Goal: Task Accomplishment & Management: Manage account settings

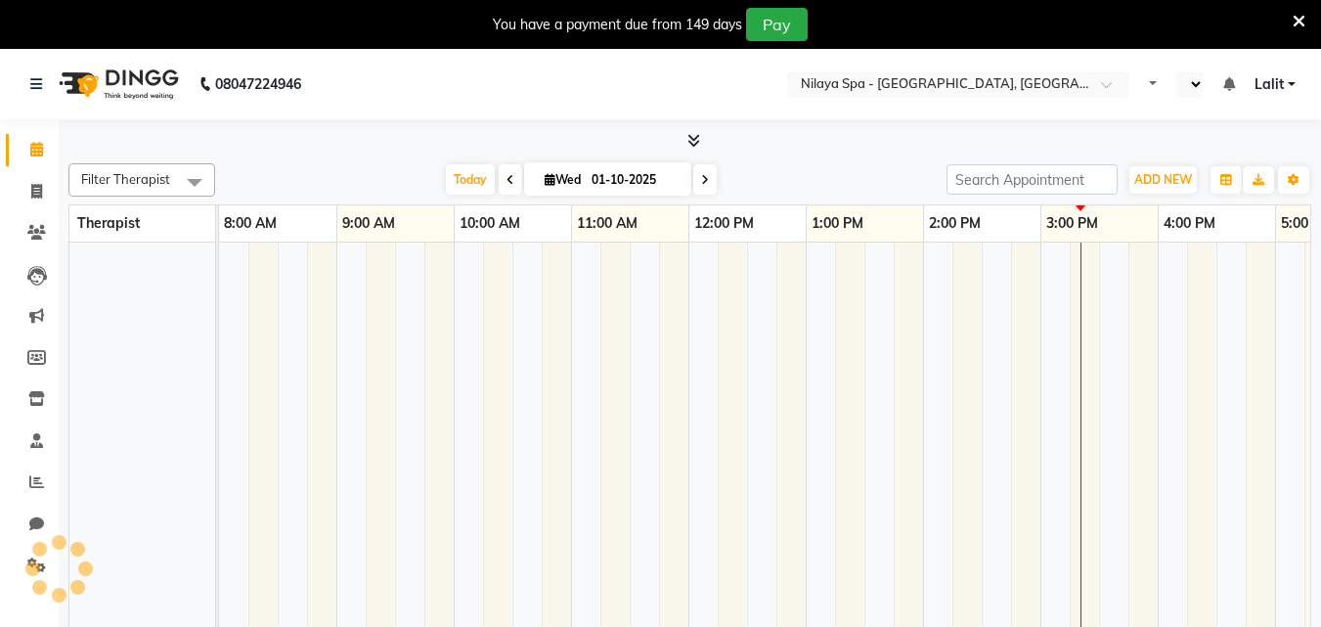
click at [1293, 20] on icon at bounding box center [1299, 22] width 13 height 18
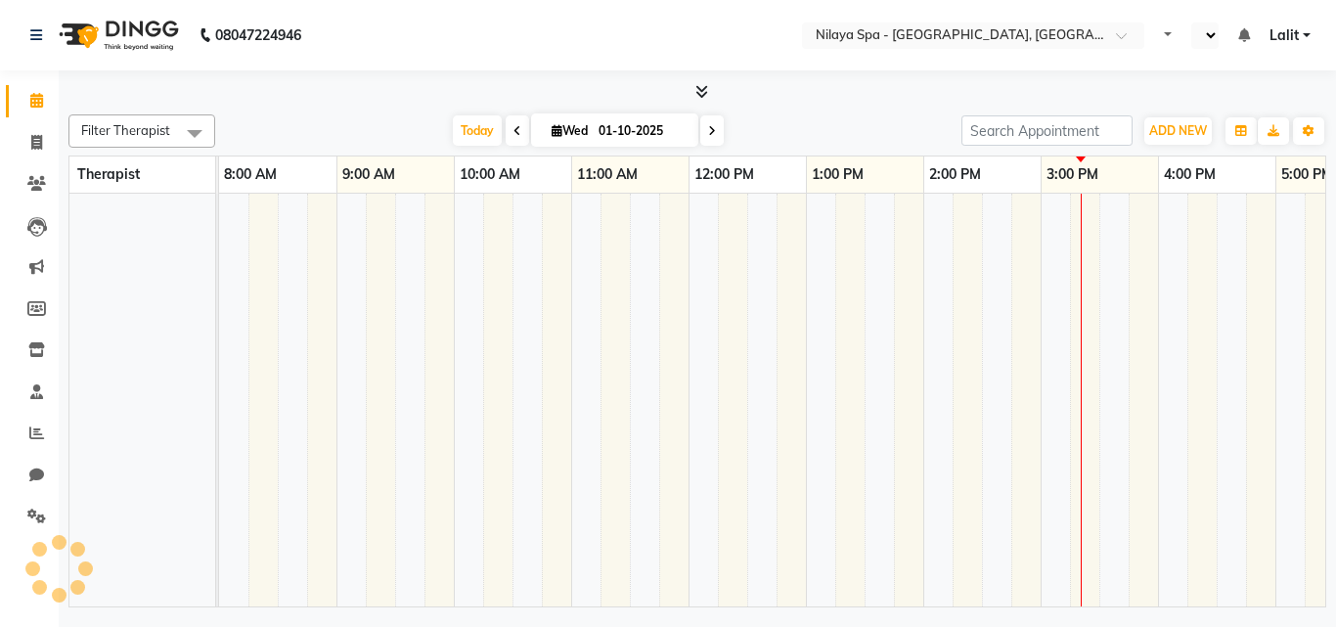
select select "en"
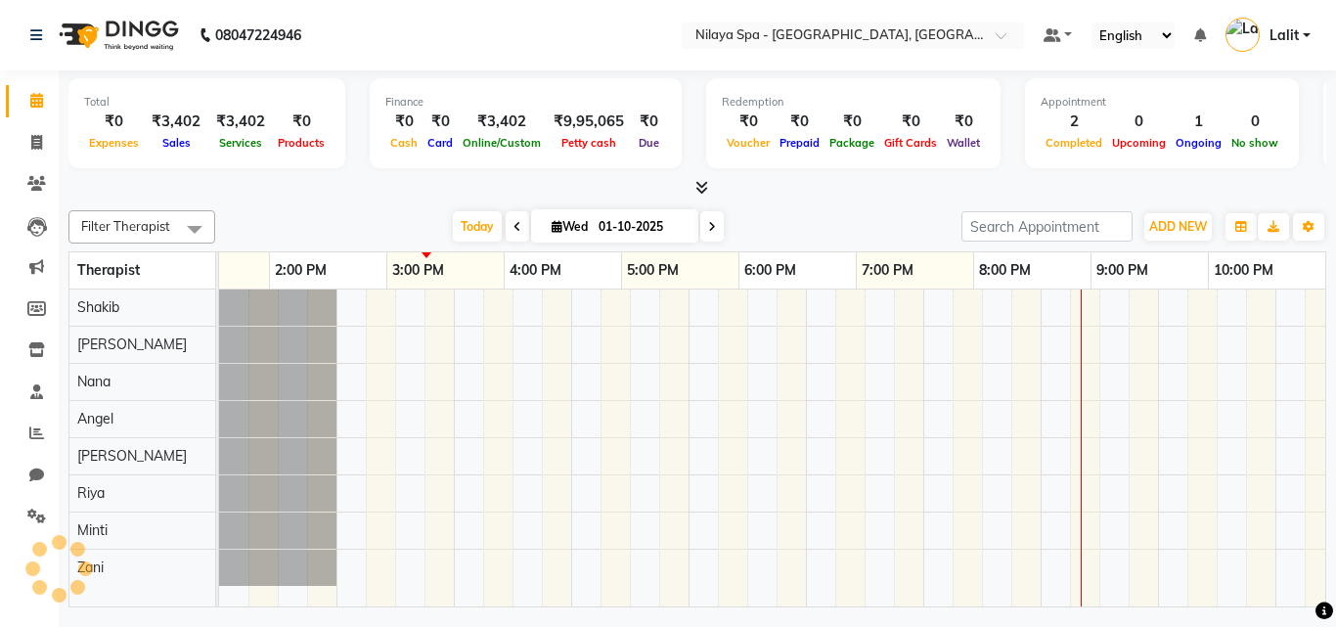
scroll to position [0, 654]
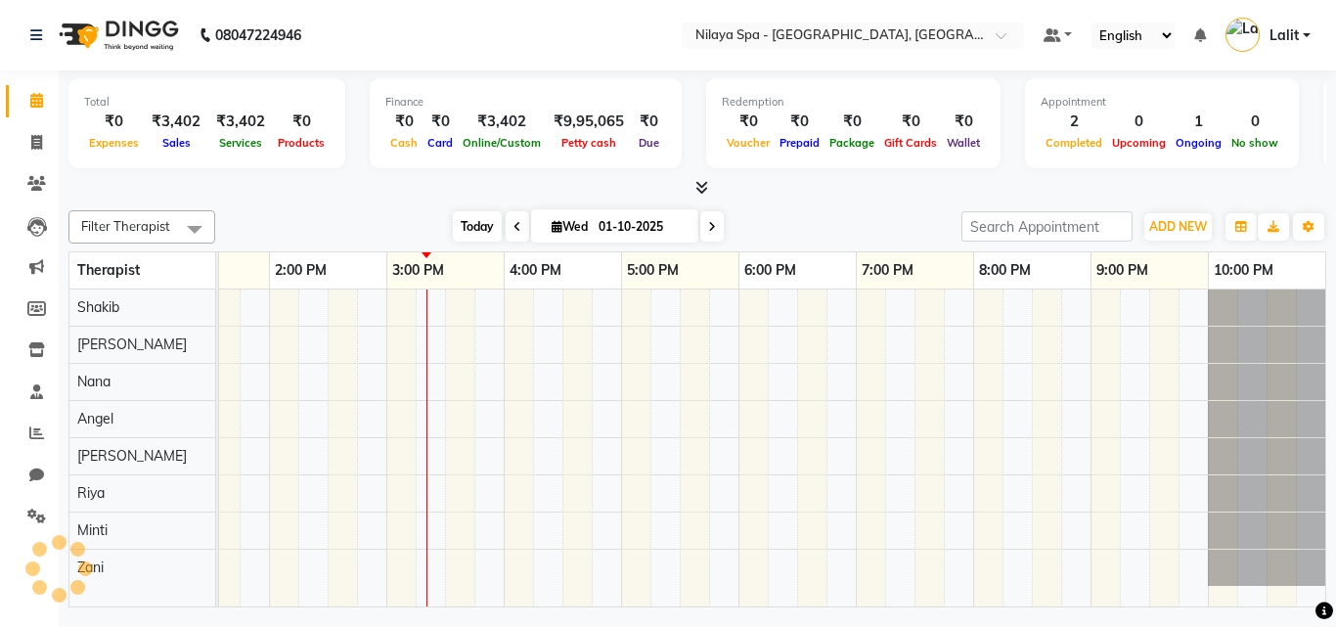
click at [468, 222] on span "Today" at bounding box center [477, 226] width 49 height 30
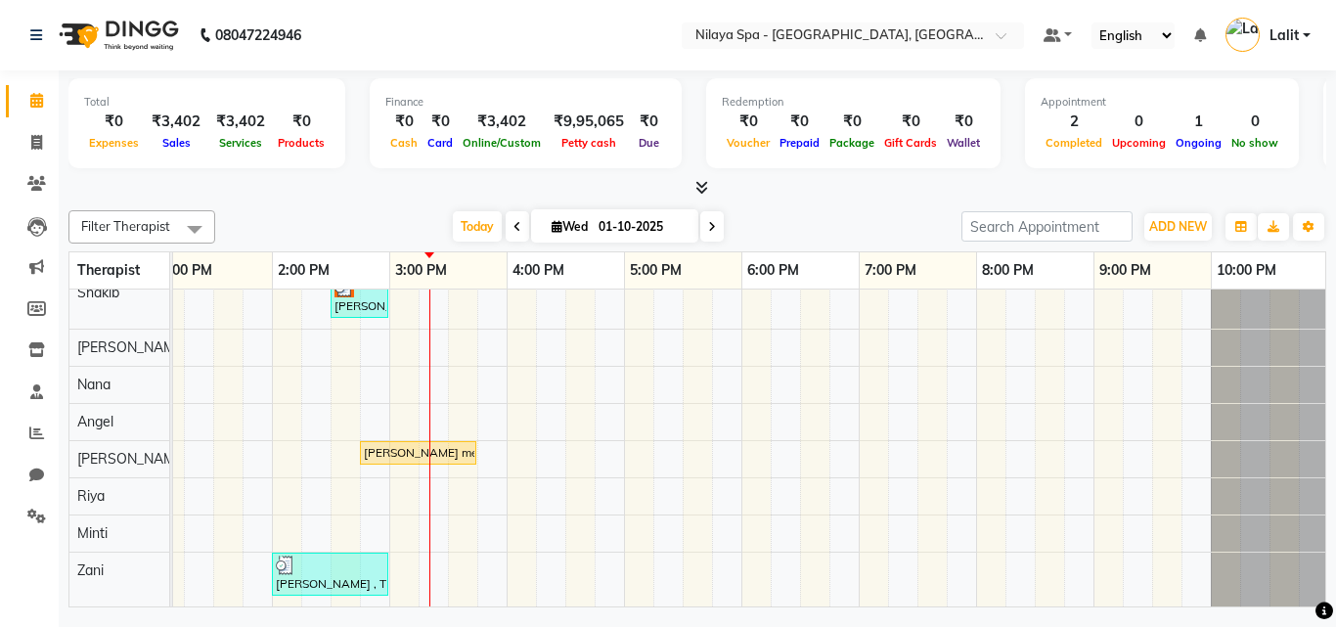
scroll to position [29, 596]
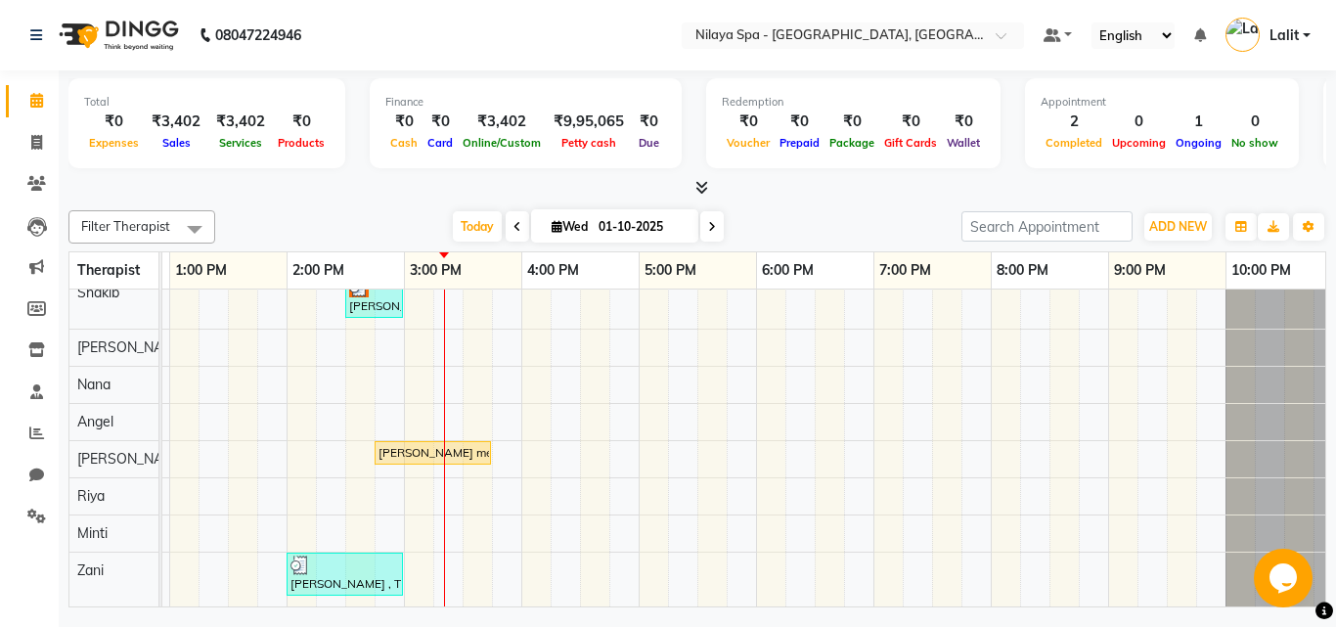
drag, startPoint x: 218, startPoint y: 482, endPoint x: 161, endPoint y: 512, distance: 64.3
click at [161, 512] on td at bounding box center [160, 448] width 3 height 318
click at [486, 195] on div at bounding box center [697, 188] width 1258 height 21
click at [26, 523] on span at bounding box center [37, 517] width 34 height 22
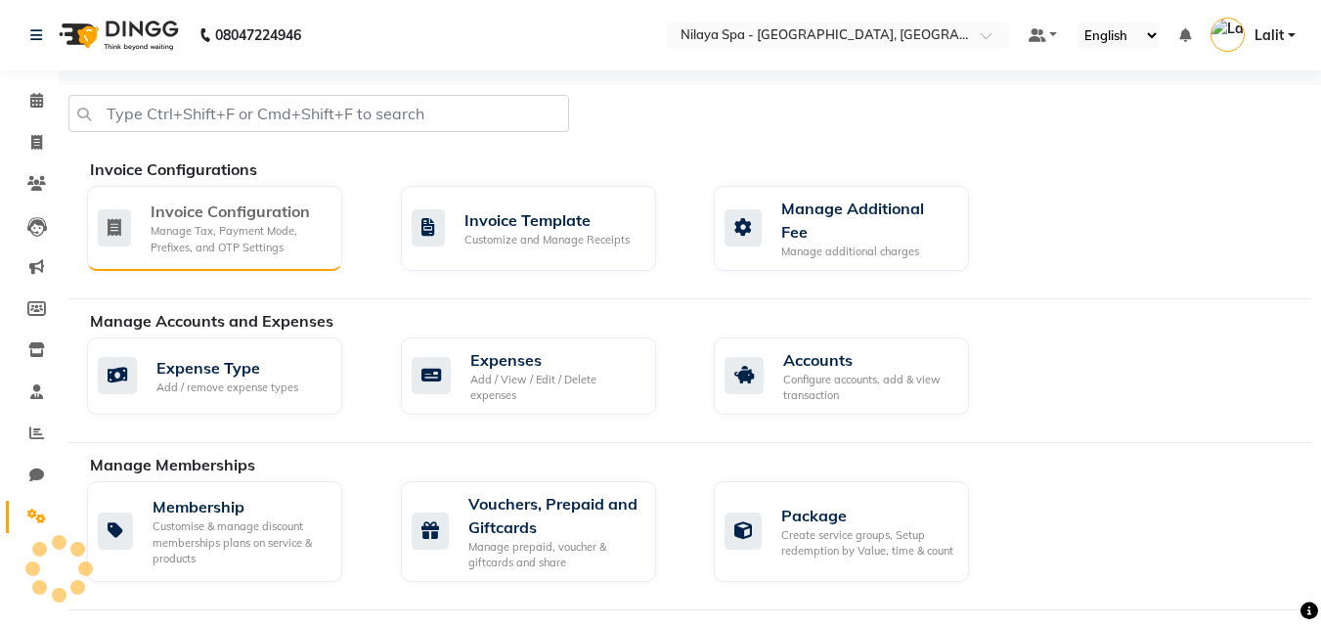
click at [189, 230] on div "Manage Tax, Payment Mode, Prefixes, and OTP Settings" at bounding box center [239, 239] width 176 height 32
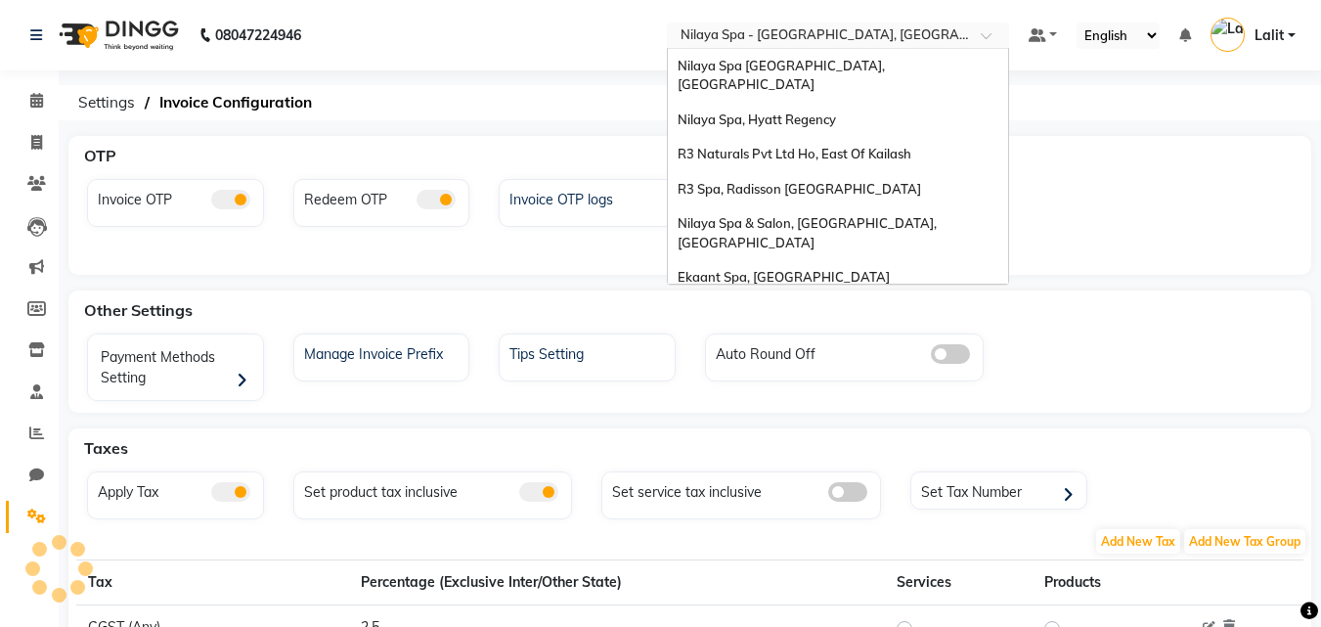
click at [934, 45] on input "text" at bounding box center [819, 37] width 284 height 20
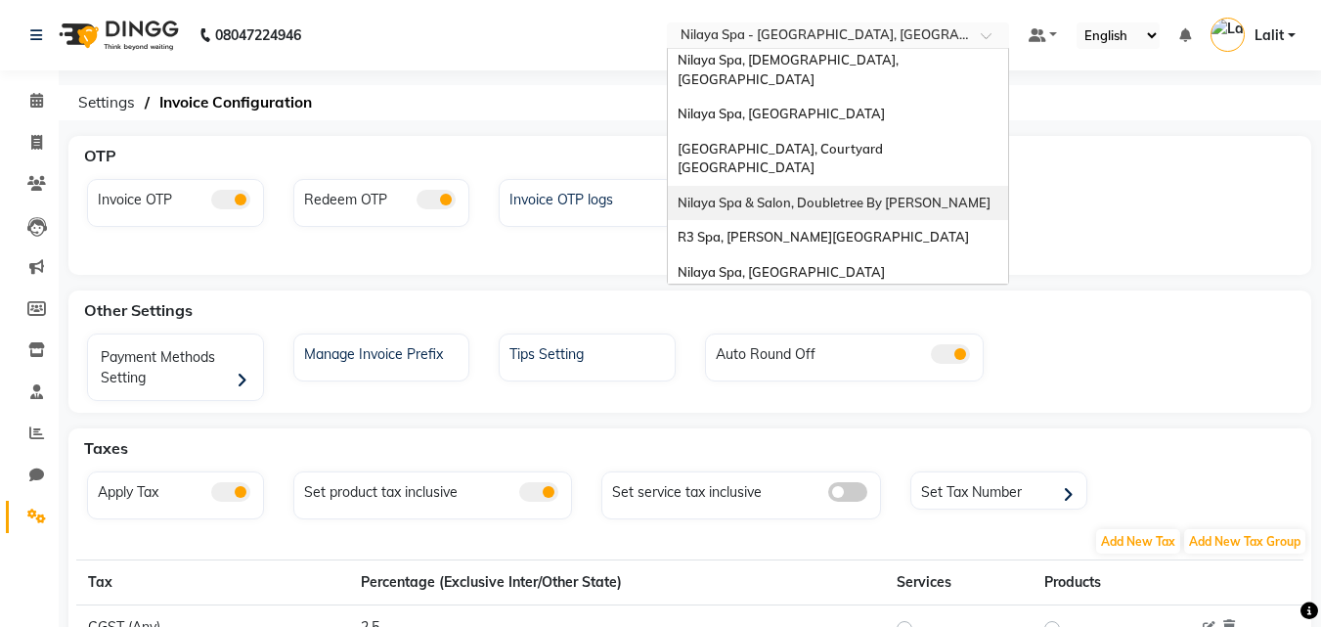
click at [622, 100] on ol "Settings Invoice Configuration" at bounding box center [686, 102] width 1236 height 35
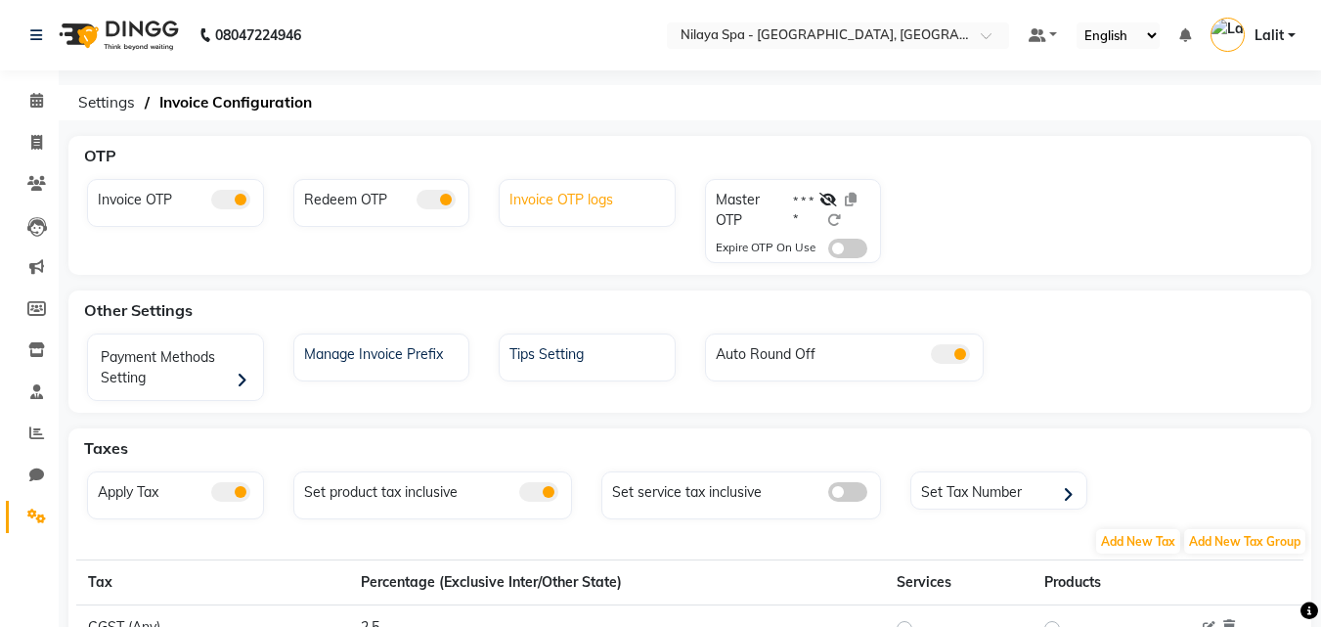
click at [626, 197] on div "Invoice OTP logs" at bounding box center [590, 197] width 170 height 25
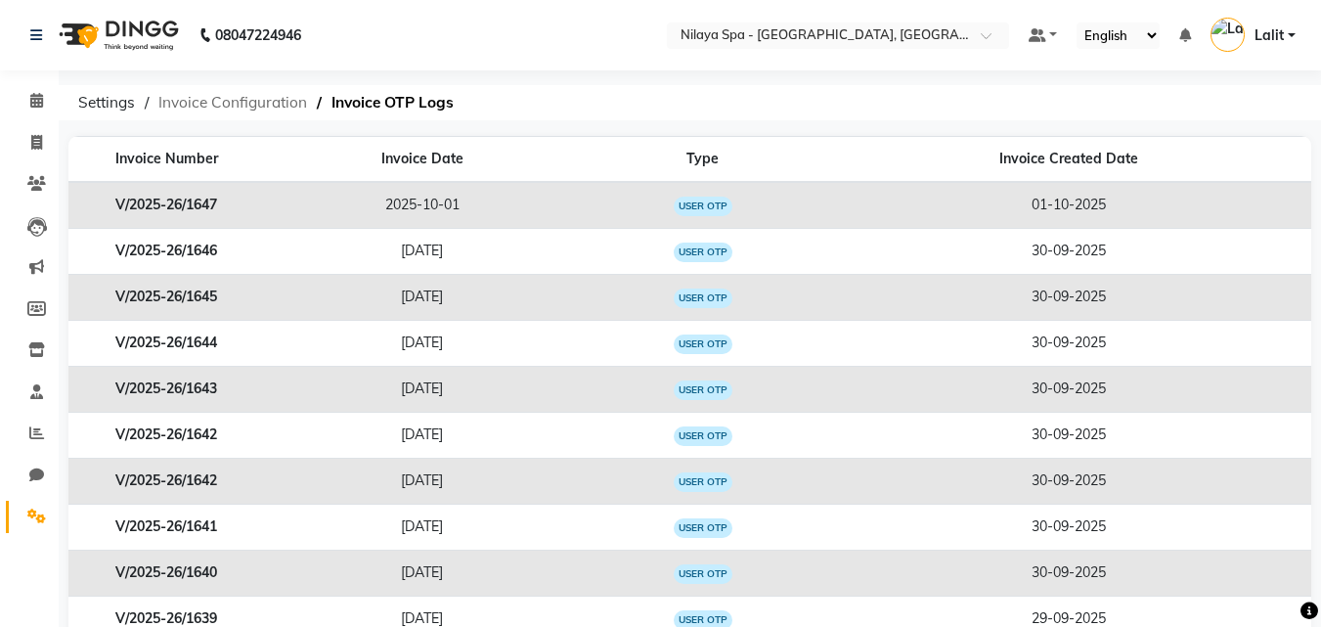
click at [220, 94] on span "Invoice Configuration" at bounding box center [233, 102] width 168 height 35
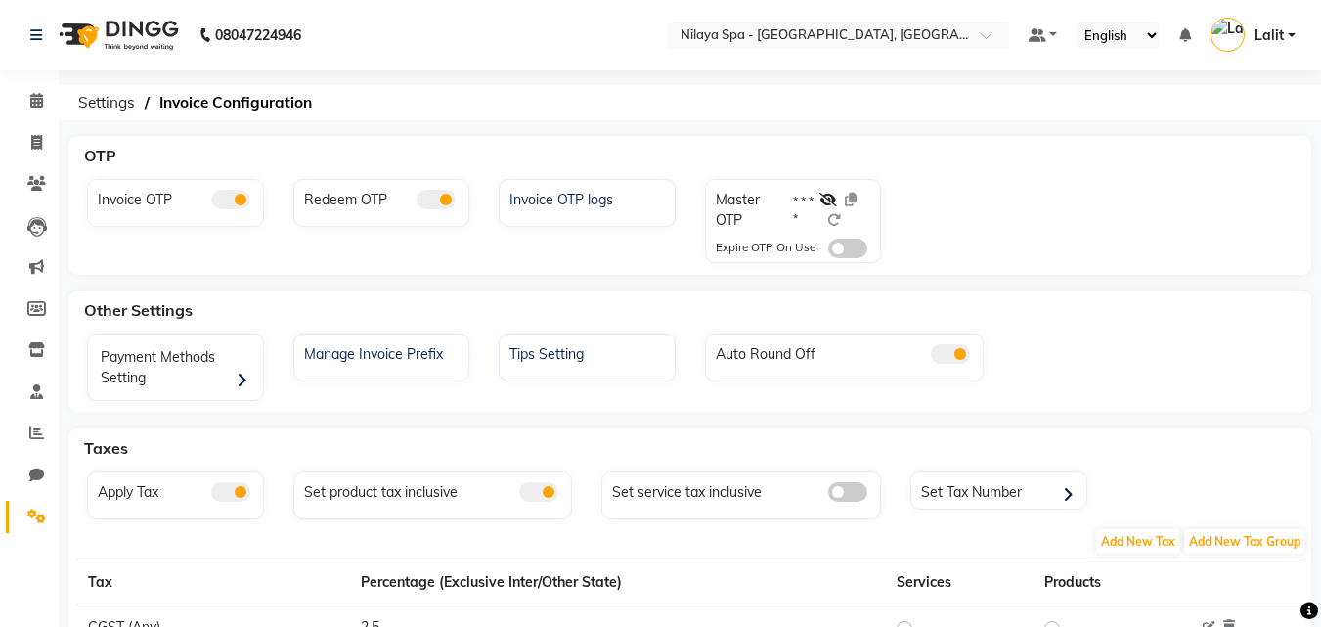
click at [846, 248] on span at bounding box center [847, 249] width 39 height 20
click at [828, 251] on input "checkbox" at bounding box center [828, 251] width 0 height 0
click at [830, 200] on icon at bounding box center [828, 200] width 18 height 14
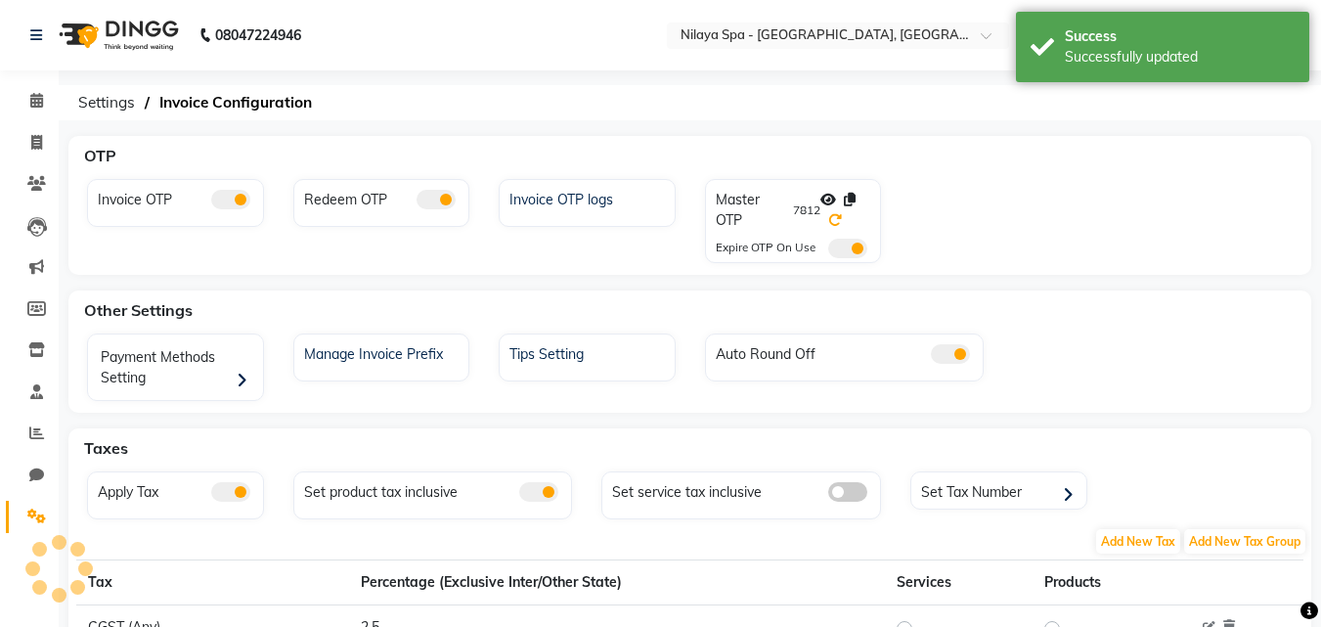
click at [836, 222] on icon at bounding box center [835, 220] width 14 height 14
click at [839, 151] on div "OTP" at bounding box center [701, 155] width 1250 height 39
click at [122, 104] on span "Settings" at bounding box center [106, 102] width 76 height 35
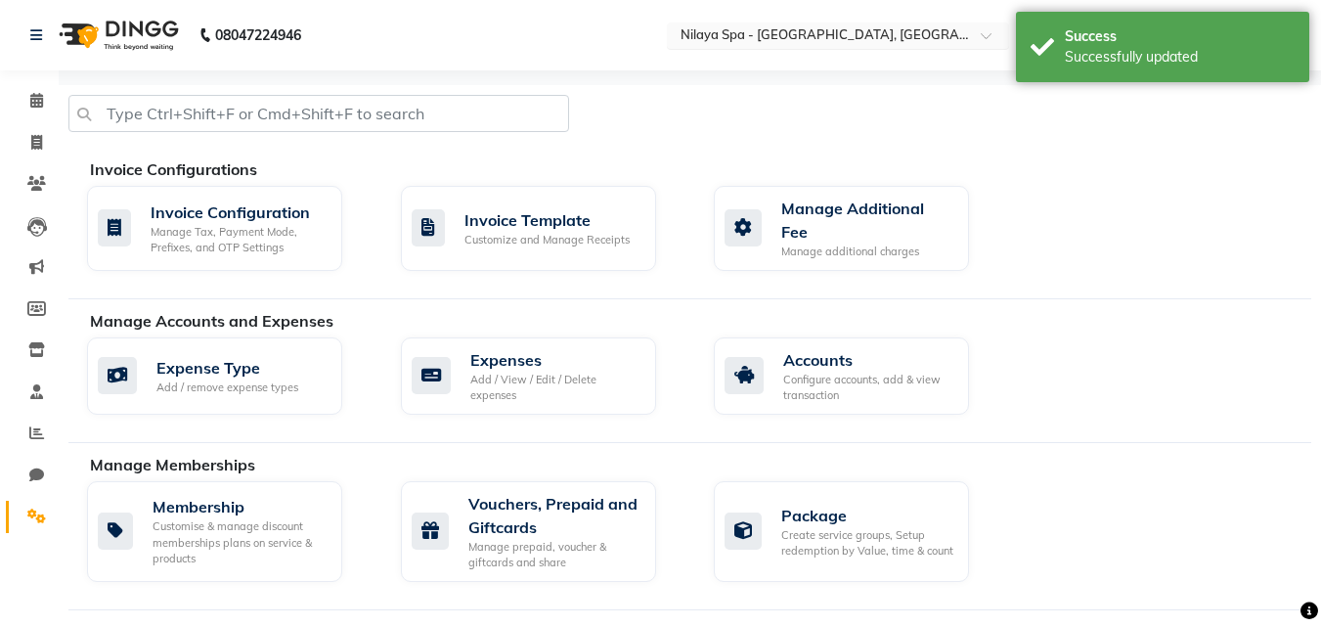
click at [894, 27] on input "text" at bounding box center [819, 37] width 284 height 20
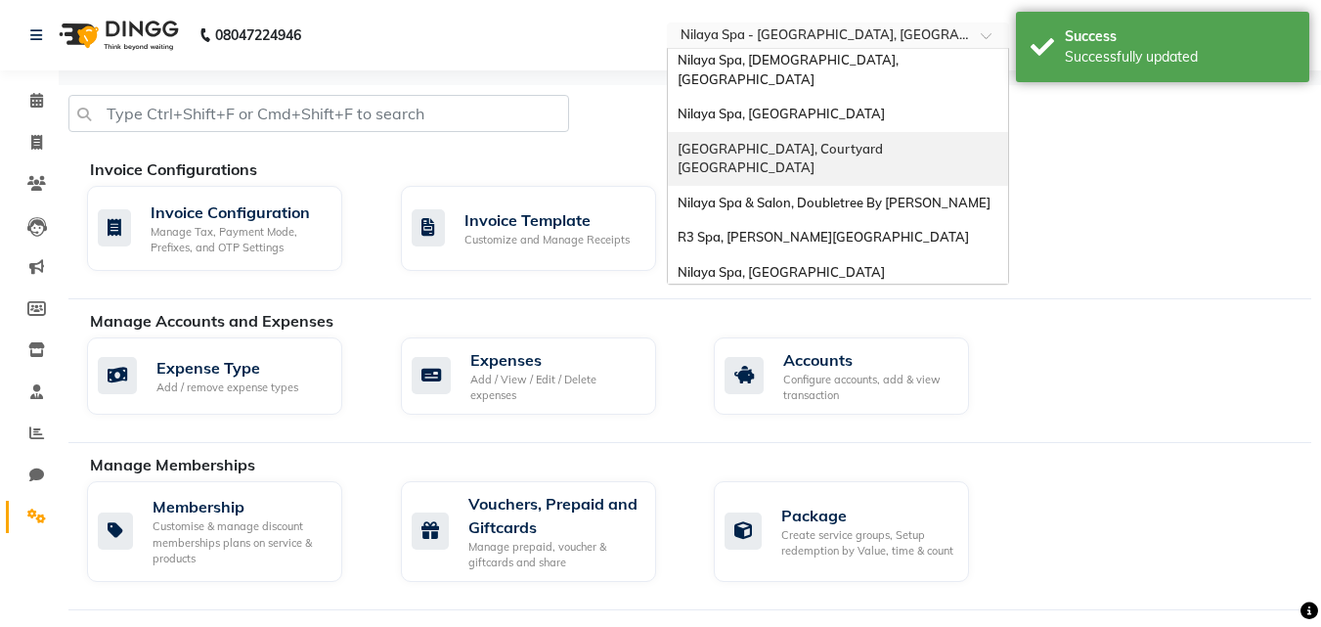
click at [335, 66] on nav "08047224946 Select Location × Nilaya Spa - Radisson Blu Hotel, Ranchi Nilaya Sp…" at bounding box center [660, 35] width 1321 height 70
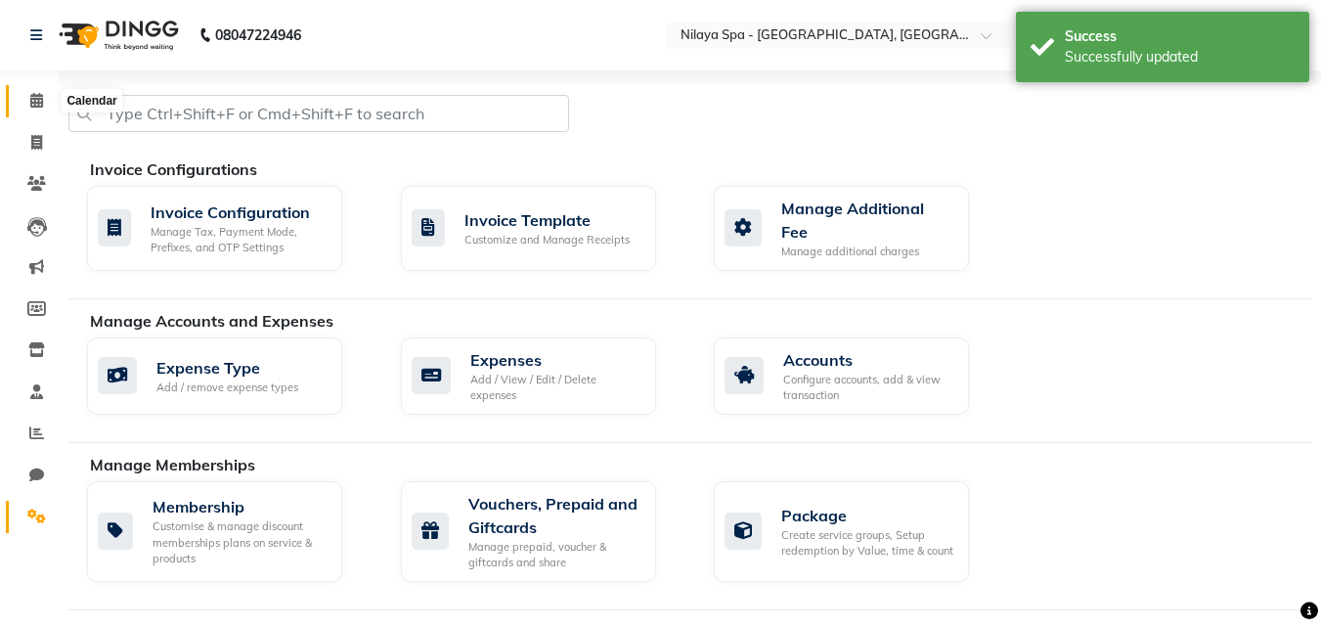
click at [22, 103] on span at bounding box center [37, 101] width 34 height 22
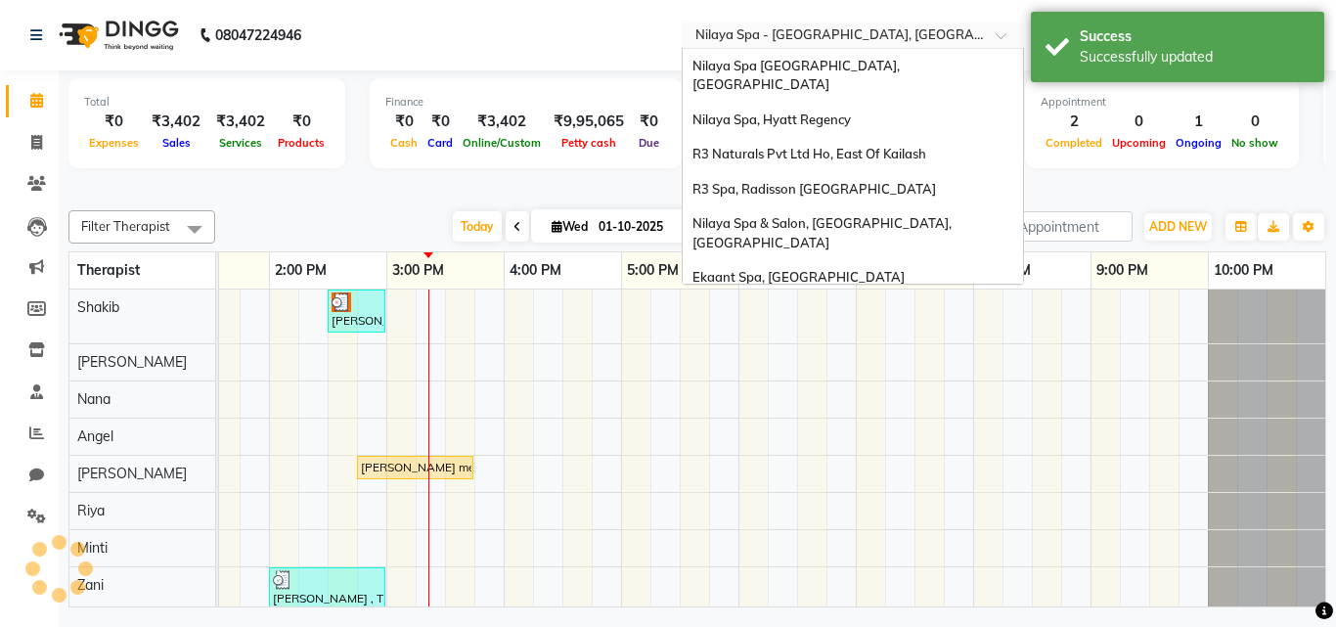
click at [840, 35] on input "text" at bounding box center [833, 37] width 284 height 20
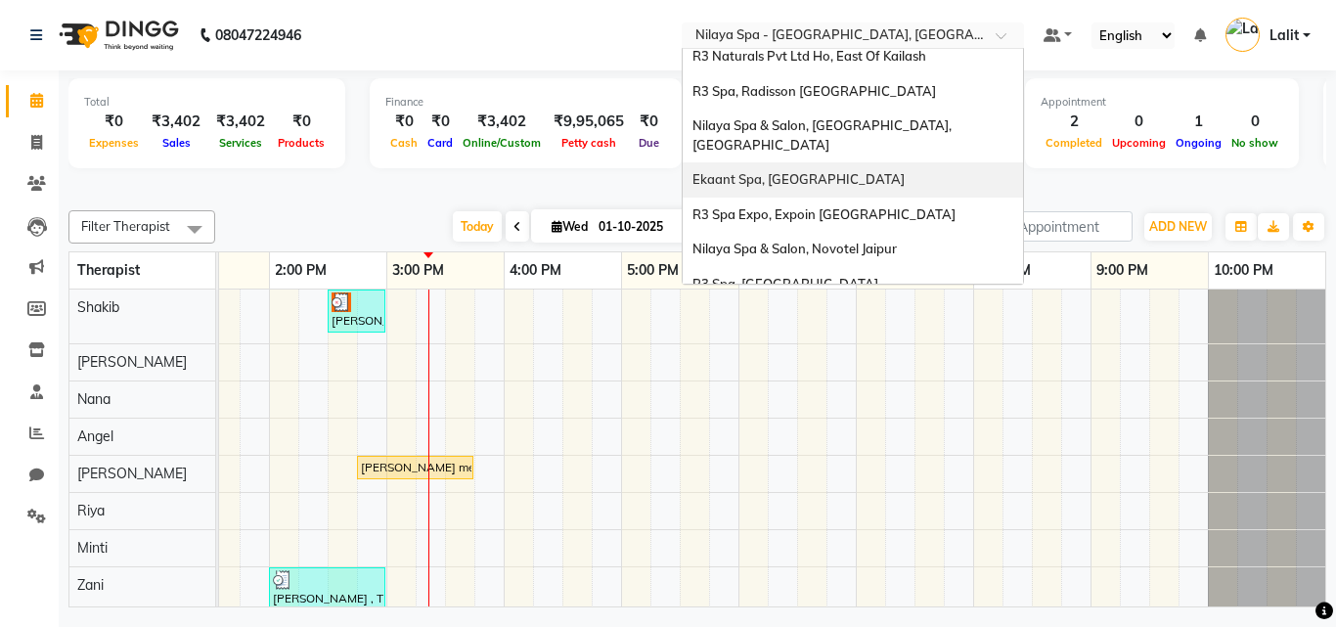
click at [765, 171] on span "Ekaant Spa, [GEOGRAPHIC_DATA]" at bounding box center [798, 179] width 212 height 16
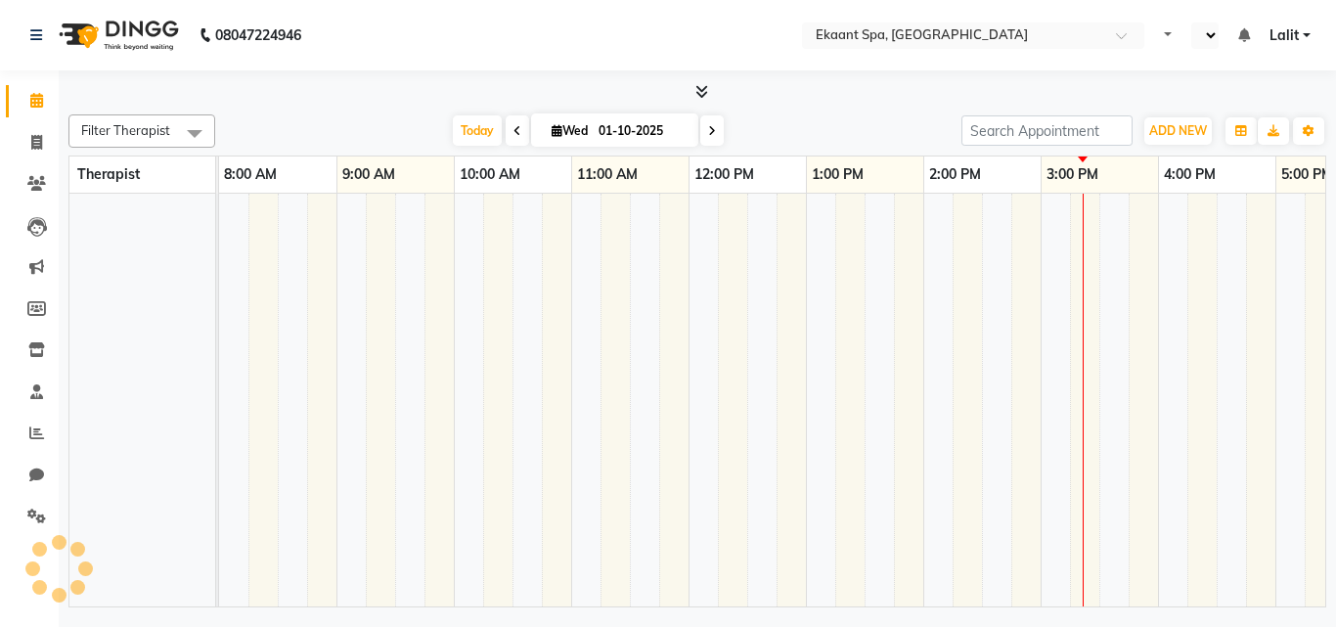
scroll to position [0, 302]
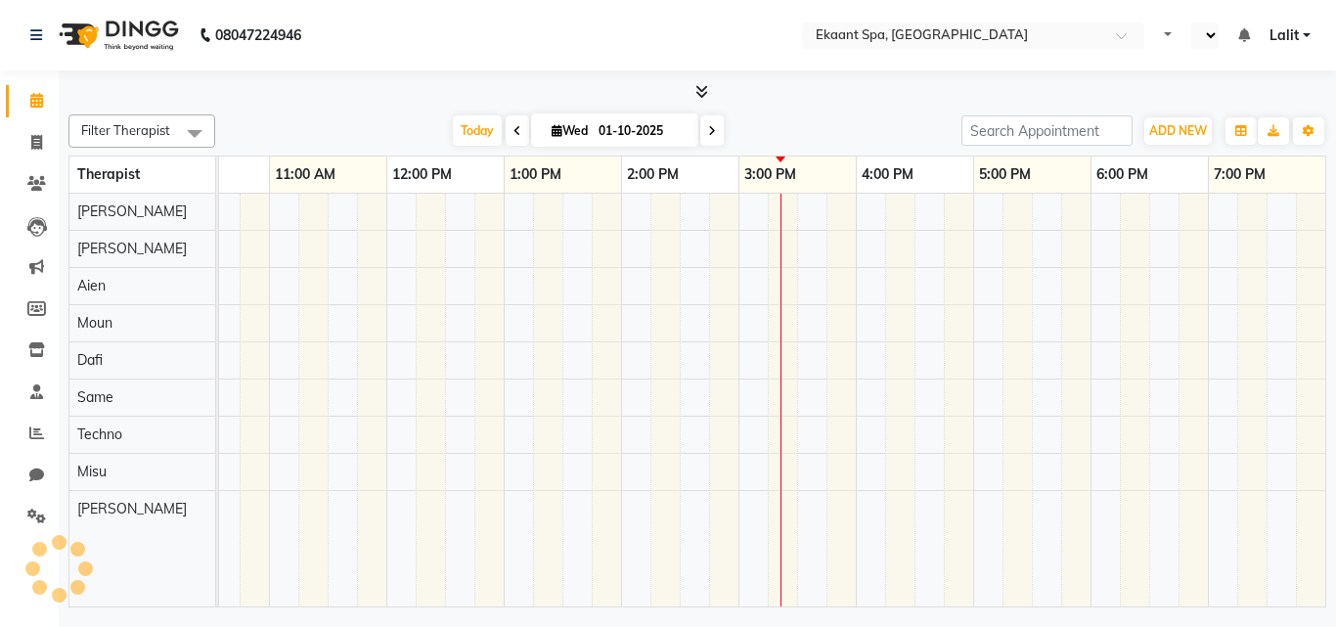
select select "en"
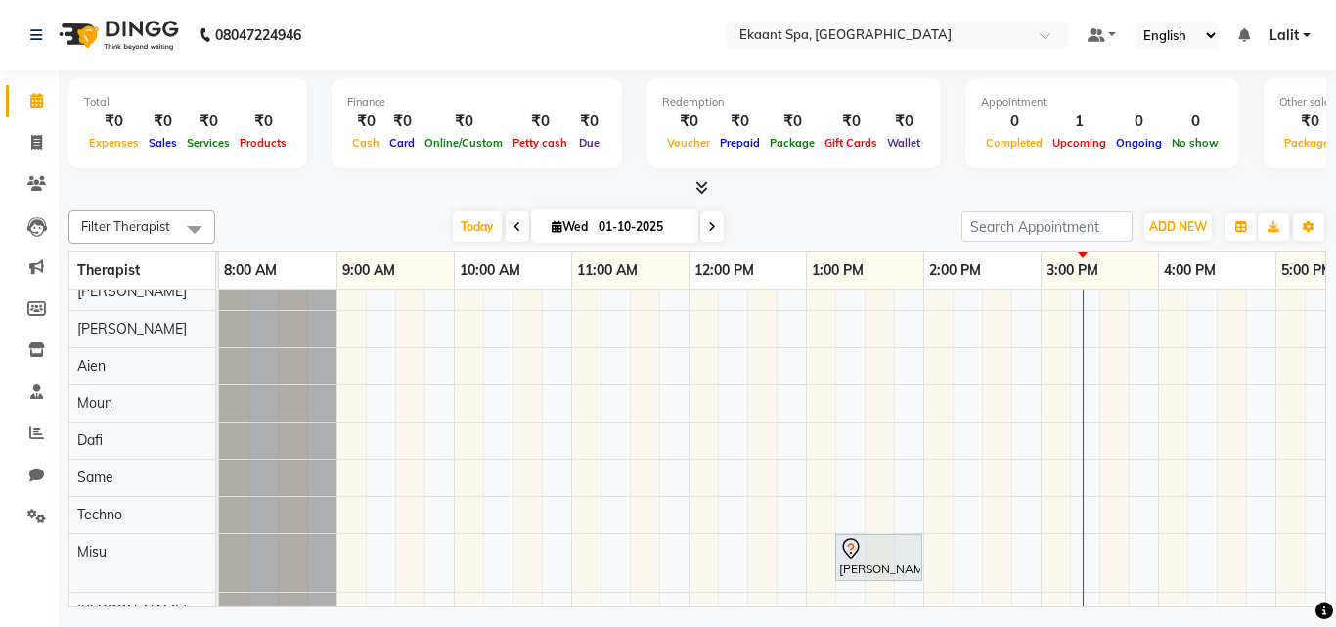
scroll to position [0, 0]
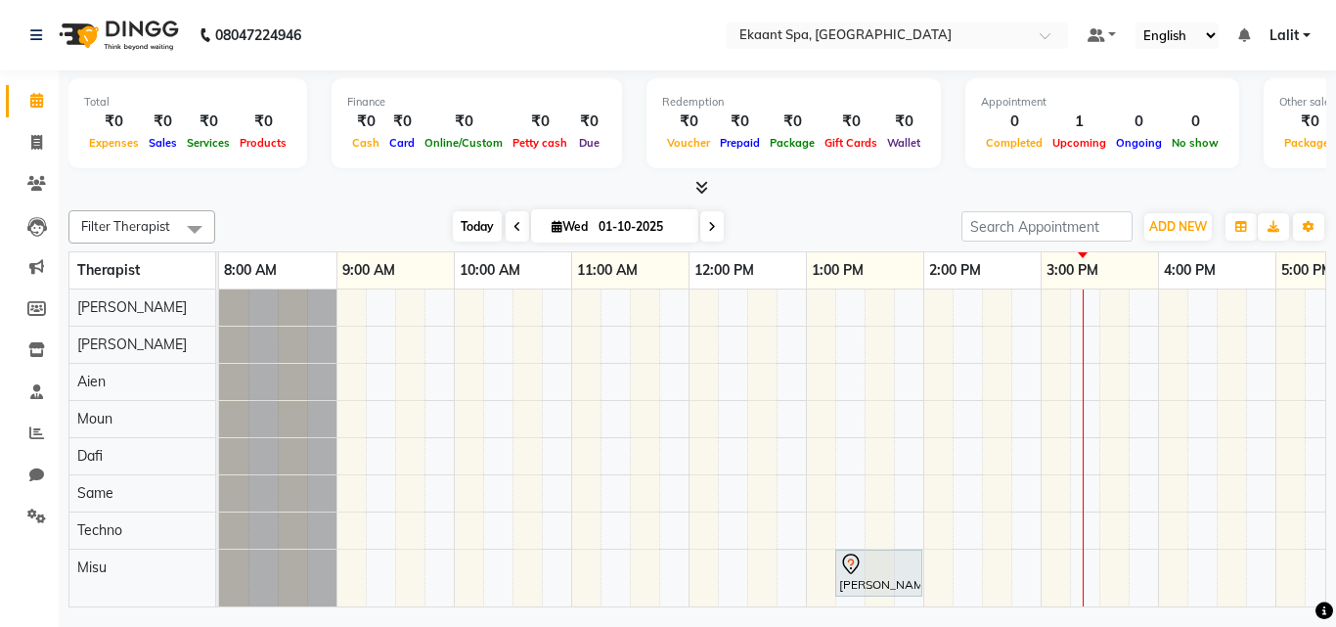
click at [472, 217] on span "Today" at bounding box center [477, 226] width 49 height 30
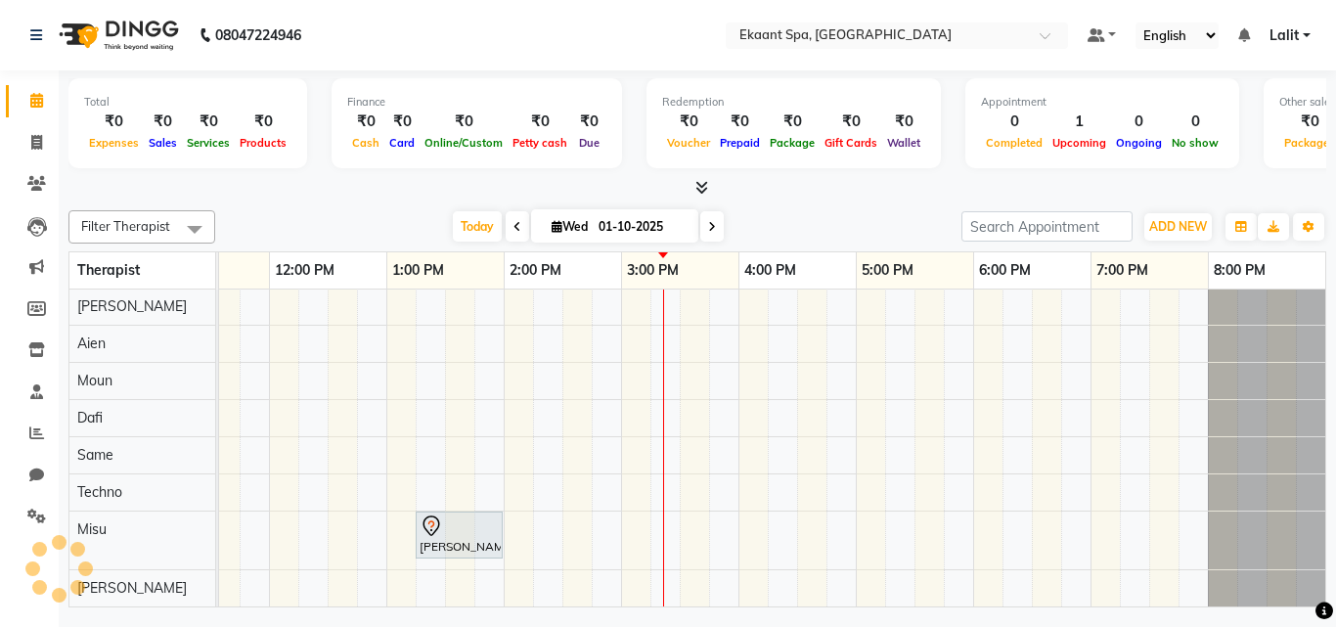
scroll to position [53, 0]
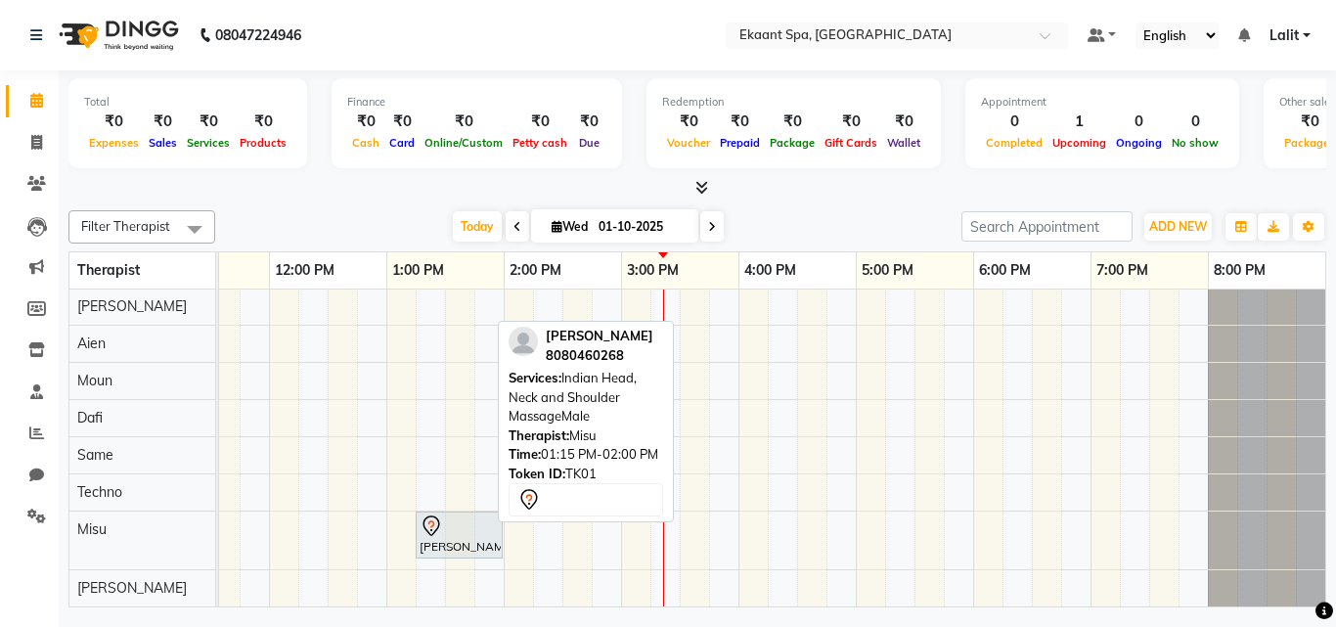
click at [426, 528] on div "Sanket Rajole, TK01, 01:15 PM-02:00 PM, Indian Head, Neck and Shoulder MassageM…" at bounding box center [459, 534] width 83 height 41
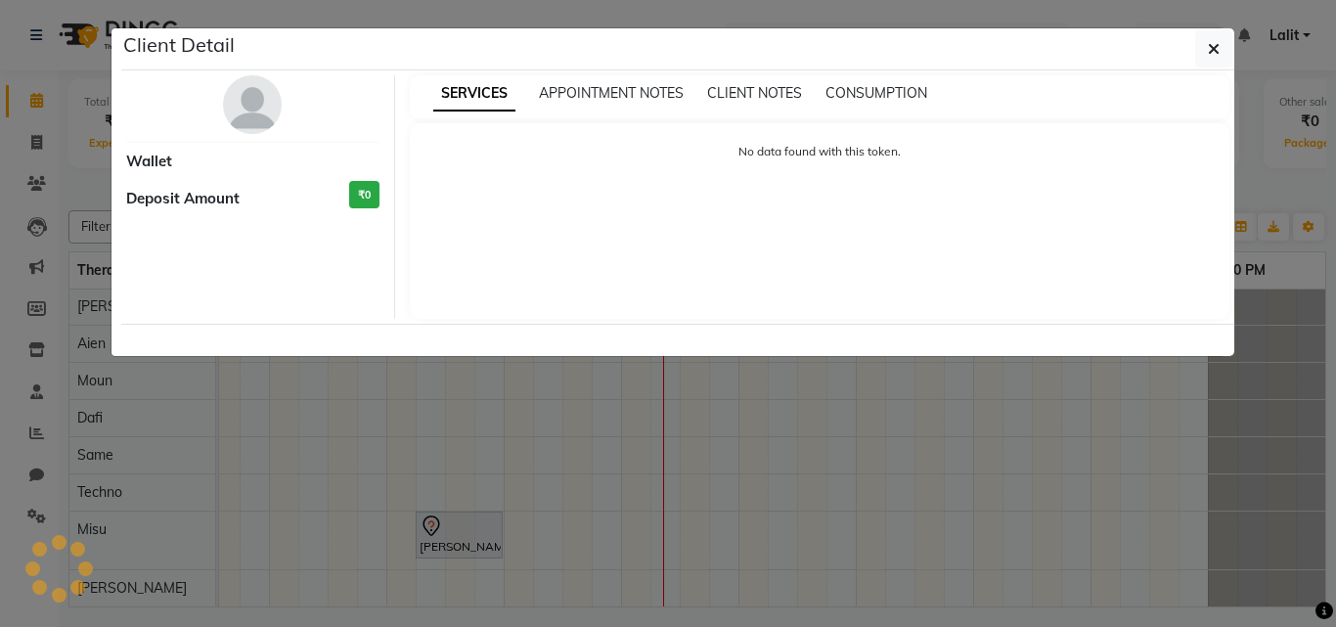
select select "7"
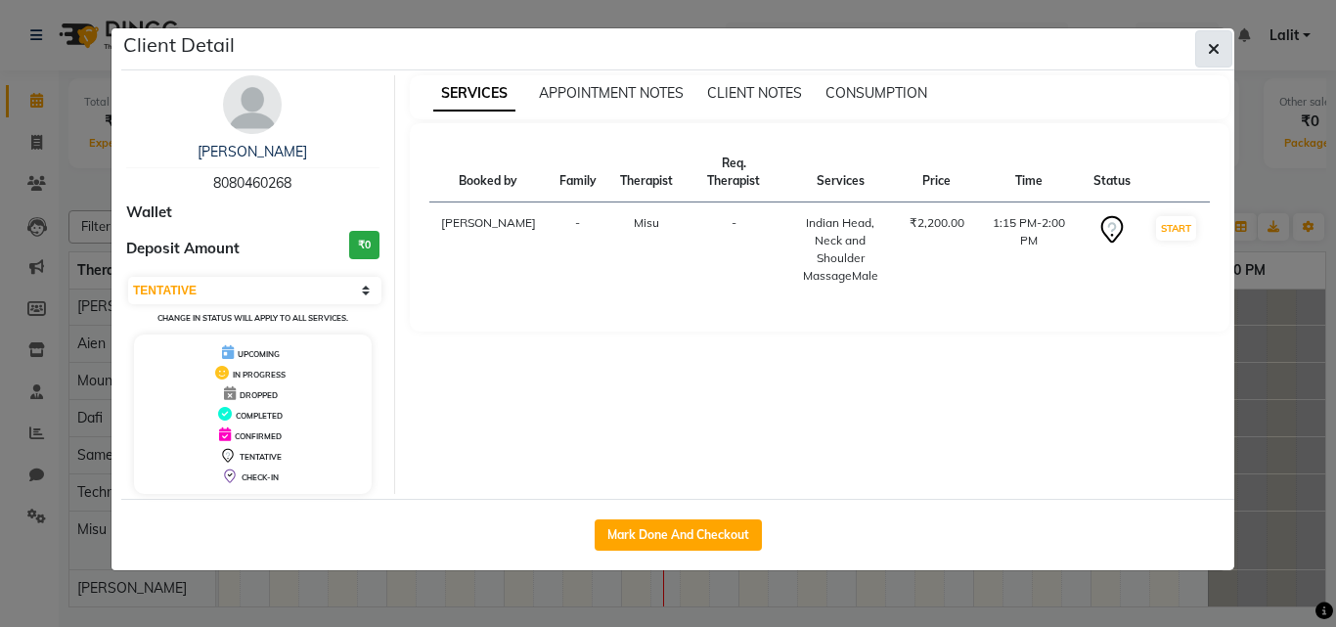
click at [1209, 56] on icon "button" at bounding box center [1214, 49] width 12 height 16
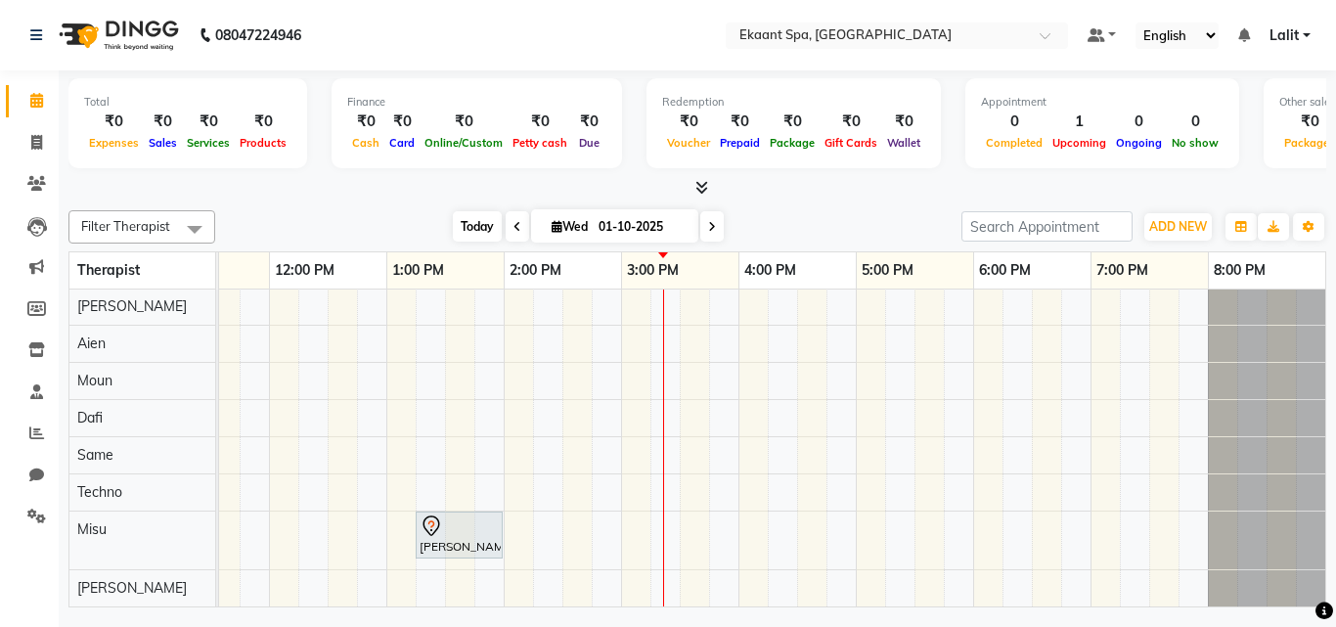
click at [462, 234] on span "Today" at bounding box center [477, 226] width 49 height 30
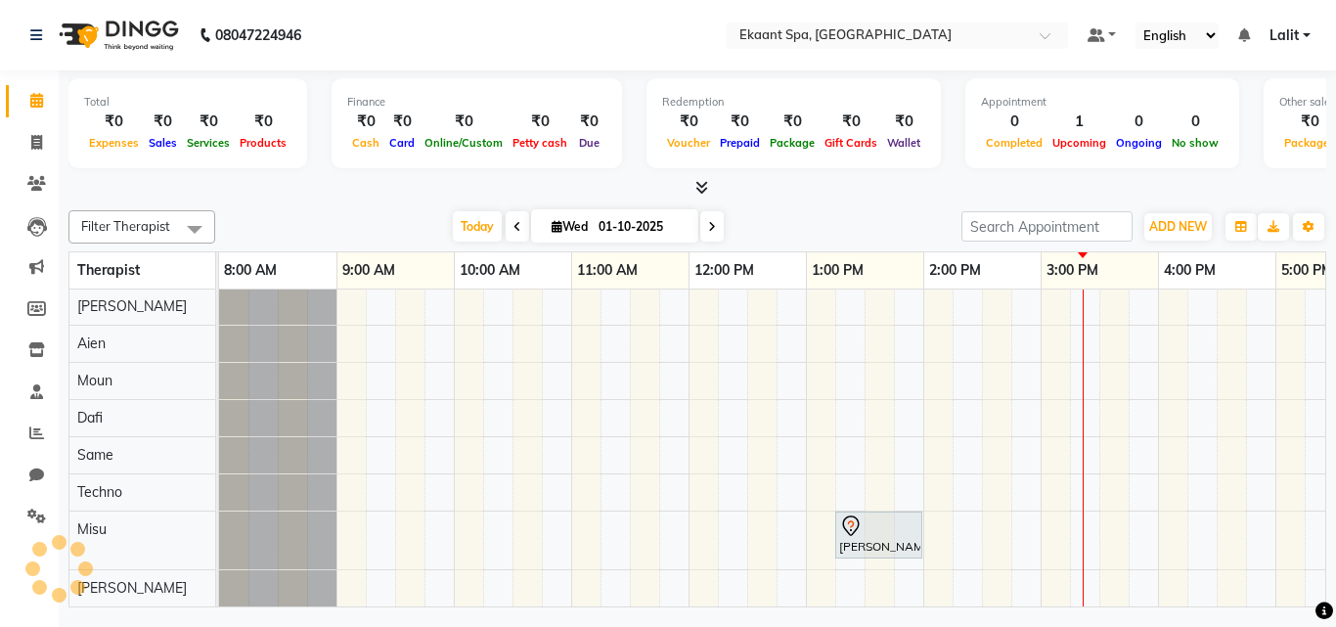
scroll to position [53, 419]
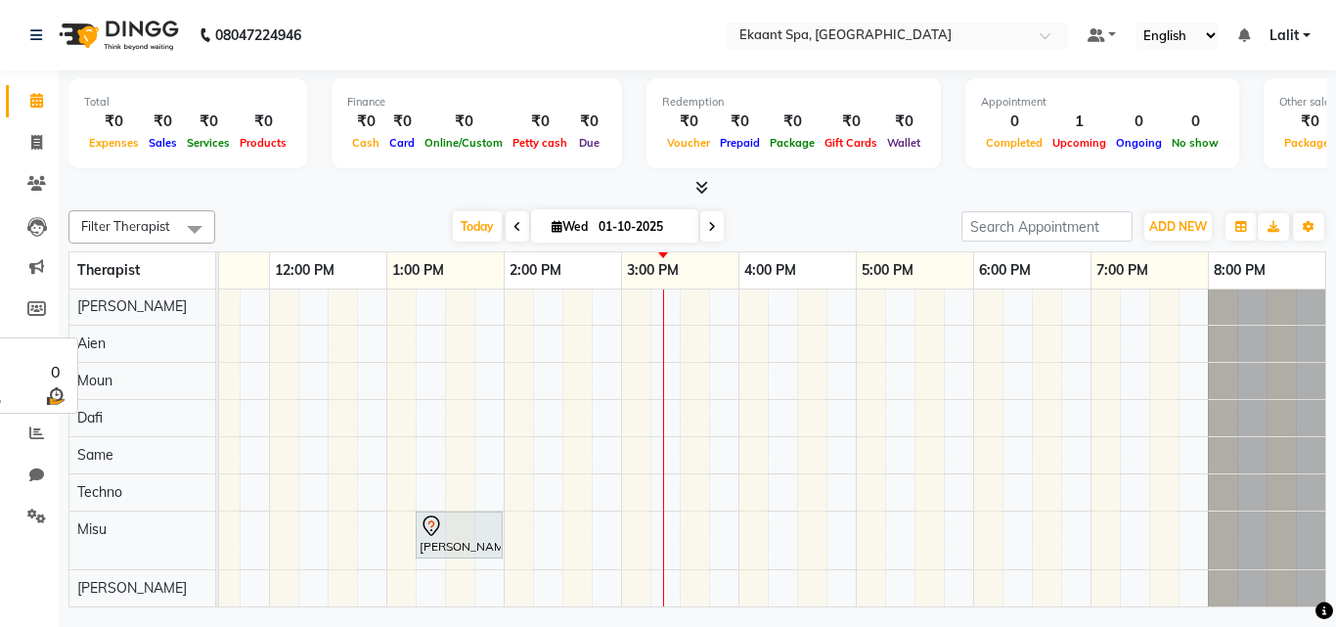
drag, startPoint x: 219, startPoint y: 324, endPoint x: 202, endPoint y: 331, distance: 18.0
click at [202, 331] on tr "Harshil Mehul Aien Moun Dafi Same Techno Misu Kivi Sanket Rajole, TK01, 01:15 P…" at bounding box center [697, 448] width 1257 height 318
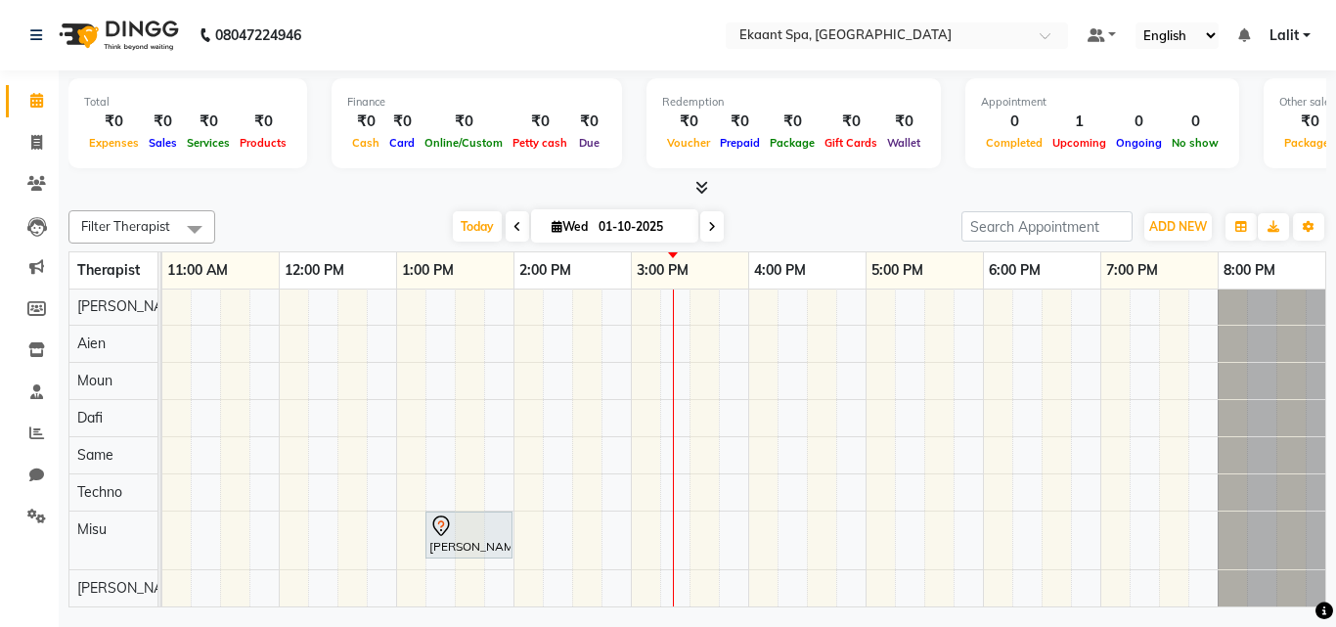
drag, startPoint x: 217, startPoint y: 268, endPoint x: 159, endPoint y: 302, distance: 67.1
click at [159, 302] on table "Therapist 8:00 AM 9:00 AM 10:00 AM 11:00 AM 12:00 PM 1:00 PM 2:00 PM 3:00 PM 4:…" at bounding box center [697, 429] width 1258 height 356
click at [458, 228] on span "Today" at bounding box center [477, 226] width 49 height 30
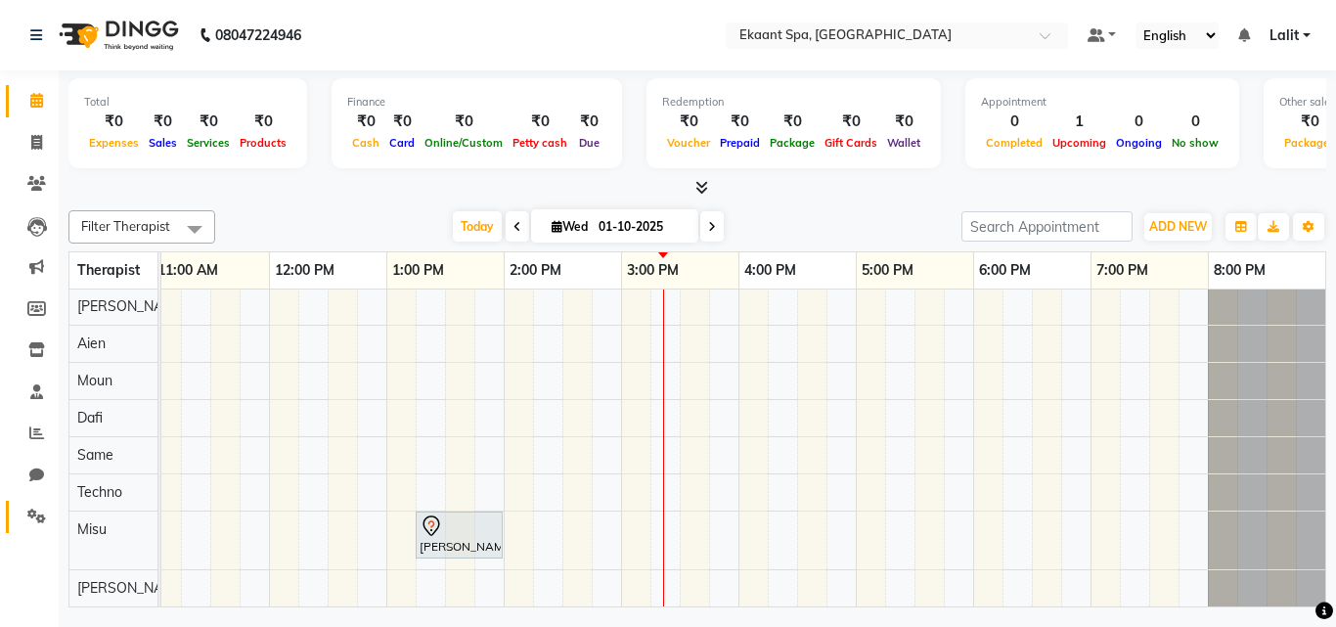
click at [31, 504] on link "Settings" at bounding box center [29, 517] width 47 height 32
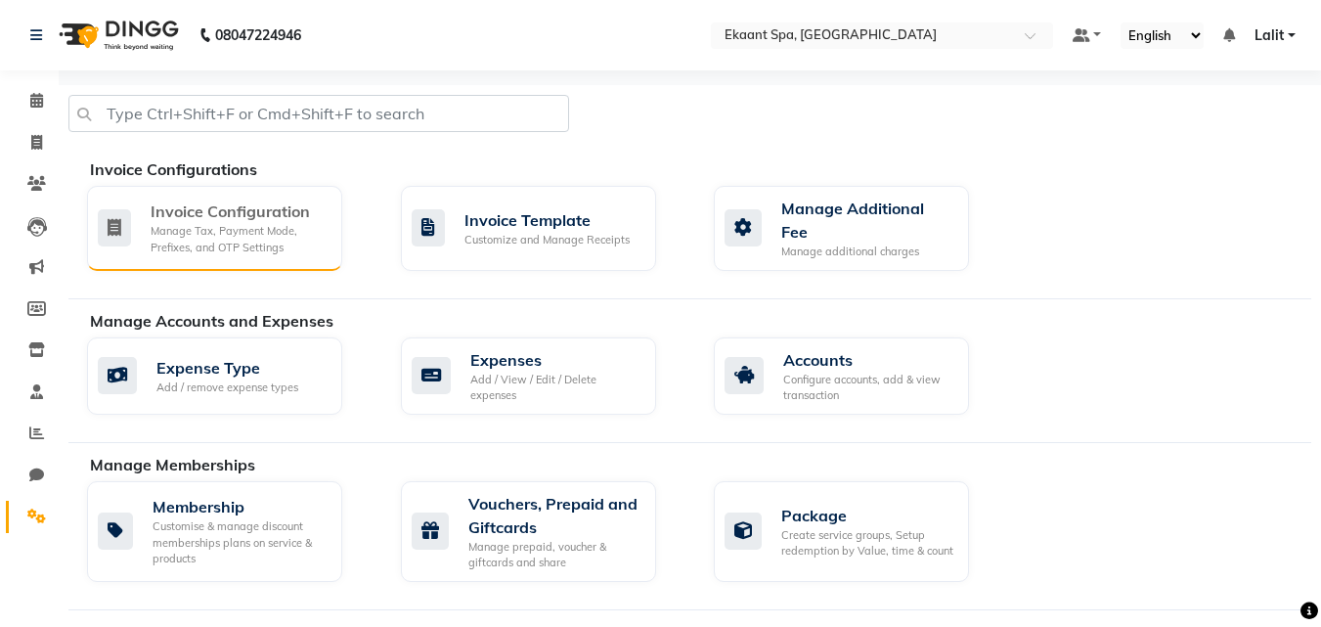
click at [275, 216] on div "Invoice Configuration" at bounding box center [239, 210] width 176 height 23
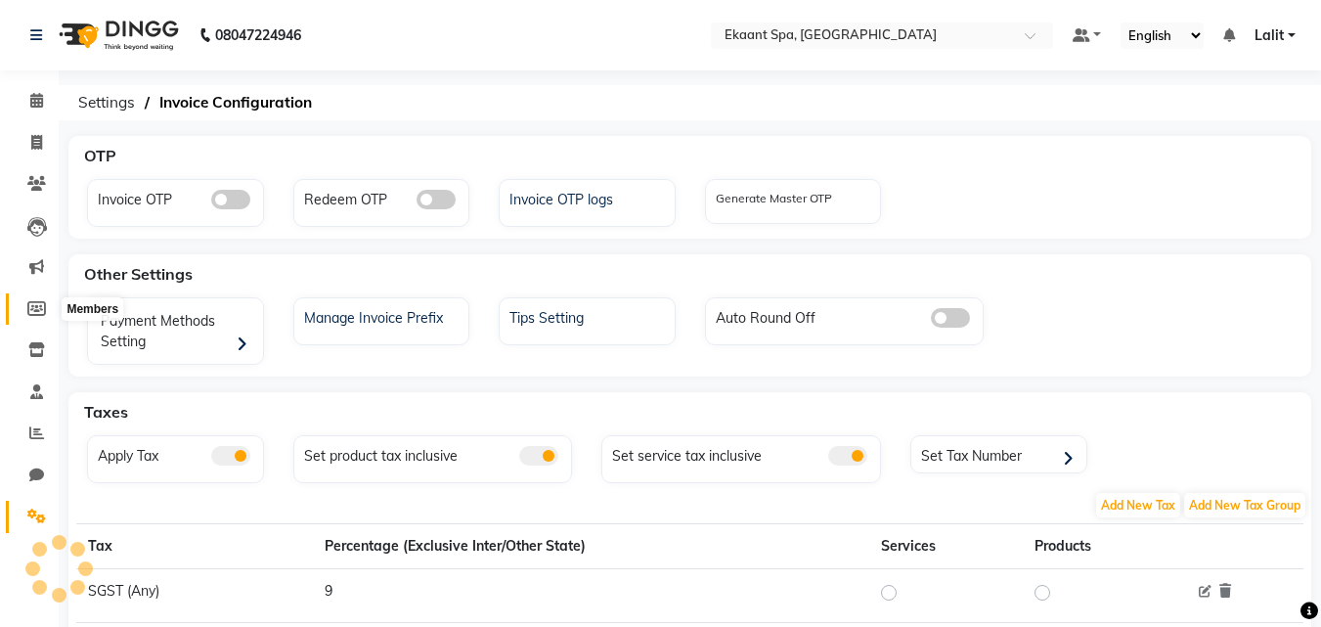
click at [32, 307] on icon at bounding box center [36, 308] width 19 height 15
select select
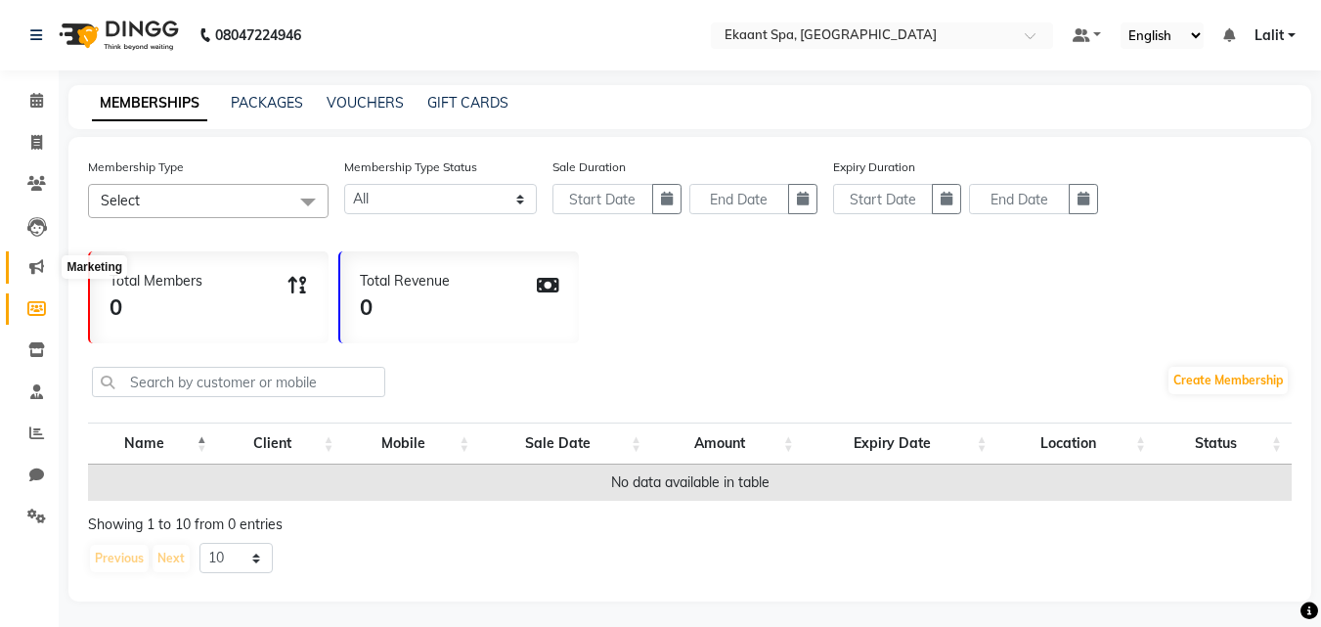
click at [47, 270] on span at bounding box center [37, 267] width 34 height 22
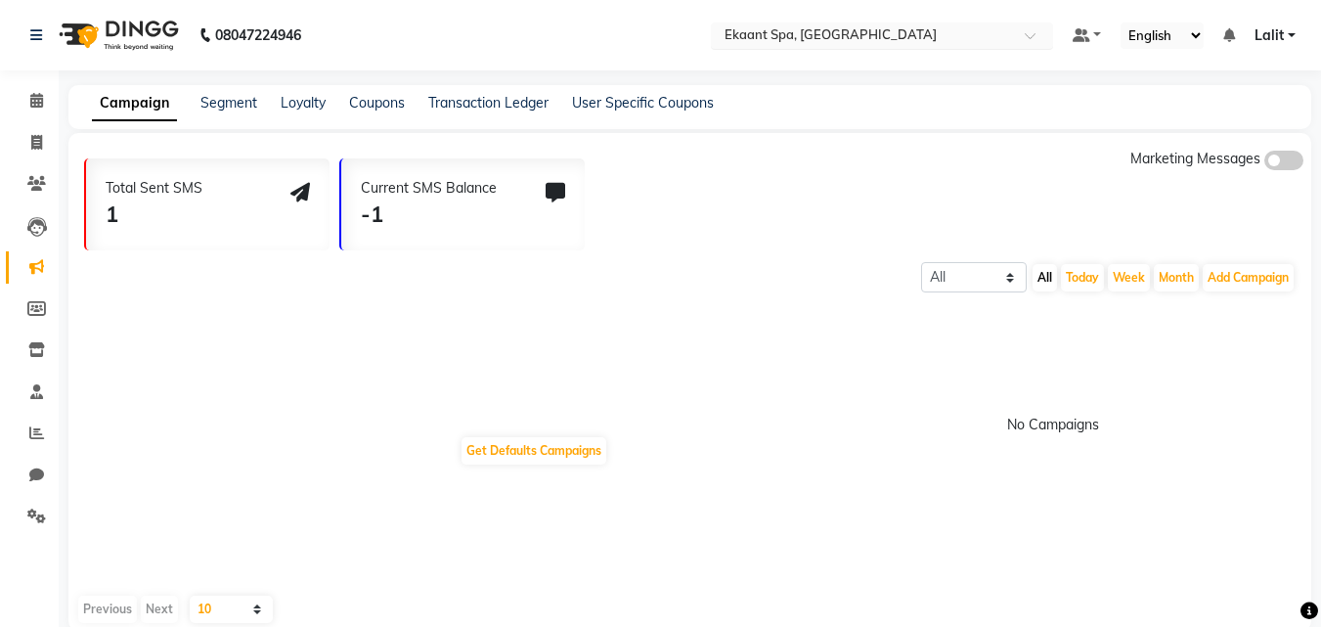
click at [856, 42] on input "text" at bounding box center [863, 37] width 284 height 20
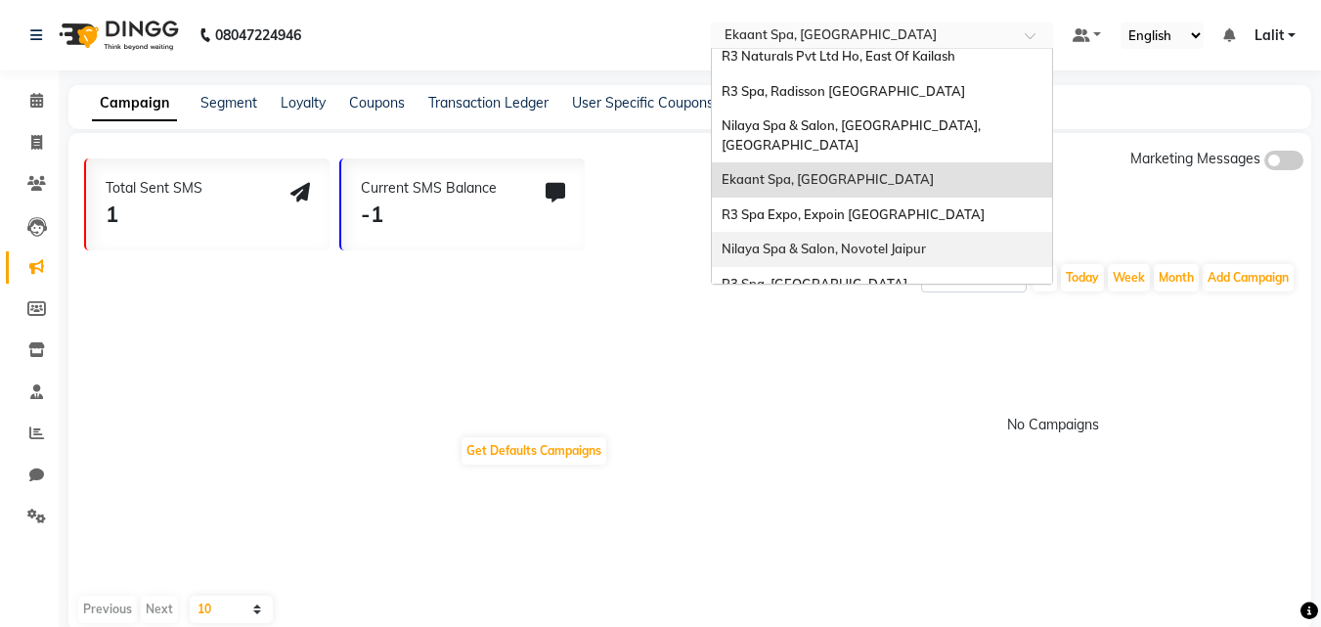
click at [866, 232] on div "Nilaya Spa & Salon, Novotel Jaipur" at bounding box center [882, 249] width 340 height 35
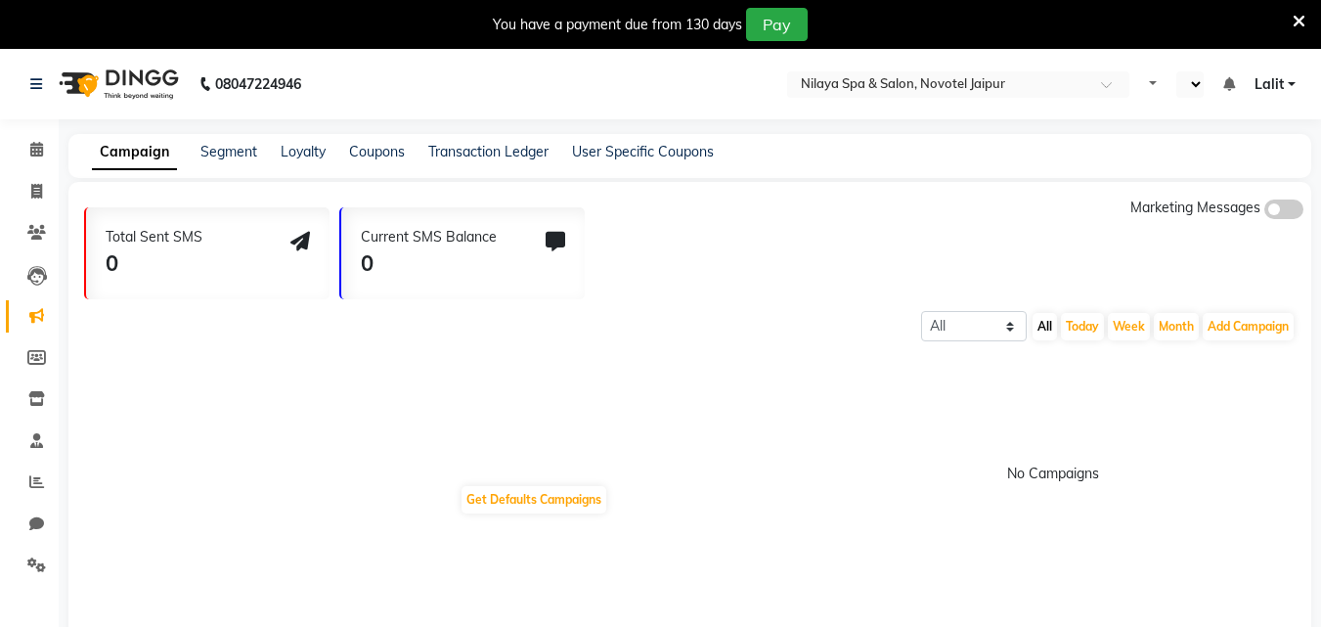
click at [954, 67] on nav "08047224946 Select Location × Nilaya Spa & Salon, Novotel Jaipur Default Panel …" at bounding box center [660, 84] width 1321 height 70
click at [951, 80] on input "text" at bounding box center [939, 86] width 284 height 20
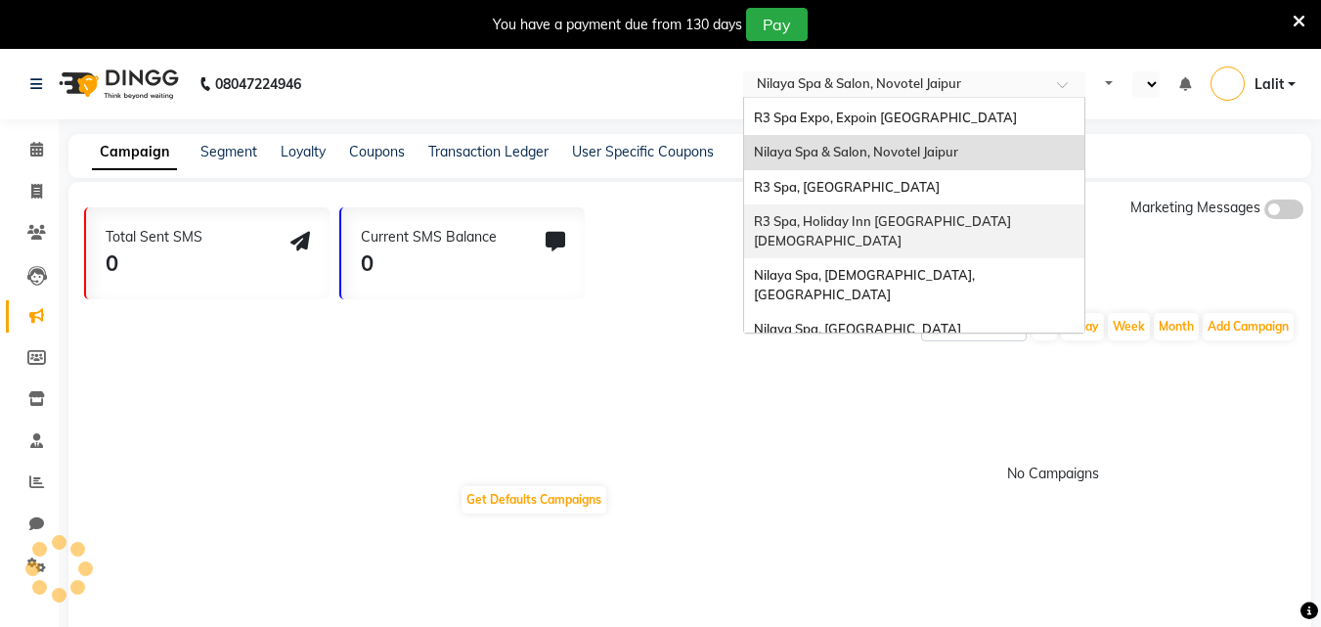
scroll to position [48, 0]
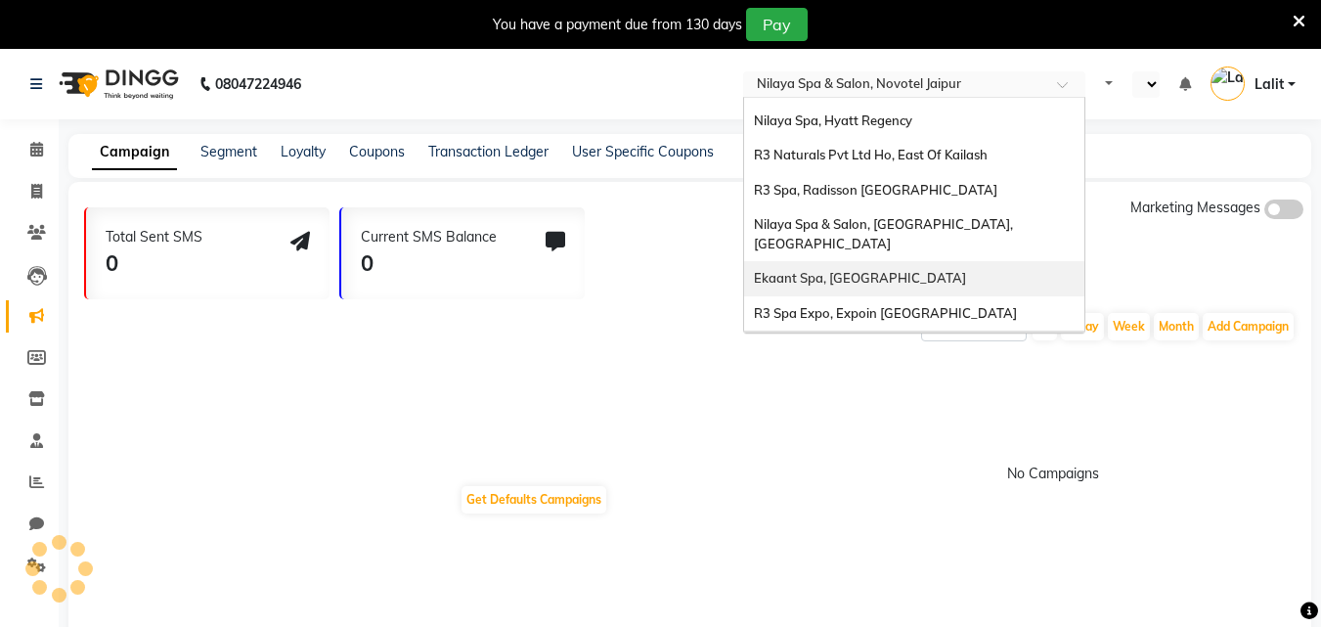
select select "en"
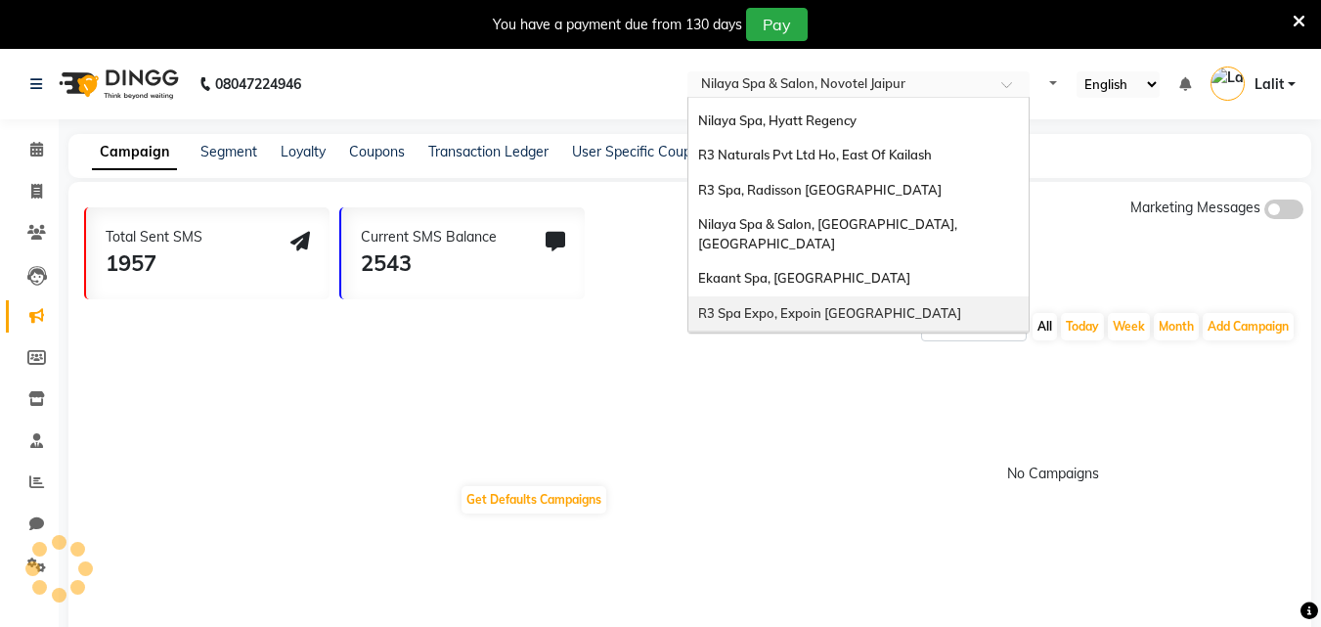
click at [902, 305] on span "R3 Spa Expo, Expoin [GEOGRAPHIC_DATA]" at bounding box center [829, 313] width 263 height 16
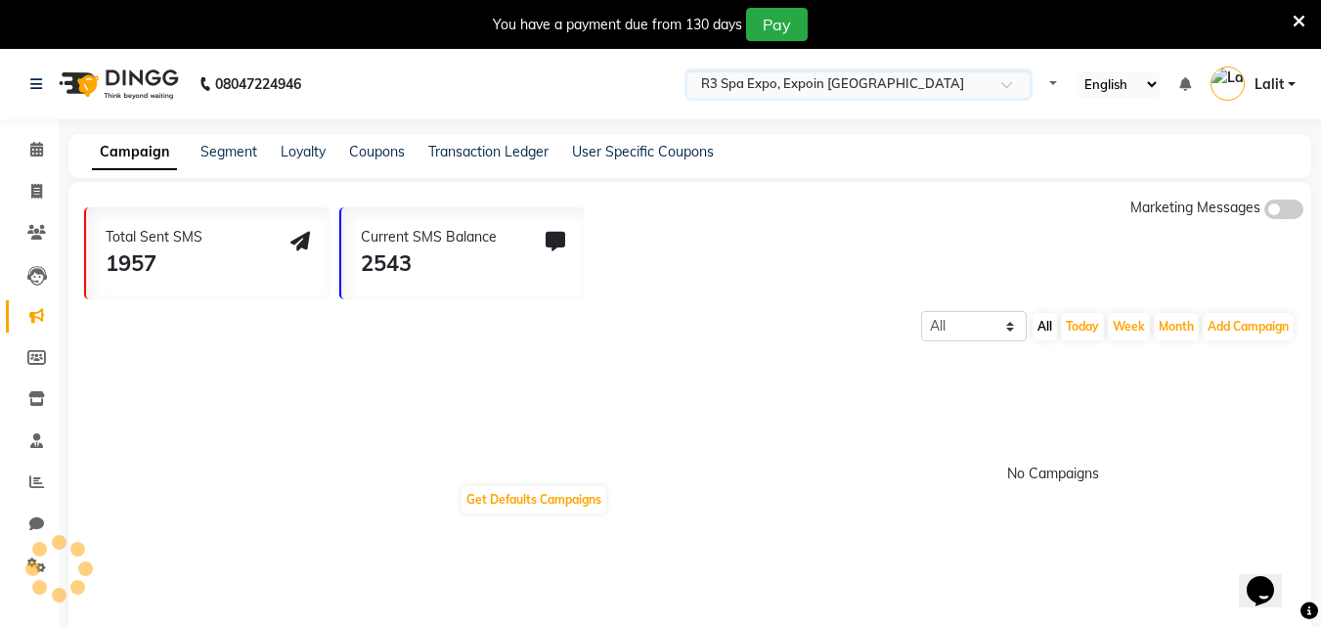
scroll to position [0, 0]
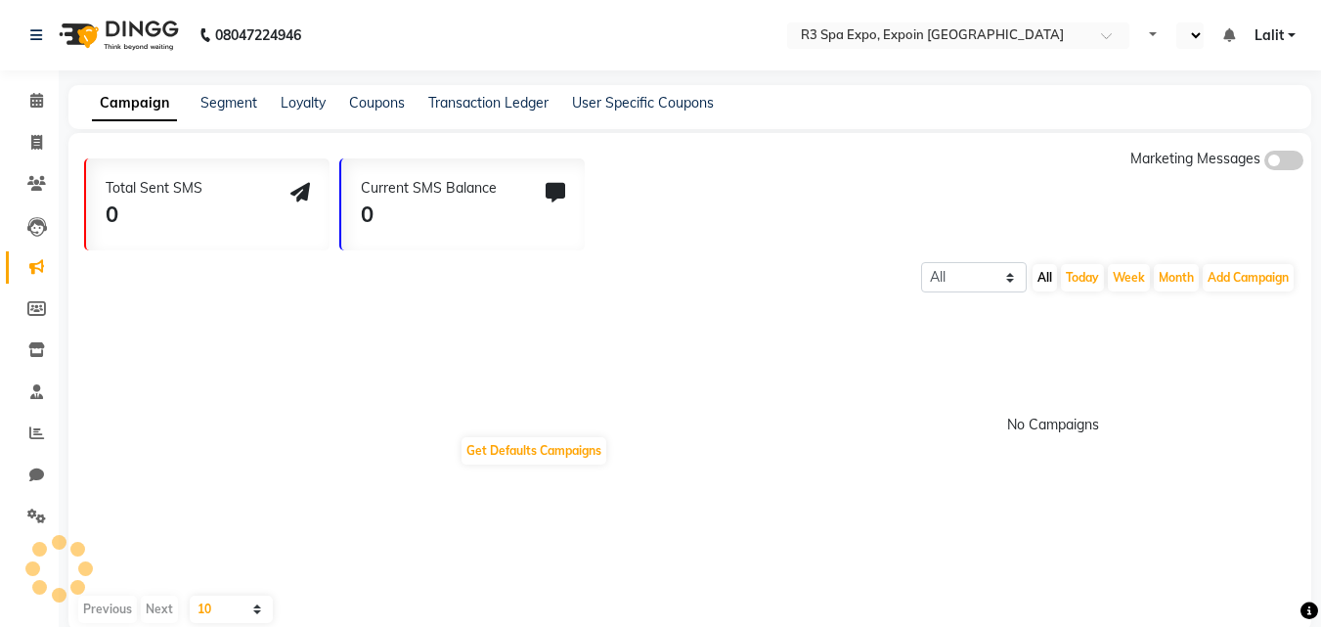
select select "en"
click at [30, 432] on icon at bounding box center [36, 432] width 15 height 15
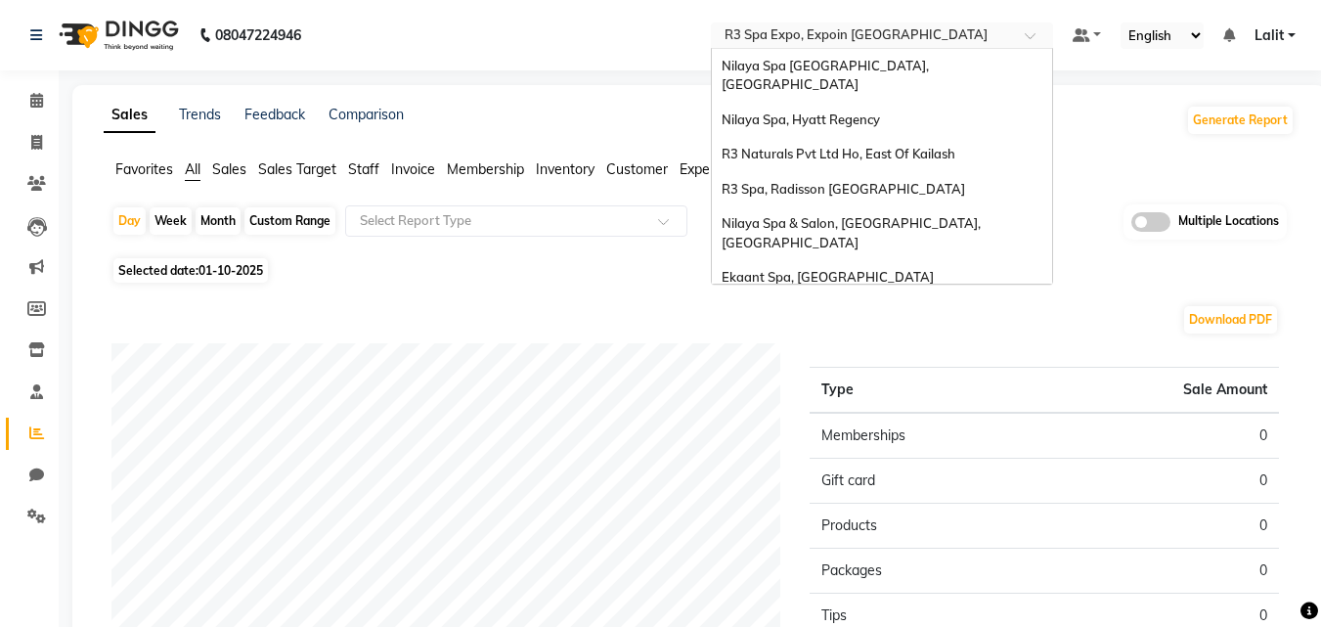
click at [897, 30] on input "text" at bounding box center [863, 37] width 284 height 20
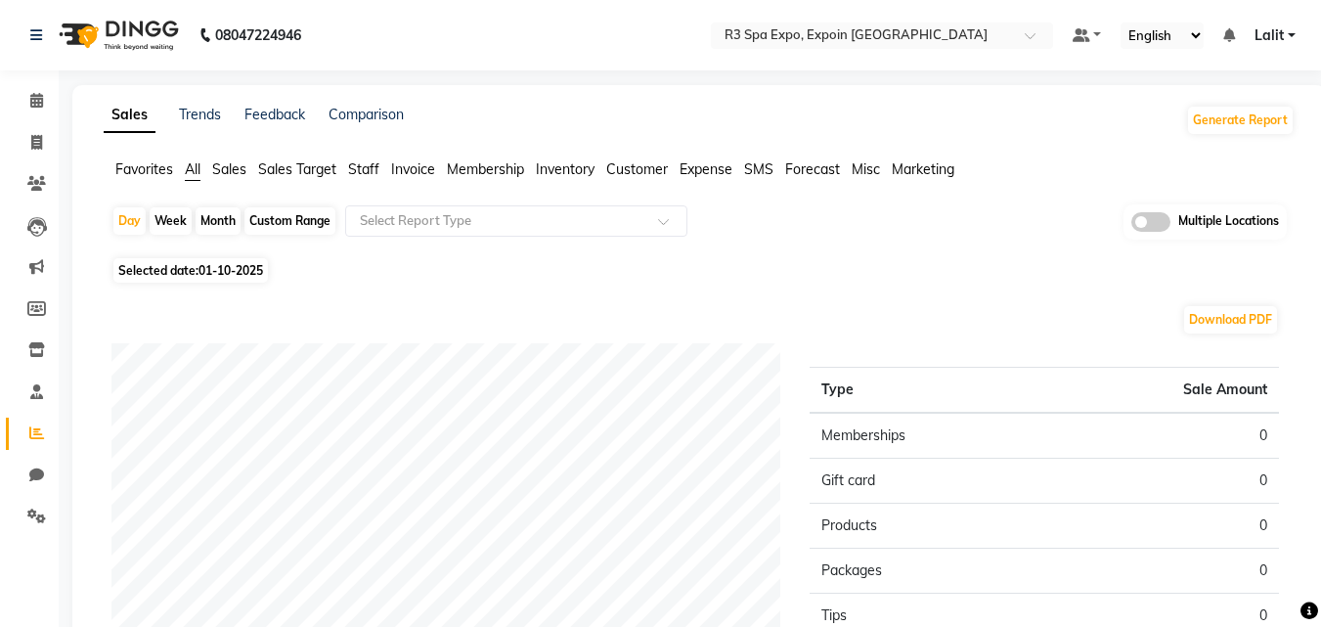
click at [586, 120] on div "Sales Trends Feedback Comparison Generate Report" at bounding box center [699, 120] width 1214 height 31
click at [422, 112] on div "Sales Trends Feedback Comparison Generate Report" at bounding box center [699, 120] width 1214 height 31
click at [33, 523] on span at bounding box center [37, 517] width 34 height 22
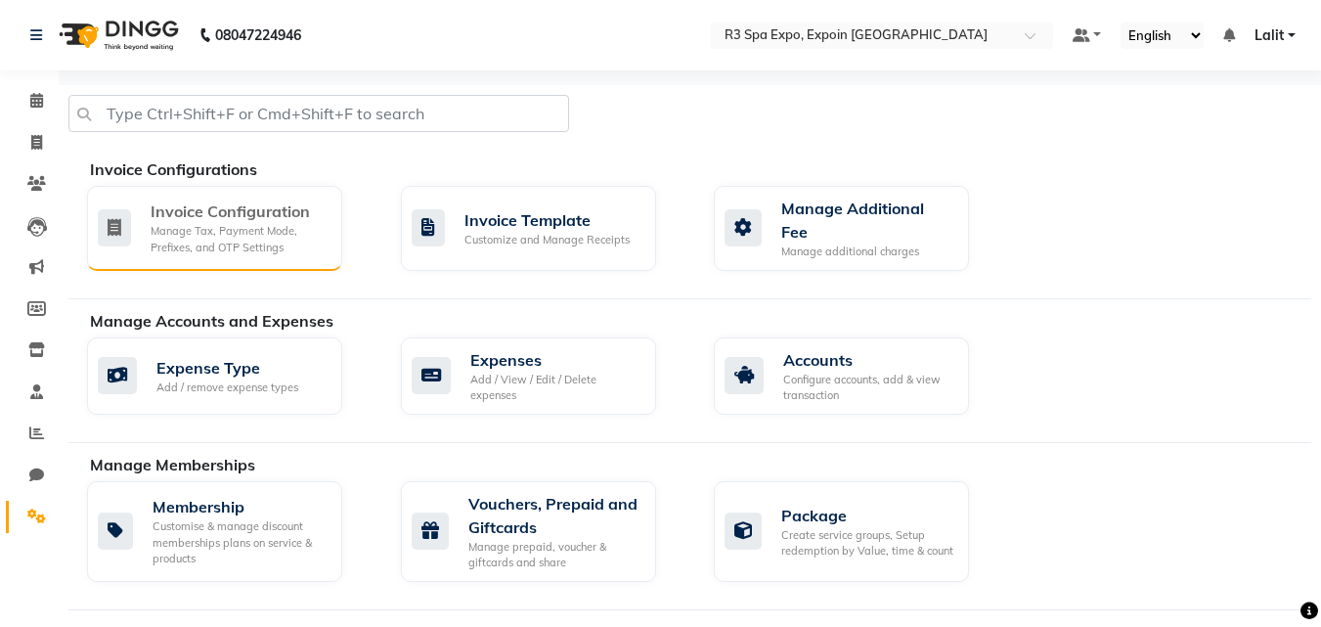
click at [252, 235] on div "Manage Tax, Payment Mode, Prefixes, and OTP Settings" at bounding box center [239, 239] width 176 height 32
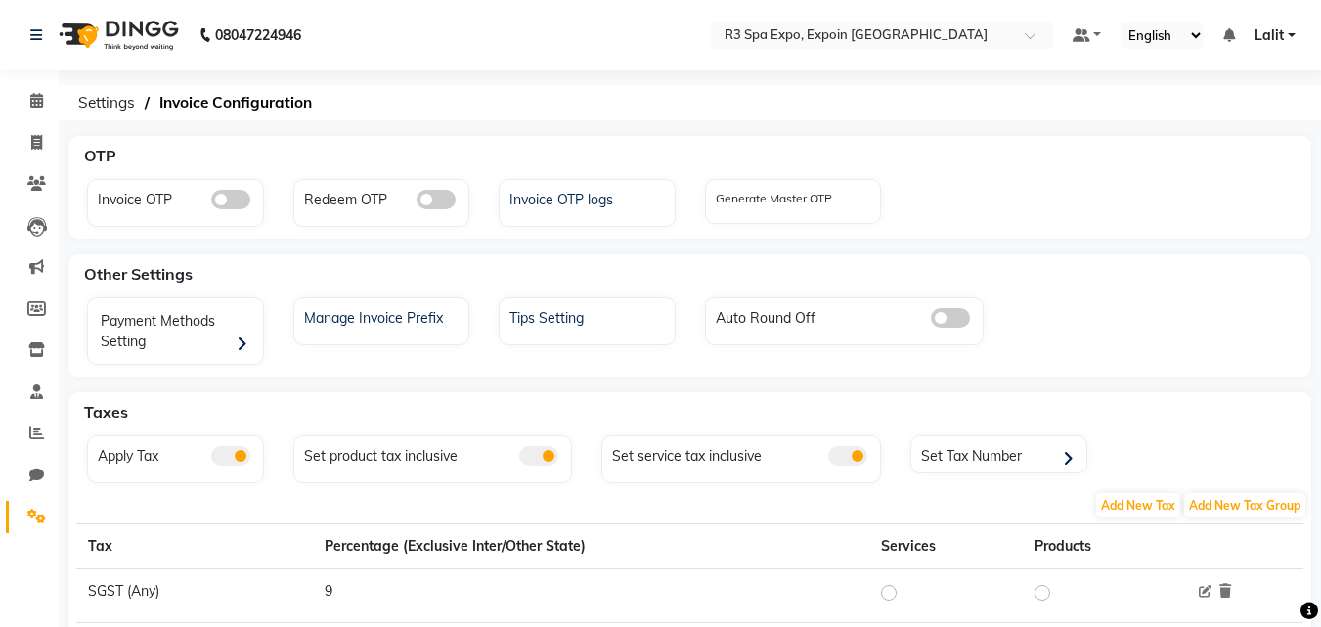
click at [213, 202] on span at bounding box center [230, 200] width 39 height 20
click at [211, 202] on input "checkbox" at bounding box center [211, 202] width 0 height 0
click at [429, 211] on div "Redeem OTP" at bounding box center [381, 203] width 177 height 48
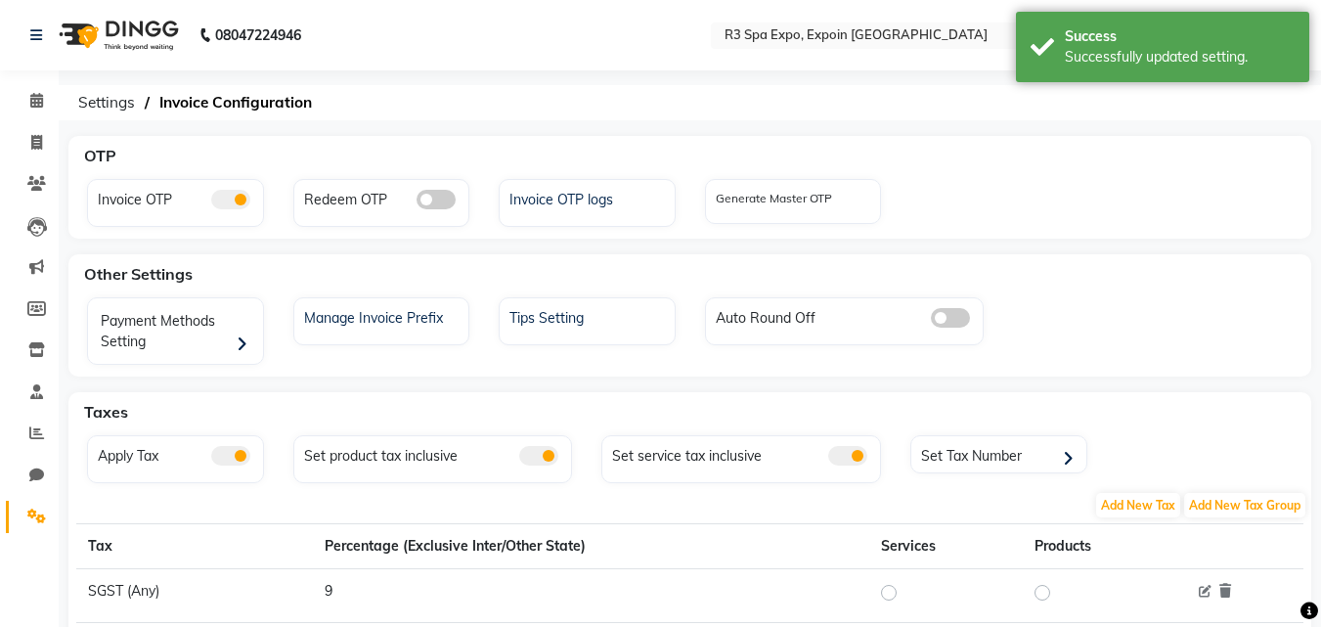
click at [430, 204] on span at bounding box center [436, 200] width 39 height 20
click at [417, 202] on input "checkbox" at bounding box center [417, 202] width 0 height 0
click at [756, 209] on div "Generate Master OTP" at bounding box center [774, 202] width 116 height 25
click at [810, 194] on label "Generate Master OTP" at bounding box center [774, 199] width 116 height 18
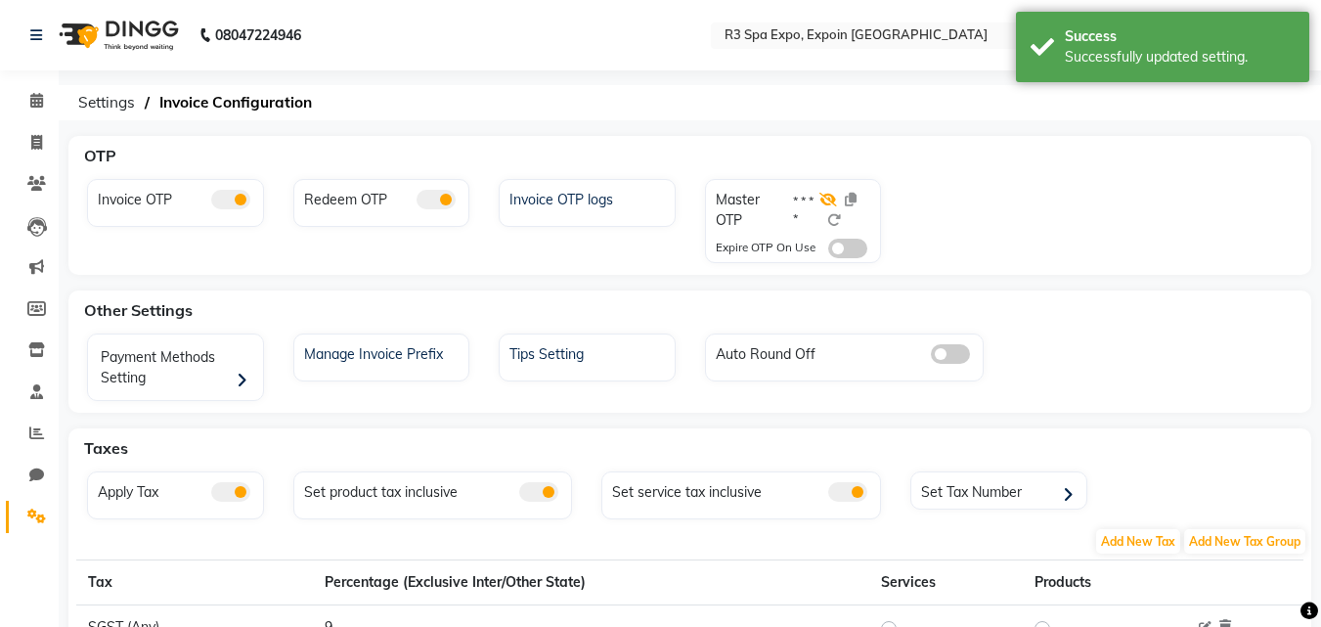
click at [823, 201] on icon at bounding box center [828, 200] width 18 height 14
click at [835, 213] on icon at bounding box center [835, 220] width 14 height 14
click at [842, 246] on span at bounding box center [847, 249] width 39 height 20
click at [828, 251] on input "checkbox" at bounding box center [828, 251] width 0 height 0
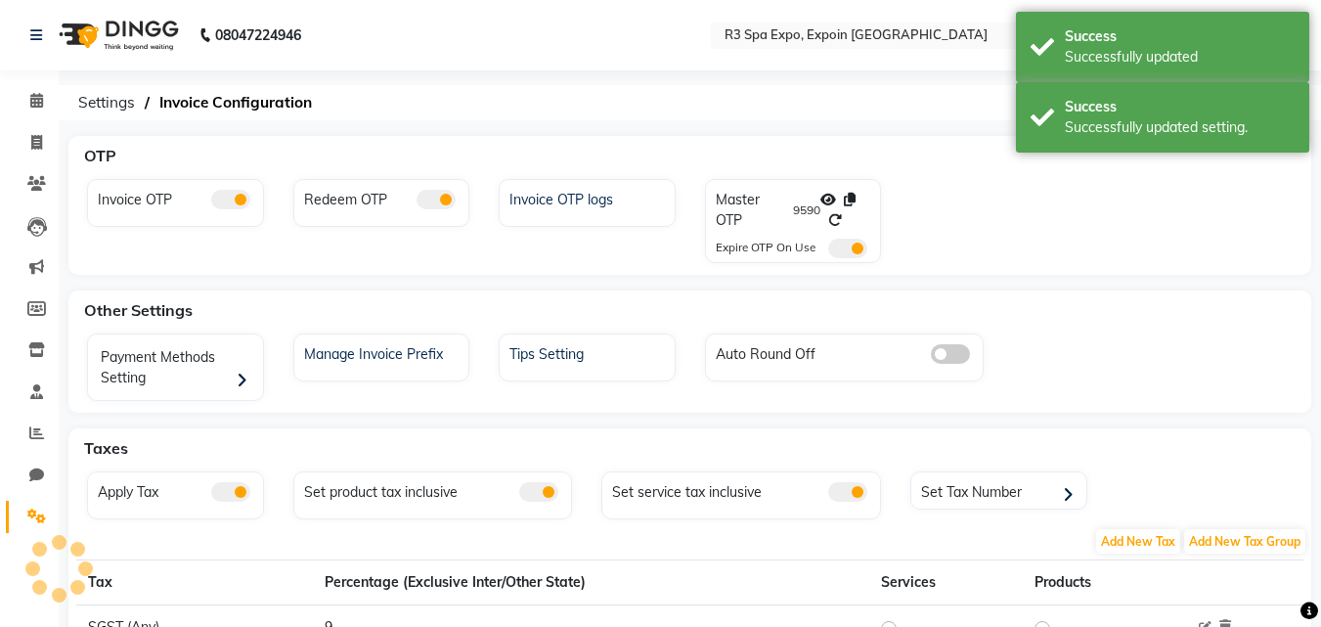
click at [785, 168] on div "OTP" at bounding box center [701, 155] width 1250 height 39
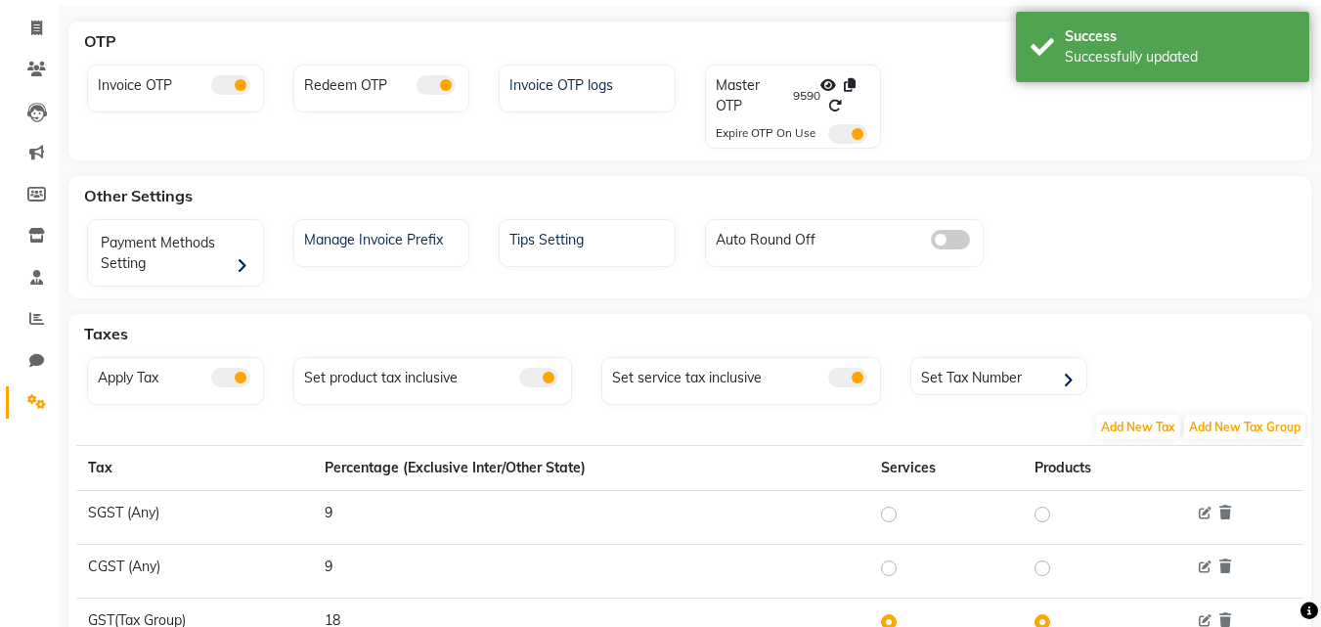
scroll to position [227, 0]
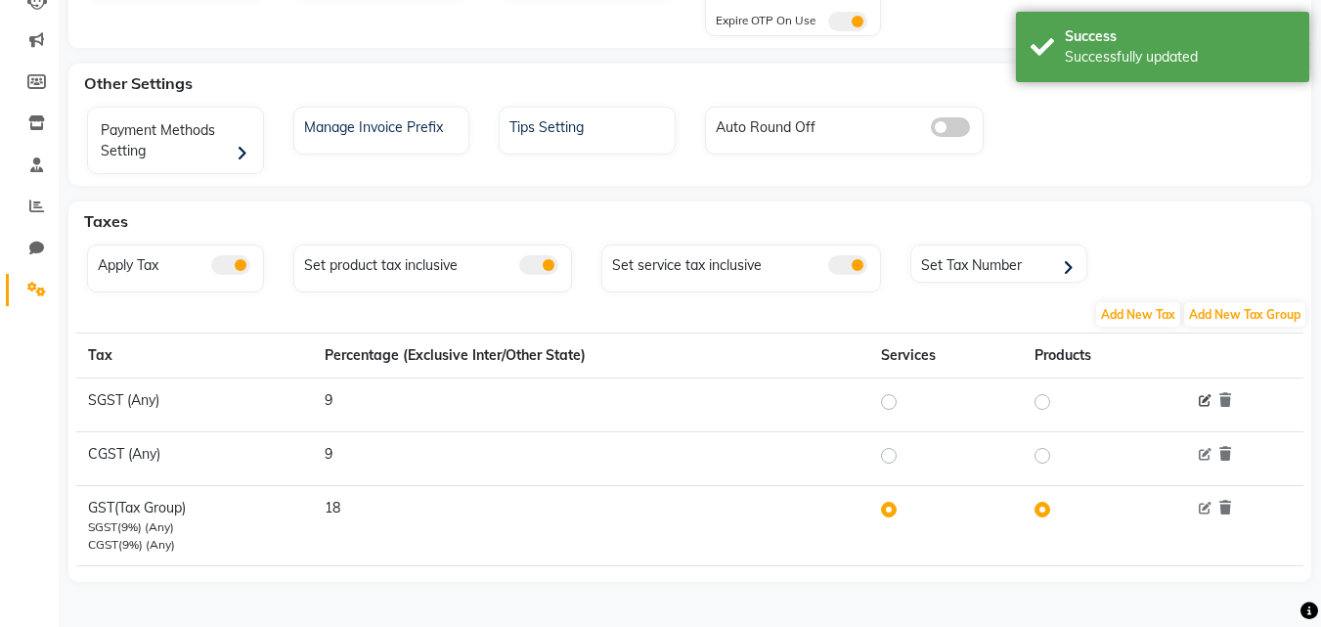
click at [1206, 405] on icon at bounding box center [1205, 401] width 13 height 13
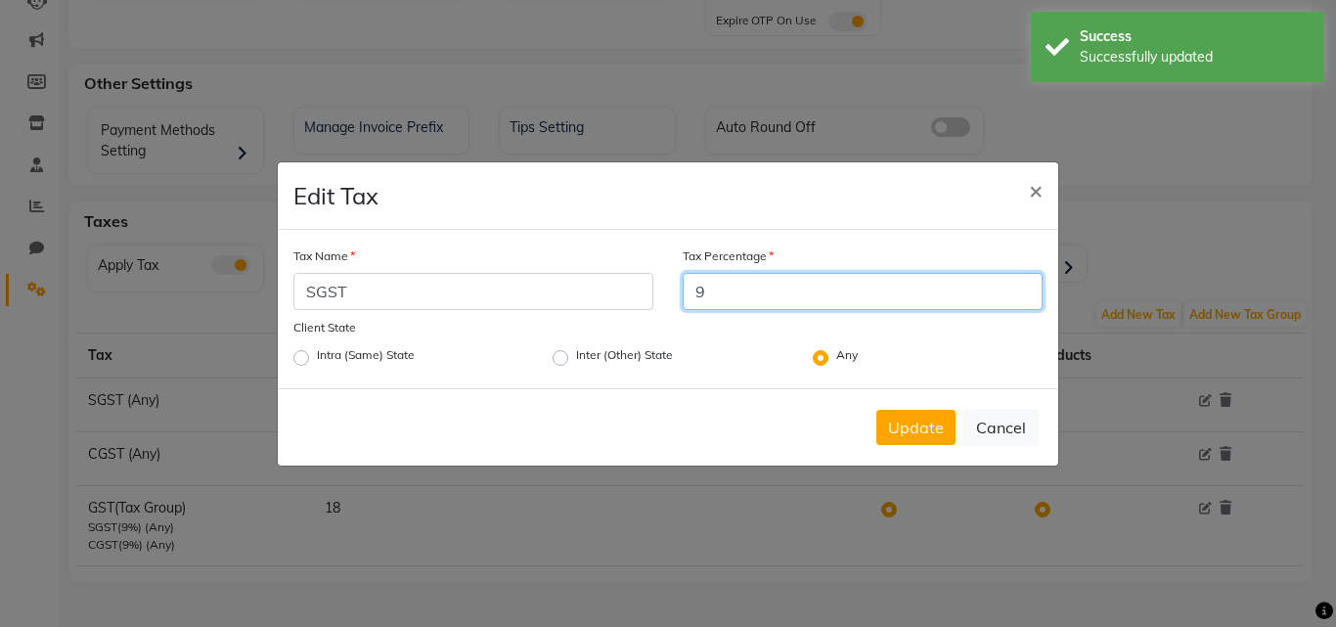
drag, startPoint x: 714, startPoint y: 299, endPoint x: 682, endPoint y: 302, distance: 32.4
click at [682, 302] on div "Tax Percentage 9" at bounding box center [862, 278] width 389 height 67
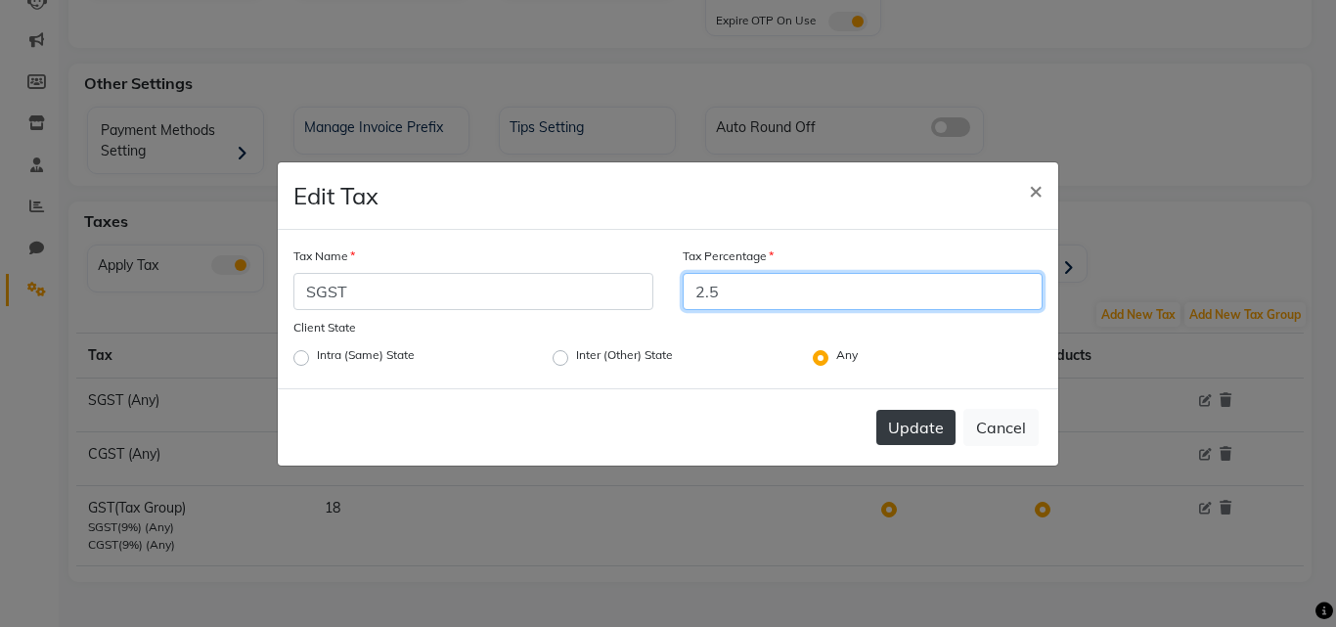
type input "2.5"
click at [926, 429] on button "Update" at bounding box center [915, 427] width 79 height 35
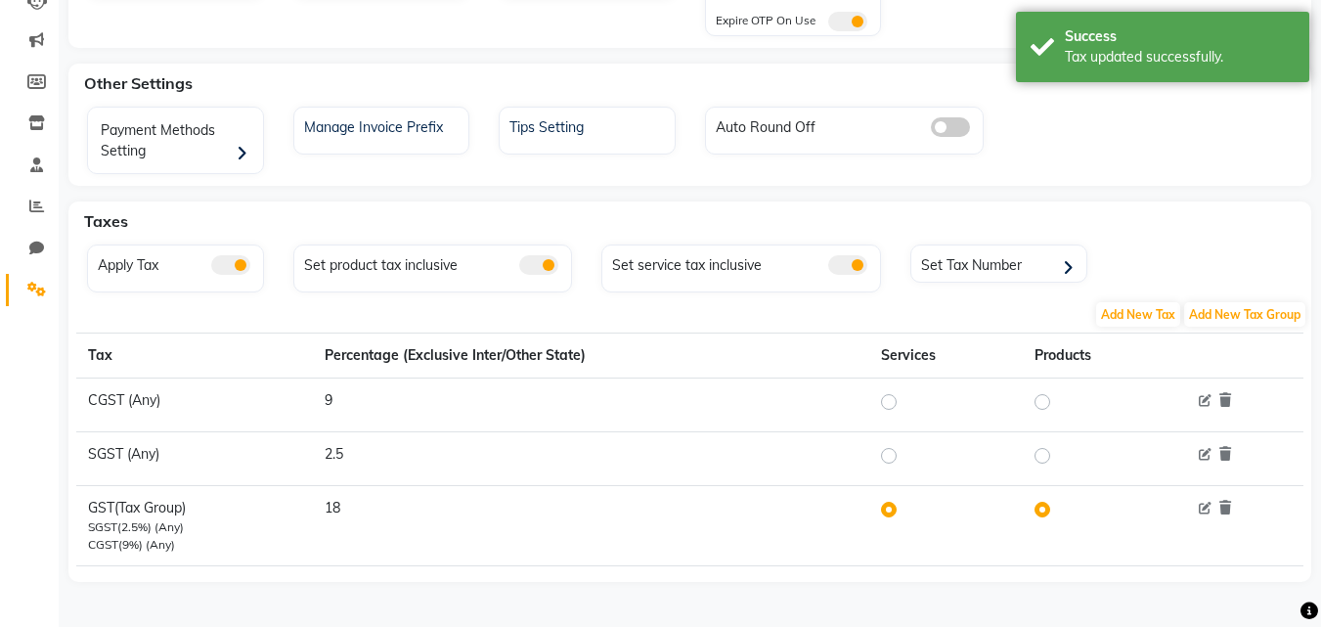
click at [1207, 393] on span at bounding box center [1205, 400] width 13 height 18
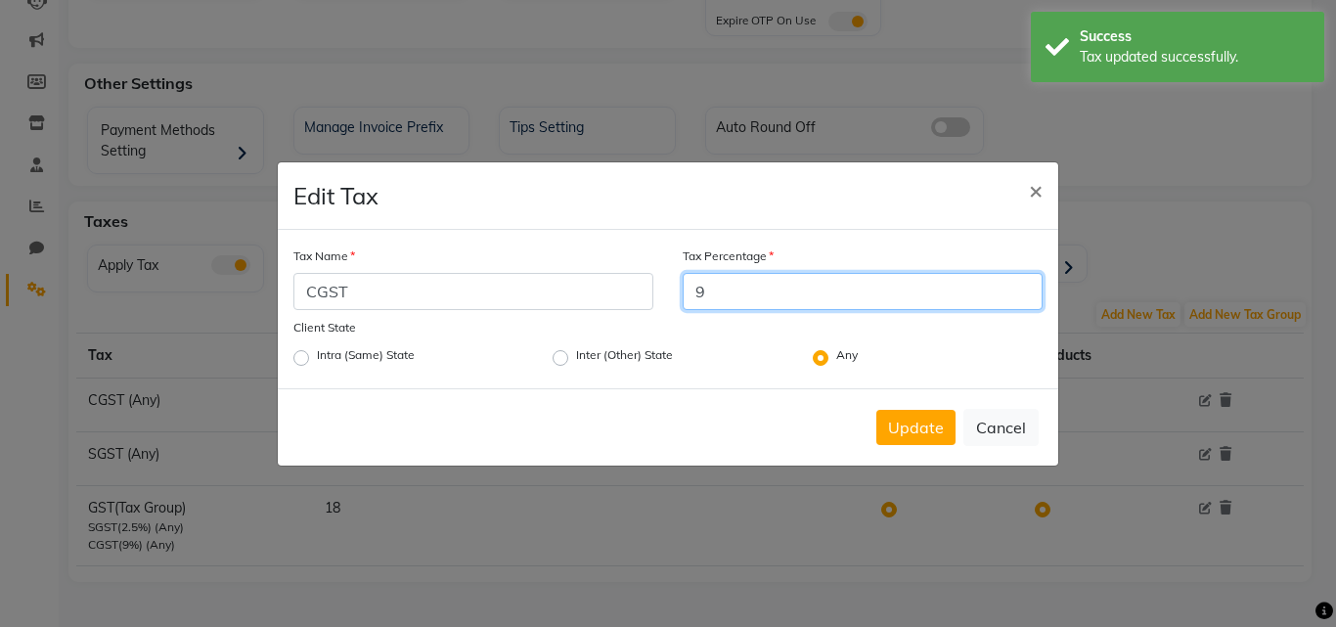
drag, startPoint x: 755, startPoint y: 302, endPoint x: 697, endPoint y: 285, distance: 60.3
click at [697, 285] on input "9" at bounding box center [863, 291] width 360 height 37
type input "2.5"
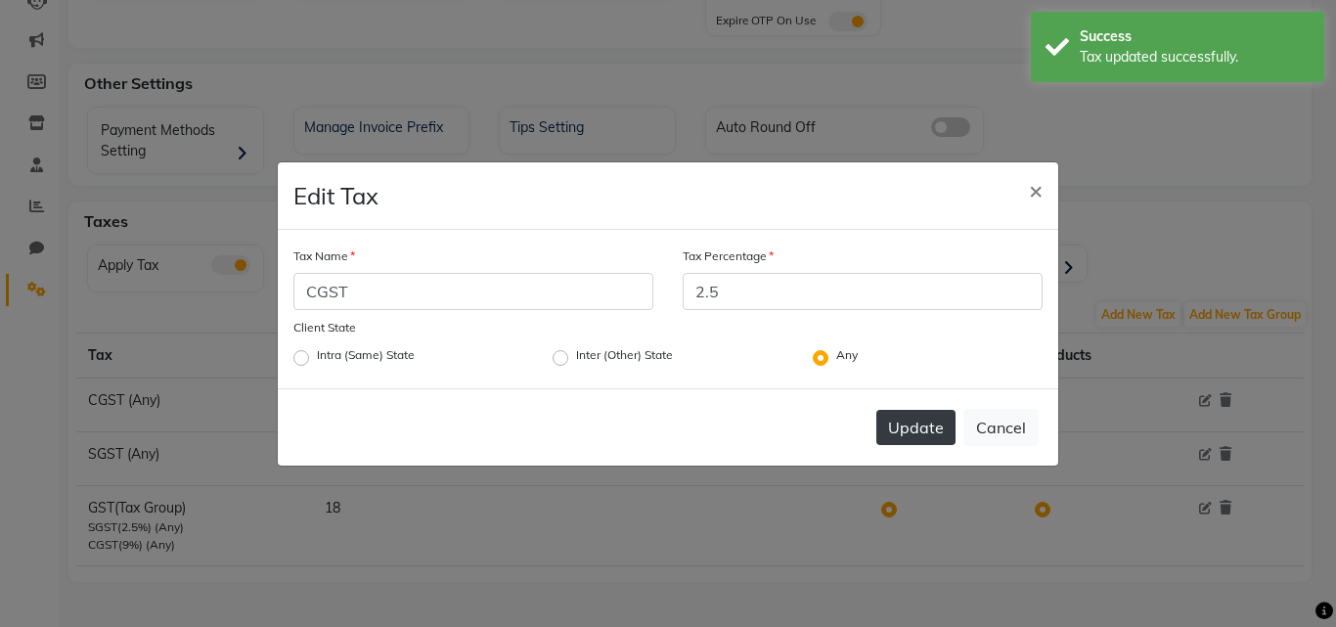
click at [935, 439] on button "Update" at bounding box center [915, 427] width 79 height 35
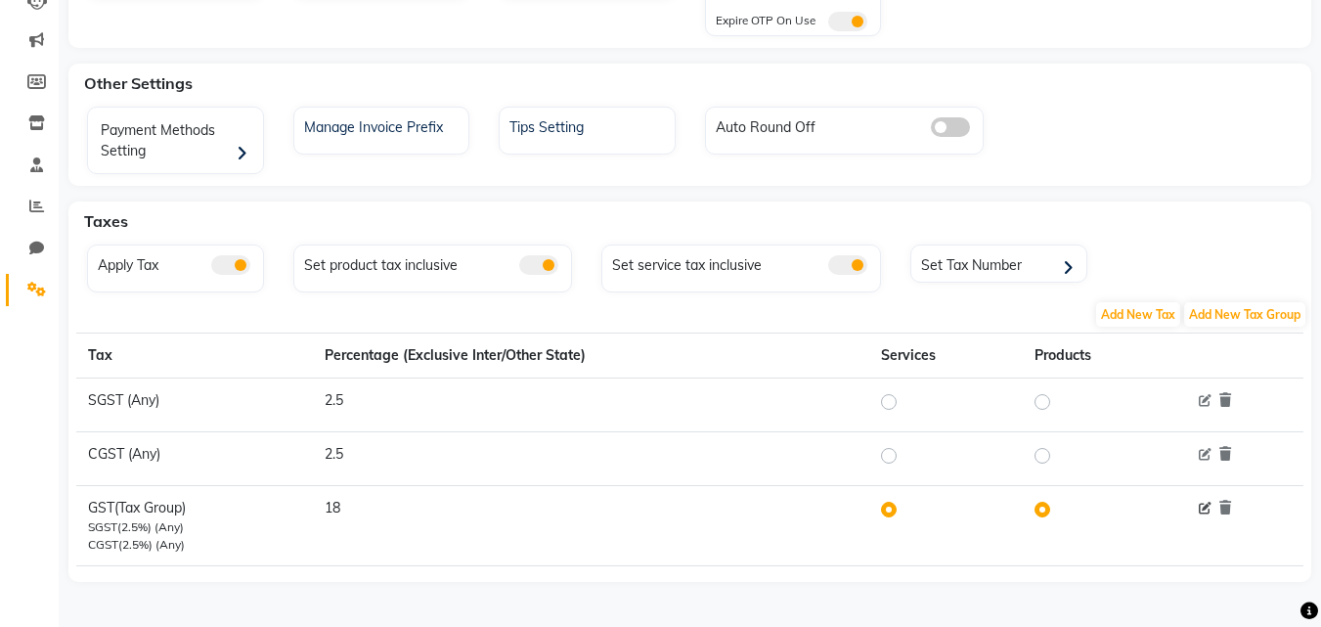
click at [1207, 508] on icon at bounding box center [1205, 509] width 13 height 13
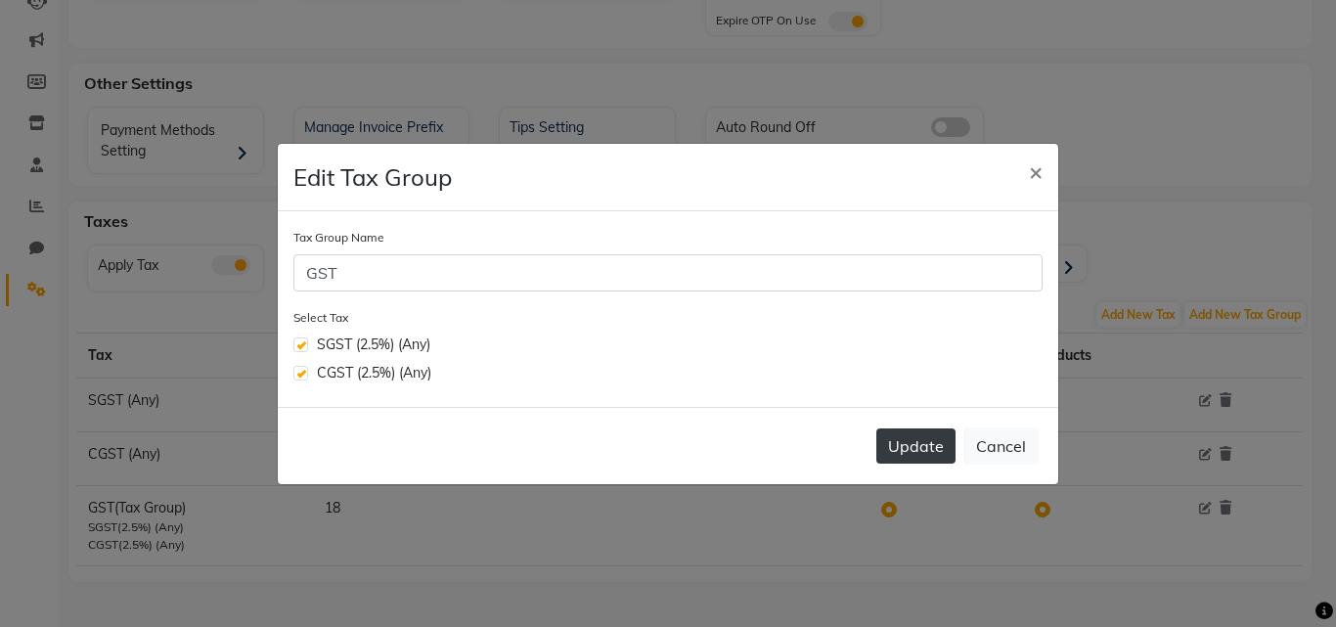
click at [936, 437] on button "Update" at bounding box center [915, 445] width 79 height 35
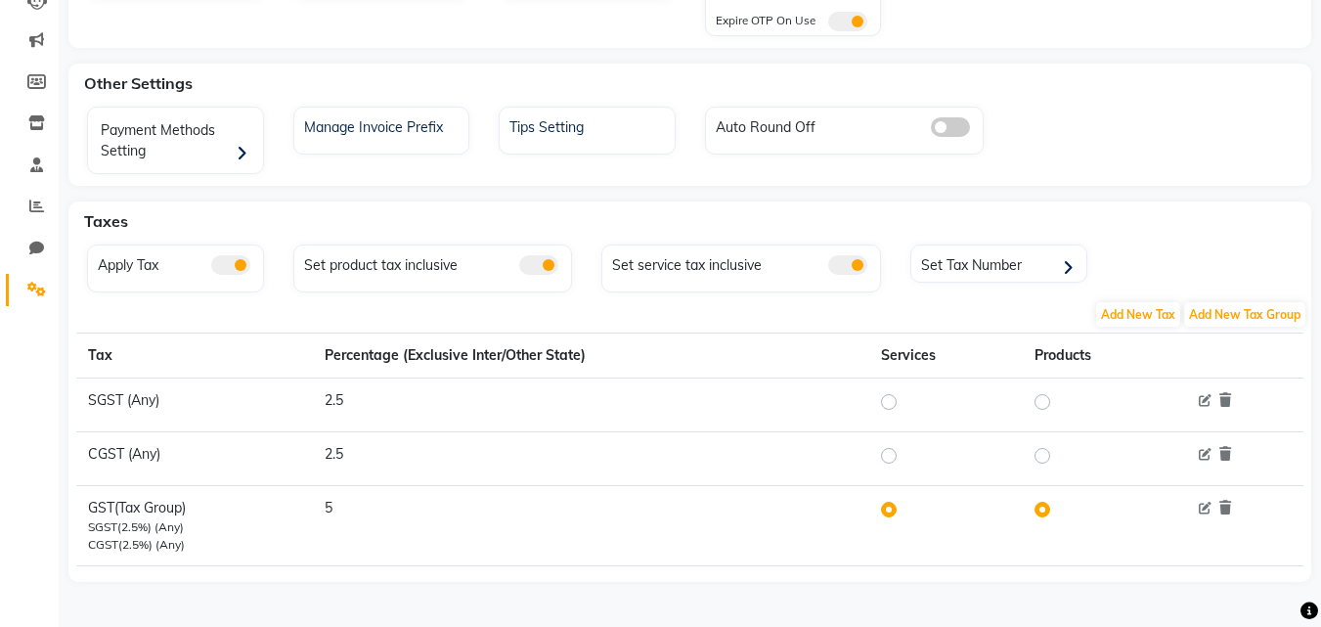
click at [1049, 356] on th "Products" at bounding box center [1101, 355] width 156 height 45
click at [1207, 510] on icon at bounding box center [1205, 509] width 13 height 13
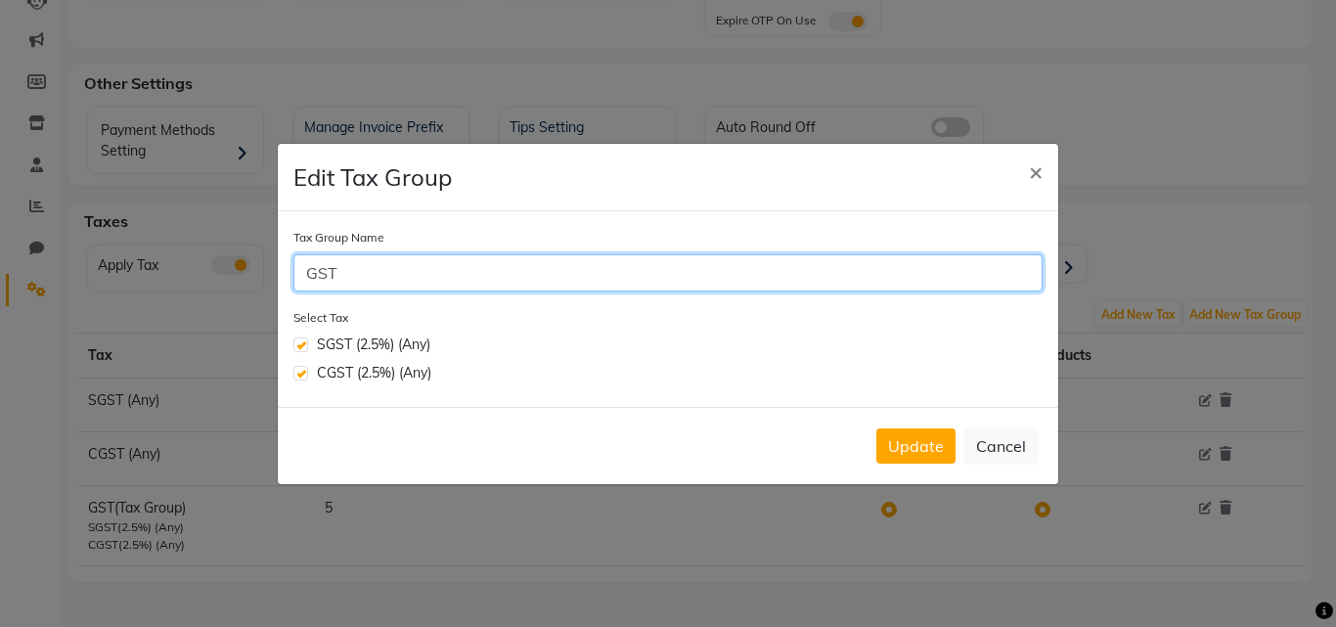
click at [460, 278] on input "GST" at bounding box center [667, 272] width 749 height 37
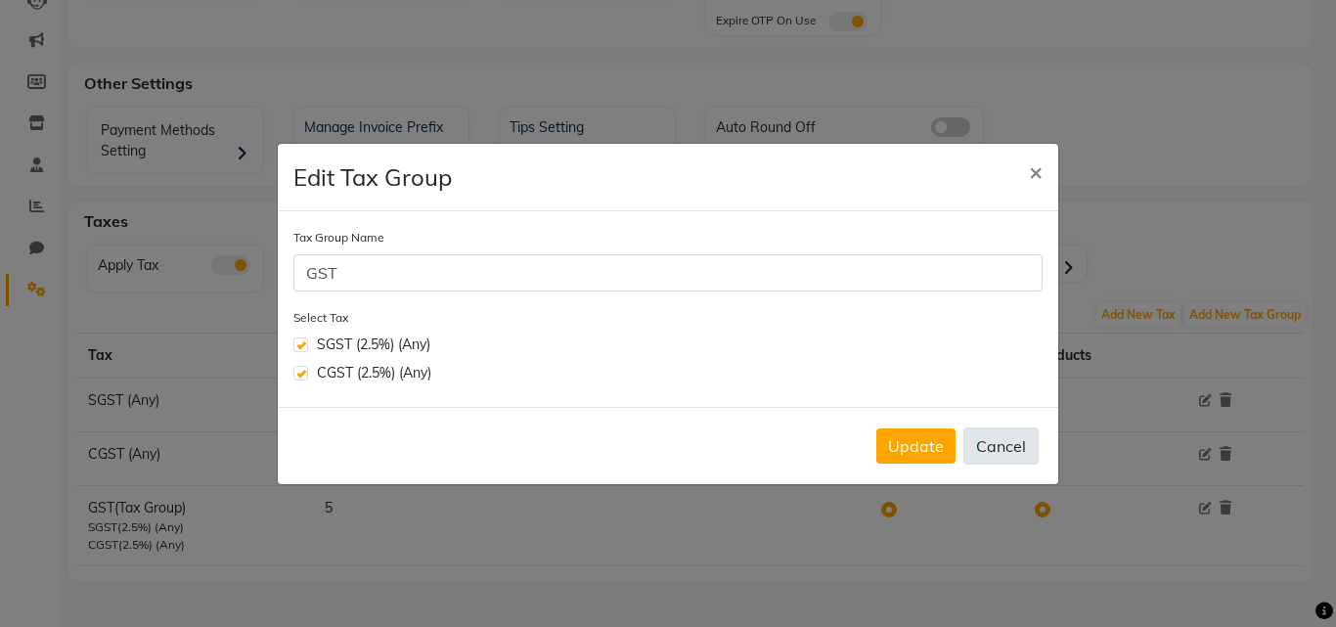
click at [986, 432] on button "Cancel" at bounding box center [1000, 445] width 75 height 37
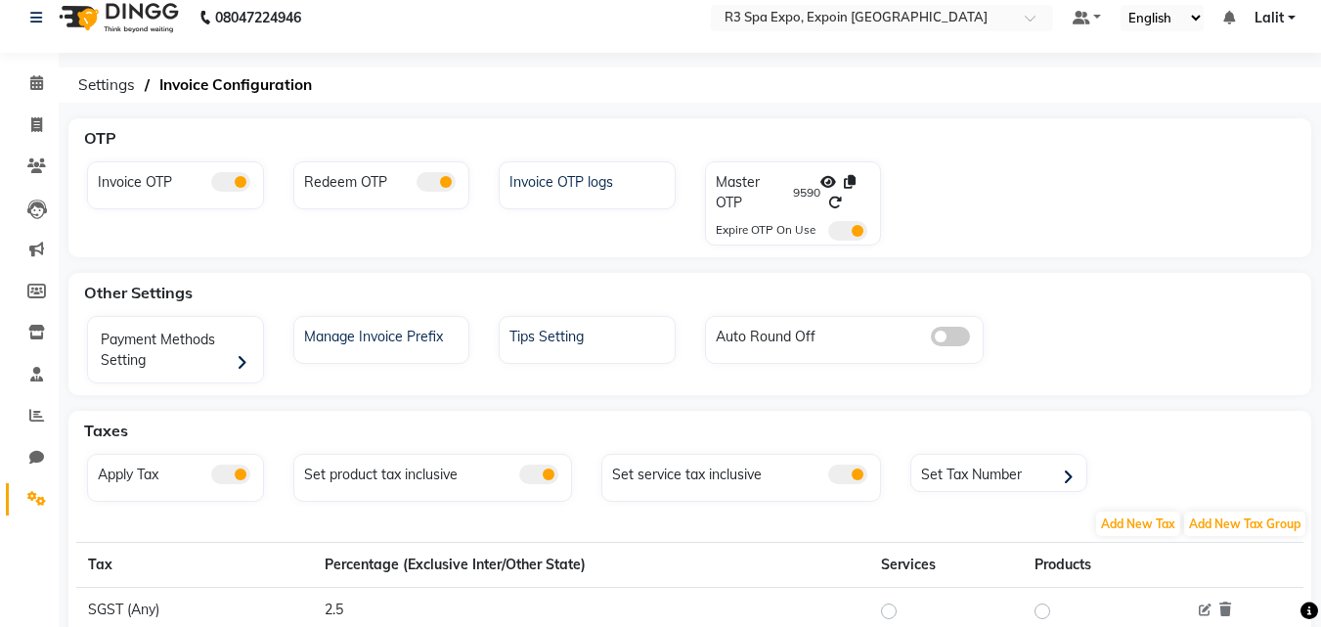
scroll to position [0, 0]
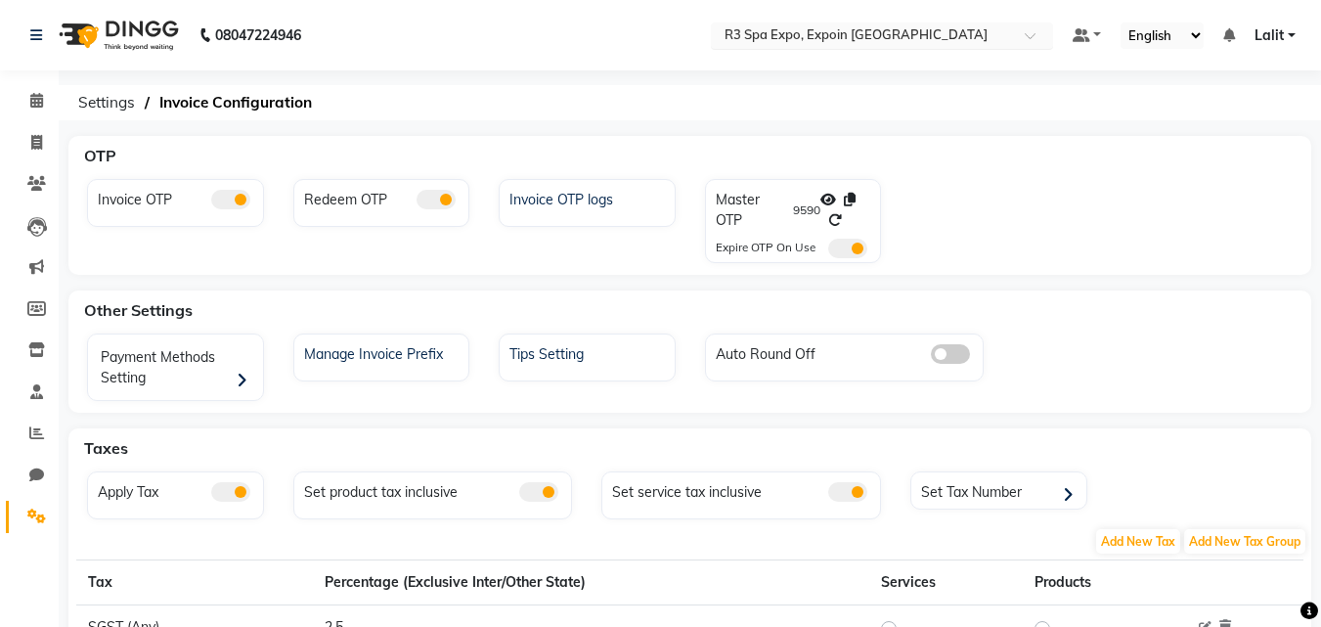
click at [897, 34] on input "text" at bounding box center [863, 37] width 284 height 20
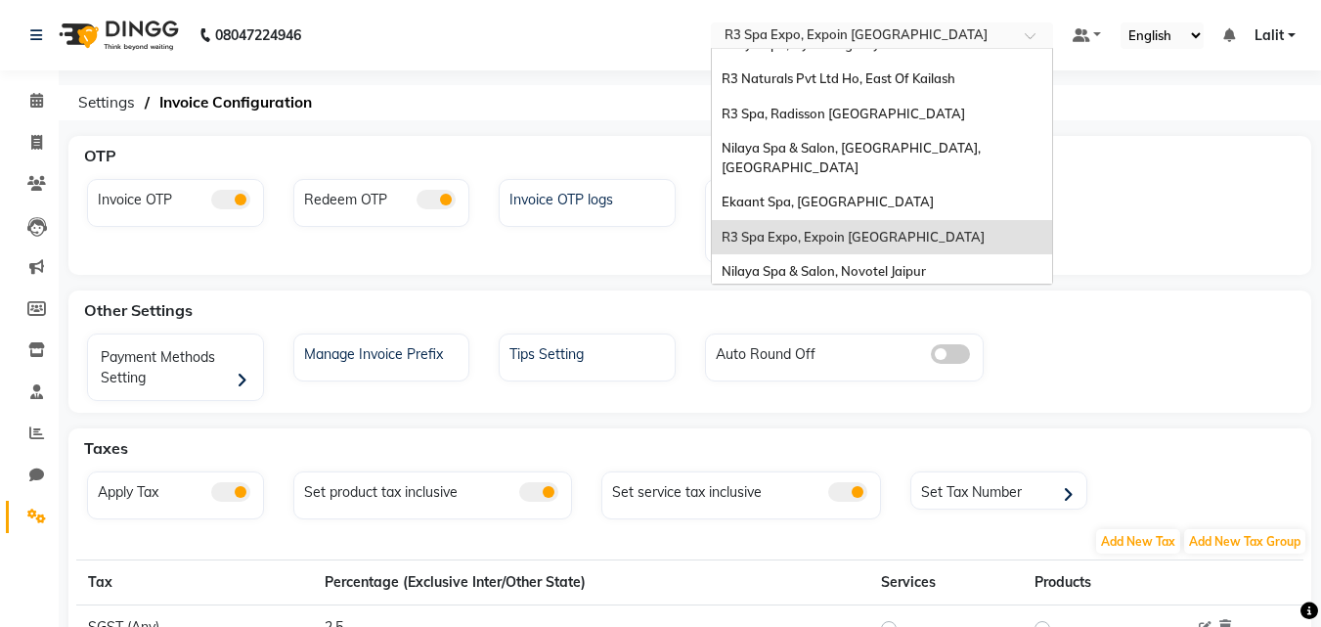
scroll to position [18, 0]
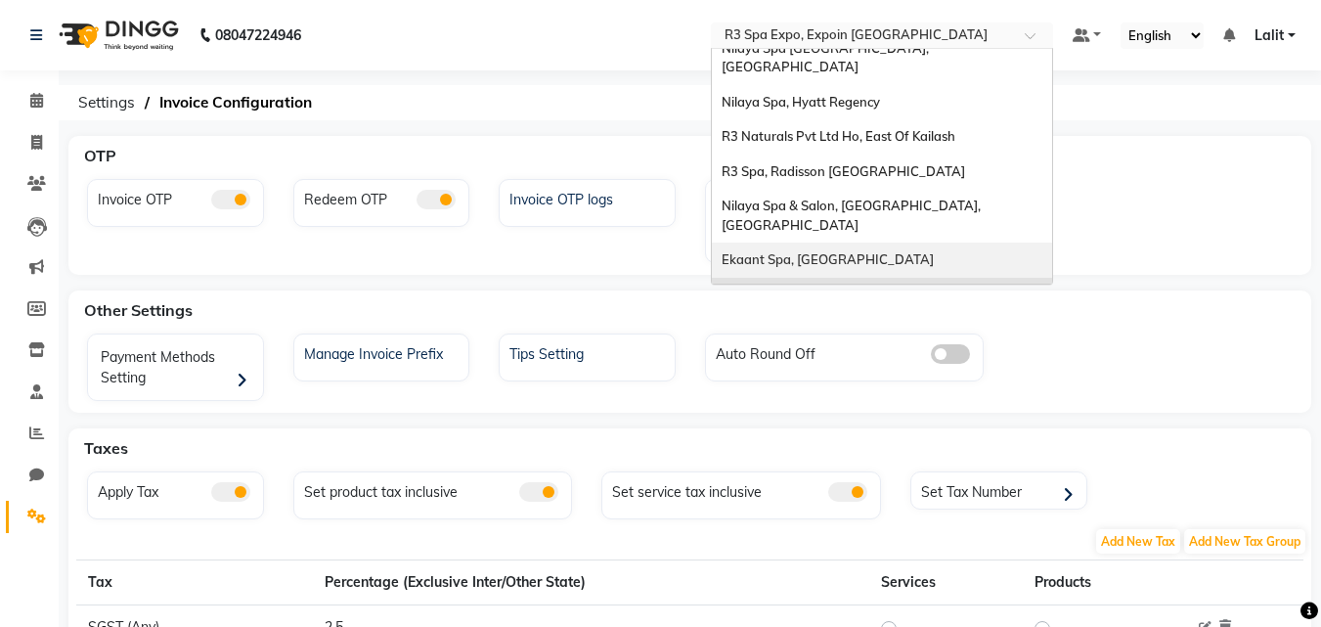
click at [802, 251] on span "Ekaant Spa, [GEOGRAPHIC_DATA]" at bounding box center [828, 259] width 212 height 16
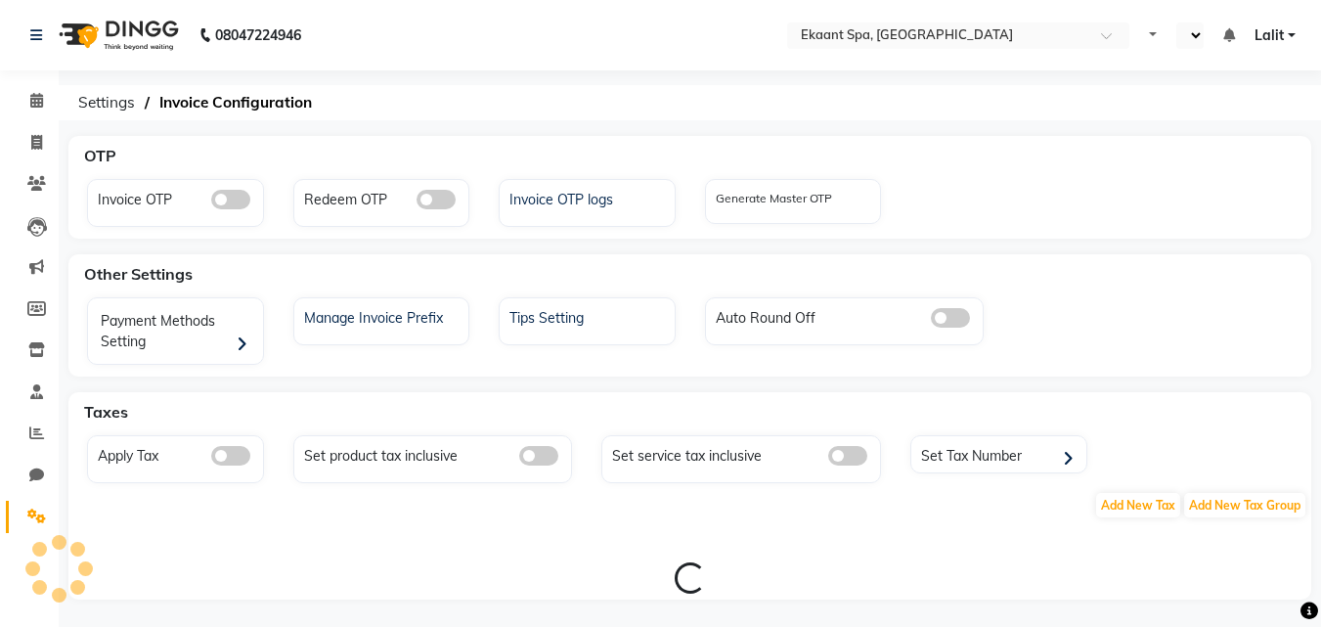
select select "en"
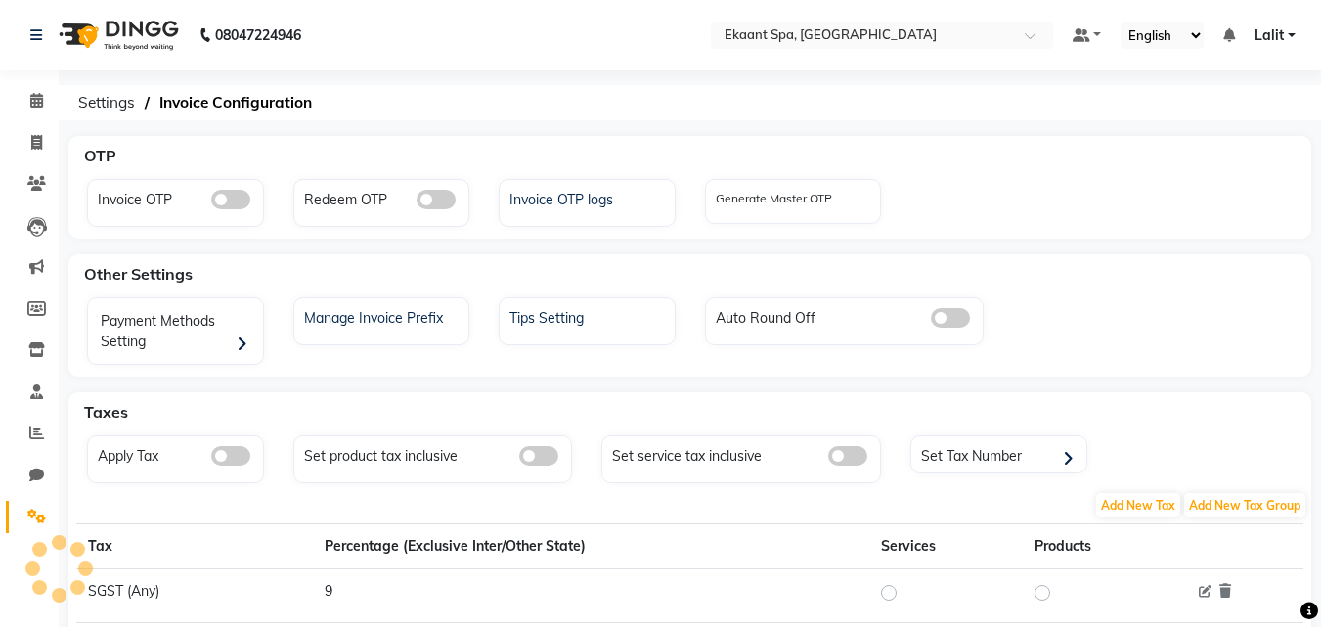
click at [245, 199] on span at bounding box center [230, 200] width 39 height 20
click at [211, 202] on input "checkbox" at bounding box center [211, 202] width 0 height 0
click at [433, 199] on span at bounding box center [436, 200] width 39 height 20
click at [417, 202] on input "checkbox" at bounding box center [417, 202] width 0 height 0
click at [789, 208] on div "Generate Master OTP" at bounding box center [774, 202] width 116 height 25
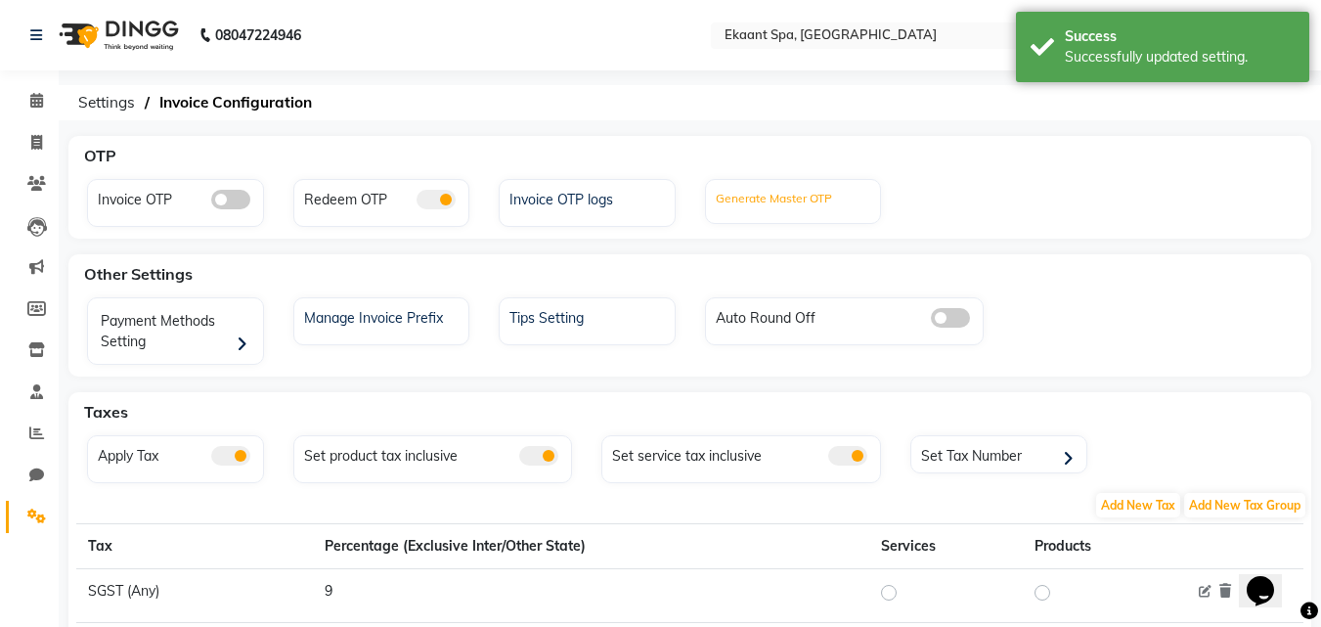
click at [819, 199] on label "Generate Master OTP" at bounding box center [774, 199] width 116 height 18
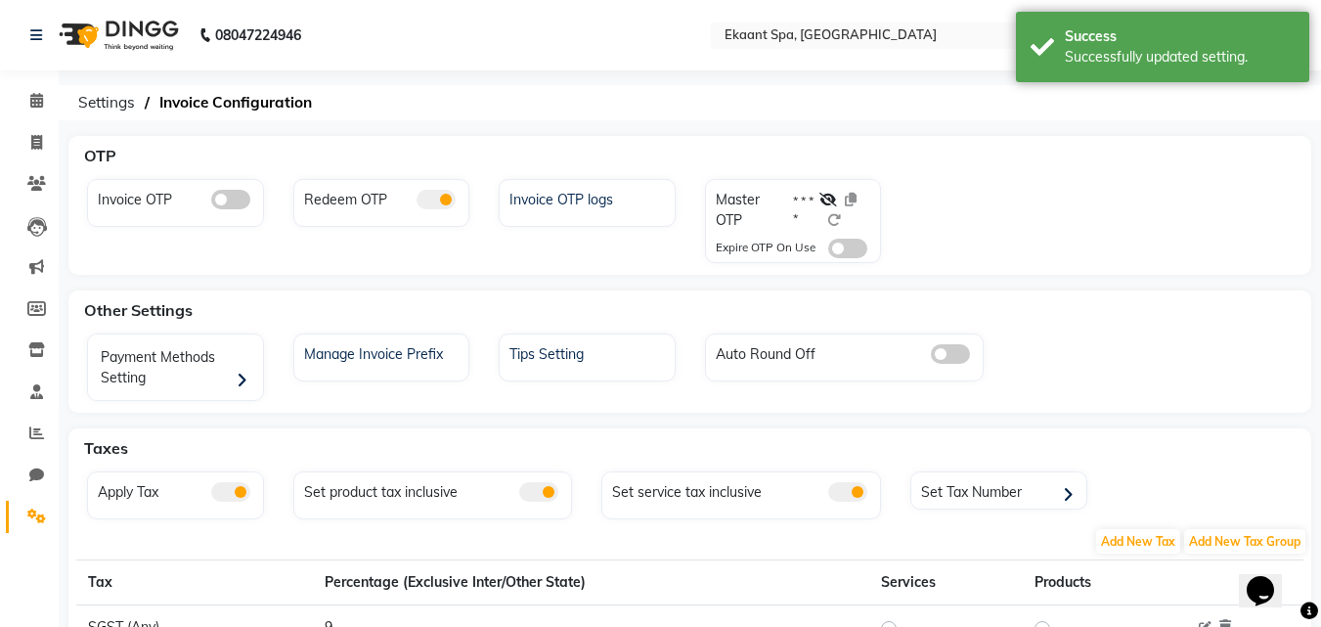
click at [817, 198] on label "* * * *" at bounding box center [806, 210] width 26 height 35
click at [830, 194] on icon at bounding box center [828, 200] width 18 height 14
click at [837, 220] on icon at bounding box center [835, 220] width 14 height 14
click at [852, 249] on span at bounding box center [847, 249] width 39 height 20
click at [828, 251] on input "checkbox" at bounding box center [828, 251] width 0 height 0
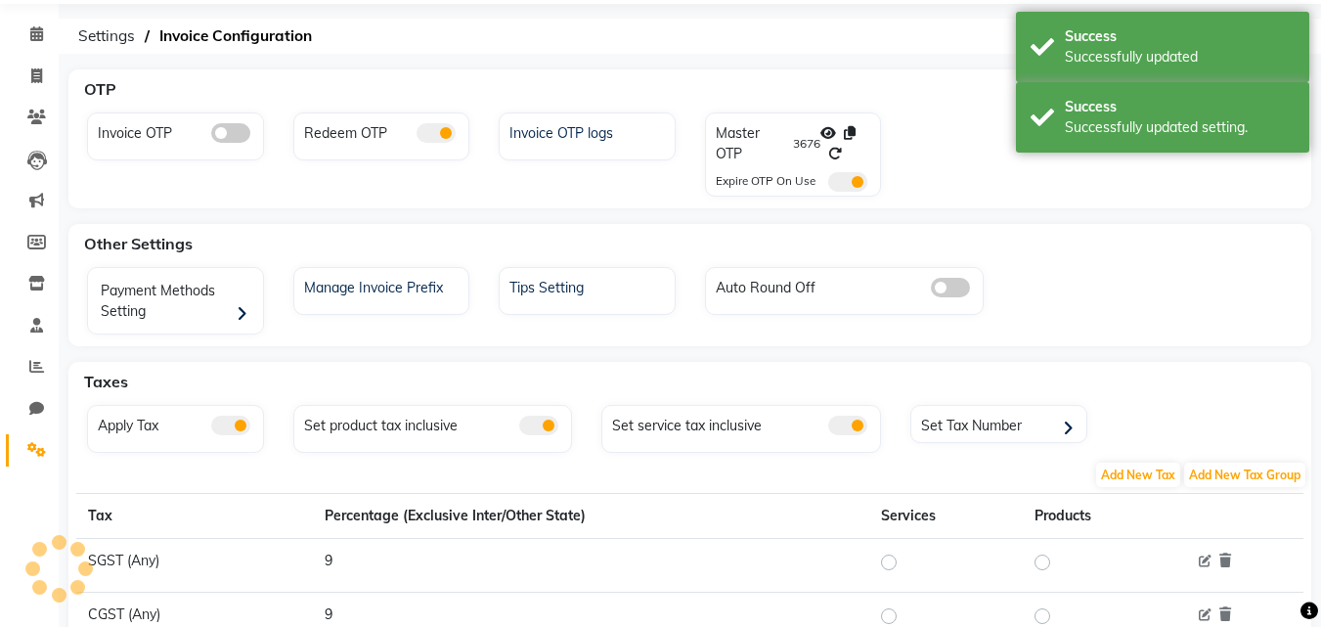
scroll to position [227, 0]
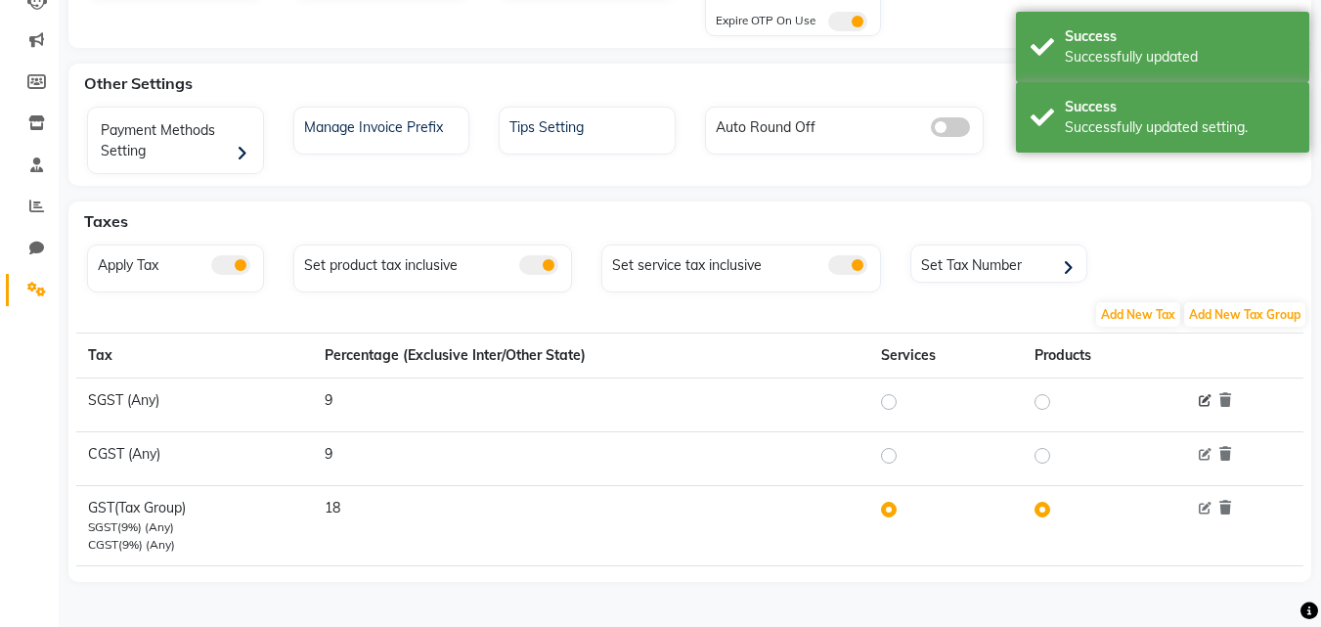
click at [1203, 401] on icon at bounding box center [1205, 401] width 13 height 13
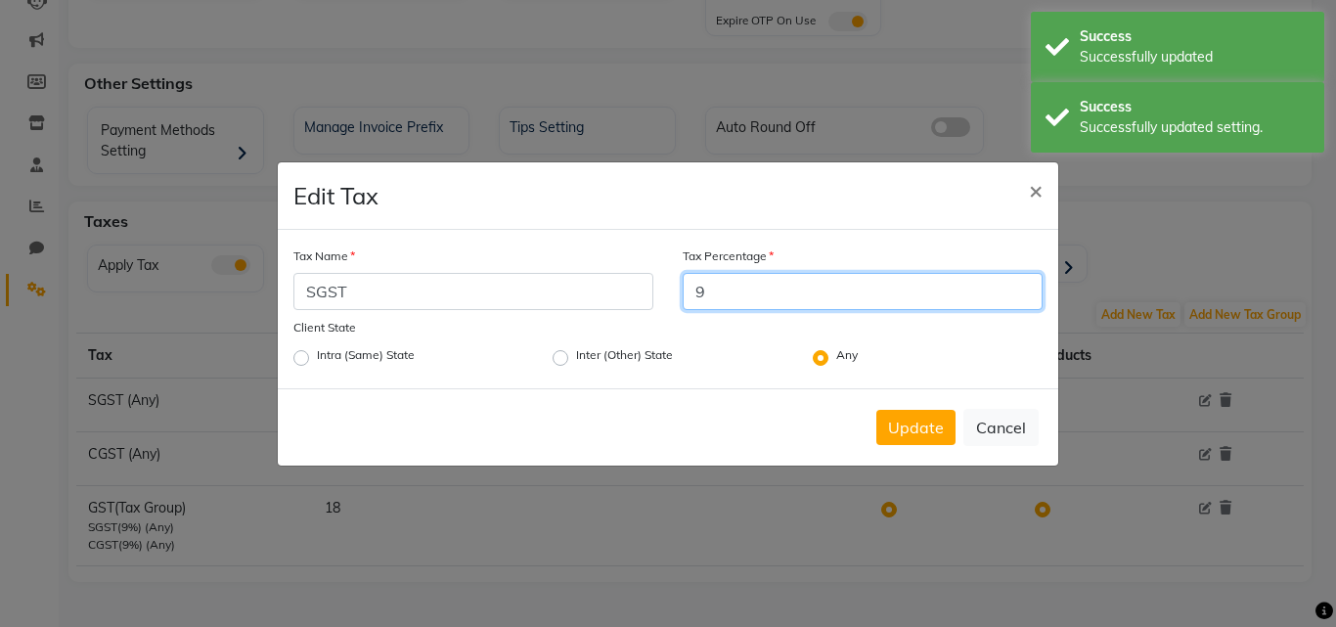
drag, startPoint x: 724, startPoint y: 302, endPoint x: 697, endPoint y: 299, distance: 26.6
click at [697, 299] on input "9" at bounding box center [863, 291] width 360 height 37
type input "2.5"
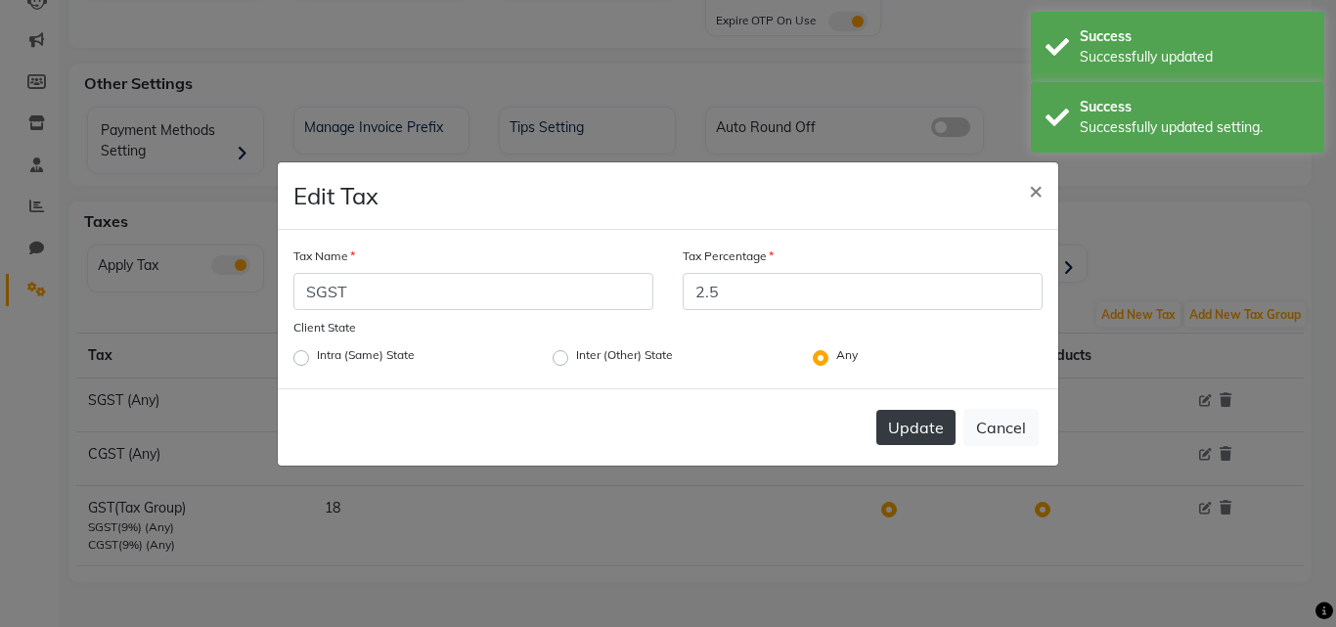
click at [934, 428] on button "Update" at bounding box center [915, 427] width 79 height 35
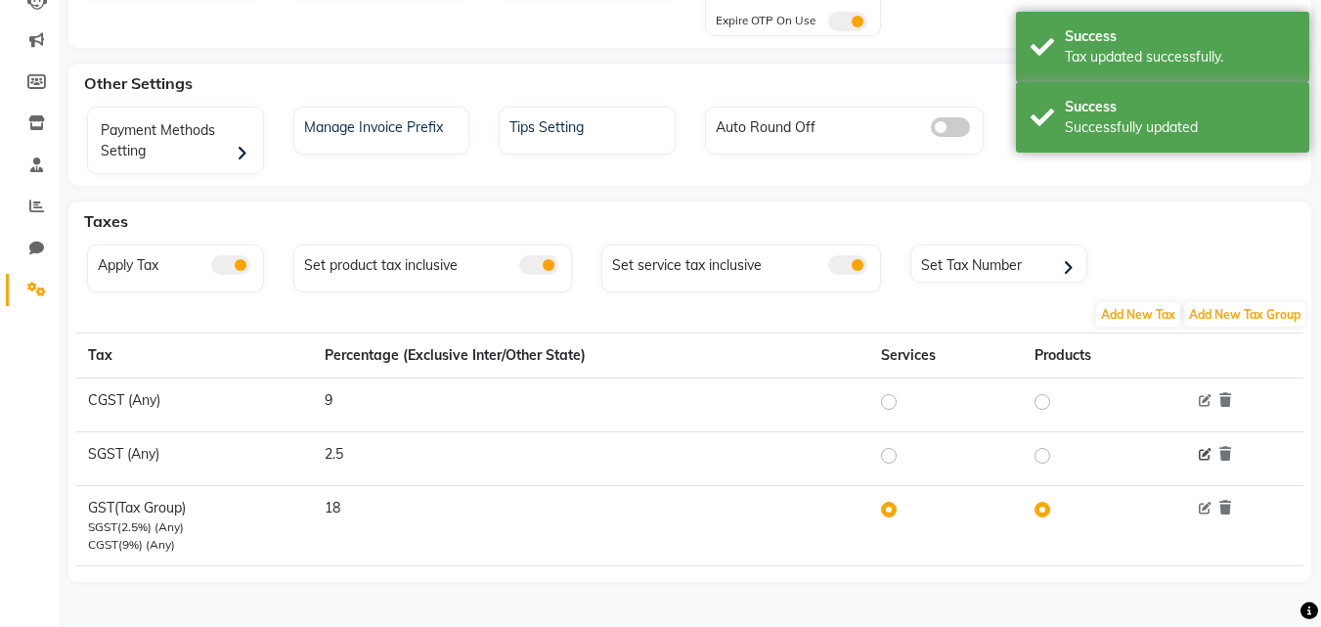
click at [1200, 450] on icon at bounding box center [1205, 455] width 13 height 13
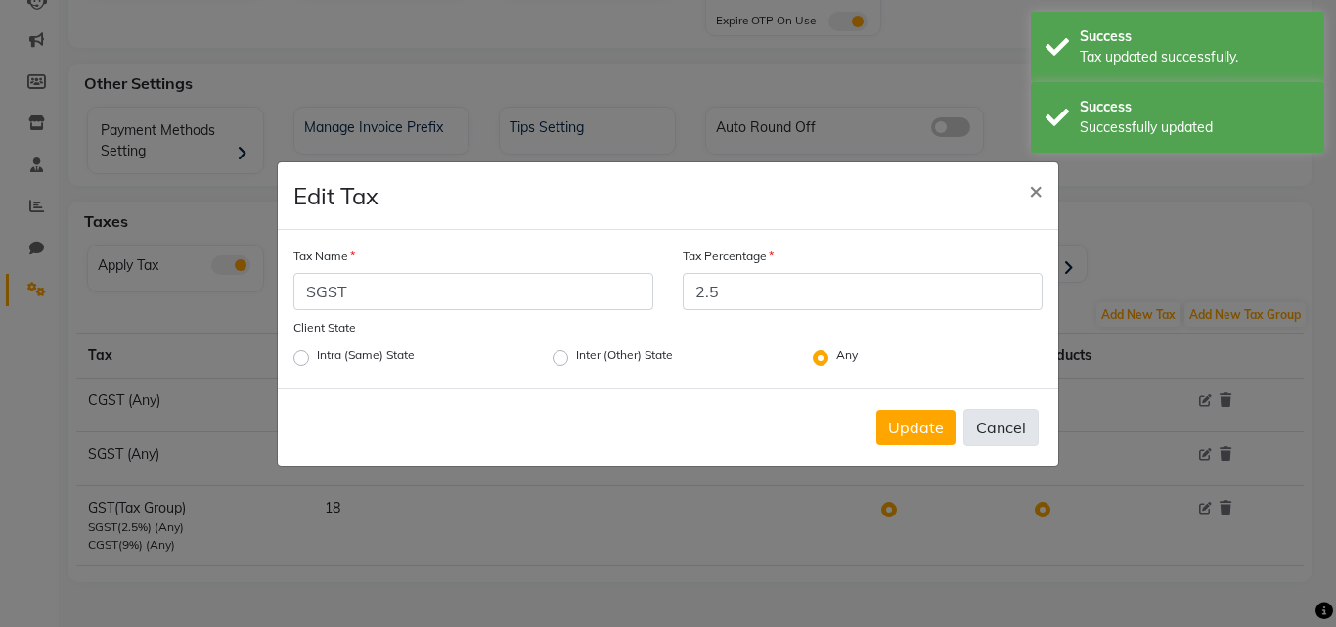
click at [993, 436] on button "Cancel" at bounding box center [1000, 427] width 75 height 37
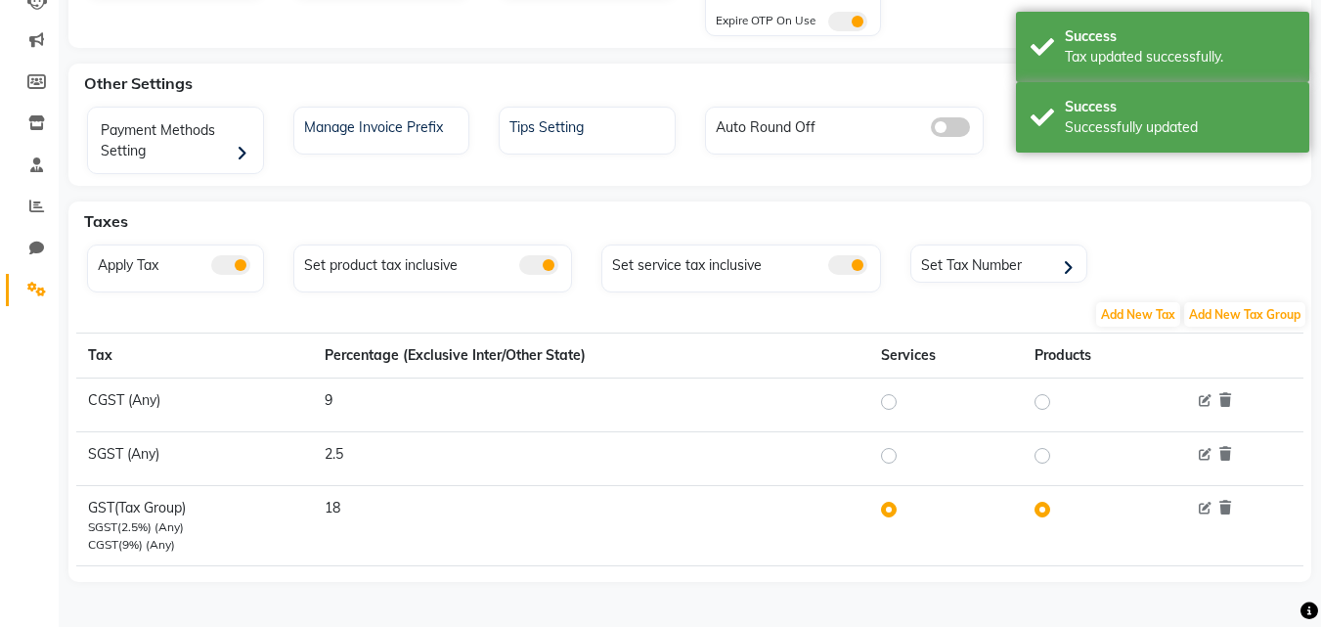
click at [1199, 405] on div at bounding box center [1241, 400] width 101 height 21
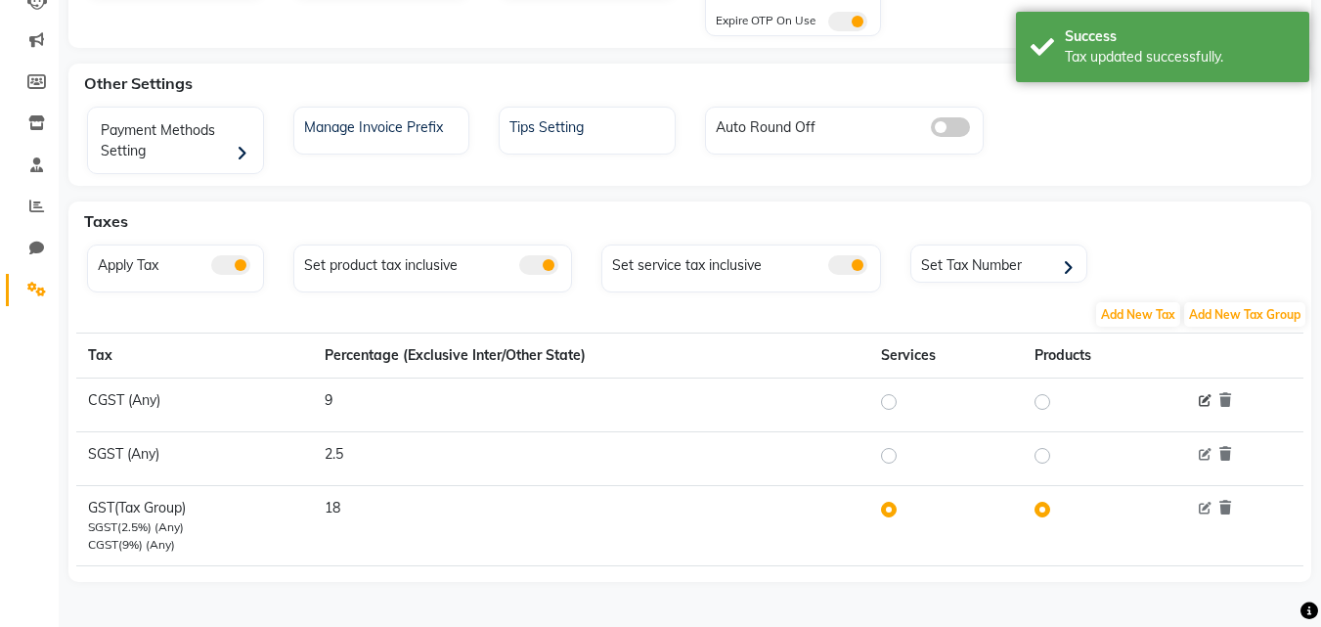
click at [1206, 403] on icon at bounding box center [1205, 401] width 13 height 13
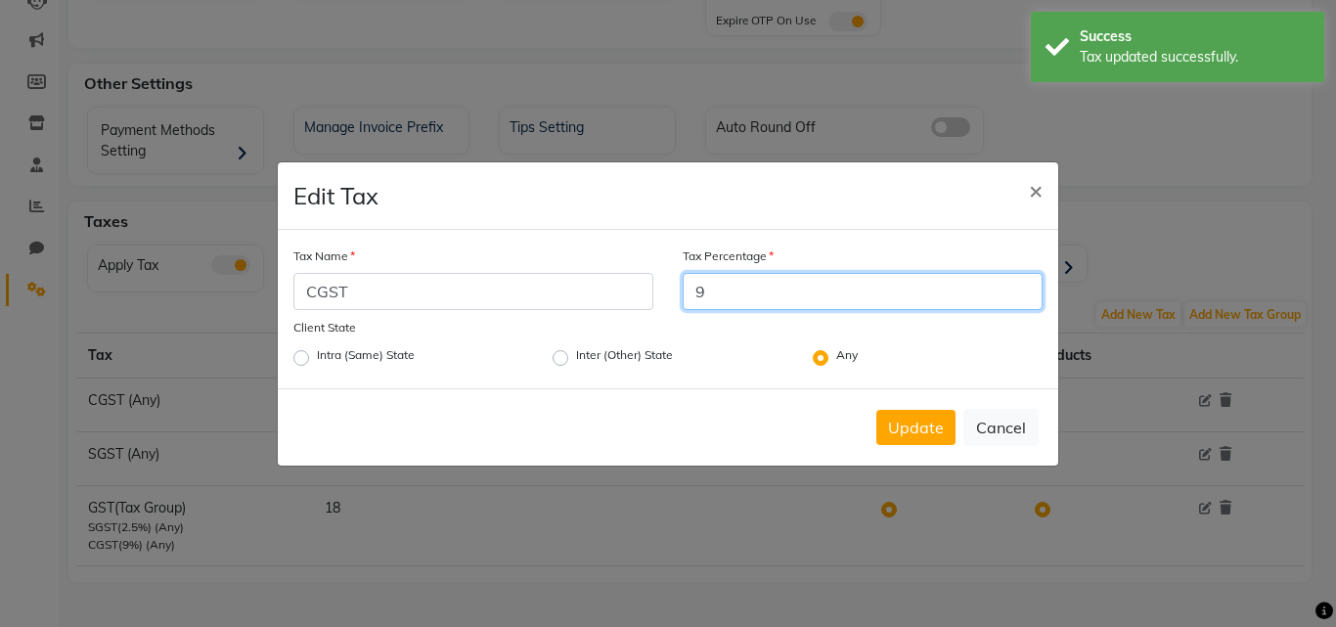
drag, startPoint x: 745, startPoint y: 305, endPoint x: 670, endPoint y: 291, distance: 76.5
click at [670, 291] on div "Tax Percentage 9" at bounding box center [862, 278] width 389 height 67
type input "2.5"
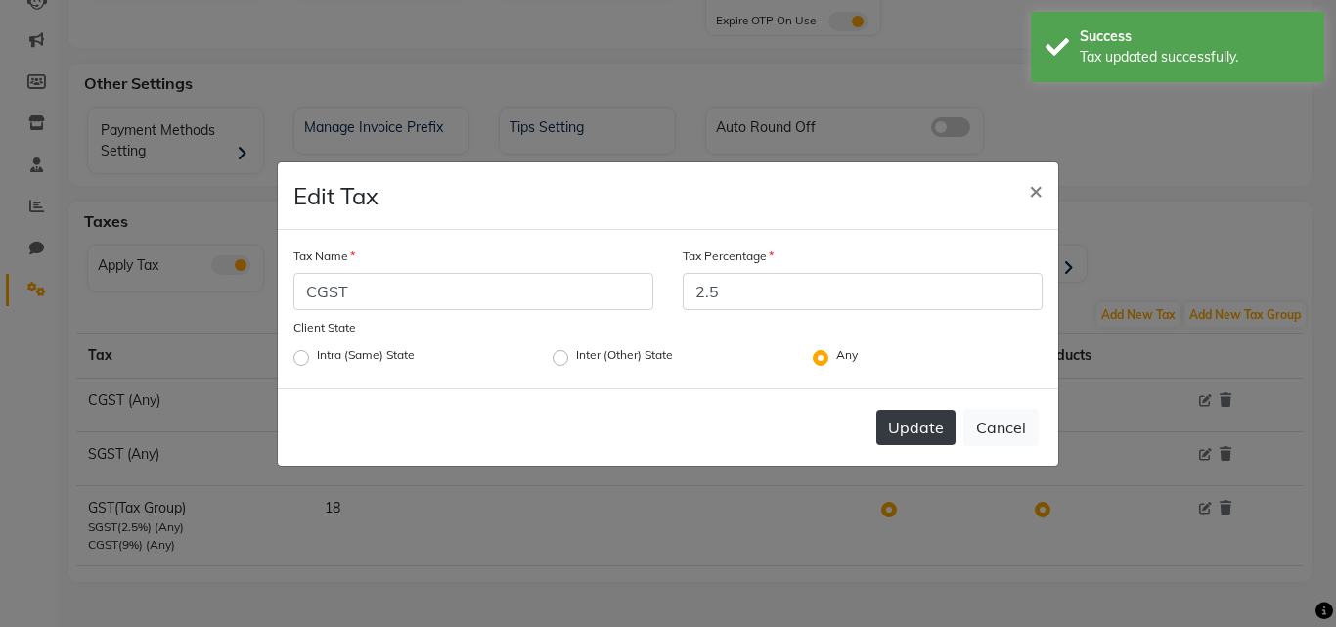
click at [913, 424] on button "Update" at bounding box center [915, 427] width 79 height 35
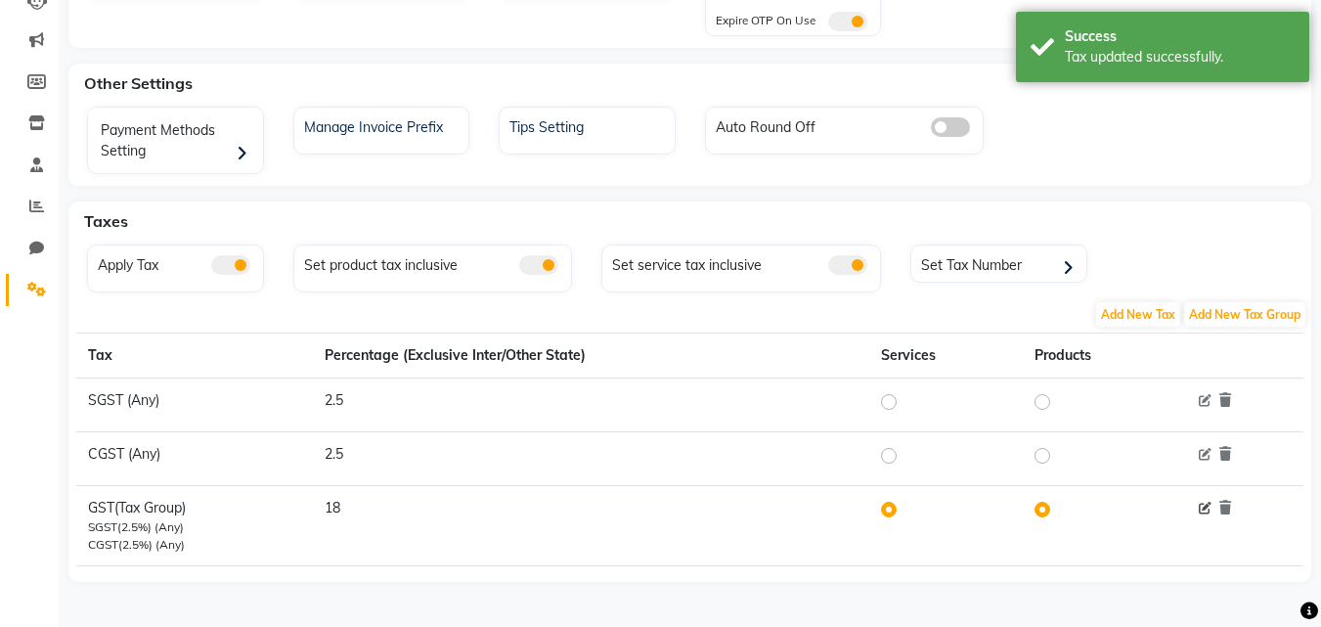
click at [1210, 507] on icon at bounding box center [1205, 509] width 13 height 13
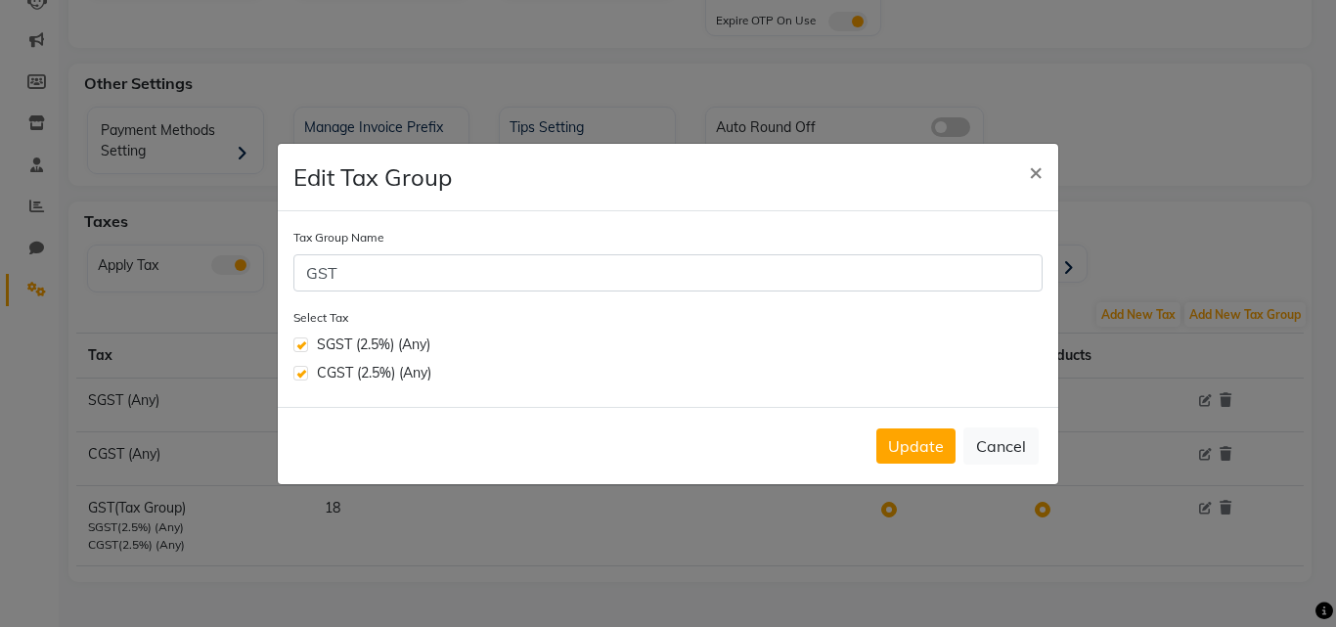
click at [861, 435] on div "Update Cancel" at bounding box center [668, 445] width 780 height 77
click at [902, 445] on button "Update" at bounding box center [915, 445] width 79 height 35
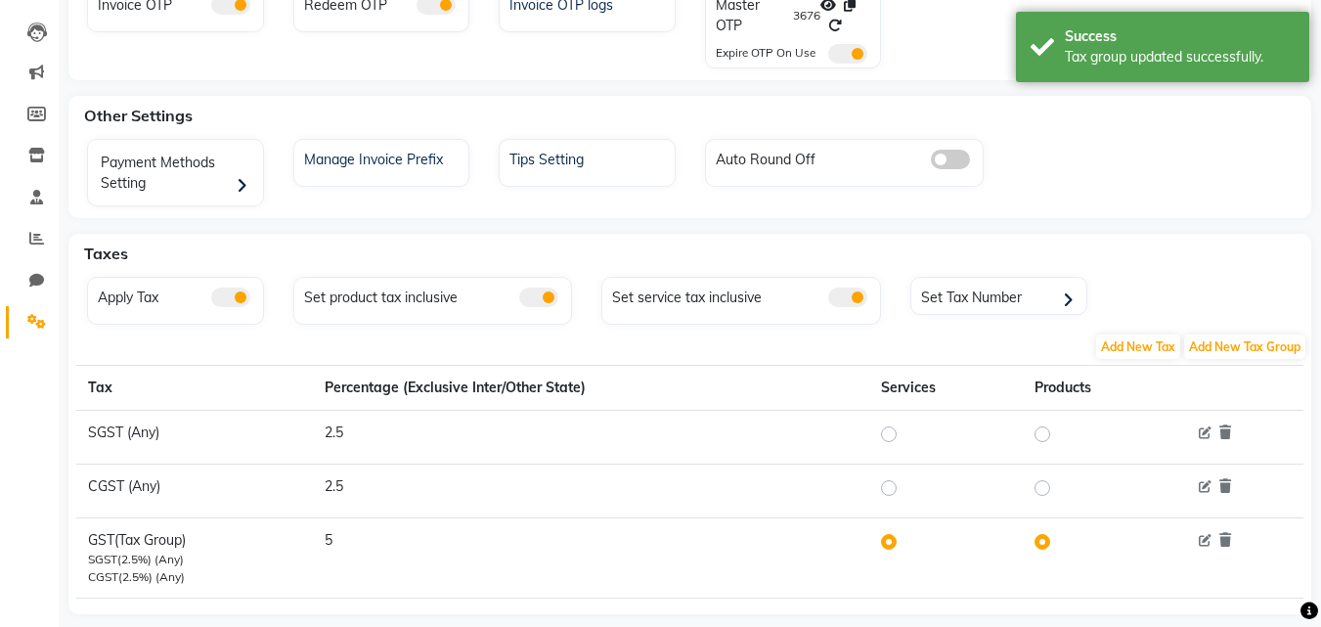
scroll to position [196, 0]
click at [948, 175] on div "Auto Round Off" at bounding box center [845, 162] width 280 height 48
click at [954, 156] on span at bounding box center [950, 159] width 39 height 20
click at [931, 161] on input "checkbox" at bounding box center [931, 161] width 0 height 0
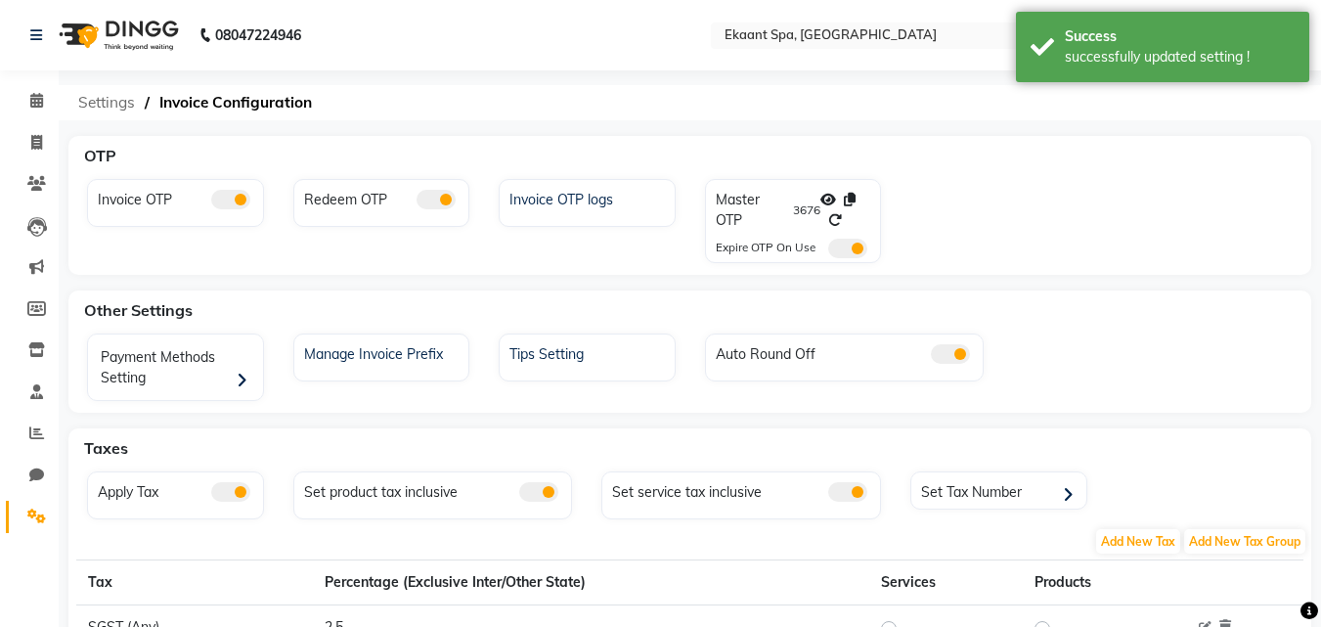
click at [116, 109] on span "Settings" at bounding box center [106, 102] width 76 height 35
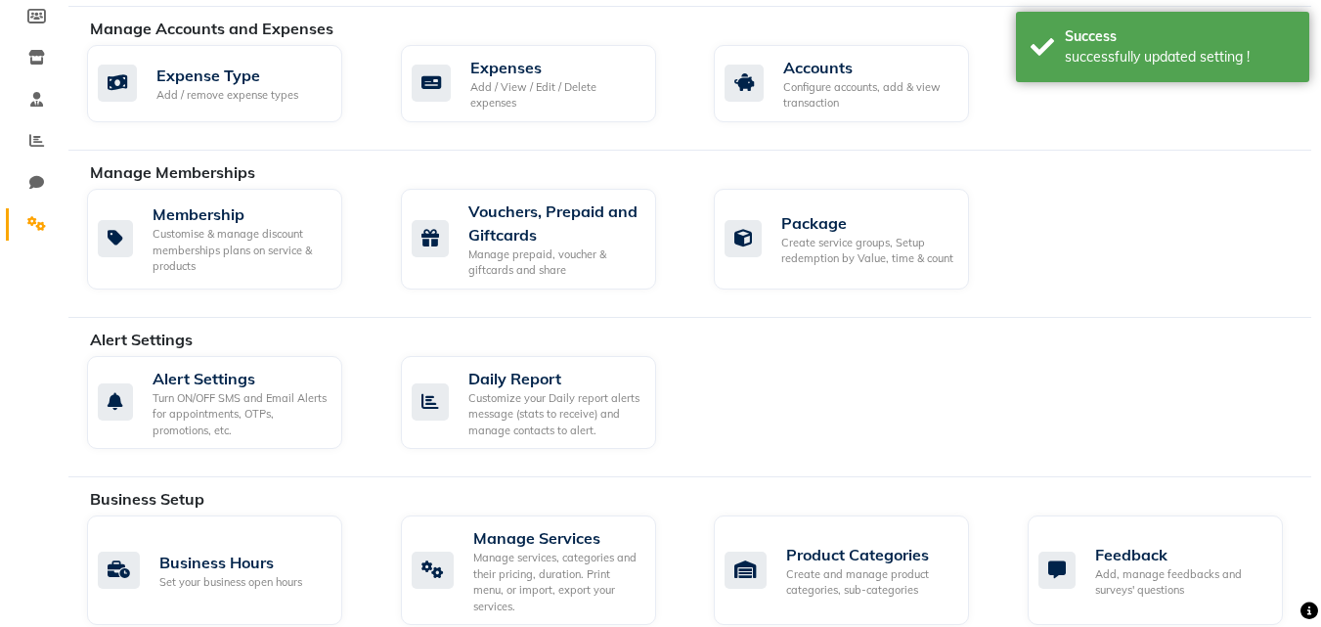
scroll to position [293, 0]
click at [245, 401] on div "Turn ON/OFF SMS and Email Alerts for appointments, OTPs, promotions, etc." at bounding box center [240, 413] width 174 height 49
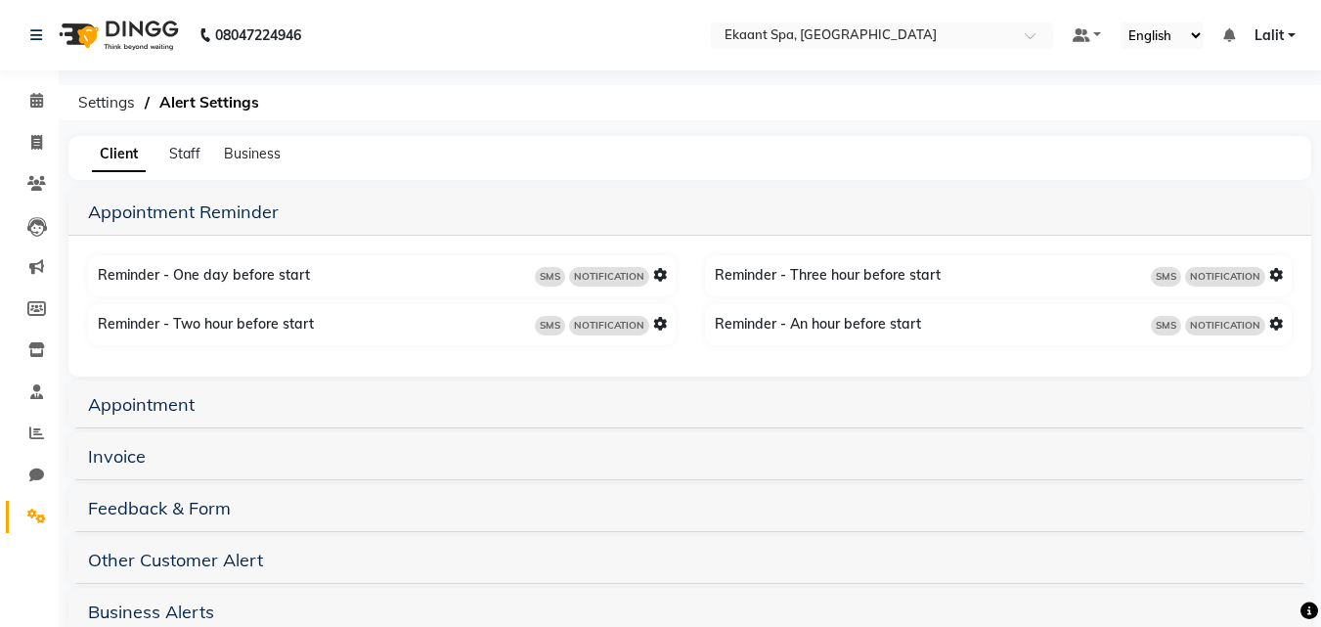
click at [655, 276] on icon at bounding box center [660, 275] width 14 height 14
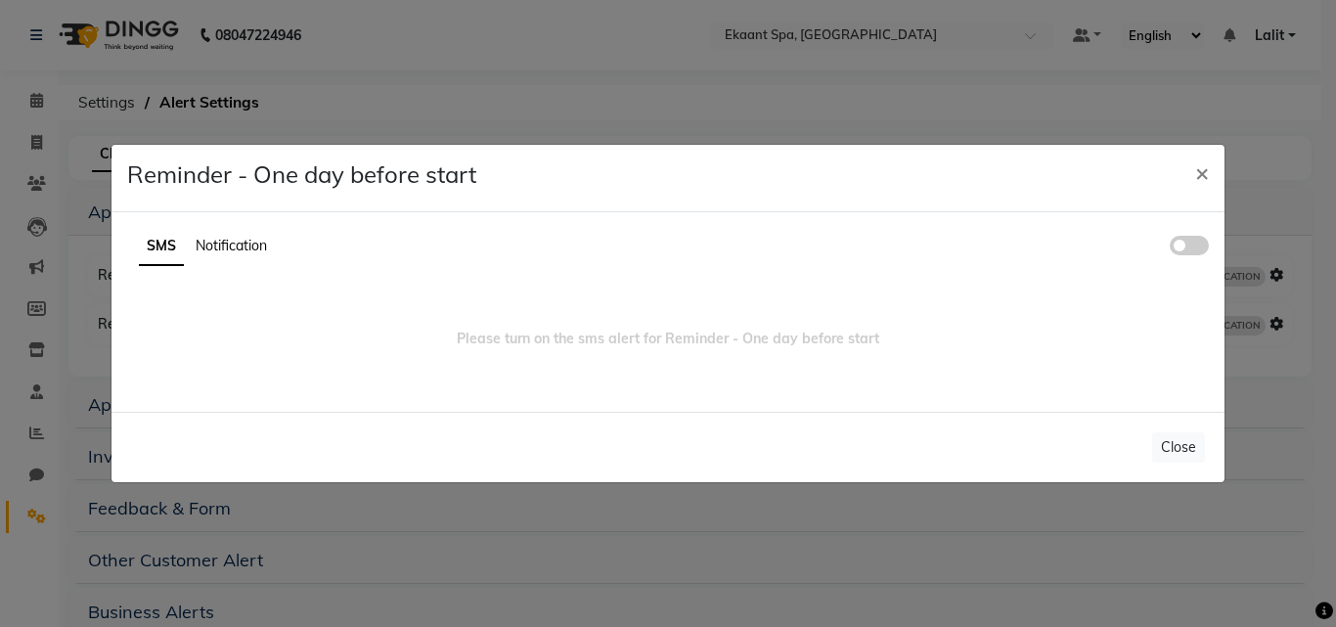
click at [1181, 251] on span at bounding box center [1189, 246] width 39 height 20
click at [1170, 248] on input "checkbox" at bounding box center [1170, 248] width 0 height 0
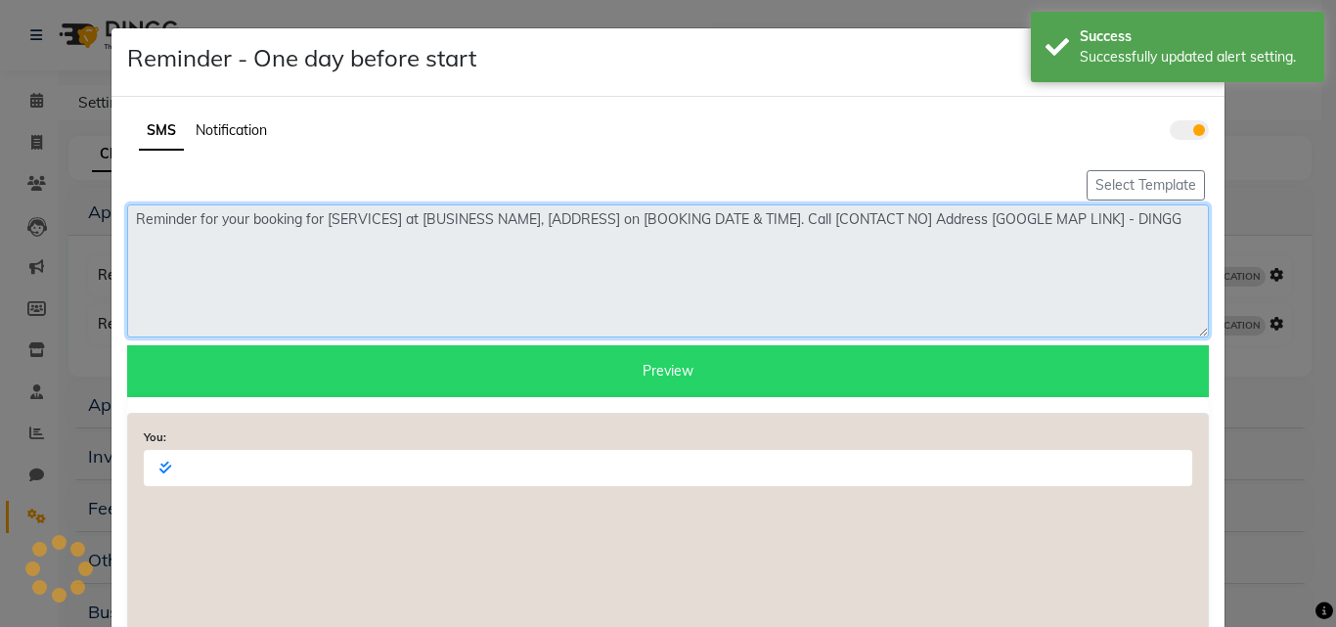
click at [241, 264] on textarea "Reminder for your booking for [SERVICES] at [BUSINESS NAME], [ADDRESS] on [BOOK…" at bounding box center [667, 270] width 1081 height 133
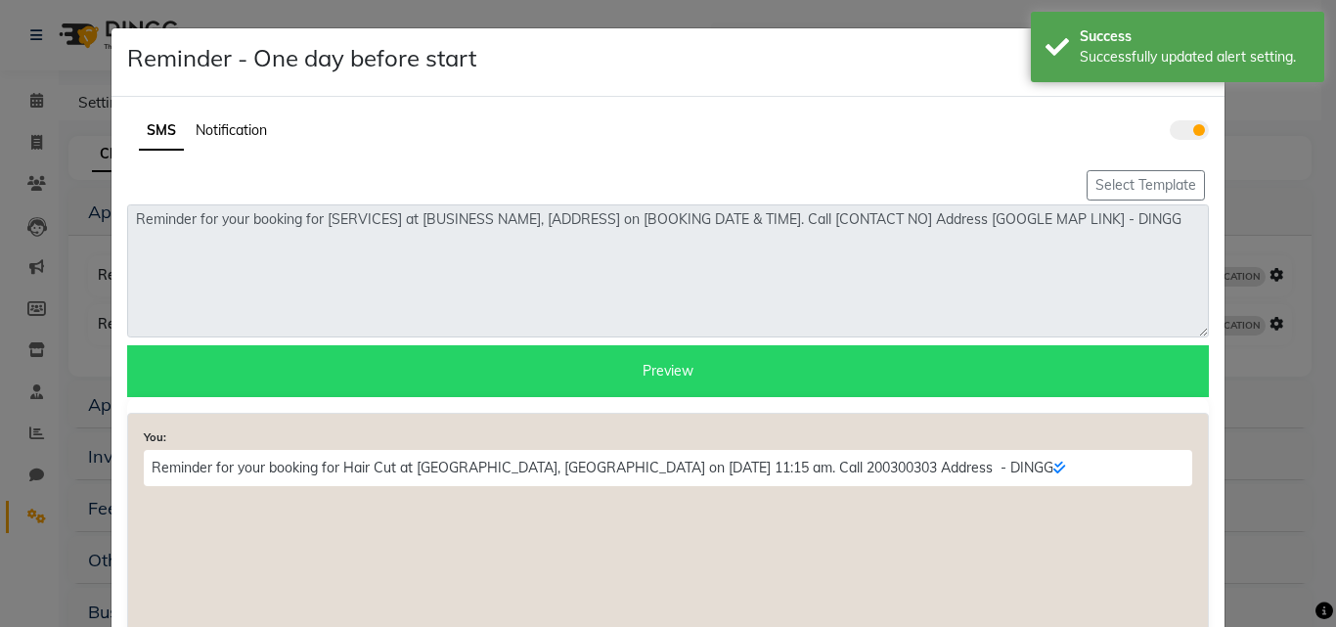
click at [233, 155] on div "SMS Notification" at bounding box center [667, 139] width 1111 height 54
click at [243, 134] on span "Notification" at bounding box center [231, 130] width 71 height 18
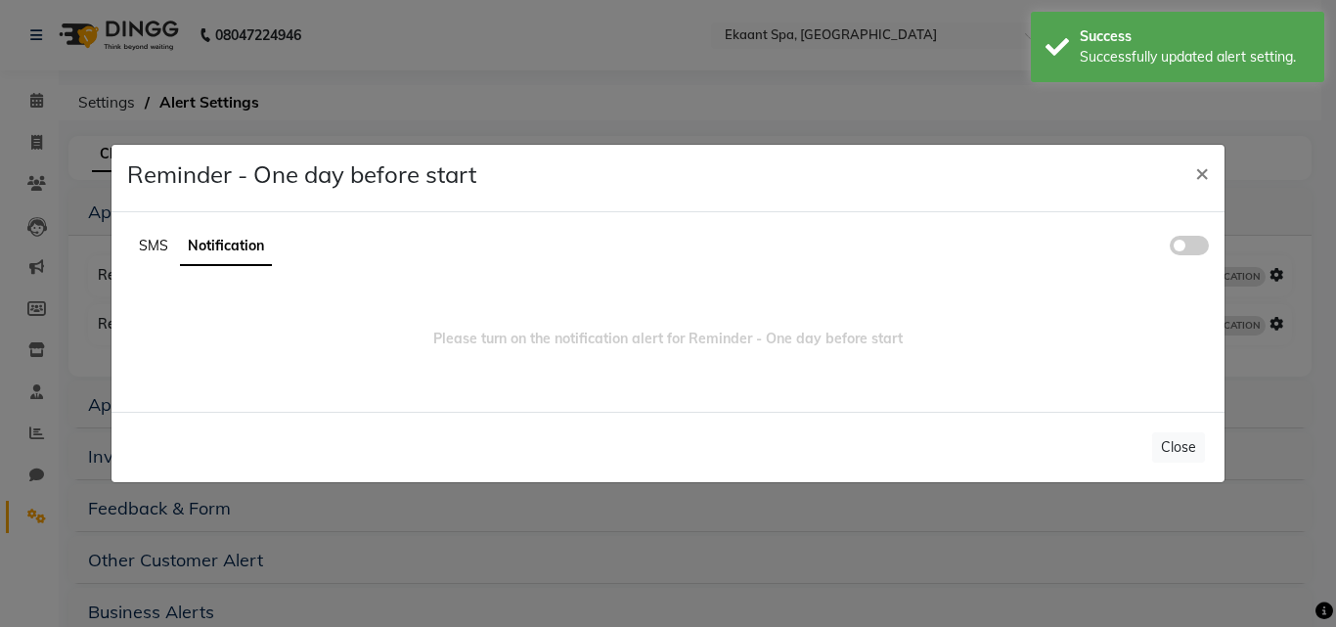
click at [1186, 243] on span at bounding box center [1189, 246] width 39 height 20
click at [1170, 248] on input "checkbox" at bounding box center [1170, 248] width 0 height 0
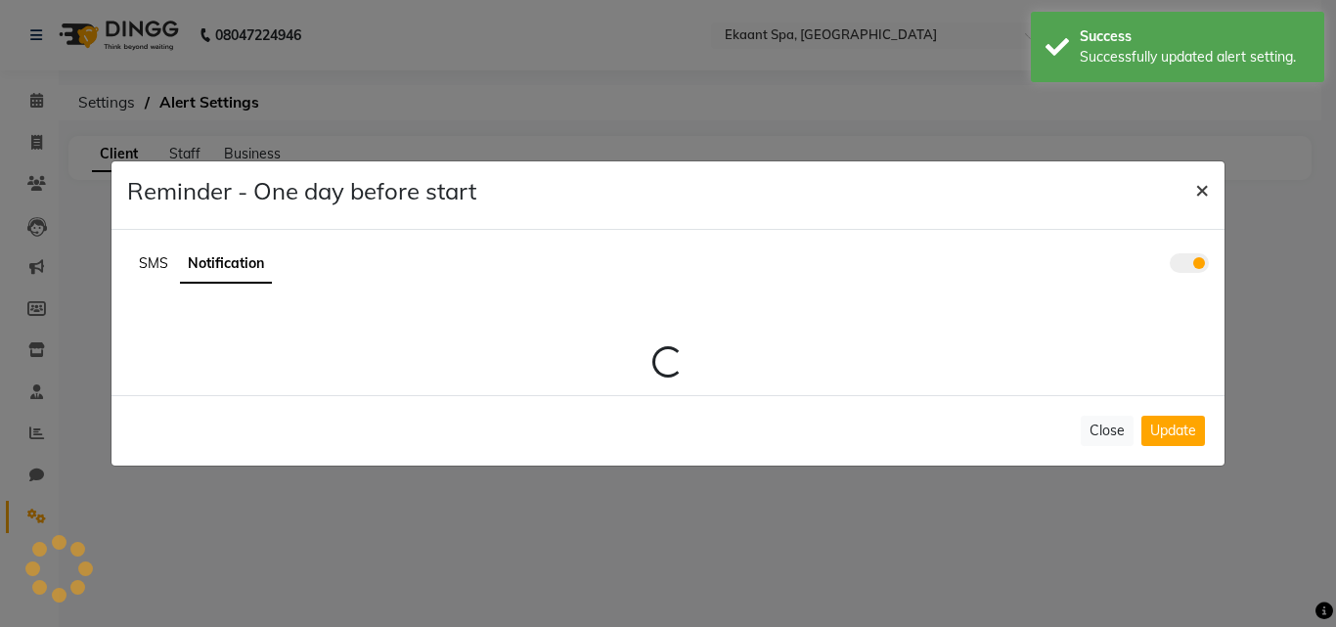
click at [1203, 181] on span "×" at bounding box center [1202, 188] width 14 height 29
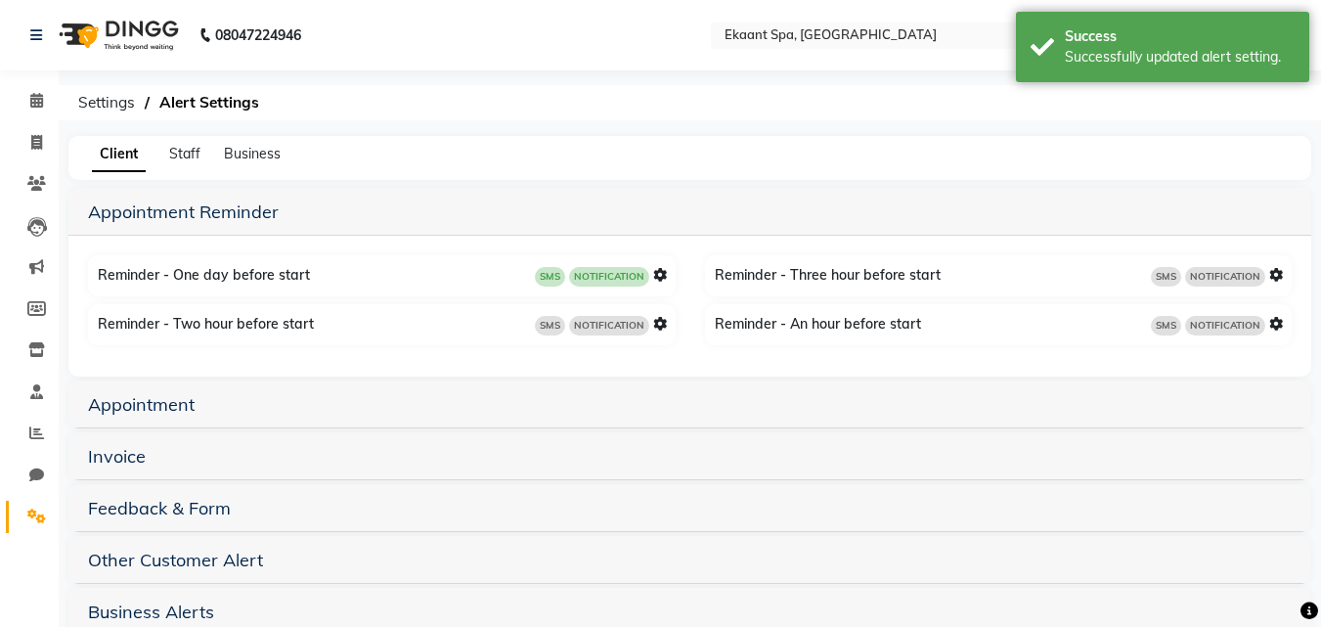
click at [651, 324] on div "SMS NOTIFICATION" at bounding box center [601, 325] width 132 height 22
click at [1271, 278] on icon at bounding box center [1276, 275] width 14 height 14
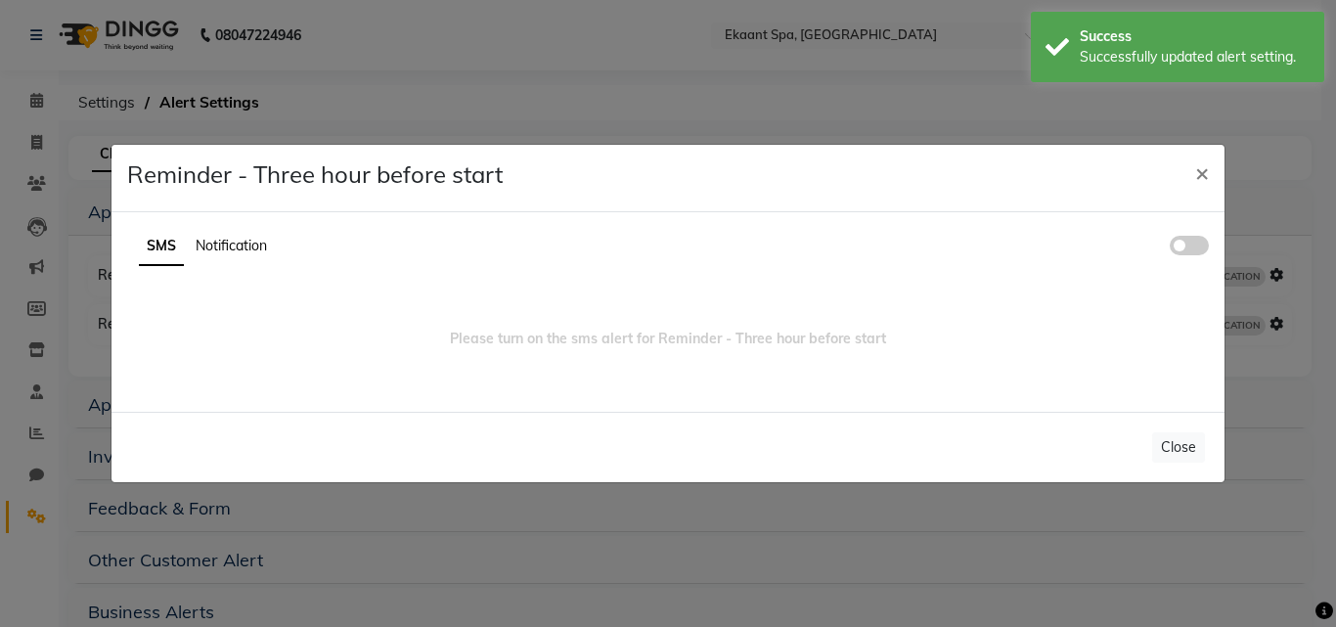
drag, startPoint x: 1176, startPoint y: 252, endPoint x: 1196, endPoint y: 245, distance: 20.7
click at [1179, 251] on span at bounding box center [1189, 246] width 39 height 20
click at [1170, 248] on input "checkbox" at bounding box center [1170, 248] width 0 height 0
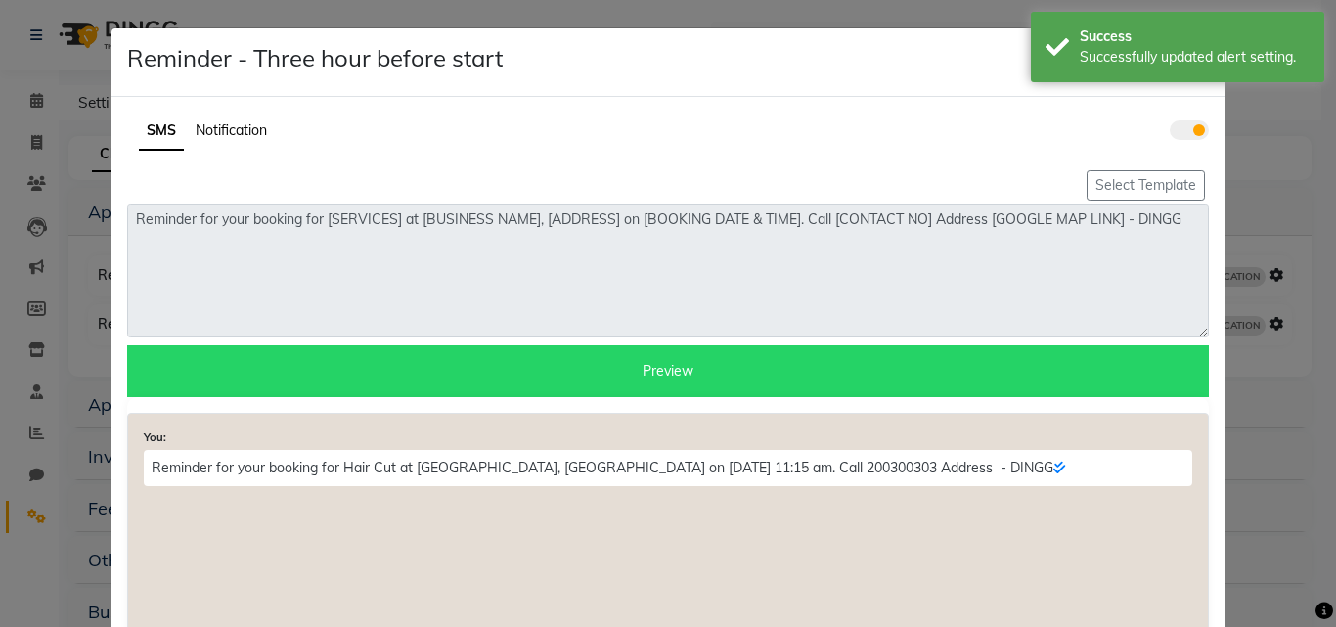
click at [217, 133] on span "Notification" at bounding box center [231, 130] width 71 height 18
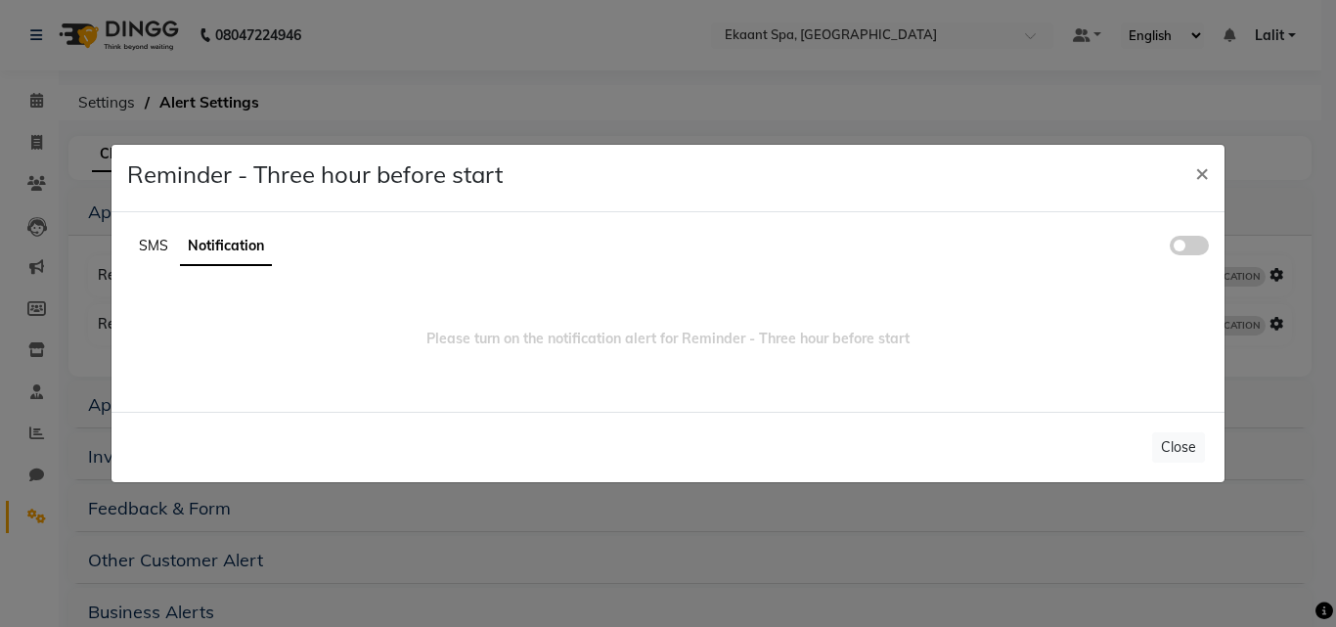
click at [1180, 243] on span at bounding box center [1189, 246] width 39 height 20
click at [1170, 248] on input "checkbox" at bounding box center [1170, 248] width 0 height 0
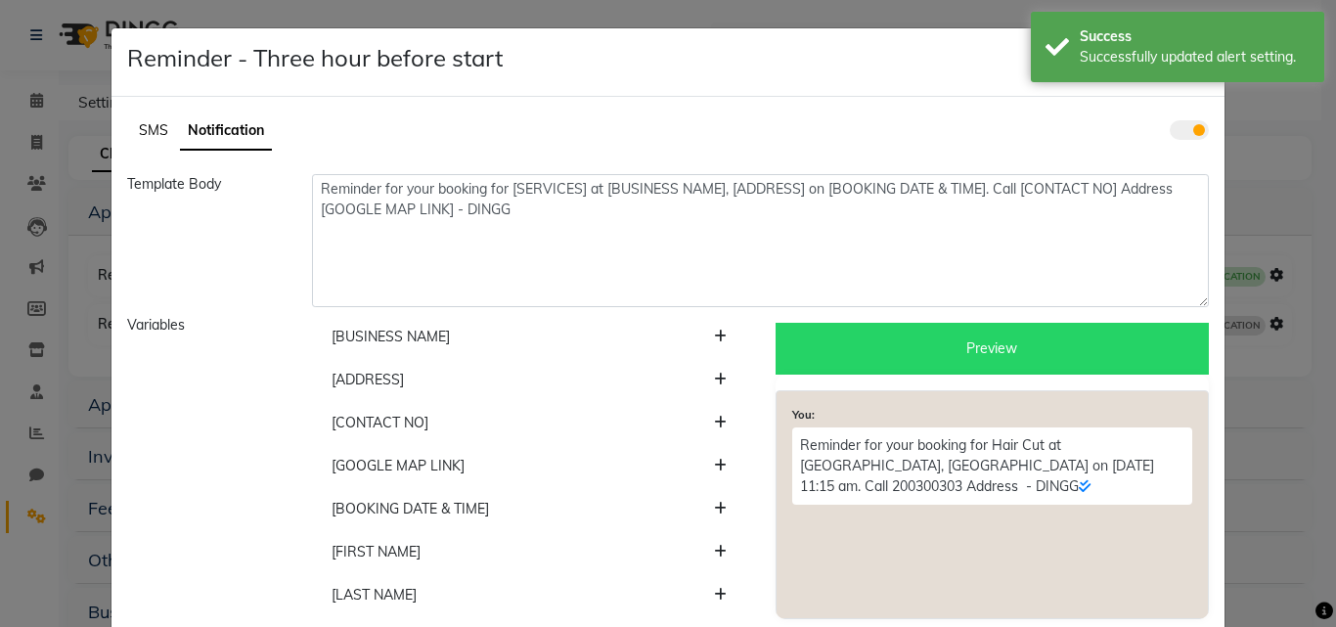
click at [129, 138] on ul "SMS Notification" at bounding box center [667, 131] width 1081 height 38
click at [153, 118] on ul "SMS Notification" at bounding box center [667, 131] width 1081 height 38
click at [149, 142] on ul "SMS Notification" at bounding box center [667, 131] width 1081 height 38
click at [151, 130] on span "SMS" at bounding box center [153, 130] width 29 height 18
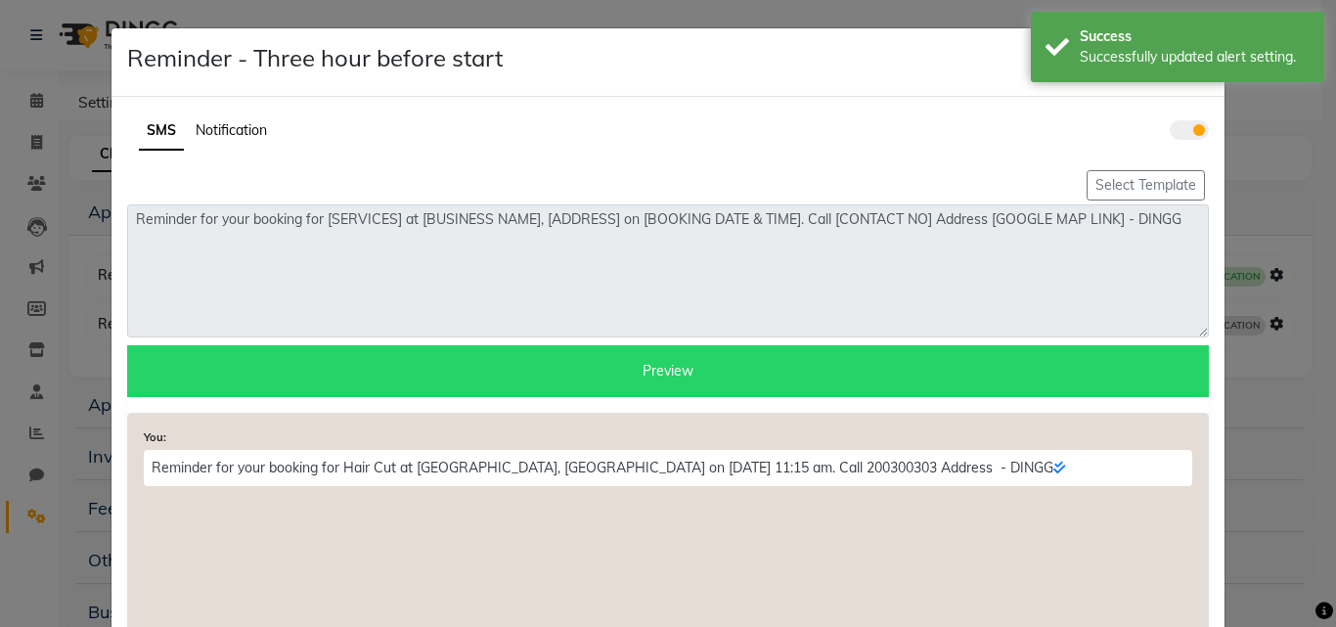
click at [968, 59] on div "Reminder - Three hour before start ×" at bounding box center [667, 62] width 1113 height 68
click at [985, 15] on ngb-modal-window "Reminder - Three hour before start × SMS Notification Select Template Reminder …" at bounding box center [668, 313] width 1336 height 627
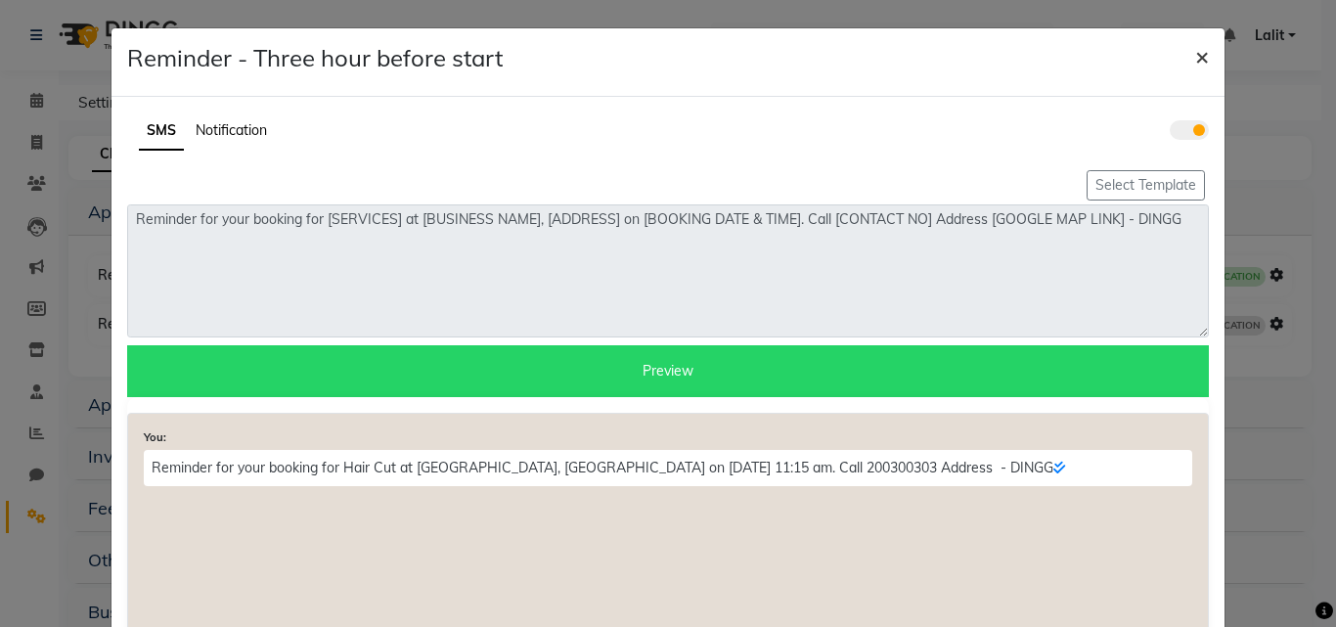
click at [1202, 56] on button "×" at bounding box center [1201, 55] width 45 height 55
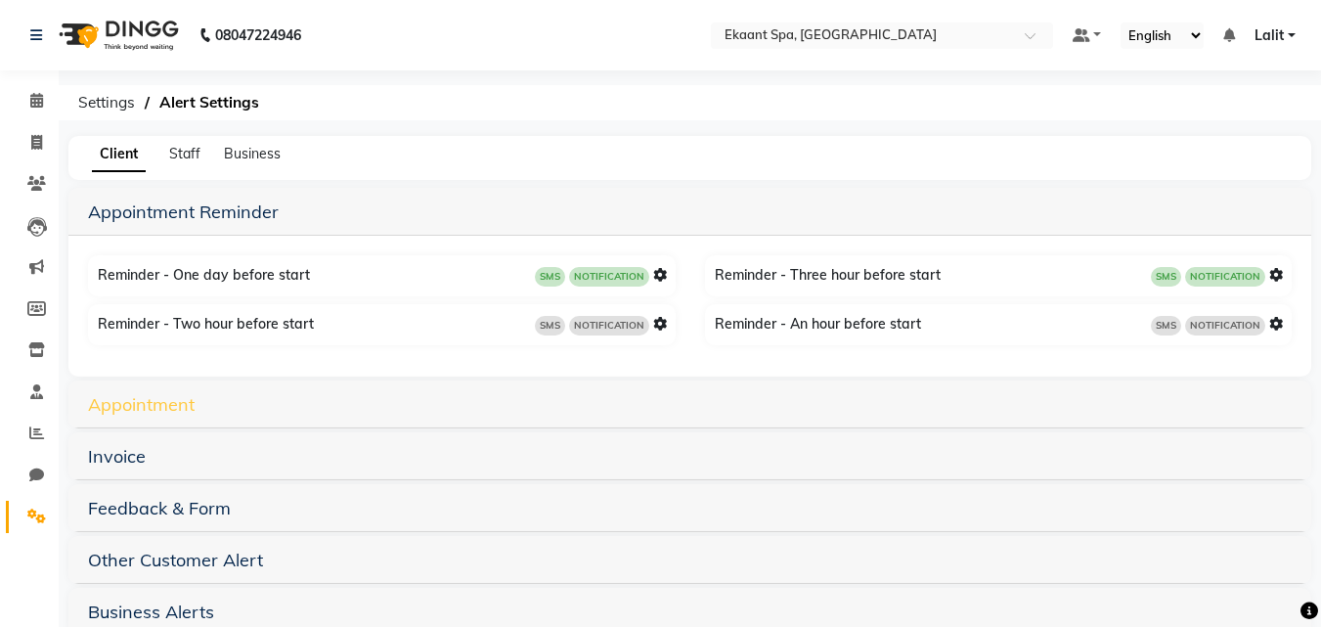
click at [112, 414] on link "Appointment" at bounding box center [141, 404] width 107 height 22
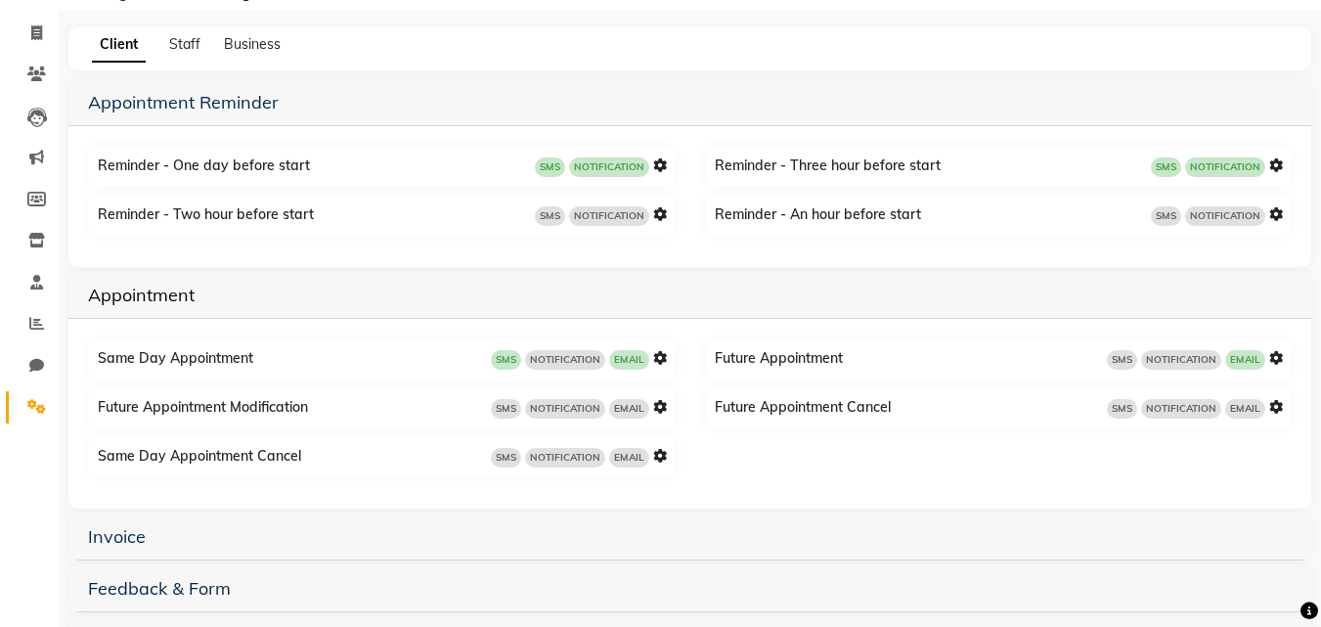
scroll to position [196, 0]
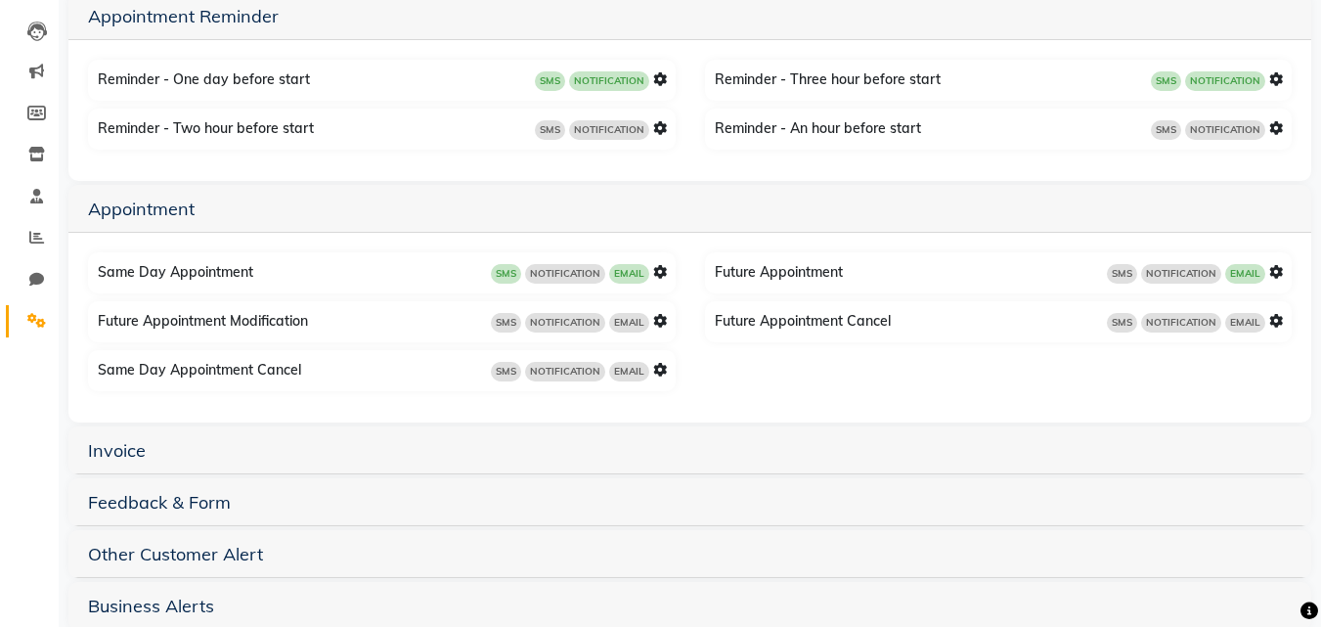
click at [659, 274] on icon at bounding box center [660, 272] width 14 height 14
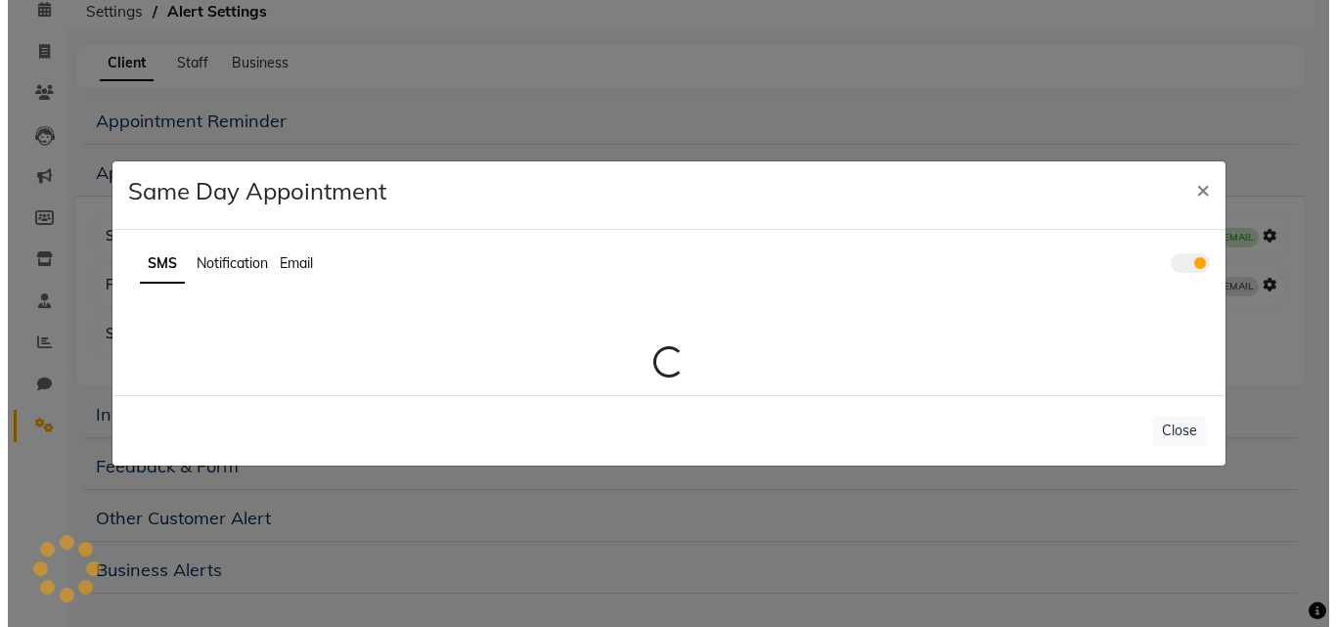
scroll to position [91, 0]
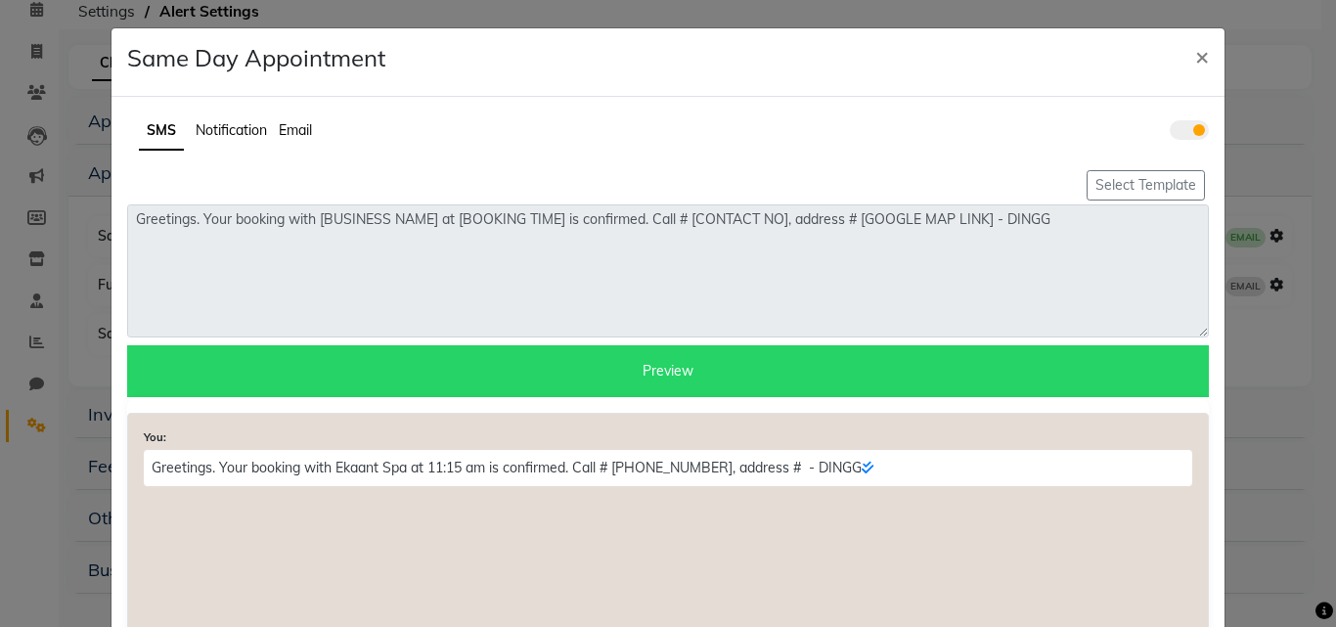
click at [256, 124] on span "Notification" at bounding box center [231, 130] width 71 height 18
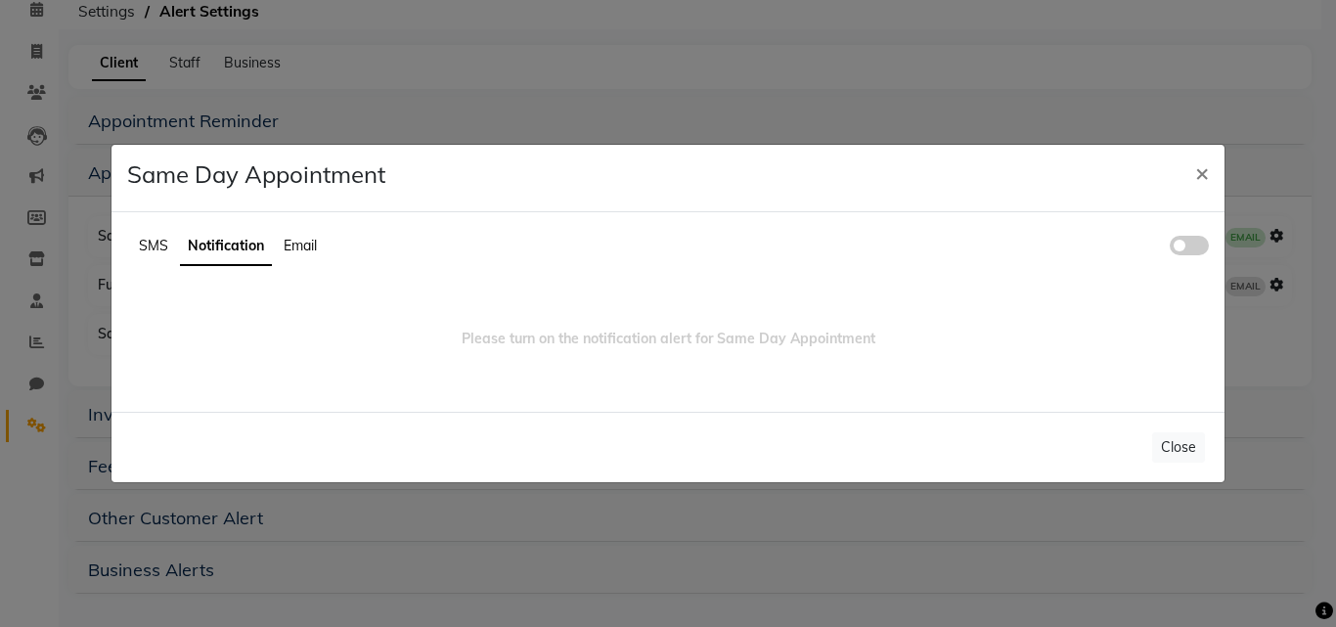
click at [1181, 248] on span at bounding box center [1189, 246] width 39 height 20
click at [1170, 248] on input "checkbox" at bounding box center [1170, 248] width 0 height 0
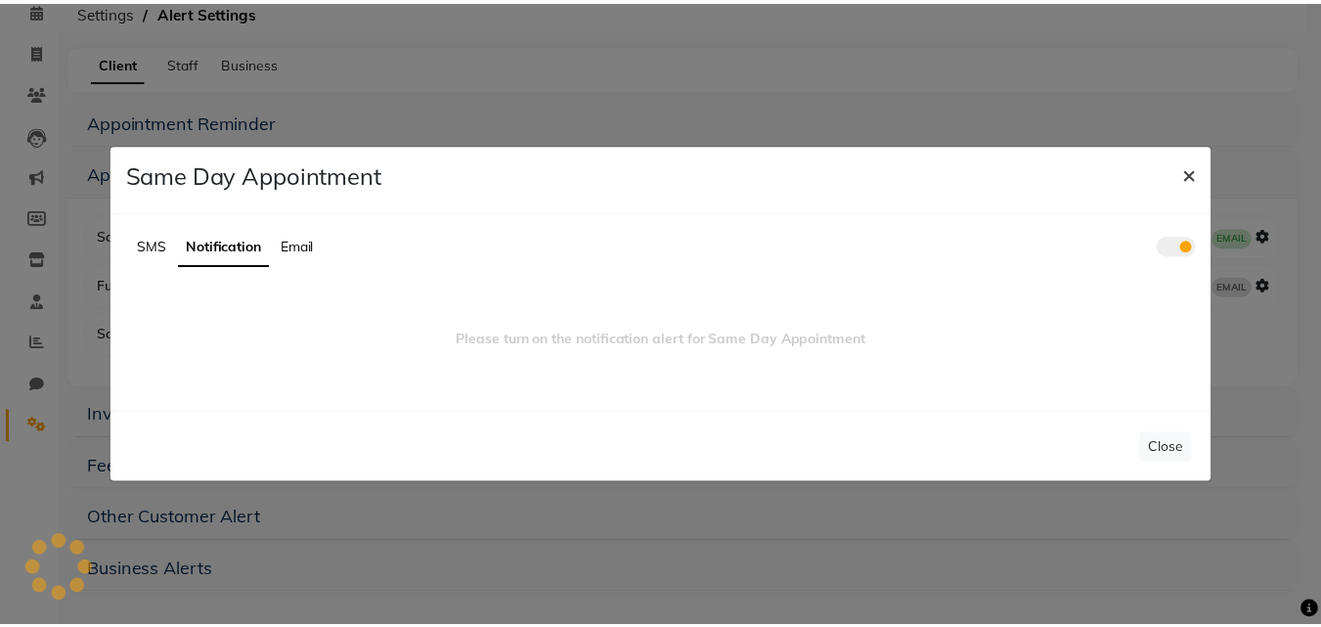
scroll to position [0, 0]
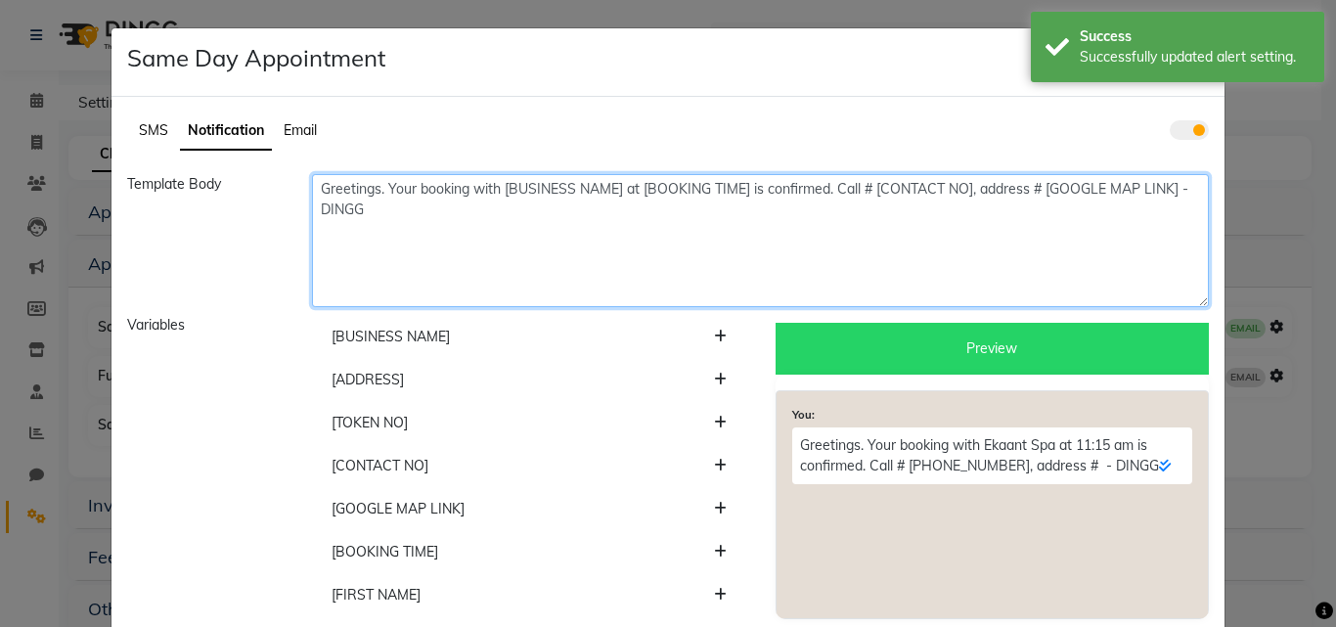
click at [1192, 187] on textarea "Greetings. Your booking with [BUSINESS NAME] at [BOOKING TIME] is confirmed. Ca…" at bounding box center [760, 240] width 897 height 133
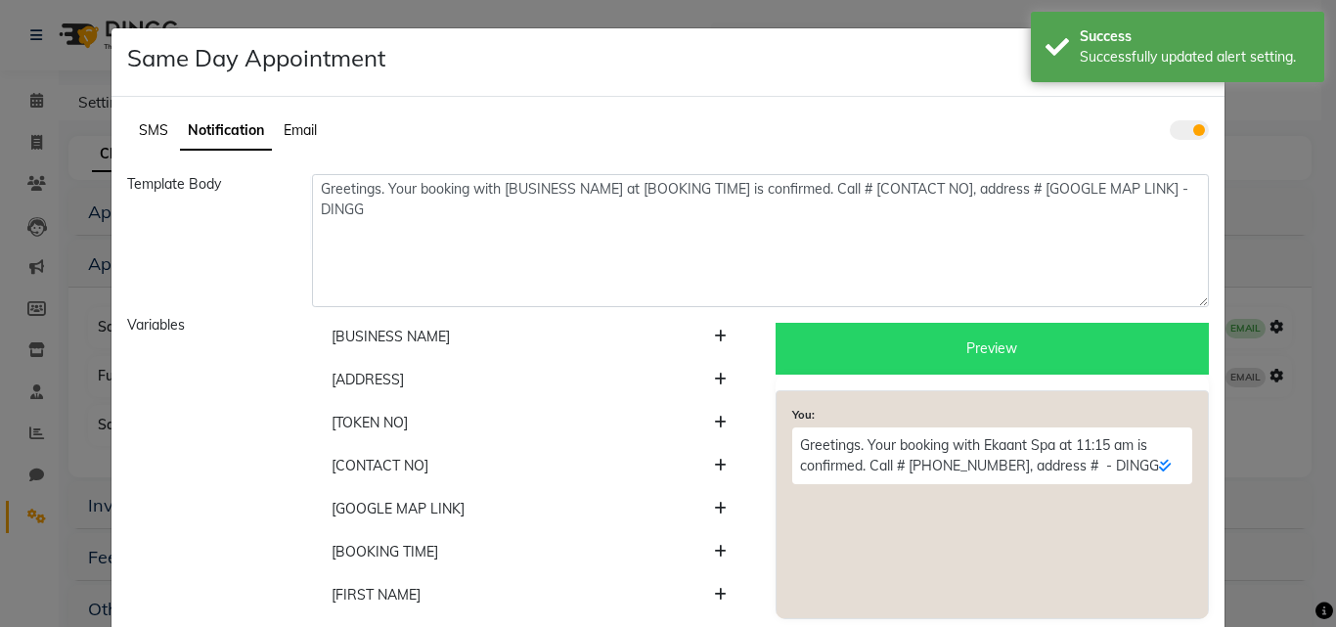
click at [429, 24] on ngb-modal-window "Same Day Appointment × SMS Notification Email Template Body Greetings. Your boo…" at bounding box center [668, 313] width 1336 height 627
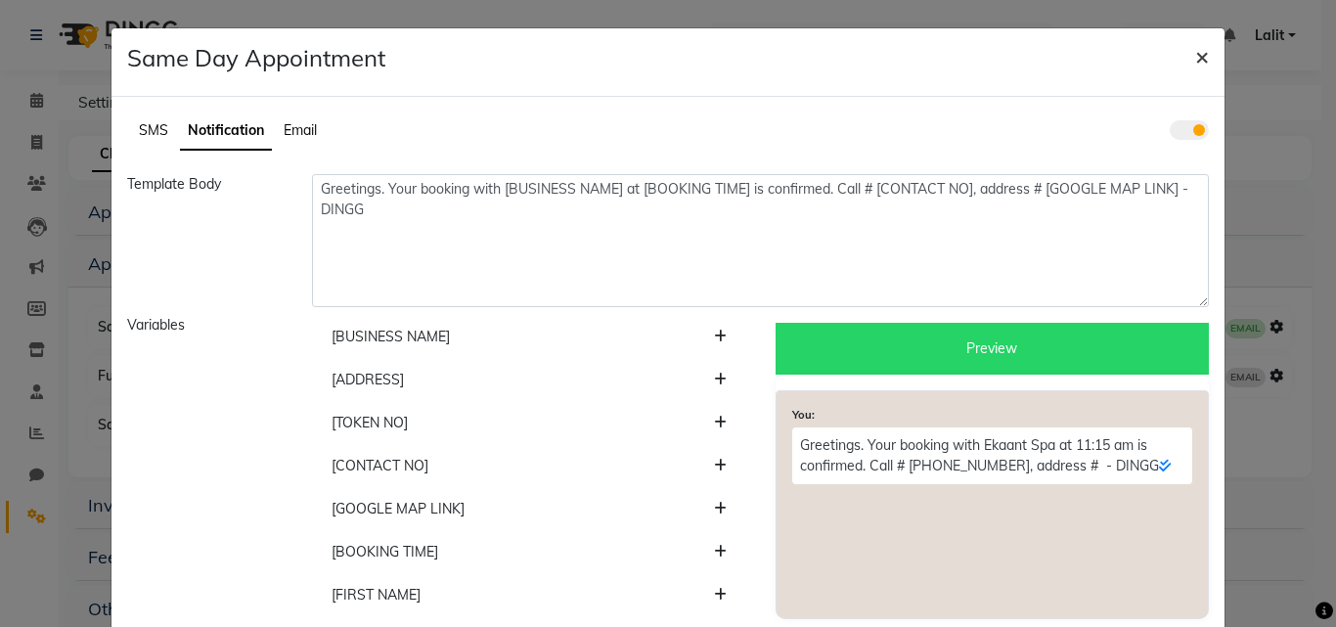
drag, startPoint x: 1199, startPoint y: 59, endPoint x: 1164, endPoint y: 79, distance: 40.8
click at [1199, 57] on span "×" at bounding box center [1202, 55] width 14 height 29
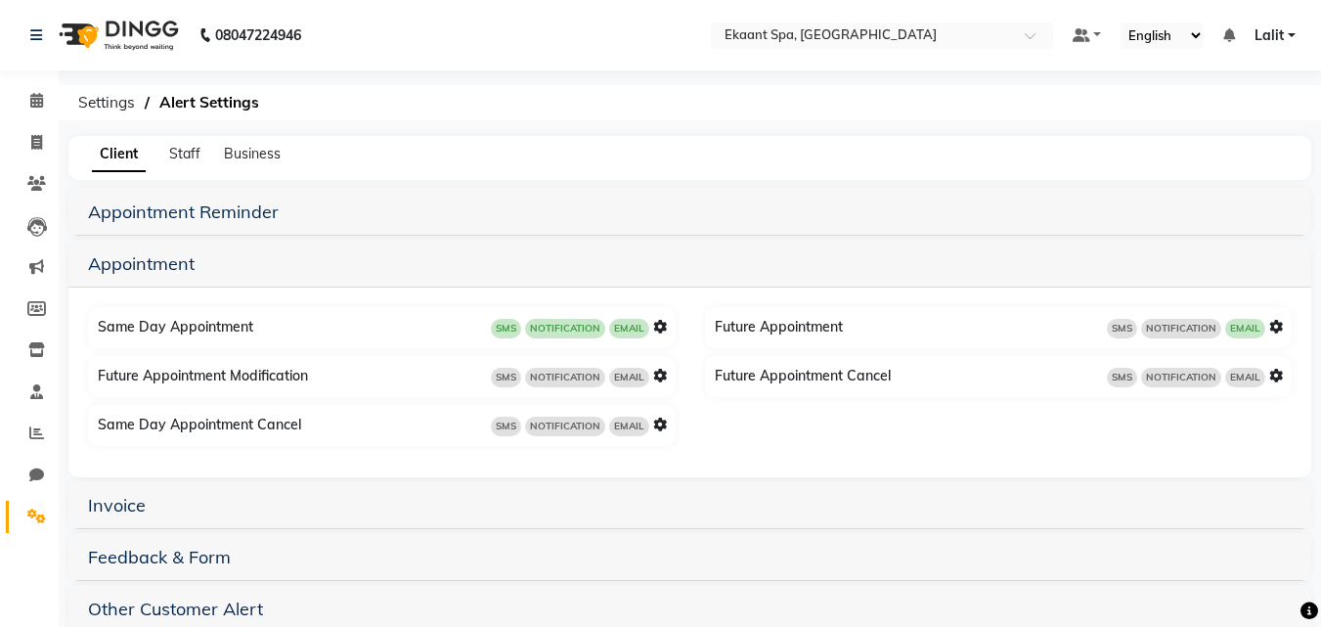
click at [650, 373] on div "SMS NOTIFICATION EMAIL" at bounding box center [579, 377] width 176 height 22
click at [660, 380] on icon at bounding box center [660, 376] width 14 height 14
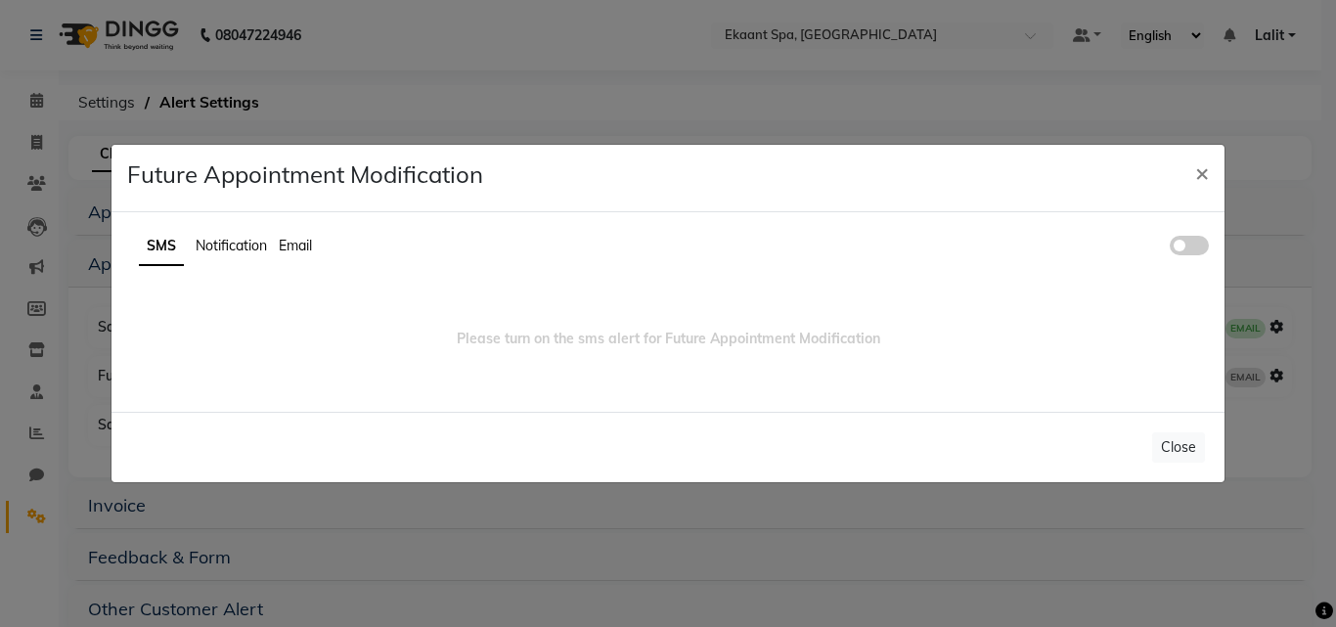
click at [1191, 250] on span at bounding box center [1189, 246] width 39 height 20
click at [1170, 248] on input "checkbox" at bounding box center [1170, 248] width 0 height 0
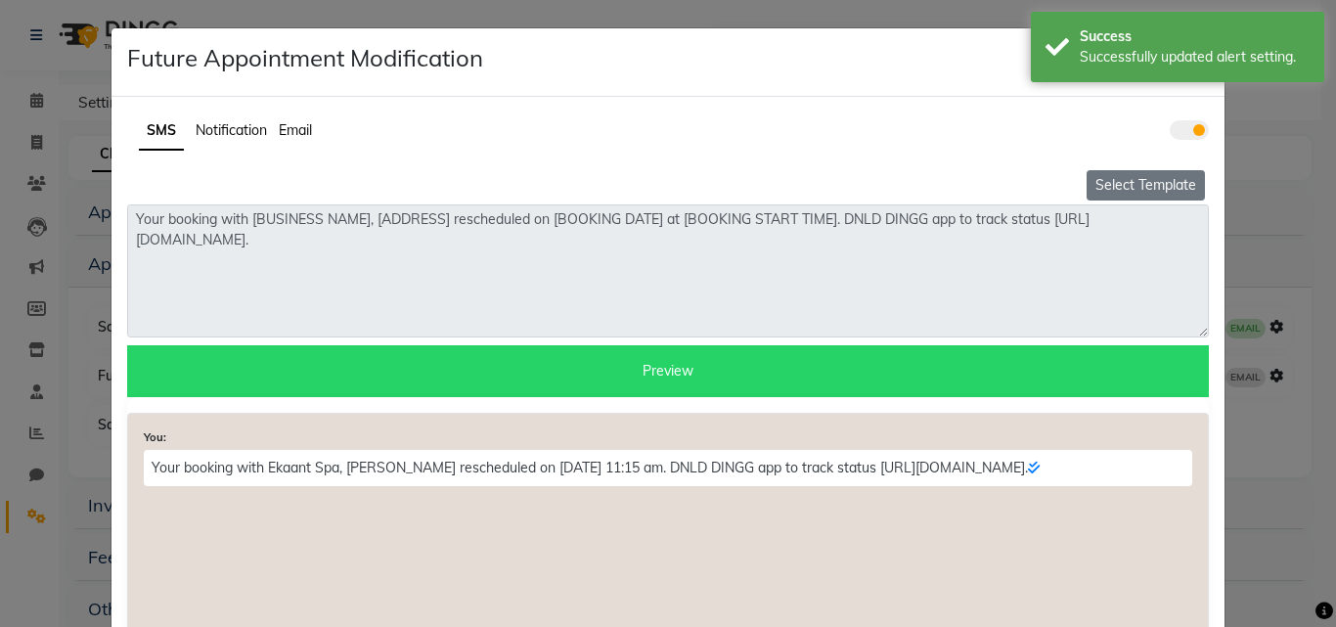
click at [1169, 194] on button "Select Template" at bounding box center [1145, 185] width 118 height 30
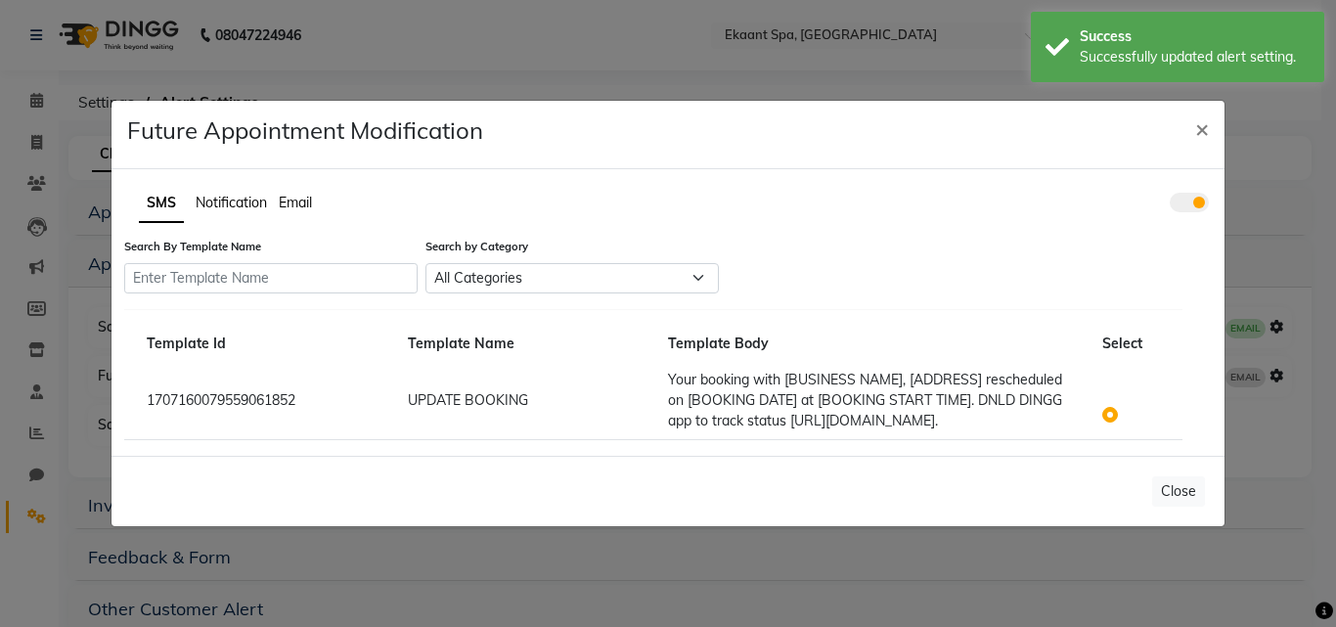
click at [221, 186] on ul "SMS Notification Email" at bounding box center [667, 204] width 1081 height 38
click at [234, 208] on span "Notification" at bounding box center [231, 203] width 71 height 18
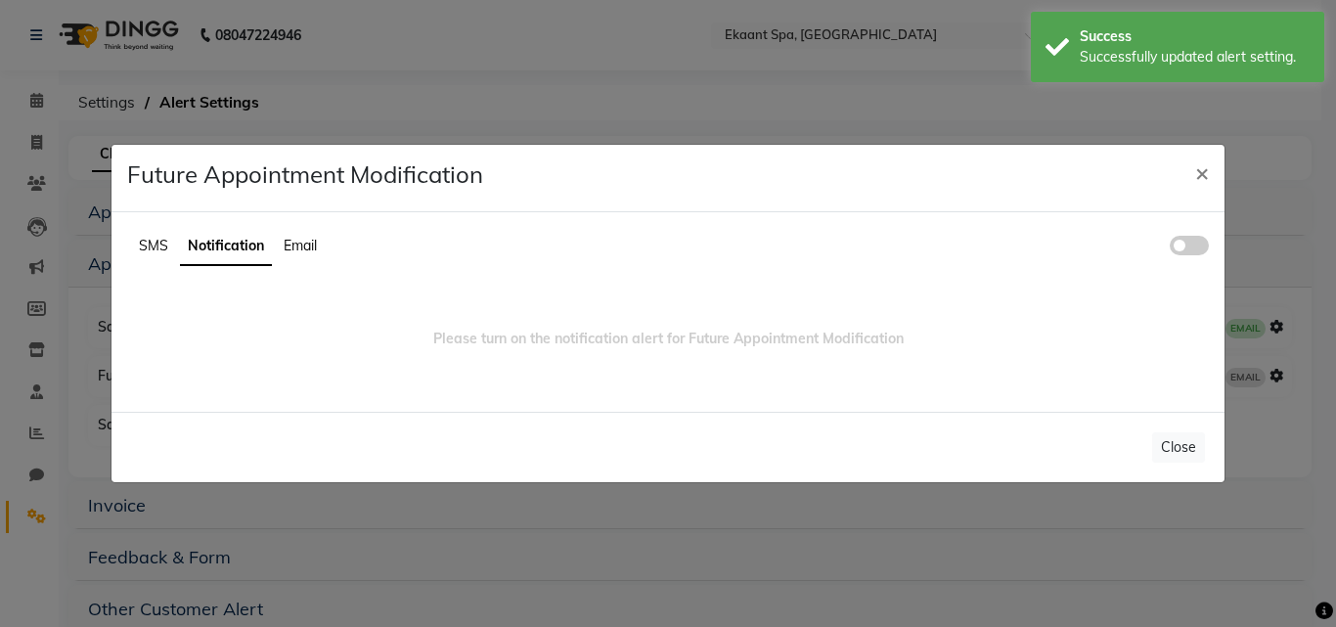
click at [1175, 249] on span at bounding box center [1189, 246] width 39 height 20
click at [1170, 248] on input "checkbox" at bounding box center [1170, 248] width 0 height 0
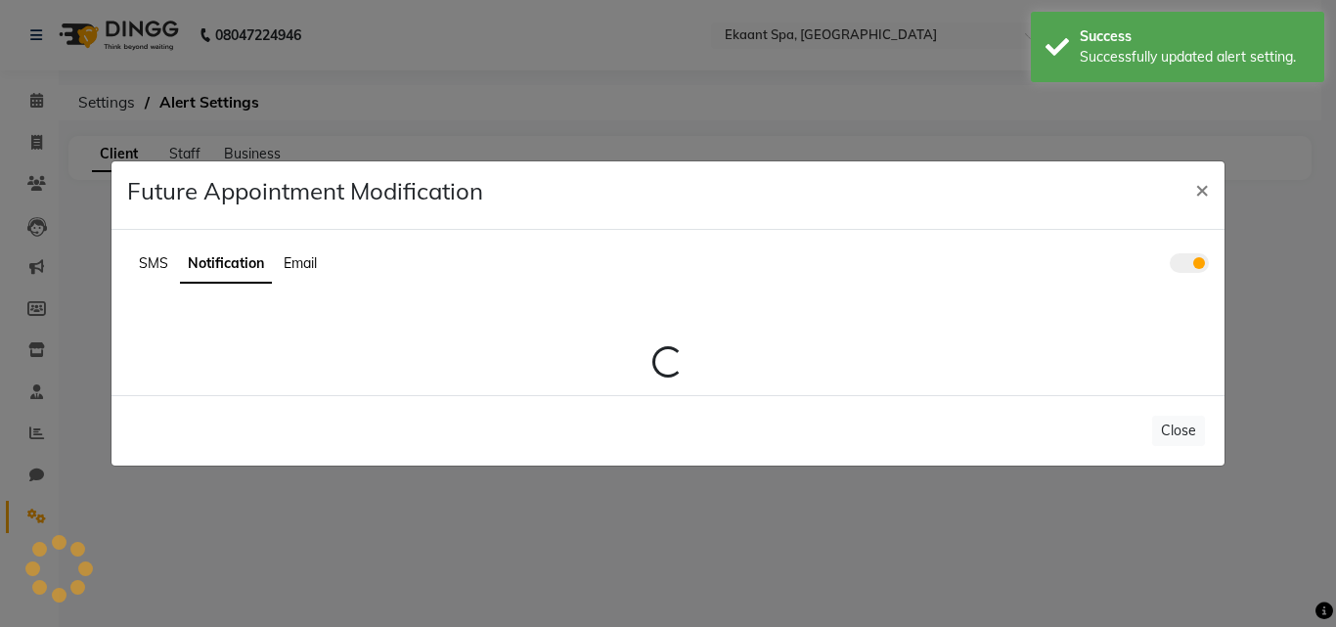
click at [306, 242] on div "SMS Notification Email Loading..." at bounding box center [667, 312] width 1113 height 165
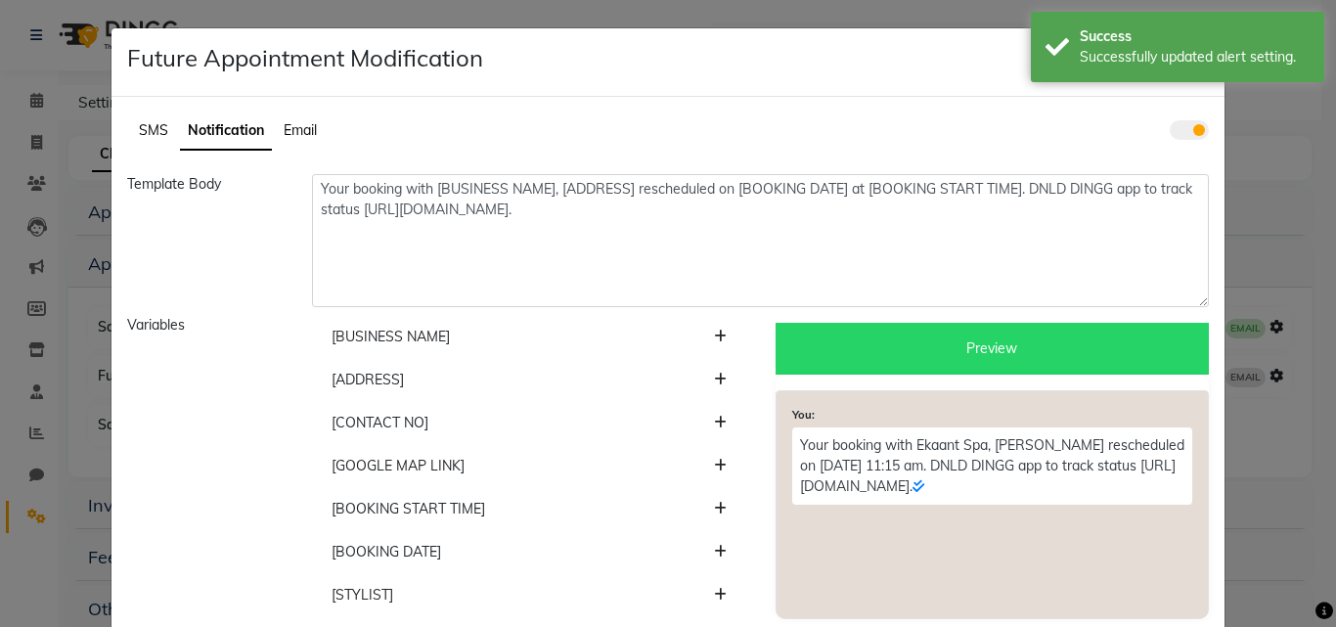
click at [297, 128] on span "Email" at bounding box center [300, 130] width 33 height 18
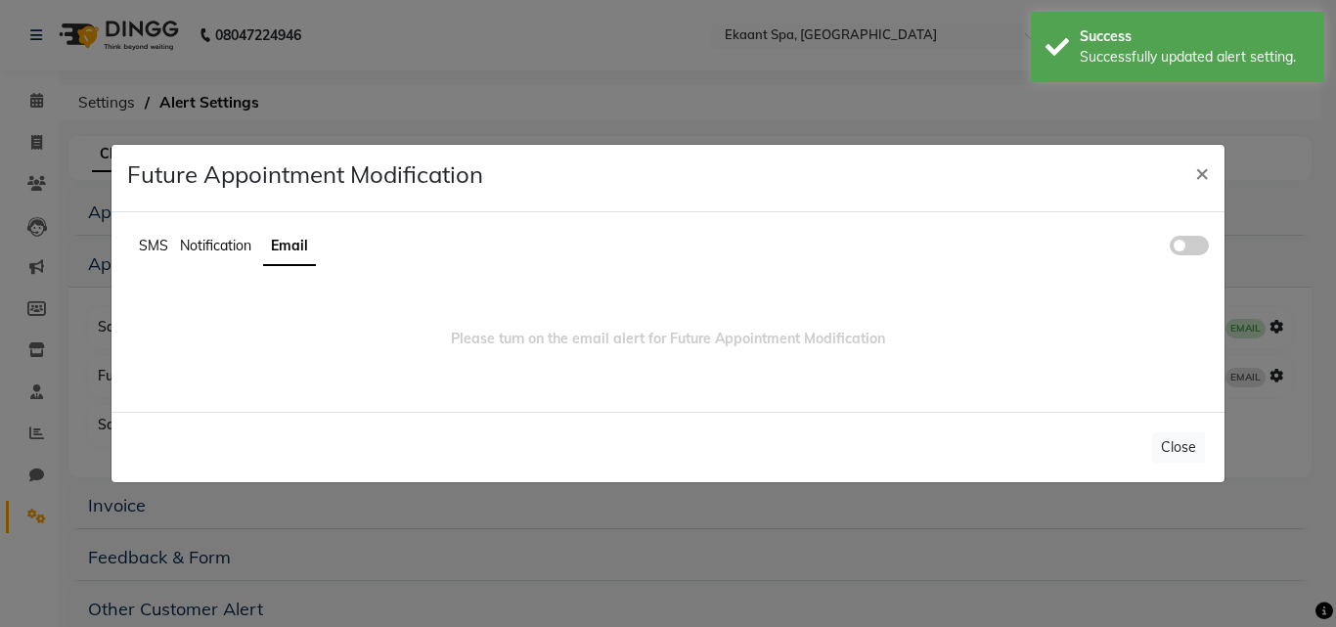
click at [1199, 253] on span at bounding box center [1189, 246] width 39 height 20
click at [1170, 248] on input "checkbox" at bounding box center [1170, 248] width 0 height 0
click at [1195, 176] on span "×" at bounding box center [1202, 171] width 14 height 29
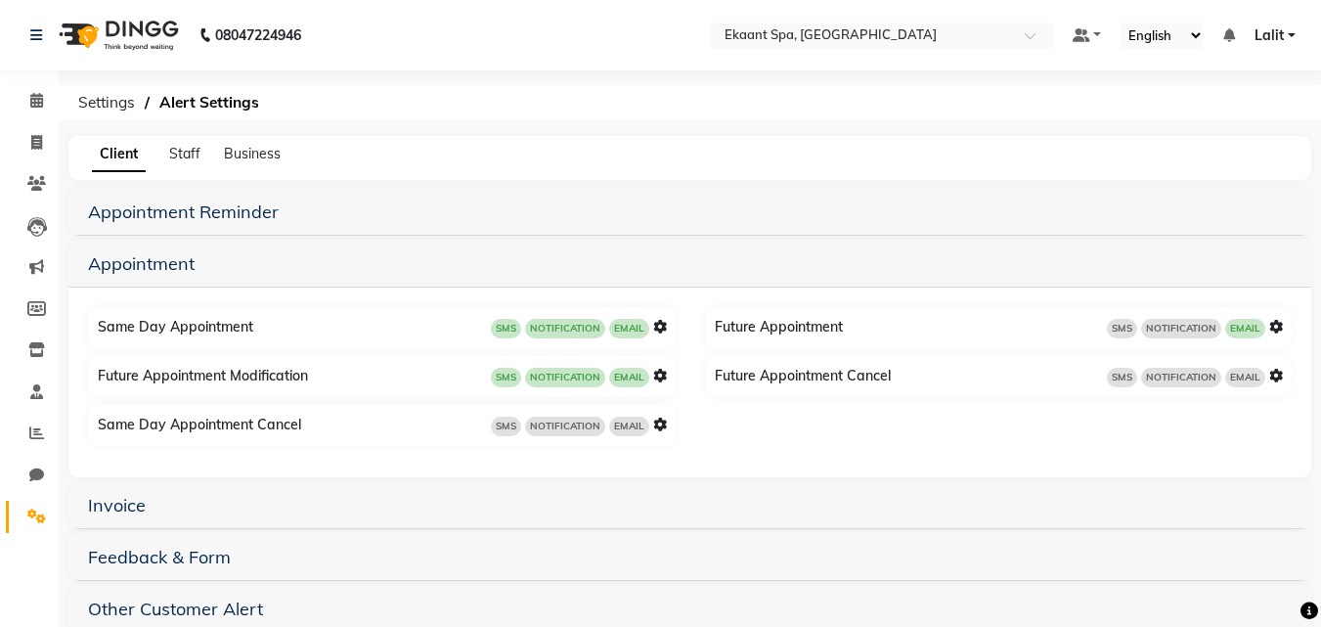
click at [658, 423] on icon at bounding box center [660, 425] width 14 height 14
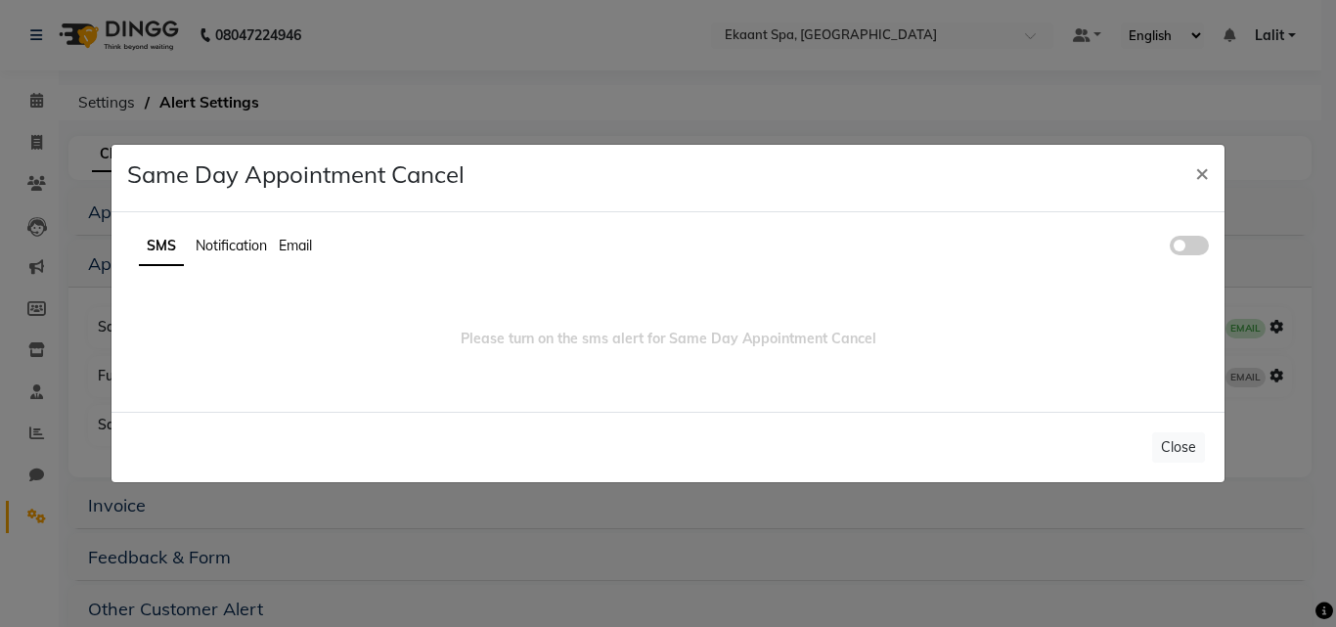
click at [1196, 251] on span at bounding box center [1189, 246] width 39 height 20
click at [1170, 248] on input "checkbox" at bounding box center [1170, 248] width 0 height 0
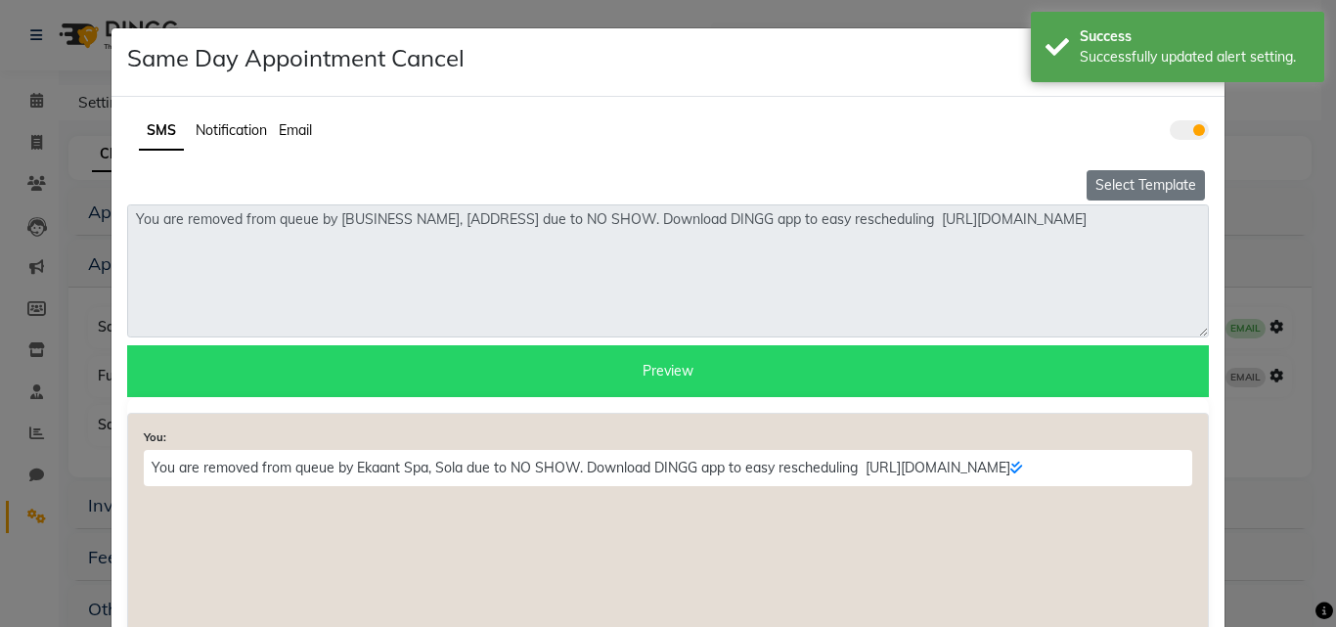
click at [1165, 179] on button "Select Template" at bounding box center [1145, 185] width 118 height 30
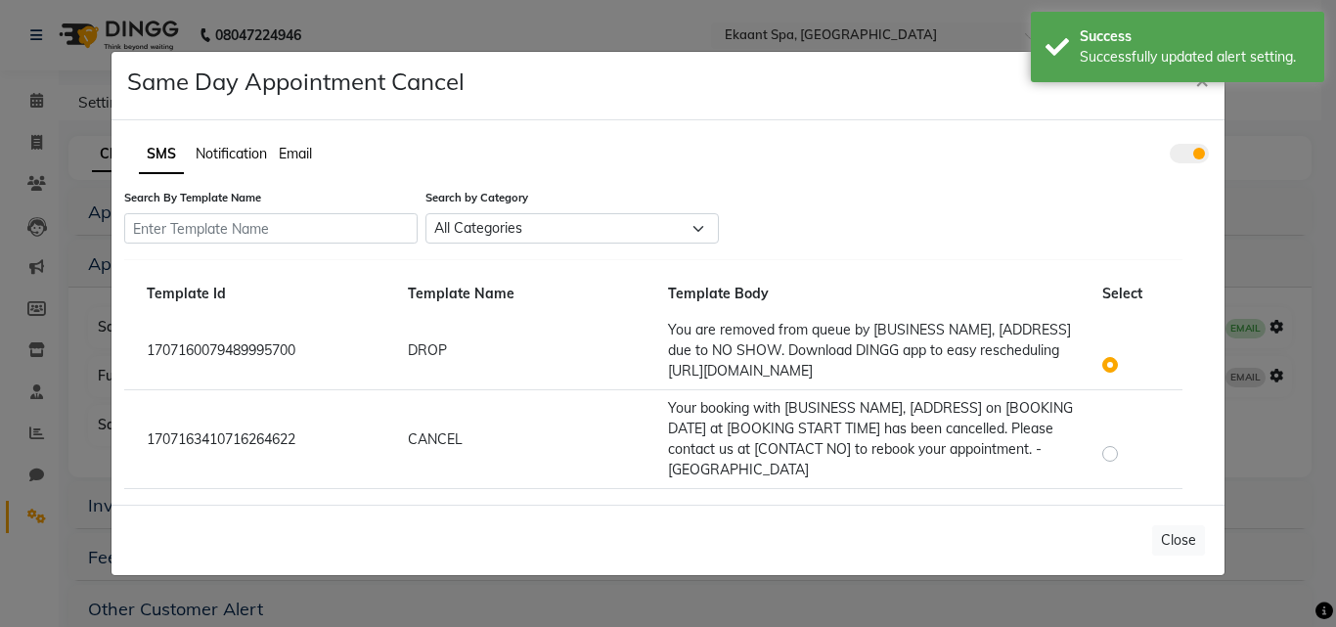
click at [1126, 441] on label at bounding box center [1126, 441] width 0 height 0
click at [1111, 450] on input "radio" at bounding box center [1113, 443] width 14 height 14
radio input "true"
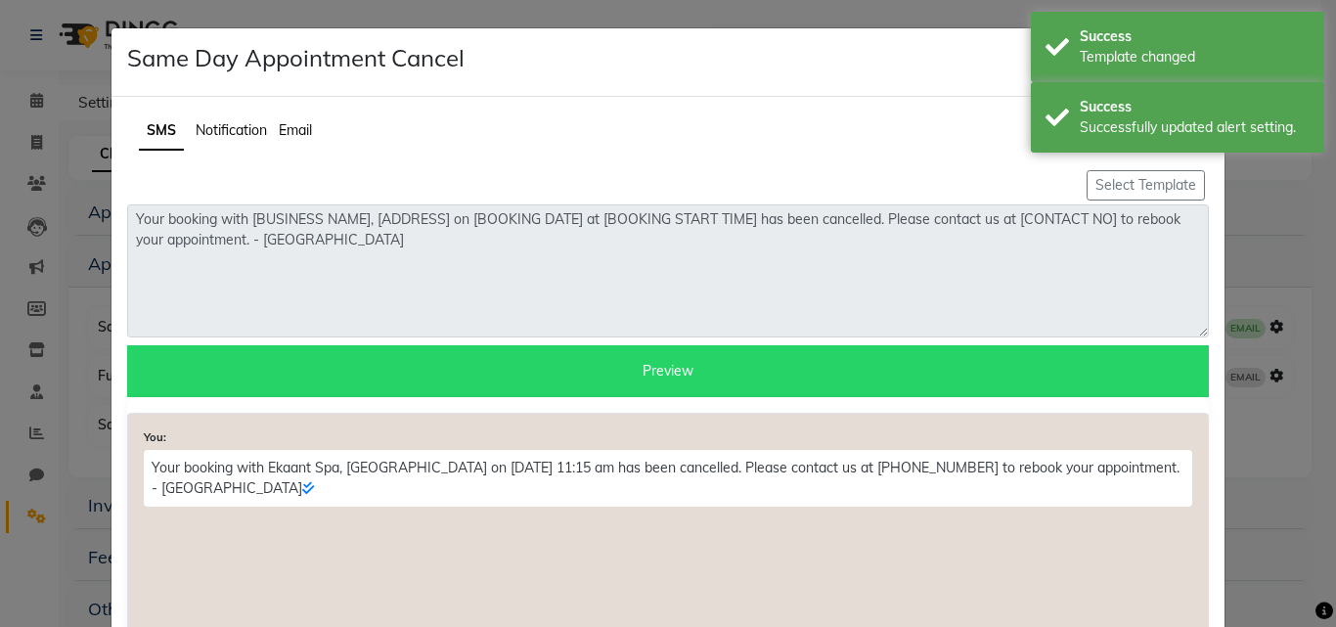
click at [252, 131] on span "Notification" at bounding box center [231, 130] width 71 height 18
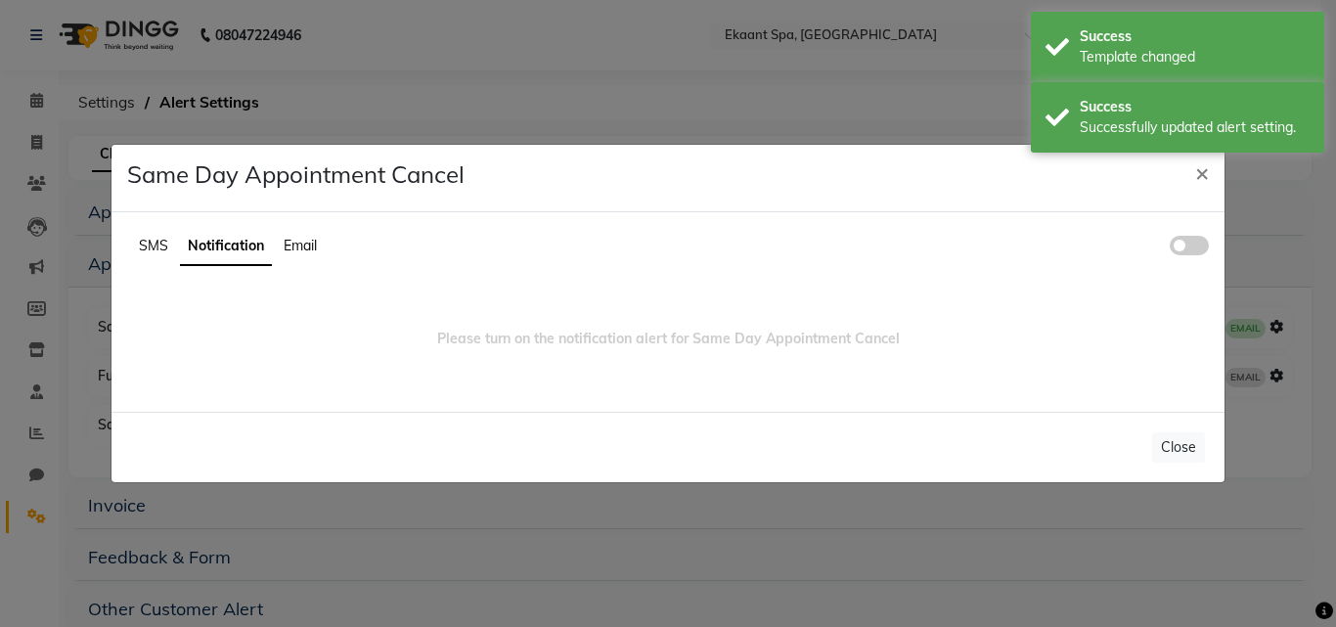
click at [1172, 233] on ul "SMS Notification Email" at bounding box center [667, 247] width 1081 height 38
click at [1208, 246] on span at bounding box center [1189, 246] width 39 height 20
click at [1170, 248] on input "checkbox" at bounding box center [1170, 248] width 0 height 0
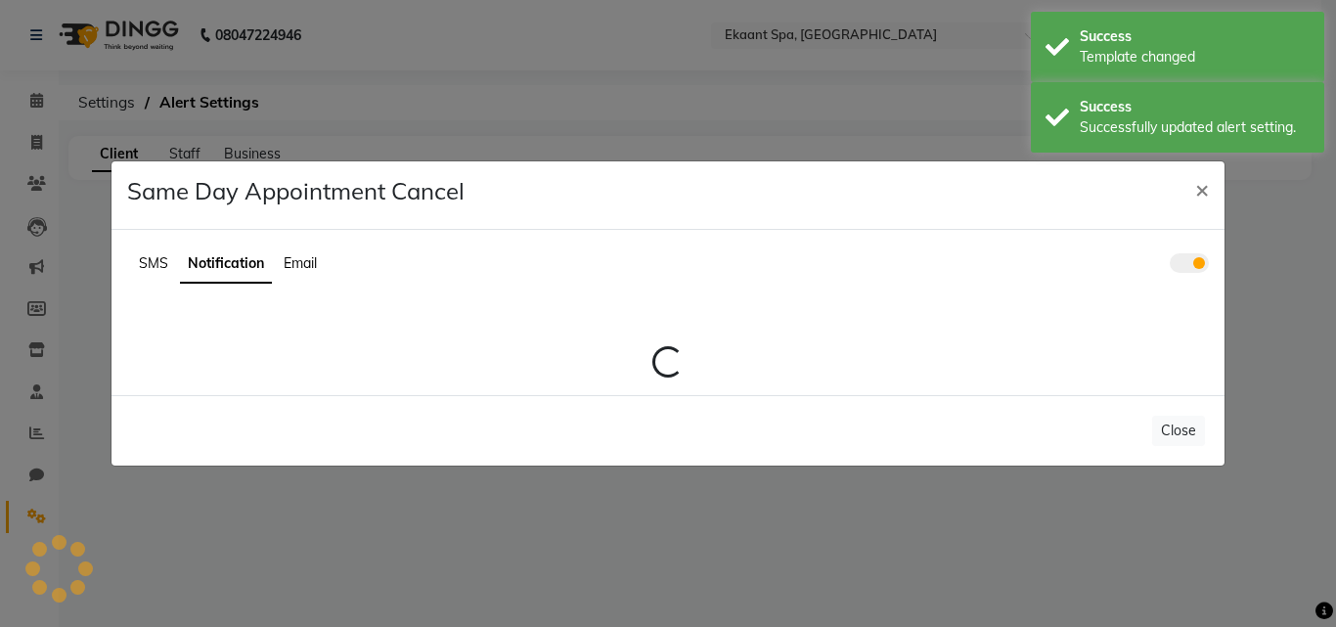
click at [295, 243] on div "SMS Notification Email Loading..." at bounding box center [667, 312] width 1113 height 165
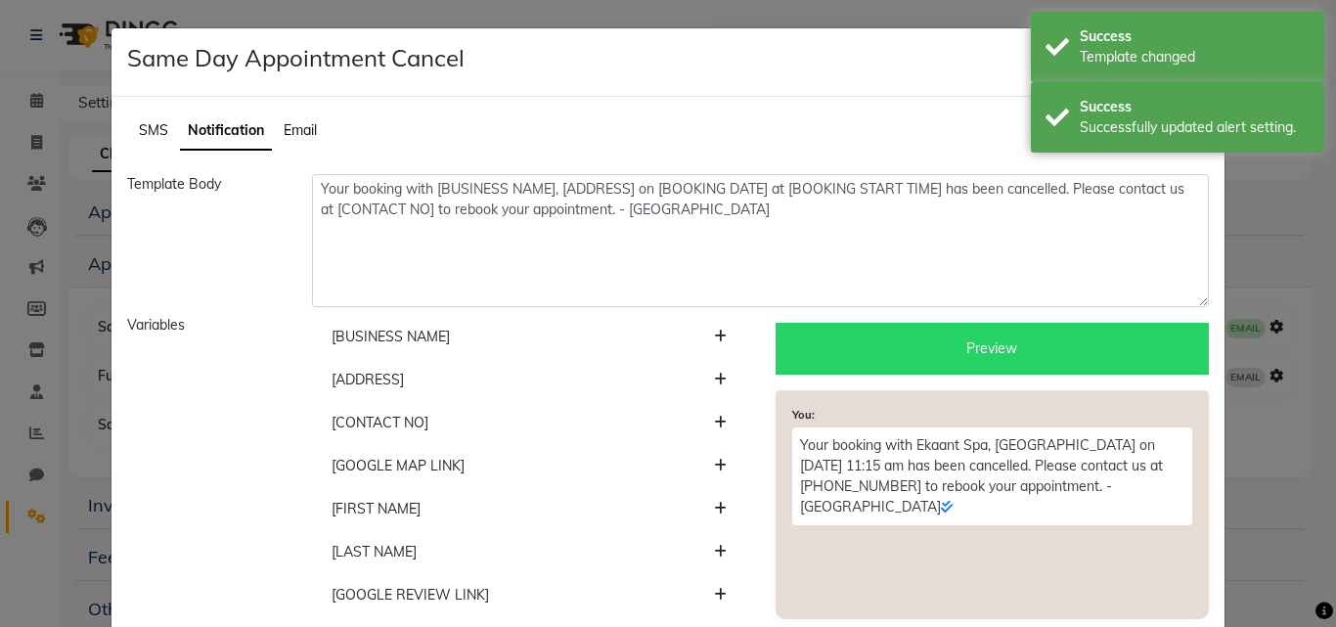
click at [298, 134] on span "Email" at bounding box center [300, 130] width 33 height 18
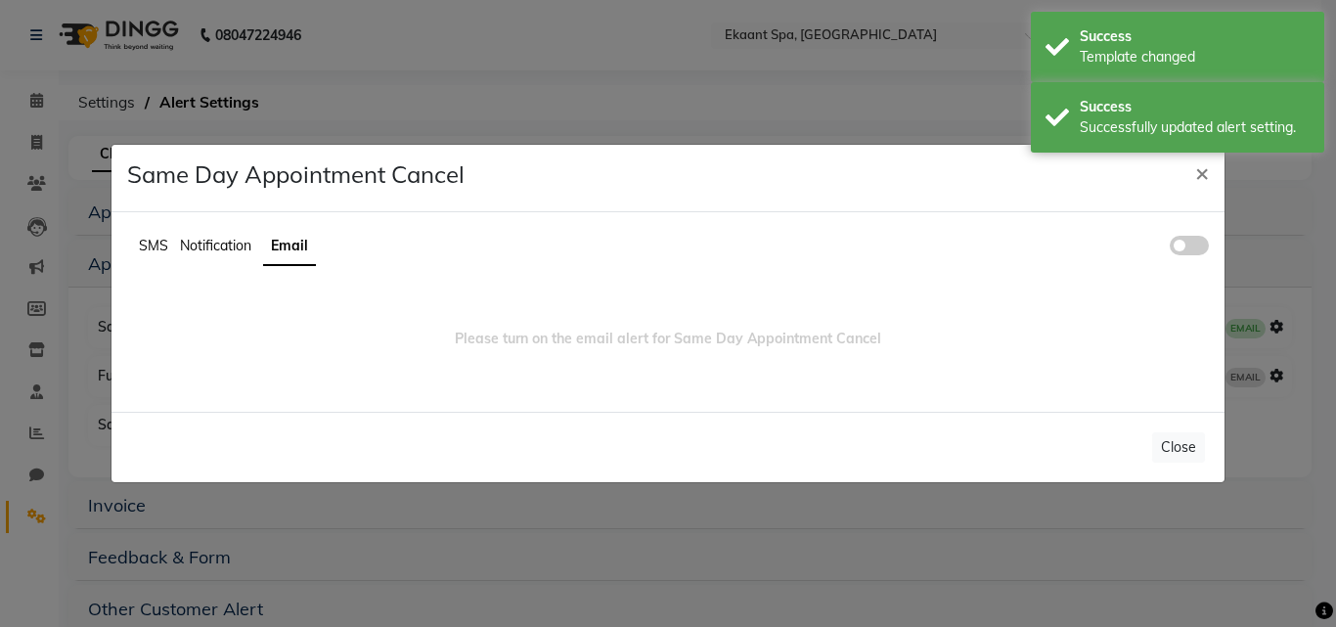
click at [1190, 233] on ul "SMS Notification Email" at bounding box center [667, 247] width 1081 height 38
click at [1195, 234] on ul "SMS Notification Email" at bounding box center [667, 247] width 1081 height 38
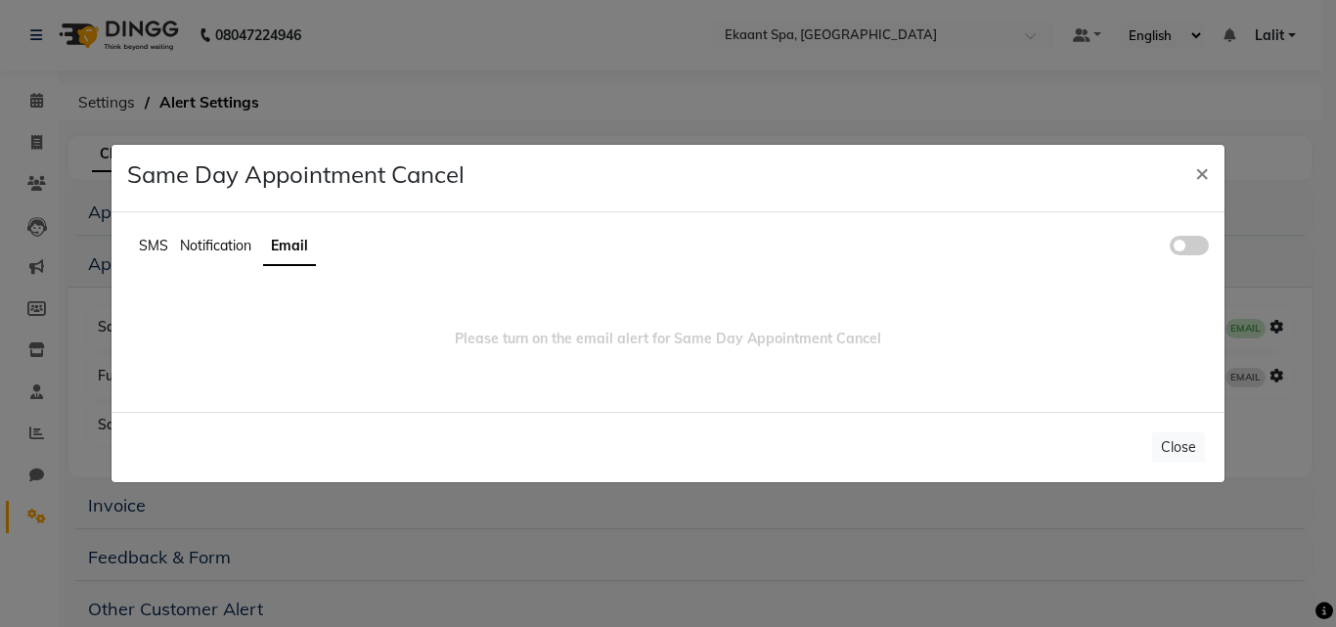
click at [1186, 252] on span at bounding box center [1189, 246] width 39 height 20
click at [1170, 248] on input "checkbox" at bounding box center [1170, 248] width 0 height 0
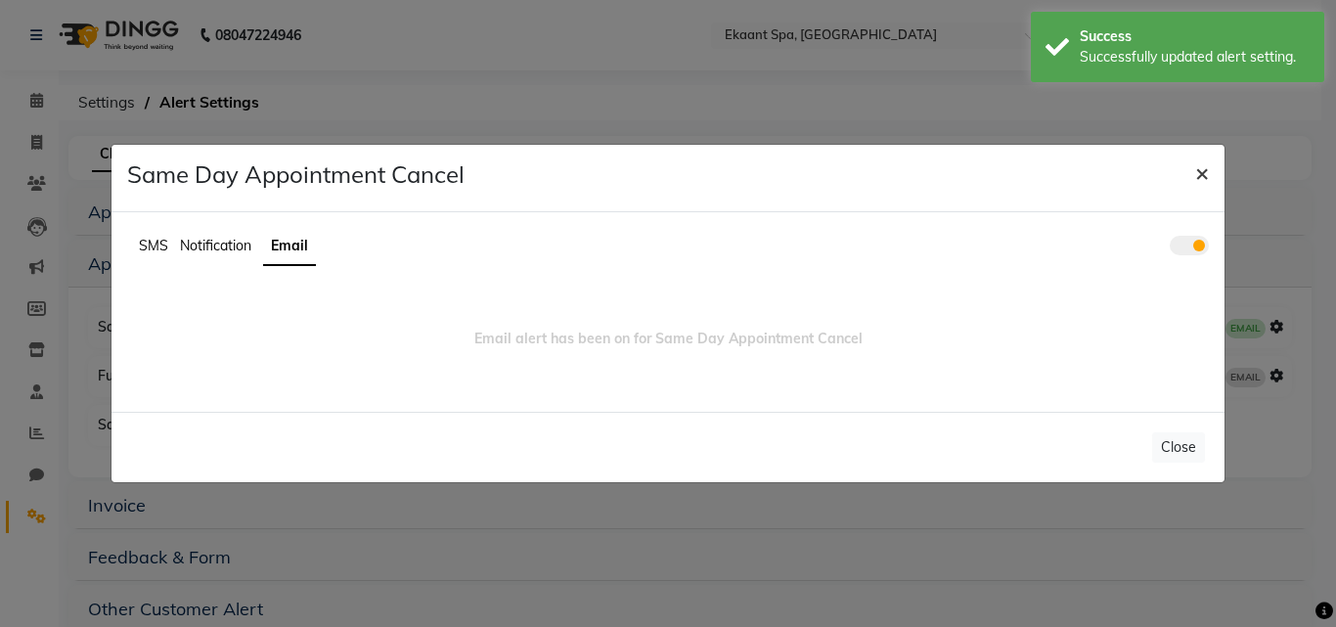
click at [1192, 176] on button "×" at bounding box center [1201, 172] width 45 height 55
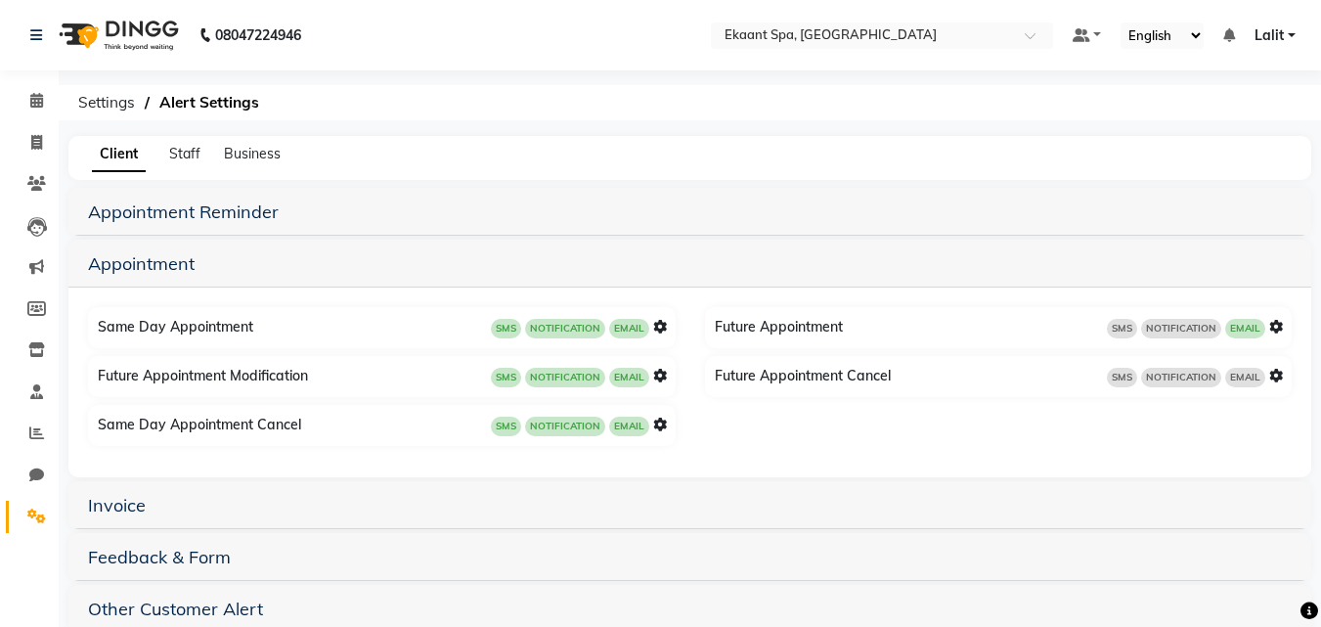
click at [1283, 329] on div "Future Appointment SMS NOTIFICATION EMAIL" at bounding box center [1001, 327] width 583 height 31
click at [1279, 324] on icon at bounding box center [1276, 327] width 14 height 14
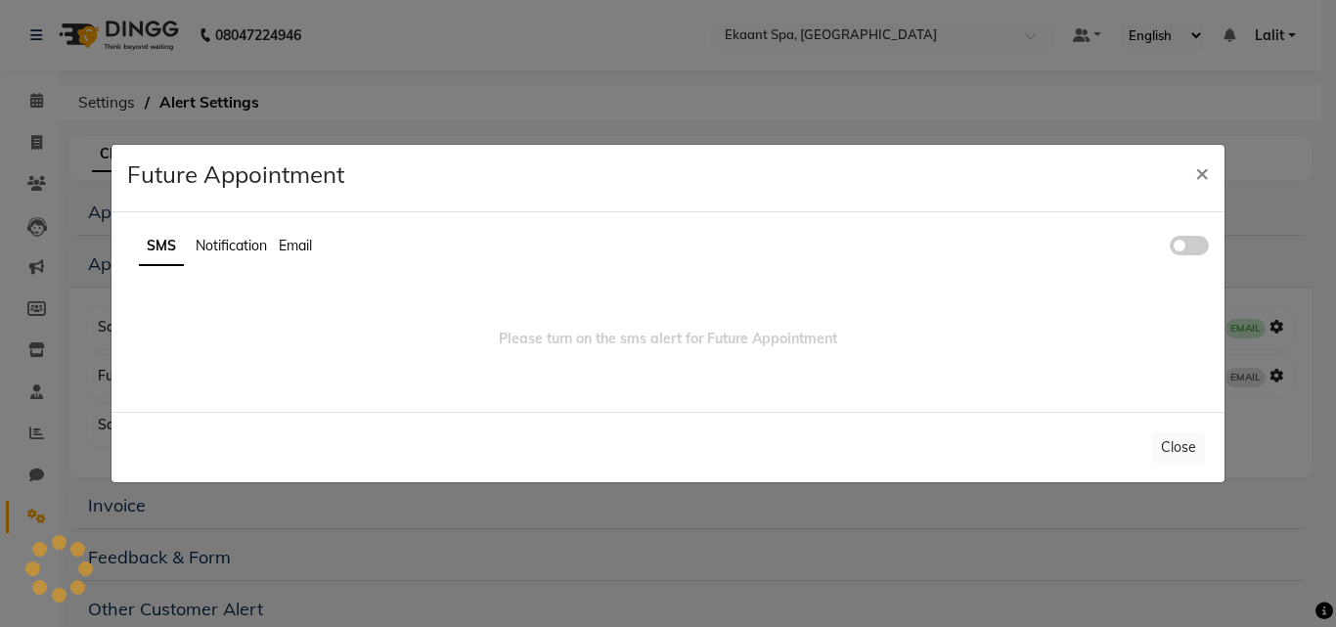
click at [1181, 246] on span at bounding box center [1189, 246] width 39 height 20
click at [1170, 248] on input "checkbox" at bounding box center [1170, 248] width 0 height 0
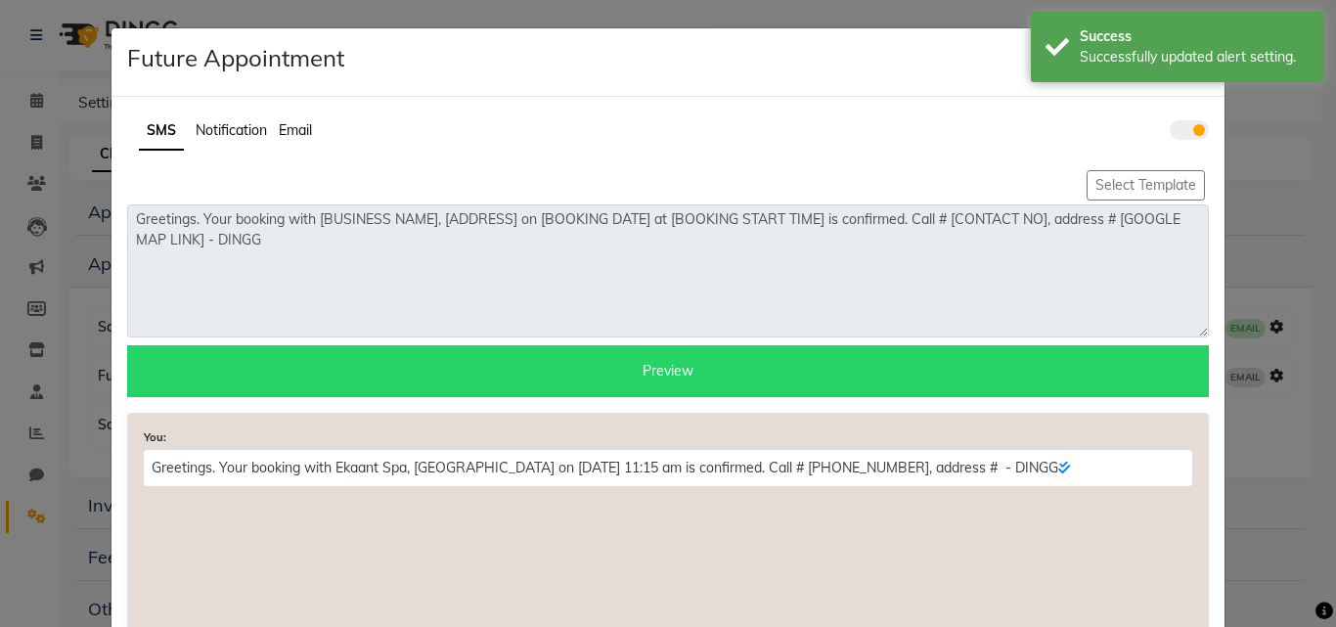
click at [241, 128] on span "Notification" at bounding box center [231, 130] width 71 height 18
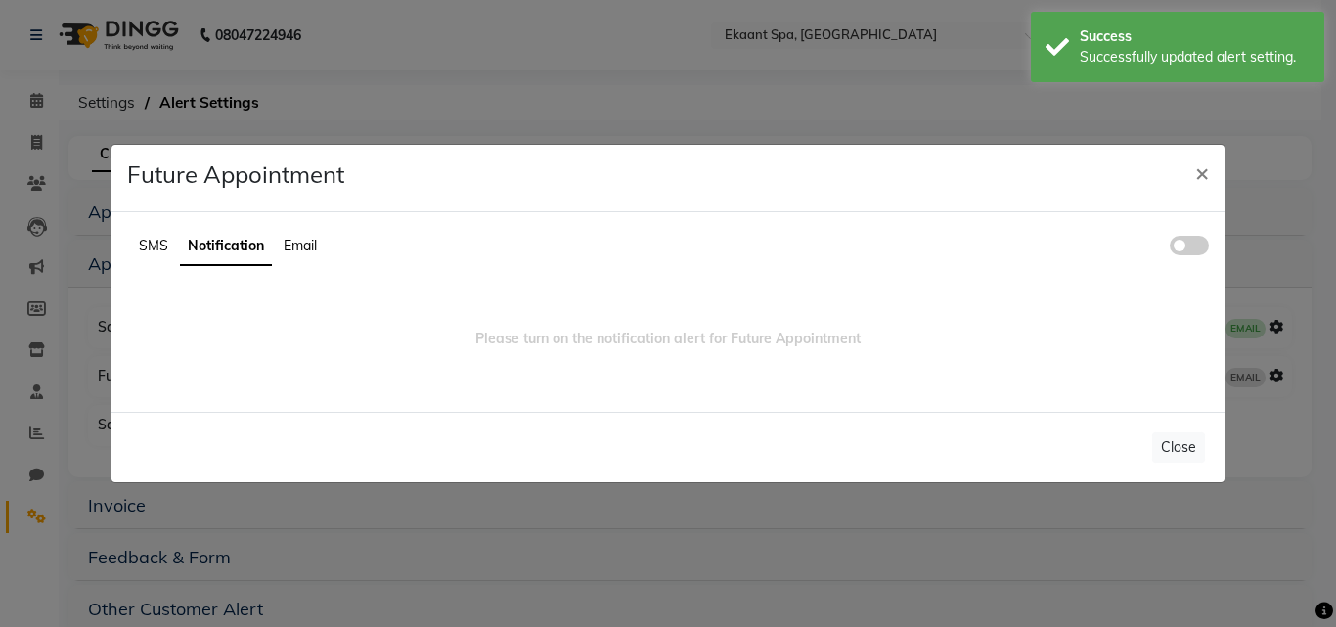
drag, startPoint x: 1205, startPoint y: 246, endPoint x: 1165, endPoint y: 243, distance: 40.3
click at [1204, 245] on span at bounding box center [1189, 246] width 39 height 20
click at [1170, 248] on input "checkbox" at bounding box center [1170, 248] width 0 height 0
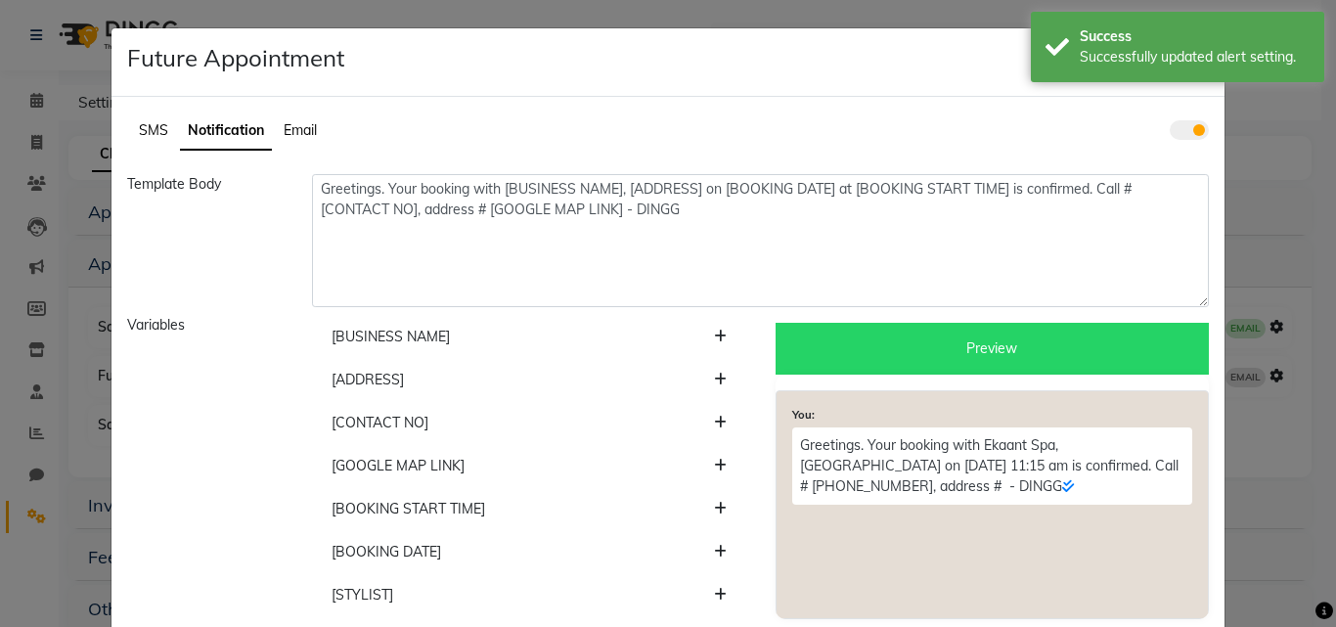
click at [288, 122] on span "Email" at bounding box center [300, 130] width 33 height 18
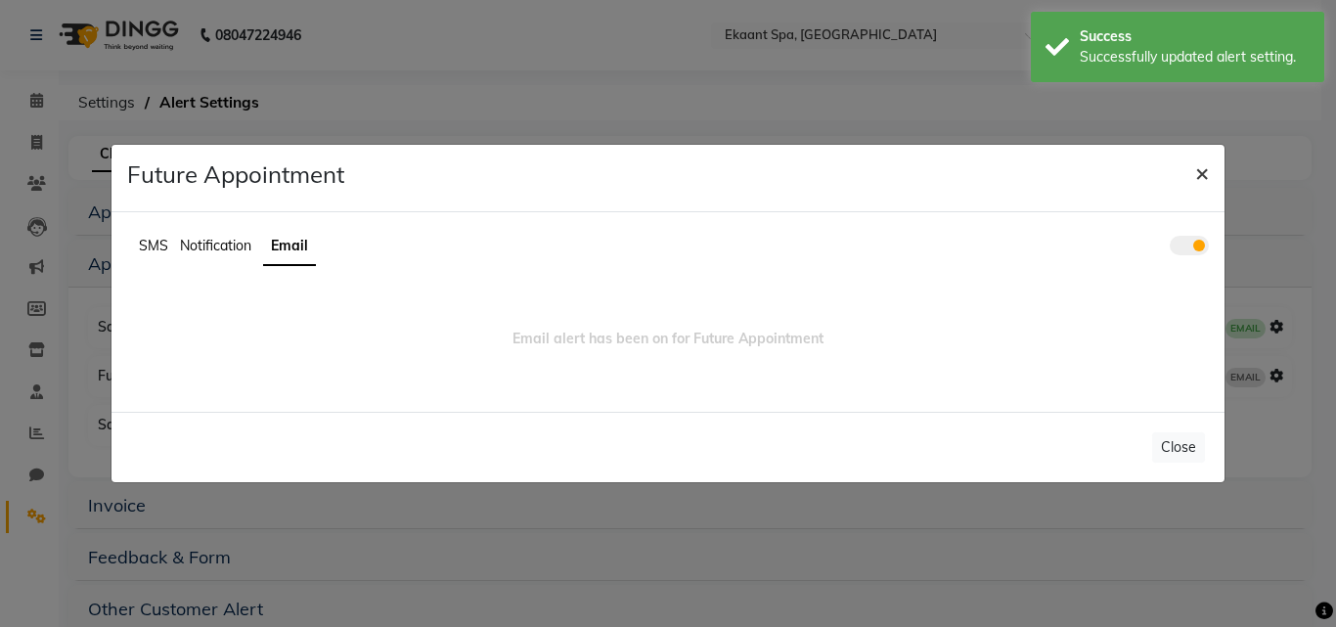
click at [1198, 166] on span "×" at bounding box center [1202, 171] width 14 height 29
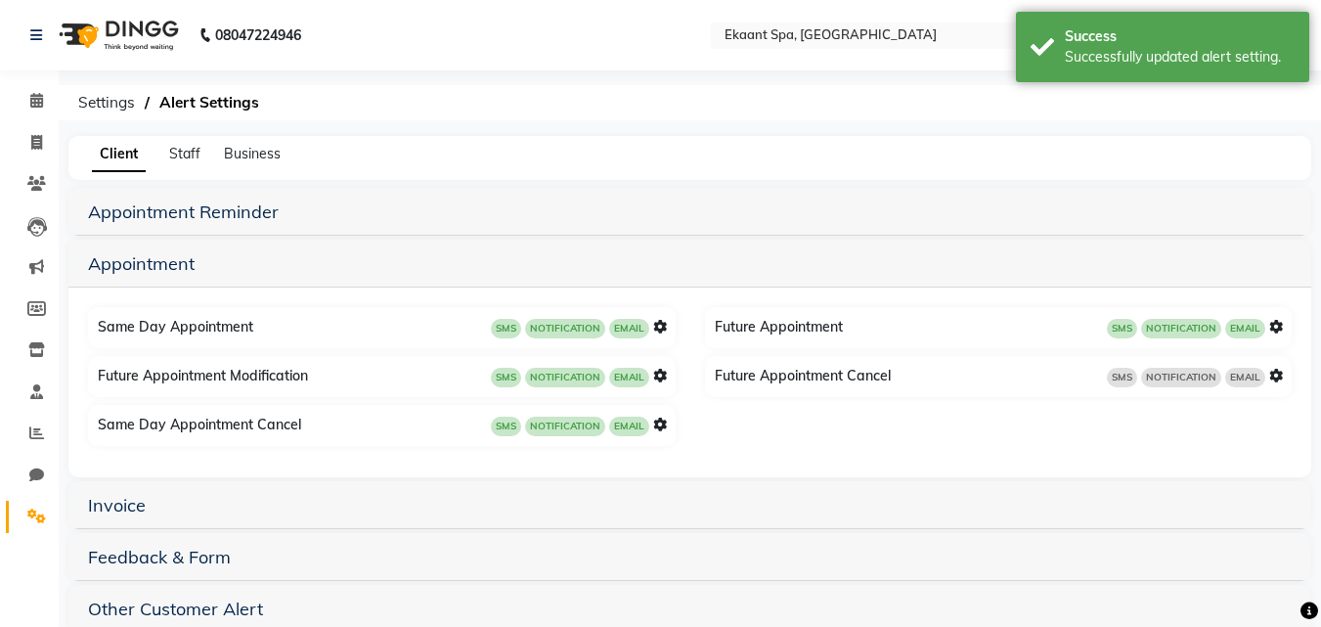
click at [1280, 373] on icon at bounding box center [1276, 376] width 14 height 14
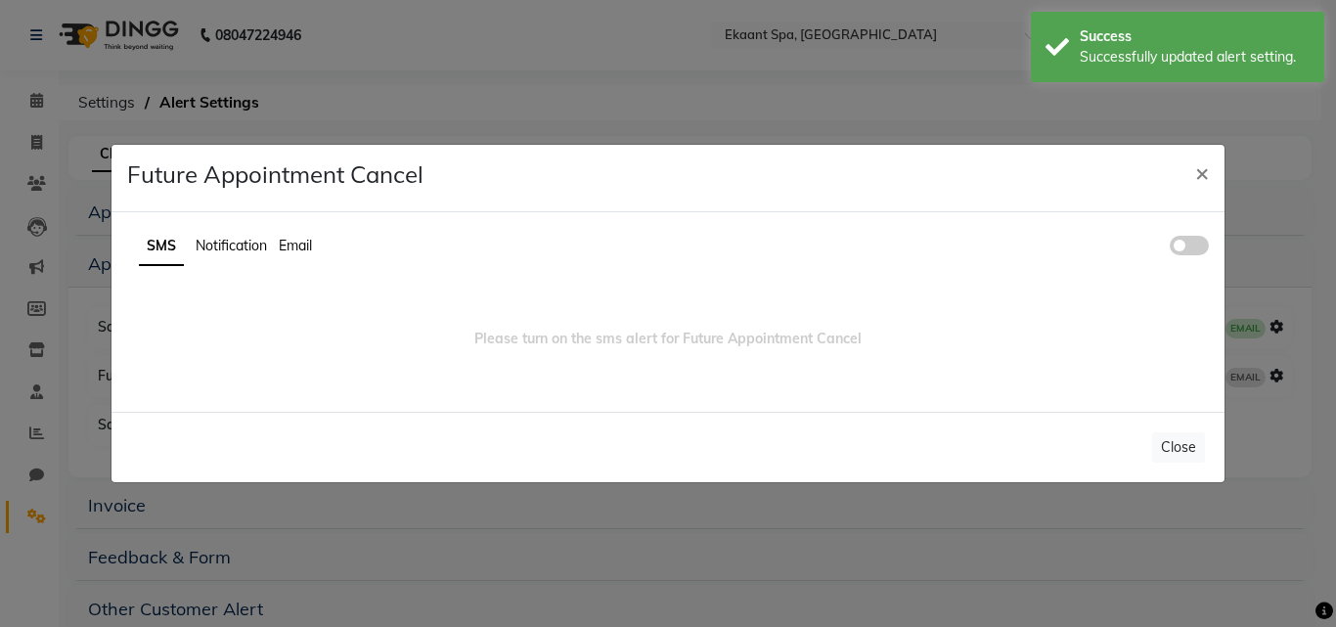
click at [249, 252] on span "Notification" at bounding box center [231, 246] width 71 height 18
drag, startPoint x: 1178, startPoint y: 242, endPoint x: 1117, endPoint y: 278, distance: 71.4
click at [1178, 243] on span at bounding box center [1189, 246] width 39 height 20
click at [1170, 248] on input "checkbox" at bounding box center [1170, 248] width 0 height 0
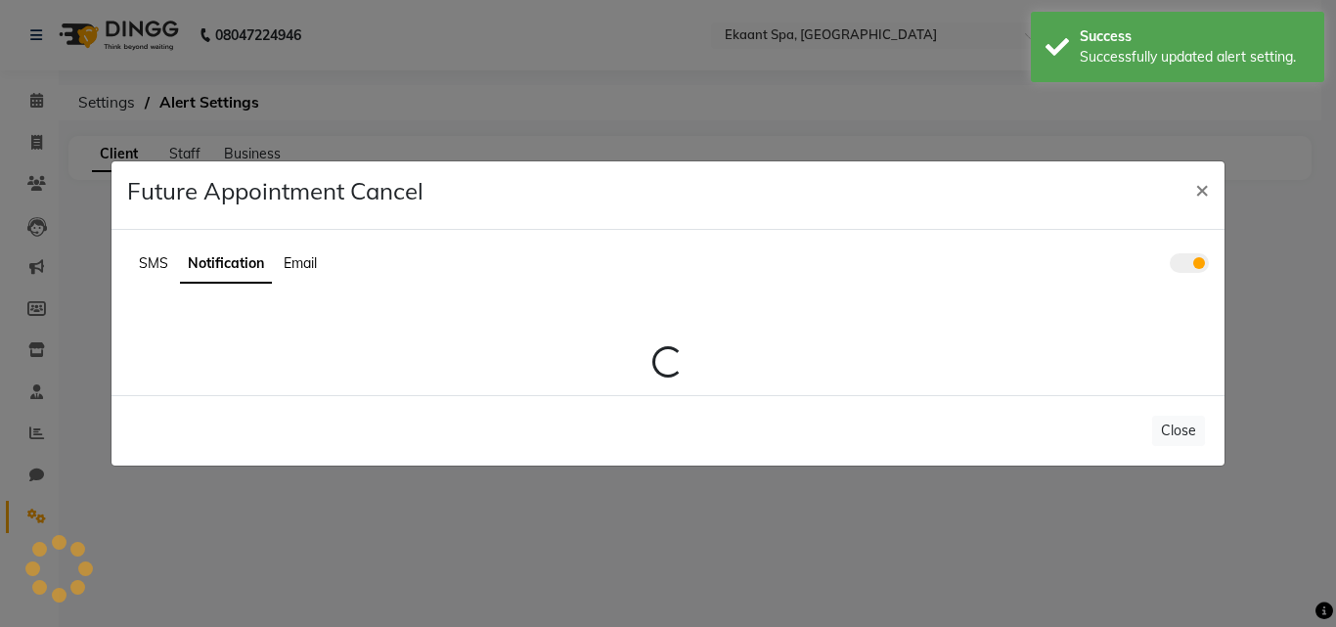
click at [289, 253] on li "Email" at bounding box center [300, 263] width 33 height 21
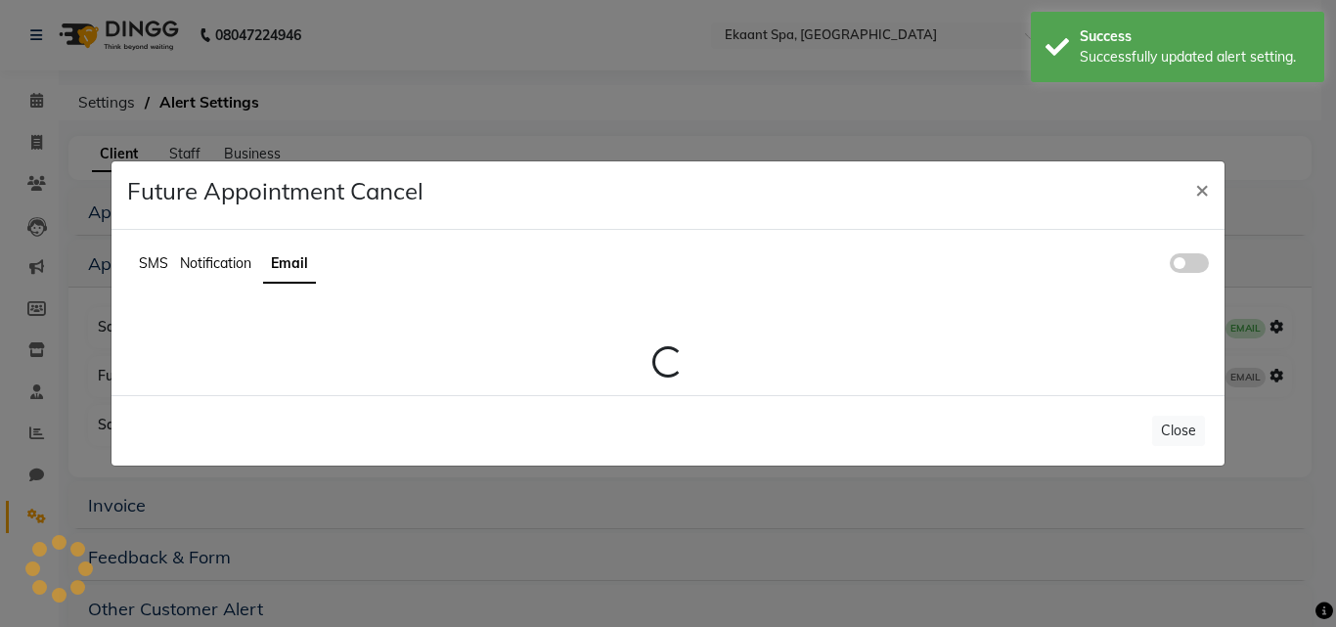
click at [310, 255] on li "Email" at bounding box center [289, 264] width 53 height 38
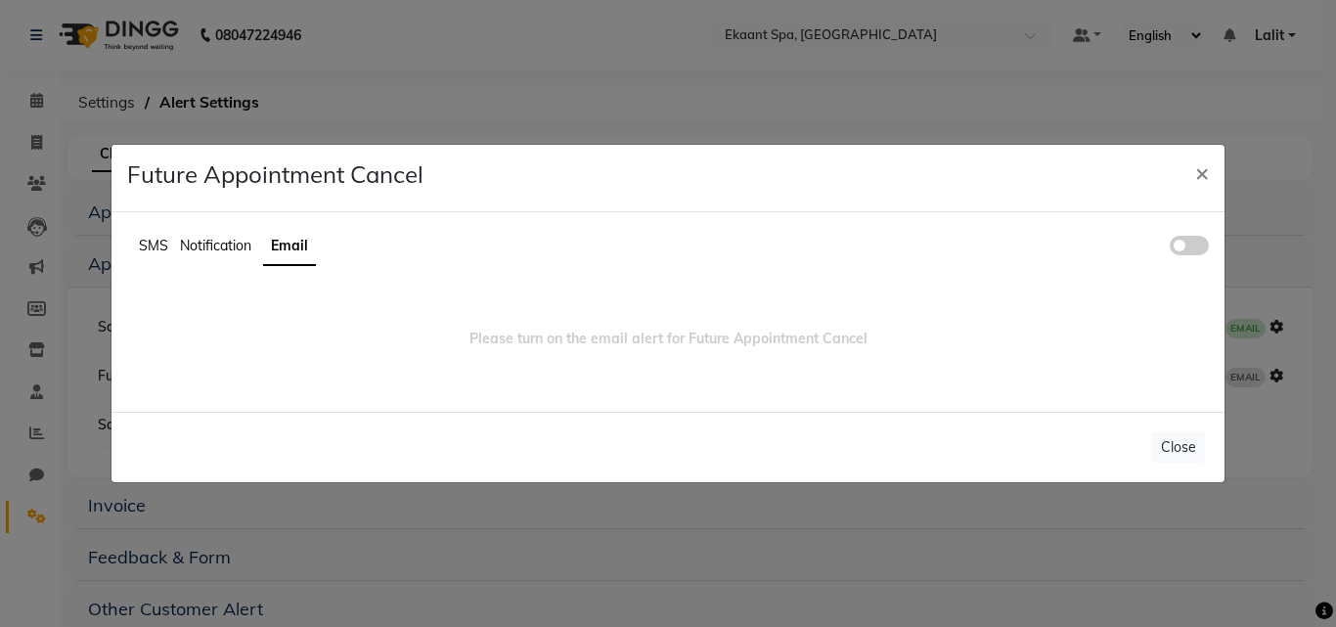
drag, startPoint x: 1202, startPoint y: 248, endPoint x: 748, endPoint y: 316, distance: 458.7
click at [1201, 249] on span at bounding box center [1189, 246] width 39 height 20
click at [1170, 248] on input "checkbox" at bounding box center [1170, 248] width 0 height 0
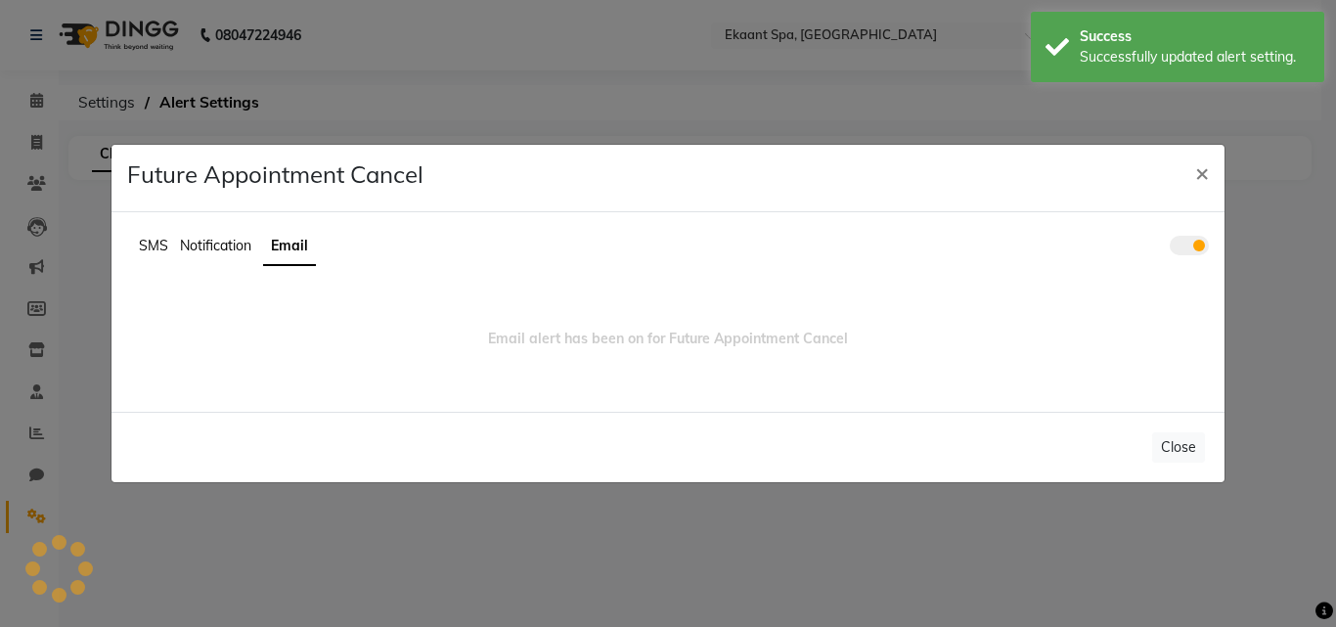
click at [156, 243] on span "SMS" at bounding box center [153, 246] width 29 height 18
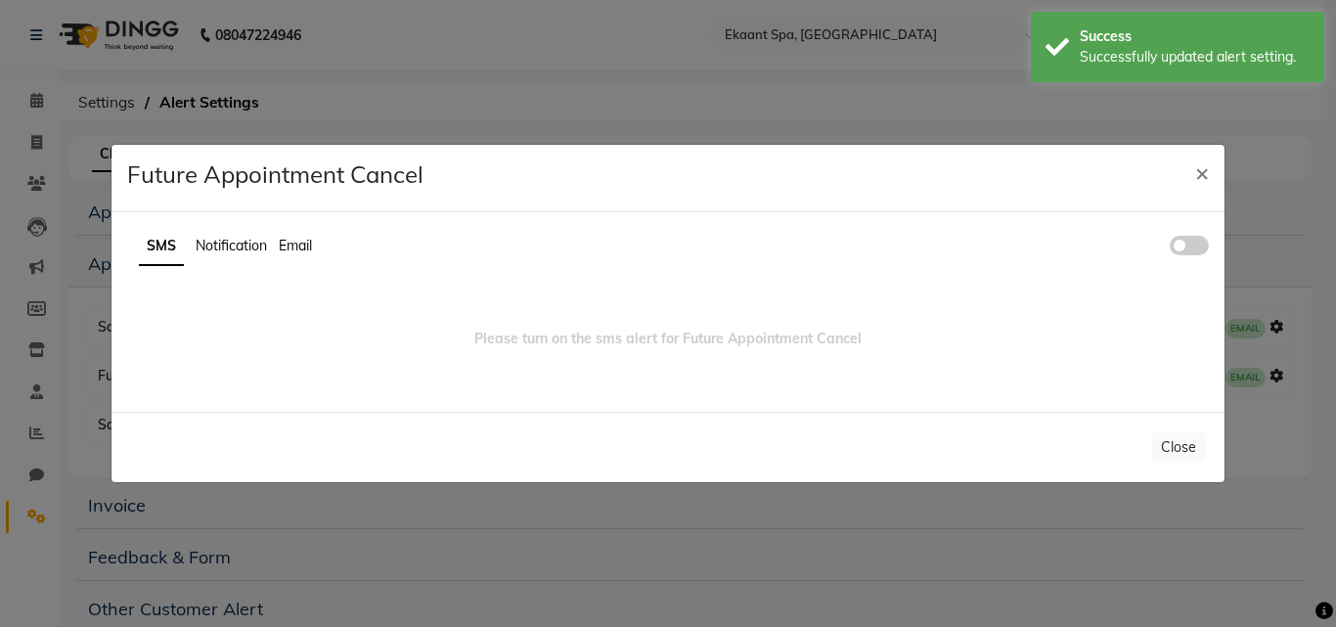
click at [1187, 248] on span at bounding box center [1189, 246] width 39 height 20
click at [1170, 248] on input "checkbox" at bounding box center [1170, 248] width 0 height 0
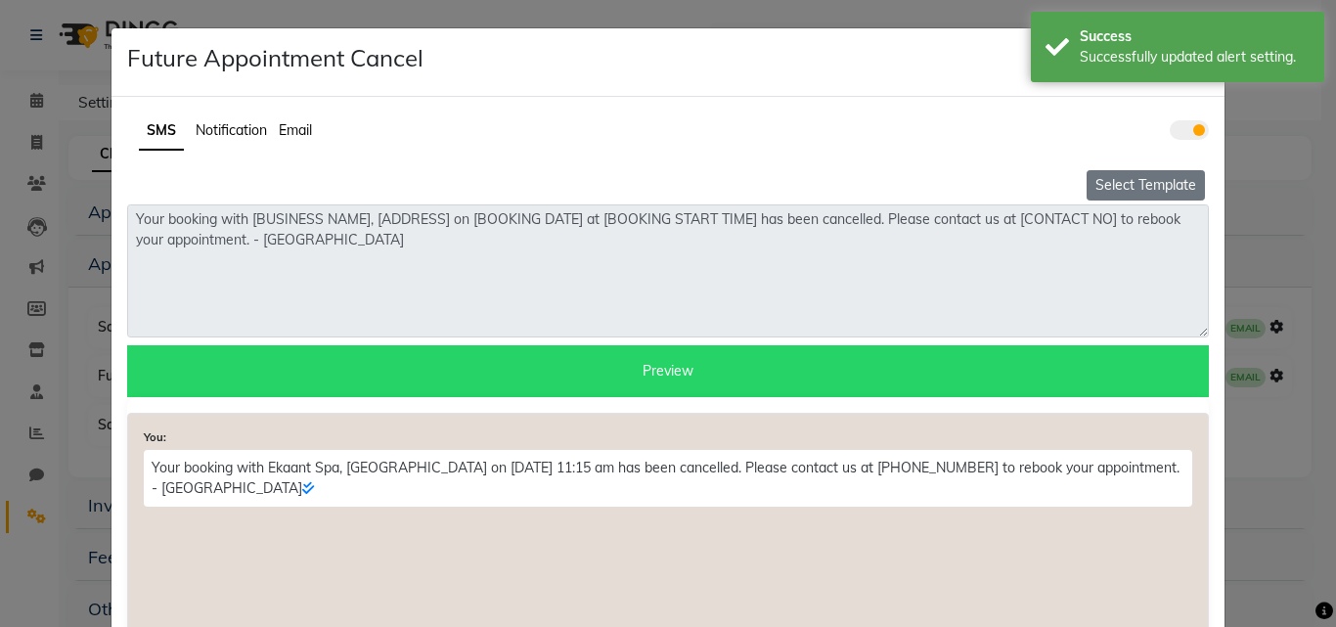
click at [1130, 186] on button "Select Template" at bounding box center [1145, 185] width 118 height 30
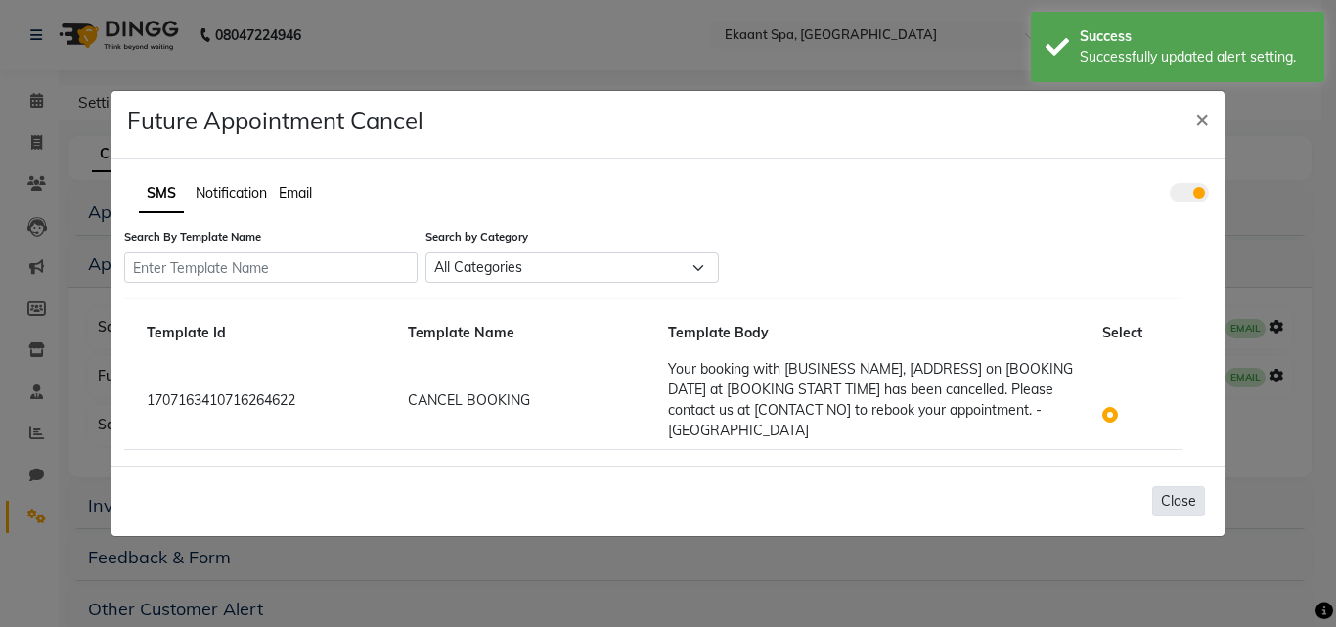
click at [1167, 499] on button "Close" at bounding box center [1178, 501] width 53 height 30
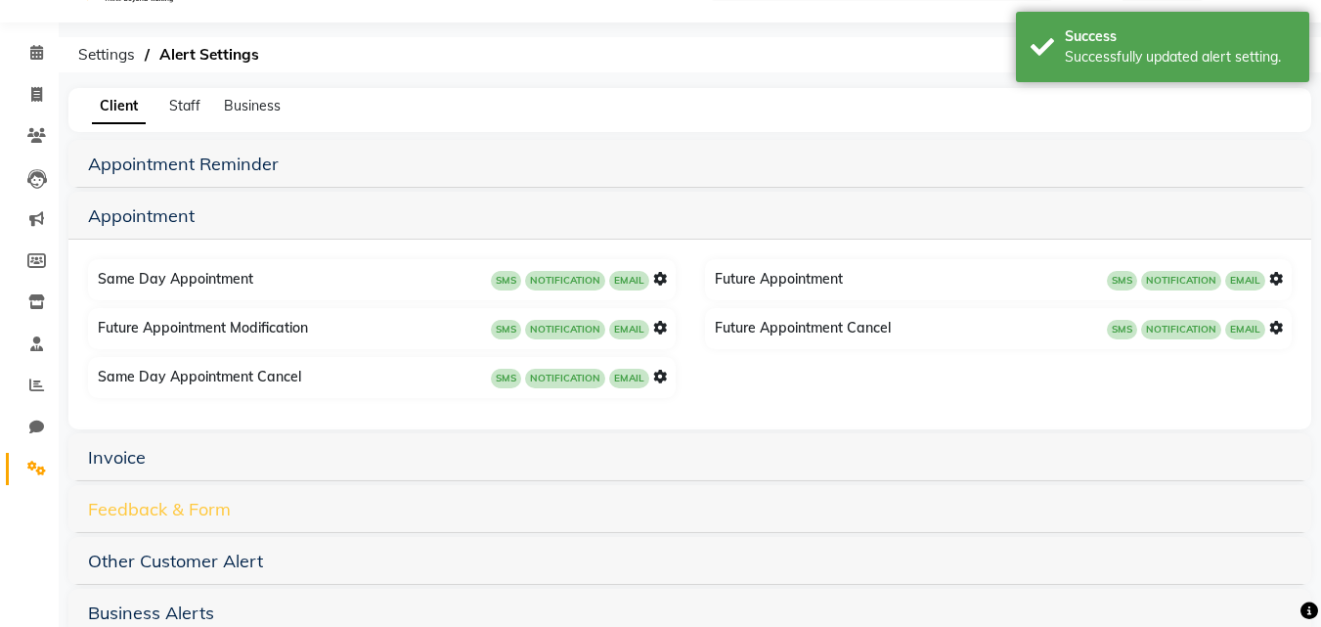
scroll to position [91, 0]
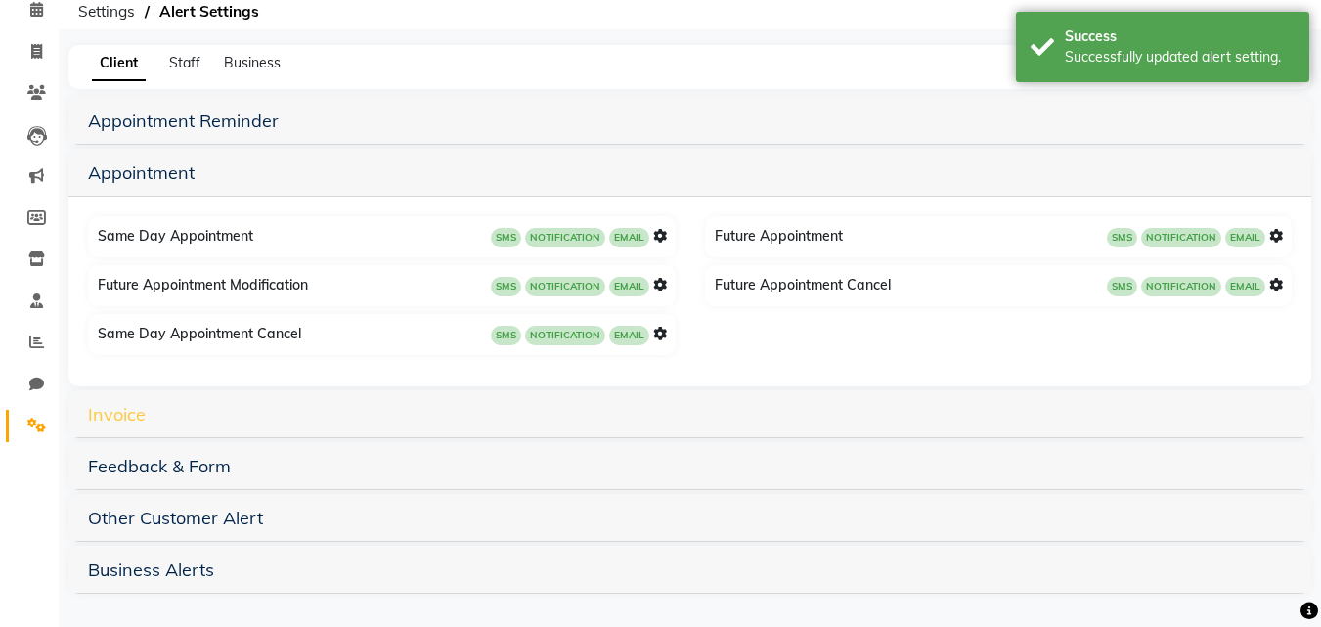
click at [106, 415] on link "Invoice" at bounding box center [117, 414] width 58 height 22
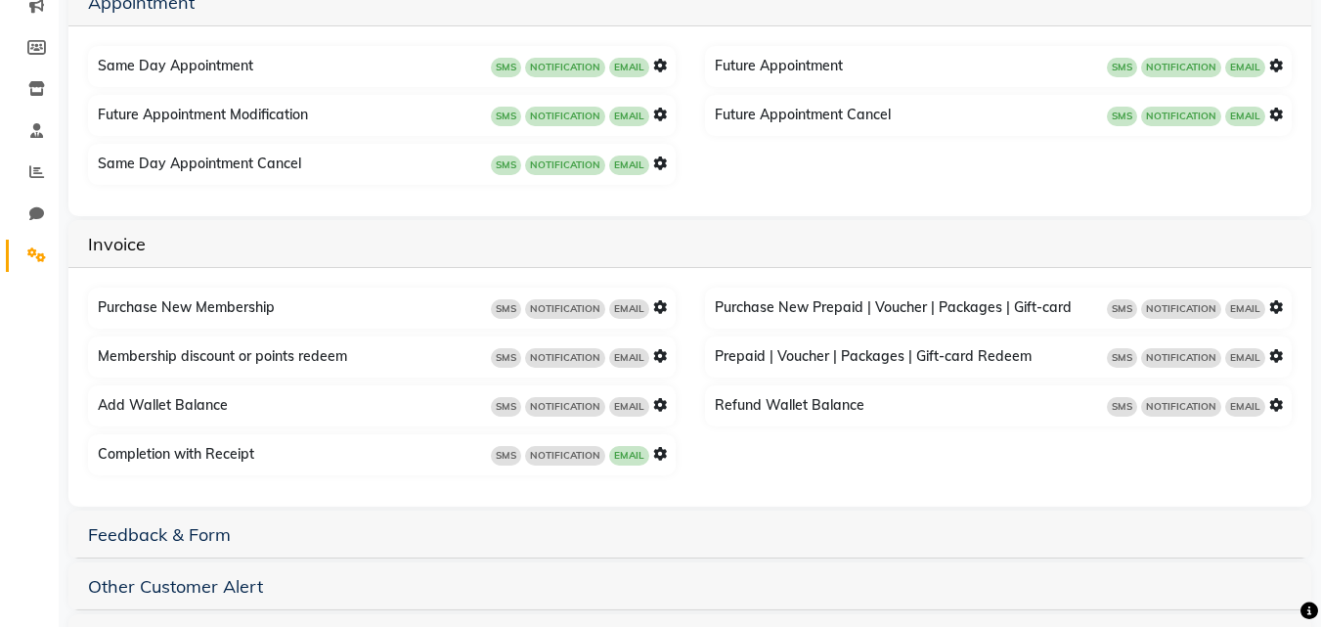
scroll to position [287, 0]
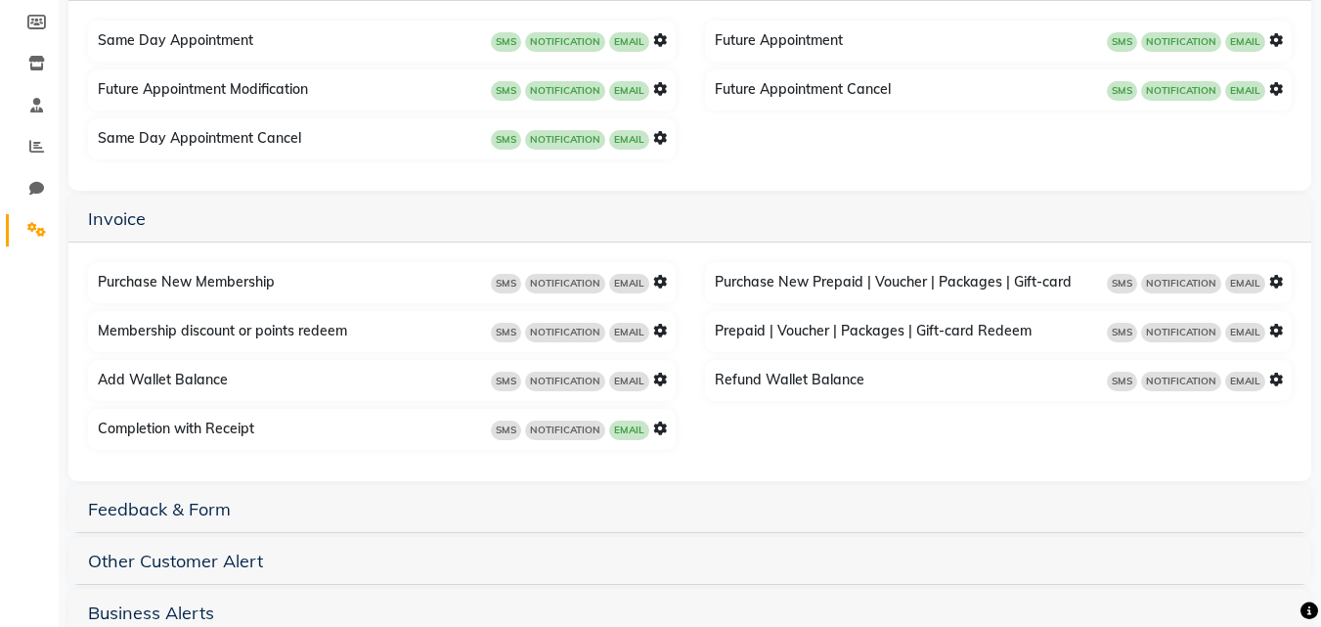
click at [663, 423] on icon at bounding box center [660, 428] width 14 height 14
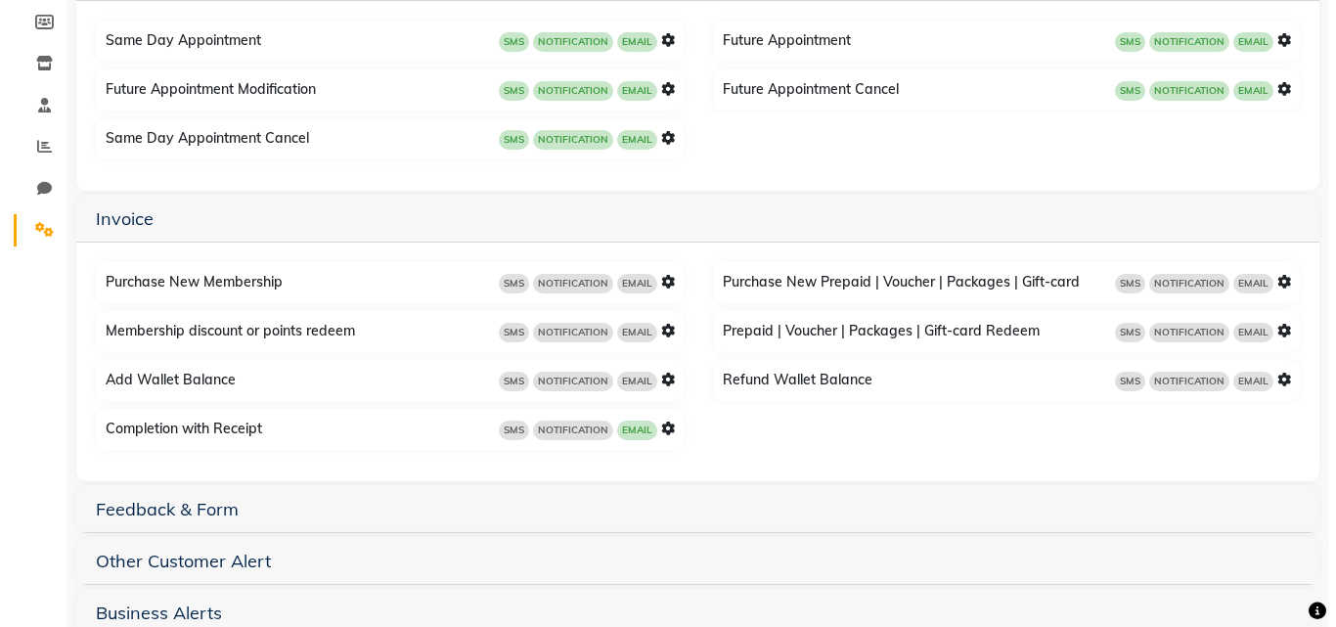
scroll to position [140, 0]
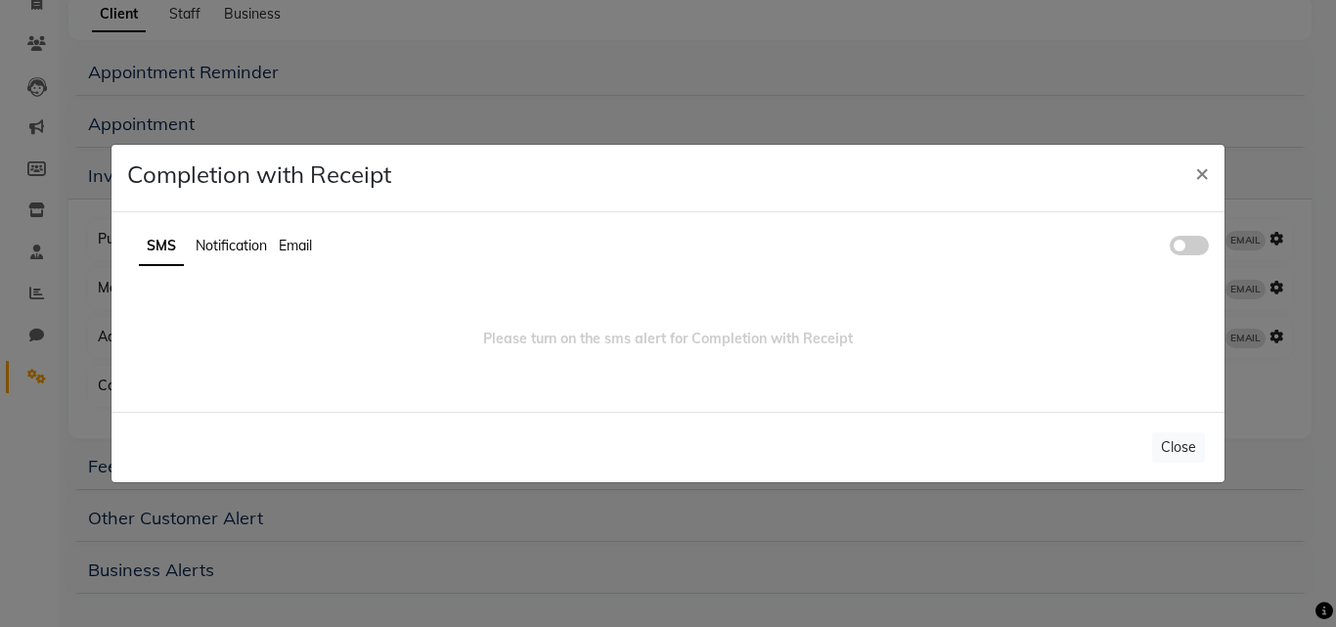
click at [1178, 262] on ul "SMS Notification Email" at bounding box center [667, 247] width 1081 height 38
click at [1176, 243] on span at bounding box center [1189, 246] width 39 height 20
click at [1170, 248] on input "checkbox" at bounding box center [1170, 248] width 0 height 0
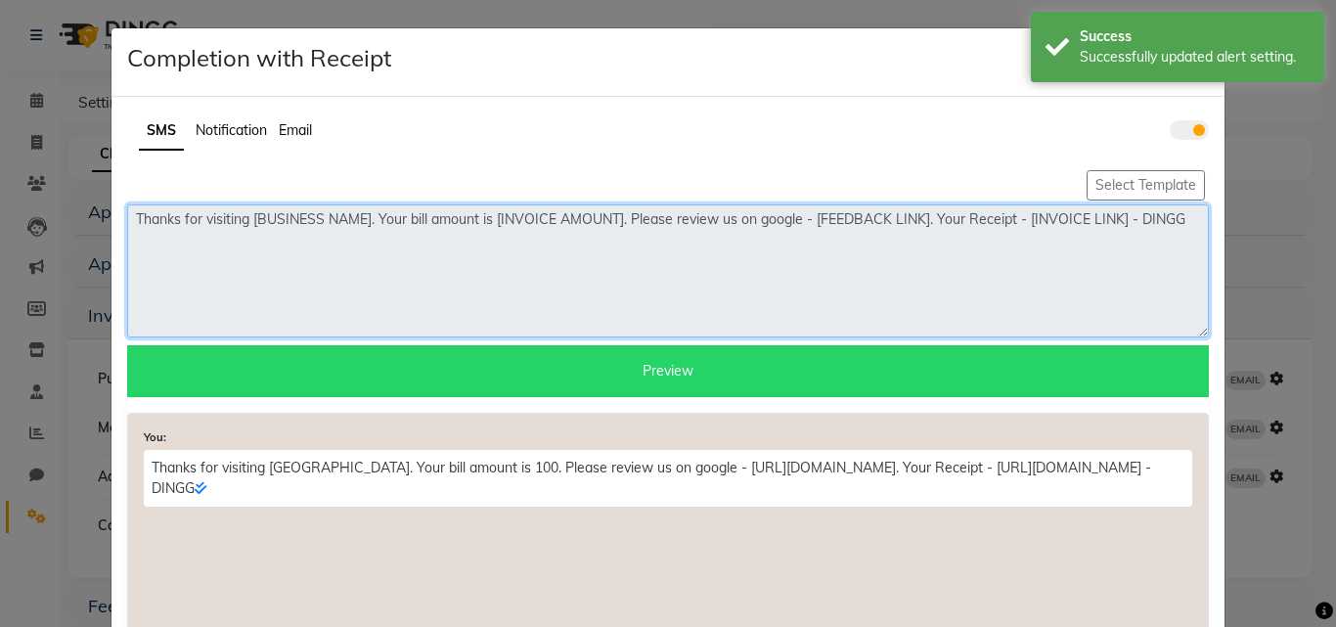
click at [1106, 211] on textarea "Thanks for visiting [BUSINESS NAME]. Your bill amount is [INVOICE AMOUNT]. Plea…" at bounding box center [667, 270] width 1081 height 133
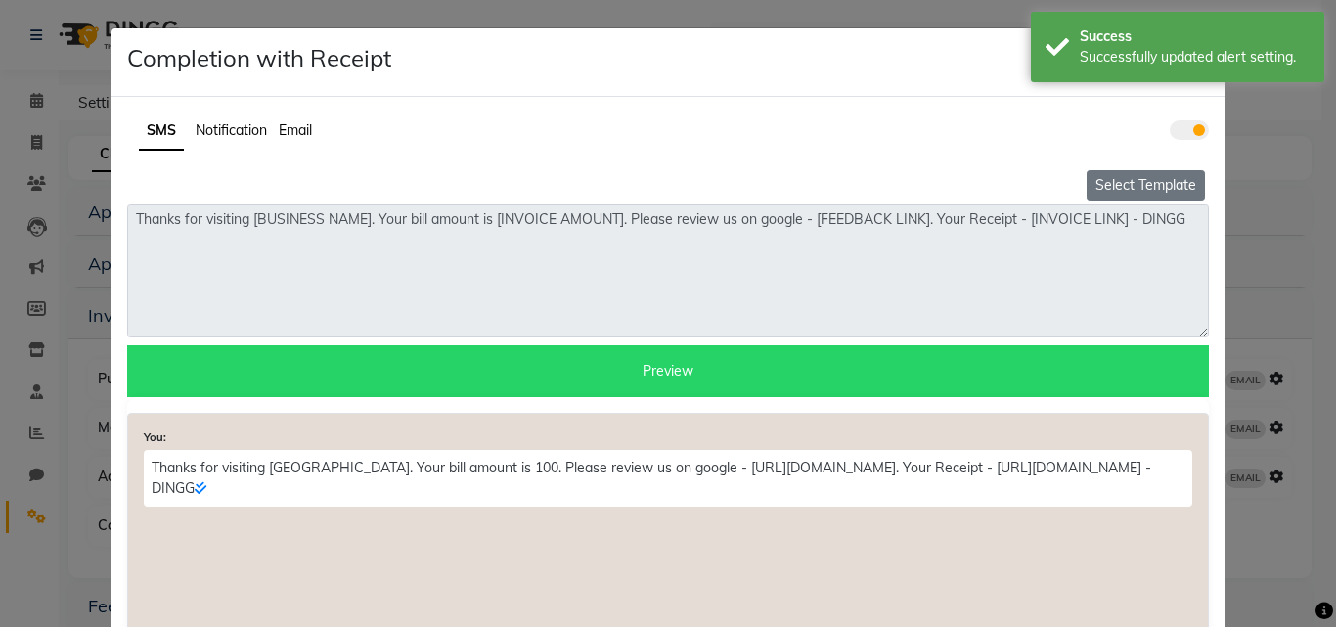
click at [1111, 194] on button "Select Template" at bounding box center [1145, 185] width 118 height 30
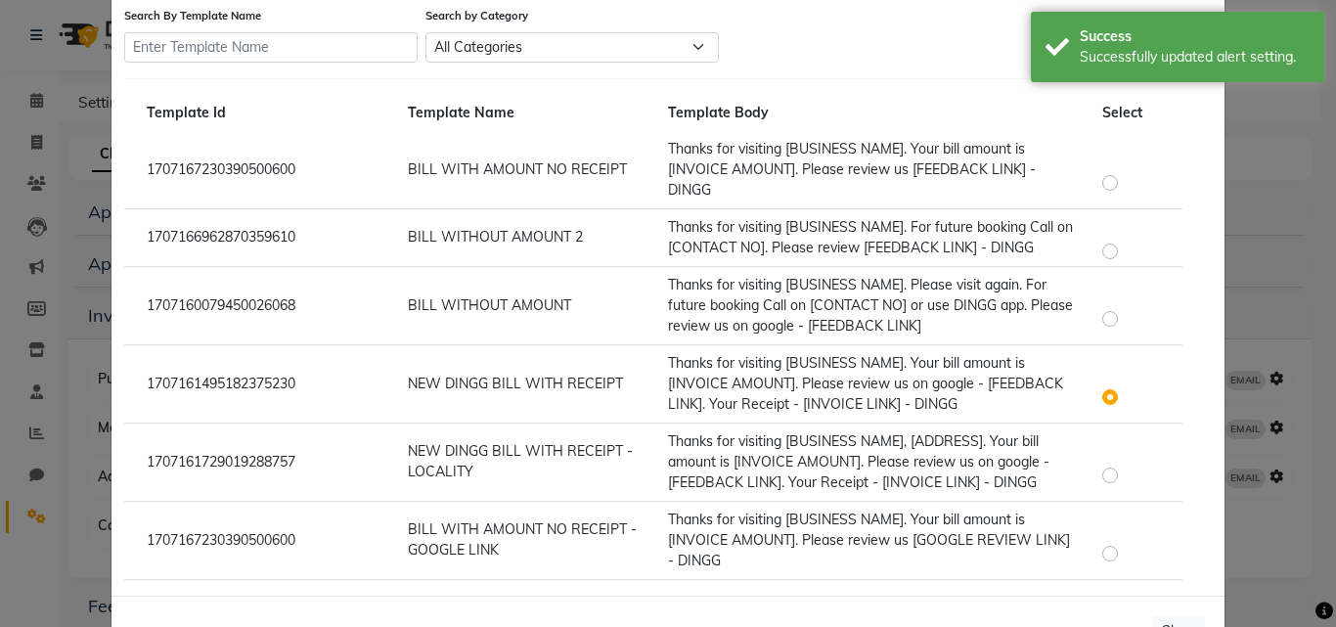
scroll to position [196, 0]
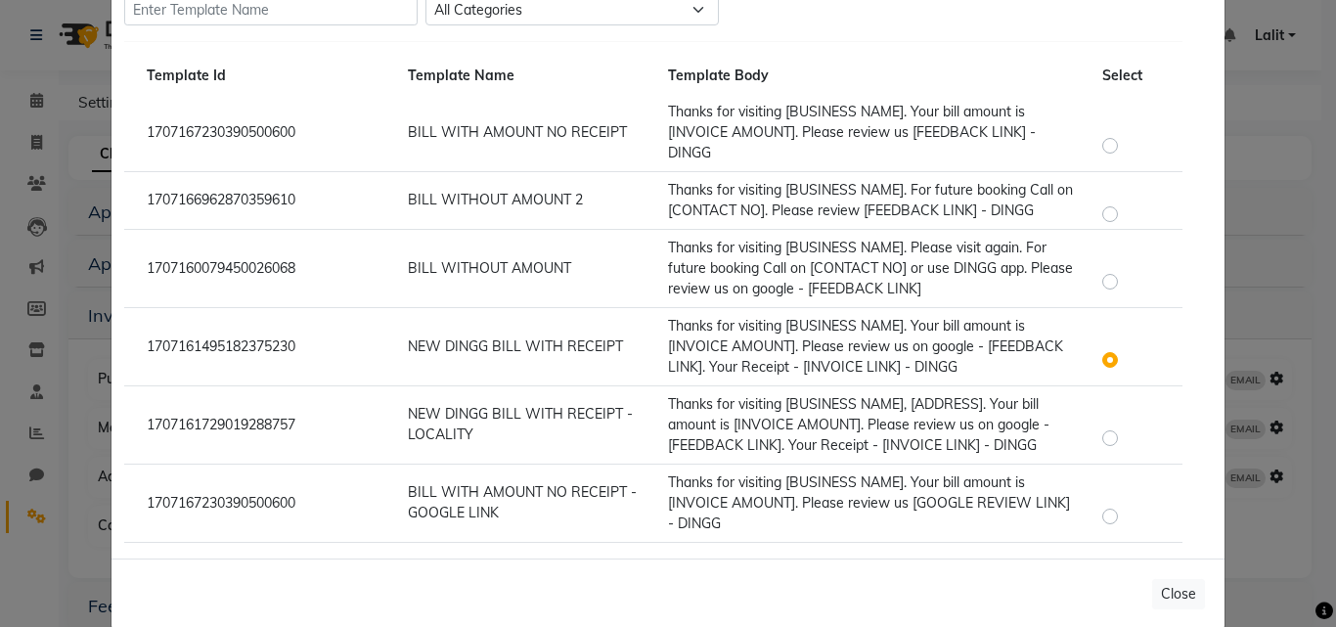
click at [1157, 328] on div "1707161495182375230 NEW DINGG BILL WITH RECEIPT Thanks for visiting [BUSINESS N…" at bounding box center [653, 347] width 1042 height 62
click at [1050, 337] on span "Thanks for visiting [BUSINESS NAME]. Your bill amount is [INVOICE AMOUNT]. Plea…" at bounding box center [865, 346] width 395 height 59
click at [1188, 599] on button "Close" at bounding box center [1178, 594] width 53 height 30
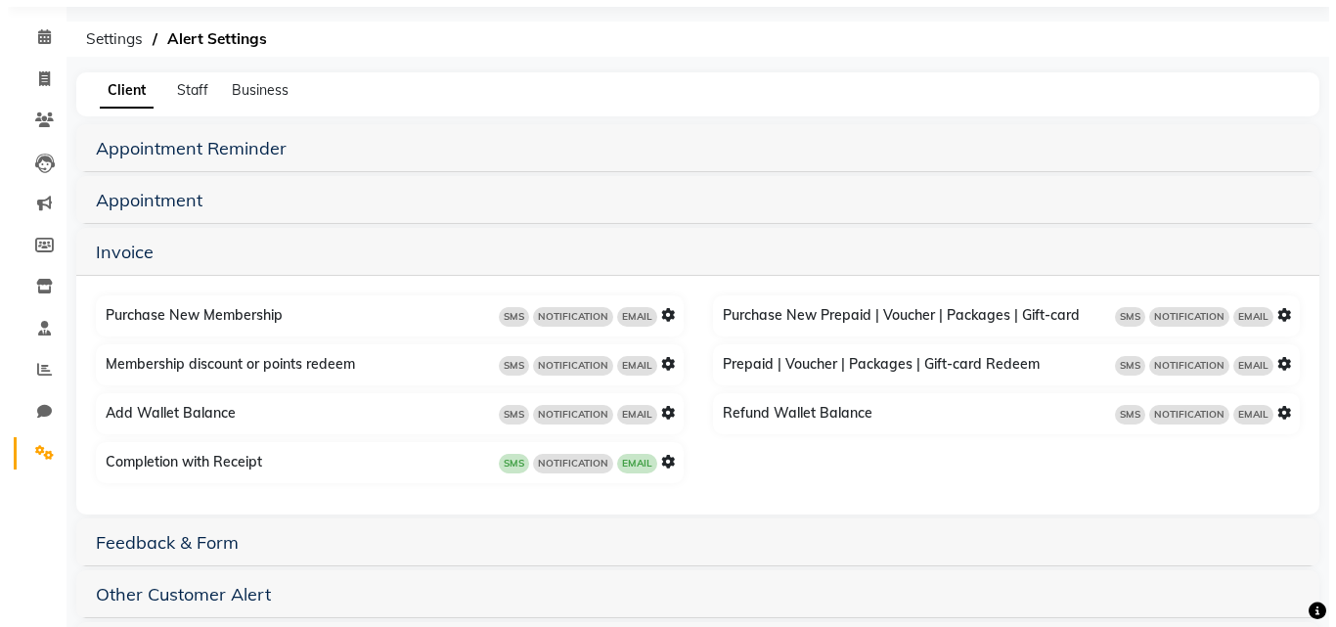
scroll to position [98, 0]
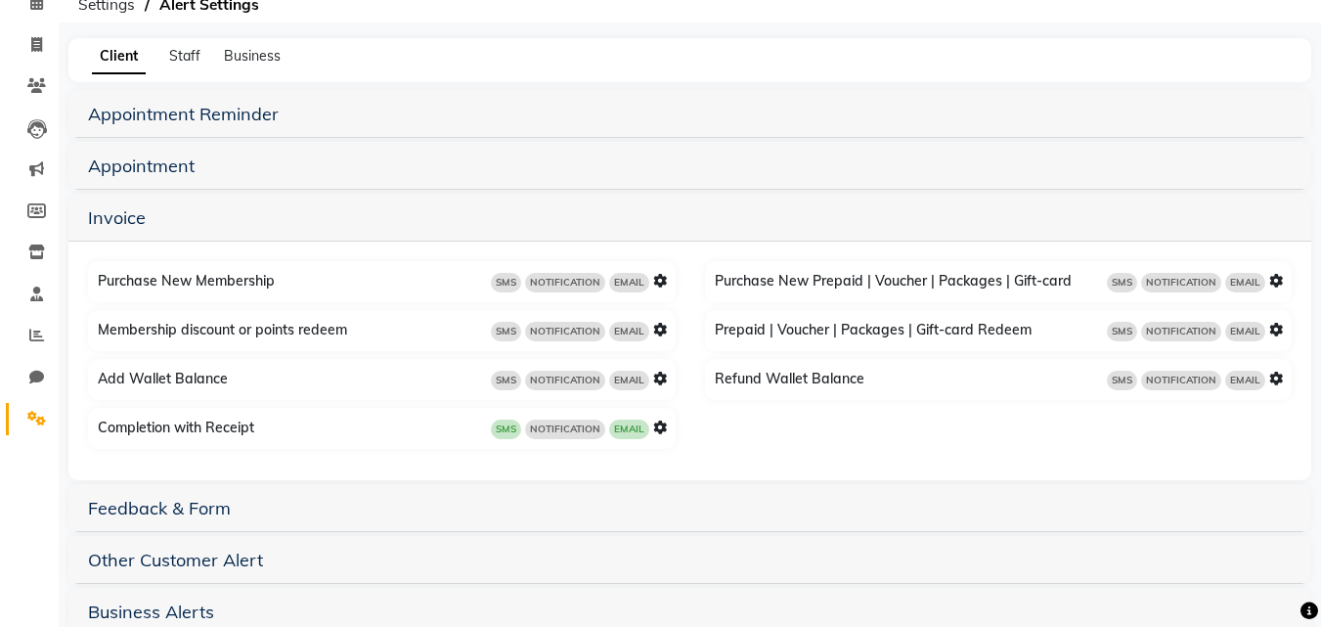
click at [654, 431] on icon at bounding box center [660, 427] width 14 height 14
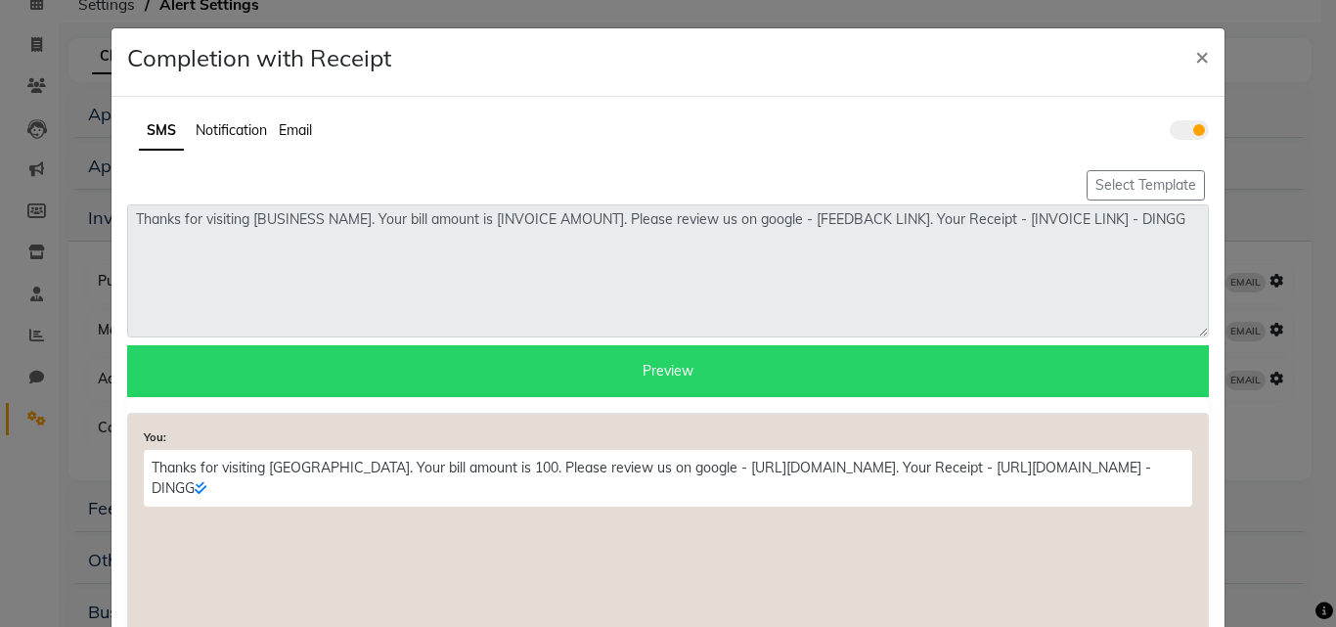
click at [237, 135] on span "Notification" at bounding box center [231, 130] width 71 height 18
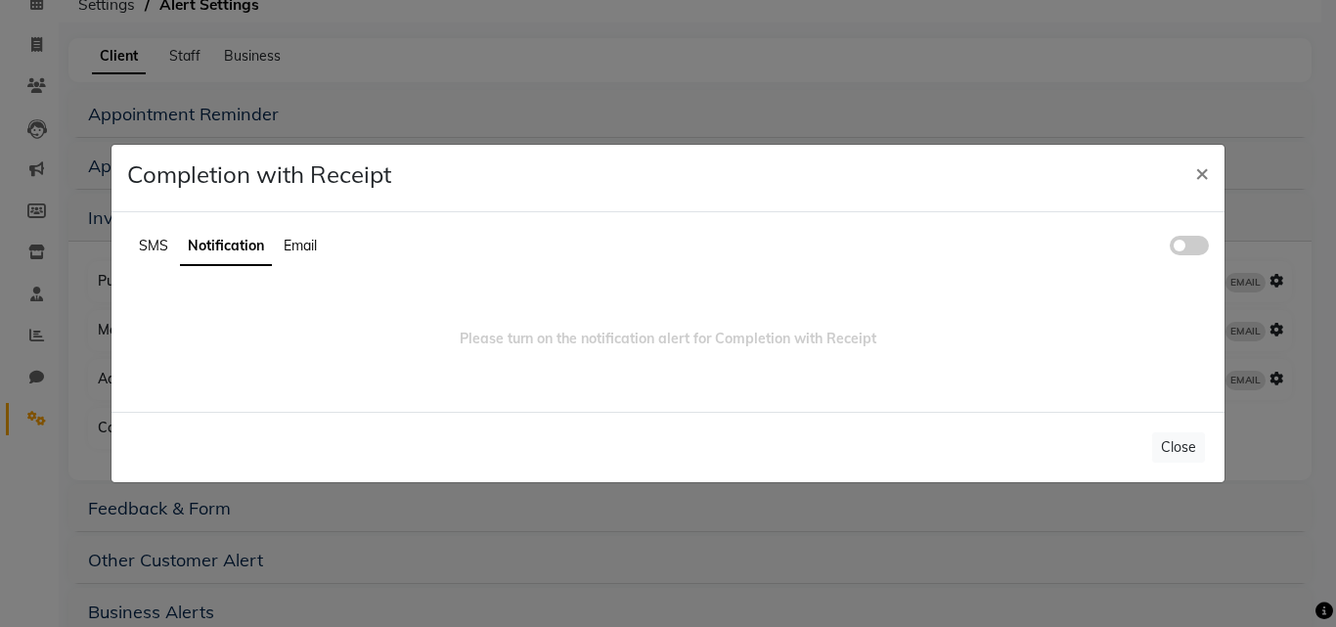
click at [1201, 244] on span at bounding box center [1189, 246] width 39 height 20
click at [1170, 248] on input "checkbox" at bounding box center [1170, 248] width 0 height 0
click at [1195, 172] on span "×" at bounding box center [1202, 171] width 14 height 29
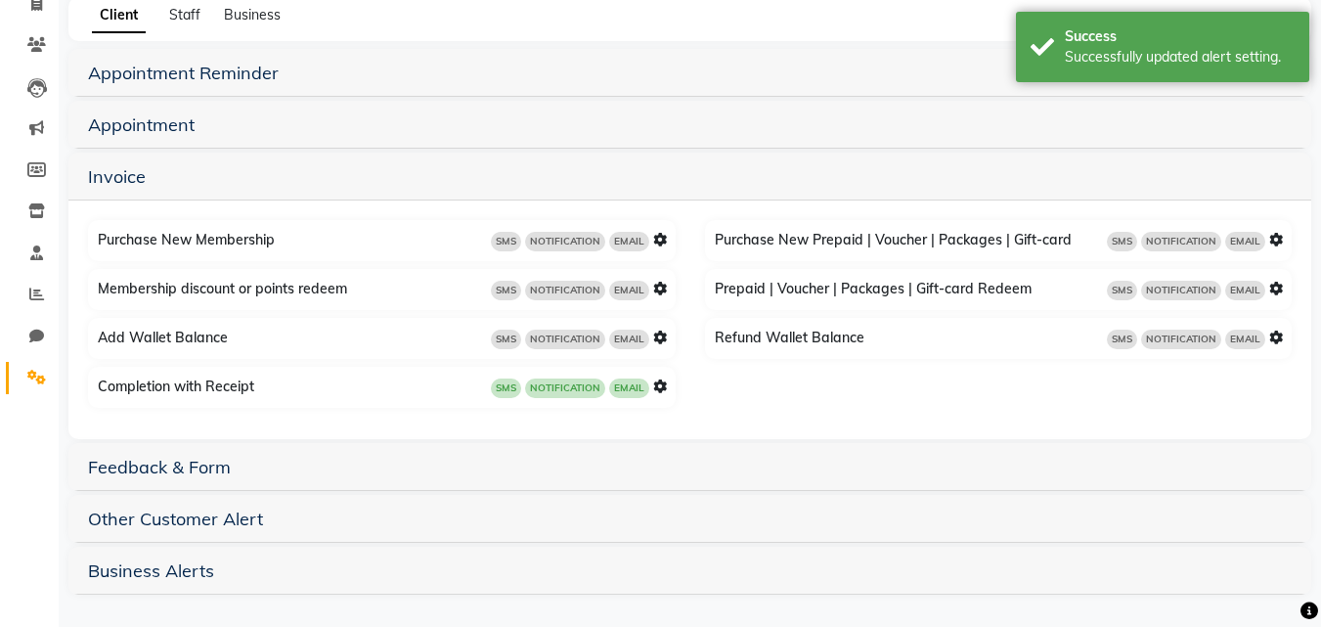
scroll to position [140, 0]
click at [214, 467] on link "Feedback & Form" at bounding box center [159, 466] width 143 height 22
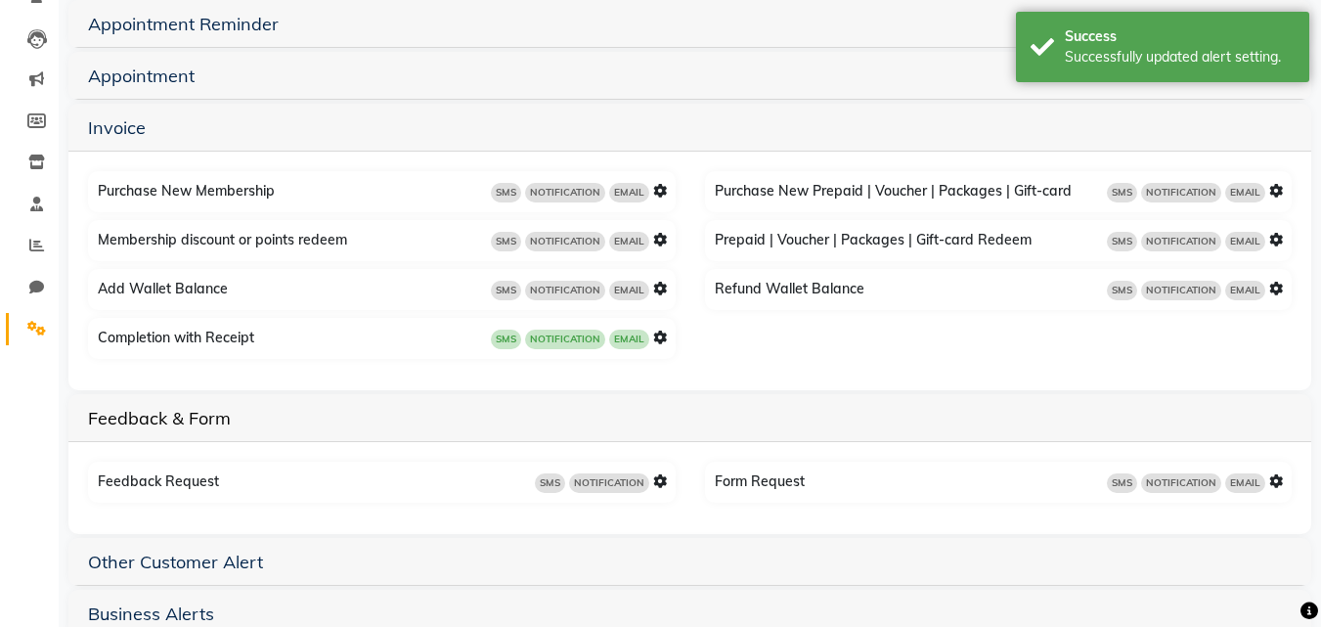
scroll to position [232, 0]
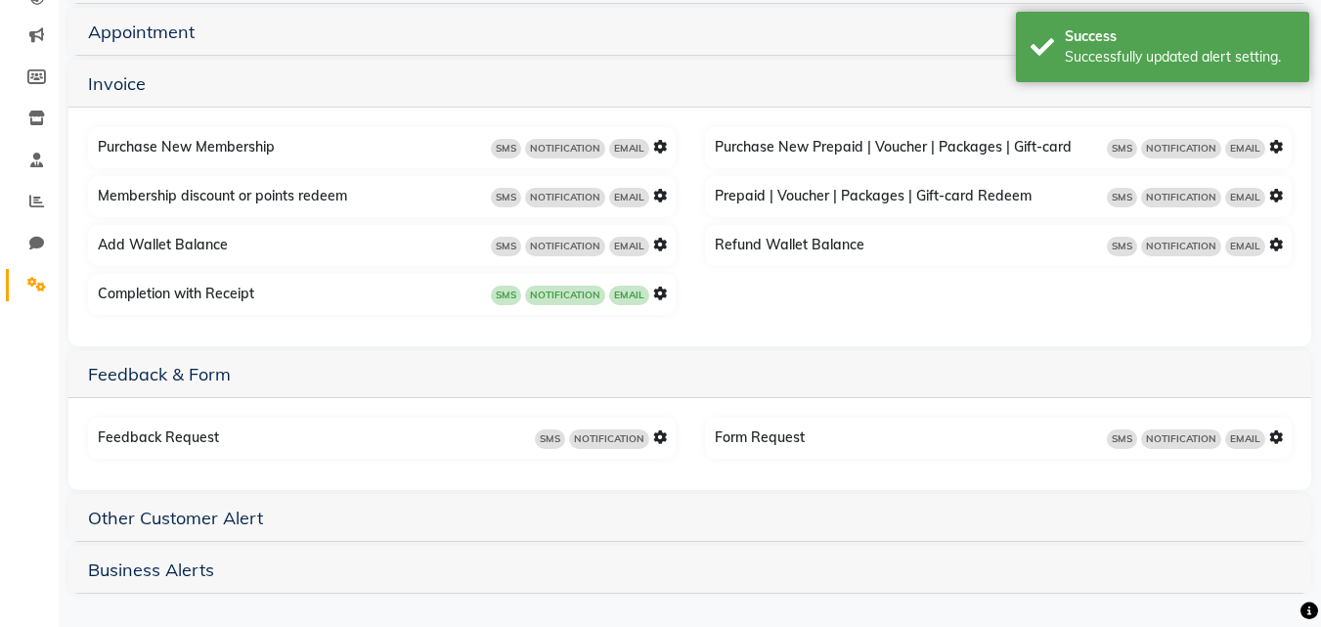
click at [658, 427] on div "SMS NOTIFICATION" at bounding box center [601, 438] width 132 height 22
click at [658, 436] on icon at bounding box center [660, 437] width 14 height 14
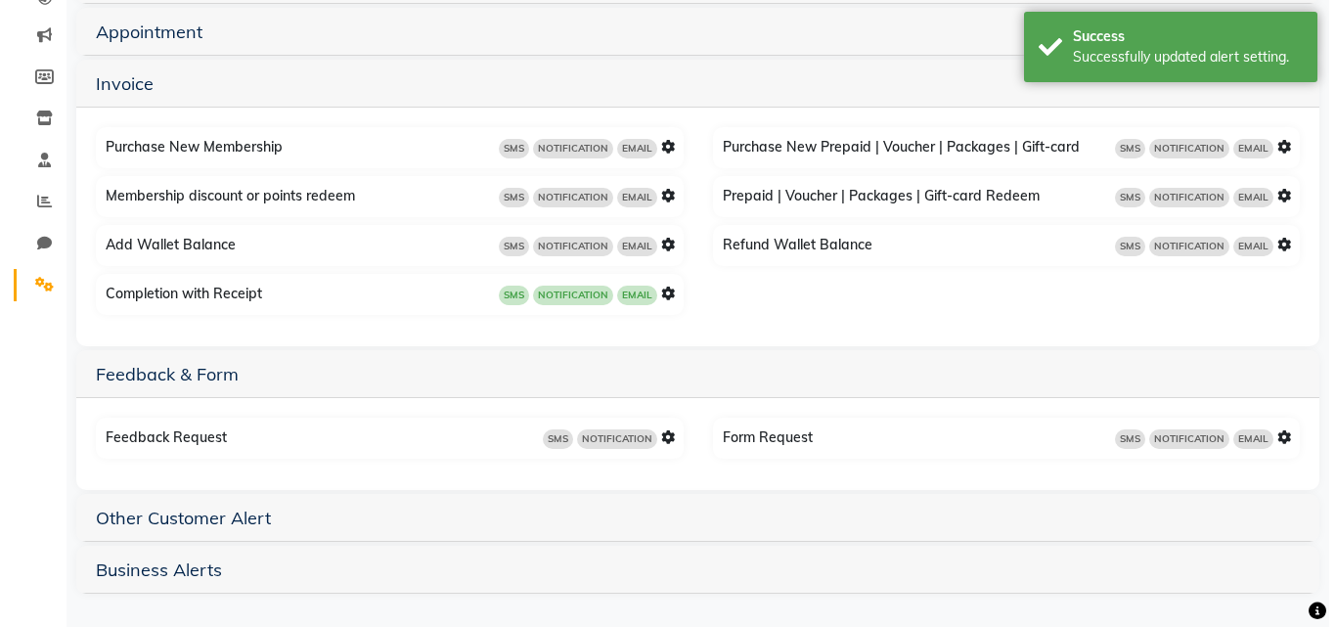
scroll to position [0, 0]
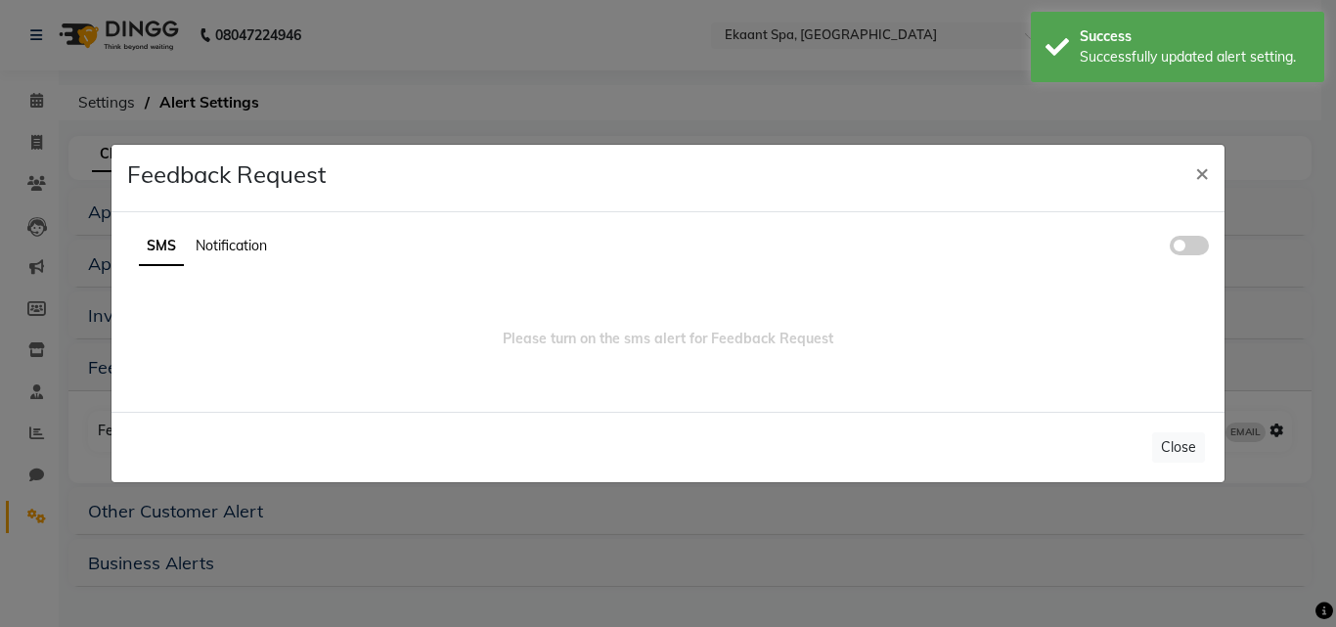
click at [1178, 243] on span at bounding box center [1189, 246] width 39 height 20
click at [1170, 248] on input "checkbox" at bounding box center [1170, 248] width 0 height 0
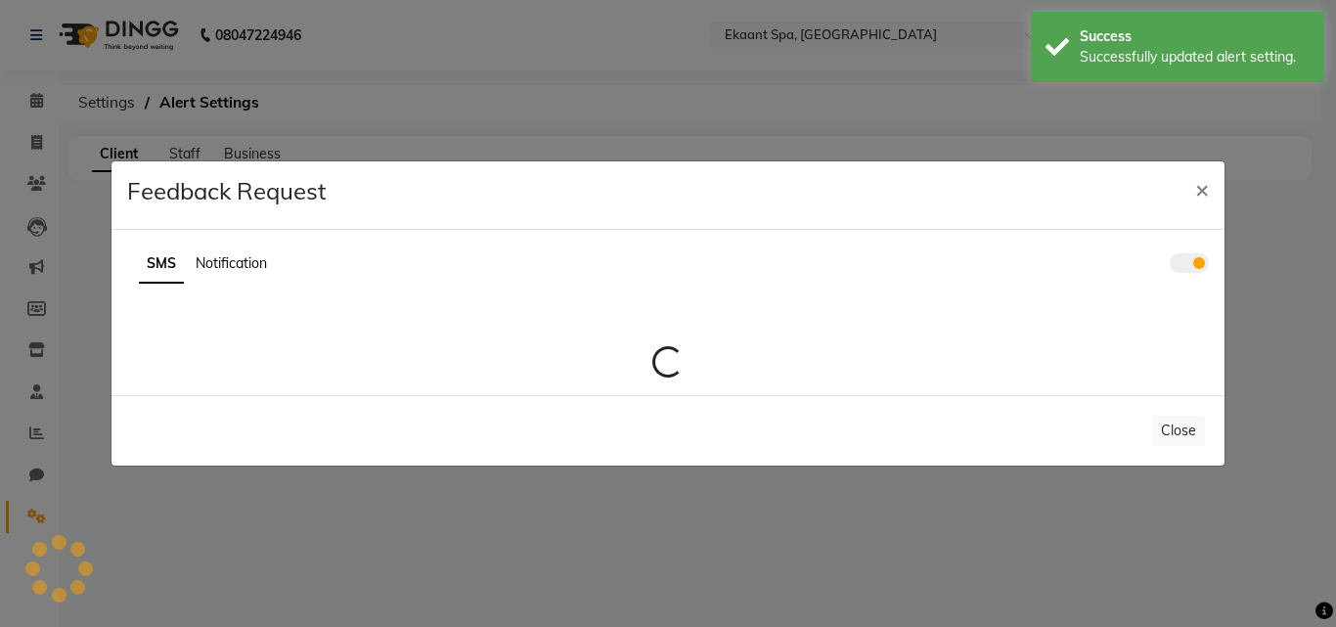
click at [223, 262] on span "Notification" at bounding box center [231, 263] width 71 height 18
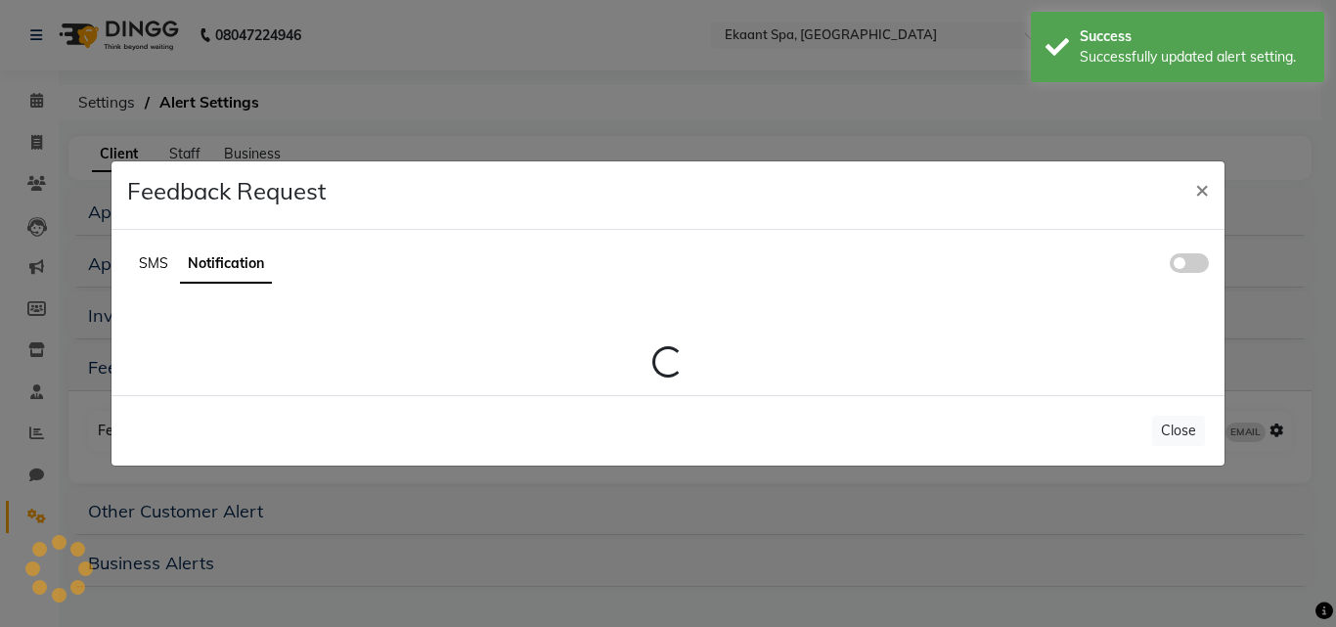
click at [1176, 269] on span at bounding box center [1189, 263] width 39 height 20
click at [1170, 266] on input "checkbox" at bounding box center [1170, 266] width 0 height 0
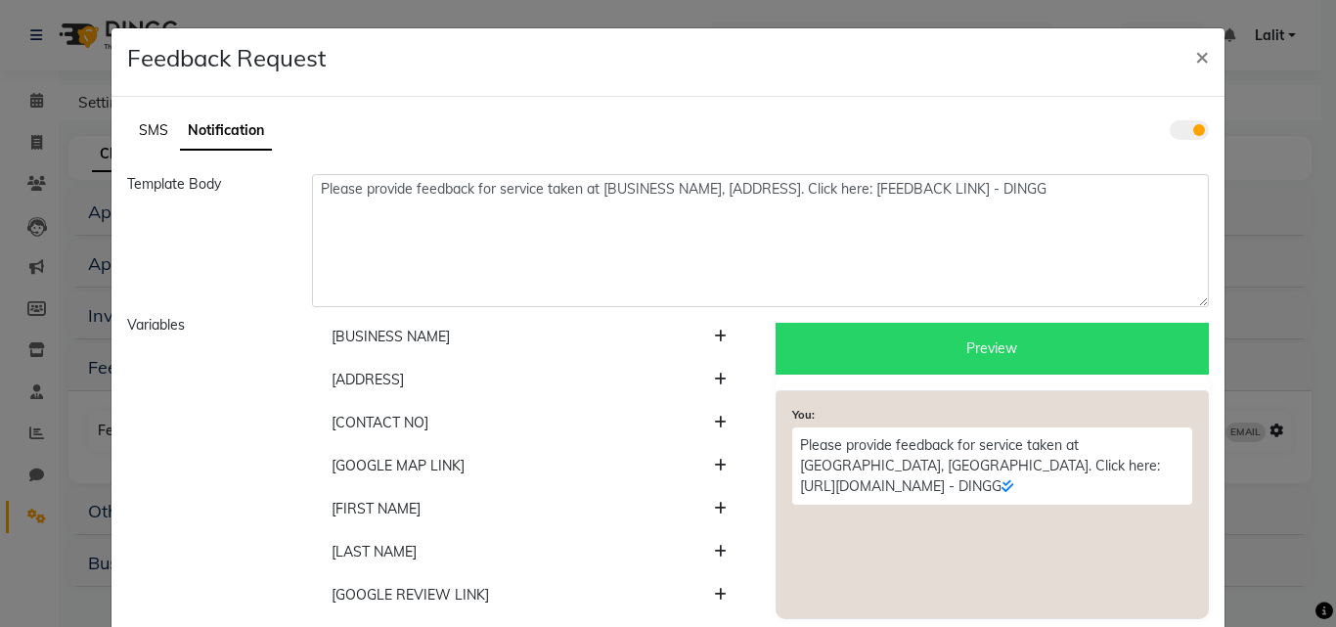
click at [161, 133] on ul "SMS Notification" at bounding box center [667, 131] width 1081 height 38
click at [95, 115] on ngb-modal-window "Feedback Request × SMS Notification Template Body Please provide feedback for s…" at bounding box center [668, 313] width 1336 height 627
click at [127, 133] on ul "SMS Notification" at bounding box center [667, 131] width 1081 height 38
click at [139, 125] on span "SMS" at bounding box center [153, 130] width 29 height 18
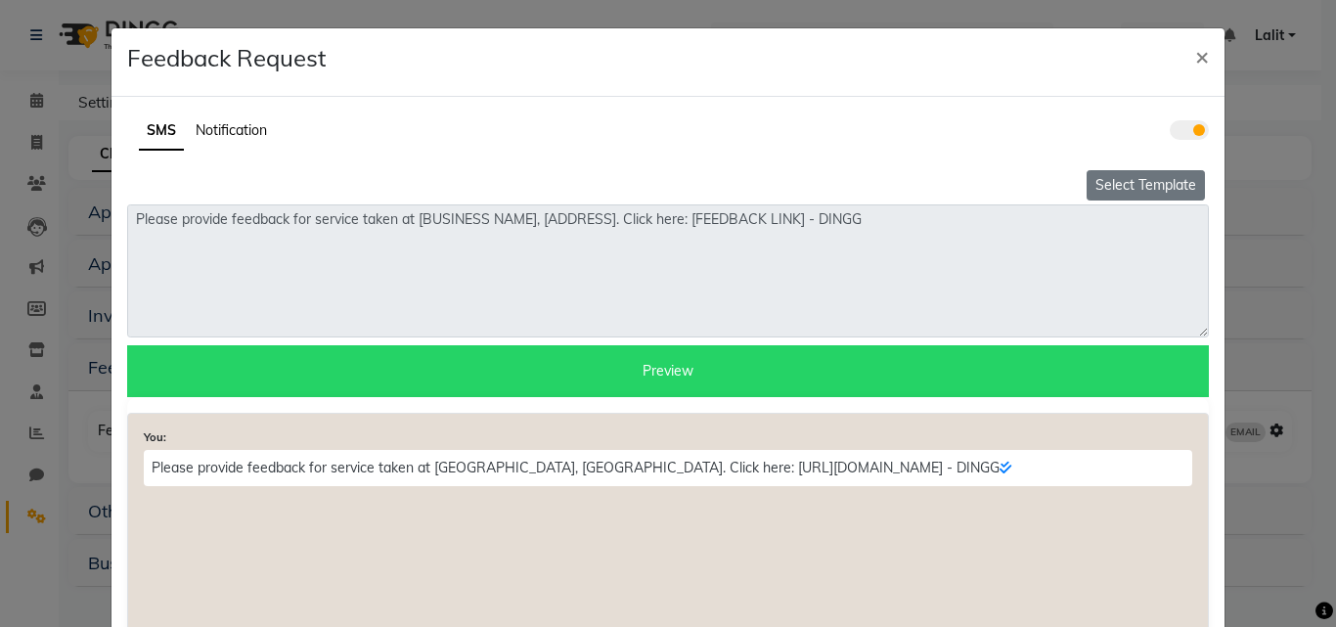
click at [1120, 175] on button "Select Template" at bounding box center [1145, 185] width 118 height 30
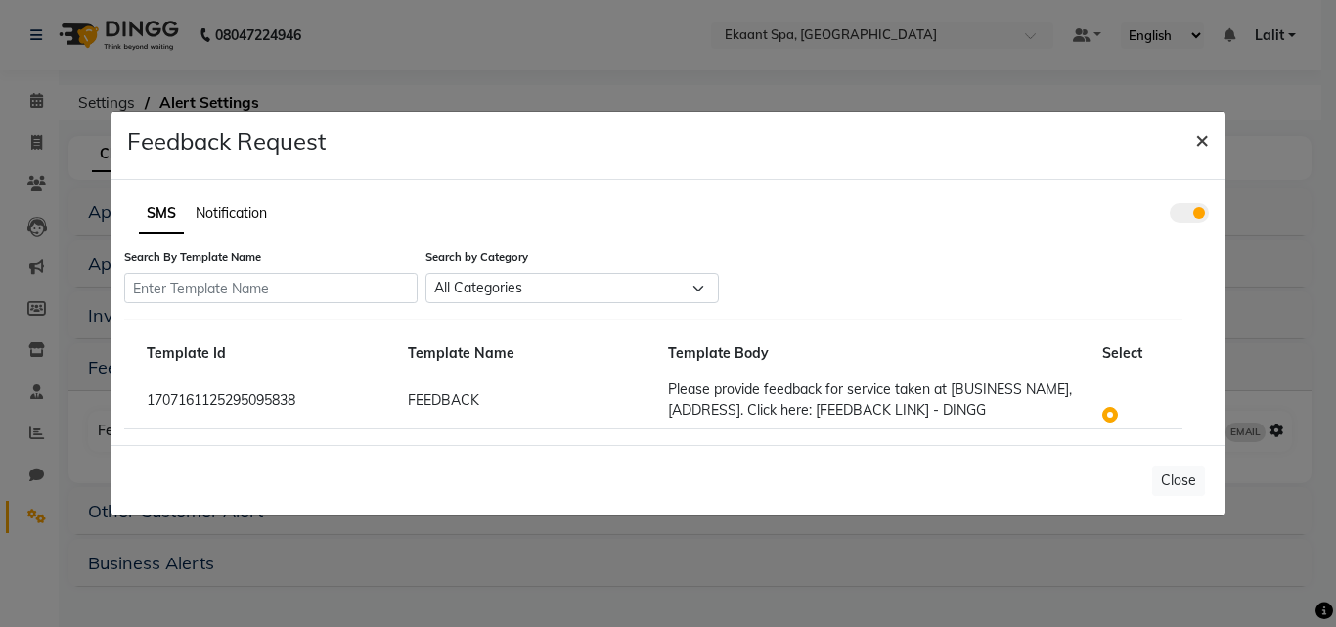
click at [1195, 144] on span "×" at bounding box center [1202, 138] width 14 height 29
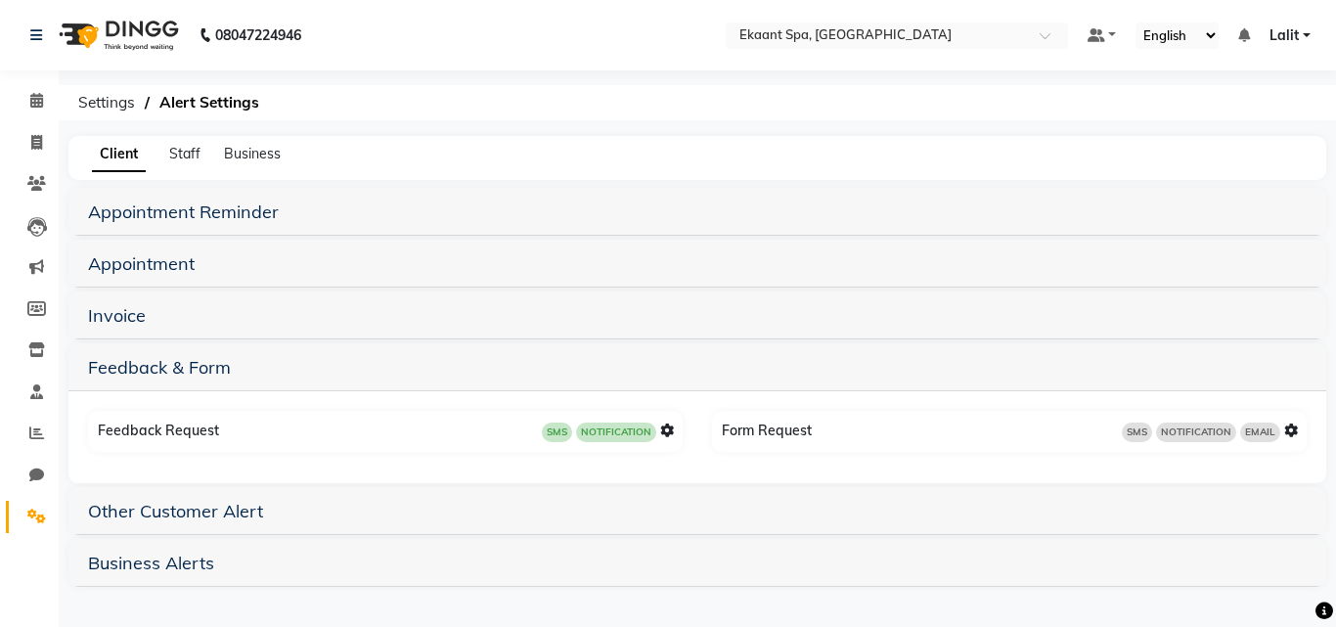
click at [1295, 427] on icon at bounding box center [1291, 430] width 14 height 14
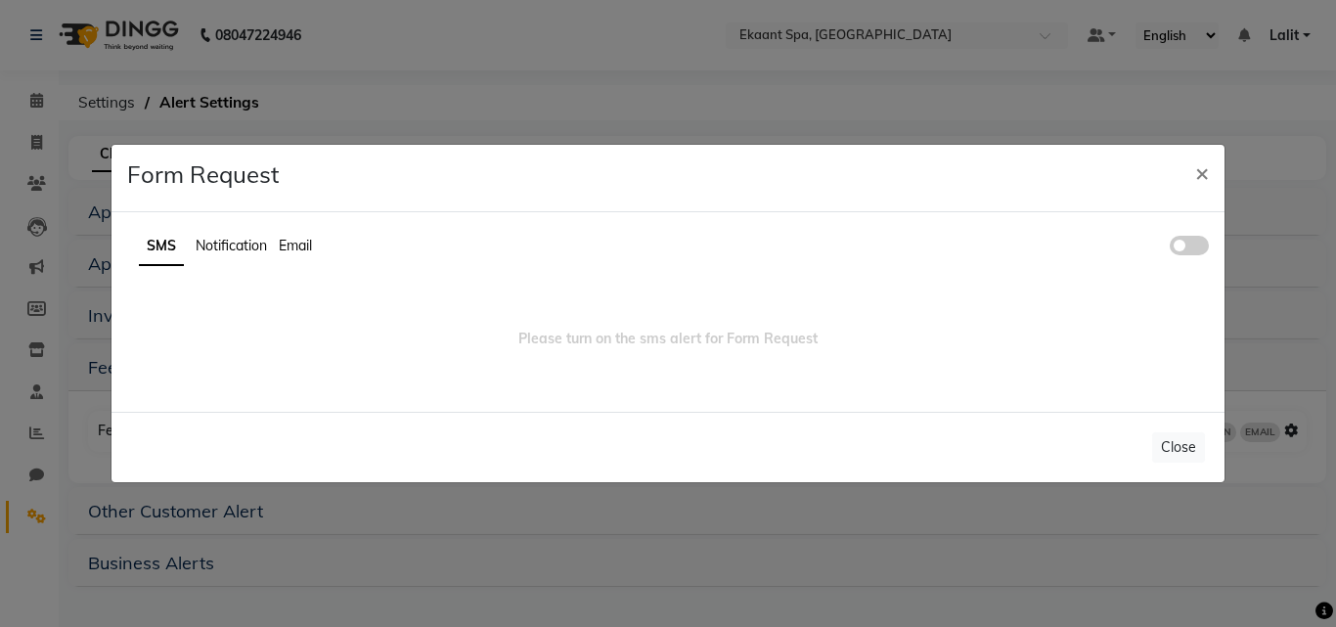
click at [1194, 243] on span at bounding box center [1189, 246] width 39 height 20
click at [1170, 248] on input "checkbox" at bounding box center [1170, 248] width 0 height 0
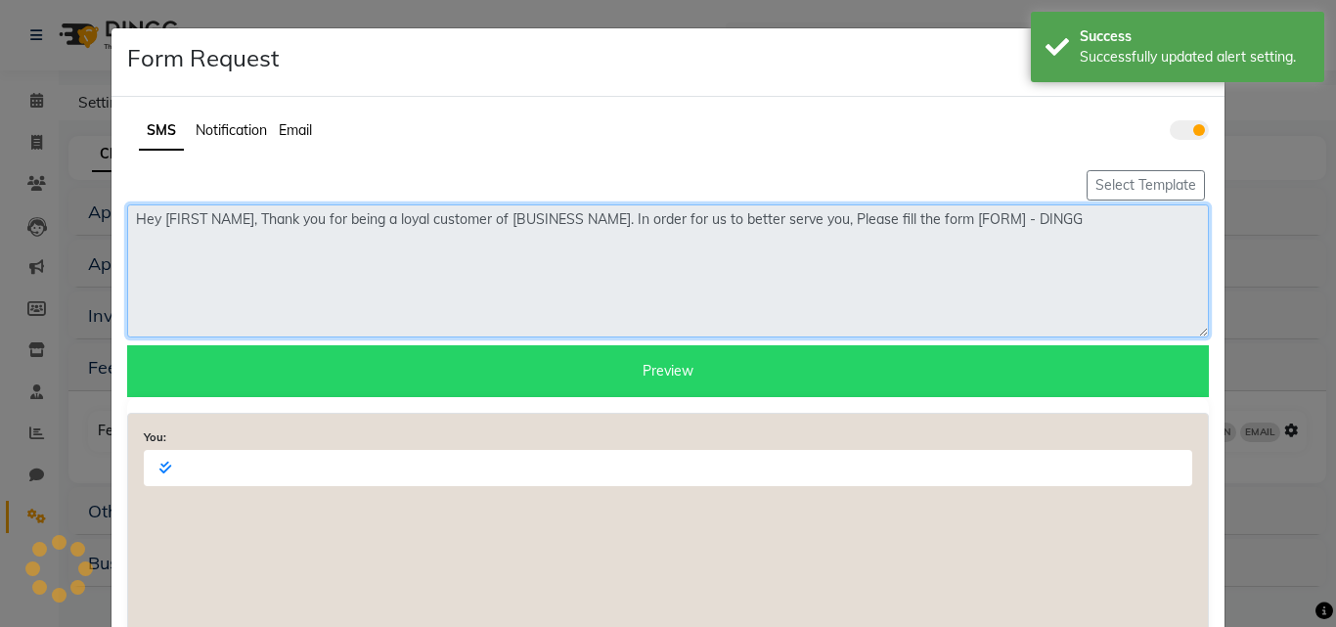
click at [244, 254] on textarea "Hey [FIRST NAME], Thank you for being a loyal customer of [BUSINESS NAME]. In o…" at bounding box center [667, 270] width 1081 height 133
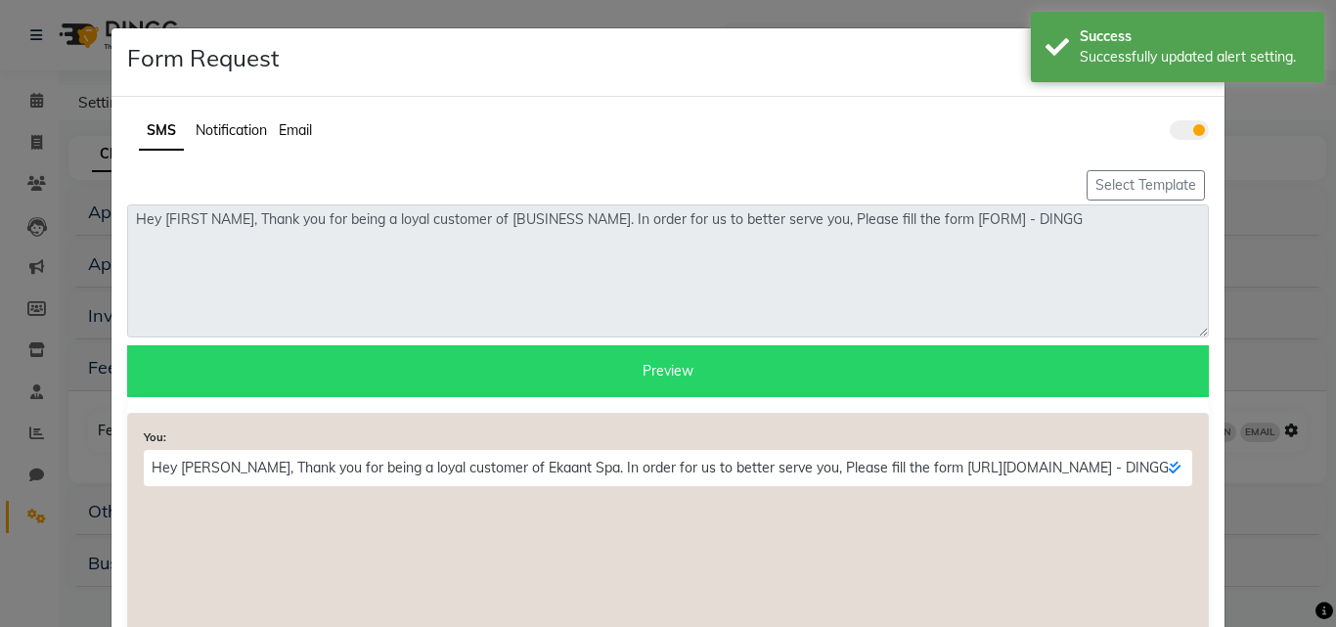
click at [247, 135] on span "Notification" at bounding box center [231, 130] width 71 height 18
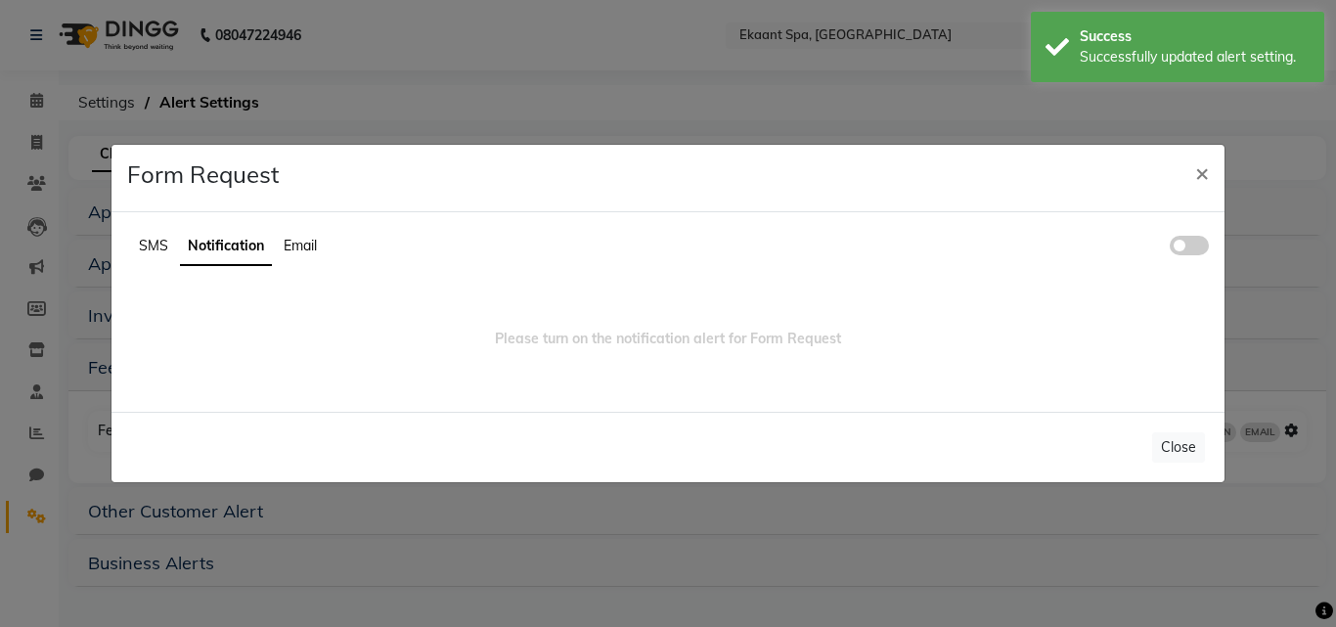
click at [1203, 252] on span at bounding box center [1189, 246] width 39 height 20
click at [1170, 248] on input "checkbox" at bounding box center [1170, 248] width 0 height 0
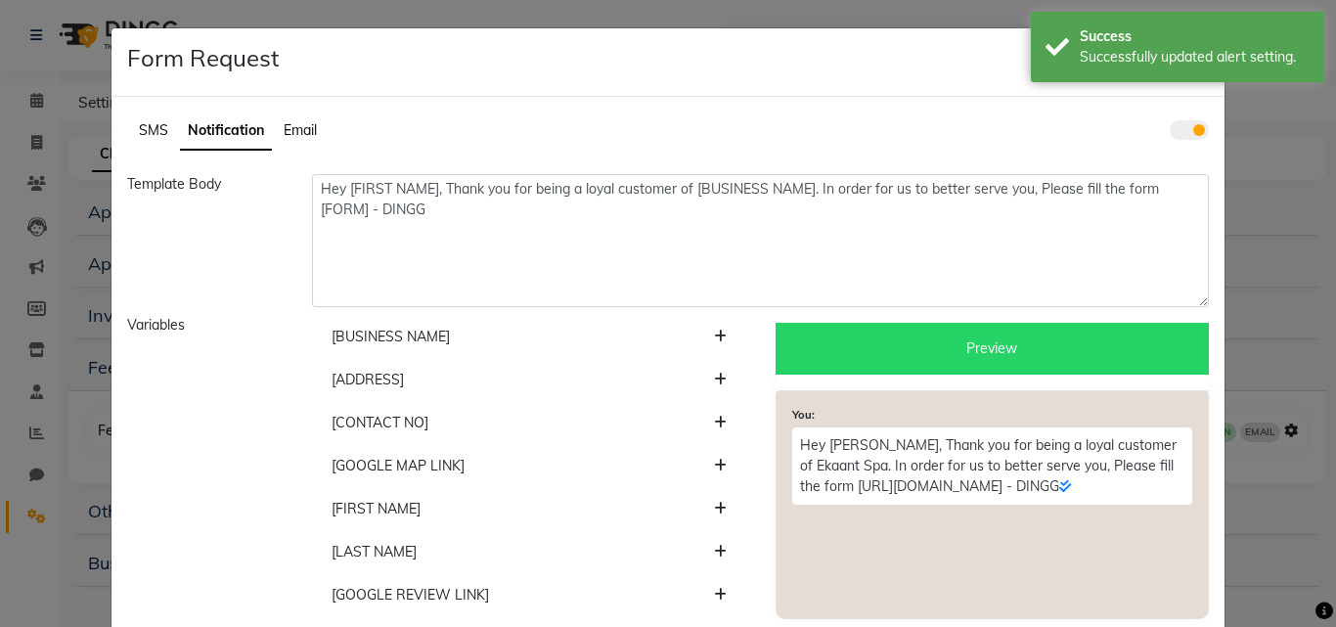
click at [297, 262] on div "Hey [FIRST NAME], Thank you for being a loyal customer of [BUSINESS NAME]. In o…" at bounding box center [760, 240] width 926 height 133
click at [301, 139] on li "Email" at bounding box center [300, 130] width 33 height 21
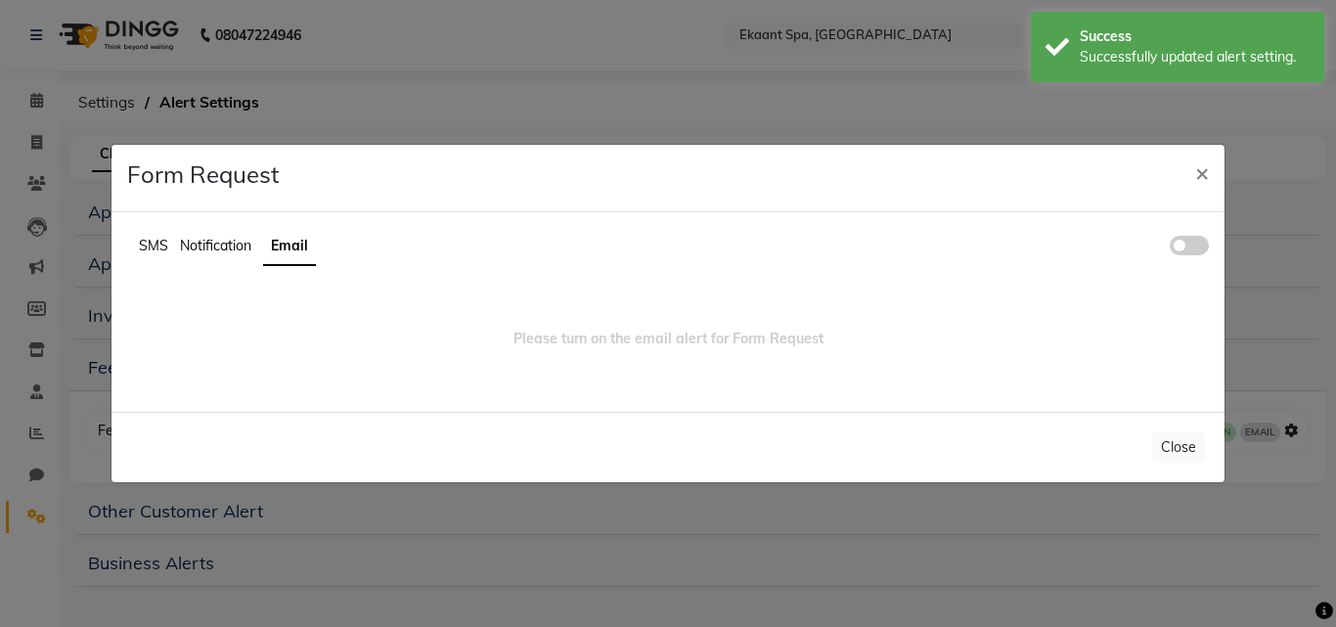
click at [1203, 250] on span at bounding box center [1189, 246] width 39 height 20
click at [1170, 248] on input "checkbox" at bounding box center [1170, 248] width 0 height 0
click at [152, 238] on li "SMS" at bounding box center [153, 246] width 29 height 21
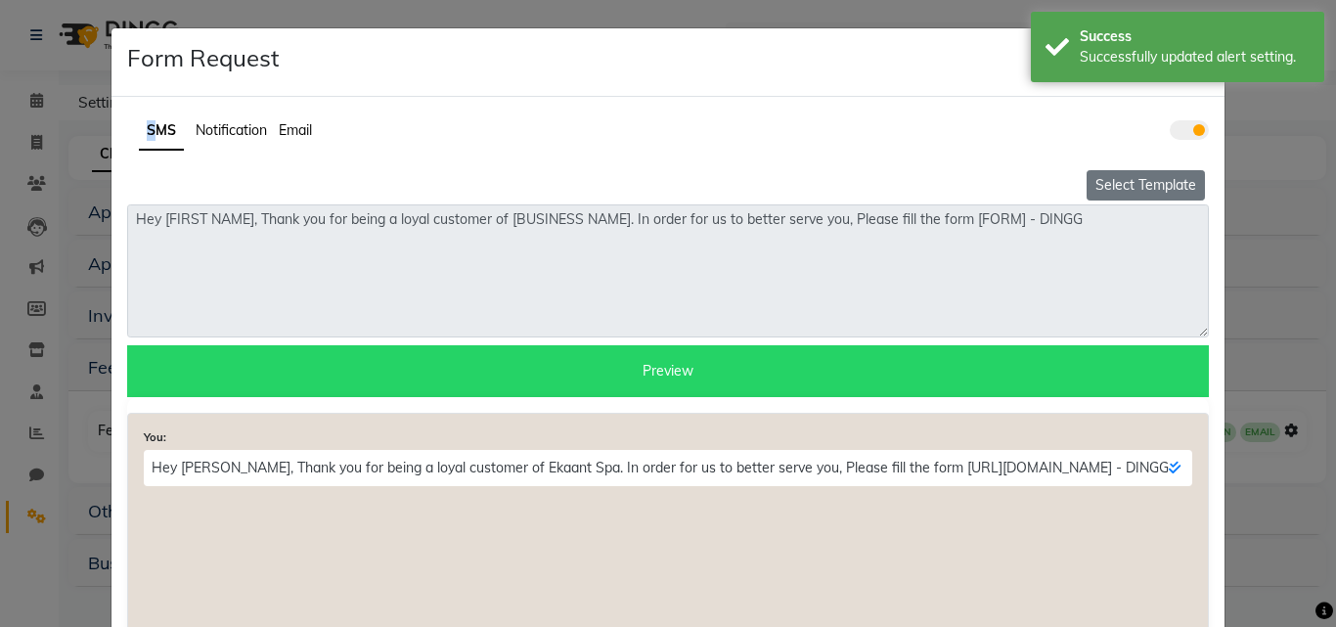
click at [1129, 190] on button "Select Template" at bounding box center [1145, 185] width 118 height 30
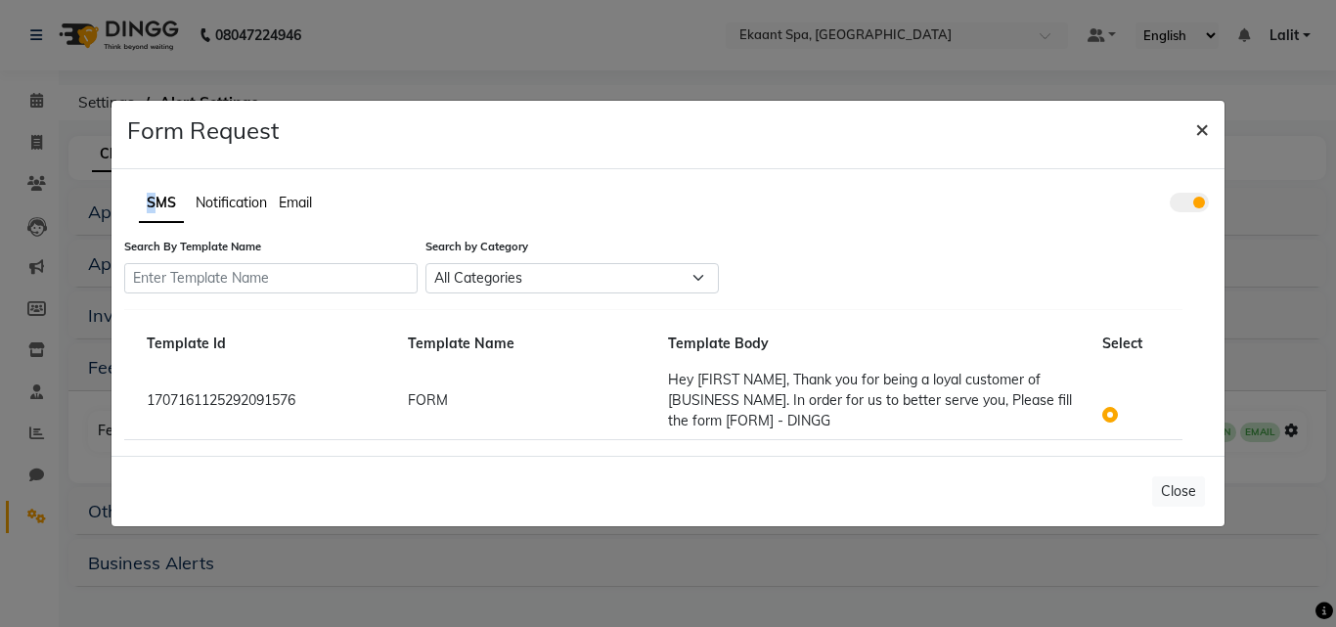
click at [1202, 125] on span "×" at bounding box center [1202, 127] width 14 height 29
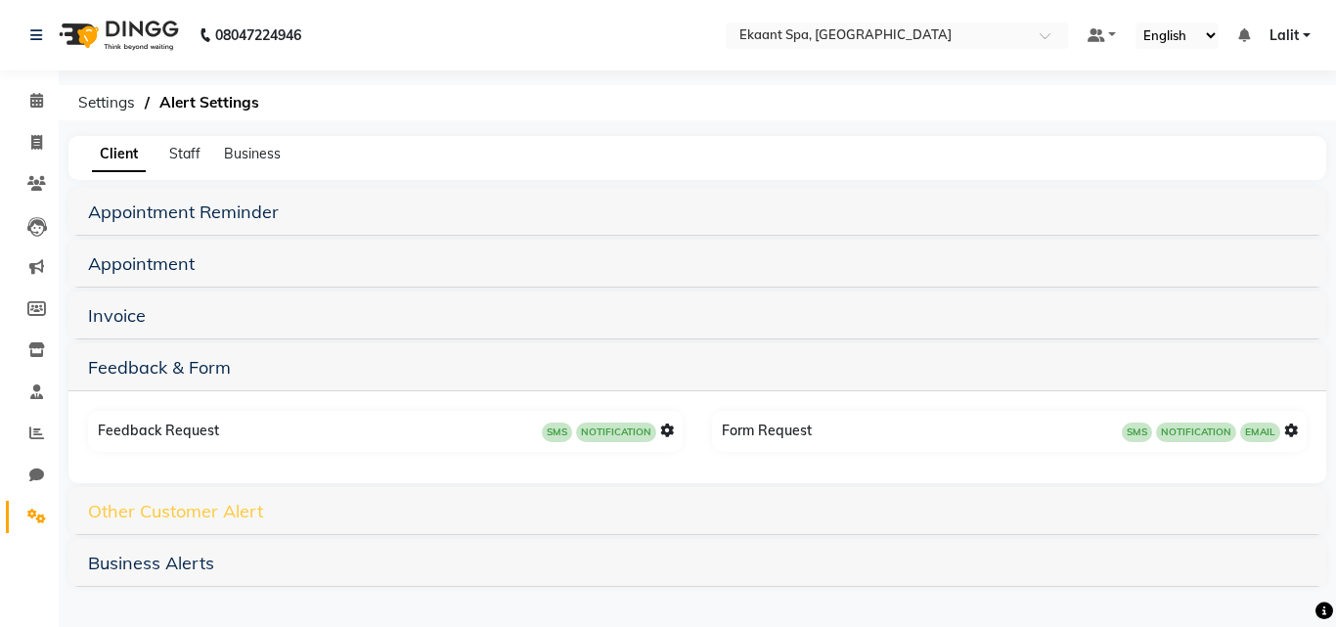
click at [160, 513] on link "Other Customer Alert" at bounding box center [175, 511] width 175 height 22
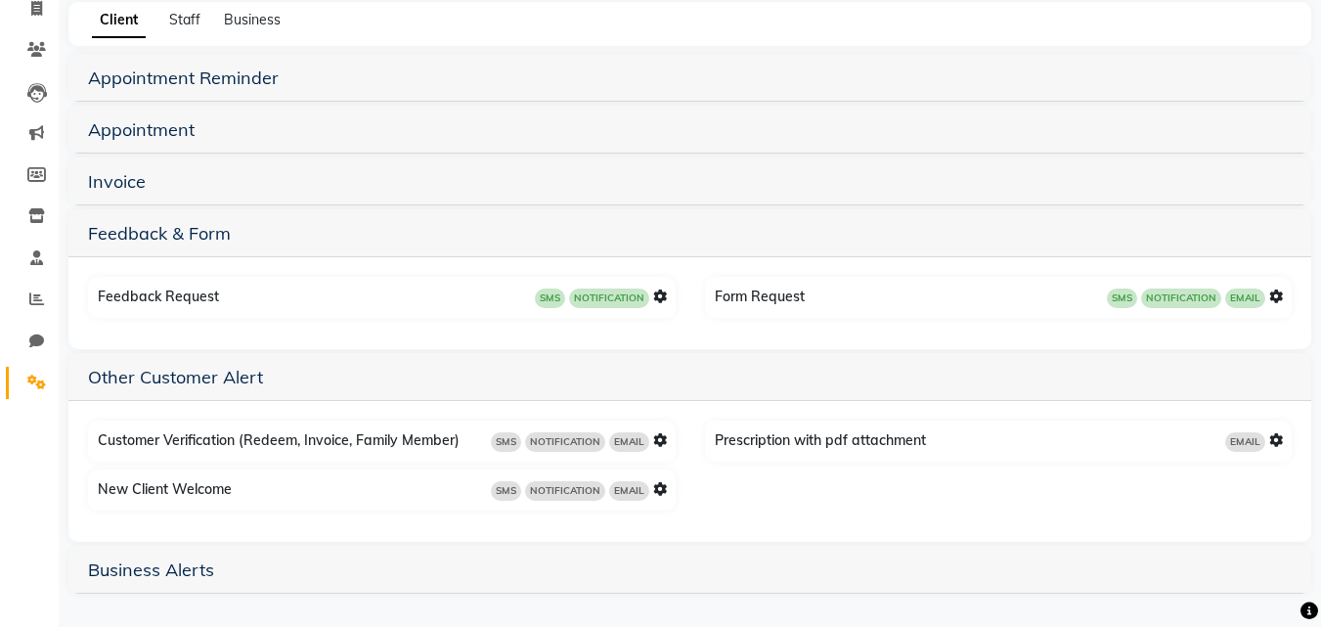
click at [659, 440] on icon at bounding box center [660, 440] width 14 height 14
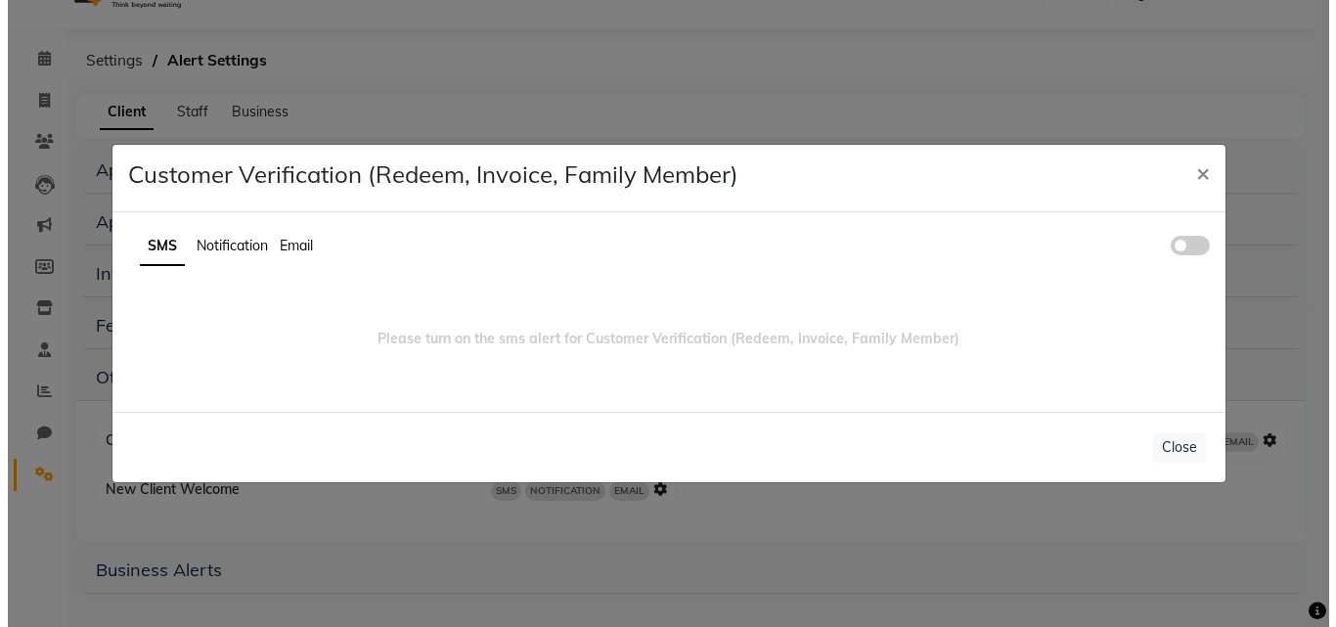
scroll to position [42, 0]
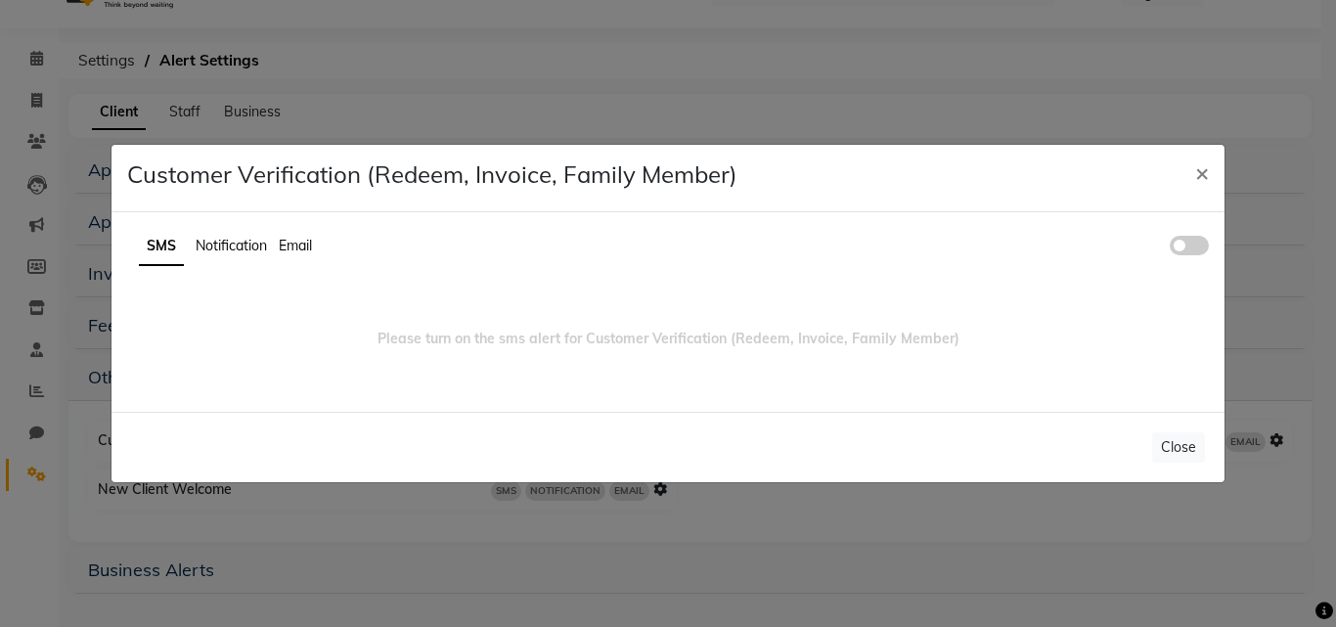
click at [1185, 247] on span at bounding box center [1189, 246] width 39 height 20
click at [1170, 248] on input "checkbox" at bounding box center [1170, 248] width 0 height 0
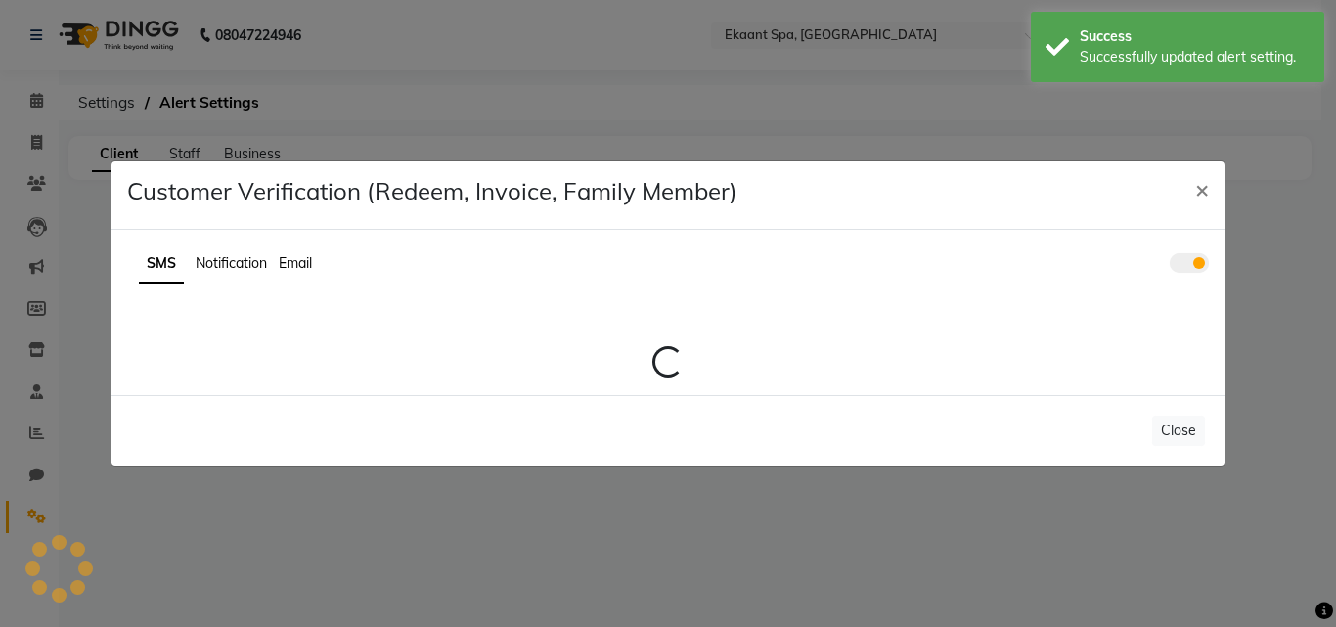
scroll to position [0, 0]
click at [257, 243] on div "SMS Notification Email Loading..." at bounding box center [667, 312] width 1113 height 165
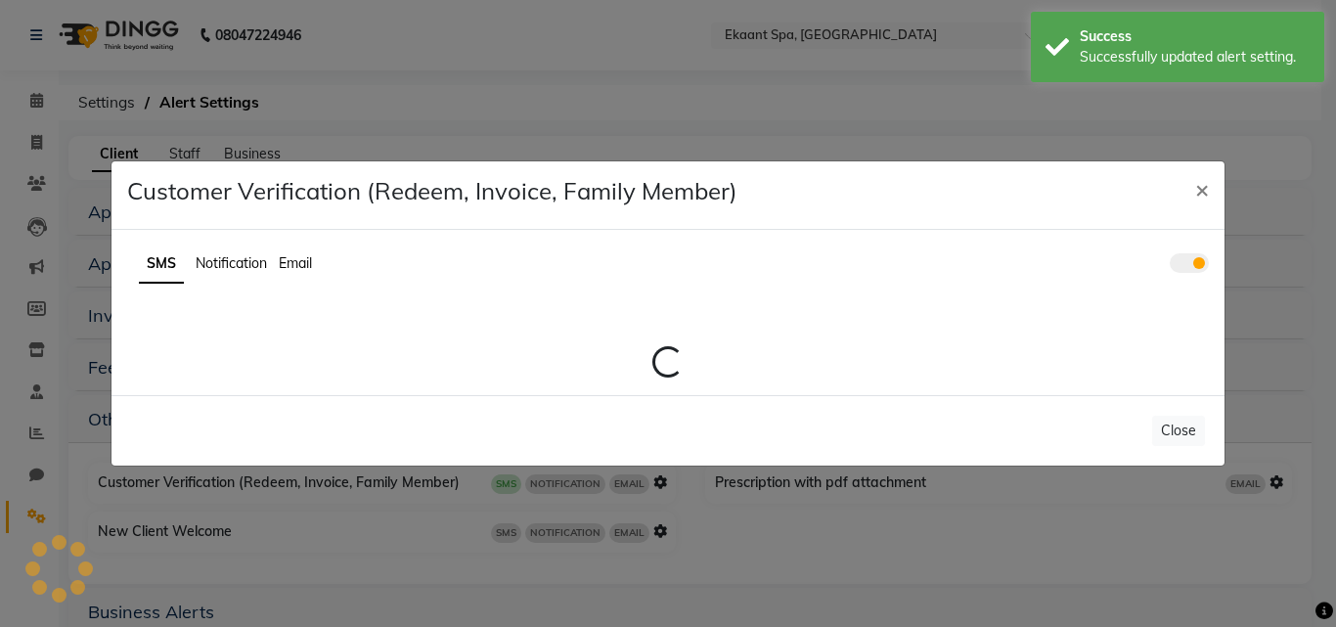
click at [245, 270] on span "Notification" at bounding box center [231, 263] width 71 height 18
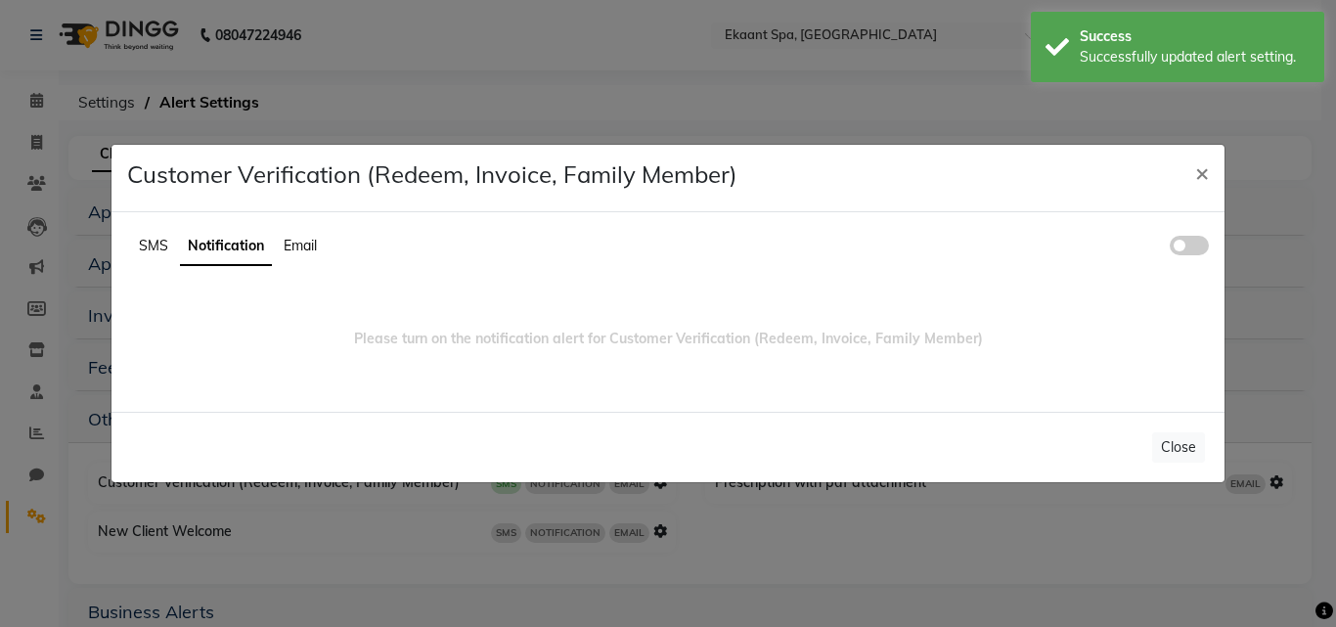
click at [1180, 237] on span at bounding box center [1189, 246] width 39 height 20
click at [1170, 248] on input "checkbox" at bounding box center [1170, 248] width 0 height 0
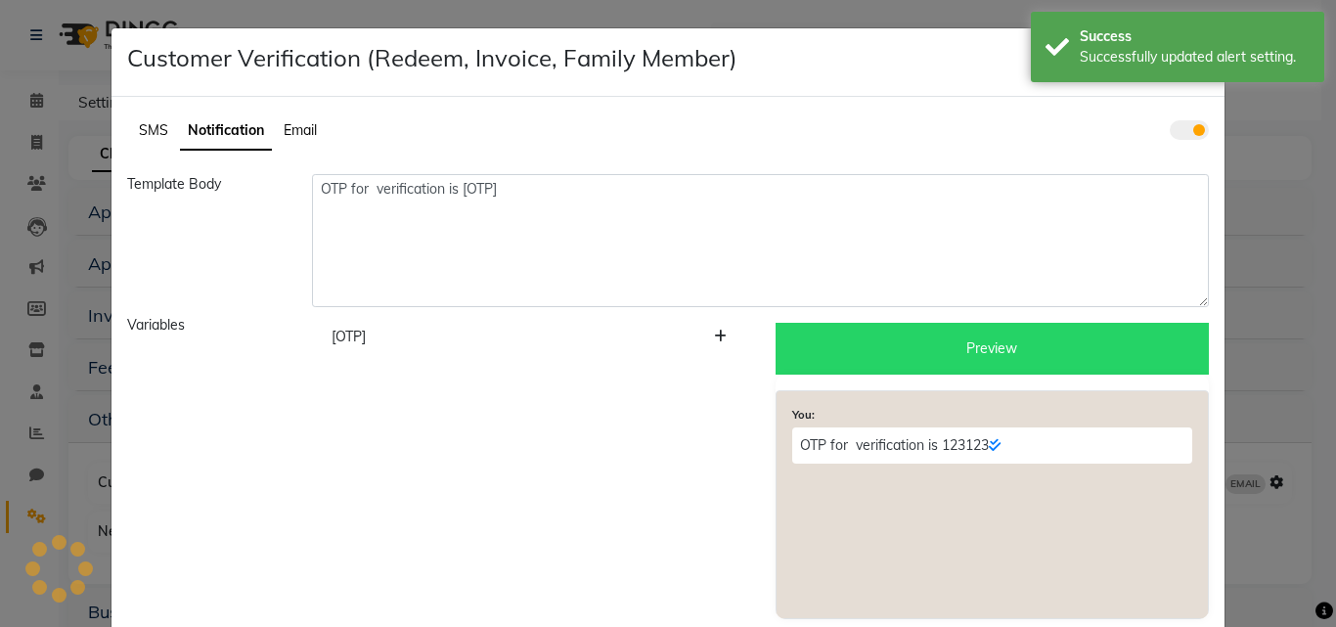
click at [300, 261] on div "OTP for verification is [OTP]" at bounding box center [760, 240] width 926 height 133
click at [290, 140] on li "Email" at bounding box center [300, 130] width 33 height 21
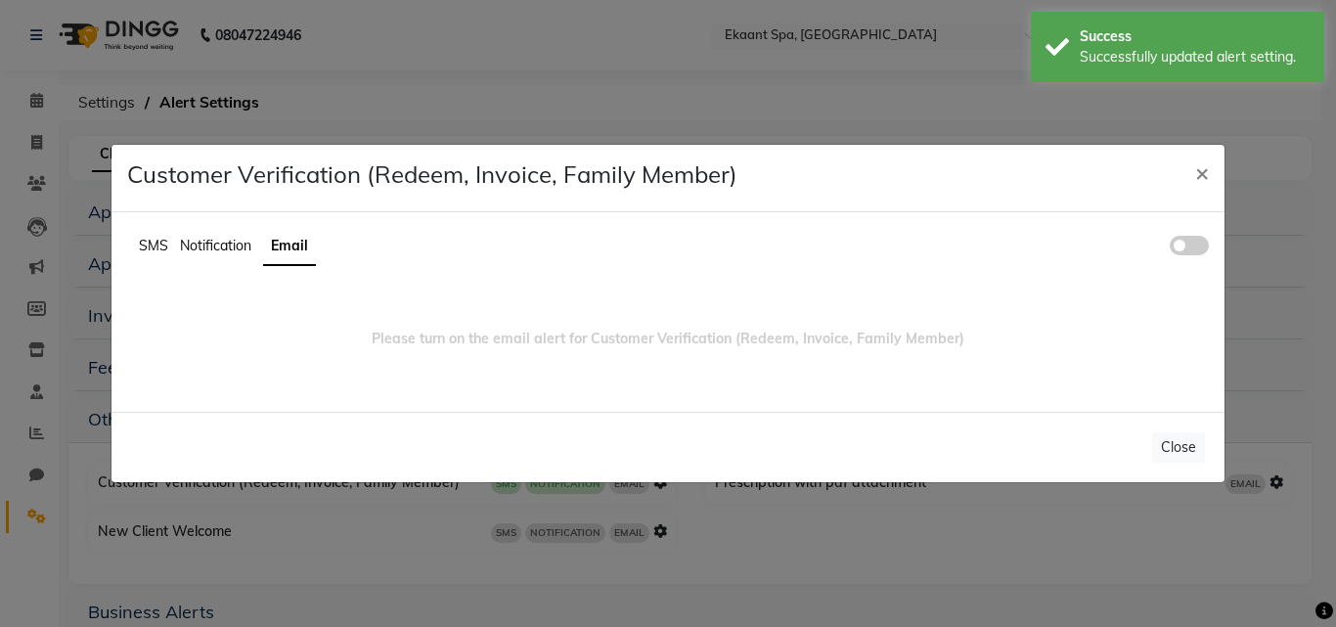
click at [1196, 243] on span at bounding box center [1189, 246] width 39 height 20
click at [1170, 248] on input "checkbox" at bounding box center [1170, 248] width 0 height 0
click at [1205, 170] on span "×" at bounding box center [1202, 171] width 14 height 29
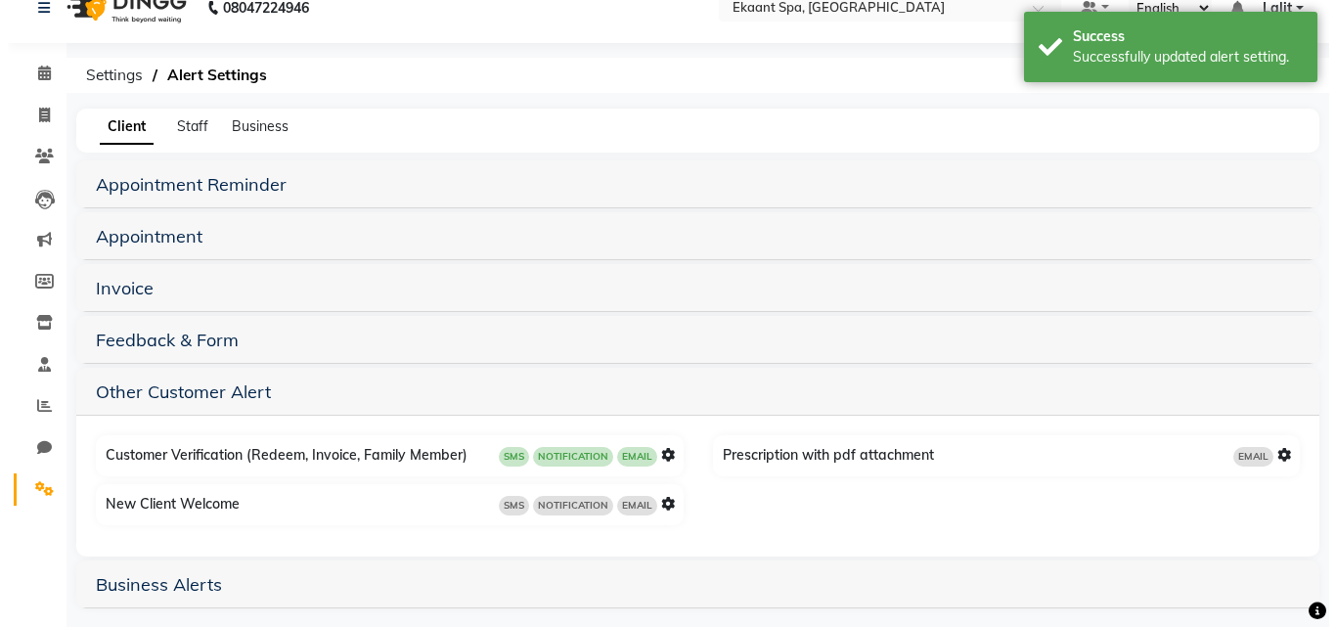
scroll to position [42, 0]
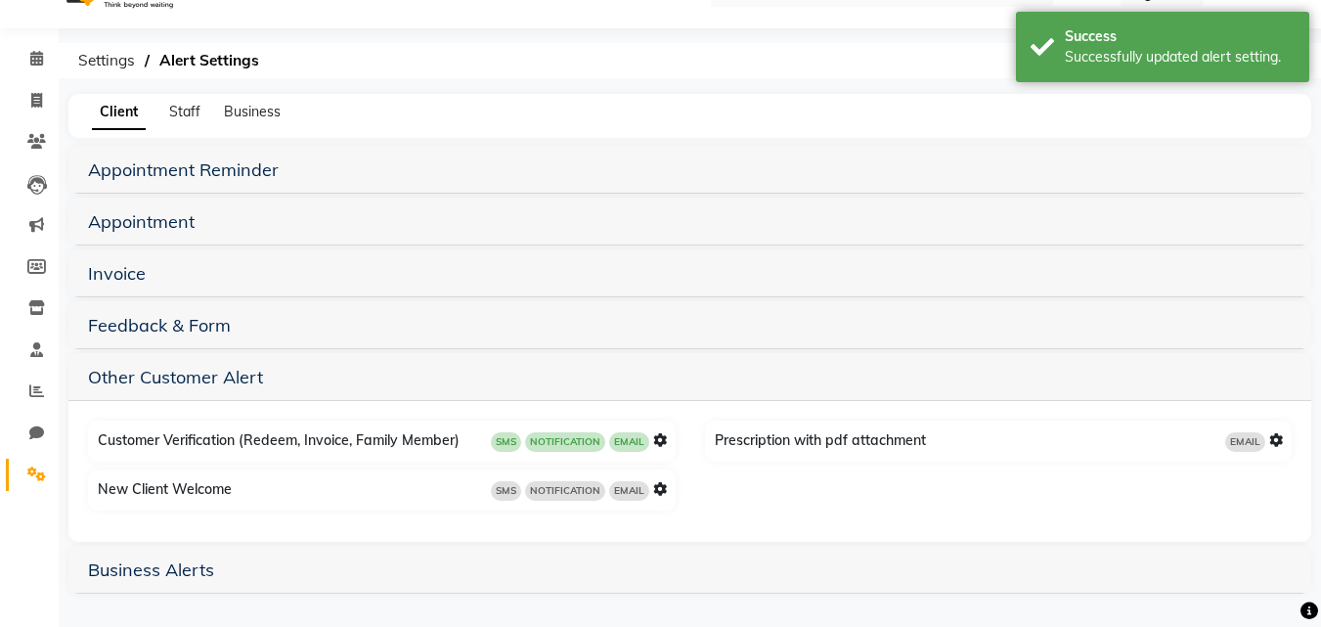
click at [660, 488] on icon at bounding box center [660, 489] width 14 height 14
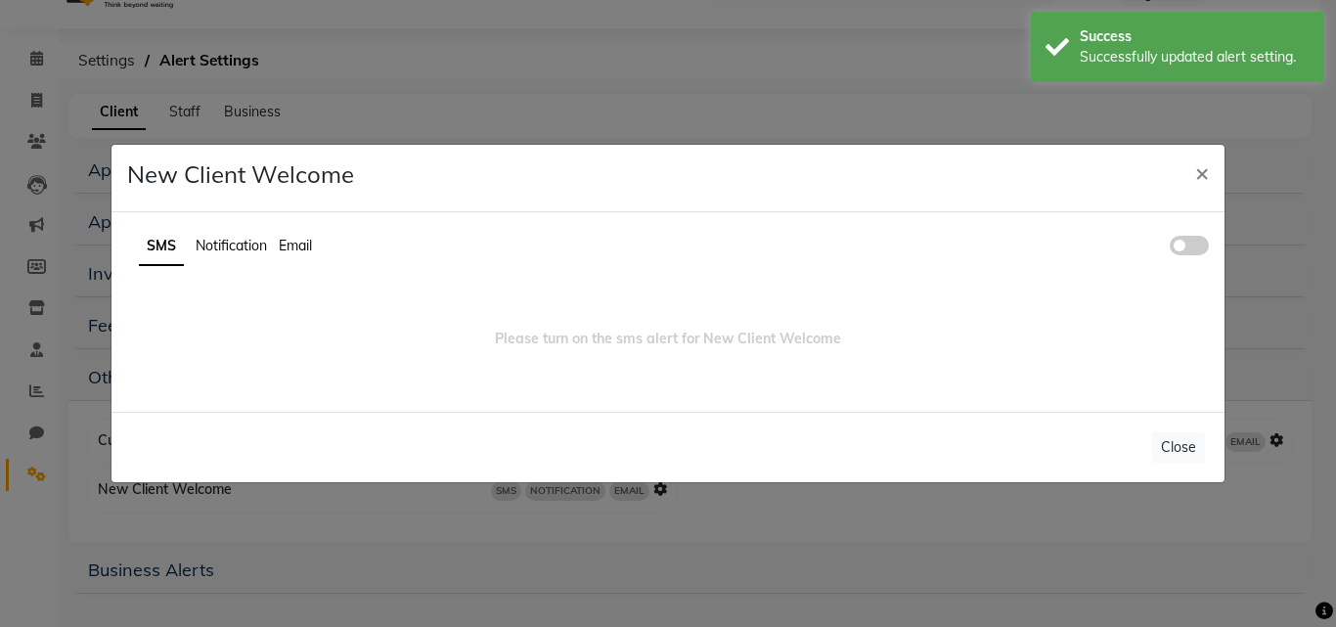
click at [1174, 240] on span at bounding box center [1189, 246] width 39 height 20
click at [1170, 248] on input "checkbox" at bounding box center [1170, 248] width 0 height 0
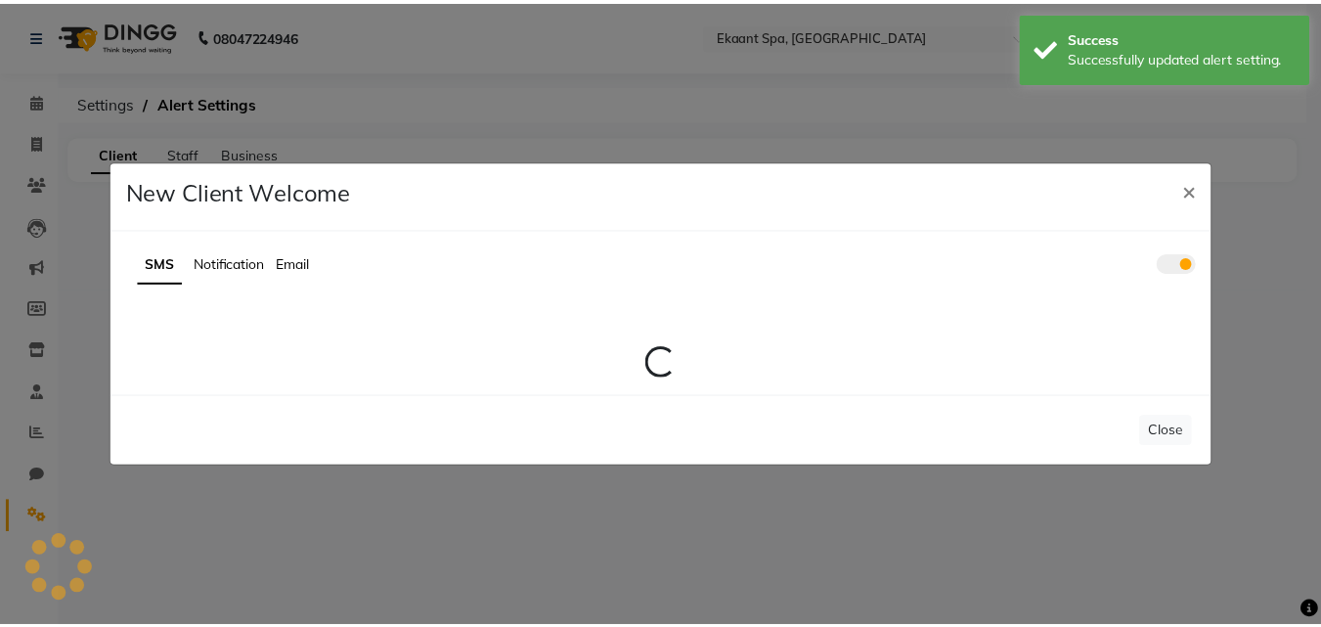
scroll to position [0, 0]
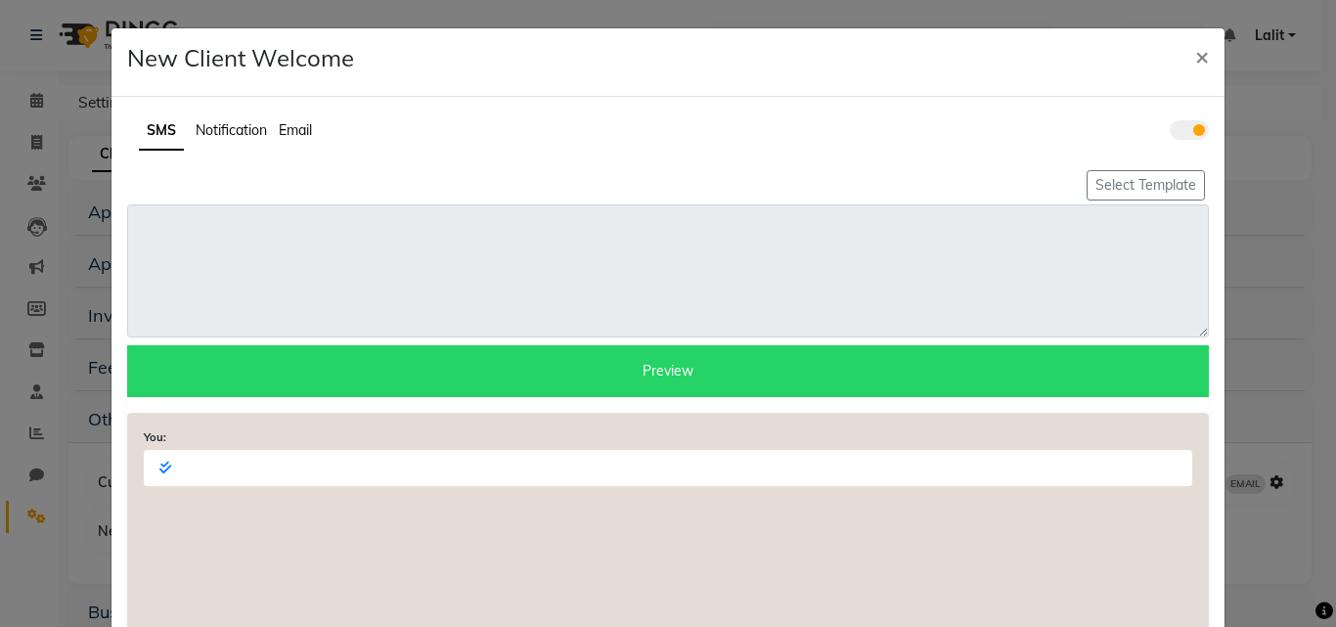
click at [251, 140] on li "Notification" at bounding box center [231, 130] width 71 height 21
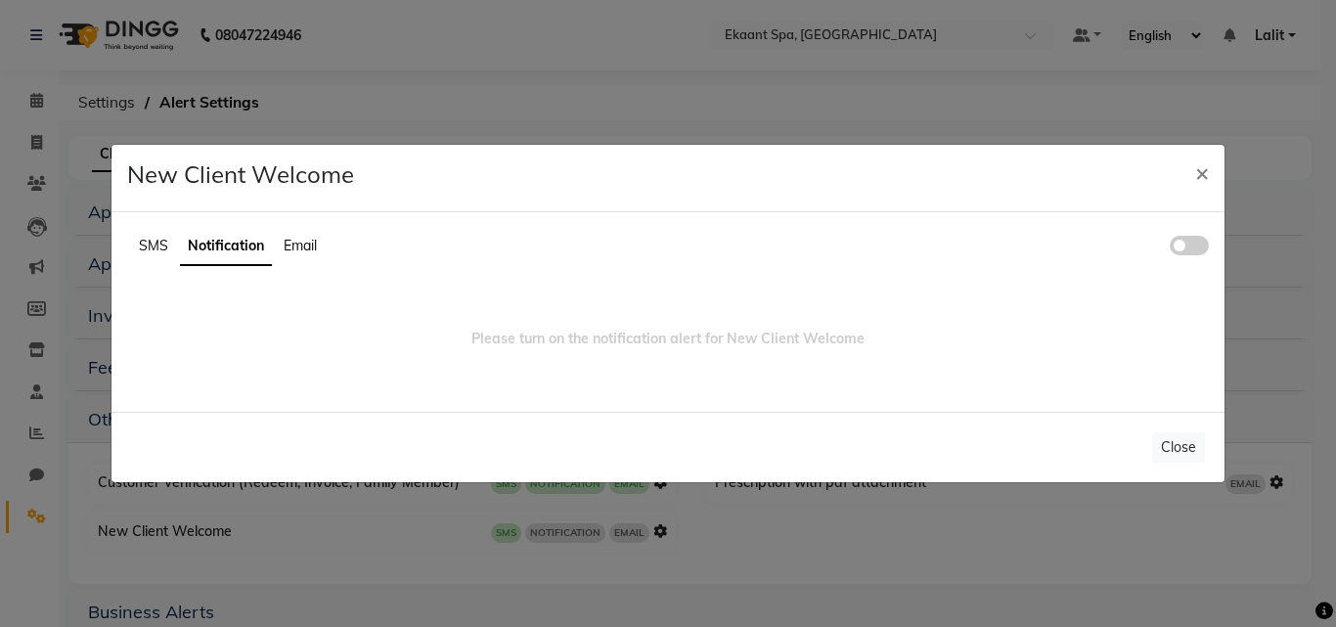
click at [1178, 244] on span at bounding box center [1189, 246] width 39 height 20
click at [1170, 248] on input "checkbox" at bounding box center [1170, 248] width 0 height 0
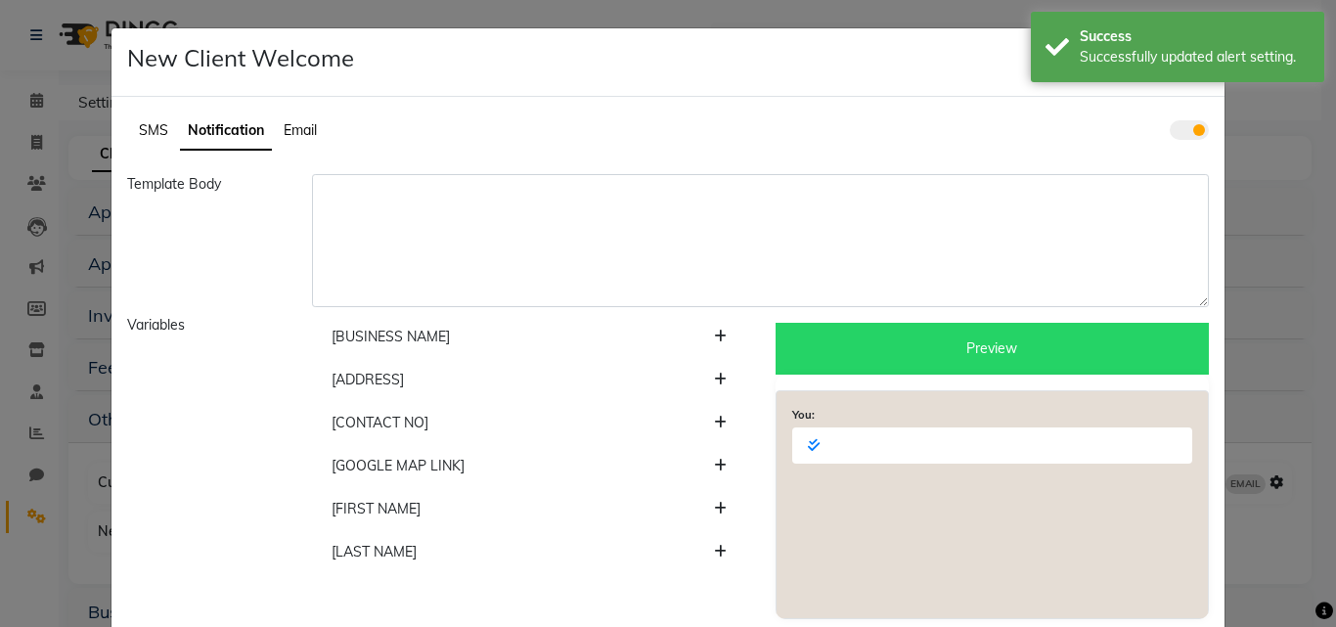
click at [290, 132] on span "Email" at bounding box center [300, 130] width 33 height 18
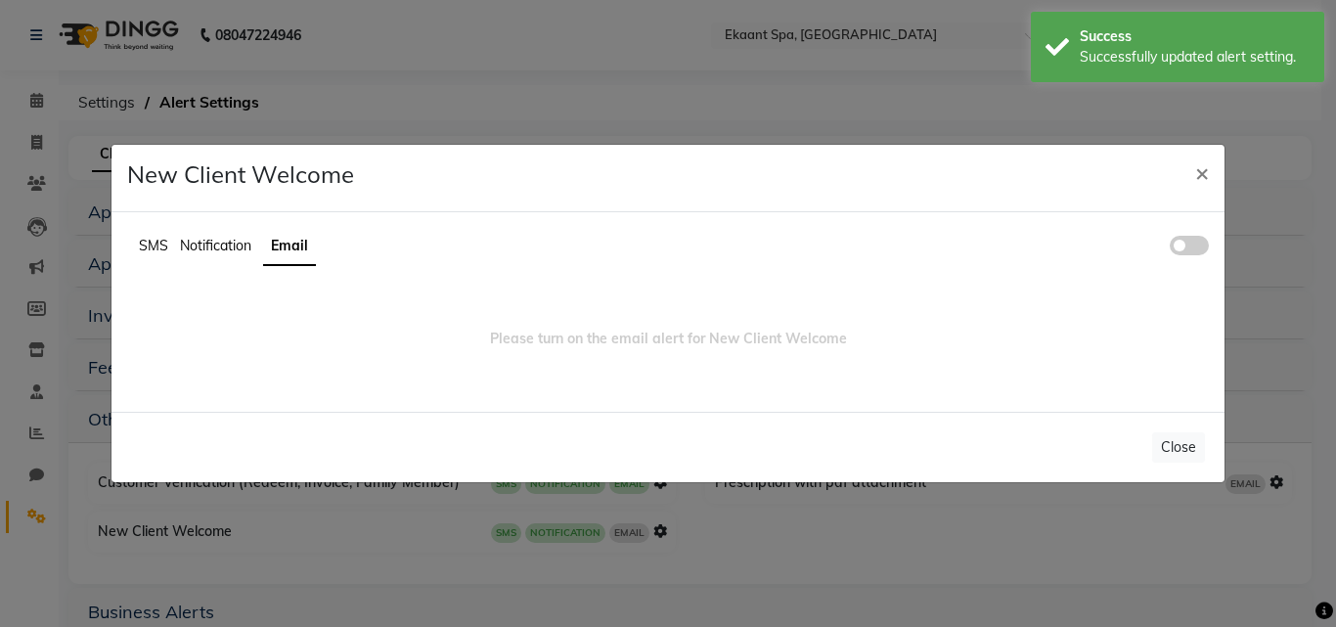
click at [1179, 247] on span at bounding box center [1189, 246] width 39 height 20
click at [1170, 248] on input "checkbox" at bounding box center [1170, 248] width 0 height 0
click at [1199, 173] on span "×" at bounding box center [1202, 171] width 14 height 29
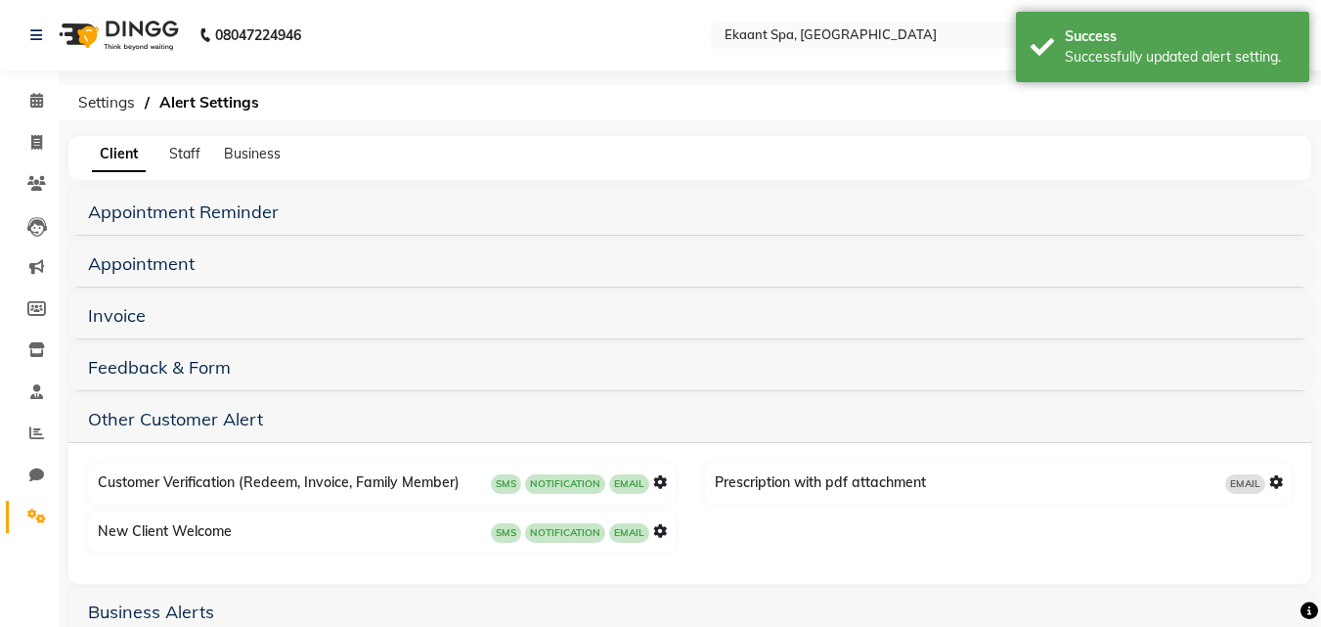
click at [1276, 483] on icon at bounding box center [1276, 482] width 14 height 14
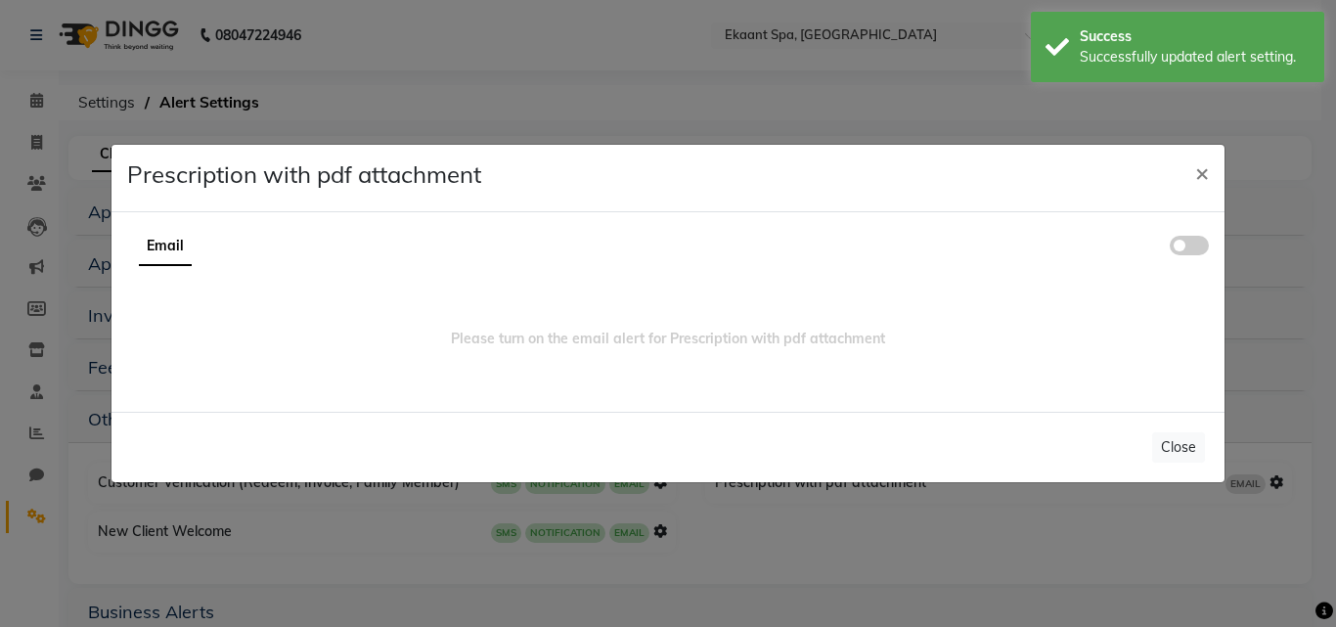
click at [1173, 247] on span at bounding box center [1189, 246] width 39 height 20
click at [1170, 248] on input "checkbox" at bounding box center [1170, 248] width 0 height 0
click at [1203, 170] on span "×" at bounding box center [1202, 171] width 14 height 29
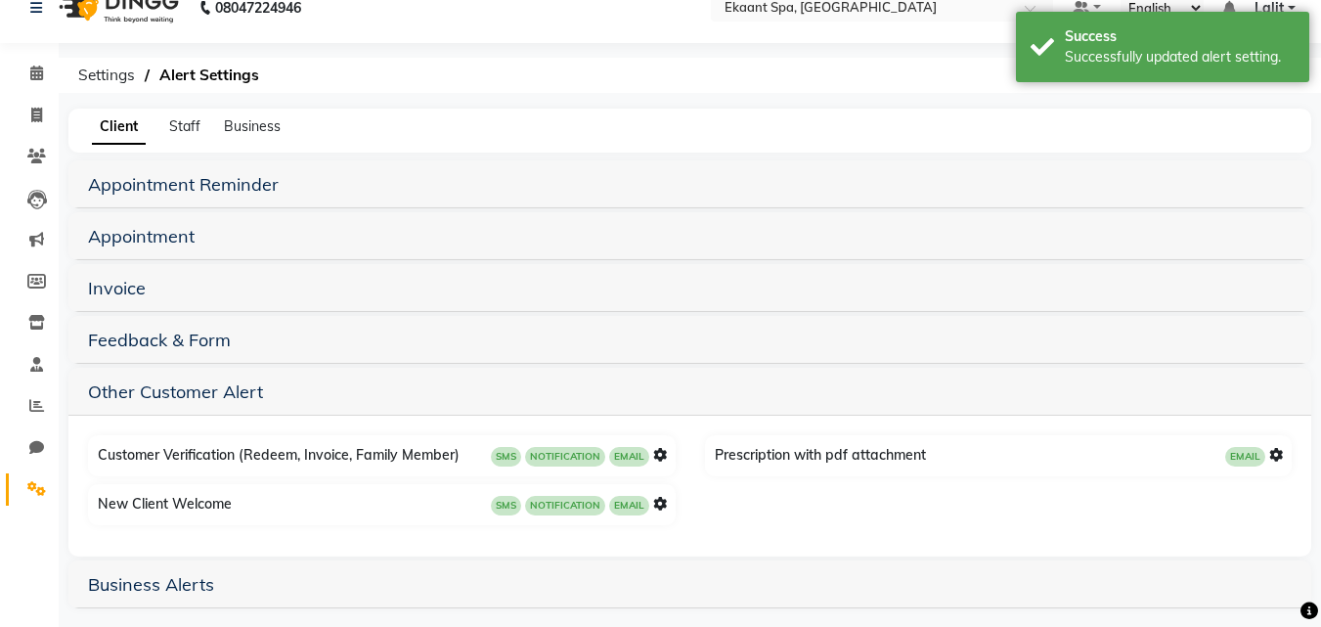
scroll to position [42, 0]
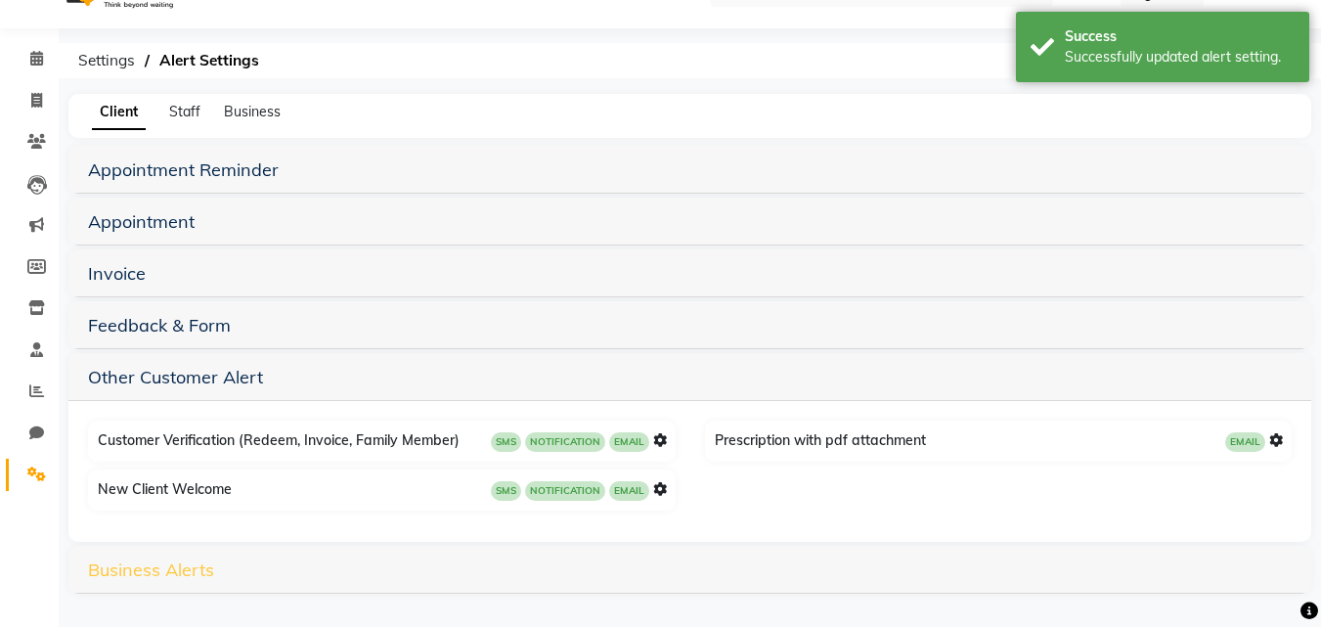
click at [144, 573] on link "Business Alerts" at bounding box center [151, 569] width 126 height 22
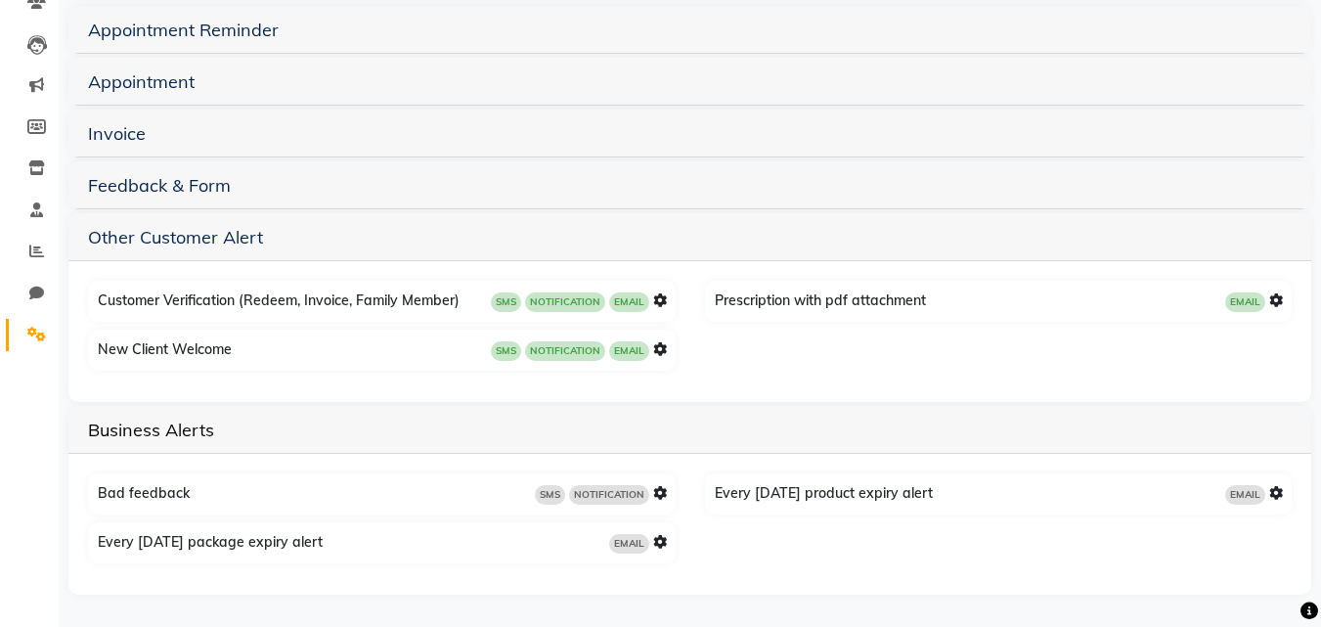
scroll to position [183, 0]
click at [654, 490] on icon at bounding box center [660, 492] width 14 height 14
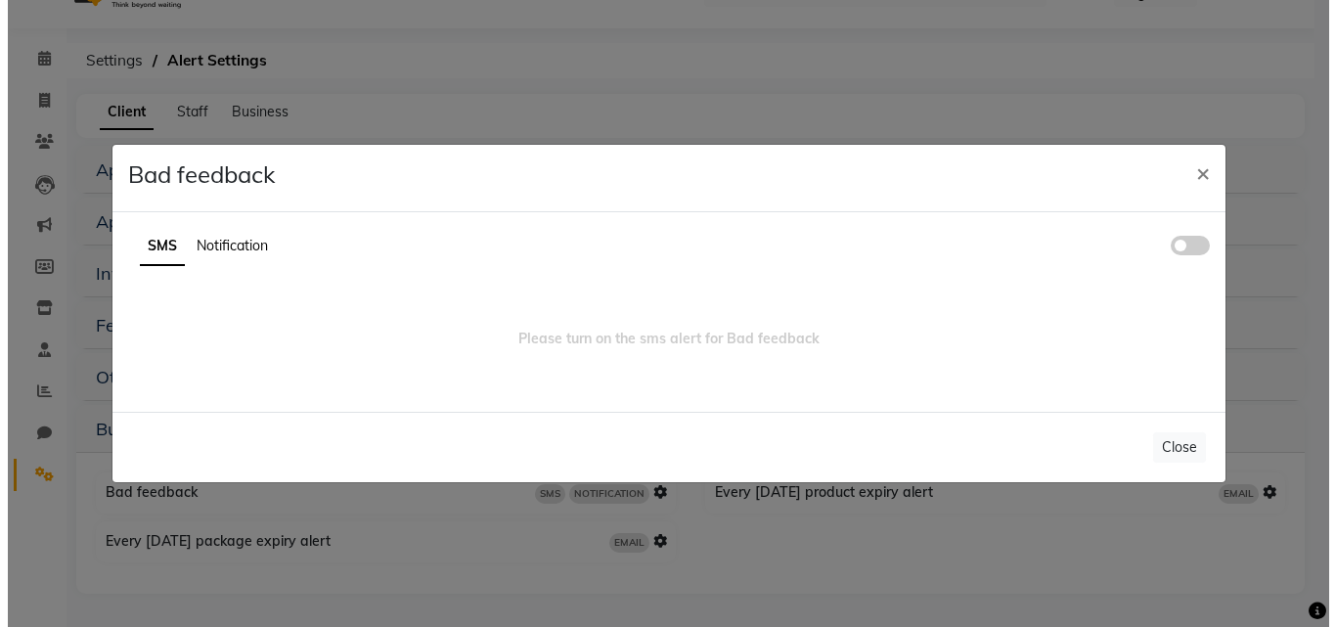
scroll to position [42, 0]
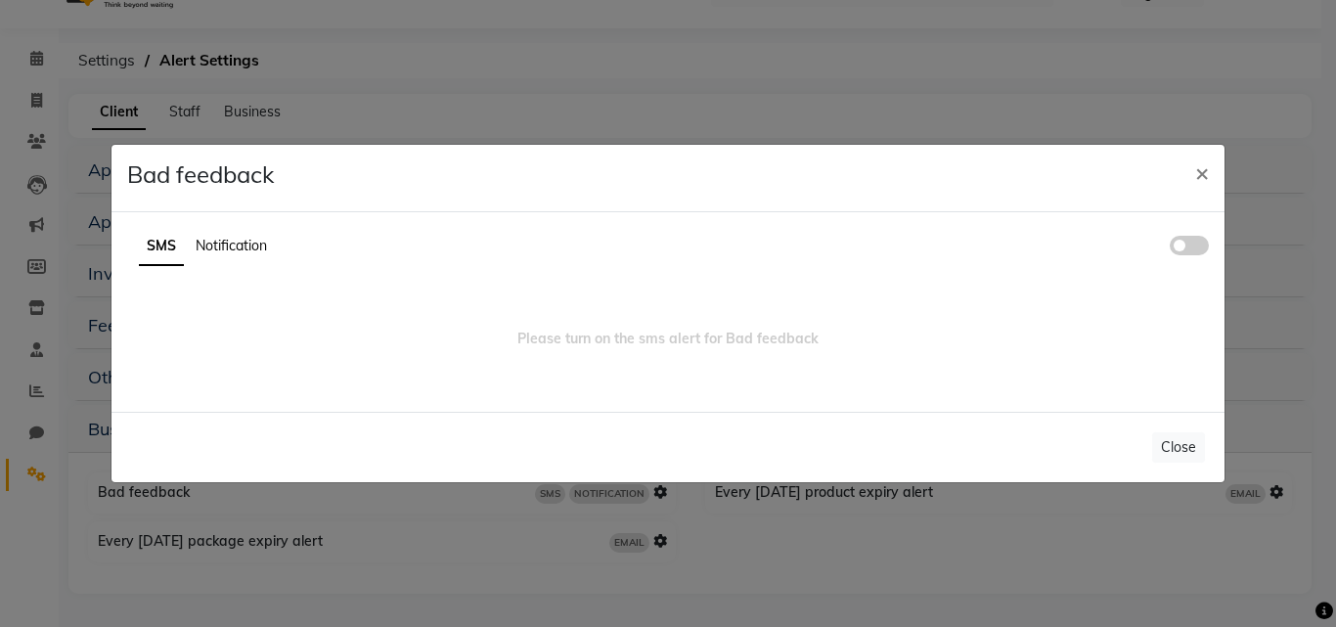
click at [1196, 249] on span at bounding box center [1189, 246] width 39 height 20
click at [1170, 248] on input "checkbox" at bounding box center [1170, 248] width 0 height 0
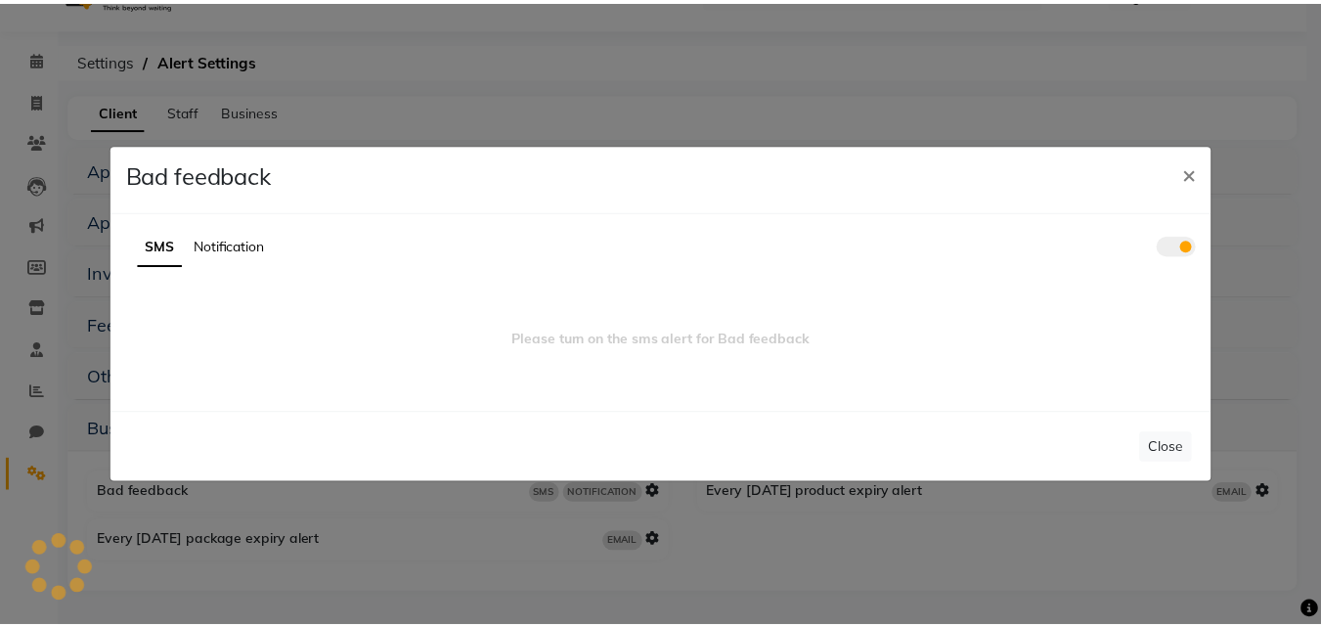
scroll to position [0, 0]
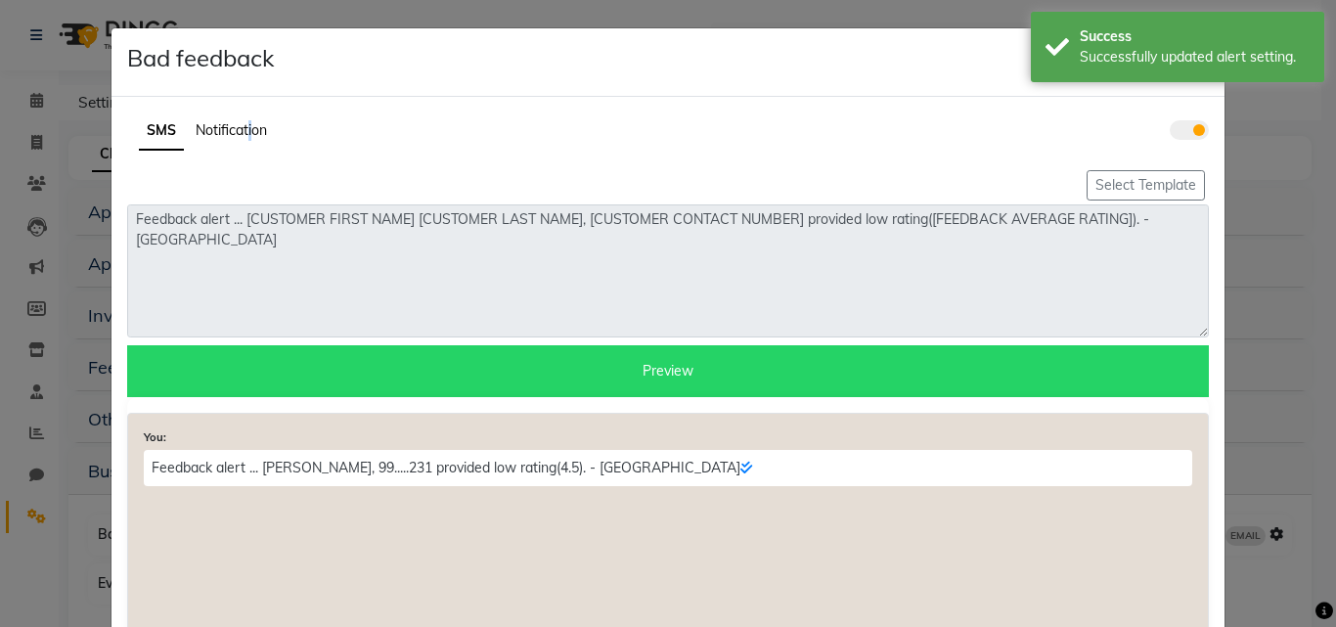
click at [244, 132] on span "Notification" at bounding box center [231, 130] width 71 height 18
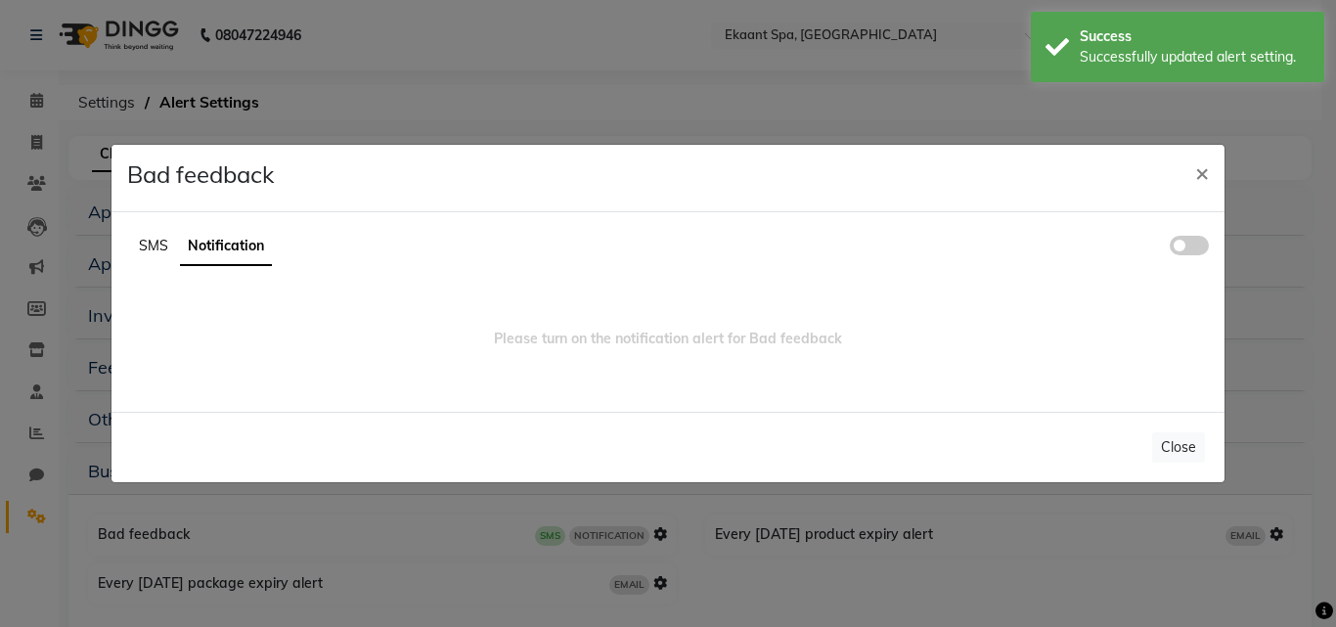
click at [1201, 243] on span at bounding box center [1189, 246] width 39 height 20
click at [1170, 248] on input "checkbox" at bounding box center [1170, 248] width 0 height 0
click at [1204, 172] on button "×" at bounding box center [1201, 172] width 45 height 55
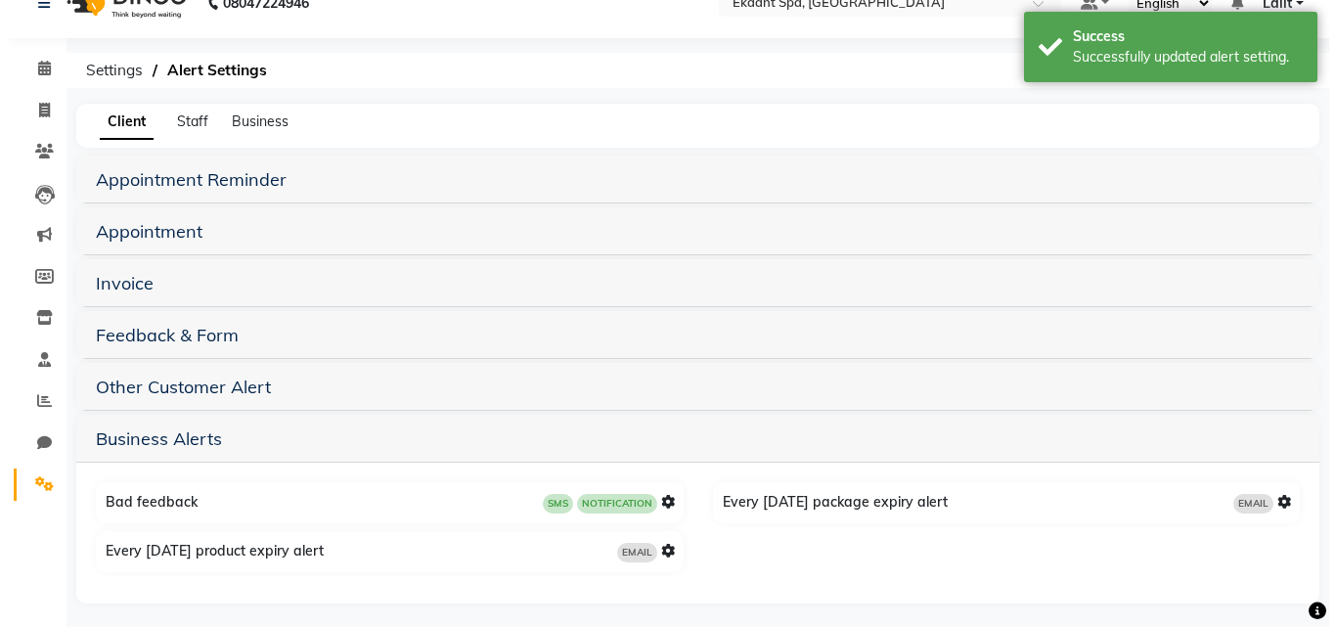
scroll to position [42, 0]
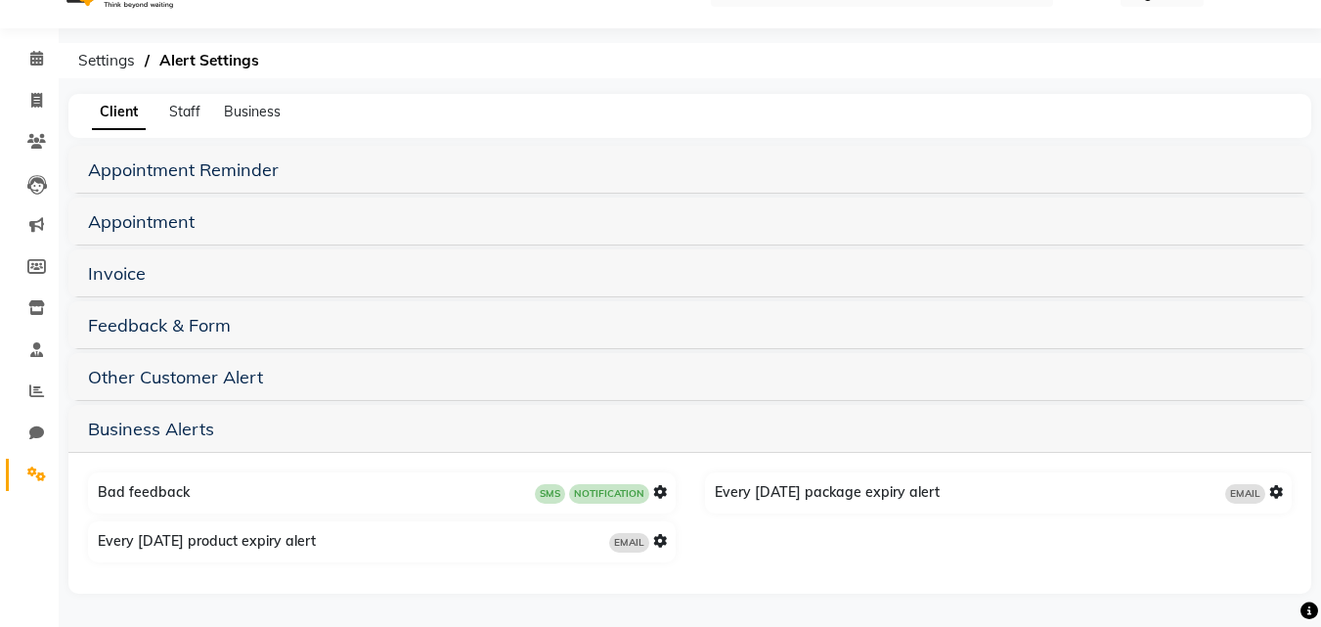
click at [1282, 489] on icon at bounding box center [1276, 492] width 14 height 14
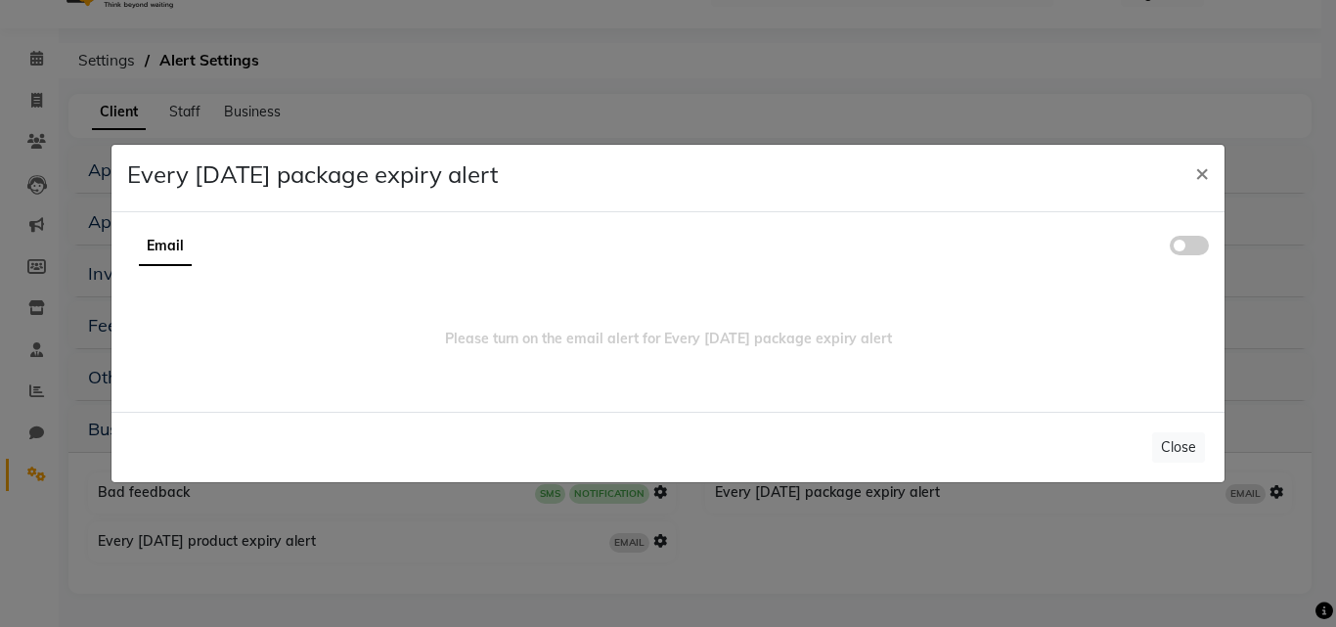
click at [1190, 248] on span at bounding box center [1189, 246] width 39 height 20
click at [1170, 248] on input "checkbox" at bounding box center [1170, 248] width 0 height 0
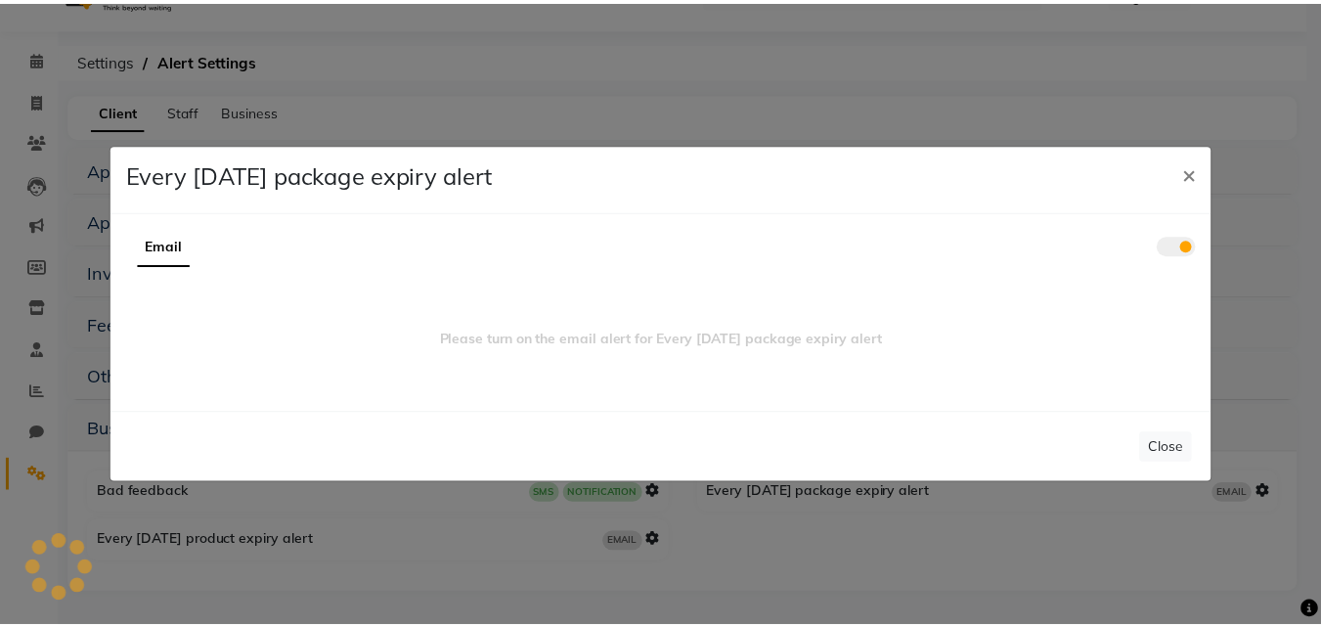
scroll to position [0, 0]
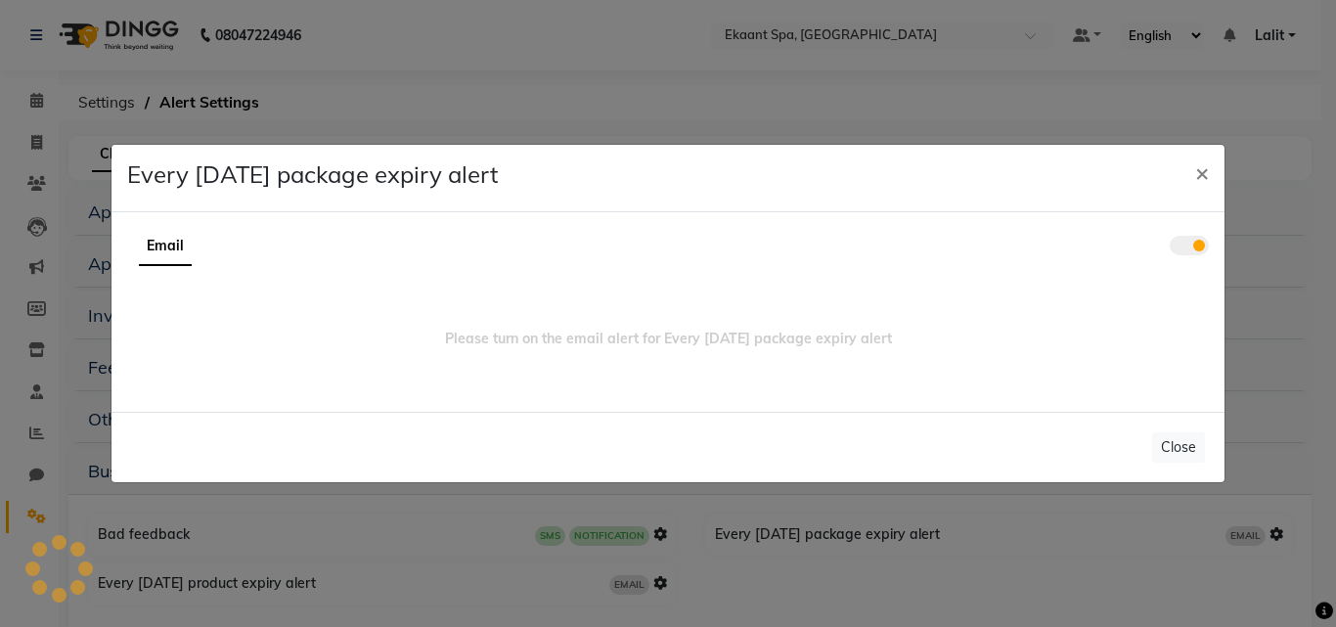
click at [356, 531] on ngb-modal-window "Every monday package expiry alert × Email Please turn on the email alert for Ev…" at bounding box center [668, 313] width 1336 height 627
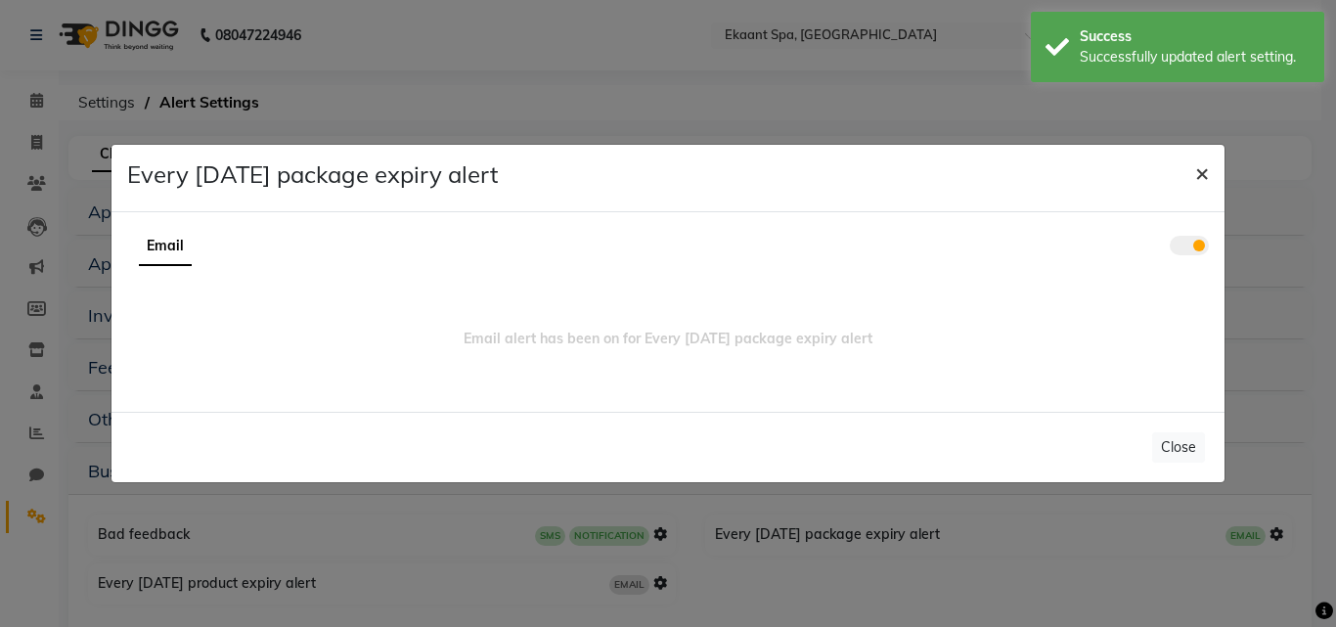
click at [1189, 171] on button "×" at bounding box center [1201, 172] width 45 height 55
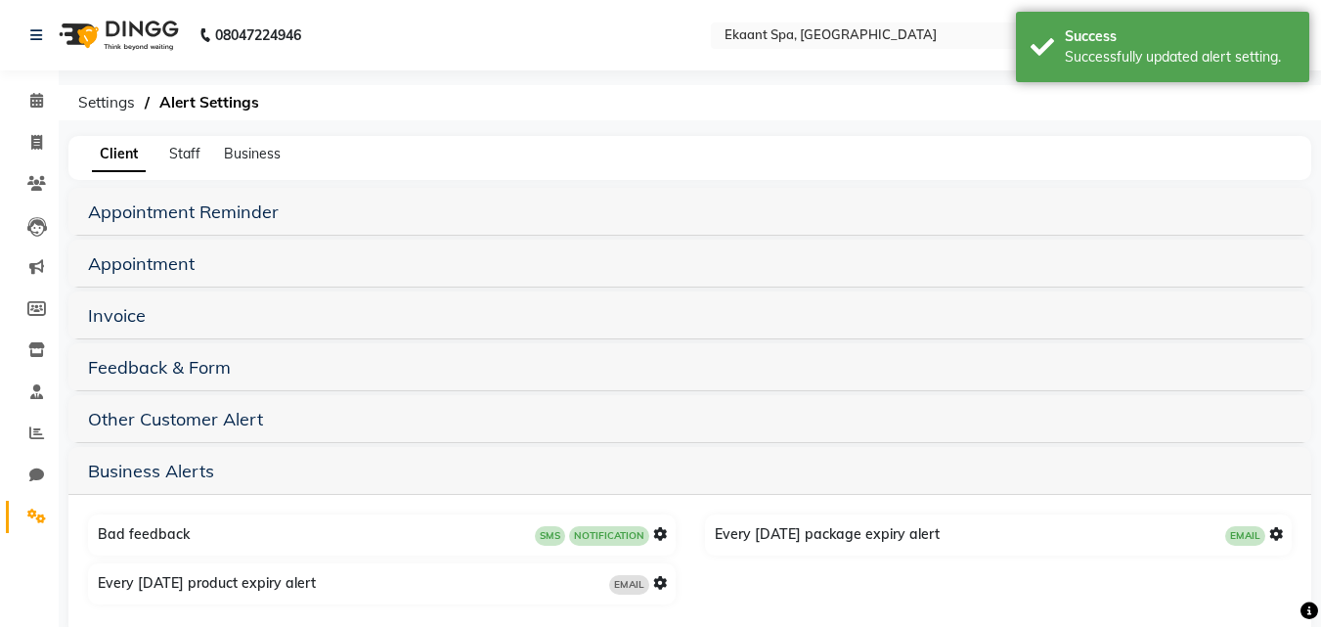
click at [651, 580] on div "EMAIL" at bounding box center [638, 584] width 58 height 22
click at [663, 583] on icon at bounding box center [660, 583] width 14 height 14
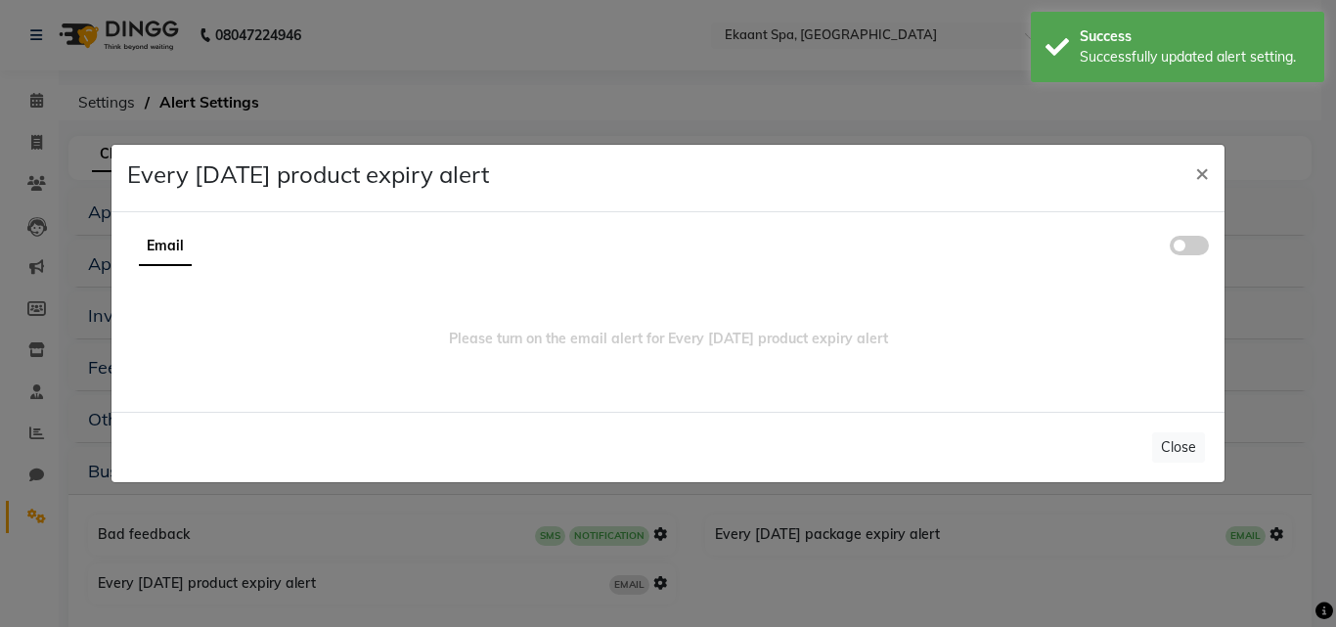
drag, startPoint x: 1189, startPoint y: 258, endPoint x: 1188, endPoint y: 244, distance: 13.7
click at [1188, 258] on ul "Email" at bounding box center [667, 247] width 1081 height 38
click at [1188, 244] on span at bounding box center [1189, 246] width 39 height 20
click at [1170, 248] on input "checkbox" at bounding box center [1170, 248] width 0 height 0
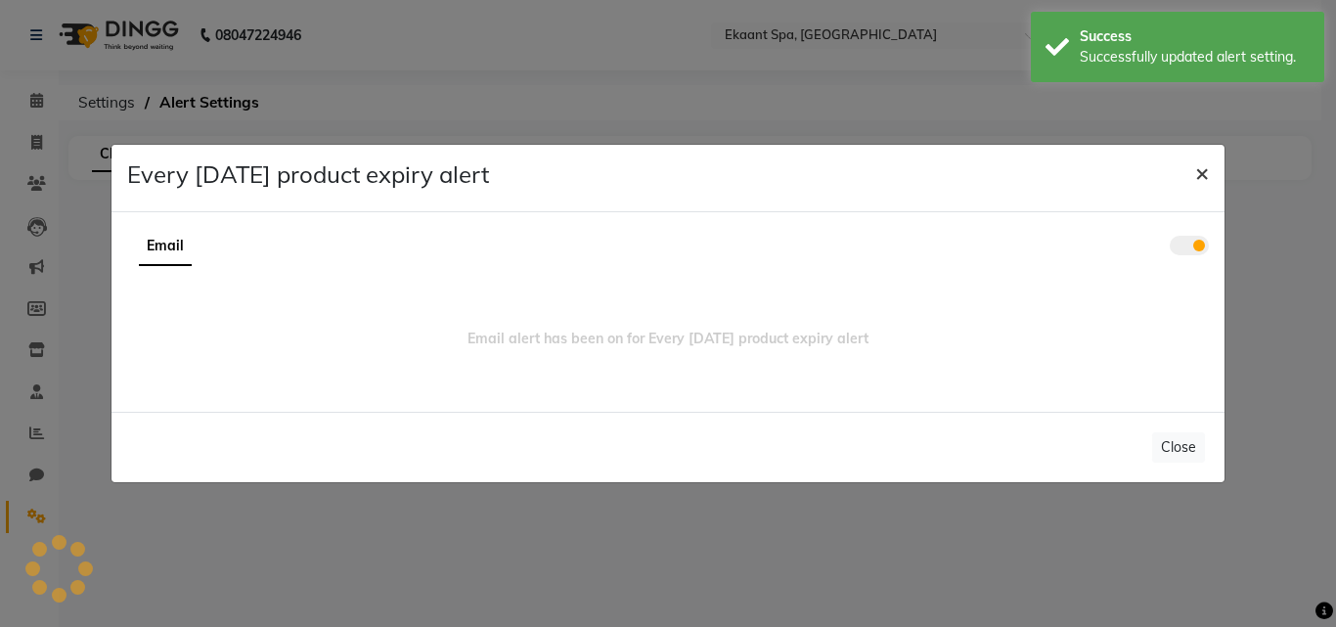
drag, startPoint x: 1205, startPoint y: 159, endPoint x: 1205, endPoint y: 171, distance: 11.7
click at [1205, 161] on span "×" at bounding box center [1202, 171] width 14 height 29
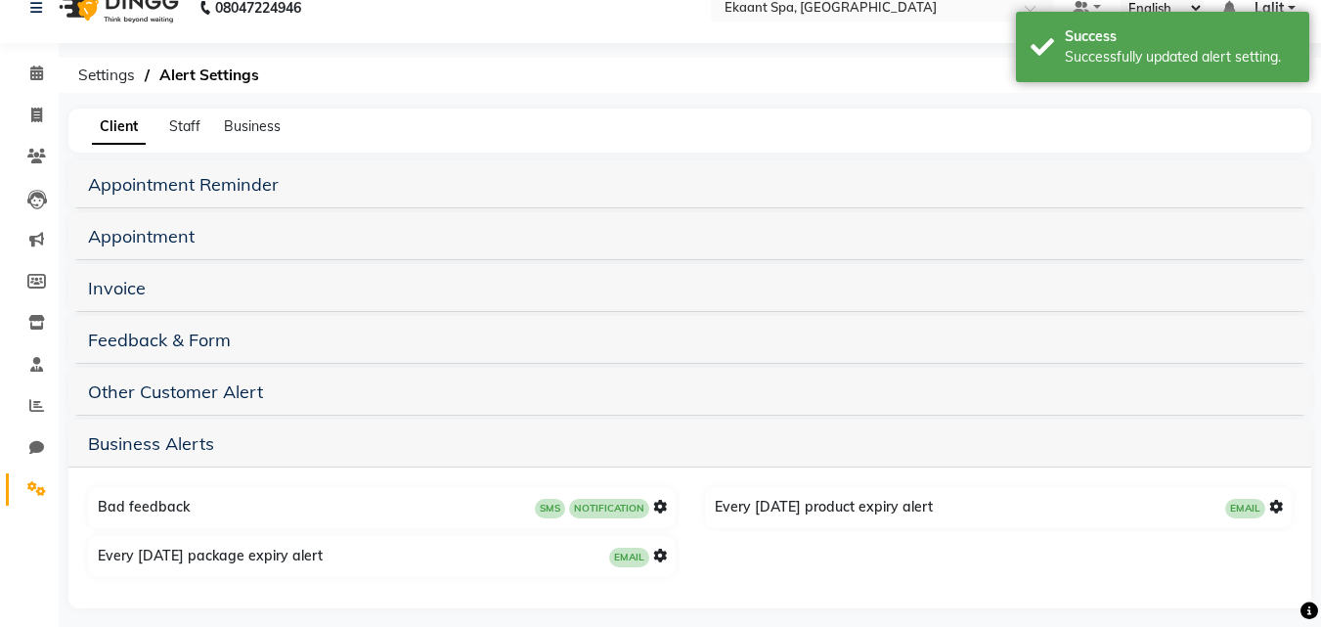
scroll to position [42, 0]
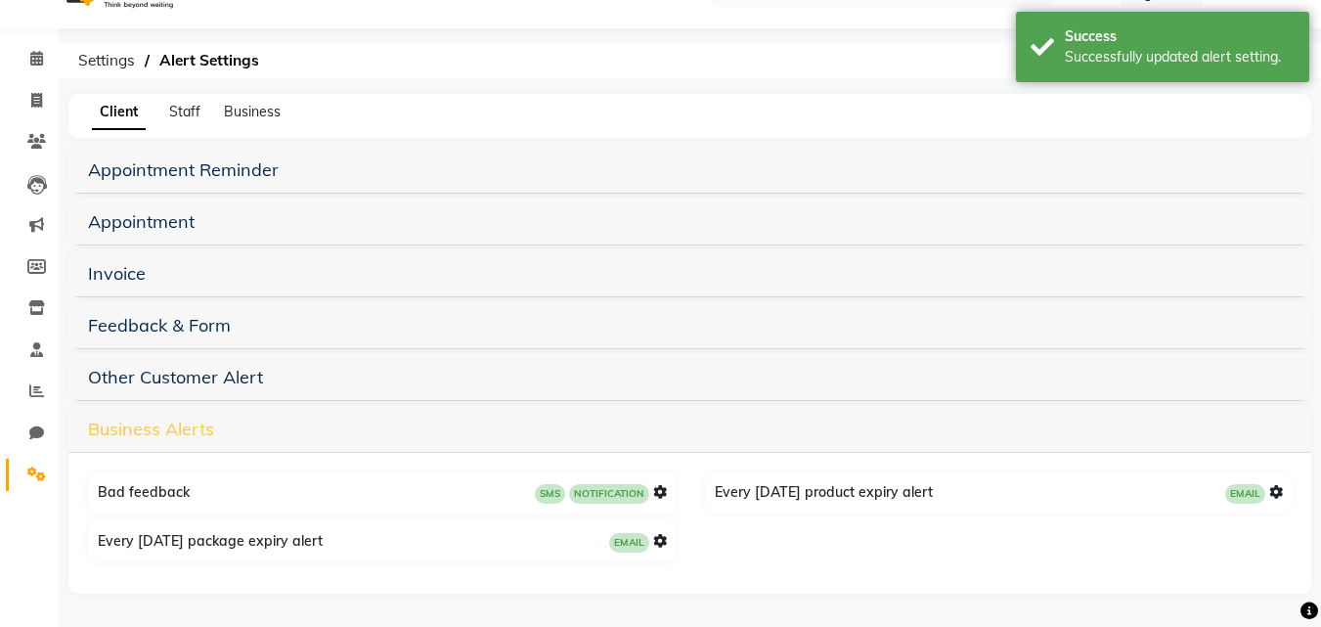
click at [161, 428] on link "Business Alerts" at bounding box center [151, 429] width 126 height 22
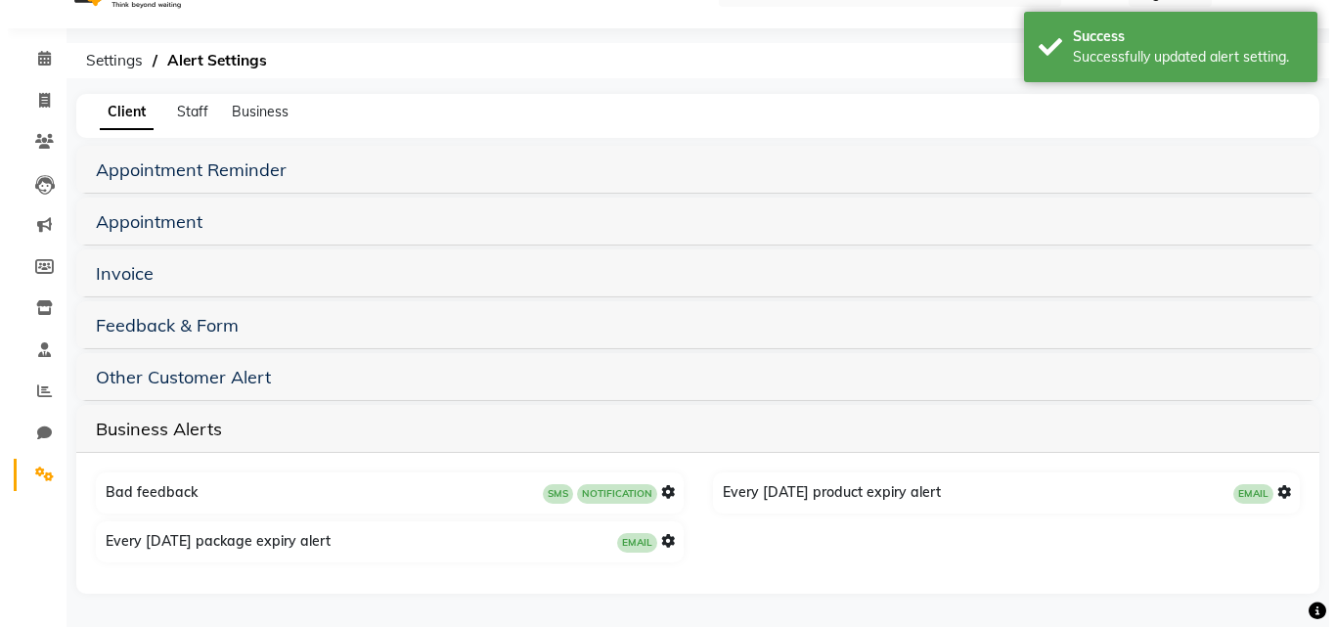
scroll to position [0, 0]
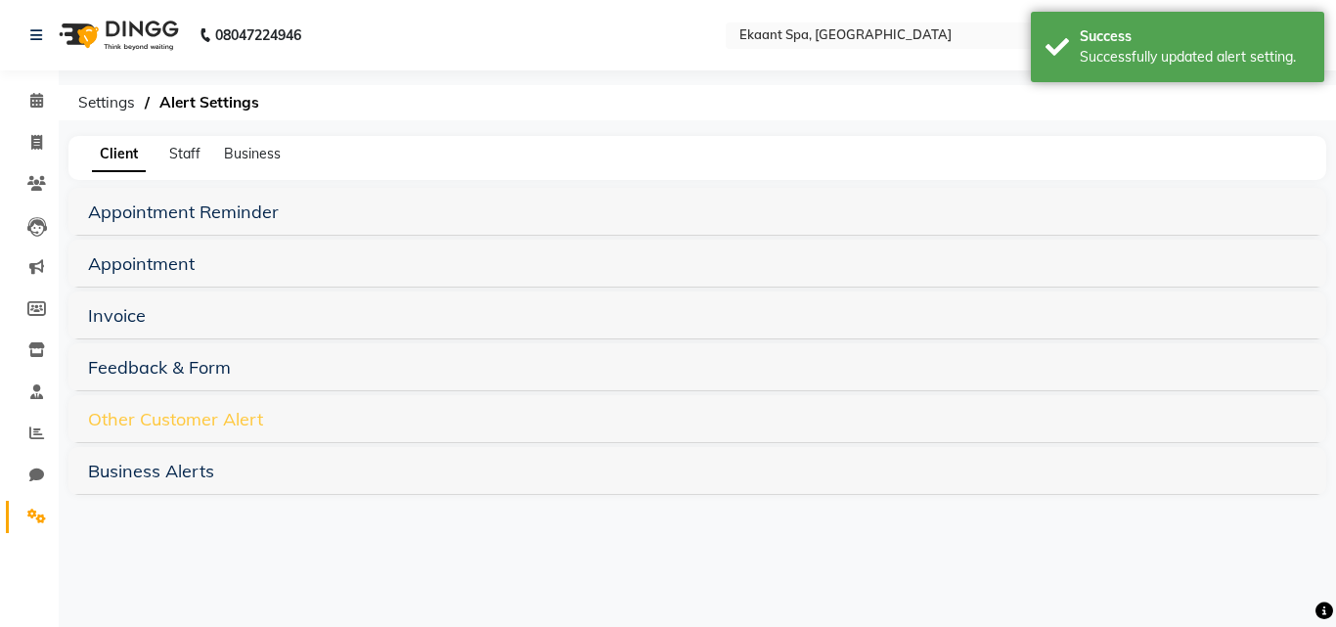
click at [176, 410] on link "Other Customer Alert" at bounding box center [175, 419] width 175 height 22
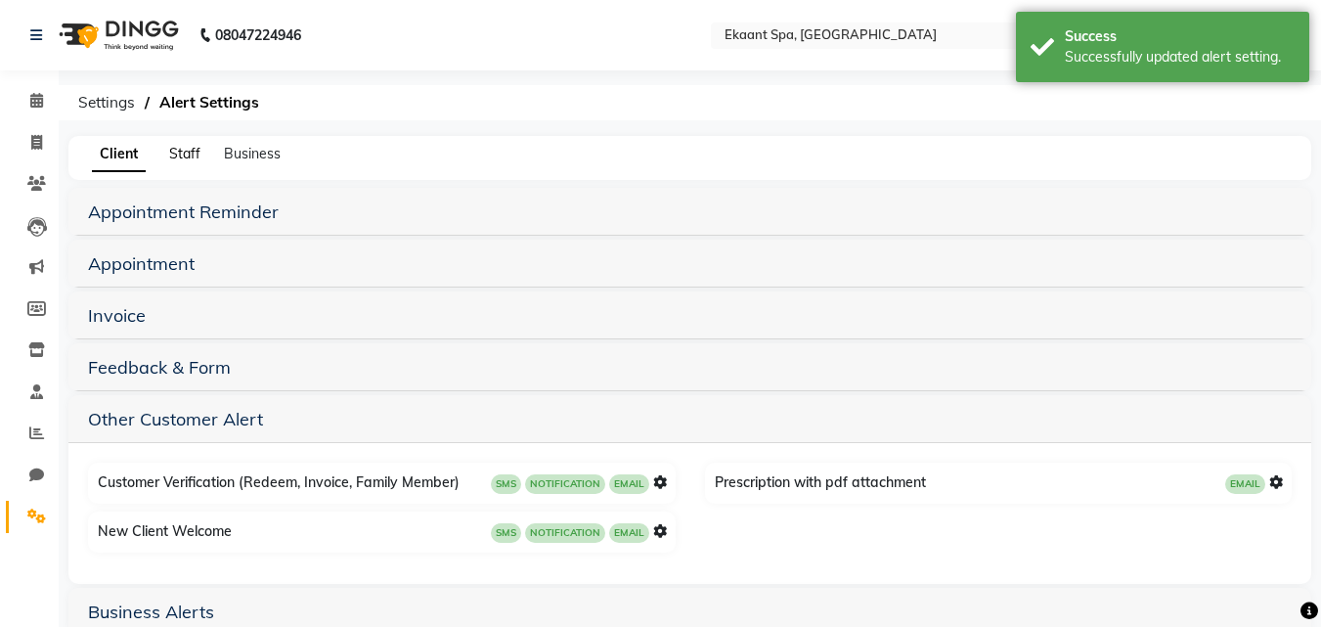
click at [196, 147] on span "Staff" at bounding box center [184, 154] width 31 height 18
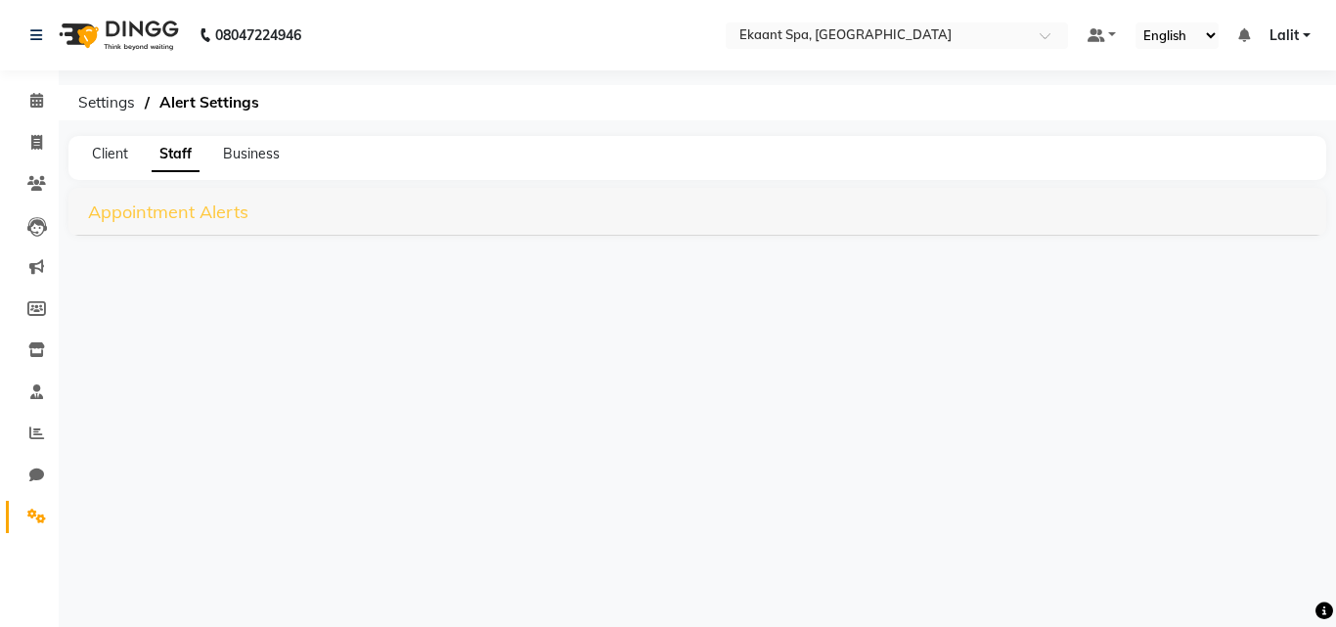
click at [163, 210] on link "Appointment Alerts" at bounding box center [168, 211] width 160 height 22
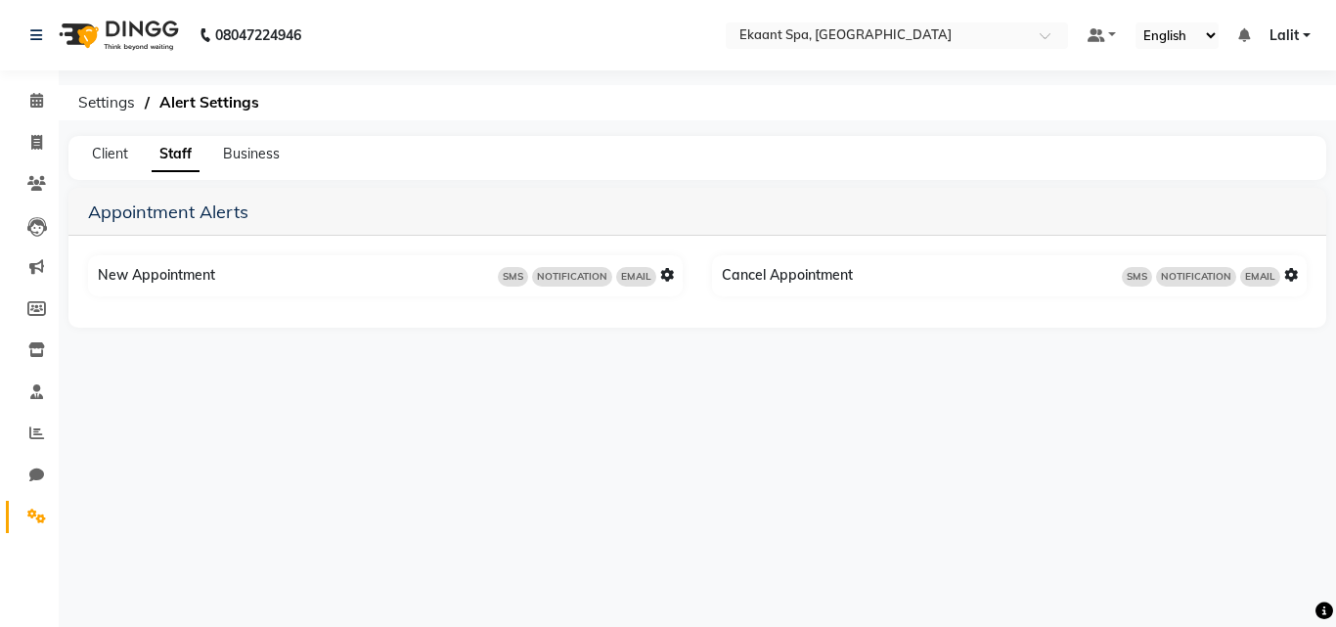
click at [669, 273] on icon at bounding box center [667, 275] width 14 height 14
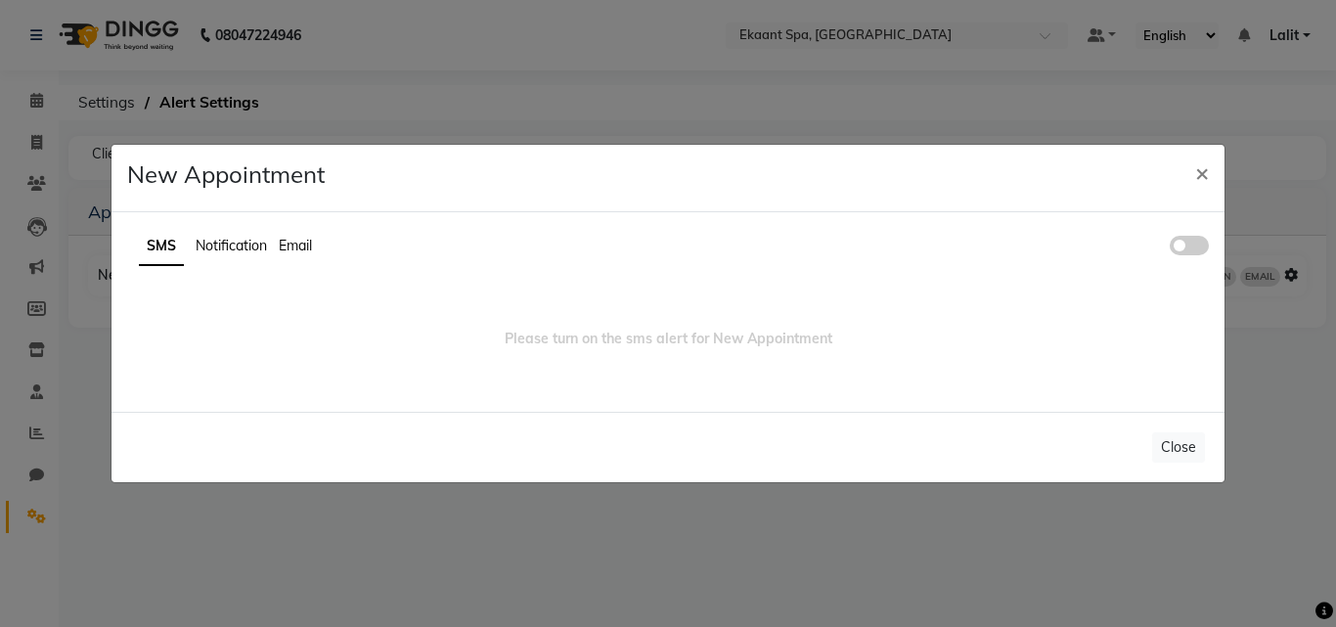
click at [1186, 256] on ul "SMS Notification Email" at bounding box center [667, 247] width 1081 height 38
click at [1187, 250] on span at bounding box center [1189, 246] width 39 height 20
click at [1170, 248] on input "checkbox" at bounding box center [1170, 248] width 0 height 0
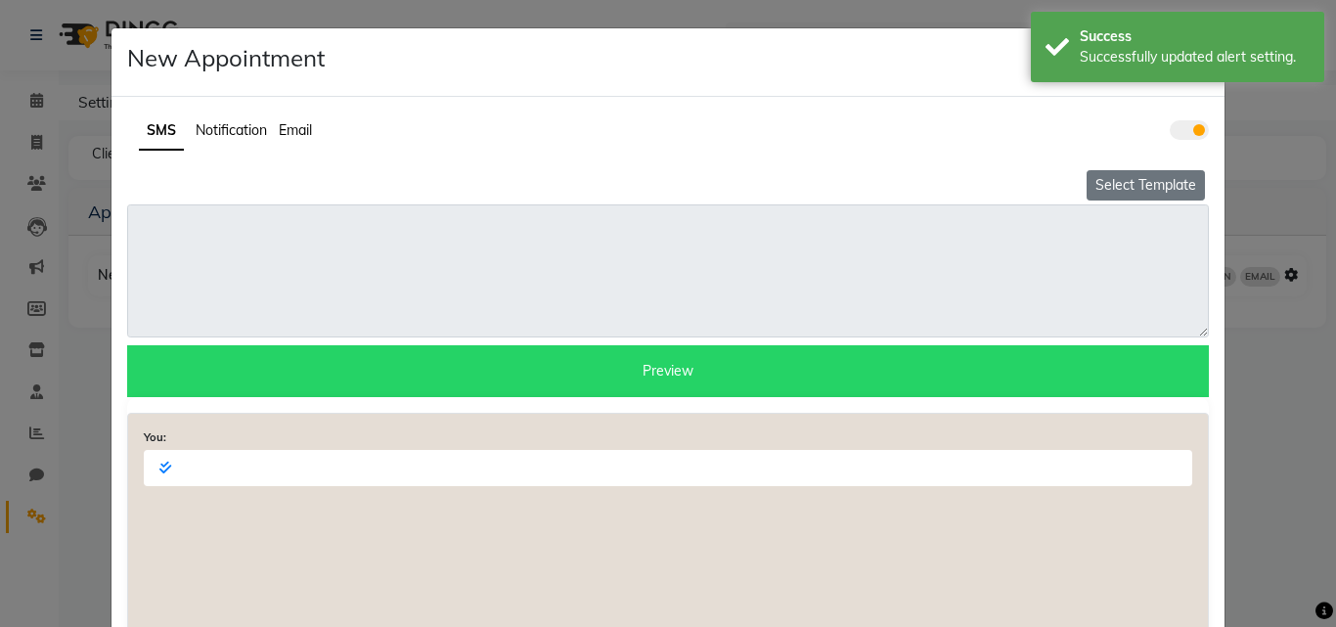
click at [1153, 185] on button "Select Template" at bounding box center [1145, 185] width 118 height 30
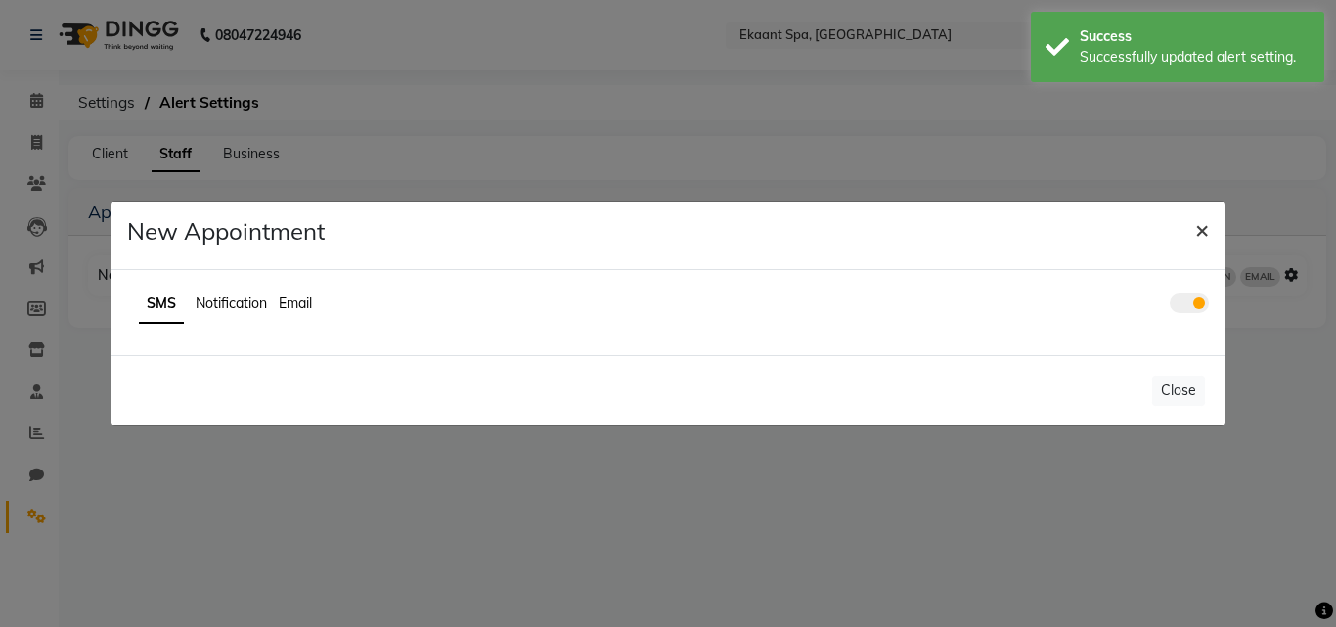
click at [1211, 231] on button "×" at bounding box center [1201, 228] width 45 height 55
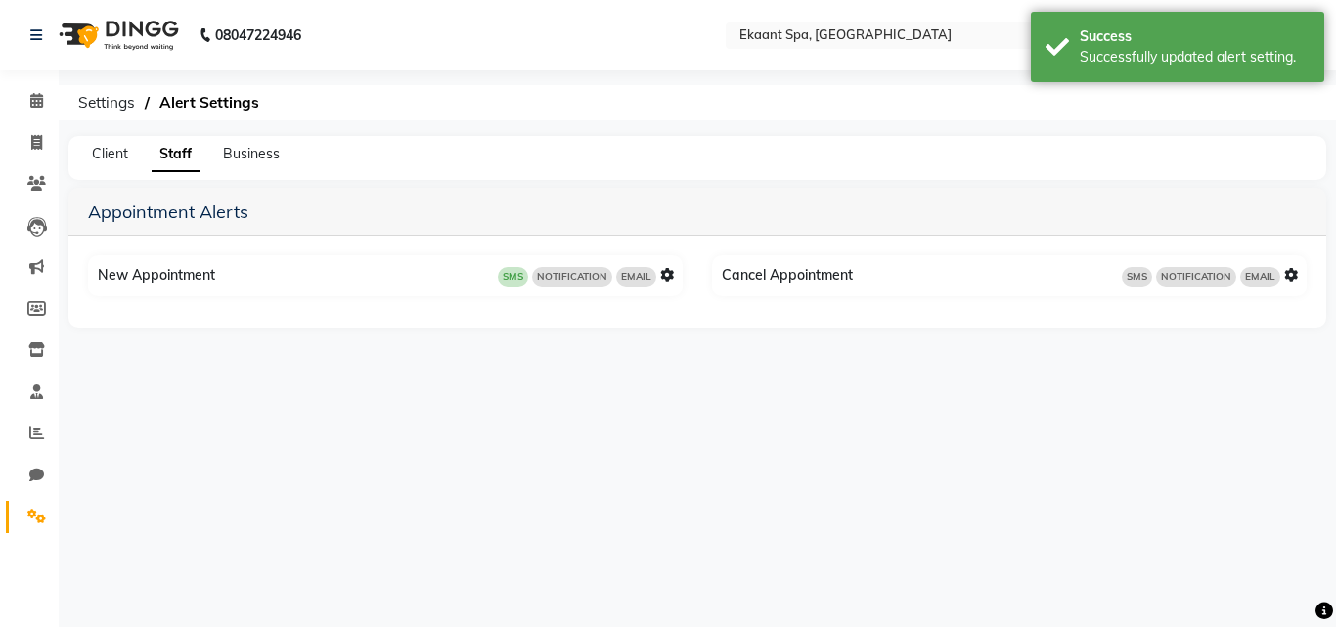
click at [668, 276] on icon at bounding box center [667, 275] width 14 height 14
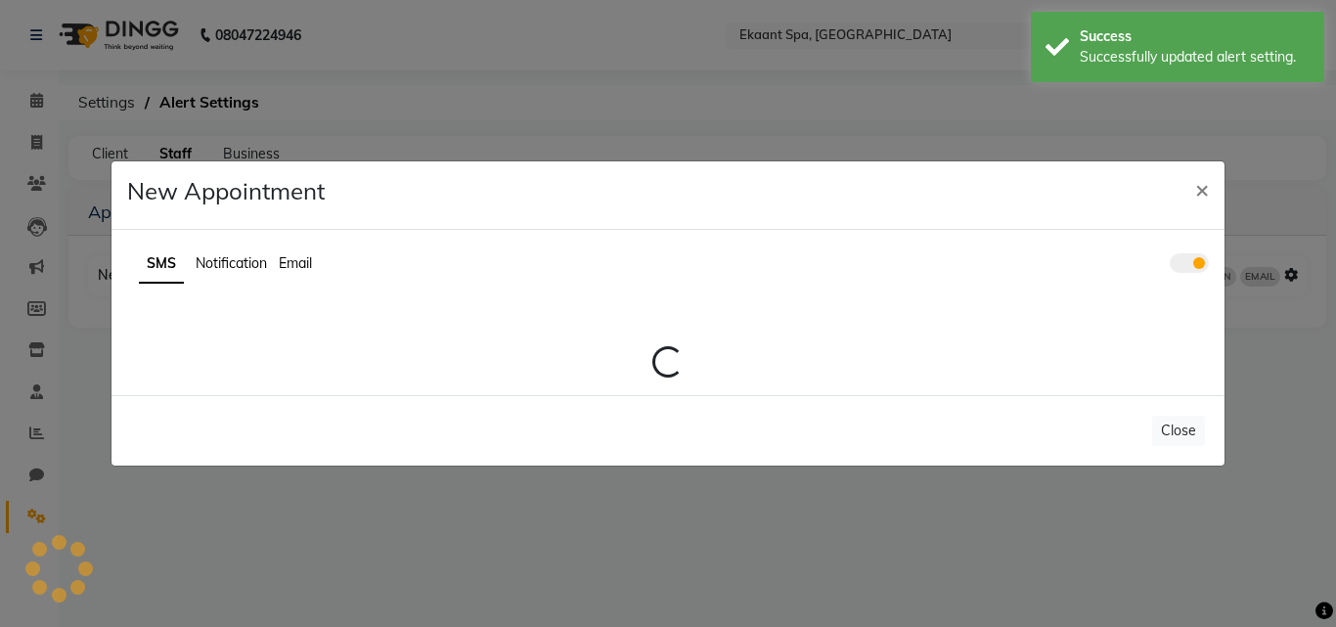
click at [268, 262] on ul "SMS Notification Email" at bounding box center [667, 264] width 1081 height 38
click at [267, 262] on span "Notification" at bounding box center [231, 263] width 71 height 18
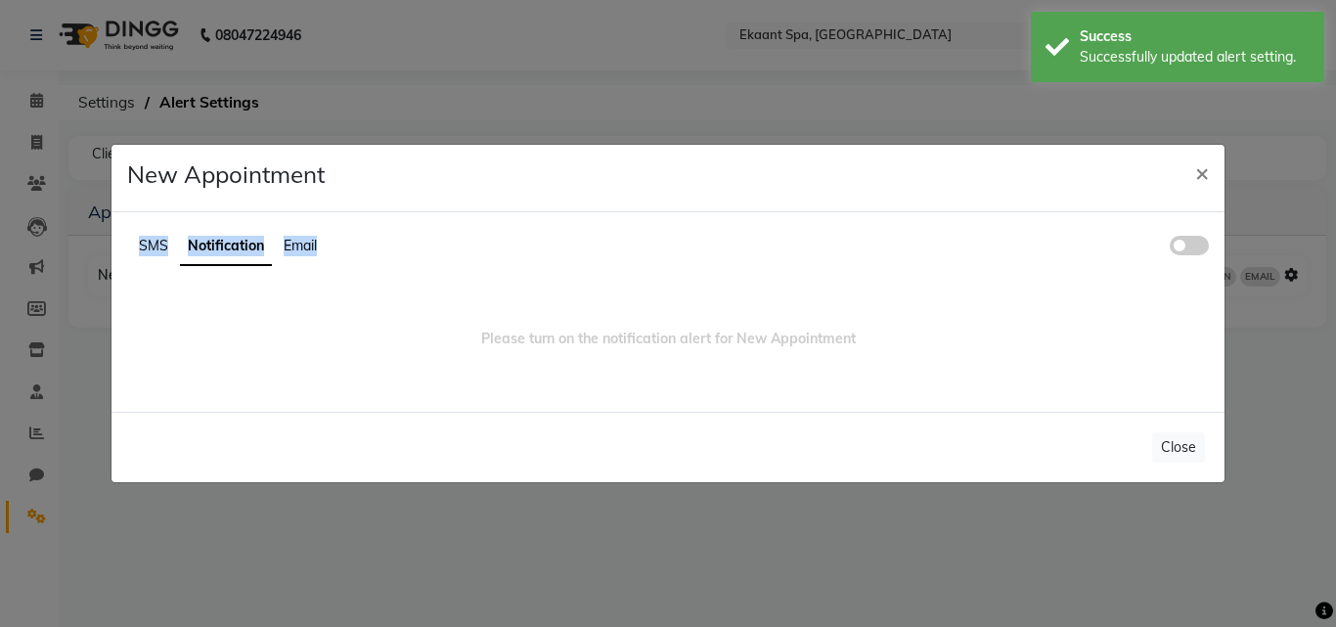
click at [213, 253] on span "Notification" at bounding box center [226, 246] width 76 height 18
click at [1213, 243] on div "SMS Notification Email" at bounding box center [667, 255] width 1111 height 54
click at [1209, 243] on div "SMS Notification Email" at bounding box center [667, 255] width 1111 height 54
click at [1206, 243] on span at bounding box center [1189, 246] width 39 height 20
click at [1170, 248] on input "checkbox" at bounding box center [1170, 248] width 0 height 0
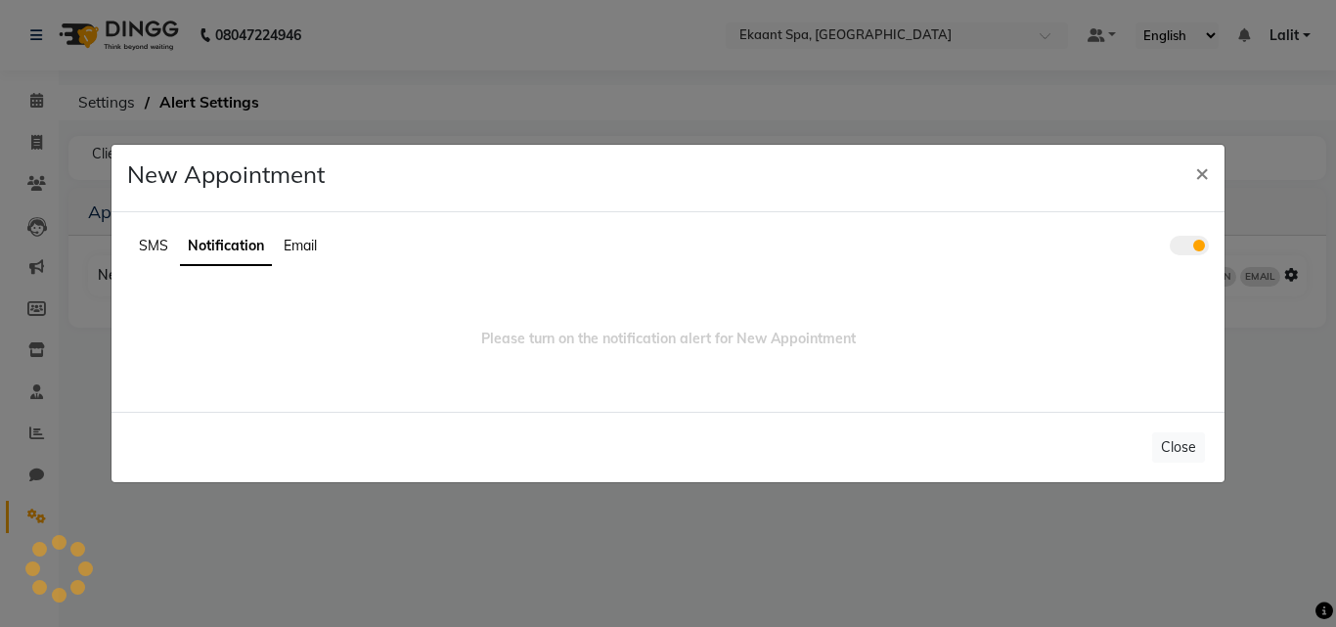
click at [289, 257] on ul "SMS Notification Email" at bounding box center [667, 247] width 1081 height 38
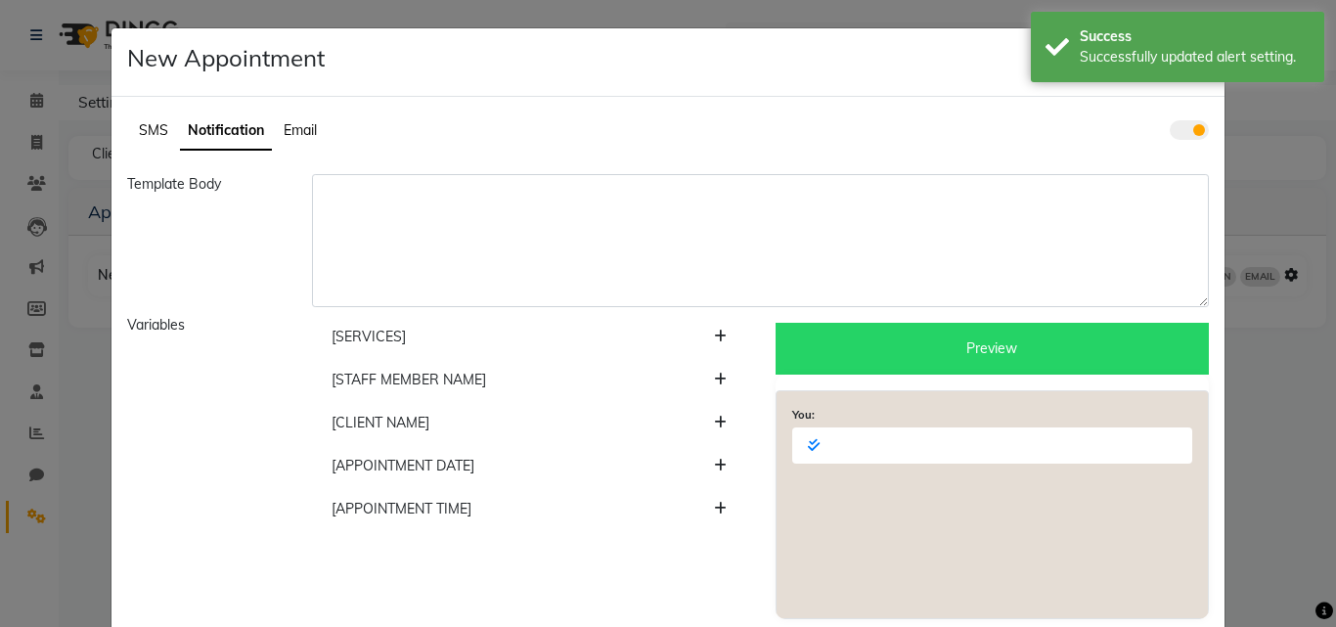
click at [291, 137] on span "Email" at bounding box center [300, 130] width 33 height 18
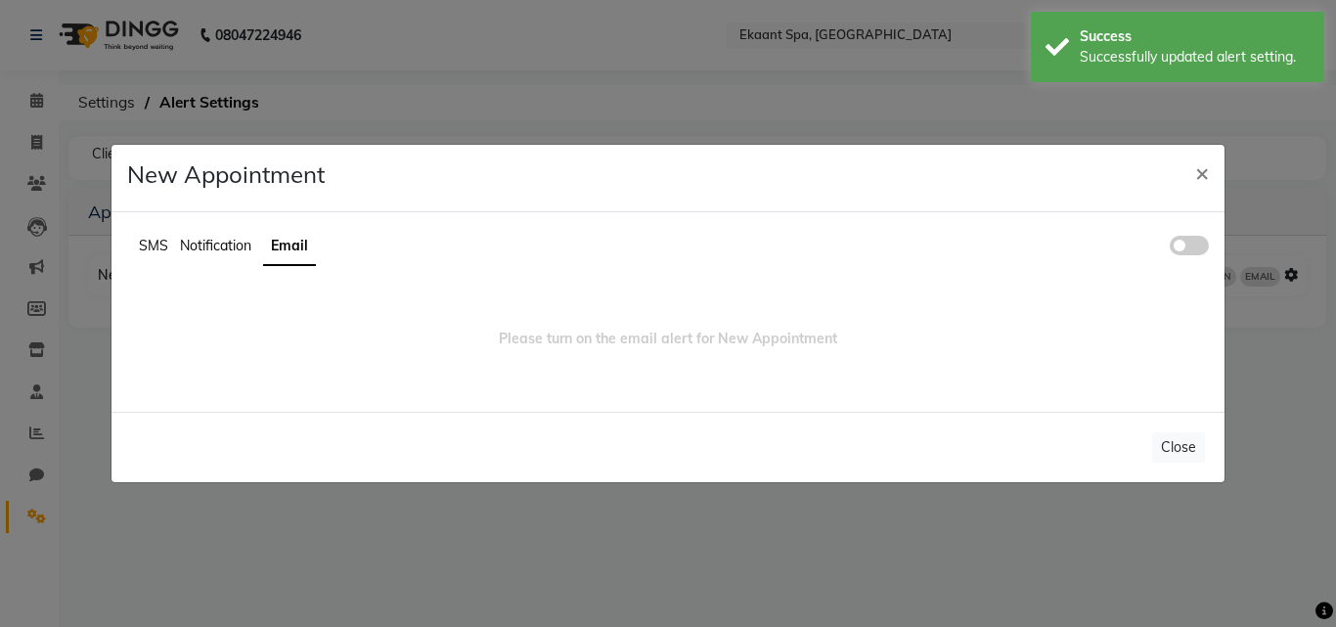
click at [1192, 239] on span at bounding box center [1189, 246] width 39 height 20
click at [1170, 248] on input "checkbox" at bounding box center [1170, 248] width 0 height 0
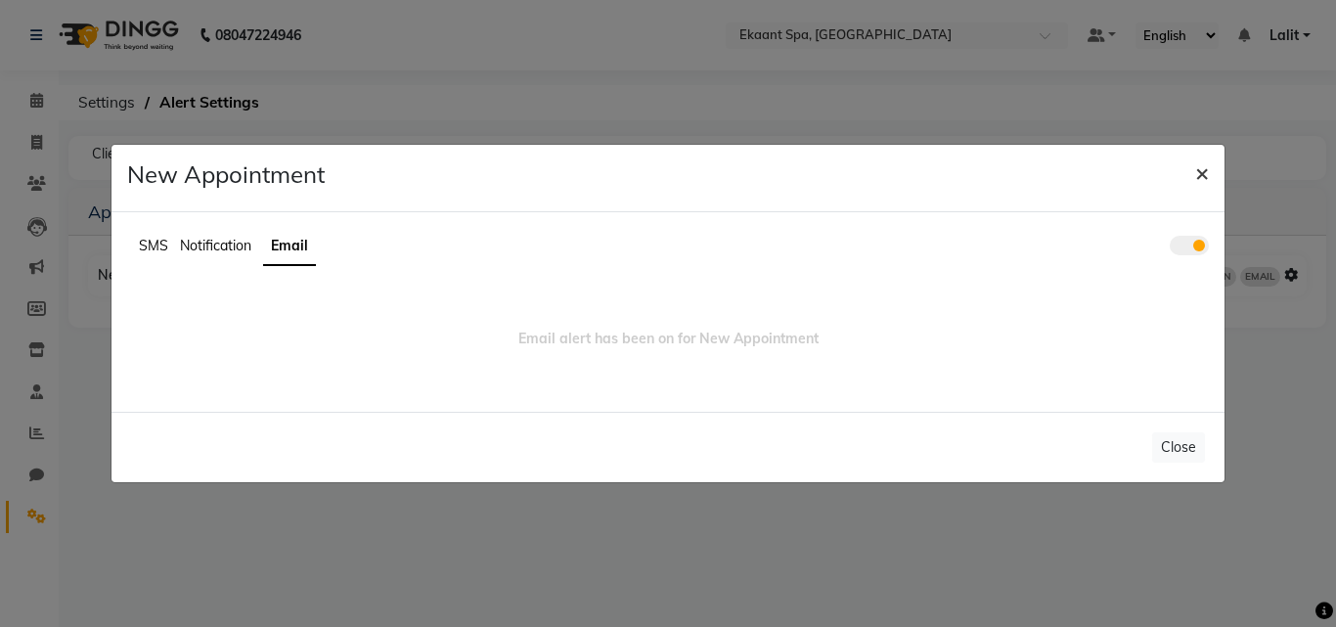
click at [1207, 162] on span "×" at bounding box center [1202, 171] width 14 height 29
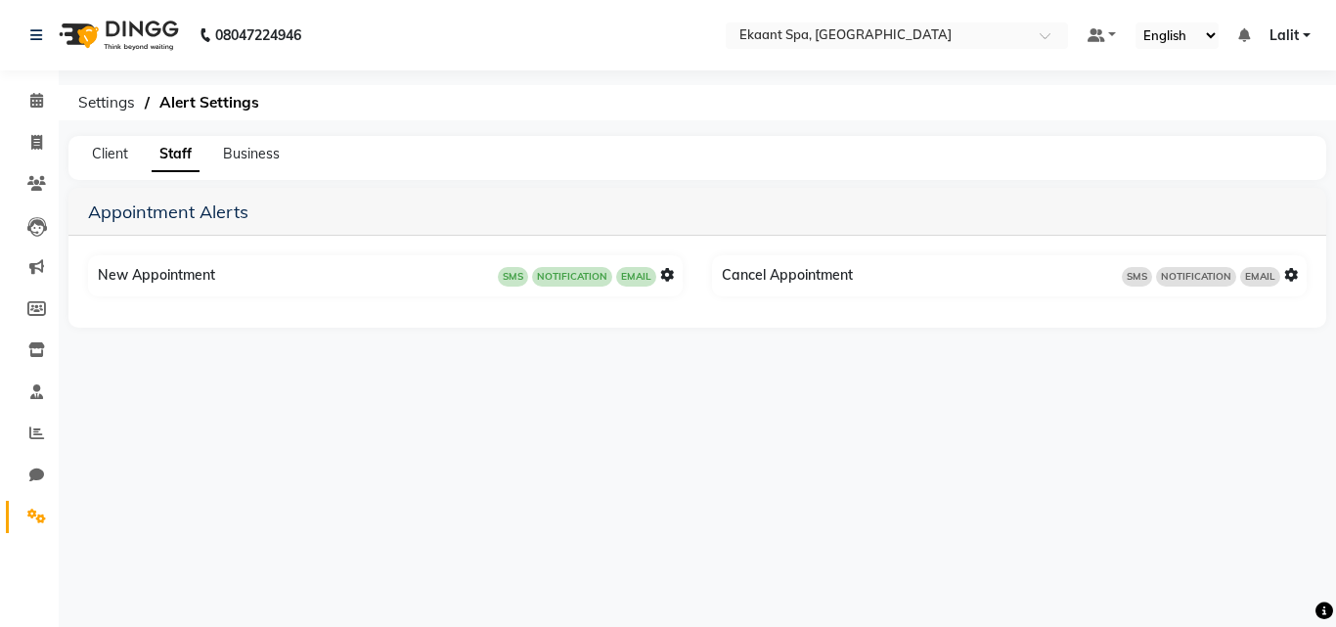
click at [1291, 277] on icon at bounding box center [1291, 275] width 14 height 14
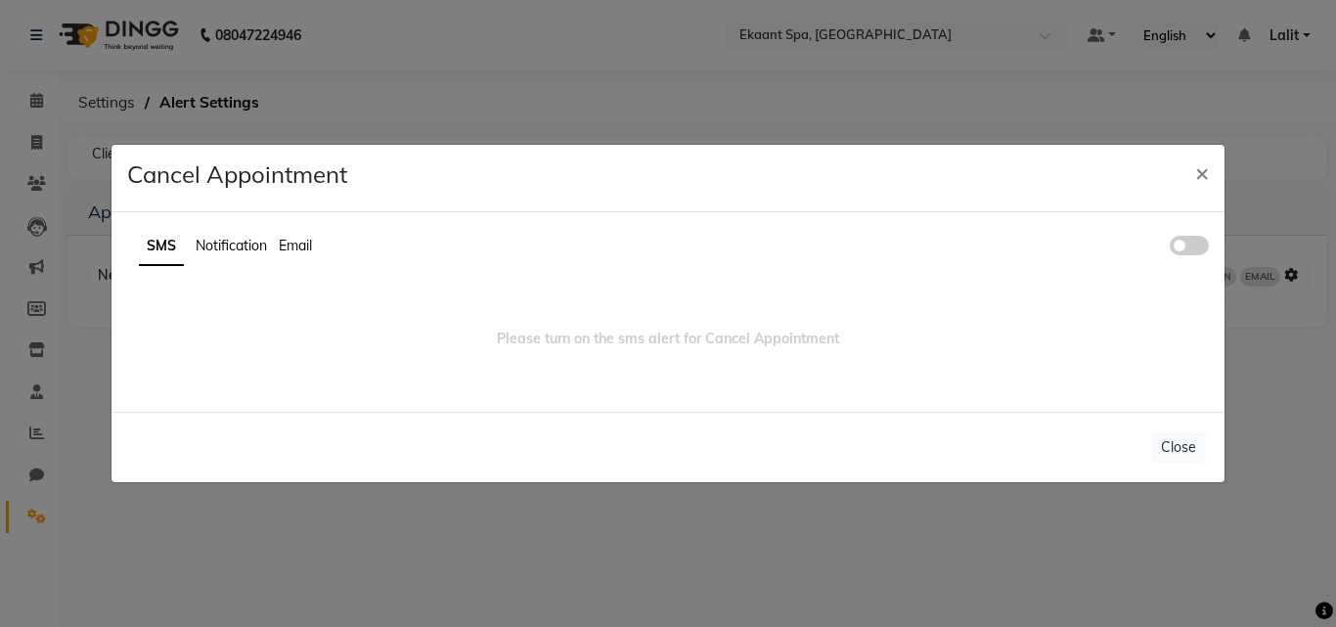
click at [208, 249] on span "Notification" at bounding box center [231, 246] width 71 height 18
click at [1184, 241] on span at bounding box center [1189, 246] width 39 height 20
click at [1170, 248] on input "checkbox" at bounding box center [1170, 248] width 0 height 0
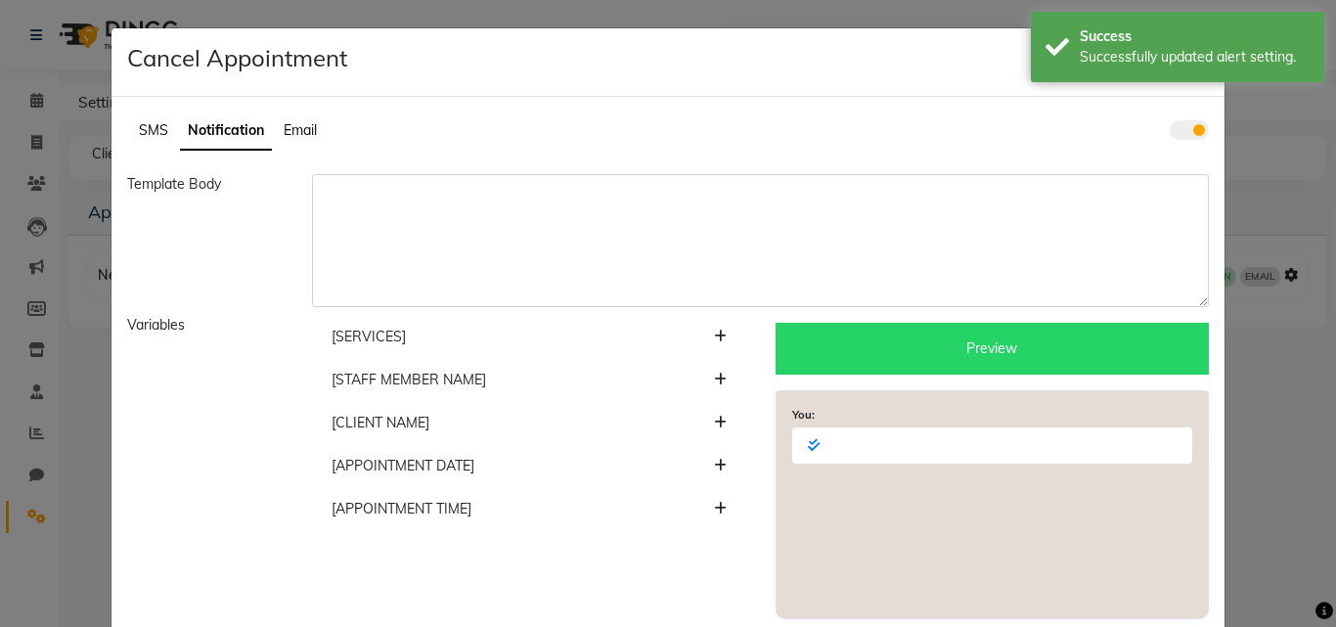
click at [153, 135] on span "SMS" at bounding box center [153, 130] width 29 height 18
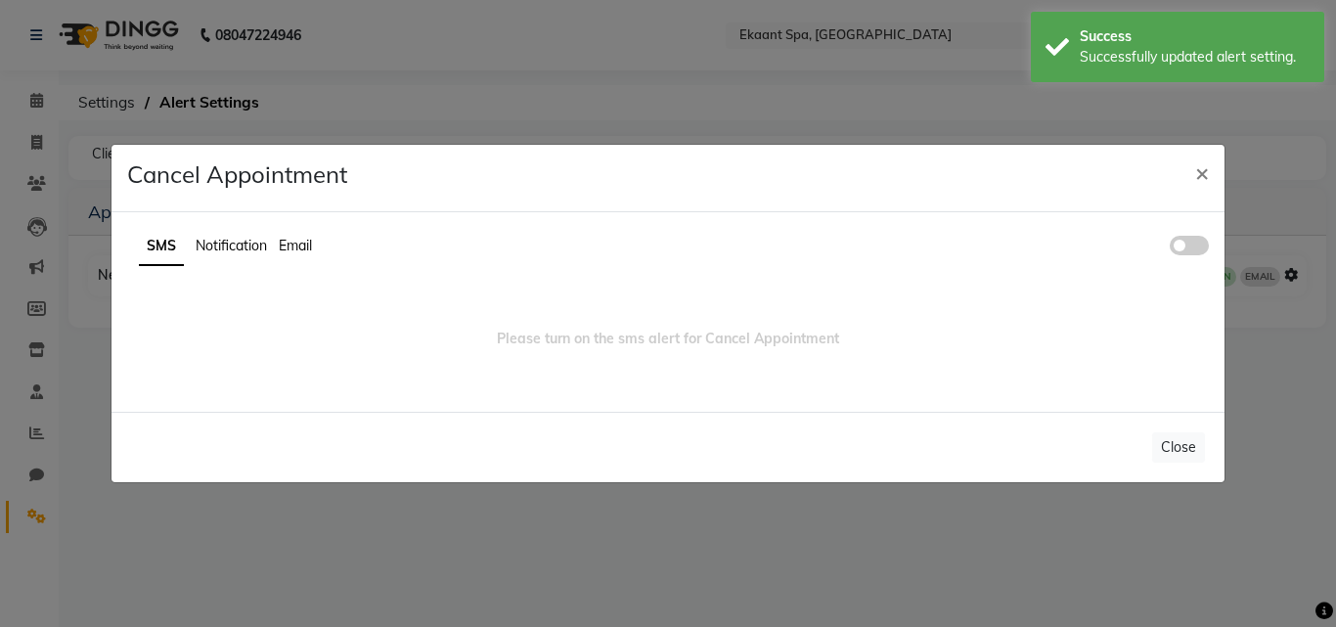
click at [1184, 245] on span at bounding box center [1189, 246] width 39 height 20
click at [1170, 248] on input "checkbox" at bounding box center [1170, 248] width 0 height 0
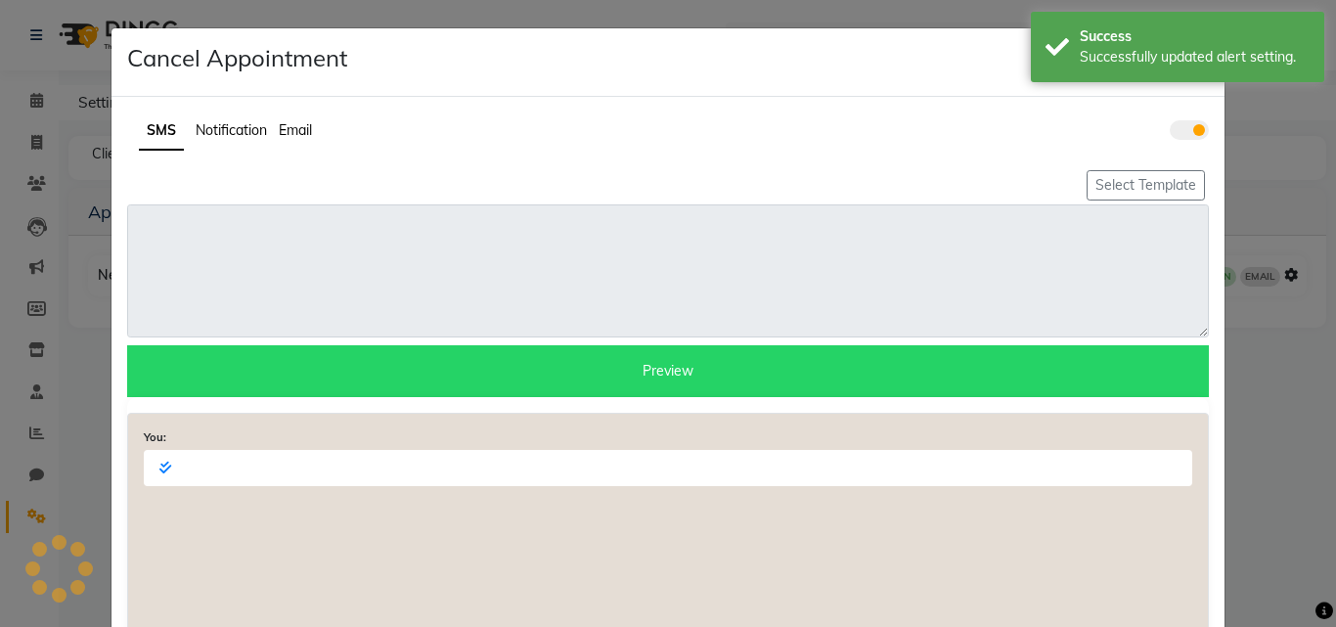
click at [299, 243] on div "SMS Notification Email Select Template Preview You: Total Characters : 0 81 / 1" at bounding box center [667, 399] width 1113 height 604
click at [287, 116] on ul "SMS Notification Email" at bounding box center [667, 131] width 1081 height 38
click at [294, 121] on ul "SMS Notification Email" at bounding box center [667, 131] width 1081 height 38
click at [294, 123] on span "Email" at bounding box center [295, 130] width 33 height 18
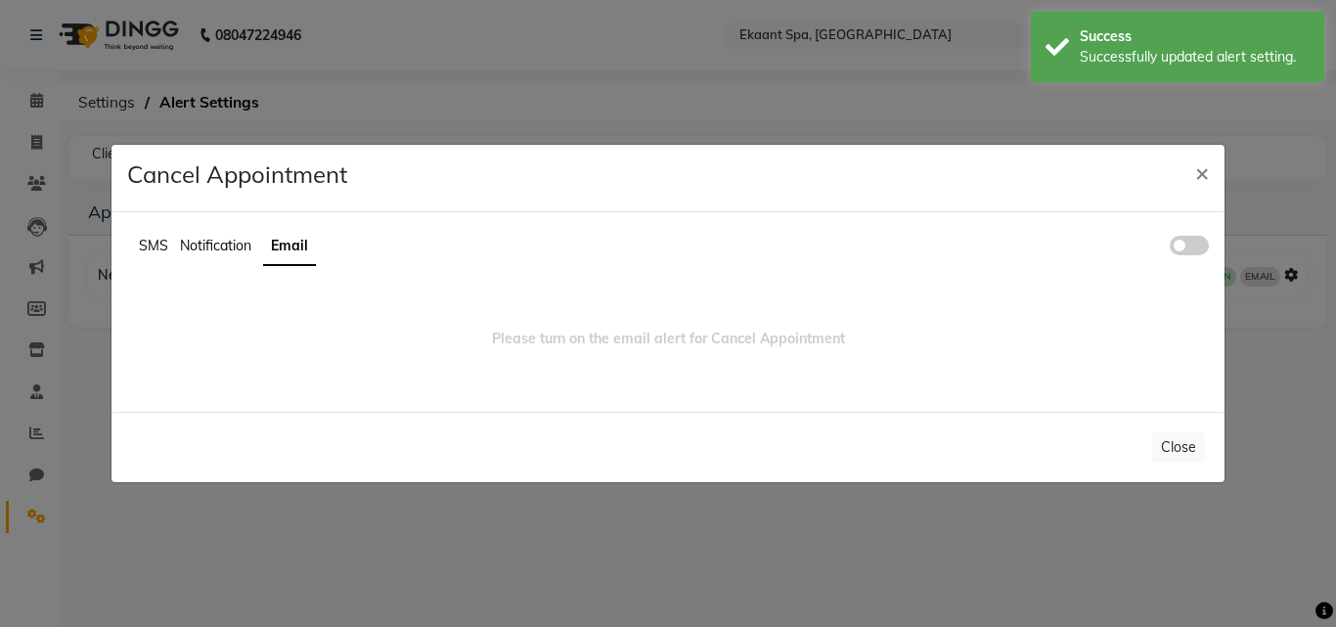
click at [1201, 253] on span at bounding box center [1189, 246] width 39 height 20
click at [1170, 248] on input "checkbox" at bounding box center [1170, 248] width 0 height 0
click at [1200, 177] on span "×" at bounding box center [1202, 171] width 14 height 29
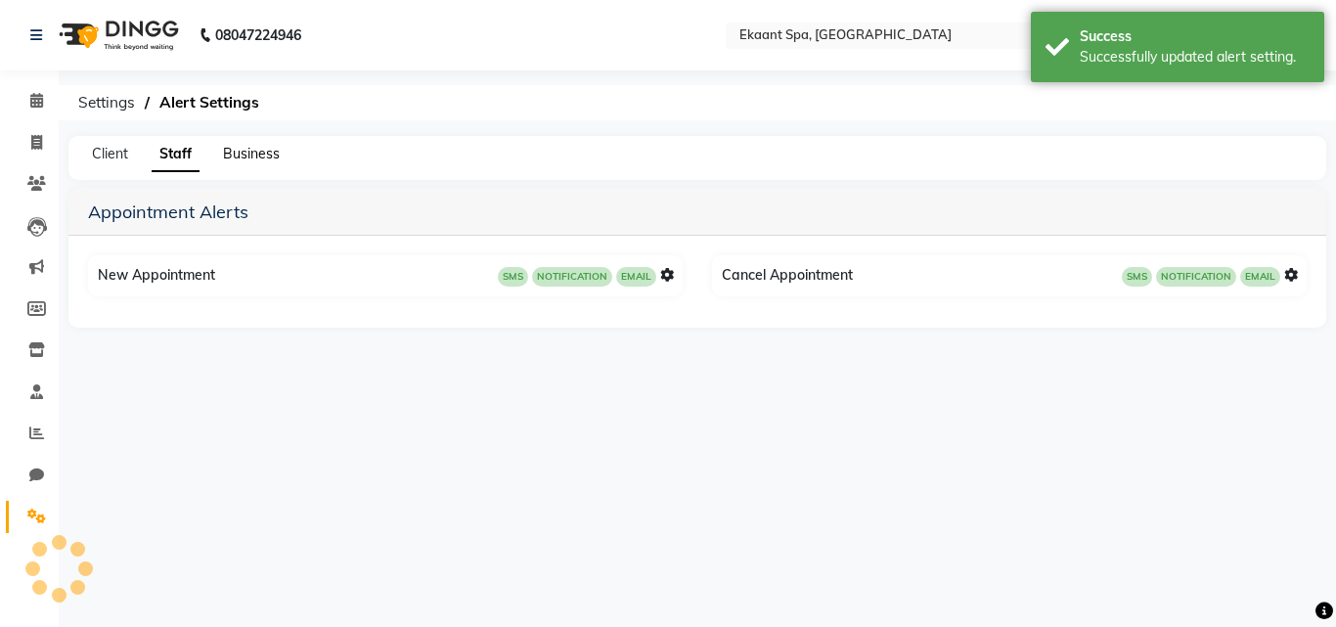
click at [252, 146] on span "Business" at bounding box center [251, 154] width 57 height 18
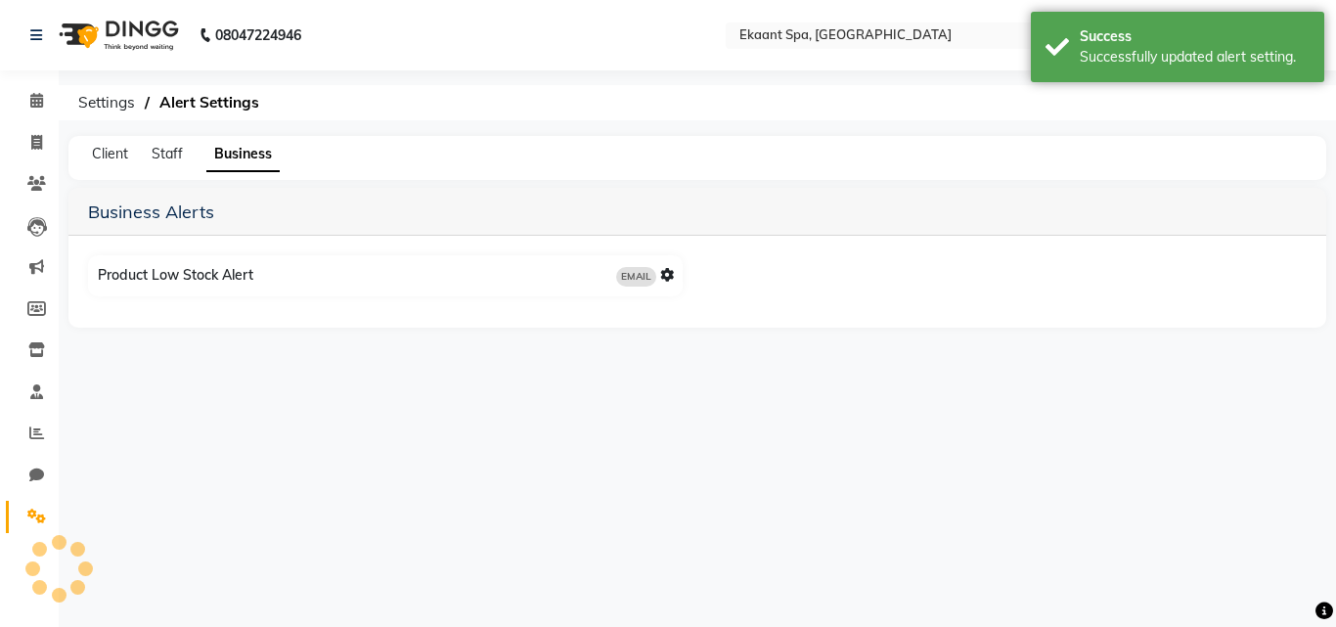
click at [427, 166] on div "Client Staff Business" at bounding box center [697, 158] width 1258 height 44
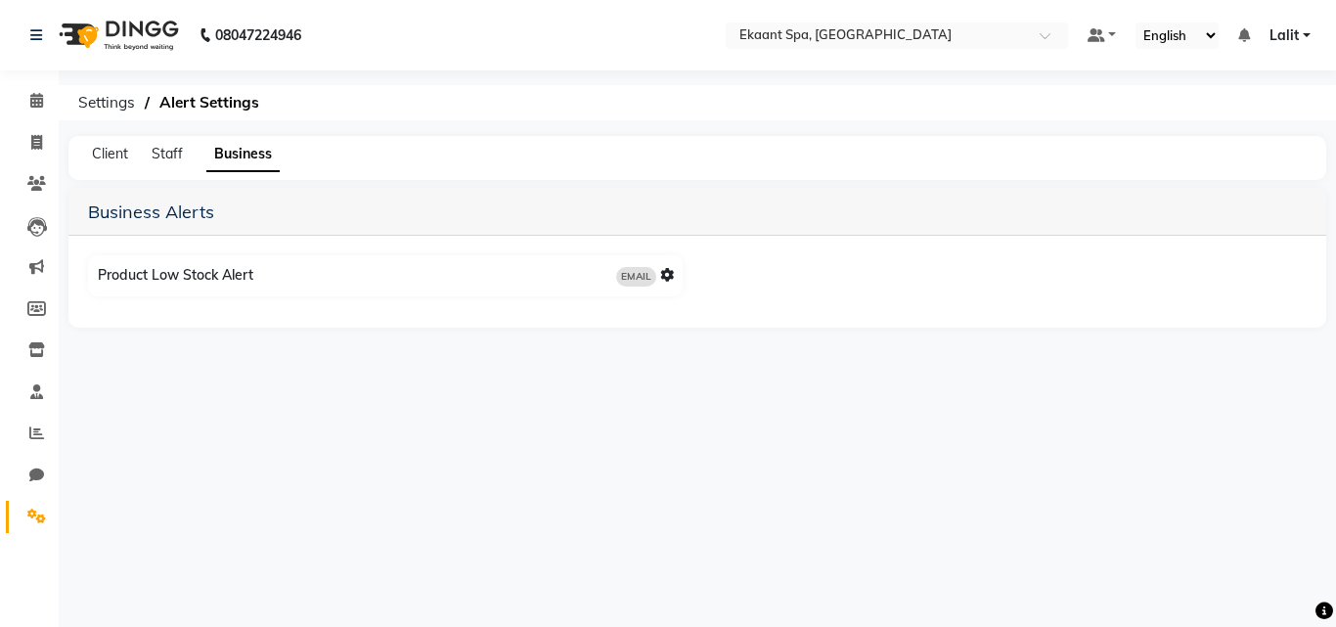
click at [668, 279] on icon at bounding box center [667, 275] width 14 height 14
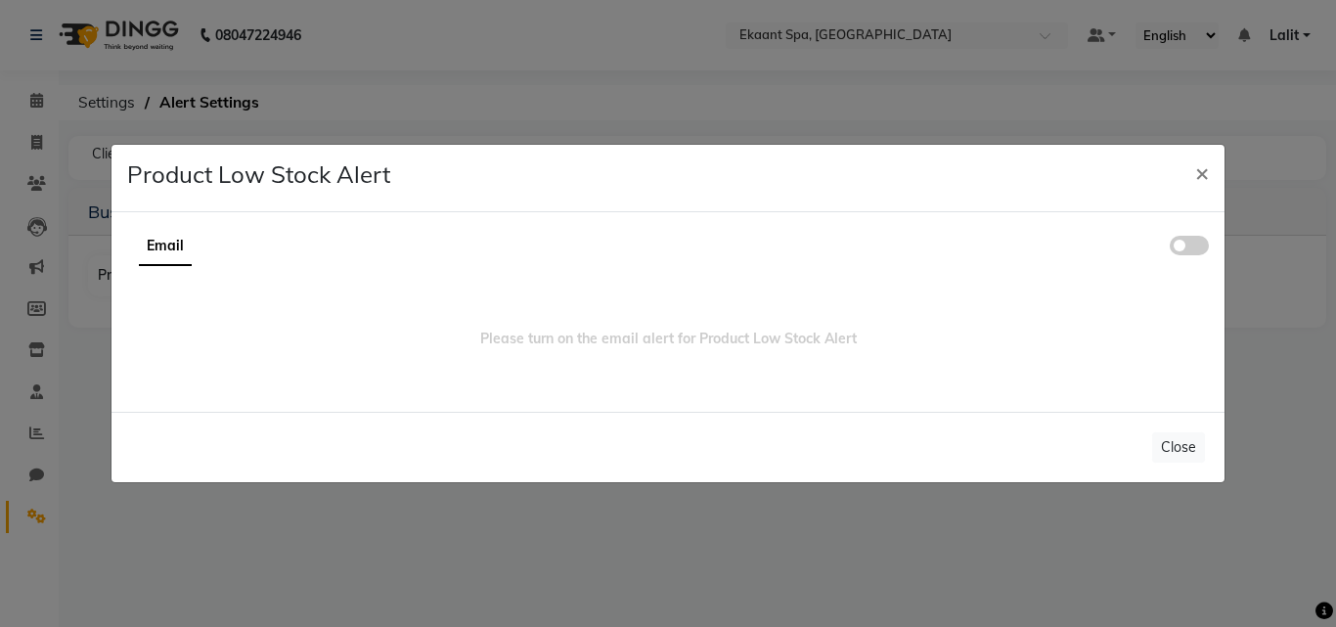
drag, startPoint x: 1170, startPoint y: 244, endPoint x: 1302, endPoint y: 179, distance: 147.4
click at [1172, 243] on span at bounding box center [1189, 246] width 39 height 20
click at [1170, 248] on input "checkbox" at bounding box center [1170, 248] width 0 height 0
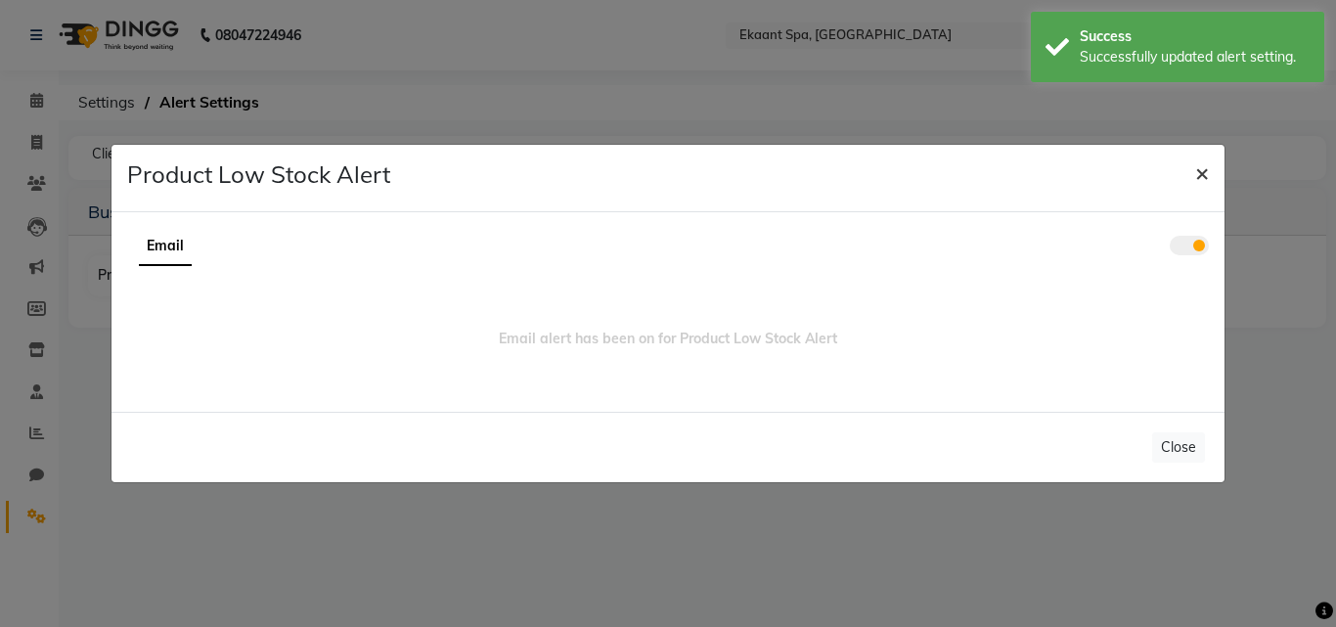
drag, startPoint x: 1199, startPoint y: 165, endPoint x: 1203, endPoint y: 177, distance: 12.4
click at [1203, 172] on span "×" at bounding box center [1202, 171] width 14 height 29
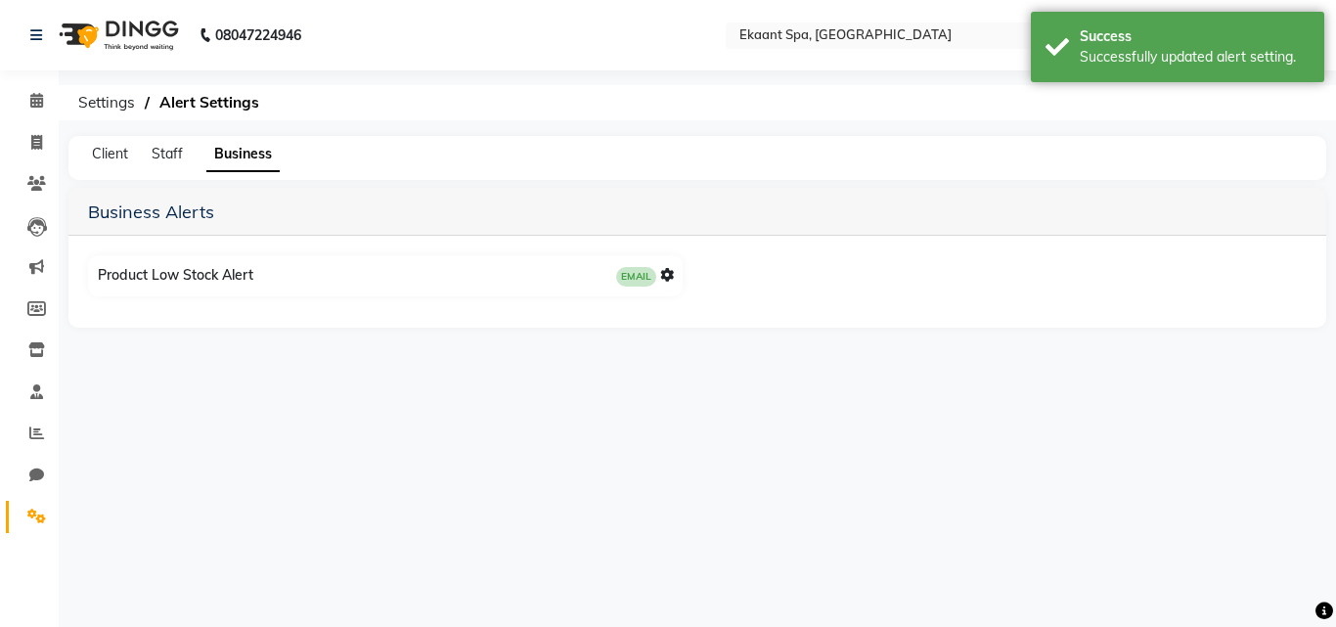
drag, startPoint x: 1203, startPoint y: 177, endPoint x: 1076, endPoint y: 207, distance: 130.7
click at [1203, 178] on ngb-modal-window at bounding box center [668, 313] width 1336 height 627
click at [199, 162] on div "Client Staff Business" at bounding box center [697, 158] width 1258 height 44
drag, startPoint x: 183, startPoint y: 159, endPoint x: 164, endPoint y: 184, distance: 30.7
click at [176, 161] on div "Client Staff Business" at bounding box center [685, 154] width 1234 height 21
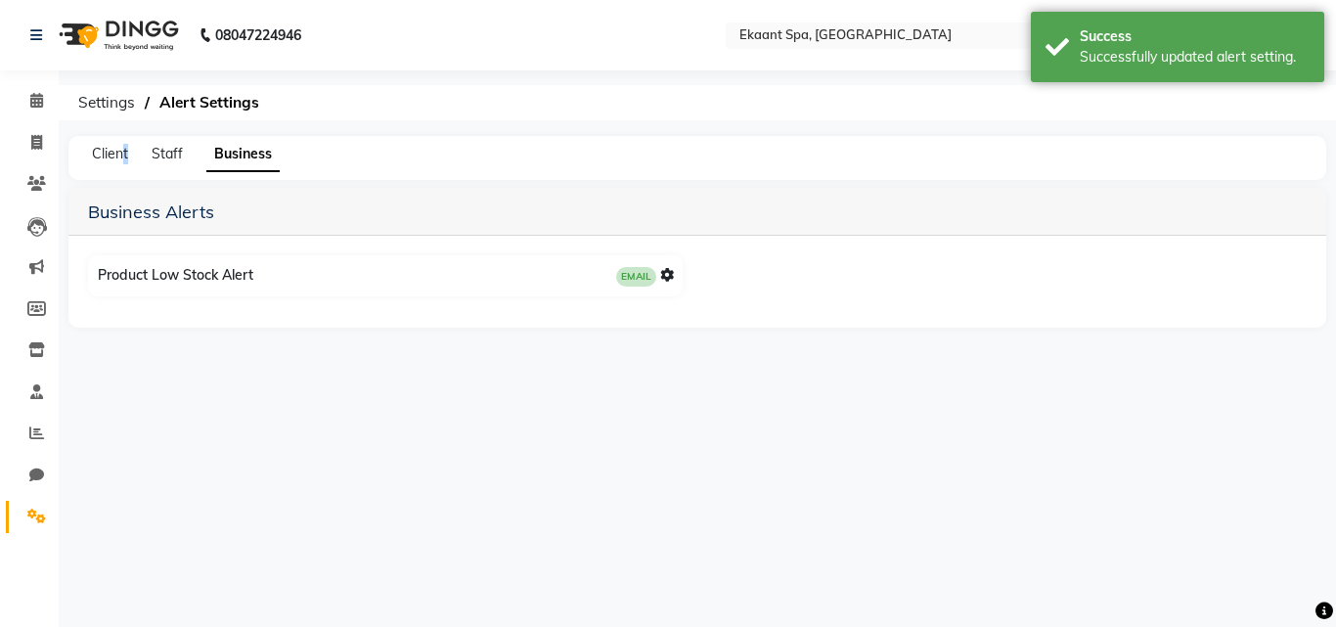
click at [125, 141] on div "Client Staff Business" at bounding box center [697, 158] width 1258 height 44
click at [636, 86] on ol "Settings Alert Settings" at bounding box center [693, 102] width 1251 height 35
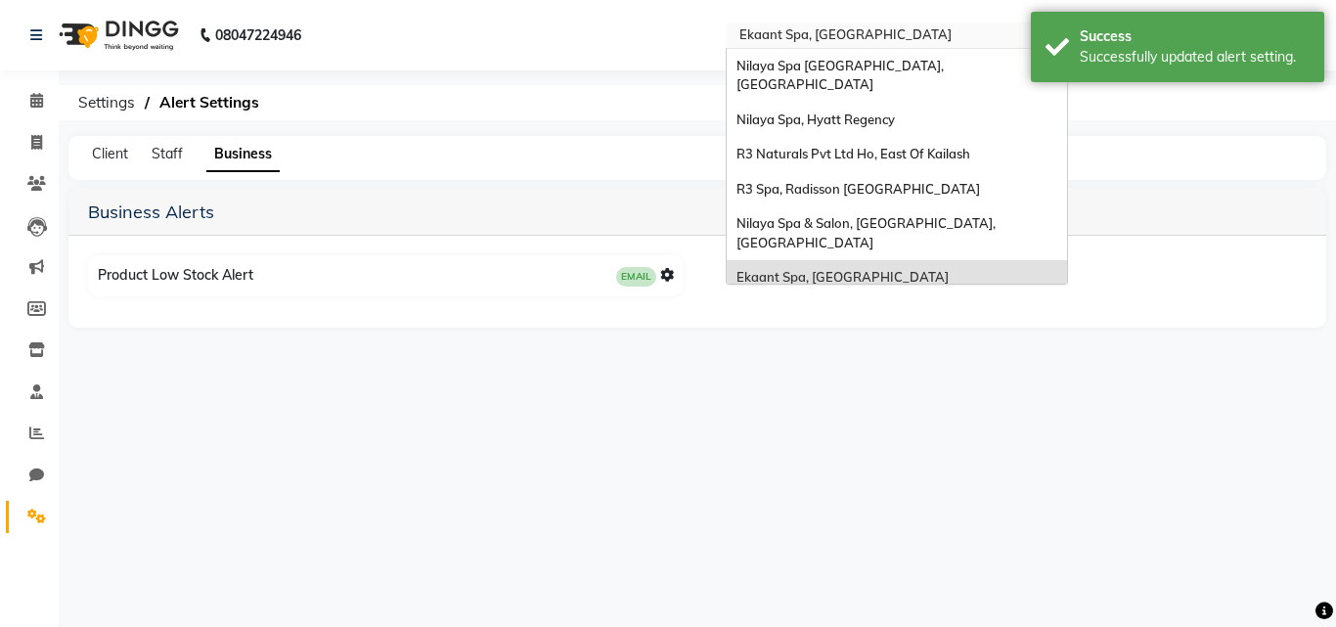
click at [860, 39] on input "text" at bounding box center [877, 37] width 284 height 20
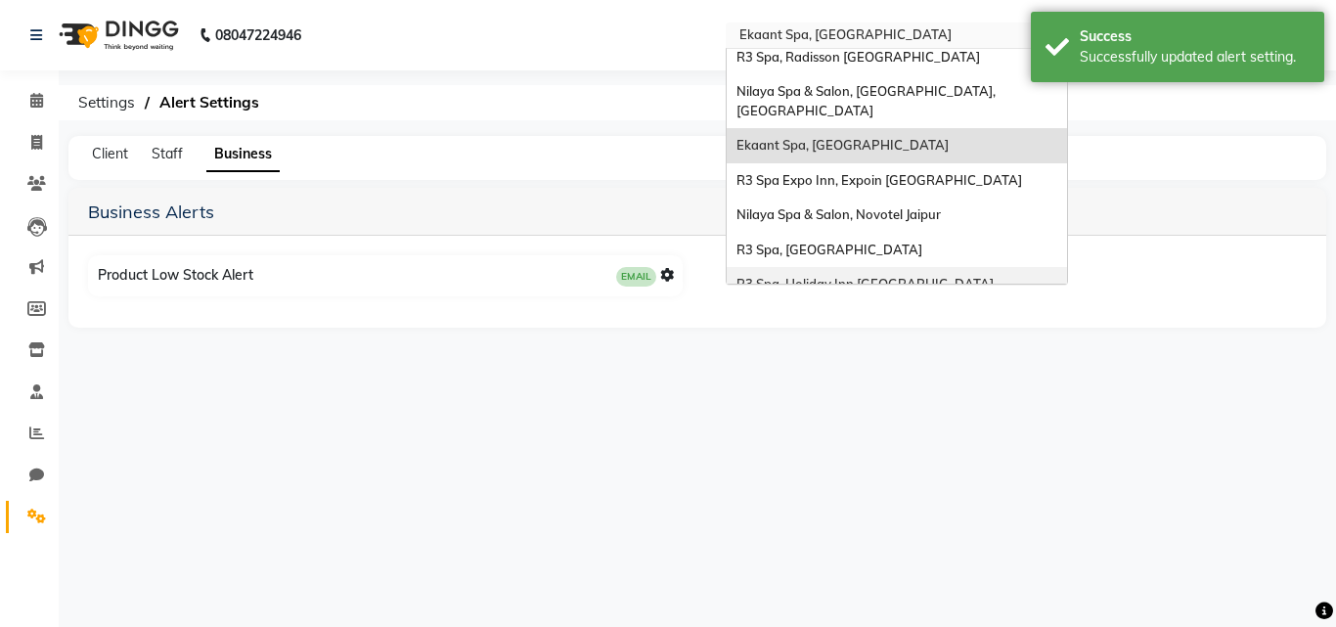
scroll to position [98, 0]
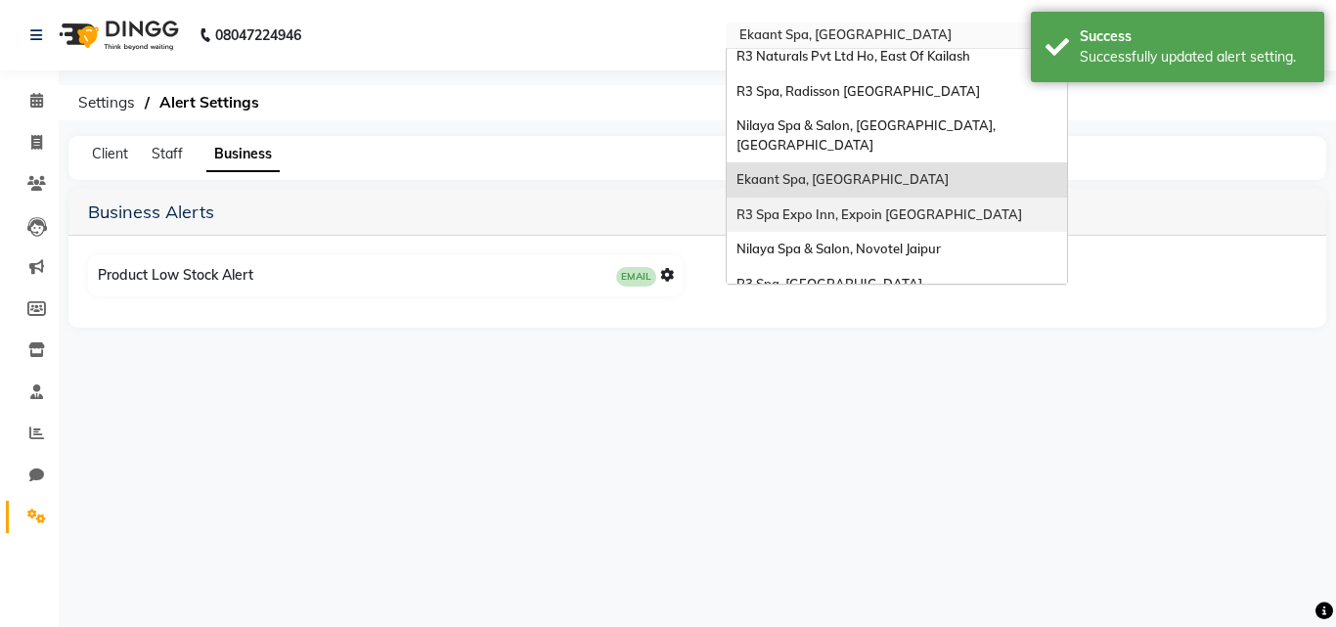
click at [875, 206] on span "R3 Spa Expo Inn, Expoin Greater Noida" at bounding box center [879, 214] width 286 height 16
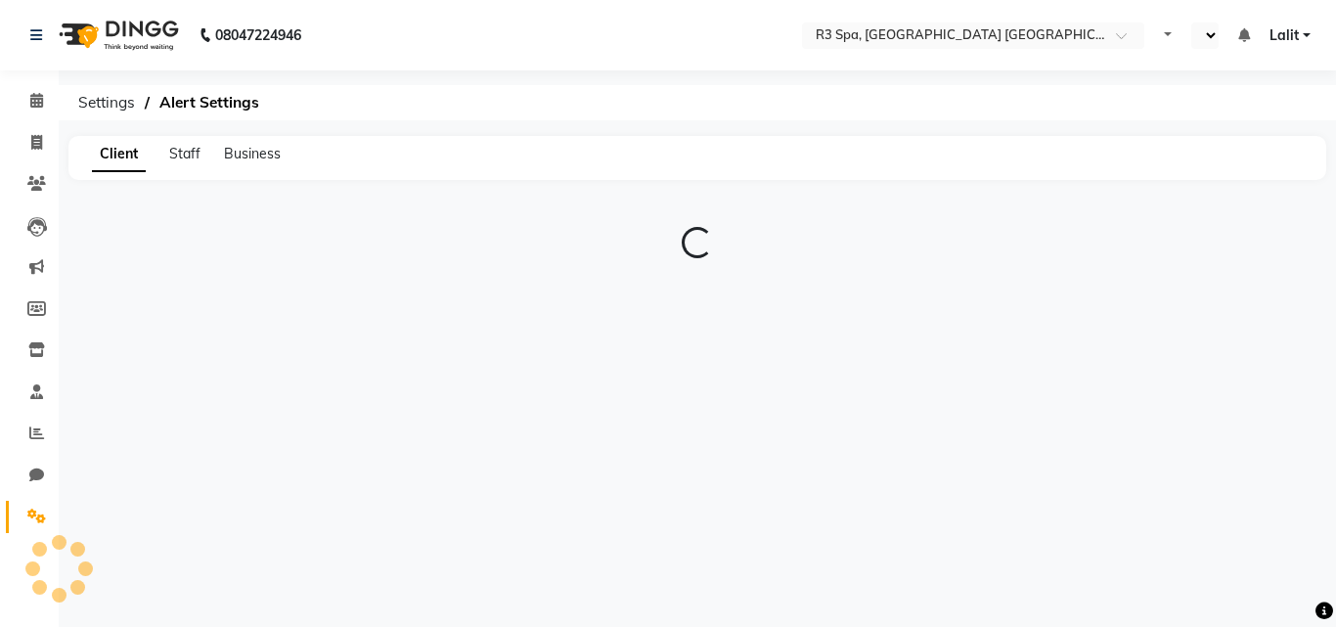
select select "en"
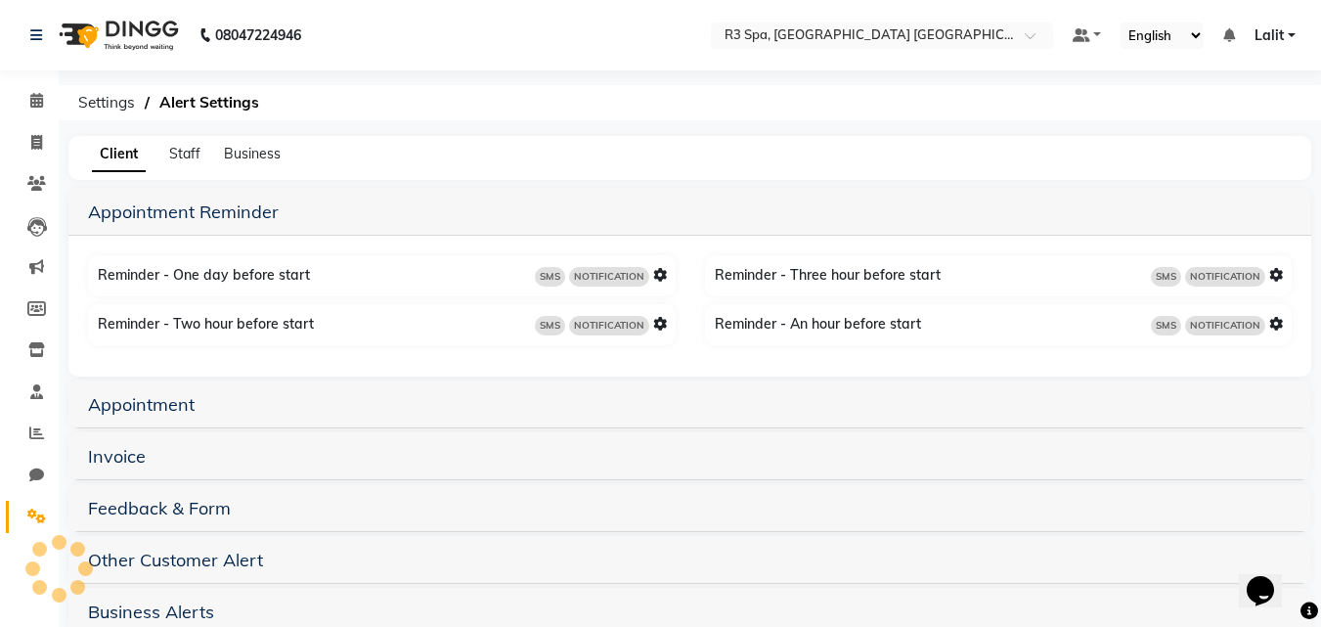
click at [655, 277] on icon at bounding box center [660, 275] width 14 height 14
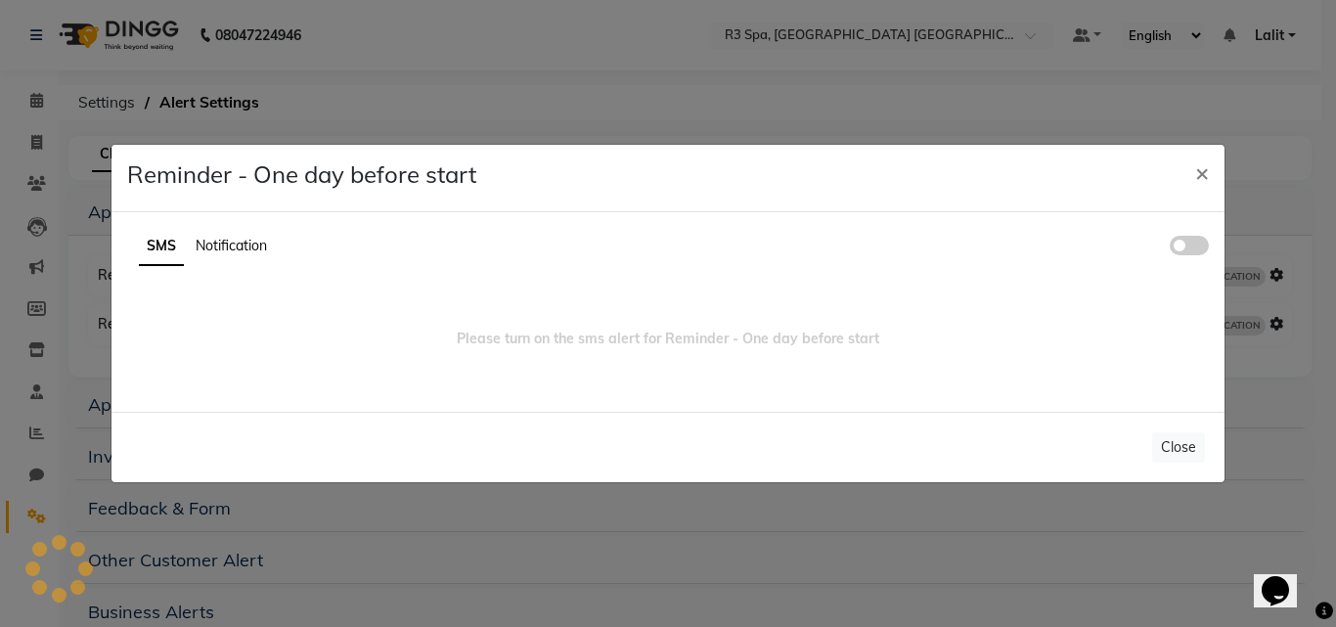
click at [1178, 244] on span at bounding box center [1189, 246] width 39 height 20
click at [1170, 248] on input "checkbox" at bounding box center [1170, 248] width 0 height 0
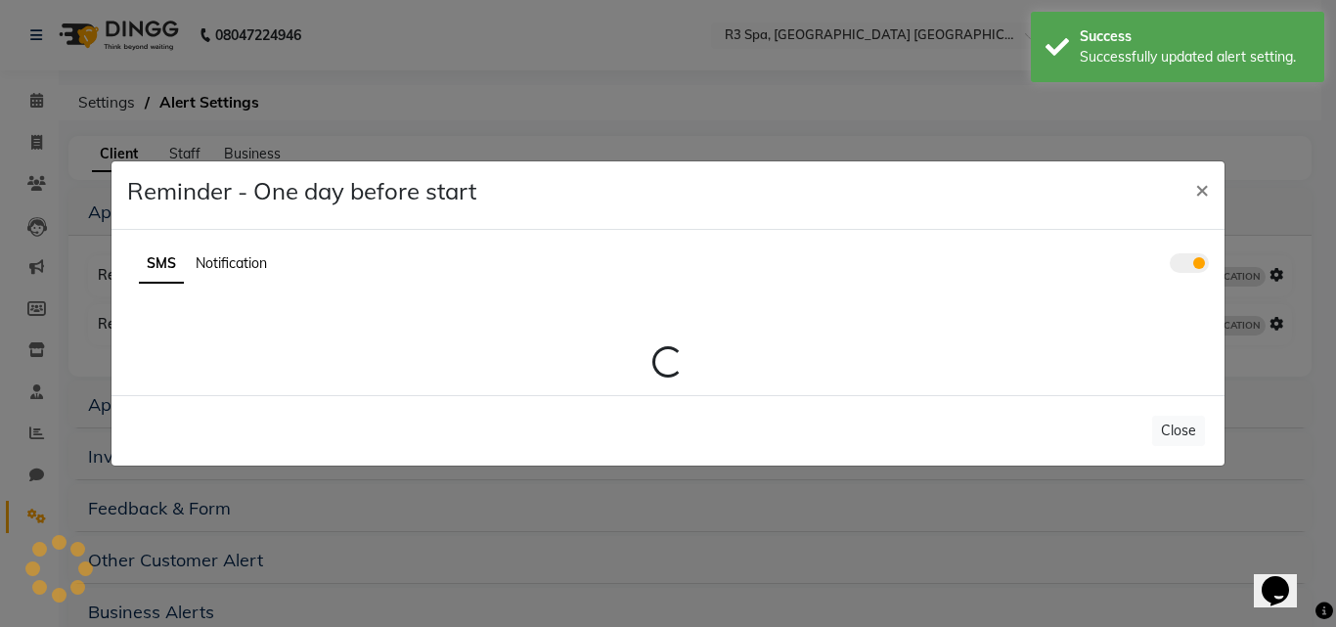
click at [242, 271] on span "Notification" at bounding box center [231, 263] width 71 height 18
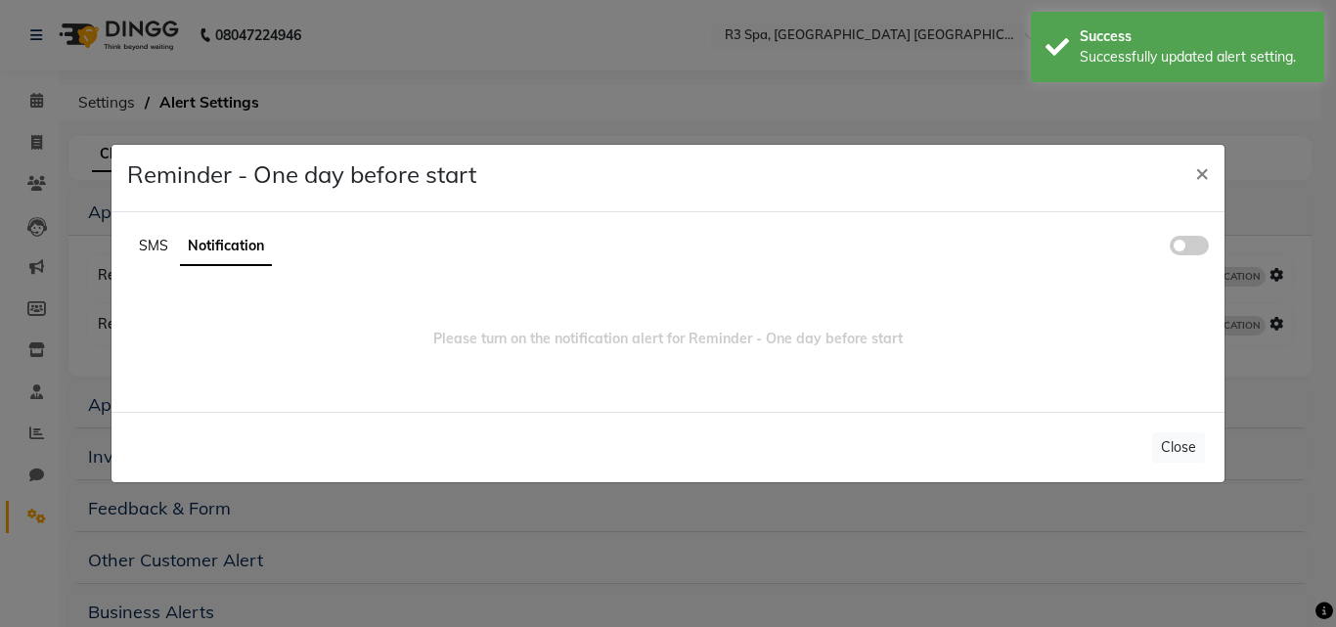
click at [1178, 253] on span at bounding box center [1189, 246] width 39 height 20
click at [1170, 248] on input "checkbox" at bounding box center [1170, 248] width 0 height 0
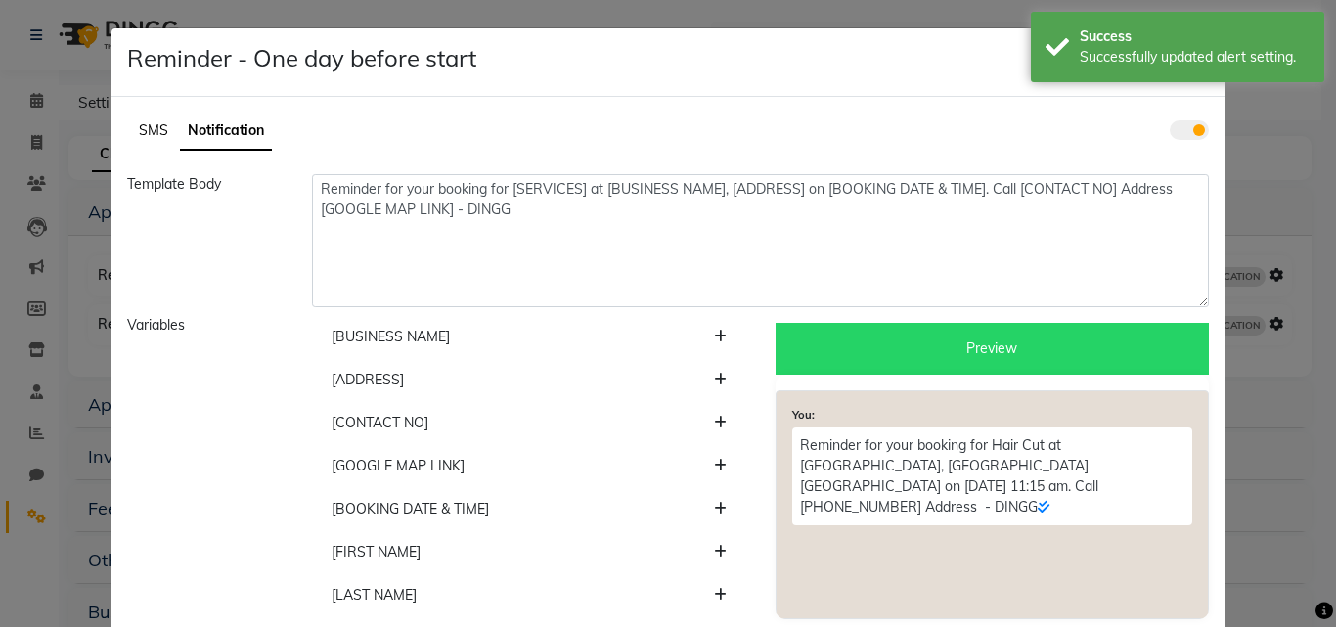
click at [152, 128] on span "SMS" at bounding box center [153, 130] width 29 height 18
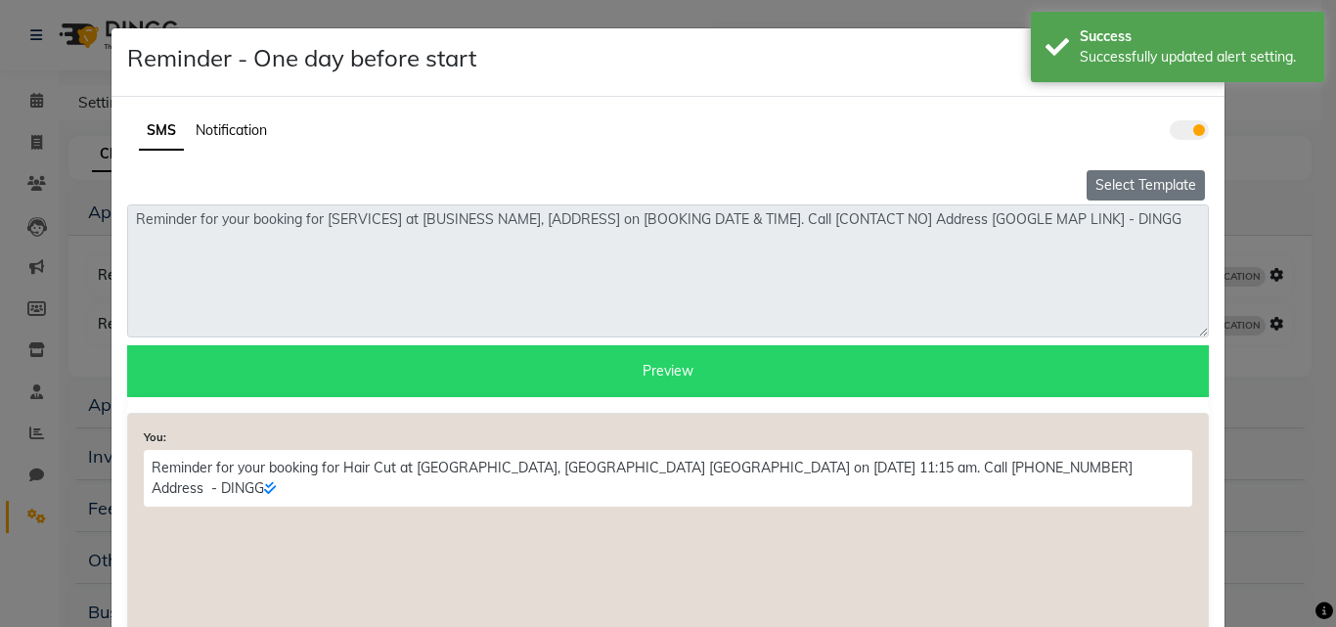
click at [1121, 187] on button "Select Template" at bounding box center [1145, 185] width 118 height 30
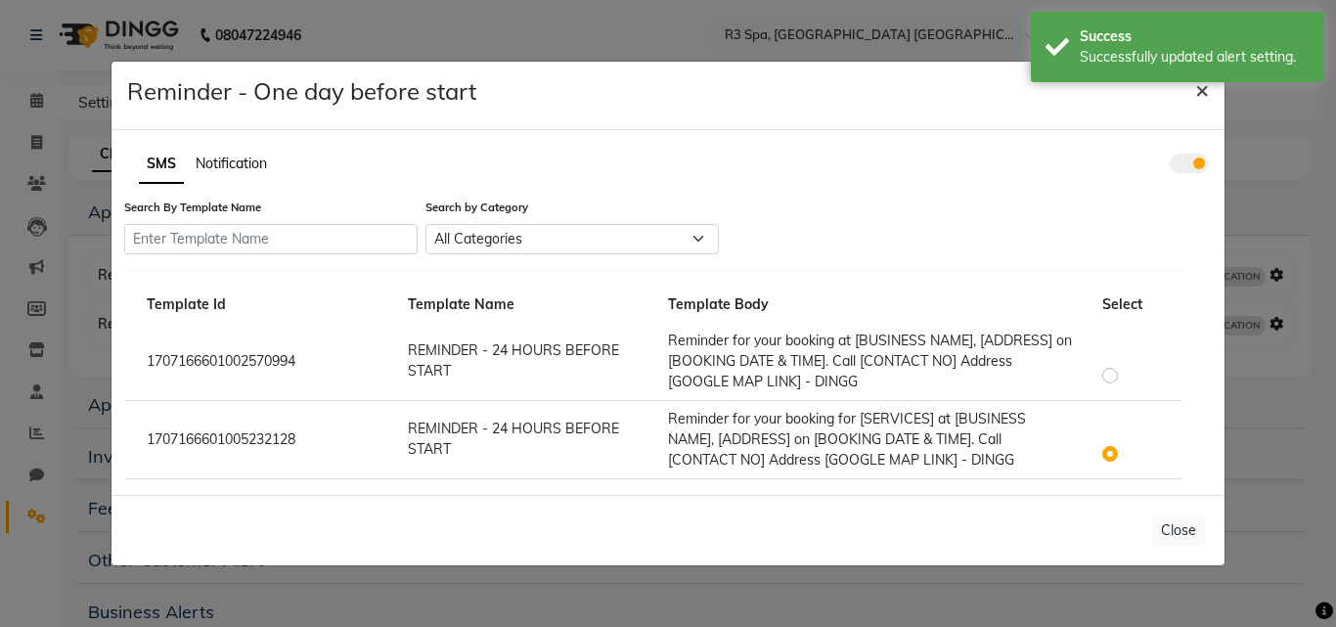
click at [1206, 88] on span "×" at bounding box center [1202, 88] width 14 height 29
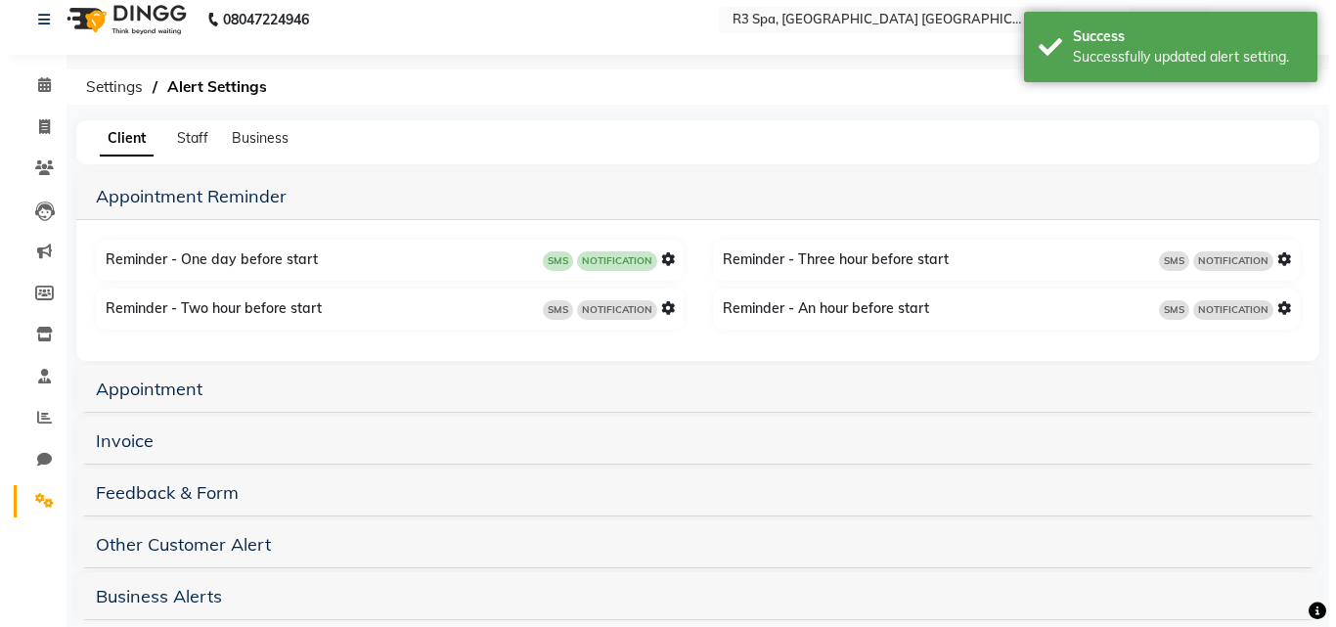
scroll to position [42, 0]
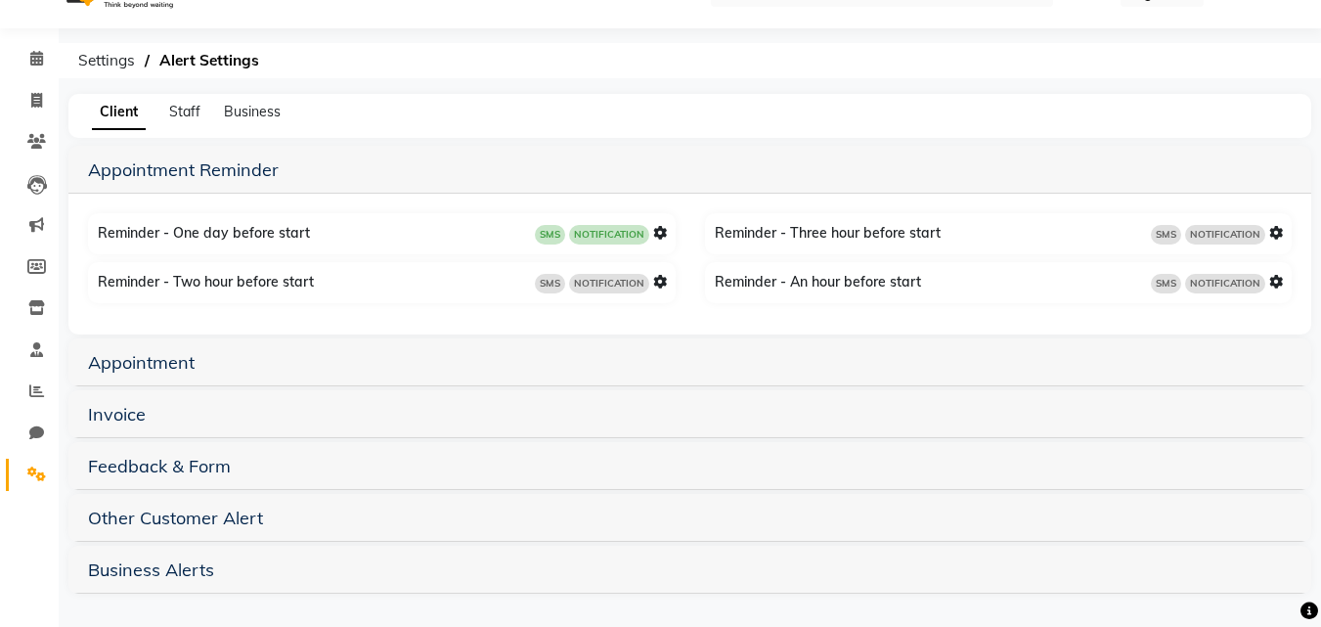
click at [1279, 279] on icon at bounding box center [1276, 282] width 14 height 14
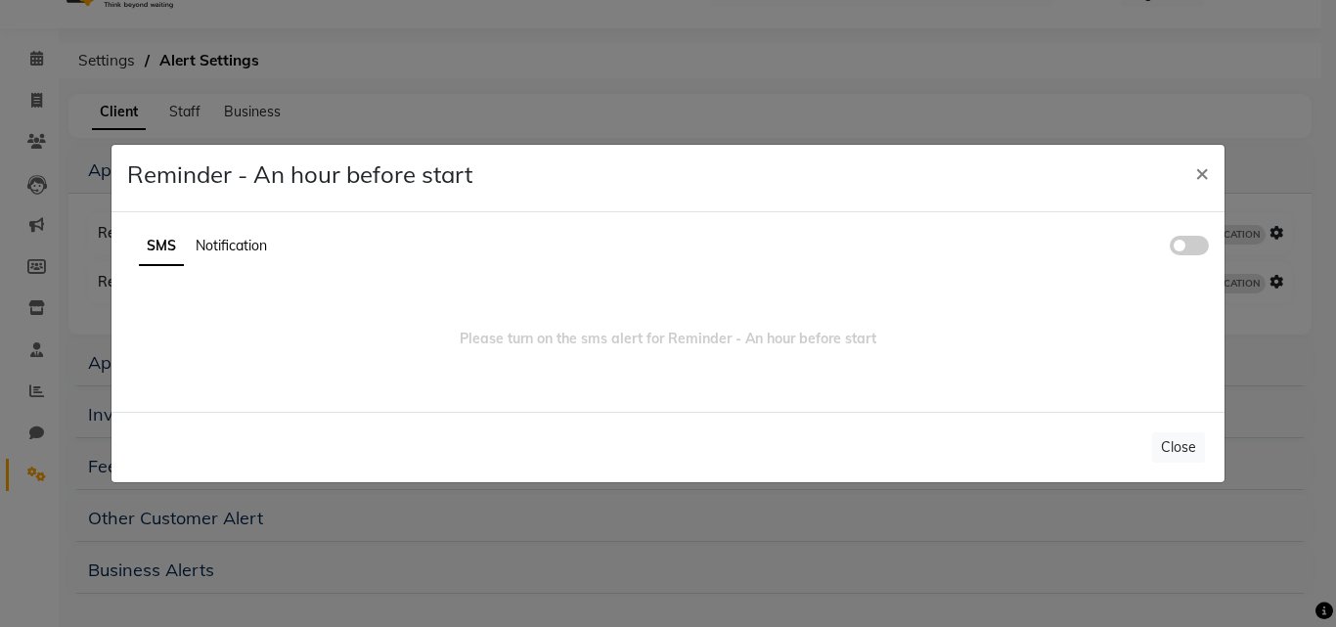
click at [1185, 243] on span at bounding box center [1189, 246] width 39 height 20
click at [1170, 248] on input "checkbox" at bounding box center [1170, 248] width 0 height 0
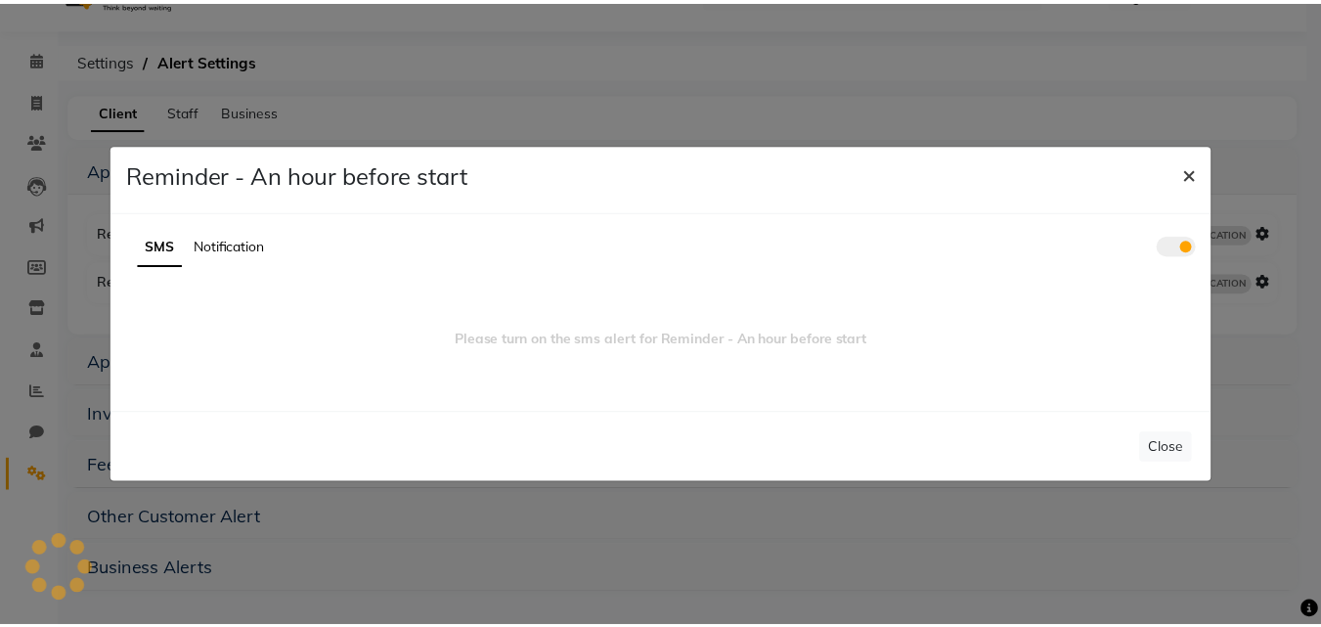
scroll to position [0, 0]
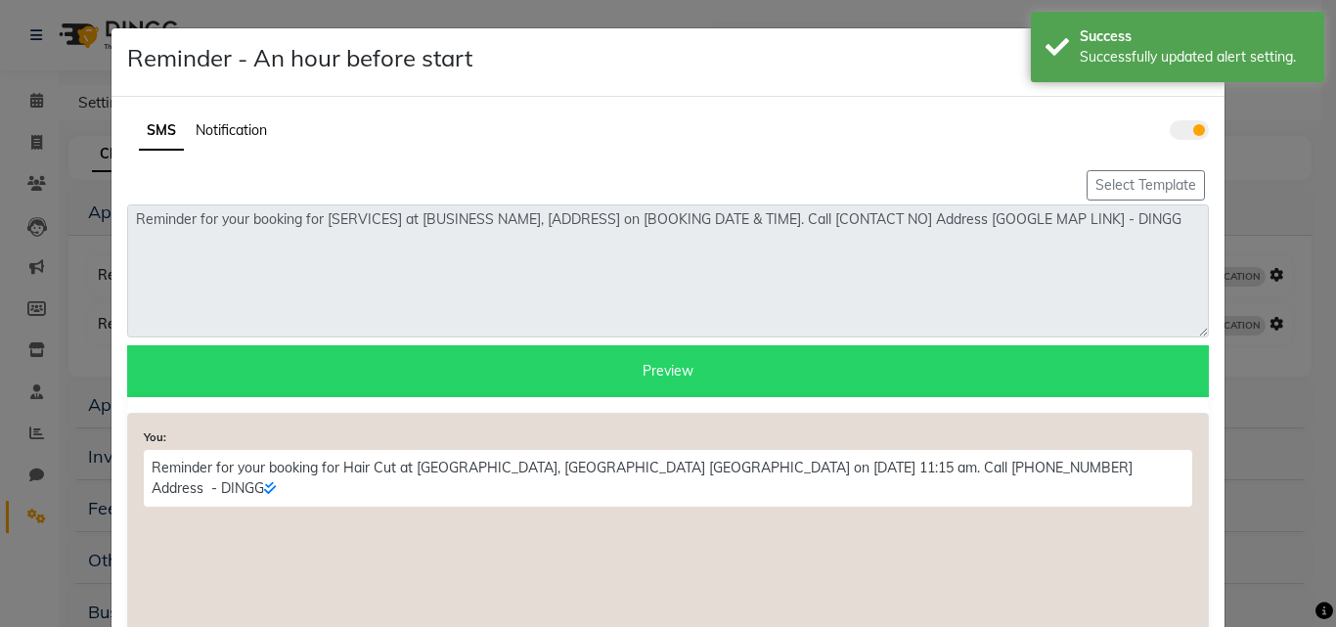
click at [230, 123] on span "Notification" at bounding box center [231, 130] width 71 height 18
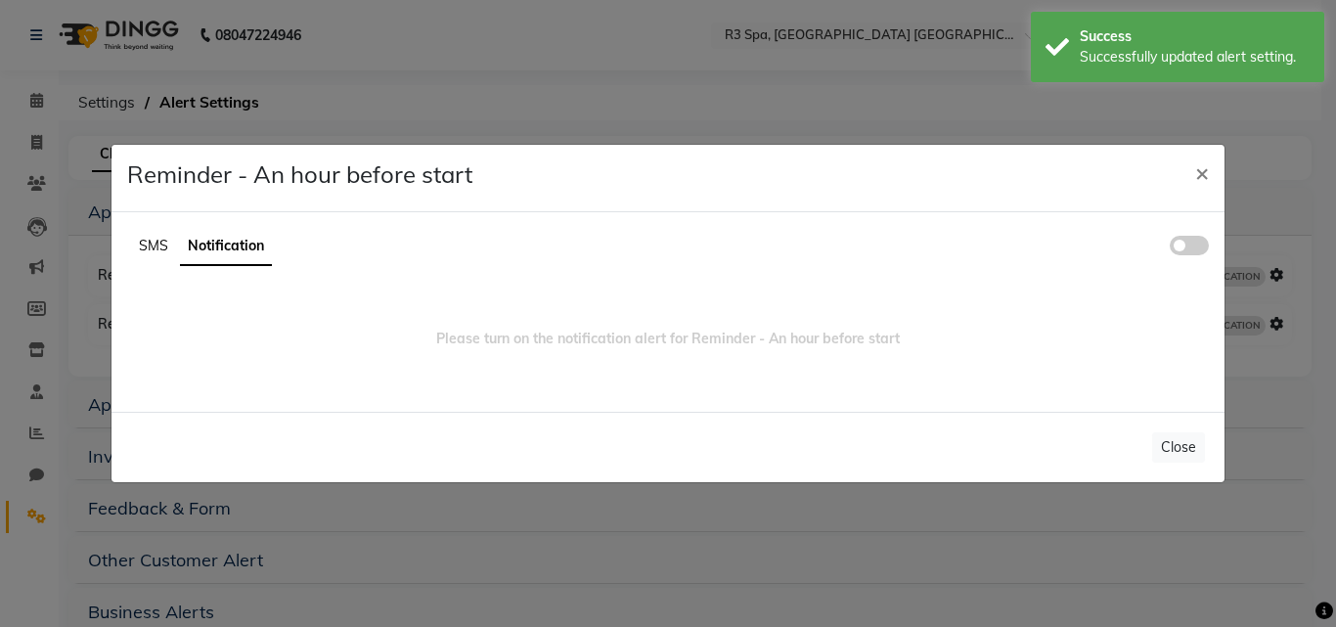
click at [1194, 225] on div "SMS Notification Please turn on the notification alert for Reminder - An hour b…" at bounding box center [667, 311] width 1113 height 199
click at [1199, 250] on span at bounding box center [1189, 246] width 39 height 20
click at [1170, 248] on input "checkbox" at bounding box center [1170, 248] width 0 height 0
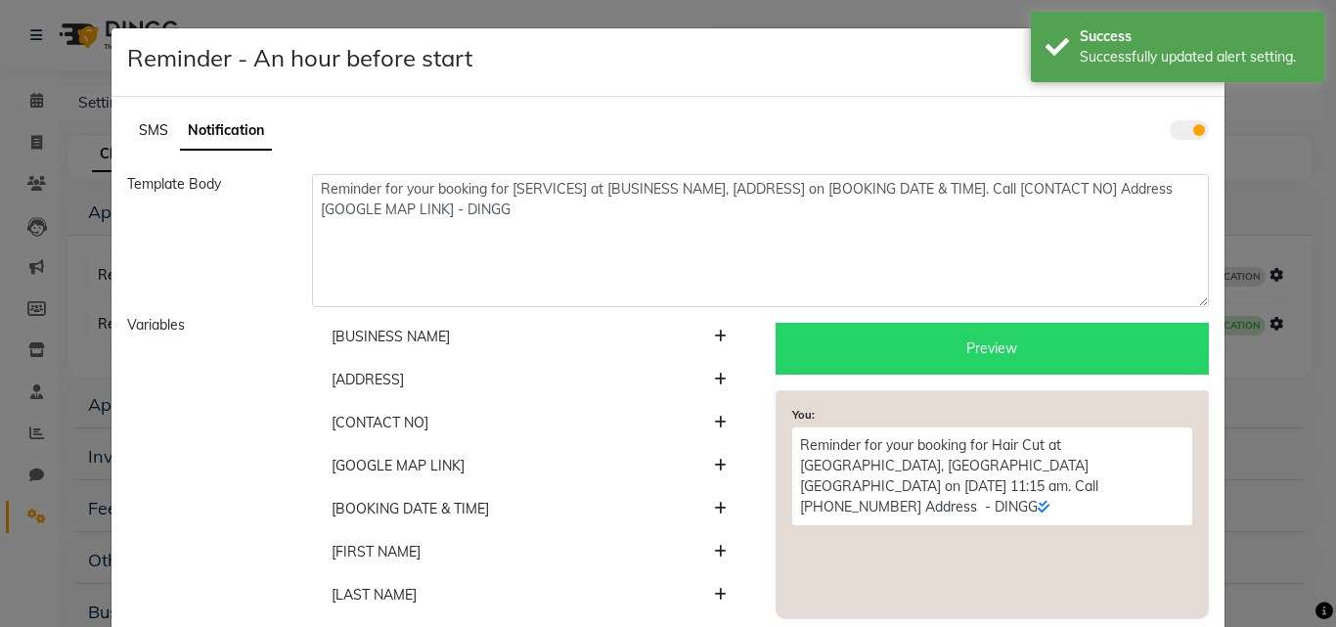
click at [428, 11] on ngb-modal-window "Reminder - An hour before start × SMS Notification Template Body Reminder for y…" at bounding box center [668, 313] width 1336 height 627
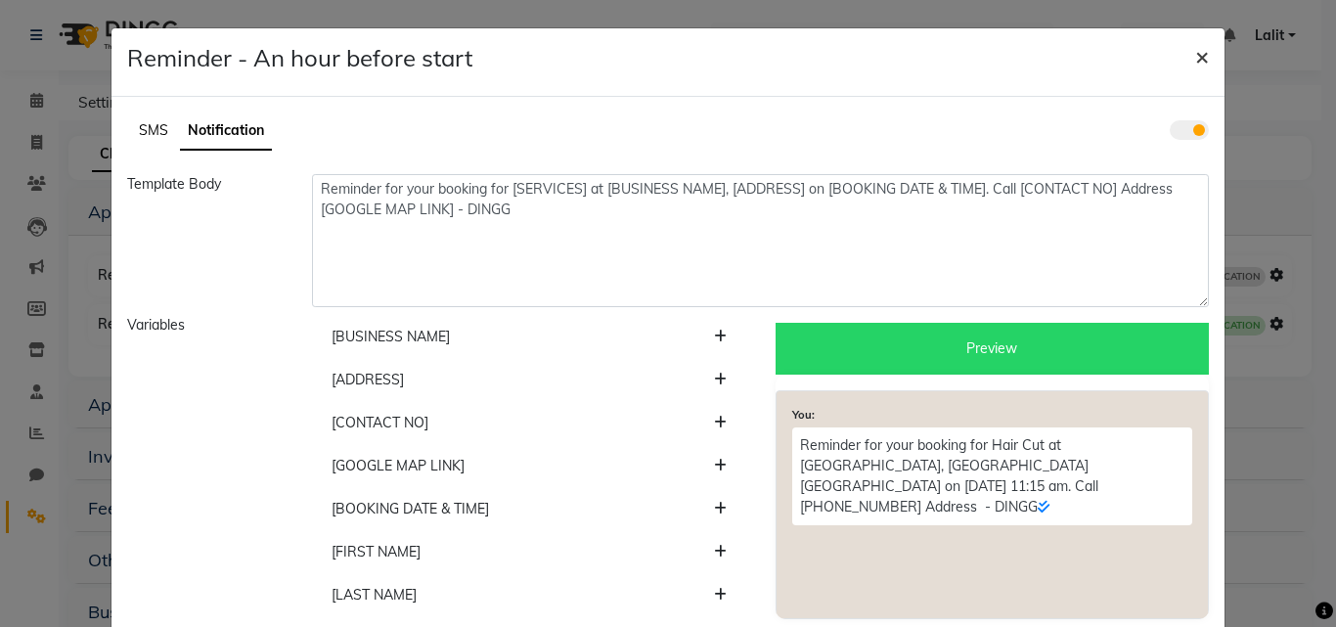
click at [1206, 56] on button "×" at bounding box center [1201, 55] width 45 height 55
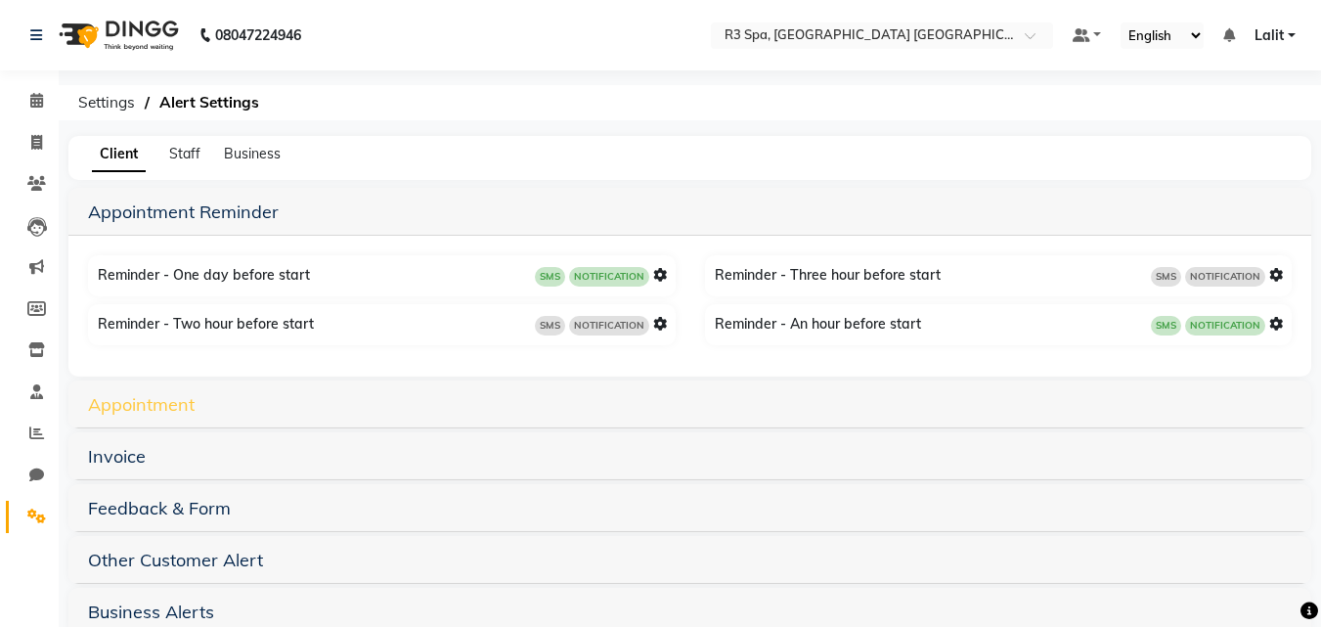
click at [157, 398] on link "Appointment" at bounding box center [141, 404] width 107 height 22
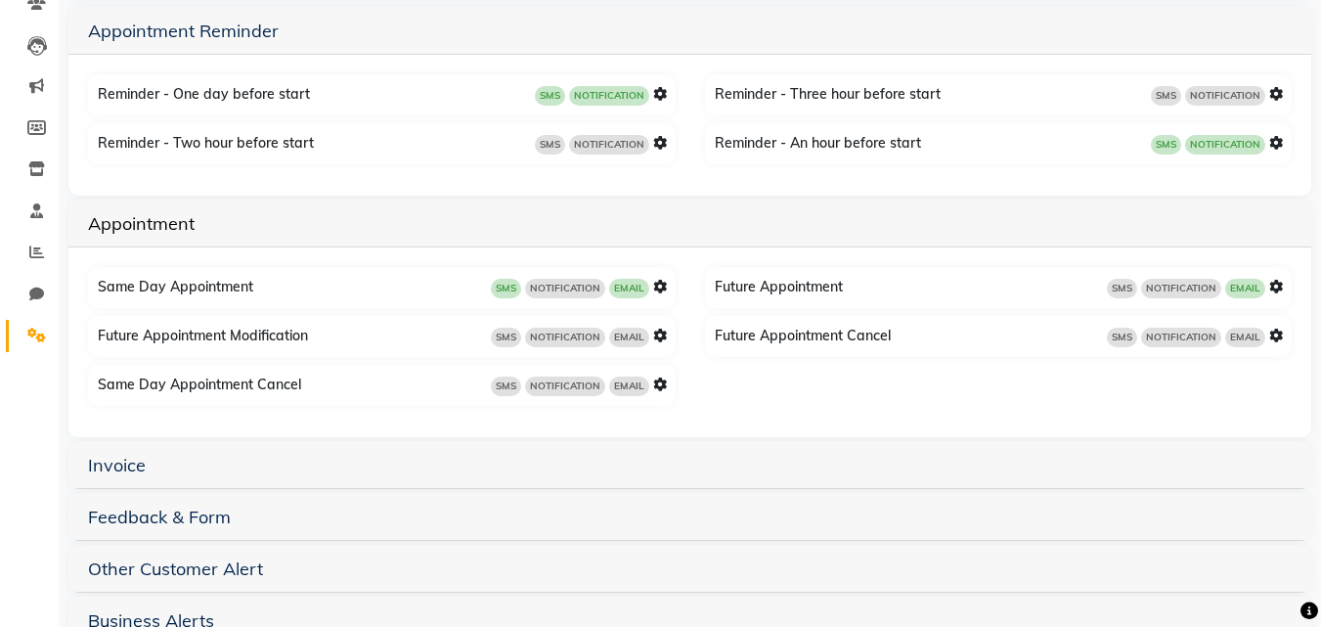
scroll to position [196, 0]
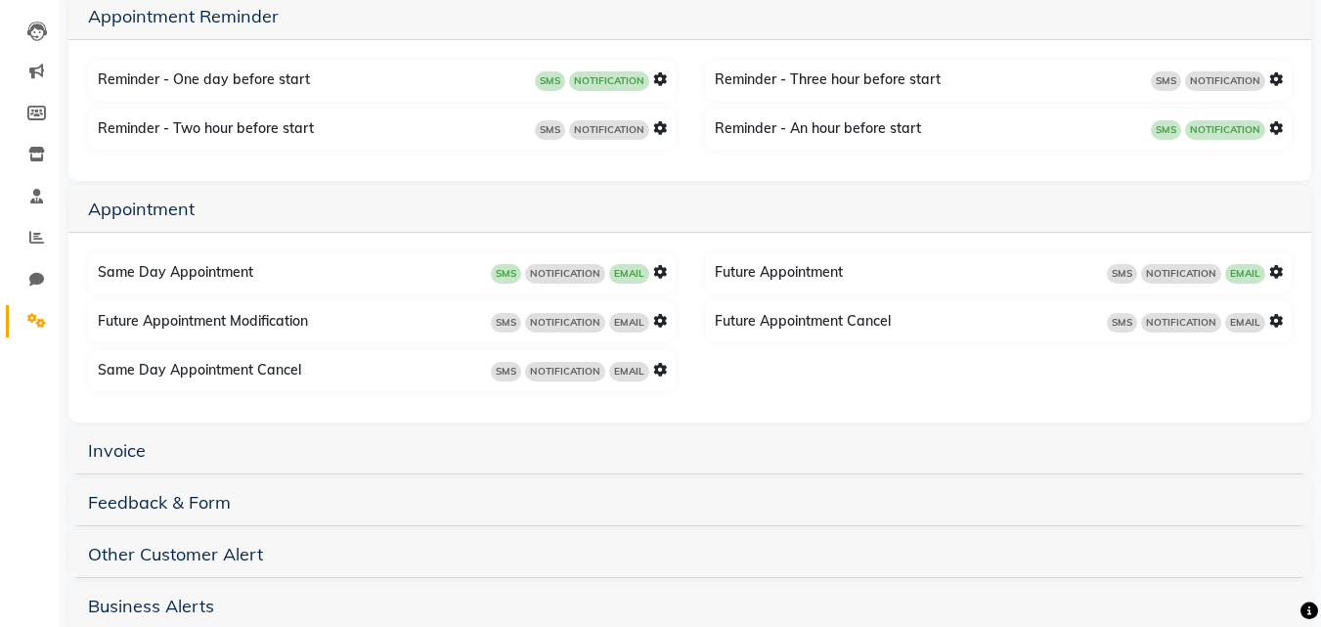
click at [667, 370] on div "Same Day Appointment Cancel SMS NOTIFICATION EMAIL" at bounding box center [384, 370] width 583 height 31
click at [657, 369] on icon at bounding box center [660, 370] width 14 height 14
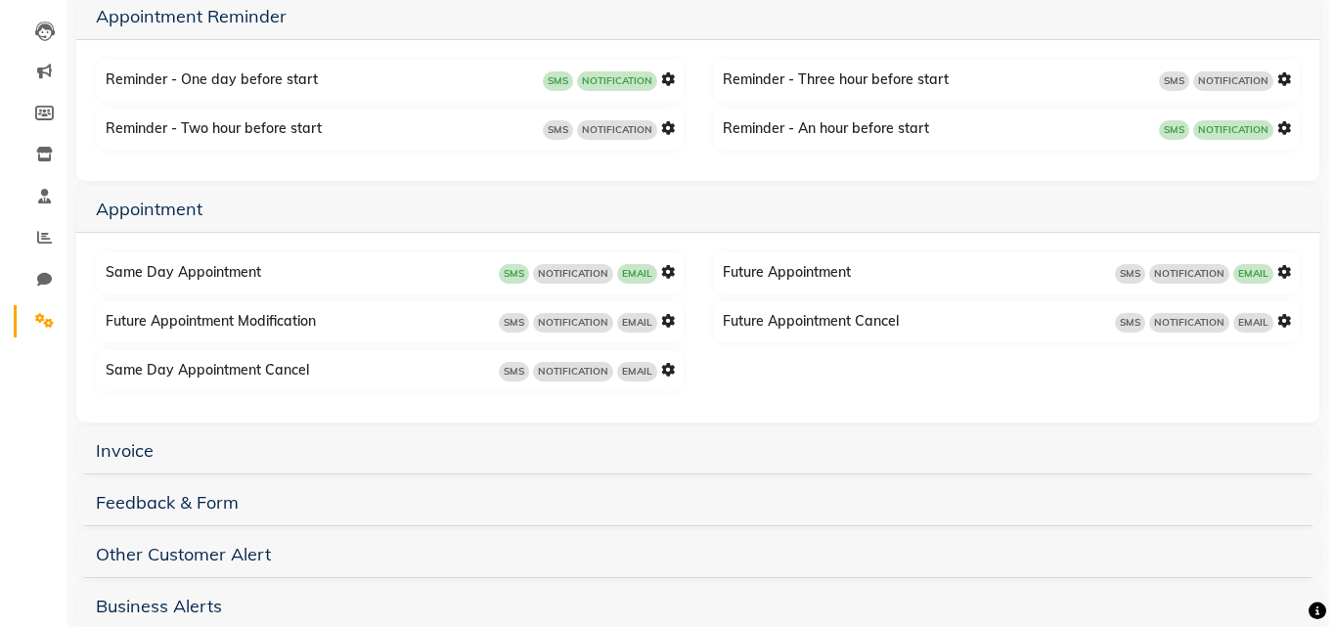
scroll to position [91, 0]
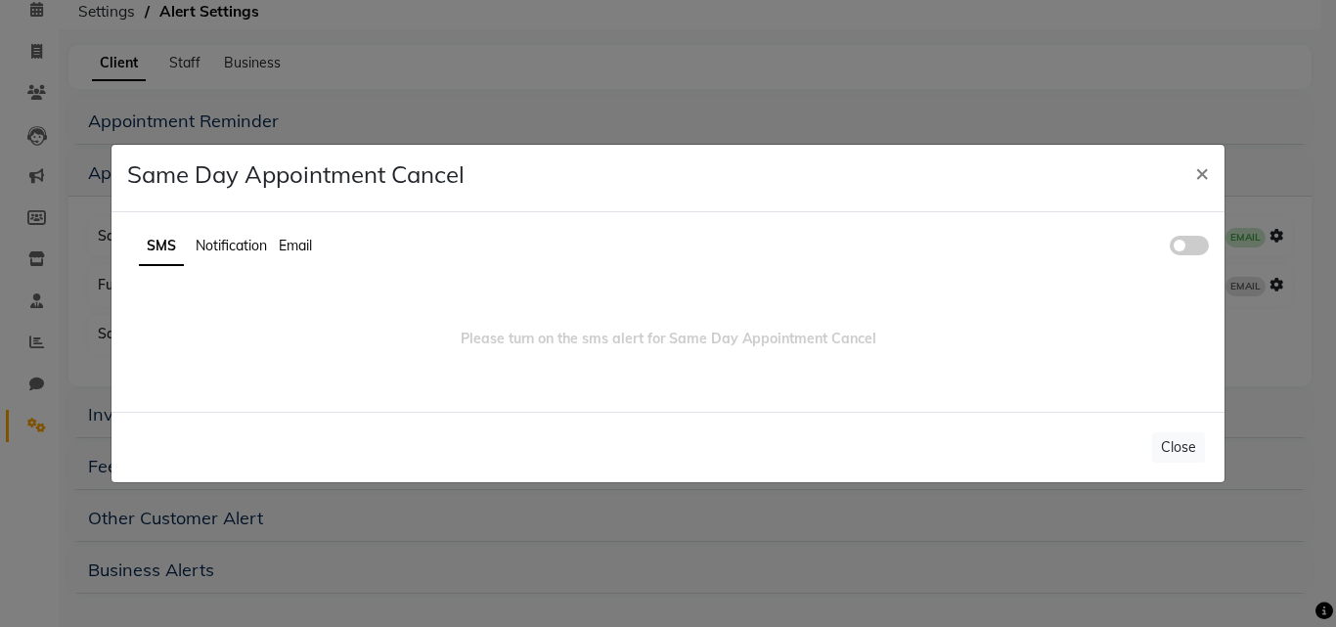
click at [1204, 243] on span at bounding box center [1189, 246] width 39 height 20
click at [1170, 248] on input "checkbox" at bounding box center [1170, 248] width 0 height 0
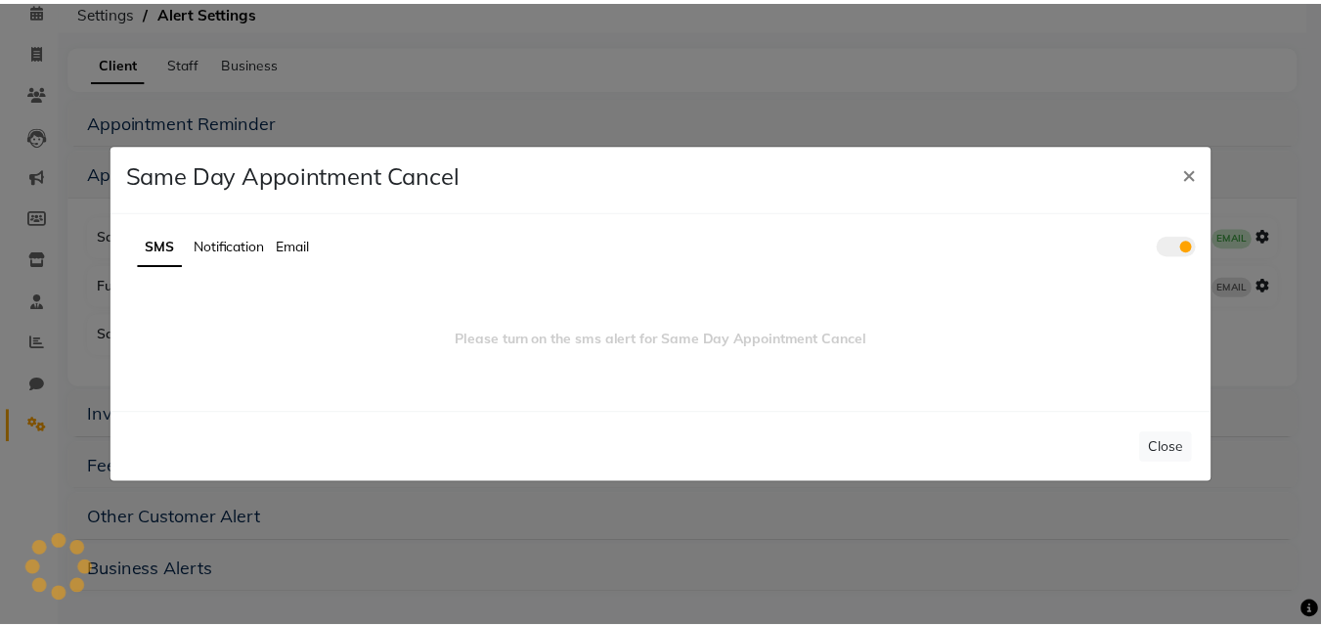
scroll to position [0, 0]
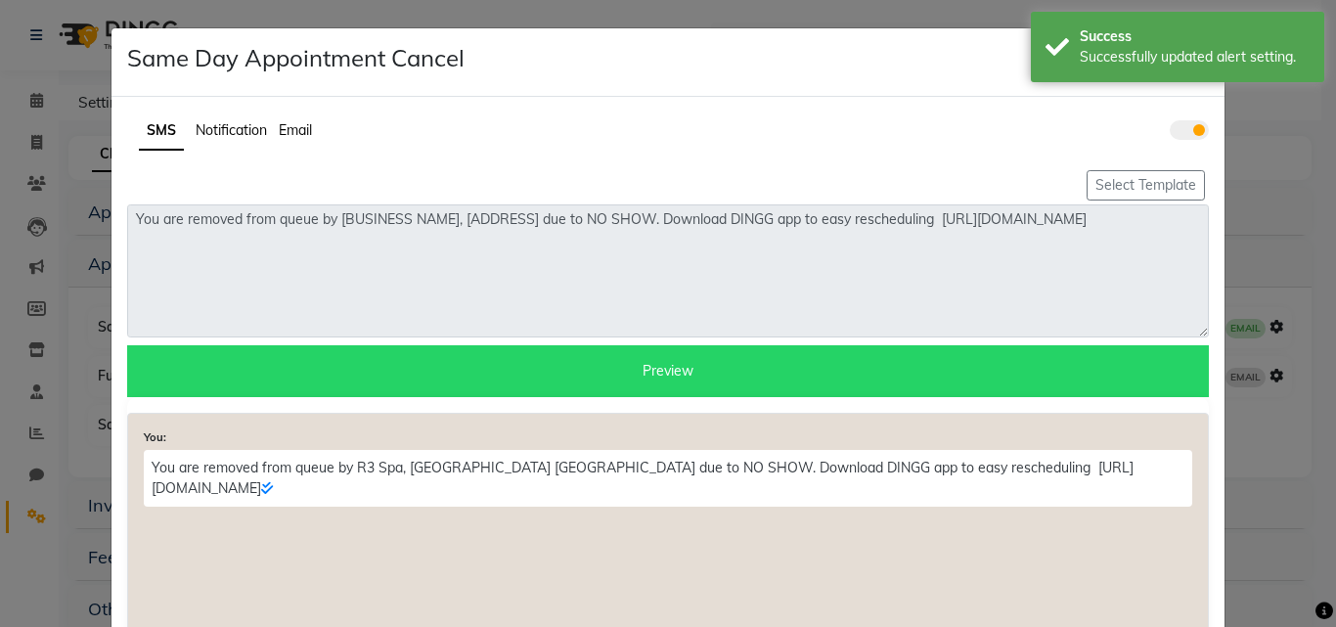
click at [230, 133] on span "Notification" at bounding box center [231, 130] width 71 height 18
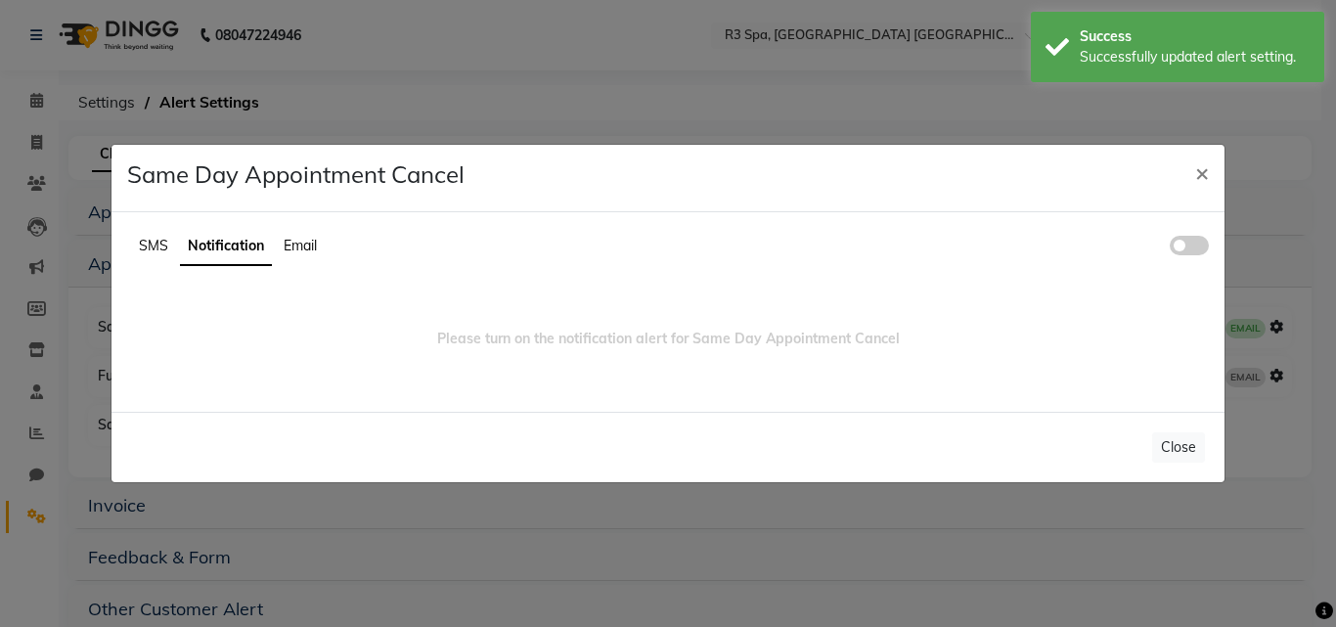
click at [1186, 238] on span at bounding box center [1189, 246] width 39 height 20
click at [1170, 248] on input "checkbox" at bounding box center [1170, 248] width 0 height 0
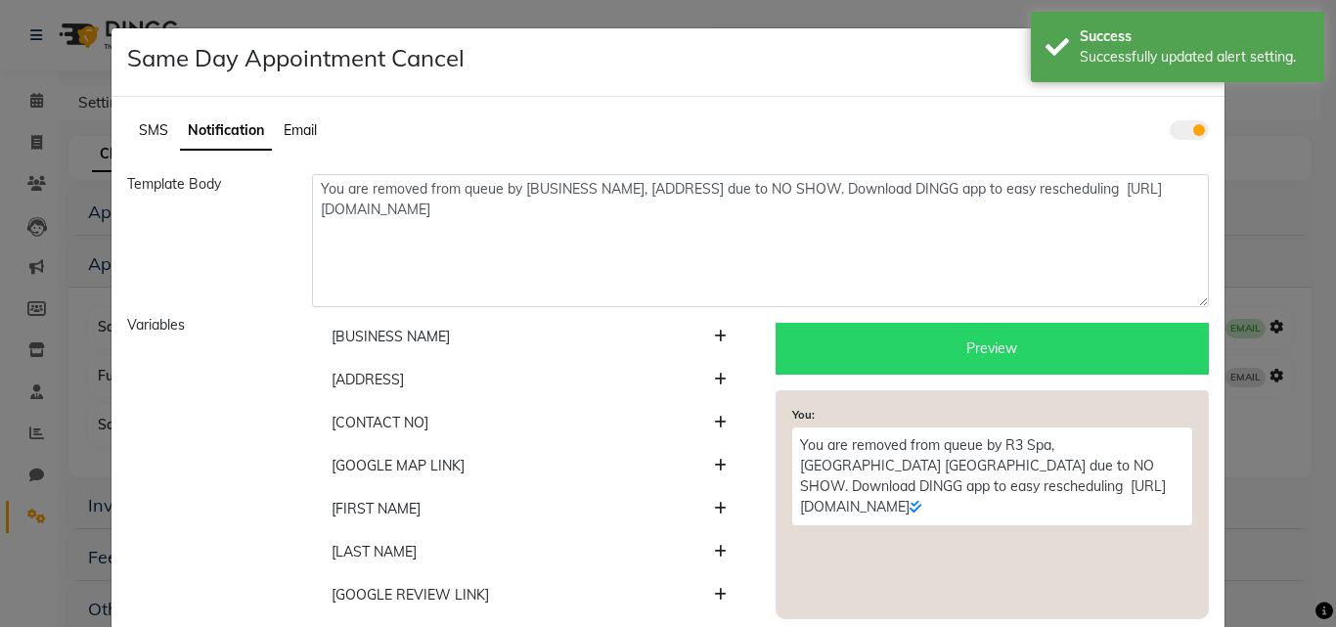
click at [147, 135] on span "SMS" at bounding box center [153, 130] width 29 height 18
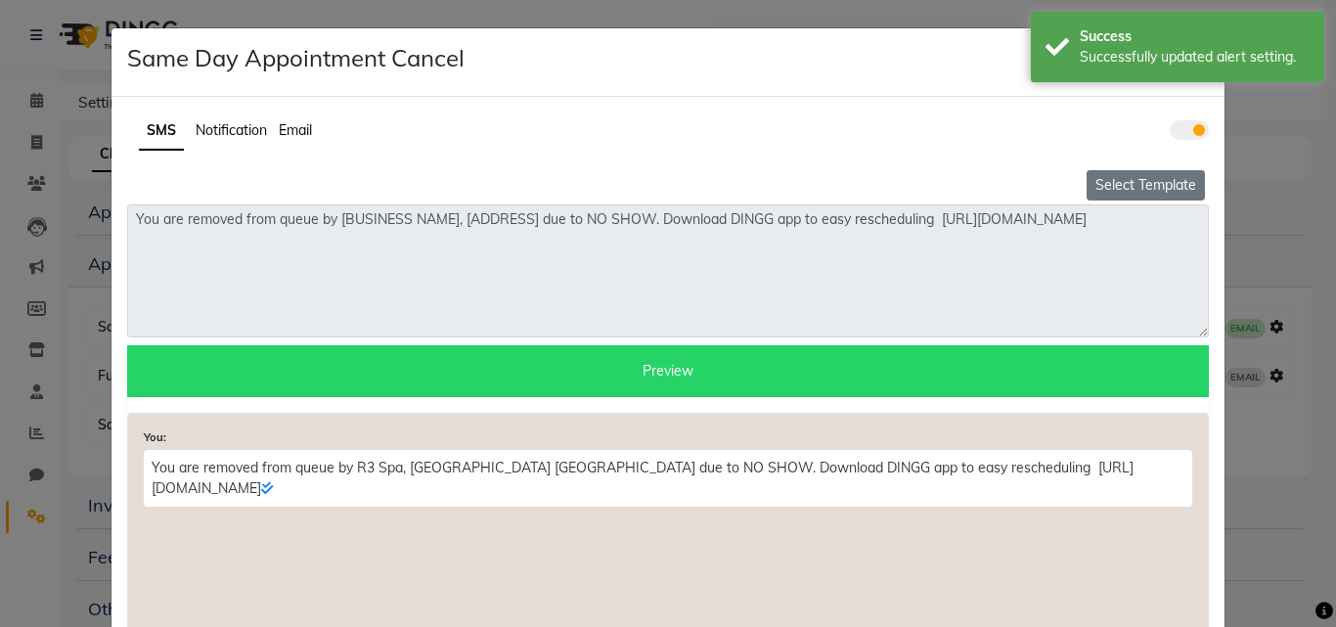
click at [1161, 194] on button "Select Template" at bounding box center [1145, 185] width 118 height 30
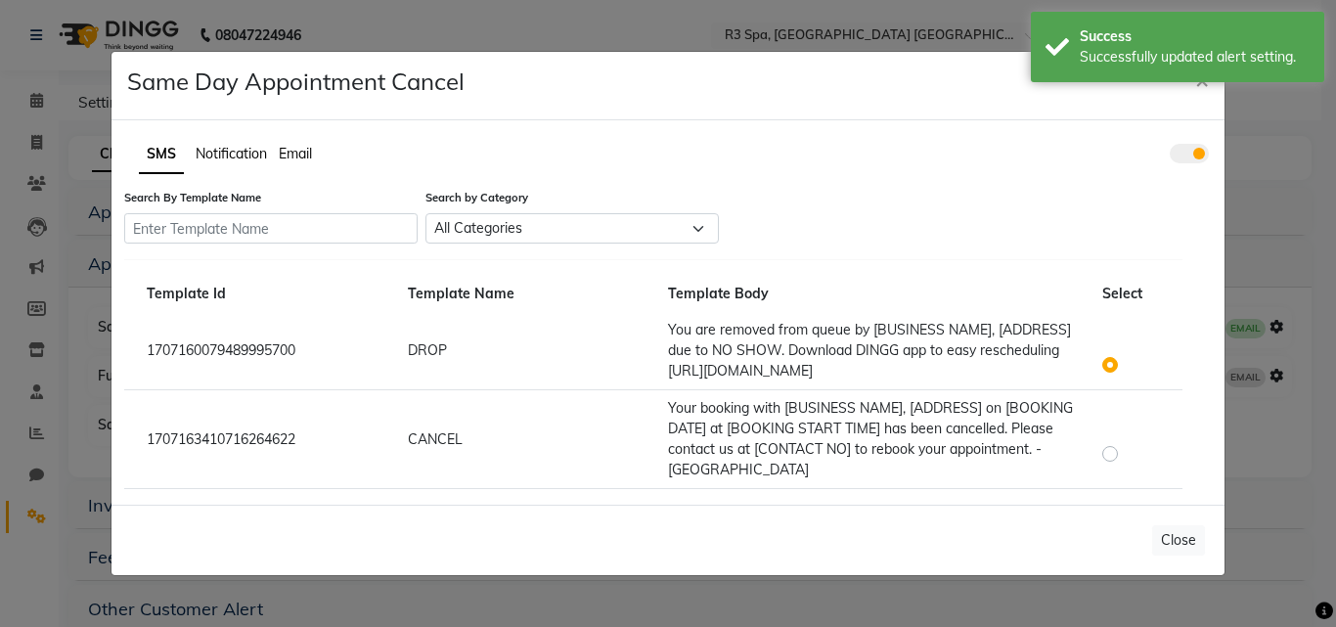
click at [1104, 466] on div "1707163410716264622 CANCEL Your booking with [BUSINESS NAME], [ADDRESS] on [BOO…" at bounding box center [653, 439] width 1042 height 82
click at [1126, 441] on label at bounding box center [1126, 441] width 0 height 0
click at [1106, 450] on input "radio" at bounding box center [1113, 443] width 14 height 14
radio input "true"
click at [1177, 542] on button "Close" at bounding box center [1178, 540] width 53 height 30
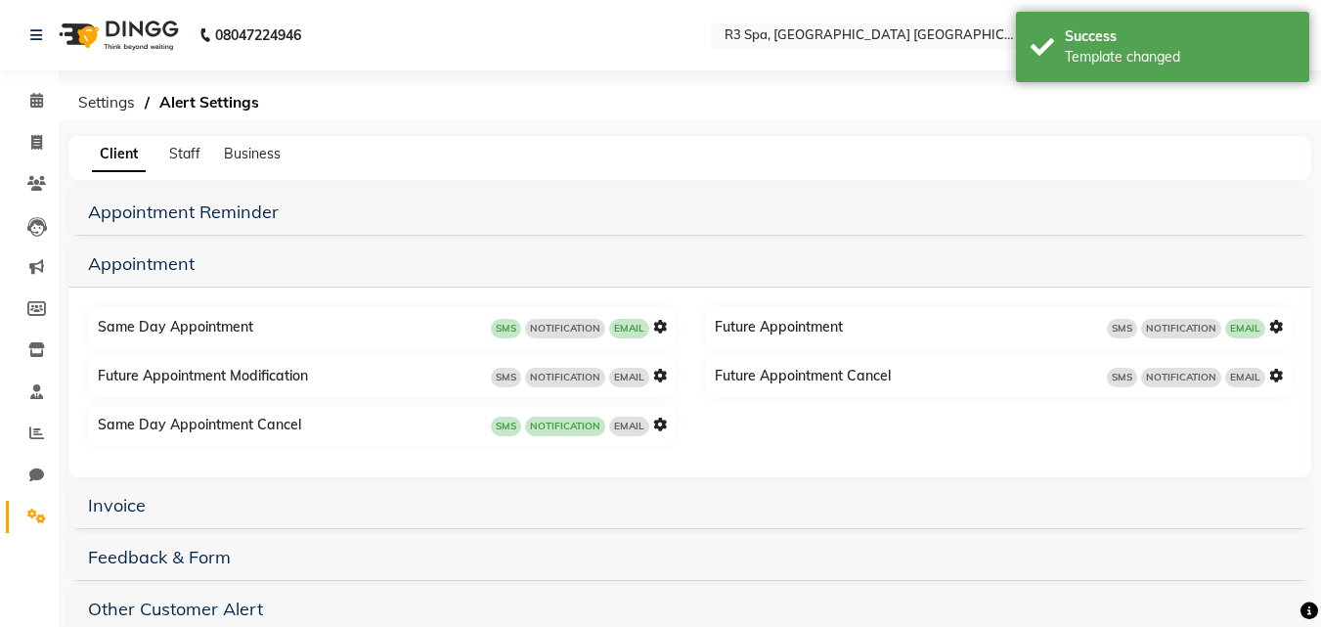
click at [663, 420] on icon at bounding box center [660, 425] width 14 height 14
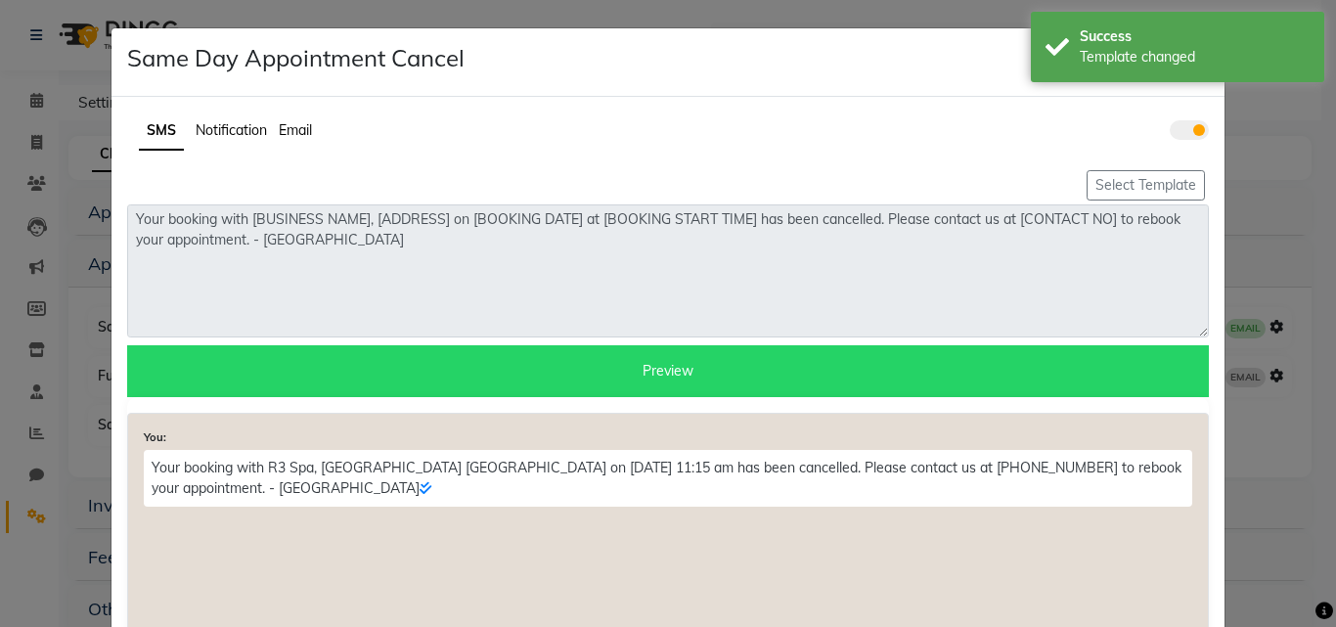
click at [291, 134] on span "Email" at bounding box center [295, 130] width 33 height 18
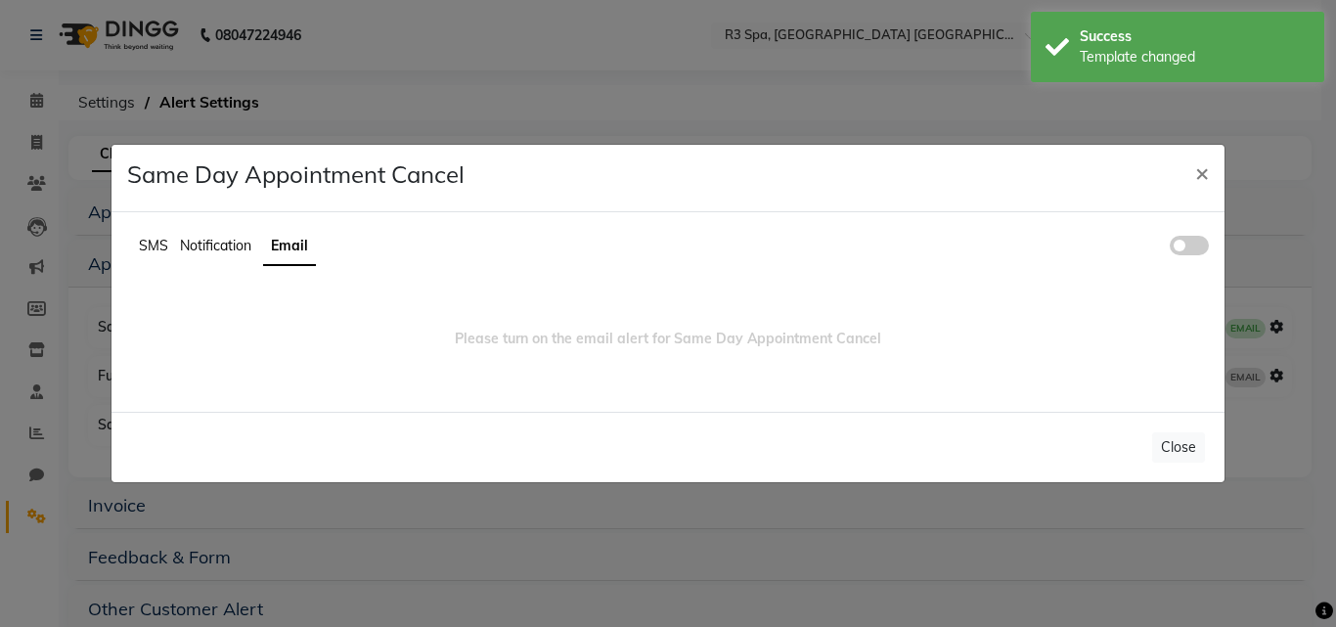
click at [1192, 242] on span at bounding box center [1189, 246] width 39 height 20
click at [1170, 248] on input "checkbox" at bounding box center [1170, 248] width 0 height 0
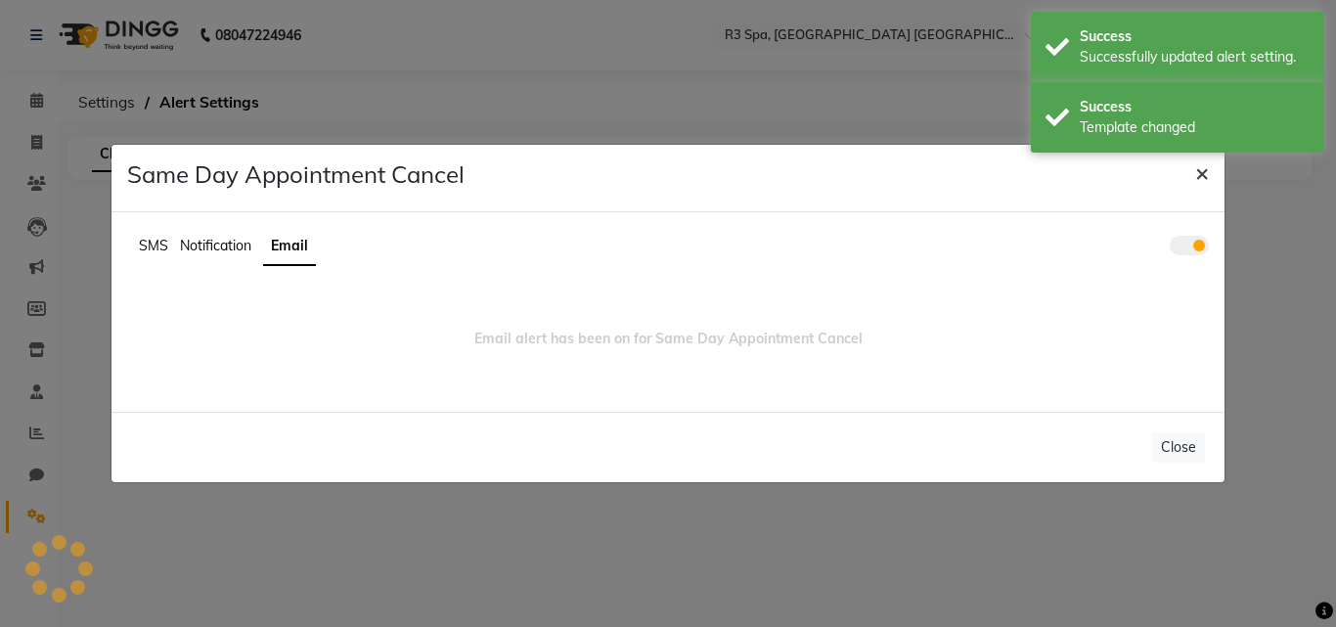
click at [1208, 175] on button "×" at bounding box center [1201, 172] width 45 height 55
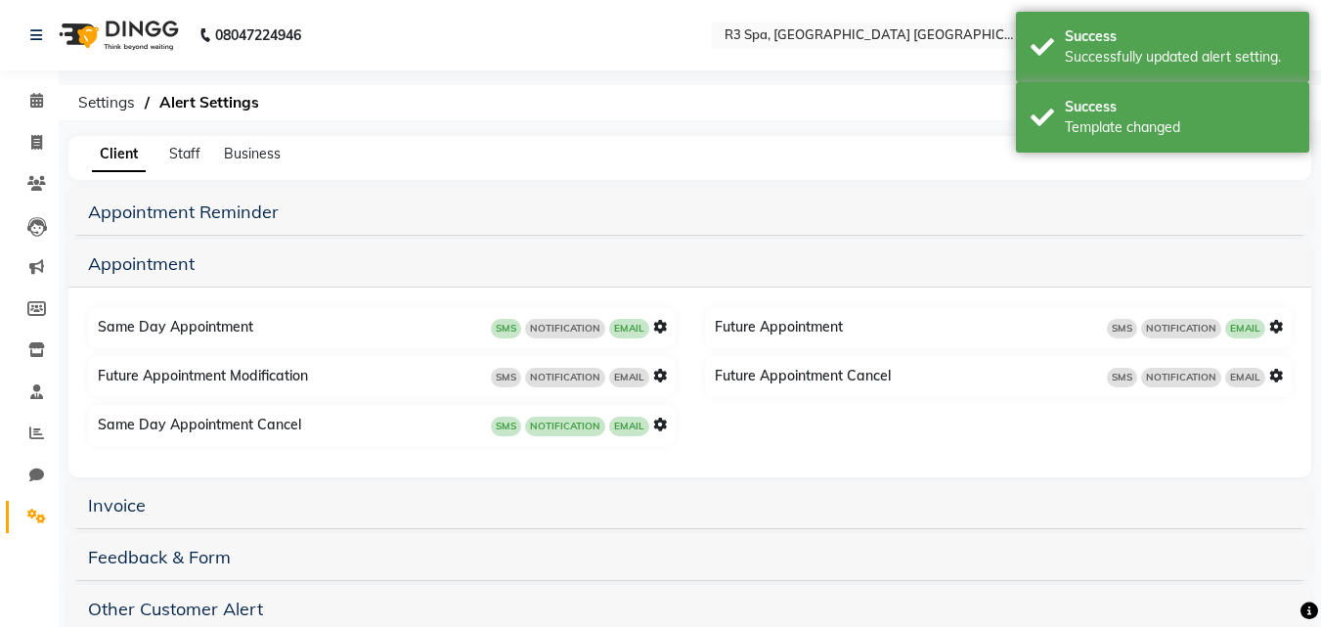
click at [656, 374] on icon at bounding box center [660, 376] width 14 height 14
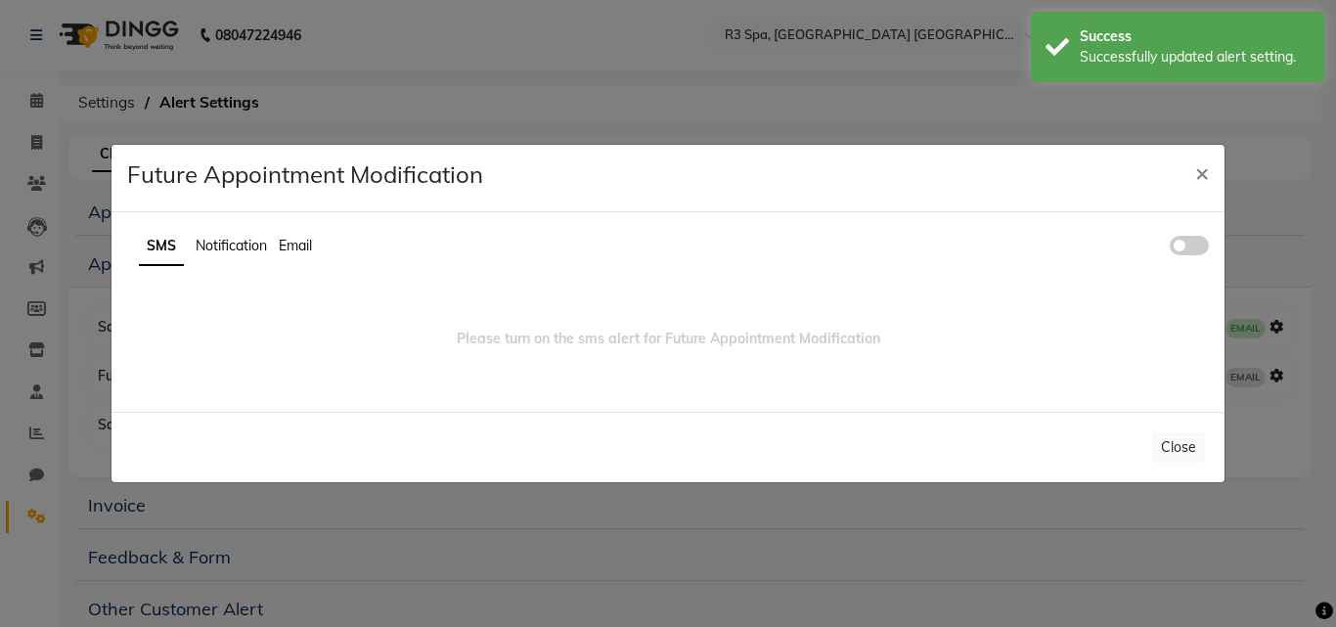
click at [1195, 244] on span at bounding box center [1189, 246] width 39 height 20
click at [1170, 248] on input "checkbox" at bounding box center [1170, 248] width 0 height 0
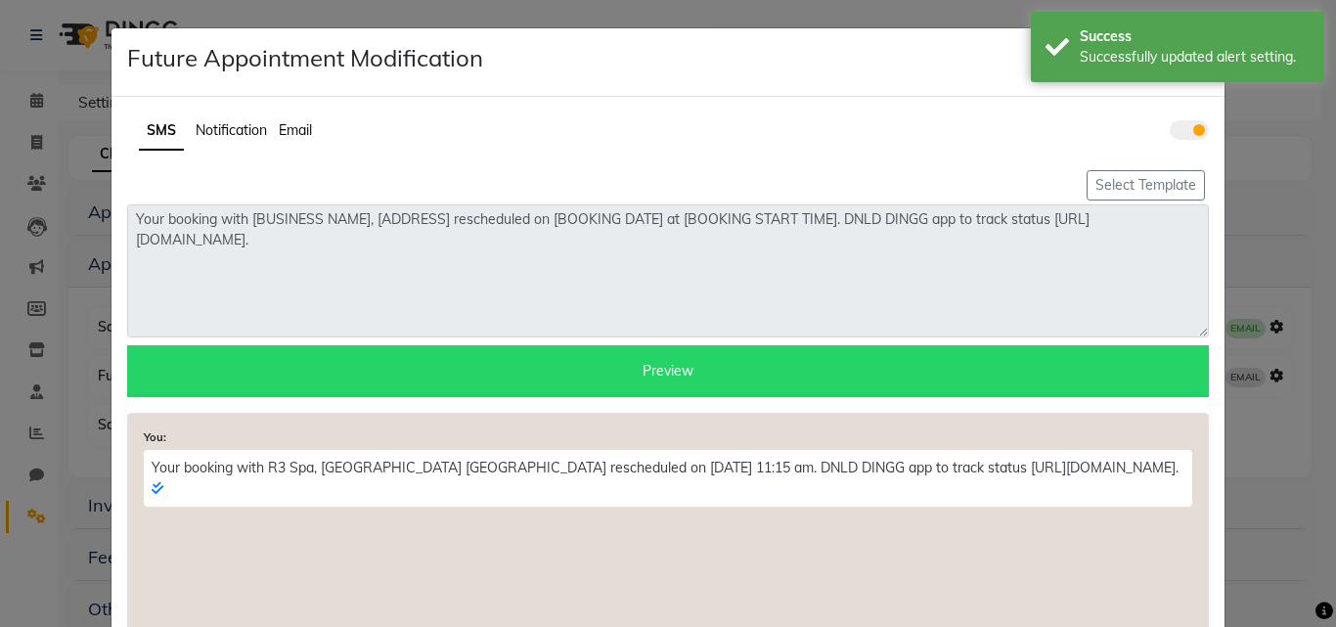
click at [229, 135] on span "Notification" at bounding box center [231, 130] width 71 height 18
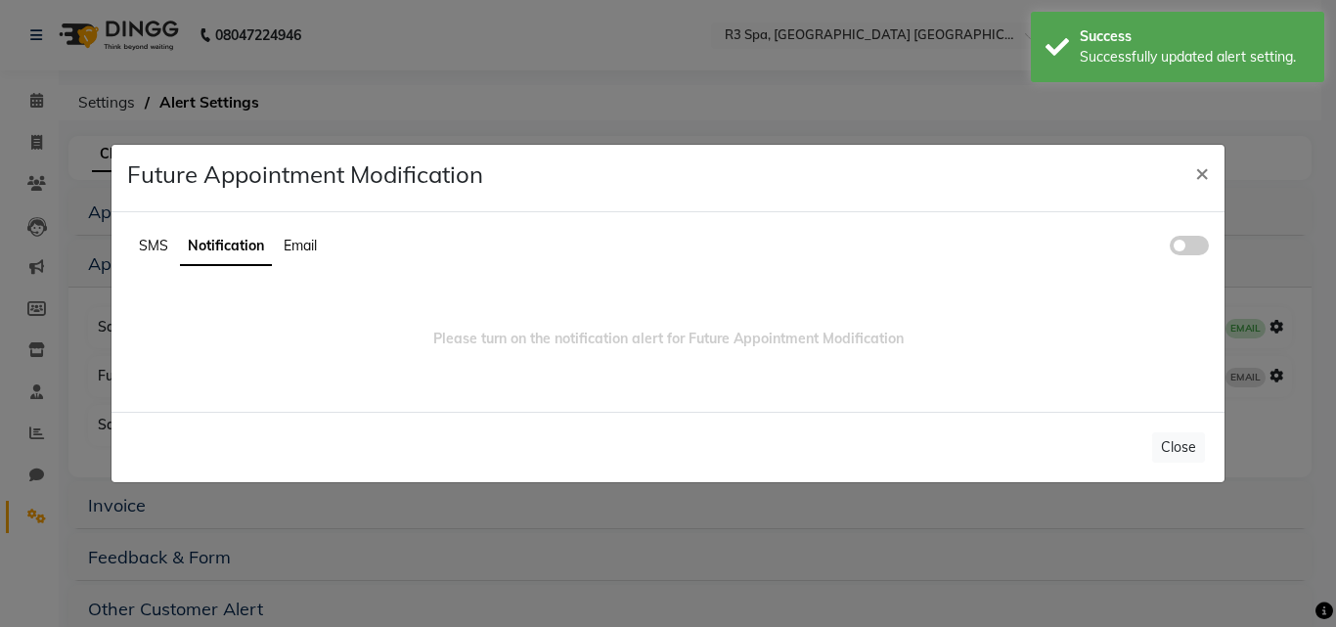
drag, startPoint x: 1202, startPoint y: 243, endPoint x: 850, endPoint y: 286, distance: 354.5
click at [1201, 243] on span at bounding box center [1189, 246] width 39 height 20
click at [1170, 248] on input "checkbox" at bounding box center [1170, 248] width 0 height 0
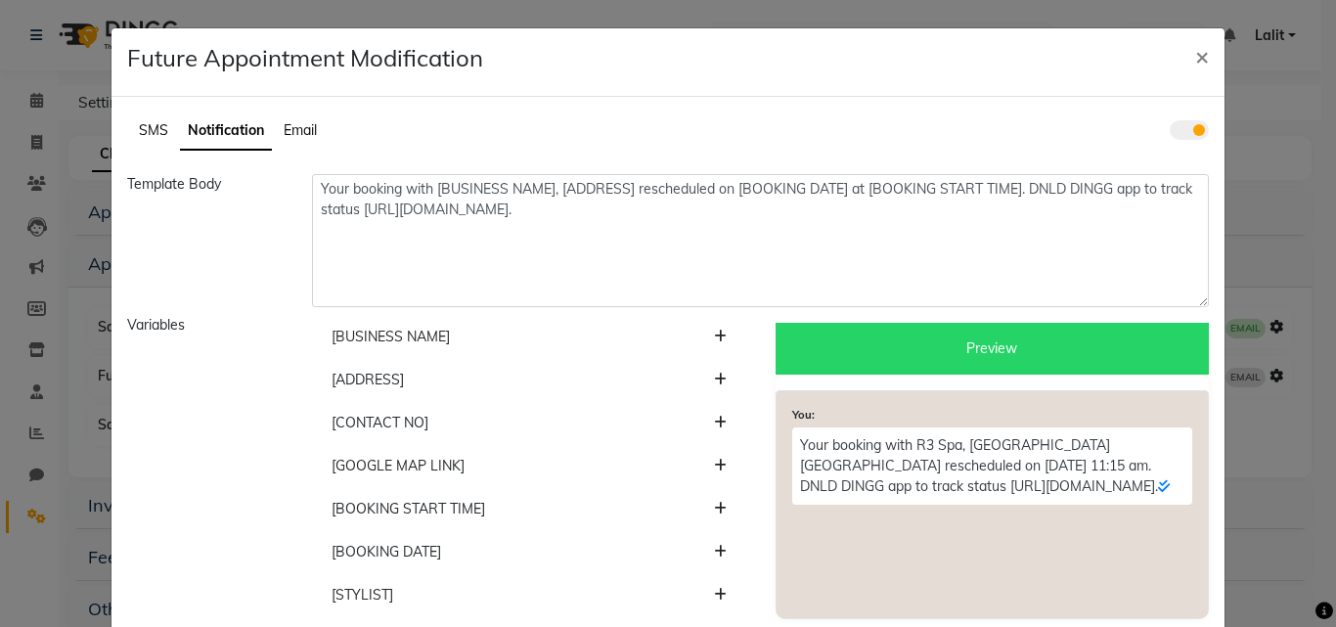
click at [299, 254] on div "Your booking with [BUSINESS NAME], [ADDRESS] rescheduled on [BOOKING DATE] at […" at bounding box center [760, 240] width 926 height 133
click at [298, 133] on span "Email" at bounding box center [300, 130] width 33 height 18
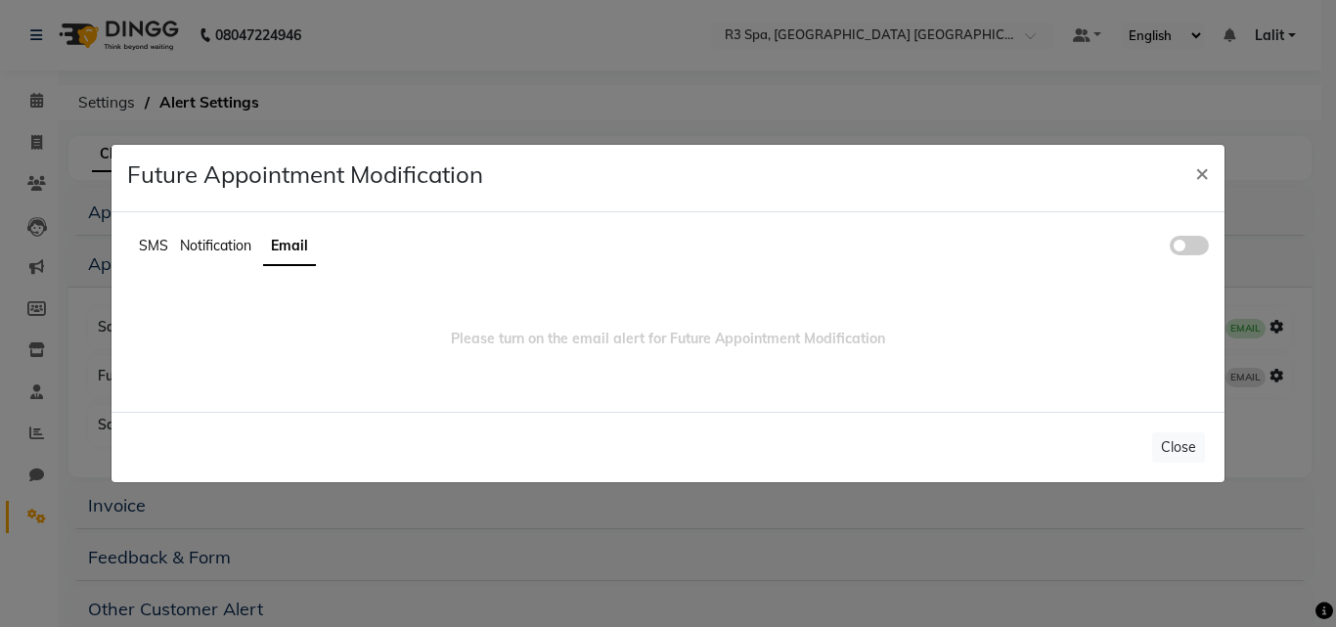
click at [1182, 243] on span at bounding box center [1189, 246] width 39 height 20
click at [1170, 248] on input "checkbox" at bounding box center [1170, 248] width 0 height 0
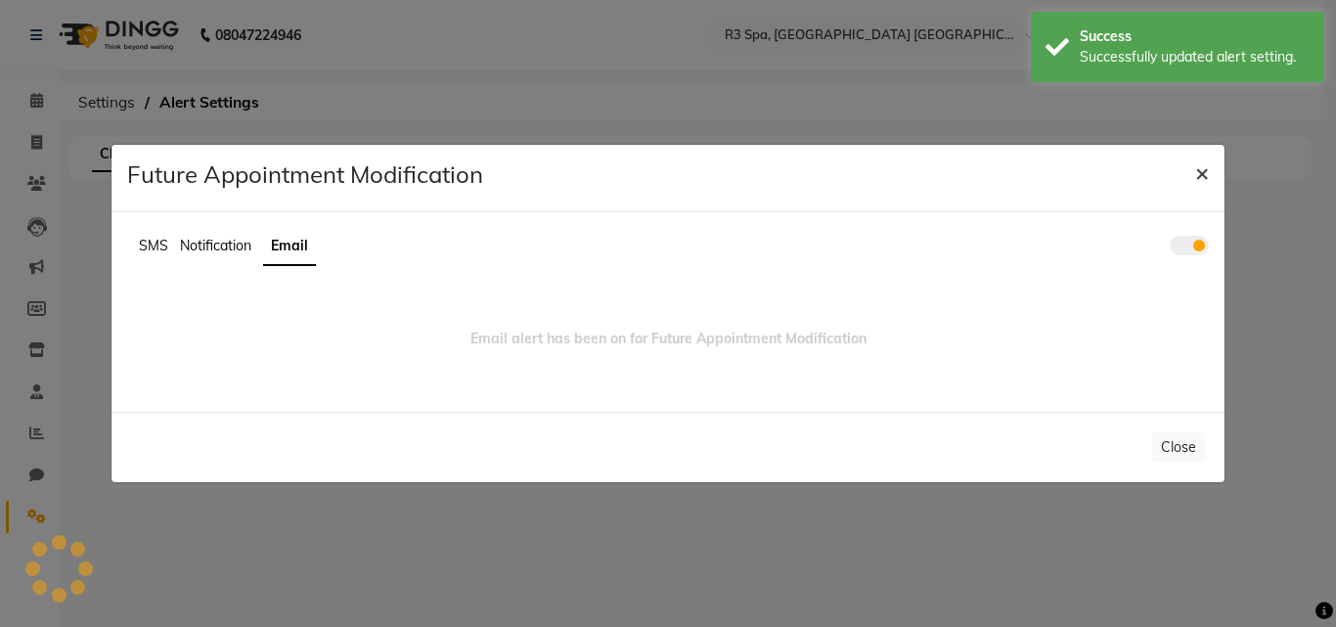
click at [1205, 177] on span "×" at bounding box center [1202, 171] width 14 height 29
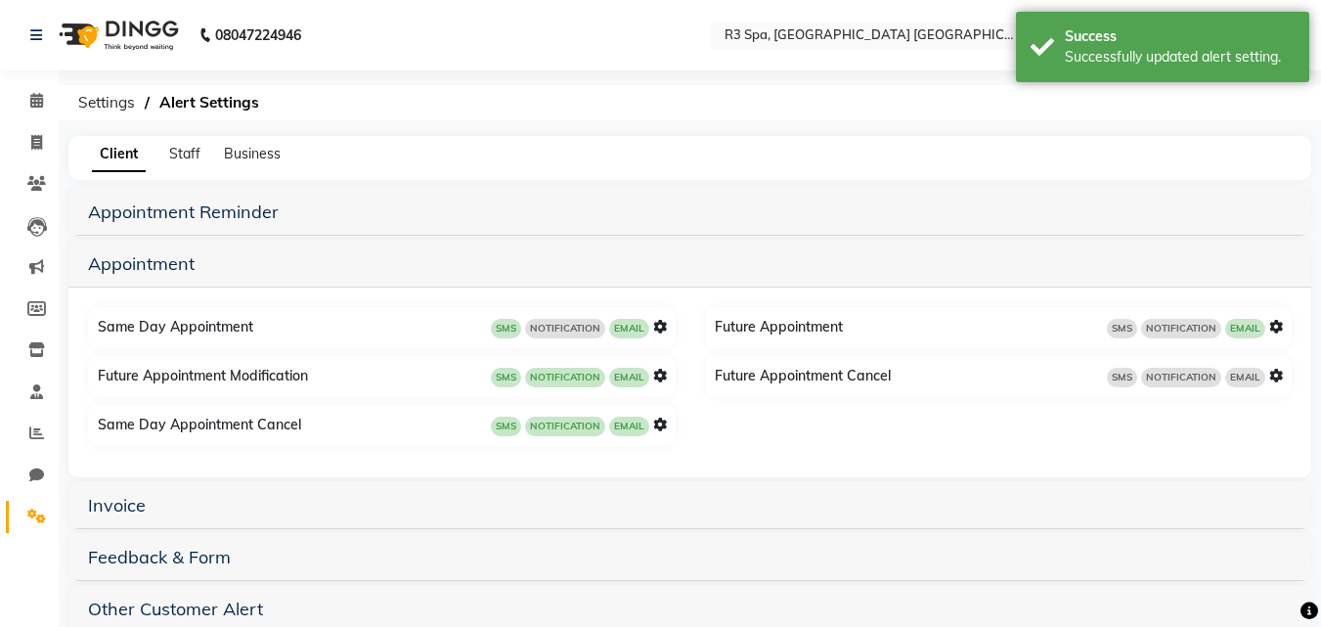
click at [656, 328] on icon at bounding box center [660, 327] width 14 height 14
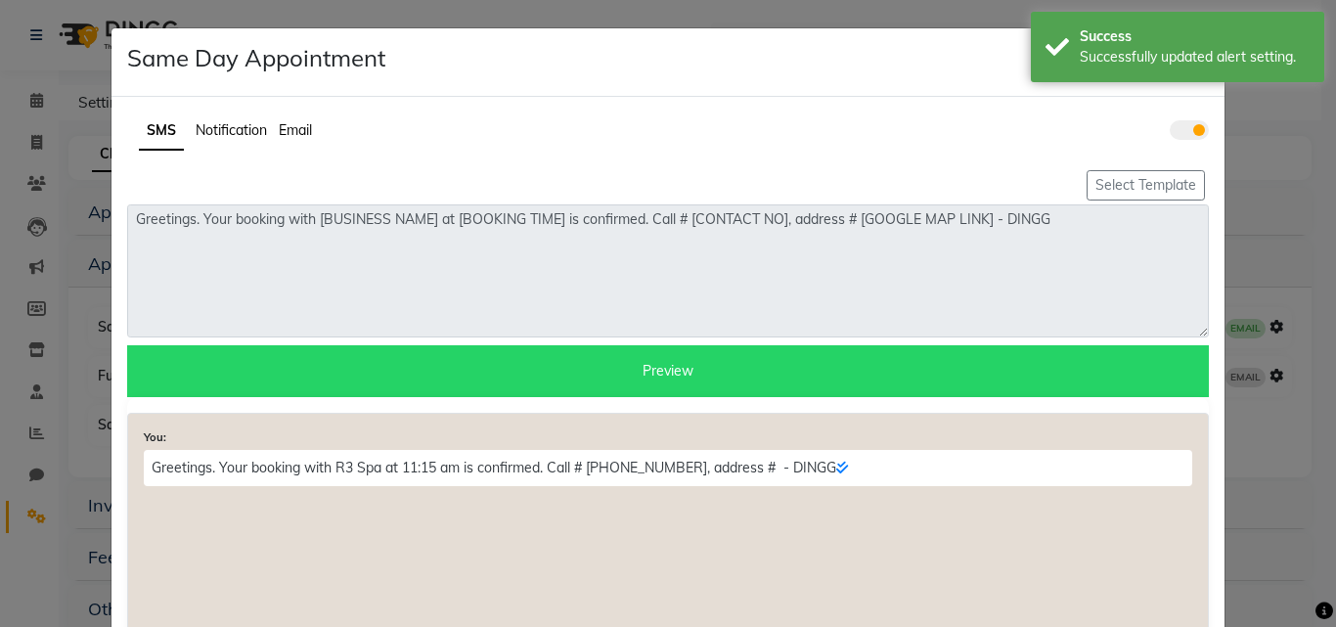
click at [234, 142] on ul "SMS Notification Email" at bounding box center [667, 131] width 1081 height 38
click at [234, 133] on span "Notification" at bounding box center [231, 130] width 71 height 18
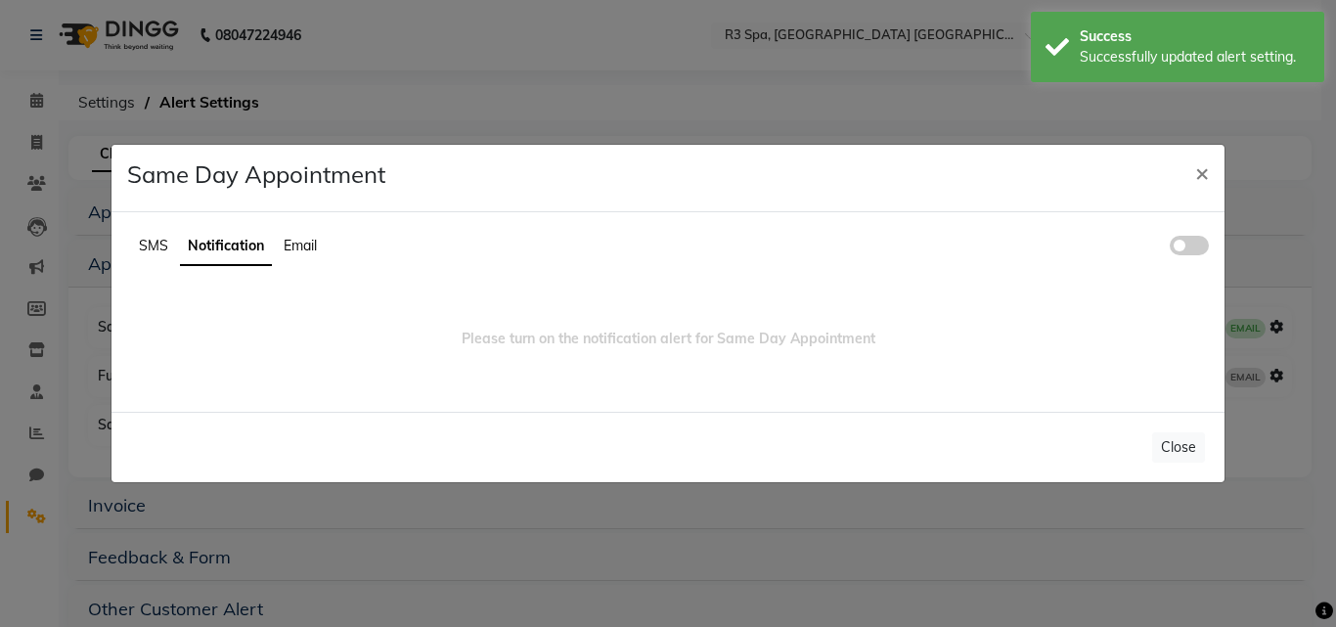
click at [1200, 235] on ul "SMS Notification Email" at bounding box center [667, 247] width 1081 height 38
click at [1197, 249] on span at bounding box center [1189, 246] width 39 height 20
click at [1170, 248] on input "checkbox" at bounding box center [1170, 248] width 0 height 0
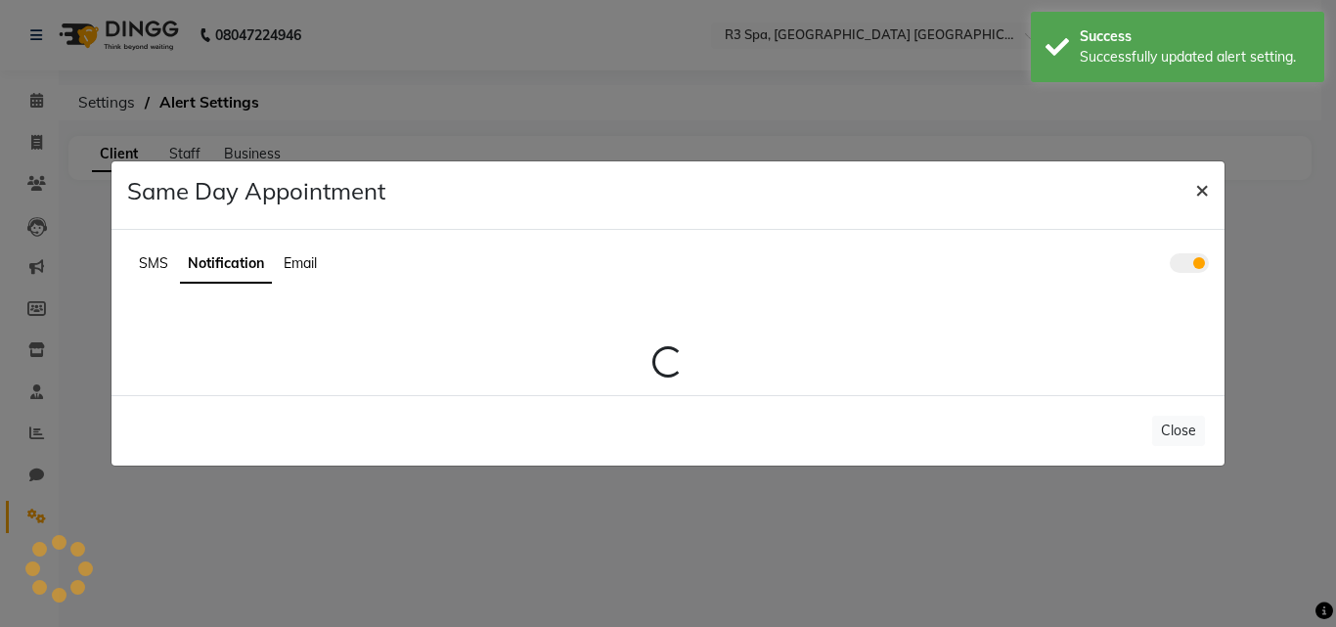
click at [1199, 172] on div "Same Day Appointment × SMS Notification Email Loading... Close" at bounding box center [667, 313] width 1113 height 304
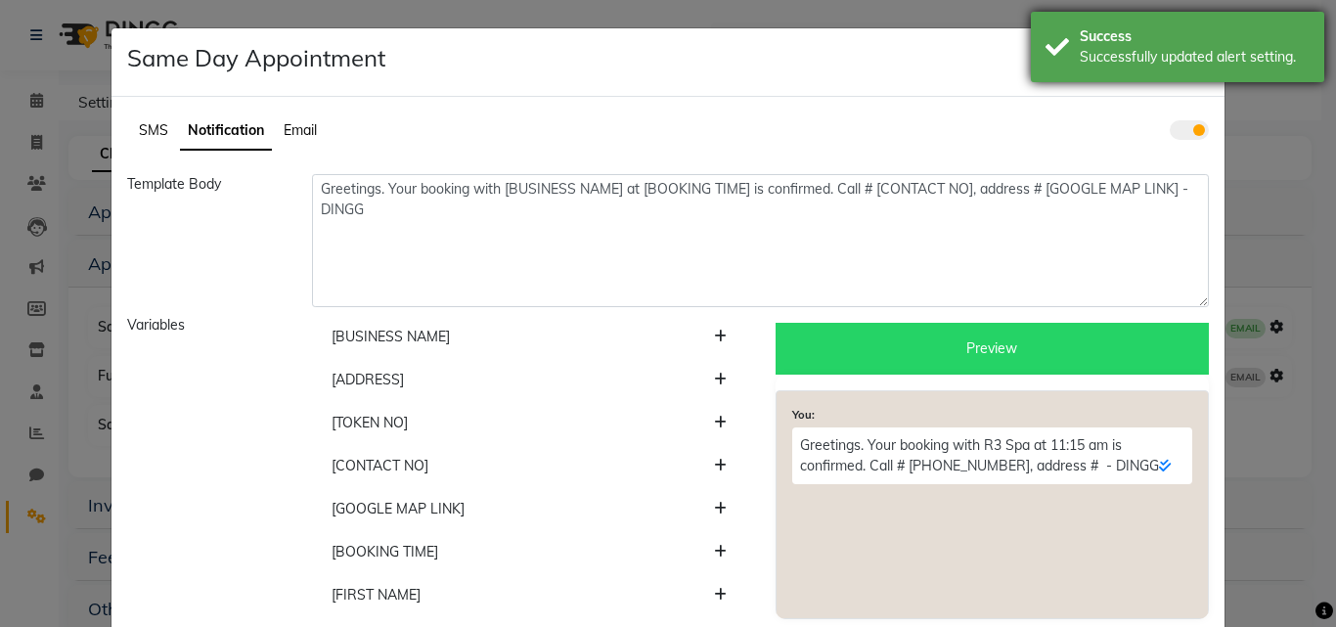
click at [1188, 44] on div "Success" at bounding box center [1195, 36] width 230 height 21
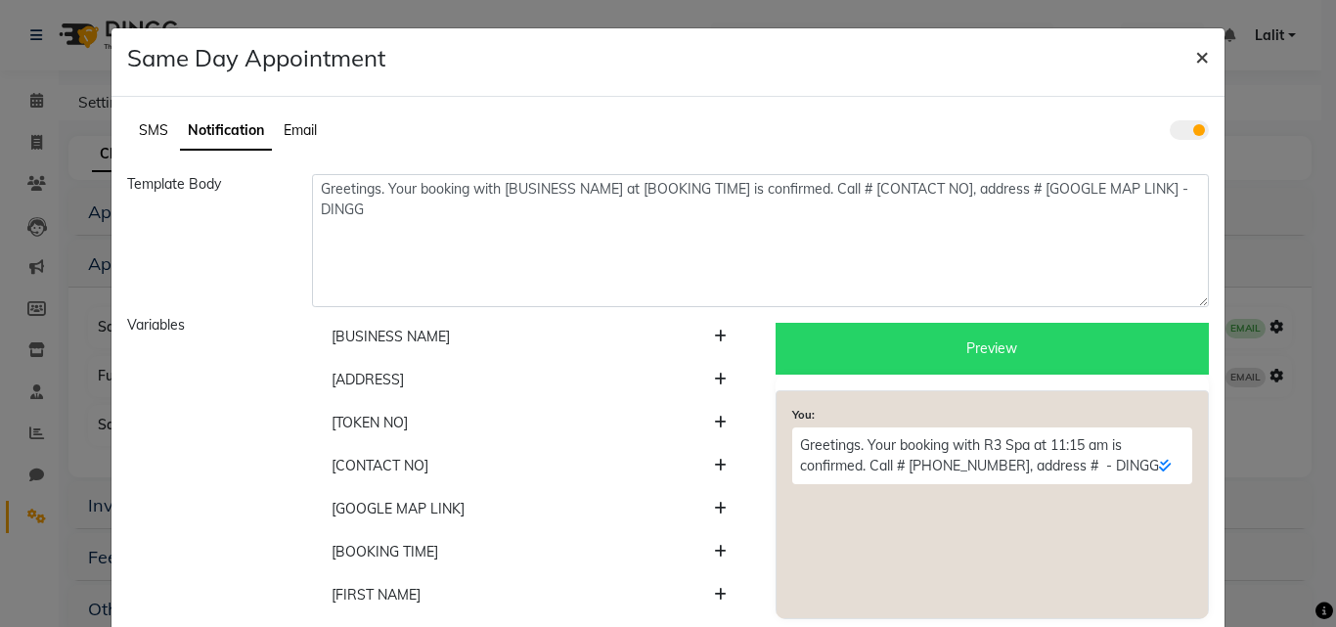
click at [1201, 56] on span "×" at bounding box center [1202, 55] width 14 height 29
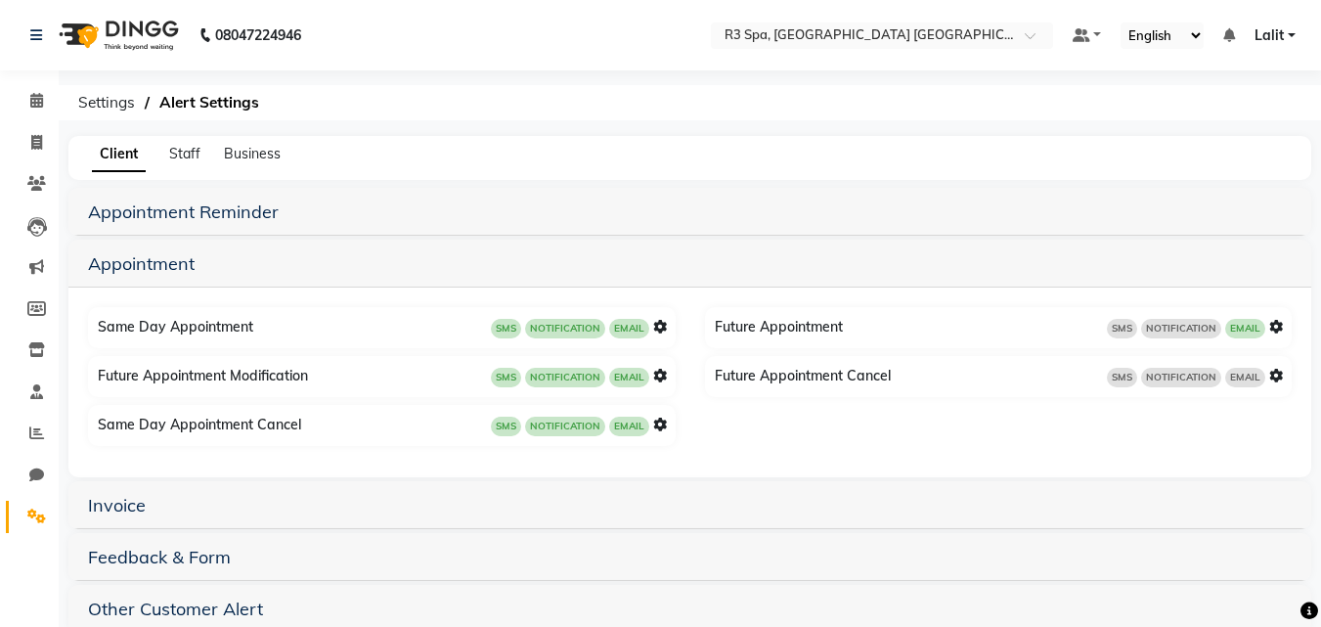
click at [1272, 372] on icon at bounding box center [1276, 376] width 14 height 14
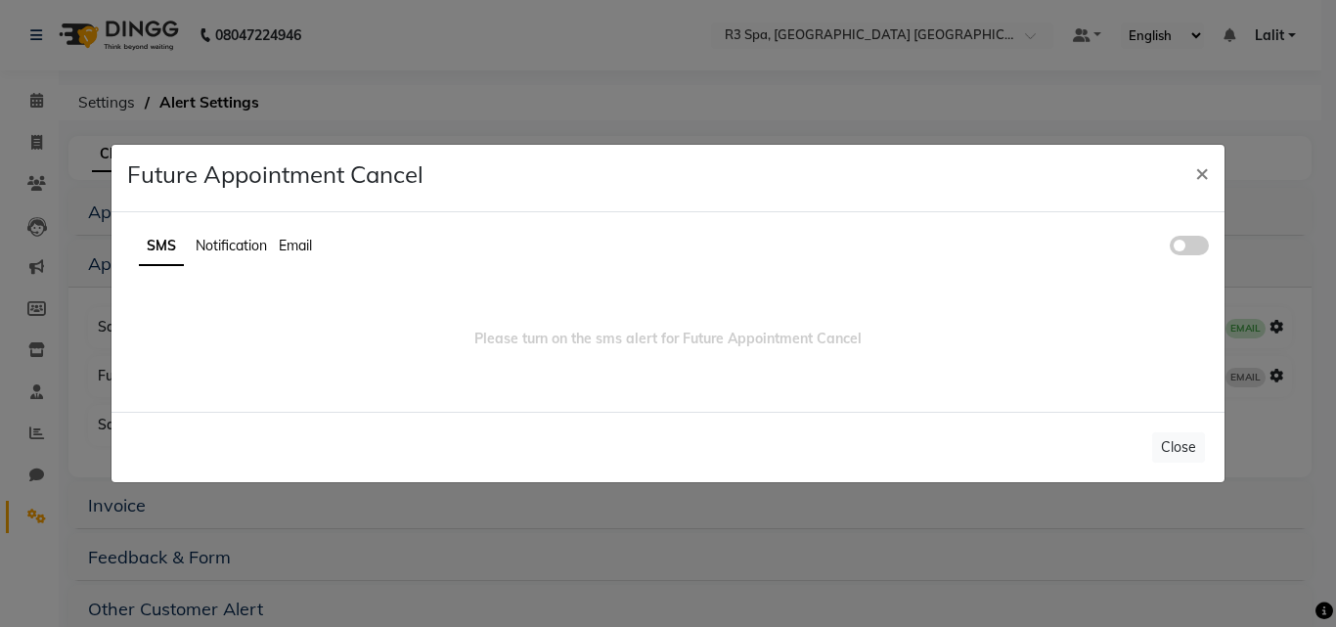
click at [1181, 255] on span at bounding box center [1189, 246] width 39 height 20
click at [1170, 248] on input "checkbox" at bounding box center [1170, 248] width 0 height 0
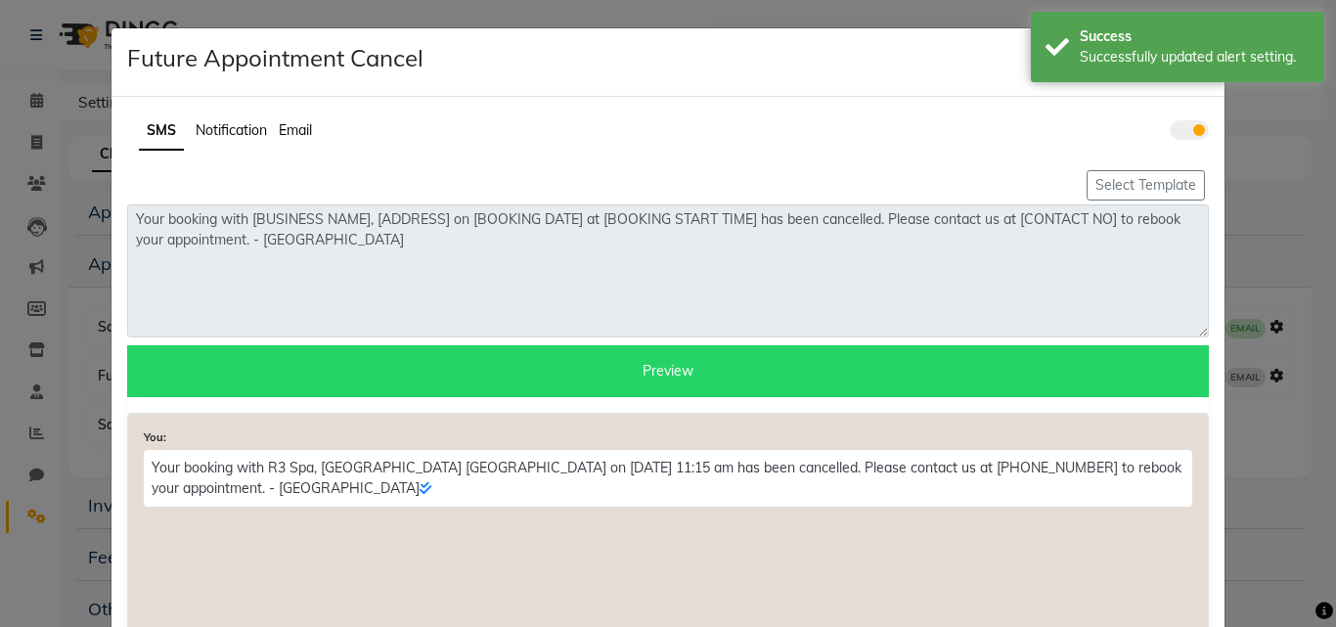
click at [236, 127] on span "Notification" at bounding box center [231, 130] width 71 height 18
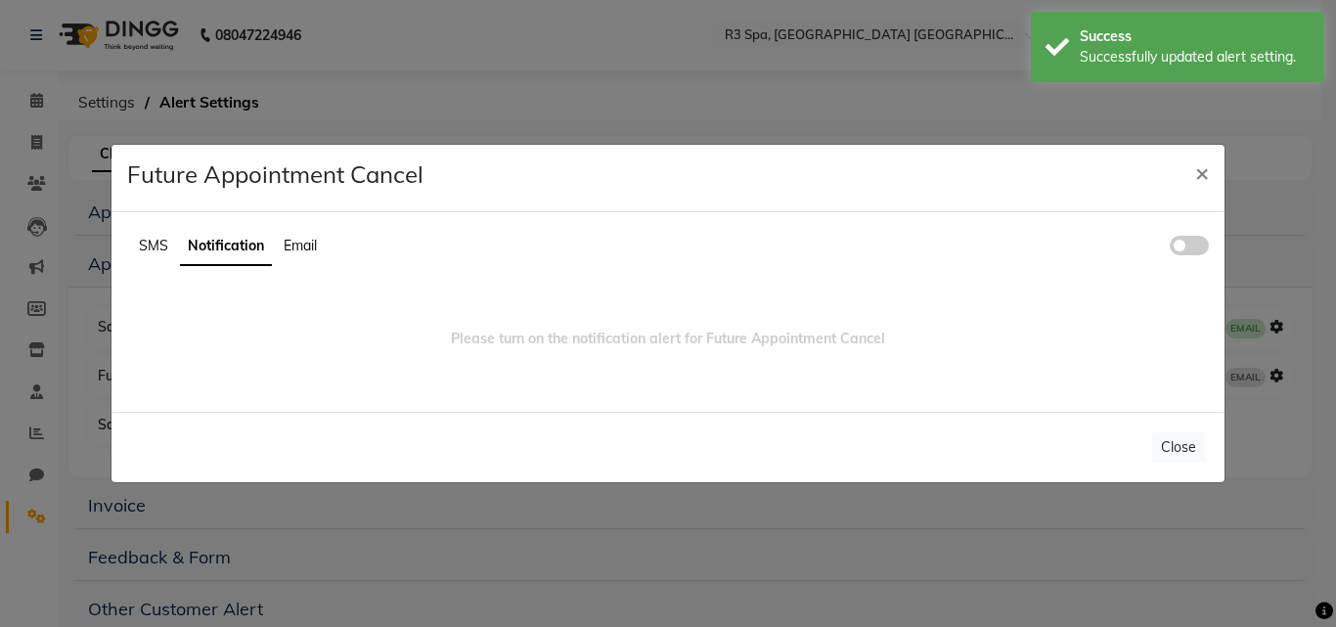
click at [1207, 244] on span at bounding box center [1189, 246] width 39 height 20
click at [1170, 248] on input "checkbox" at bounding box center [1170, 248] width 0 height 0
click at [305, 243] on span "Email" at bounding box center [300, 246] width 33 height 18
click at [1196, 250] on span at bounding box center [1189, 246] width 39 height 20
click at [1170, 248] on input "checkbox" at bounding box center [1170, 248] width 0 height 0
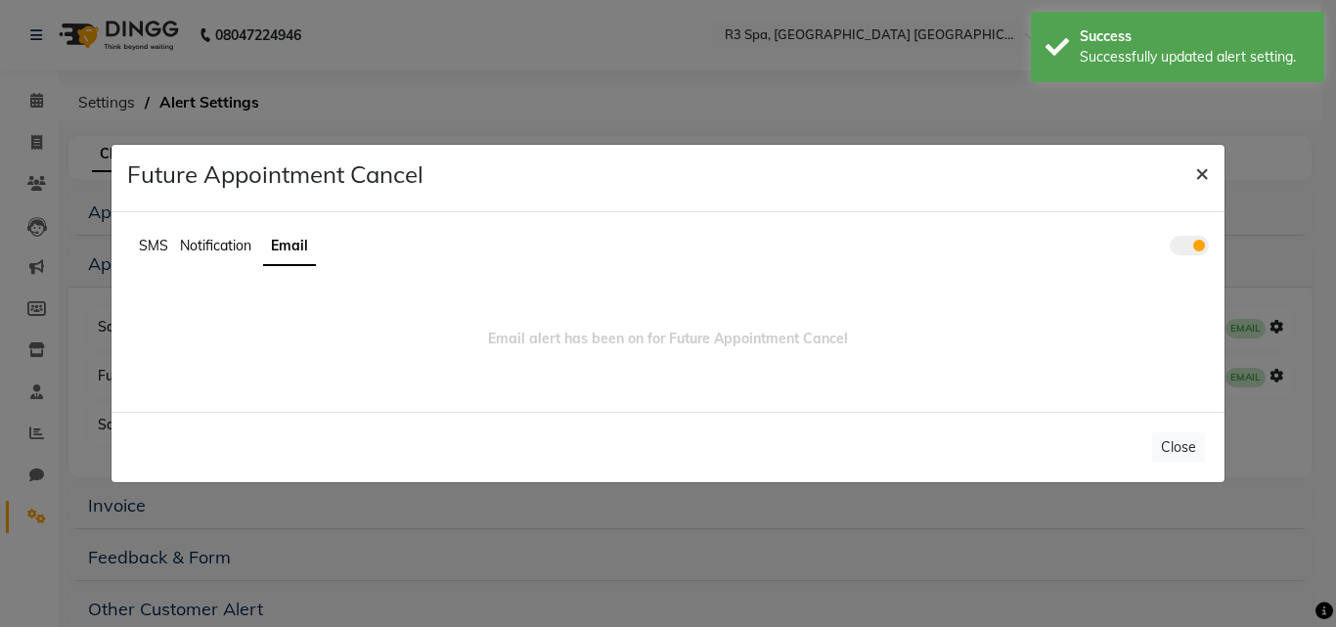
click at [1205, 174] on span "×" at bounding box center [1202, 171] width 14 height 29
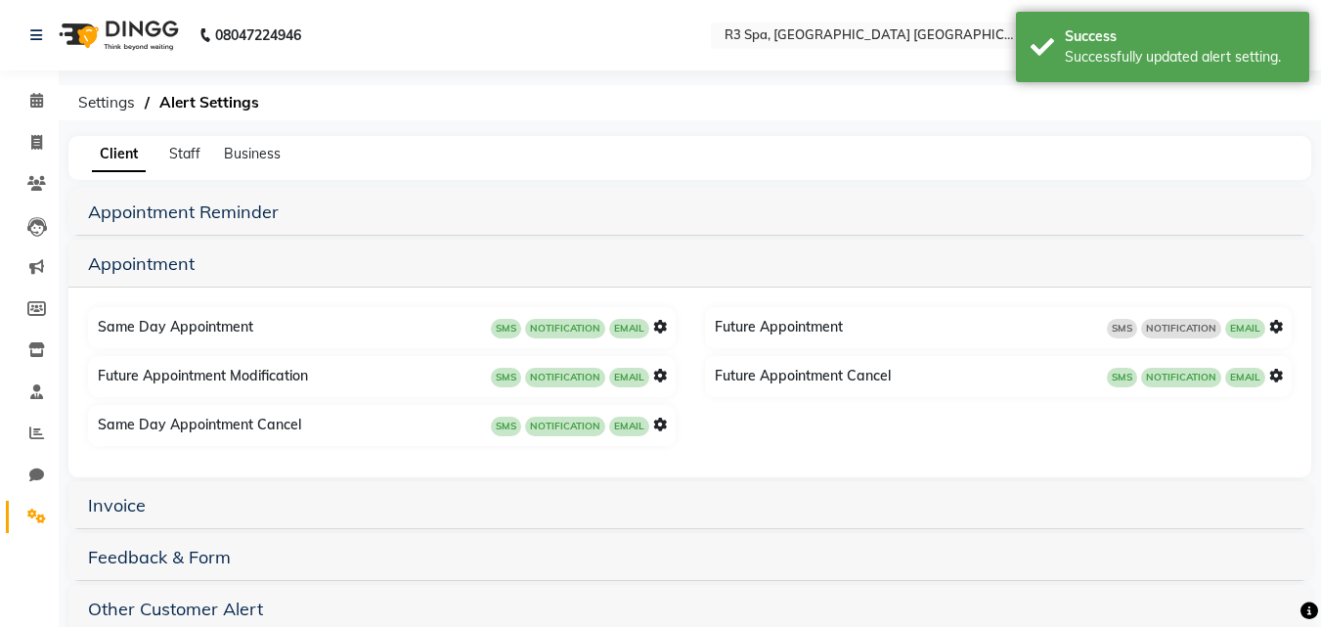
click at [1280, 327] on icon at bounding box center [1276, 327] width 14 height 14
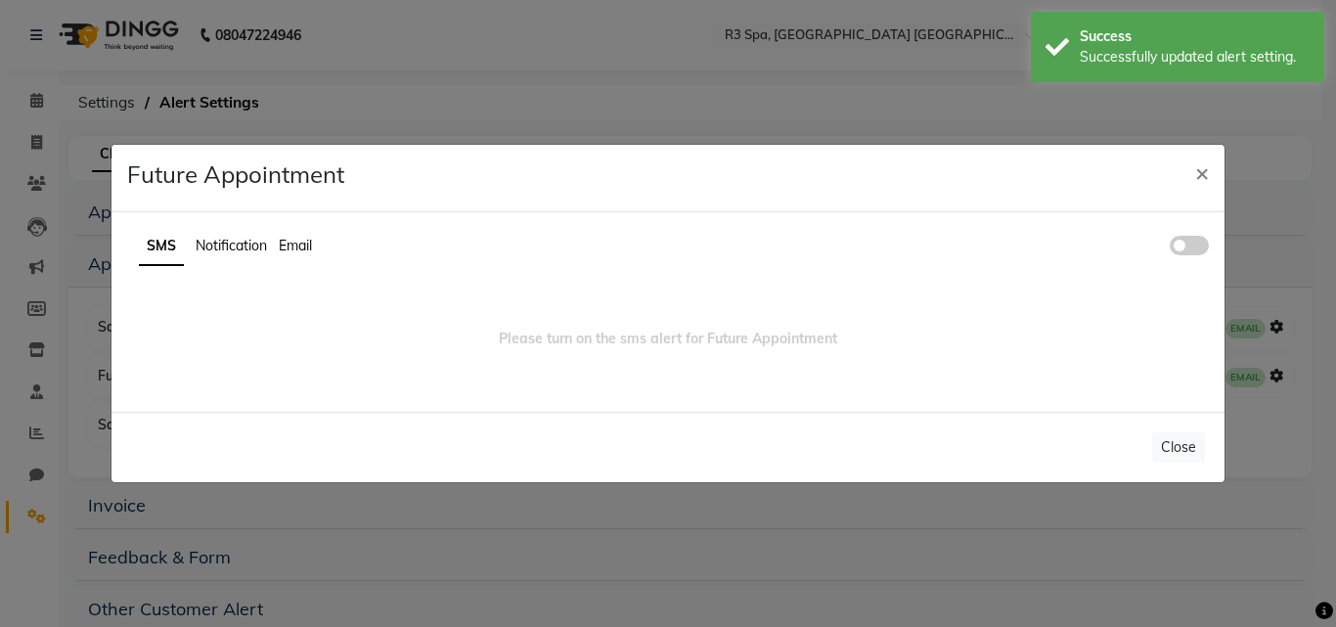
click at [1191, 248] on span at bounding box center [1189, 246] width 39 height 20
click at [1170, 248] on input "checkbox" at bounding box center [1170, 248] width 0 height 0
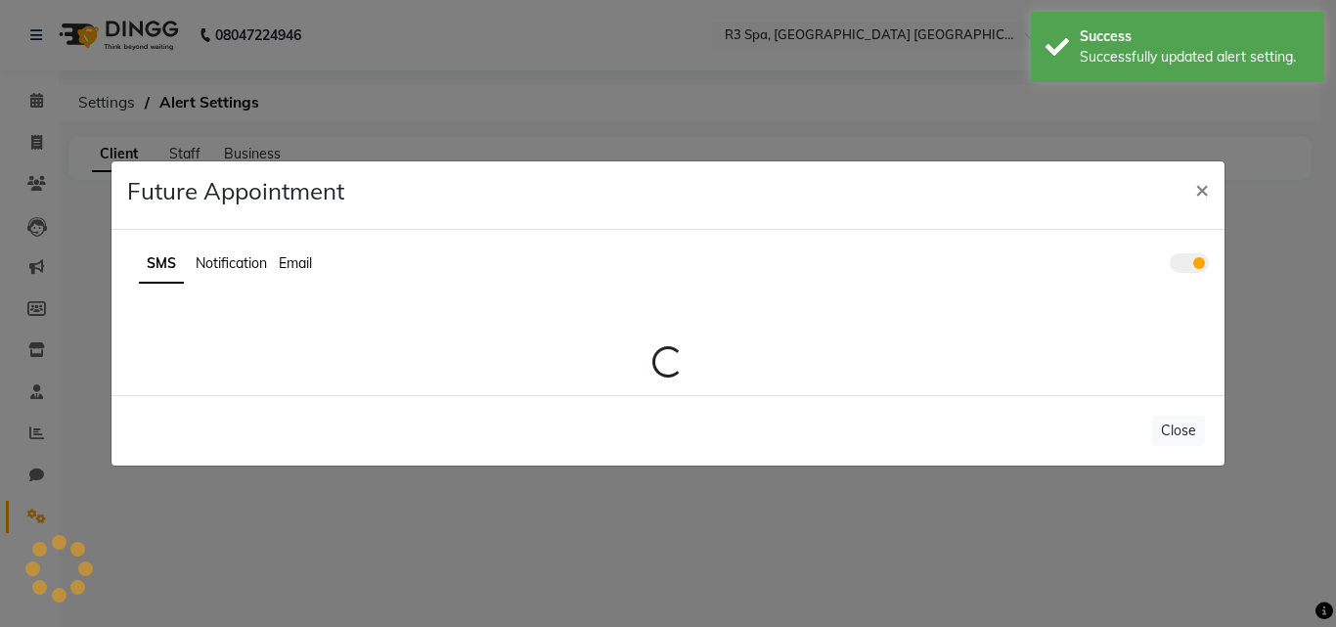
click at [233, 241] on div "SMS Notification Email Loading..." at bounding box center [667, 312] width 1113 height 165
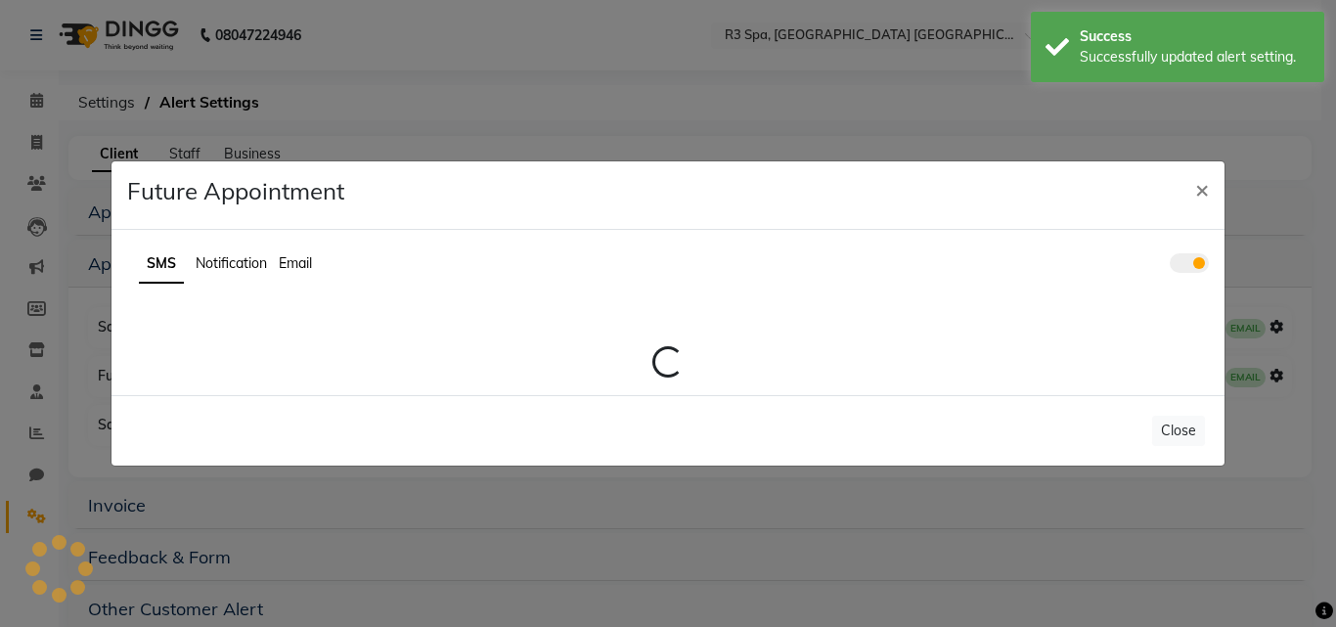
click at [242, 259] on span "Notification" at bounding box center [231, 263] width 71 height 18
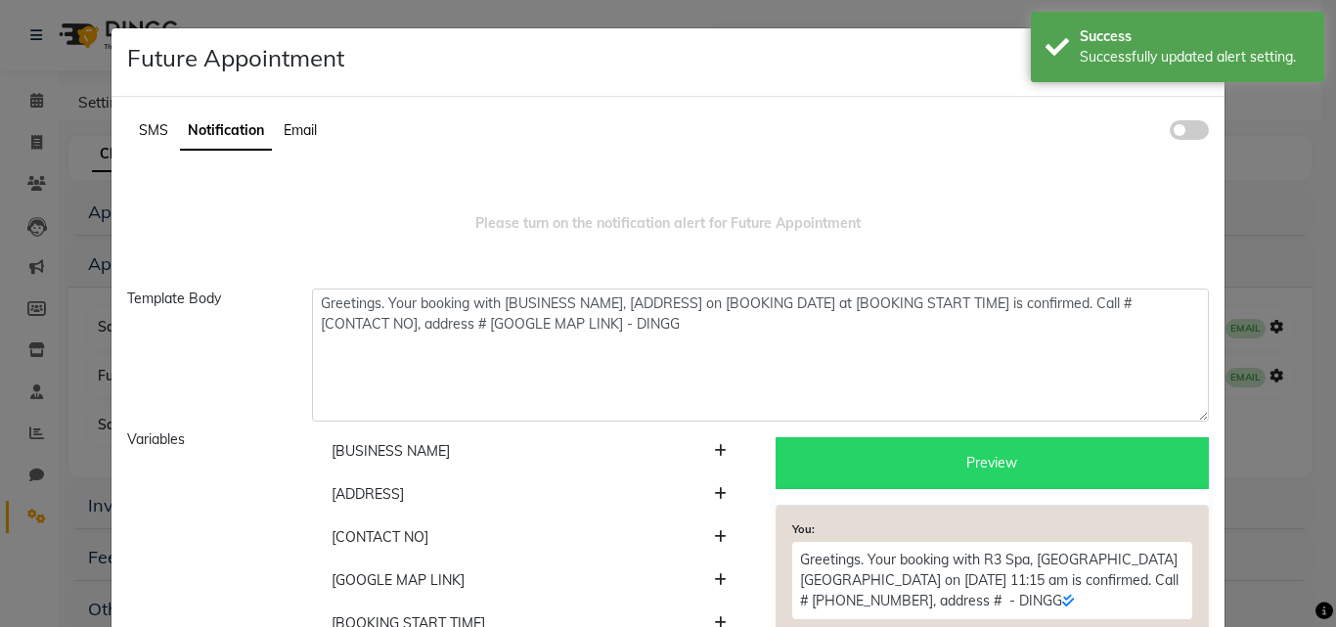
click at [1178, 133] on span at bounding box center [1189, 130] width 39 height 20
click at [1170, 133] on input "checkbox" at bounding box center [1170, 133] width 0 height 0
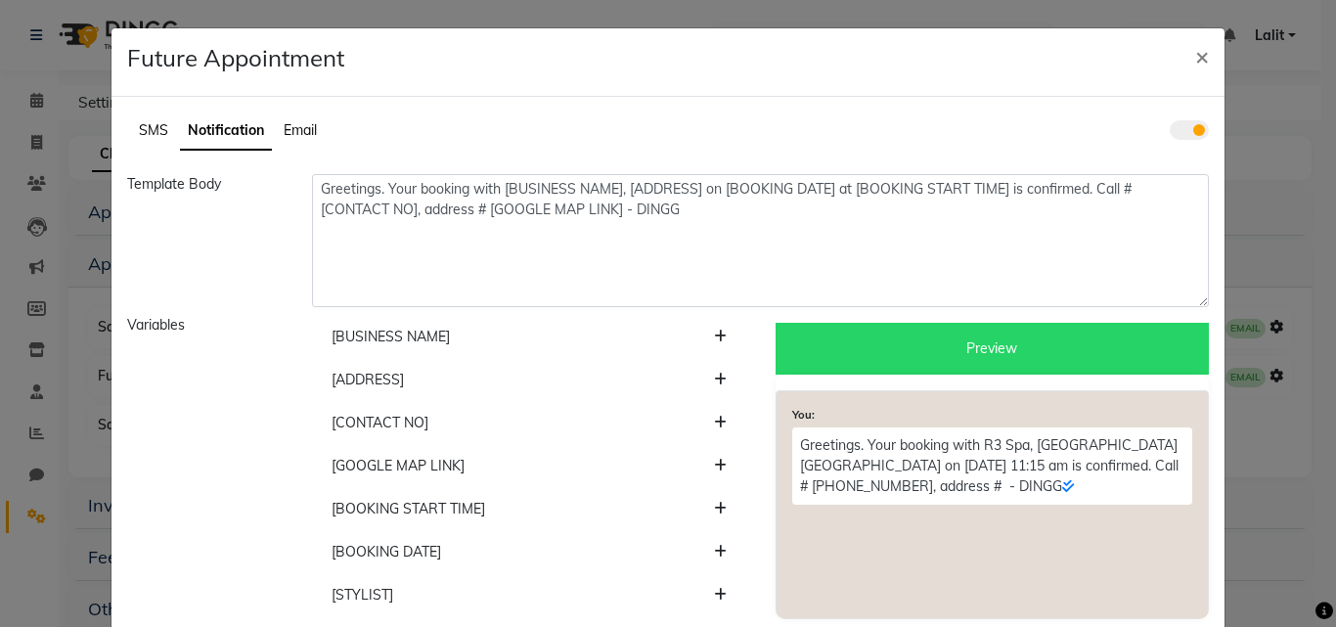
click at [305, 145] on ul "SMS Notification Email" at bounding box center [667, 131] width 1081 height 38
click at [309, 128] on span "Email" at bounding box center [300, 130] width 33 height 18
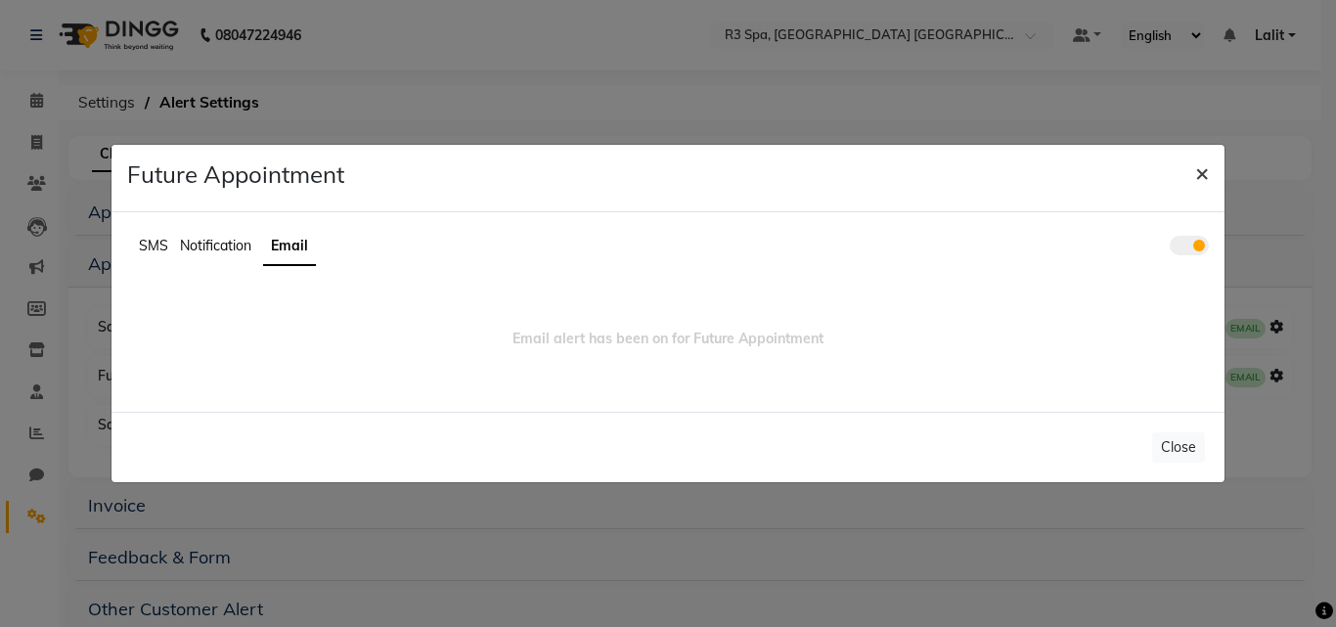
click at [1198, 175] on span "×" at bounding box center [1202, 171] width 14 height 29
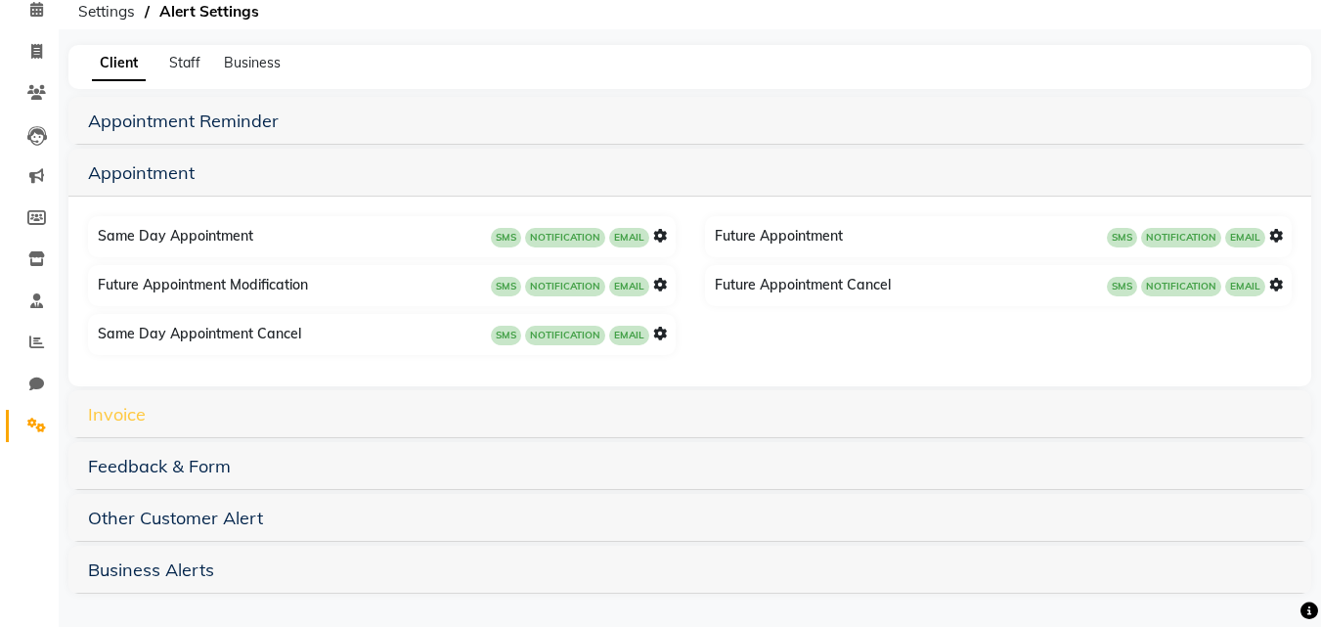
click at [116, 416] on link "Invoice" at bounding box center [117, 414] width 58 height 22
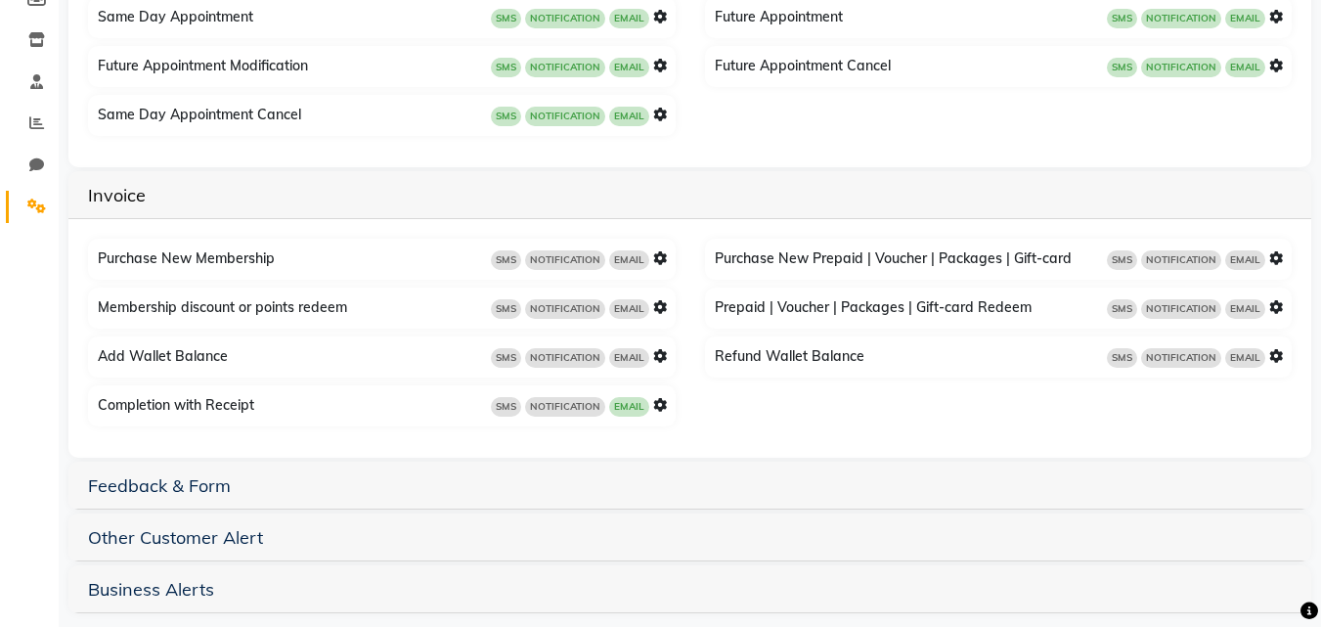
scroll to position [330, 0]
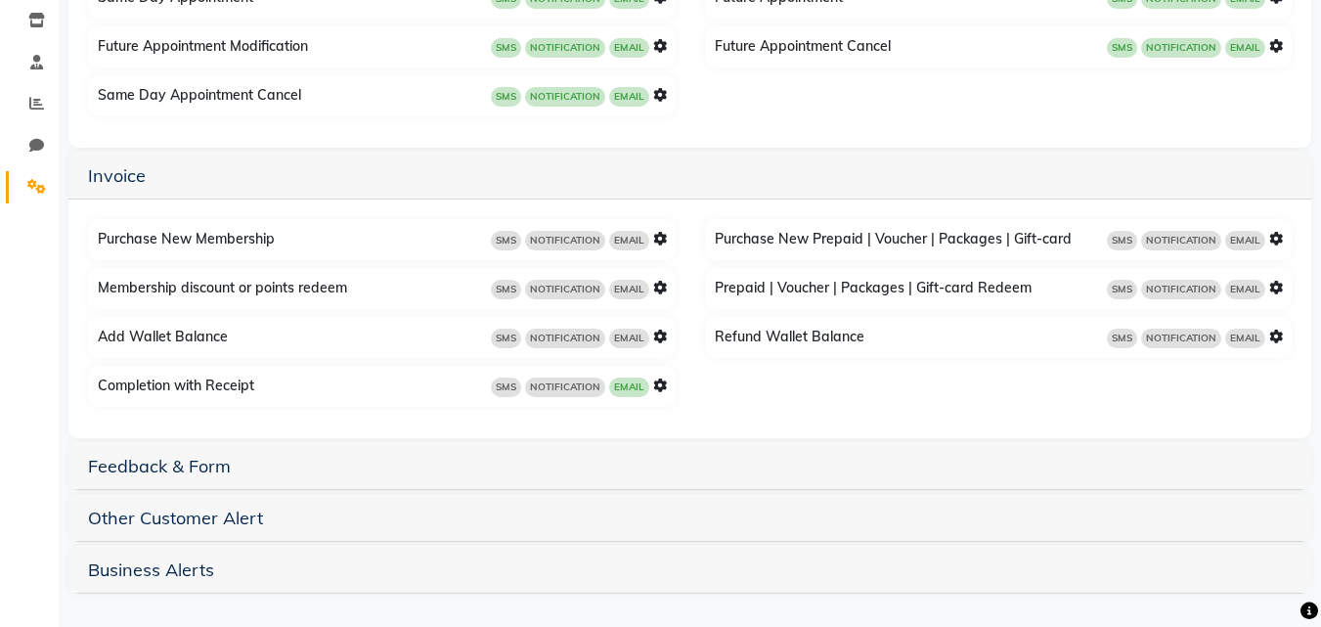
click at [663, 386] on icon at bounding box center [660, 385] width 14 height 14
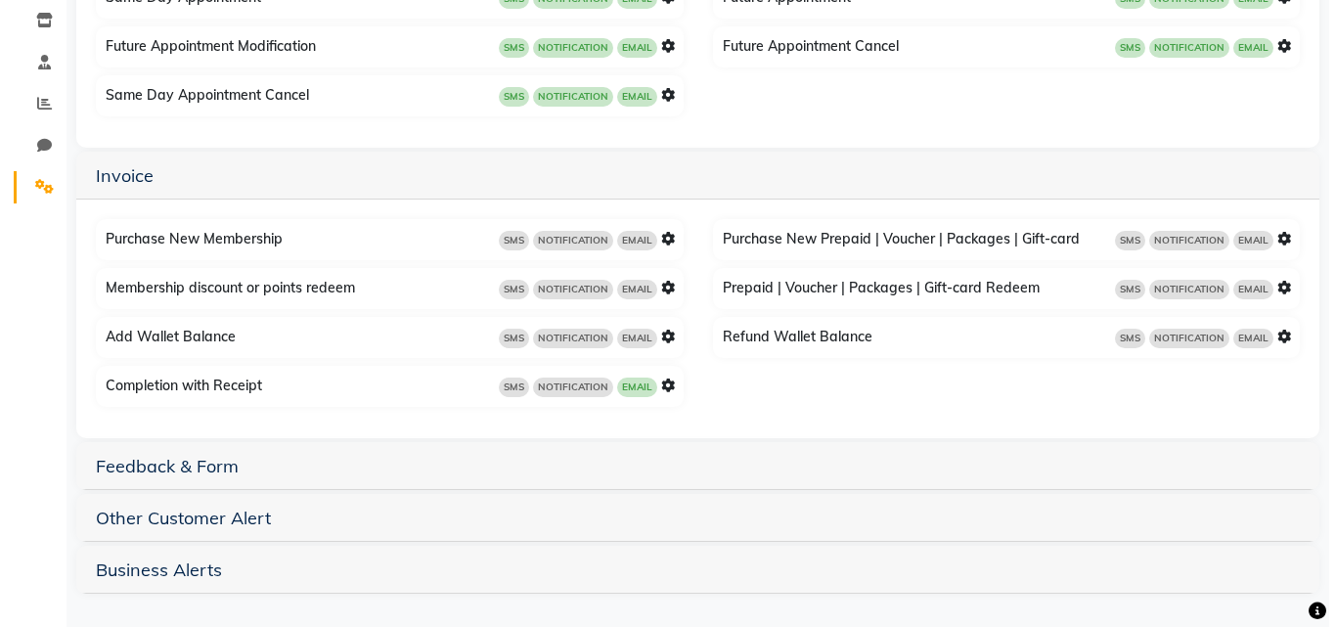
scroll to position [140, 0]
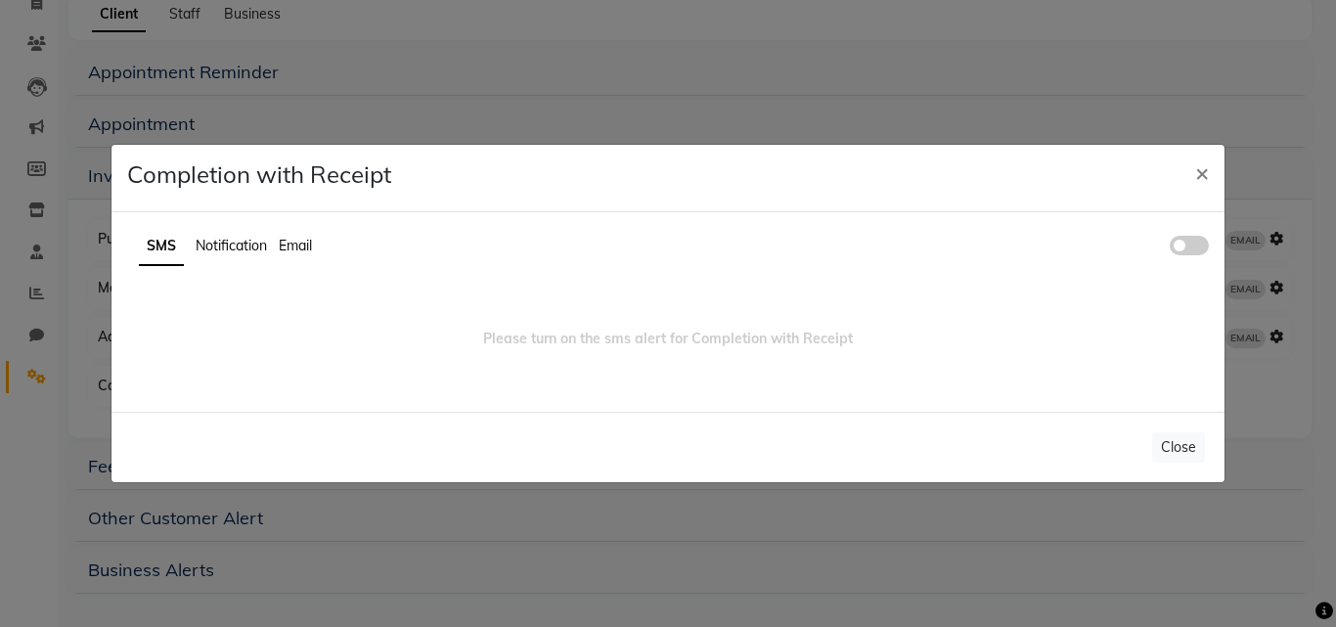
click at [1194, 236] on span at bounding box center [1189, 246] width 39 height 20
click at [1170, 248] on input "checkbox" at bounding box center [1170, 248] width 0 height 0
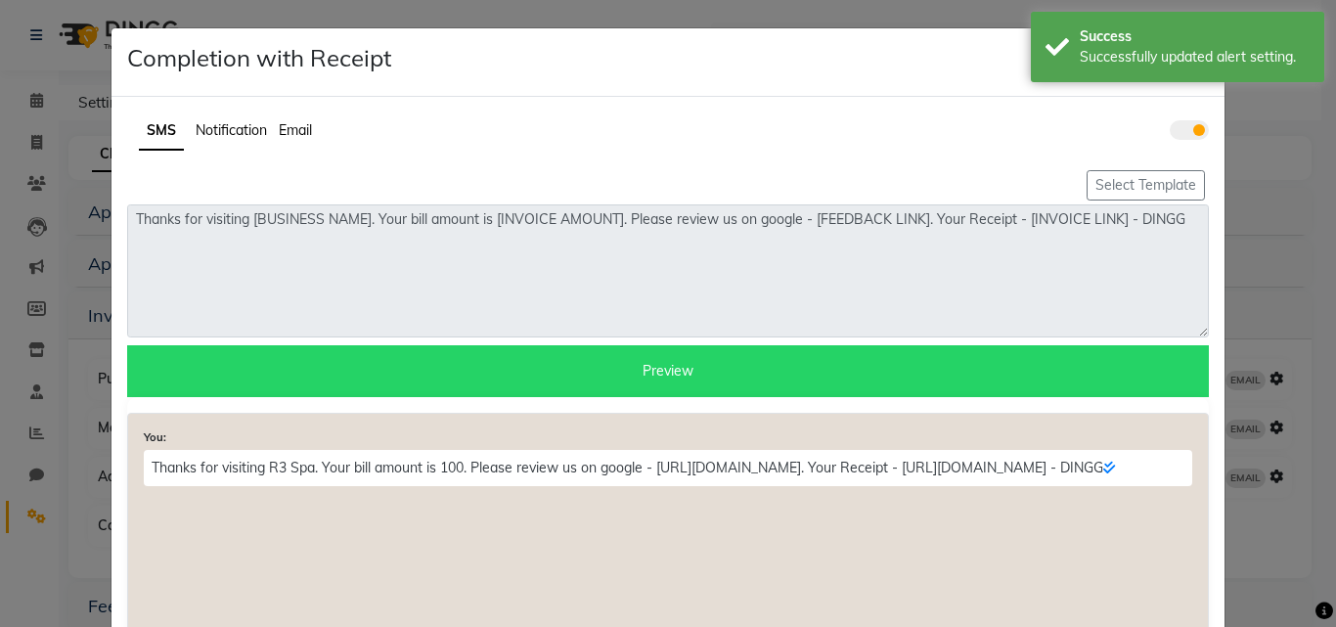
click at [237, 139] on li "Notification" at bounding box center [231, 130] width 71 height 21
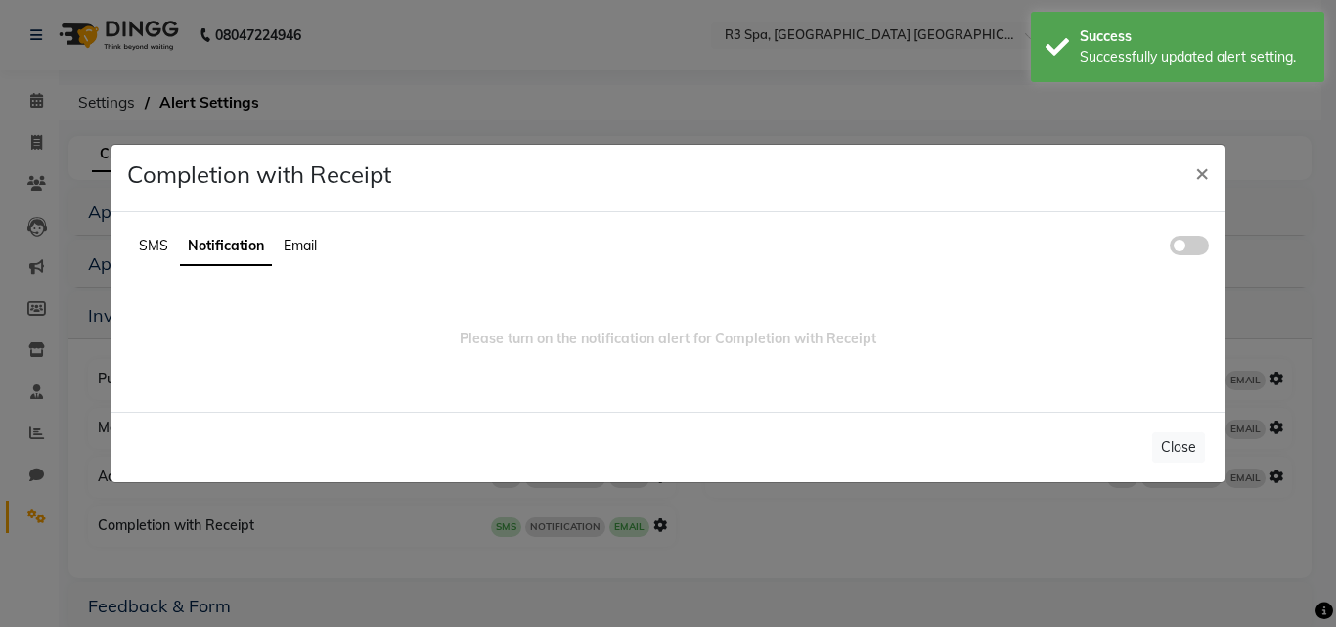
click at [237, 130] on ngb-modal-window "Completion with Receipt × SMS Notification Email Please turn on the notificatio…" at bounding box center [668, 313] width 1336 height 627
click at [1177, 236] on span at bounding box center [1189, 246] width 39 height 20
click at [1170, 248] on input "checkbox" at bounding box center [1170, 248] width 0 height 0
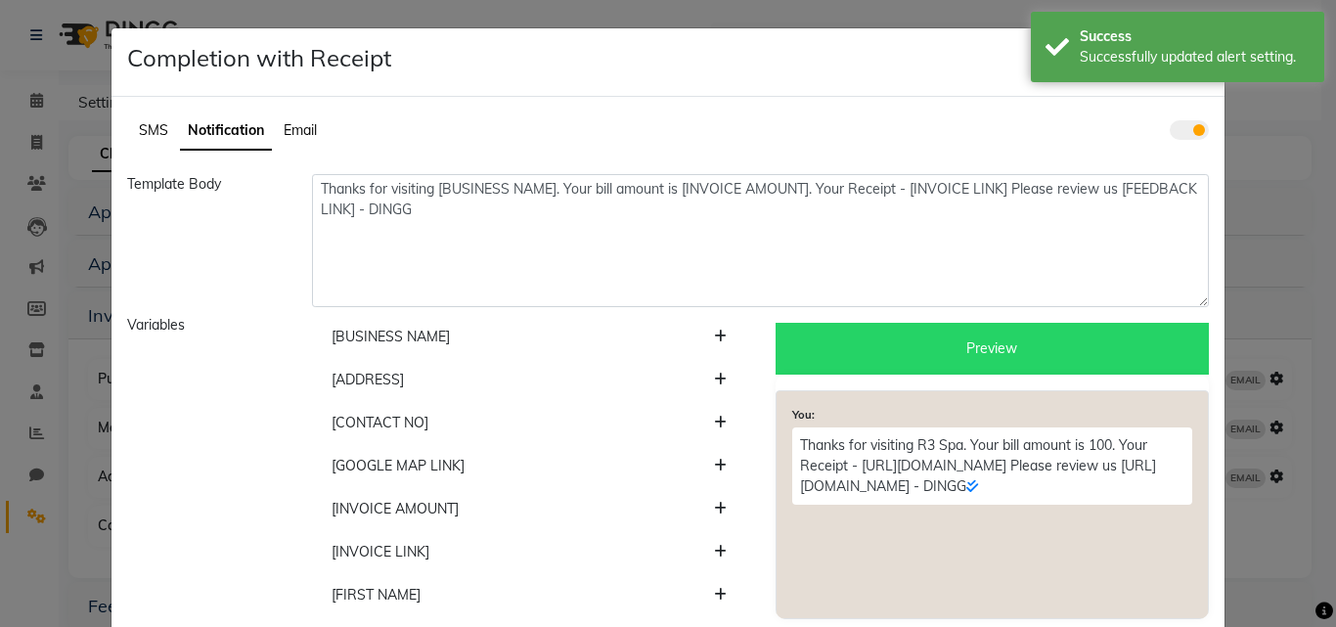
click at [151, 146] on ul "SMS Notification Email" at bounding box center [667, 131] width 1081 height 38
click at [164, 113] on ul "SMS Notification Email" at bounding box center [667, 131] width 1081 height 38
click at [153, 137] on span "SMS" at bounding box center [153, 130] width 29 height 18
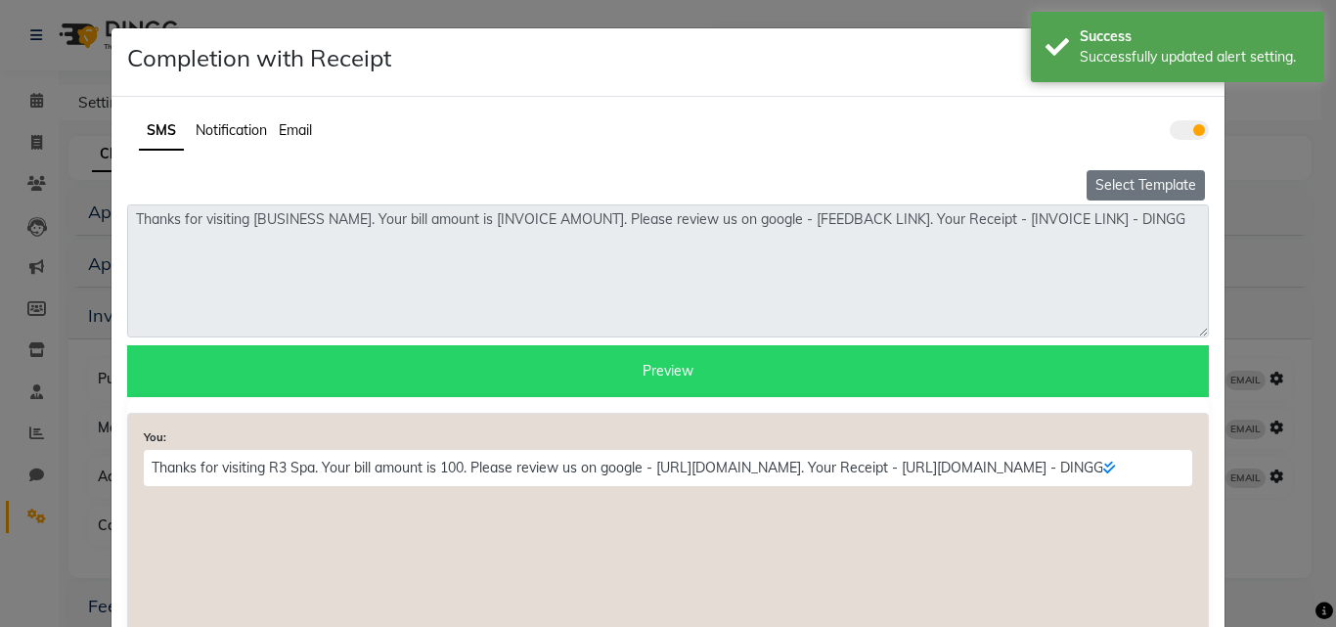
click at [1148, 192] on button "Select Template" at bounding box center [1145, 185] width 118 height 30
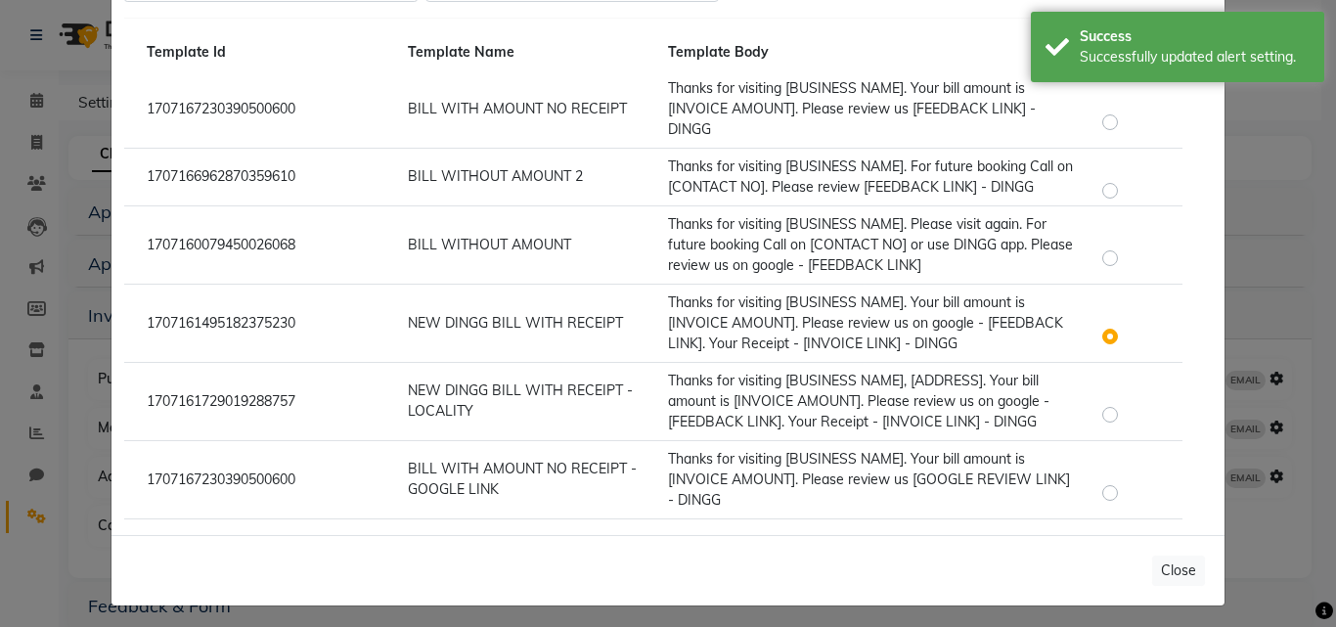
scroll to position [226, 0]
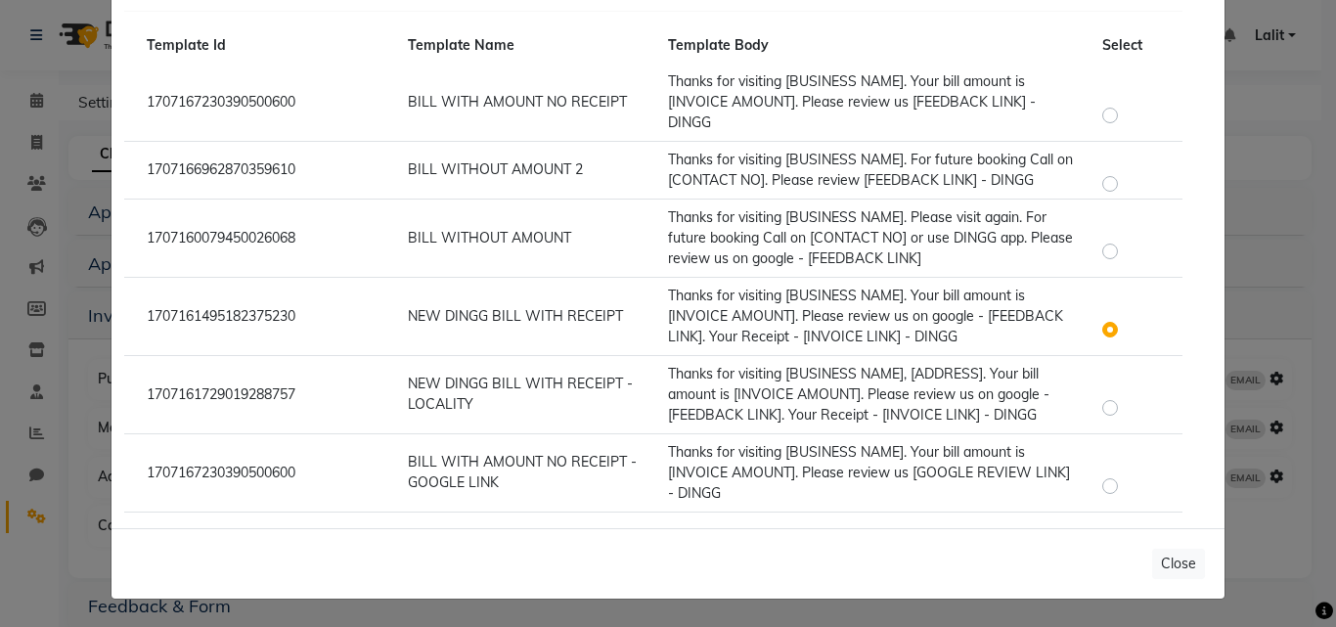
click at [1092, 403] on div at bounding box center [1130, 394] width 87 height 26
click at [1126, 396] on label at bounding box center [1126, 396] width 0 height 0
click at [1106, 405] on input "radio" at bounding box center [1113, 398] width 14 height 14
radio input "true"
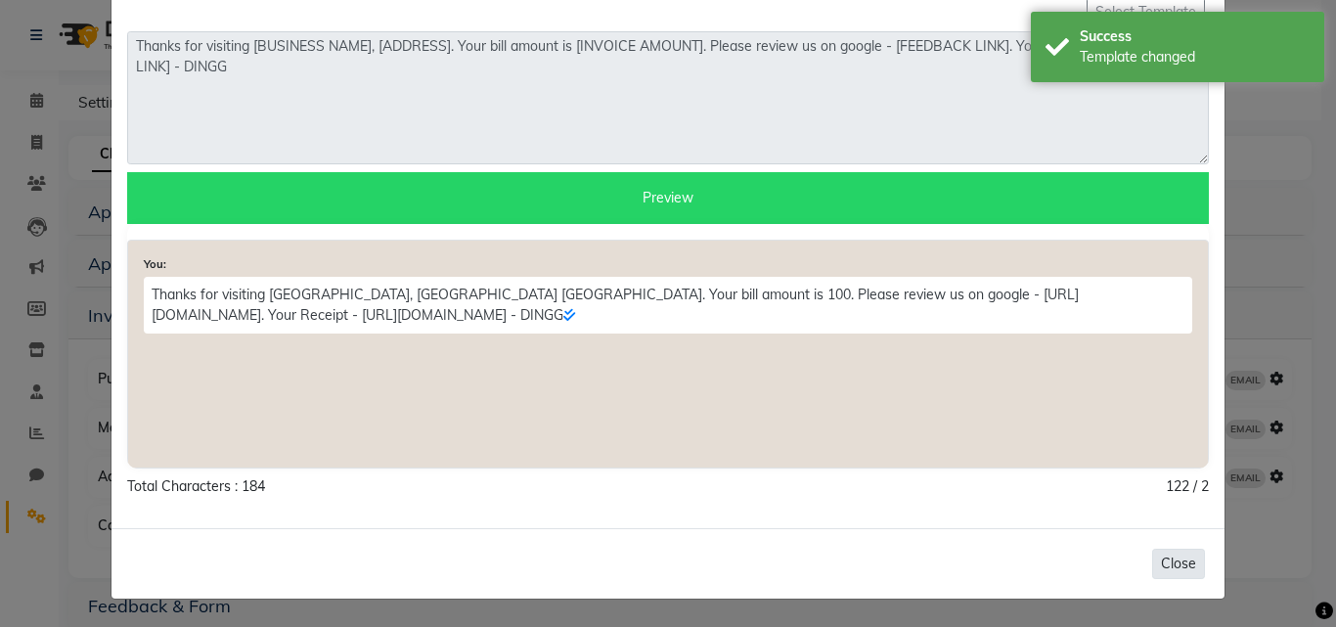
click at [1187, 565] on button "Close" at bounding box center [1178, 564] width 53 height 30
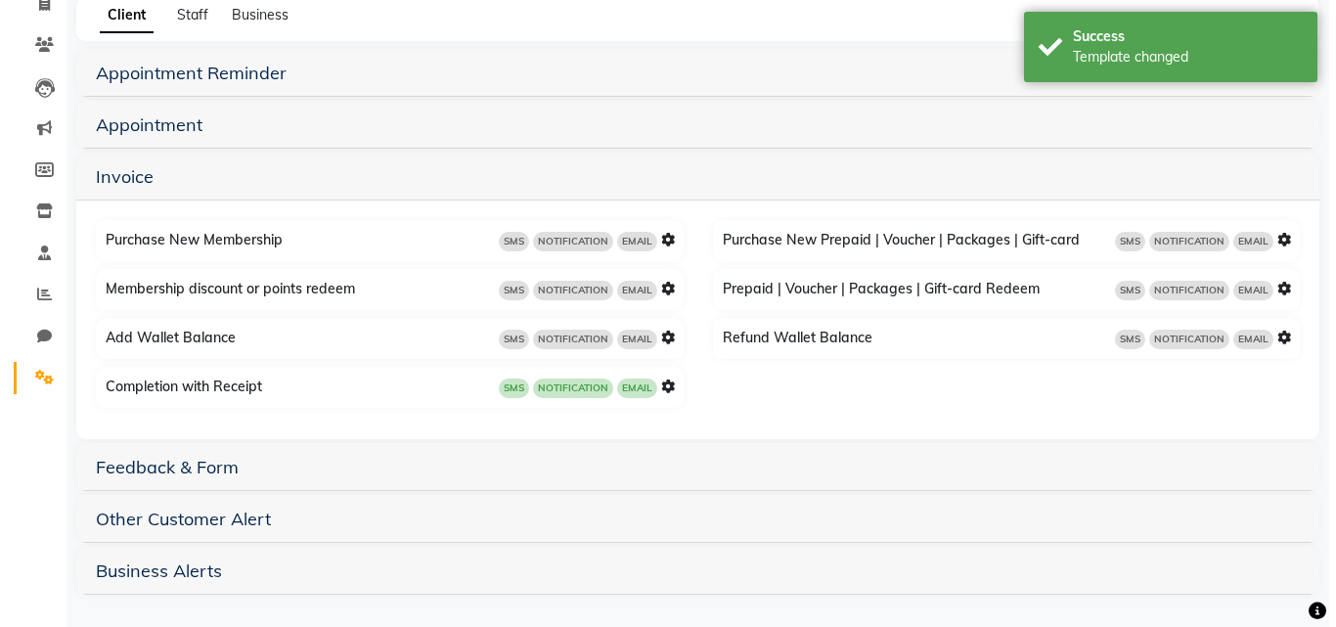
scroll to position [140, 0]
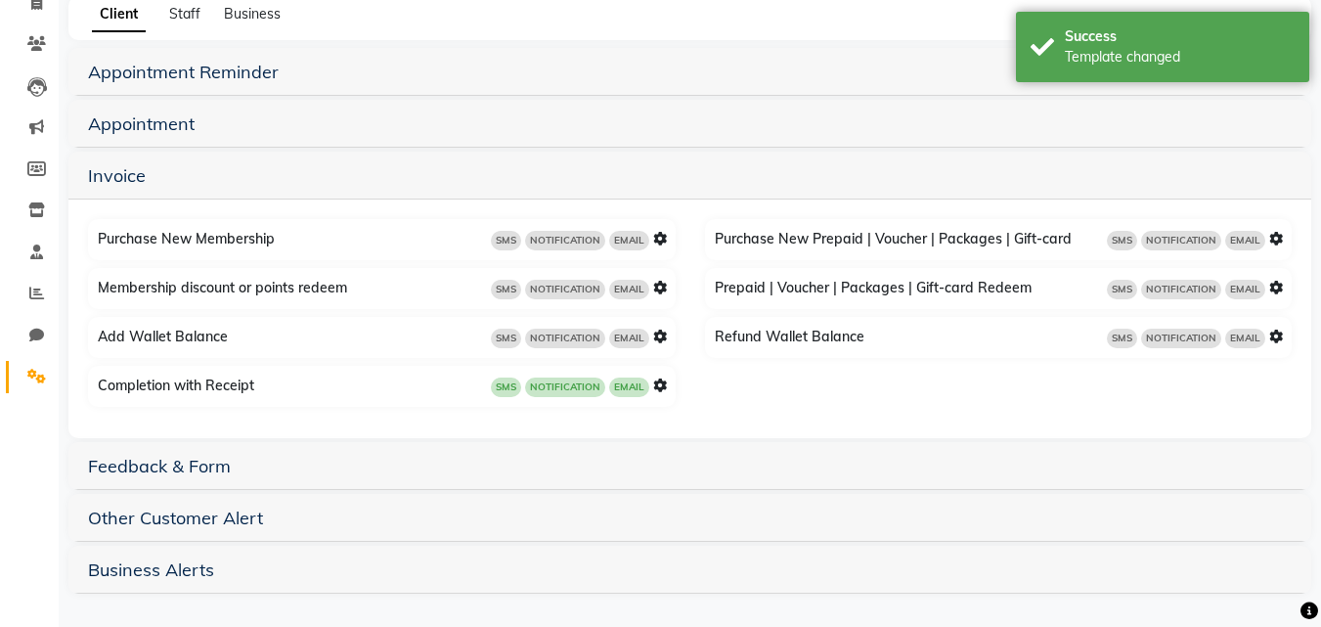
click at [662, 242] on icon at bounding box center [660, 239] width 14 height 14
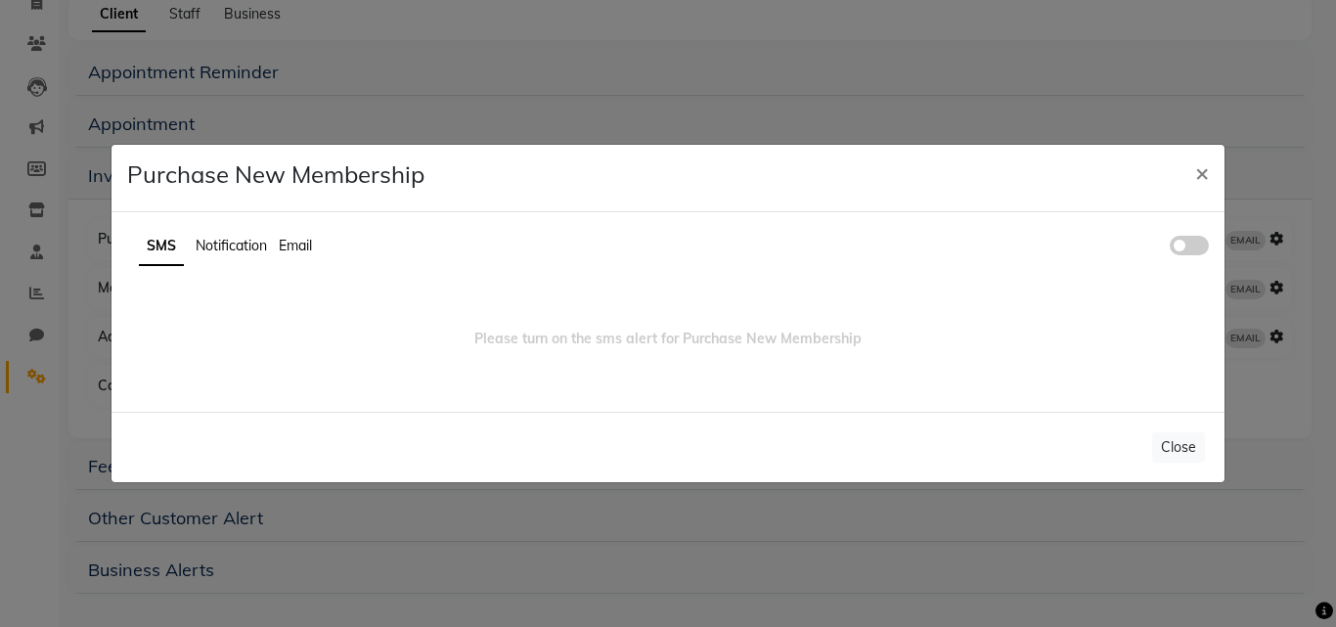
click at [1171, 251] on span at bounding box center [1189, 246] width 39 height 20
click at [1170, 248] on input "checkbox" at bounding box center [1170, 248] width 0 height 0
click at [226, 240] on span "Notification" at bounding box center [231, 246] width 71 height 18
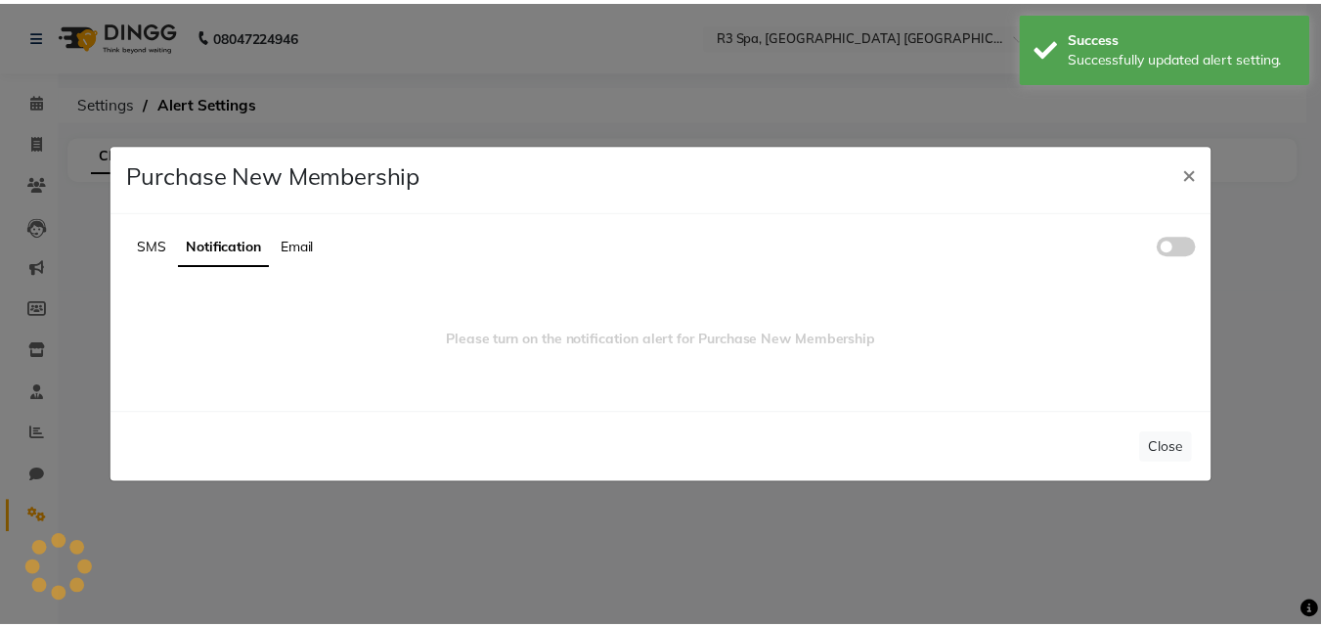
scroll to position [0, 0]
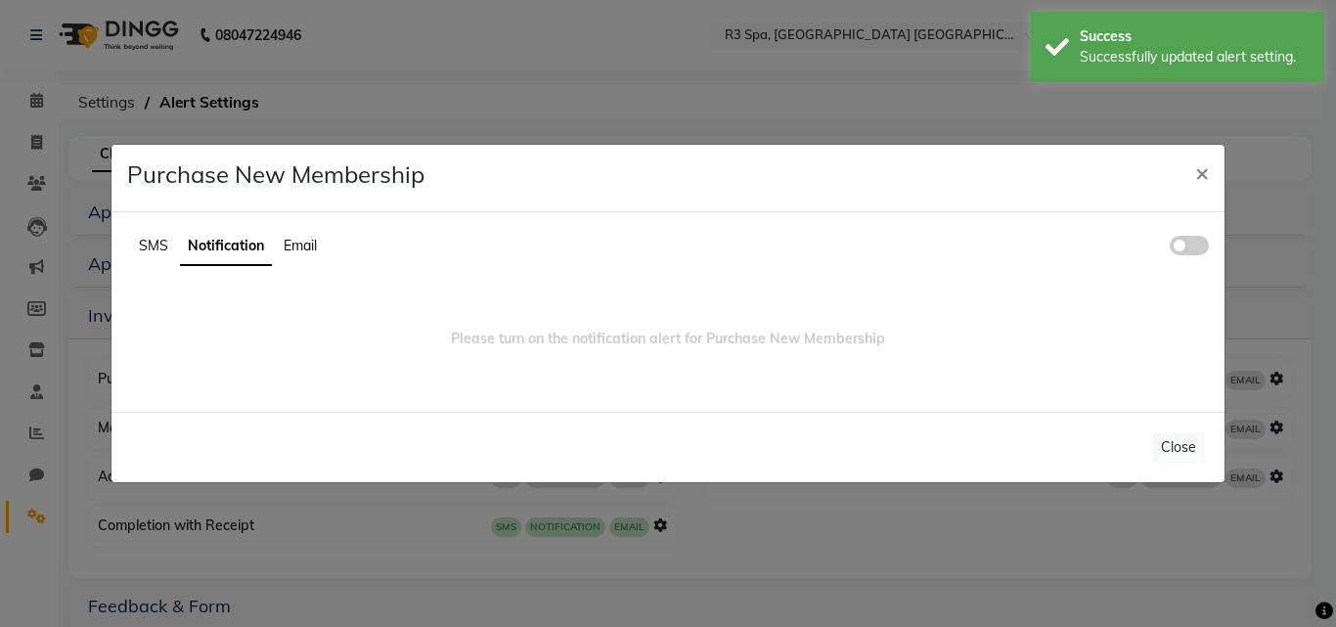
click at [1174, 245] on span at bounding box center [1189, 246] width 39 height 20
click at [1170, 248] on input "checkbox" at bounding box center [1170, 248] width 0 height 0
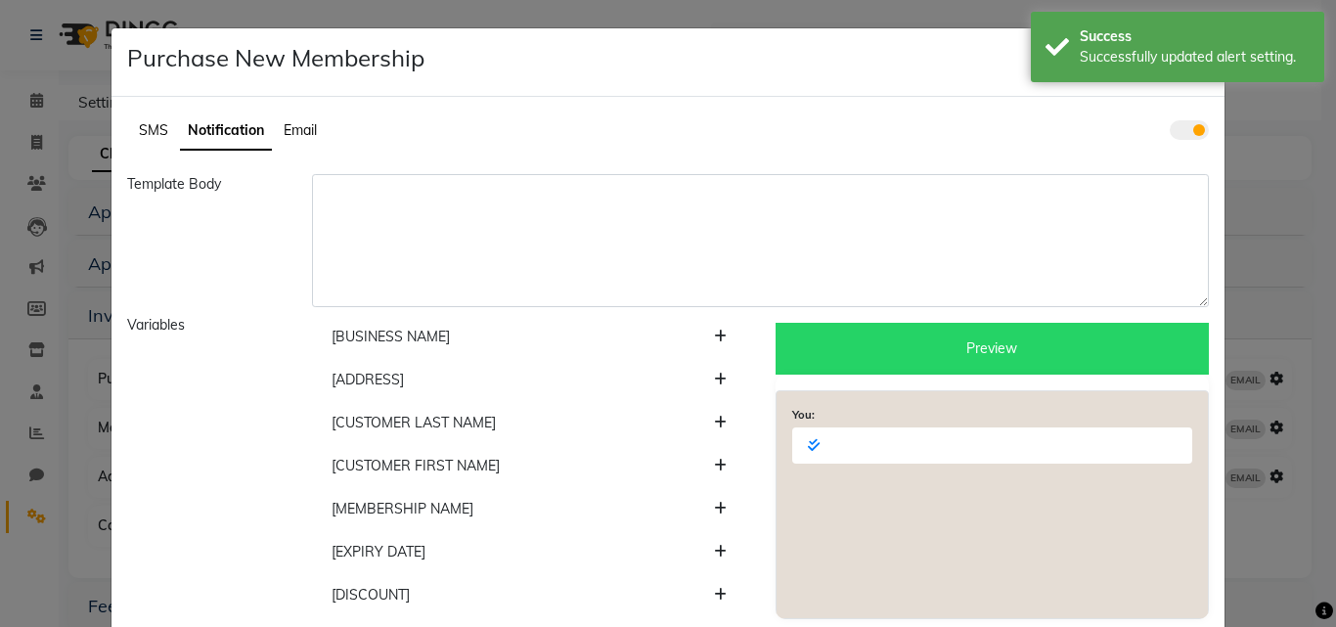
drag, startPoint x: 298, startPoint y: 115, endPoint x: 301, endPoint y: 130, distance: 15.0
click at [299, 115] on ul "SMS Notification Email" at bounding box center [667, 131] width 1081 height 38
click at [301, 130] on span "Email" at bounding box center [300, 130] width 33 height 18
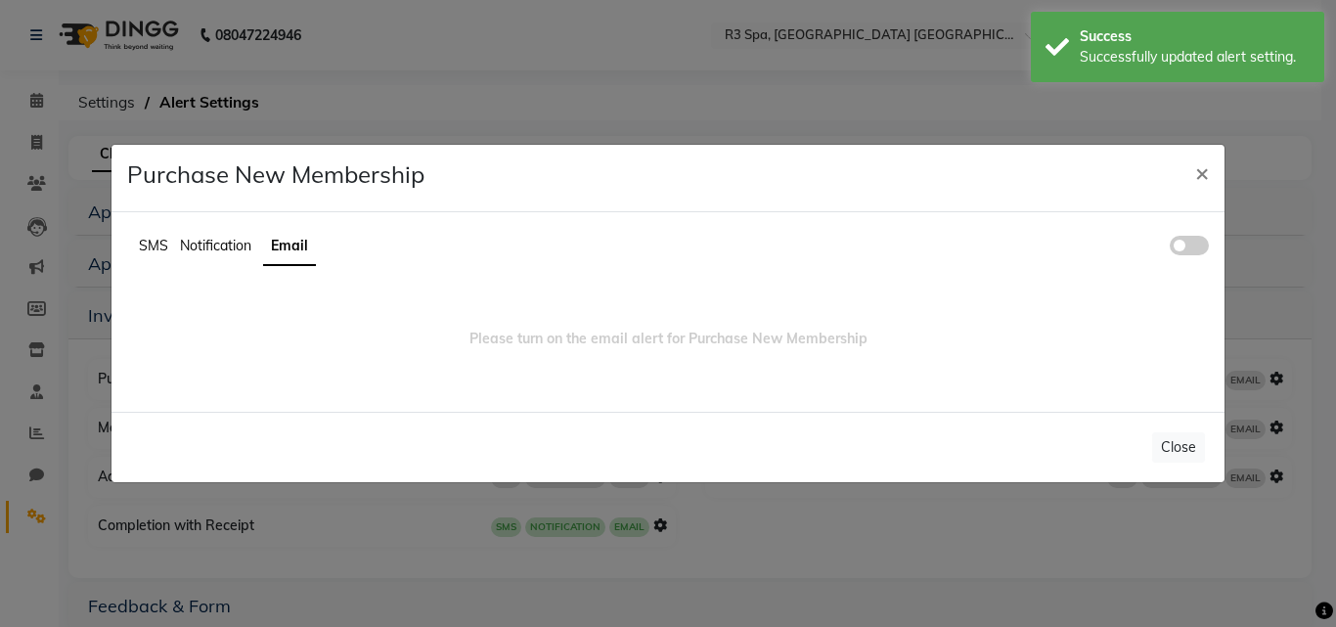
click at [1184, 240] on span at bounding box center [1189, 246] width 39 height 20
click at [1170, 248] on input "checkbox" at bounding box center [1170, 248] width 0 height 0
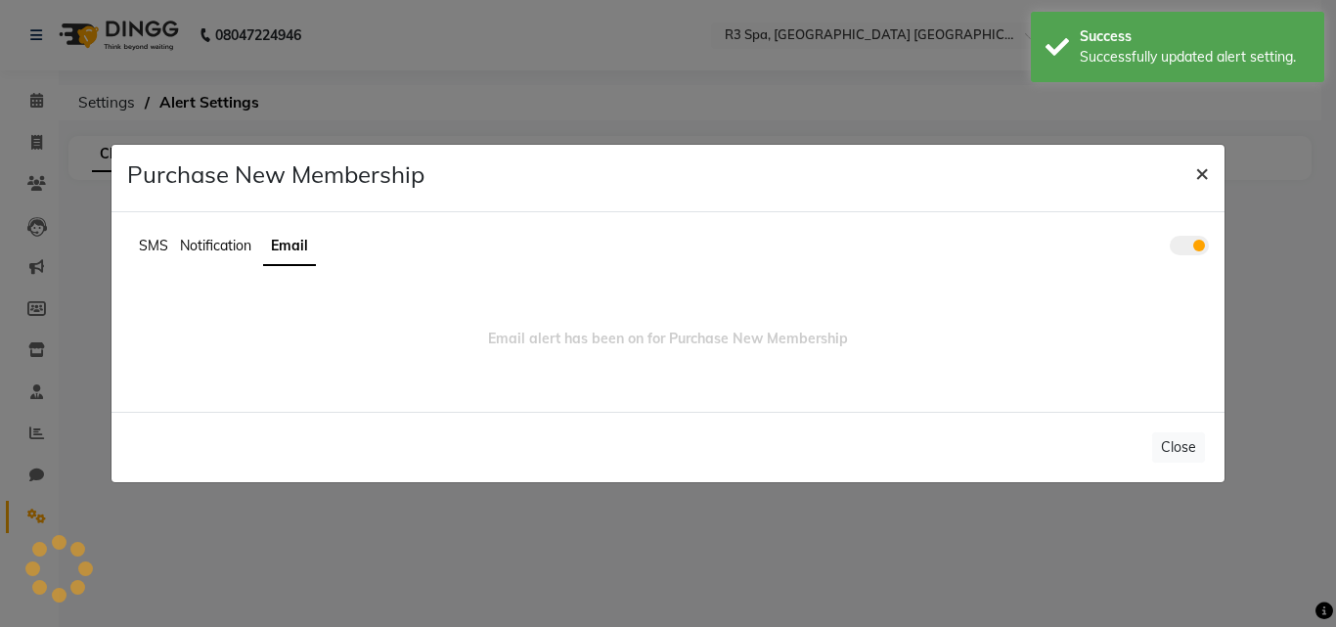
click at [1209, 176] on button "×" at bounding box center [1201, 172] width 45 height 55
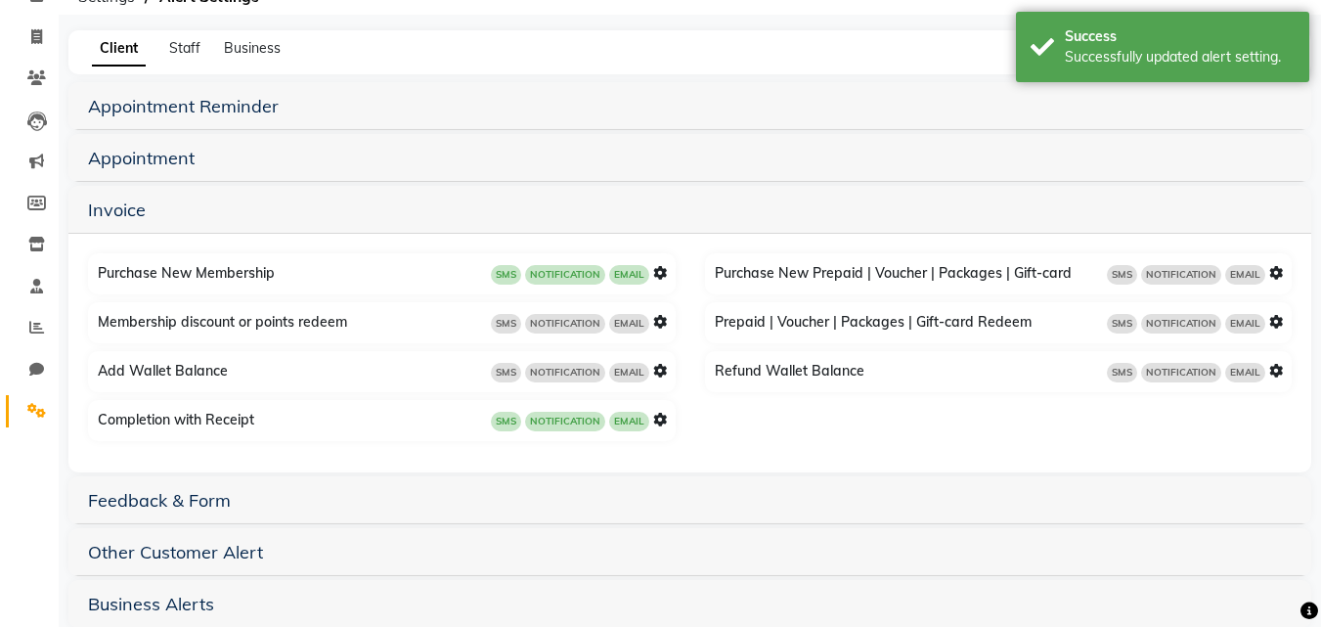
scroll to position [140, 0]
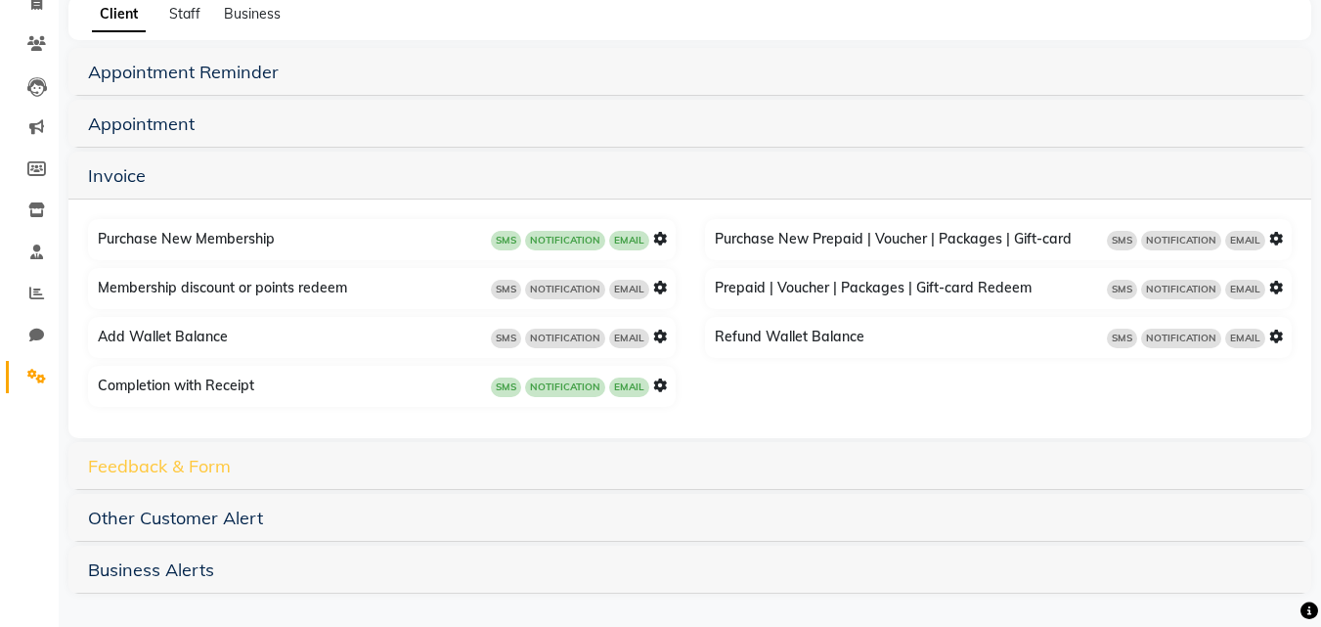
click at [162, 466] on link "Feedback & Form" at bounding box center [159, 466] width 143 height 22
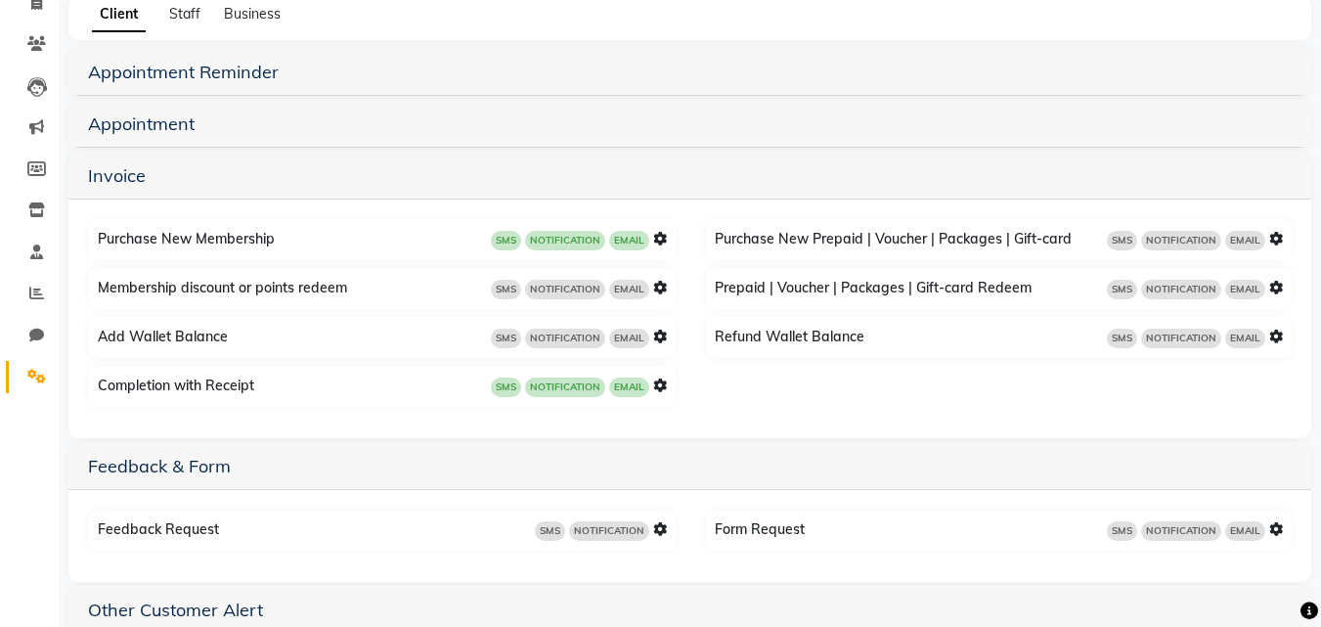
click at [663, 522] on icon at bounding box center [660, 529] width 14 height 14
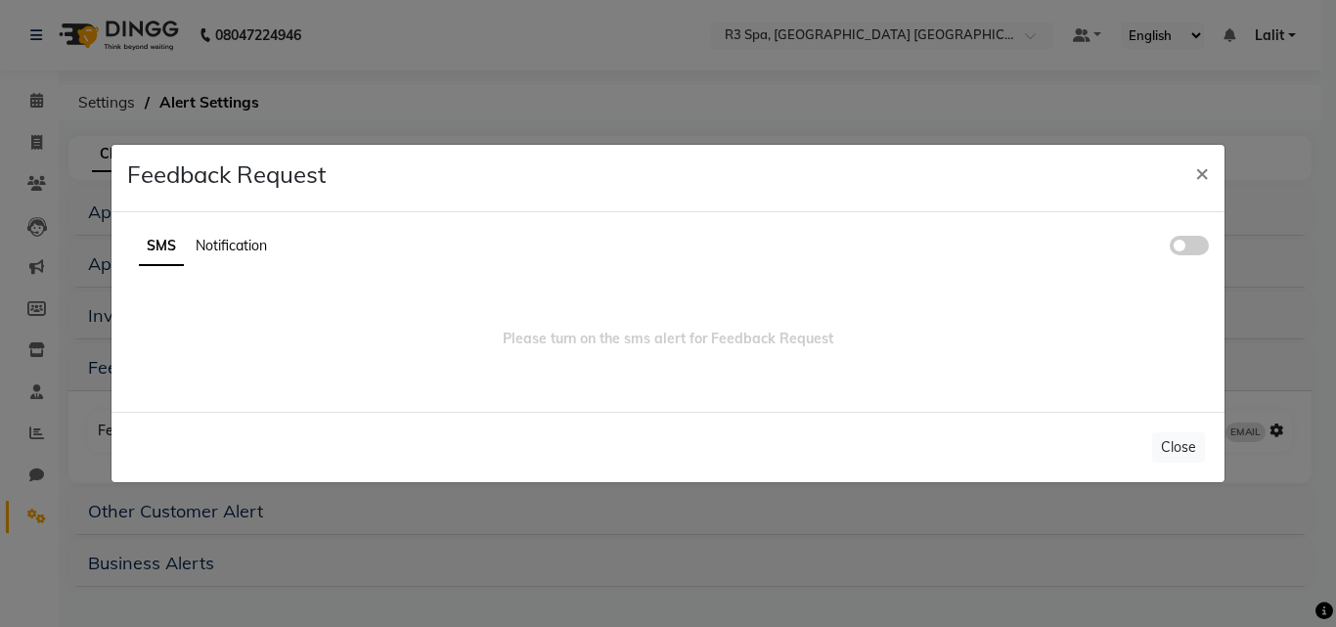
drag, startPoint x: 1212, startPoint y: 238, endPoint x: 1198, endPoint y: 244, distance: 15.3
click at [1212, 237] on div "SMS Notification" at bounding box center [667, 255] width 1111 height 54
drag, startPoint x: 1183, startPoint y: 249, endPoint x: 859, endPoint y: 326, distance: 333.5
click at [1182, 249] on span at bounding box center [1189, 246] width 39 height 20
click at [1170, 248] on input "checkbox" at bounding box center [1170, 248] width 0 height 0
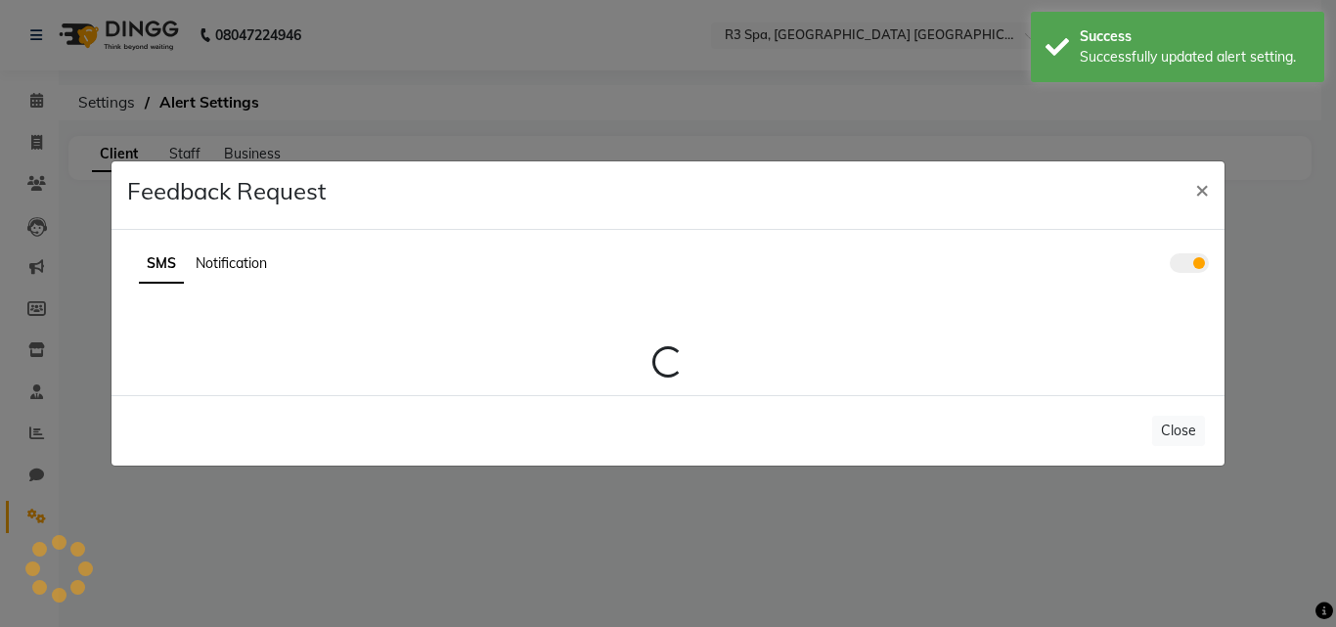
click at [230, 242] on div "SMS Notification Loading..." at bounding box center [667, 312] width 1113 height 165
click at [239, 262] on span "Notification" at bounding box center [231, 263] width 71 height 18
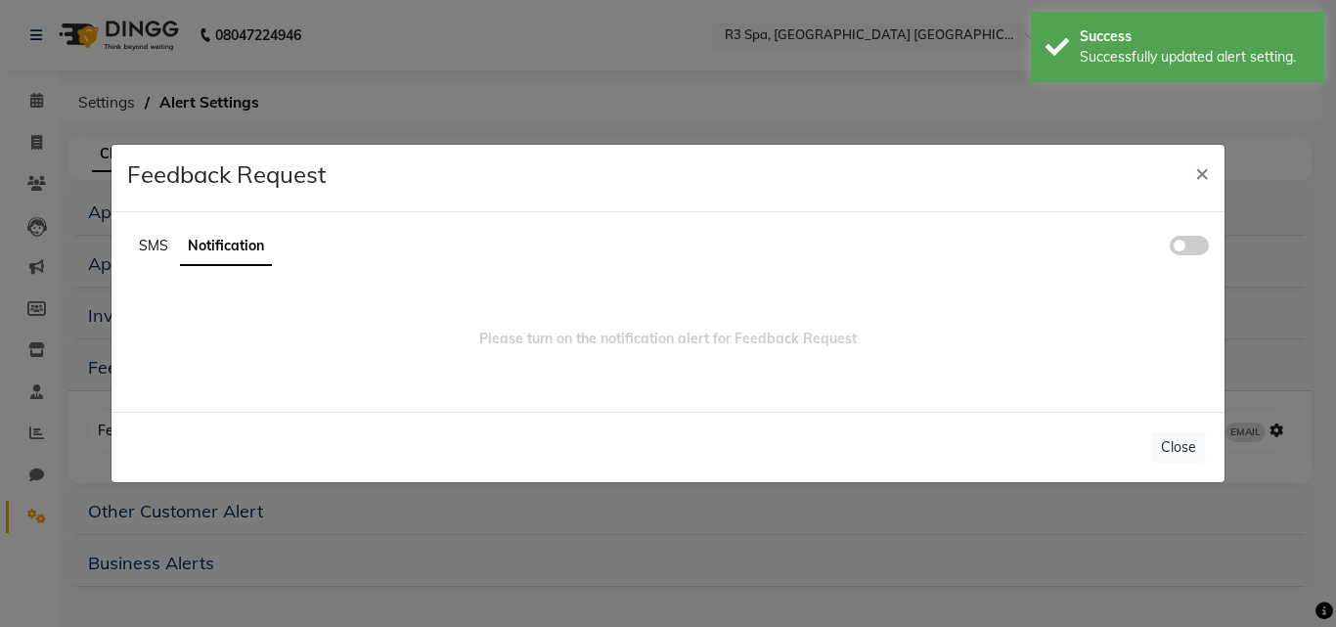
click at [1173, 245] on span at bounding box center [1189, 246] width 39 height 20
click at [1170, 248] on input "checkbox" at bounding box center [1170, 248] width 0 height 0
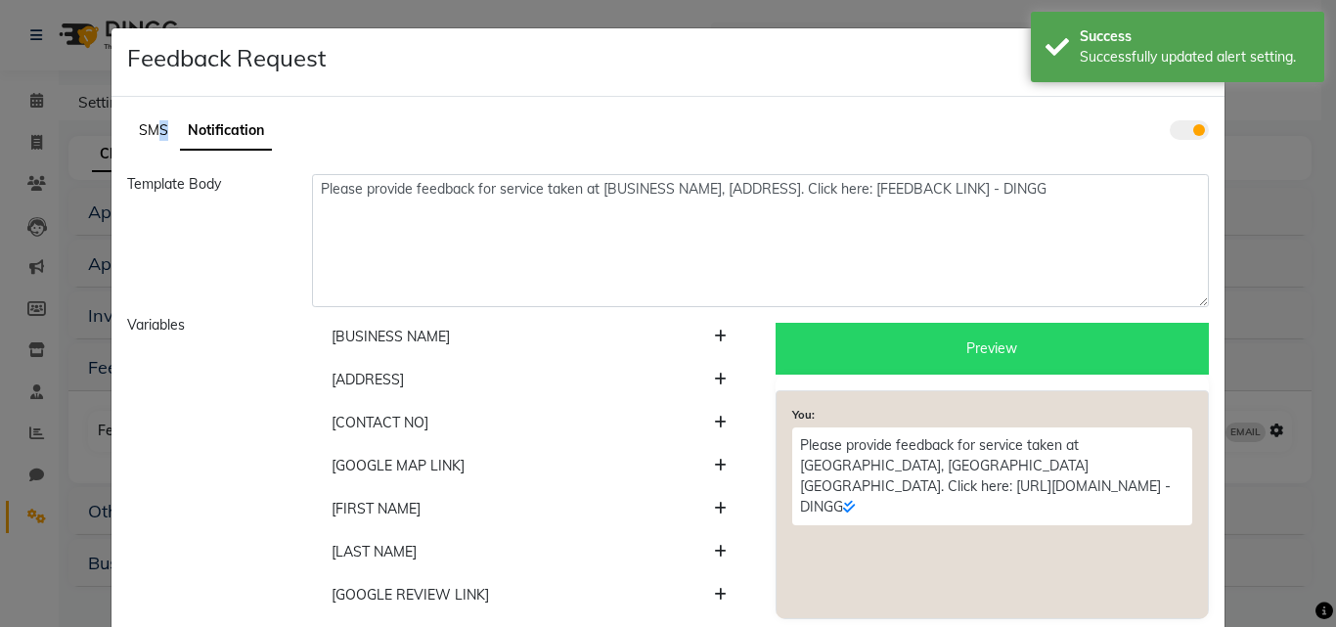
click at [153, 134] on span "SMS" at bounding box center [153, 130] width 29 height 18
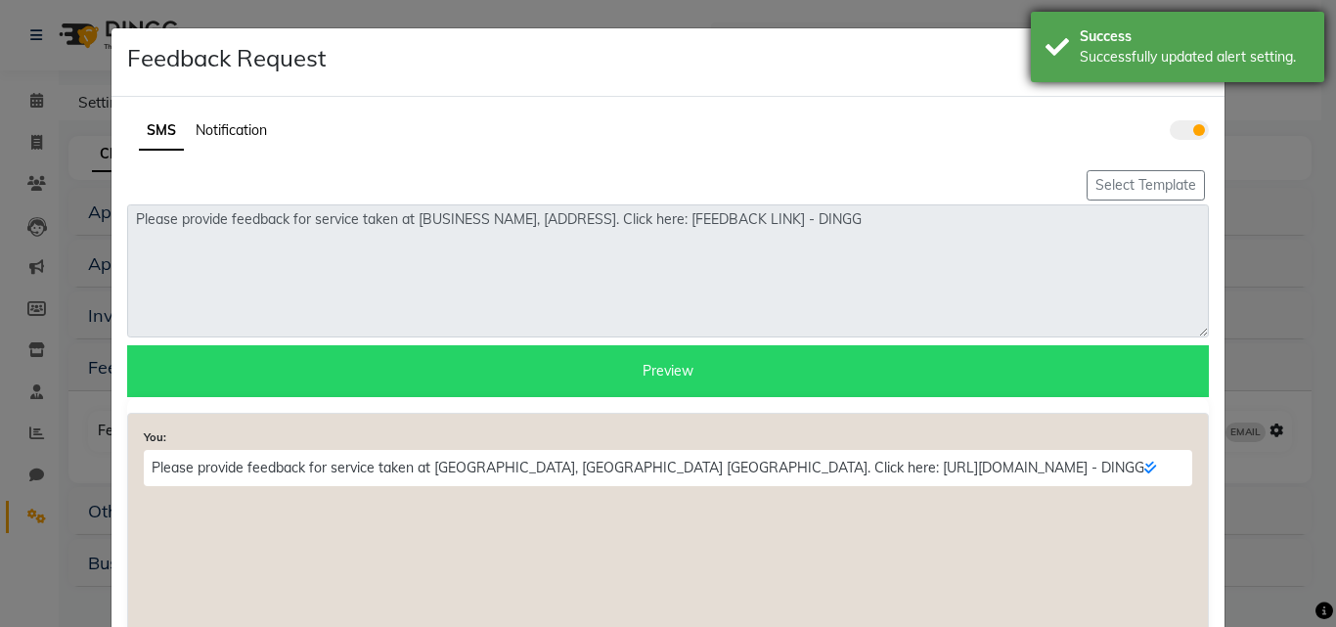
click at [1196, 51] on div "Successfully updated alert setting." at bounding box center [1195, 57] width 230 height 21
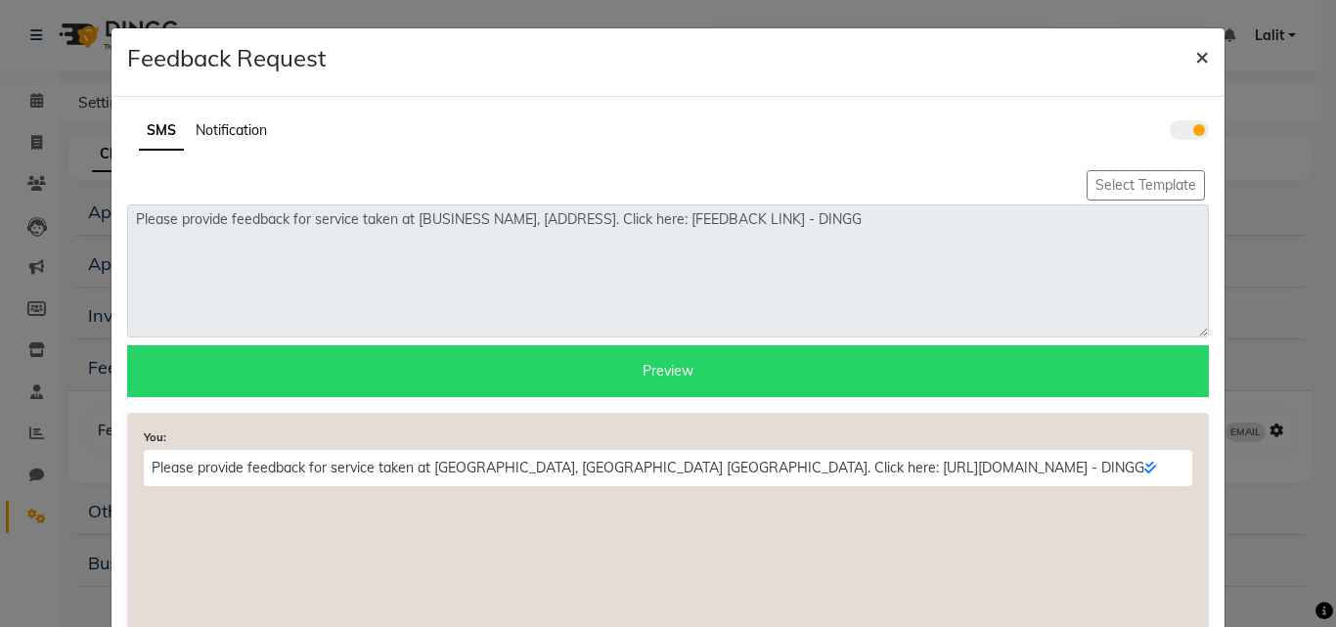
click at [1196, 48] on span "×" at bounding box center [1202, 55] width 14 height 29
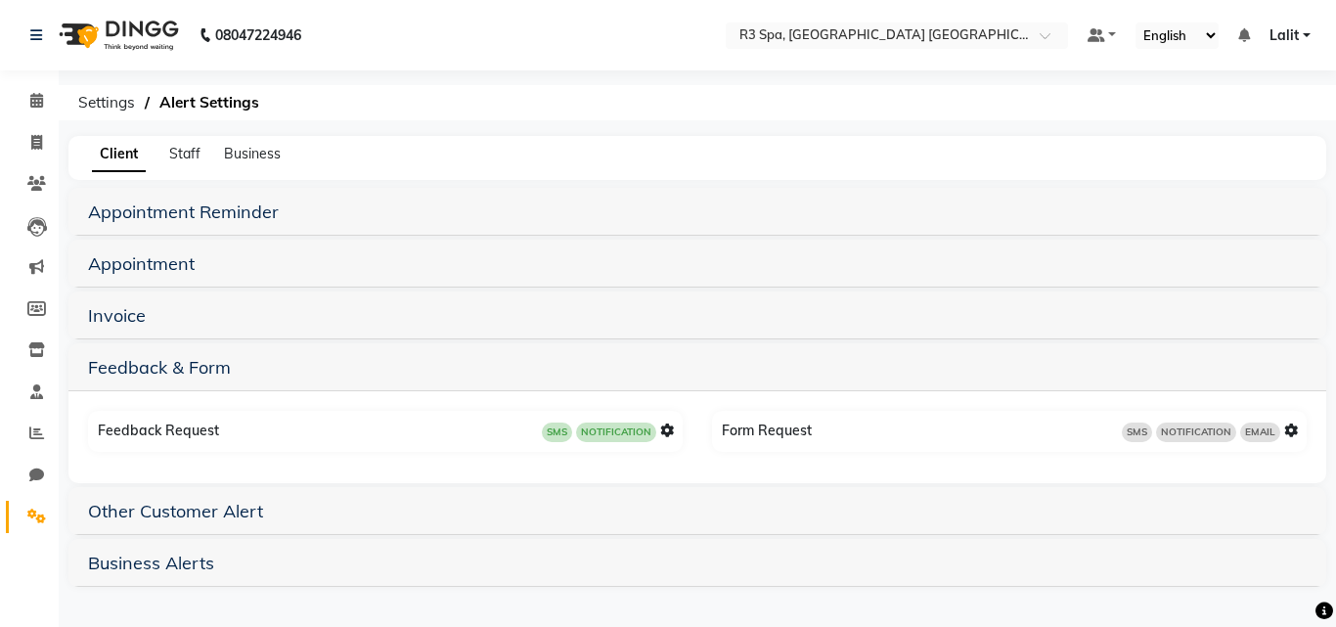
click at [1290, 431] on icon at bounding box center [1291, 430] width 14 height 14
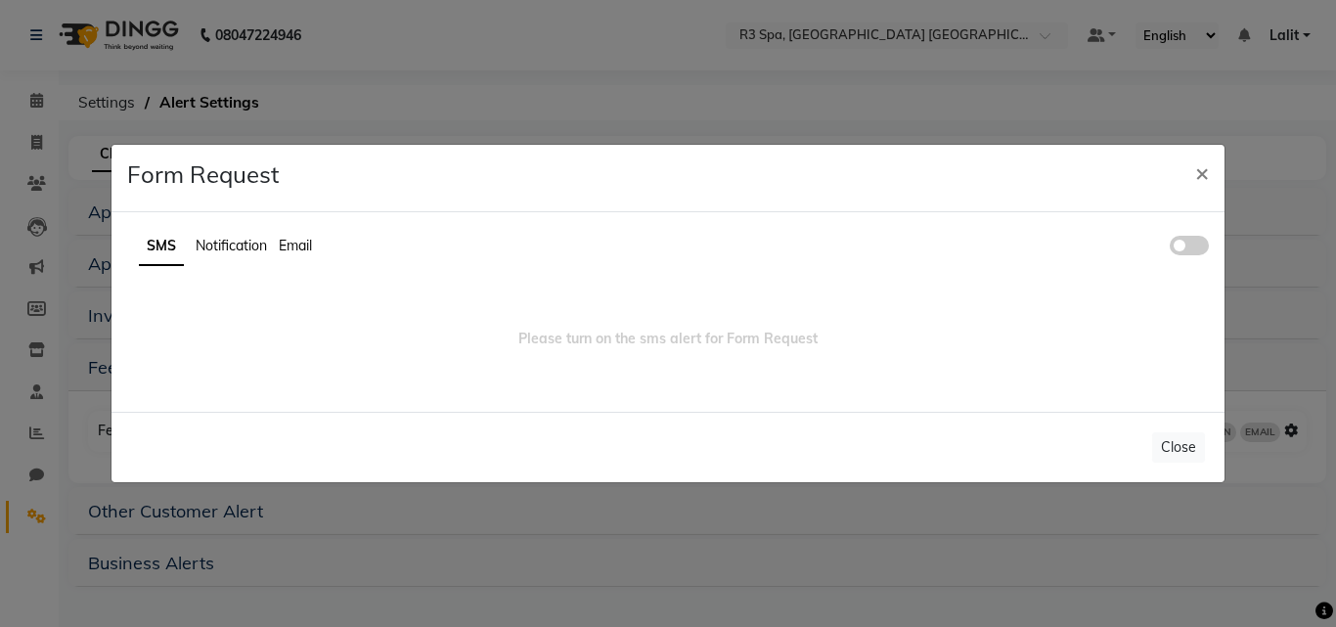
click at [1199, 248] on span at bounding box center [1189, 246] width 39 height 20
click at [1170, 248] on input "checkbox" at bounding box center [1170, 248] width 0 height 0
click at [260, 237] on div "SMS Notification Email Please turn on the sms alert for Form Request" at bounding box center [667, 311] width 1113 height 199
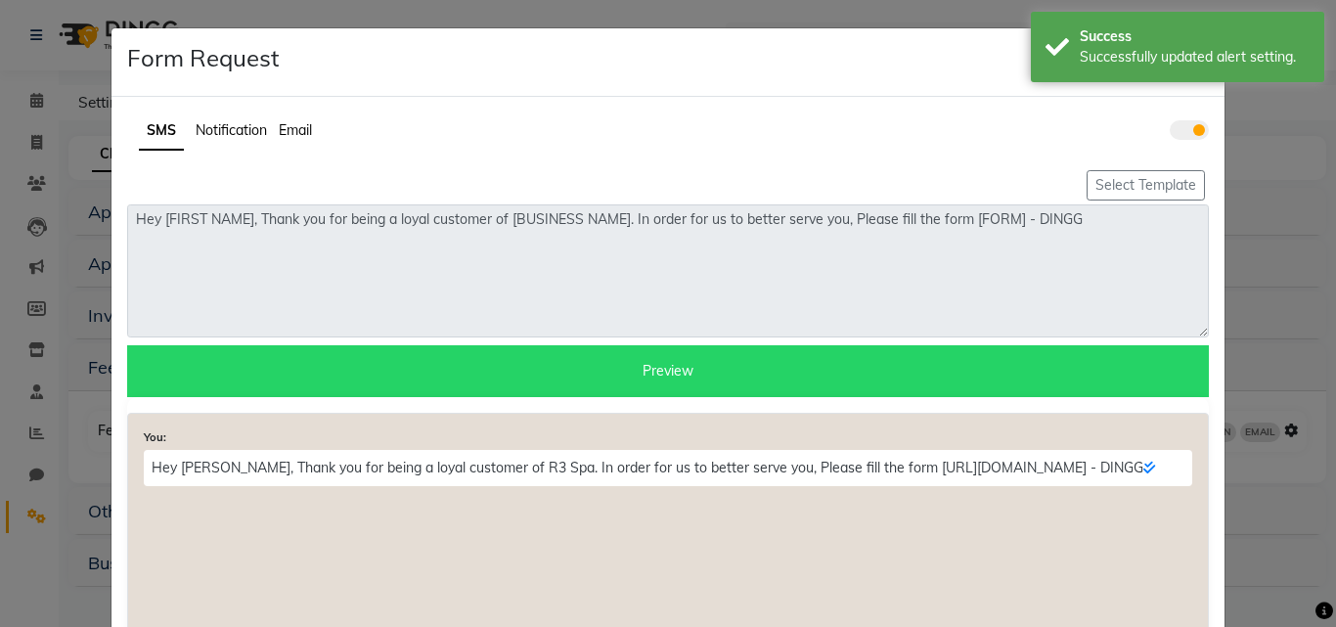
click at [279, 266] on textarea "Hey [FIRST NAME], Thank you for being a loyal customer of [BUSINESS NAME]. In o…" at bounding box center [667, 270] width 1081 height 133
click at [281, 137] on span "Email" at bounding box center [295, 130] width 33 height 18
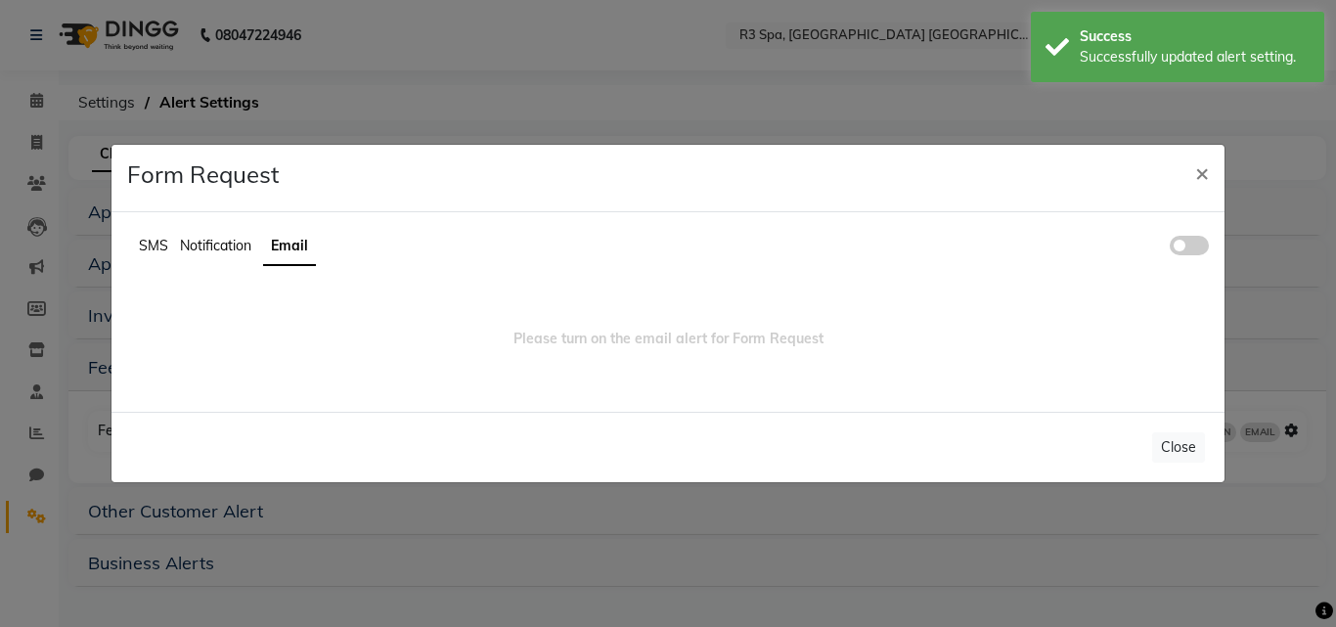
click at [1182, 248] on span at bounding box center [1189, 246] width 39 height 20
click at [1170, 248] on input "checkbox" at bounding box center [1170, 248] width 0 height 0
click at [245, 240] on span "Notification" at bounding box center [215, 246] width 71 height 18
click at [1189, 252] on span at bounding box center [1189, 246] width 39 height 20
click at [1170, 248] on input "checkbox" at bounding box center [1170, 248] width 0 height 0
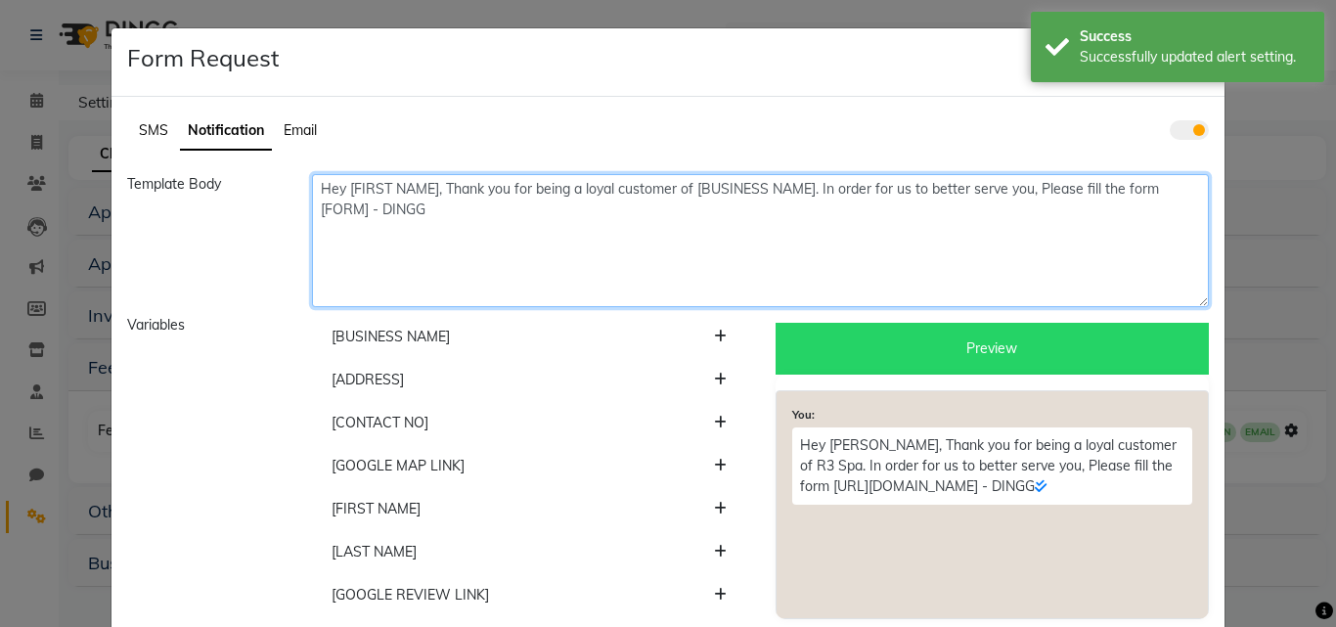
click at [1198, 190] on textarea "Hey [FIRST NAME], Thank you for being a loyal customer of [BUSINESS NAME]. In o…" at bounding box center [760, 240] width 897 height 133
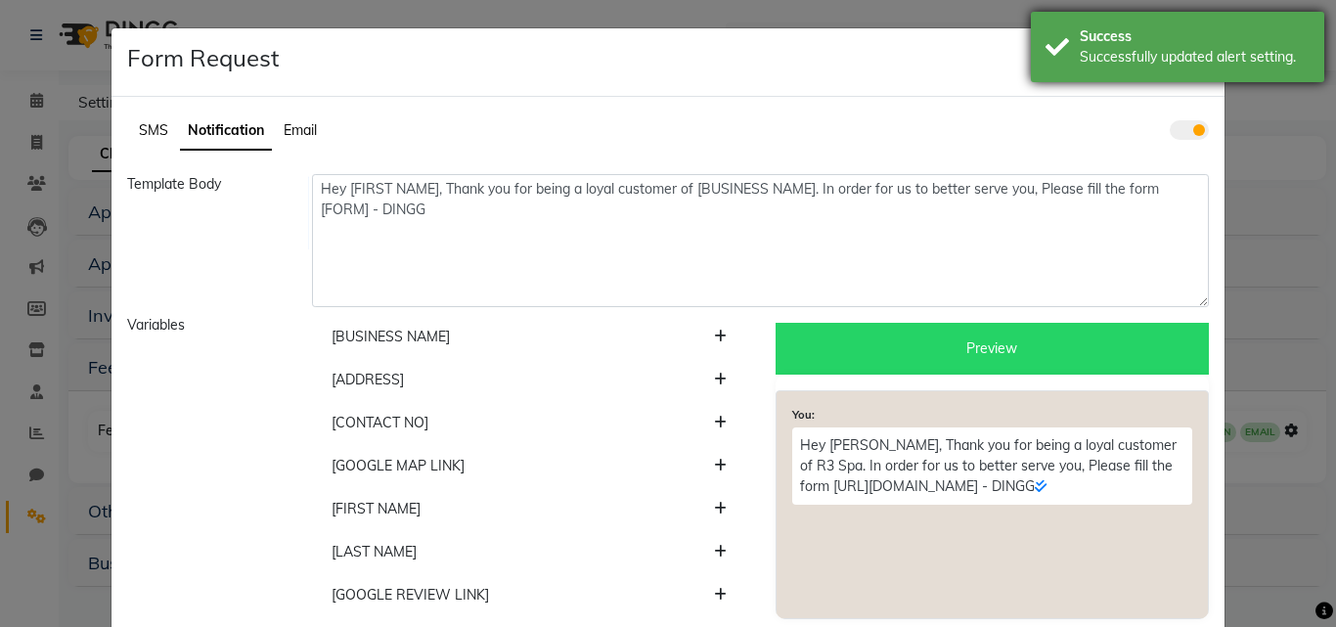
click at [1187, 64] on div "Successfully updated alert setting." at bounding box center [1195, 57] width 230 height 21
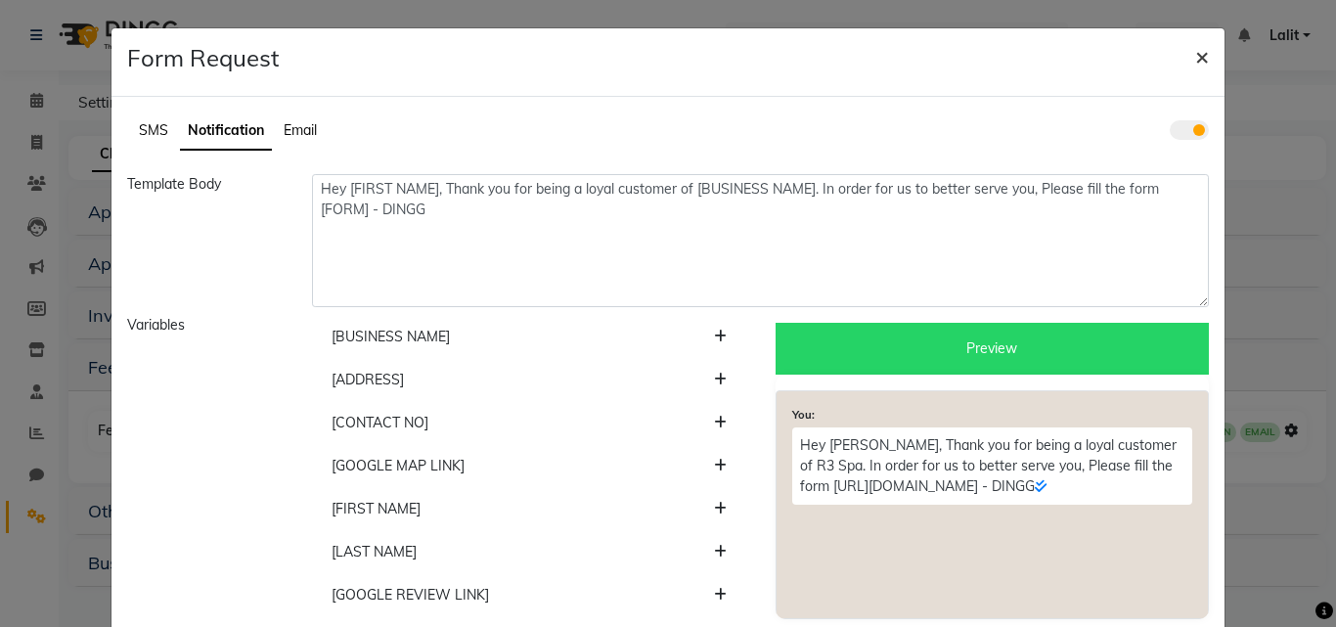
click at [1197, 54] on span "×" at bounding box center [1202, 55] width 14 height 29
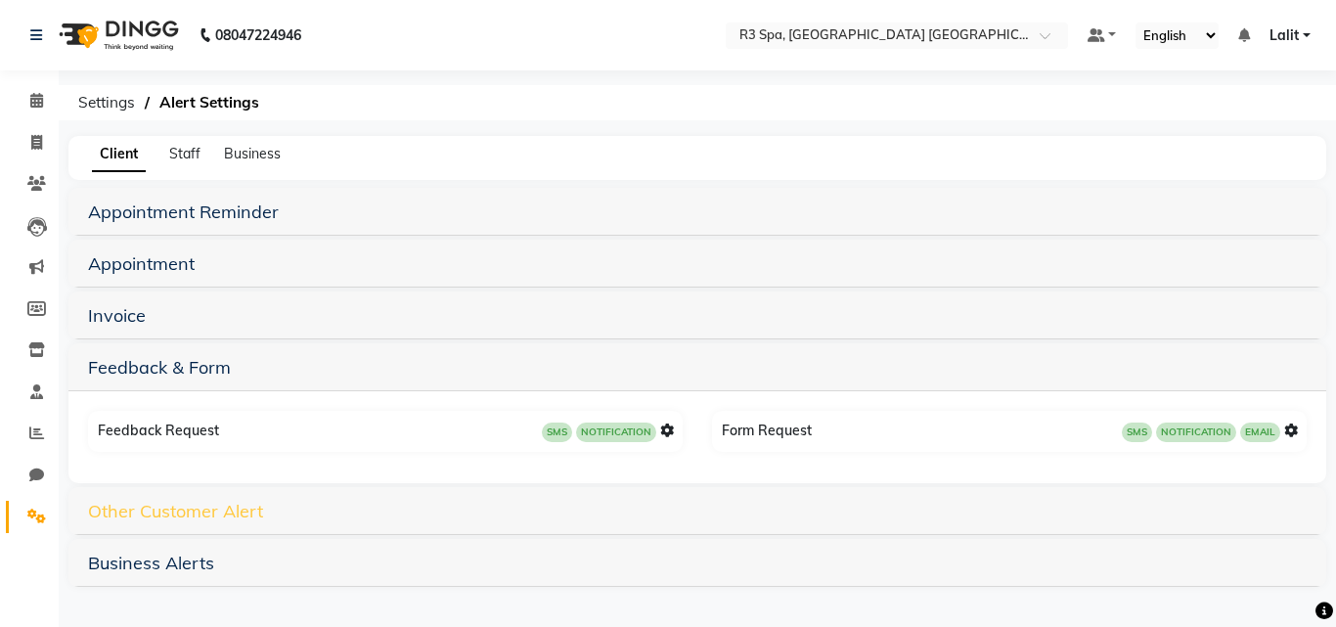
click at [185, 507] on link "Other Customer Alert" at bounding box center [175, 511] width 175 height 22
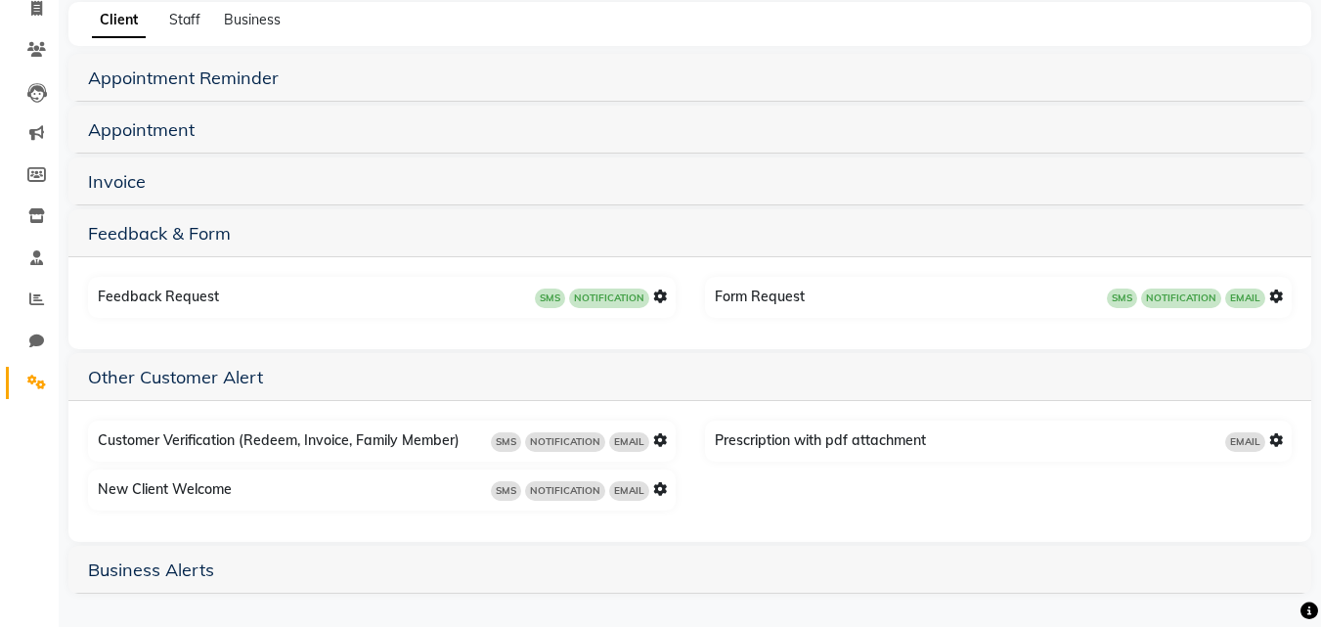
click at [657, 439] on icon at bounding box center [660, 440] width 14 height 14
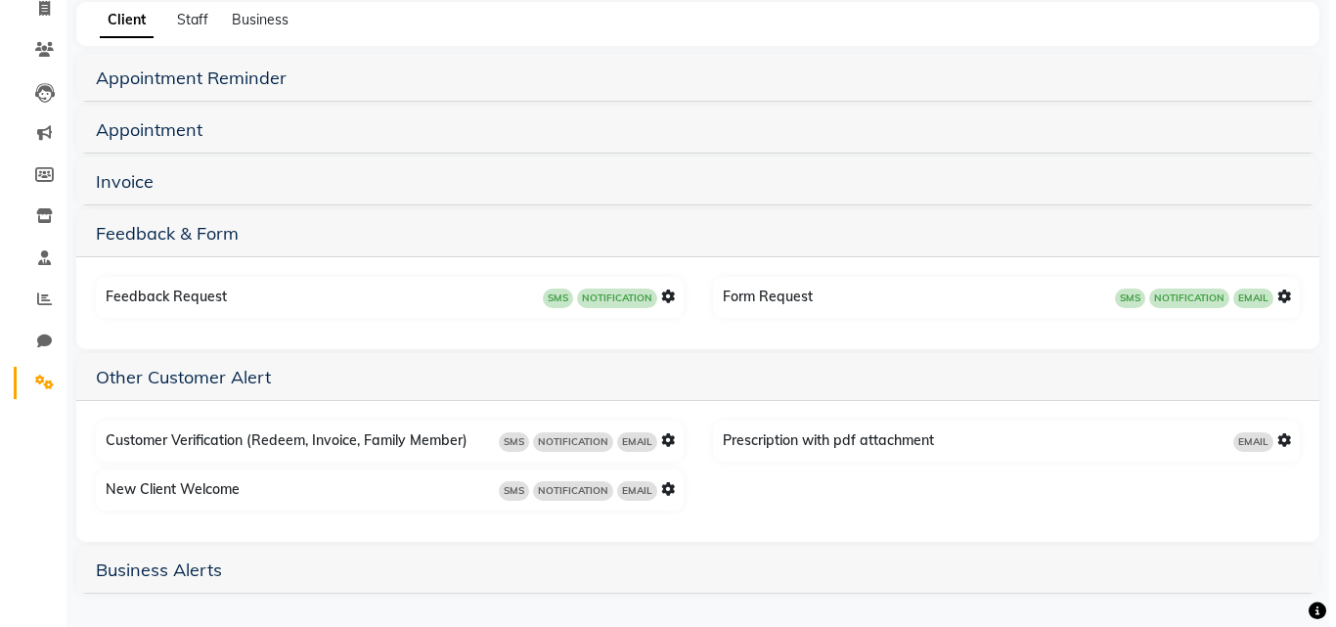
scroll to position [42, 0]
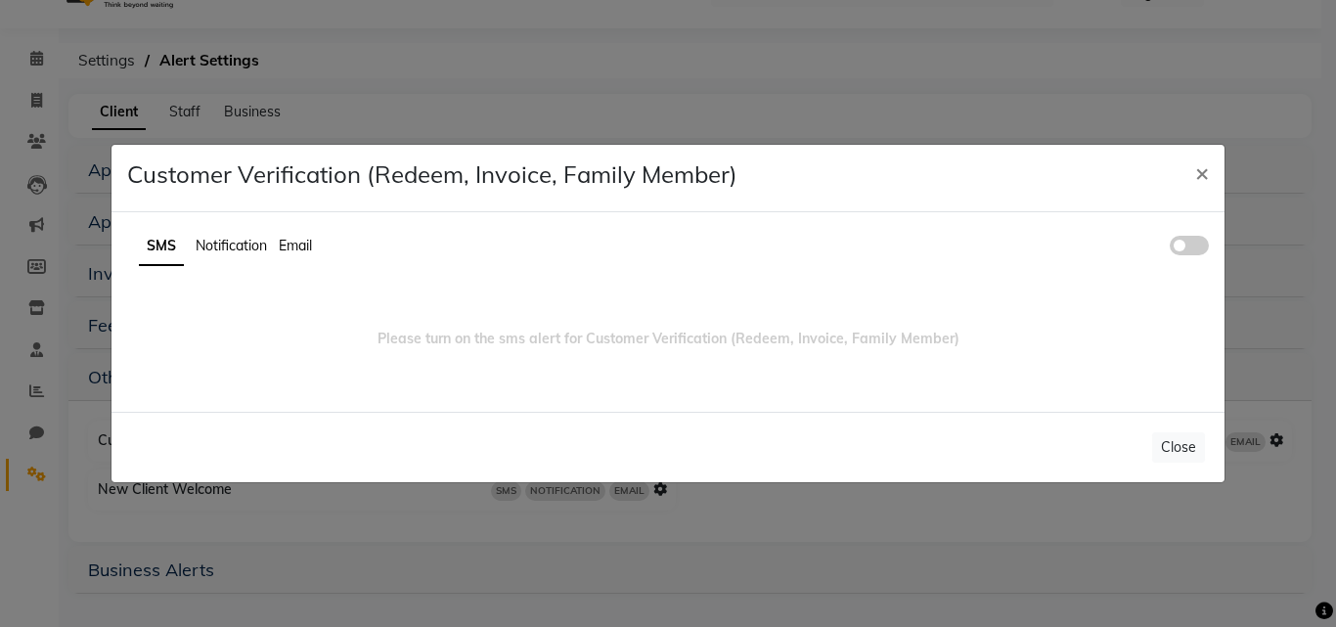
click at [1180, 249] on span at bounding box center [1189, 246] width 39 height 20
click at [1170, 248] on input "checkbox" at bounding box center [1170, 248] width 0 height 0
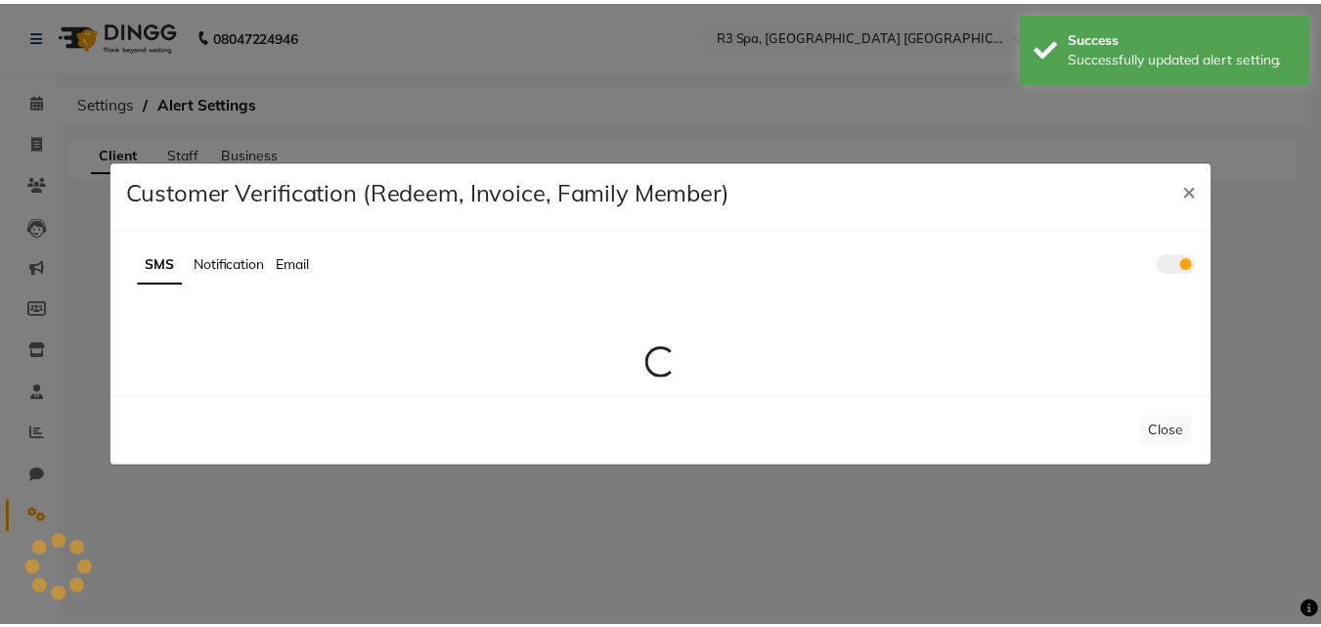
scroll to position [0, 0]
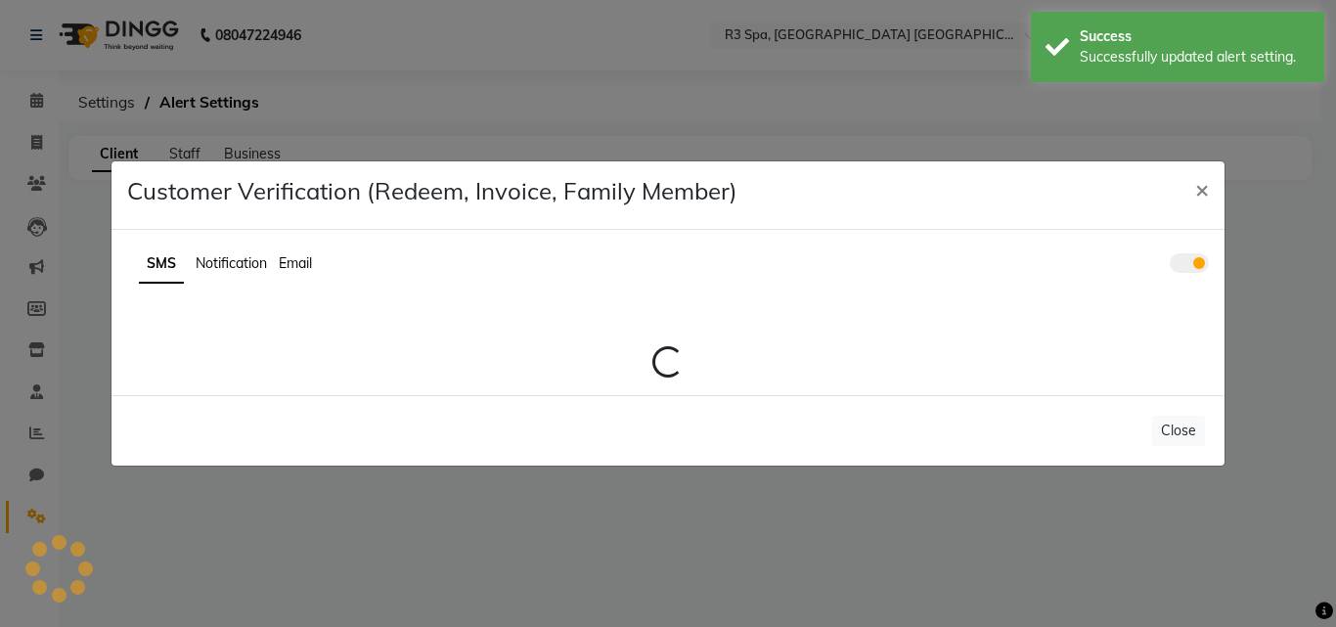
click at [245, 247] on ul "SMS Notification Email" at bounding box center [667, 264] width 1081 height 38
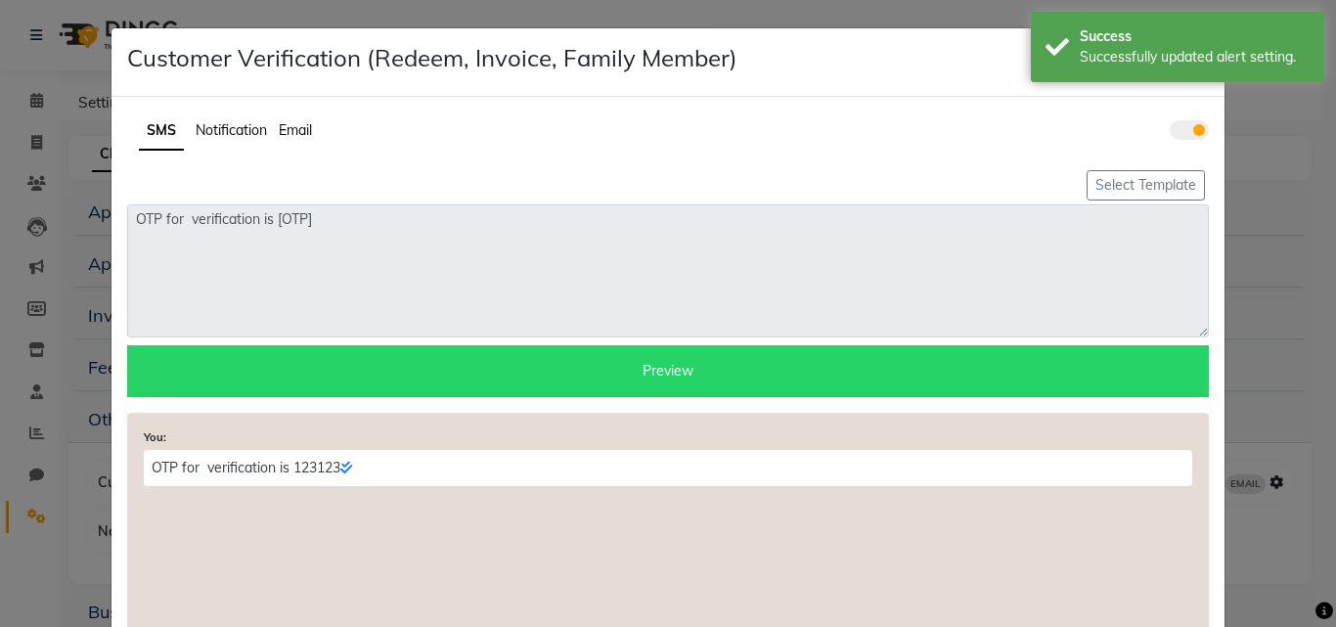
drag, startPoint x: 232, startPoint y: 130, endPoint x: 671, endPoint y: 139, distance: 439.1
click at [231, 130] on span "Notification" at bounding box center [231, 130] width 71 height 18
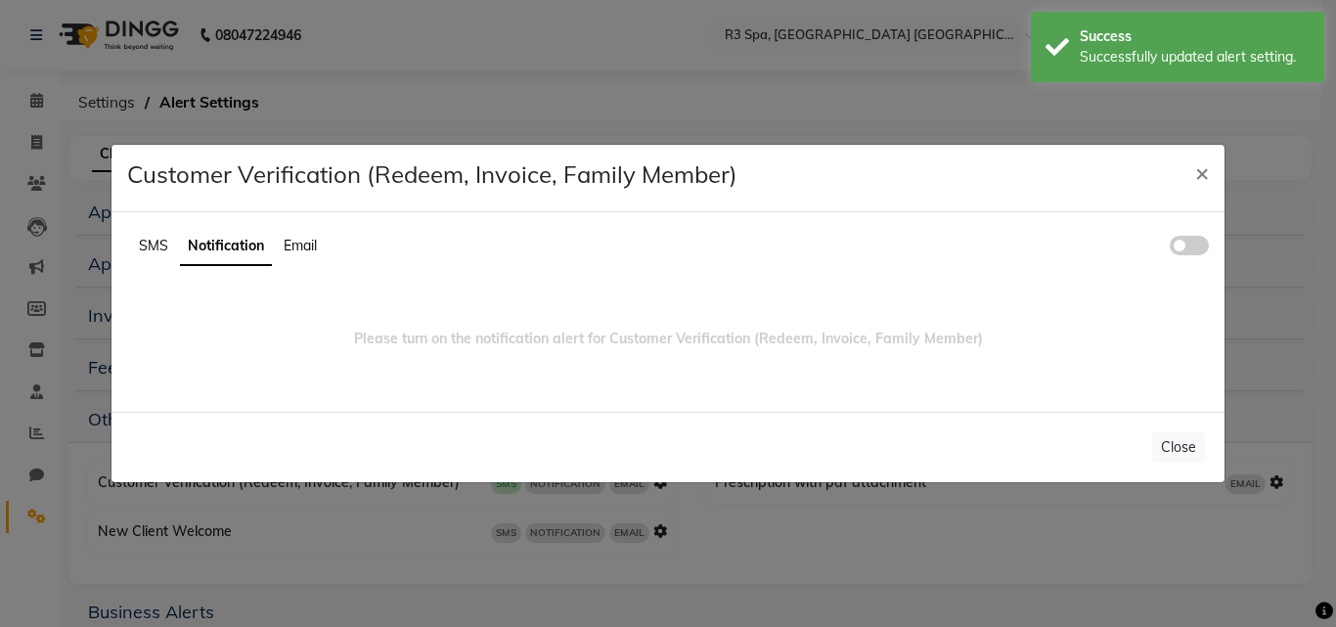
click at [1158, 224] on div "SMS Notification Email Please turn on the notification alert for Customer Verif…" at bounding box center [667, 311] width 1113 height 199
click at [1182, 240] on span at bounding box center [1189, 246] width 39 height 20
click at [1170, 248] on input "checkbox" at bounding box center [1170, 248] width 0 height 0
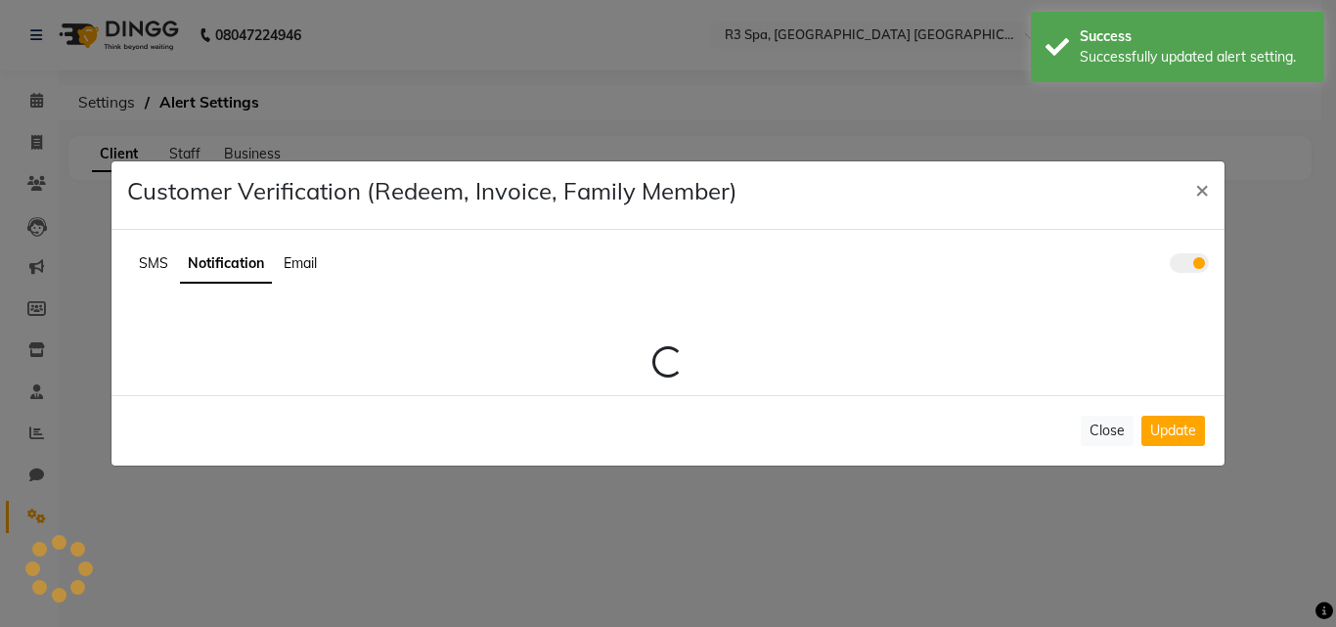
click at [314, 259] on span "Email" at bounding box center [300, 263] width 33 height 18
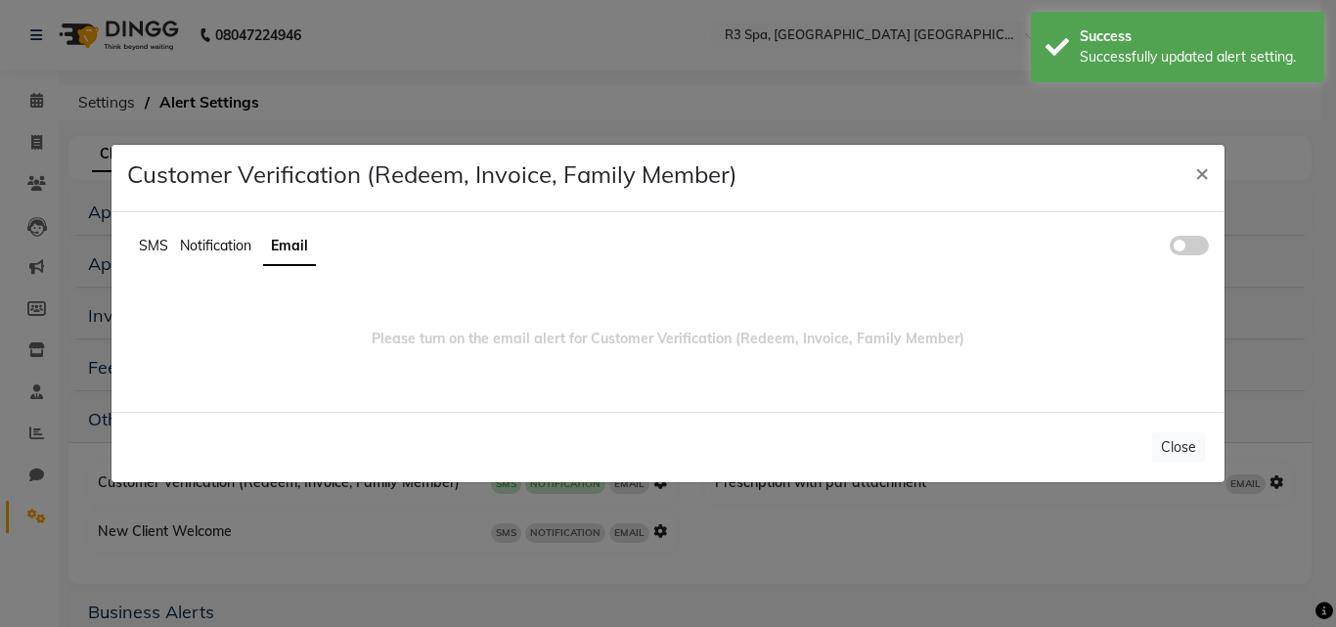
click at [1207, 235] on ul "SMS Notification Email" at bounding box center [667, 247] width 1081 height 38
drag, startPoint x: 1182, startPoint y: 249, endPoint x: 1204, endPoint y: 205, distance: 49.0
click at [1184, 249] on span at bounding box center [1189, 246] width 39 height 20
click at [1170, 248] on input "checkbox" at bounding box center [1170, 248] width 0 height 0
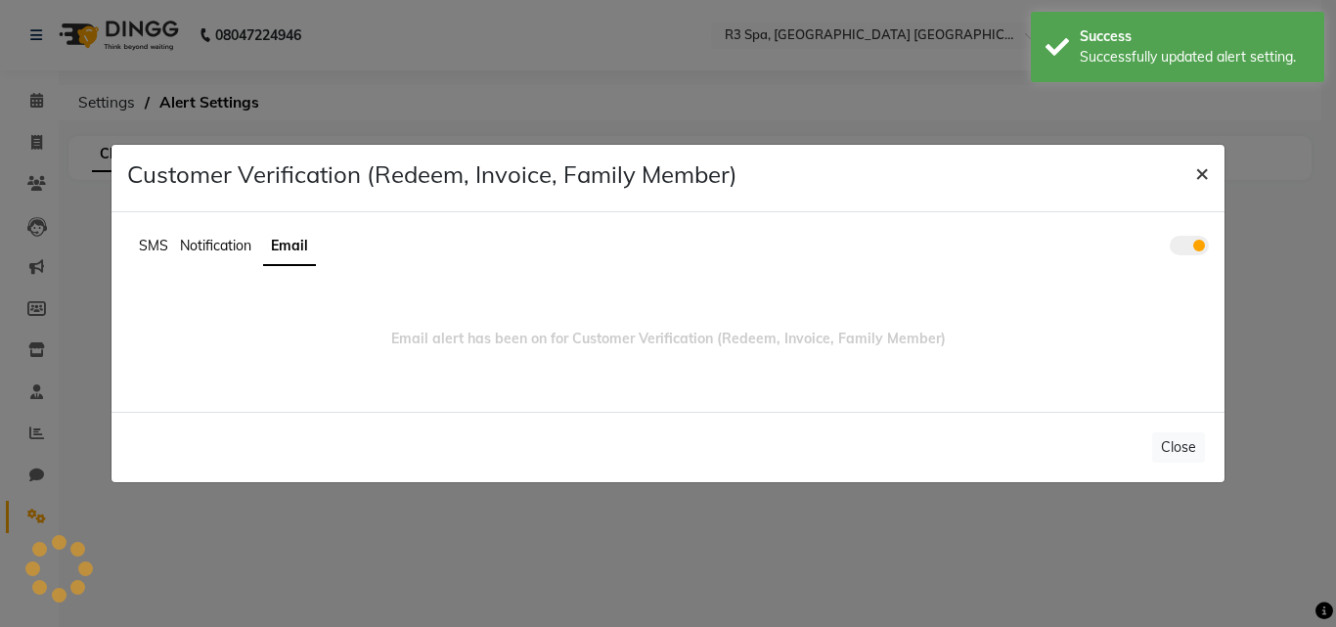
click at [1201, 167] on span "×" at bounding box center [1202, 171] width 14 height 29
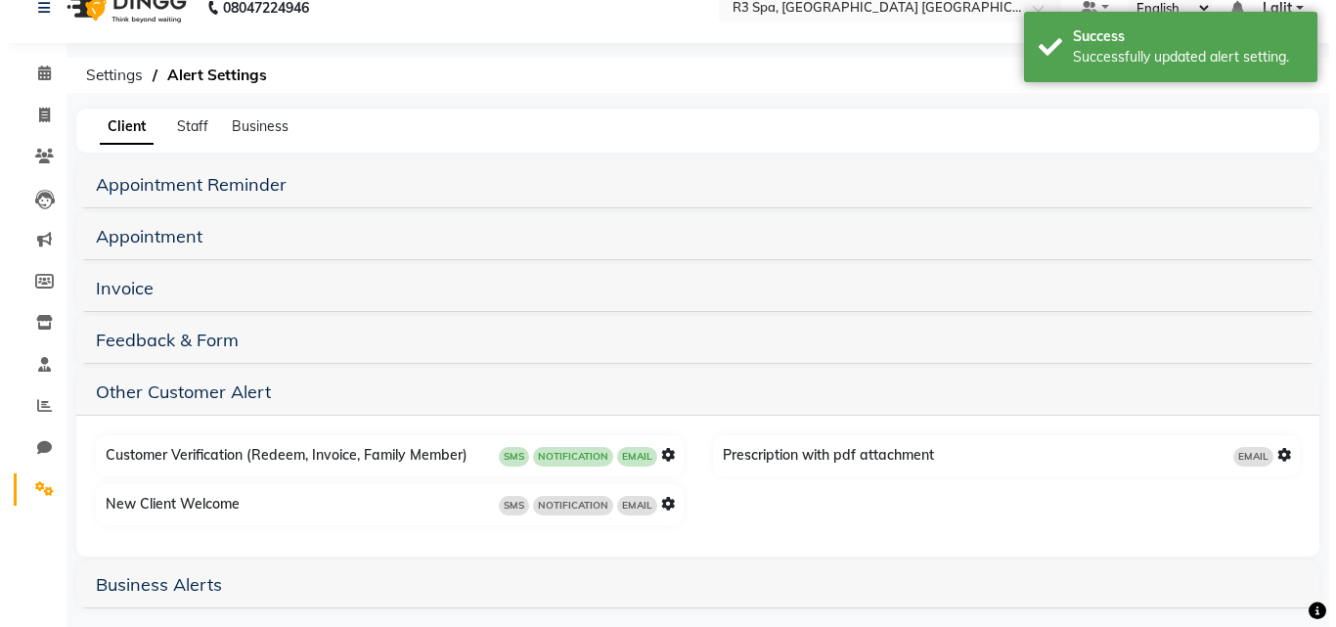
scroll to position [42, 0]
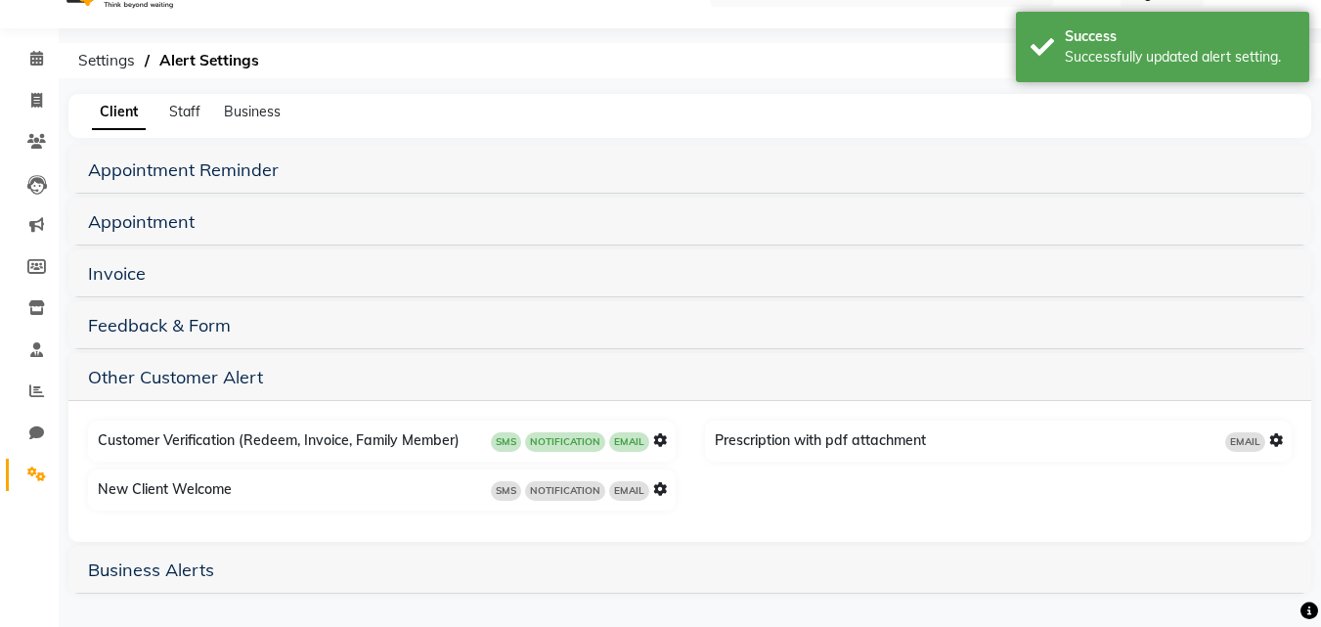
click at [662, 489] on icon at bounding box center [660, 489] width 14 height 14
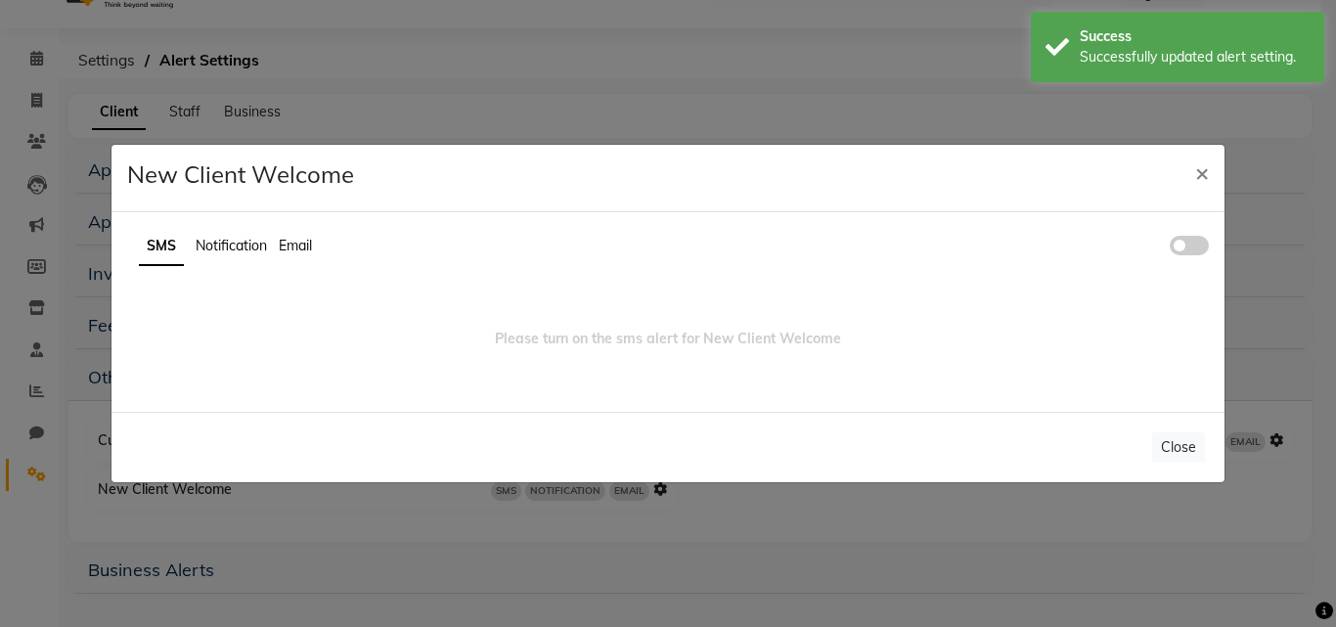
click at [1207, 246] on span at bounding box center [1189, 246] width 39 height 20
click at [1170, 248] on input "checkbox" at bounding box center [1170, 248] width 0 height 0
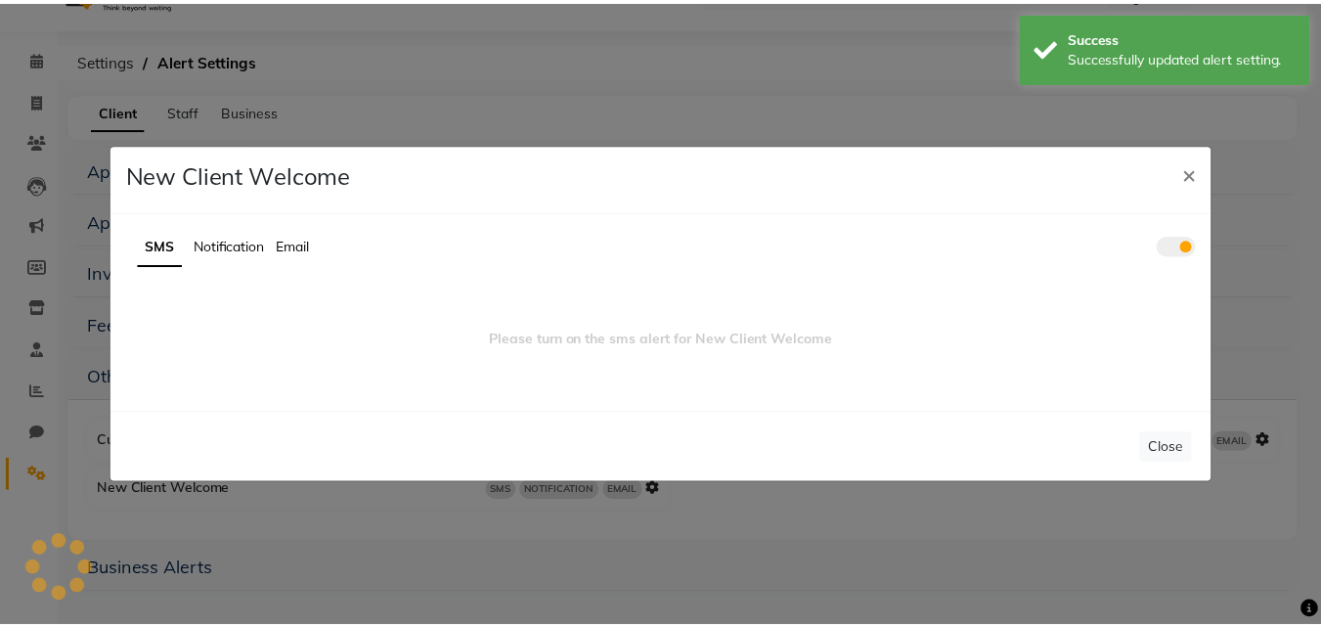
scroll to position [0, 0]
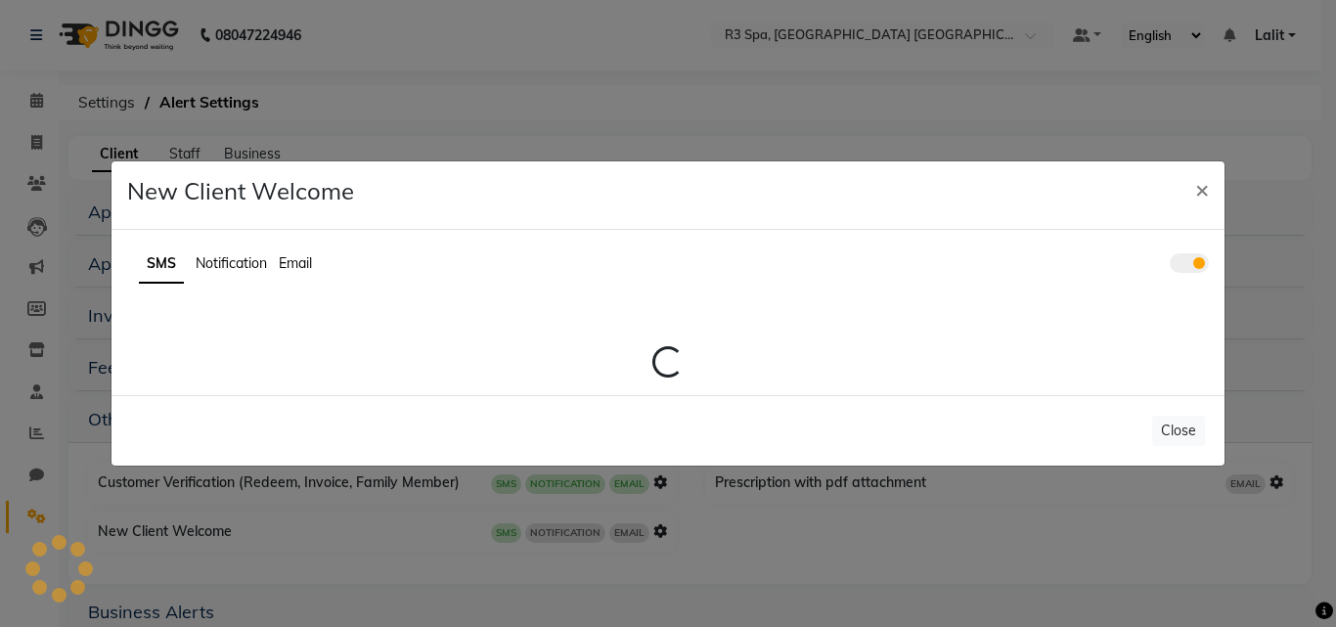
click at [256, 255] on span "Notification" at bounding box center [231, 263] width 71 height 18
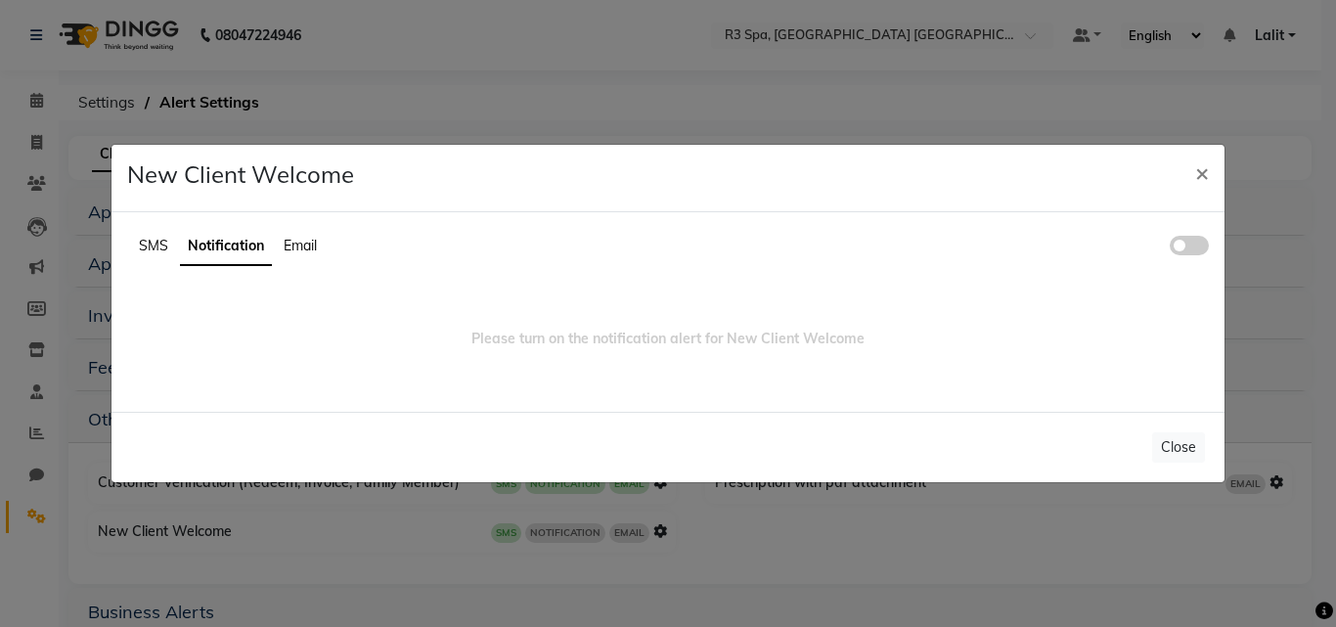
click at [1188, 258] on ul "SMS Notification Email" at bounding box center [667, 247] width 1081 height 38
click at [1185, 246] on span at bounding box center [1189, 246] width 39 height 20
click at [1170, 248] on input "checkbox" at bounding box center [1170, 248] width 0 height 0
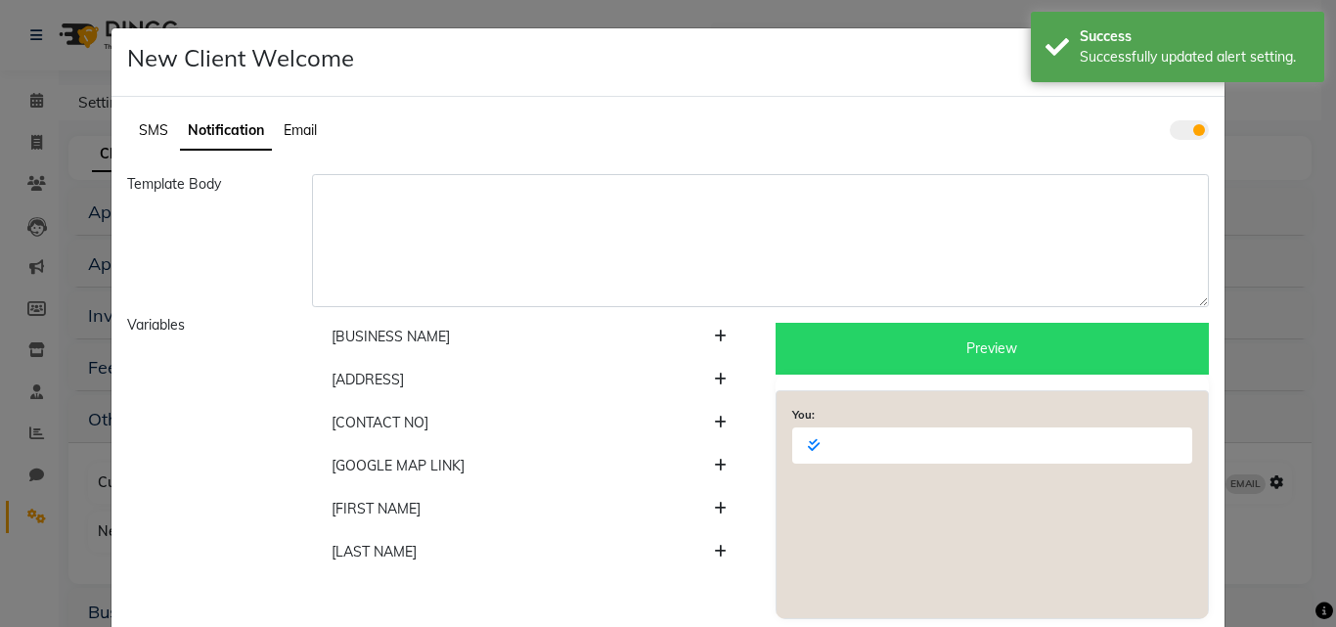
click at [288, 124] on span "Email" at bounding box center [300, 130] width 33 height 18
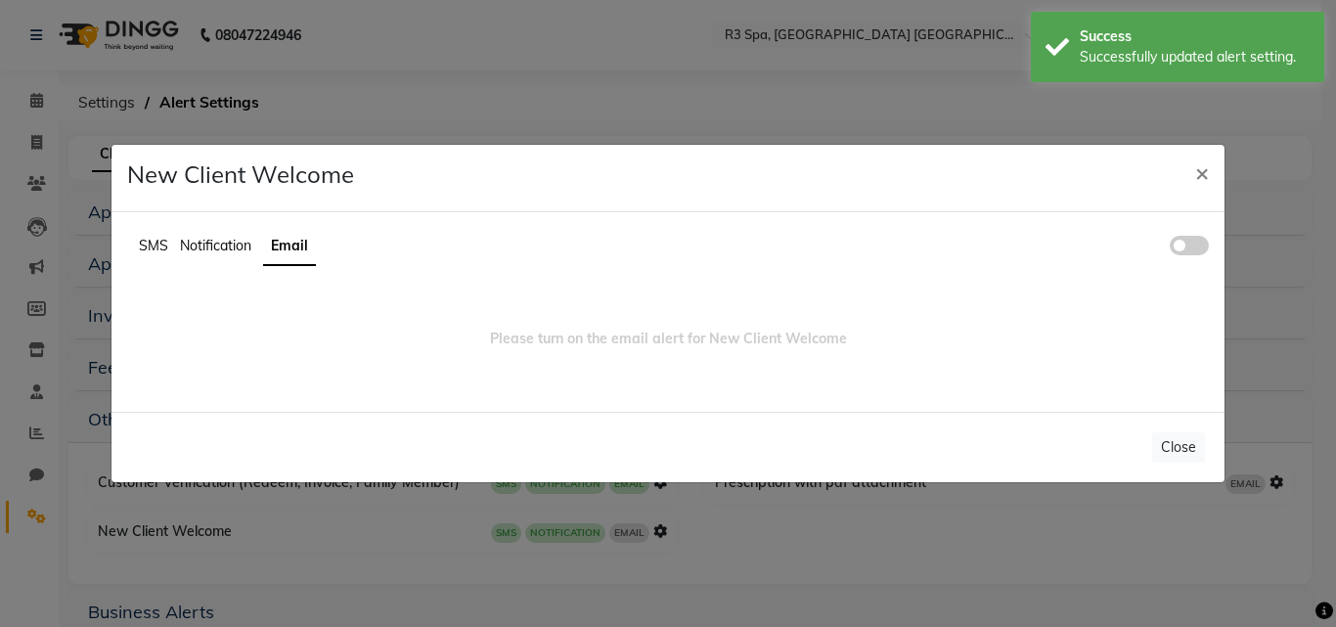
click at [1169, 244] on ul "SMS Notification Email" at bounding box center [667, 247] width 1081 height 38
click at [1183, 242] on span at bounding box center [1189, 246] width 39 height 20
click at [1170, 248] on input "checkbox" at bounding box center [1170, 248] width 0 height 0
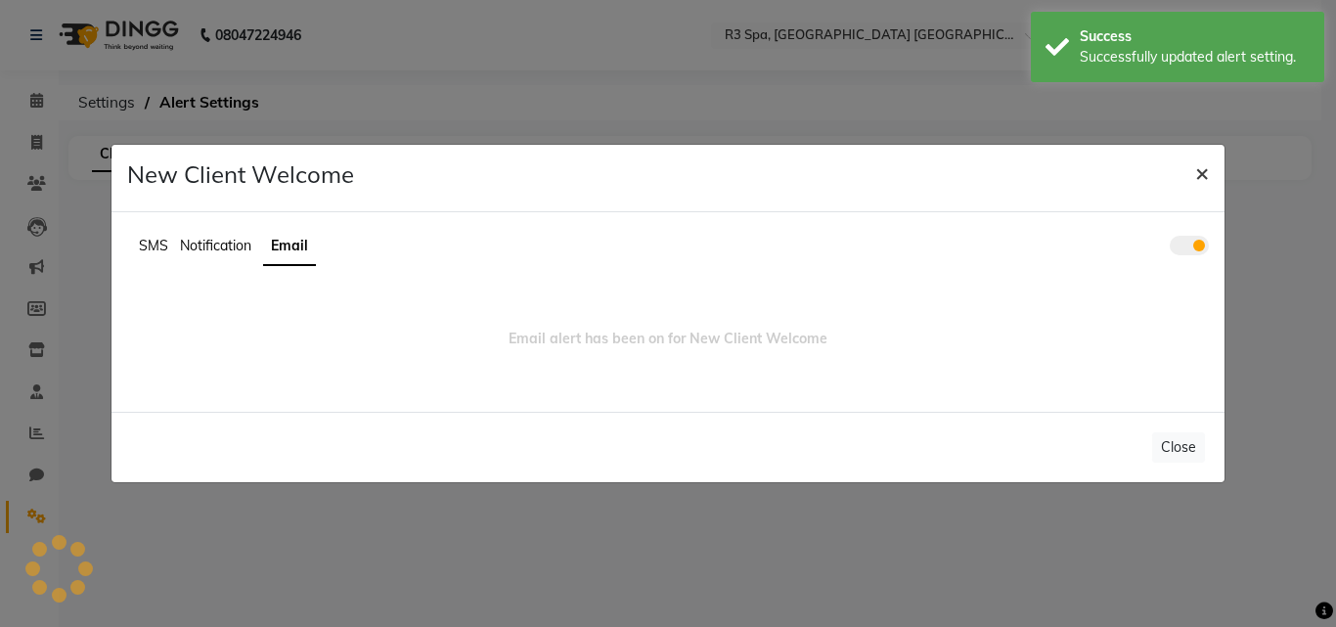
click at [1211, 171] on button "×" at bounding box center [1201, 172] width 45 height 55
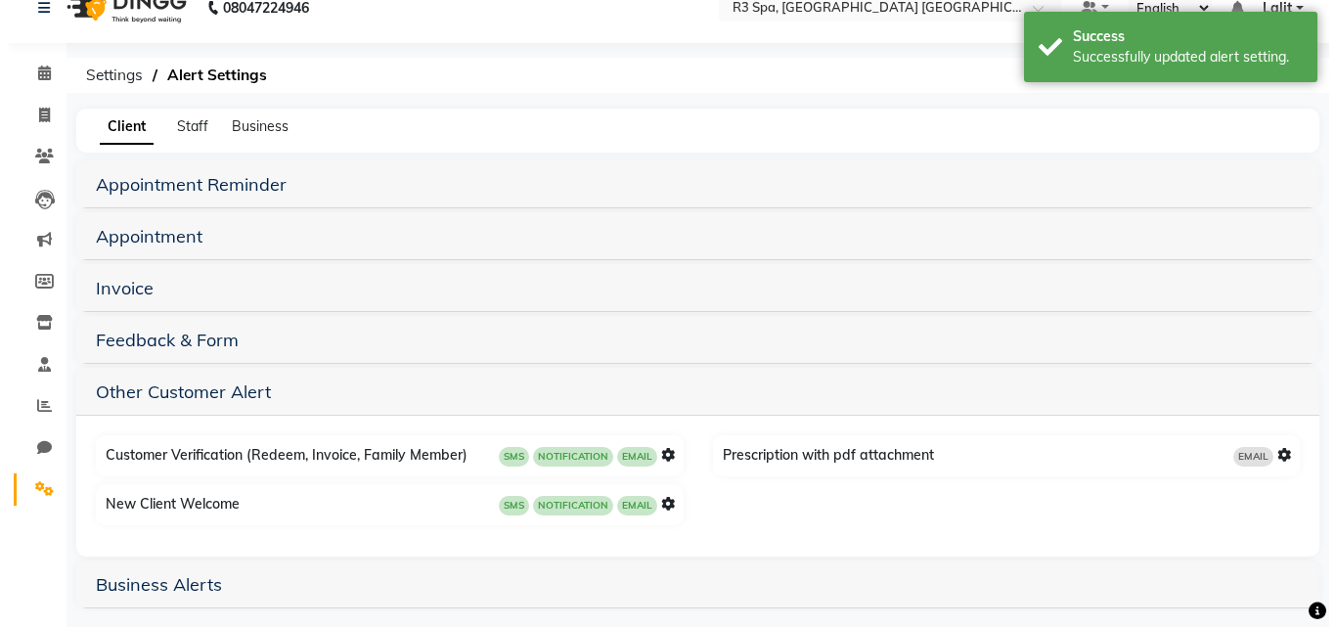
scroll to position [42, 0]
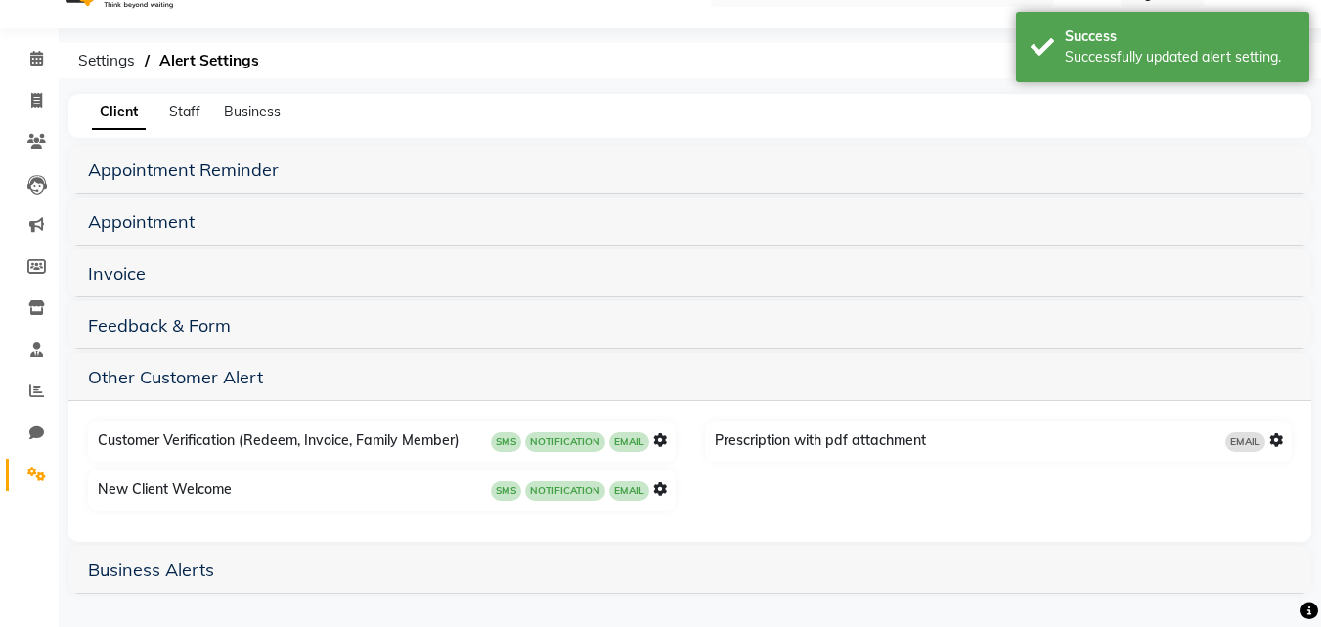
click at [1276, 441] on icon at bounding box center [1276, 440] width 14 height 14
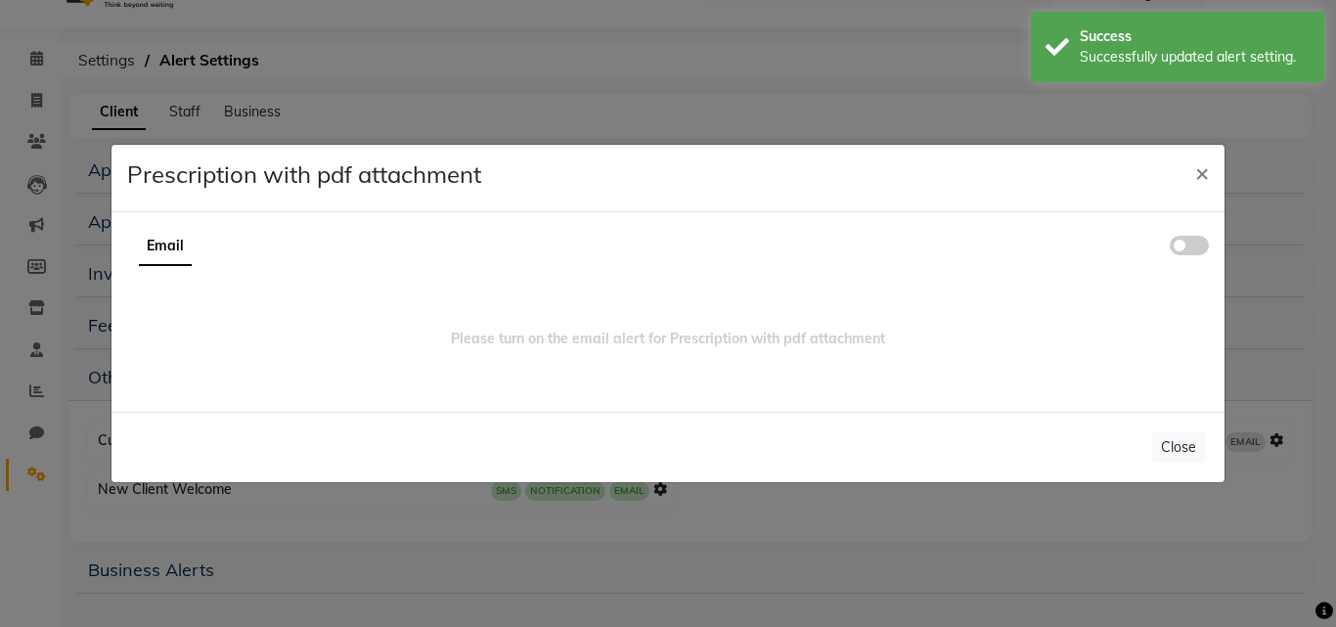
click at [1202, 244] on span at bounding box center [1189, 246] width 39 height 20
click at [1170, 248] on input "checkbox" at bounding box center [1170, 248] width 0 height 0
click at [1200, 175] on span "×" at bounding box center [1202, 171] width 14 height 29
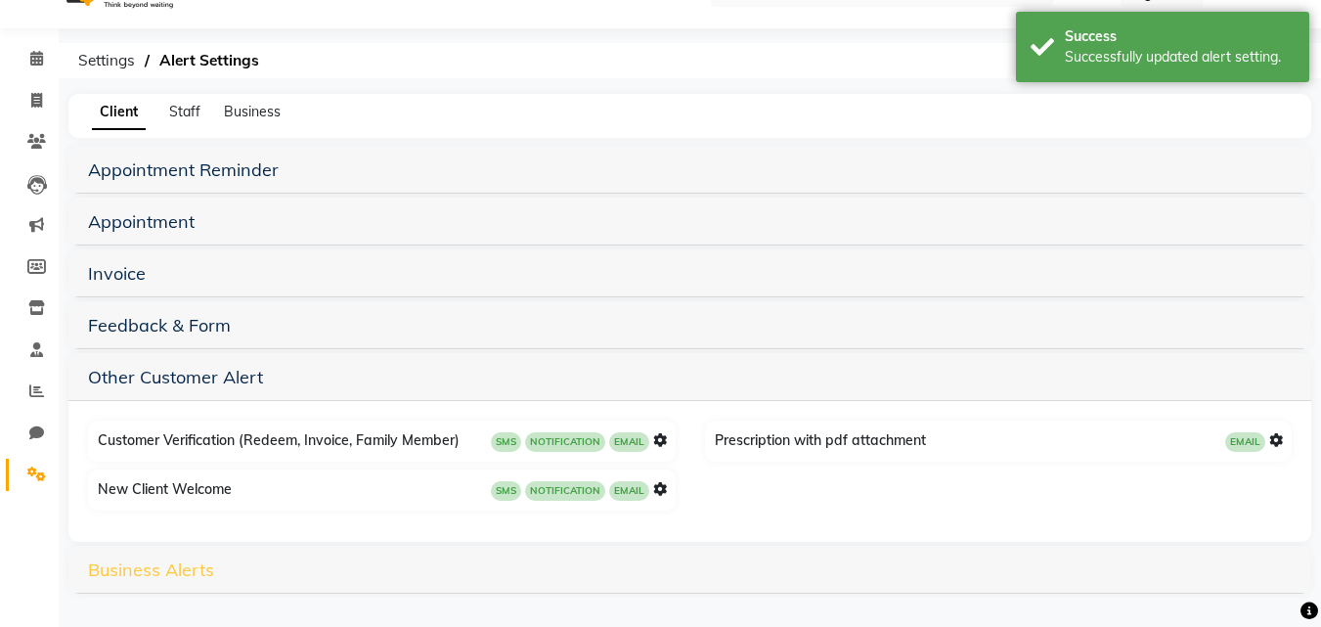
click at [121, 579] on link "Business Alerts" at bounding box center [151, 569] width 126 height 22
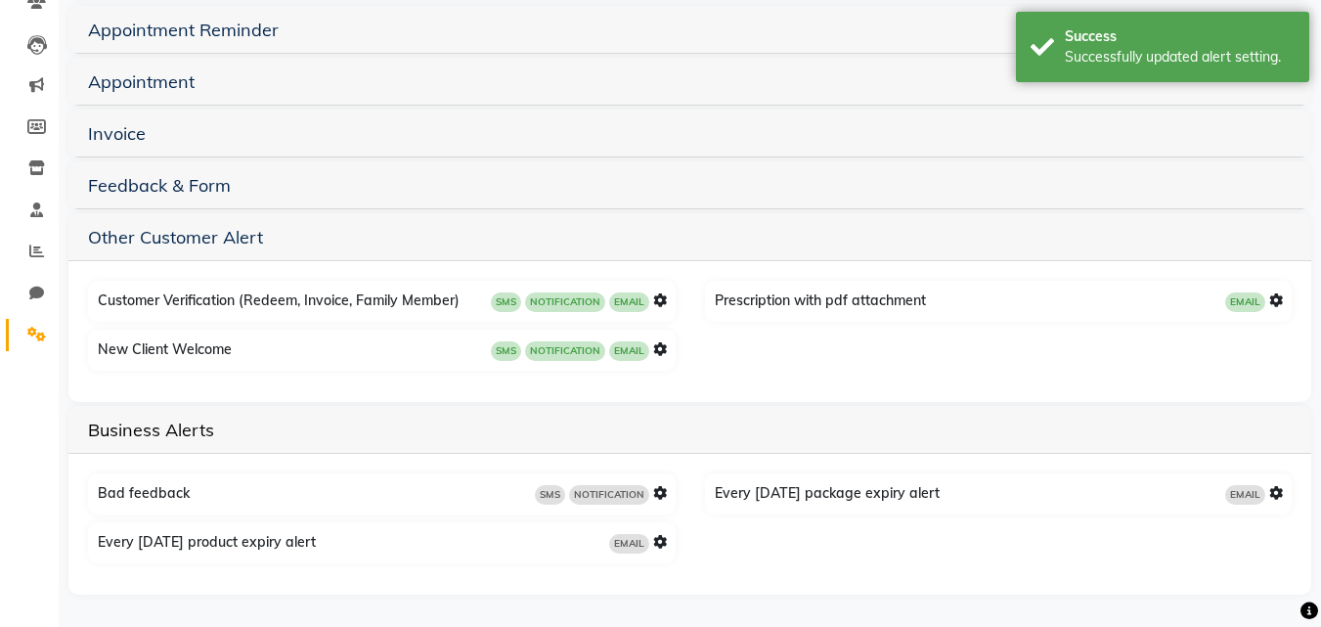
scroll to position [183, 0]
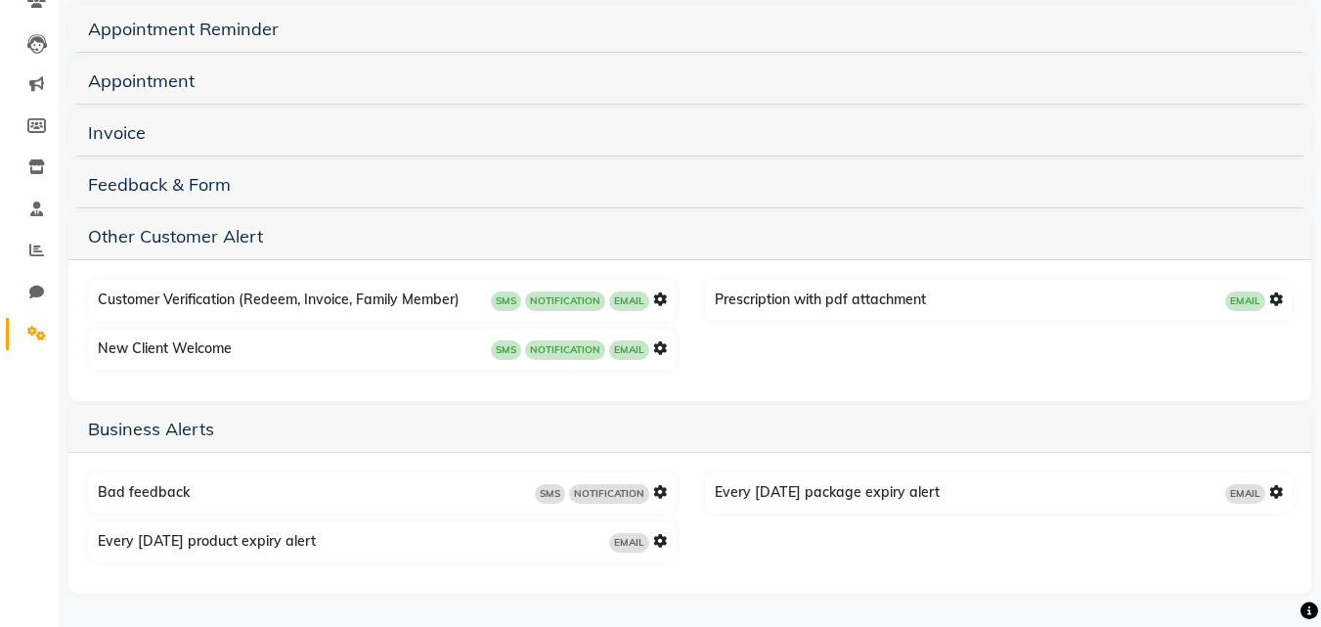
click at [660, 492] on icon at bounding box center [660, 492] width 14 height 14
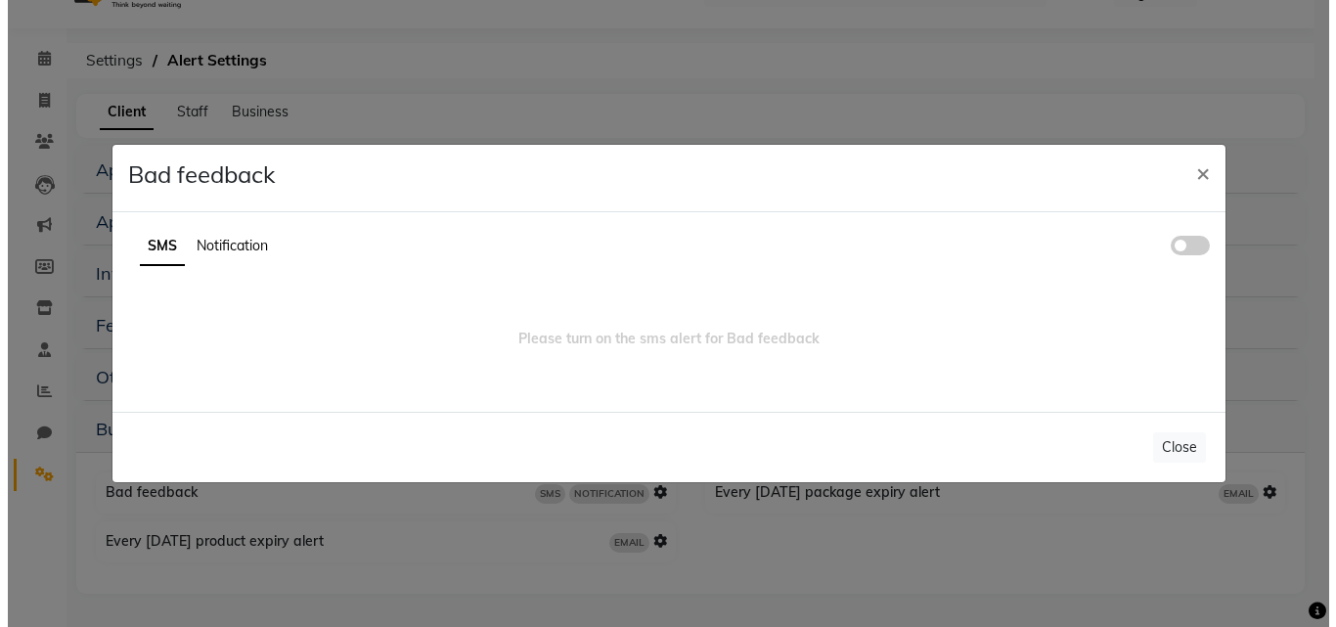
scroll to position [42, 0]
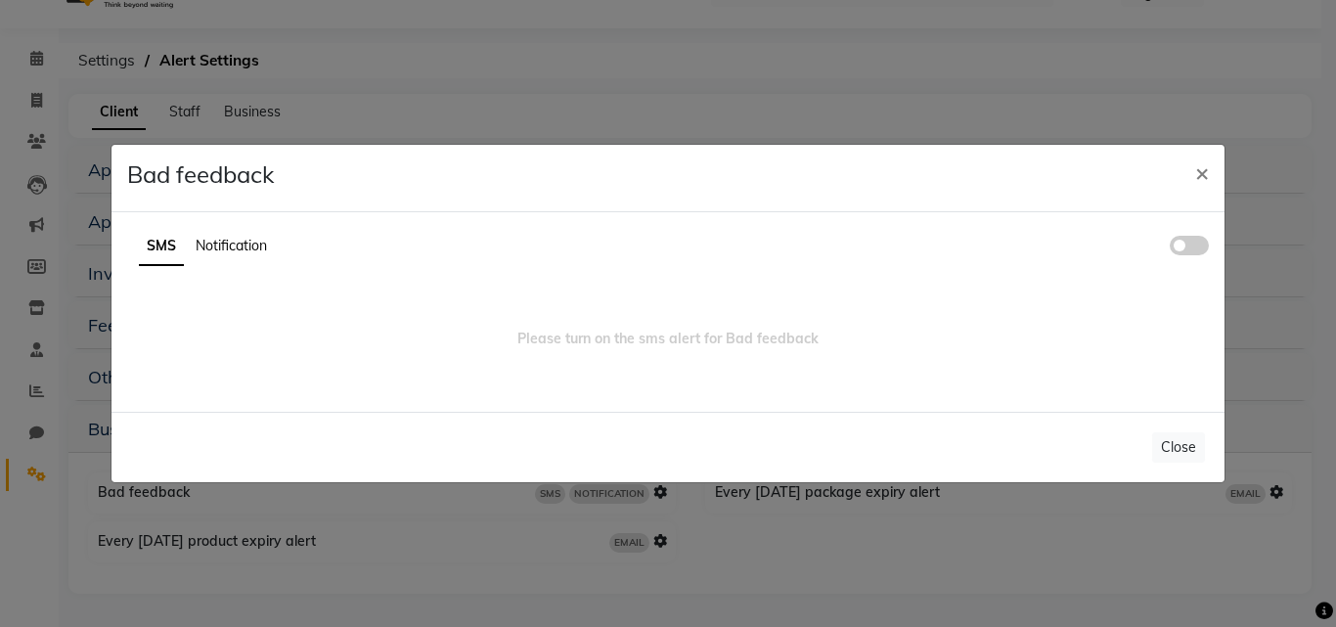
click at [1207, 245] on span at bounding box center [1189, 246] width 39 height 20
click at [1170, 248] on input "checkbox" at bounding box center [1170, 248] width 0 height 0
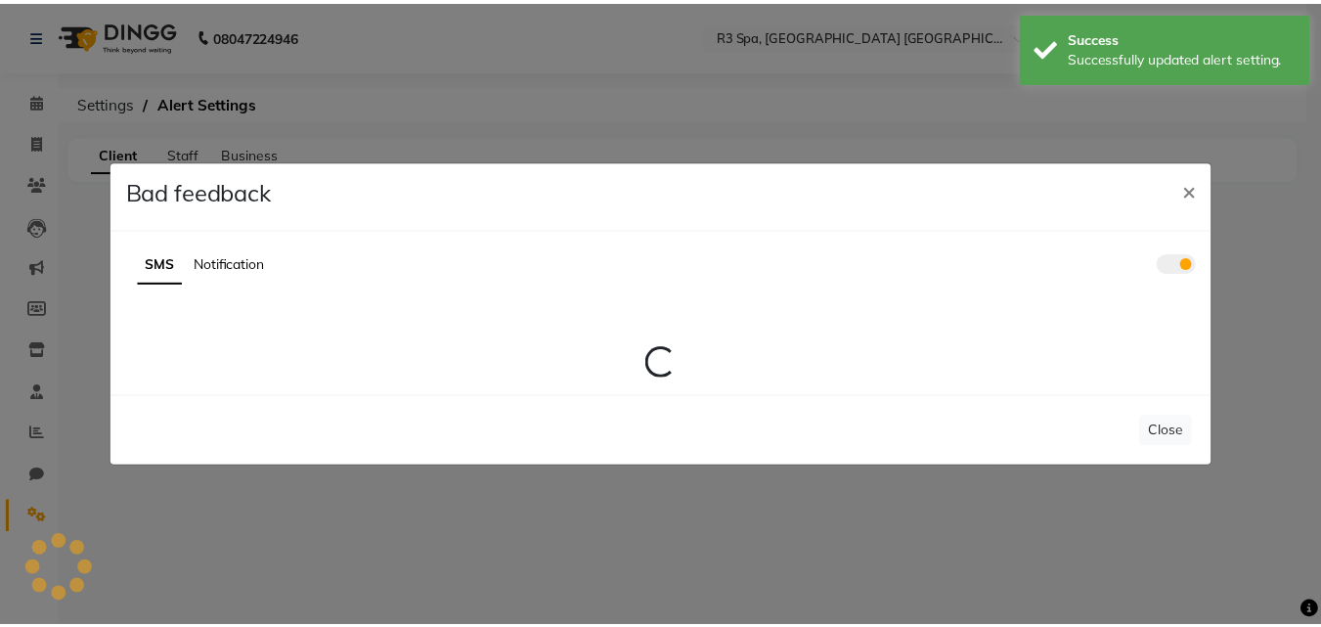
scroll to position [0, 0]
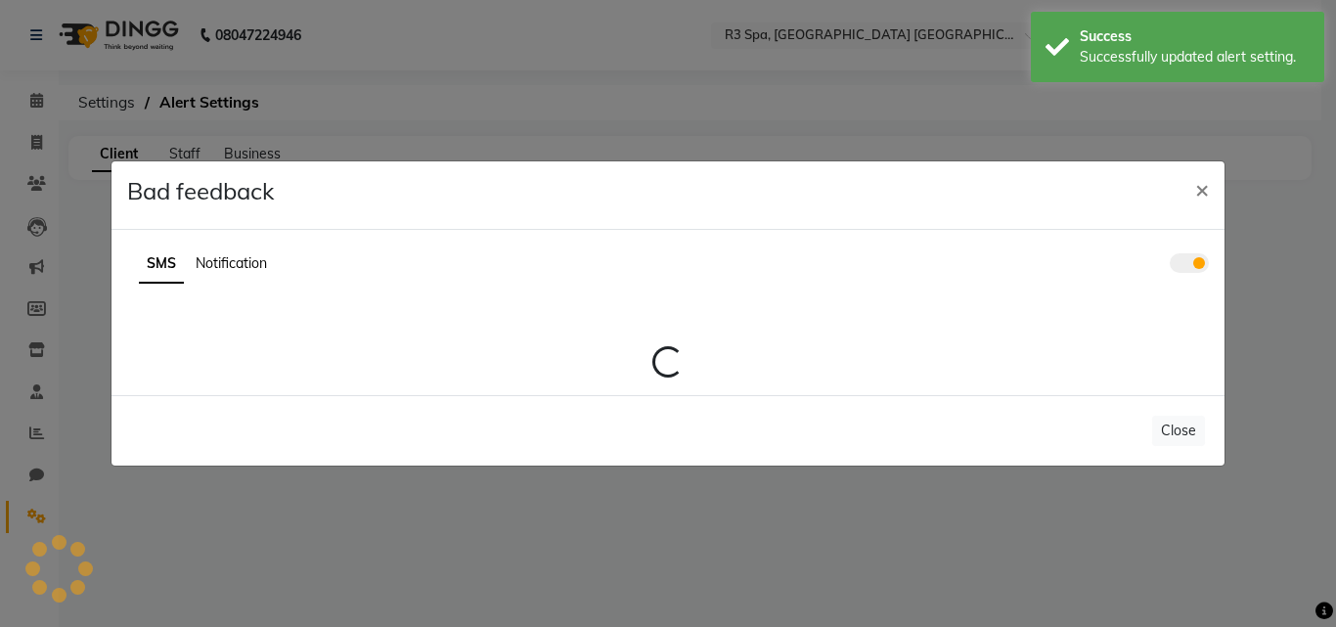
click at [251, 231] on div "SMS Notification Loading..." at bounding box center [667, 312] width 1113 height 165
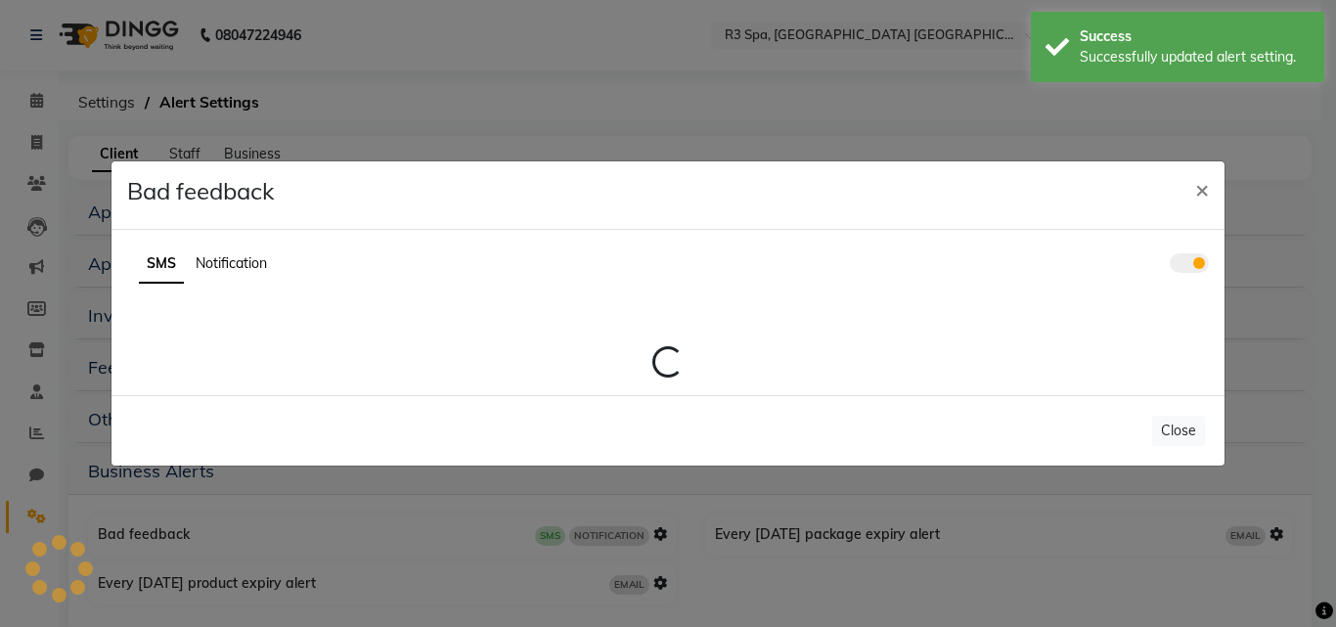
drag, startPoint x: 243, startPoint y: 242, endPoint x: 251, endPoint y: 285, distance: 43.7
click at [250, 282] on div "SMS Notification Loading..." at bounding box center [667, 312] width 1113 height 165
drag, startPoint x: 255, startPoint y: 283, endPoint x: 242, endPoint y: 263, distance: 23.9
click at [253, 278] on div "SMS Notification" at bounding box center [667, 272] width 1111 height 54
click at [241, 261] on span "Notification" at bounding box center [231, 263] width 71 height 18
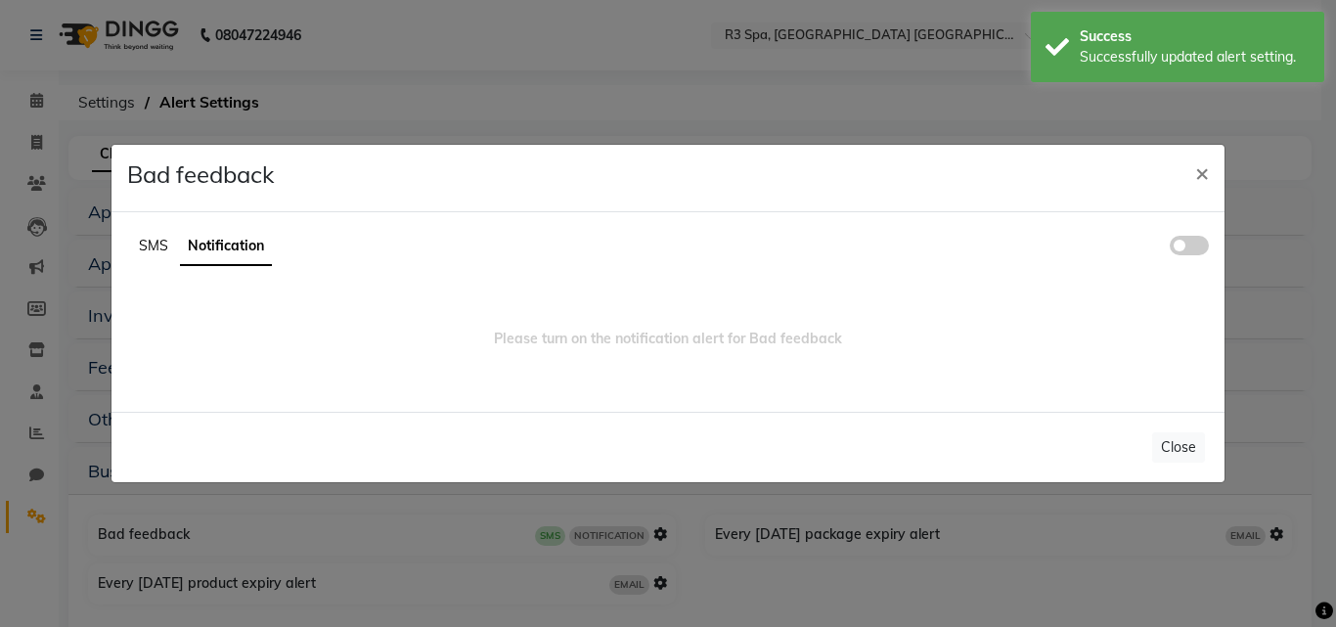
click at [1195, 241] on span at bounding box center [1189, 246] width 39 height 20
click at [1170, 248] on input "checkbox" at bounding box center [1170, 248] width 0 height 0
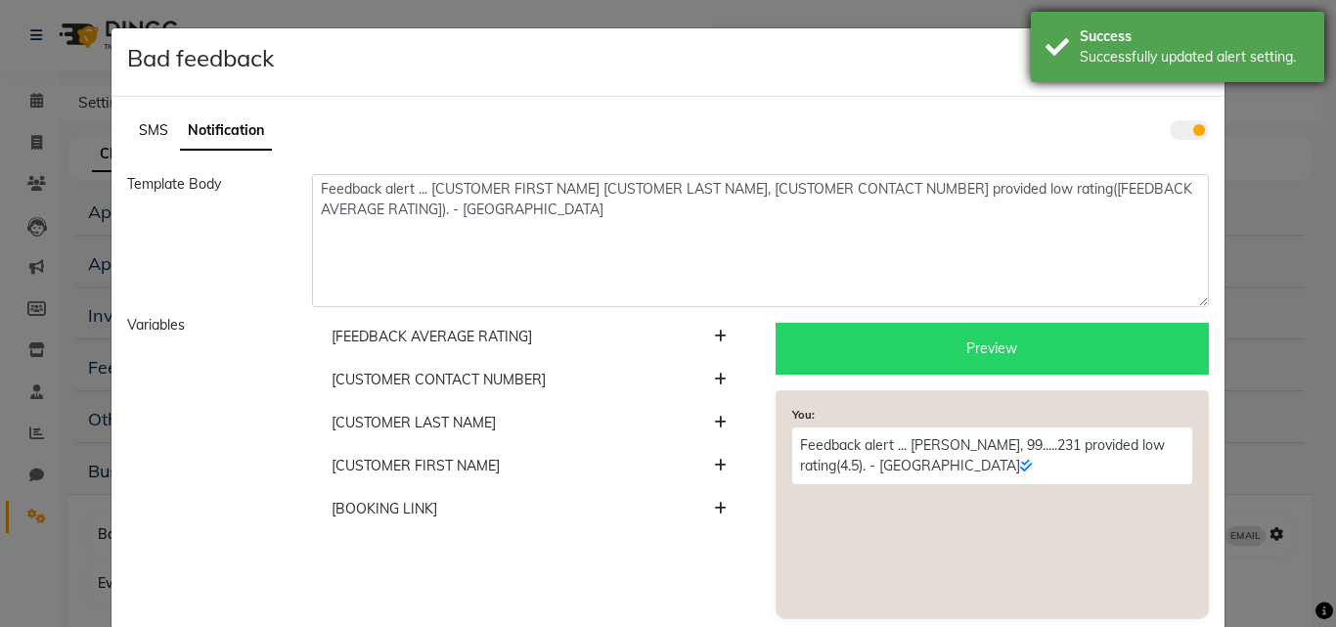
click at [1196, 66] on div "Successfully updated alert setting." at bounding box center [1195, 57] width 230 height 21
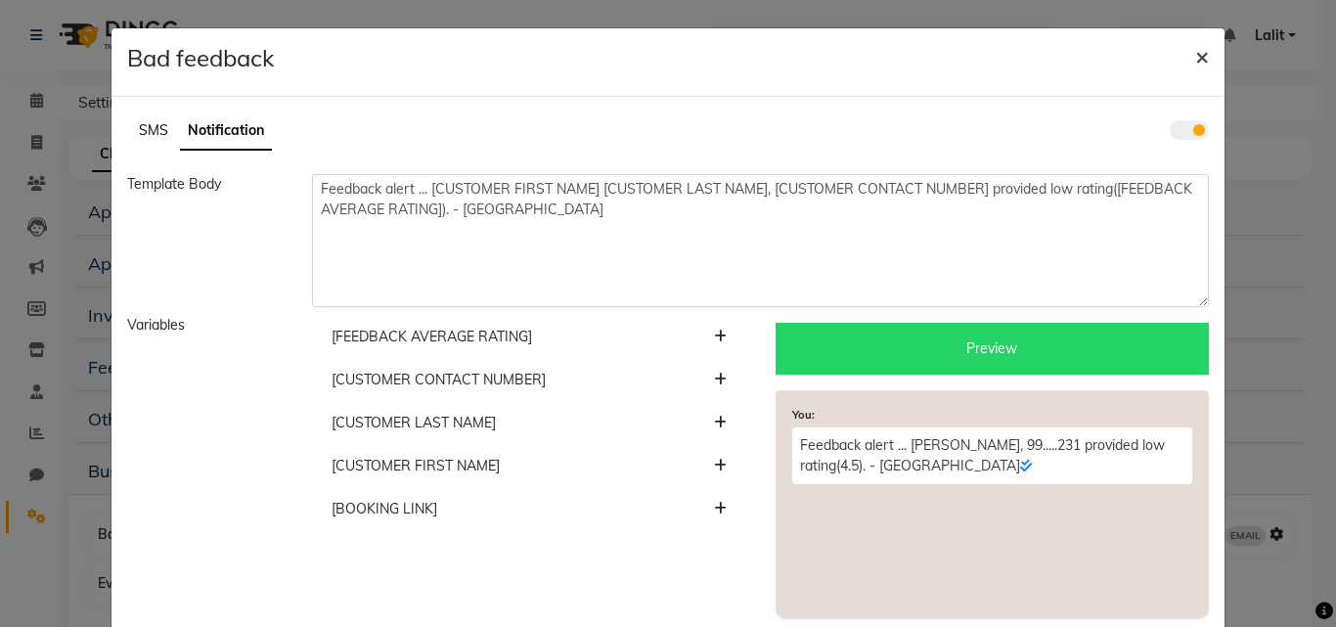
click at [1196, 60] on span "×" at bounding box center [1202, 55] width 14 height 29
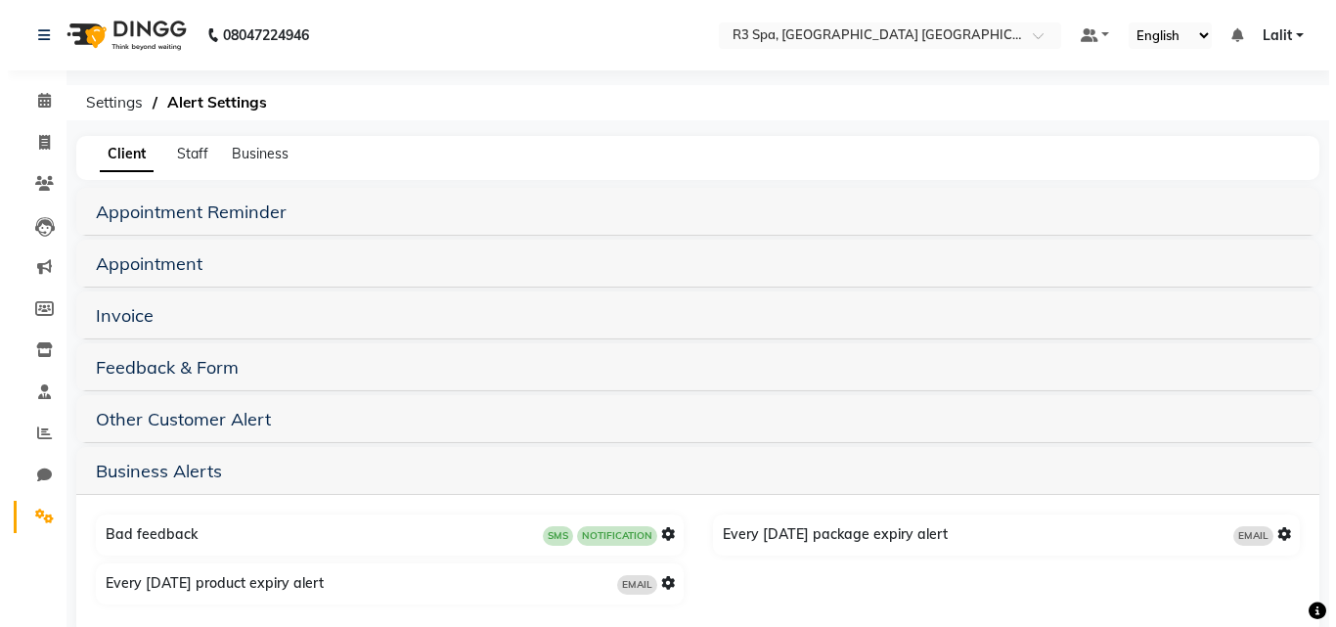
scroll to position [42, 0]
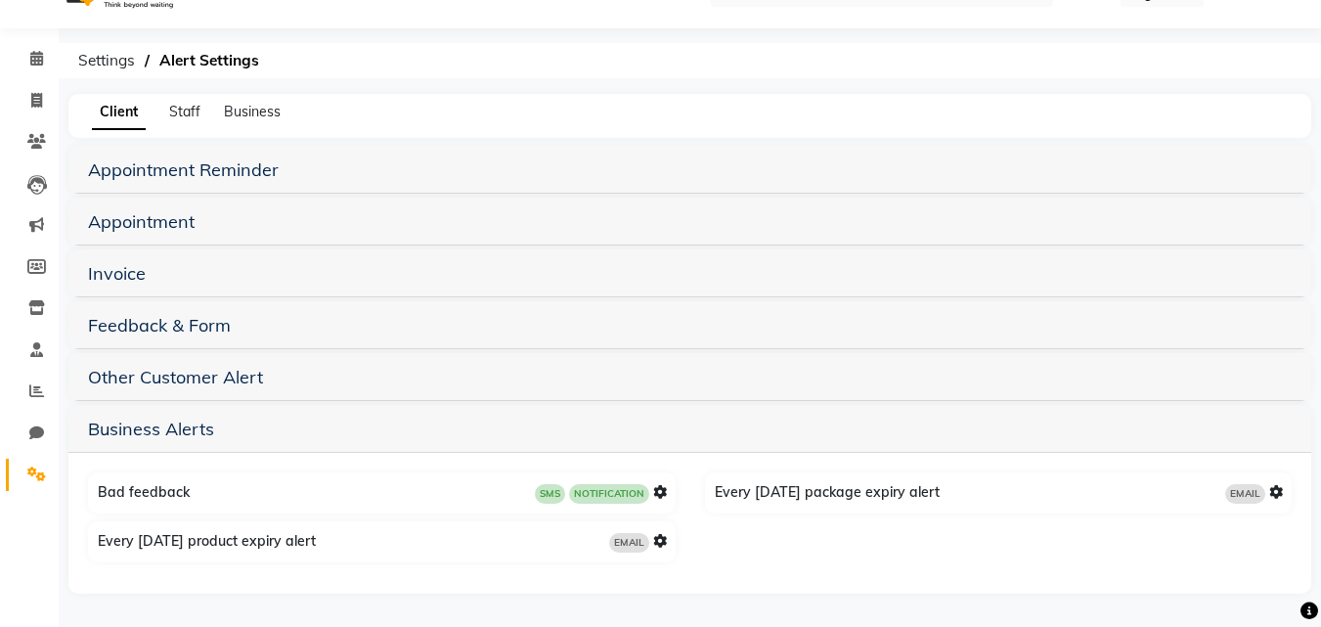
click at [654, 537] on icon at bounding box center [660, 541] width 14 height 14
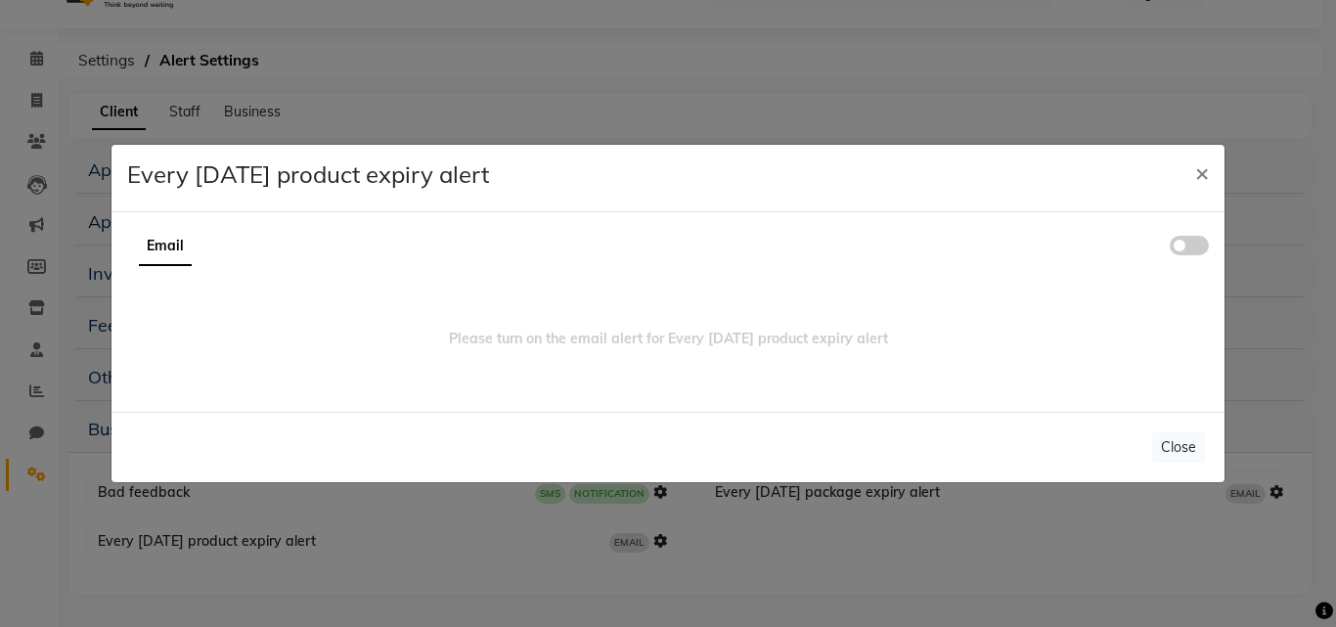
click at [1187, 245] on span at bounding box center [1189, 246] width 39 height 20
click at [1170, 248] on input "checkbox" at bounding box center [1170, 248] width 0 height 0
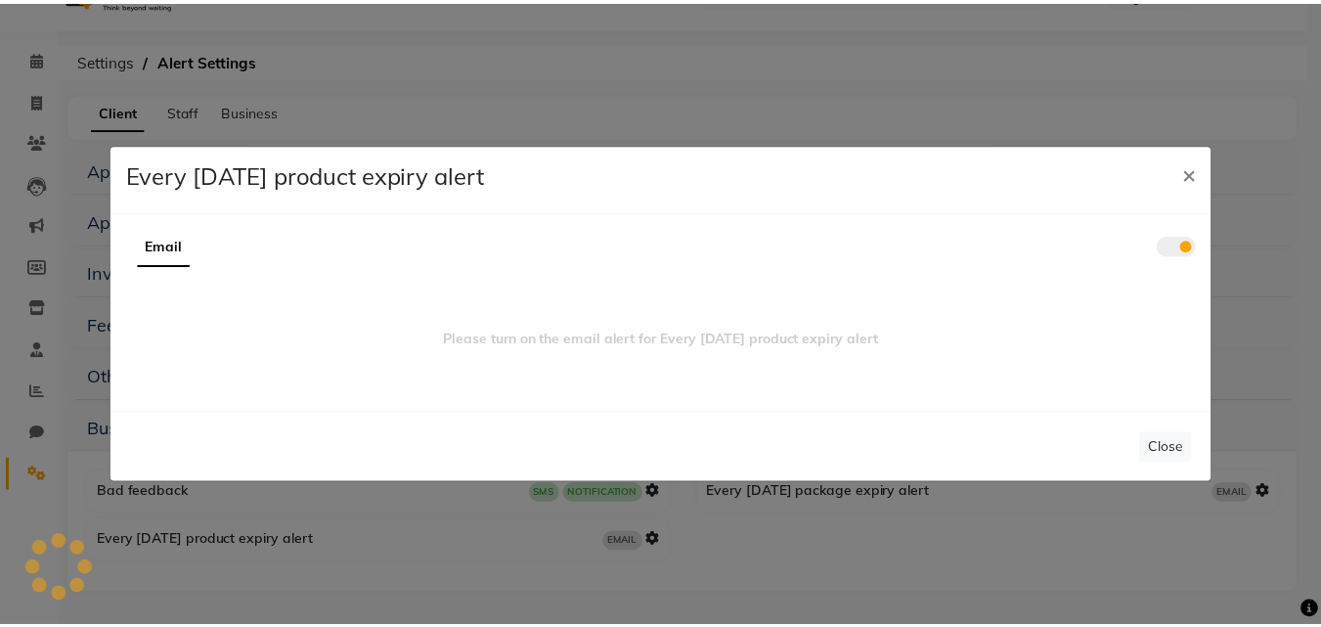
scroll to position [0, 0]
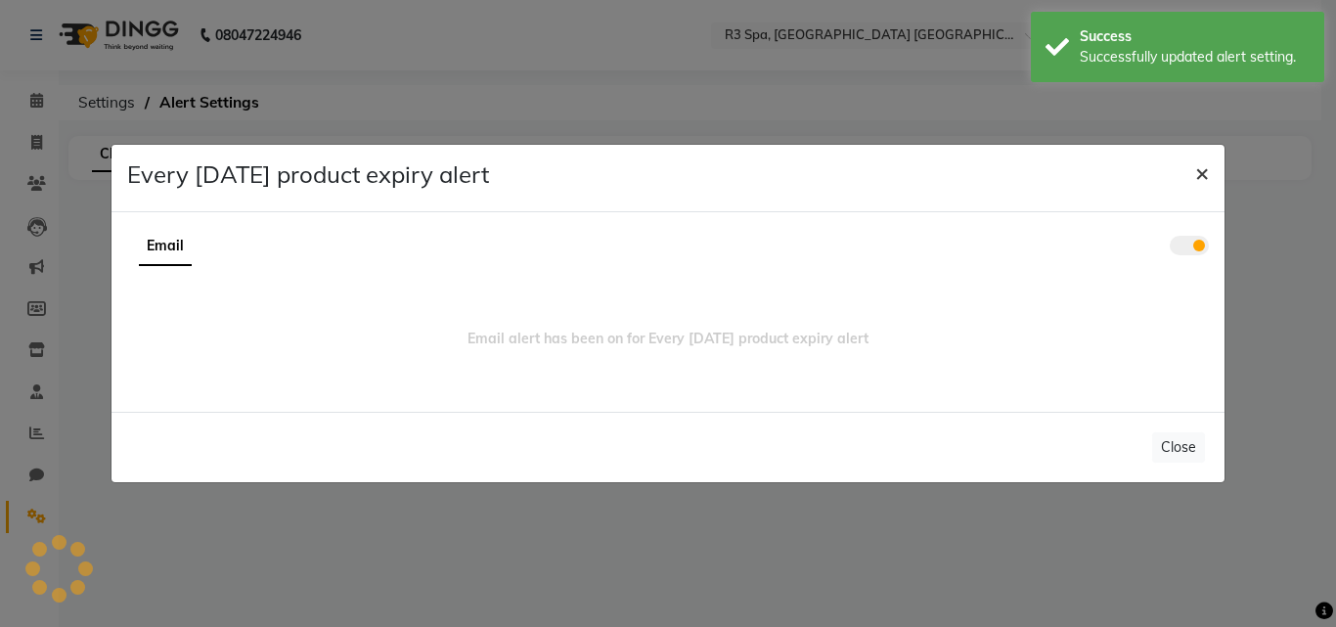
click at [1189, 177] on button "×" at bounding box center [1201, 172] width 45 height 55
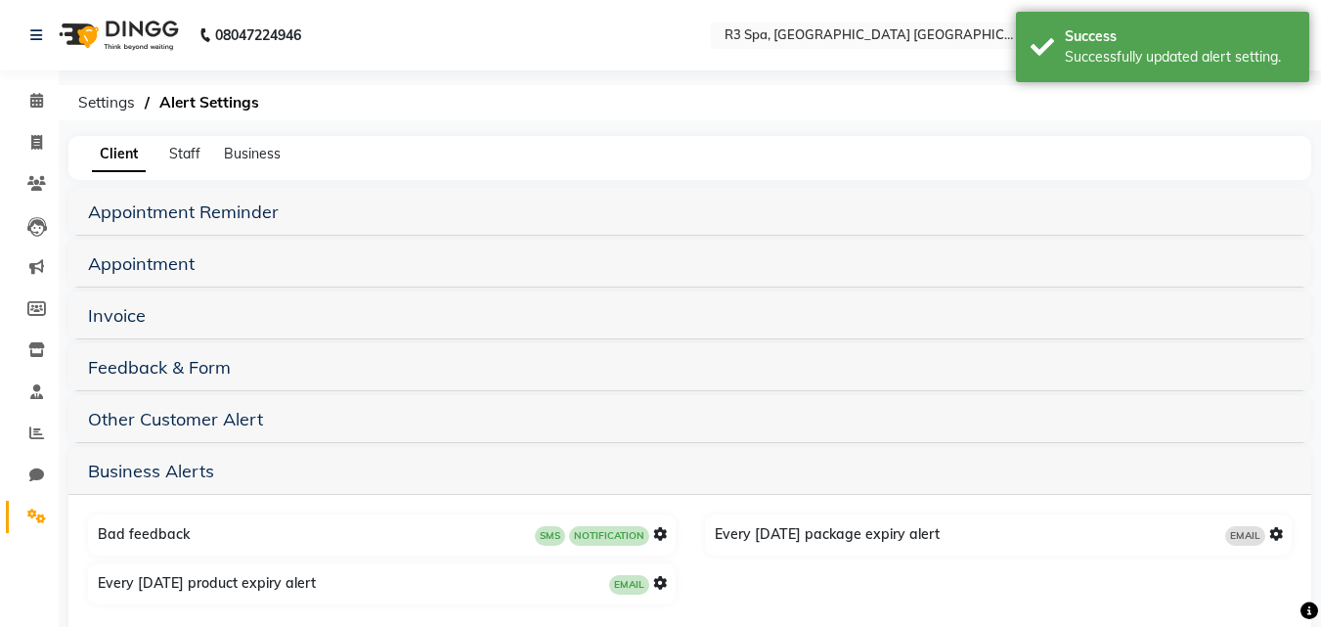
click at [1273, 535] on icon at bounding box center [1276, 534] width 14 height 14
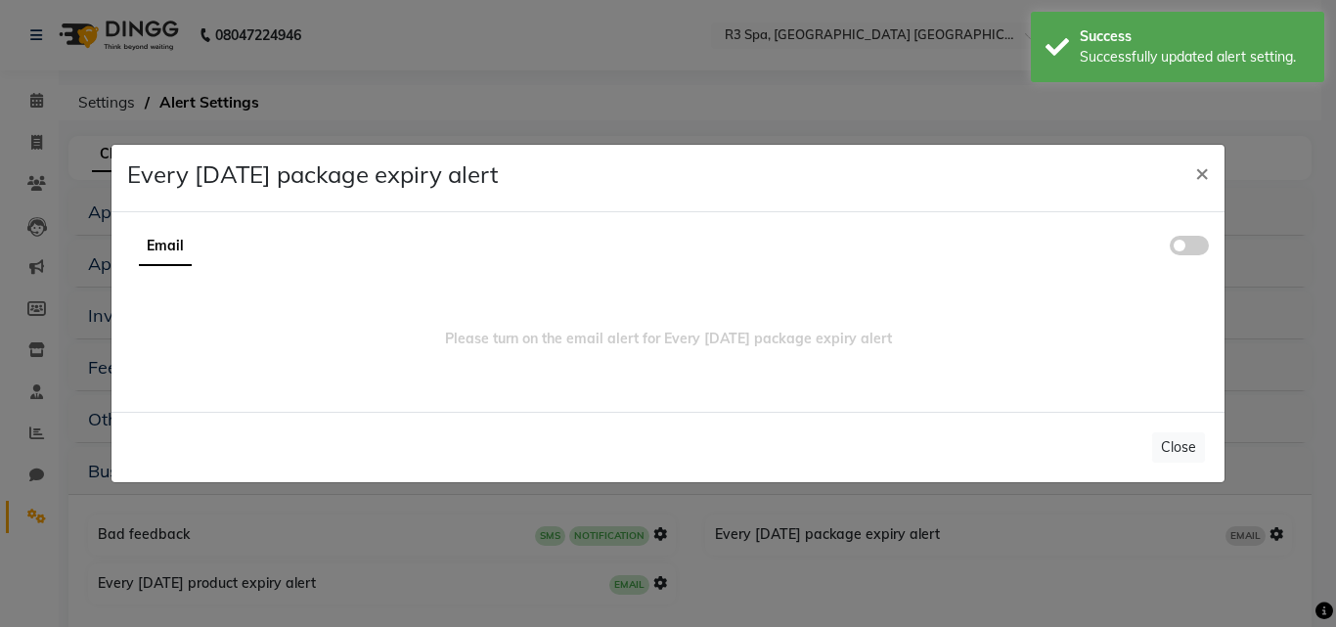
click at [1174, 247] on span at bounding box center [1189, 246] width 39 height 20
click at [1170, 248] on input "checkbox" at bounding box center [1170, 248] width 0 height 0
click at [1189, 171] on button "×" at bounding box center [1201, 172] width 45 height 55
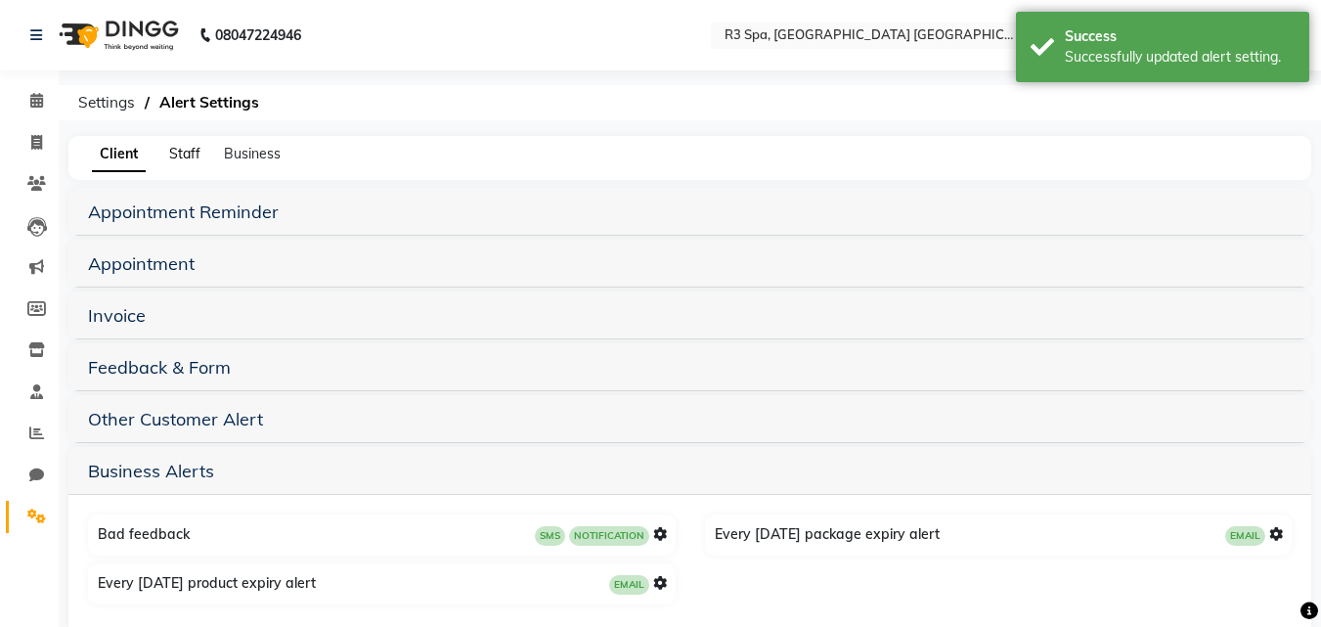
click at [179, 153] on span "Staff" at bounding box center [184, 154] width 31 height 18
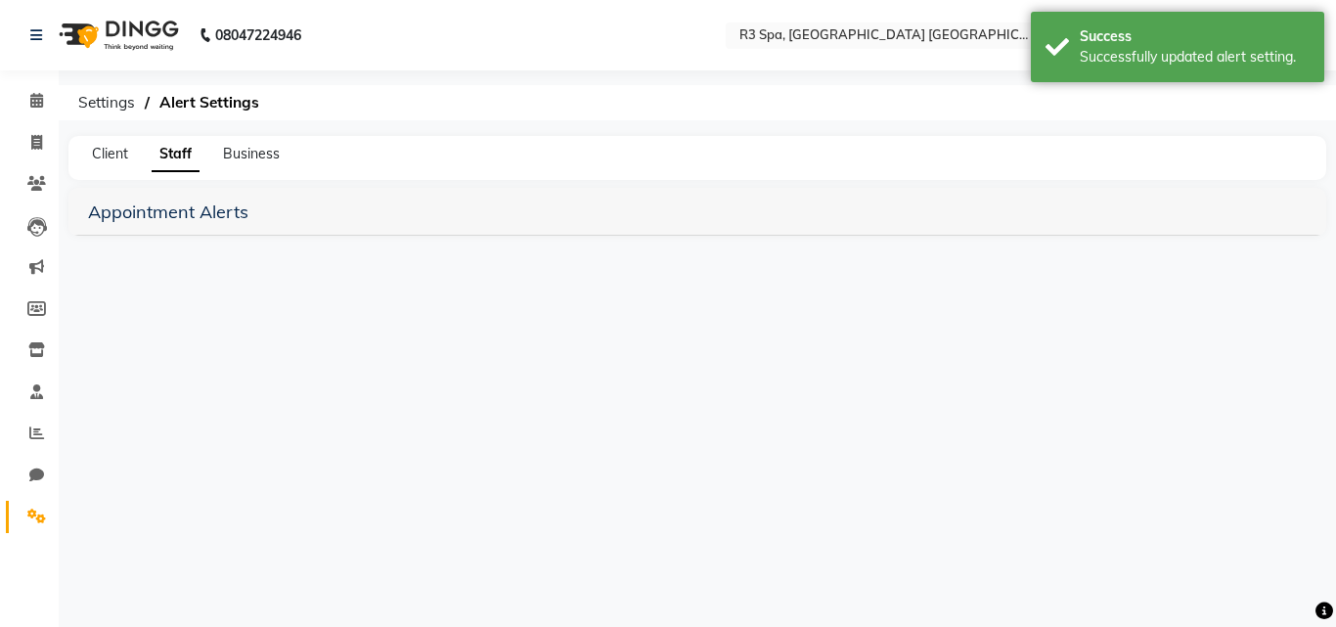
click at [89, 242] on main "Client Staff Business Appointment Alerts New Appointment SMS NOTIFICATION EMAIL…" at bounding box center [697, 202] width 1277 height 133
click at [151, 213] on link "Appointment Alerts" at bounding box center [168, 211] width 160 height 22
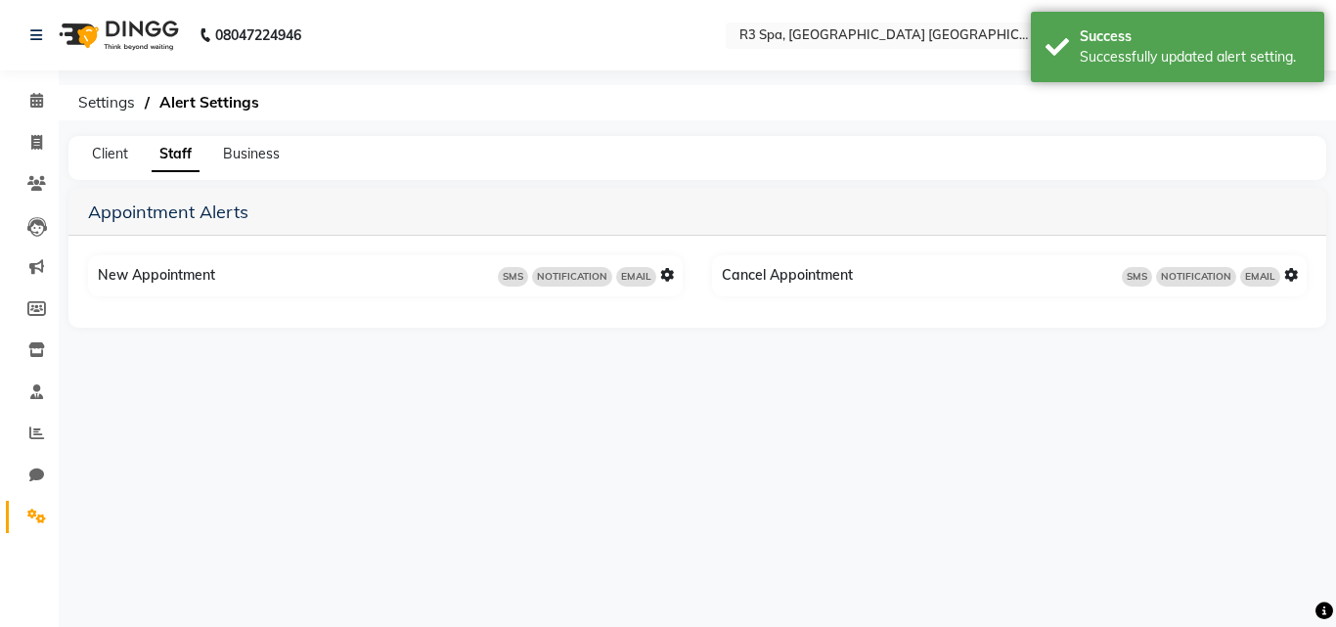
click at [1295, 272] on icon at bounding box center [1291, 275] width 14 height 14
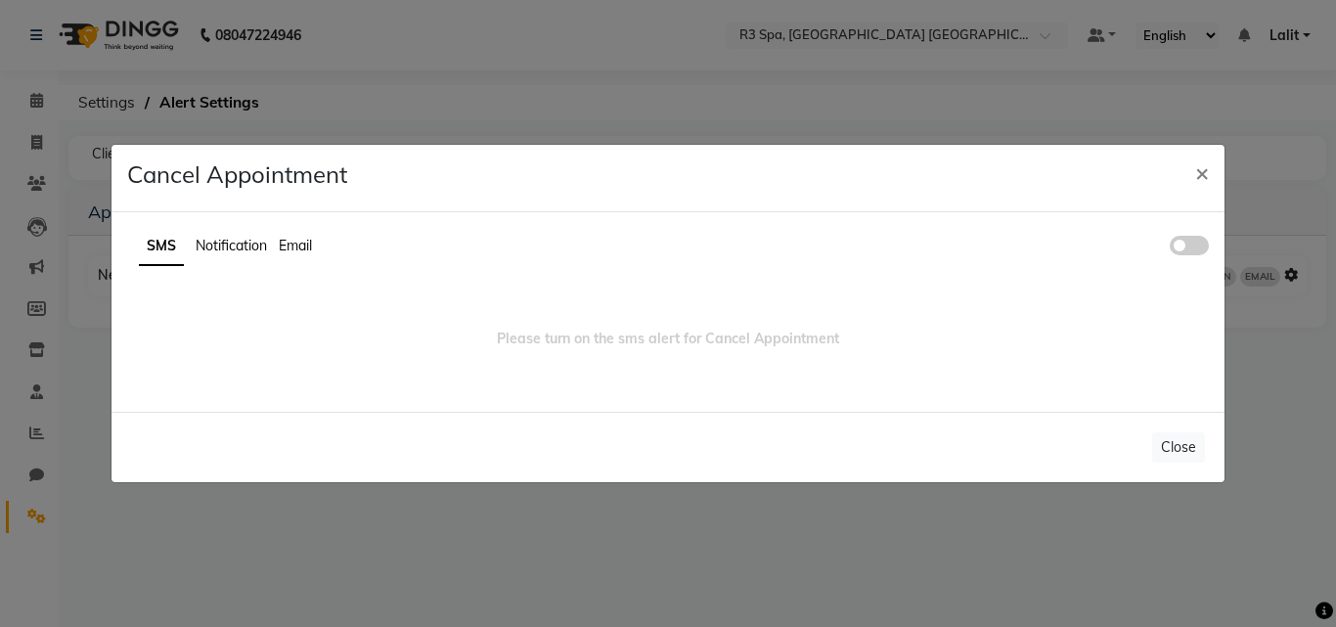
click at [1196, 245] on span at bounding box center [1189, 246] width 39 height 20
click at [1170, 248] on input "checkbox" at bounding box center [1170, 248] width 0 height 0
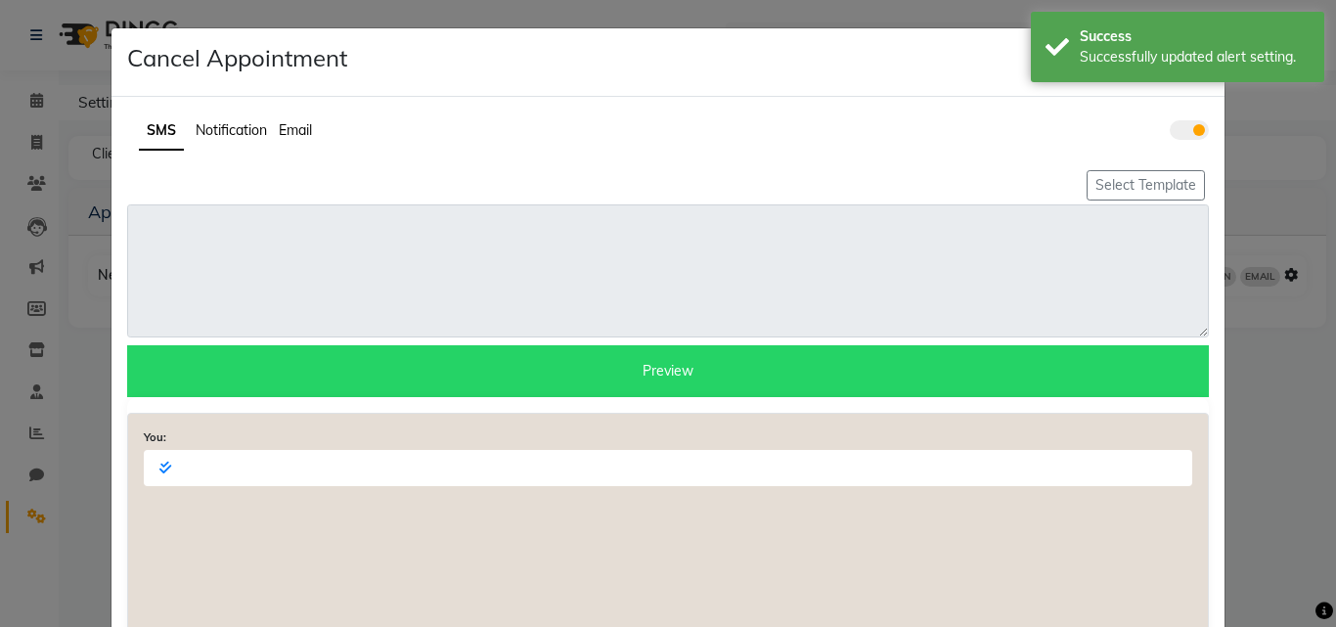
click at [252, 131] on span "Notification" at bounding box center [231, 130] width 71 height 18
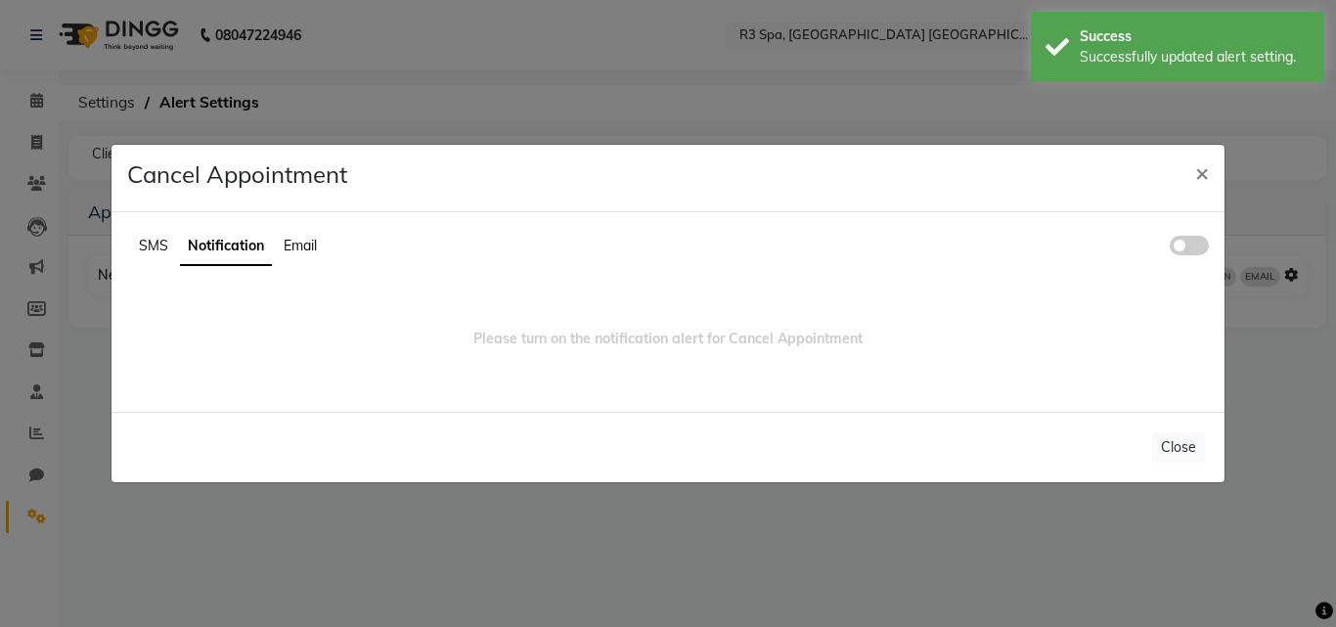
click at [1184, 238] on span at bounding box center [1189, 246] width 39 height 20
click at [1170, 248] on input "checkbox" at bounding box center [1170, 248] width 0 height 0
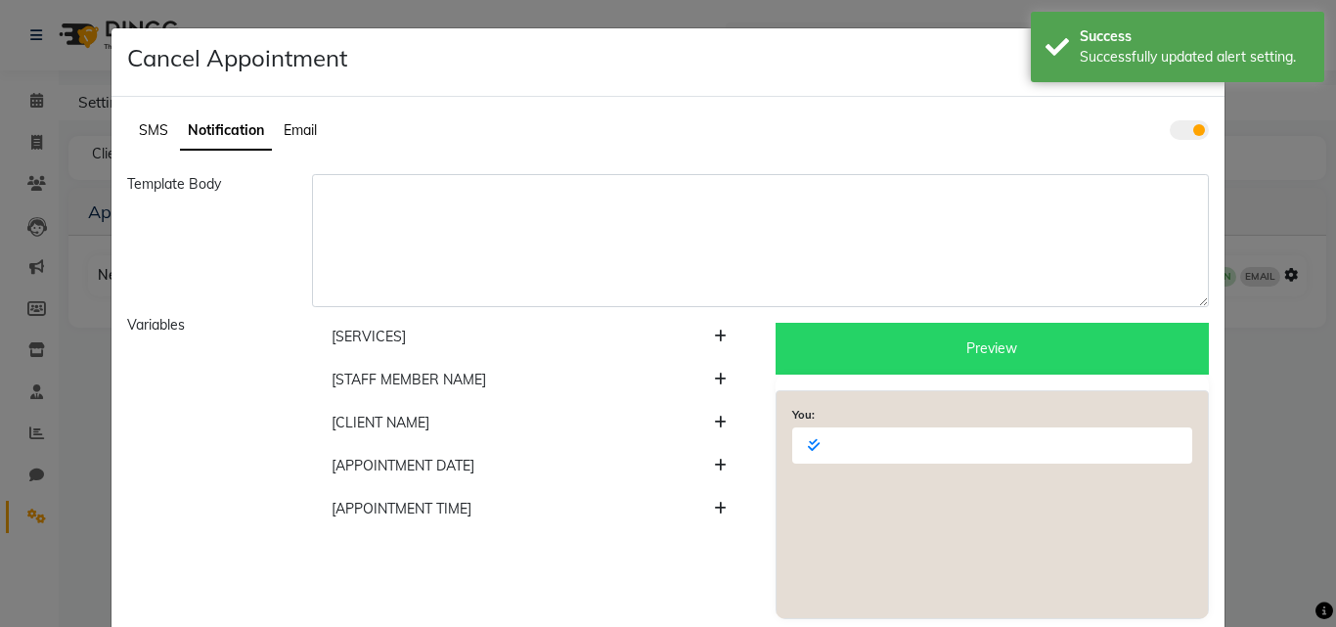
click at [303, 139] on li "Email" at bounding box center [300, 130] width 33 height 21
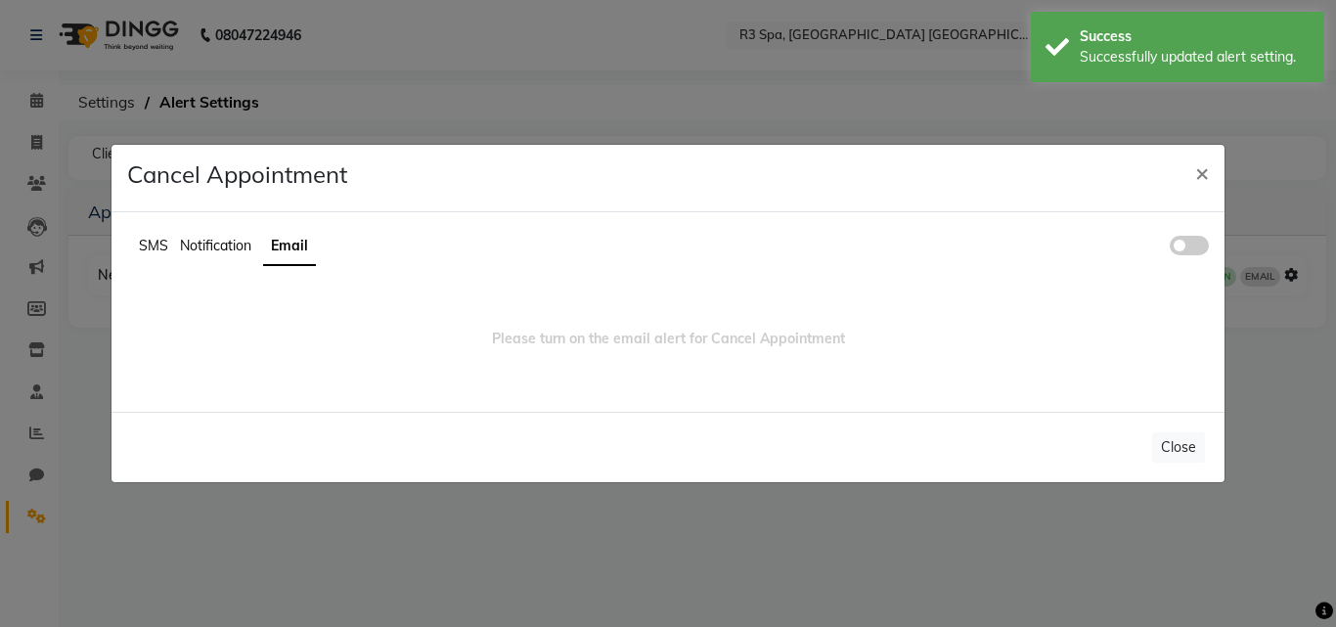
drag, startPoint x: 1198, startPoint y: 240, endPoint x: 1191, endPoint y: 250, distance: 12.7
click at [1191, 250] on span at bounding box center [1189, 246] width 39 height 20
click at [1170, 248] on input "checkbox" at bounding box center [1170, 248] width 0 height 0
click at [1197, 173] on span "×" at bounding box center [1202, 171] width 14 height 29
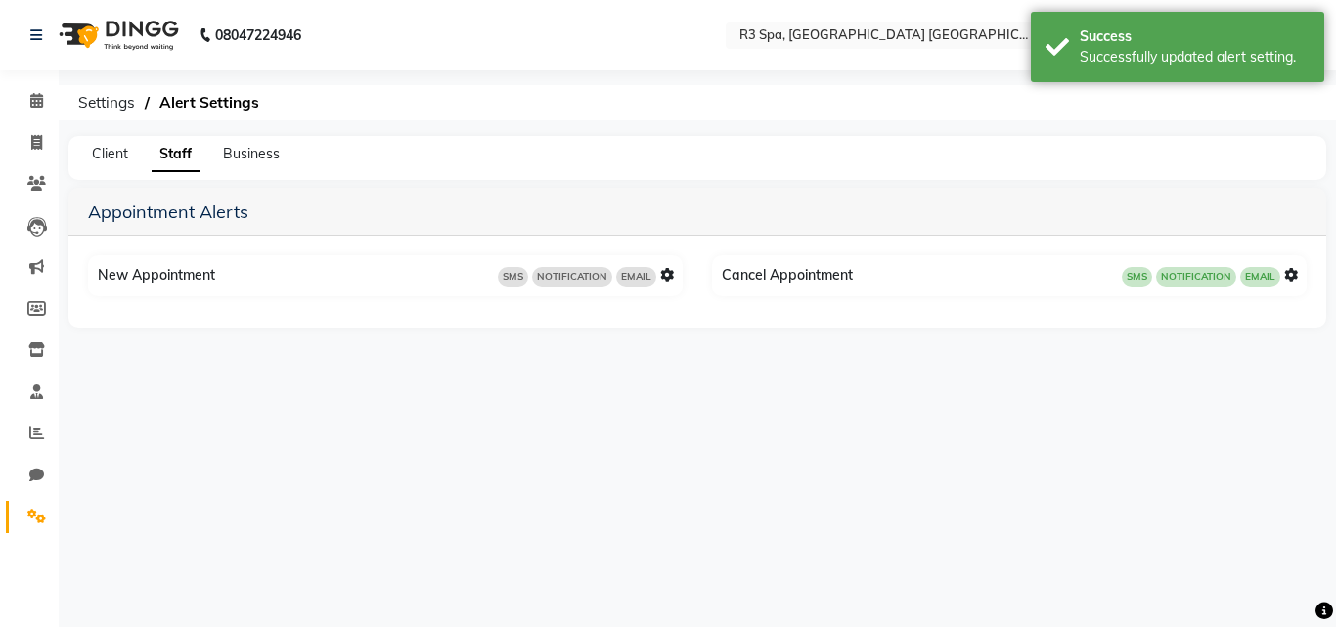
click at [672, 272] on icon at bounding box center [667, 275] width 14 height 14
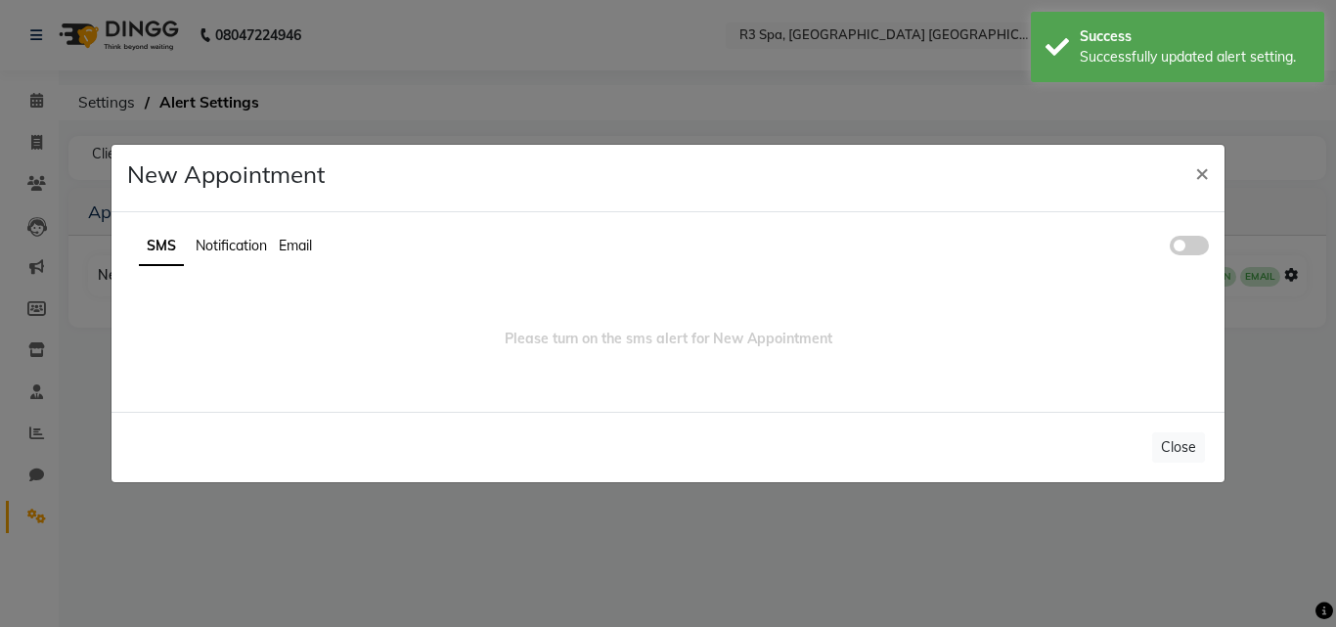
click at [1203, 242] on span at bounding box center [1189, 246] width 39 height 20
click at [1170, 248] on input "checkbox" at bounding box center [1170, 248] width 0 height 0
click at [250, 242] on span "Notification" at bounding box center [231, 246] width 71 height 18
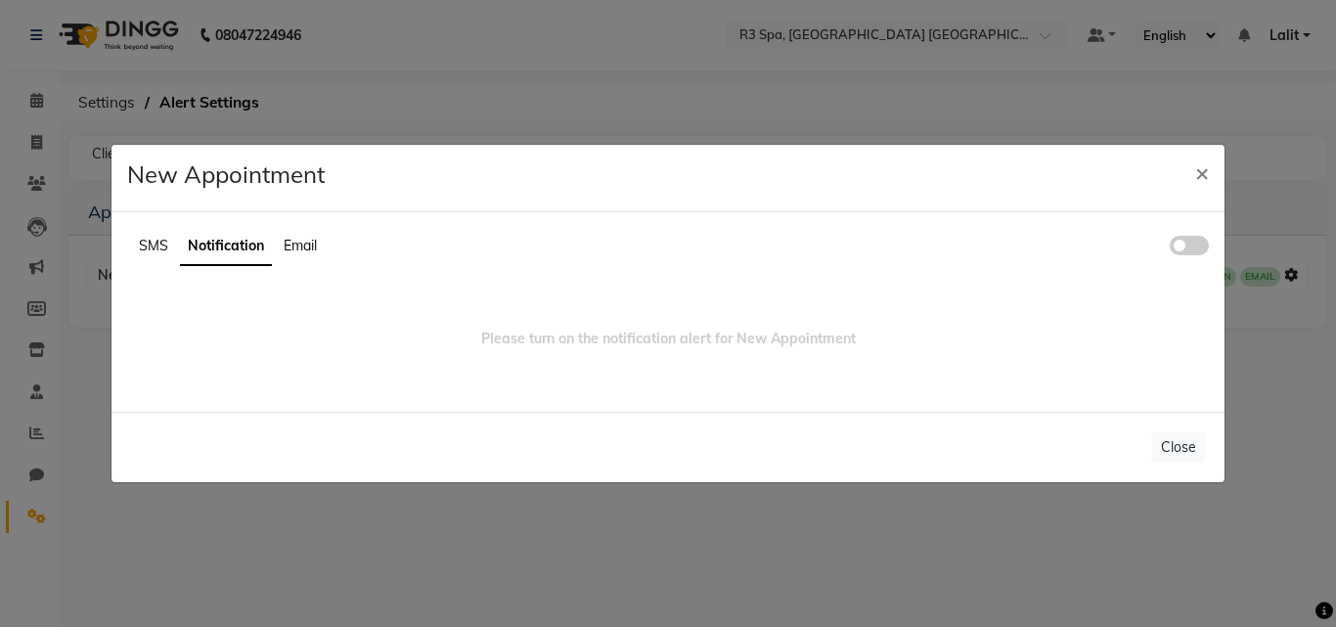
click at [1183, 249] on span at bounding box center [1189, 246] width 39 height 20
click at [1170, 248] on input "checkbox" at bounding box center [1170, 248] width 0 height 0
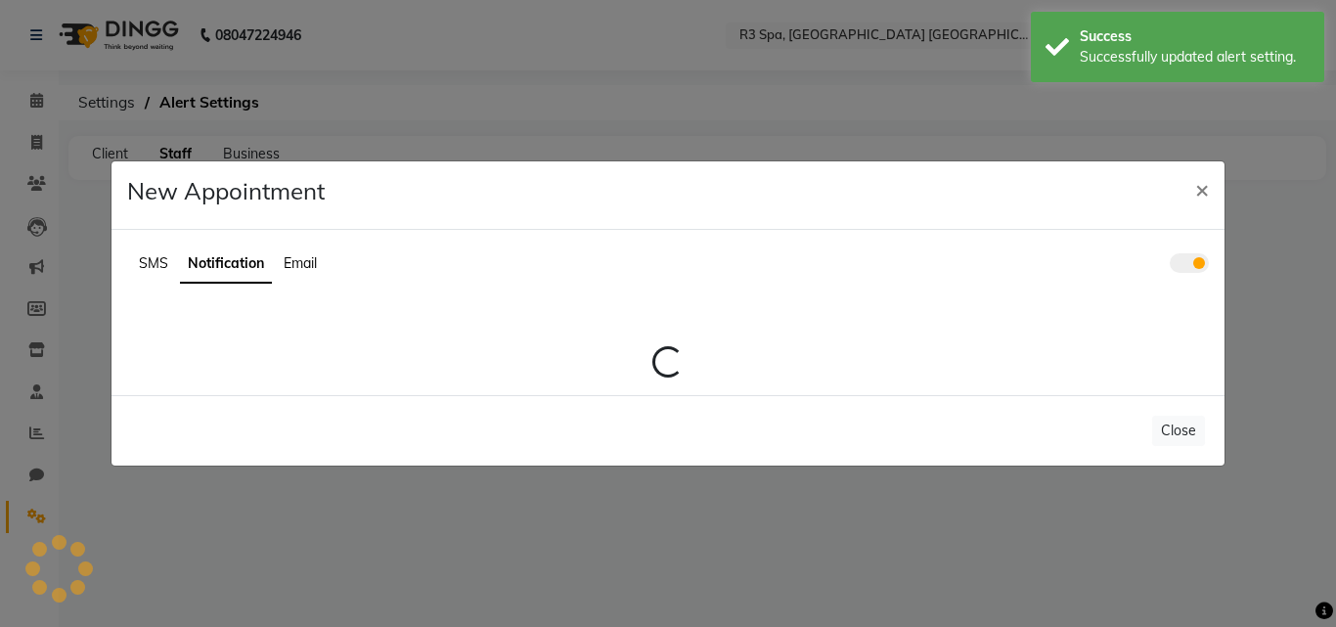
click at [295, 241] on div "SMS Notification Email Loading..." at bounding box center [667, 312] width 1113 height 165
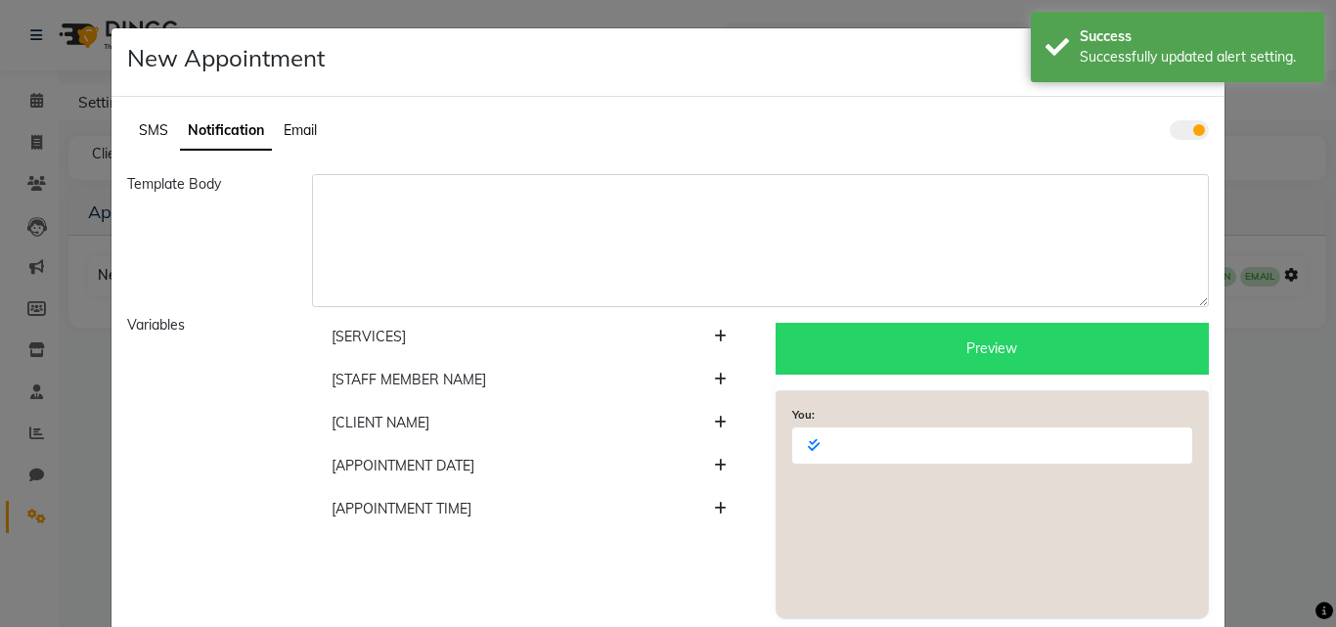
click at [331, 127] on ul "SMS Notification Email" at bounding box center [667, 131] width 1081 height 38
click at [294, 133] on span "Email" at bounding box center [300, 130] width 33 height 18
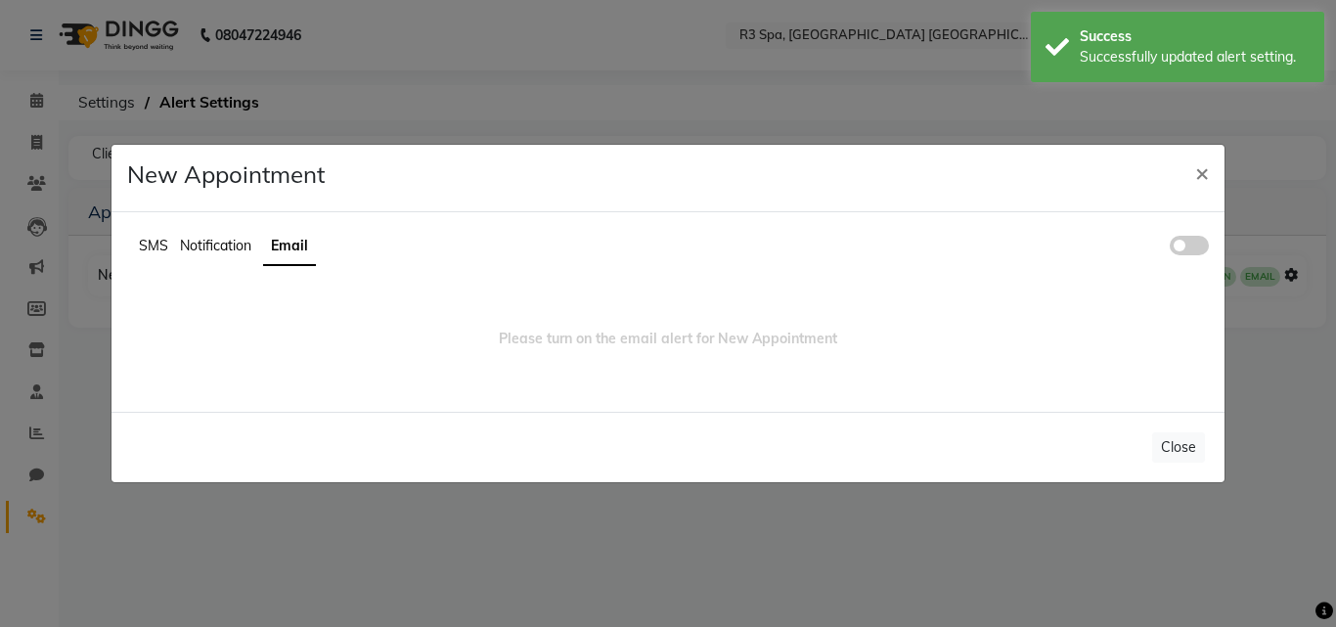
click at [1182, 243] on span at bounding box center [1189, 246] width 39 height 20
click at [1170, 248] on input "checkbox" at bounding box center [1170, 248] width 0 height 0
click at [143, 253] on span "SMS" at bounding box center [153, 246] width 29 height 18
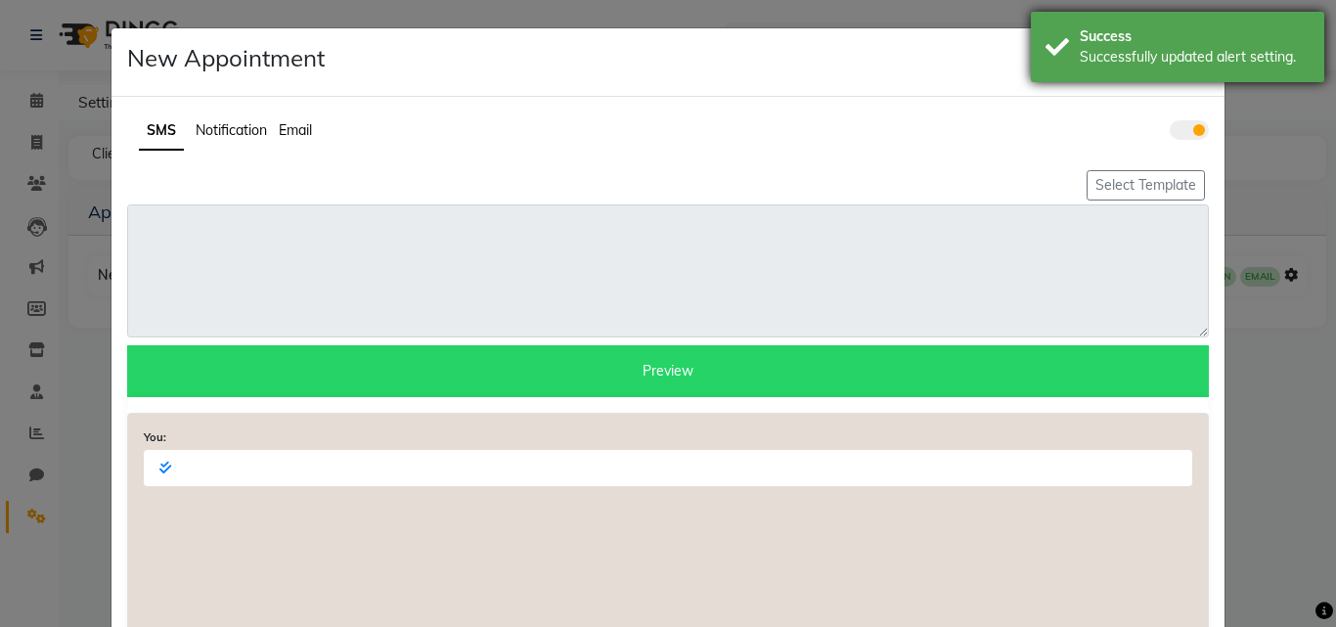
click at [1193, 43] on div "Success" at bounding box center [1195, 36] width 230 height 21
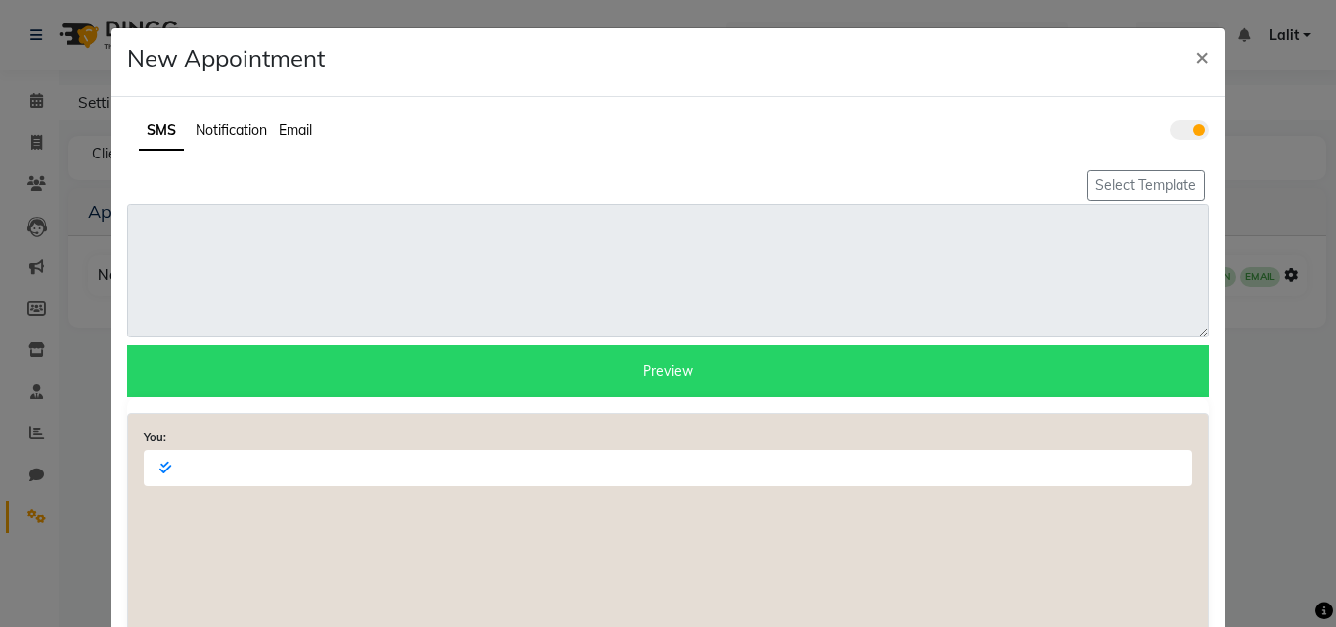
click at [1192, 44] on div "Success" at bounding box center [1195, 36] width 230 height 21
click at [1195, 60] on span "×" at bounding box center [1202, 55] width 14 height 29
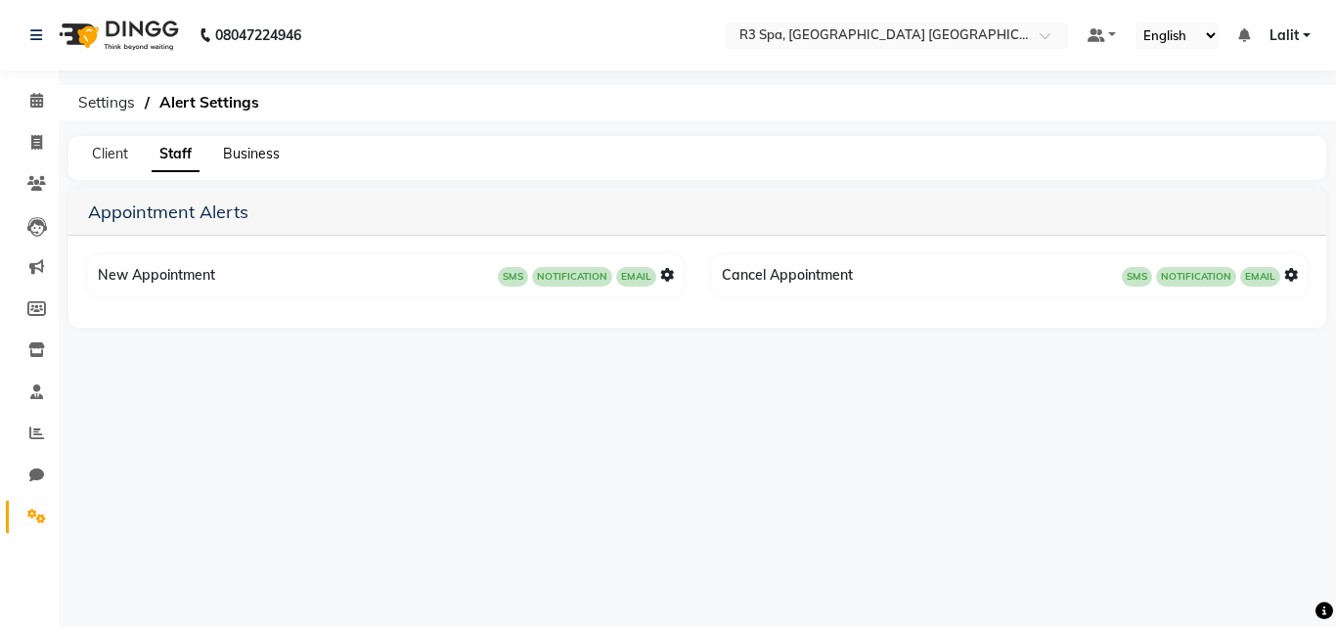
click at [268, 150] on span "Business" at bounding box center [251, 154] width 57 height 18
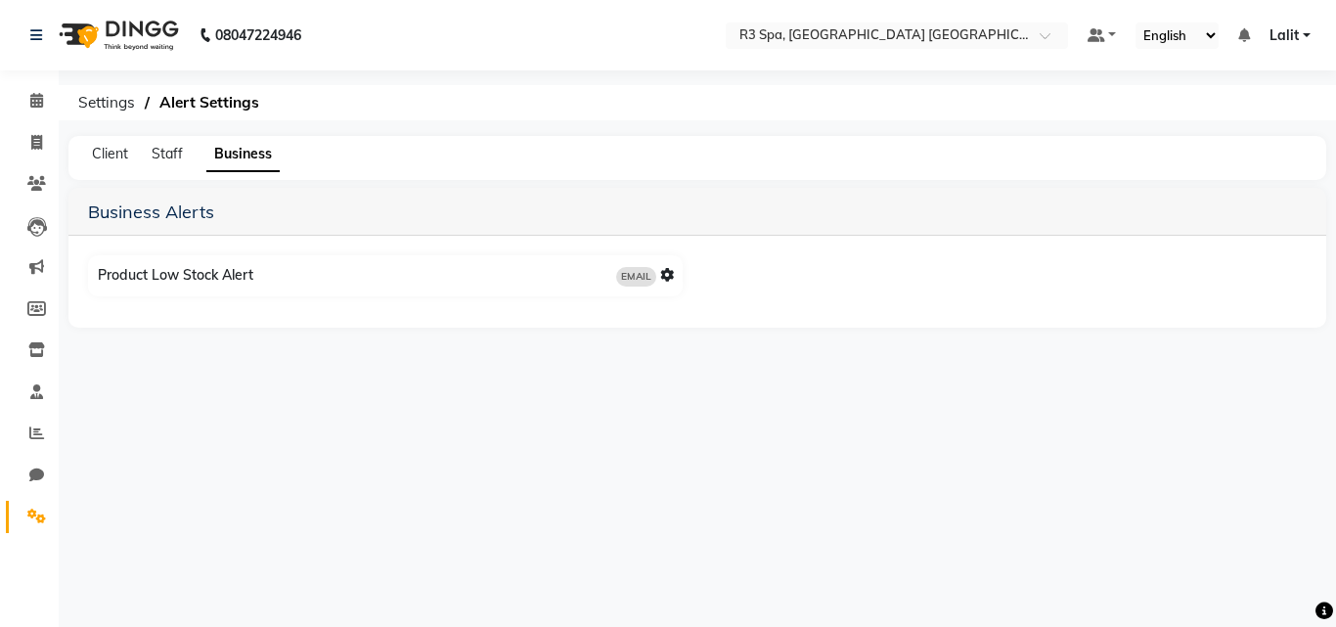
click at [663, 286] on div "EMAIL" at bounding box center [645, 276] width 58 height 22
click at [664, 278] on icon at bounding box center [667, 275] width 14 height 14
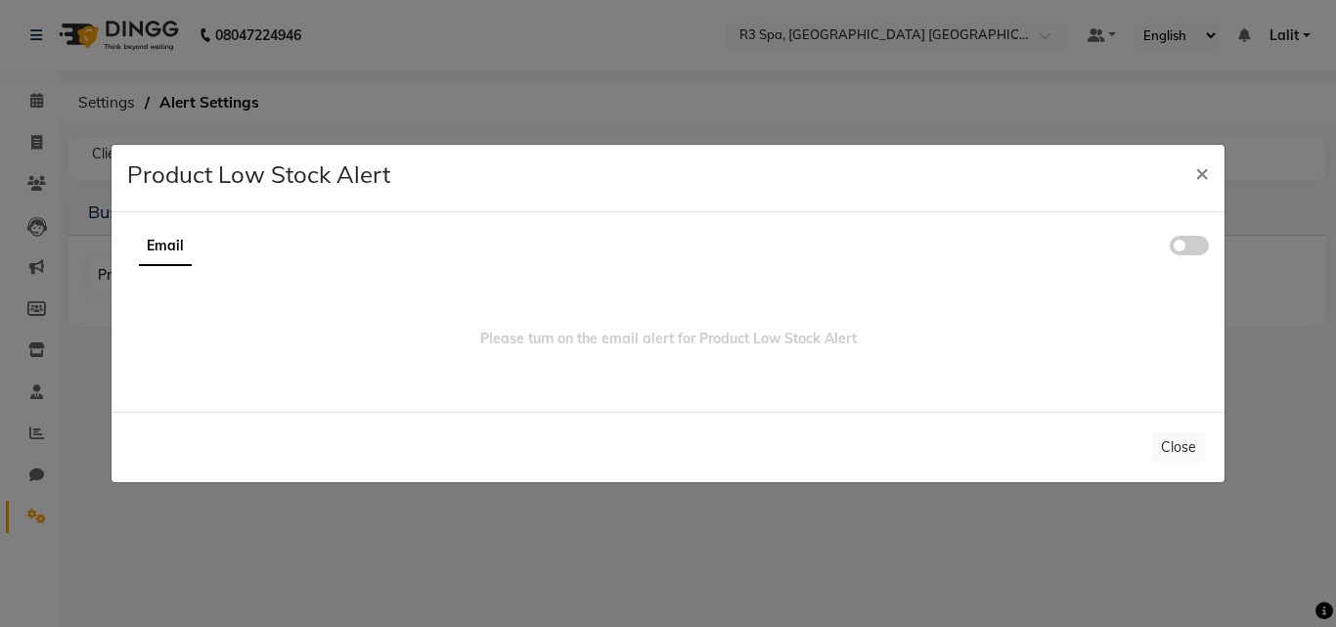
click at [1205, 238] on span at bounding box center [1189, 246] width 39 height 20
click at [1170, 248] on input "checkbox" at bounding box center [1170, 248] width 0 height 0
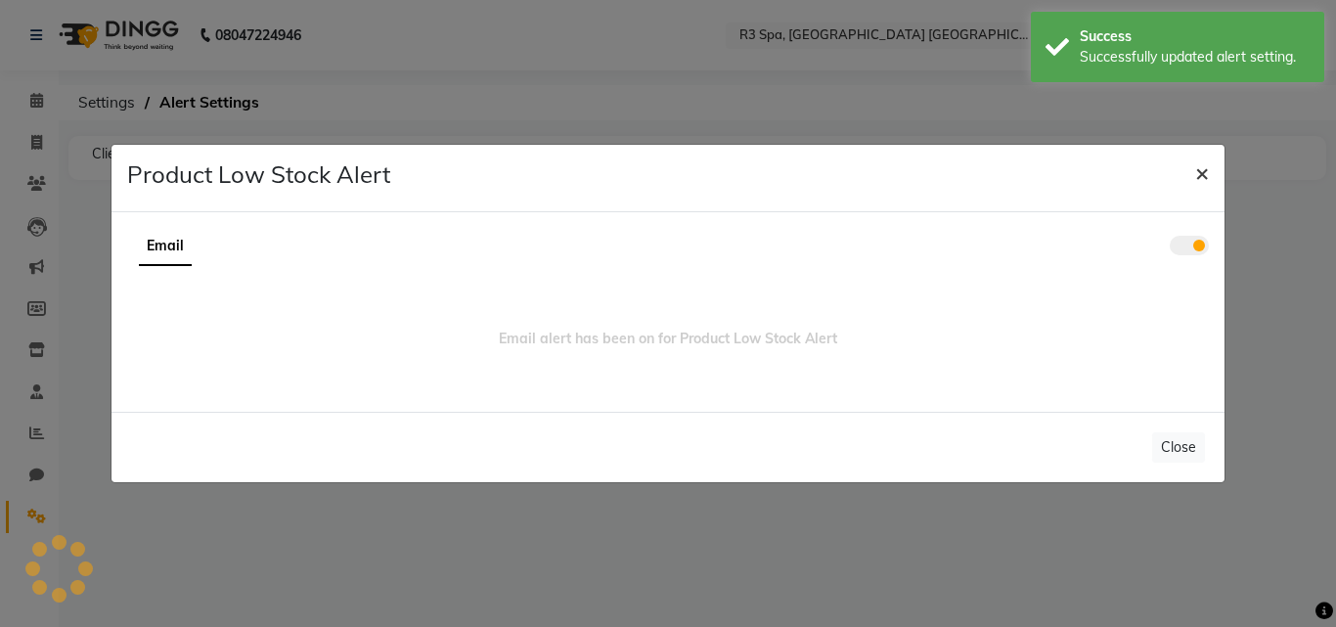
click at [1190, 171] on button "×" at bounding box center [1201, 172] width 45 height 55
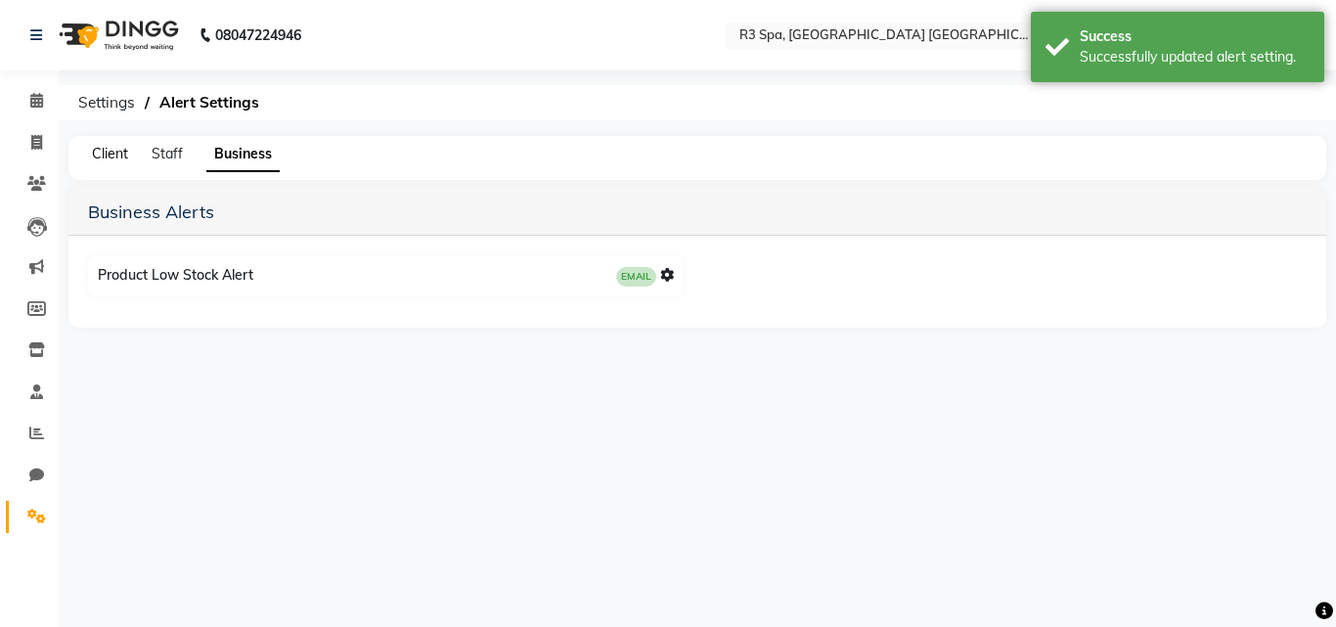
click at [120, 158] on span "Client" at bounding box center [110, 154] width 36 height 18
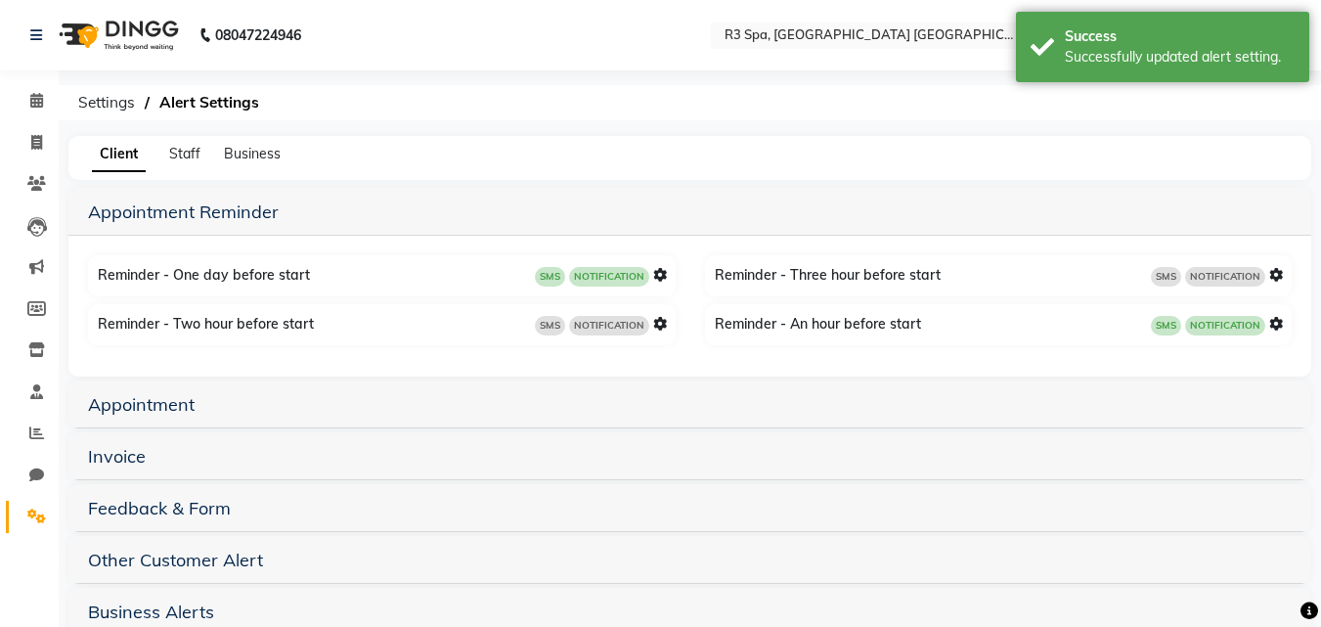
scroll to position [42, 0]
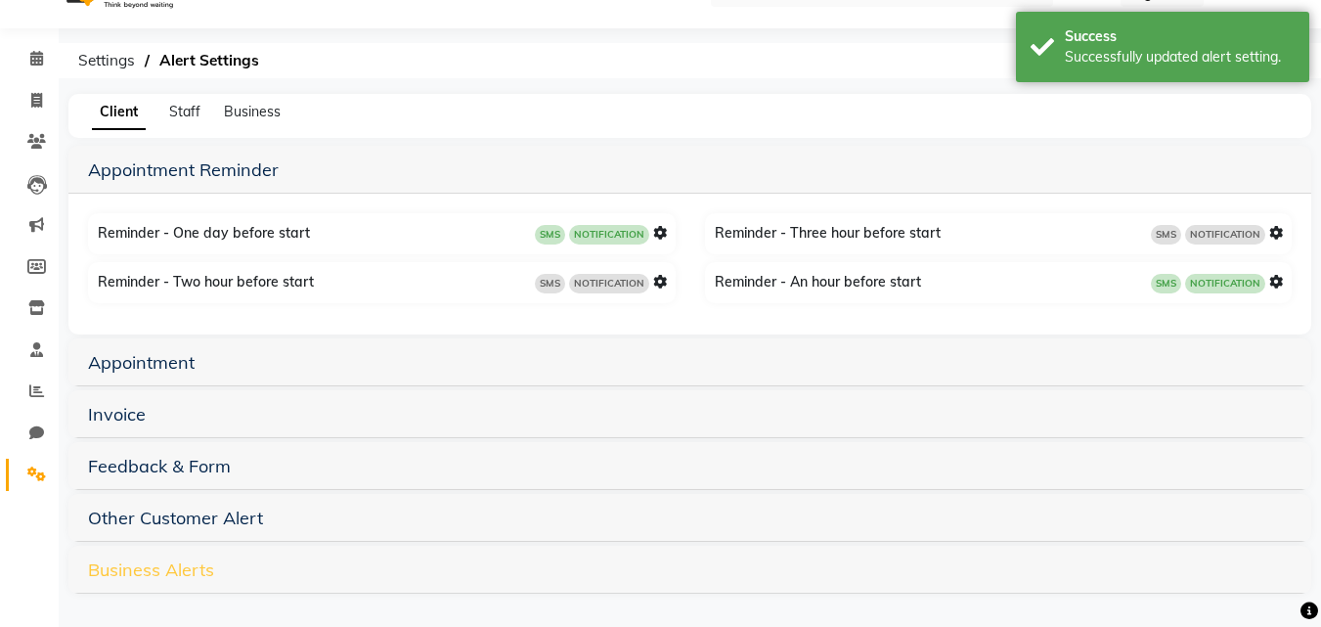
click at [151, 569] on link "Business Alerts" at bounding box center [151, 569] width 126 height 22
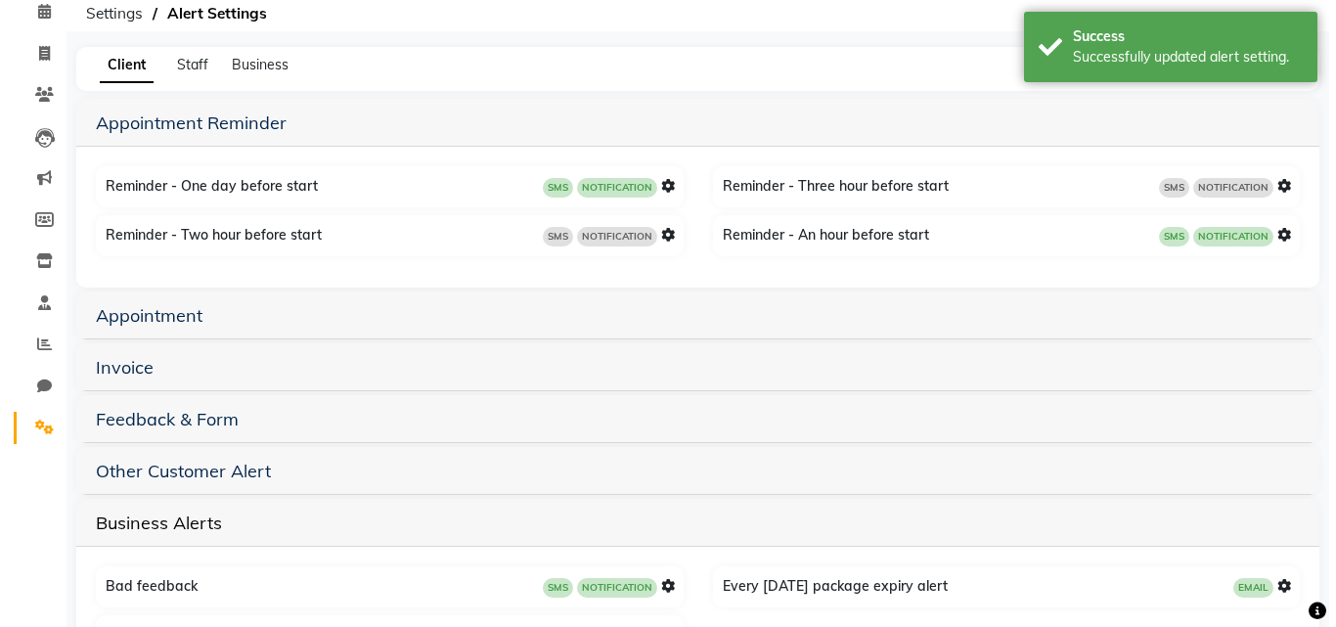
scroll to position [0, 0]
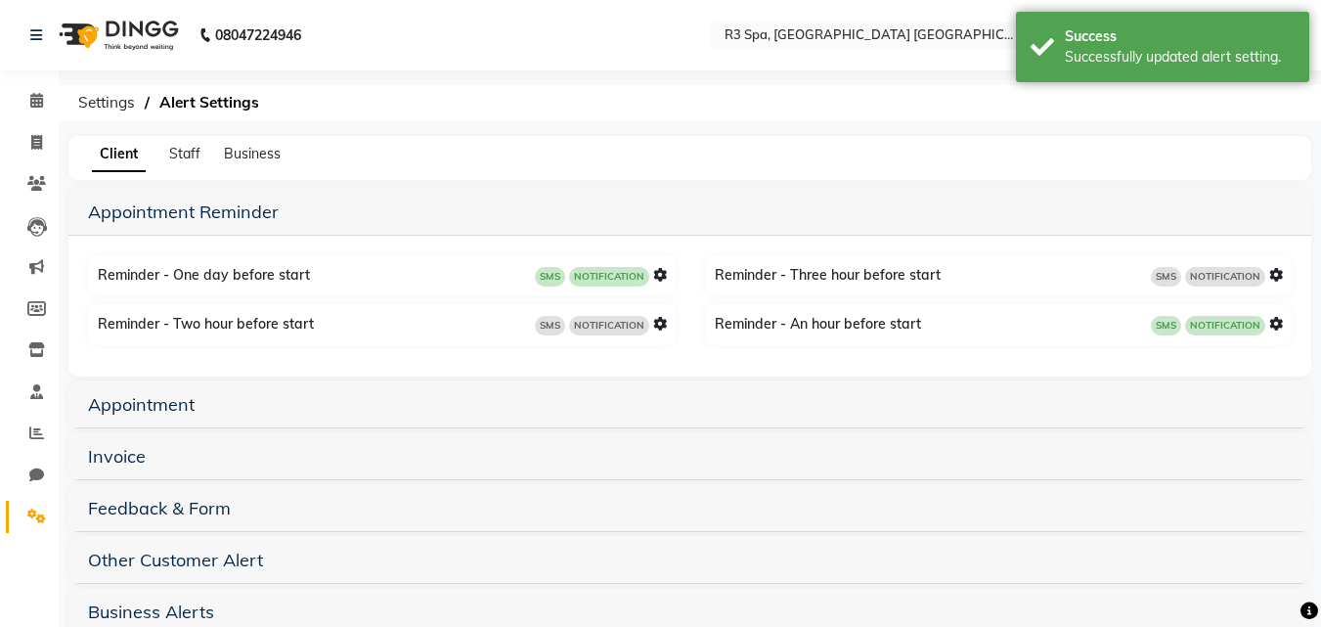
click at [897, 80] on div "08047224946 Select Location × R3 Spa, [GEOGRAPHIC_DATA] [GEOGRAPHIC_DATA] Defau…" at bounding box center [660, 405] width 1321 height 810
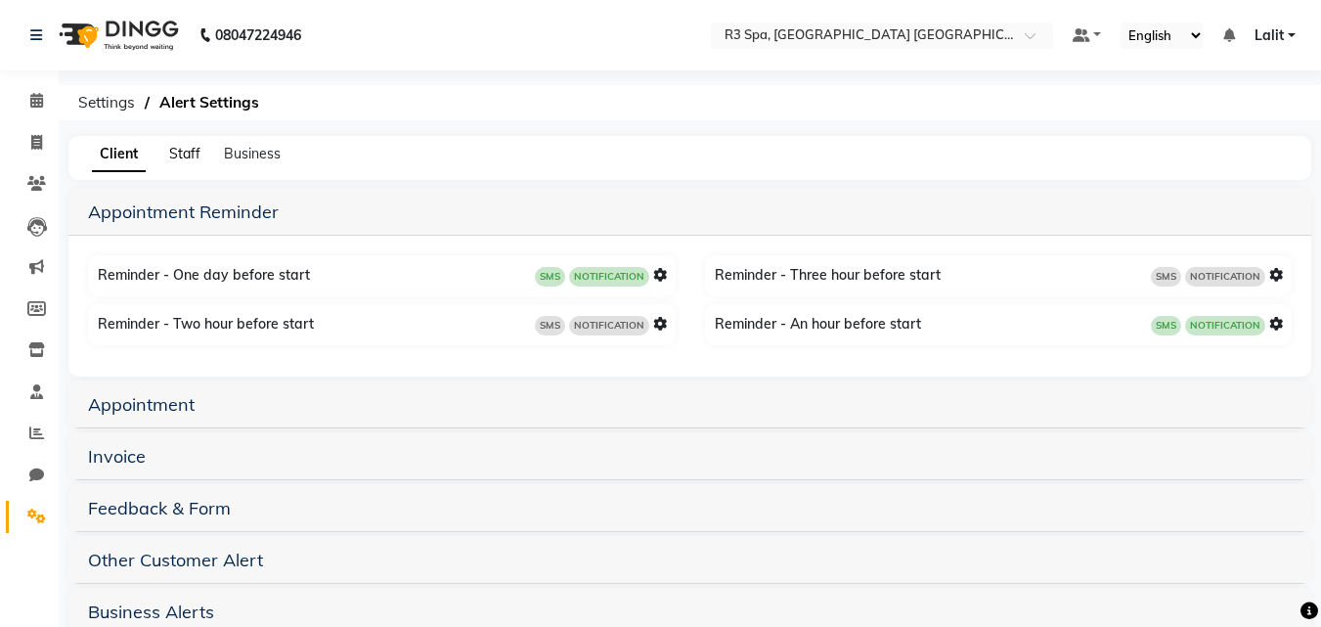
click at [177, 148] on span "Staff" at bounding box center [184, 154] width 31 height 18
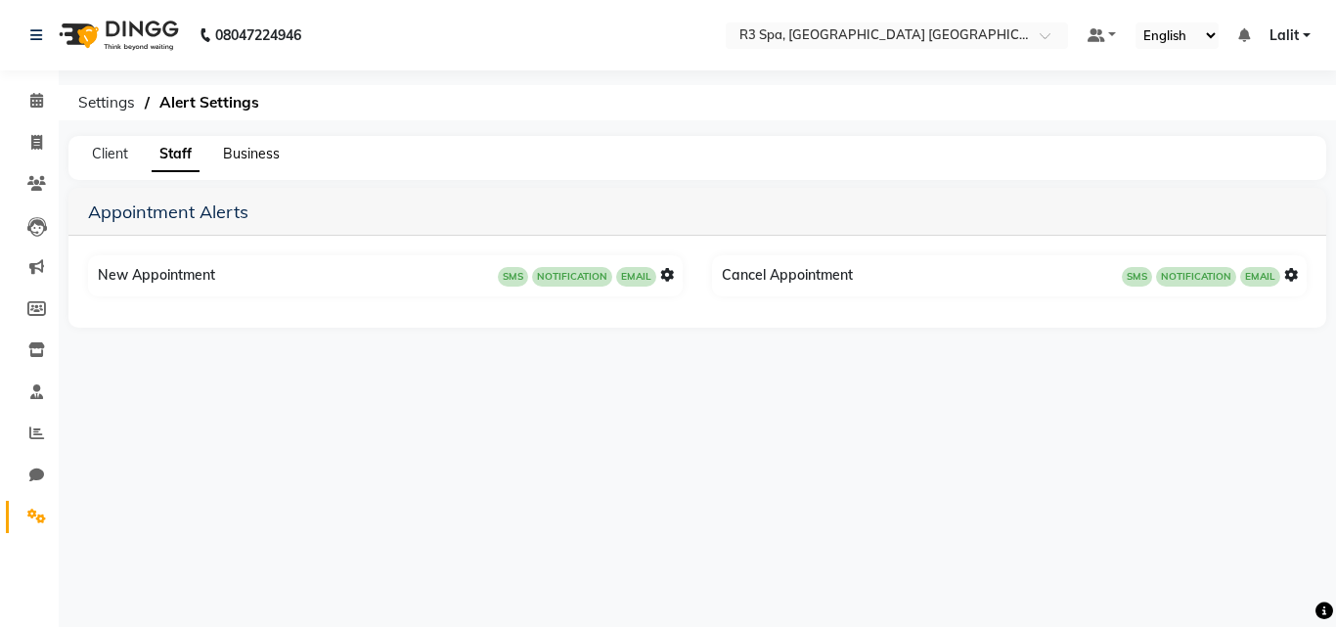
click at [254, 154] on span "Business" at bounding box center [251, 154] width 57 height 18
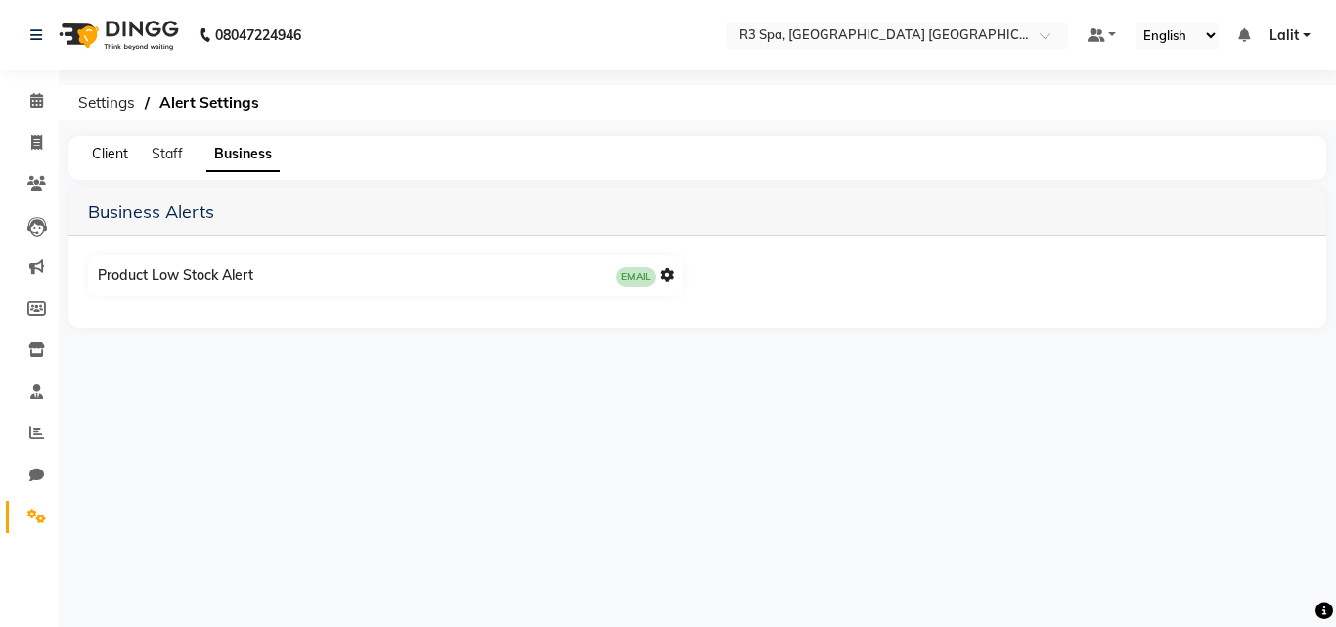
click at [127, 153] on span "Client" at bounding box center [110, 154] width 36 height 18
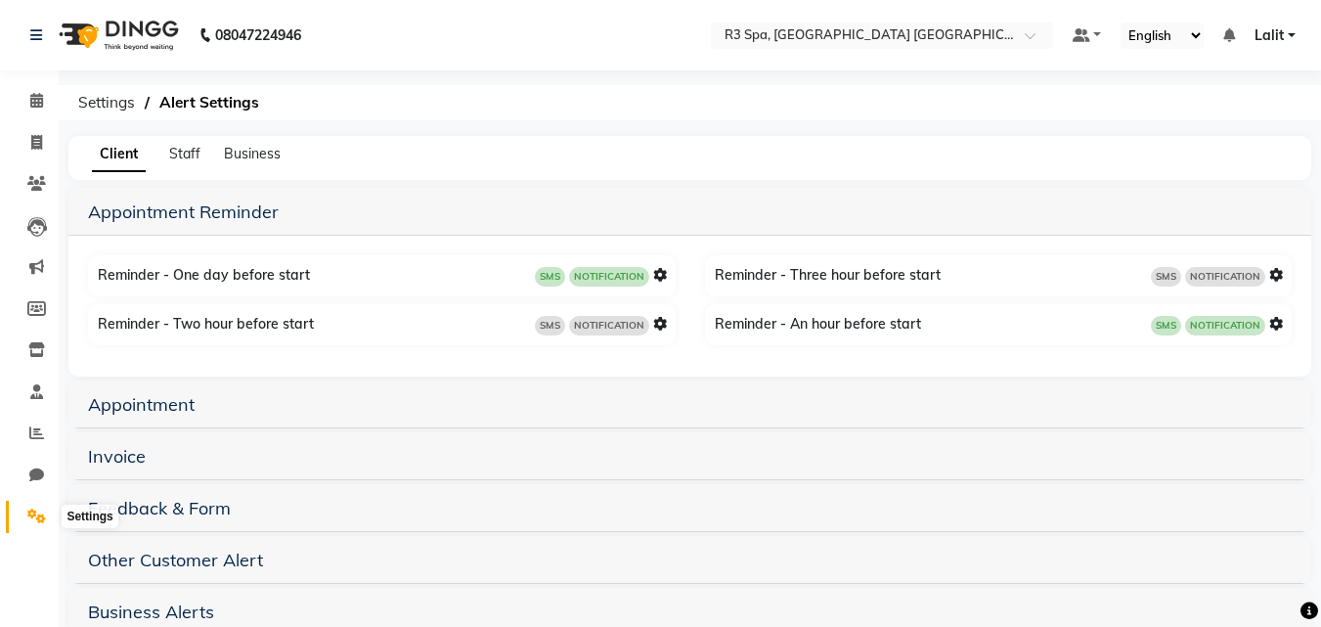
click at [37, 517] on icon at bounding box center [36, 515] width 19 height 15
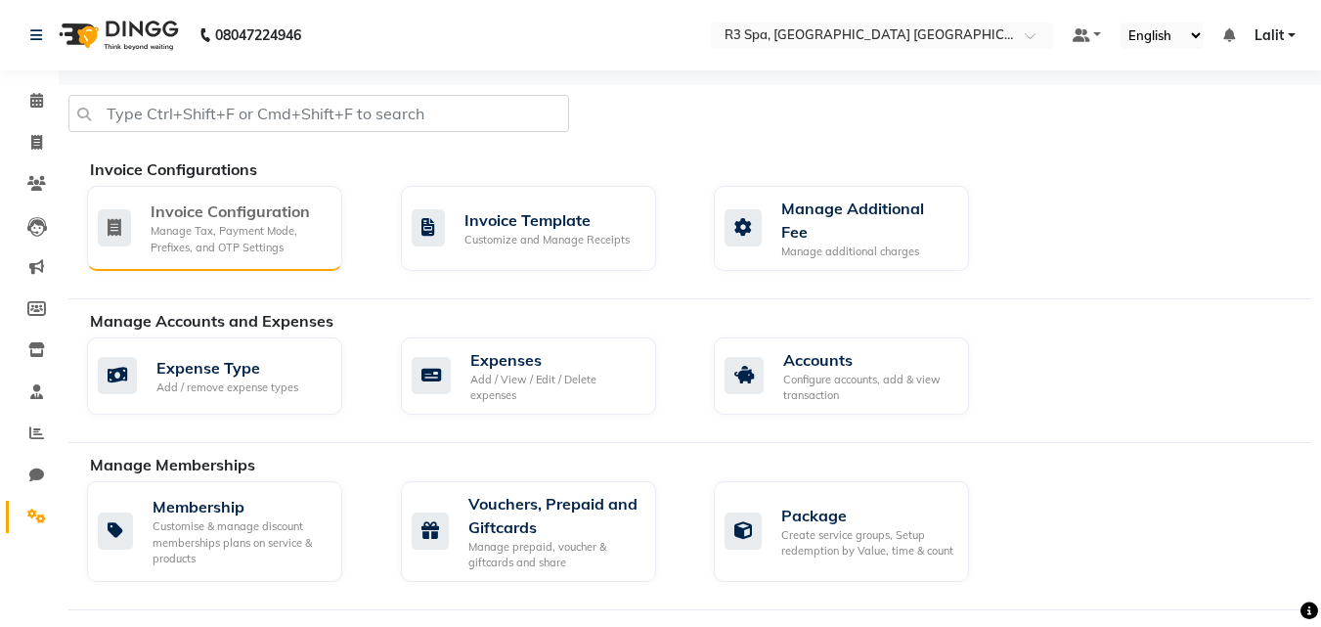
click at [340, 242] on div "Invoice Configuration Manage Tax, Payment Mode, Prefixes, and OTP Settings" at bounding box center [214, 228] width 255 height 85
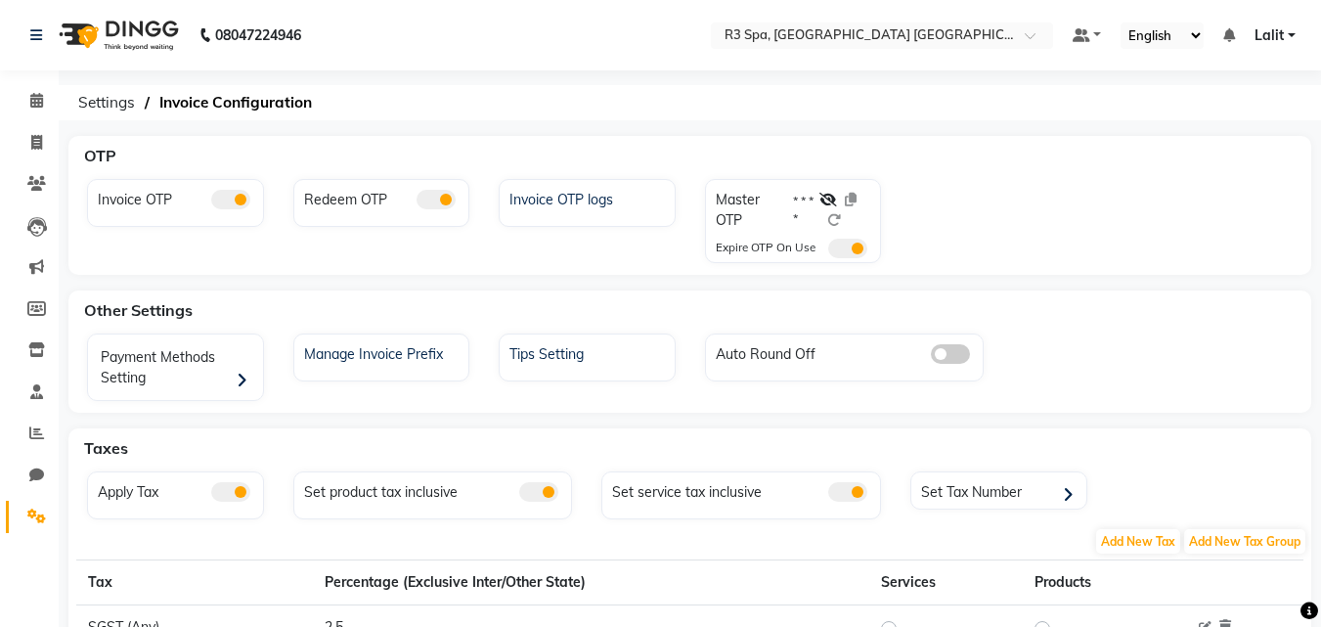
click at [594, 249] on div "Invoice OTP logs" at bounding box center [587, 221] width 206 height 84
click at [1137, 47] on select "English ENGLISH Español العربية मराठी हिंदी ગુજરાતી தமிழ் 中文" at bounding box center [1162, 35] width 83 height 26
click at [1022, 121] on div "08047224946 Select Location × R3 Spa, [GEOGRAPHIC_DATA] [GEOGRAPHIC_DATA] Defau…" at bounding box center [660, 427] width 1321 height 854
click at [577, 71] on div "08047224946 Select Location × R3 Spa, [GEOGRAPHIC_DATA] [GEOGRAPHIC_DATA] Defau…" at bounding box center [660, 427] width 1321 height 854
click at [985, 118] on ol "Settings Invoice Configuration" at bounding box center [686, 102] width 1236 height 35
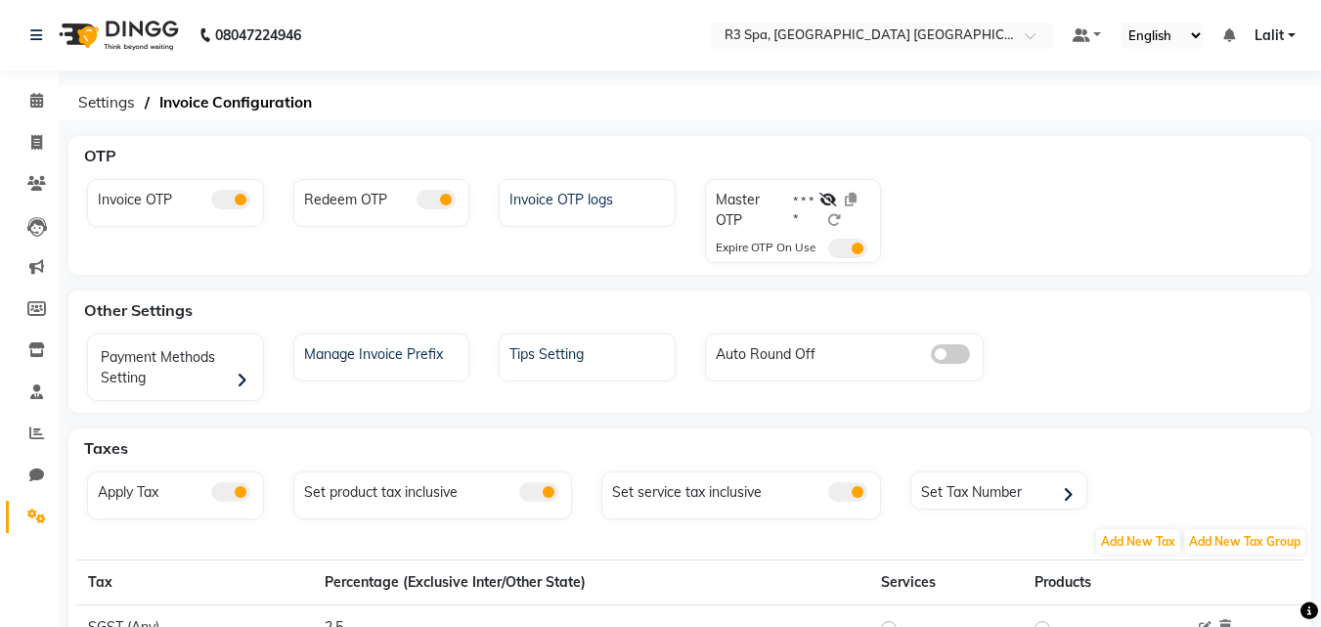
click at [665, 149] on div "OTP" at bounding box center [701, 155] width 1250 height 39
click at [40, 106] on icon at bounding box center [36, 100] width 13 height 15
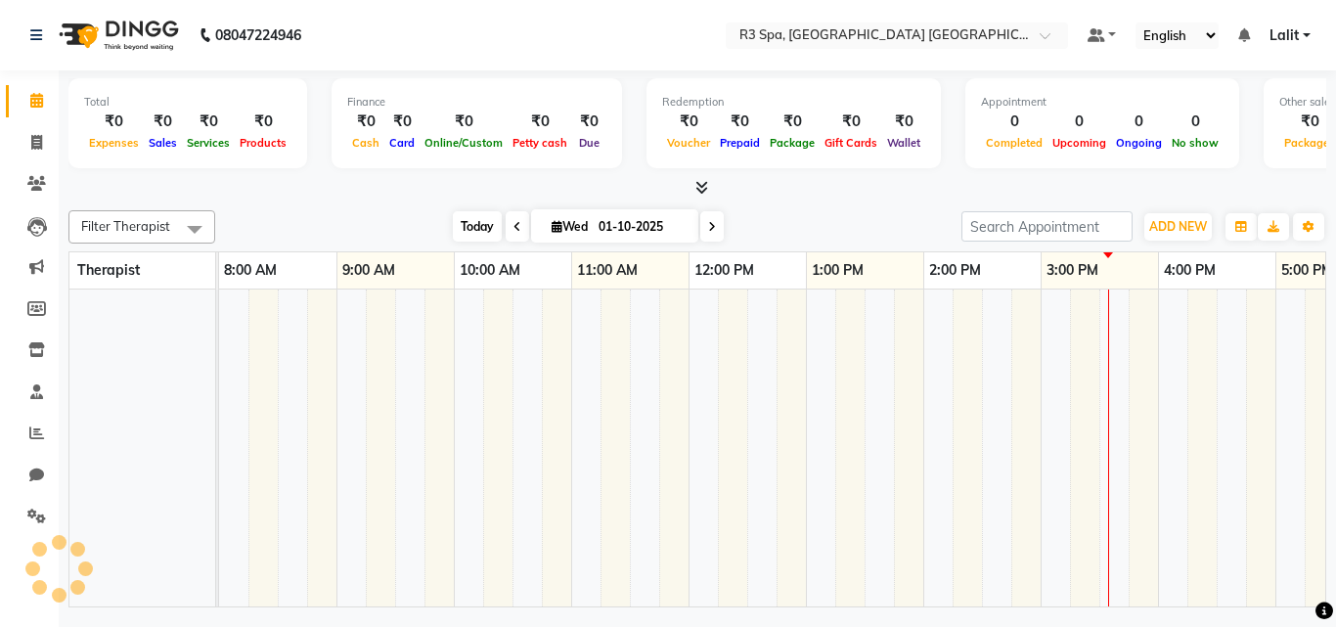
click at [461, 220] on span "Today" at bounding box center [477, 226] width 49 height 30
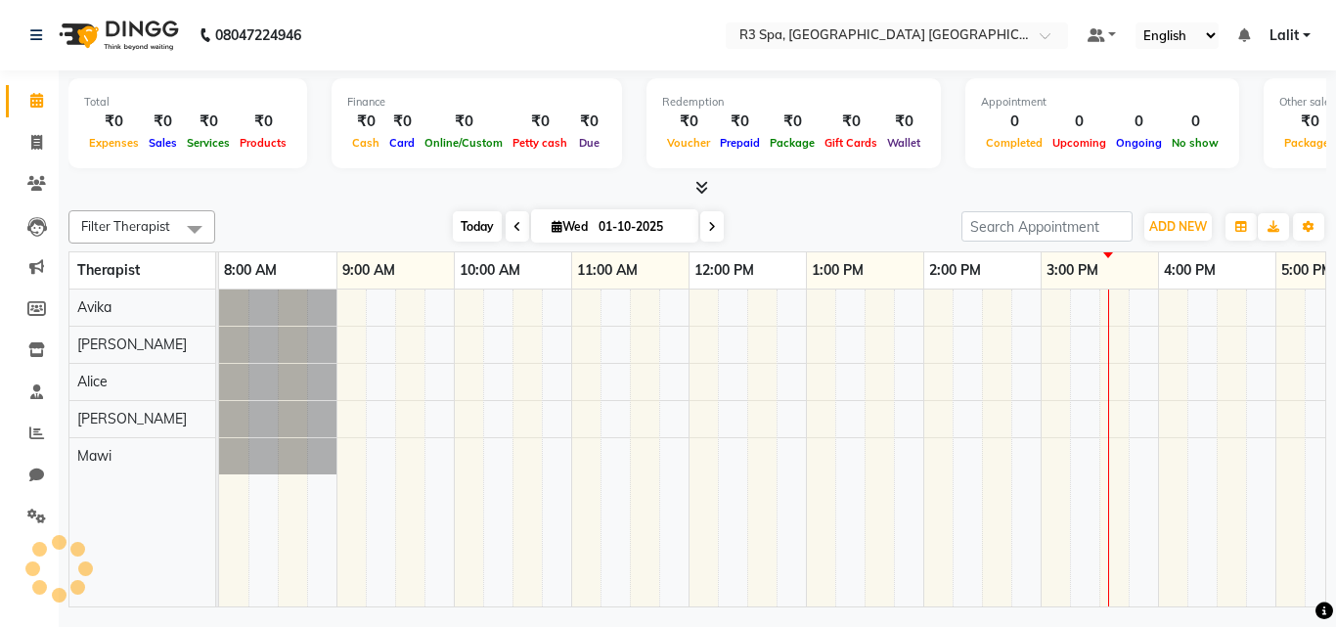
scroll to position [0, 419]
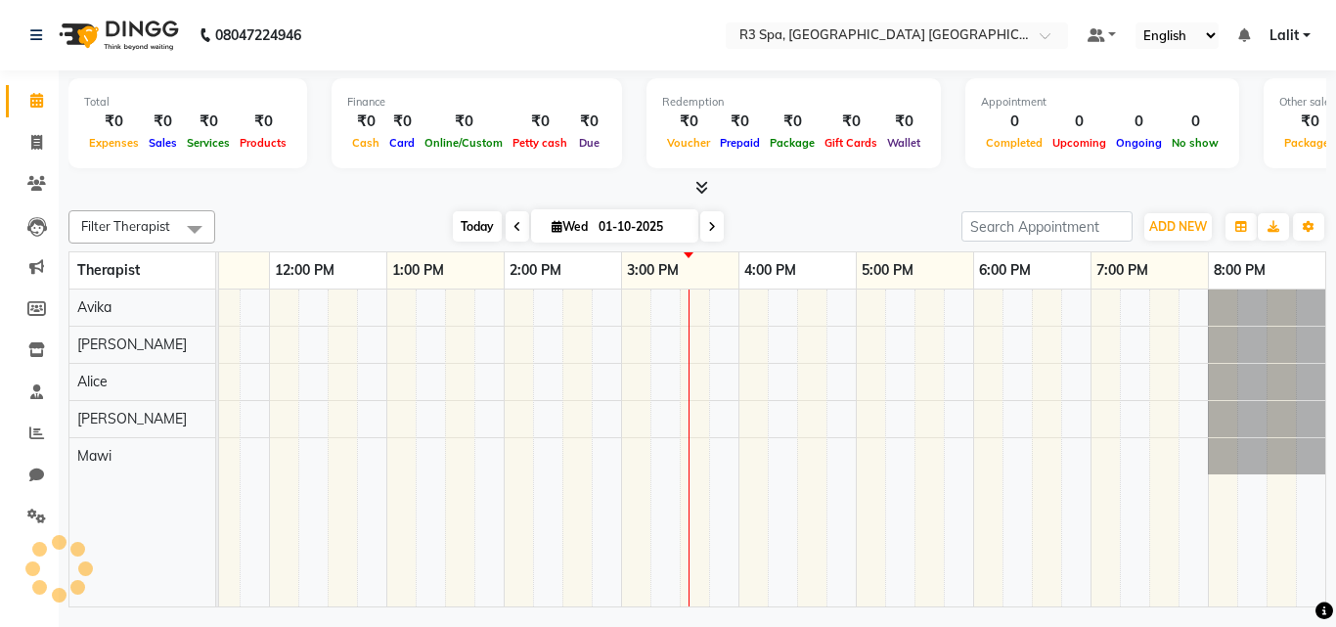
click at [461, 220] on span "Today" at bounding box center [477, 226] width 49 height 30
drag, startPoint x: 416, startPoint y: 204, endPoint x: 705, endPoint y: 212, distance: 289.5
click at [705, 212] on div "Filter Therapist Select All [PERSON_NAME] Avika [PERSON_NAME] [PERSON_NAME] [DA…" at bounding box center [697, 404] width 1258 height 405
click at [810, 201] on div "Total ₹0 Expenses ₹0 Sales ₹0 Services ₹0 Products Finance ₹0 Cash ₹0 Card ₹0 O…" at bounding box center [697, 341] width 1277 height 542
click at [467, 223] on span "Today" at bounding box center [477, 226] width 49 height 30
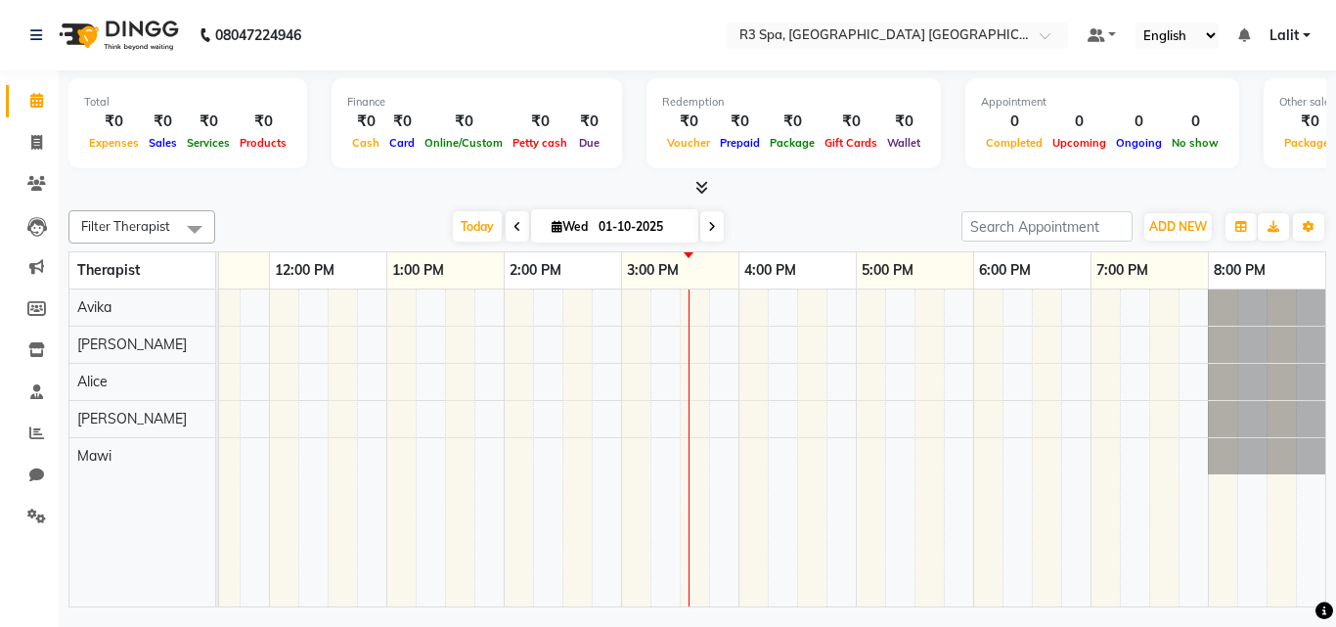
scroll to position [0, 0]
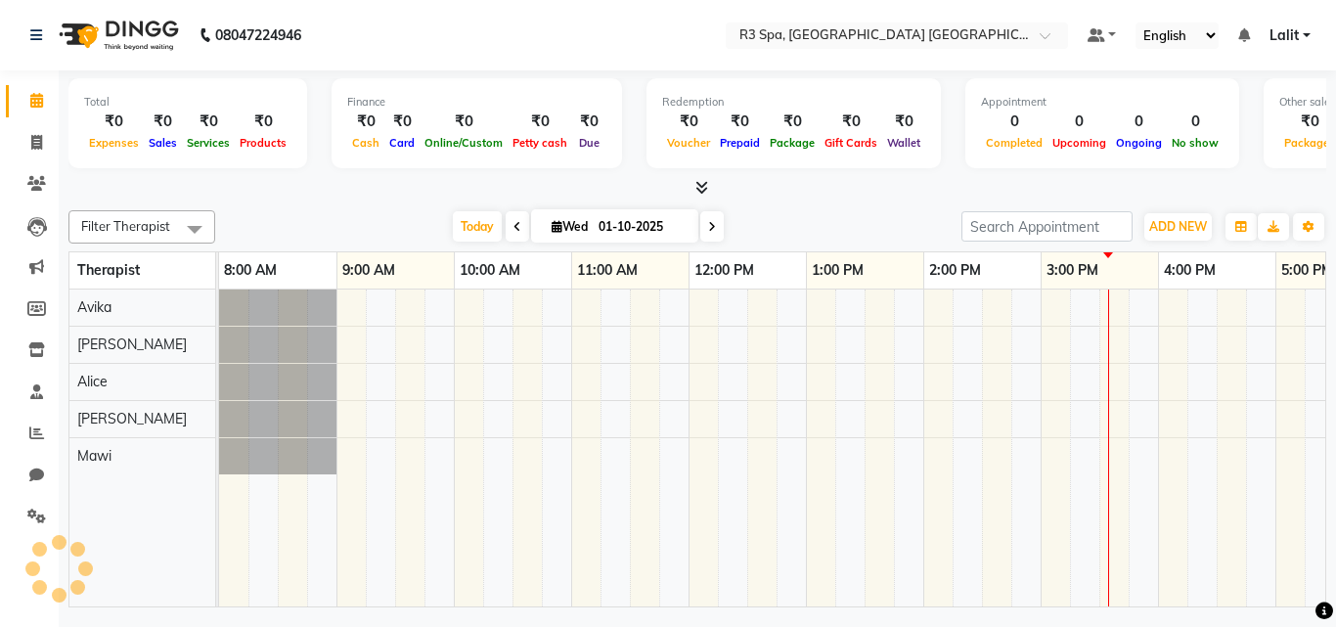
click at [396, 224] on div "[DATE] [DATE]" at bounding box center [588, 226] width 727 height 29
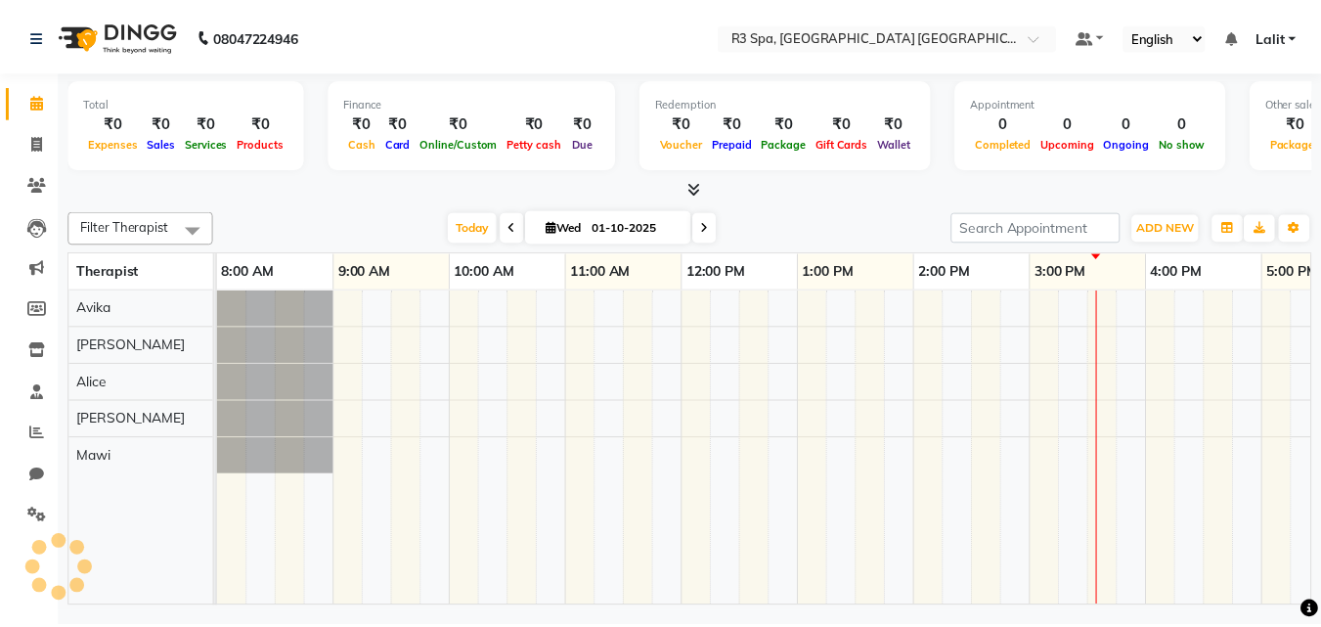
scroll to position [0, 419]
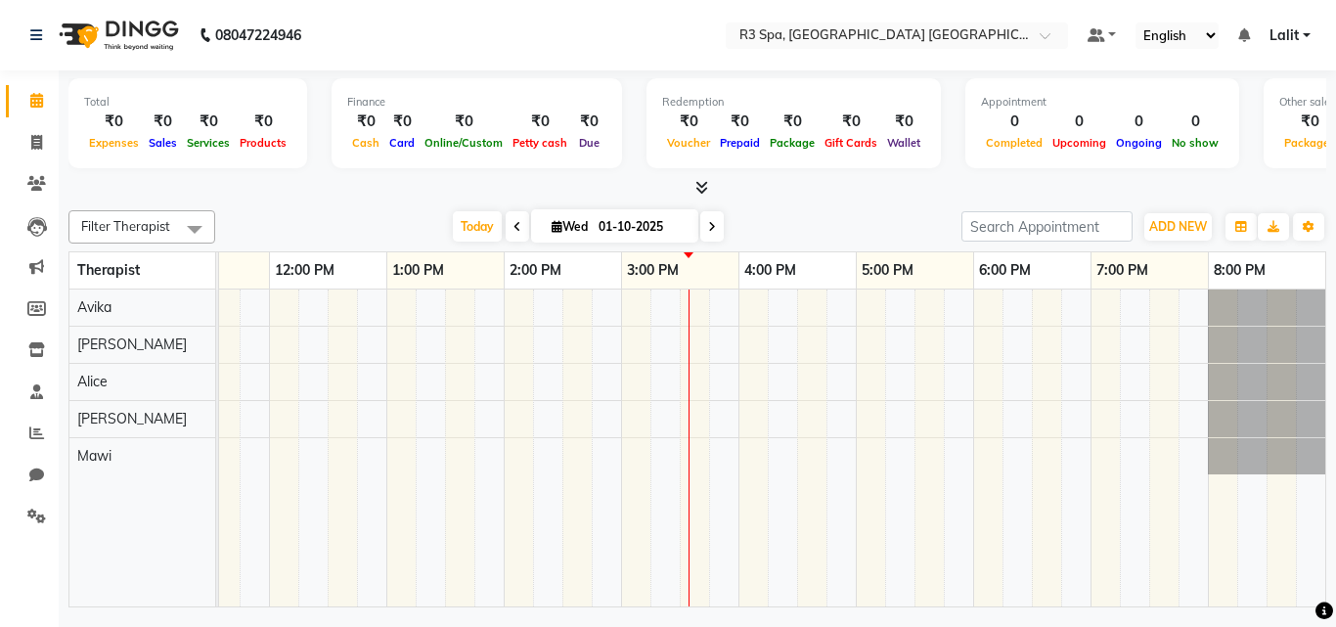
click at [364, 54] on nav "08047224946 Select Location × R3 Spa, [GEOGRAPHIC_DATA] [GEOGRAPHIC_DATA] Defau…" at bounding box center [668, 35] width 1336 height 70
click at [28, 432] on span at bounding box center [37, 433] width 34 height 22
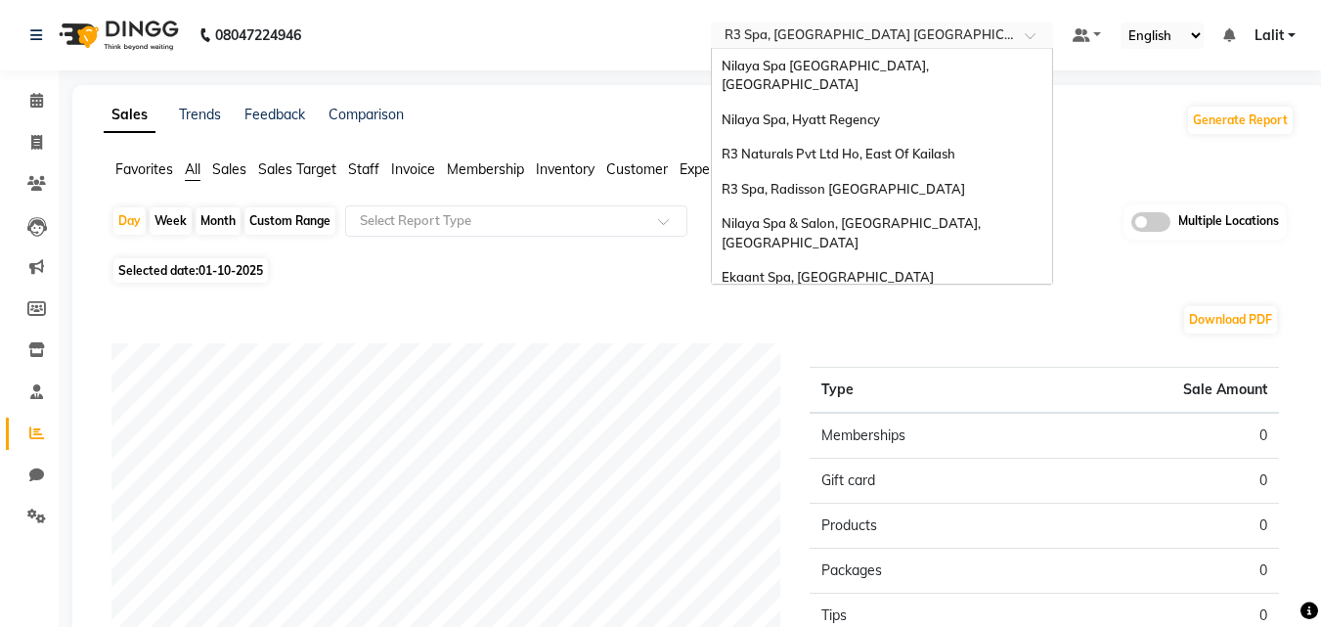
click at [750, 45] on input "text" at bounding box center [863, 37] width 284 height 20
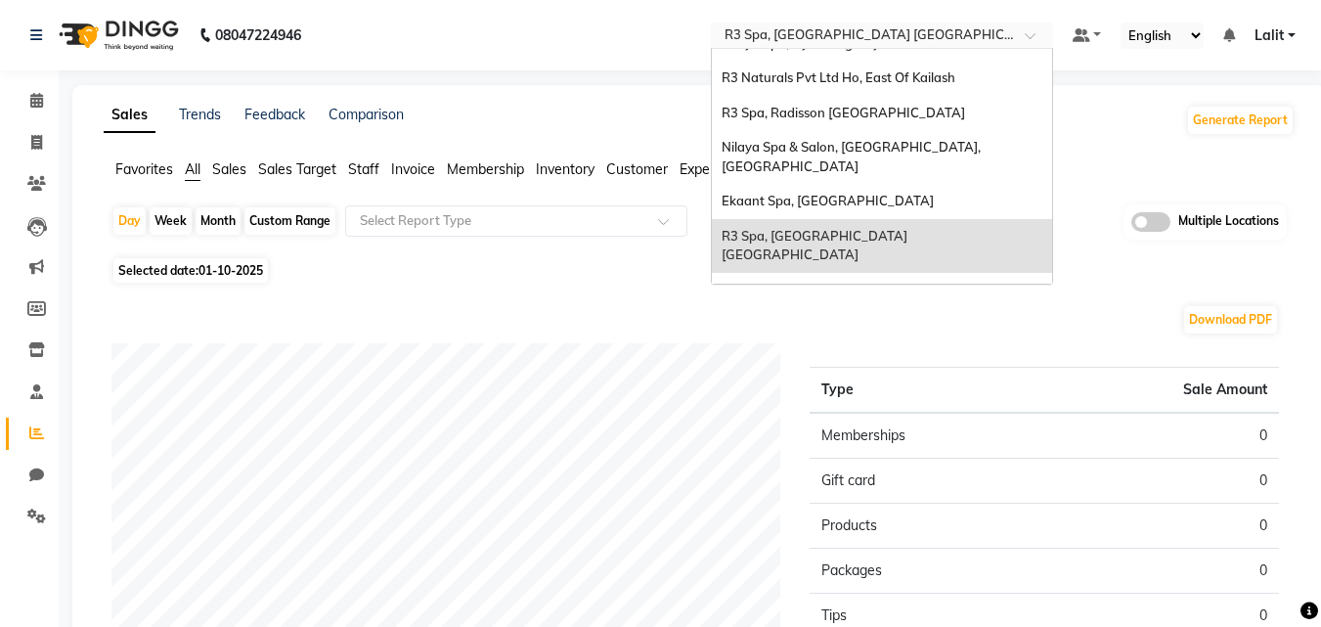
scroll to position [110, 0]
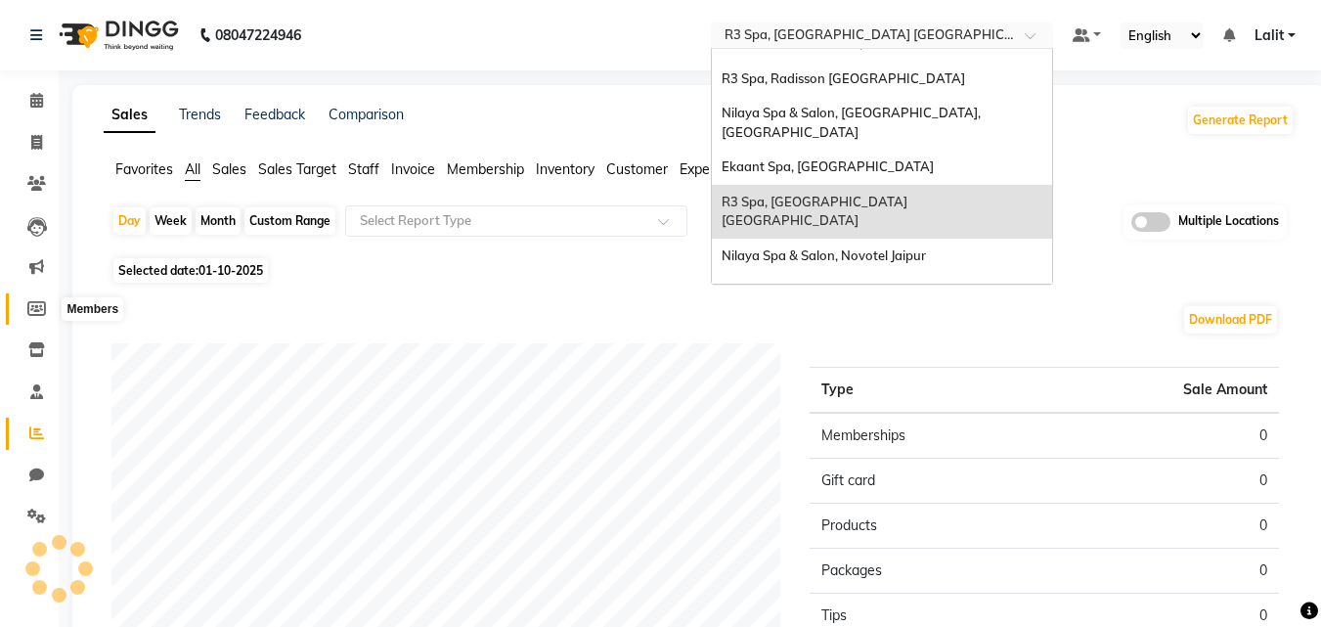
click at [36, 308] on icon at bounding box center [36, 308] width 19 height 15
select select
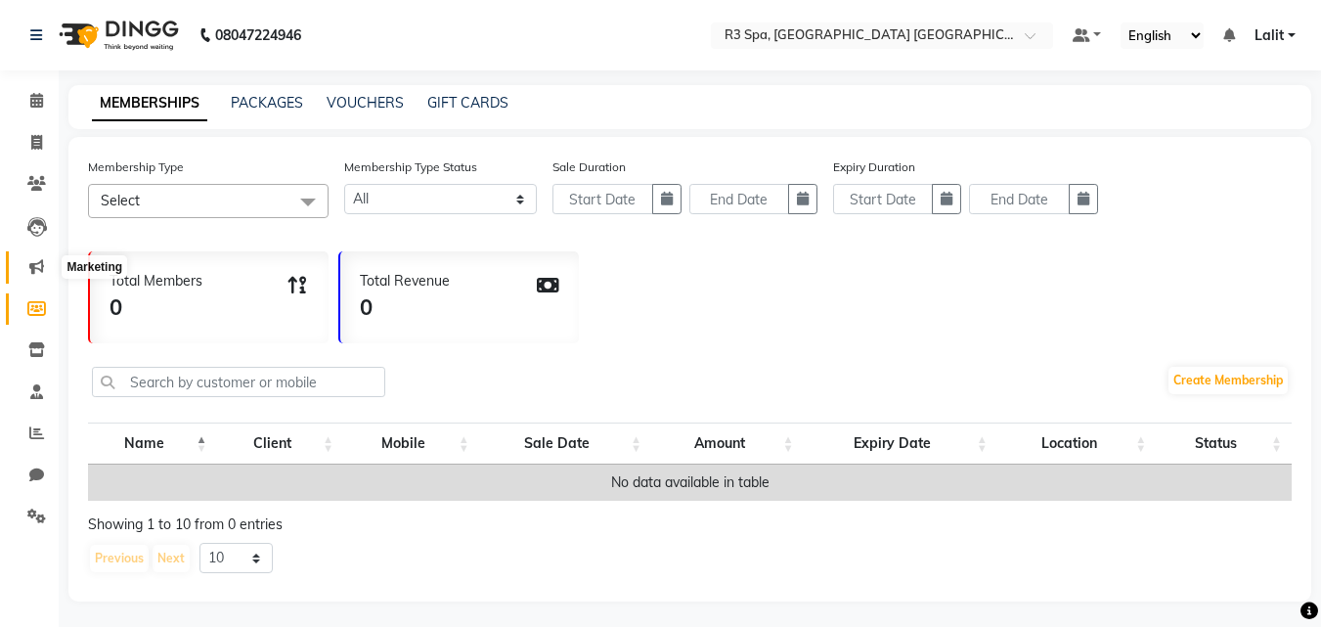
click at [35, 261] on icon at bounding box center [36, 266] width 15 height 15
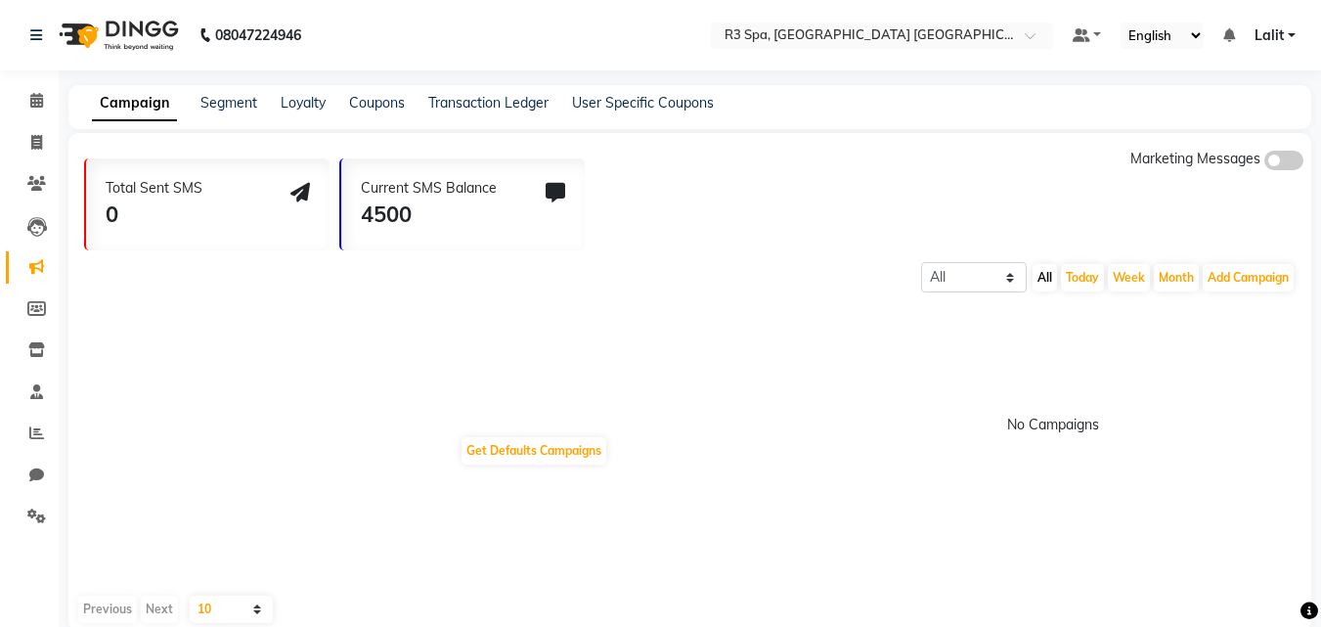
click at [36, 262] on icon at bounding box center [36, 266] width 15 height 15
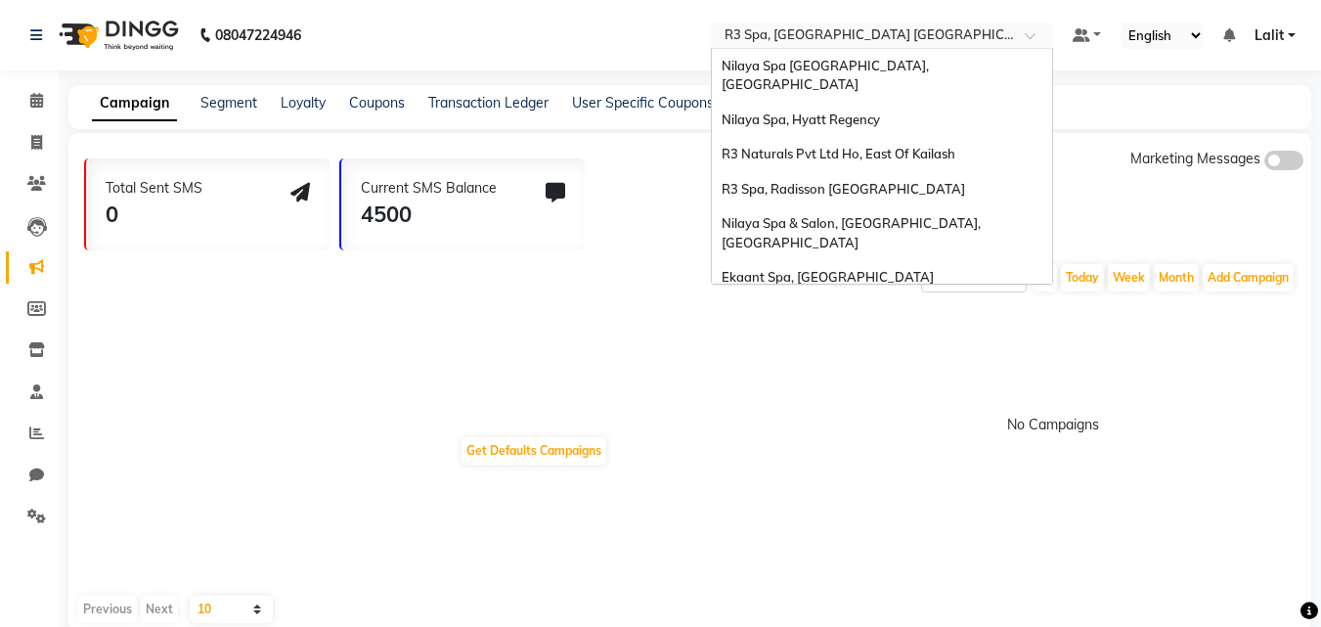
click at [901, 48] on ng-select "Select Location × R3 Spa, [GEOGRAPHIC_DATA] [GEOGRAPHIC_DATA] [GEOGRAPHIC_DATA]…" at bounding box center [882, 35] width 342 height 26
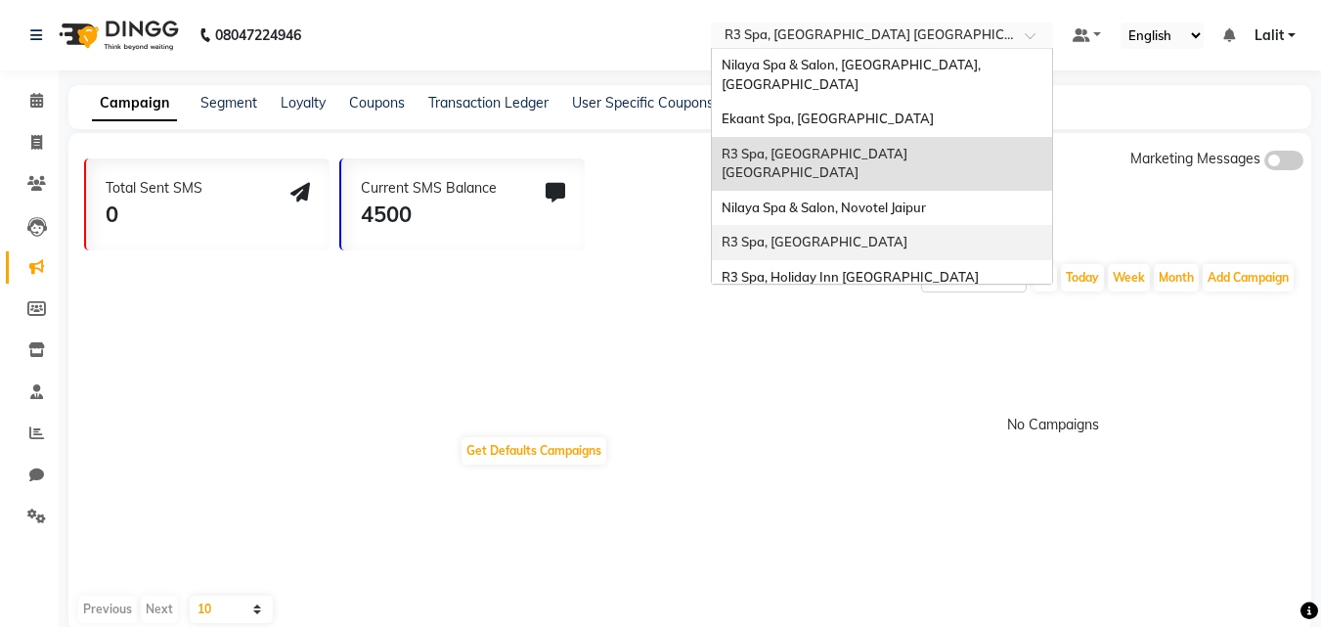
scroll to position [110, 0]
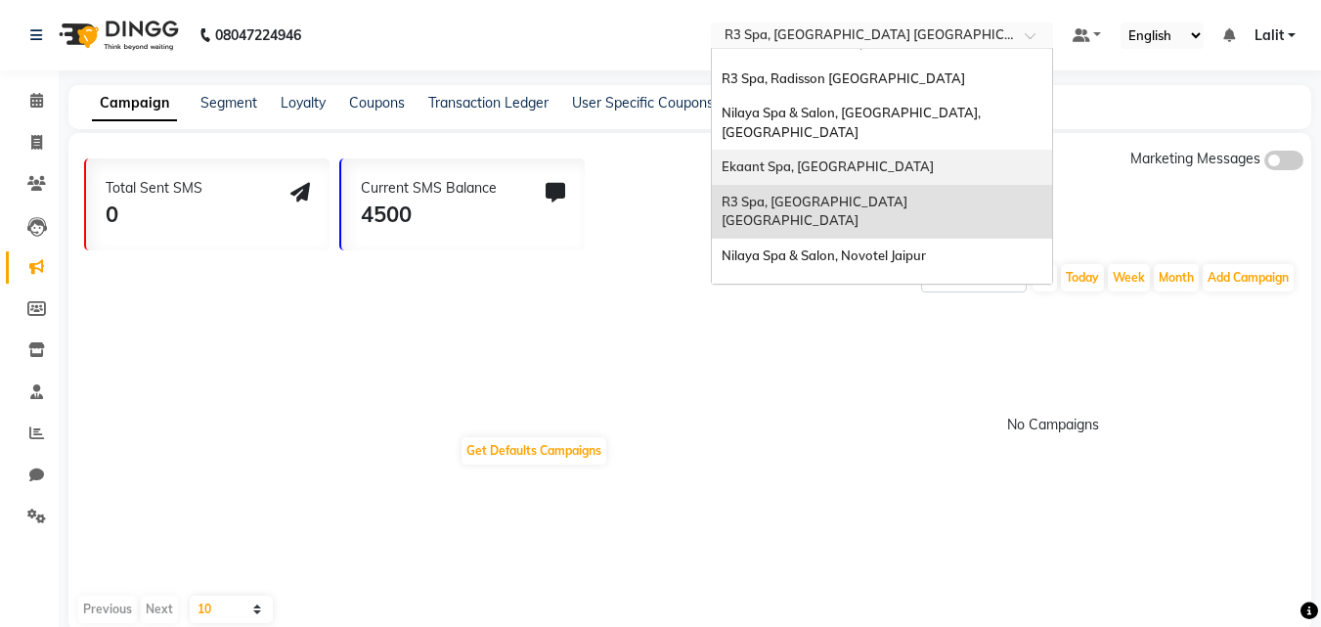
click at [811, 158] on span "Ekaant Spa, [GEOGRAPHIC_DATA]" at bounding box center [828, 166] width 212 height 16
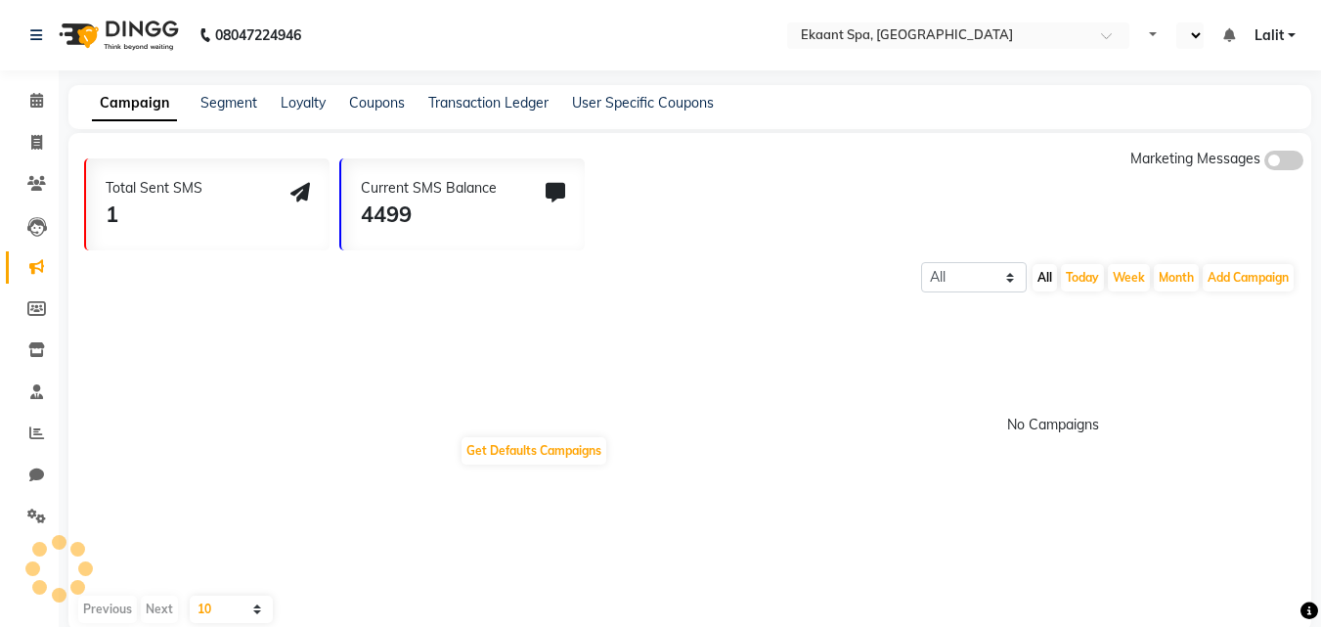
select select "en"
click at [458, 218] on div "4499" at bounding box center [429, 215] width 136 height 32
click at [383, 242] on div "Current SMS Balance 4499" at bounding box center [462, 204] width 243 height 92
click at [382, 231] on div "Current SMS Balance 4499" at bounding box center [462, 204] width 243 height 92
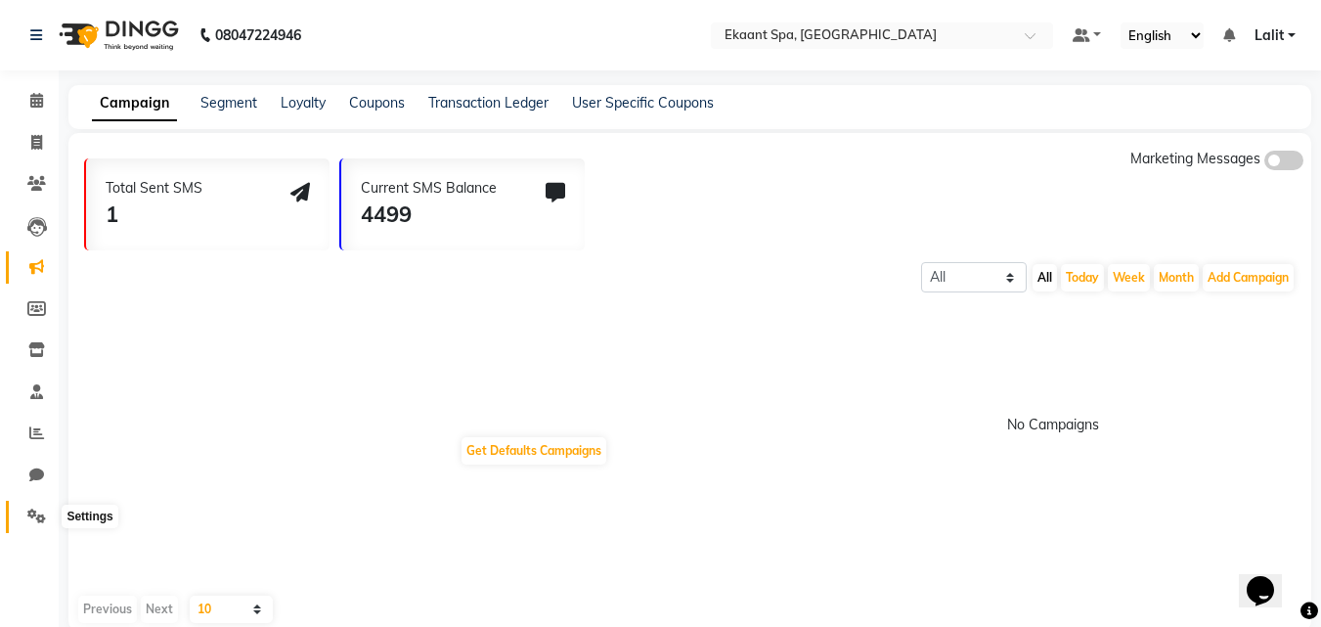
click at [36, 515] on icon at bounding box center [36, 515] width 19 height 15
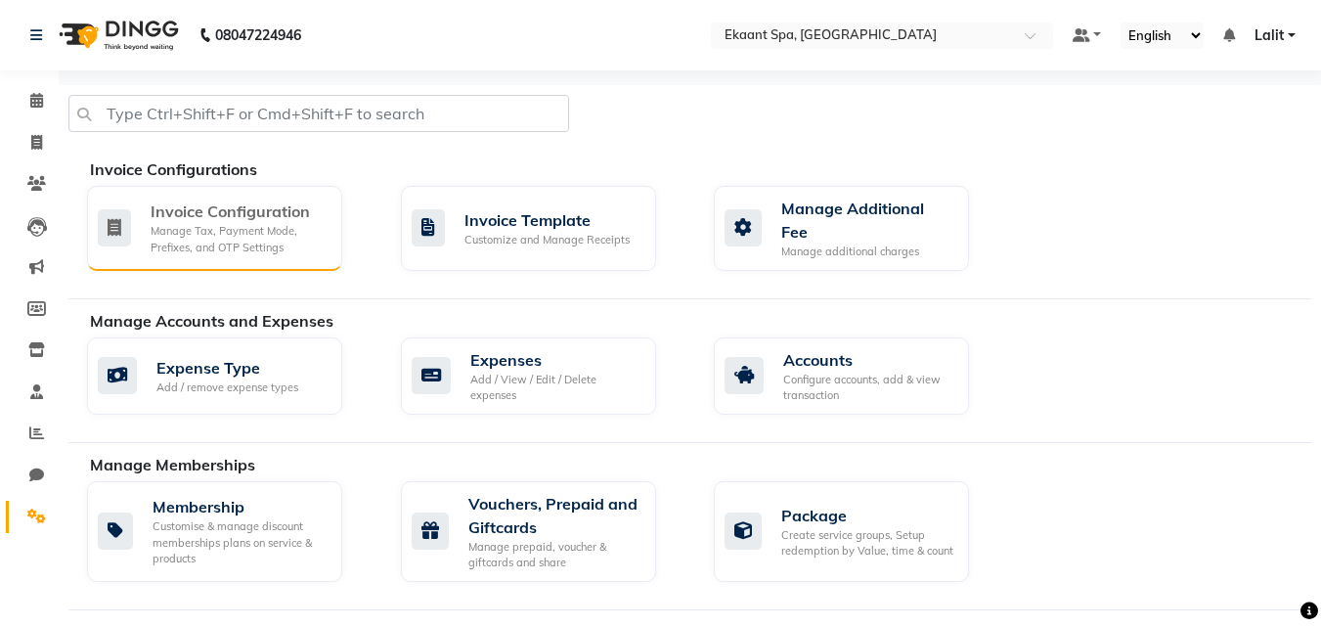
click at [250, 243] on div "Manage Tax, Payment Mode, Prefixes, and OTP Settings" at bounding box center [239, 239] width 176 height 32
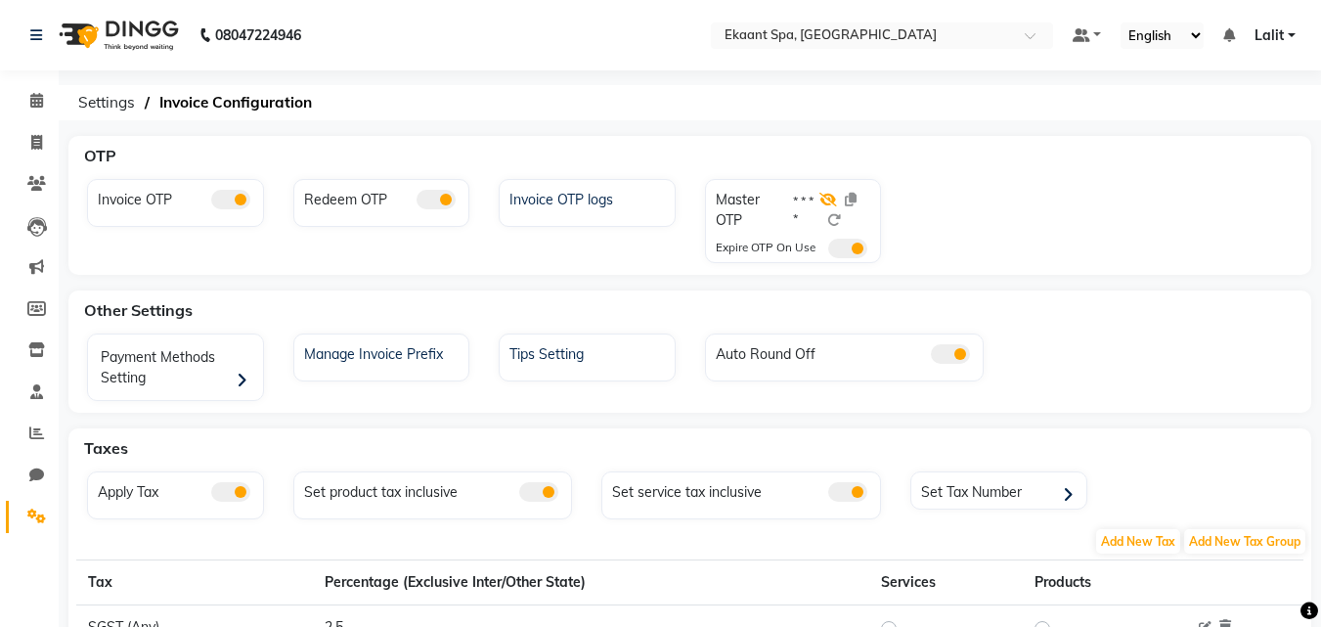
click at [826, 199] on icon at bounding box center [828, 200] width 18 height 14
click at [839, 222] on icon at bounding box center [835, 220] width 14 height 14
click at [837, 218] on icon at bounding box center [835, 220] width 14 height 14
click at [743, 166] on div "OTP" at bounding box center [701, 155] width 1250 height 39
click at [136, 110] on span "Settings" at bounding box center [106, 102] width 76 height 35
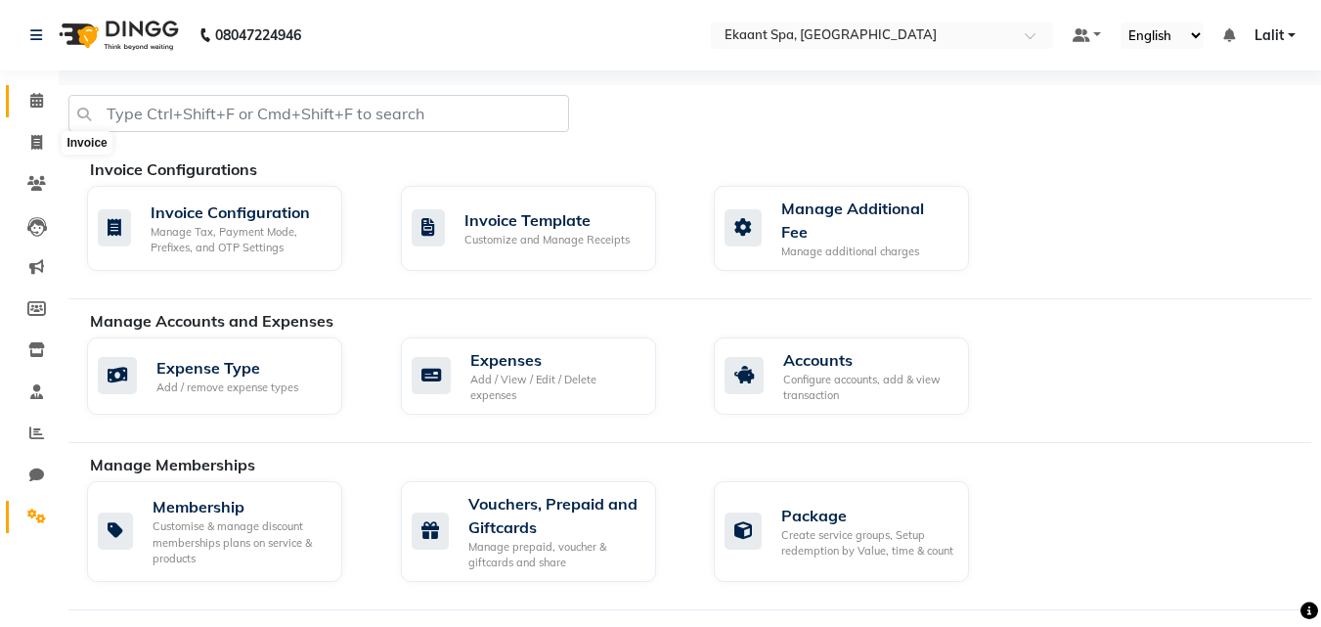
click at [46, 104] on span at bounding box center [37, 101] width 34 height 22
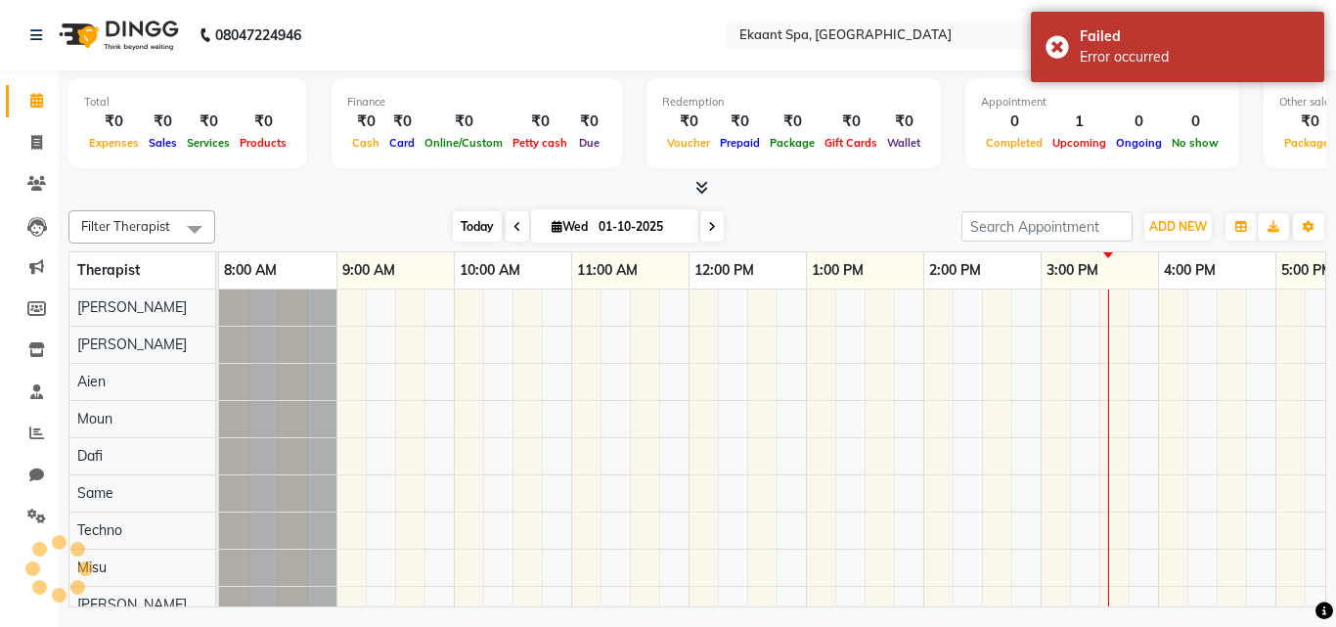
scroll to position [0, 419]
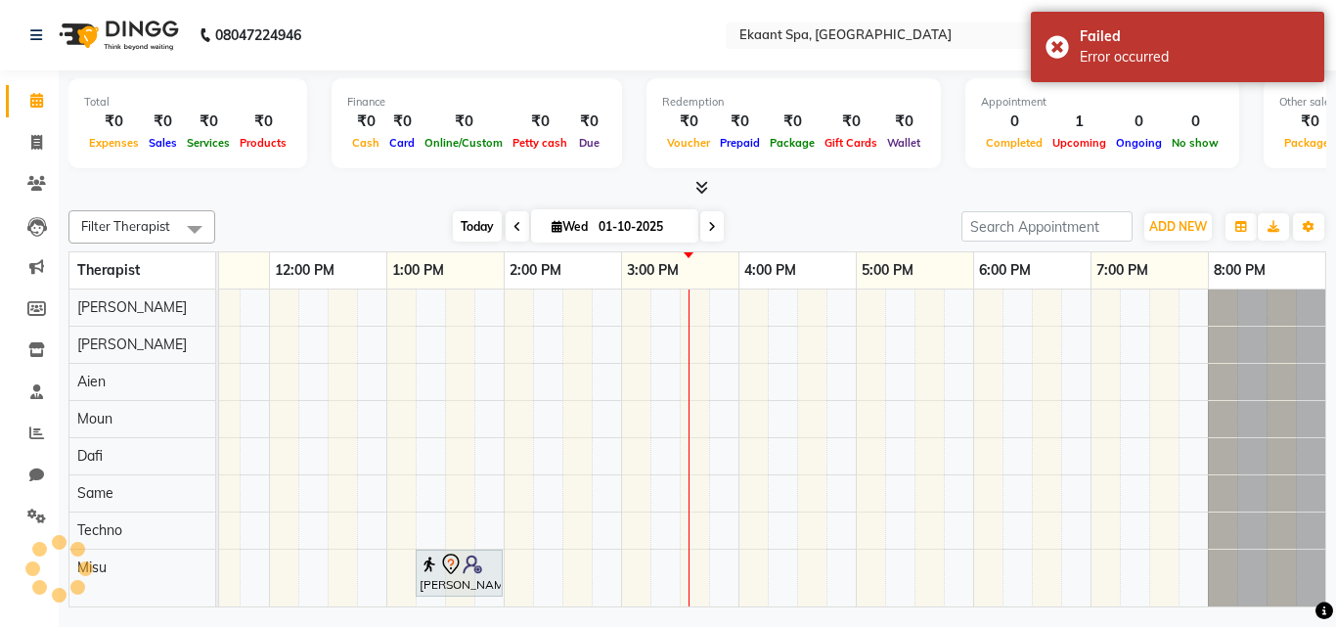
click at [469, 217] on span "Today" at bounding box center [477, 226] width 49 height 30
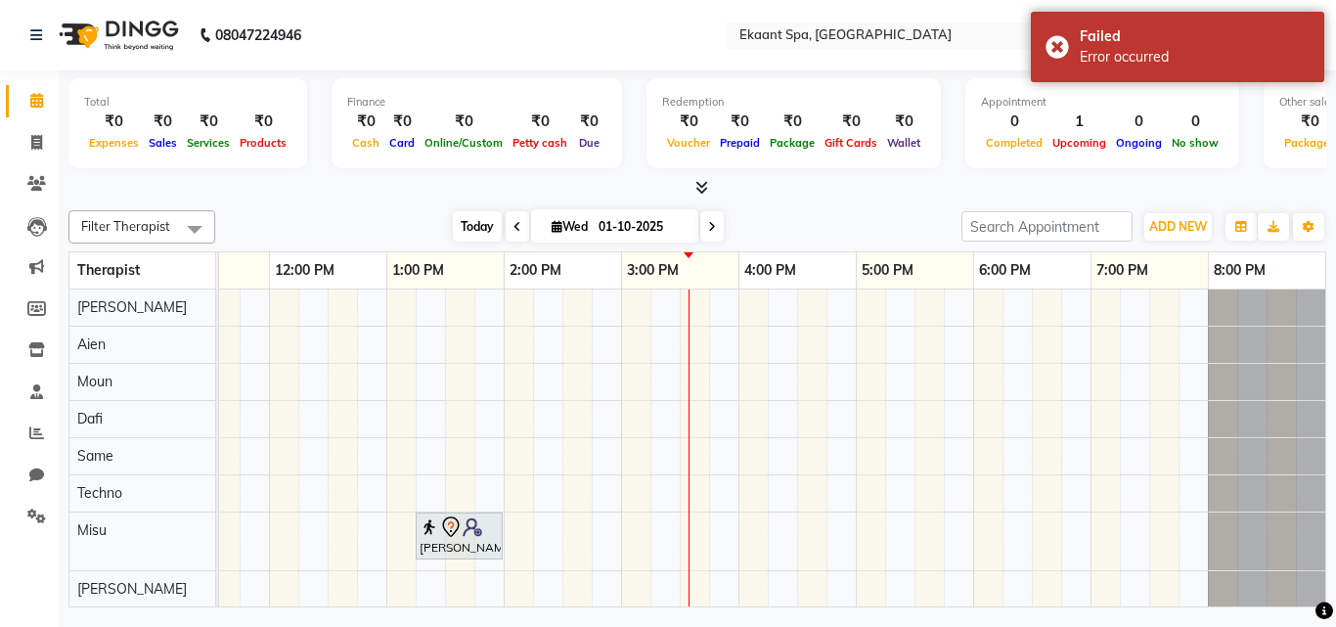
scroll to position [53, 0]
click at [476, 224] on span "Today" at bounding box center [477, 226] width 49 height 30
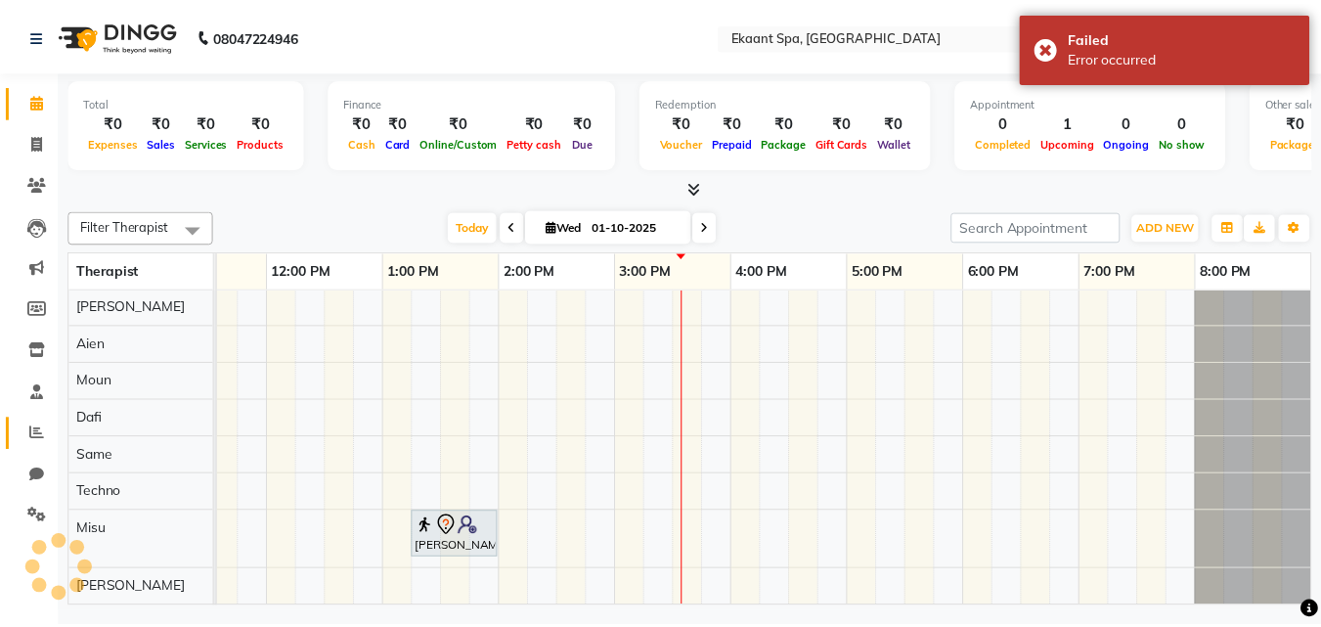
scroll to position [53, 434]
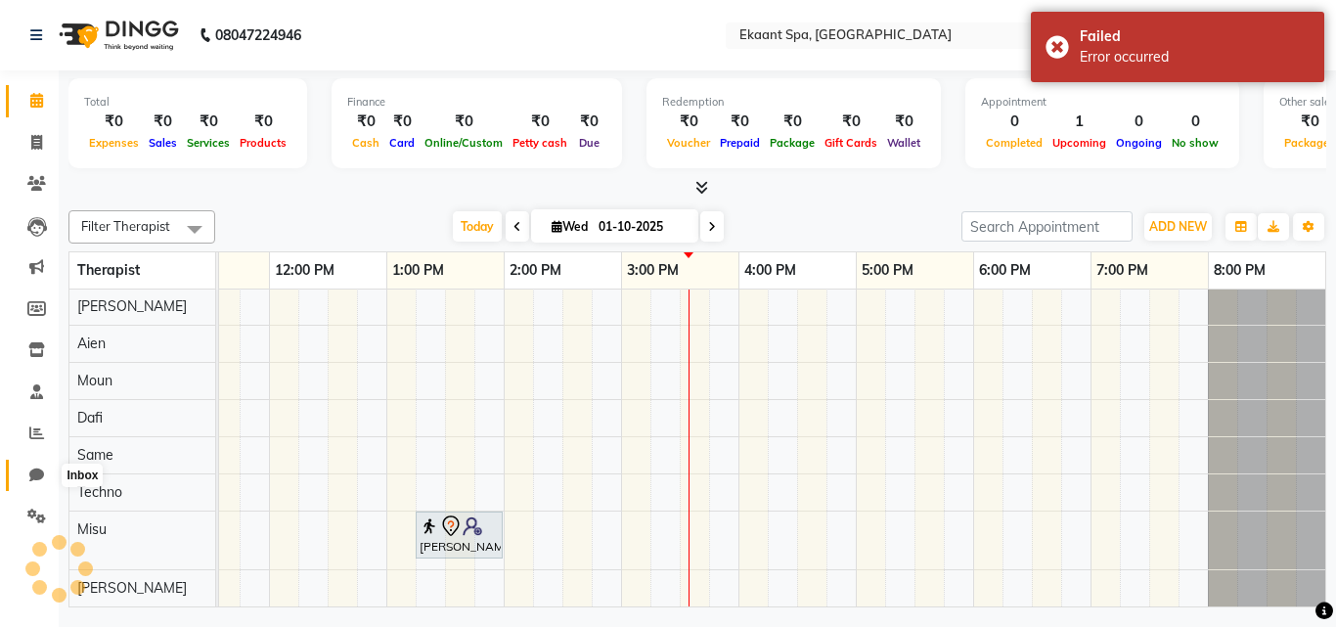
click at [36, 478] on icon at bounding box center [36, 474] width 15 height 15
select select "100"
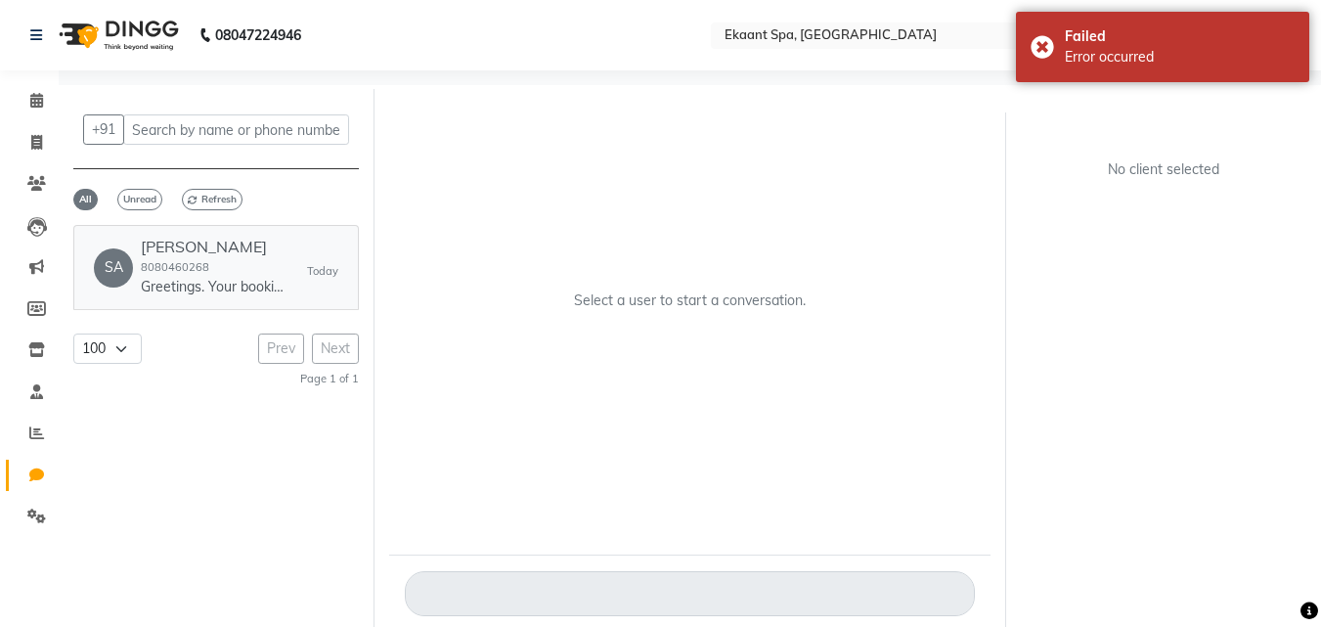
click at [194, 269] on small "8080460268" at bounding box center [175, 267] width 68 height 14
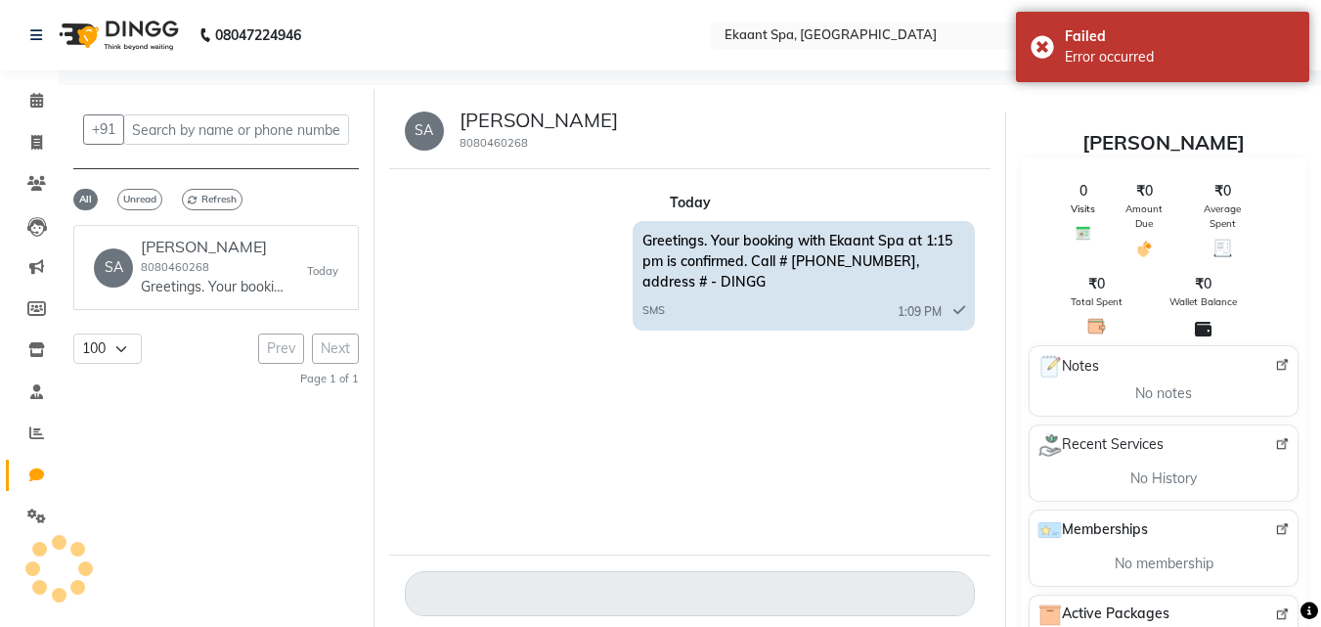
click at [640, 293] on div "Greetings. Your booking with Ekaant Spa at 1:15 pm is confirmed. Call # [PHONE_…" at bounding box center [804, 276] width 342 height 110
click at [732, 264] on span "Greetings. Your booking with Ekaant Spa at 1:15 pm is confirmed. Call # [PHONE_…" at bounding box center [797, 261] width 310 height 59
click at [800, 262] on span "Greetings. Your booking with Ekaant Spa at 1:15 pm is confirmed. Call # [PHONE_…" at bounding box center [797, 261] width 310 height 59
click at [861, 264] on span "Greetings. Your booking with Ekaant Spa at 1:15 pm is confirmed. Call # [PHONE_…" at bounding box center [797, 261] width 310 height 59
click at [840, 260] on span "Greetings. Your booking with Ekaant Spa at 1:15 pm is confirmed. Call # [PHONE_…" at bounding box center [797, 261] width 310 height 59
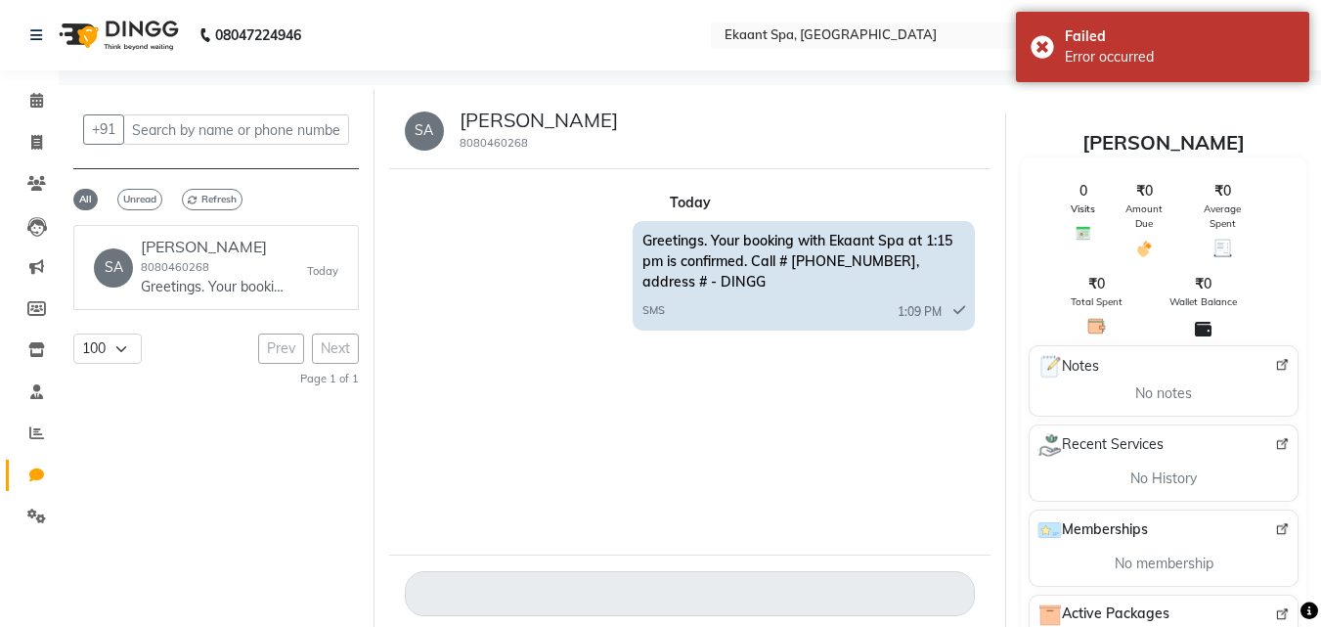
click at [599, 204] on div "Today" at bounding box center [690, 203] width 571 height 21
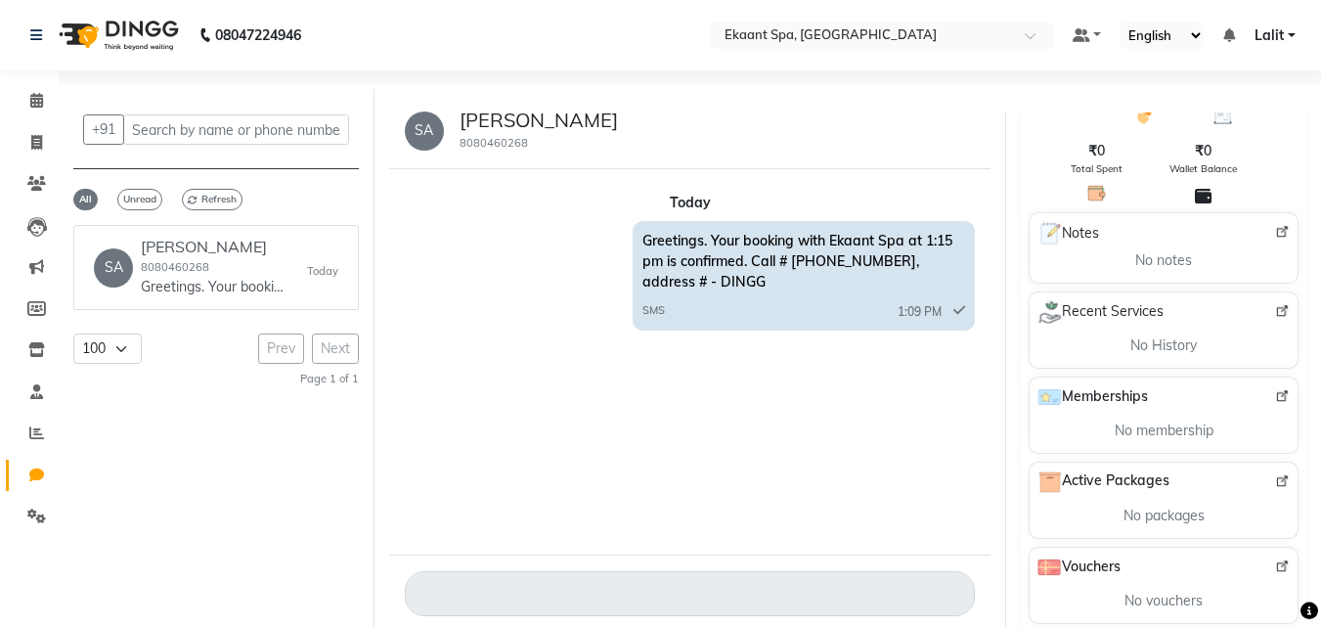
click at [37, 499] on li "Settings" at bounding box center [29, 517] width 59 height 42
click at [40, 501] on link "Settings" at bounding box center [29, 517] width 47 height 32
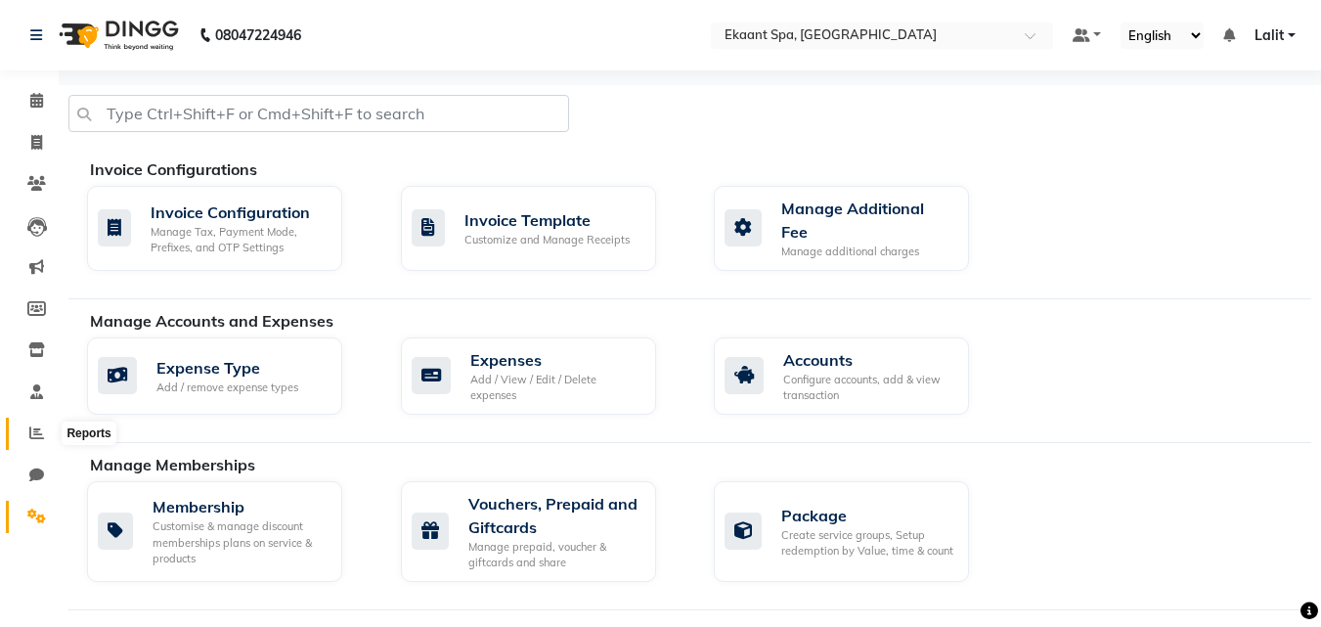
click at [35, 421] on link "Reports" at bounding box center [29, 434] width 47 height 32
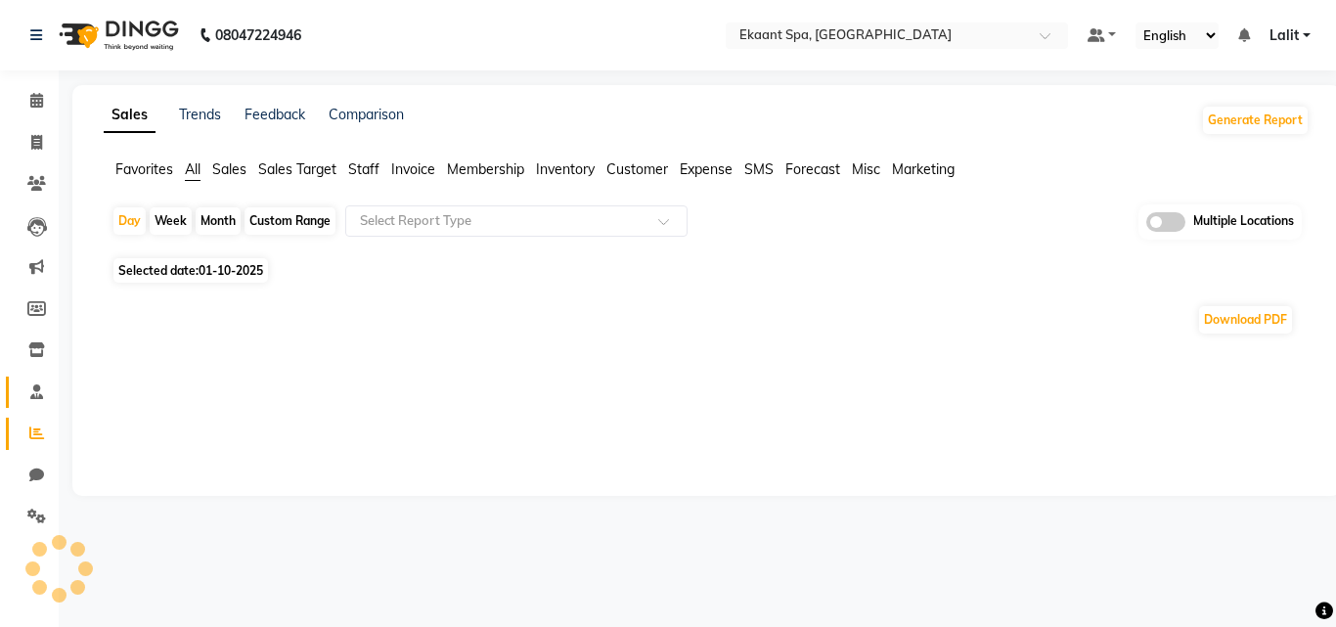
click at [47, 381] on span at bounding box center [37, 392] width 34 height 22
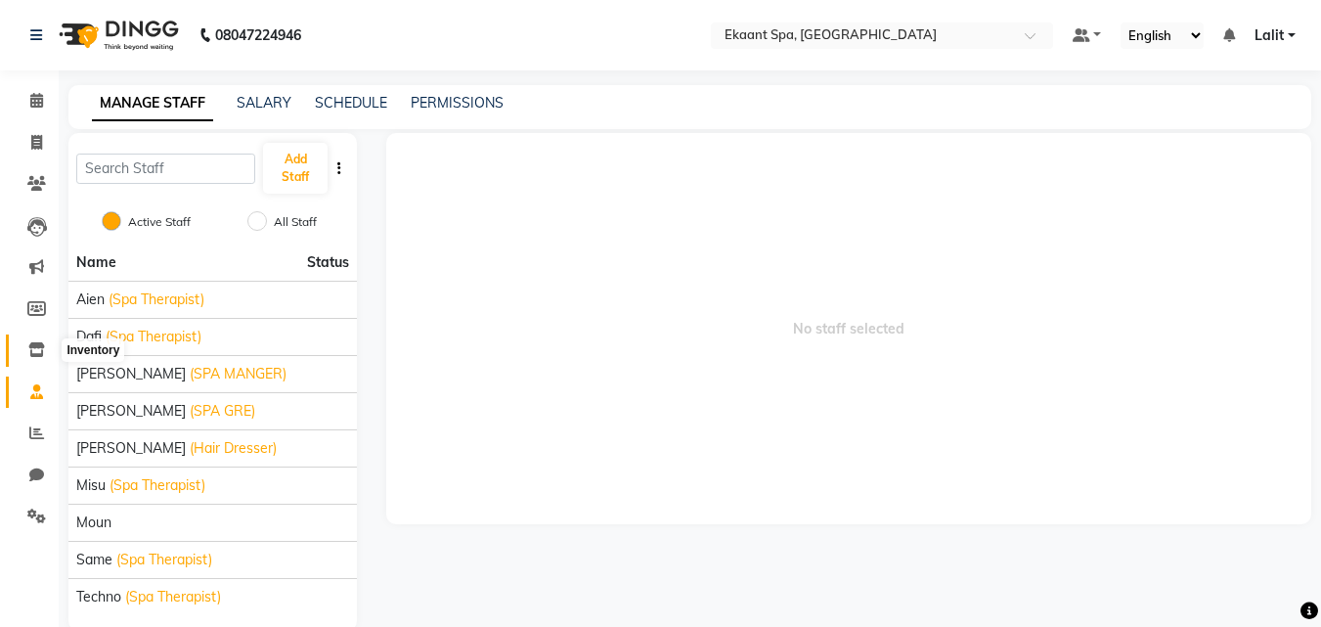
click at [37, 358] on span at bounding box center [37, 350] width 34 height 22
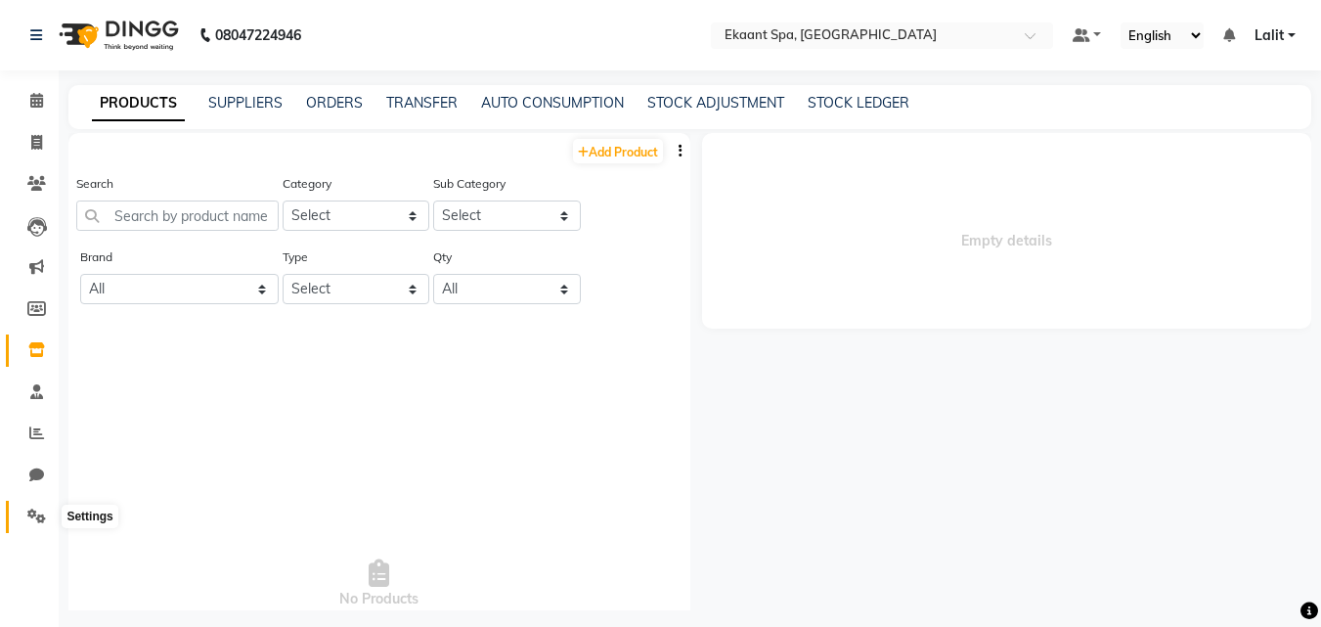
click at [31, 520] on icon at bounding box center [36, 515] width 19 height 15
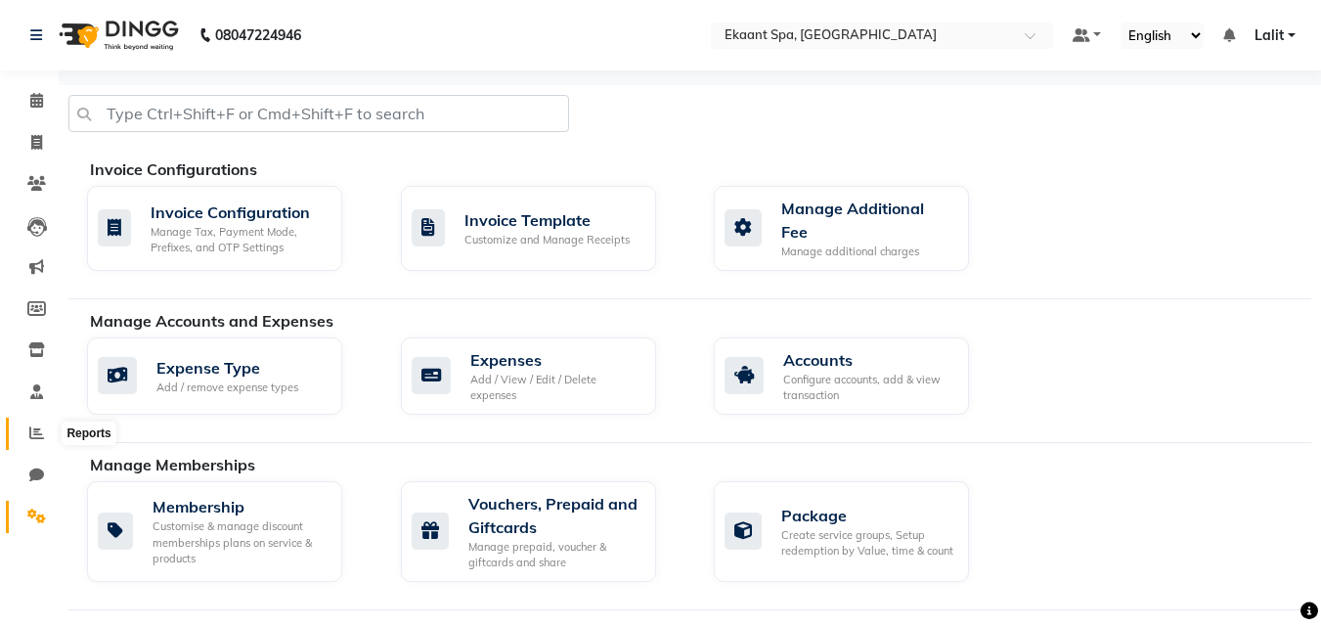
click at [22, 436] on span at bounding box center [37, 433] width 34 height 22
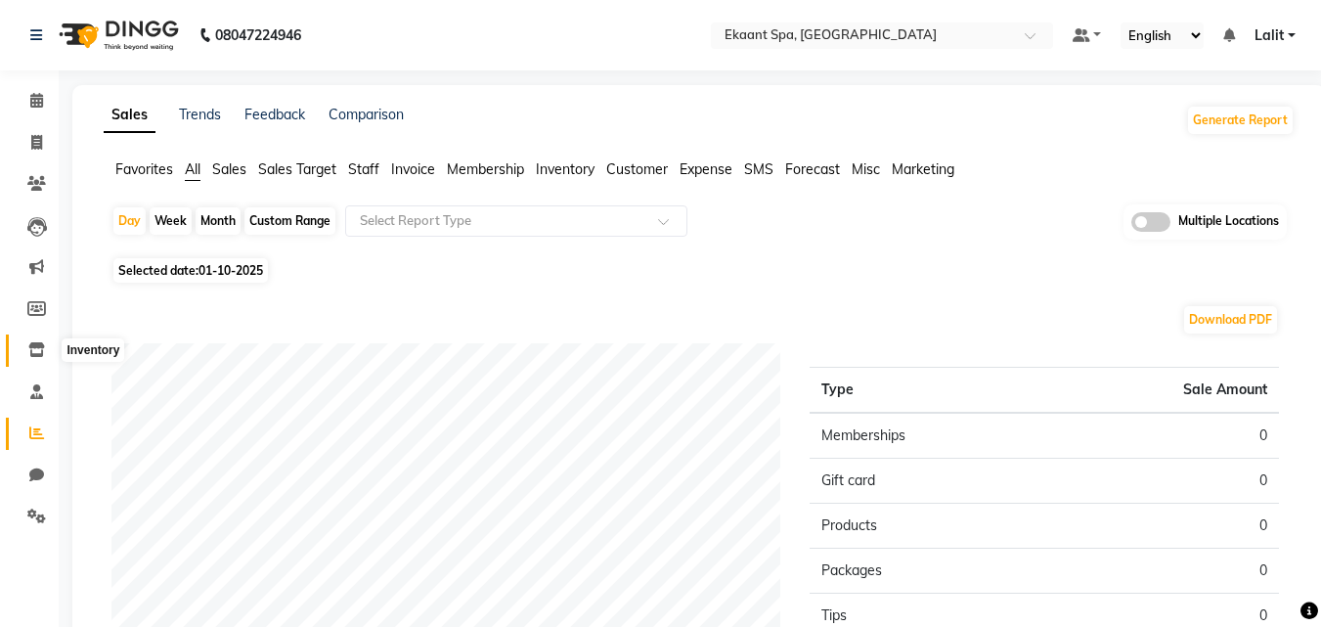
click at [39, 346] on icon at bounding box center [36, 349] width 17 height 15
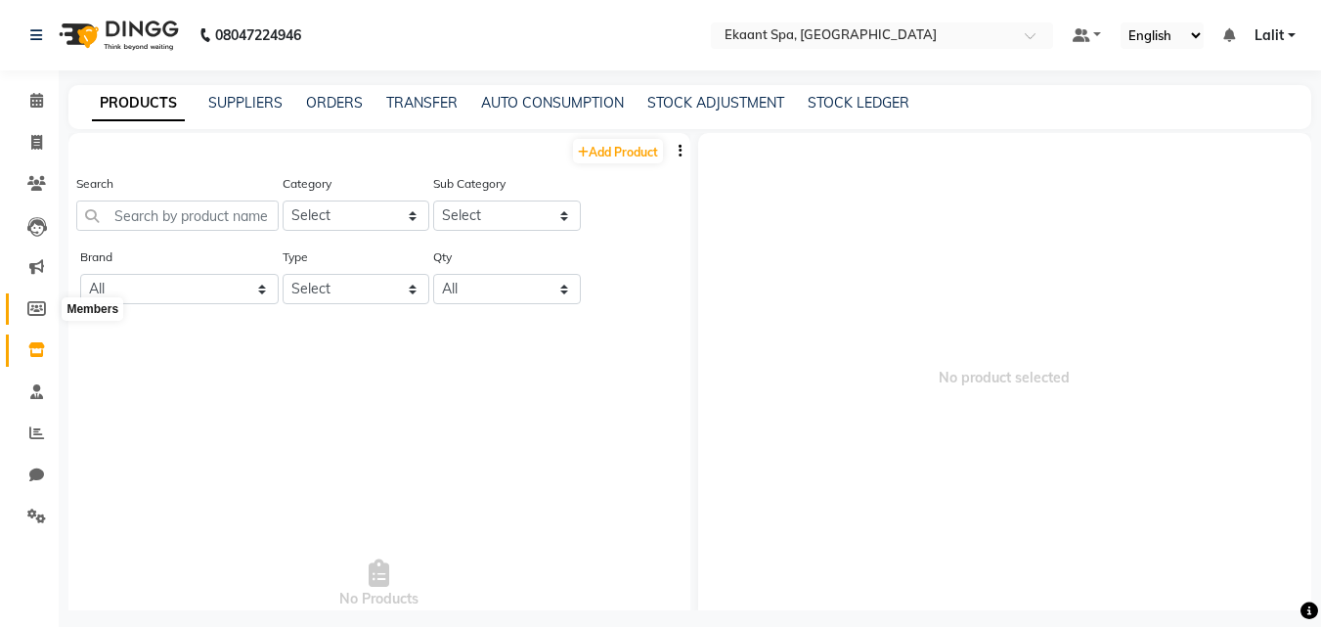
click at [39, 310] on icon at bounding box center [36, 308] width 19 height 15
select select
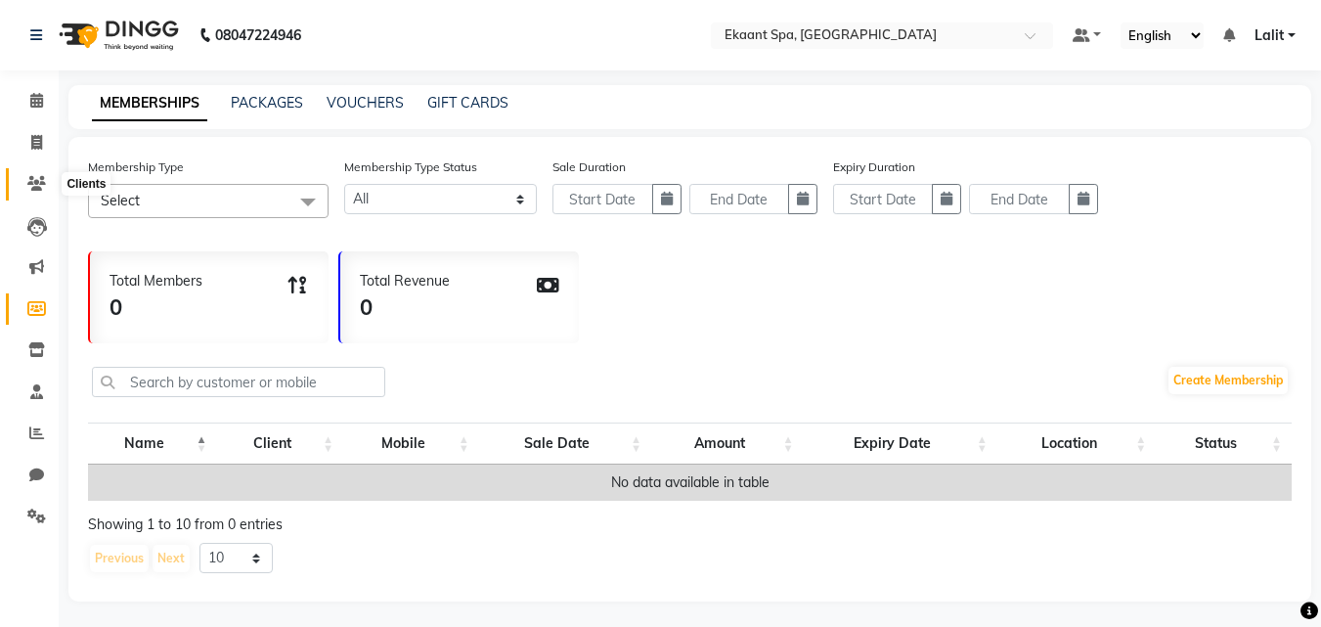
click at [42, 189] on icon at bounding box center [36, 183] width 19 height 15
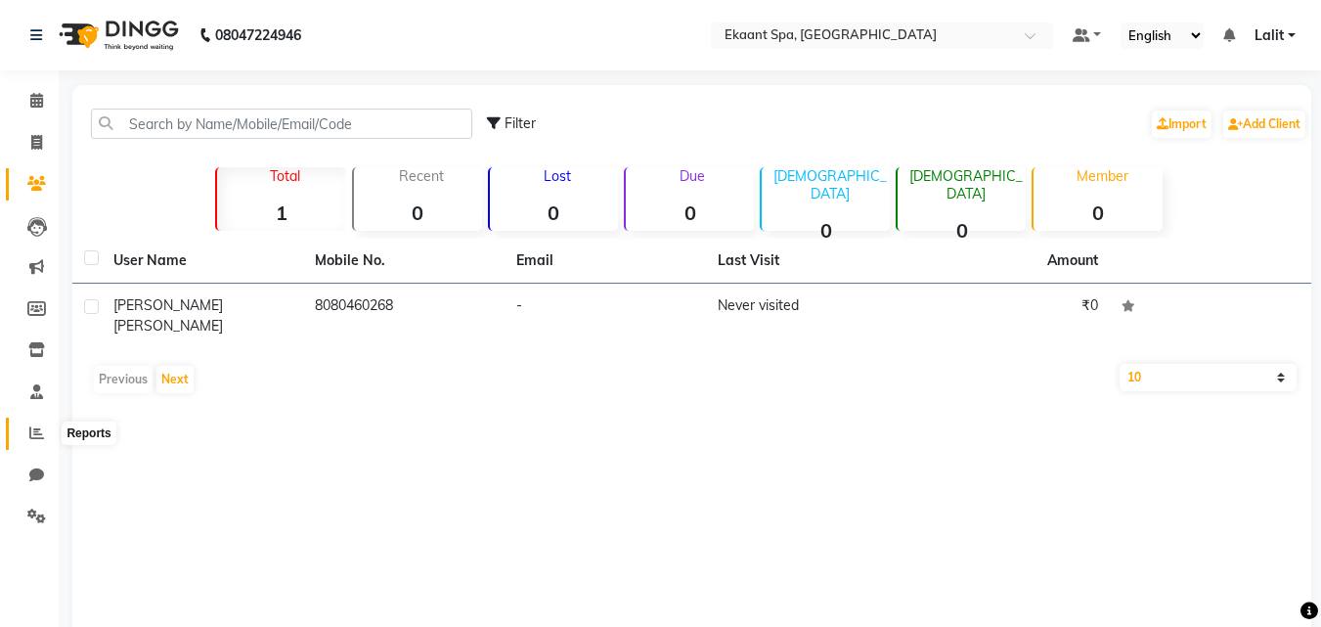
click at [36, 423] on span at bounding box center [37, 433] width 34 height 22
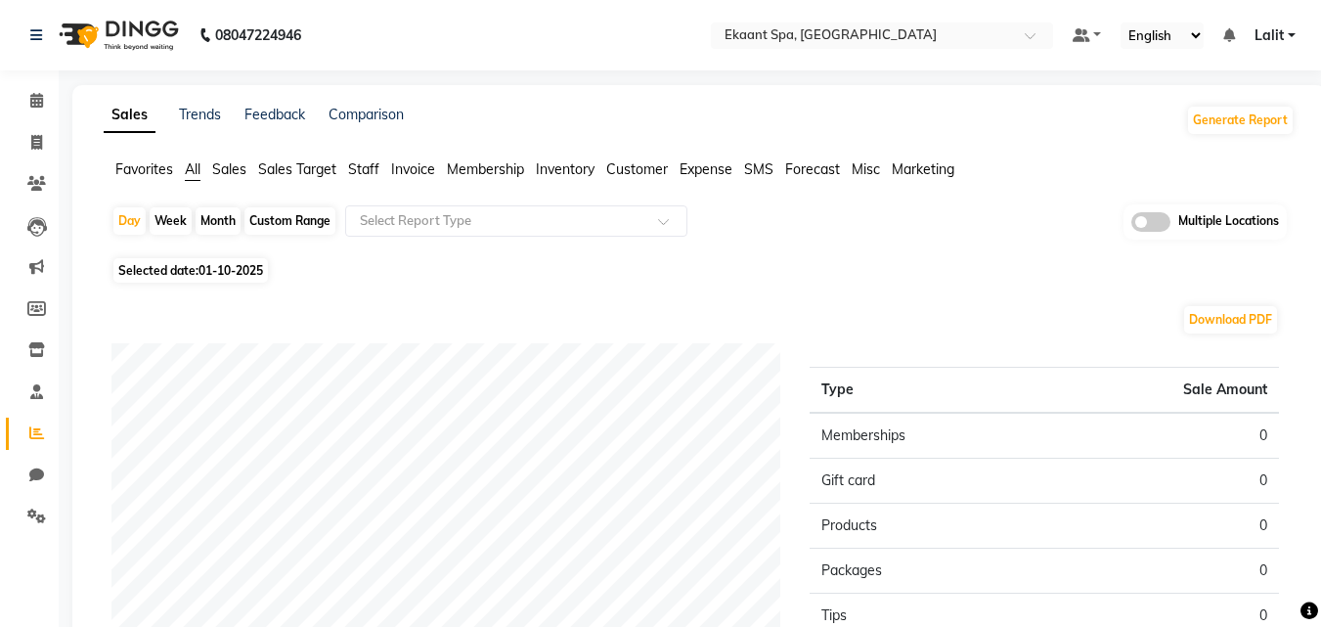
click at [374, 170] on span "Staff" at bounding box center [363, 169] width 31 height 18
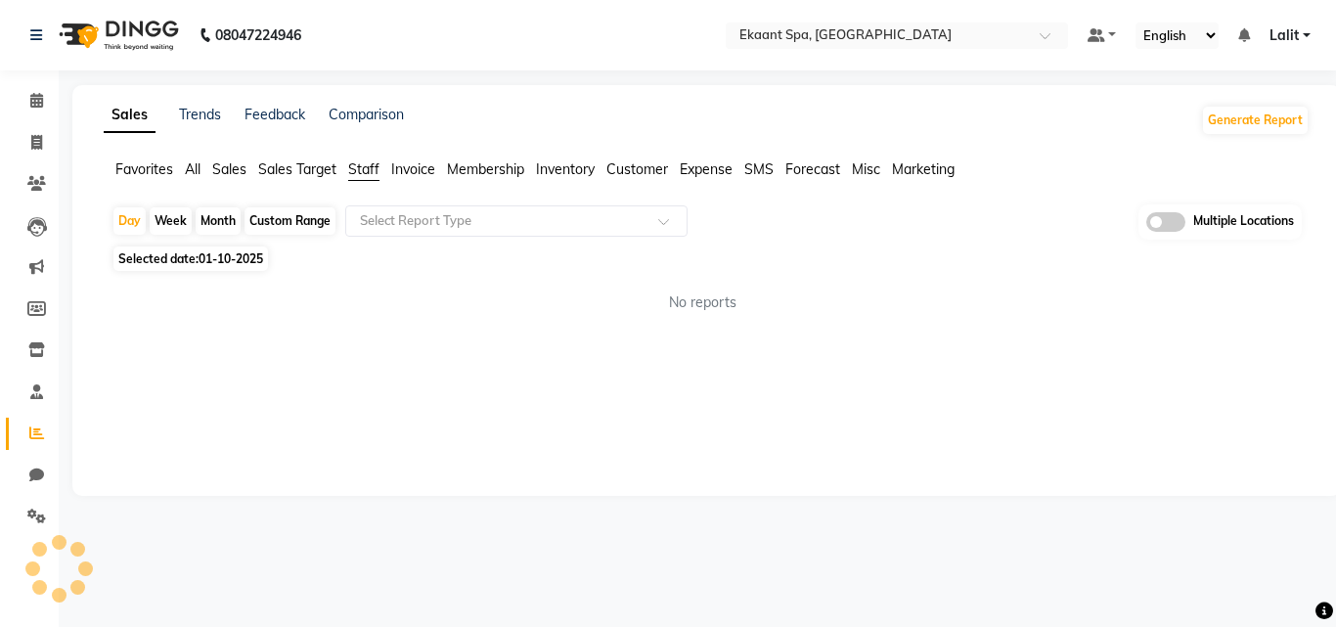
click at [670, 167] on ul "Favorites All Sales Sales Target Staff Invoice Membership Inventory Customer Ex…" at bounding box center [707, 170] width 1206 height 22
drag, startPoint x: 637, startPoint y: 180, endPoint x: 640, endPoint y: 169, distance: 11.4
click at [637, 179] on ul "Favorites All Sales Sales Target Staff Invoice Membership Inventory Customer Ex…" at bounding box center [707, 170] width 1206 height 22
click at [640, 169] on span "Customer" at bounding box center [637, 169] width 62 height 18
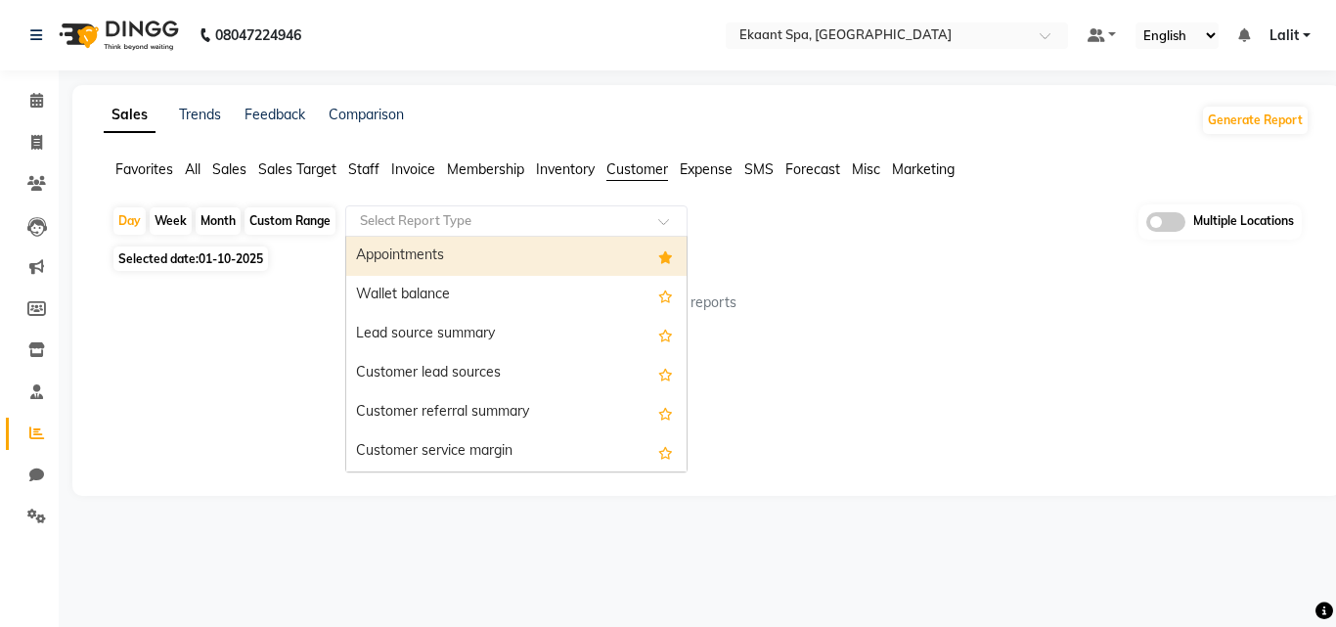
click at [558, 214] on input "text" at bounding box center [497, 221] width 282 height 20
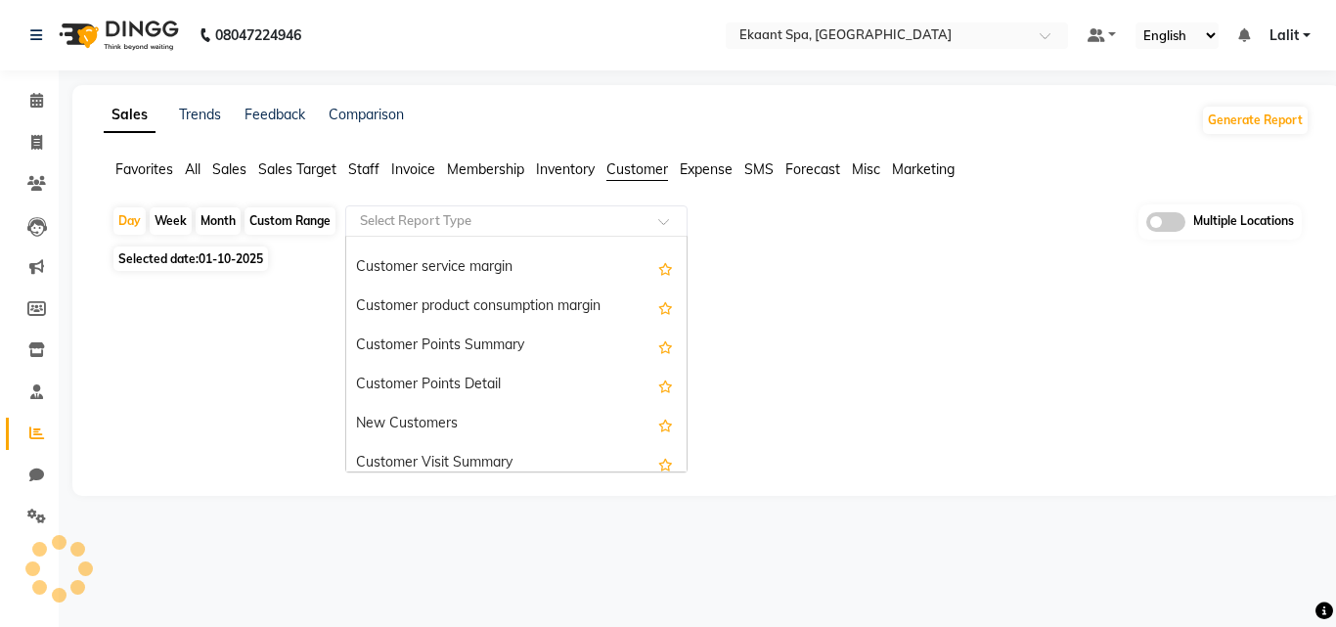
scroll to position [313, 0]
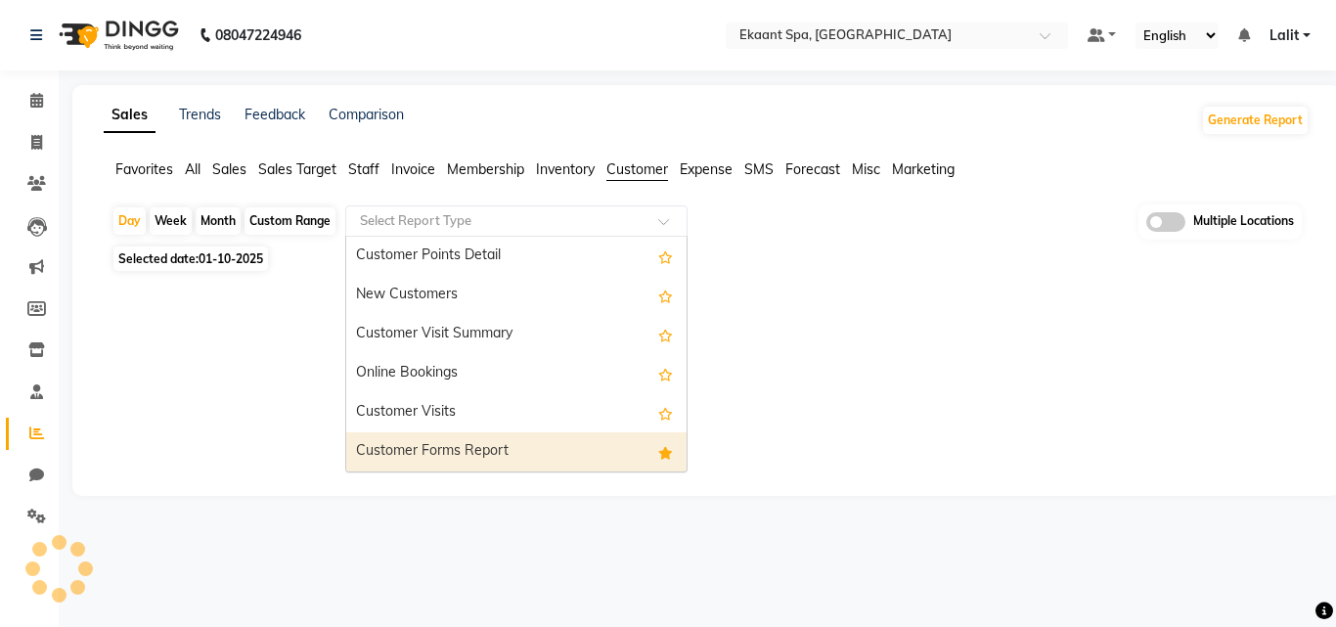
click at [439, 458] on div "Customer Forms Report" at bounding box center [516, 451] width 340 height 39
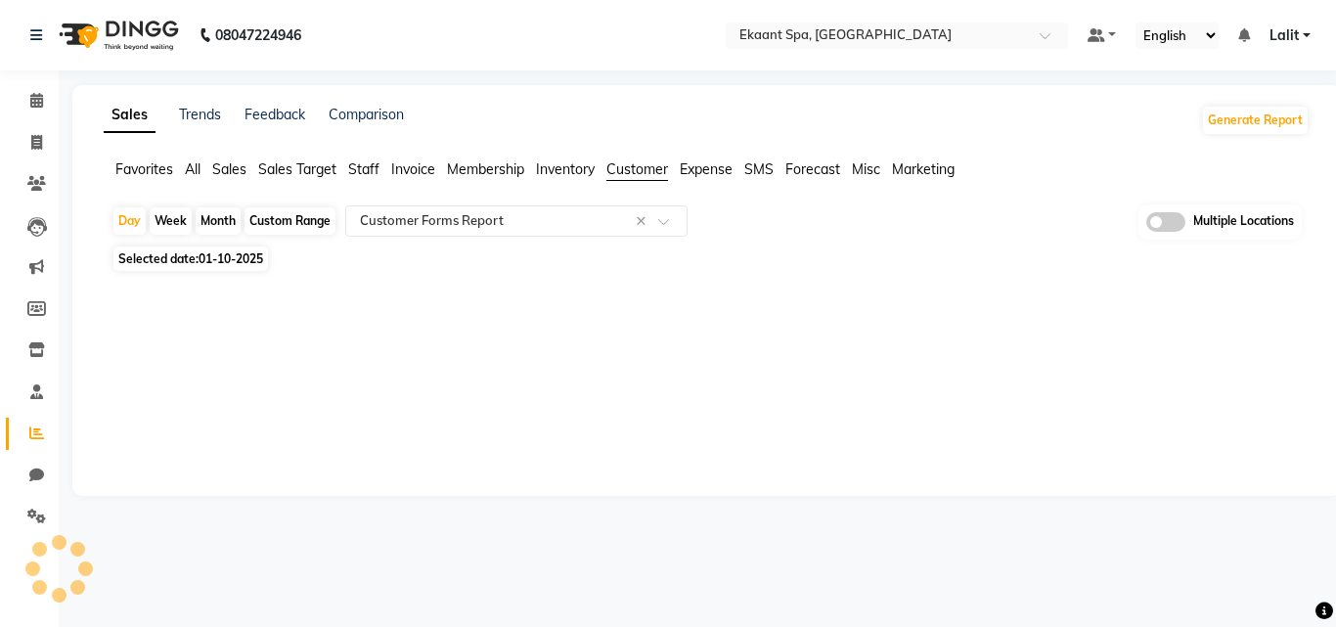
click at [605, 286] on div at bounding box center [703, 292] width 1214 height 31
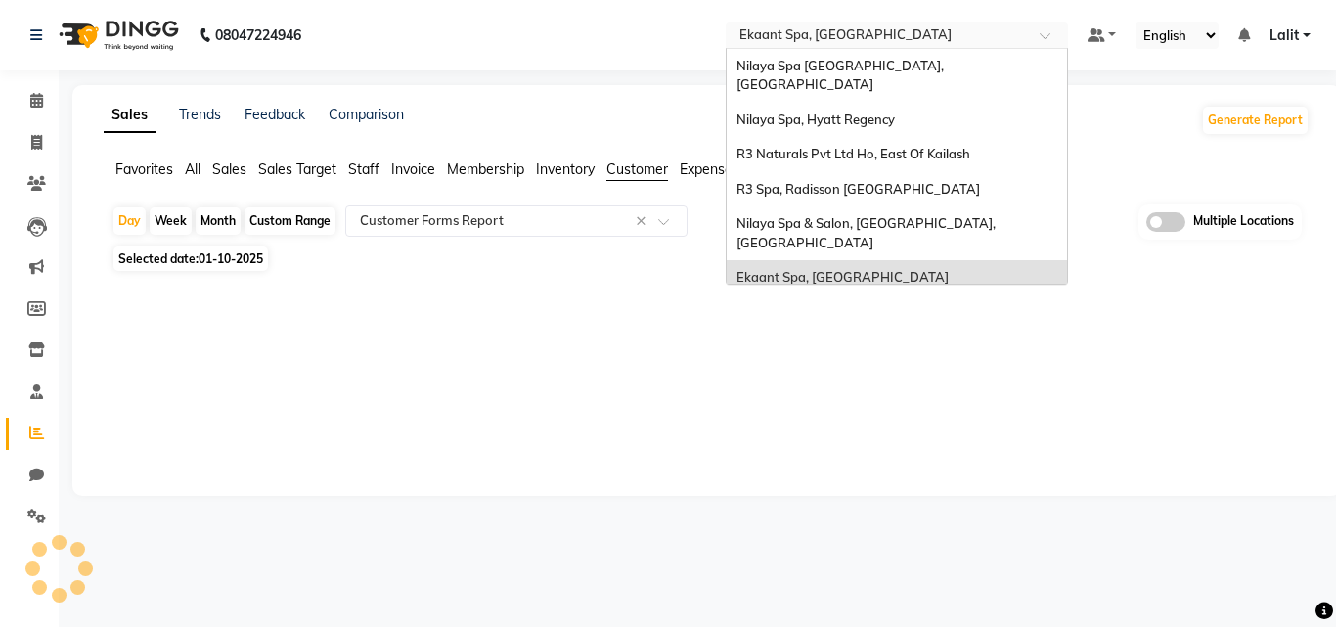
click at [879, 33] on input "text" at bounding box center [877, 37] width 284 height 20
click at [842, 295] on div "R3 Spa, [GEOGRAPHIC_DATA] [GEOGRAPHIC_DATA]" at bounding box center [897, 322] width 340 height 54
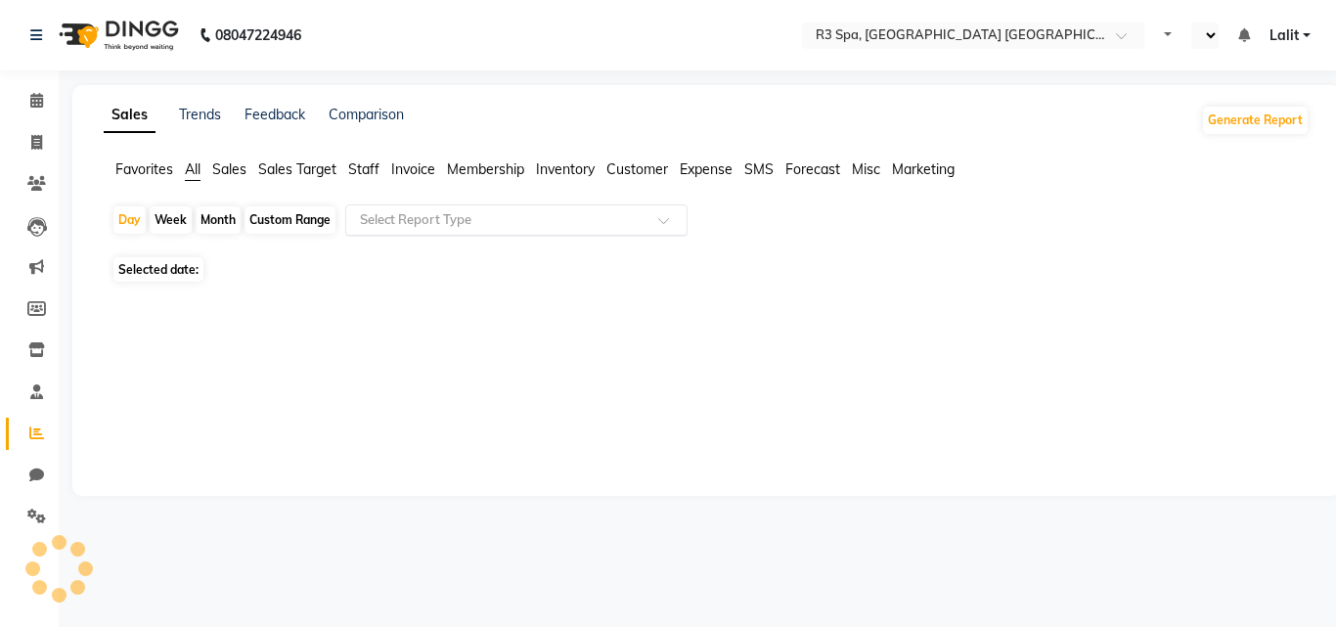
select select "en"
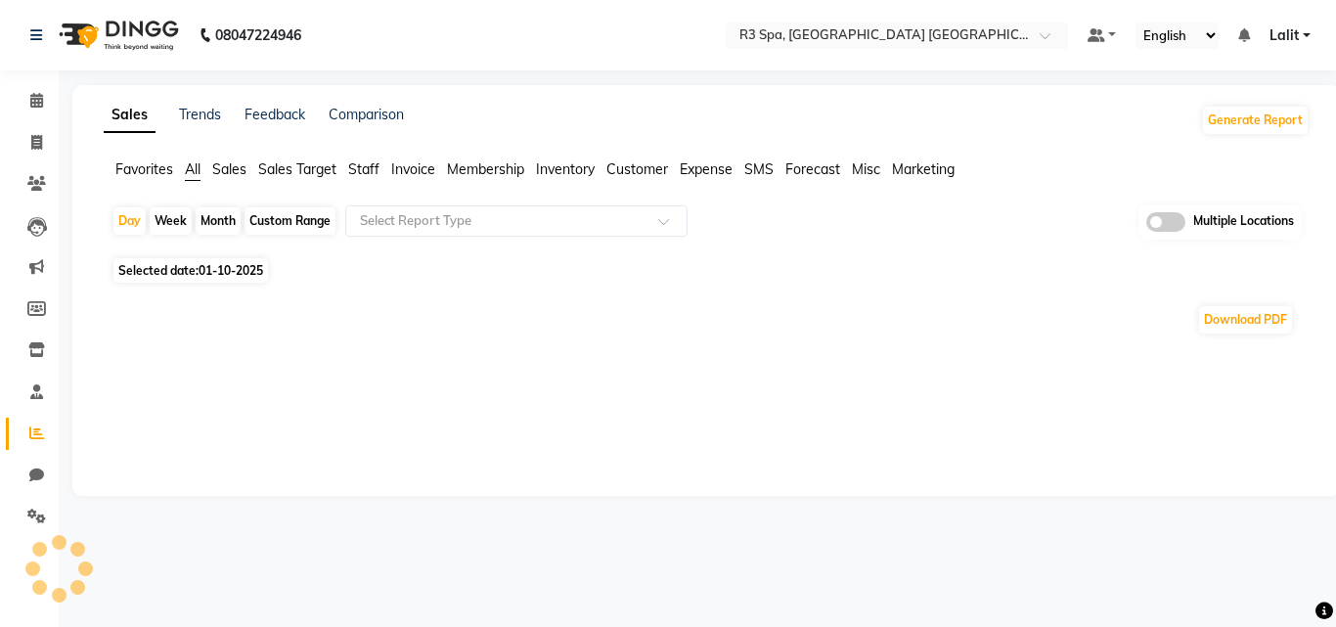
click at [560, 169] on span "Inventory" at bounding box center [565, 169] width 59 height 18
click at [640, 170] on span "Customer" at bounding box center [637, 169] width 62 height 18
click at [503, 226] on input "text" at bounding box center [497, 221] width 282 height 20
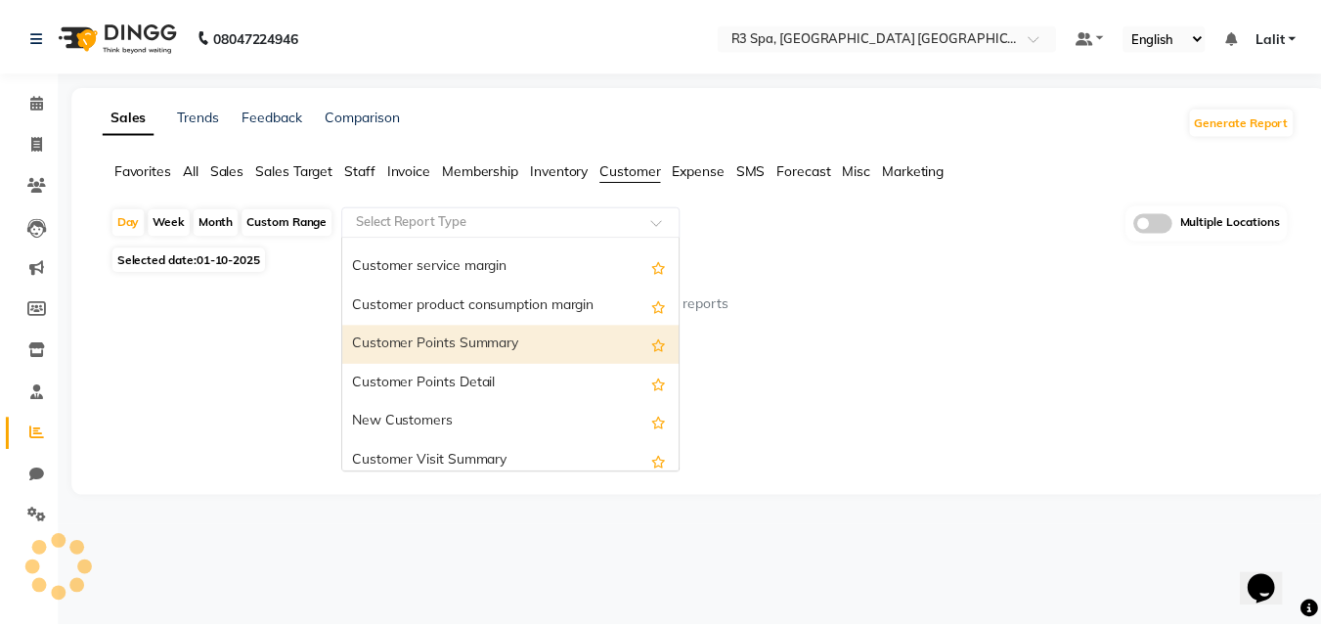
scroll to position [313, 0]
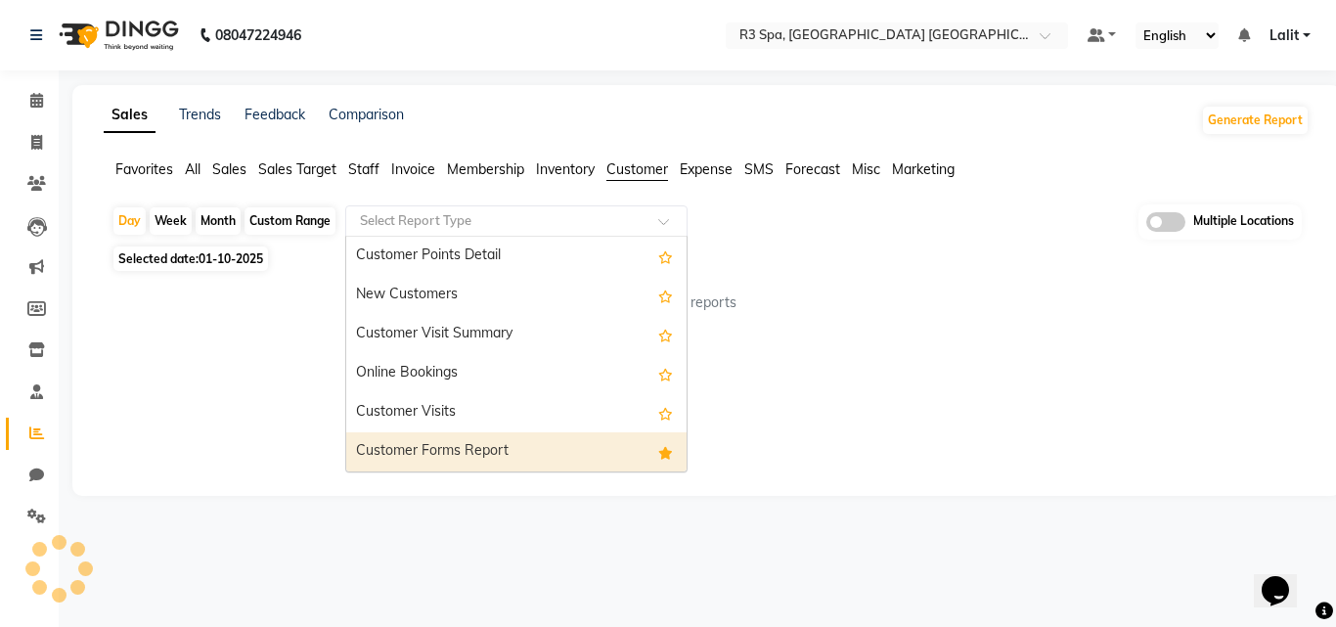
click at [468, 440] on div "Customer Forms Report" at bounding box center [516, 451] width 340 height 39
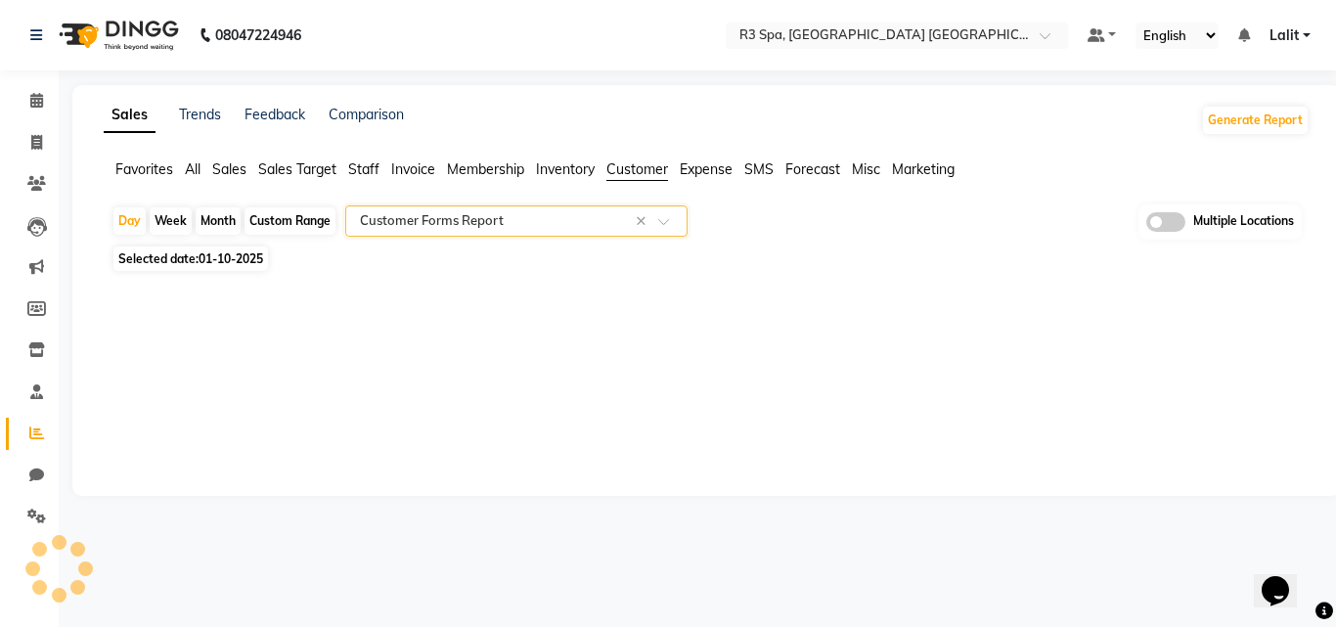
click at [680, 302] on div at bounding box center [703, 292] width 1214 height 31
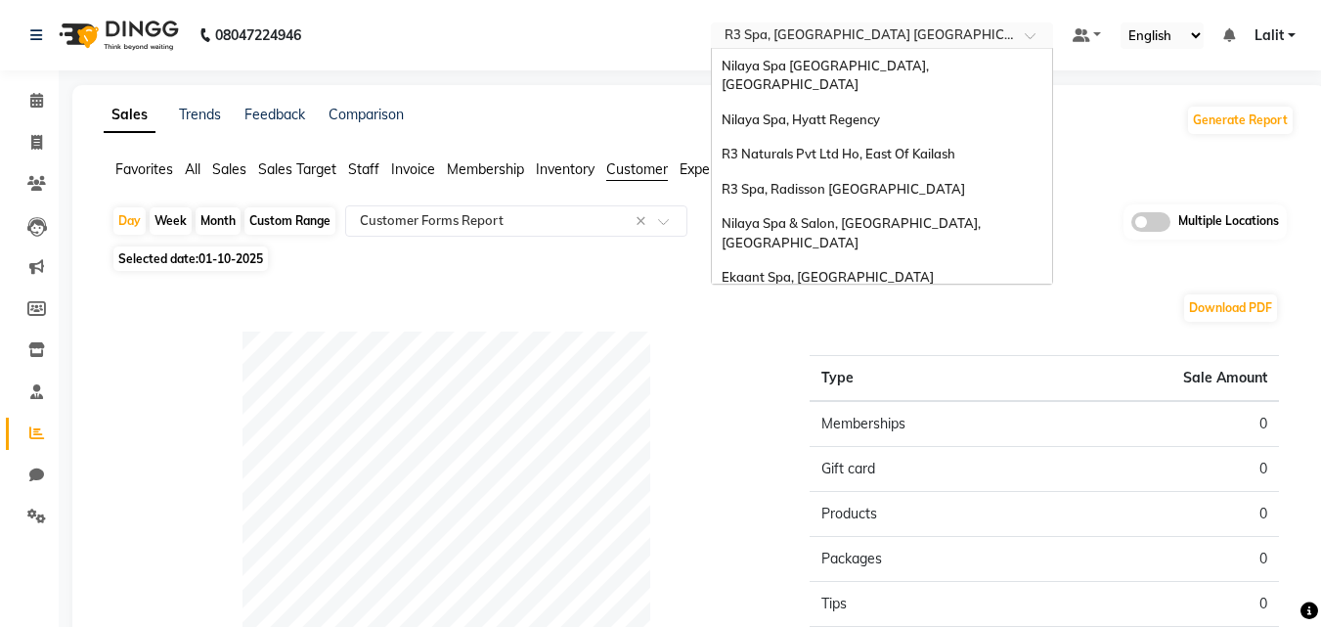
click at [863, 28] on input "text" at bounding box center [863, 37] width 284 height 20
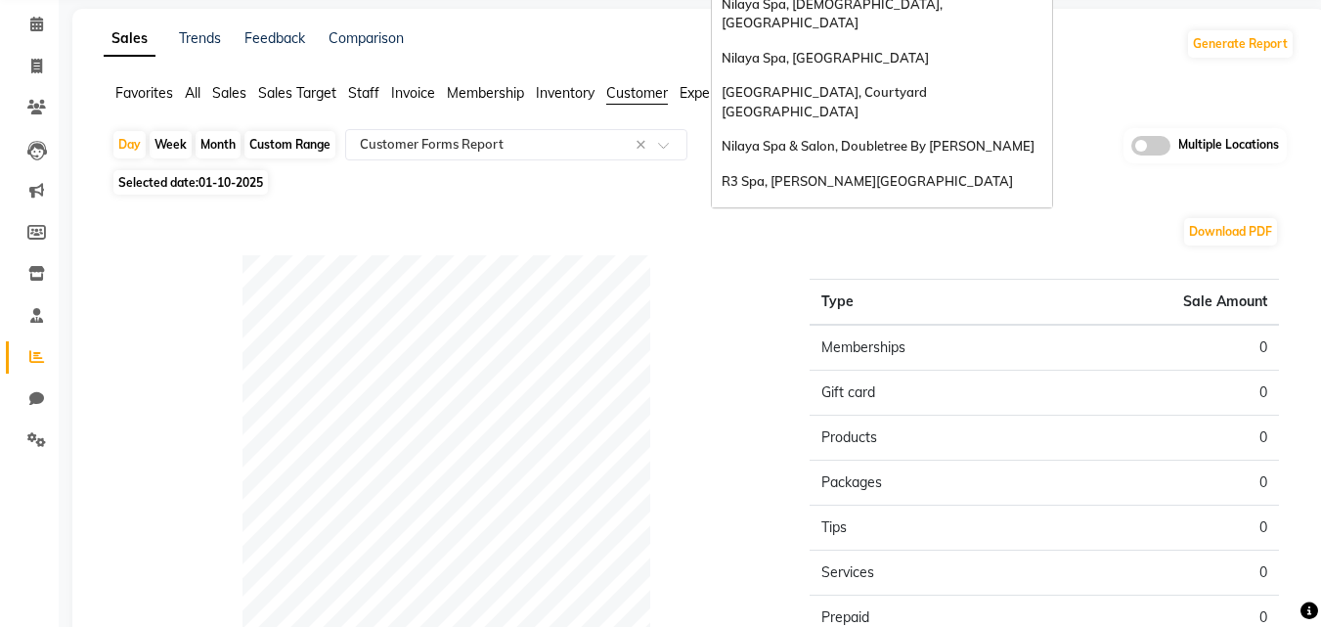
scroll to position [98, 0]
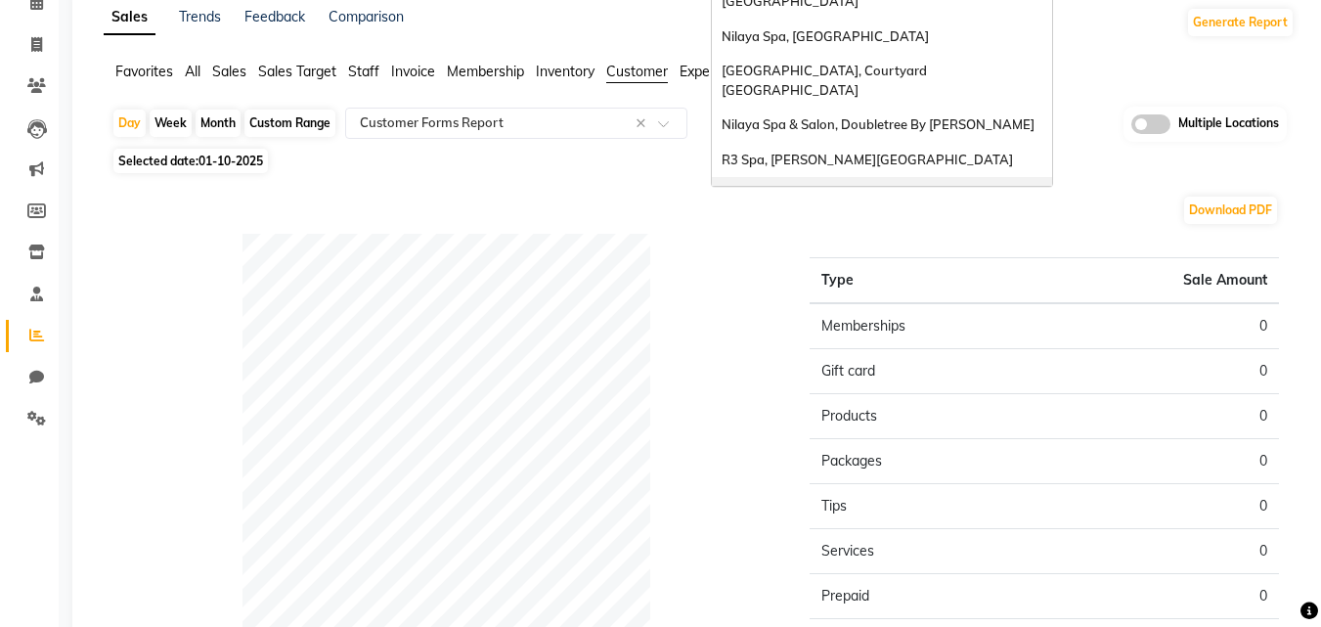
click at [816, 177] on div "Nilaya Spa, [GEOGRAPHIC_DATA]" at bounding box center [882, 194] width 340 height 35
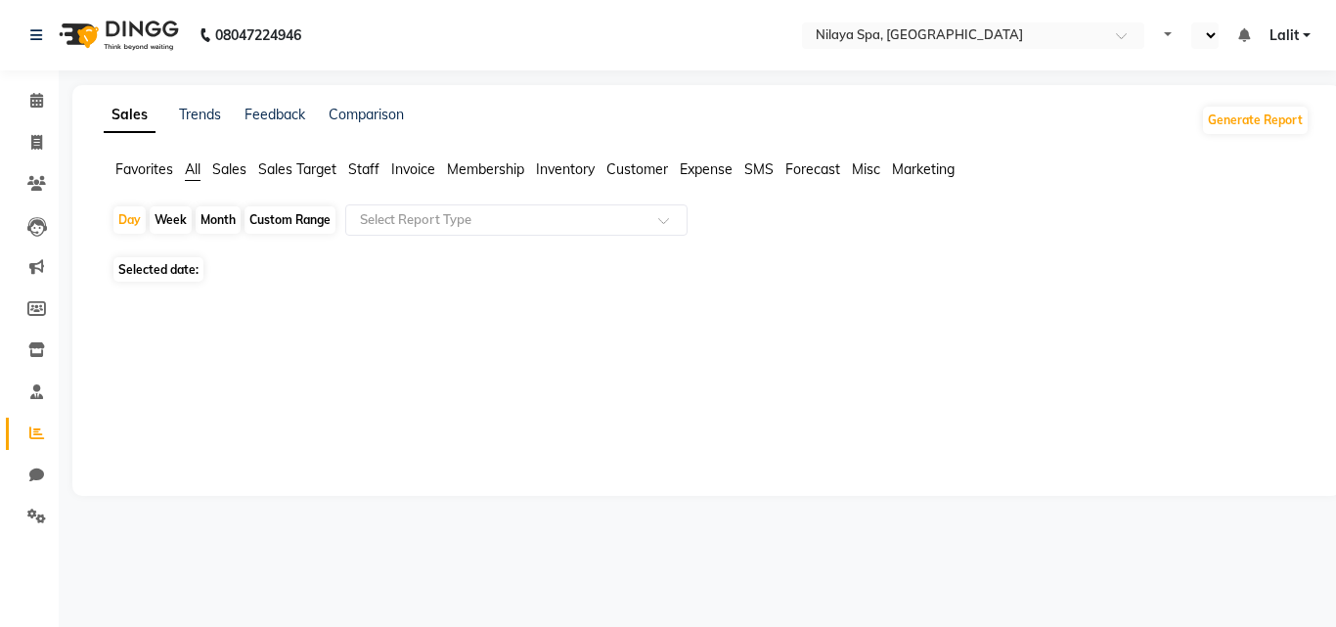
click at [654, 159] on li "Customer" at bounding box center [637, 169] width 62 height 21
select select "en"
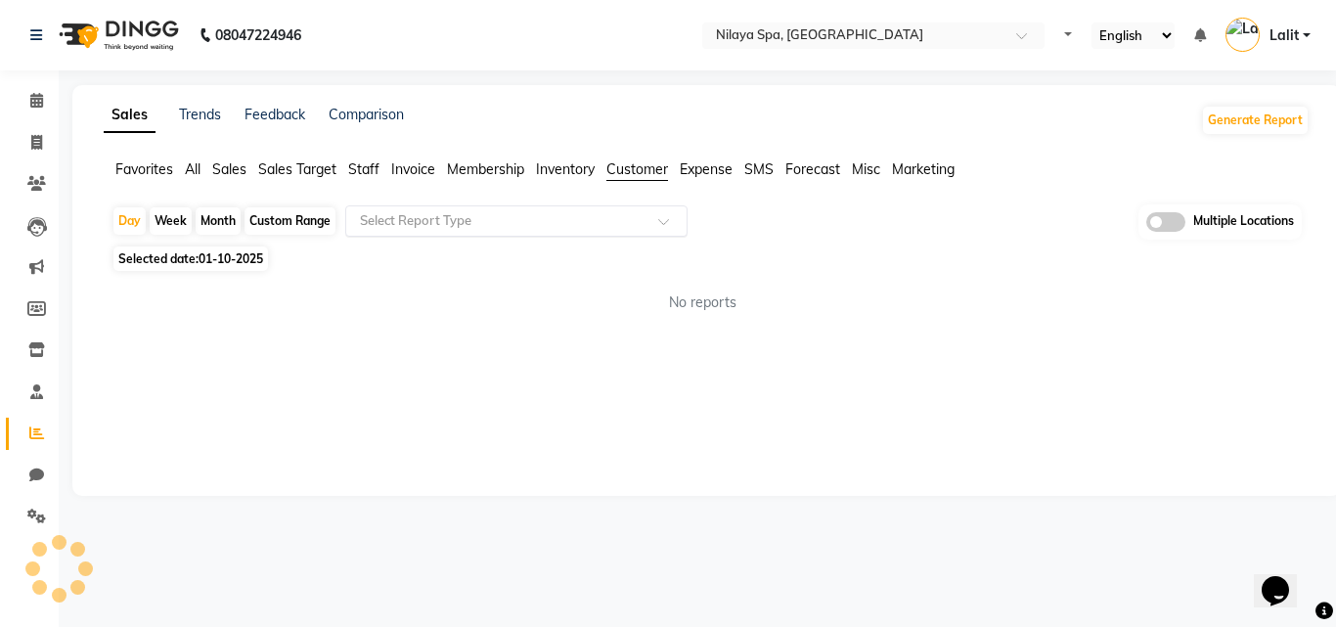
click at [579, 214] on input "text" at bounding box center [497, 221] width 282 height 20
click at [350, 293] on div "No reports" at bounding box center [702, 302] width 1182 height 21
click at [469, 218] on input "text" at bounding box center [497, 221] width 282 height 20
click at [421, 267] on div "No items found" at bounding box center [516, 255] width 340 height 36
click at [507, 230] on input "text" at bounding box center [497, 221] width 282 height 20
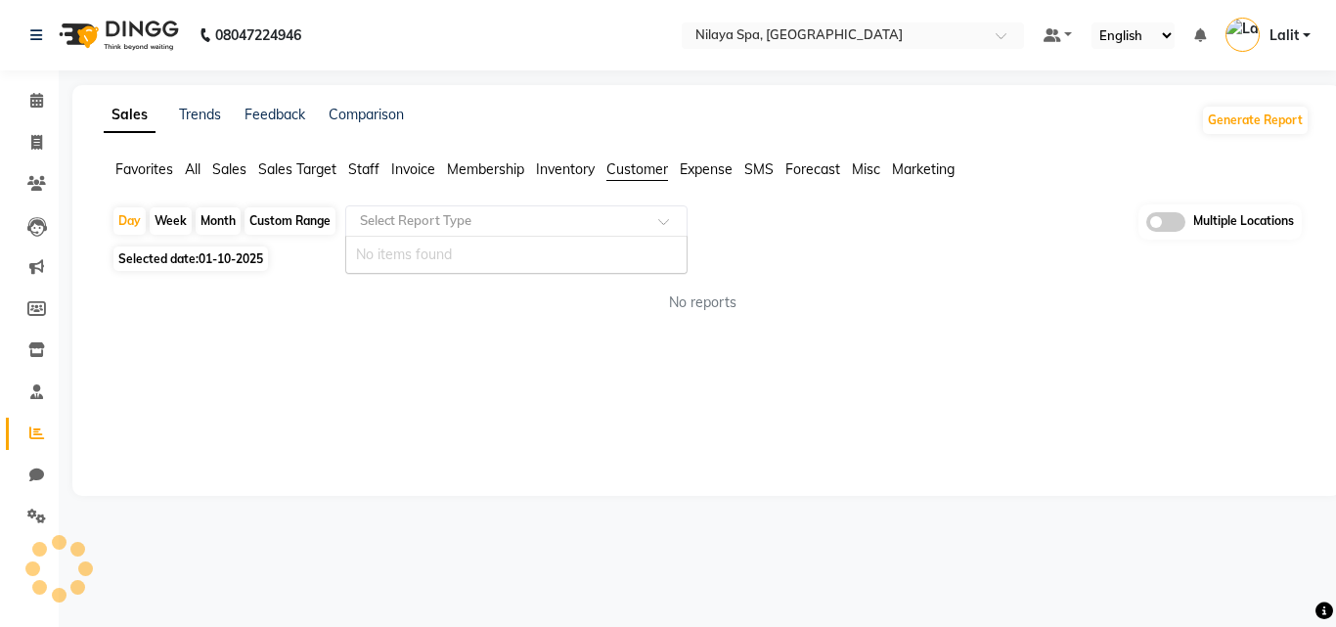
click at [518, 209] on div "Select Report Type" at bounding box center [516, 220] width 342 height 31
click at [489, 180] on ul "Favorites All Sales Sales Target Staff Invoice Membership Inventory Customer Ex…" at bounding box center [707, 170] width 1206 height 22
click at [560, 244] on div "Day Week Month Custom Range Select Report Type Multiple Locations Selected date…" at bounding box center [707, 266] width 1206 height 124
click at [515, 243] on div "Day Week Month Custom Range Select Report Type Multiple Locations Selected date…" at bounding box center [707, 266] width 1206 height 124
click at [513, 240] on div "Day Week Month Custom Range Select Report Type Multiple Locations" at bounding box center [706, 222] width 1190 height 36
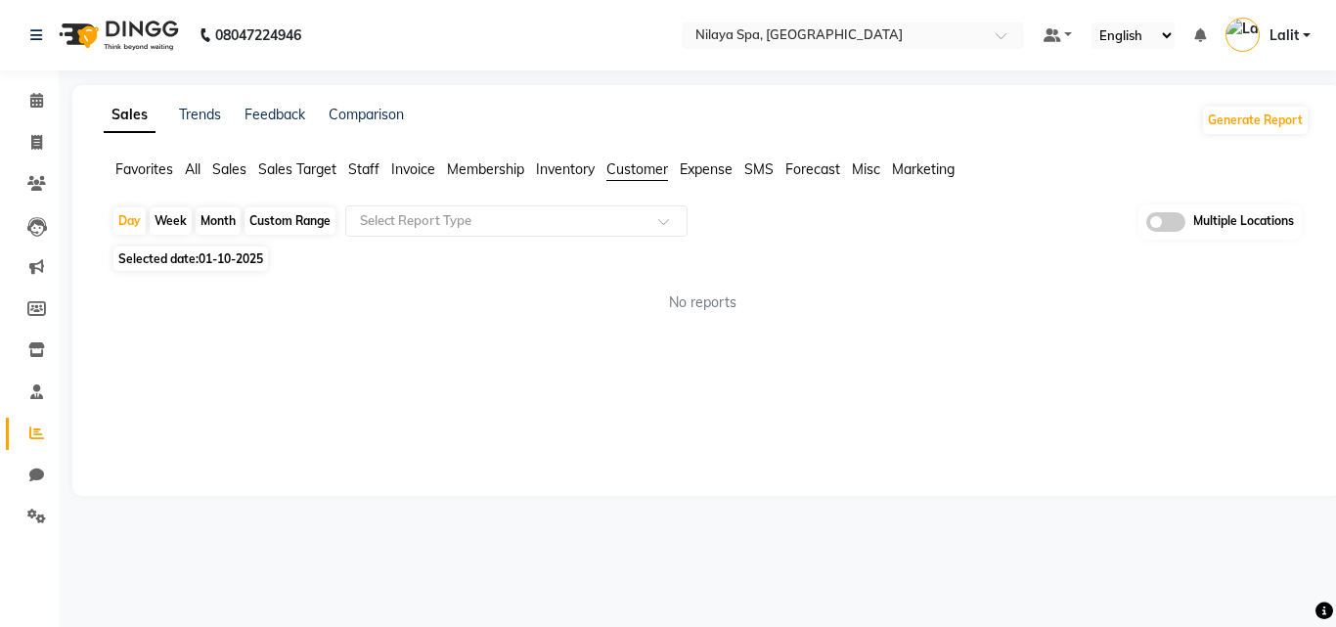
drag, startPoint x: 507, startPoint y: 229, endPoint x: 460, endPoint y: 287, distance: 75.1
click at [505, 230] on input "text" at bounding box center [497, 221] width 282 height 20
click at [538, 328] on div "Sales Trends Feedback Comparison Generate Report Favorites All Sales Sales Targ…" at bounding box center [706, 290] width 1268 height 411
click at [572, 209] on div "Select Report Type" at bounding box center [516, 220] width 342 height 31
click at [566, 164] on span "Inventory" at bounding box center [565, 169] width 59 height 18
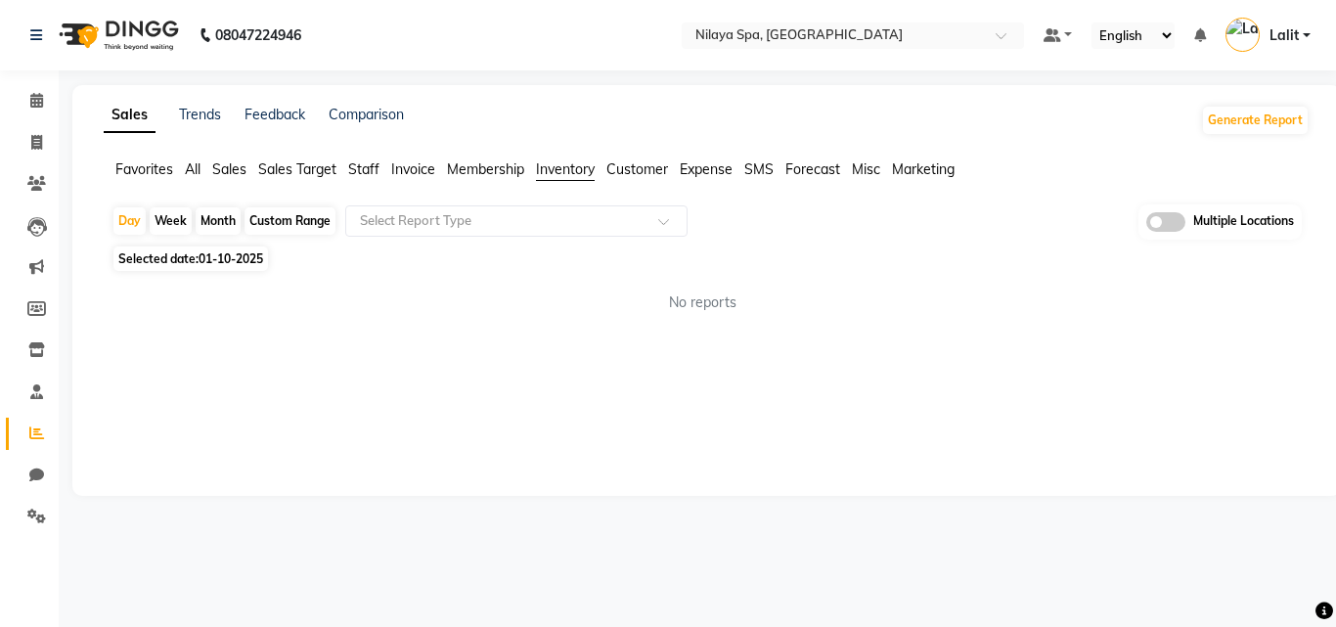
click at [632, 175] on span "Customer" at bounding box center [637, 169] width 62 height 18
click at [539, 227] on input "text" at bounding box center [497, 221] width 282 height 20
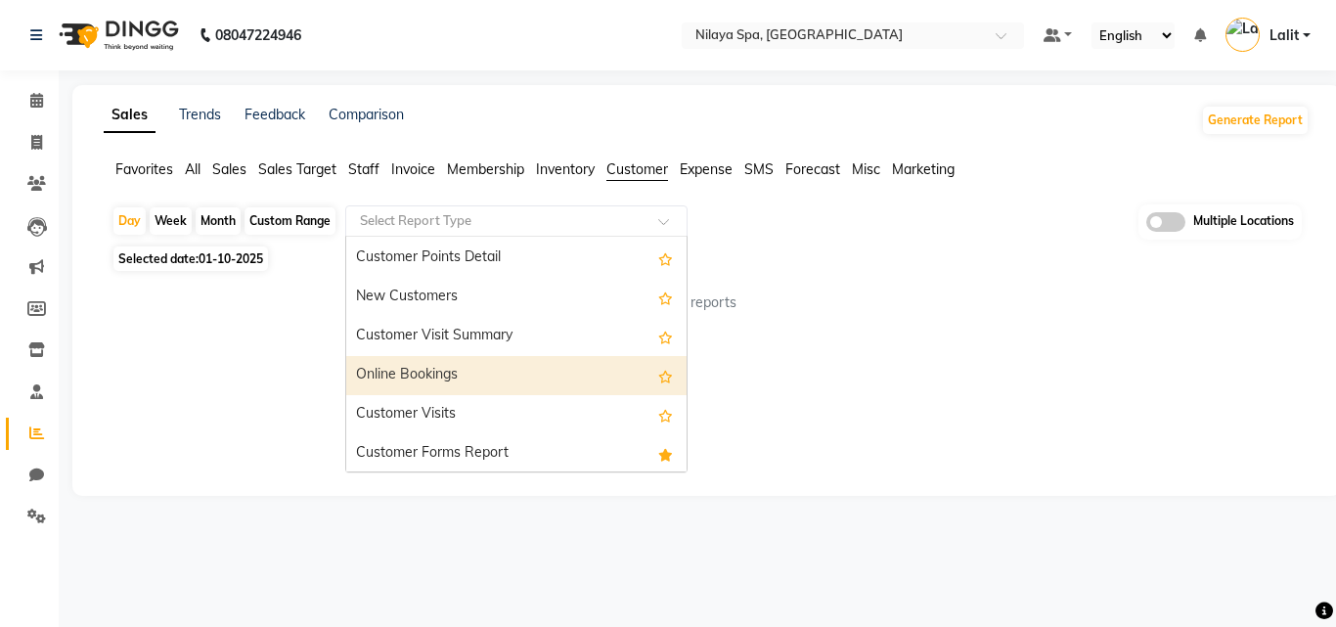
scroll to position [313, 0]
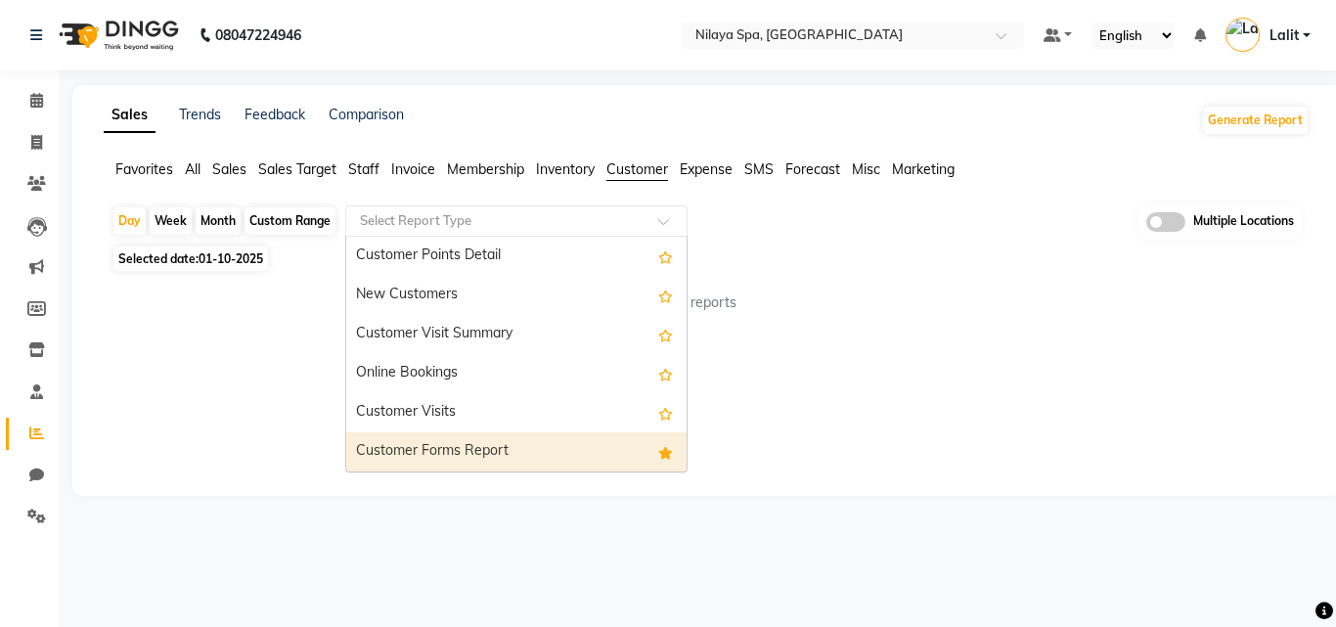
click at [467, 436] on div "Customer Forms Report" at bounding box center [516, 451] width 340 height 39
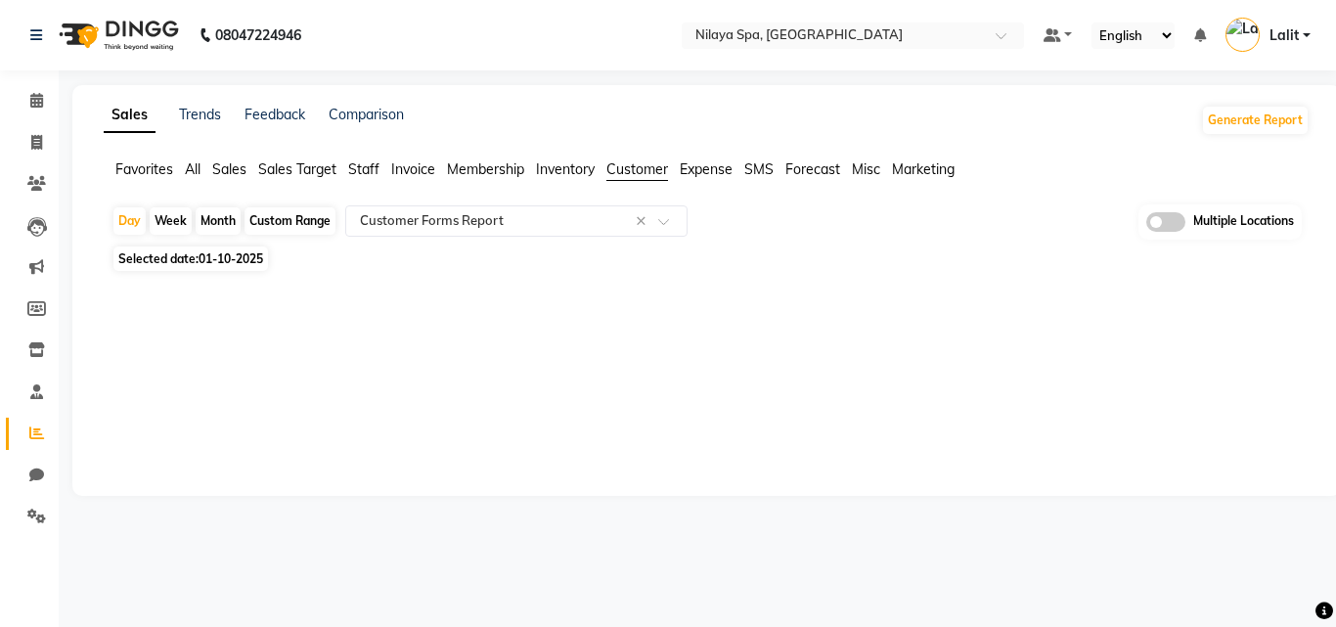
drag, startPoint x: 759, startPoint y: 111, endPoint x: 808, endPoint y: 95, distance: 51.6
click at [757, 111] on div "Sales Trends Feedback Comparison Generate Report" at bounding box center [706, 120] width 1229 height 31
click at [865, 46] on div "Select Location × [GEOGRAPHIC_DATA], [GEOGRAPHIC_DATA]" at bounding box center [853, 35] width 342 height 26
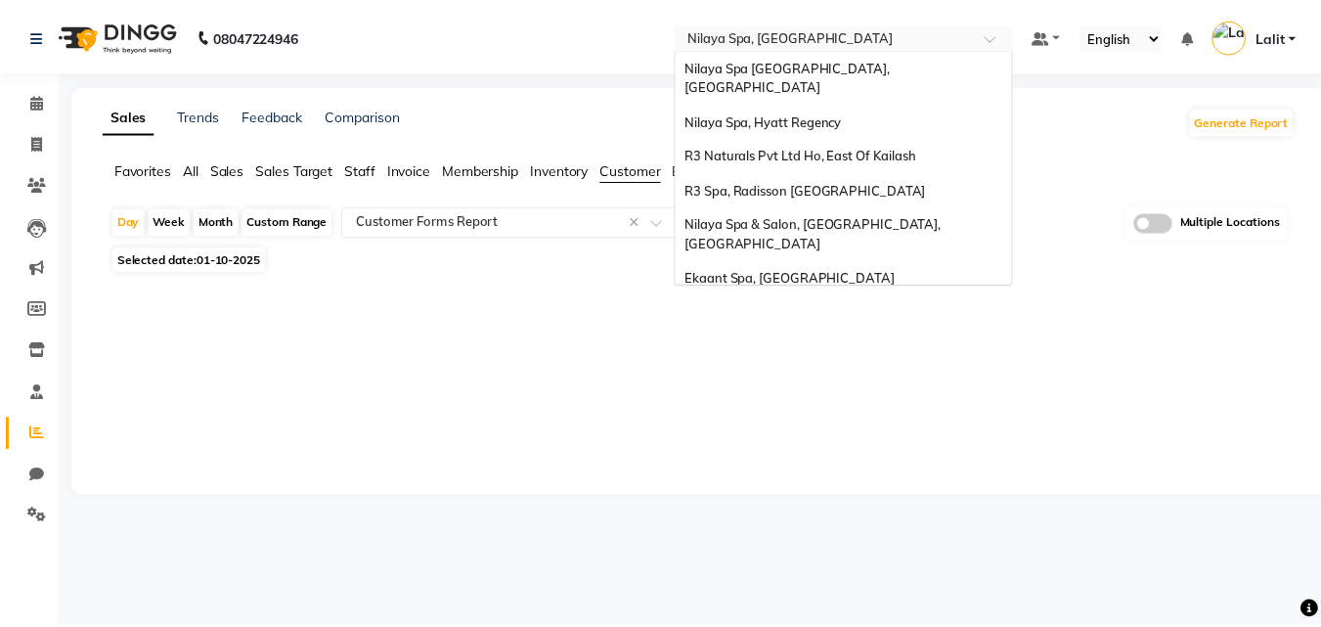
scroll to position [410, 0]
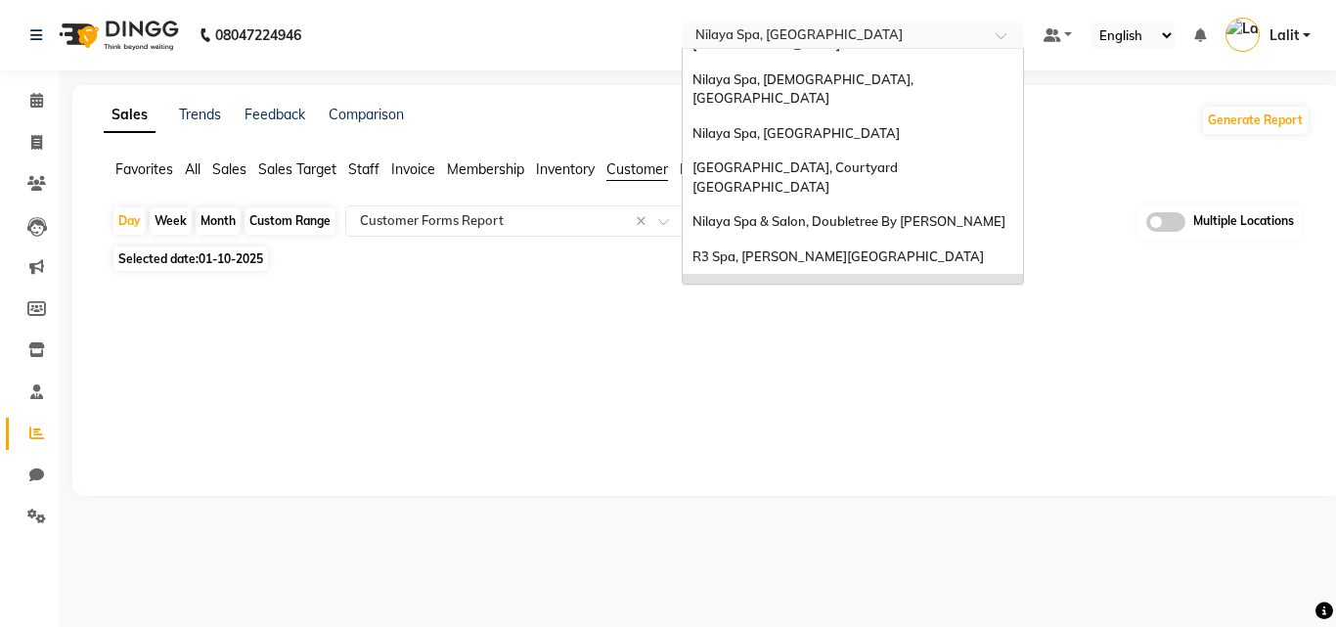
click at [409, 156] on div "Sales Trends Feedback Comparison Generate Report Favorites All Sales Sales Targ…" at bounding box center [706, 290] width 1268 height 411
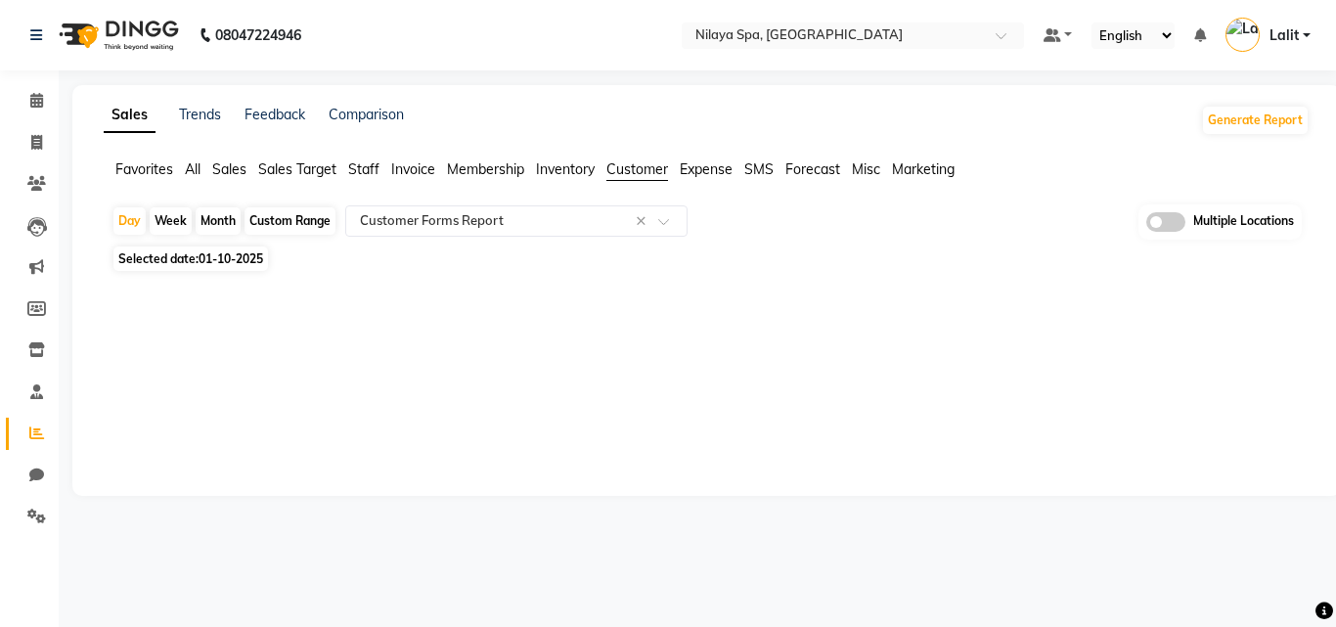
click at [195, 249] on span "Selected date: [DATE]" at bounding box center [190, 258] width 154 height 24
select select "10"
select select "2025"
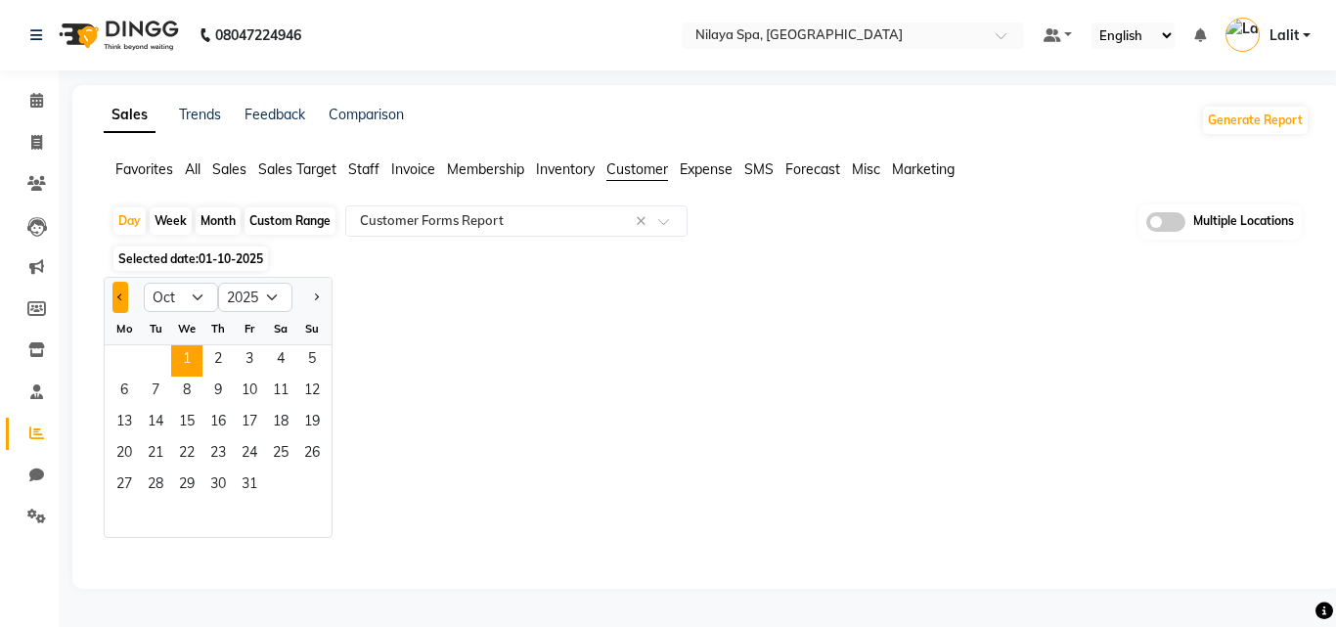
click at [122, 287] on button "Previous month" at bounding box center [120, 297] width 16 height 31
select select "9"
click at [169, 480] on span "30" at bounding box center [155, 485] width 31 height 31
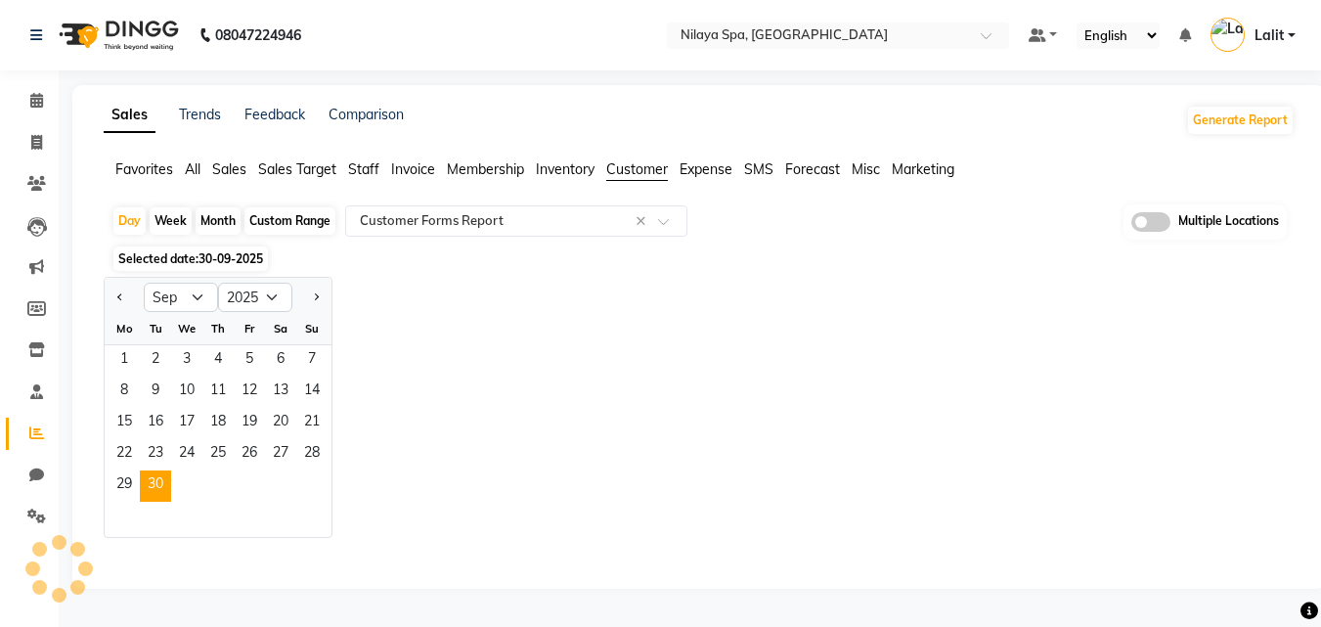
select select "full_report"
select select "csv"
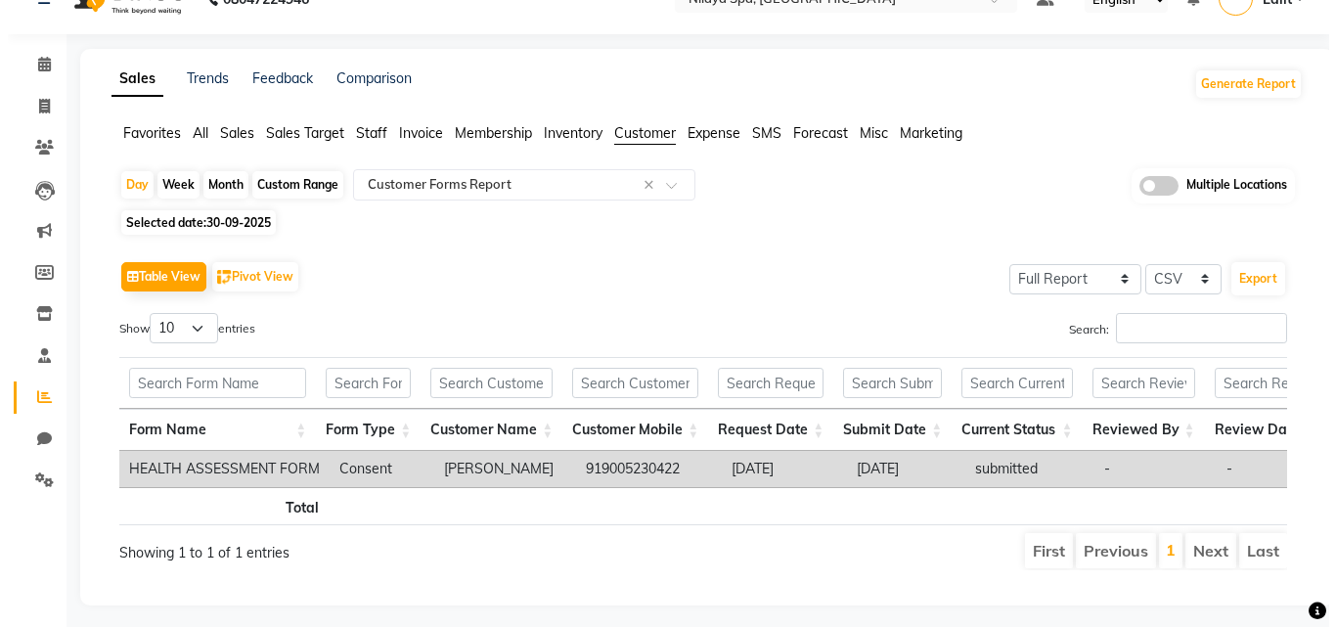
scroll to position [0, 0]
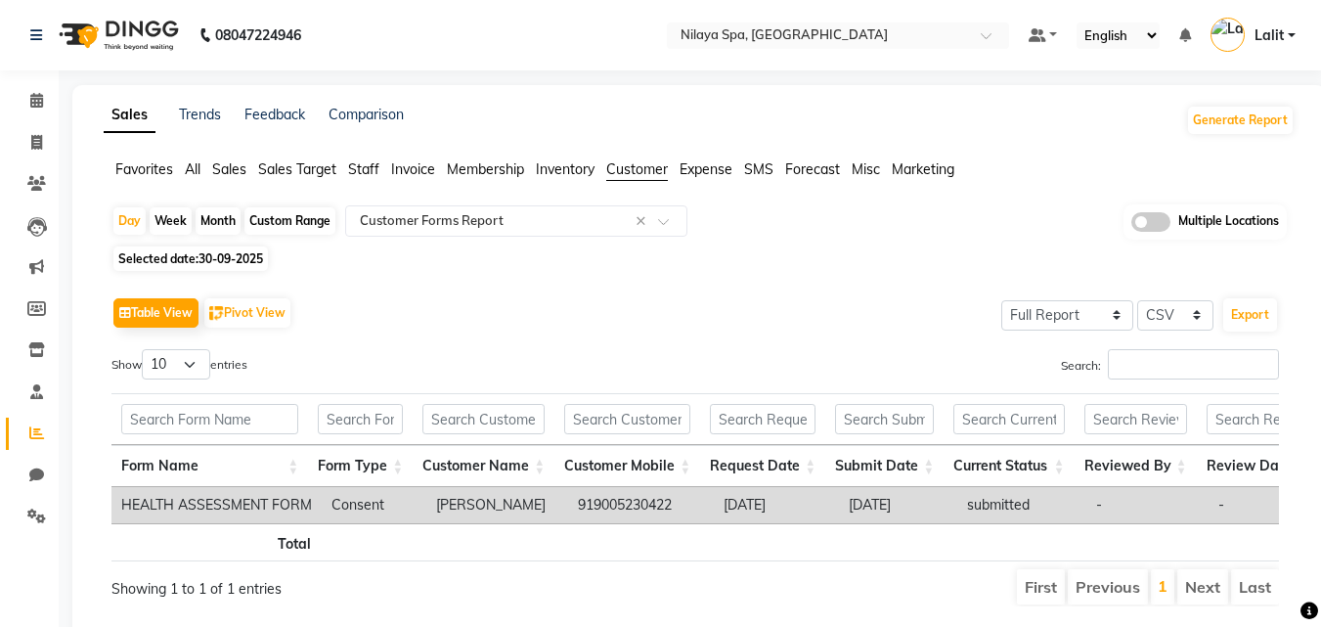
click at [359, 171] on span "Staff" at bounding box center [363, 169] width 31 height 18
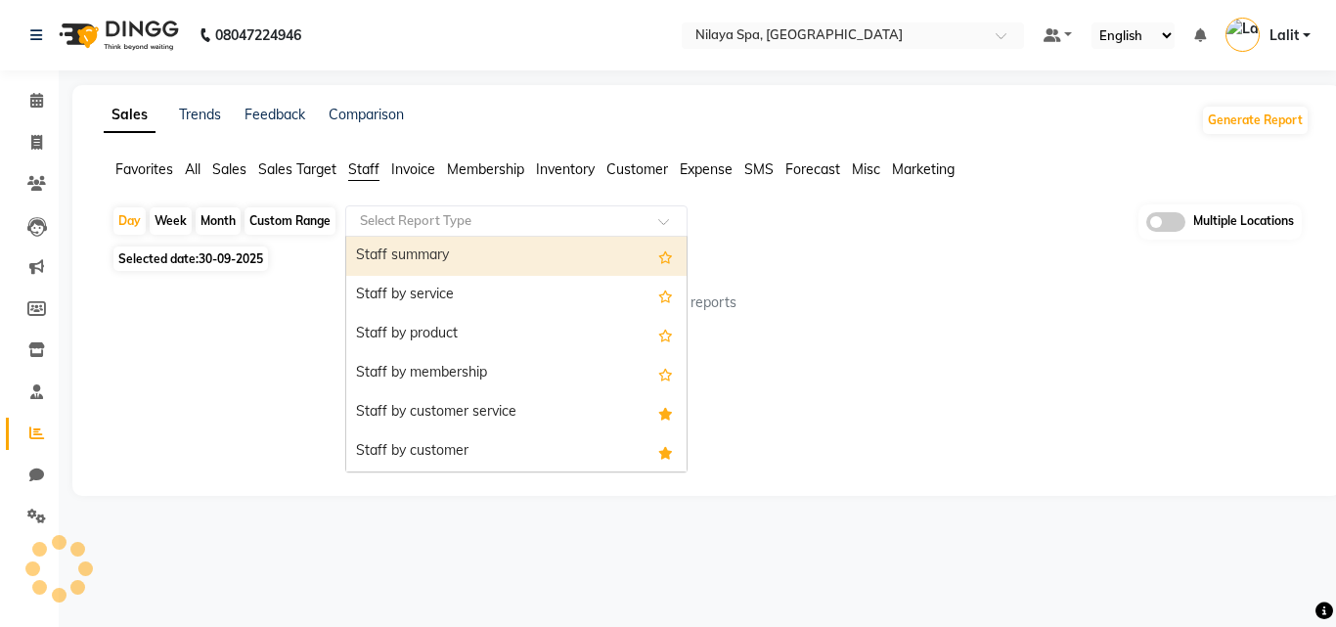
click at [418, 220] on input "text" at bounding box center [497, 221] width 282 height 20
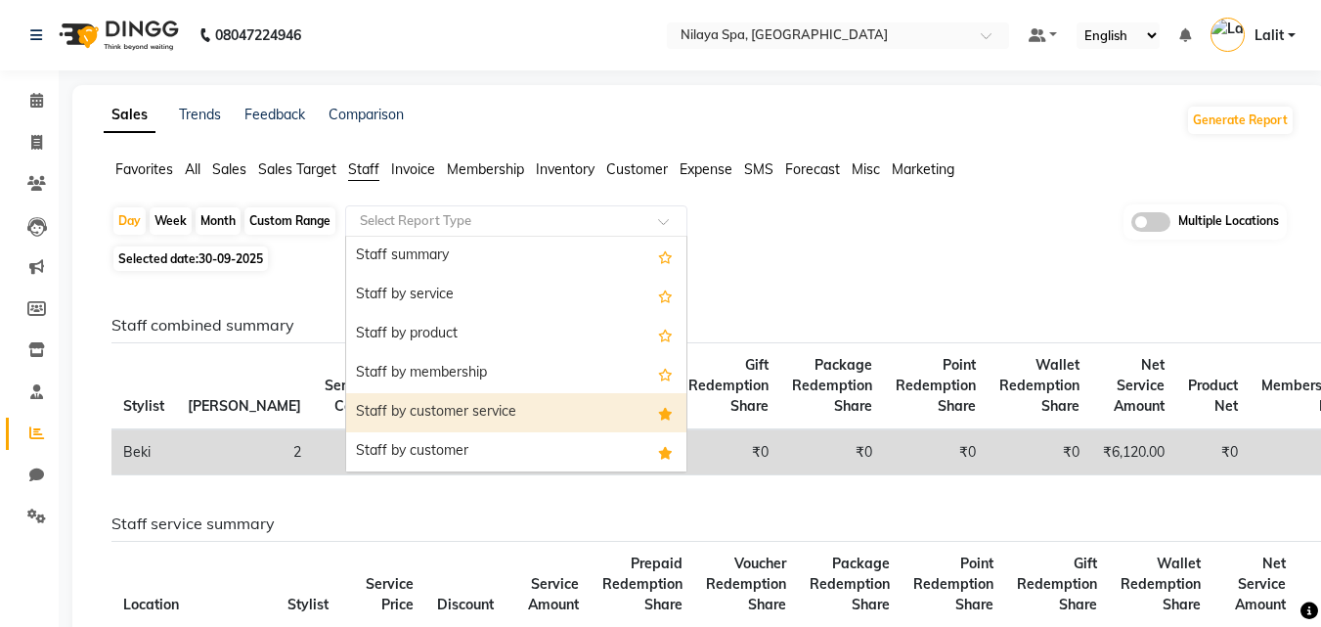
click at [496, 398] on div "Staff by customer service" at bounding box center [516, 412] width 340 height 39
select select "full_report"
select select "csv"
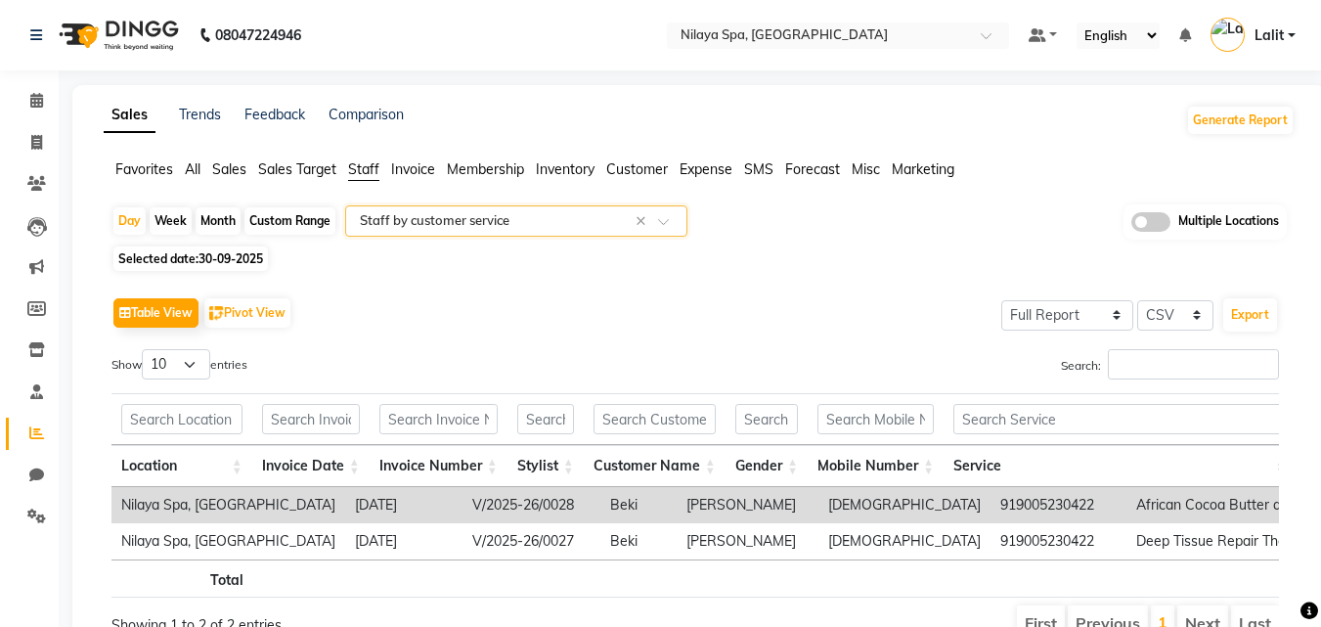
click at [220, 271] on div "Day Week Month Custom Range Select Report Type × Staff by customer service × Mu…" at bounding box center [699, 431] width 1191 height 454
click at [228, 264] on span "30-09-2025" at bounding box center [231, 258] width 65 height 15
select select "9"
select select "2025"
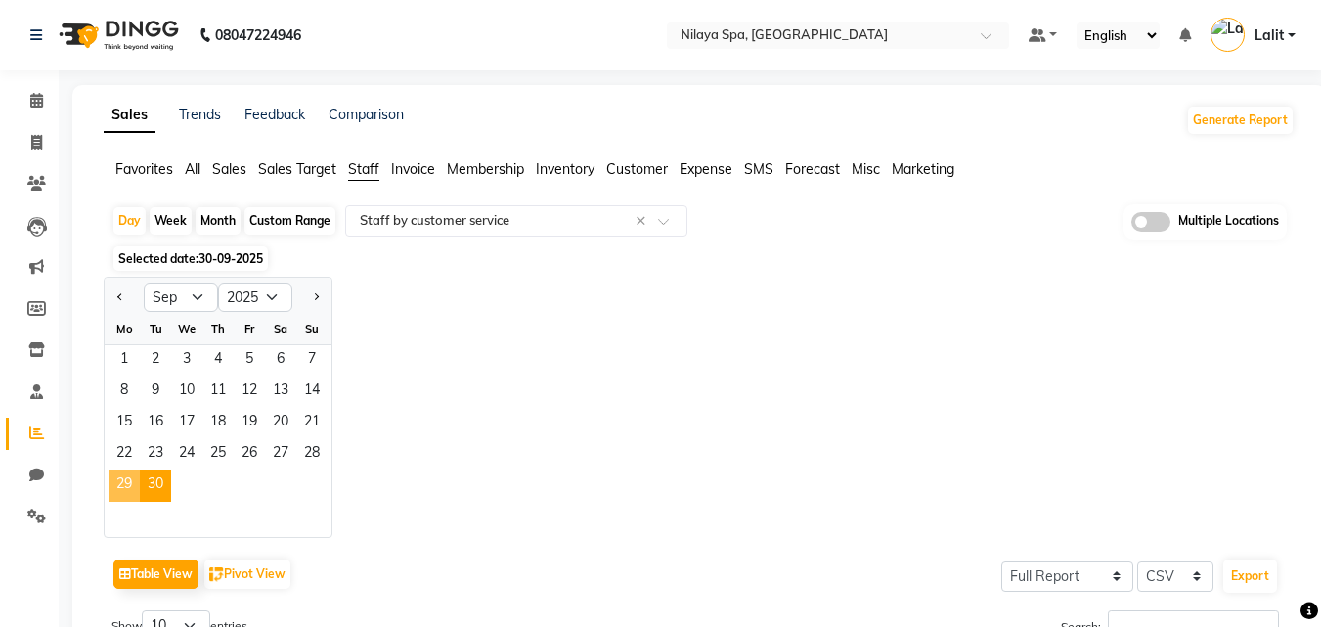
click at [128, 483] on span "29" at bounding box center [124, 485] width 31 height 31
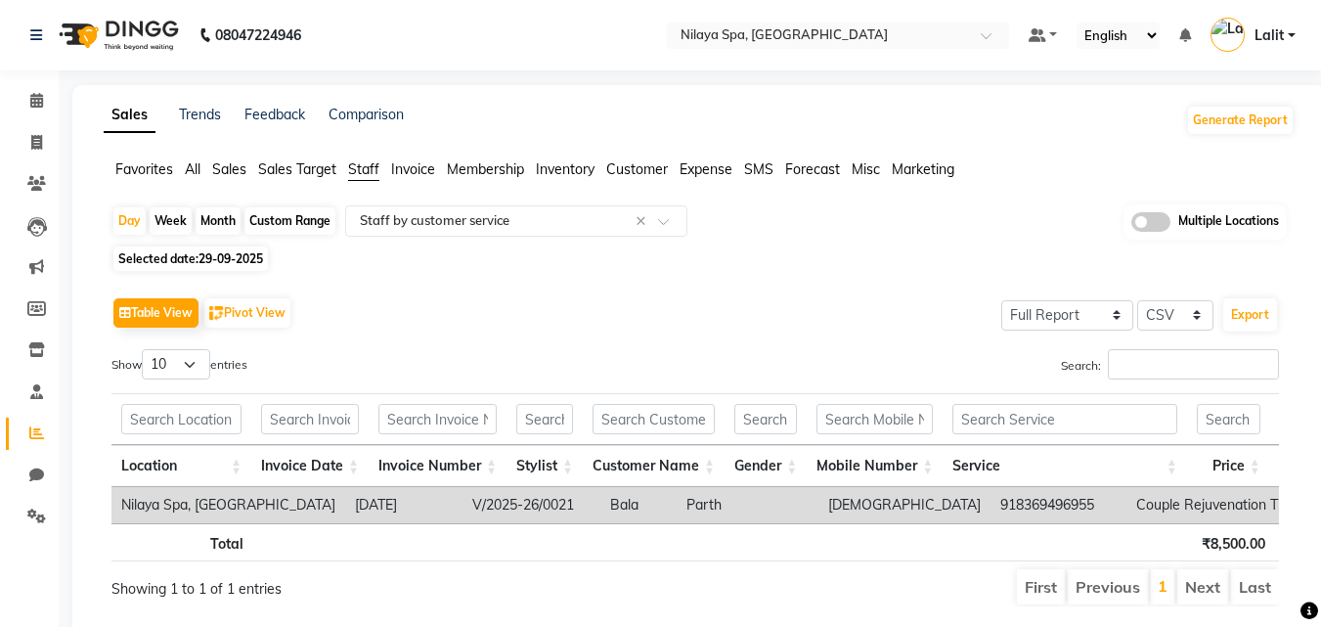
click at [625, 172] on span "Customer" at bounding box center [637, 169] width 62 height 18
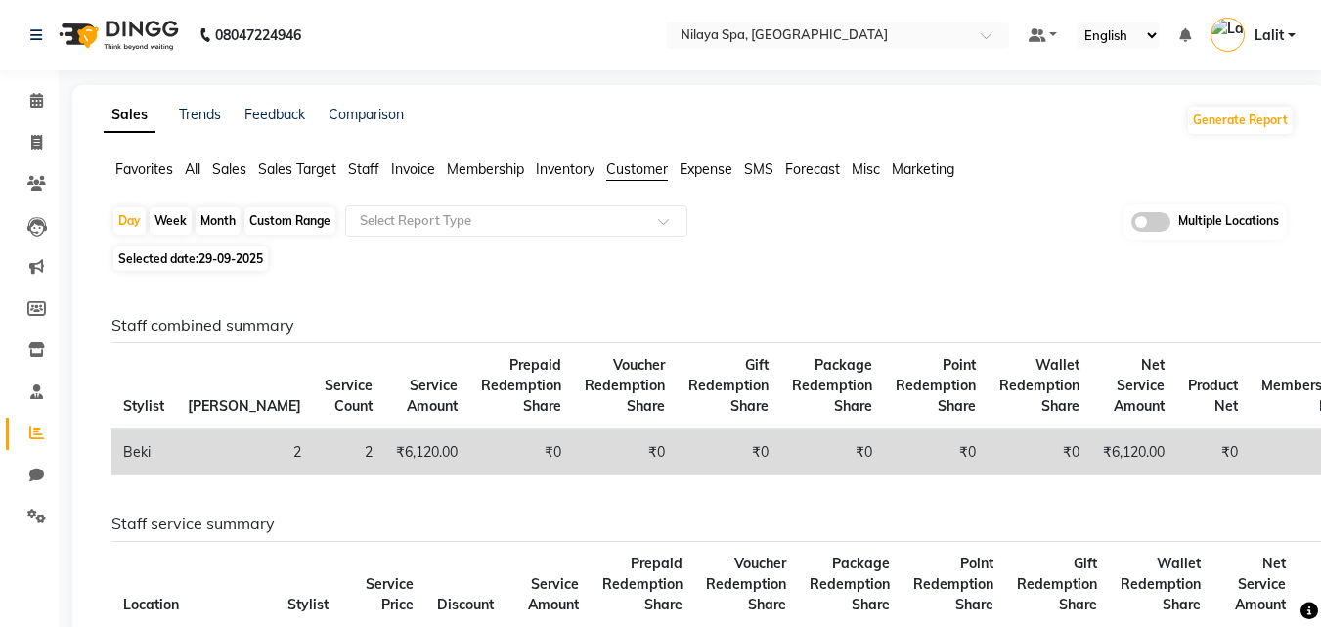
click at [568, 186] on div "Favorites All Sales Sales Target Staff Invoice Membership Inventory Customer Ex…" at bounding box center [699, 177] width 1220 height 37
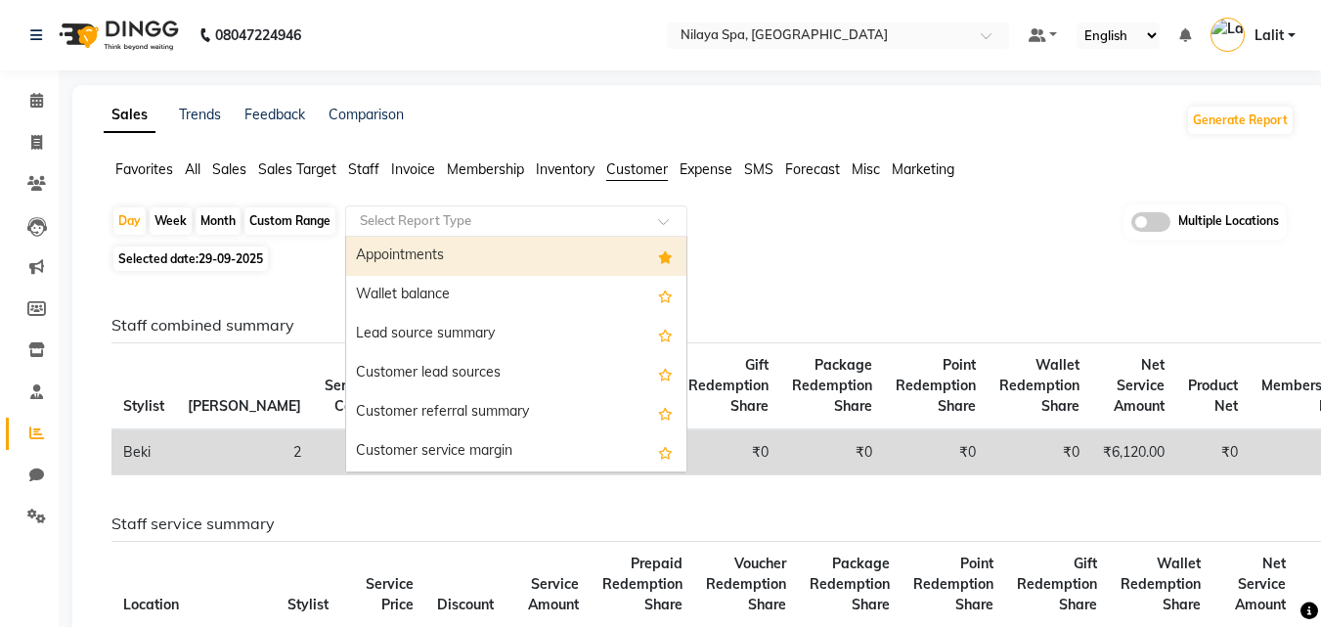
click at [542, 211] on input "text" at bounding box center [497, 221] width 282 height 20
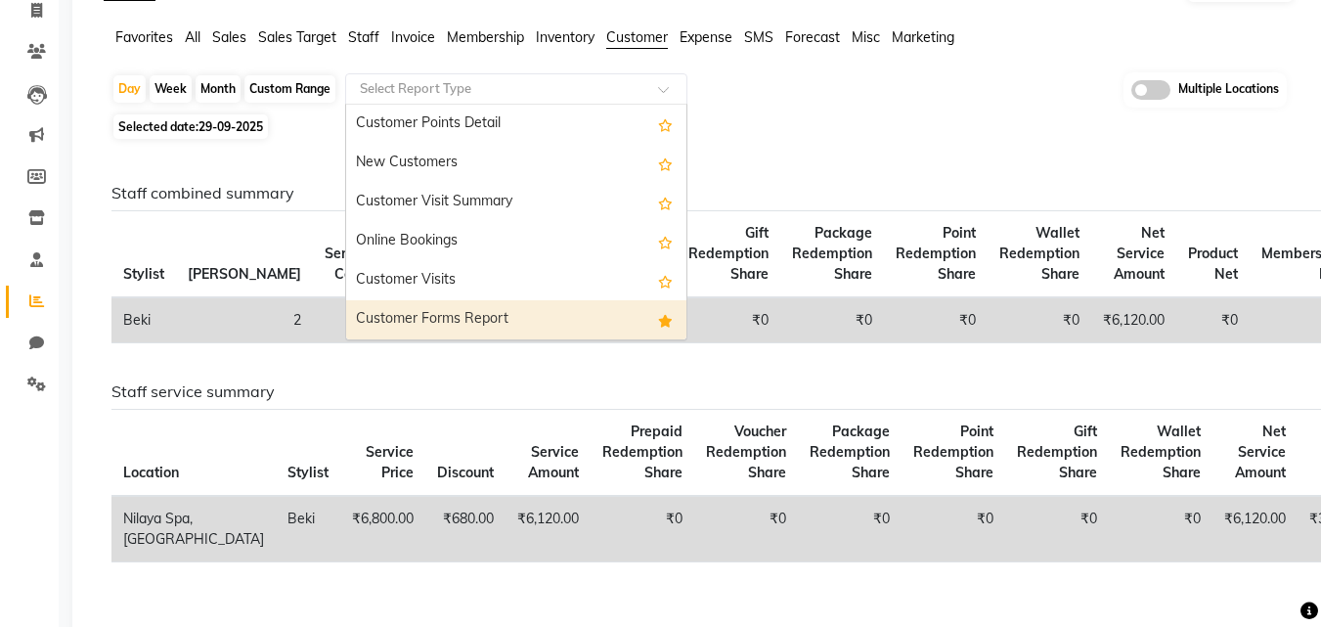
scroll to position [309, 0]
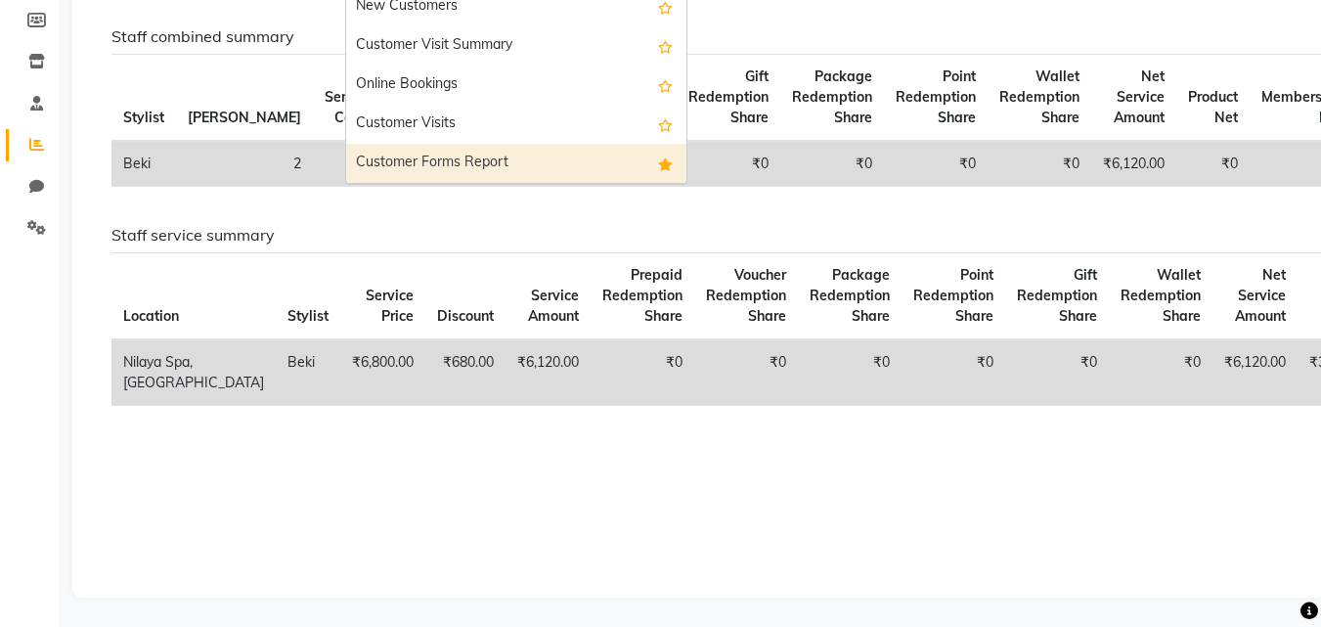
drag, startPoint x: 467, startPoint y: 155, endPoint x: 477, endPoint y: 145, distance: 14.5
click at [467, 154] on div "Customer Forms Report" at bounding box center [516, 163] width 340 height 39
select select "full_report"
select select "csv"
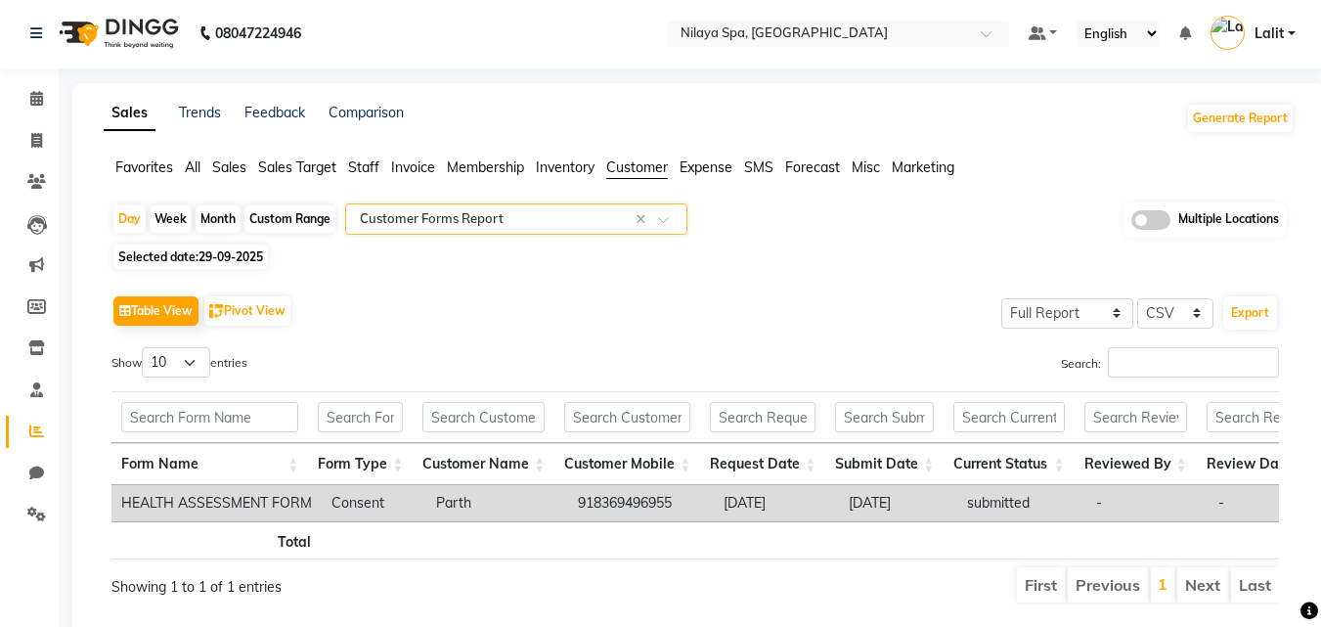
scroll to position [0, 0]
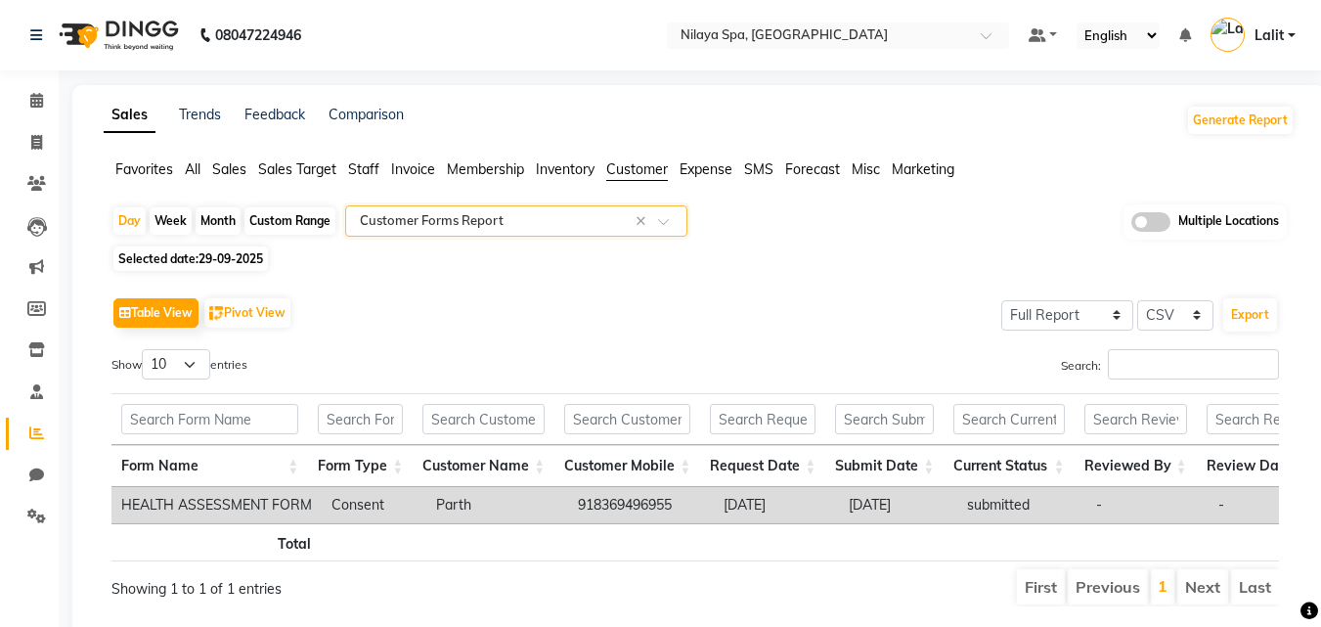
click at [223, 171] on span "Sales" at bounding box center [229, 169] width 34 height 18
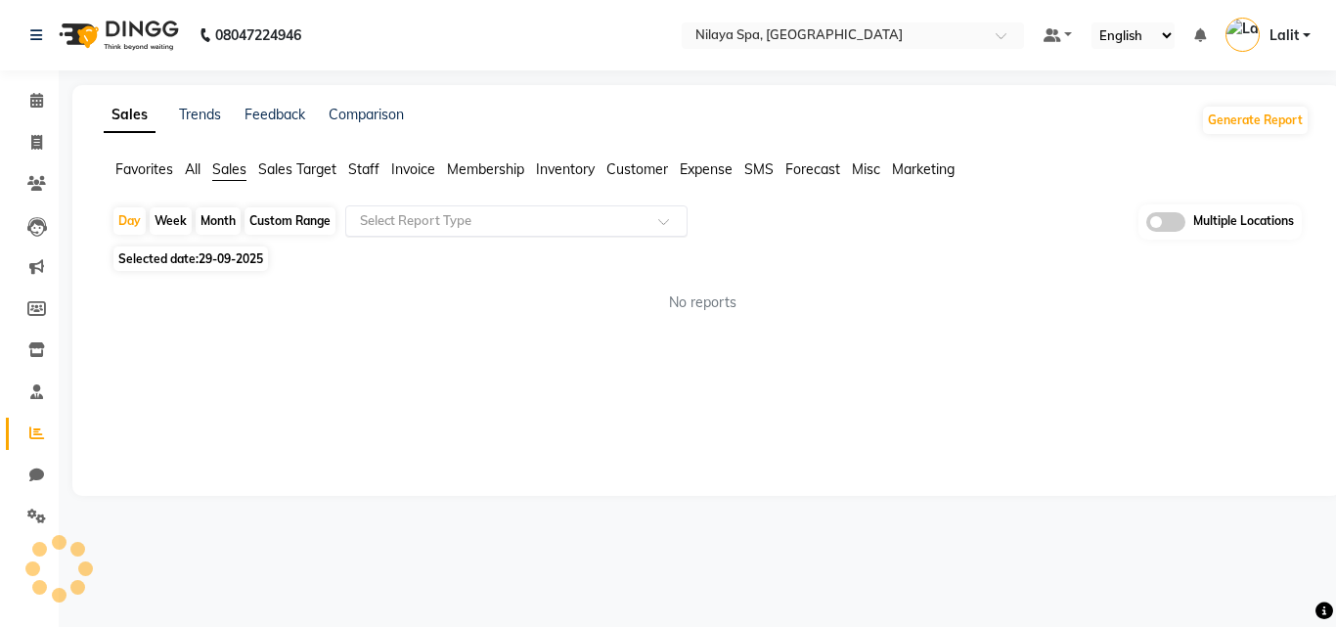
click at [386, 221] on input "text" at bounding box center [497, 221] width 282 height 20
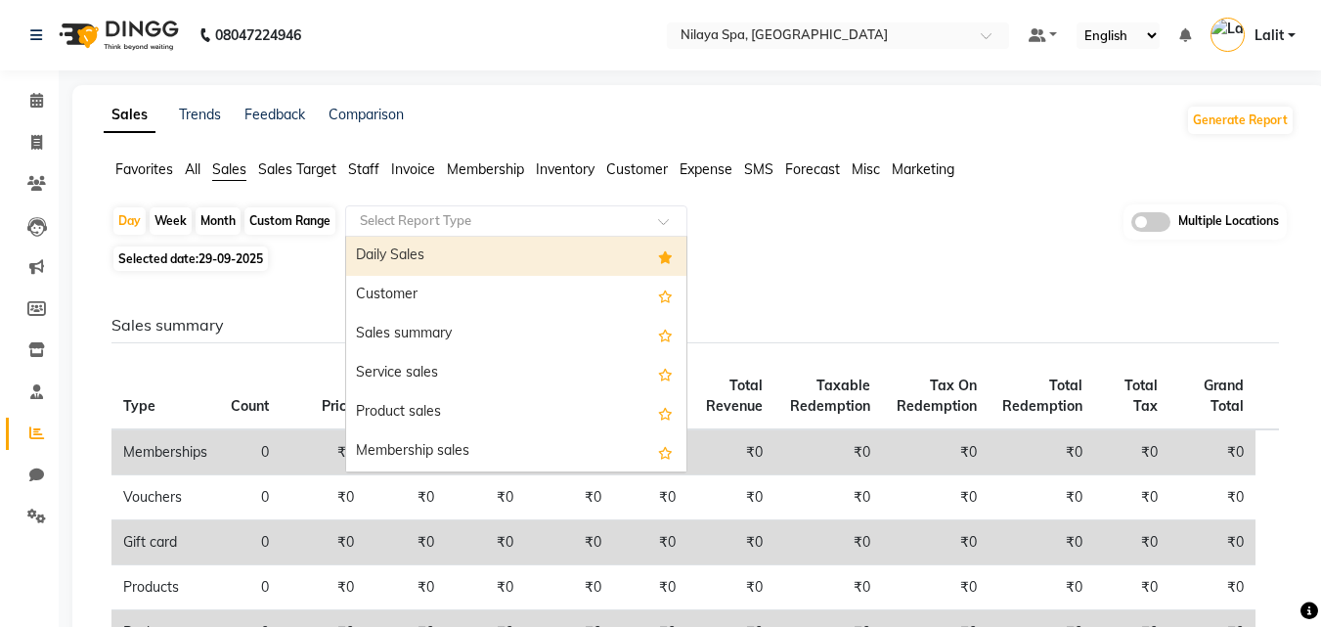
click at [379, 175] on span "Staff" at bounding box center [363, 169] width 31 height 18
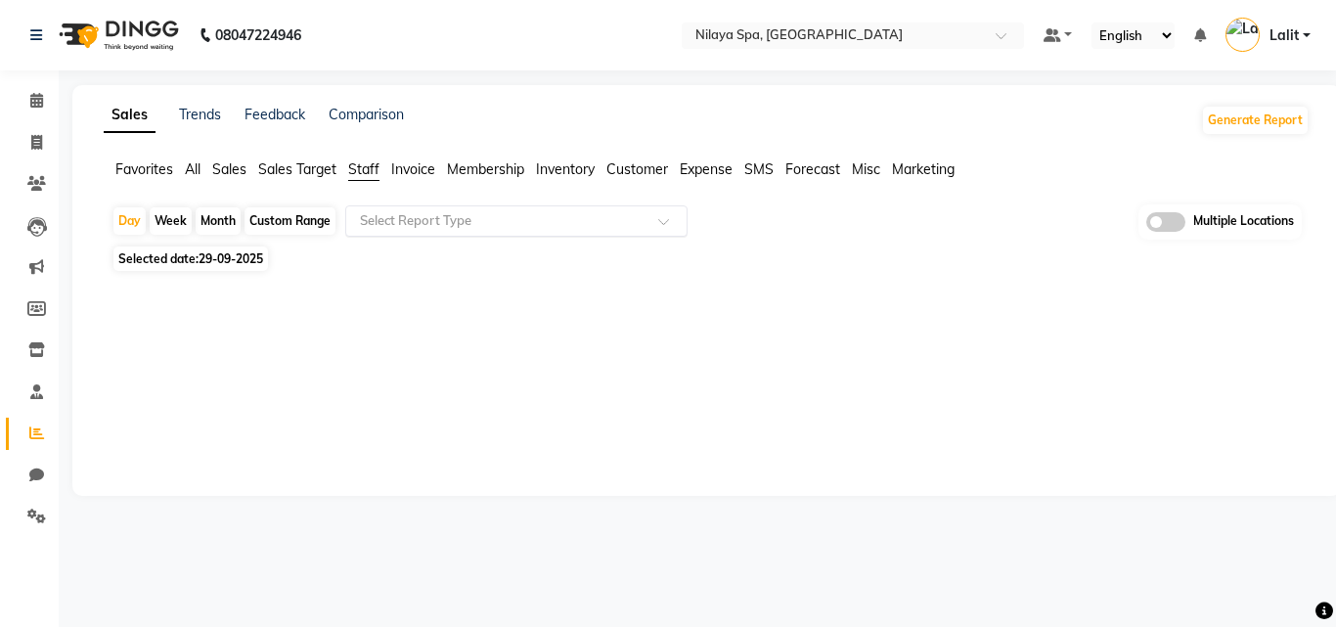
click at [423, 215] on input "text" at bounding box center [497, 221] width 282 height 20
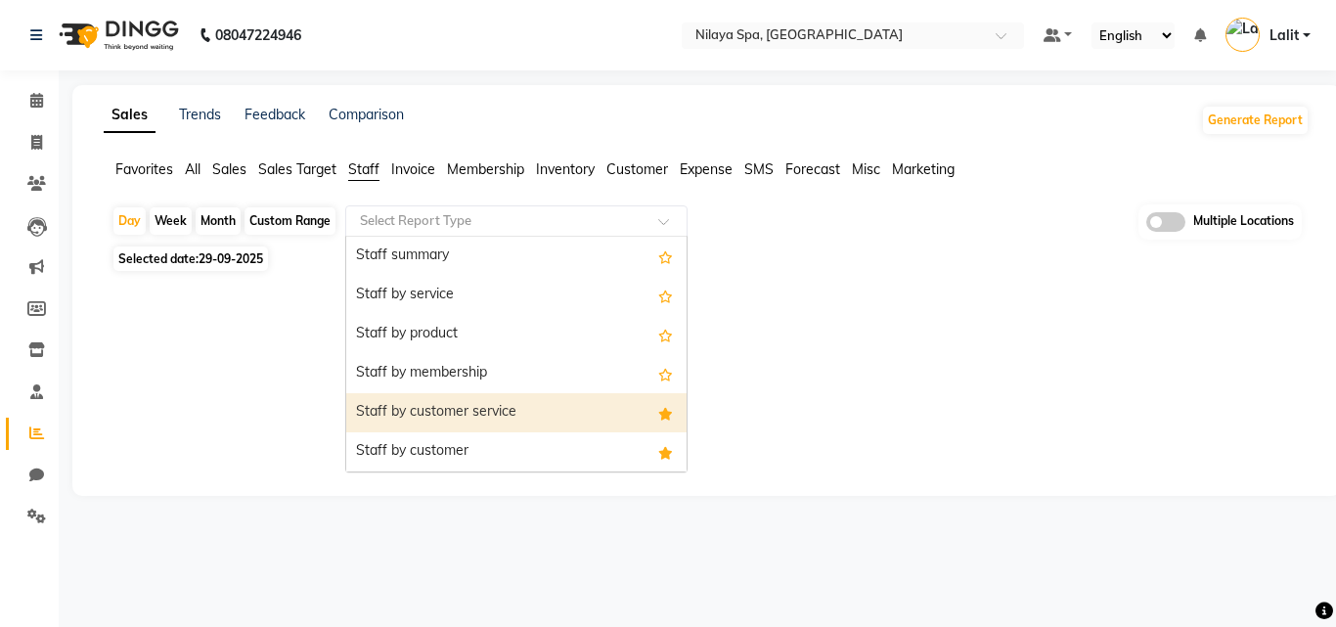
click at [509, 417] on div "Staff by customer service" at bounding box center [516, 412] width 340 height 39
select select "full_report"
select select "csv"
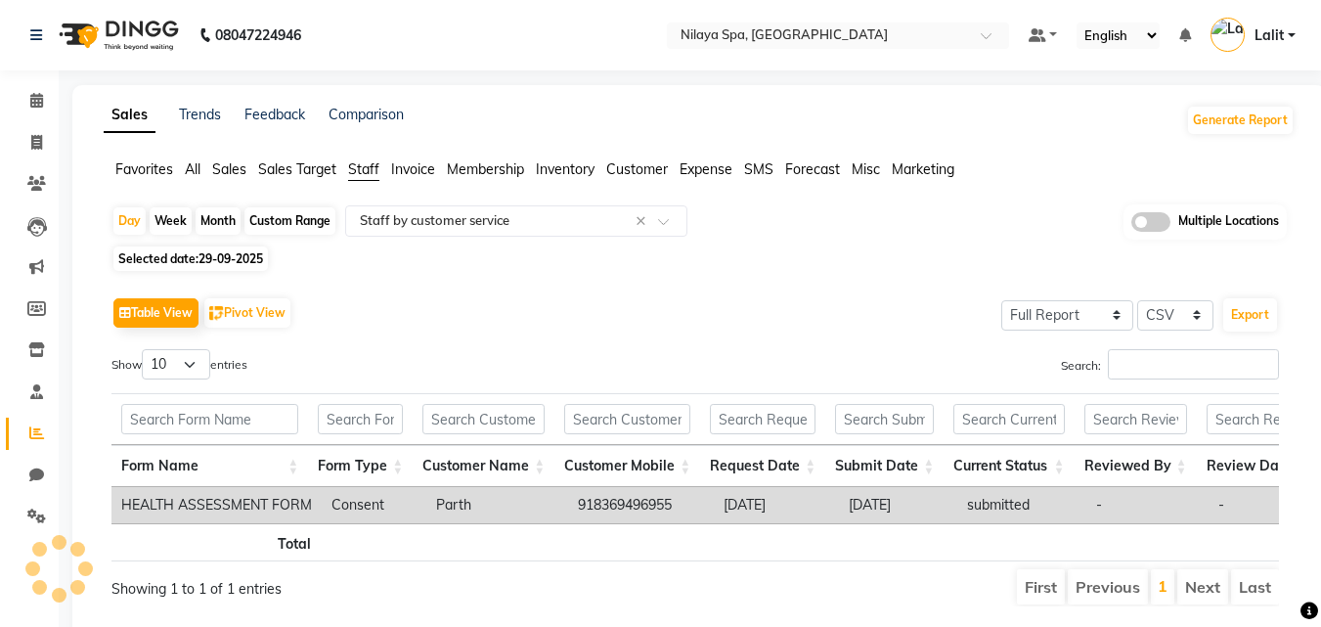
click at [193, 248] on span "Selected date: 29-09-2025" at bounding box center [190, 258] width 154 height 24
select select "9"
select select "2025"
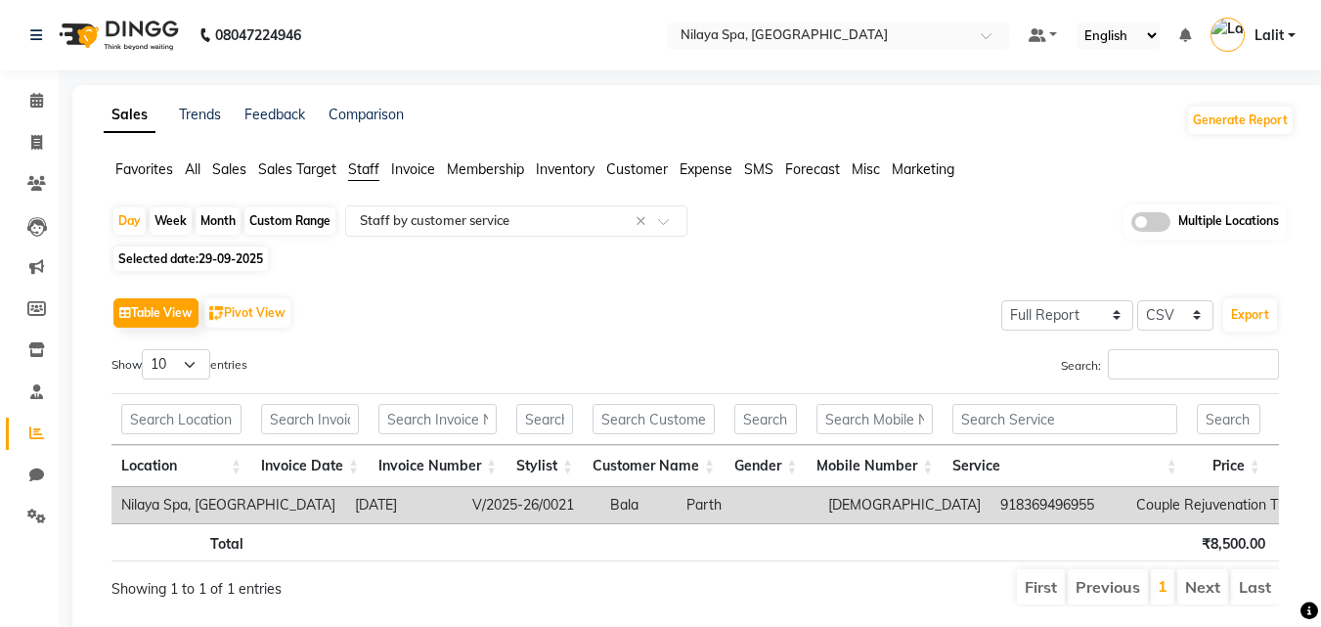
click at [210, 259] on span "29-09-2025" at bounding box center [231, 258] width 65 height 15
select select "9"
select select "2025"
click at [215, 265] on span "29-09-2025" at bounding box center [231, 258] width 65 height 15
select select "9"
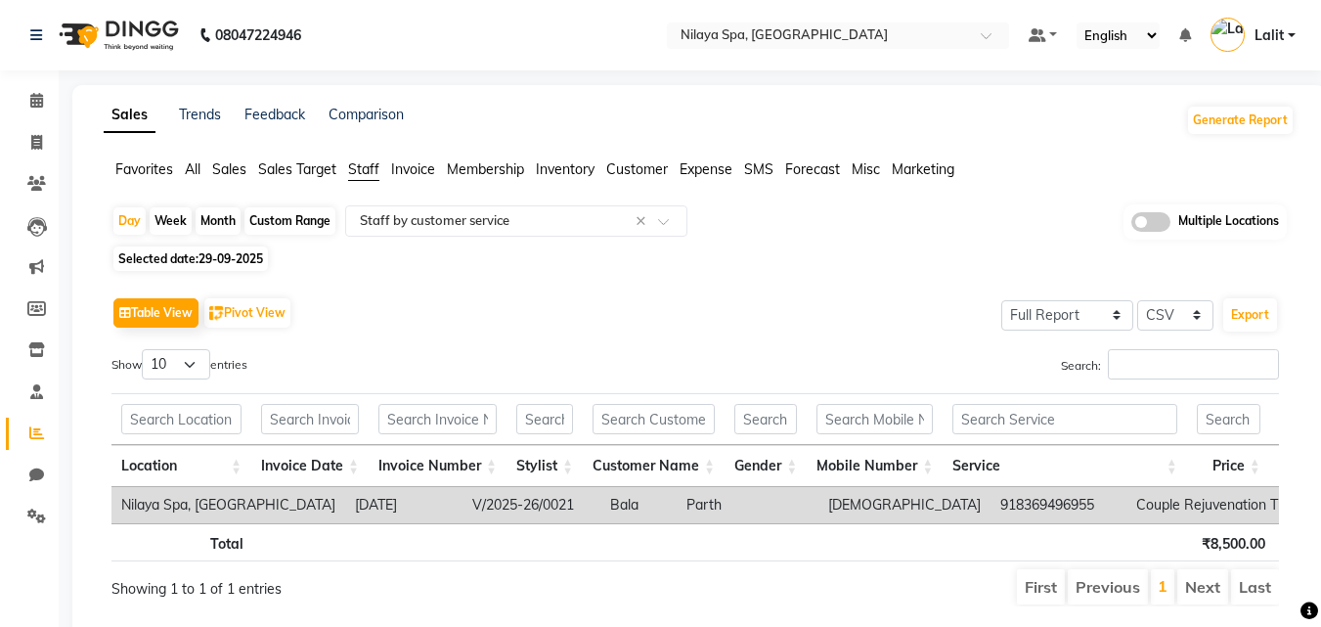
select select "2025"
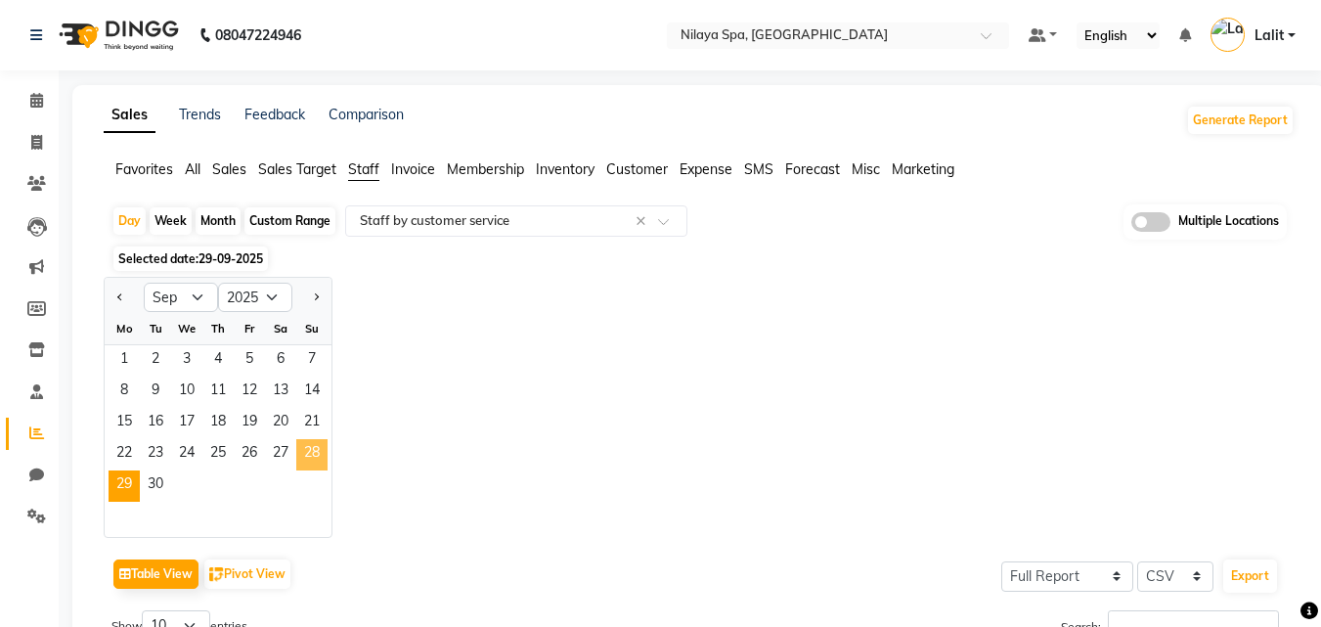
click at [318, 452] on span "28" at bounding box center [311, 454] width 31 height 31
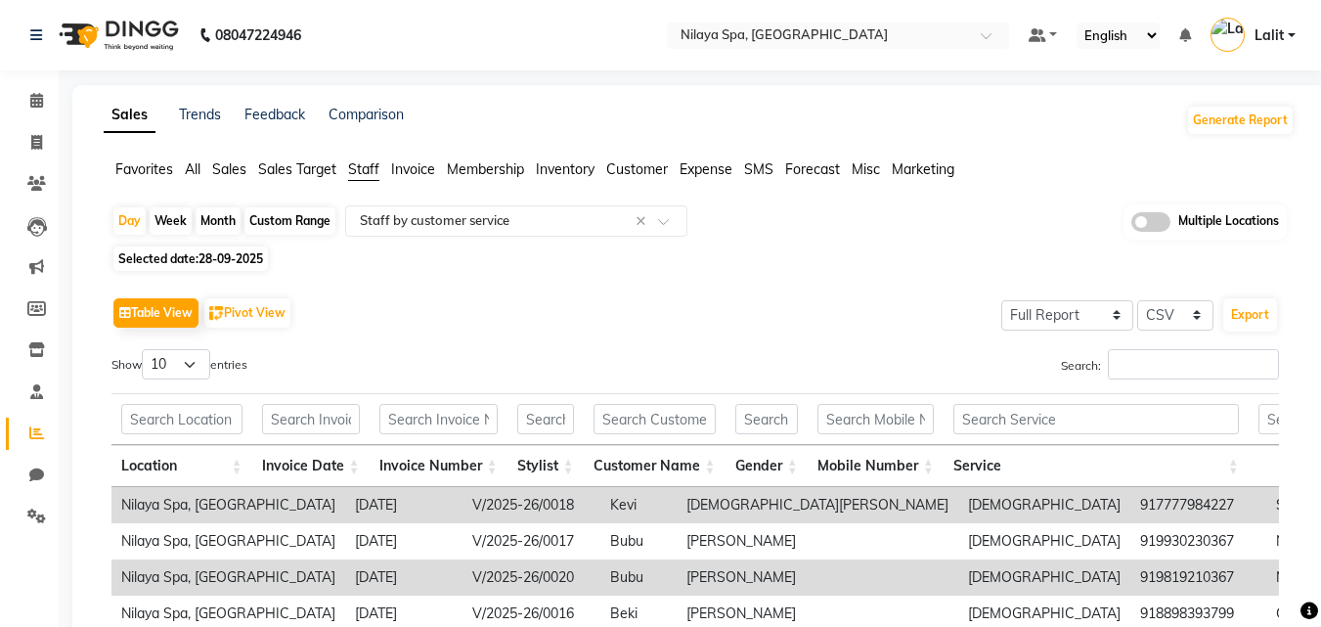
click at [621, 169] on span "Customer" at bounding box center [637, 169] width 62 height 18
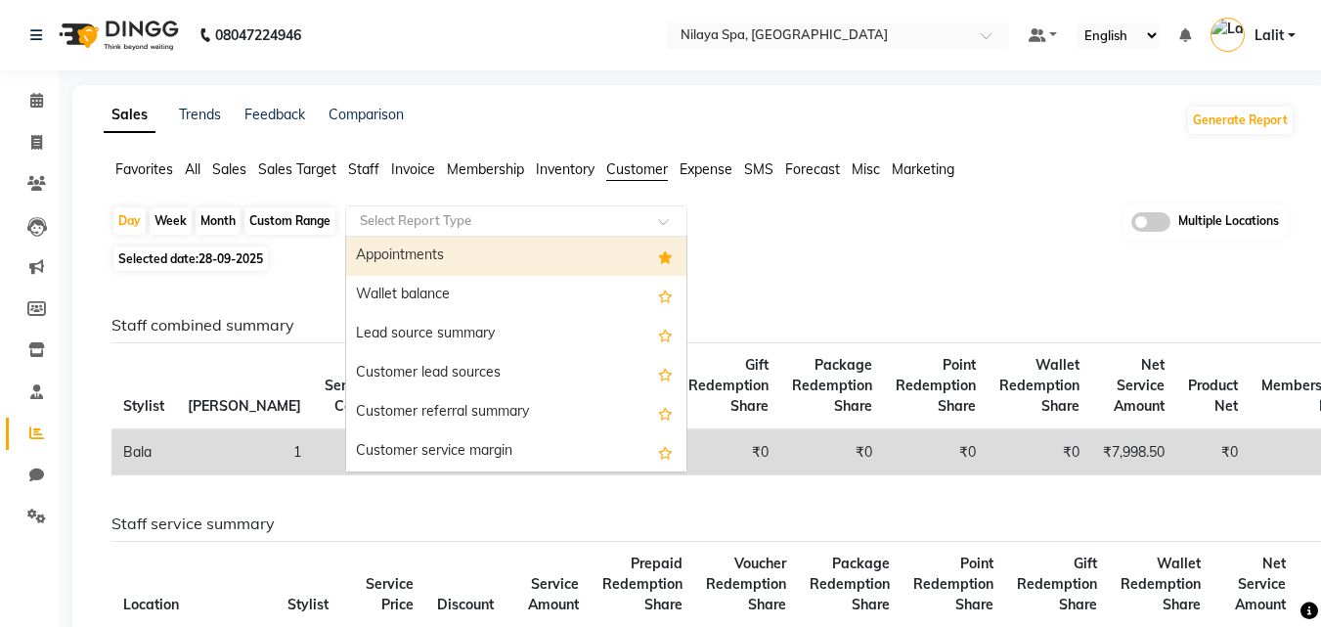
click at [527, 226] on input "text" at bounding box center [497, 221] width 282 height 20
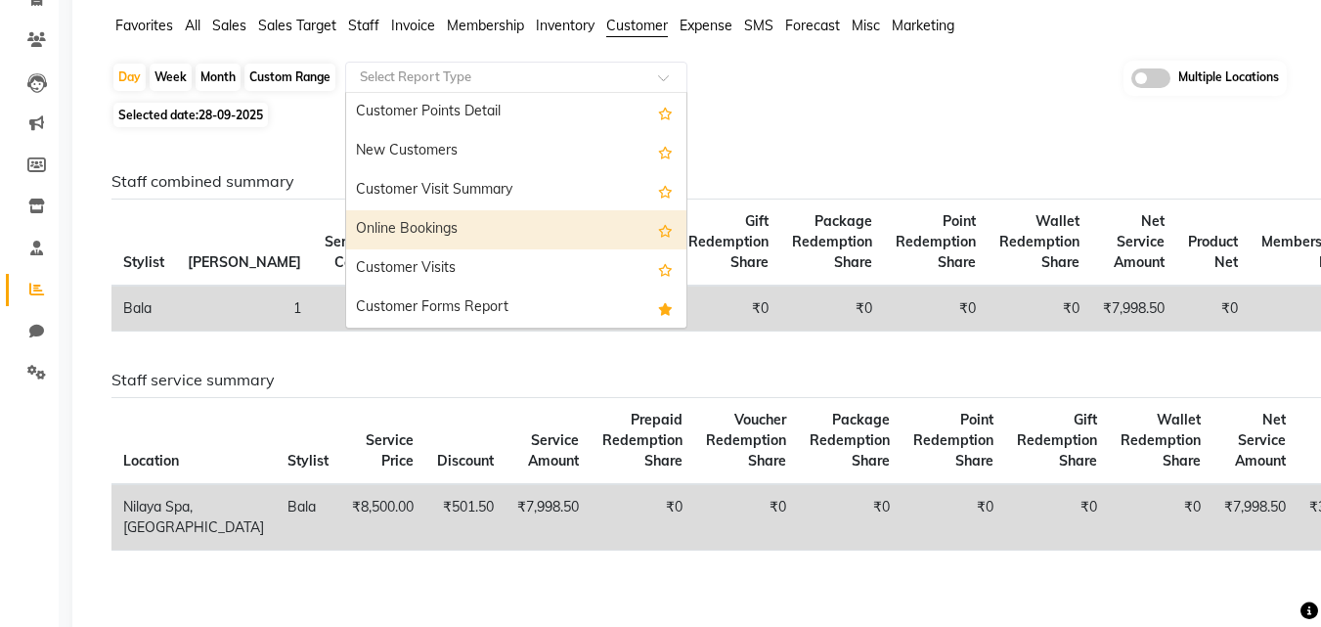
scroll to position [309, 0]
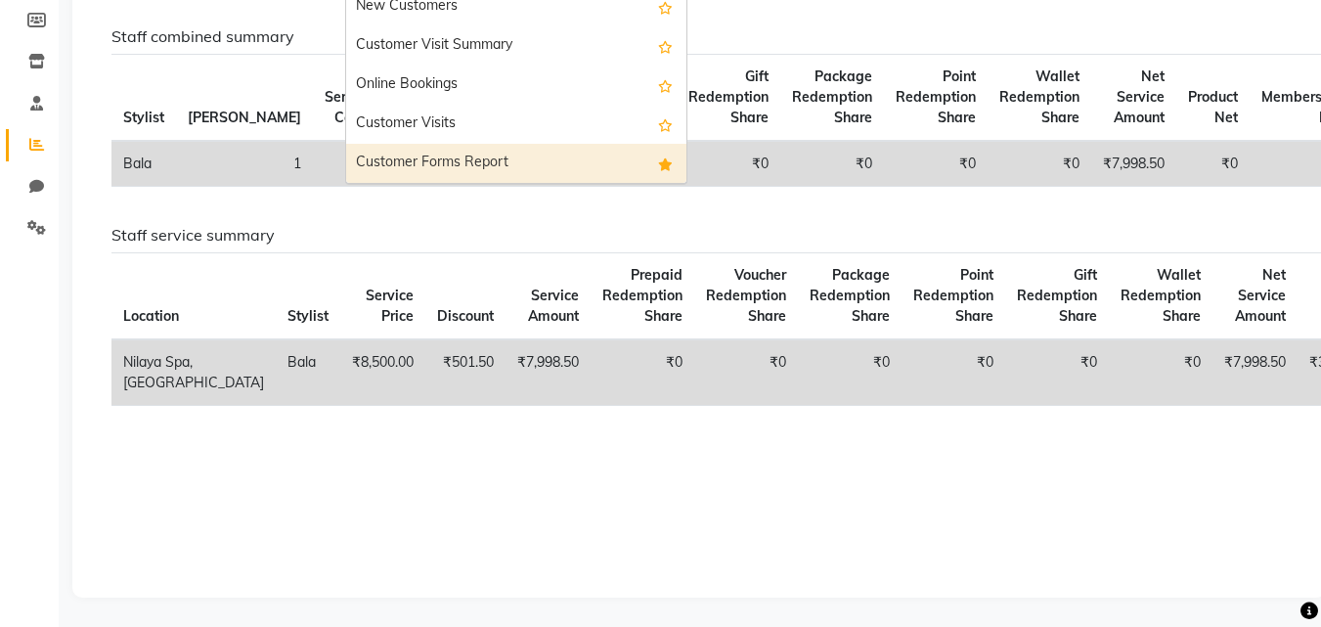
click at [472, 144] on div "Customer Forms Report" at bounding box center [516, 163] width 340 height 39
select select "full_report"
select select "csv"
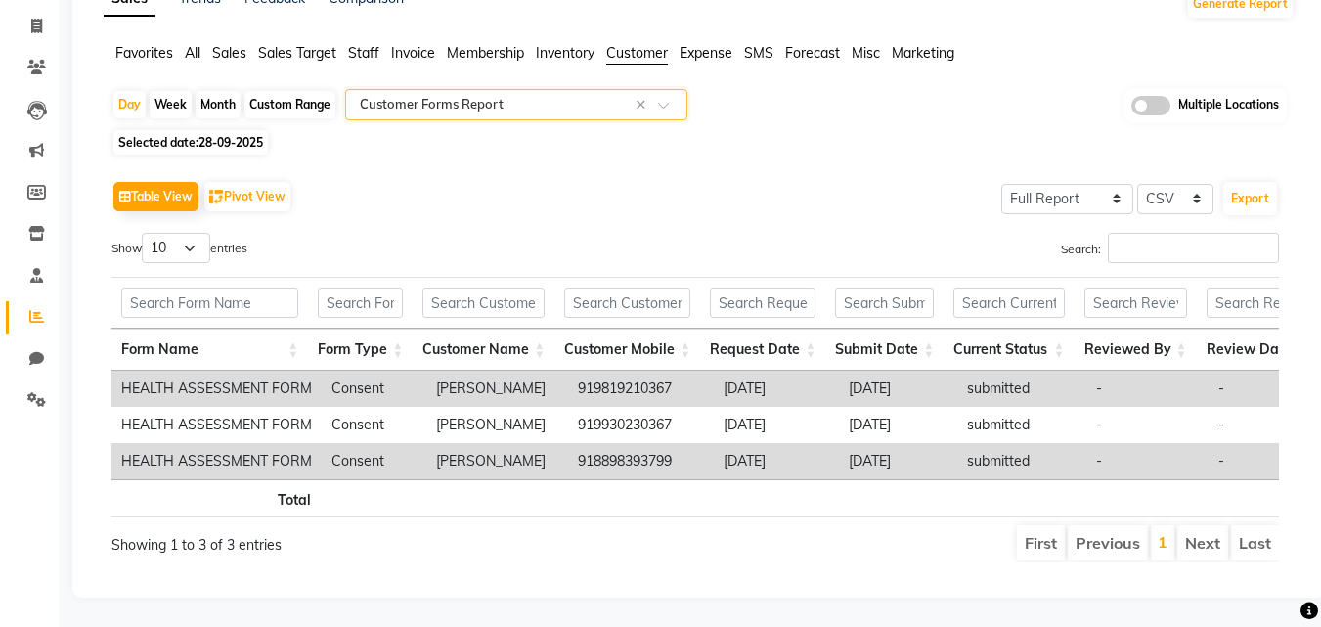
scroll to position [146, 0]
click at [459, 443] on td "Divey Sodhani" at bounding box center [497, 461] width 142 height 36
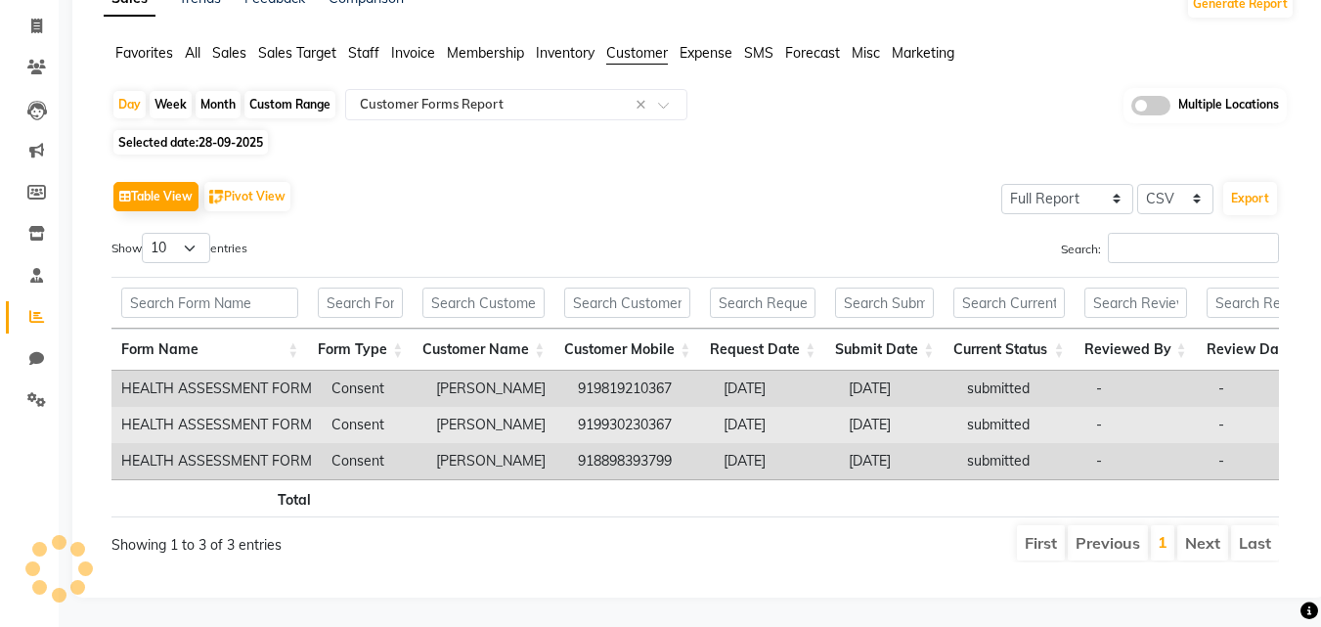
click at [475, 407] on td "Deepti Sarma" at bounding box center [497, 425] width 142 height 36
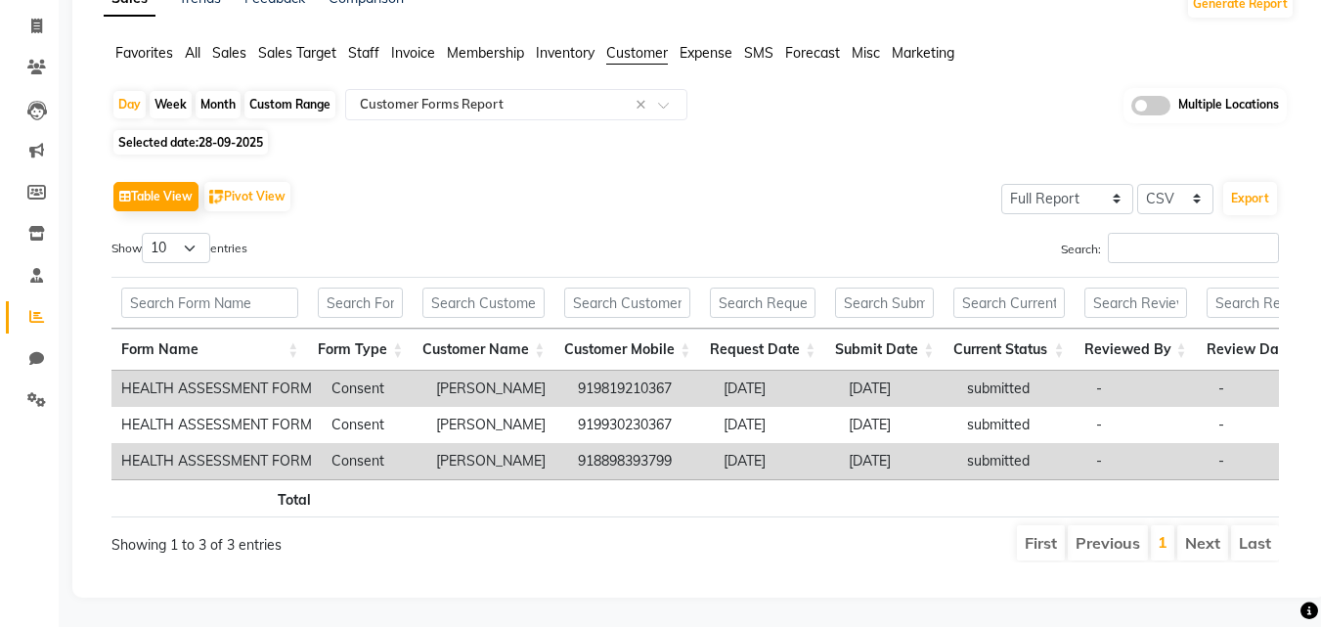
click at [515, 443] on td "Divey Sodhani" at bounding box center [497, 461] width 142 height 36
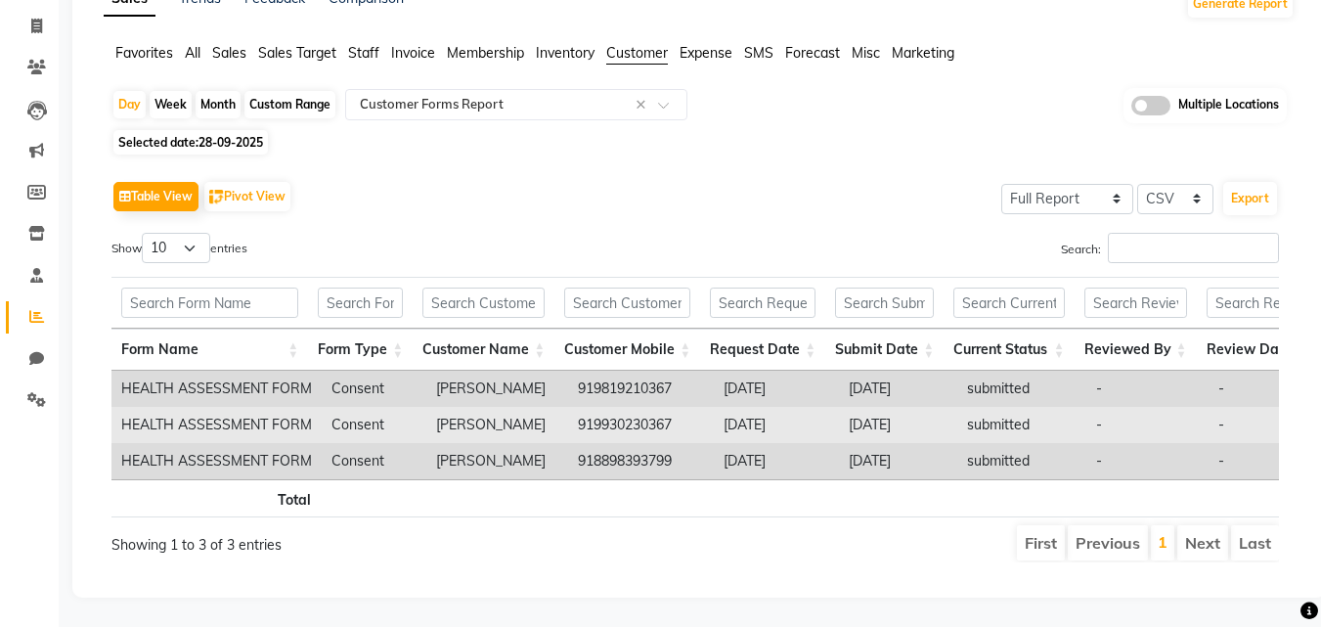
click at [520, 407] on td "Deepti Sarma" at bounding box center [497, 425] width 142 height 36
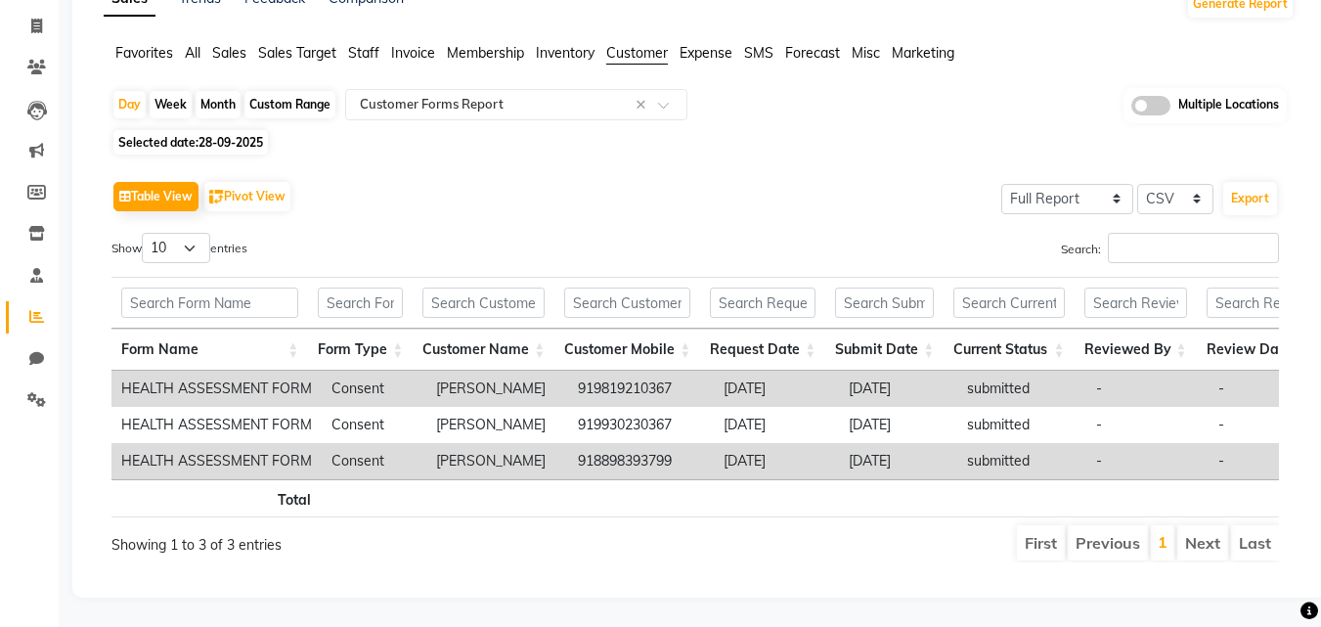
click at [508, 371] on td "Sreenivas Sarma" at bounding box center [497, 389] width 142 height 36
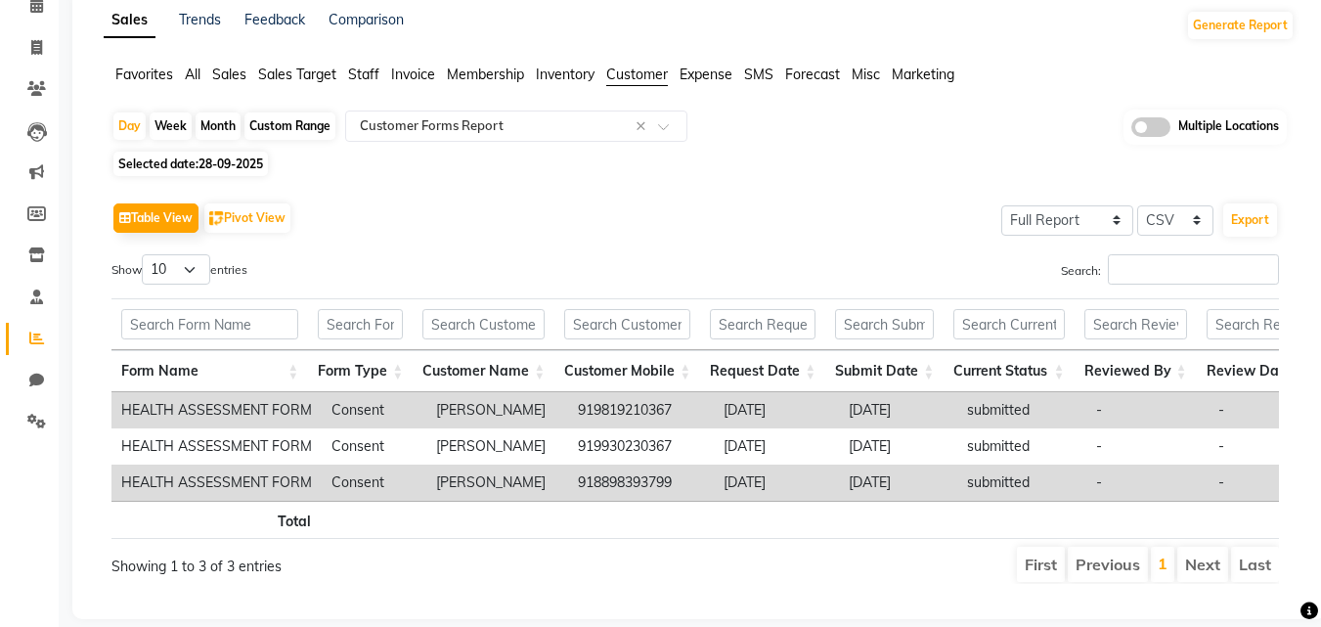
scroll to position [48, 0]
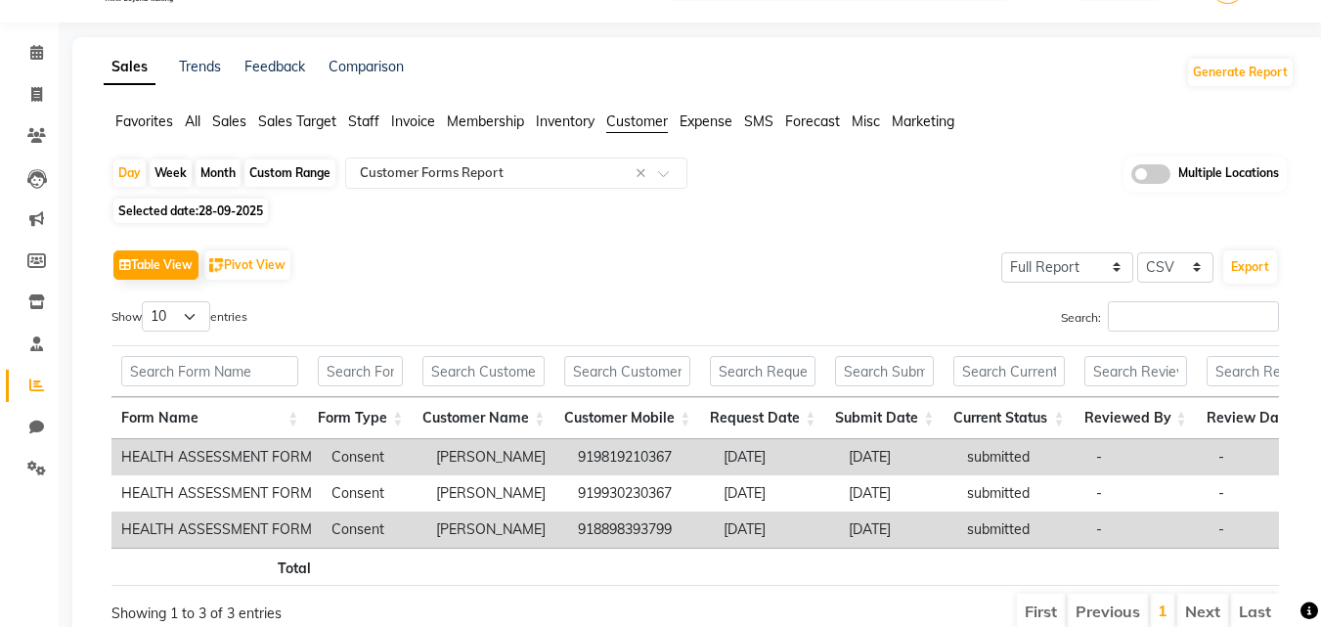
click at [366, 119] on span "Staff" at bounding box center [363, 121] width 31 height 18
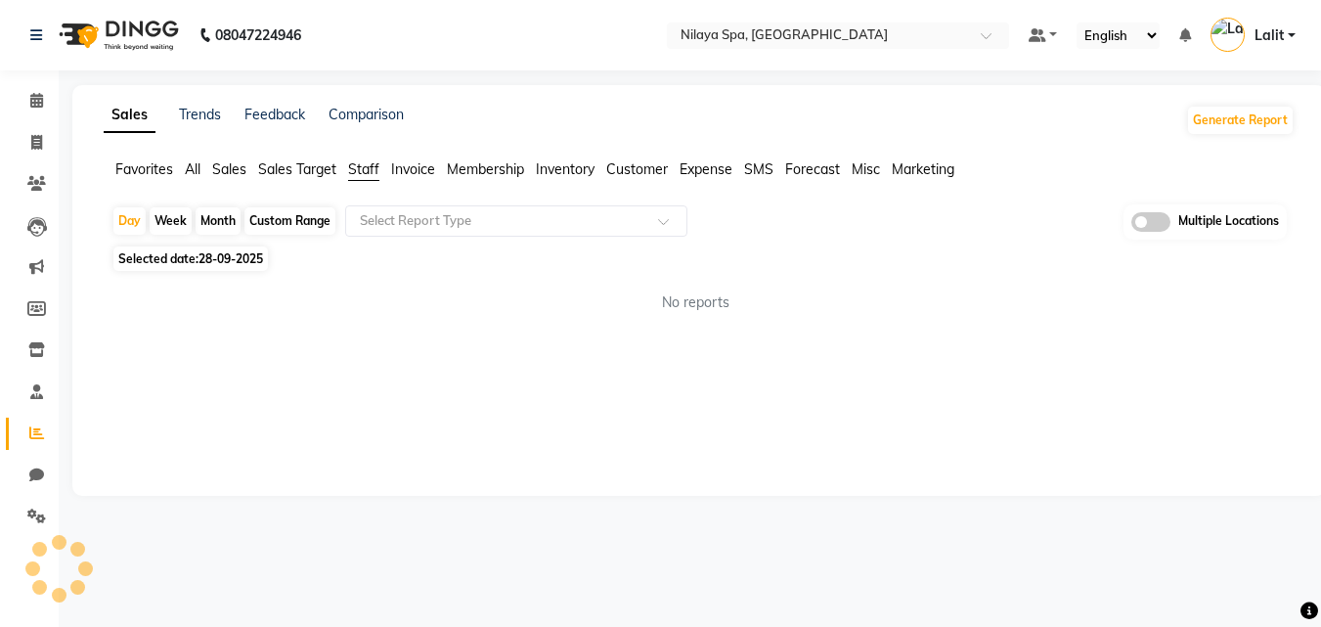
scroll to position [0, 0]
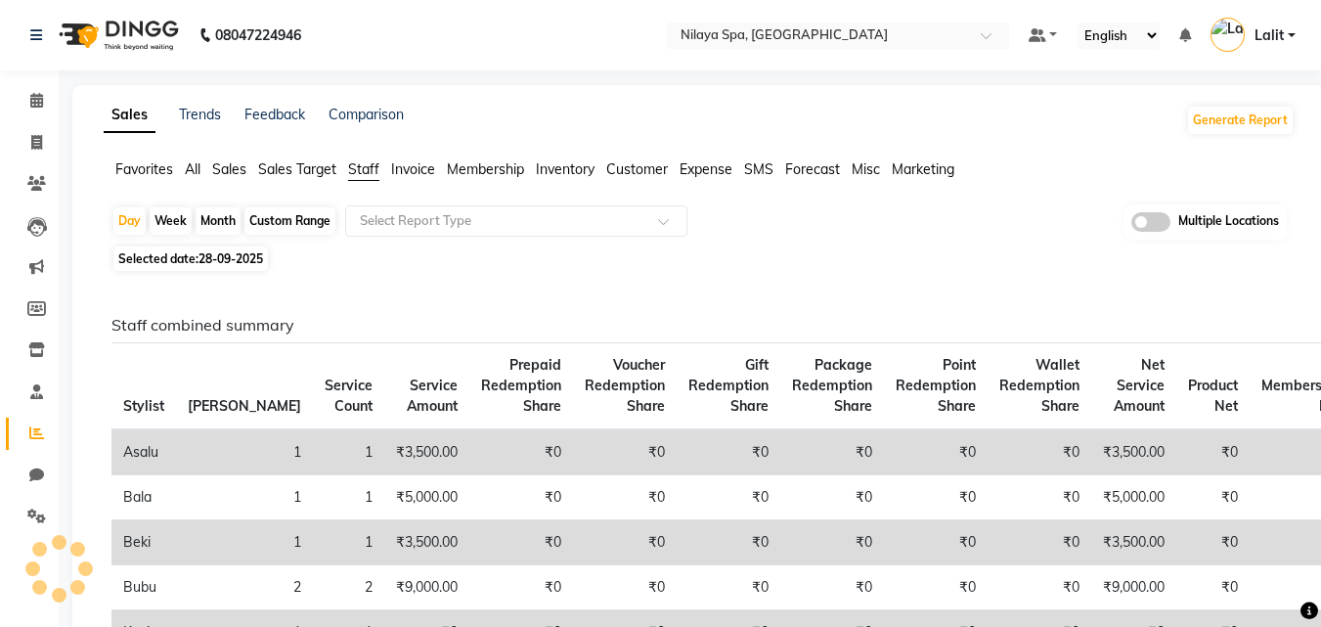
drag, startPoint x: 384, startPoint y: 167, endPoint x: 392, endPoint y: 199, distance: 32.3
click at [383, 166] on ul "Favorites All Sales Sales Target Staff Invoice Membership Inventory Customer Ex…" at bounding box center [699, 170] width 1191 height 22
click at [400, 180] on ul "Favorites All Sales Sales Target Staff Invoice Membership Inventory Customer Ex…" at bounding box center [699, 170] width 1191 height 22
click at [415, 211] on input "text" at bounding box center [497, 221] width 282 height 20
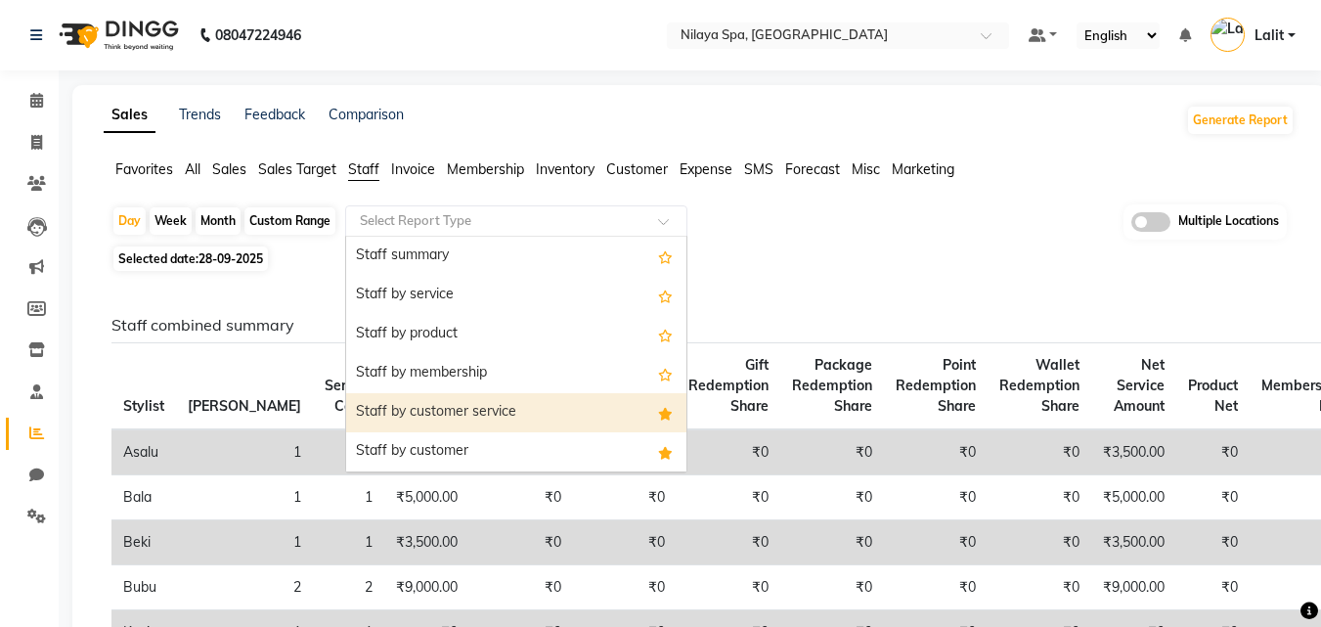
click at [512, 402] on div "Staff by customer service" at bounding box center [516, 412] width 340 height 39
select select "full_report"
select select "csv"
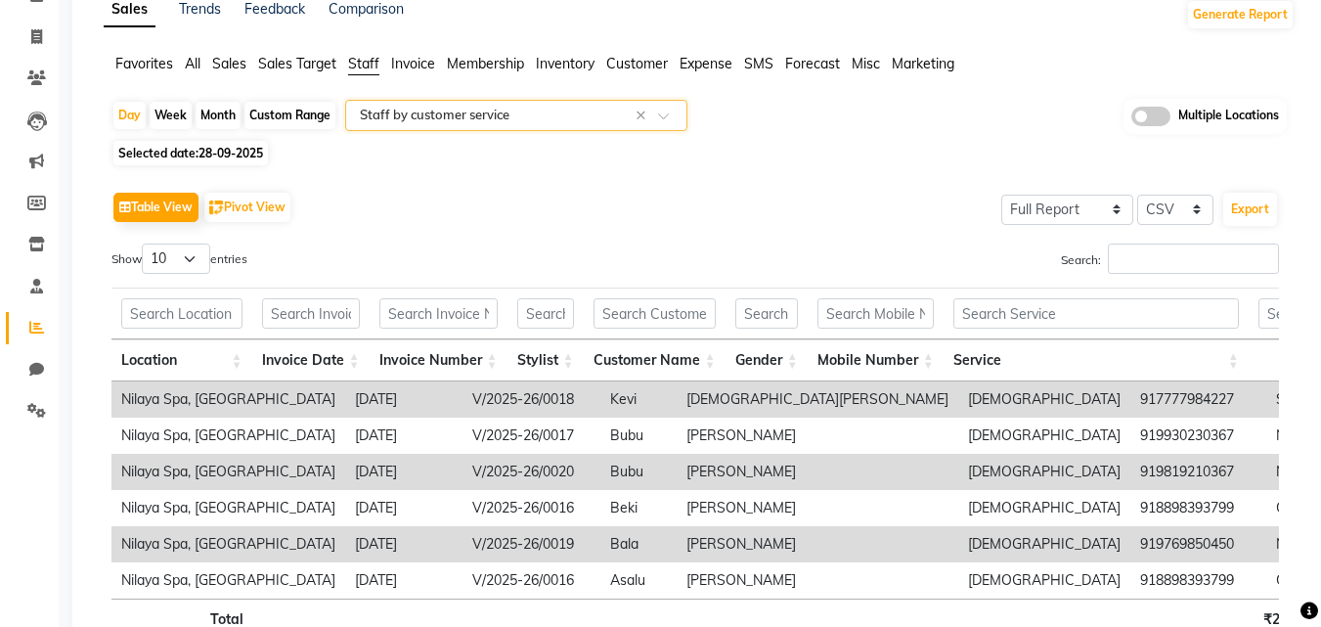
scroll to position [254, 0]
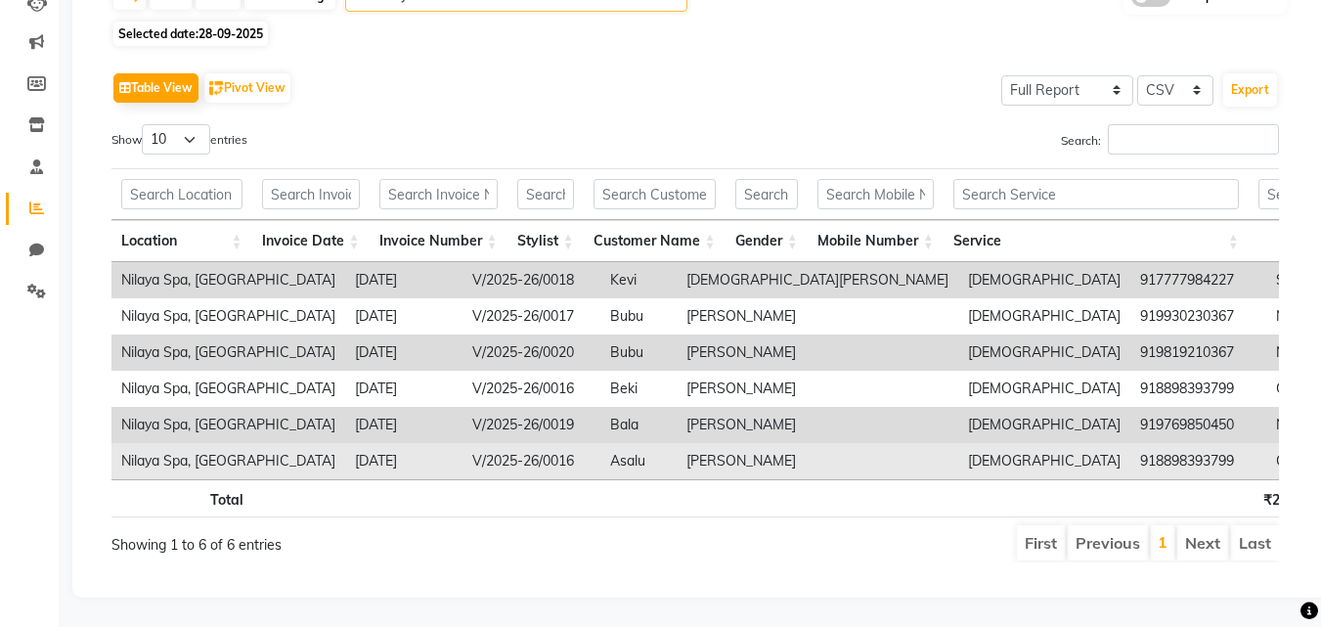
click at [677, 443] on td "Divey Sodhani" at bounding box center [818, 461] width 282 height 36
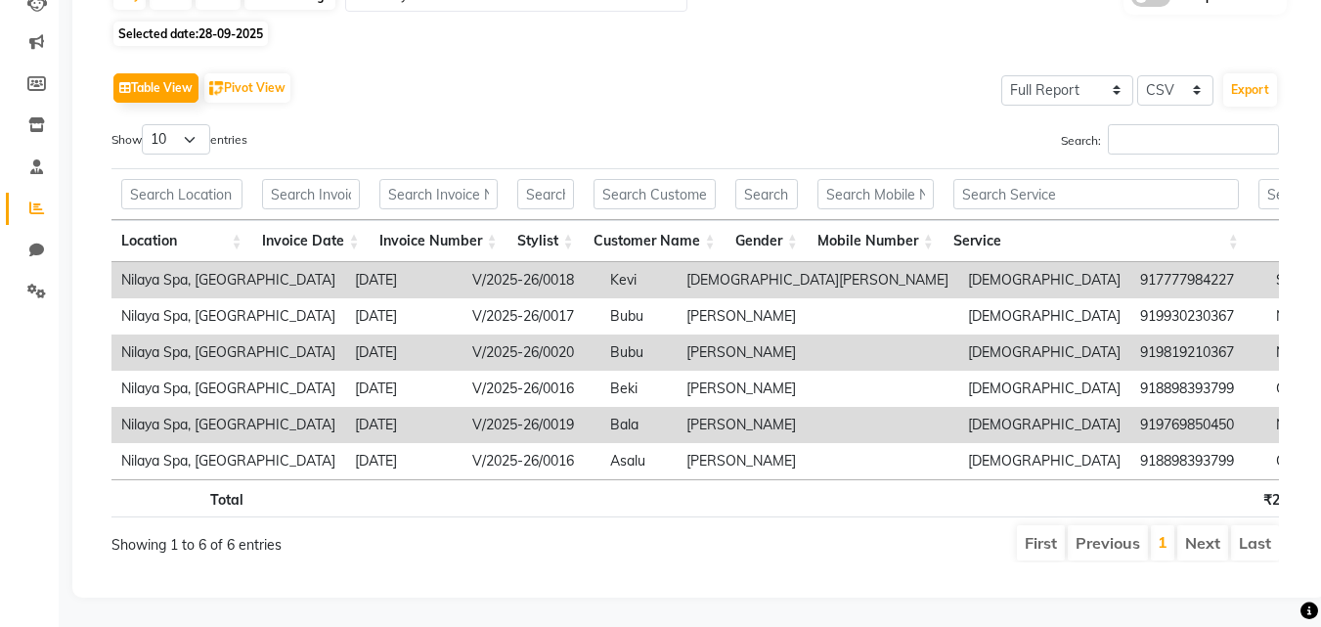
click at [496, 67] on div "Table View Pivot View Select Full Report Filtered Report Select CSV PDF Export" at bounding box center [695, 87] width 1168 height 41
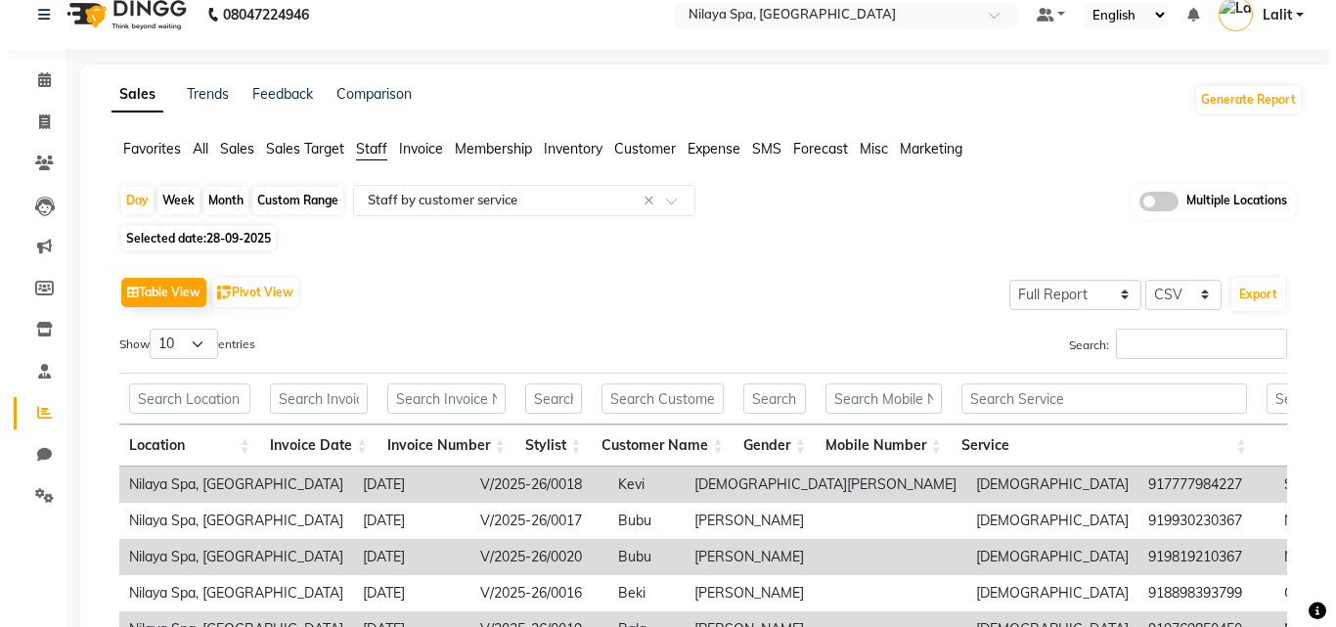
scroll to position [0, 0]
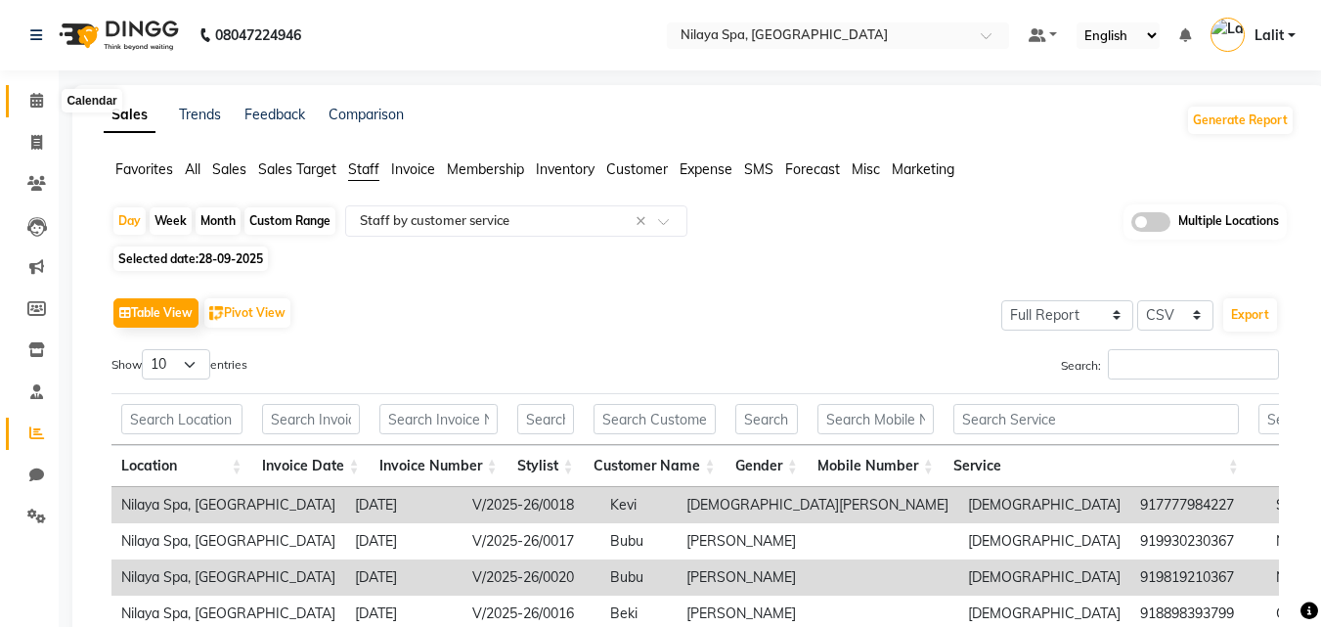
click at [38, 93] on icon at bounding box center [36, 100] width 13 height 15
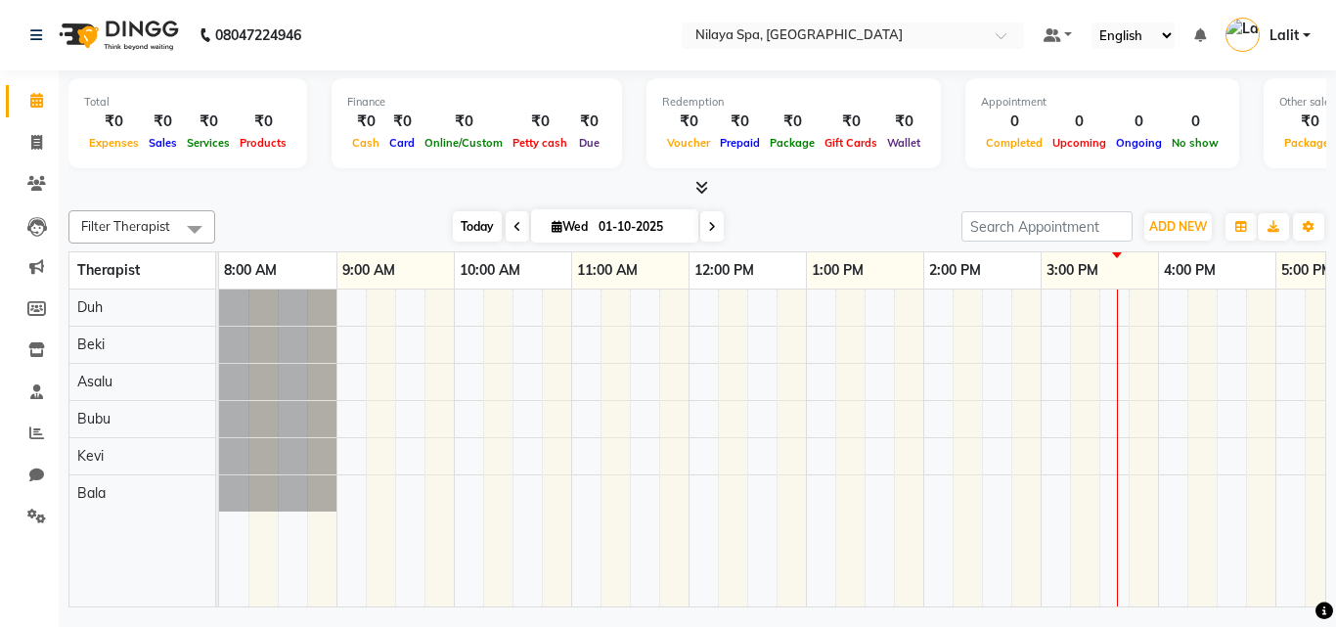
click at [465, 223] on span "Today" at bounding box center [477, 226] width 49 height 30
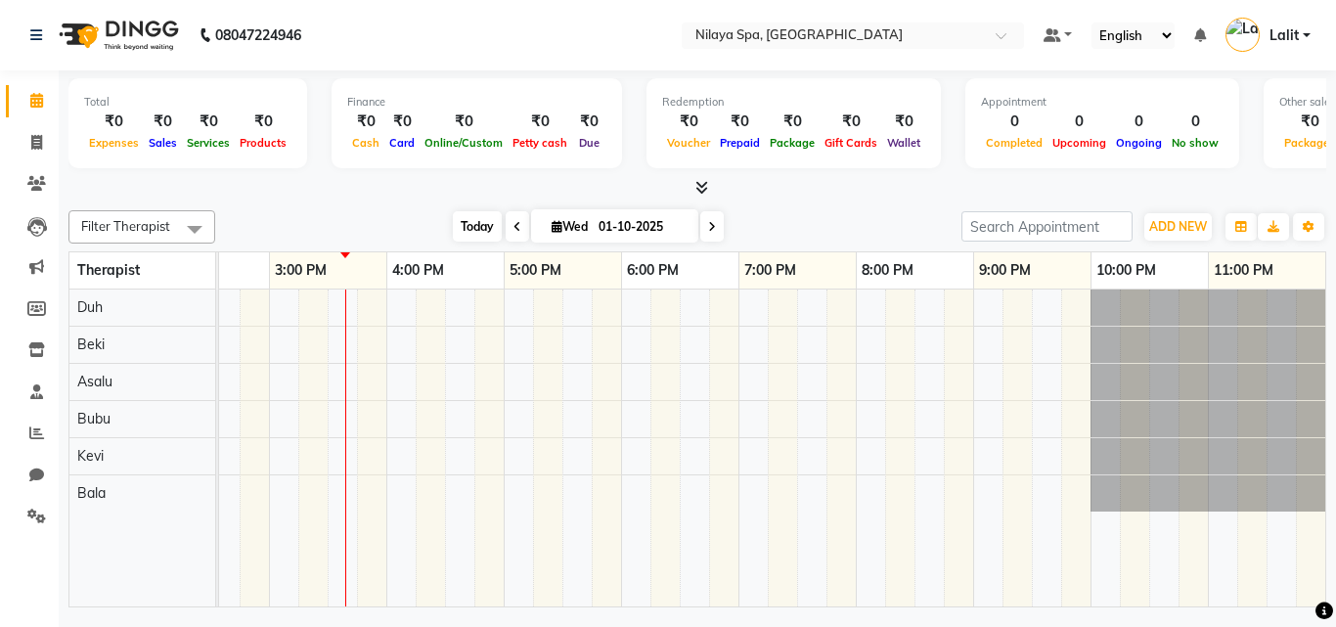
click at [488, 227] on span "Today" at bounding box center [477, 226] width 49 height 30
click at [464, 222] on span "Today" at bounding box center [477, 226] width 49 height 30
click at [513, 227] on icon at bounding box center [517, 227] width 8 height 12
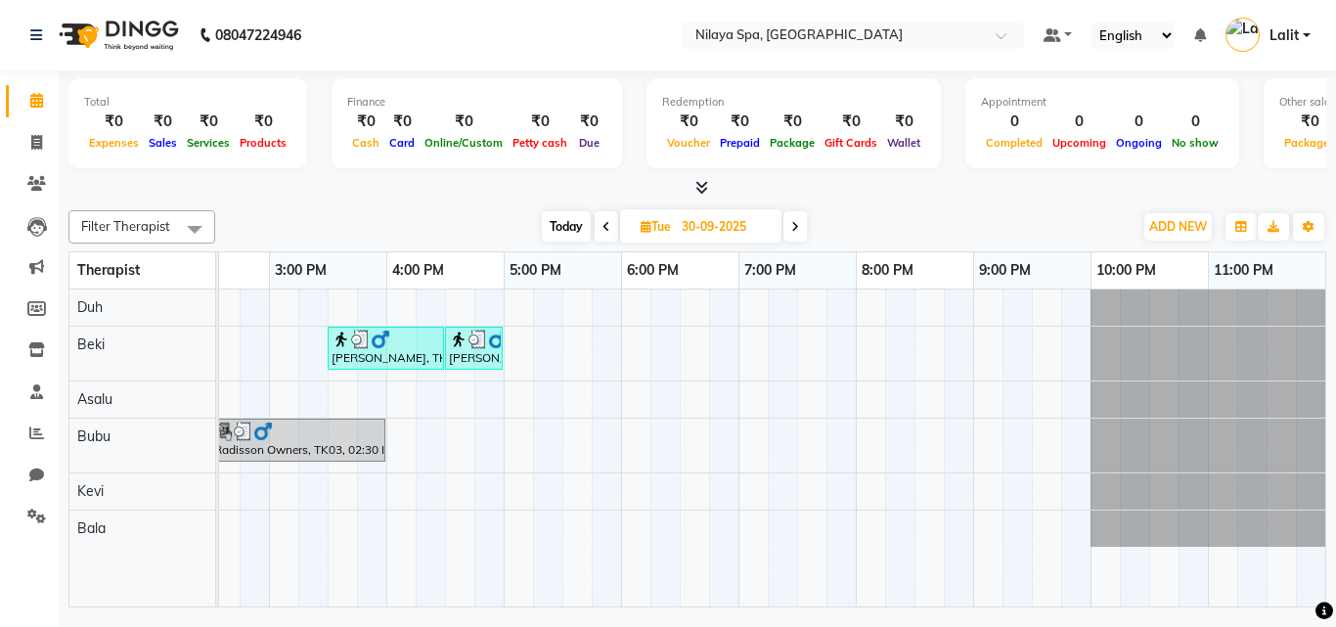
click at [794, 230] on icon at bounding box center [795, 227] width 8 height 12
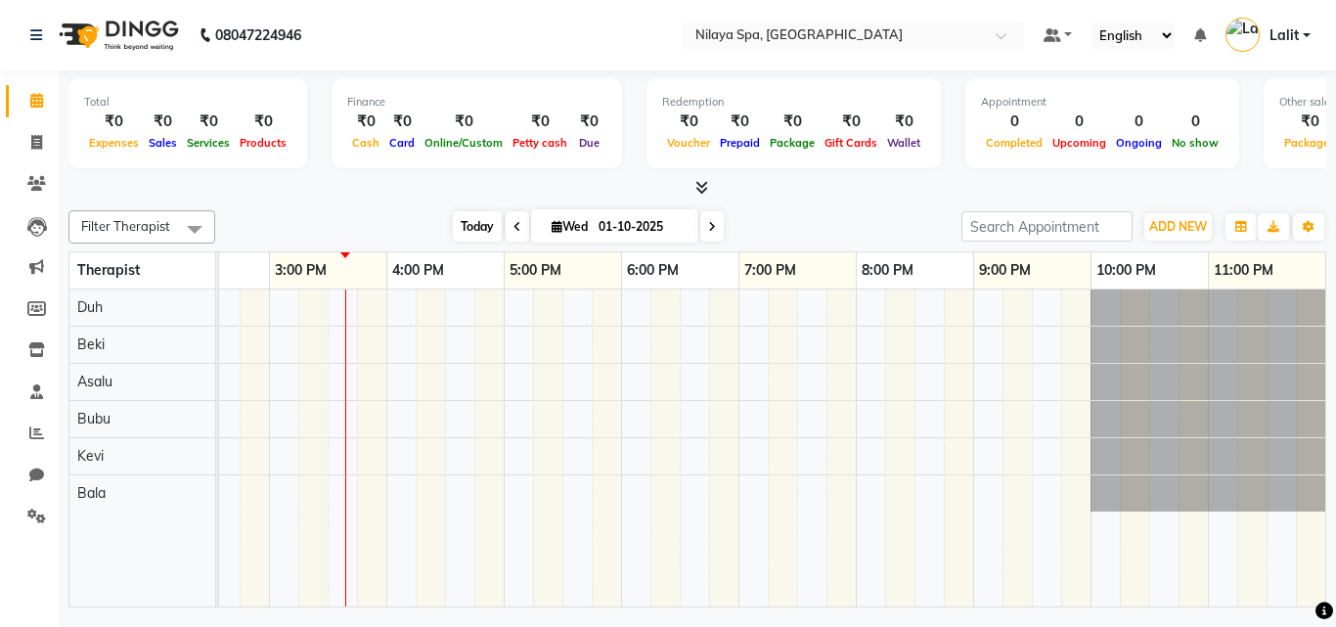
click at [484, 223] on span "Today" at bounding box center [477, 226] width 49 height 30
click at [513, 223] on icon at bounding box center [517, 227] width 8 height 12
type input "30-09-2025"
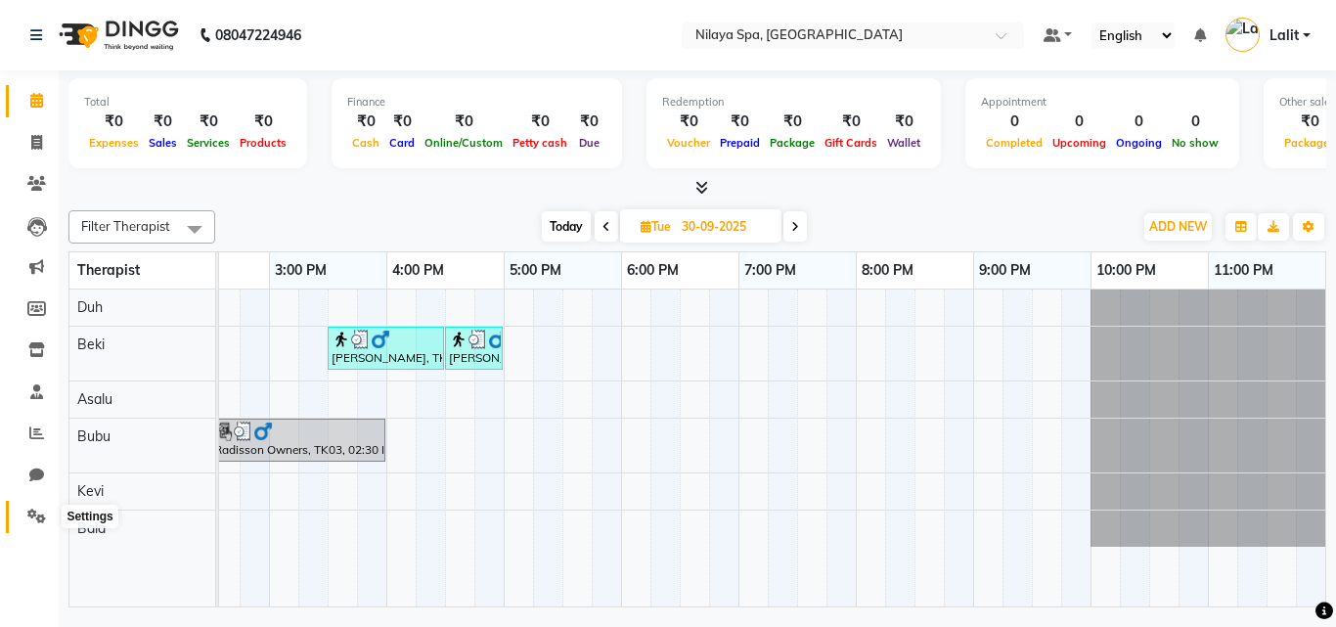
click at [27, 519] on icon at bounding box center [36, 515] width 19 height 15
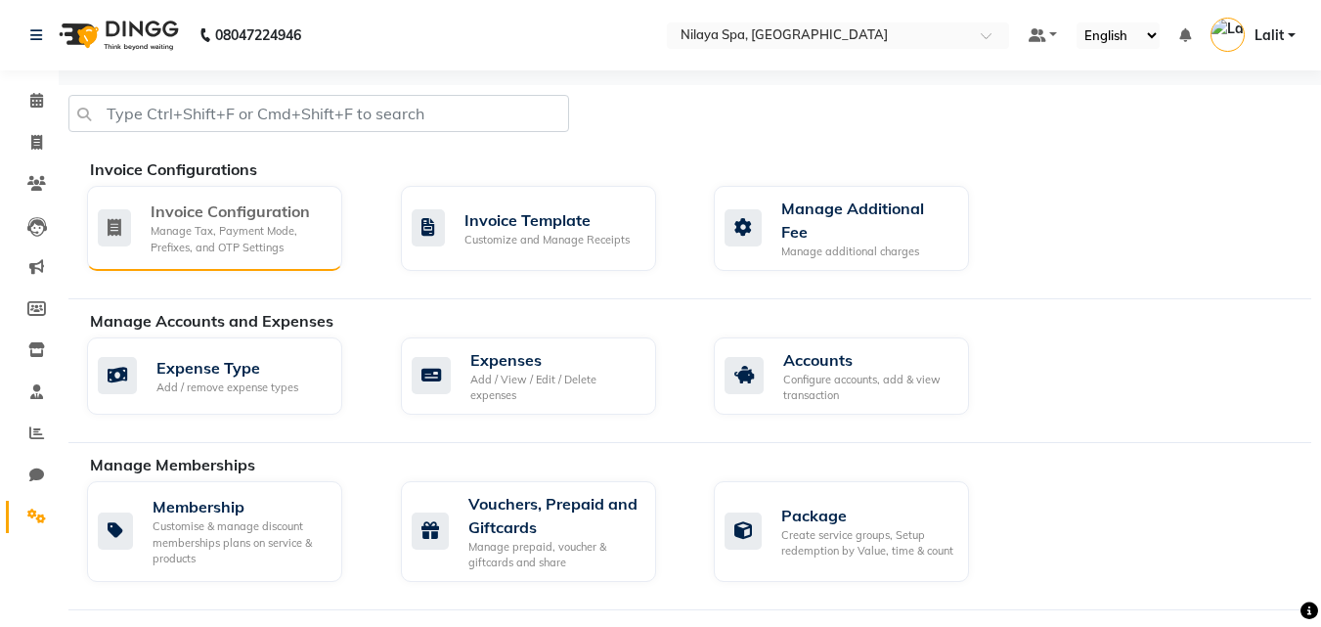
click at [280, 227] on div "Manage Tax, Payment Mode, Prefixes, and OTP Settings" at bounding box center [239, 239] width 176 height 32
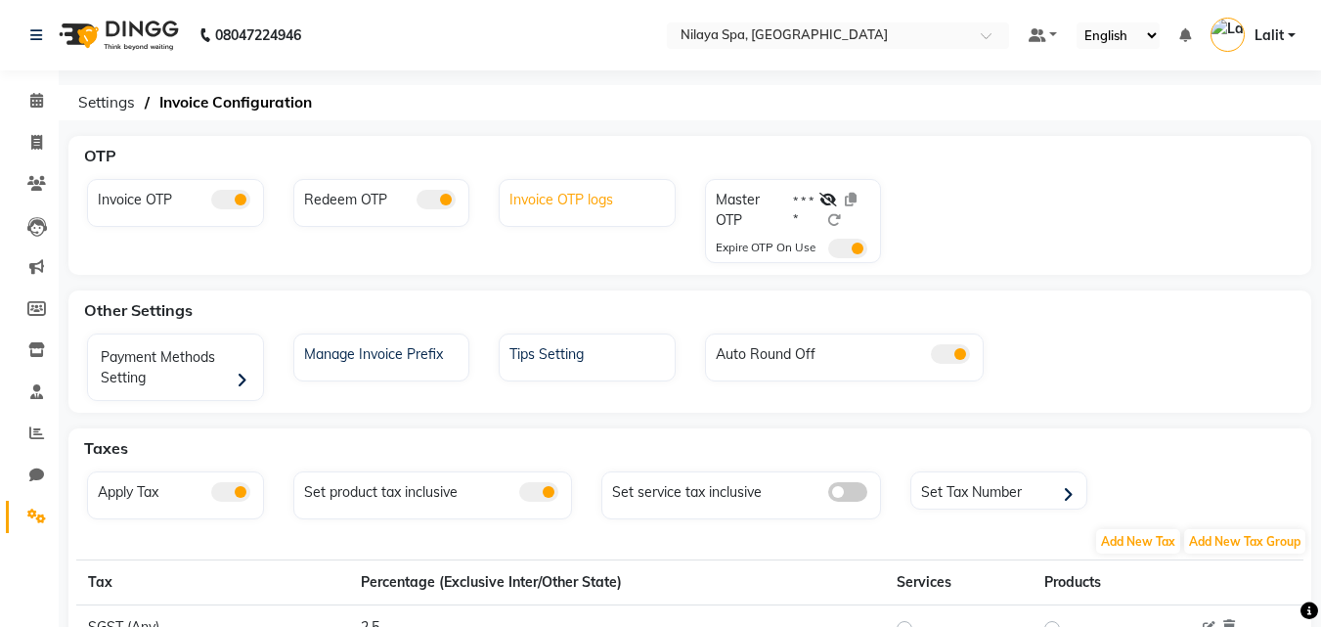
click at [524, 188] on div "Invoice OTP logs" at bounding box center [590, 197] width 170 height 25
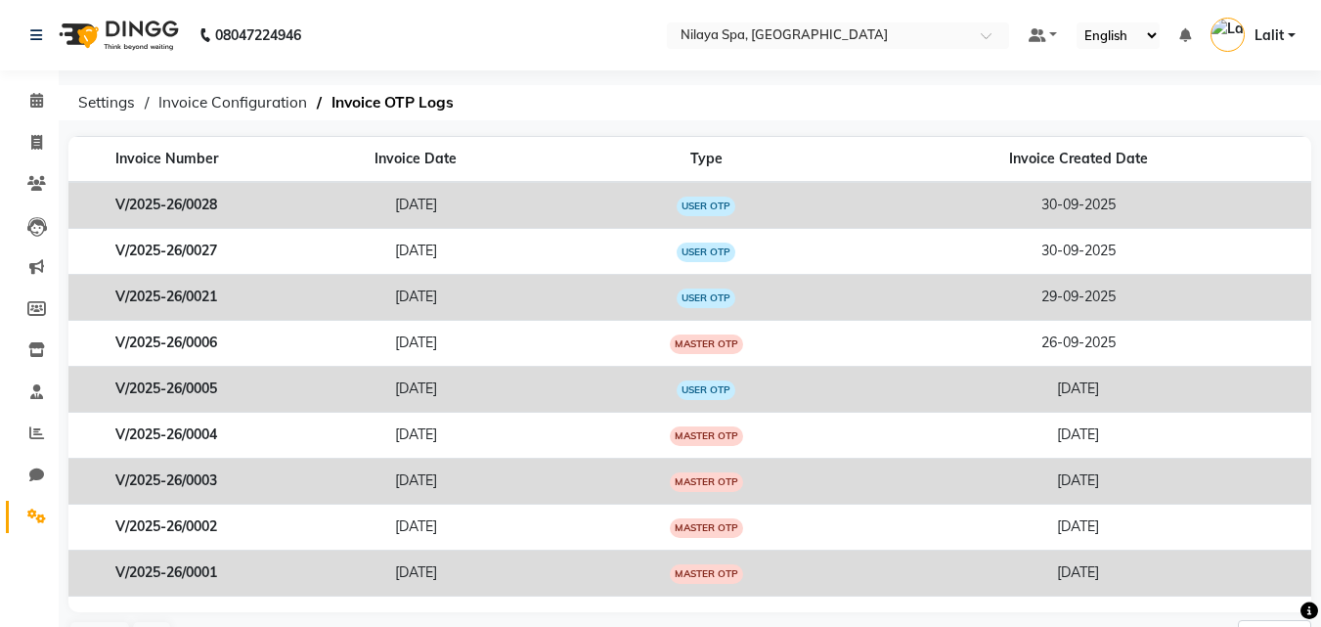
click at [547, 85] on ol "Settings Invoice Configuration Invoice OTP Logs" at bounding box center [686, 102] width 1236 height 35
click at [445, 53] on nav "08047224946 Select Location × Nilaya Spa, Khopoli Default Panel My Panel Englis…" at bounding box center [660, 35] width 1321 height 70
click at [434, 44] on nav "08047224946 Select Location × Nilaya Spa, Khopoli Default Panel My Panel Englis…" at bounding box center [660, 35] width 1321 height 70
click at [560, 59] on nav "08047224946 Select Location × Nilaya Spa, Khopoli Default Panel My Panel Englis…" at bounding box center [660, 35] width 1321 height 70
click at [565, 26] on nav "08047224946 Select Location × Nilaya Spa, Khopoli Default Panel My Panel Englis…" at bounding box center [660, 35] width 1321 height 70
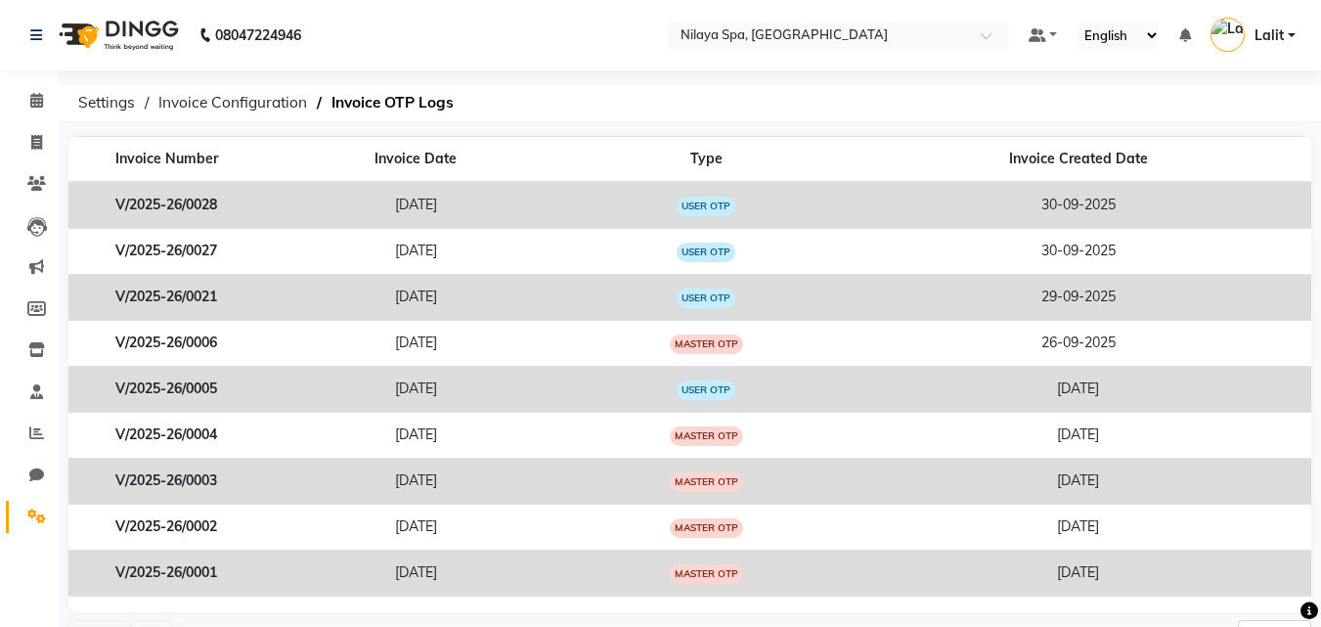
click at [562, 27] on nav "08047224946 Select Location × Nilaya Spa, Khopoli Default Panel My Panel Englis…" at bounding box center [660, 35] width 1321 height 70
click at [43, 104] on icon at bounding box center [36, 100] width 13 height 15
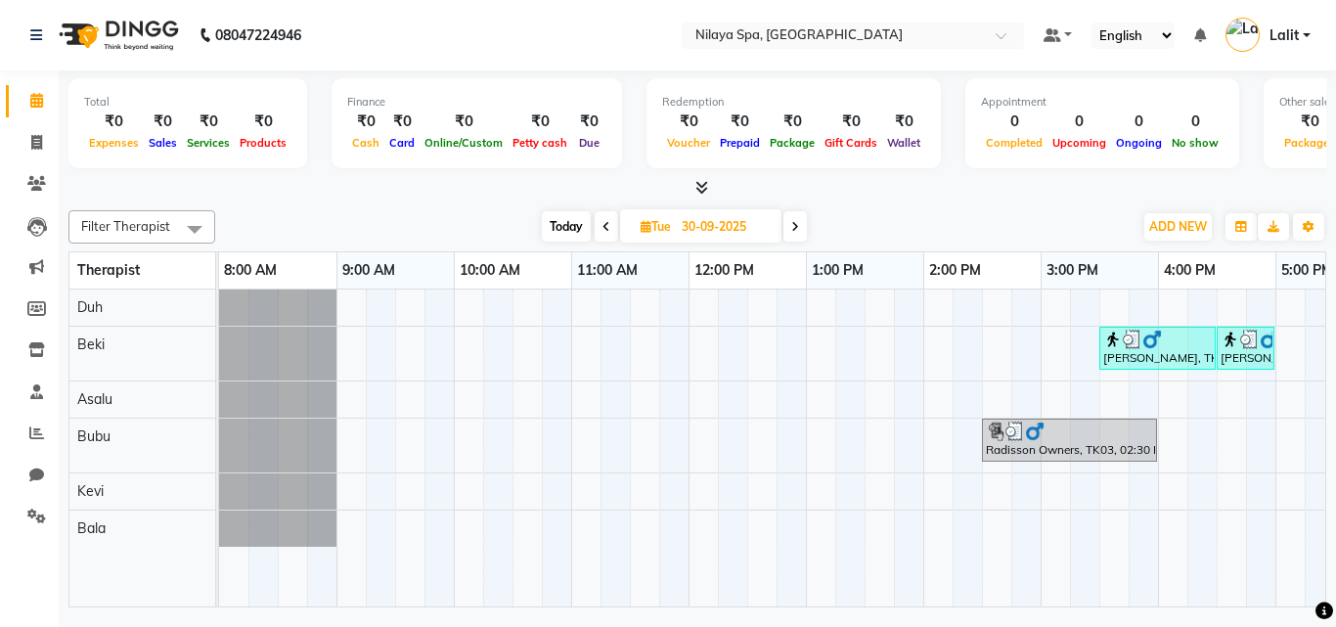
click at [629, 68] on nav "08047224946 Select Location × Nilaya Spa, Khopoli Default Panel My Panel Englis…" at bounding box center [668, 35] width 1336 height 70
click at [617, 43] on nav "08047224946 Select Location × Nilaya Spa, Khopoli Default Panel My Panel Englis…" at bounding box center [668, 35] width 1336 height 70
click at [982, 58] on nav "08047224946 Select Location × Nilaya Spa, Khopoli Default Panel My Panel Englis…" at bounding box center [668, 35] width 1336 height 70
click at [555, 199] on div "Total ₹0 Expenses ₹0 Sales ₹0 Services ₹0 Products Finance ₹0 Cash ₹0 Card ₹0 O…" at bounding box center [697, 341] width 1277 height 542
click at [576, 184] on div at bounding box center [697, 188] width 1258 height 21
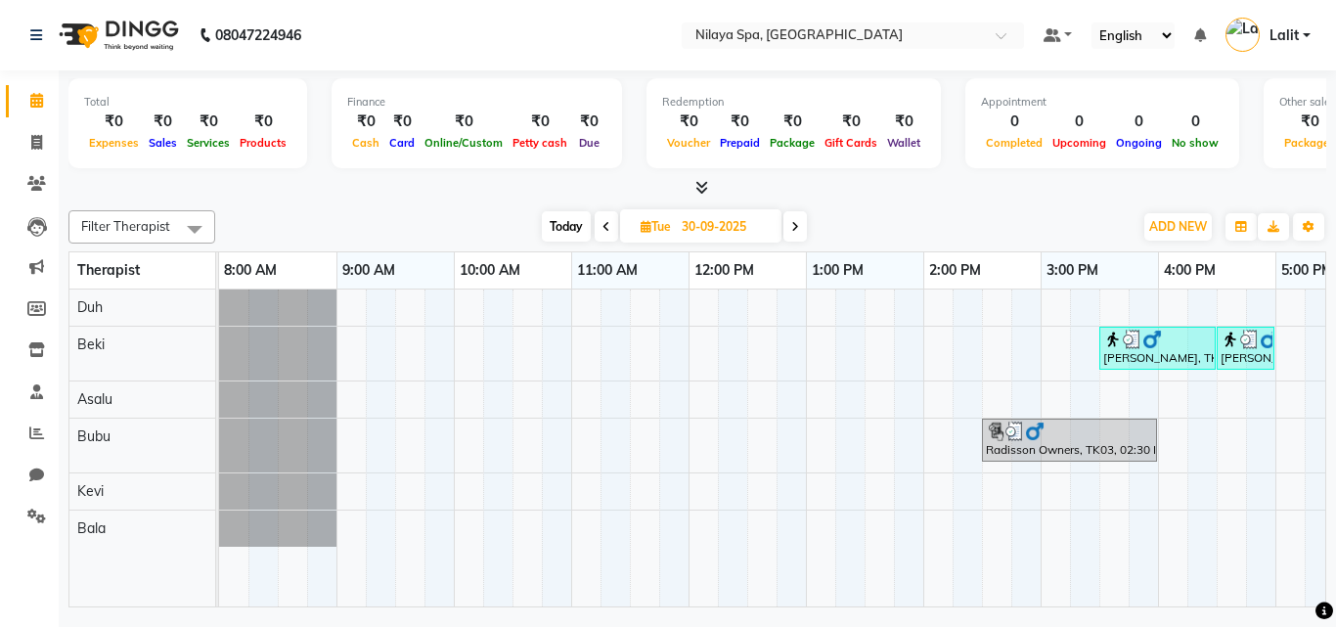
click at [484, 179] on div at bounding box center [697, 188] width 1258 height 21
click at [548, 224] on span "Today" at bounding box center [566, 226] width 49 height 30
type input "01-10-2025"
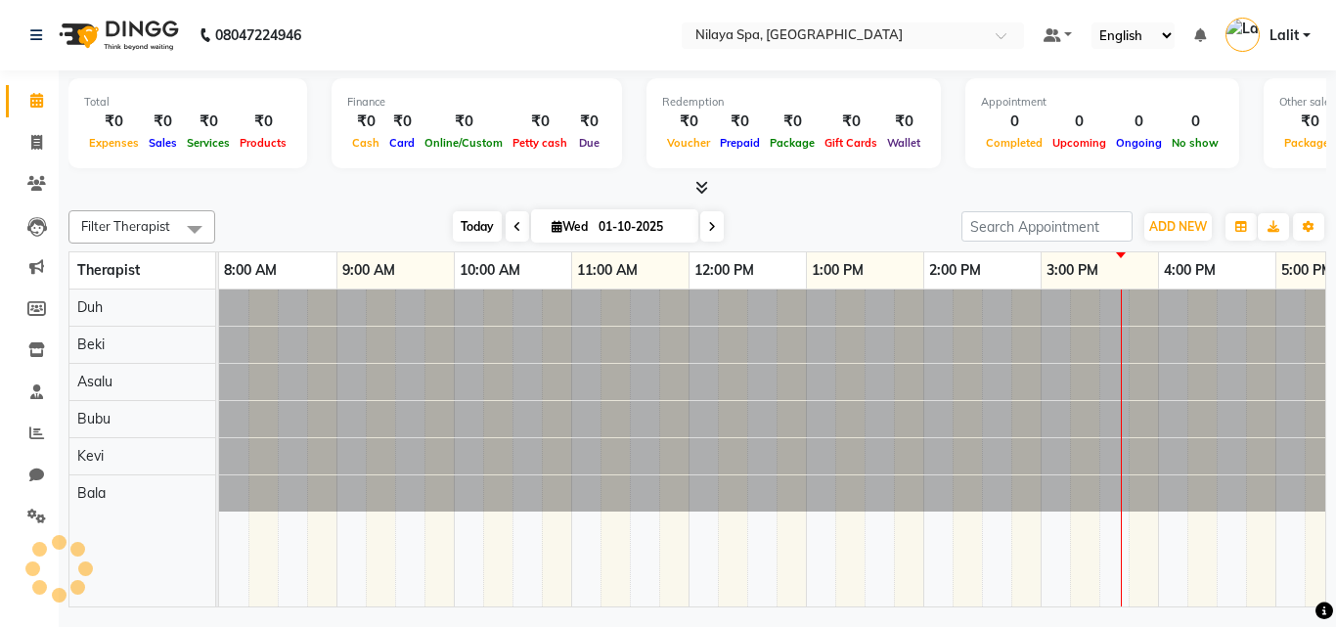
click at [453, 213] on span "Today" at bounding box center [477, 226] width 49 height 30
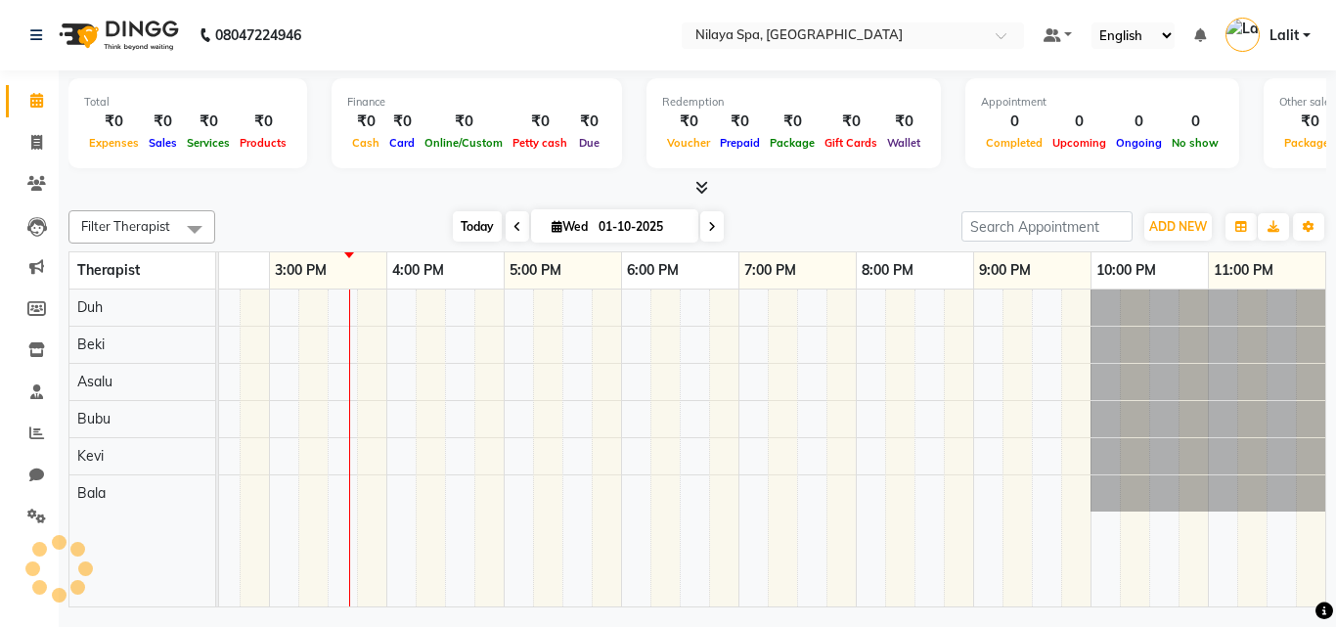
click at [453, 217] on span "Today" at bounding box center [477, 226] width 49 height 30
drag, startPoint x: 398, startPoint y: 205, endPoint x: 482, endPoint y: 230, distance: 87.6
click at [482, 230] on div "Filter Therapist Select All Asalu Bala Beki Bubu Duh Kevi Today Wed 01-10-2025 …" at bounding box center [697, 404] width 1258 height 405
click at [386, 220] on div "Today Wed 01-10-2025" at bounding box center [588, 226] width 727 height 29
drag, startPoint x: 439, startPoint y: 228, endPoint x: 491, endPoint y: 230, distance: 51.9
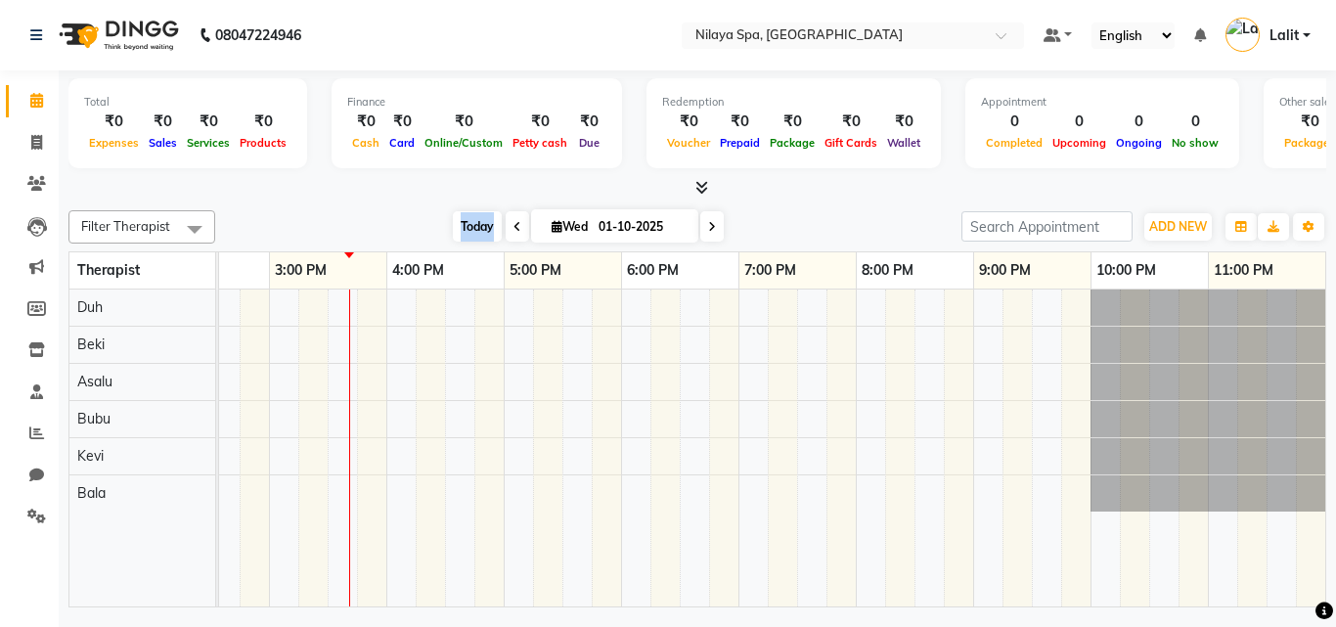
click at [491, 230] on div "Today Wed 01-10-2025" at bounding box center [588, 226] width 727 height 29
click at [752, 206] on div "Filter Therapist Select All Asalu Bala Beki Bubu Duh Kevi Today Wed 01-10-2025 …" at bounding box center [697, 404] width 1258 height 405
click at [454, 226] on span "Today" at bounding box center [477, 226] width 49 height 30
click at [857, 48] on ng-select "Select Location × Nilaya Spa, Khopoli" at bounding box center [853, 35] width 342 height 26
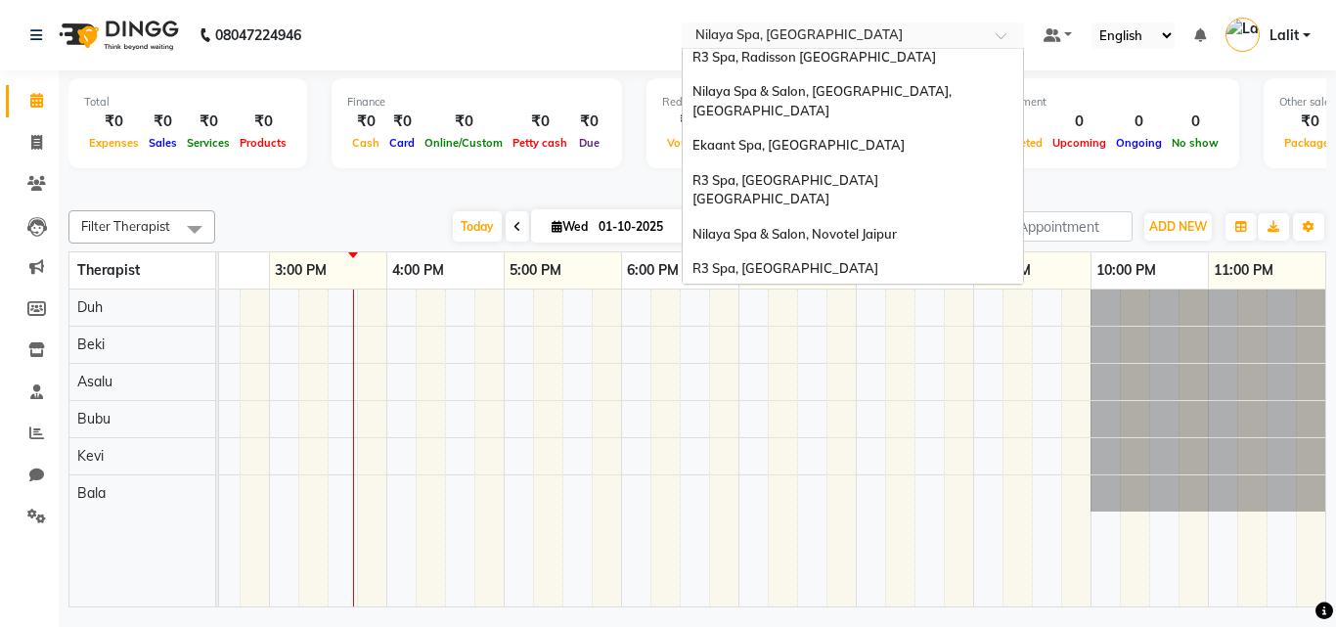
scroll to position [18, 0]
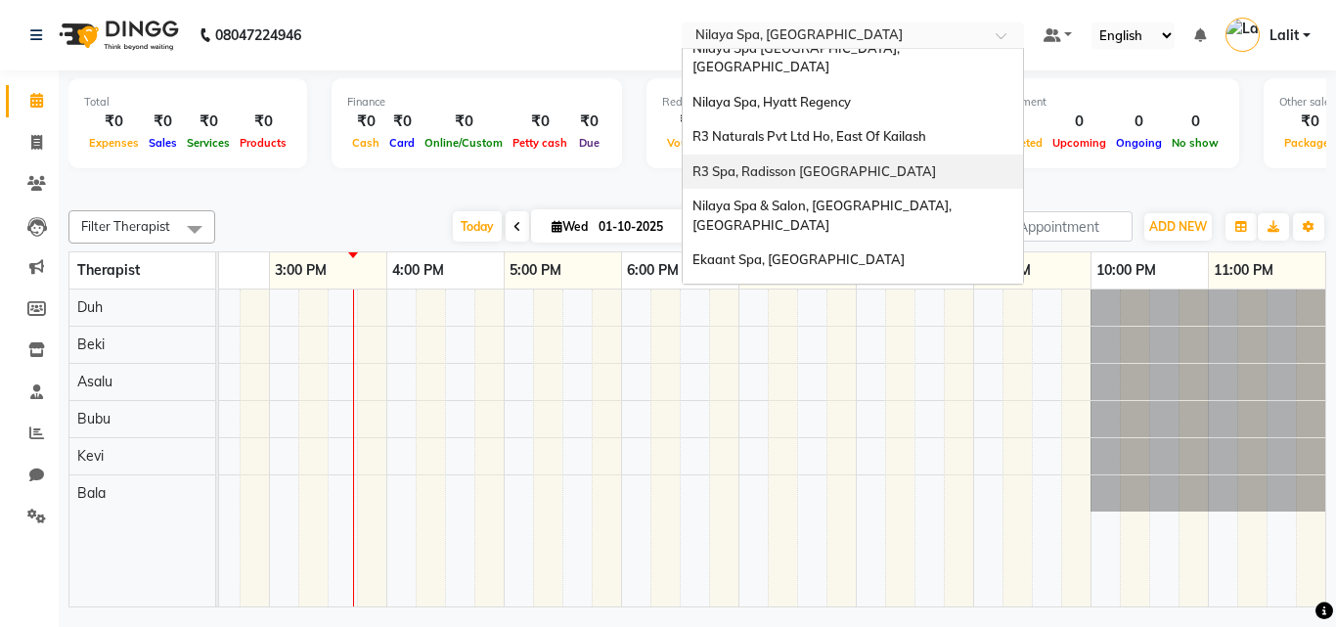
click at [816, 163] on span "R3 Spa, Radisson [GEOGRAPHIC_DATA]" at bounding box center [813, 171] width 243 height 16
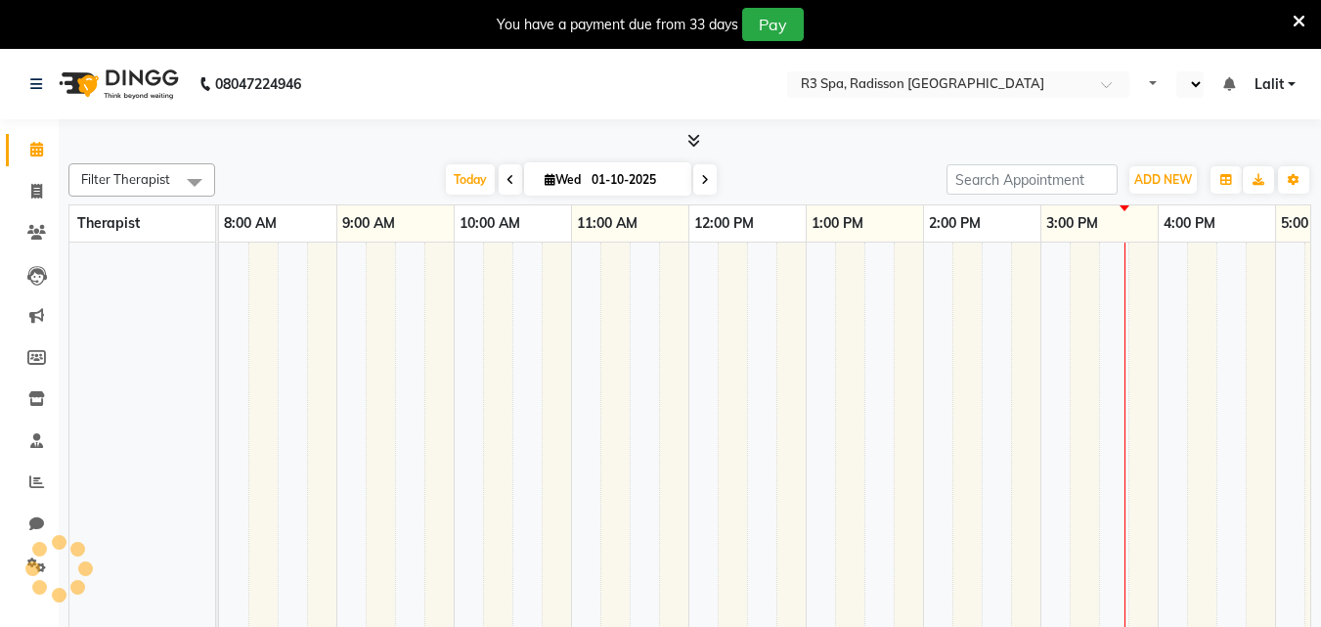
scroll to position [0, 317]
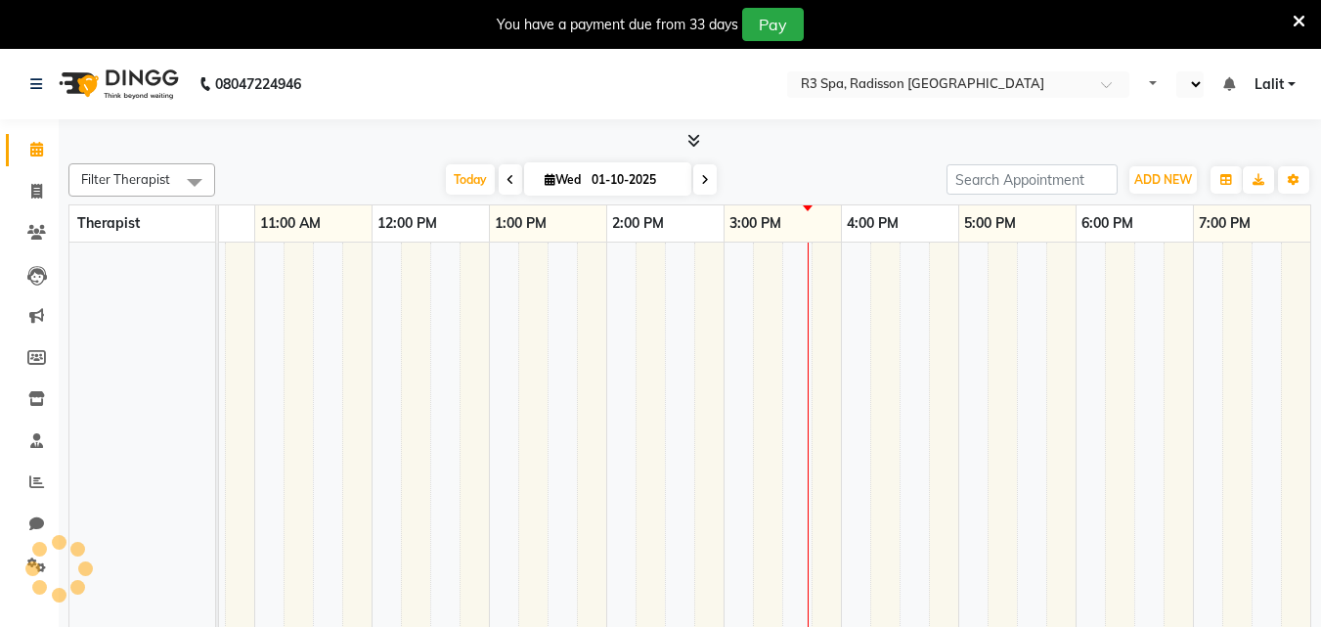
select select "en"
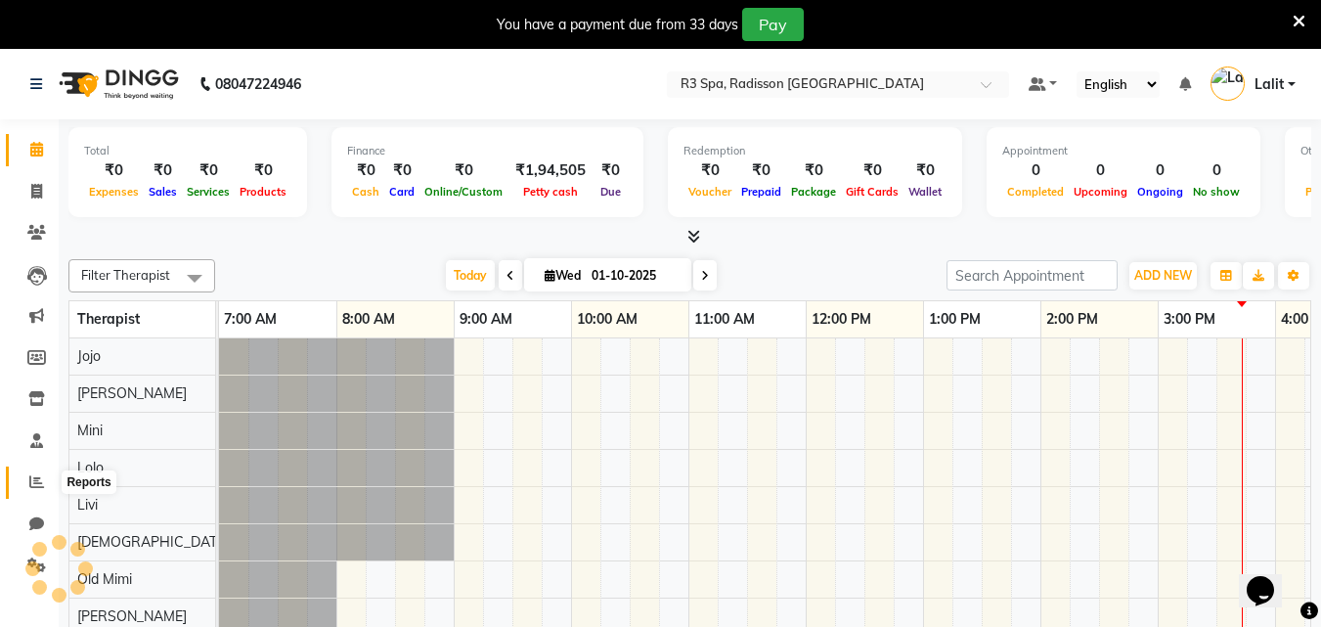
scroll to position [0, 0]
click at [37, 486] on icon at bounding box center [36, 481] width 15 height 15
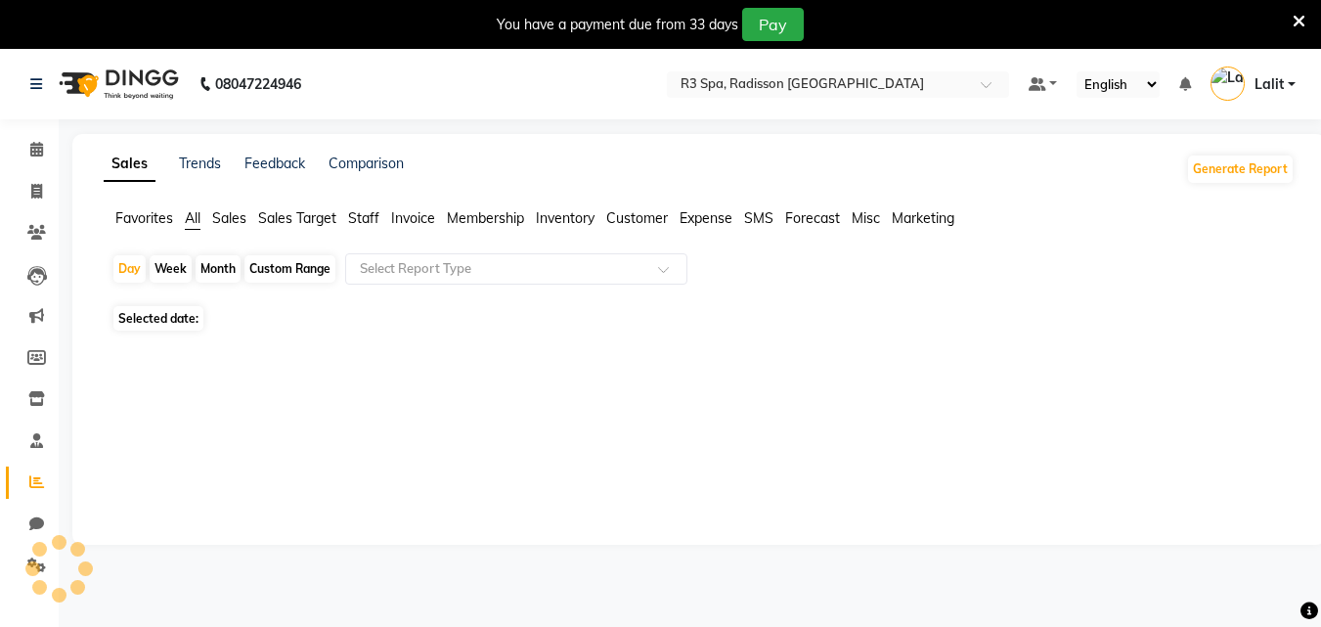
click at [230, 216] on span "Sales" at bounding box center [229, 218] width 34 height 18
click at [442, 270] on input "text" at bounding box center [497, 270] width 282 height 20
click at [277, 275] on div "Custom Range" at bounding box center [289, 269] width 91 height 27
select select "10"
select select "2025"
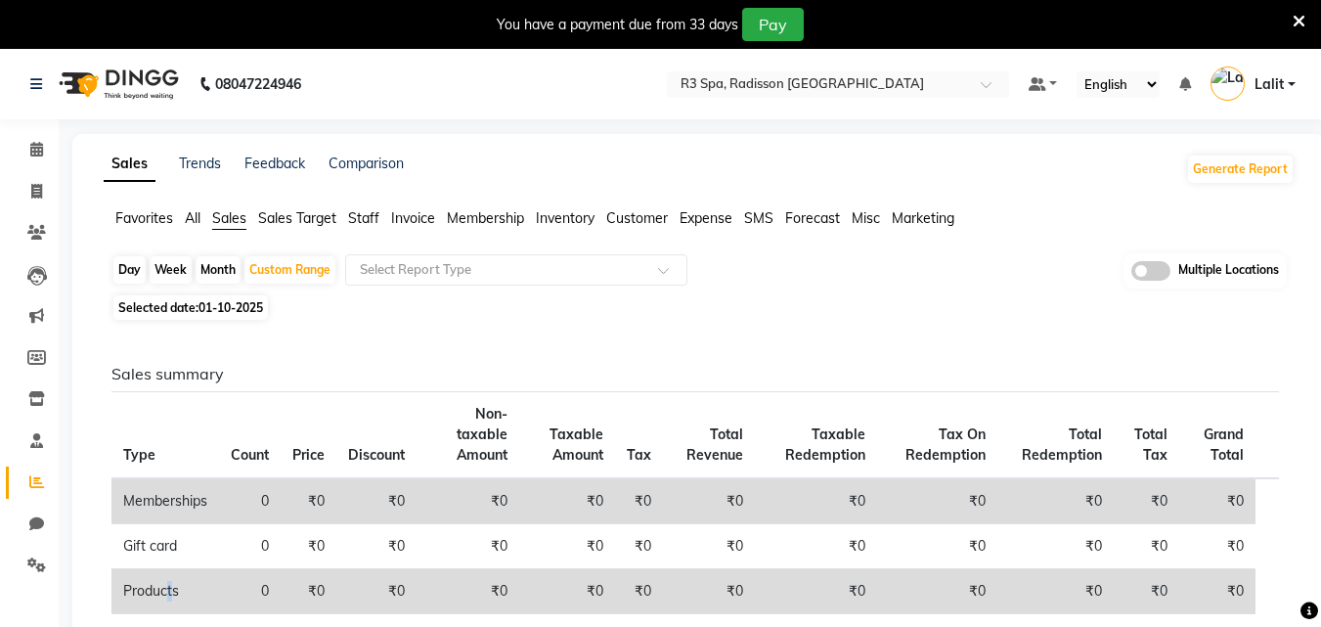
drag, startPoint x: 164, startPoint y: 564, endPoint x: 212, endPoint y: 351, distance: 218.5
click at [164, 569] on td "Products" at bounding box center [165, 591] width 108 height 45
click at [227, 314] on span "01-10-2025" at bounding box center [231, 307] width 65 height 15
select select "10"
select select "2025"
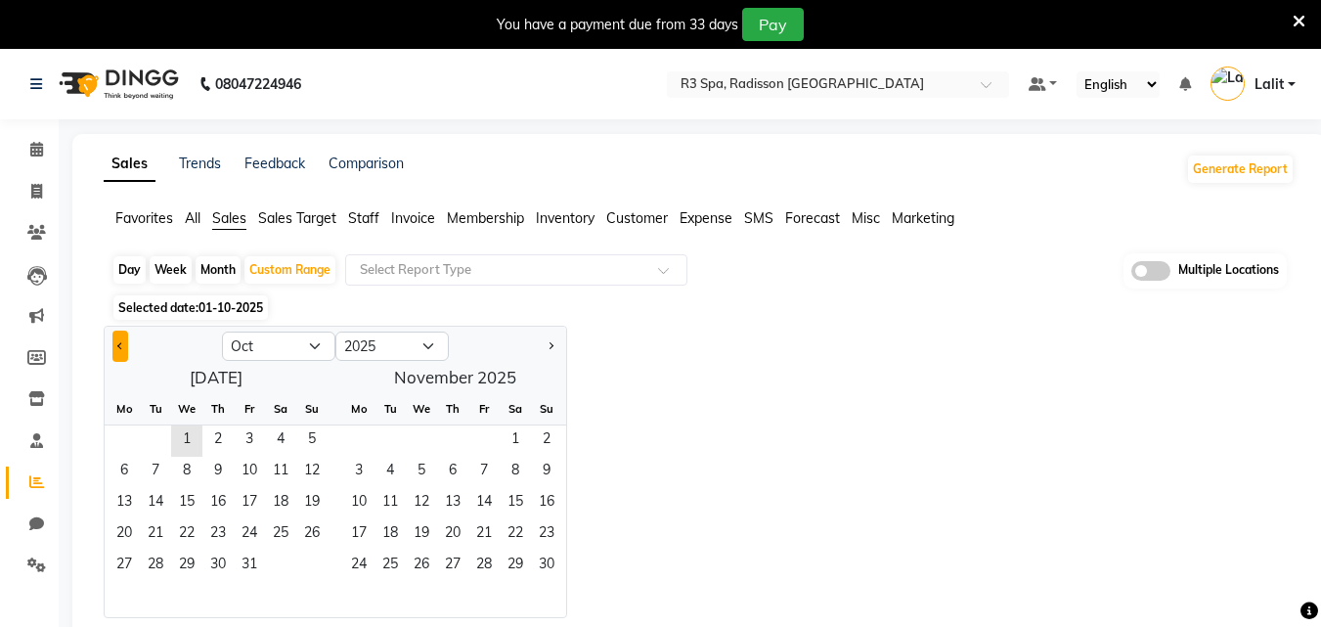
click at [121, 356] on button "Previous month" at bounding box center [120, 346] width 16 height 31
select select "9"
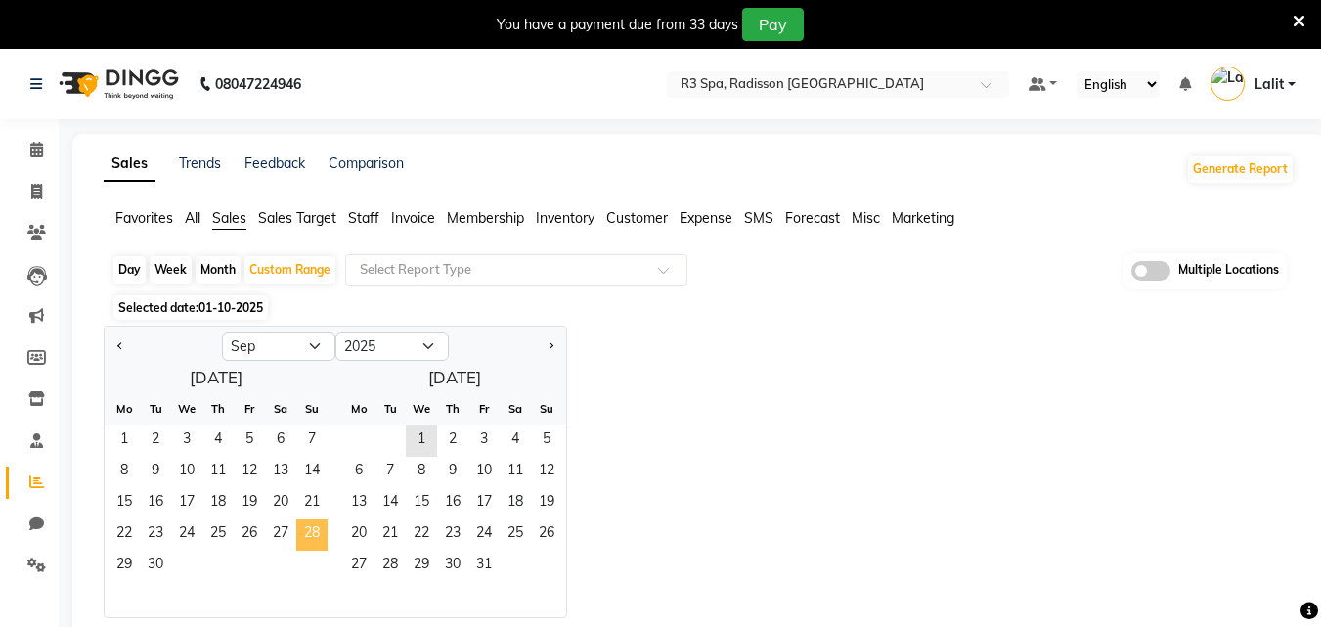
click at [308, 541] on span "28" at bounding box center [311, 534] width 31 height 31
click at [385, 283] on div "Select Report Type" at bounding box center [516, 269] width 342 height 31
click at [318, 522] on span "28" at bounding box center [311, 534] width 31 height 31
click at [698, 364] on div "Jan Feb Mar Apr May Jun Jul Aug Sep Oct Nov Dec 2015 2016 2017 2018 2019 2020 2…" at bounding box center [699, 472] width 1191 height 292
click at [128, 269] on div "Day" at bounding box center [129, 269] width 32 height 27
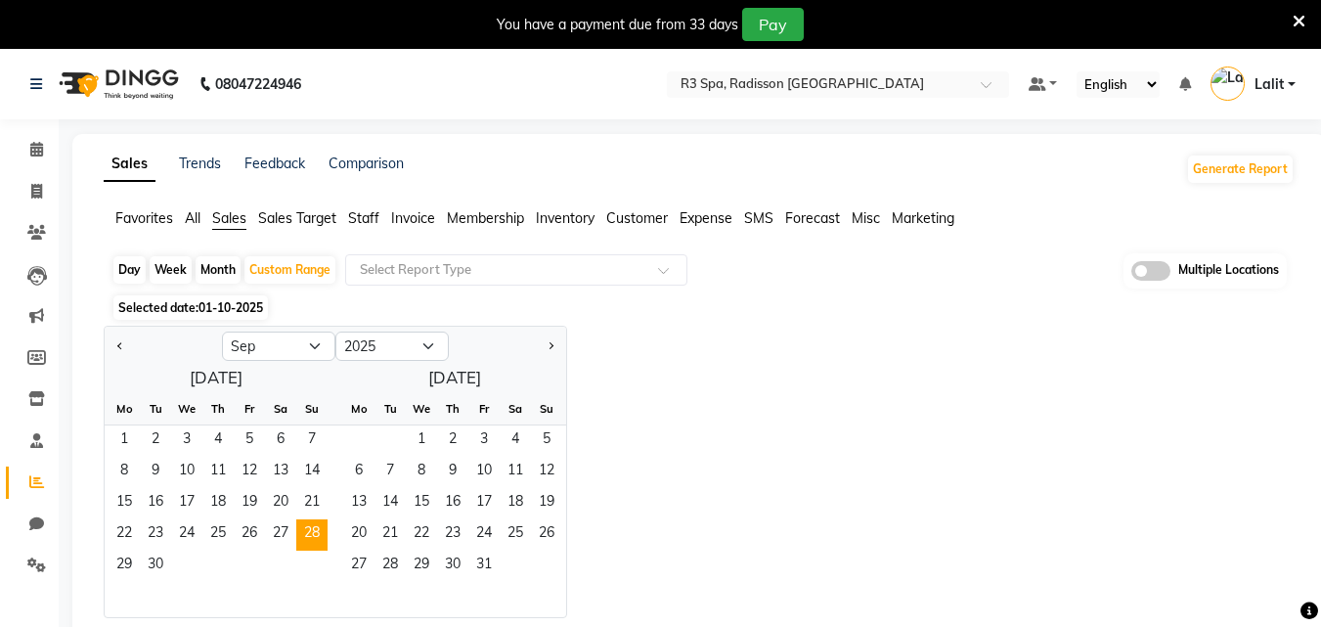
select select "9"
select select "2025"
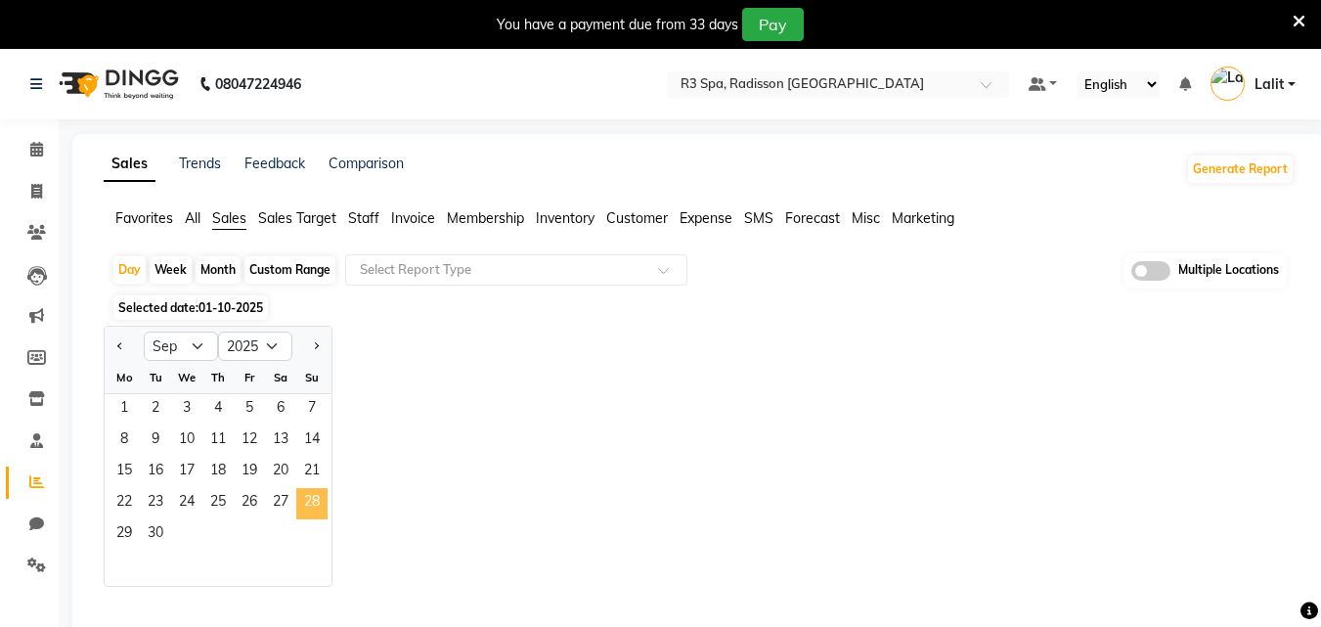
click at [305, 501] on span "28" at bounding box center [311, 503] width 31 height 31
click at [393, 258] on div "Select Report Type" at bounding box center [516, 269] width 342 height 31
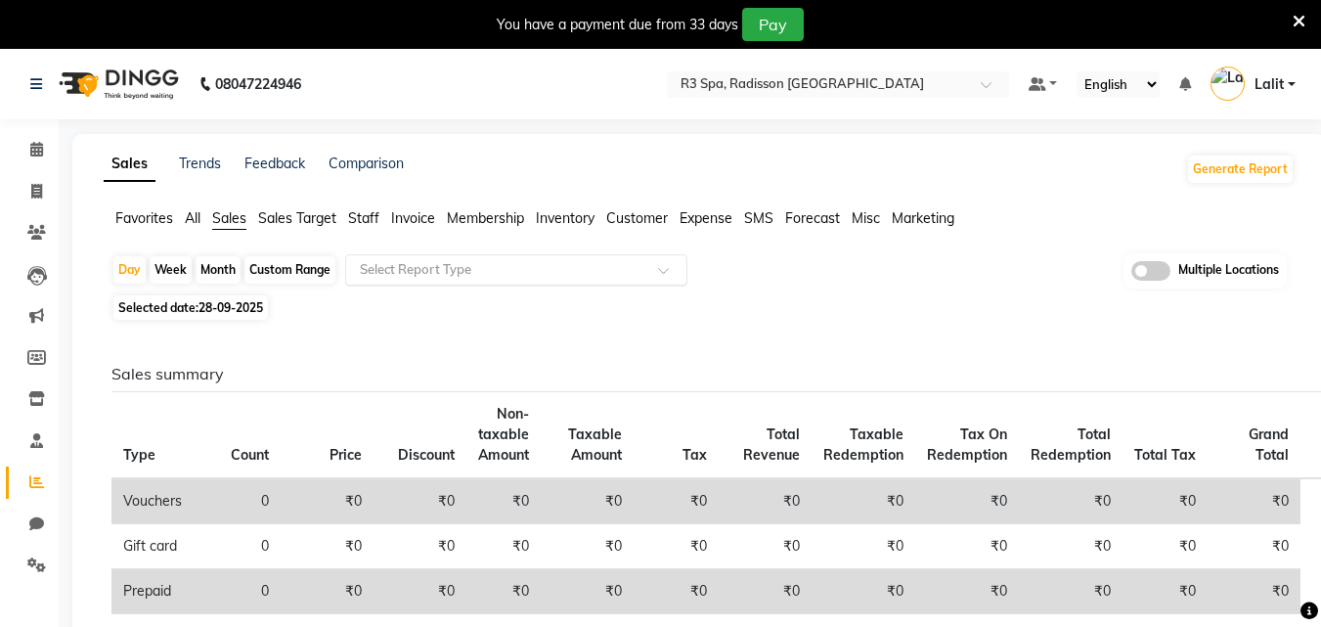
click at [413, 276] on input "text" at bounding box center [497, 270] width 282 height 20
click at [363, 225] on span "Staff" at bounding box center [363, 218] width 31 height 18
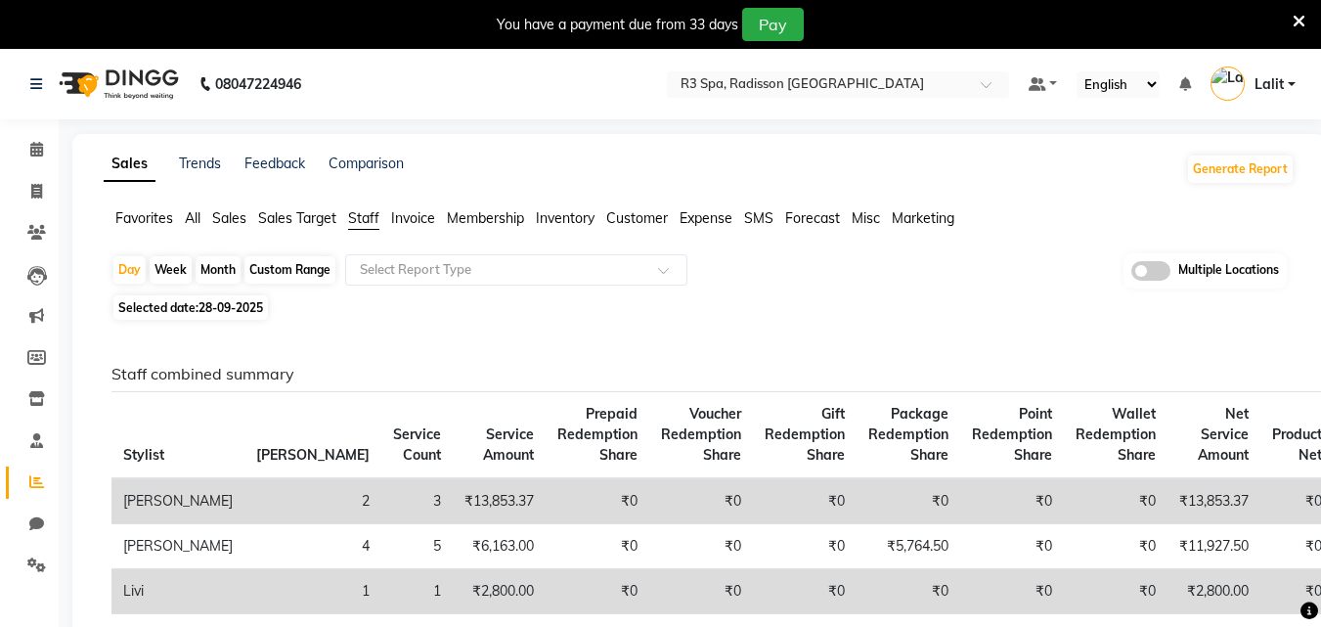
click at [218, 216] on span "Sales" at bounding box center [229, 218] width 34 height 18
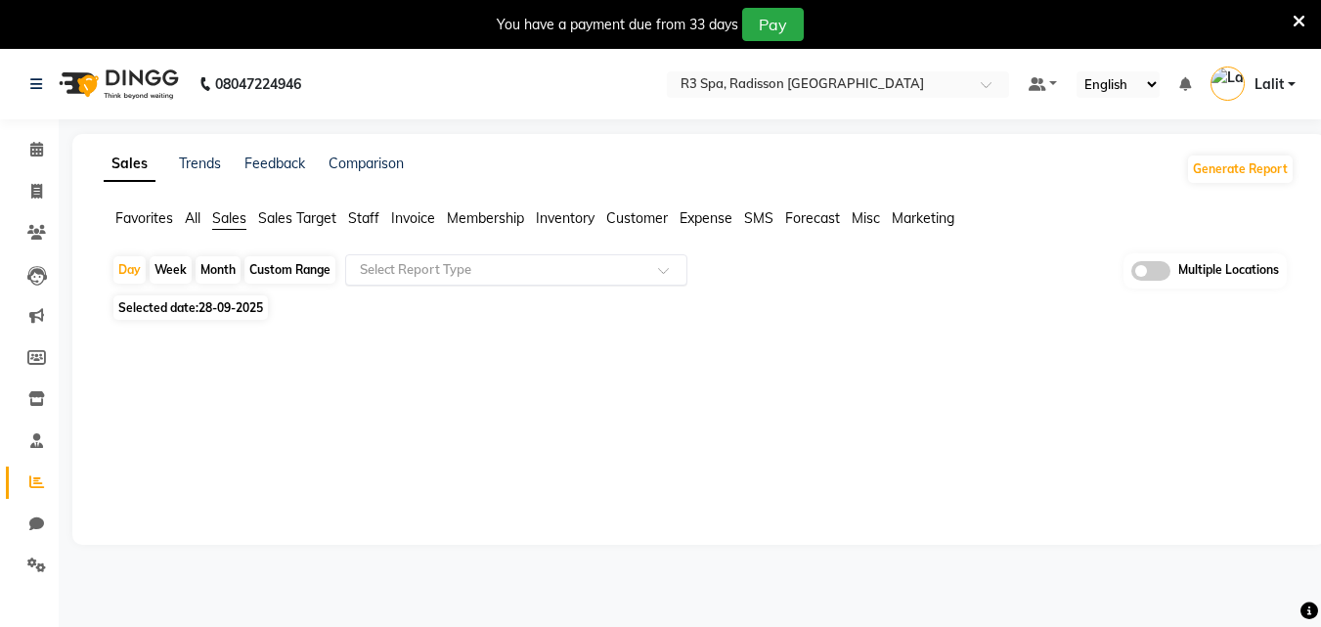
drag, startPoint x: 384, startPoint y: 268, endPoint x: 390, endPoint y: 280, distance: 13.1
click at [384, 272] on input "text" at bounding box center [497, 270] width 282 height 20
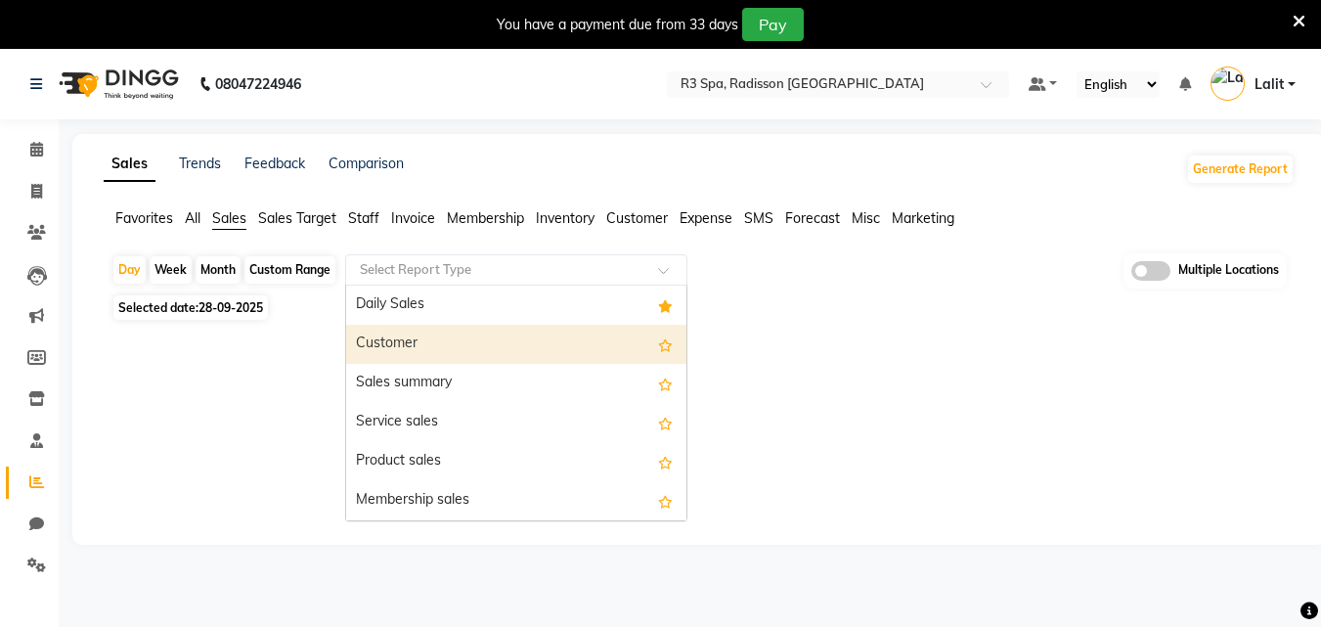
click at [408, 340] on div "Customer" at bounding box center [516, 344] width 340 height 39
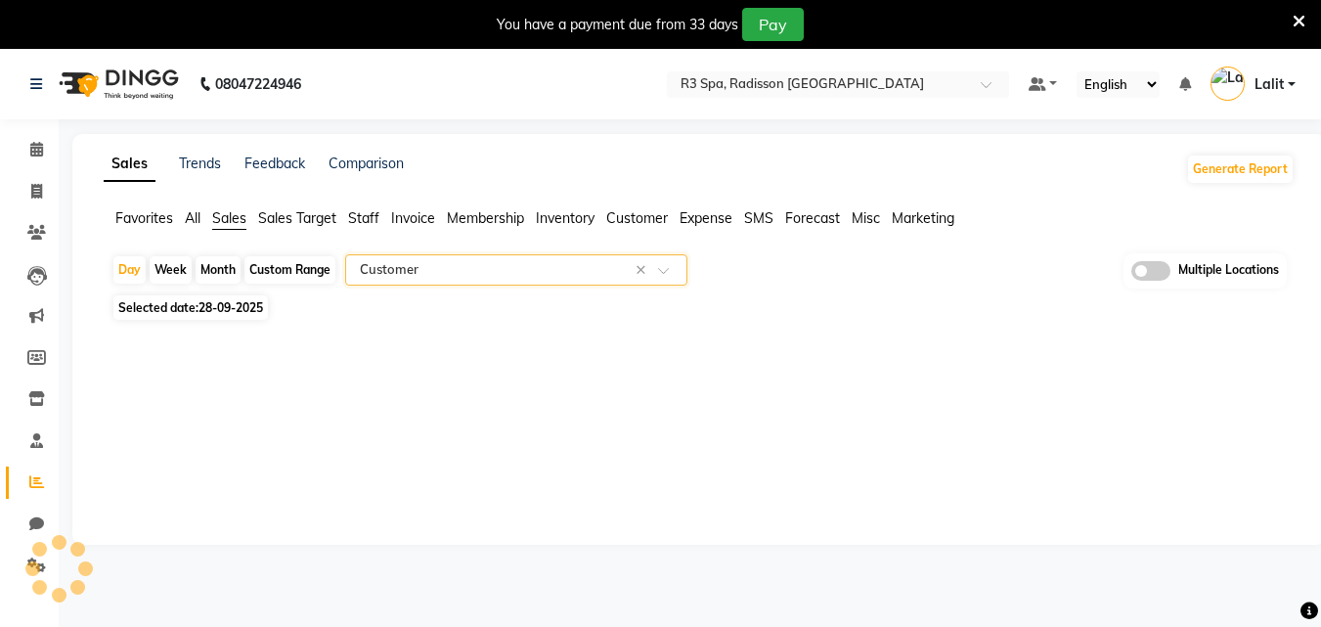
select select "full_report"
select select "csv"
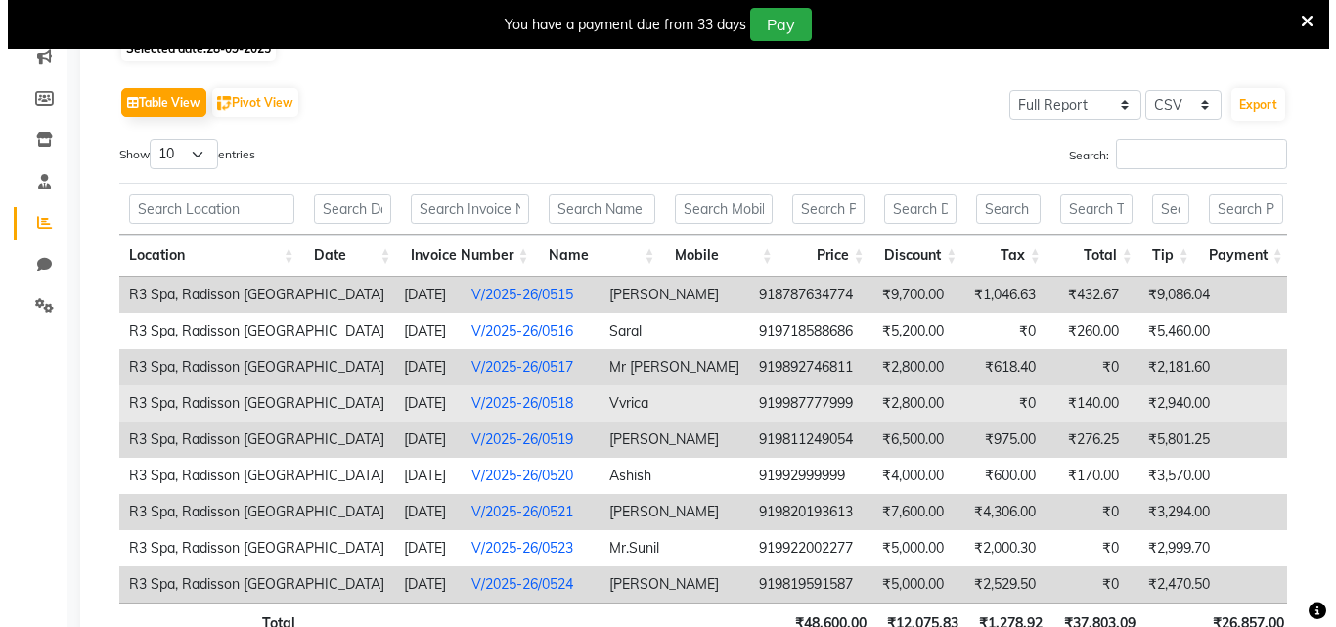
scroll to position [288, 0]
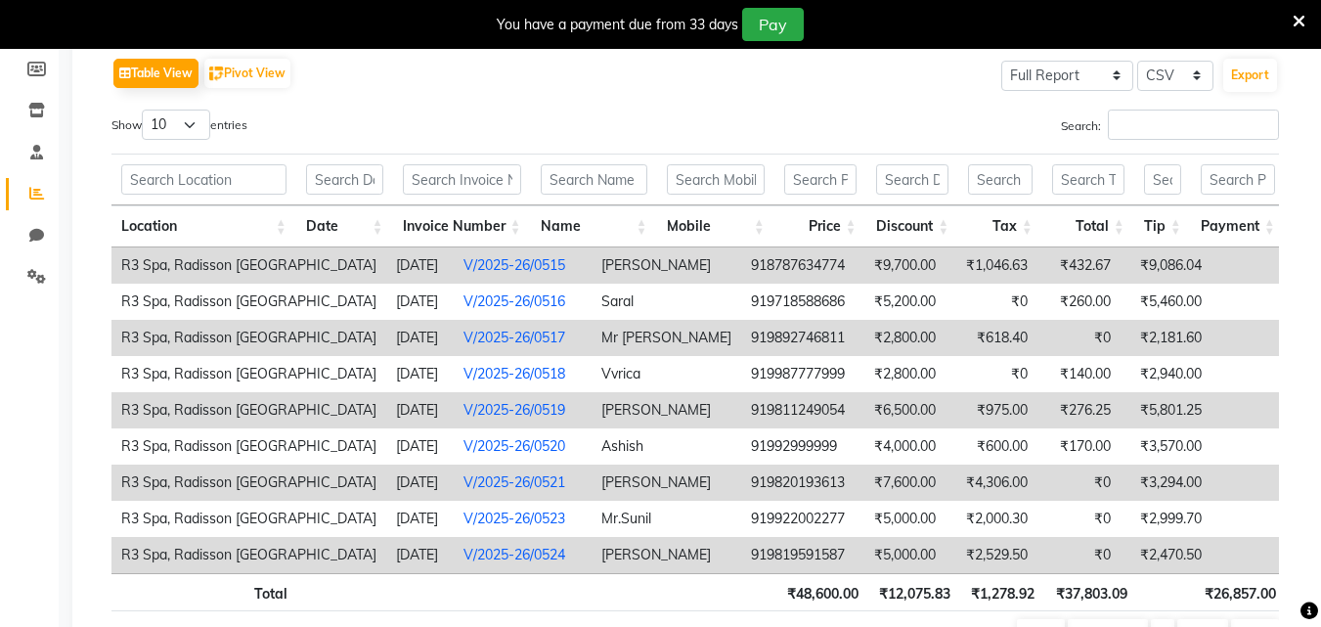
click at [463, 264] on link "V/2025-26/0515" at bounding box center [514, 265] width 102 height 18
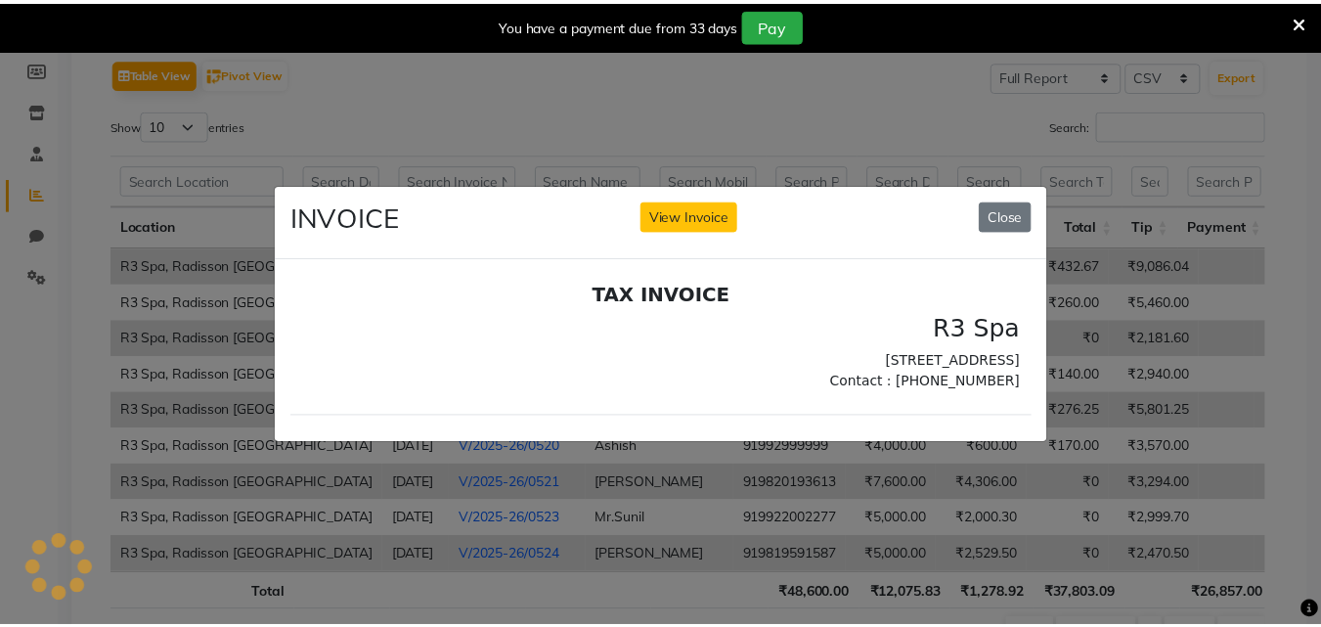
scroll to position [0, 0]
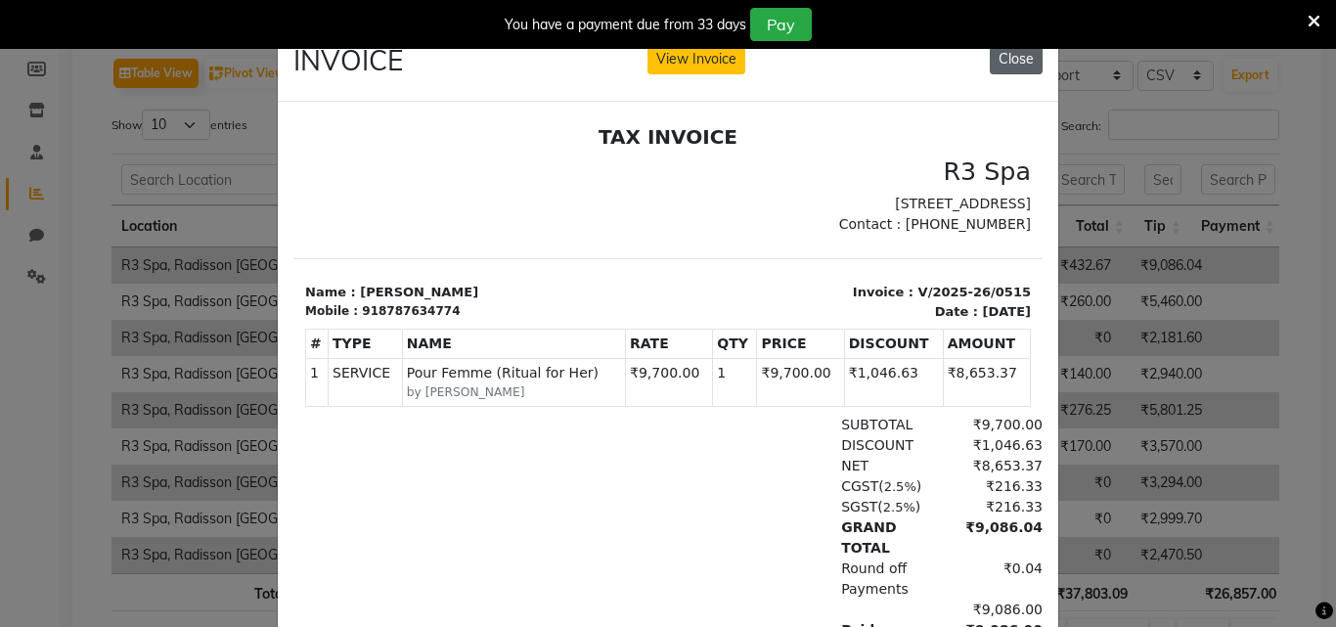
click at [1003, 66] on button "Close" at bounding box center [1016, 59] width 53 height 30
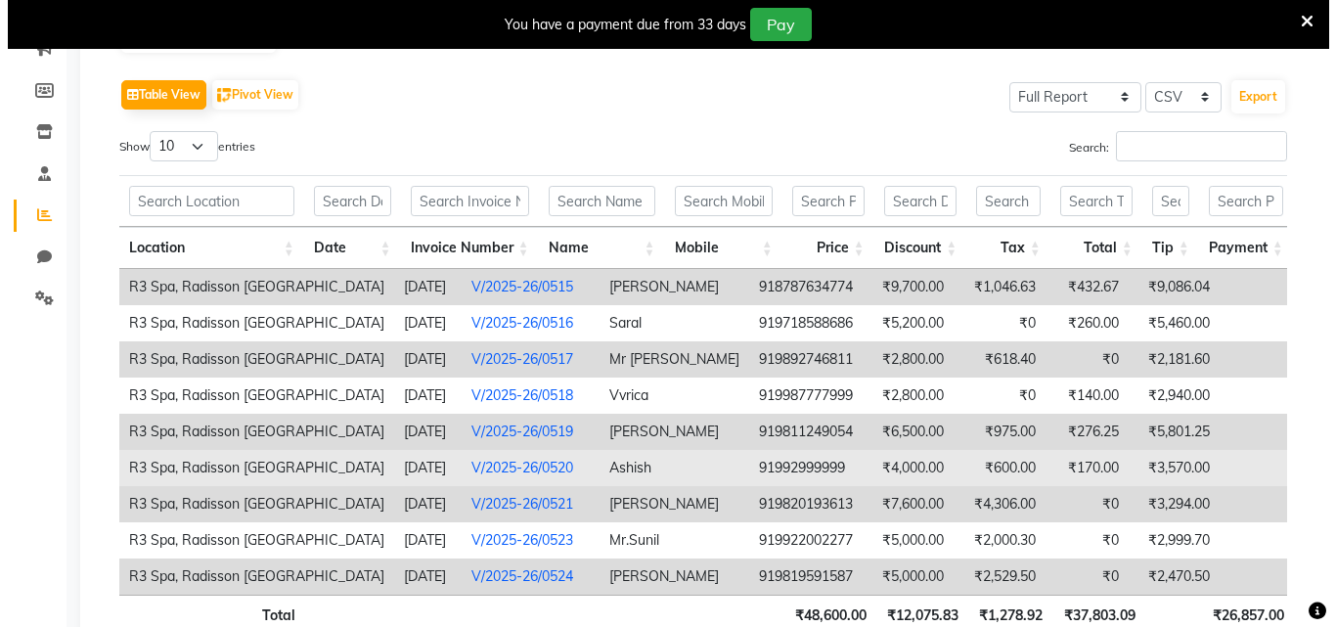
scroll to position [314, 0]
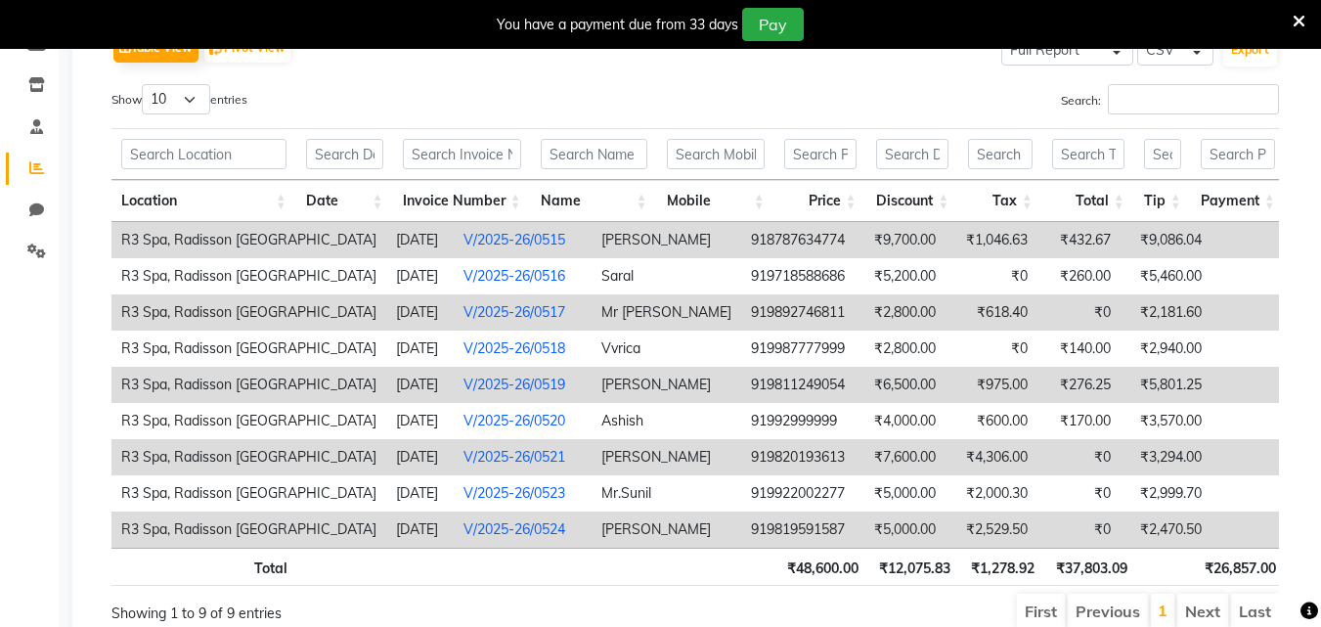
click at [496, 243] on link "V/2025-26/0515" at bounding box center [514, 240] width 102 height 18
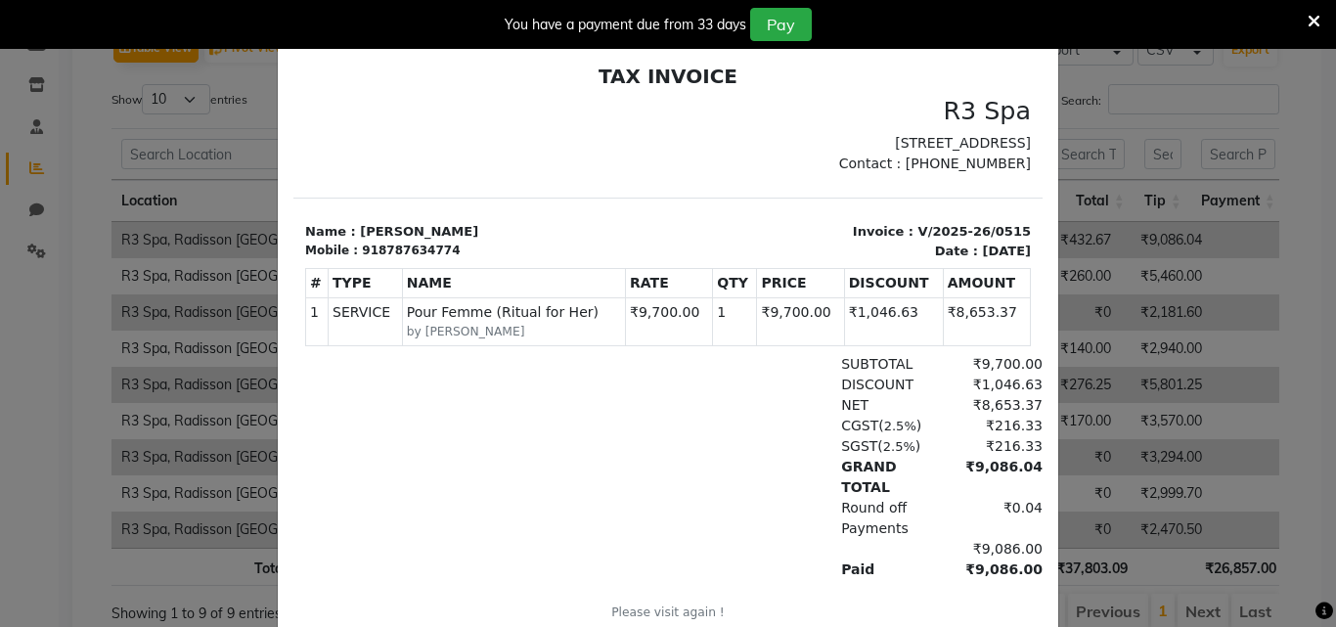
scroll to position [0, 0]
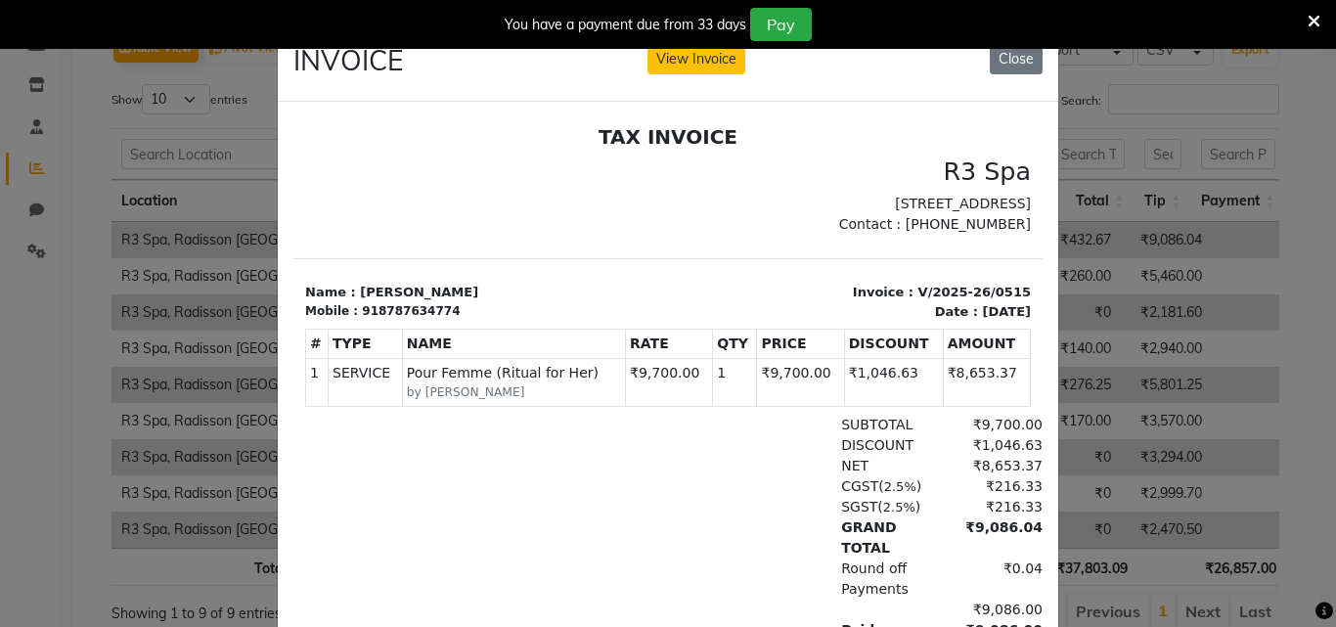
click at [1308, 15] on icon at bounding box center [1313, 22] width 13 height 18
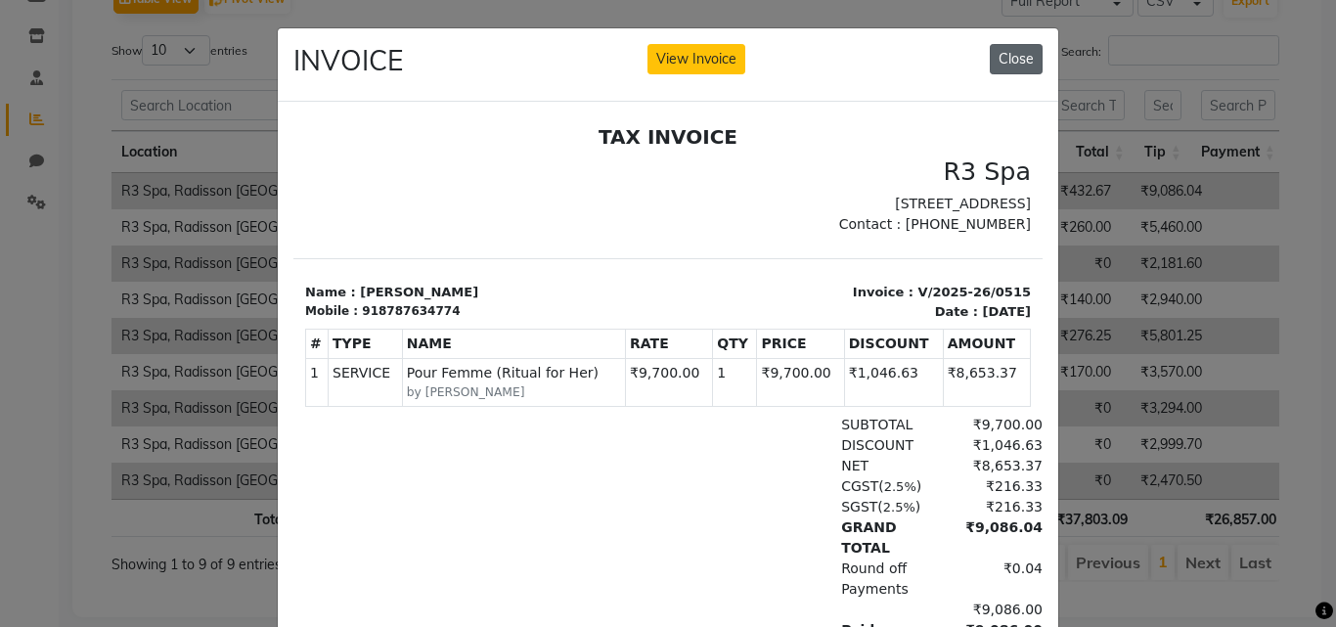
click at [1006, 63] on button "Close" at bounding box center [1016, 59] width 53 height 30
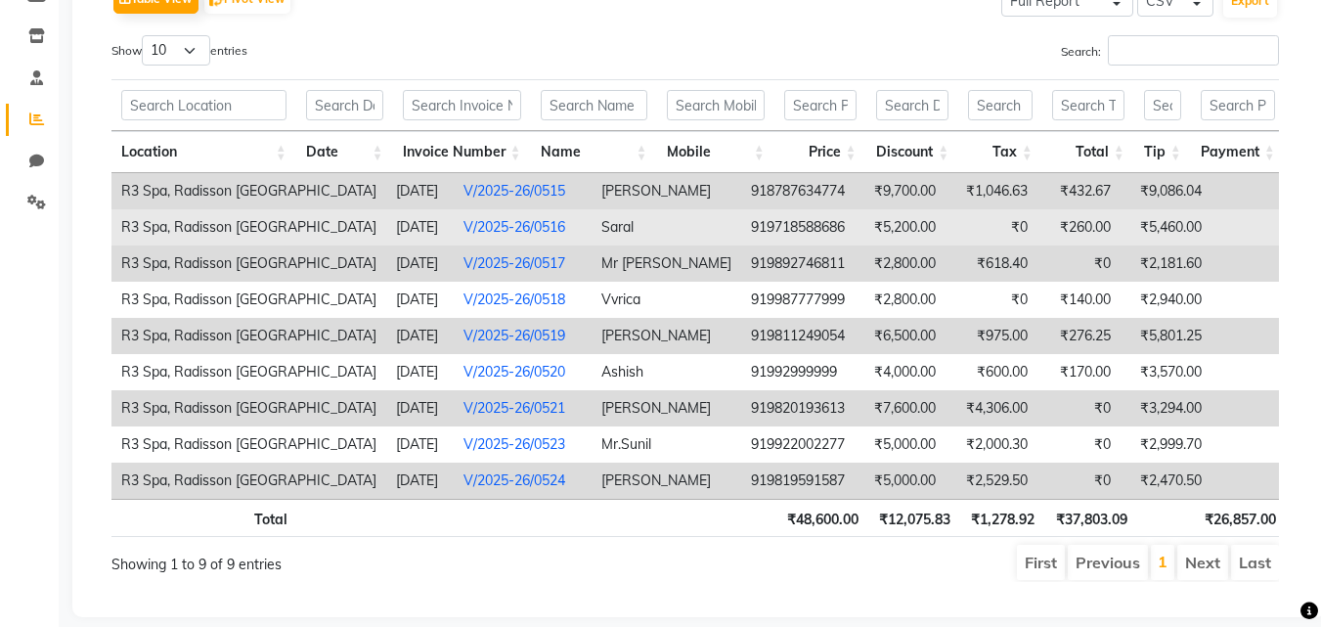
click at [496, 232] on link "V/2025-26/0516" at bounding box center [514, 227] width 102 height 18
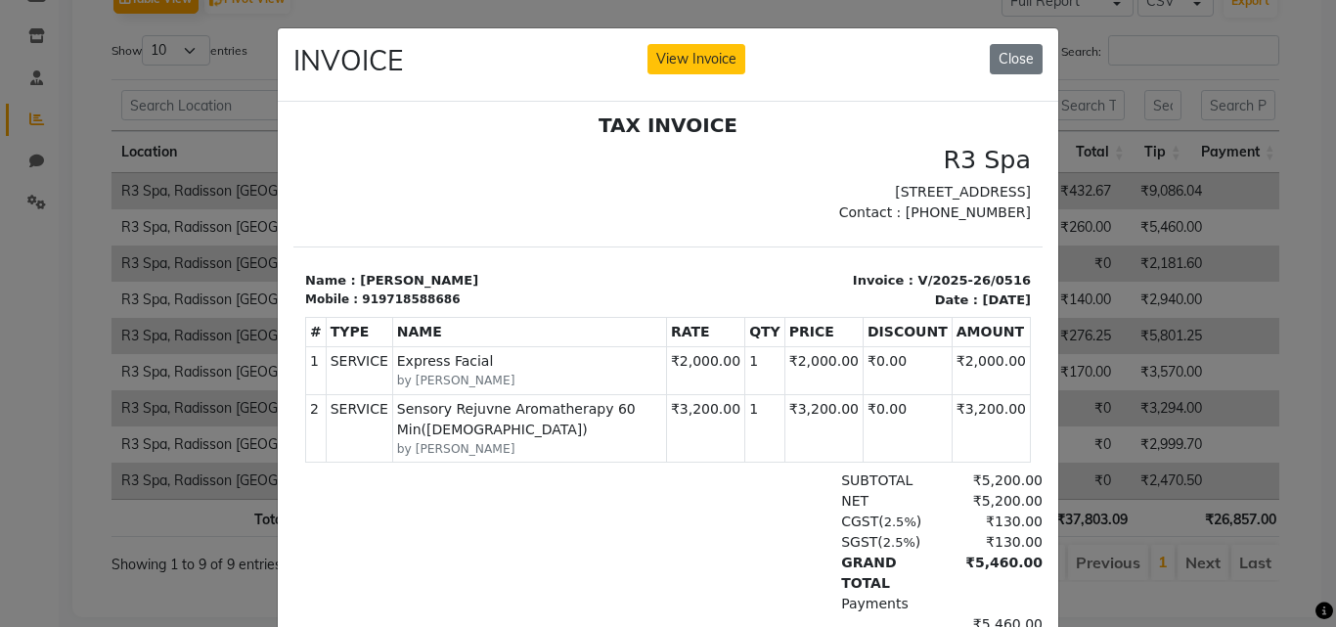
scroll to position [16, 0]
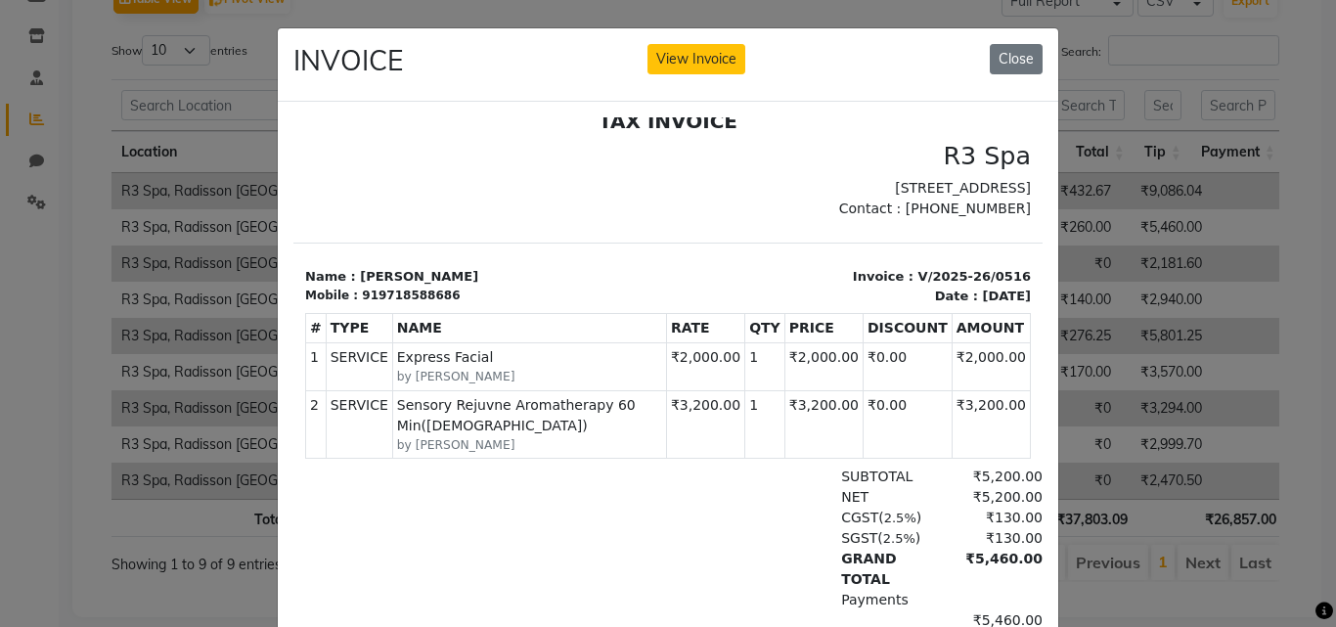
click at [267, 533] on ngb-modal-window "INVOICE View Invoice Close" at bounding box center [668, 313] width 1336 height 627
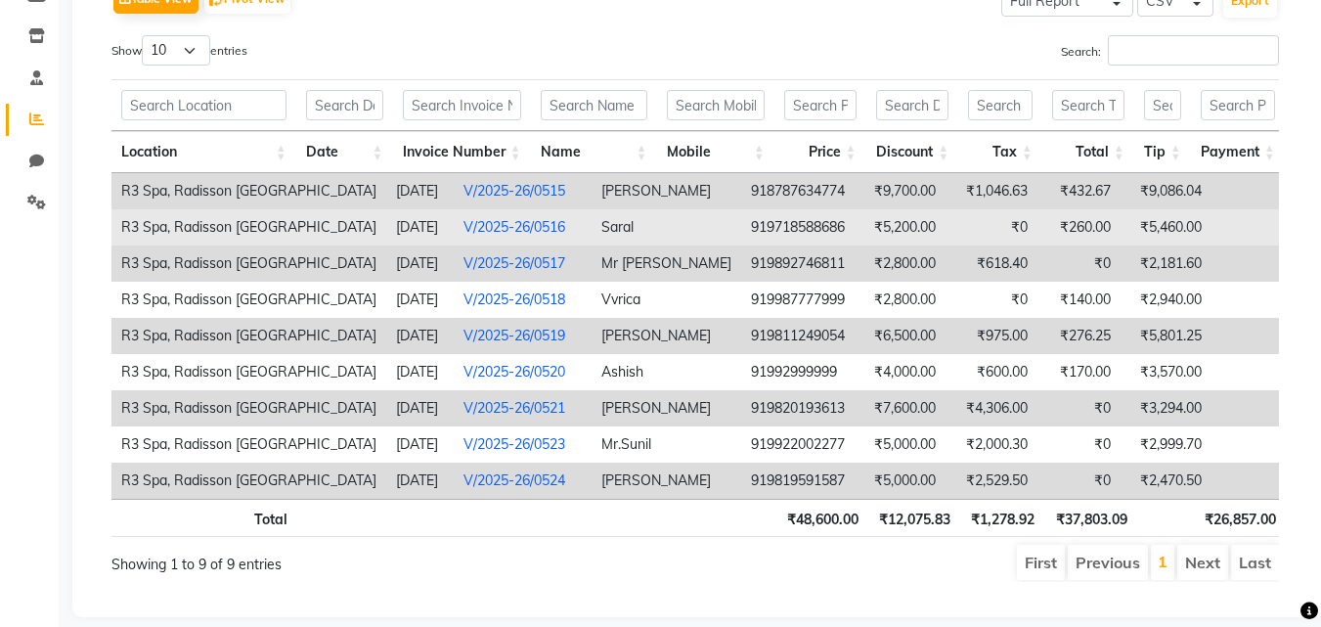
click at [463, 227] on link "V/2025-26/0516" at bounding box center [514, 227] width 102 height 18
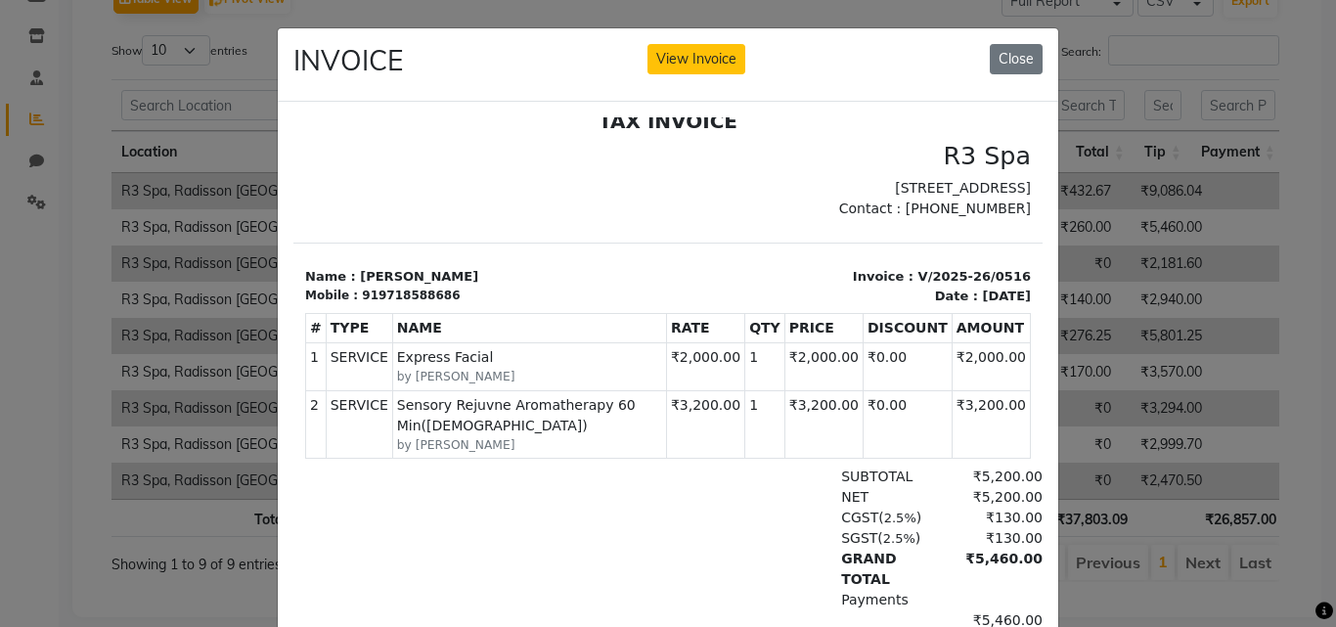
click at [1113, 494] on ngb-modal-window "INVOICE View Invoice Close" at bounding box center [668, 313] width 1336 height 627
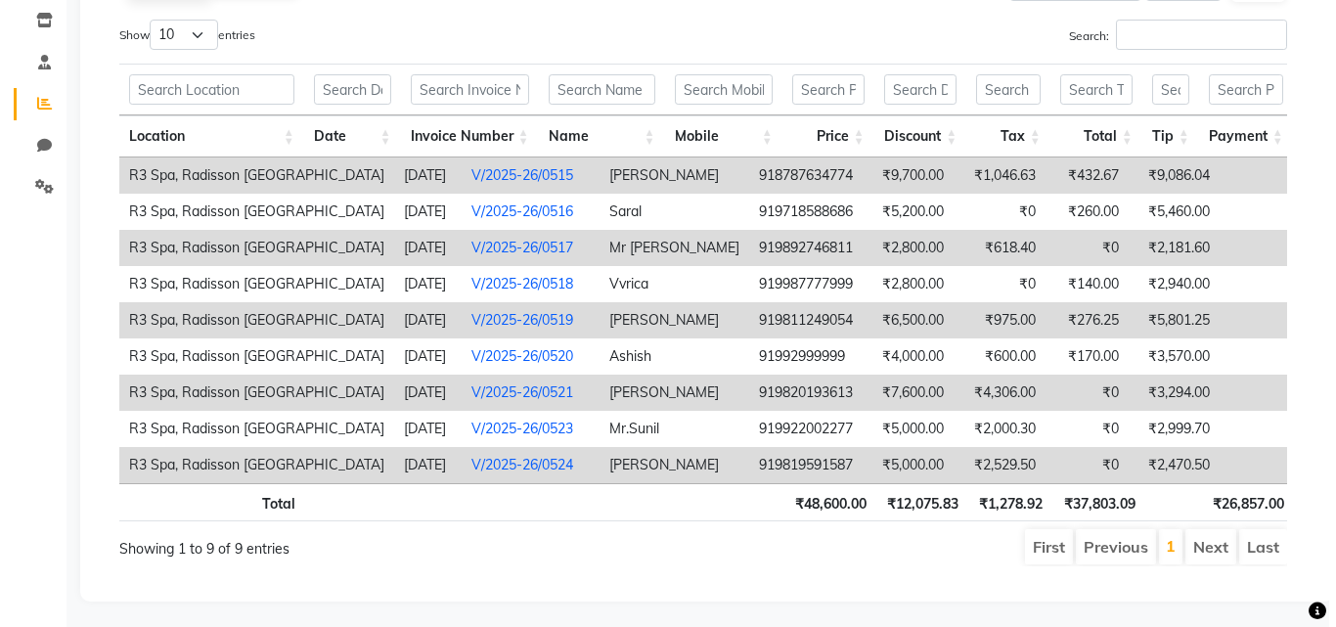
scroll to position [363, 0]
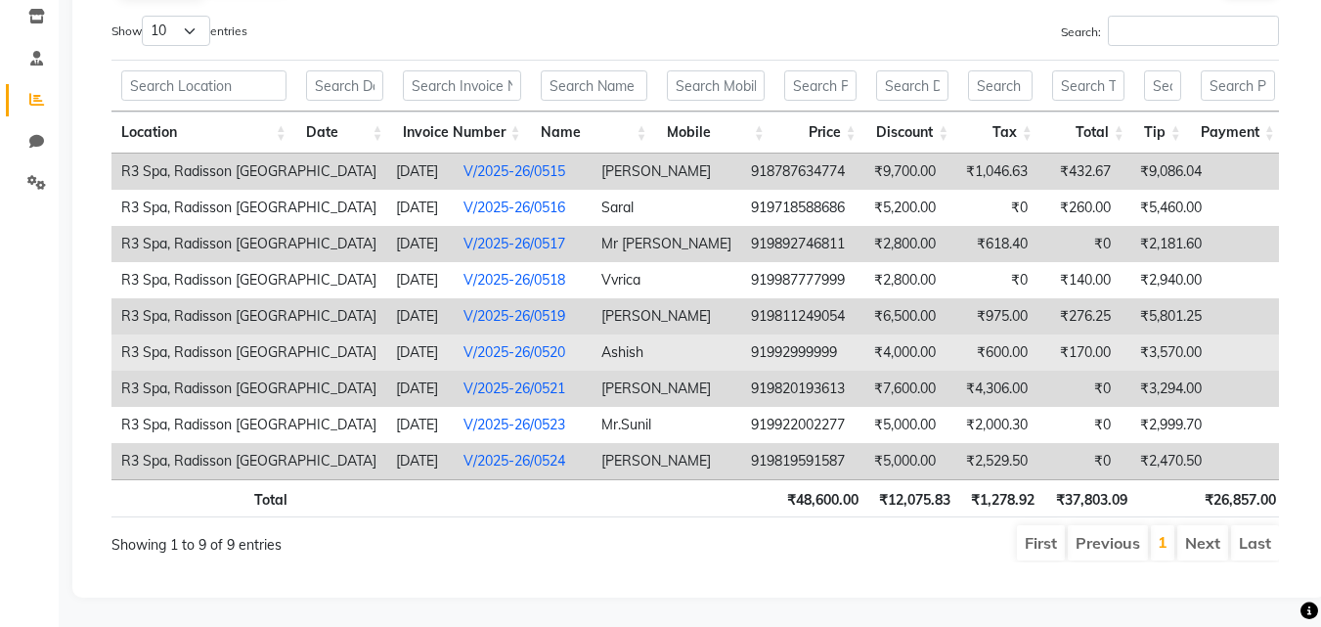
click at [475, 343] on link "V/2025-26/0520" at bounding box center [514, 352] width 102 height 18
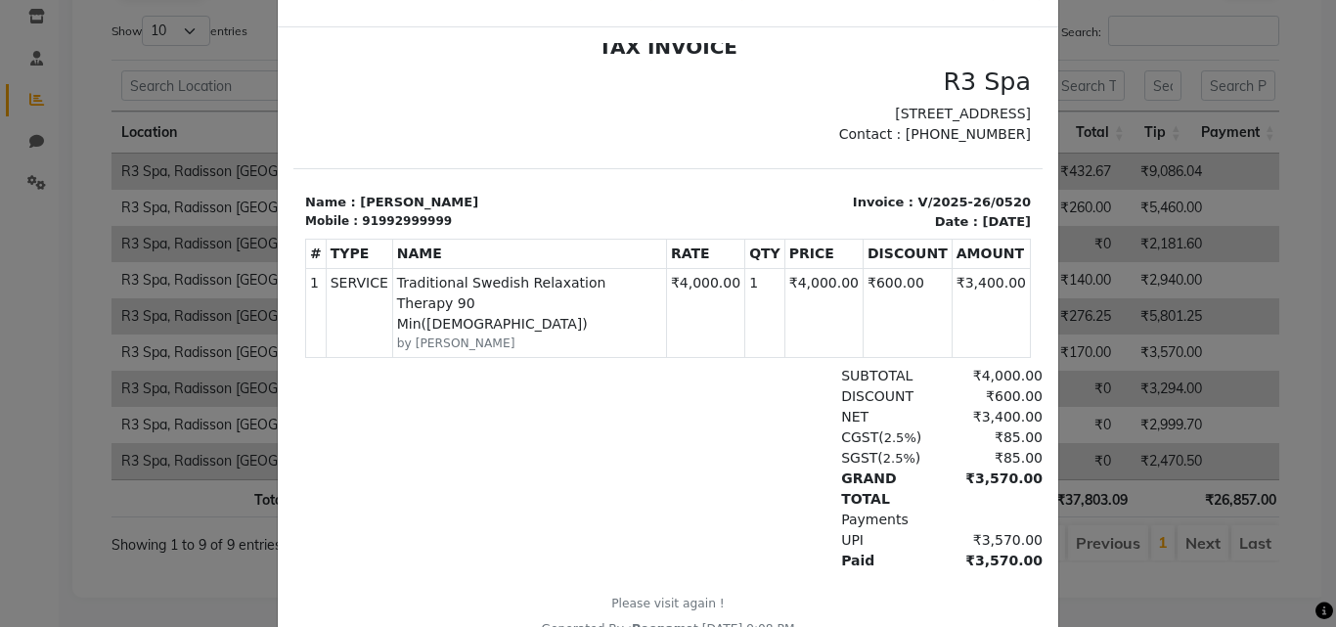
scroll to position [158, 0]
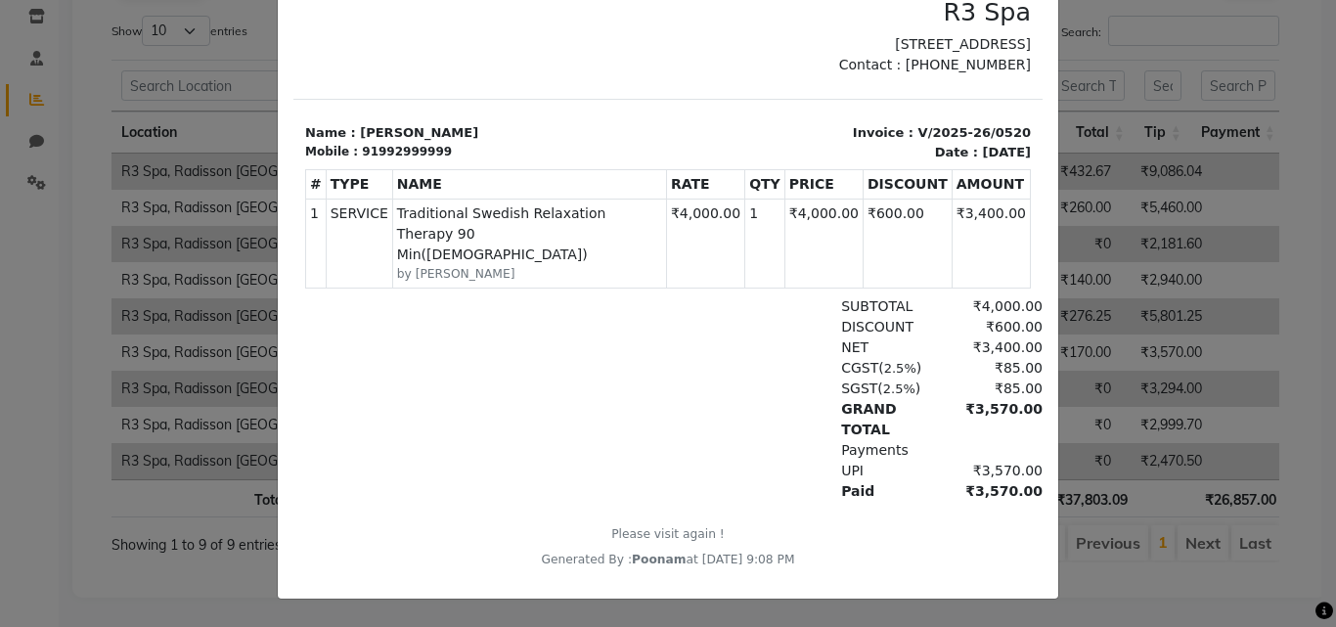
click at [156, 486] on ngb-modal-window "INVOICE View Invoice Close" at bounding box center [668, 313] width 1336 height 627
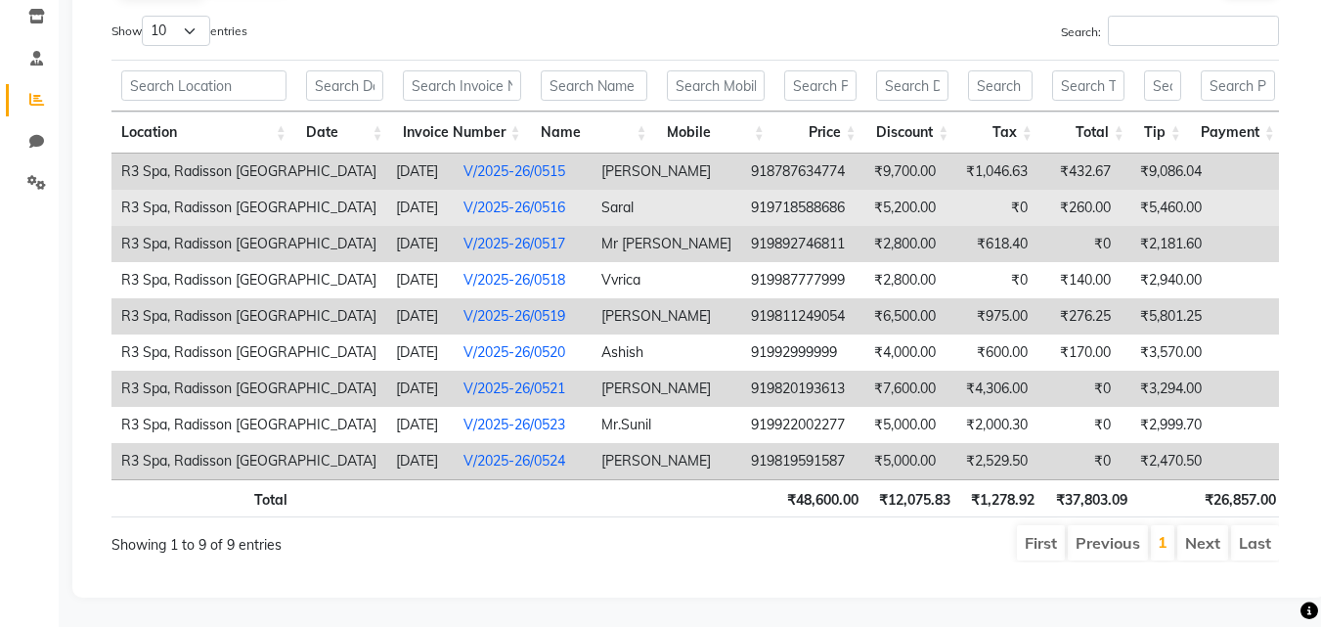
click at [494, 199] on link "V/2025-26/0516" at bounding box center [514, 208] width 102 height 18
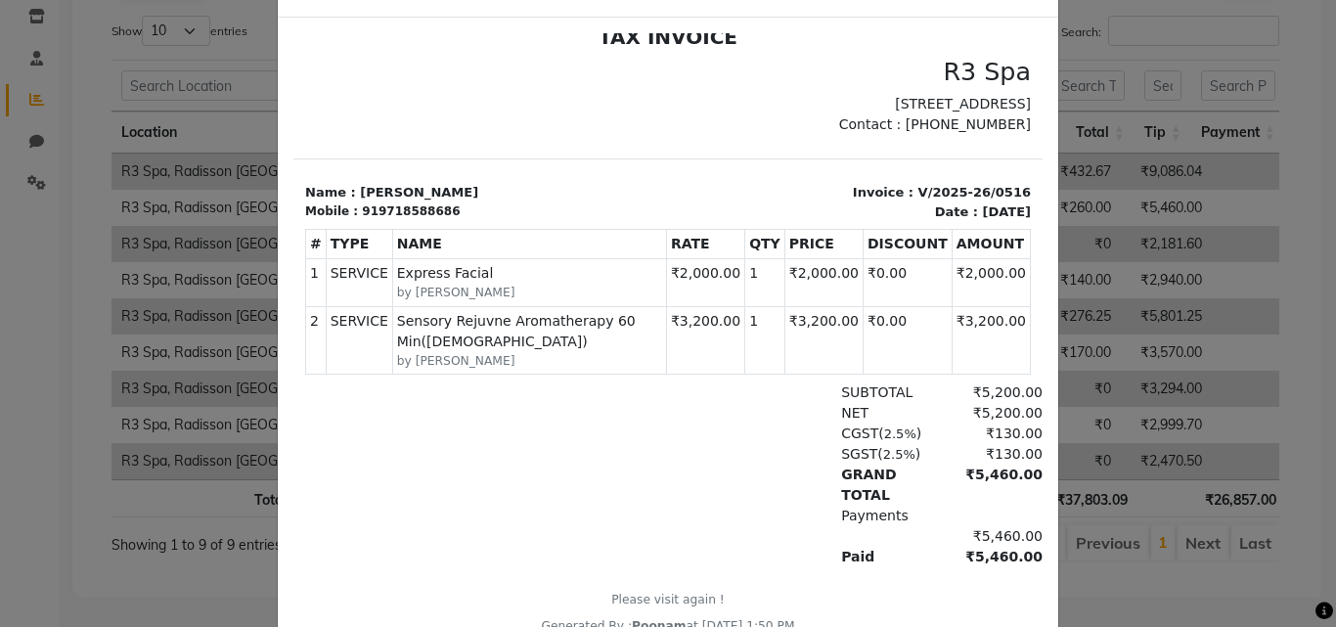
scroll to position [164, 0]
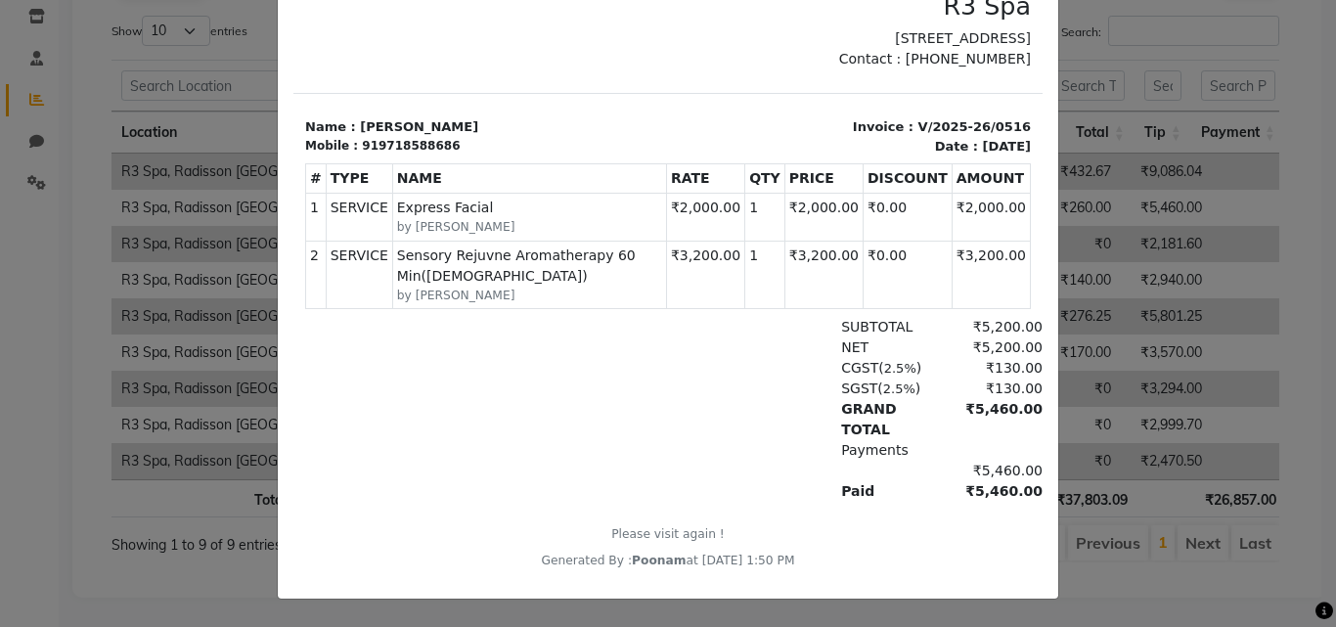
click at [590, 294] on small "by Anny" at bounding box center [529, 296] width 265 height 18
click at [592, 278] on span "Sensory Rejuvne Aromatherapy 60 Min(Female)" at bounding box center [529, 265] width 265 height 41
drag, startPoint x: 416, startPoint y: 227, endPoint x: 507, endPoint y: 239, distance: 91.7
click at [507, 236] on div "SERVICE Express Facial by Anny" at bounding box center [529, 217] width 265 height 38
click at [569, 303] on small "by Anny" at bounding box center [529, 296] width 265 height 18
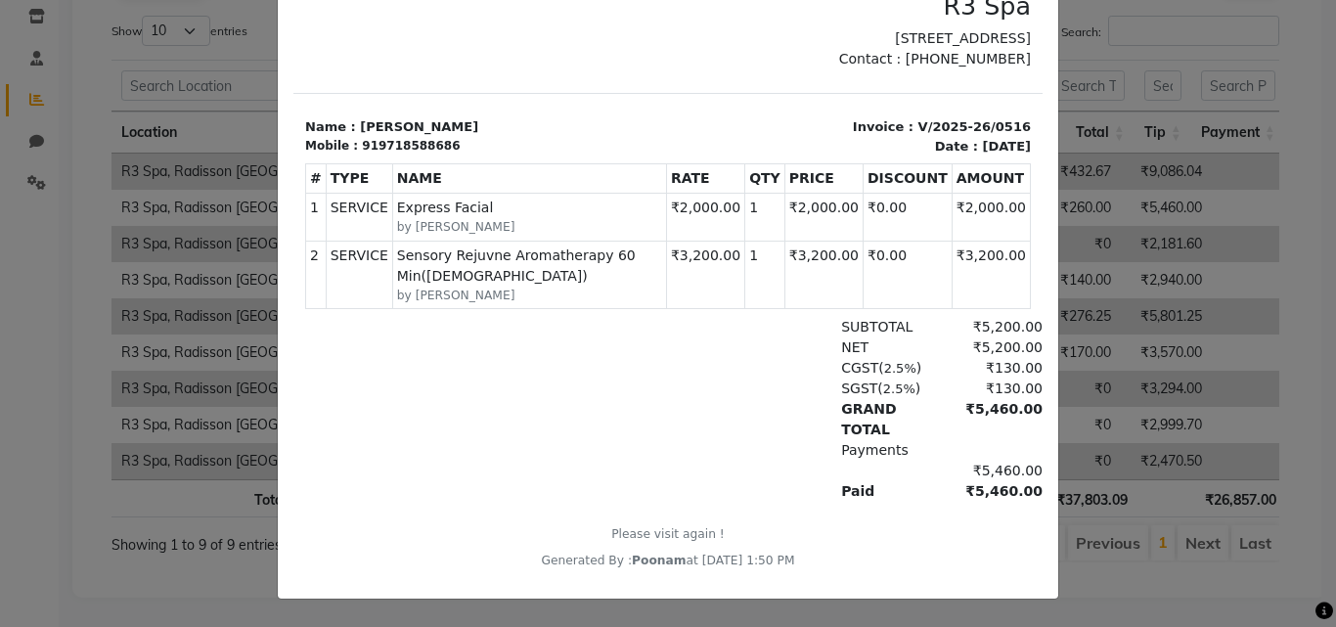
drag, startPoint x: 967, startPoint y: 411, endPoint x: 983, endPoint y: 411, distance: 15.6
click at [983, 411] on div "₹5,460.00" at bounding box center [989, 419] width 107 height 41
click at [995, 434] on div "₹5,460.00" at bounding box center [989, 419] width 107 height 41
drag, startPoint x: 992, startPoint y: 411, endPoint x: 1006, endPoint y: 350, distance: 62.4
click at [961, 404] on div "₹5,460.00" at bounding box center [989, 419] width 107 height 41
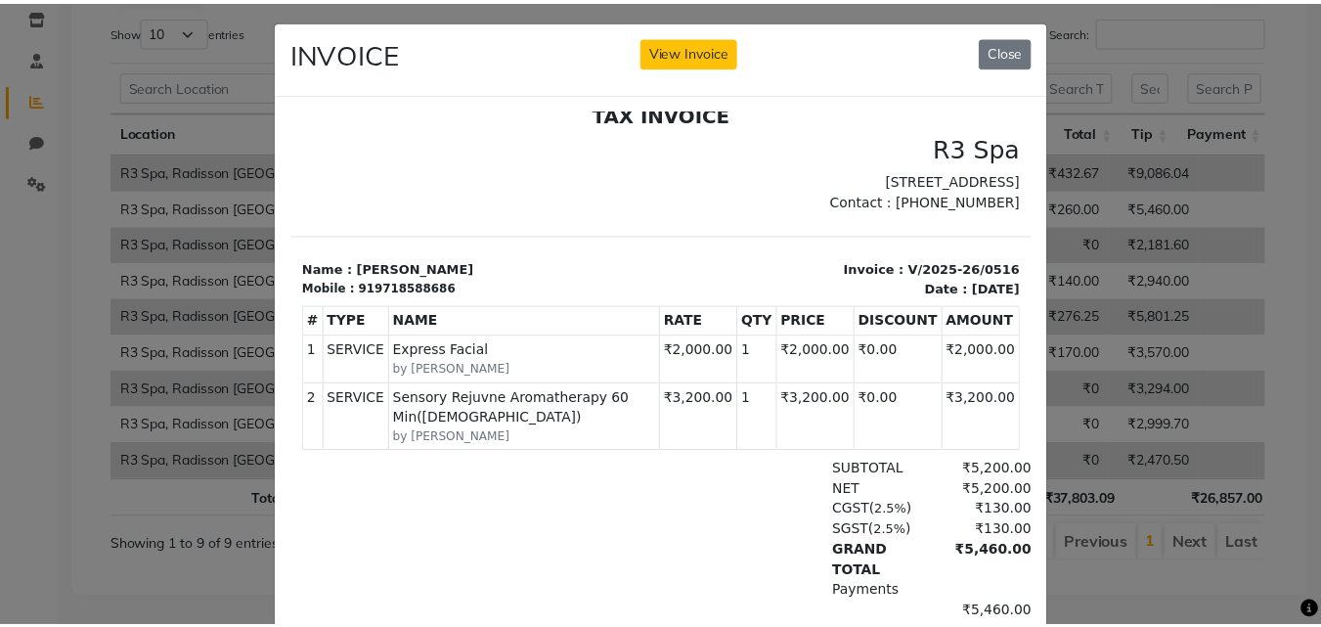
scroll to position [0, 0]
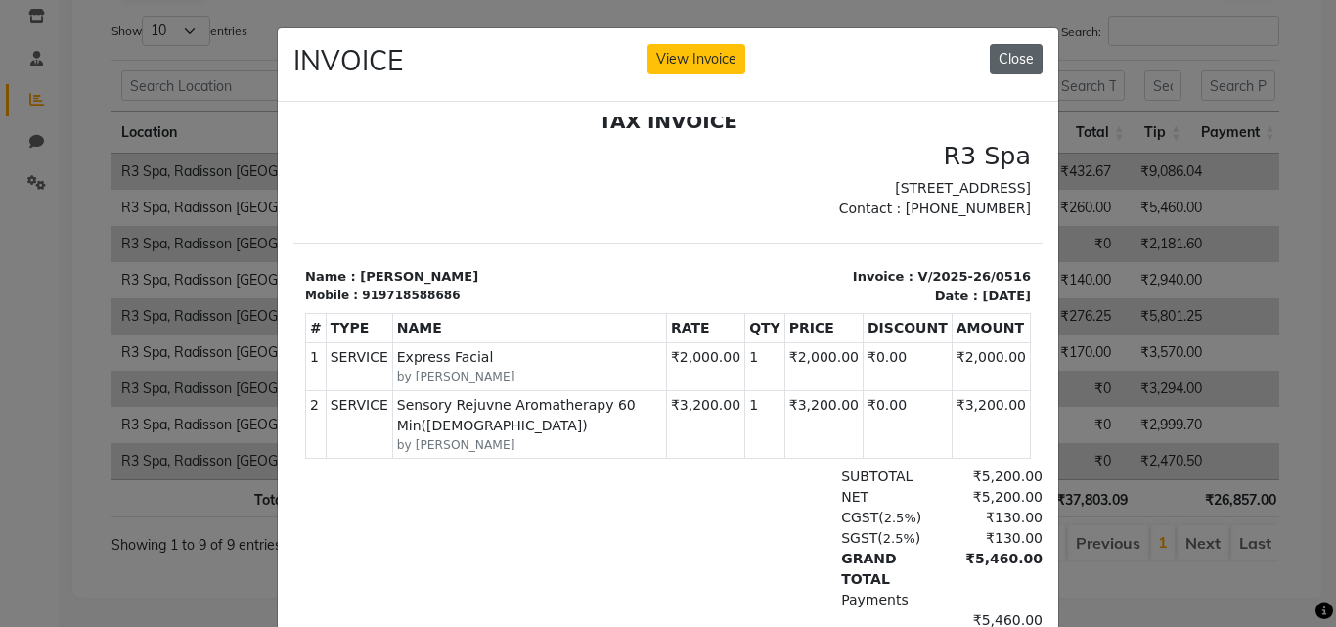
click at [1006, 61] on button "Close" at bounding box center [1016, 59] width 53 height 30
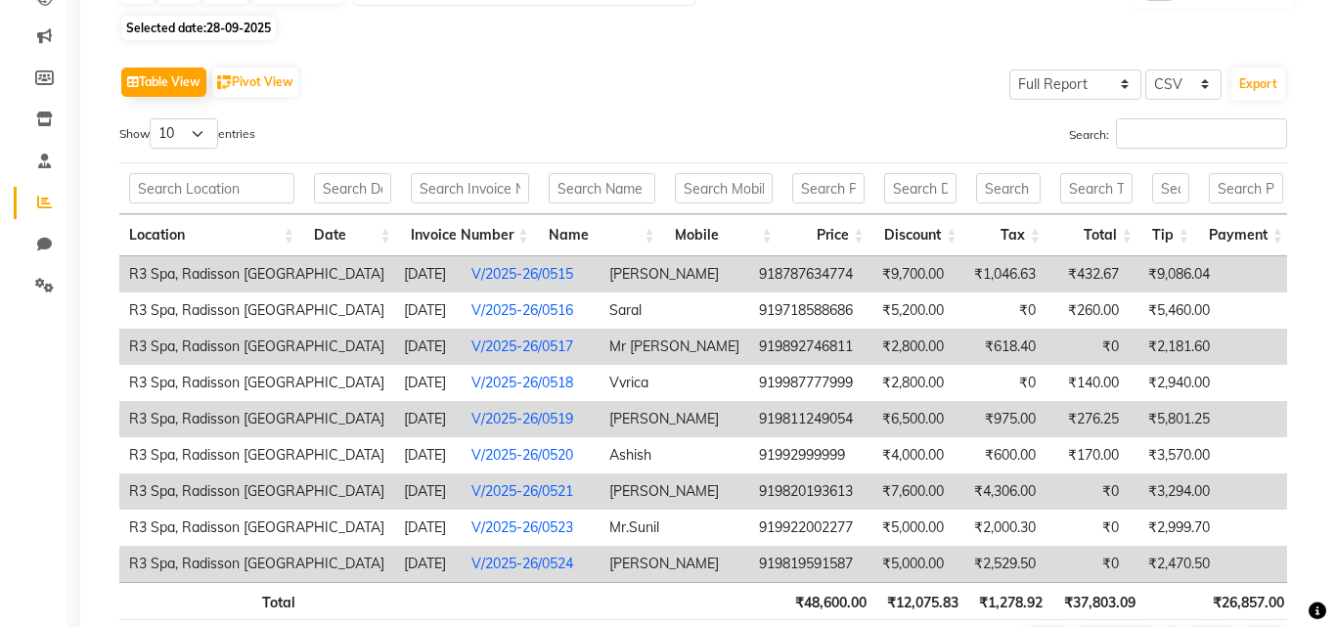
scroll to position [265, 0]
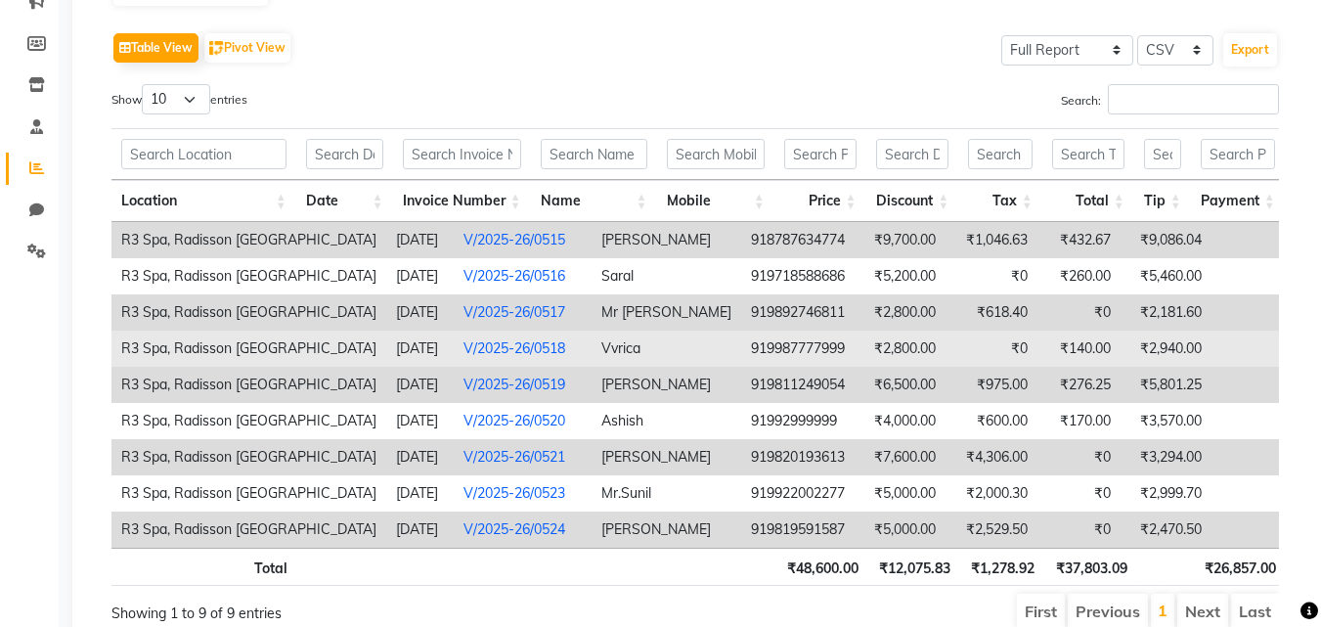
click at [488, 348] on link "V/2025-26/0518" at bounding box center [514, 348] width 102 height 18
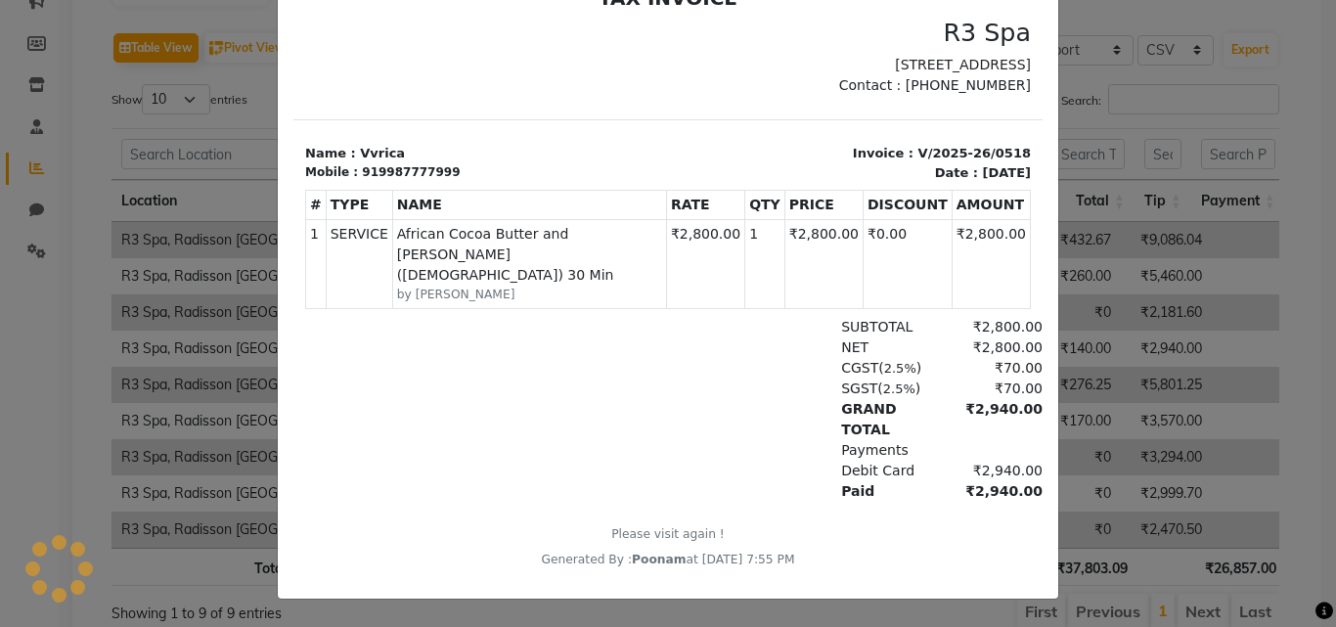
scroll to position [138, 0]
click at [238, 538] on ngb-modal-window "INVOICE View Invoice Close" at bounding box center [668, 313] width 1336 height 627
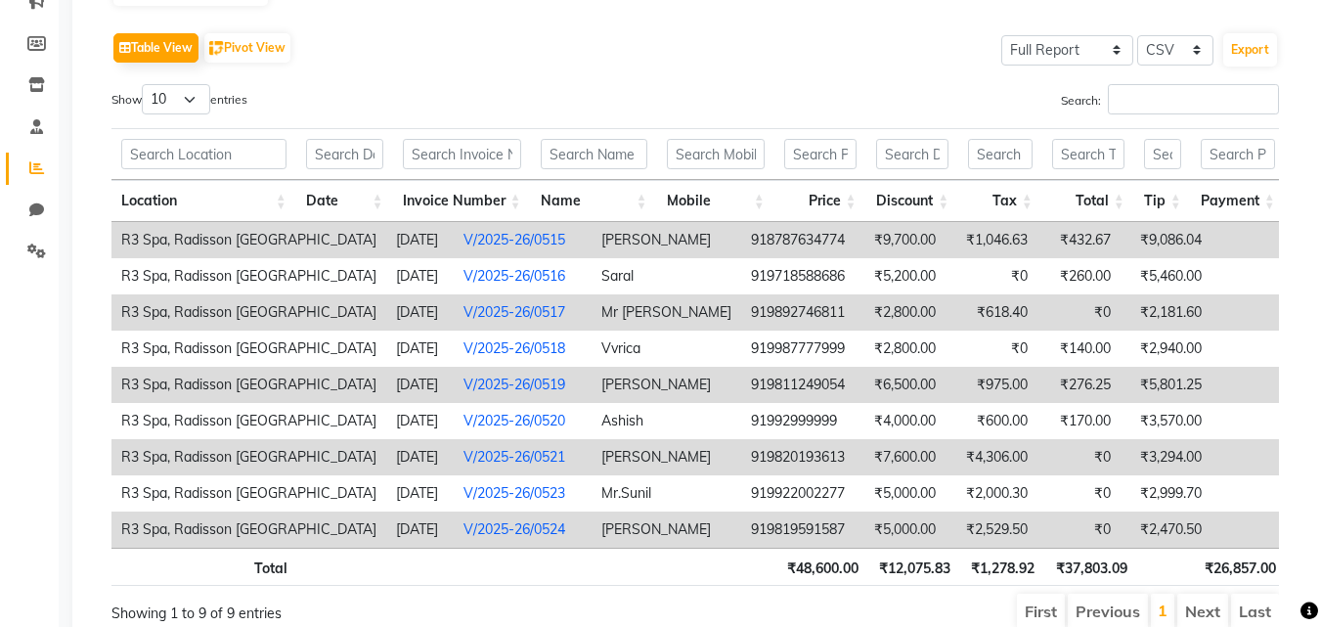
click at [483, 385] on link "V/2025-26/0519" at bounding box center [514, 384] width 102 height 18
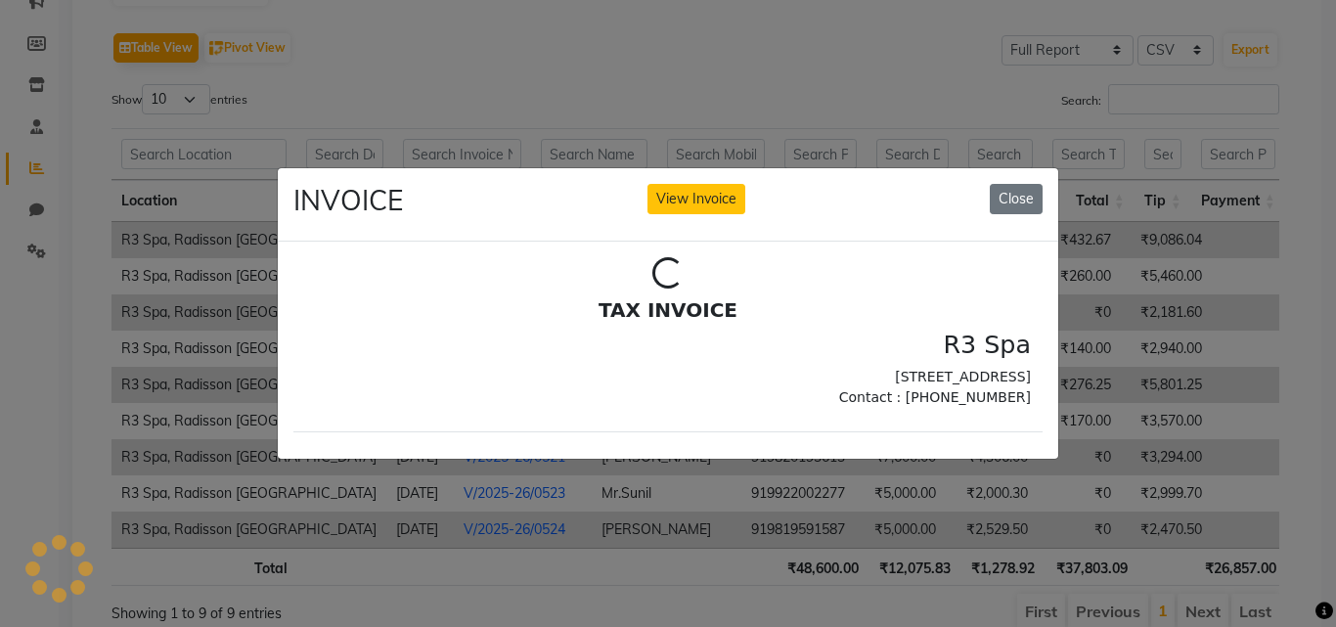
scroll to position [0, 0]
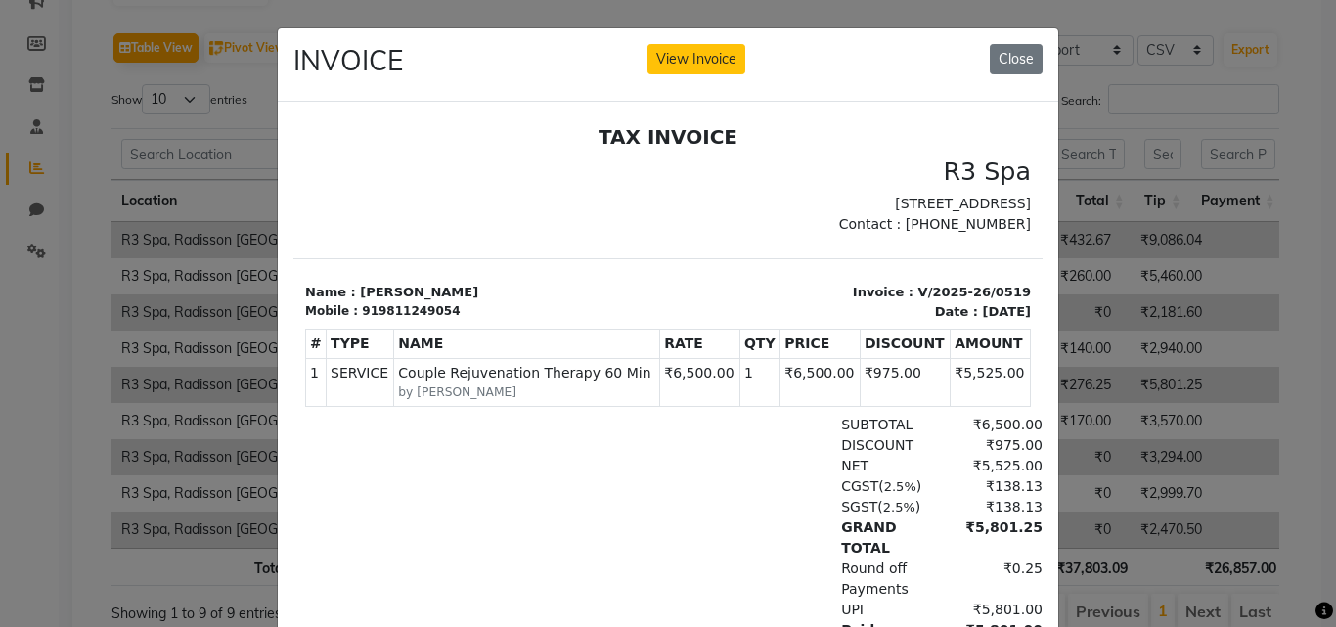
click at [1087, 384] on ngb-modal-window "INVOICE View Invoice Close" at bounding box center [668, 313] width 1336 height 627
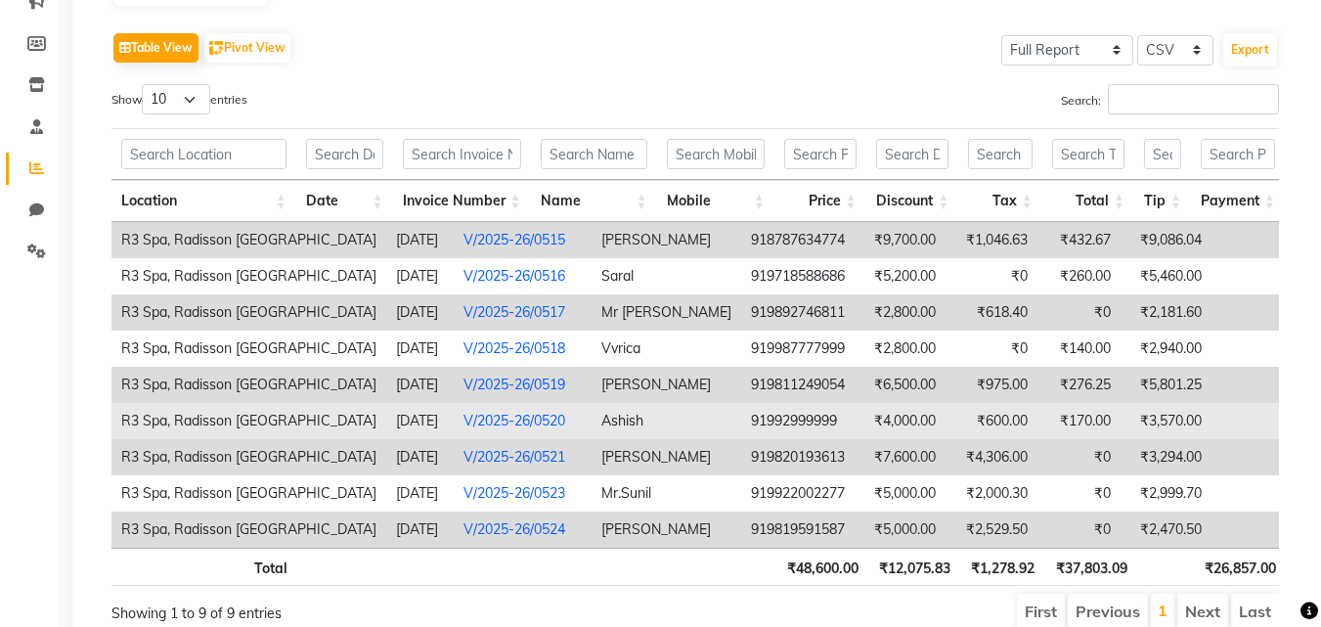
click at [475, 425] on link "V/2025-26/0520" at bounding box center [514, 421] width 102 height 18
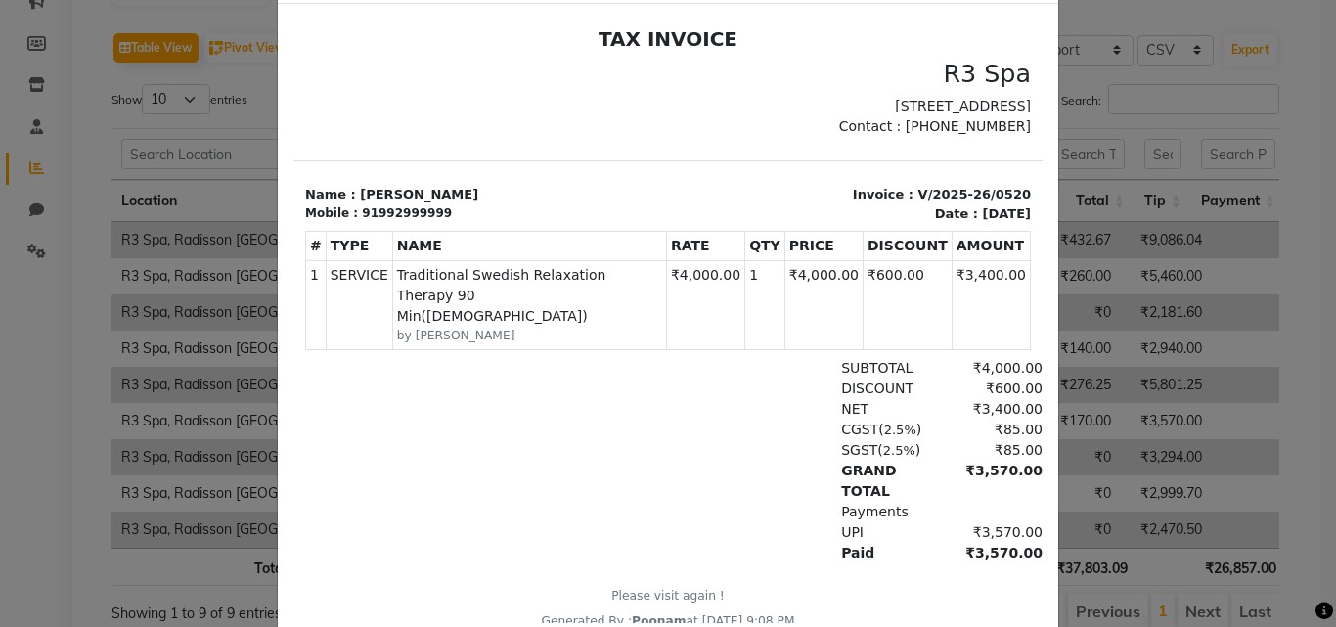
click at [1096, 478] on ngb-modal-window "INVOICE View Invoice Close" at bounding box center [668, 313] width 1336 height 627
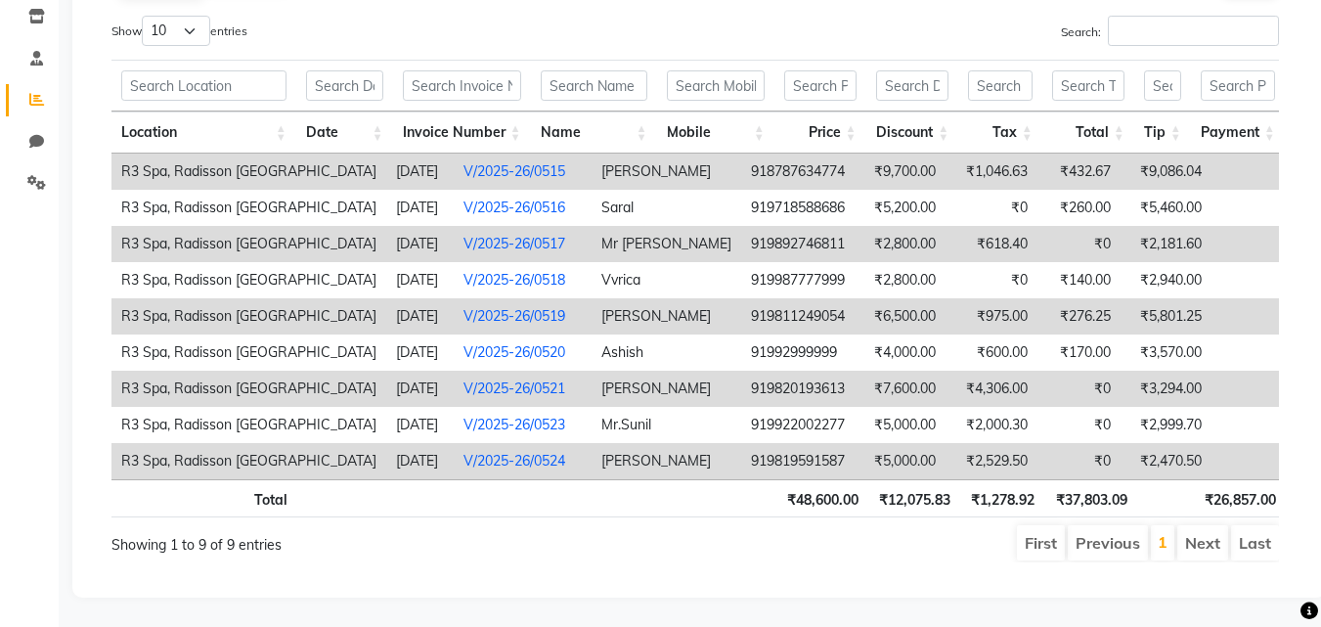
scroll to position [19, 0]
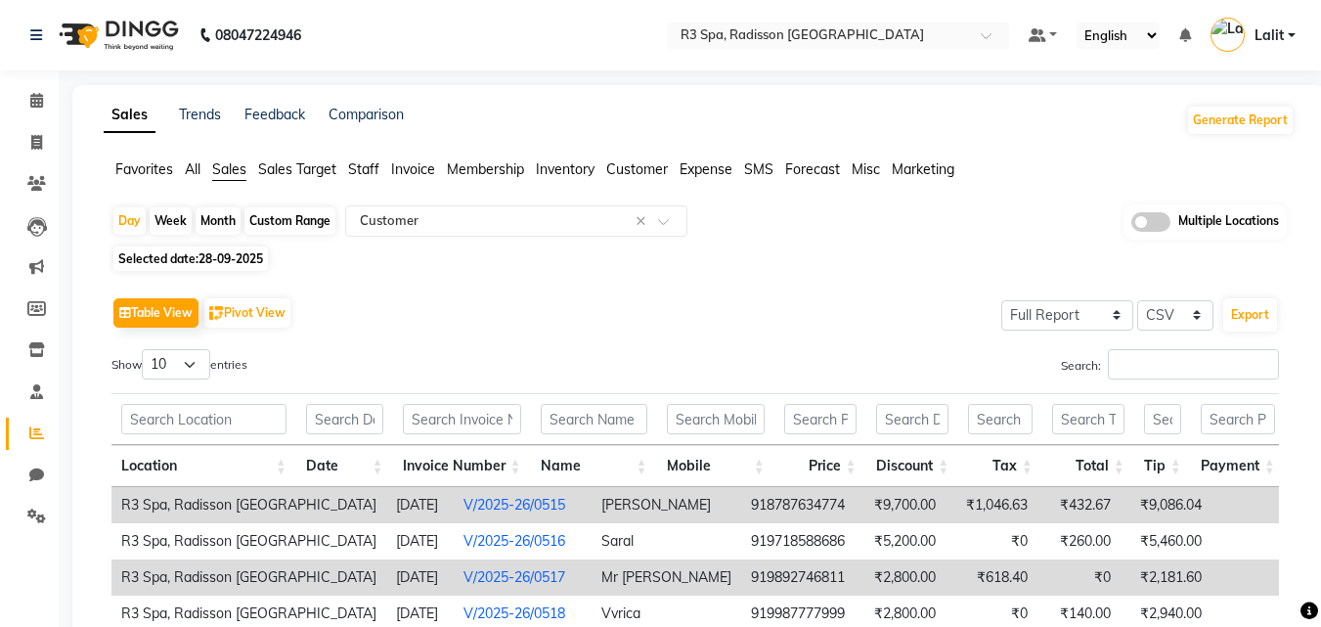
click at [365, 172] on span "Staff" at bounding box center [363, 169] width 31 height 18
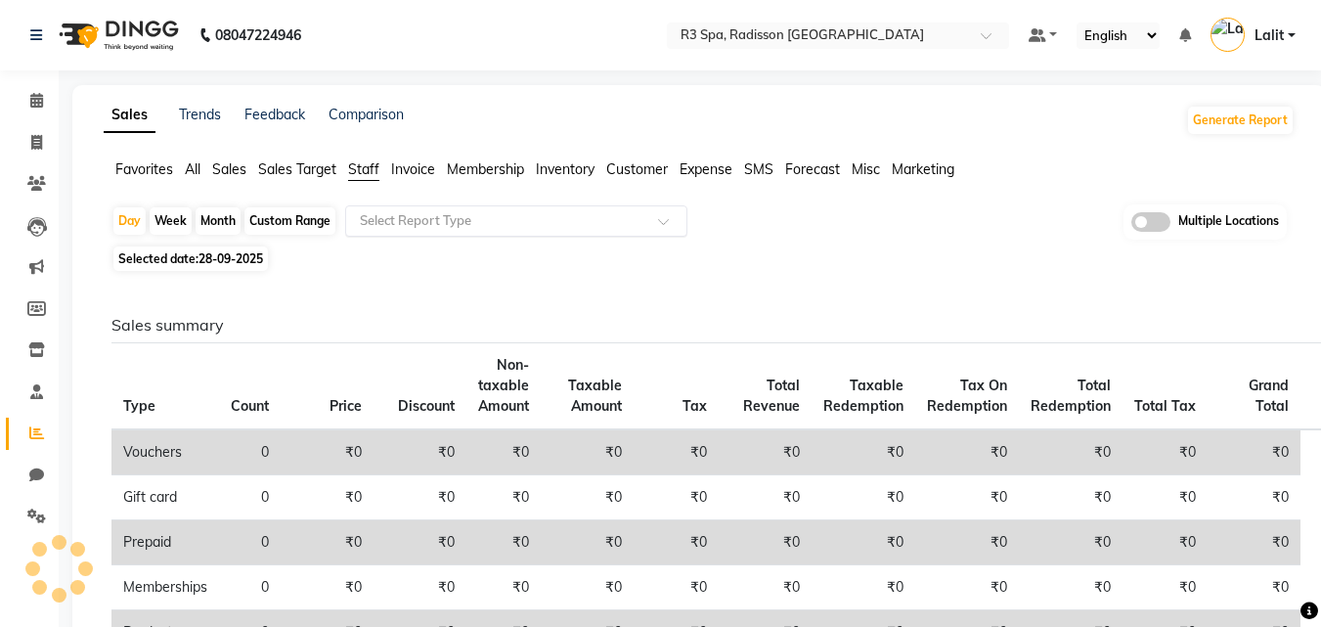
click at [383, 215] on input "text" at bounding box center [497, 221] width 282 height 20
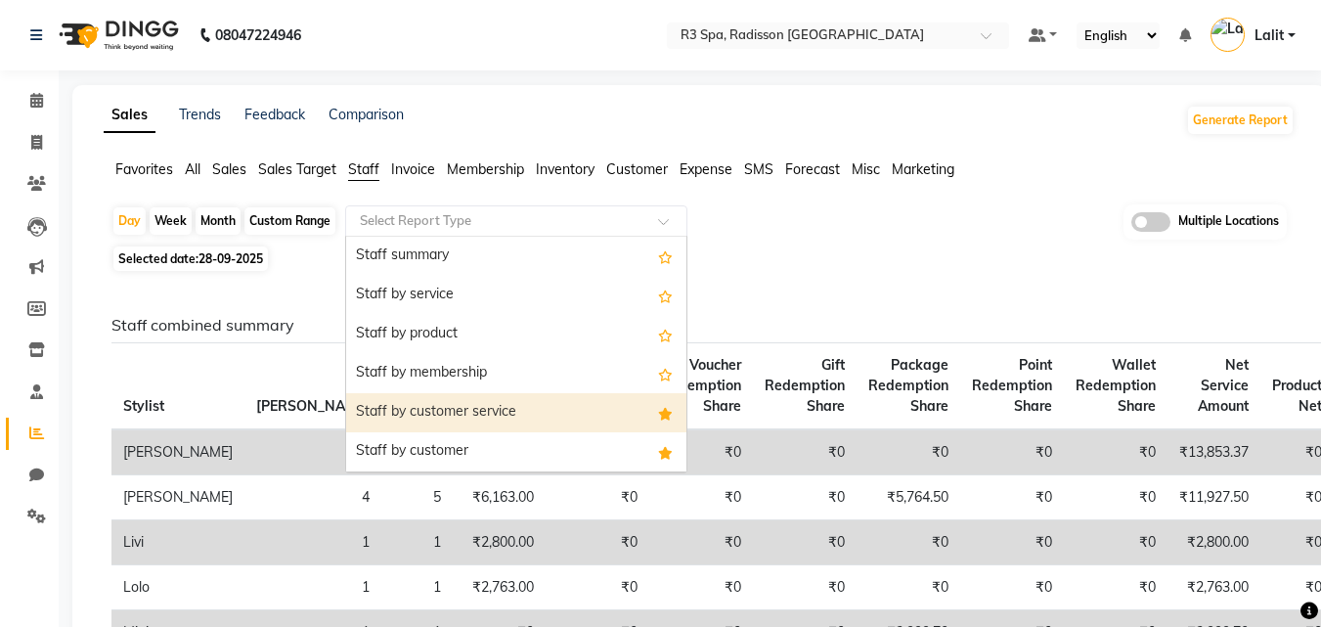
click at [477, 412] on div "Staff by customer service" at bounding box center [516, 412] width 340 height 39
select select "full_report"
select select "csv"
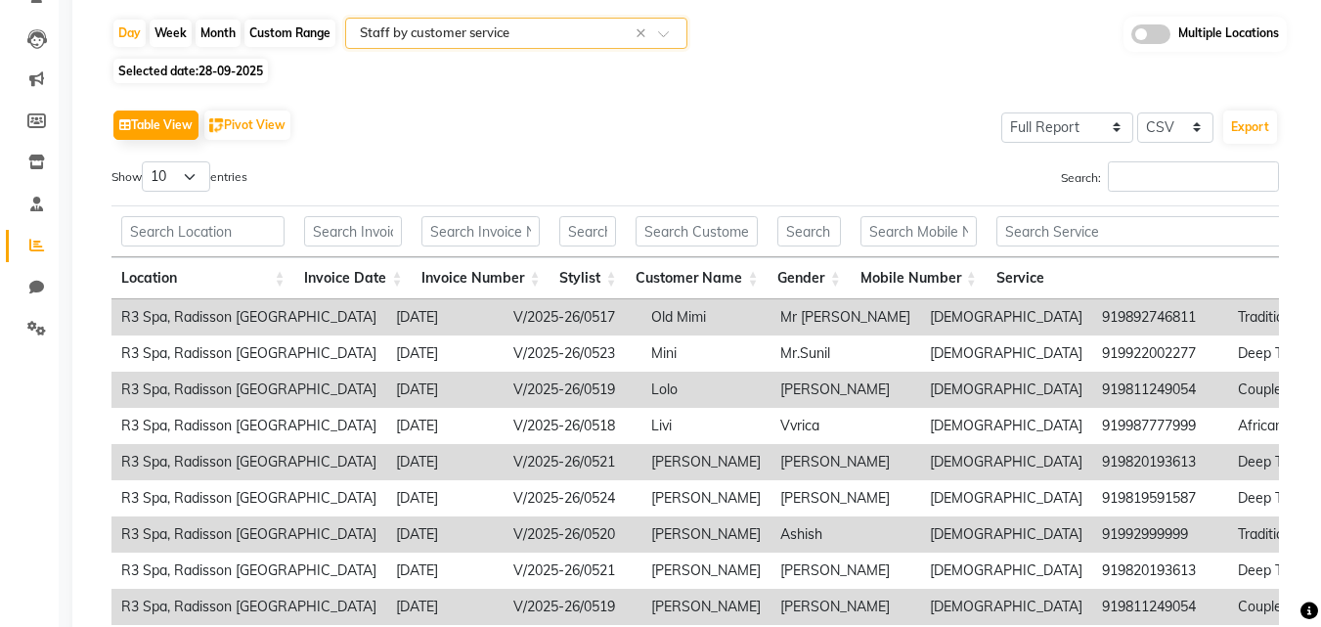
scroll to position [196, 0]
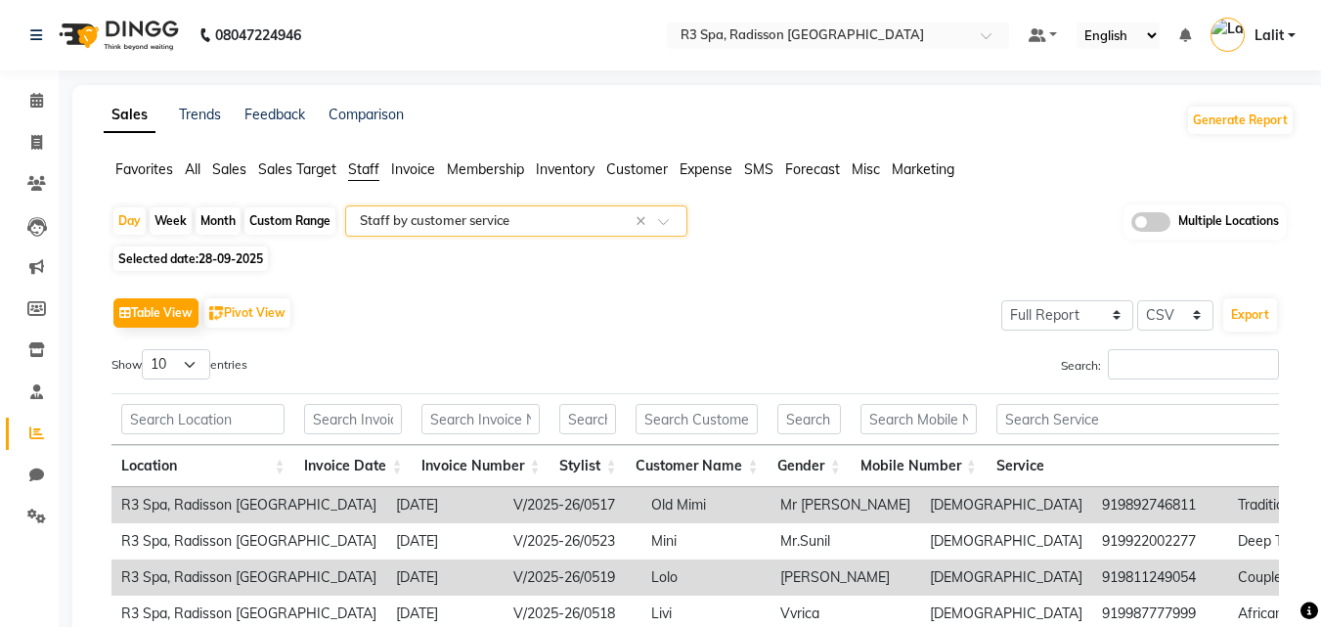
click at [218, 165] on span "Sales" at bounding box center [229, 169] width 34 height 18
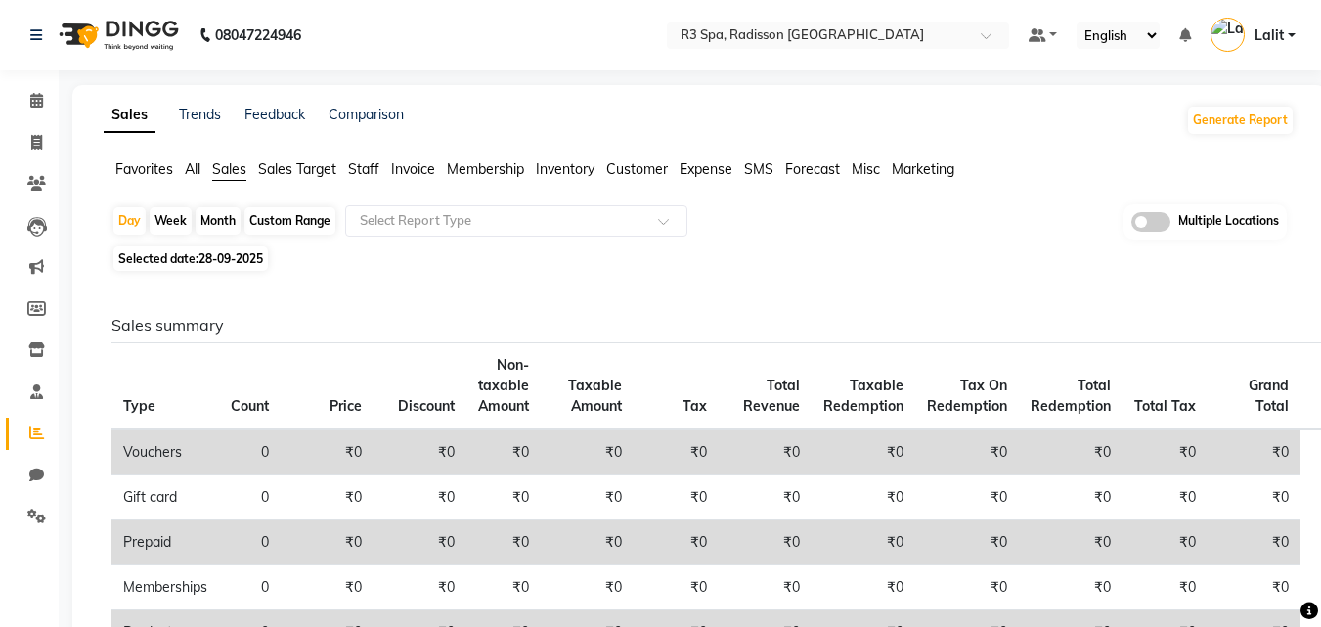
click at [508, 69] on nav "08047224946 Select Location × R3 Spa, Radisson Mumbai Default Panel My Panel En…" at bounding box center [660, 35] width 1321 height 70
drag, startPoint x: 501, startPoint y: 111, endPoint x: 78, endPoint y: 97, distance: 422.7
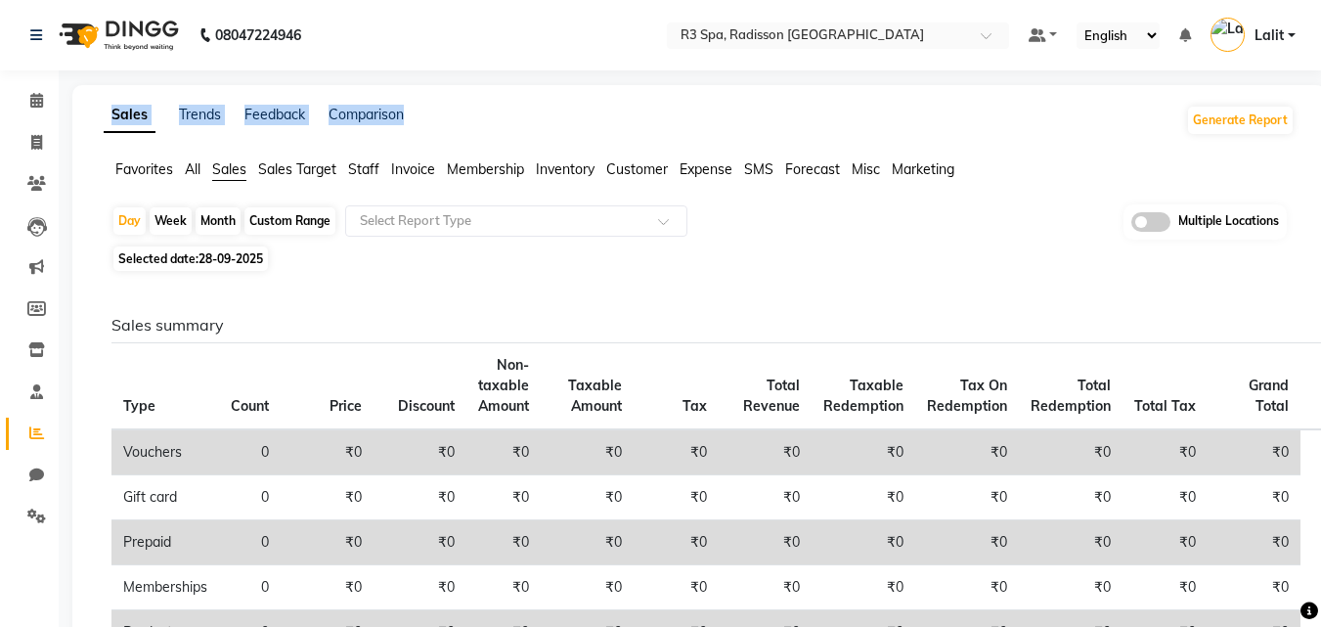
click at [440, 76] on div "08047224946 Select Location × R3 Spa, Radisson Mumbai Default Panel My Panel En…" at bounding box center [660, 638] width 1321 height 1276
click at [475, 112] on div "Sales Trends Feedback Comparison Generate Report" at bounding box center [699, 120] width 1214 height 31
click at [387, 121] on link "Comparison" at bounding box center [366, 115] width 75 height 18
select select "single_date"
select select "single_date_dash"
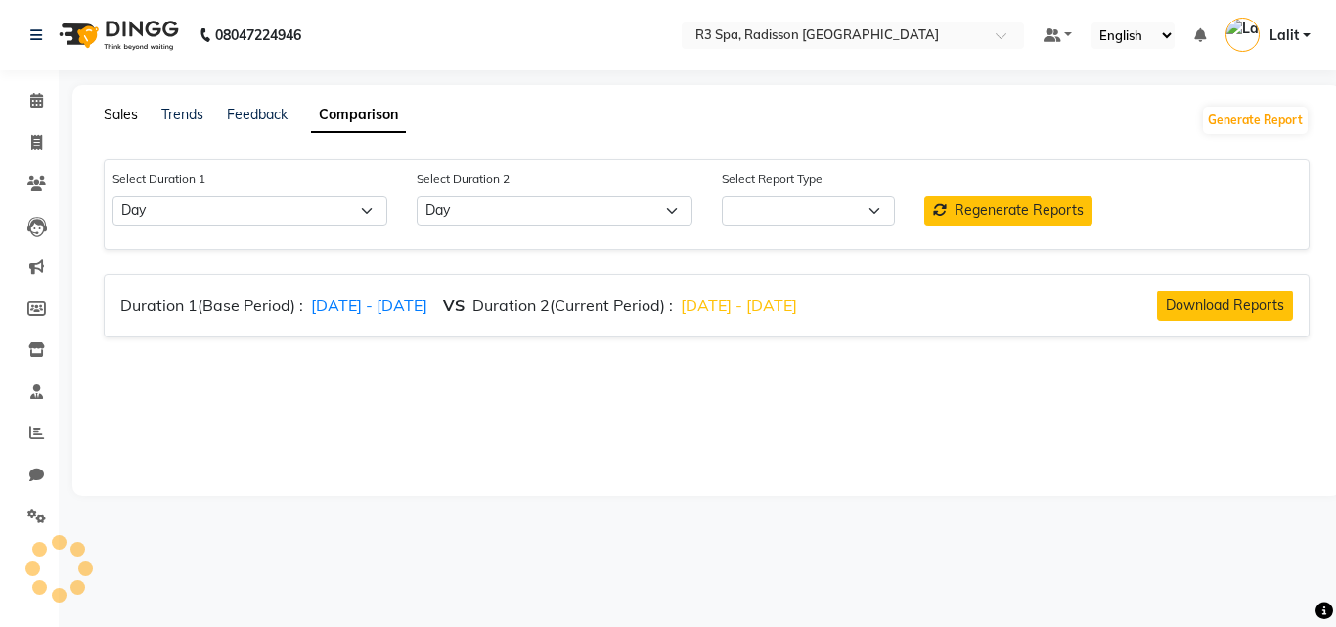
click at [130, 117] on link "Sales" at bounding box center [121, 115] width 34 height 18
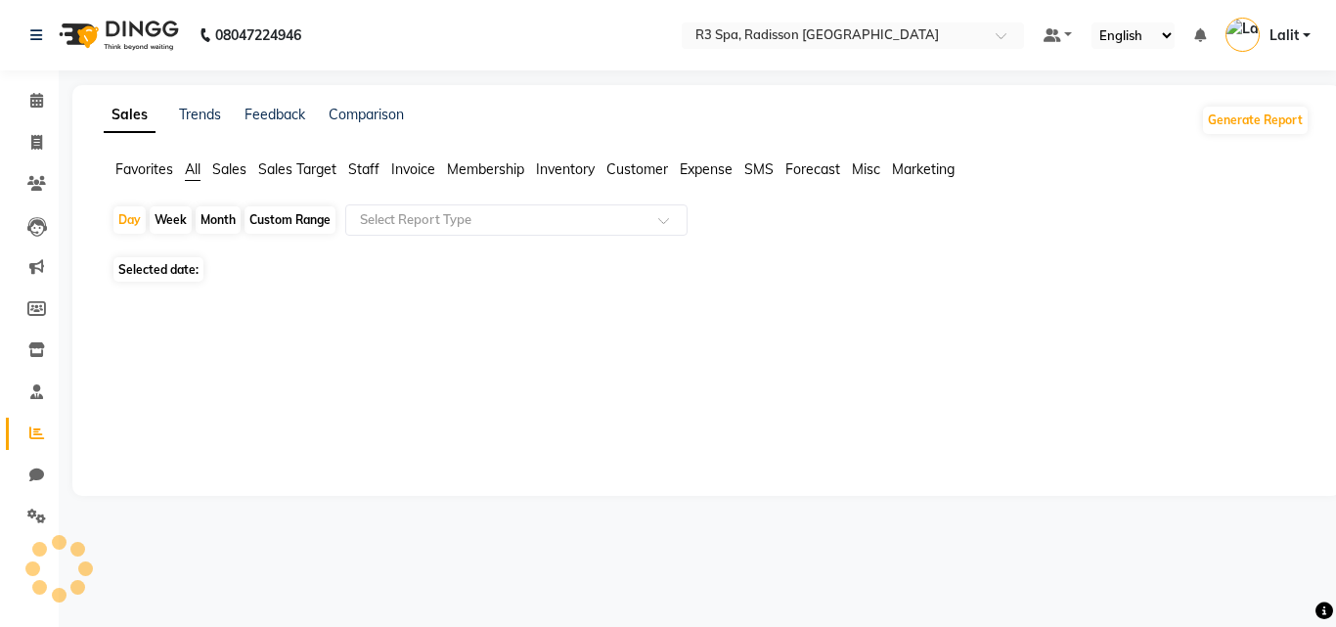
click at [131, 91] on div "Sales Trends Feedback Comparison Generate Report Favorites All Sales Sales Targ…" at bounding box center [706, 290] width 1268 height 411
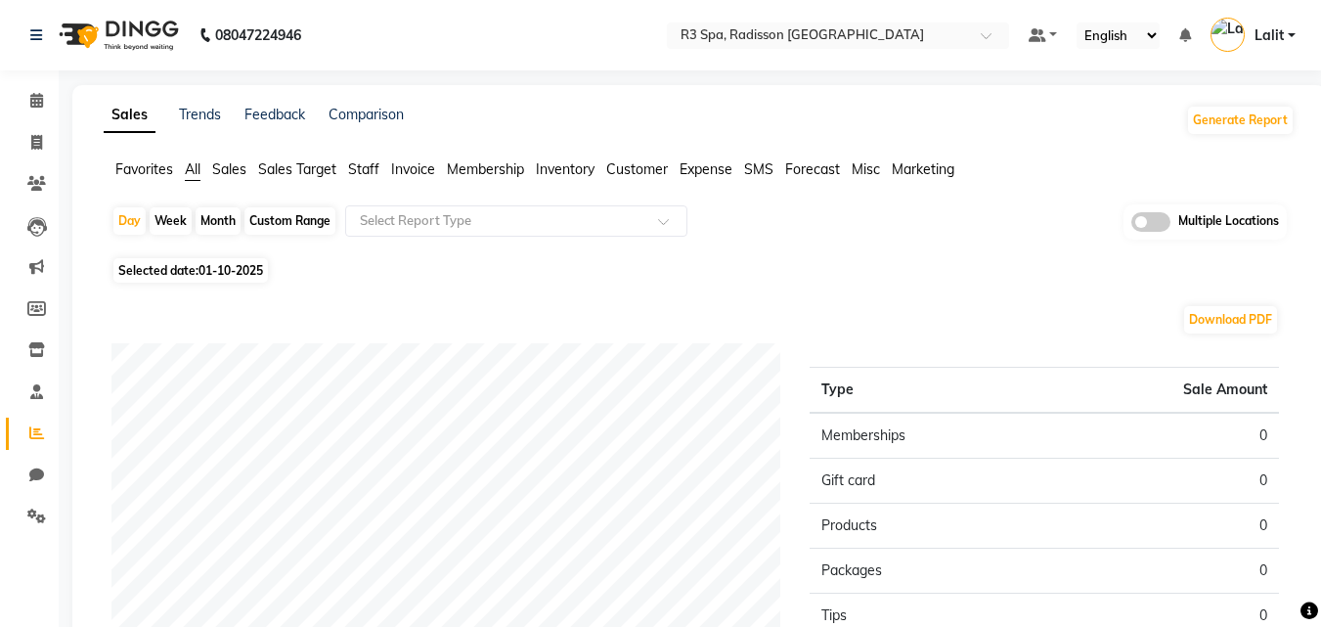
click at [229, 273] on span "01-10-2025" at bounding box center [231, 270] width 65 height 15
select select "10"
select select "2025"
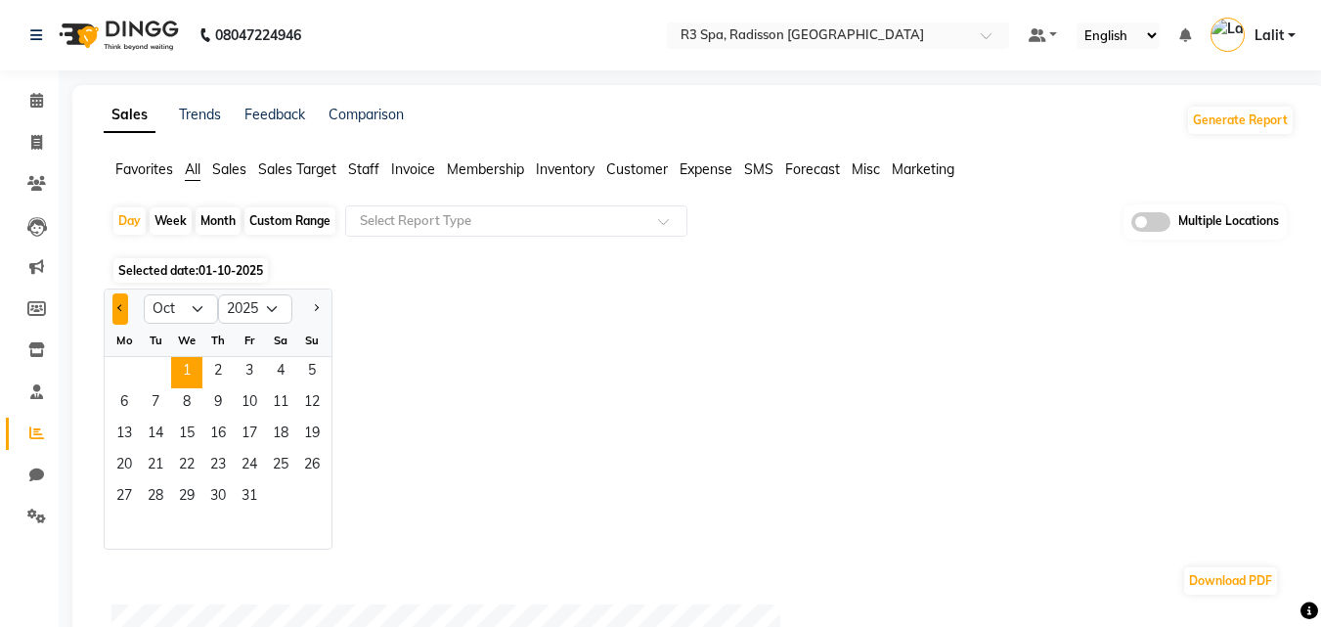
click at [116, 314] on button "Previous month" at bounding box center [120, 308] width 16 height 31
select select "9"
click at [154, 501] on span "30" at bounding box center [155, 497] width 31 height 31
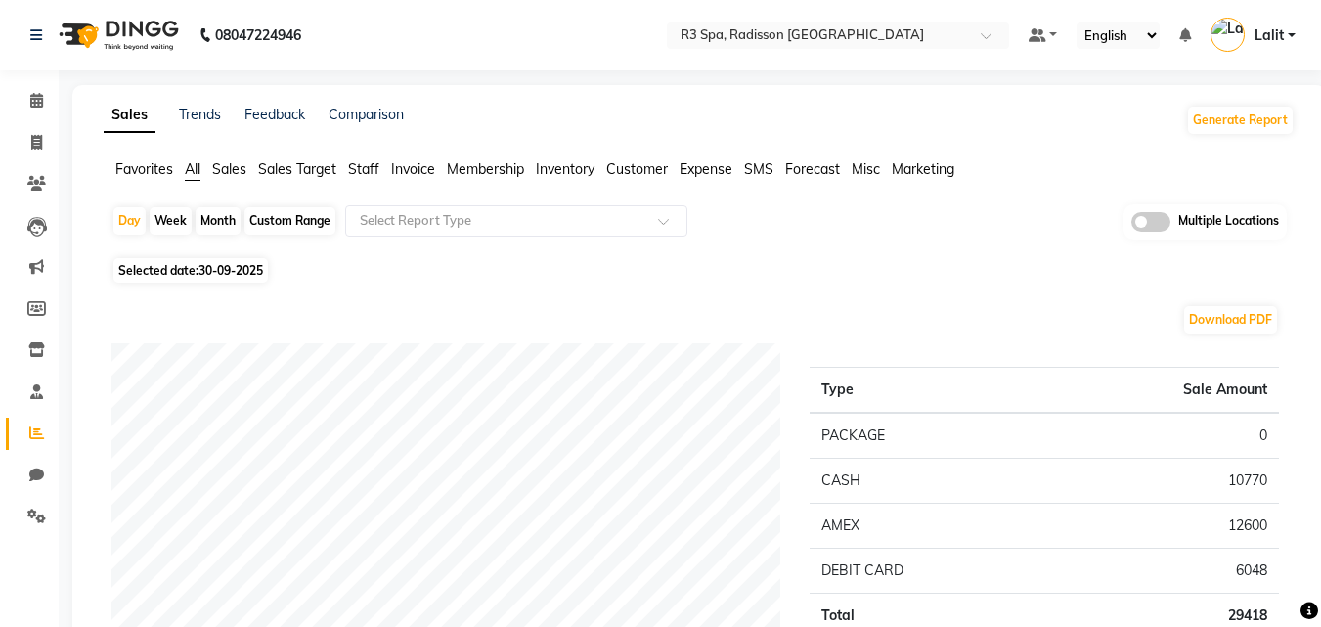
click at [454, 58] on nav "08047224946 Select Location × R3 Spa, Radisson Mumbai Default Panel My Panel En…" at bounding box center [660, 35] width 1321 height 70
click at [377, 175] on span "Staff" at bounding box center [363, 169] width 31 height 18
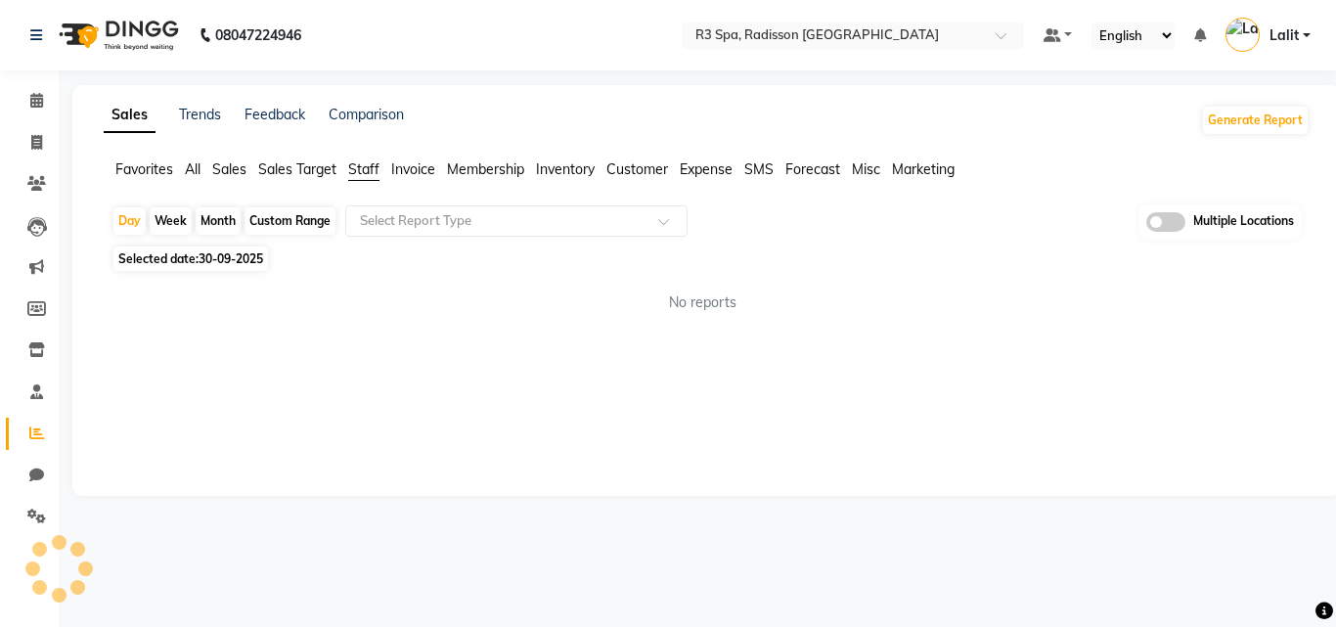
click at [426, 229] on input "text" at bounding box center [497, 221] width 282 height 20
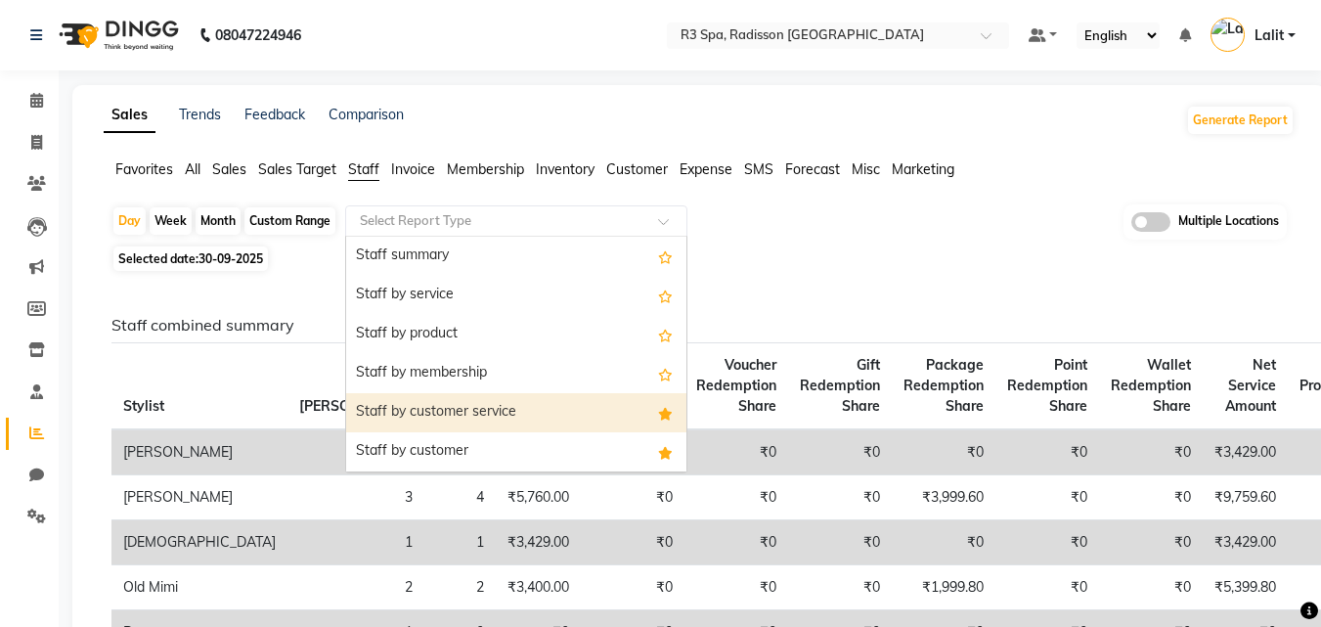
click at [518, 413] on div "Staff by customer service" at bounding box center [516, 412] width 340 height 39
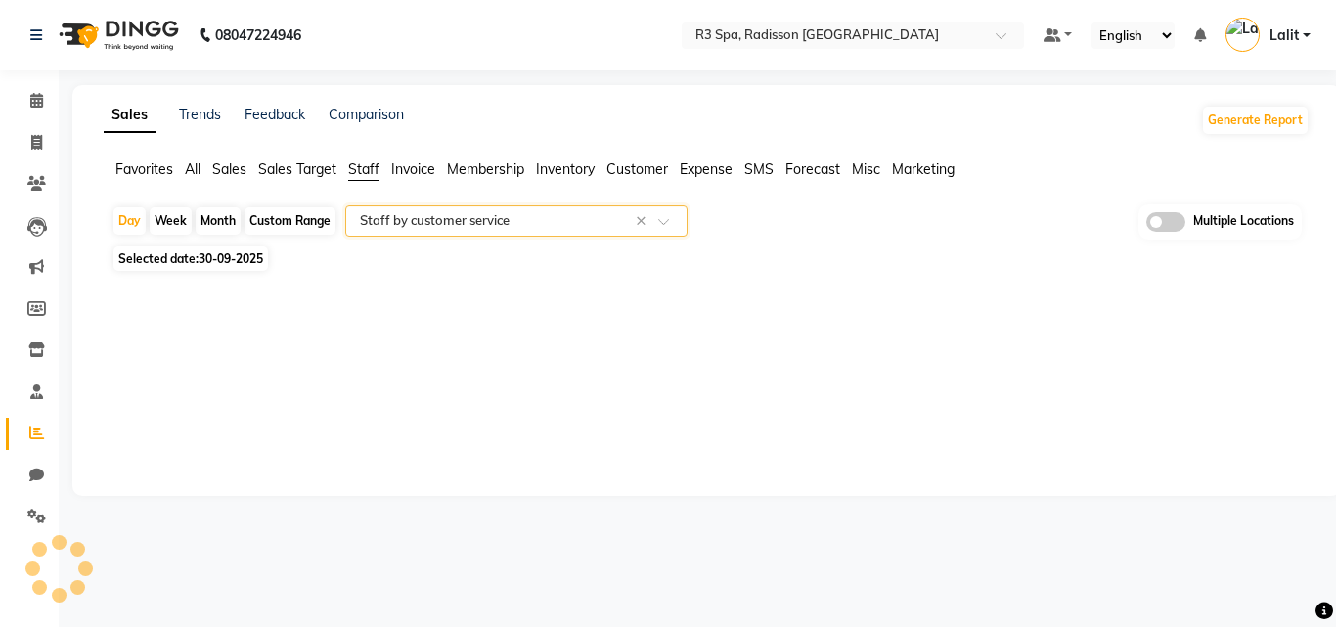
select select "full_report"
select select "csv"
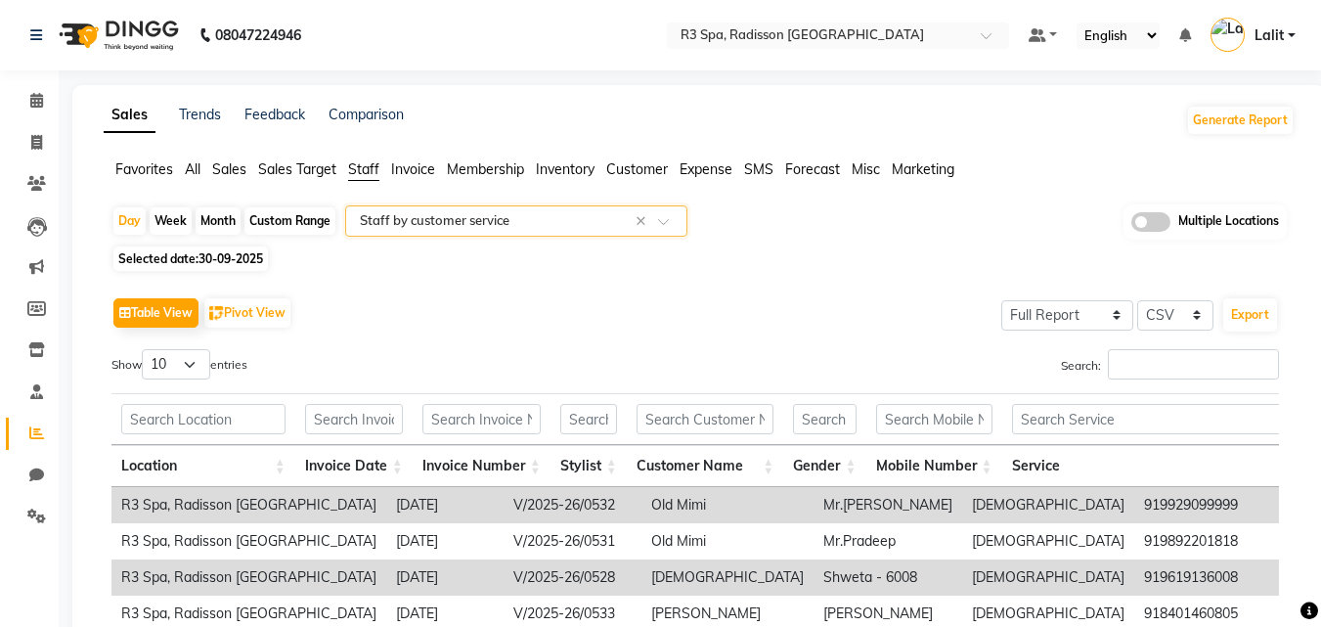
click at [806, 346] on div "Table View Pivot View Select Full Report Filtered Report Select CSV PDF Export …" at bounding box center [695, 575] width 1168 height 567
click at [524, 303] on div "Table View Pivot View Select Full Report Filtered Report Select CSV PDF Export" at bounding box center [695, 312] width 1168 height 41
click at [539, 327] on div "Table View Pivot View Select Full Report Filtered Report Select CSV PDF Export" at bounding box center [695, 312] width 1168 height 41
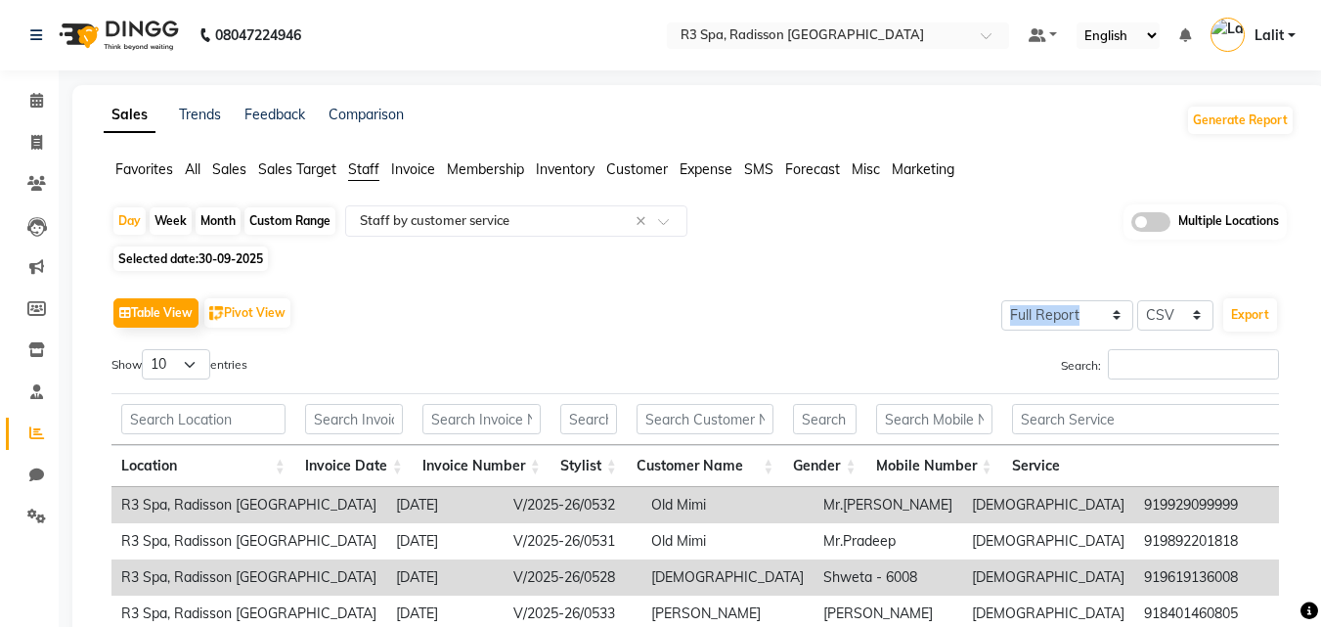
click at [539, 327] on div "Table View Pivot View Select Full Report Filtered Report Select CSV PDF Export" at bounding box center [695, 312] width 1168 height 41
click at [633, 331] on div "Table View Pivot View Select Full Report Filtered Report Select CSV PDF Export" at bounding box center [695, 312] width 1168 height 41
click at [629, 316] on div "Table View Pivot View Select Full Report Filtered Report Select CSV PDF Export" at bounding box center [695, 312] width 1168 height 41
click at [655, 300] on div "Table View Pivot View Select Full Report Filtered Report Select CSV PDF Export" at bounding box center [695, 312] width 1168 height 41
click at [772, 265] on div "Selected date: 30-09-2025" at bounding box center [702, 258] width 1183 height 21
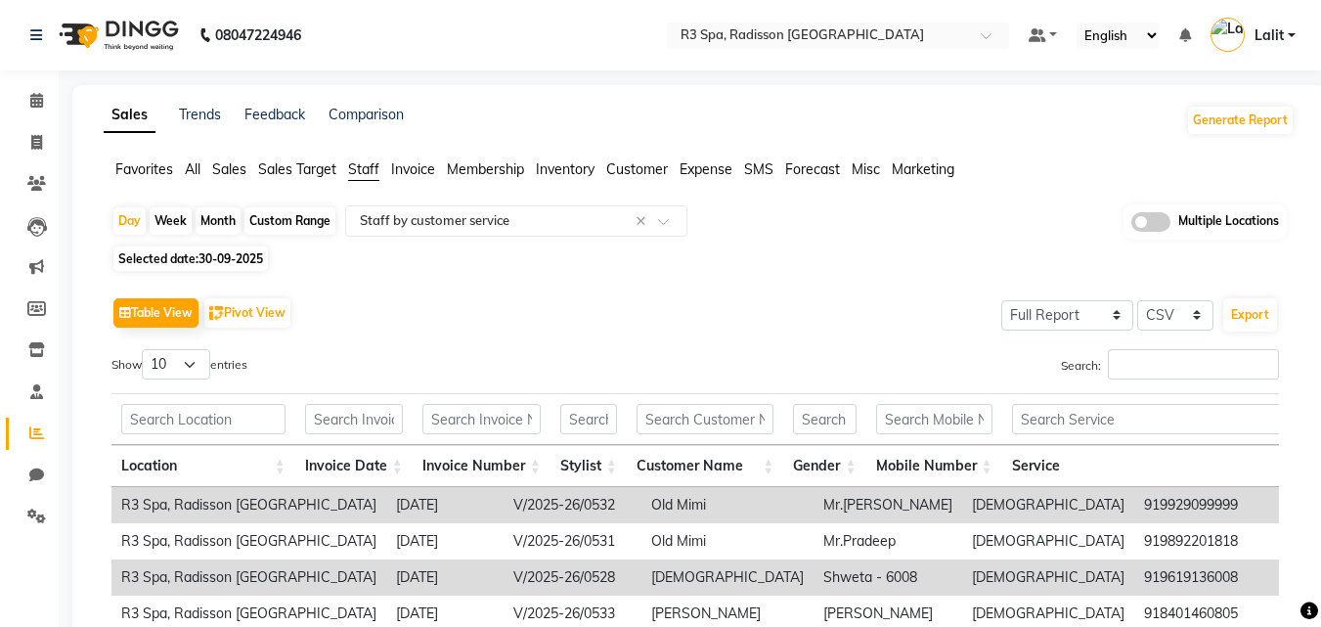
click at [788, 257] on div "Selected date: 30-09-2025" at bounding box center [702, 258] width 1183 height 21
click at [568, 264] on div "Selected date: 30-09-2025" at bounding box center [702, 258] width 1183 height 21
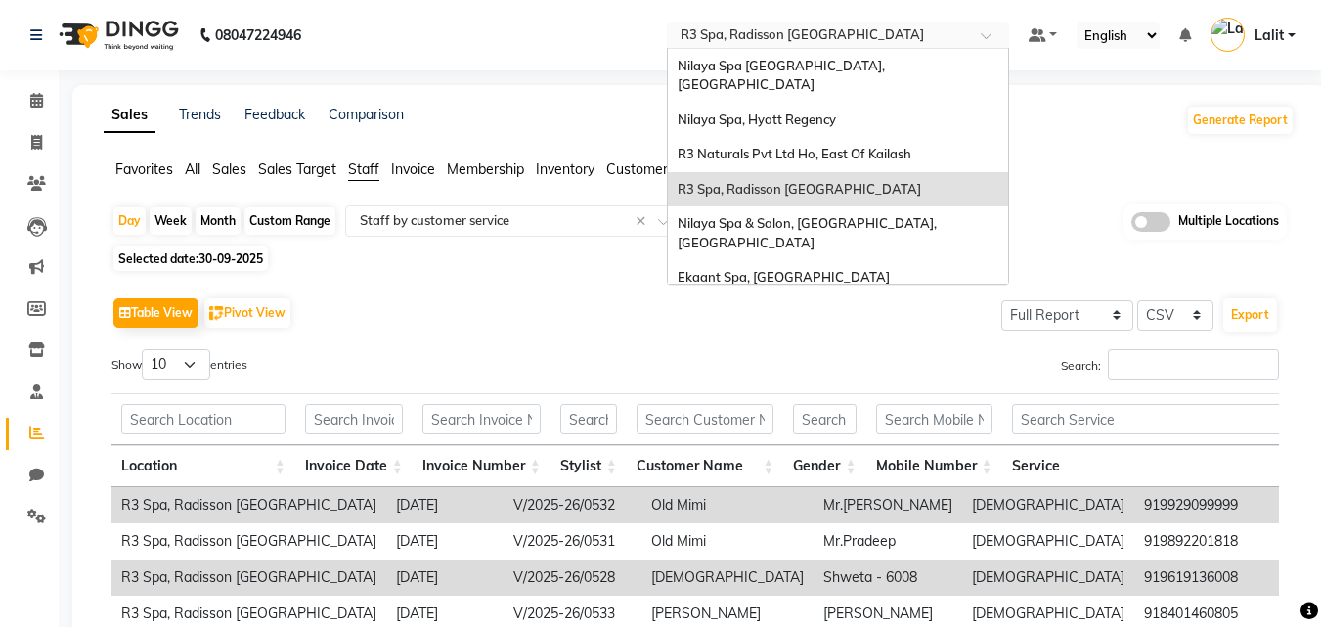
click at [896, 24] on div "Select Location × R3 Spa, Radisson Mumbai" at bounding box center [838, 35] width 342 height 26
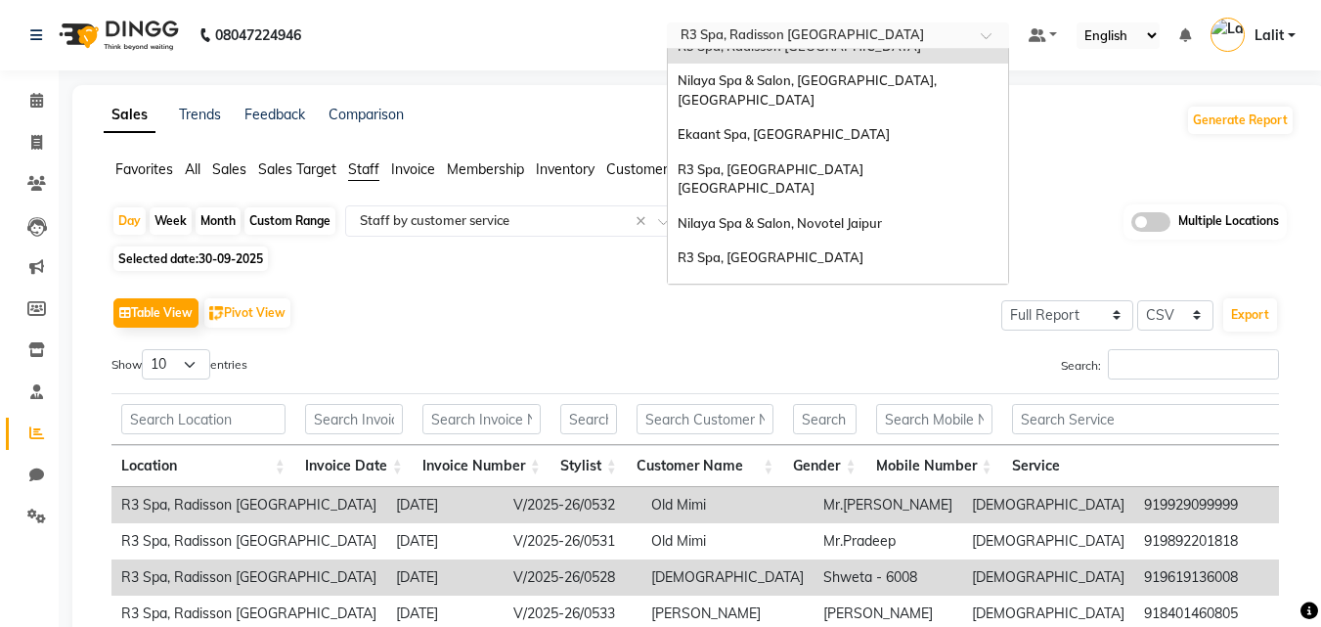
scroll to position [115, 0]
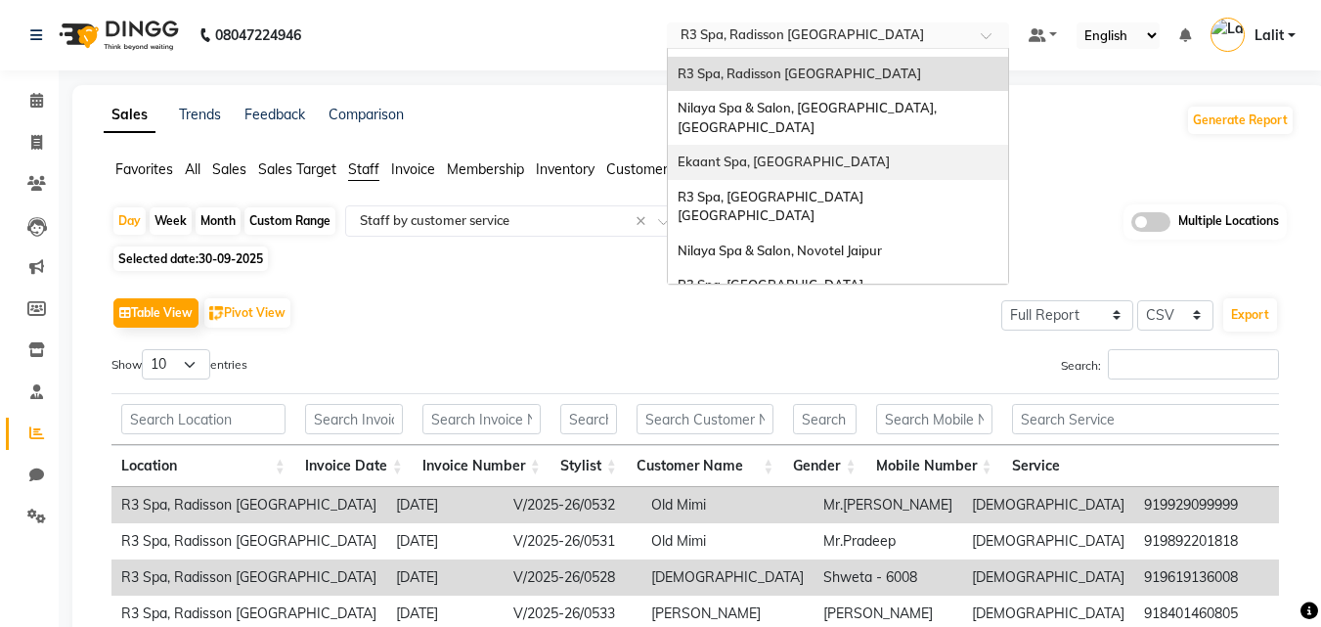
click at [771, 154] on span "Ekaant Spa, Sola" at bounding box center [784, 162] width 212 height 16
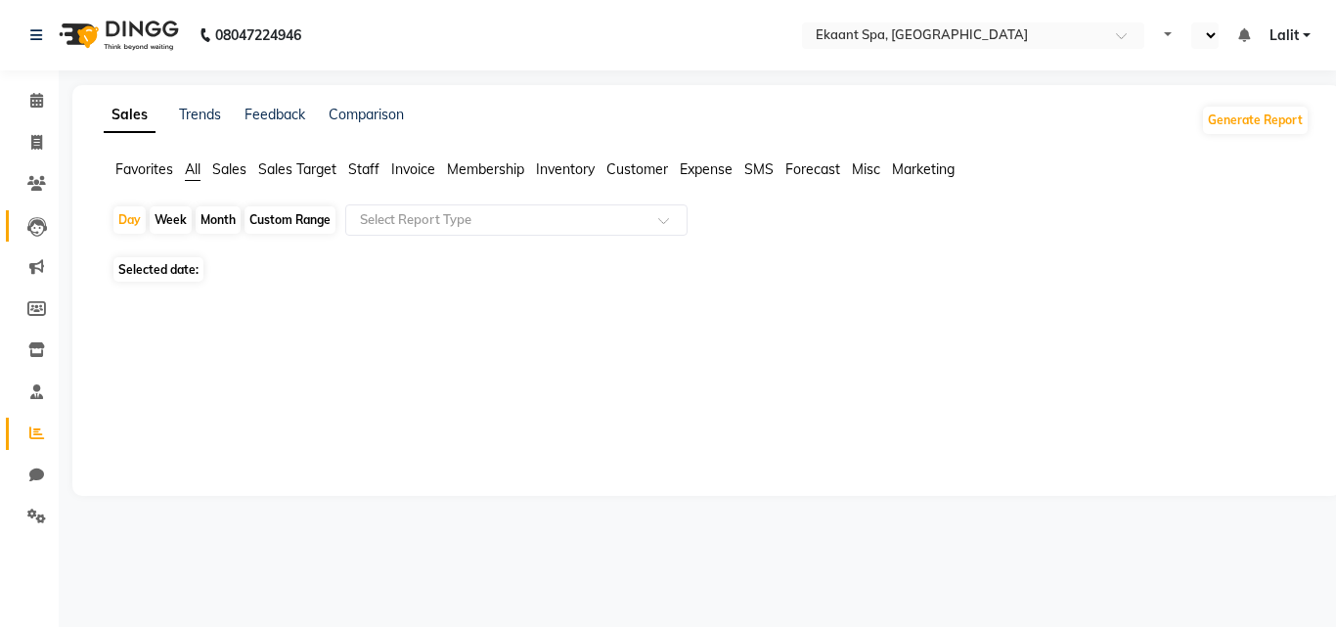
select select "en"
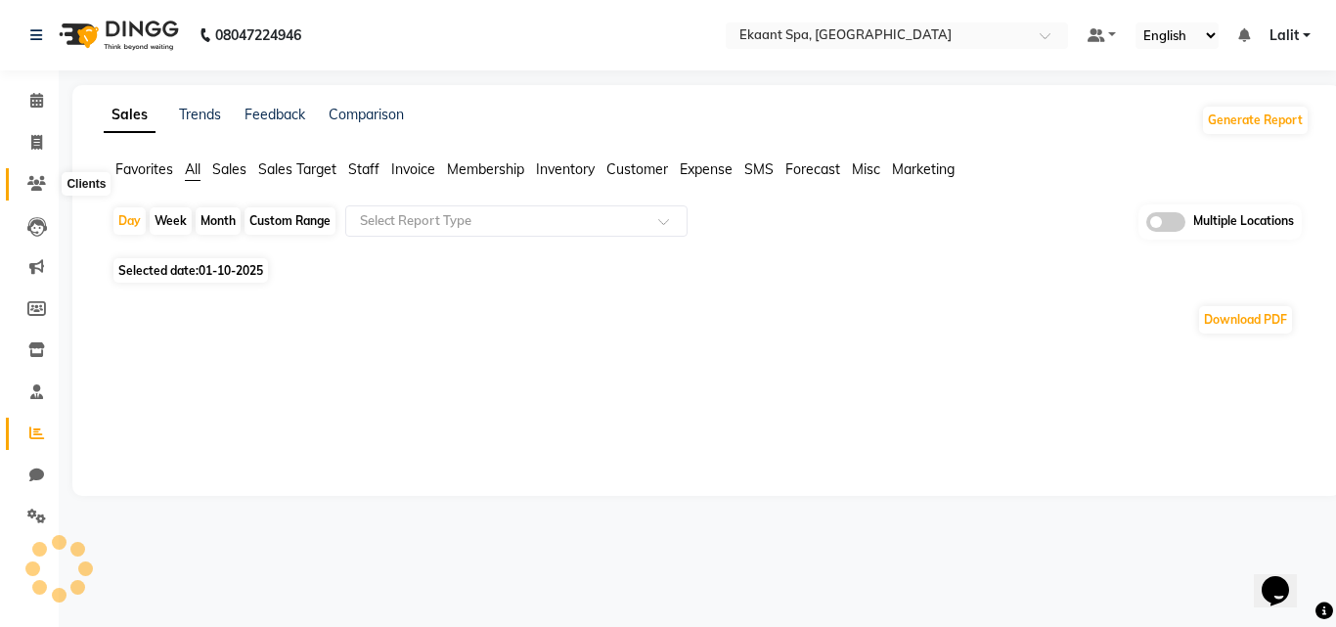
click at [37, 179] on icon at bounding box center [36, 183] width 19 height 15
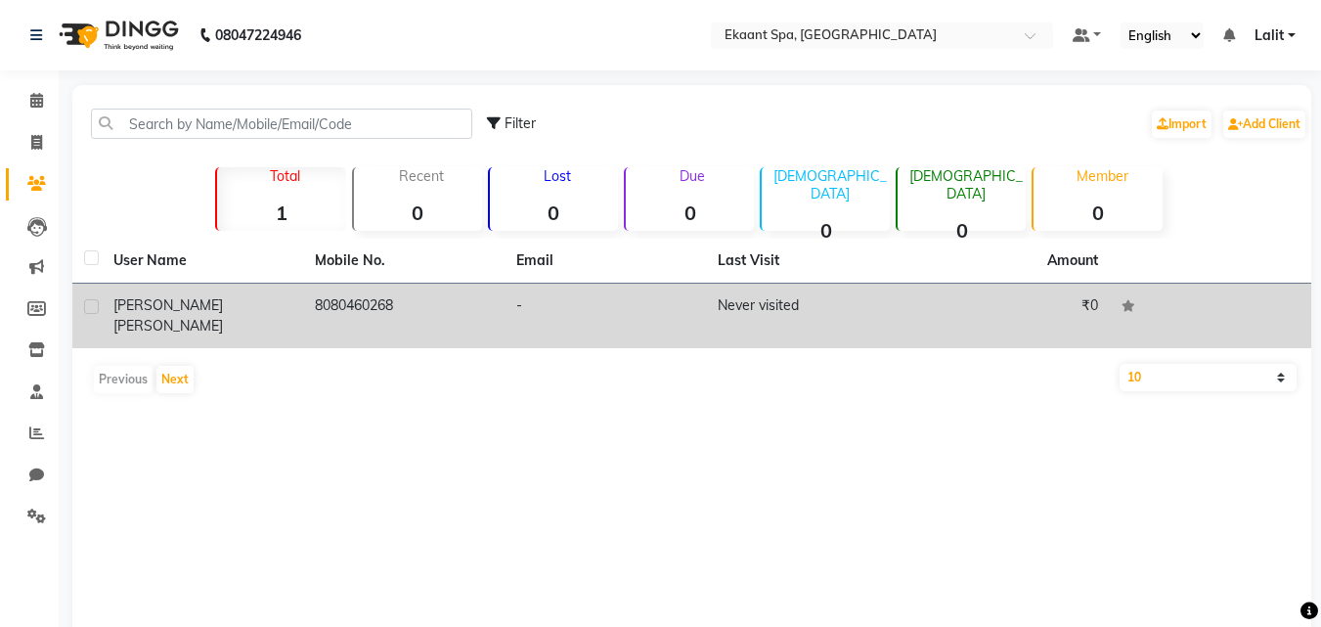
click at [170, 295] on div "[PERSON_NAME]" at bounding box center [202, 315] width 178 height 41
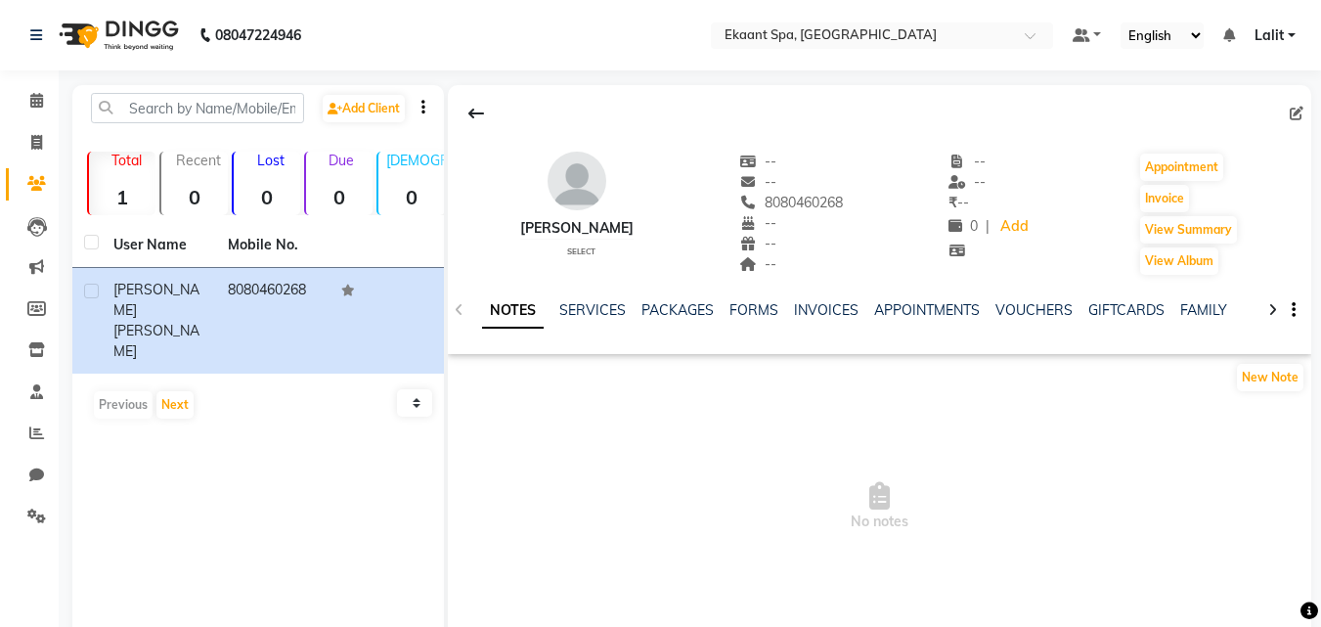
click at [1295, 312] on button "button" at bounding box center [1290, 310] width 12 height 21
click at [1220, 299] on div "Sort Tabs" at bounding box center [1218, 299] width 90 height 24
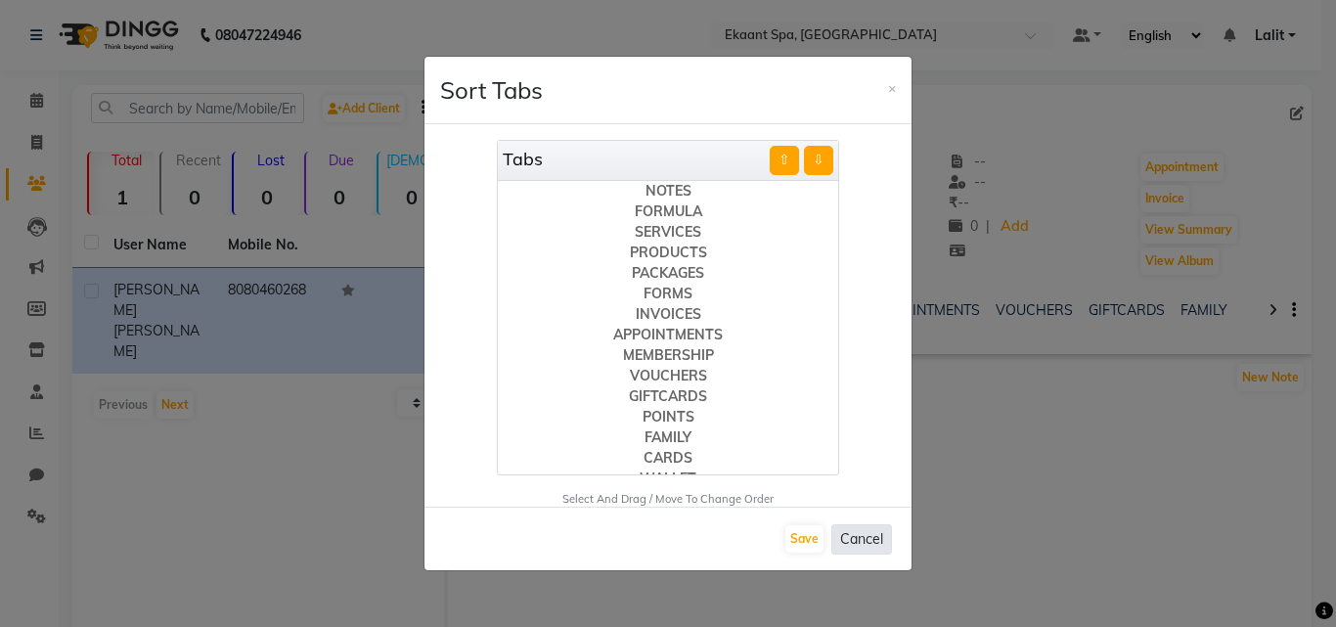
click at [871, 543] on button "Cancel" at bounding box center [861, 539] width 61 height 30
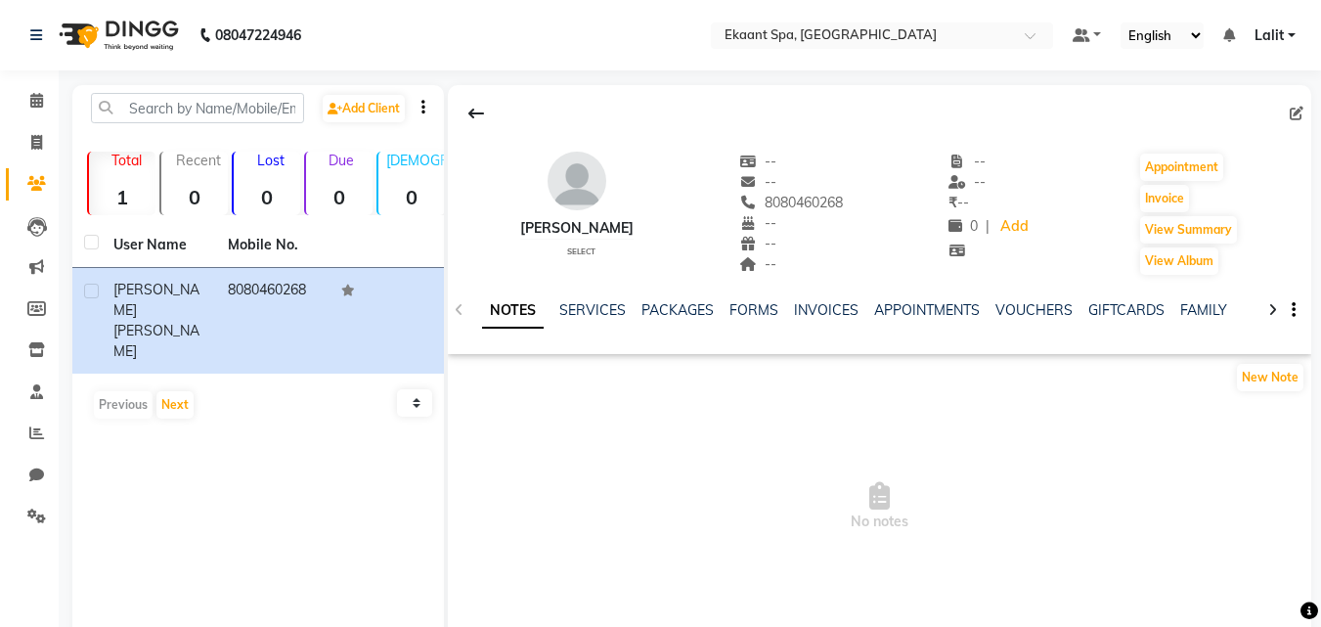
click at [1291, 312] on button "button" at bounding box center [1290, 310] width 12 height 21
click at [1241, 324] on div "Manage Tabs" at bounding box center [1218, 323] width 90 height 24
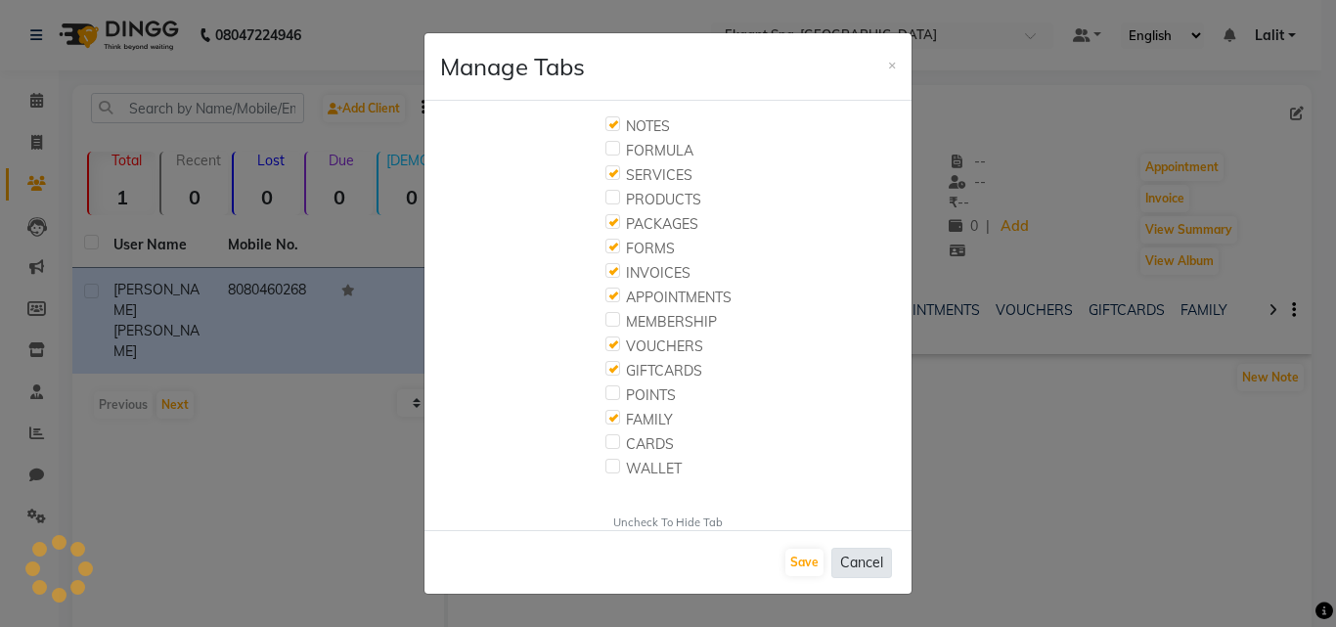
click at [864, 559] on button "Cancel" at bounding box center [861, 563] width 61 height 30
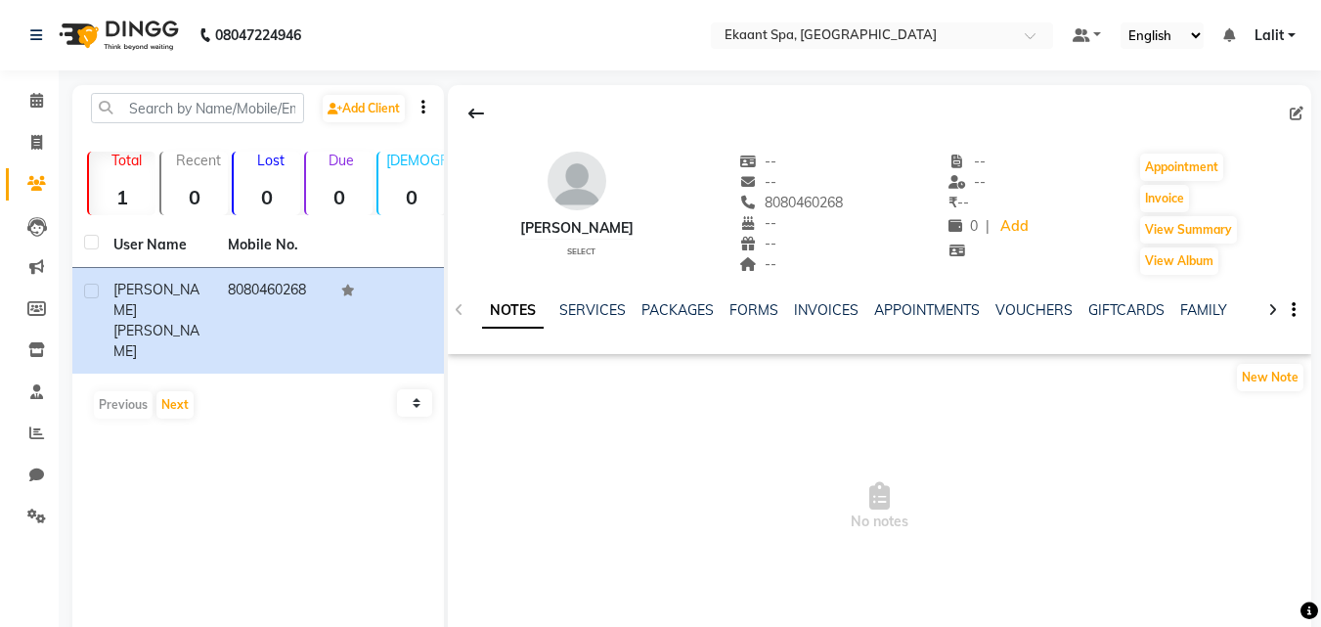
click at [1275, 316] on icon at bounding box center [1272, 310] width 9 height 14
click at [625, 229] on div "[PERSON_NAME]" at bounding box center [576, 228] width 113 height 21
click at [1298, 111] on icon at bounding box center [1297, 114] width 14 height 14
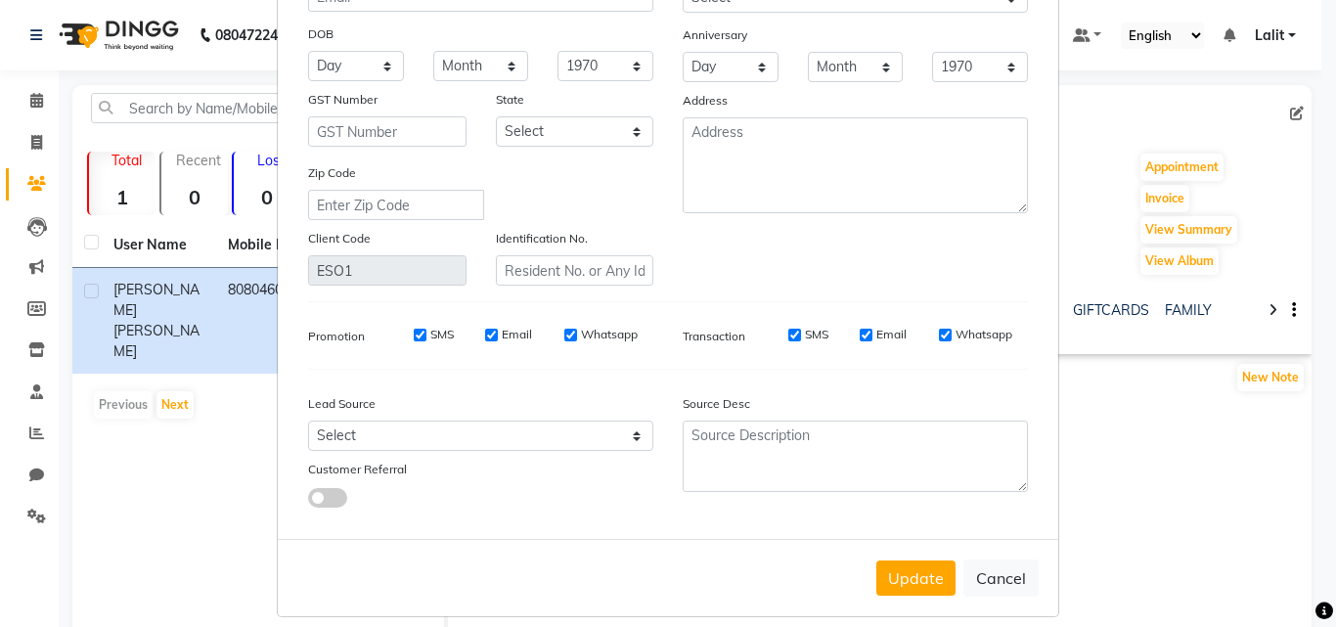
scroll to position [241, 0]
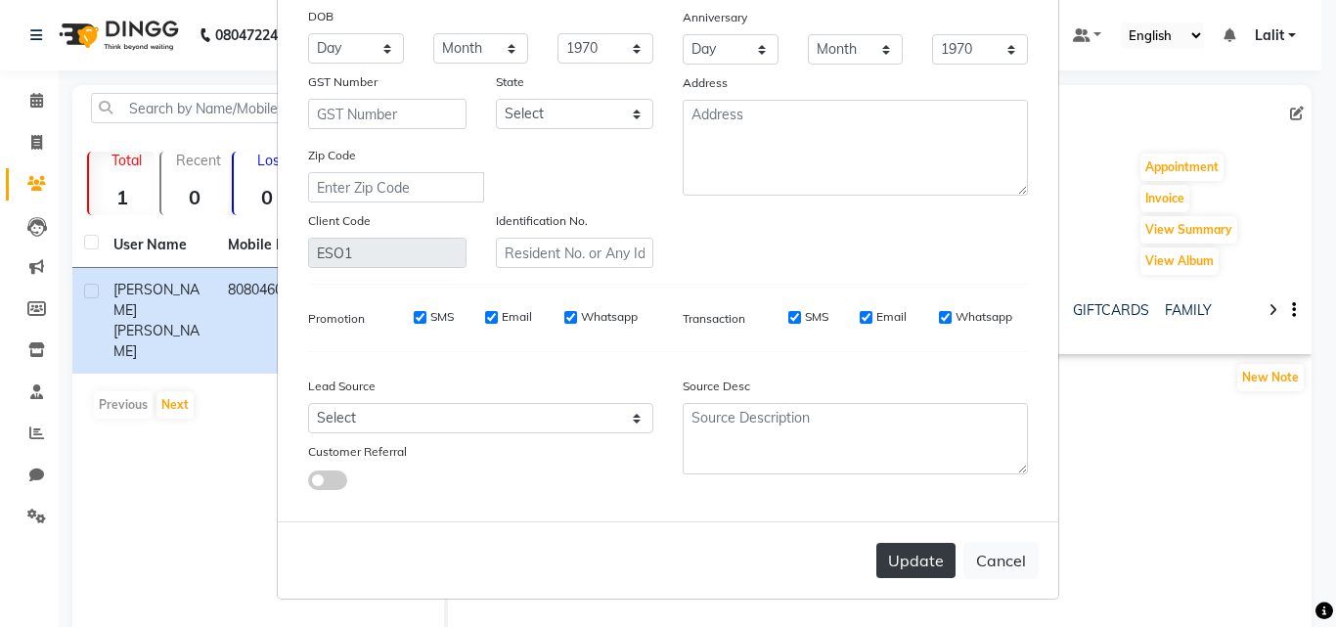
click at [924, 546] on button "Update" at bounding box center [915, 560] width 79 height 35
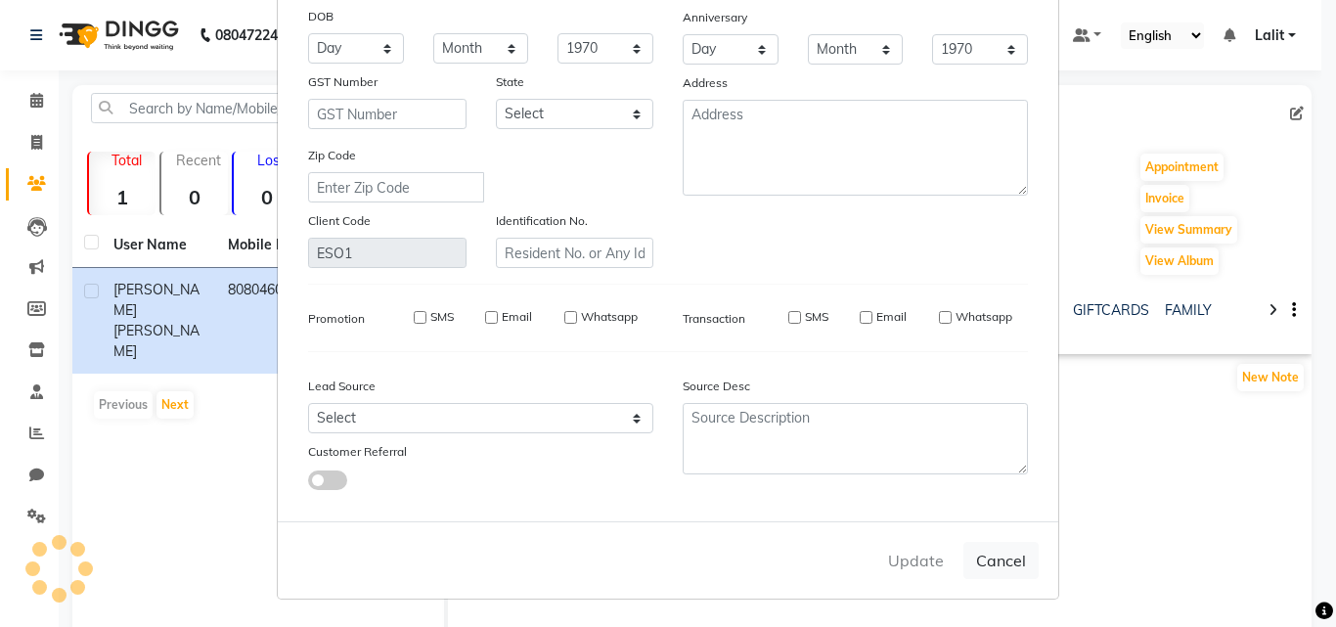
select select
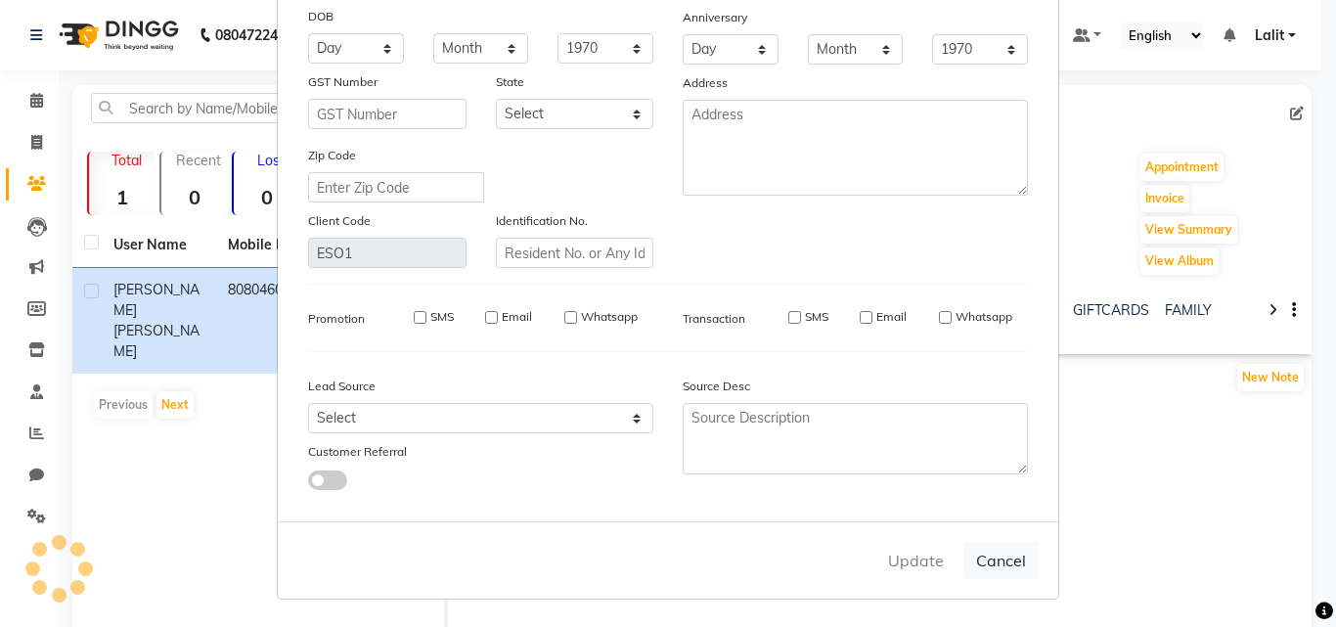
select select
checkbox input "false"
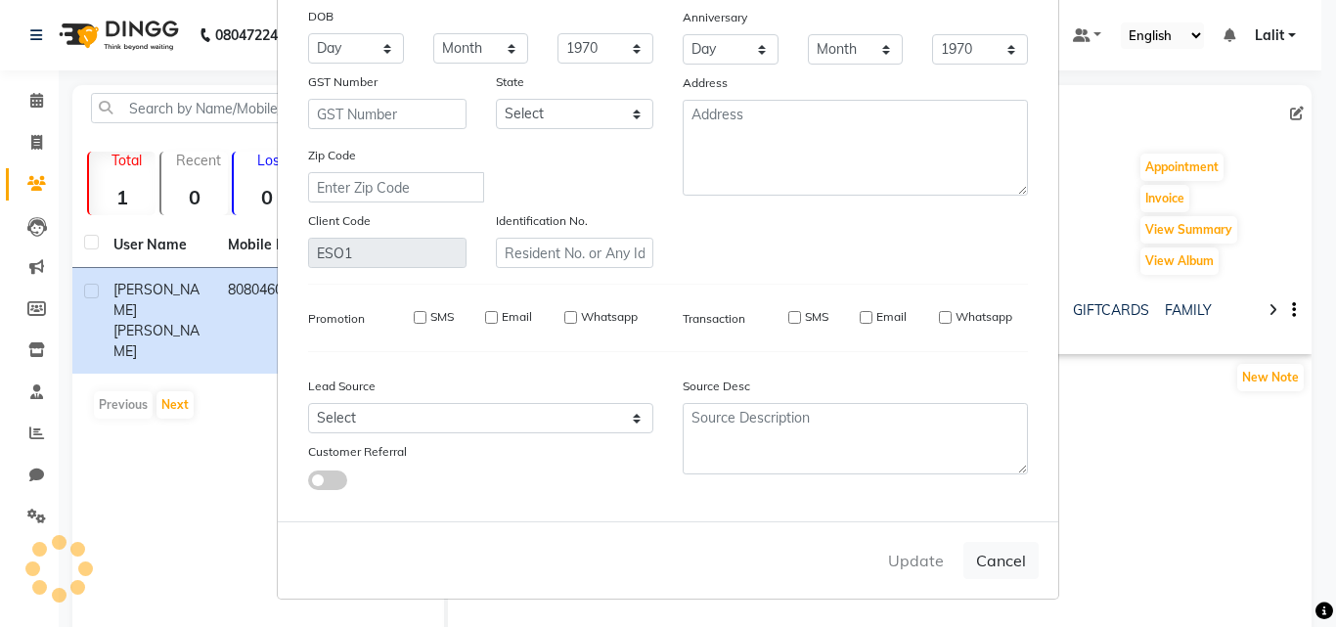
checkbox input "false"
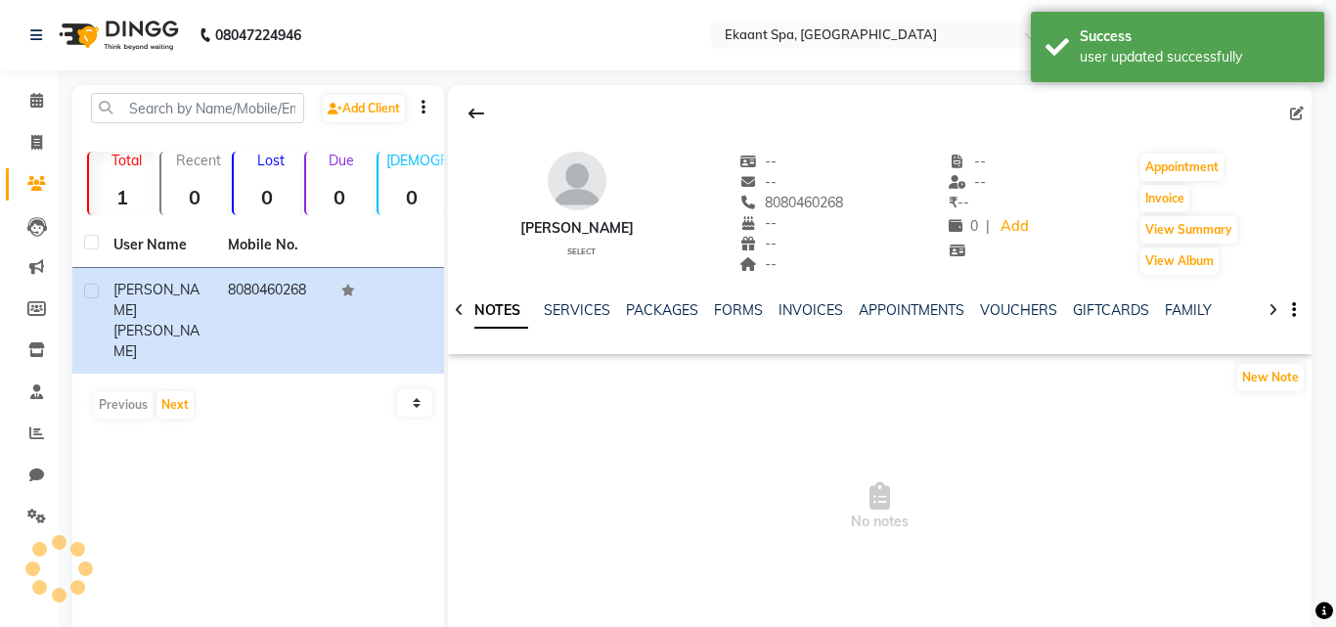
scroll to position [0, 0]
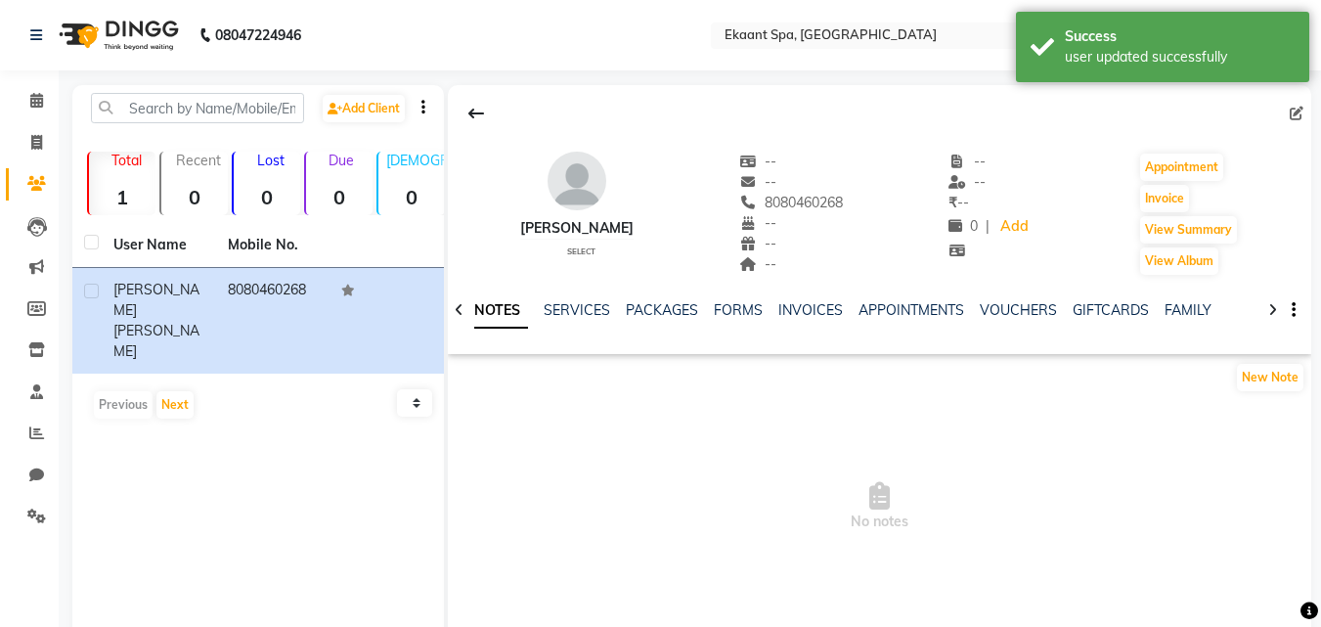
click at [1287, 120] on div at bounding box center [879, 113] width 863 height 37
click at [1293, 118] on icon at bounding box center [1297, 114] width 14 height 14
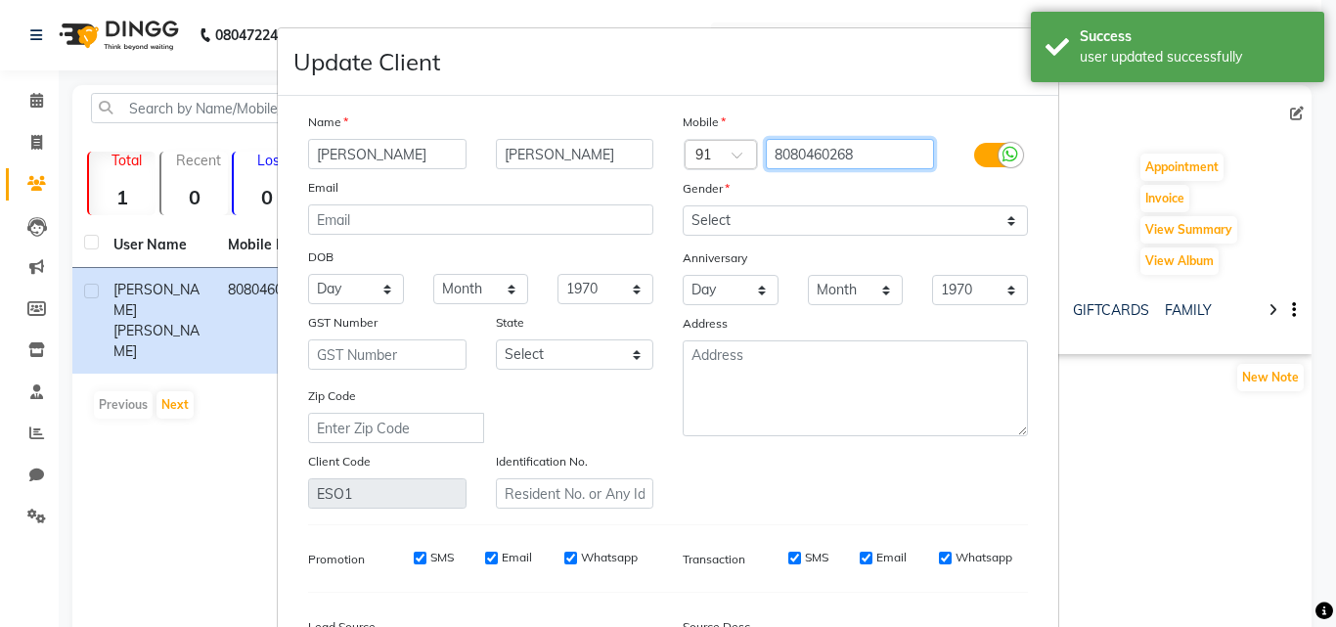
click at [836, 164] on input "8080460268" at bounding box center [850, 154] width 169 height 30
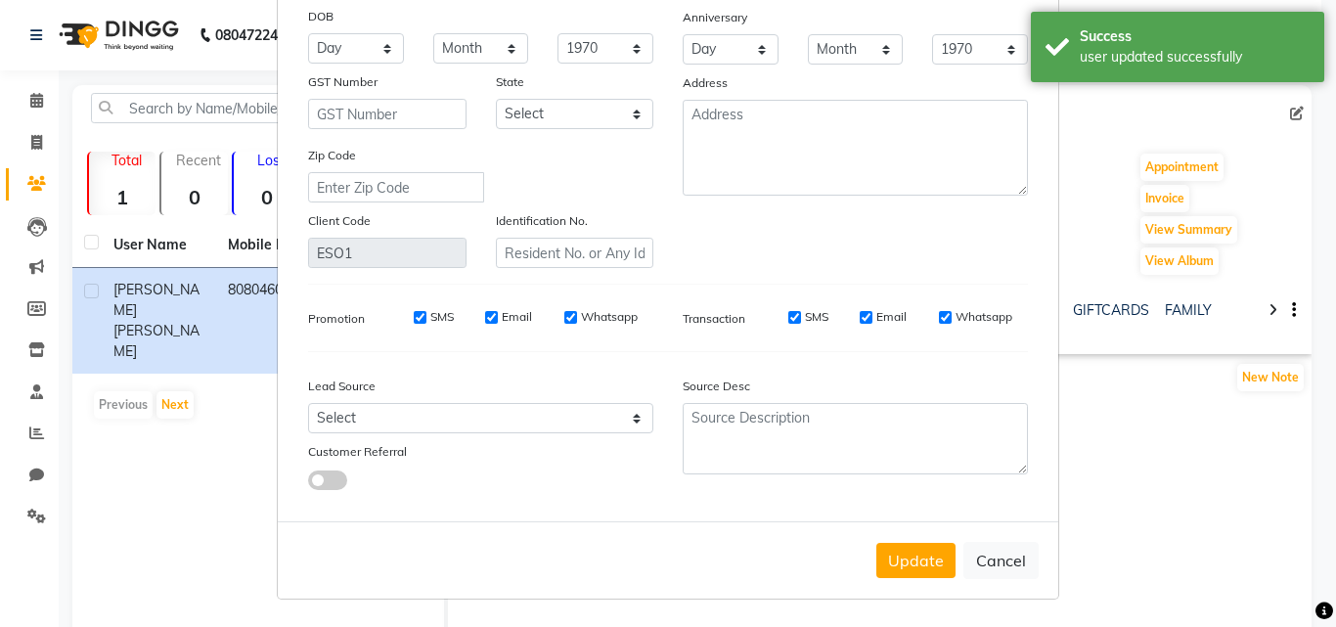
click at [916, 541] on div "Update Cancel" at bounding box center [668, 559] width 780 height 77
click at [919, 547] on button "Update" at bounding box center [915, 560] width 79 height 35
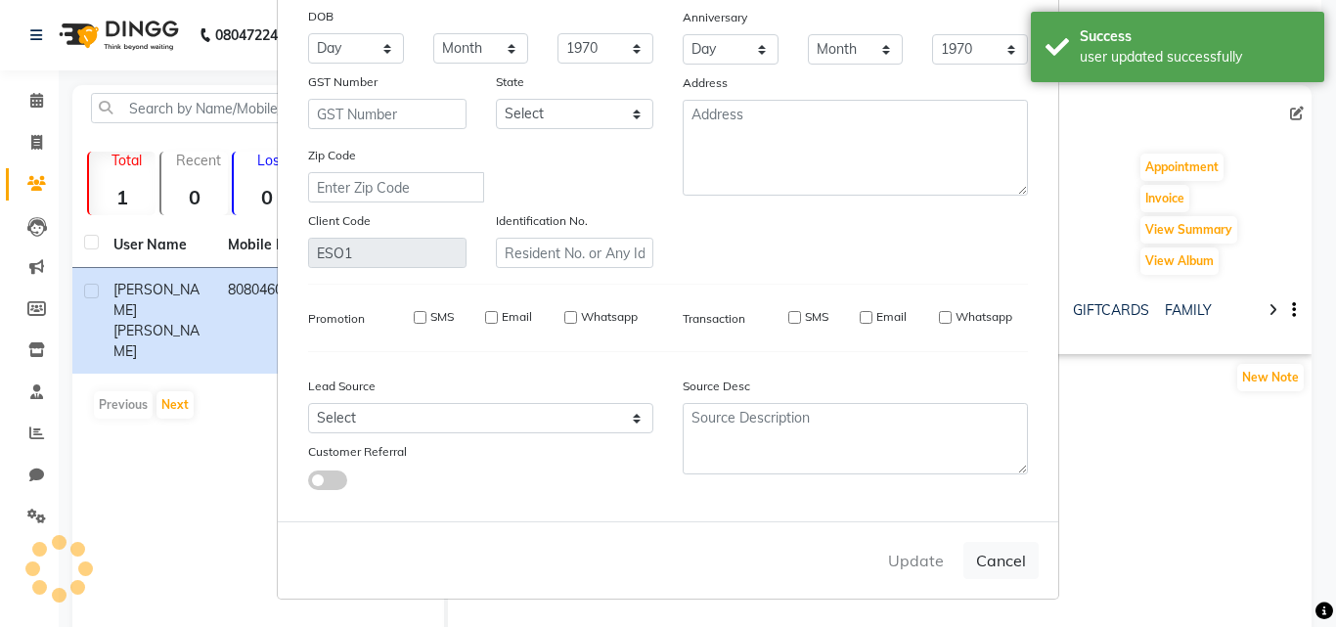
select select
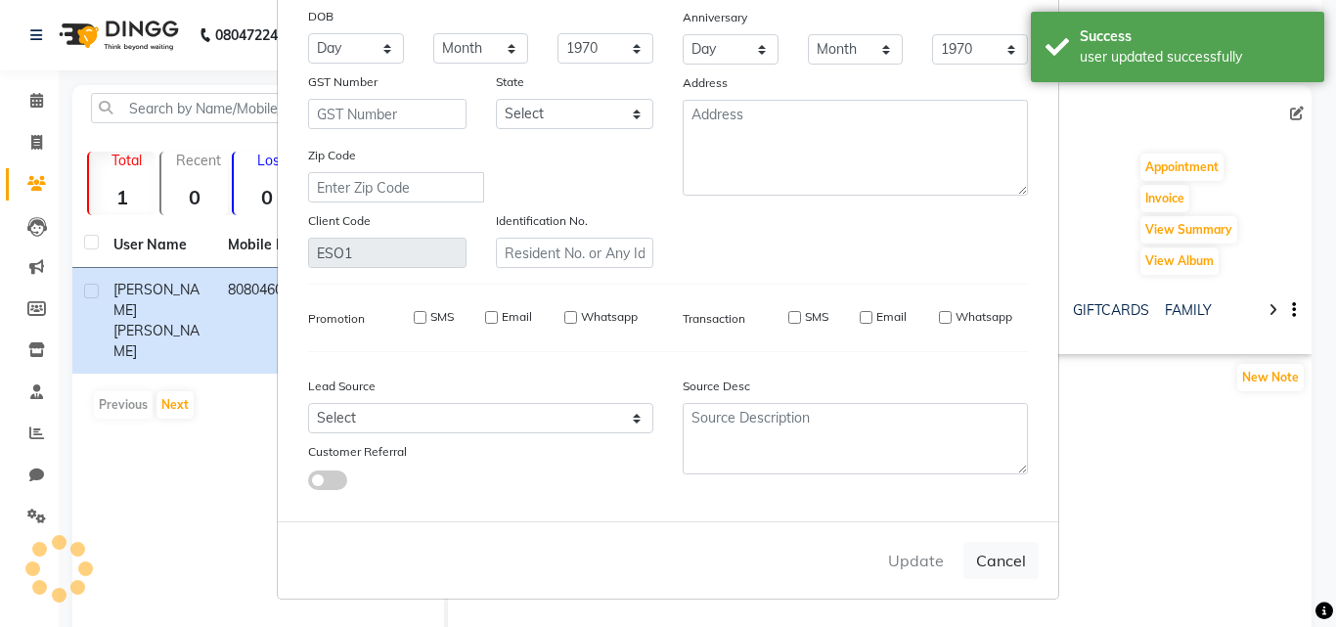
select select
checkbox input "false"
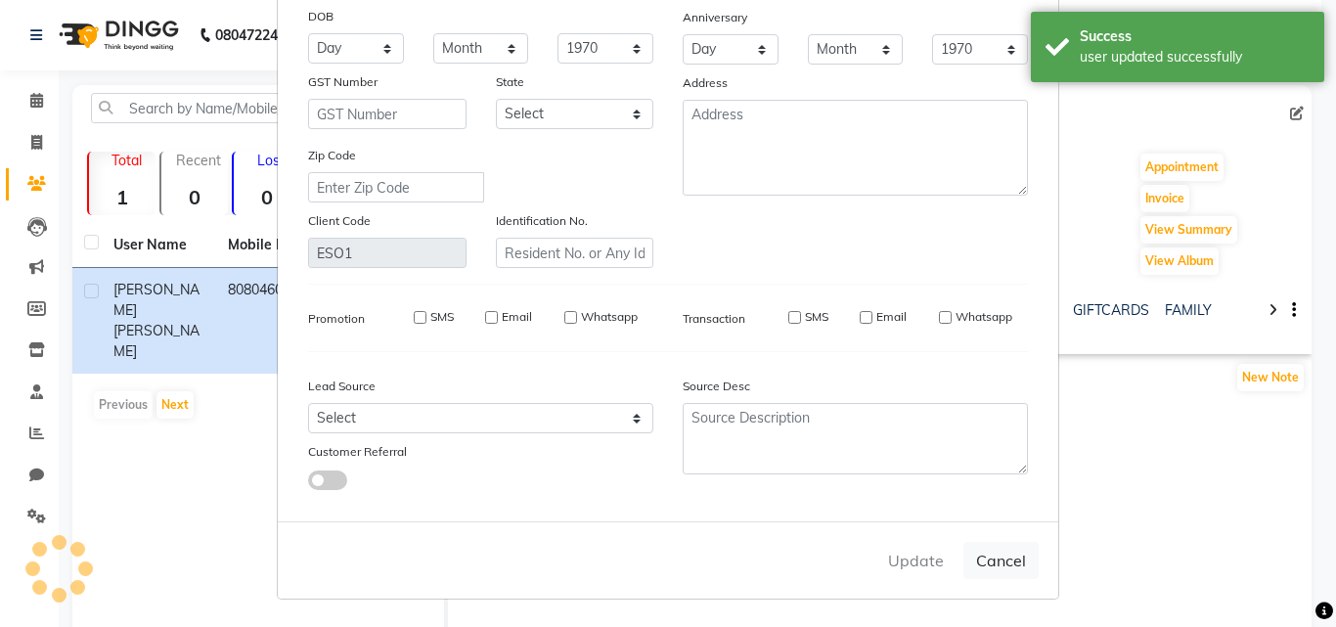
checkbox input "false"
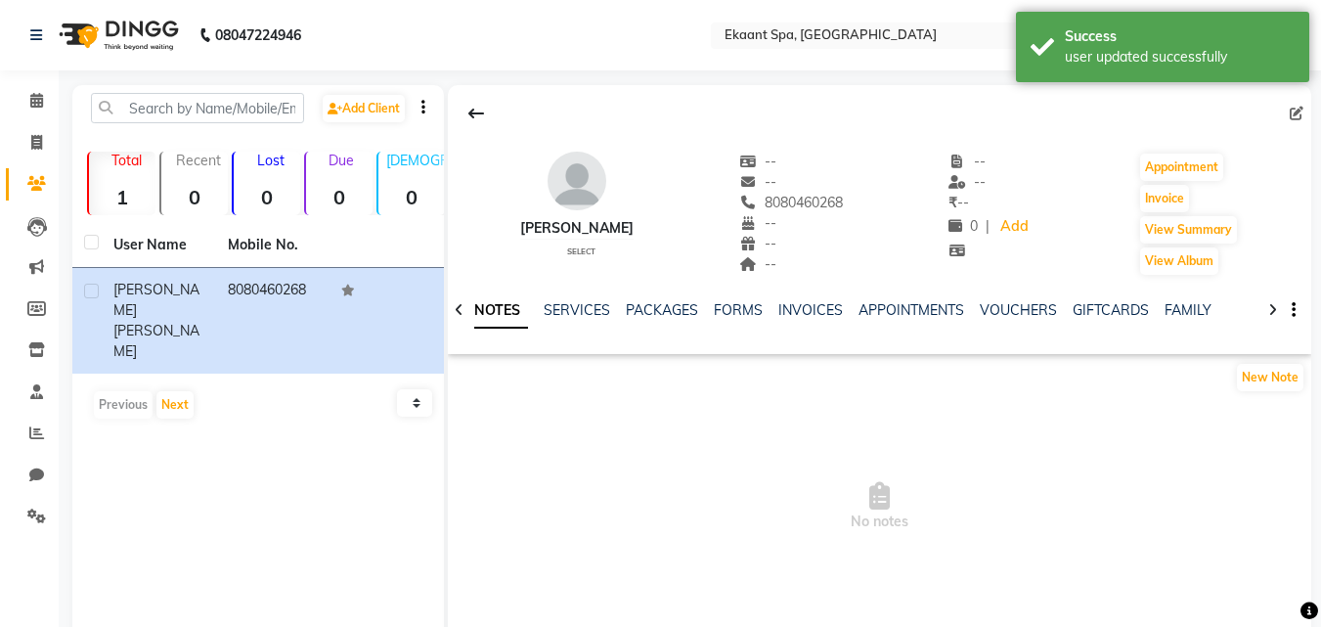
click at [1284, 110] on div at bounding box center [879, 113] width 863 height 37
click at [1286, 110] on div at bounding box center [879, 113] width 863 height 37
click at [1293, 114] on icon at bounding box center [1297, 114] width 14 height 14
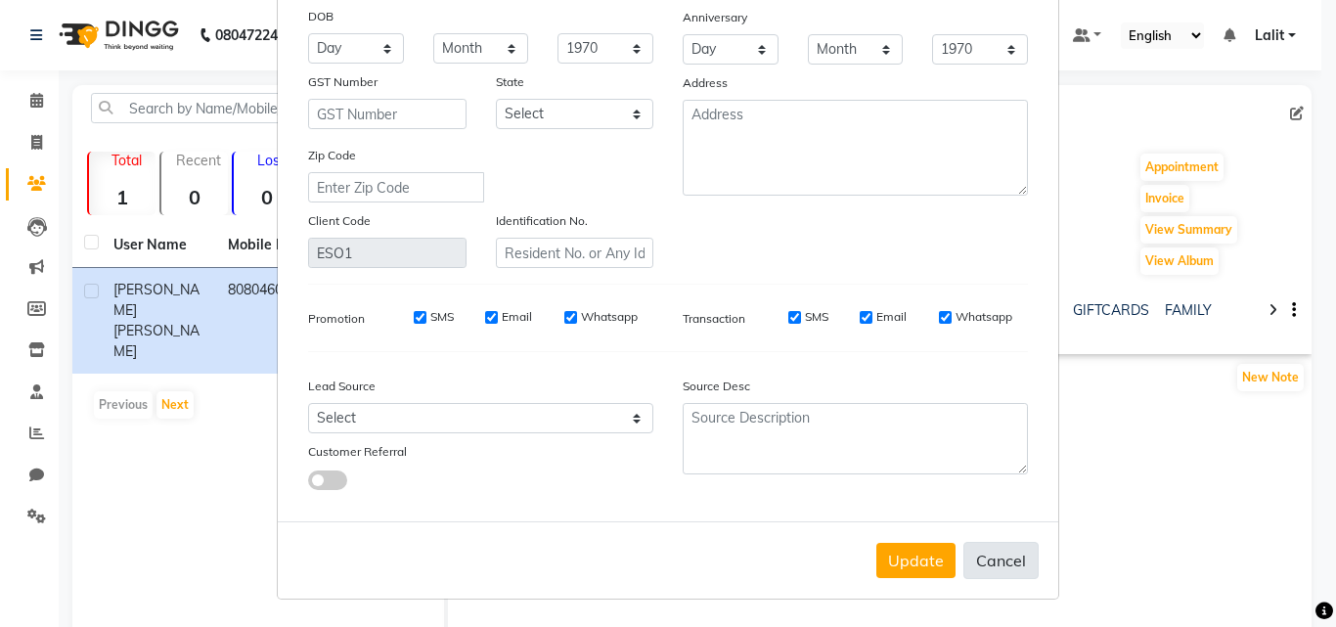
click at [997, 545] on button "Cancel" at bounding box center [1000, 560] width 75 height 37
select select
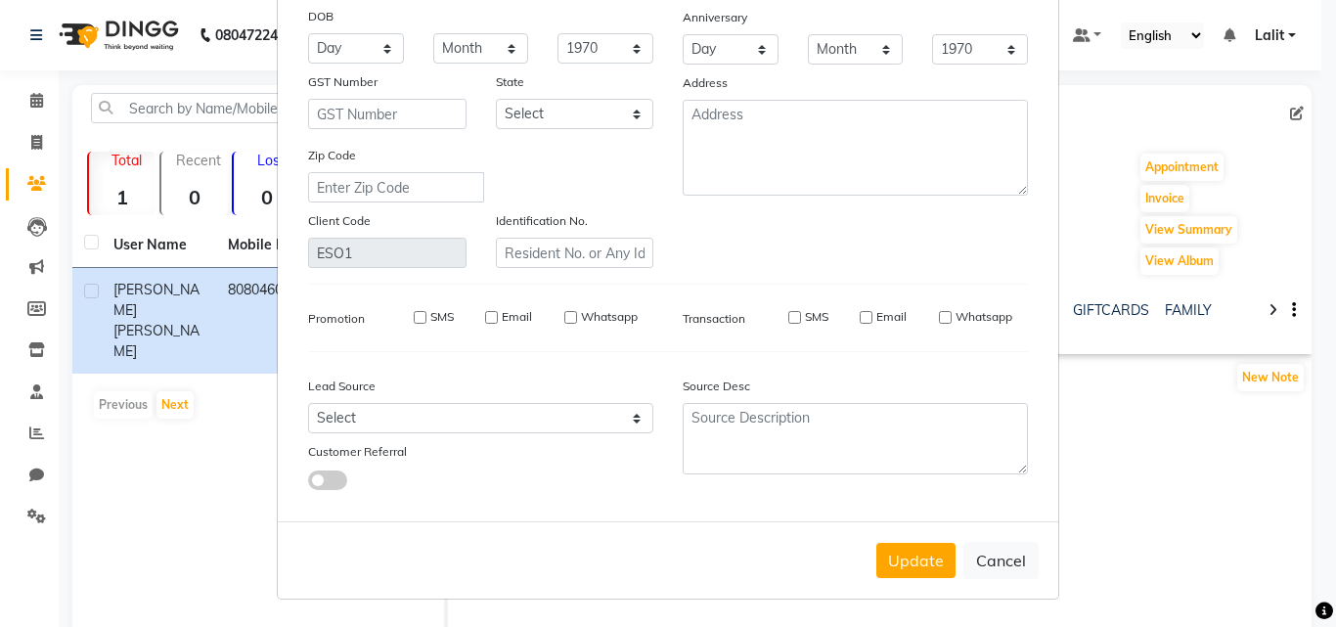
select select
checkbox input "false"
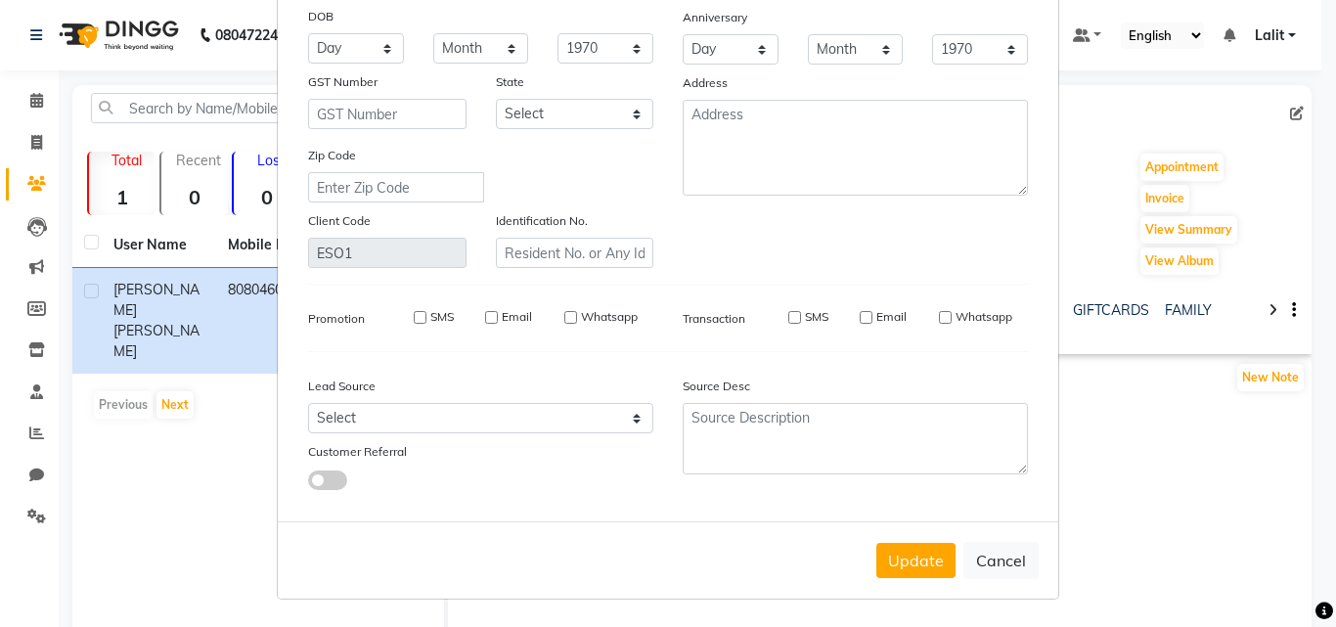
checkbox input "false"
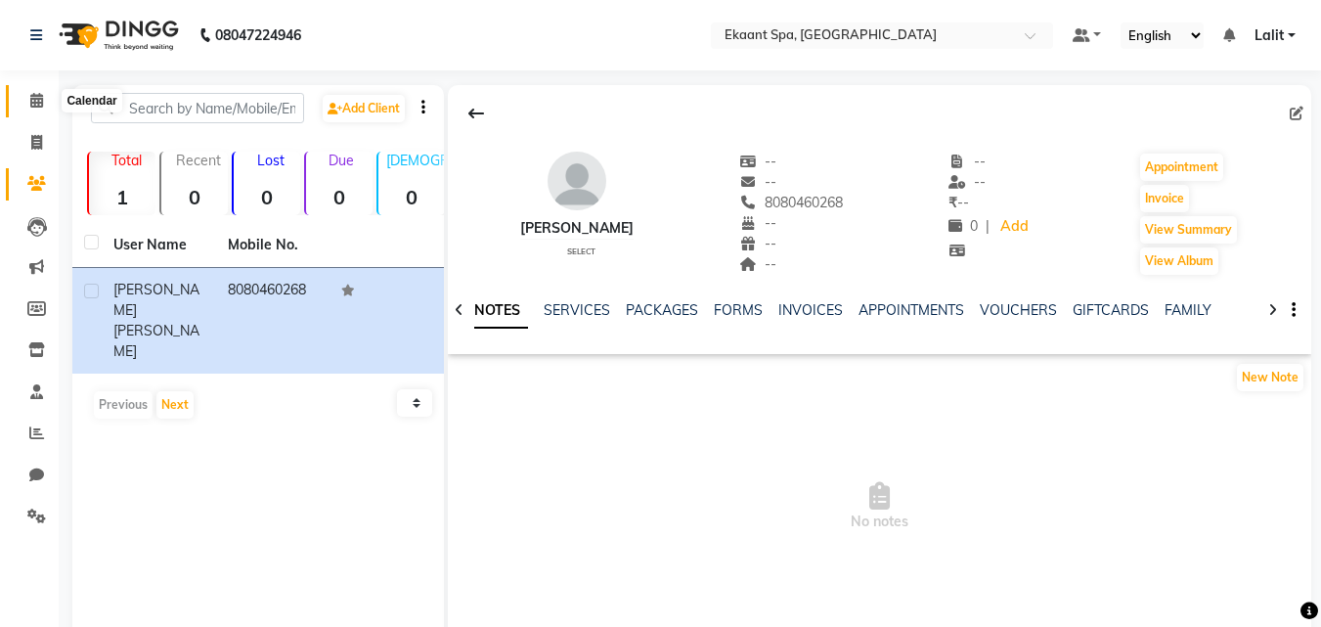
click at [35, 101] on icon at bounding box center [36, 100] width 13 height 15
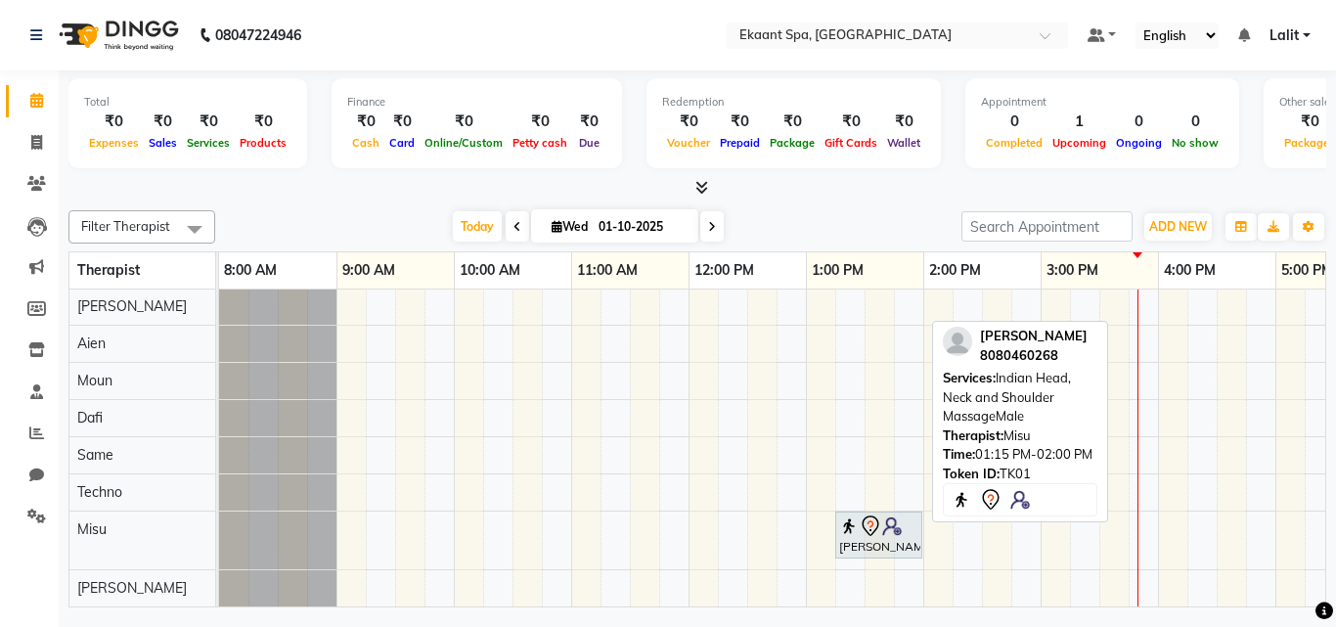
click at [901, 538] on div "[PERSON_NAME][GEOGRAPHIC_DATA], 01:15 PM-02:00 PM, Indian Head, Neck and Should…" at bounding box center [878, 534] width 83 height 41
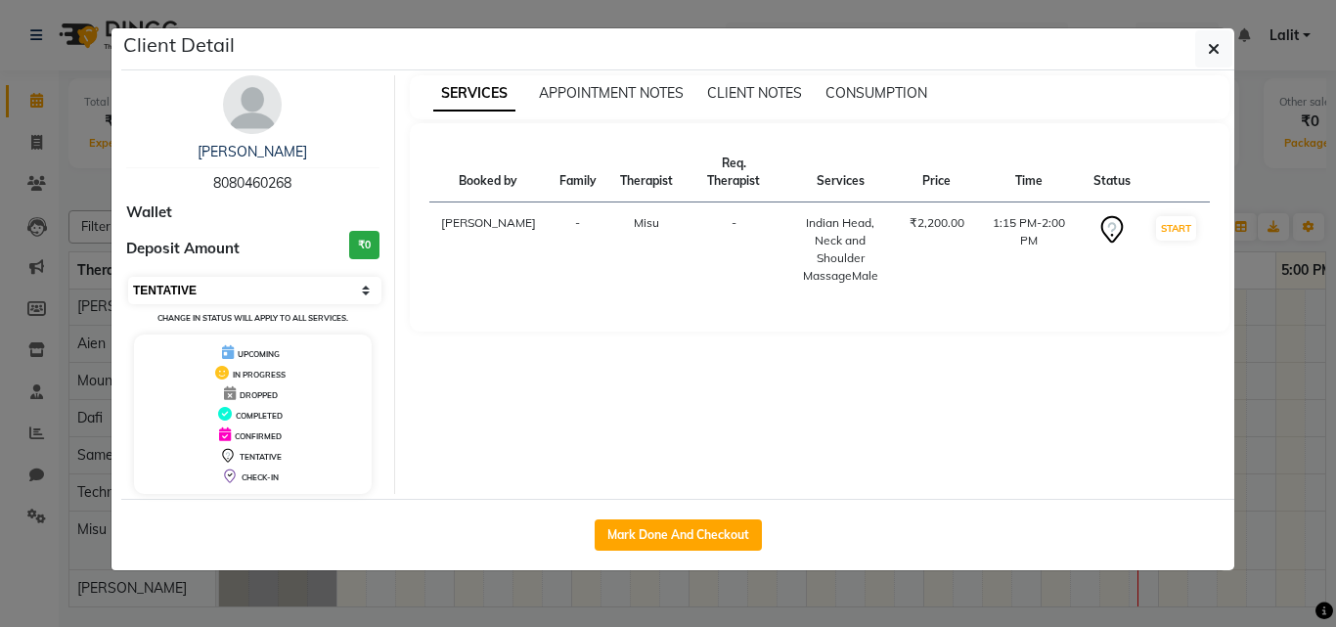
click at [220, 287] on select "Select IN SERVICE CONFIRMED TENTATIVE CHECK IN MARK DONE DROPPED UPCOMING" at bounding box center [254, 290] width 253 height 27
select select "3"
click at [128, 277] on select "Select IN SERVICE CONFIRMED TENTATIVE CHECK IN MARK DONE DROPPED UPCOMING" at bounding box center [254, 290] width 253 height 27
click at [1214, 48] on icon "button" at bounding box center [1214, 49] width 12 height 16
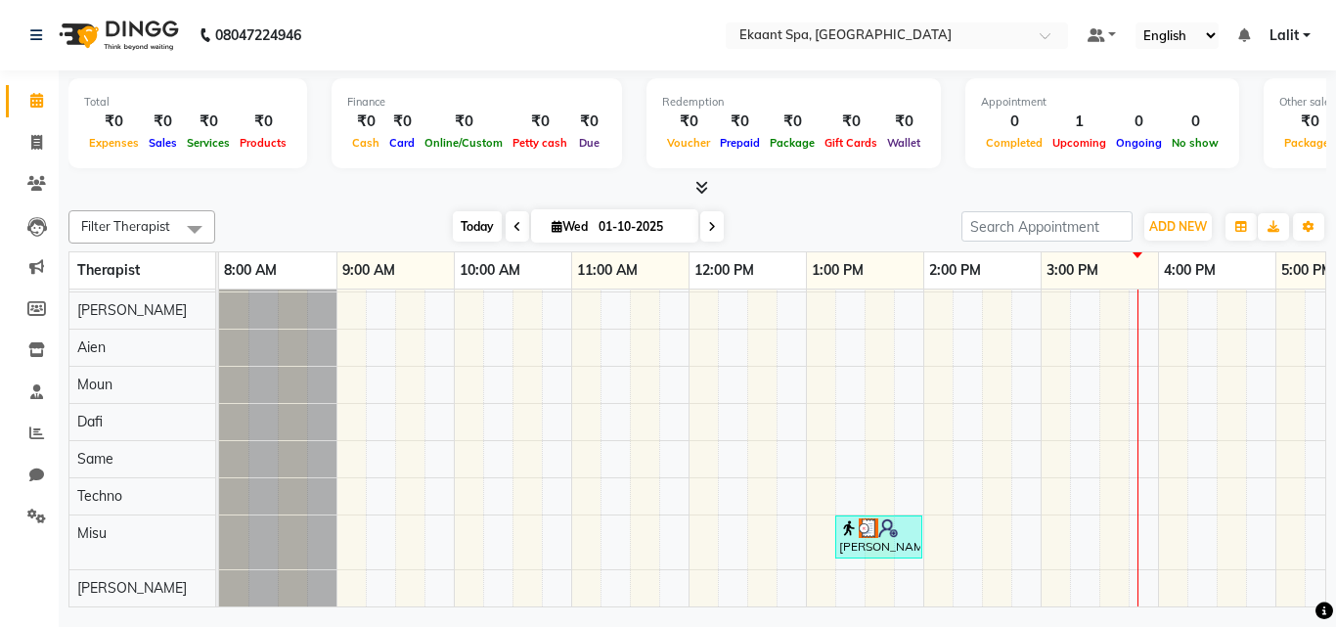
click at [486, 226] on span "Today" at bounding box center [477, 226] width 49 height 30
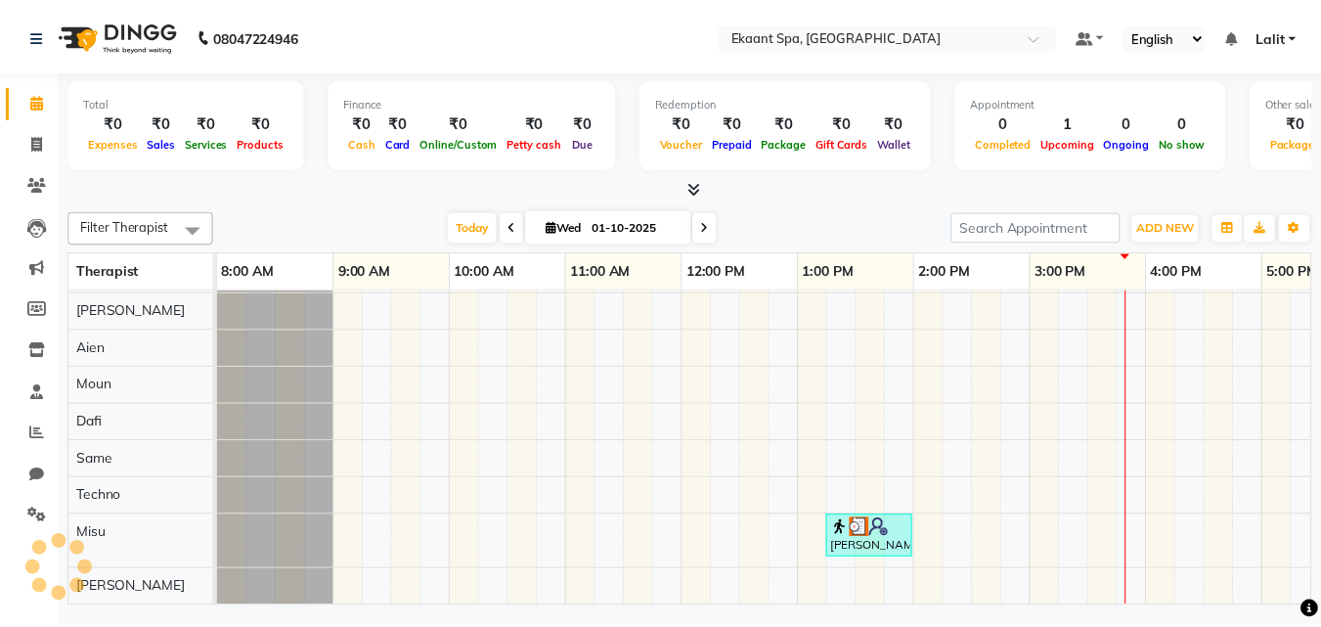
scroll to position [49, 419]
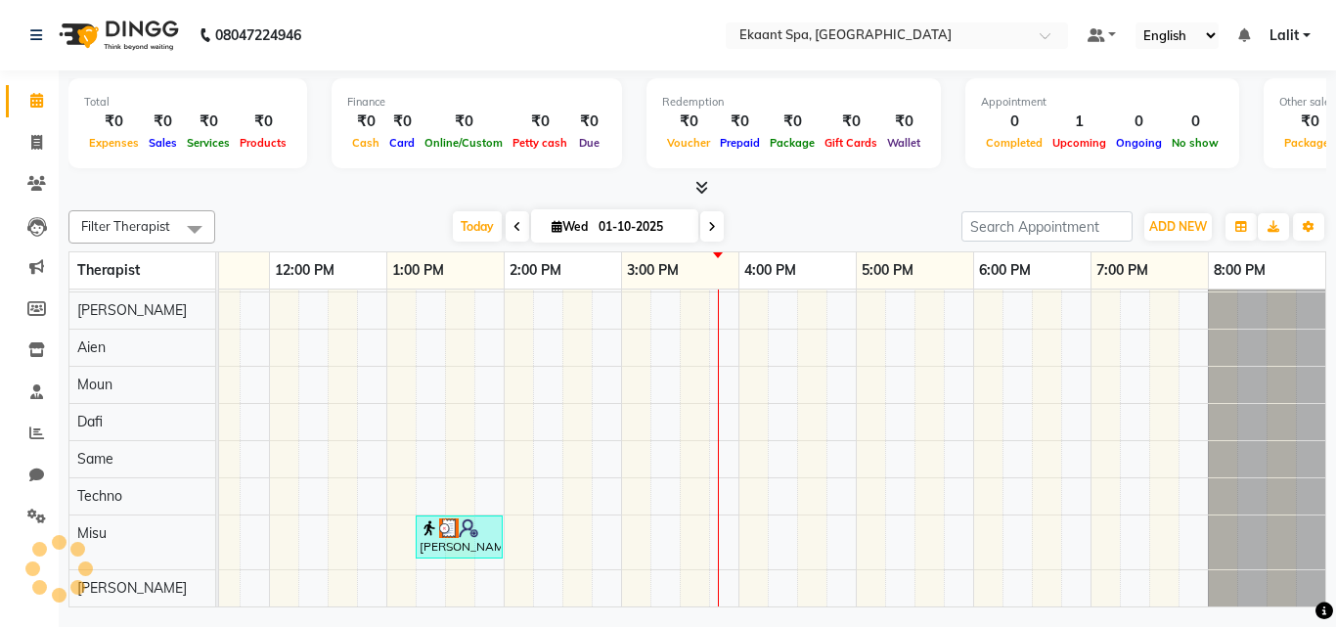
click at [973, 192] on div at bounding box center [697, 188] width 1258 height 21
click at [902, 195] on div at bounding box center [697, 188] width 1258 height 21
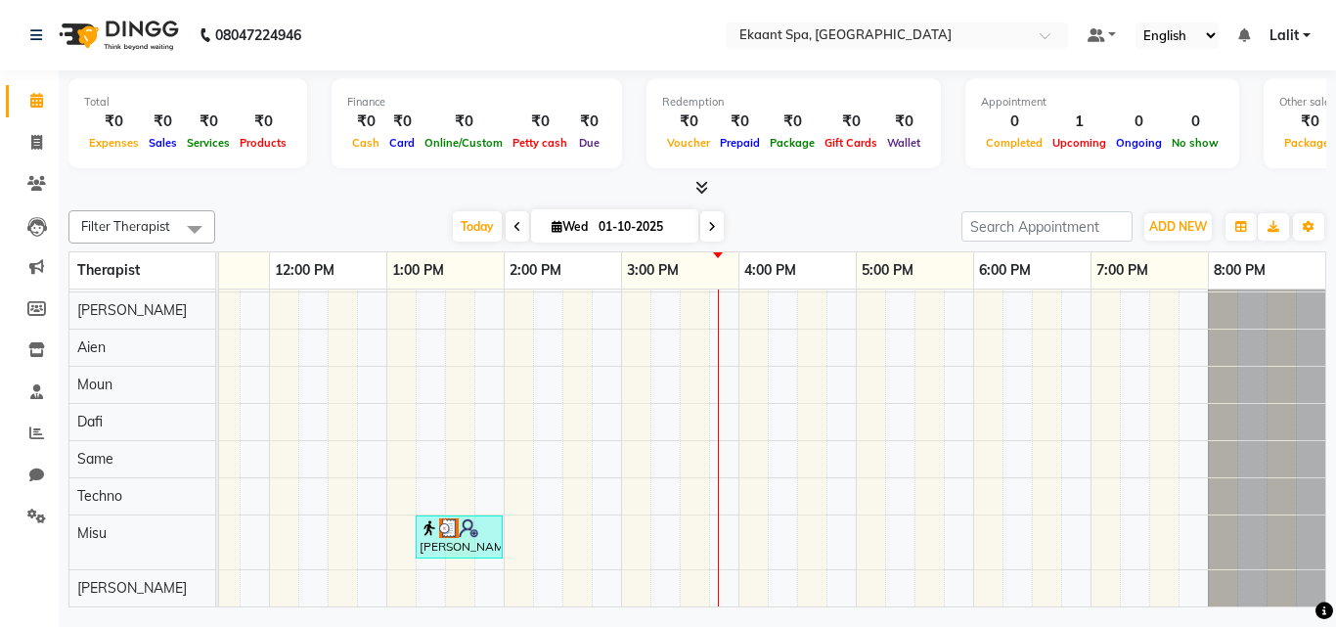
click at [902, 195] on div at bounding box center [697, 188] width 1258 height 21
click at [879, 195] on div at bounding box center [697, 188] width 1258 height 21
click at [786, 212] on div "[DATE] [DATE]" at bounding box center [588, 226] width 727 height 29
click at [281, 217] on div "[DATE] [DATE]" at bounding box center [588, 226] width 727 height 29
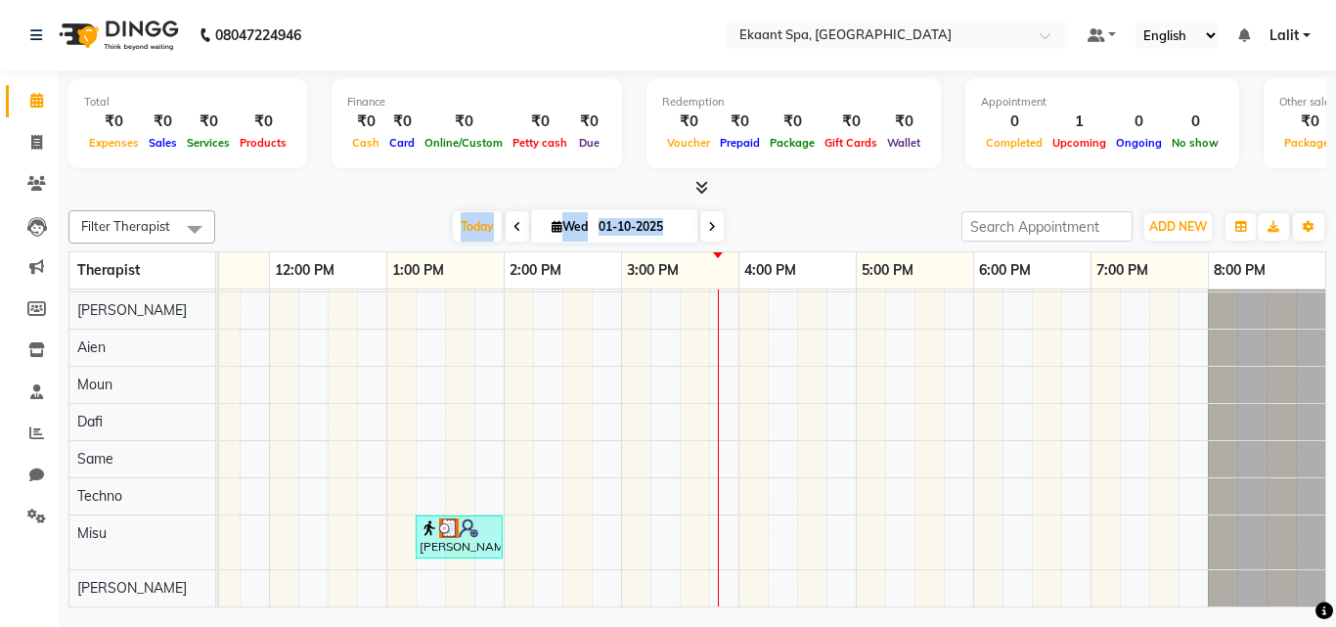
click at [281, 217] on div "[DATE] [DATE]" at bounding box center [588, 226] width 727 height 29
click at [281, 215] on div "[DATE] [DATE]" at bounding box center [588, 226] width 727 height 29
click at [39, 522] on icon at bounding box center [36, 515] width 19 height 15
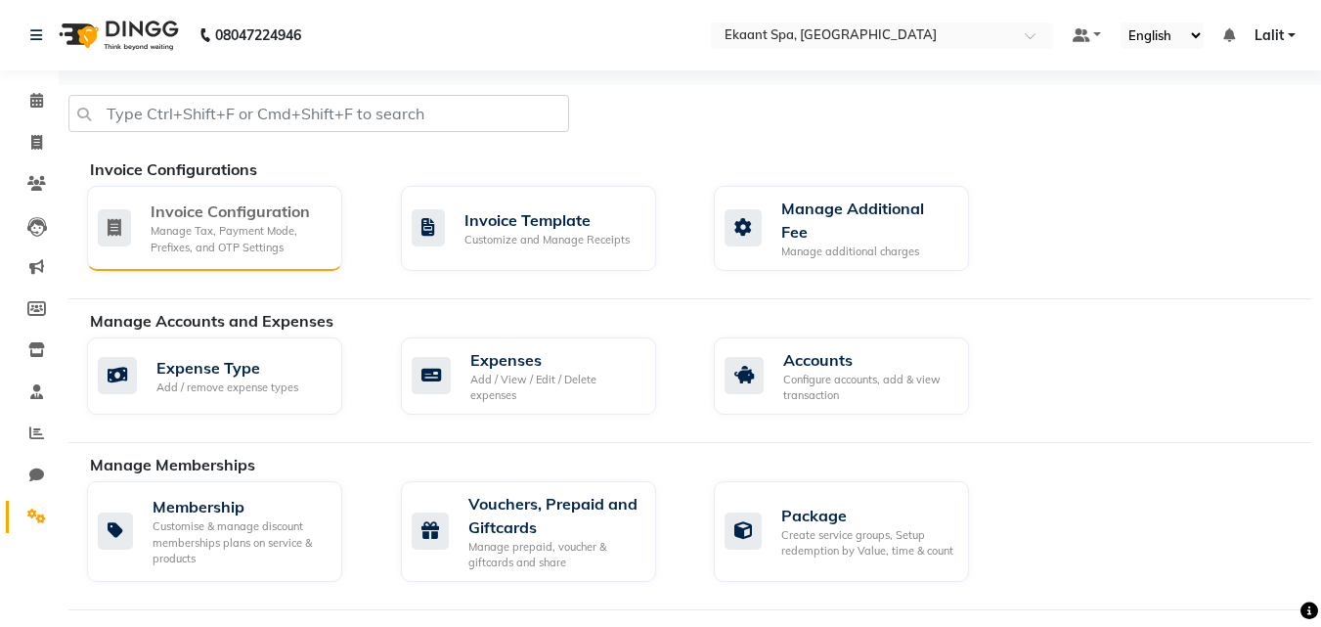
click at [254, 240] on div "Manage Tax, Payment Mode, Prefixes, and OTP Settings" at bounding box center [239, 239] width 176 height 32
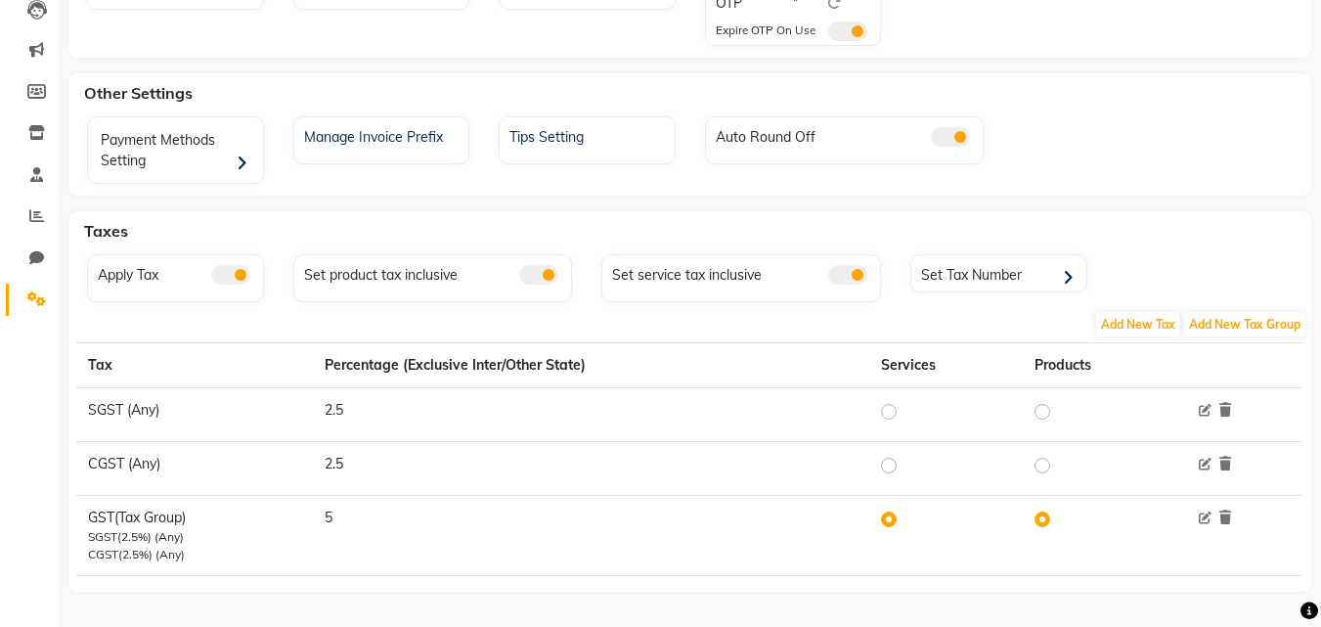
scroll to position [227, 0]
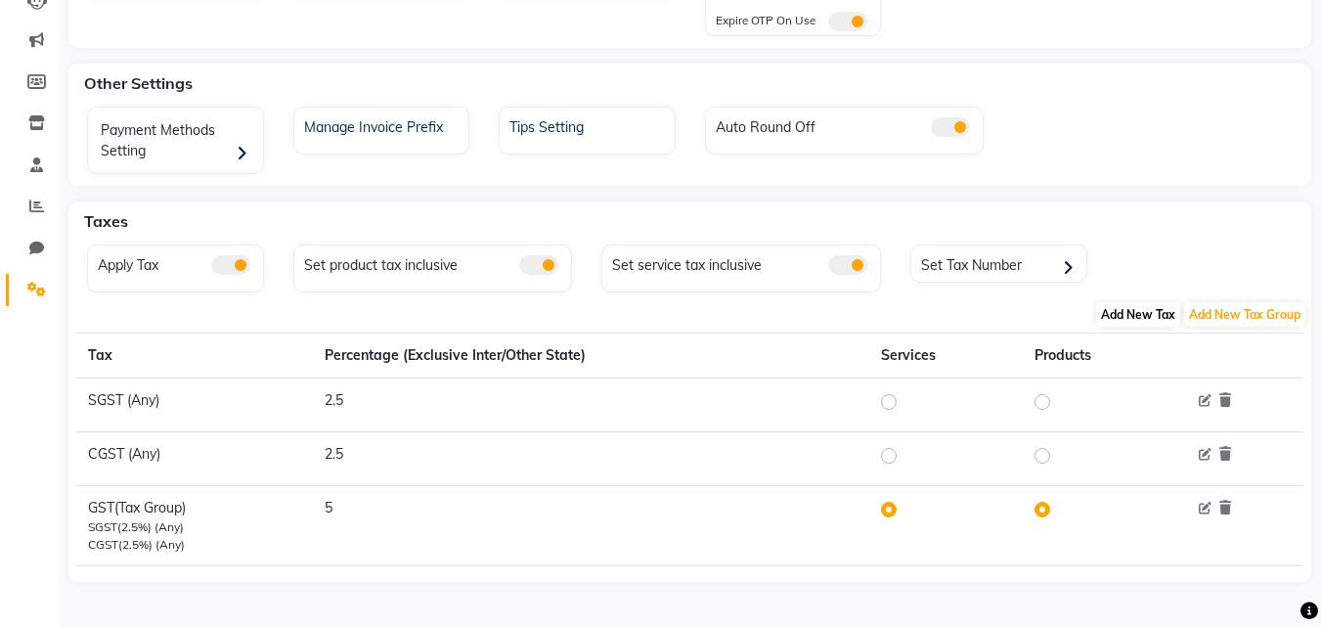
click at [1146, 318] on span "Add New Tax" at bounding box center [1138, 314] width 84 height 24
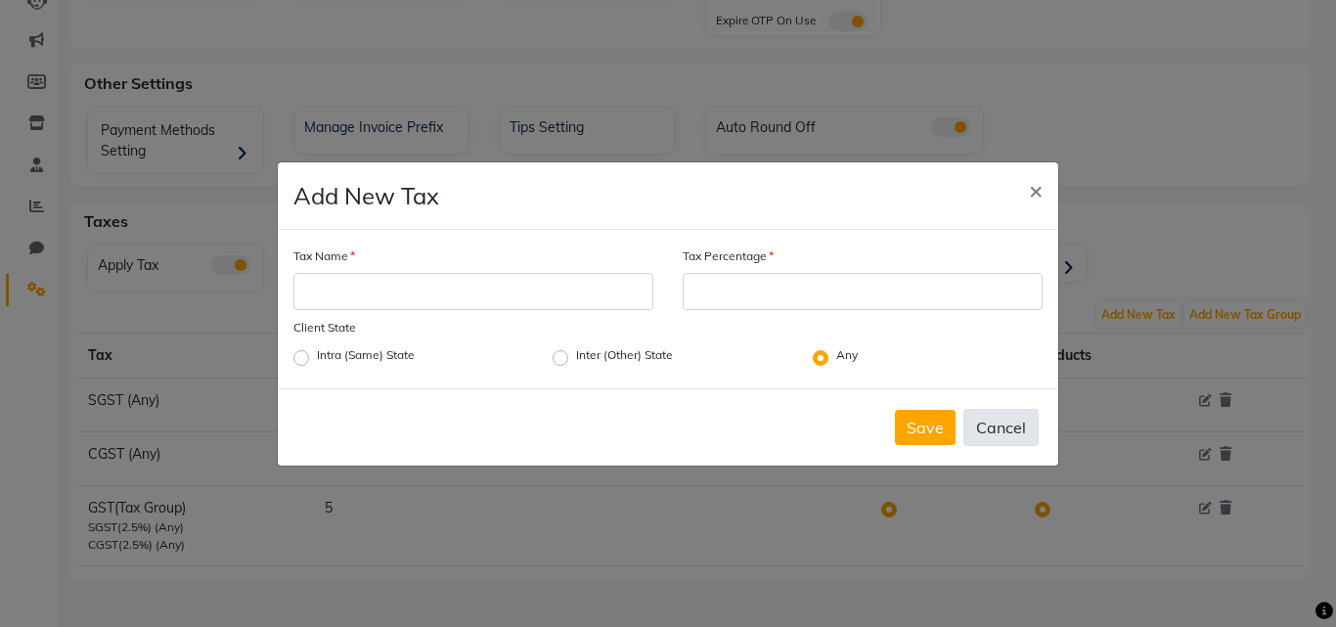
click at [1016, 436] on button "Cancel" at bounding box center [1000, 427] width 75 height 37
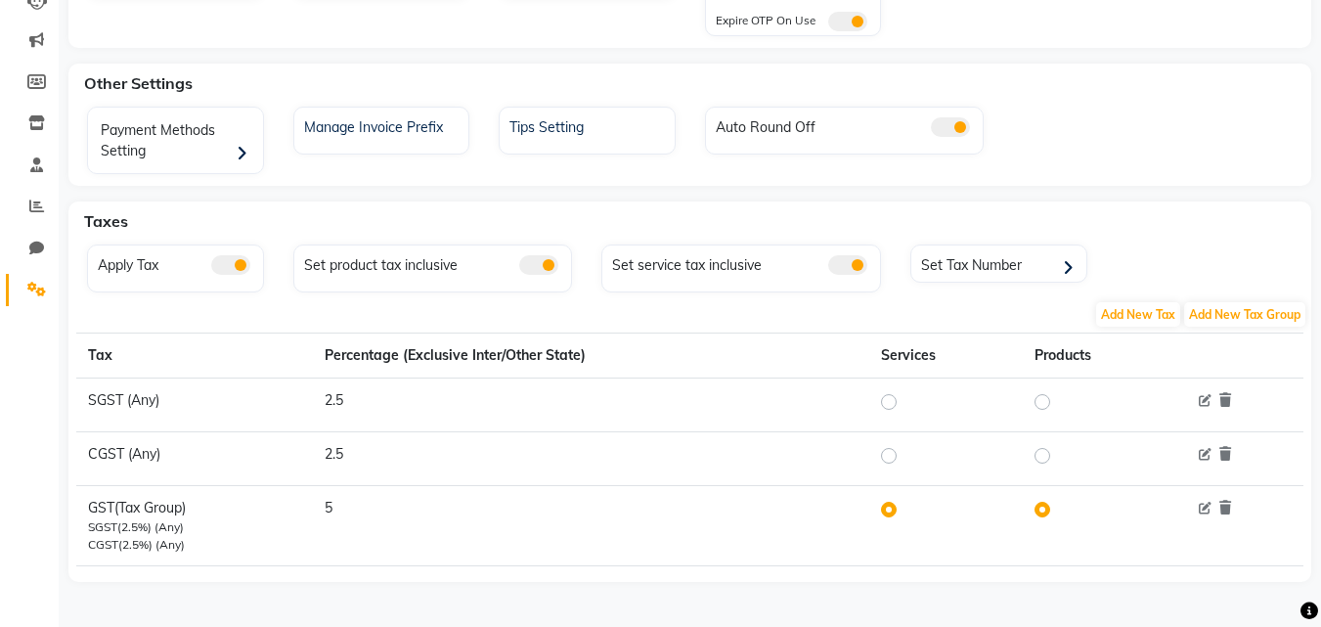
click at [1060, 357] on th "Products" at bounding box center [1101, 355] width 156 height 45
click at [1249, 313] on span "Add New Tax Group" at bounding box center [1244, 314] width 121 height 24
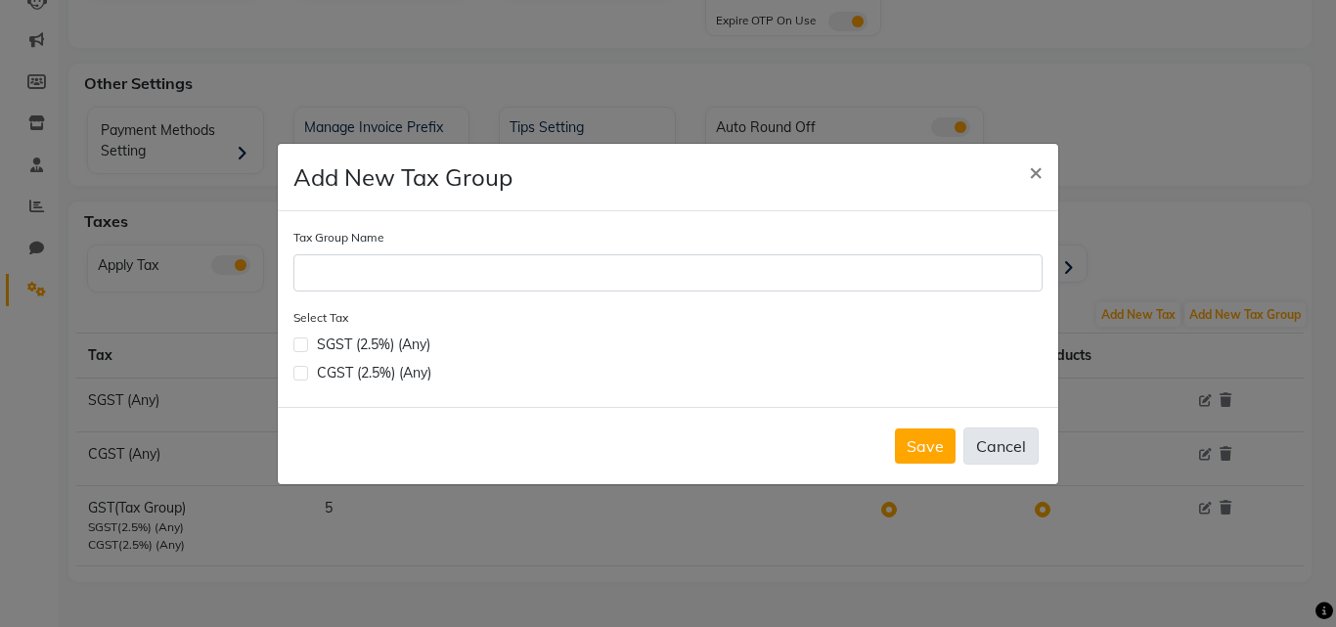
click at [975, 453] on button "Cancel" at bounding box center [1000, 445] width 75 height 37
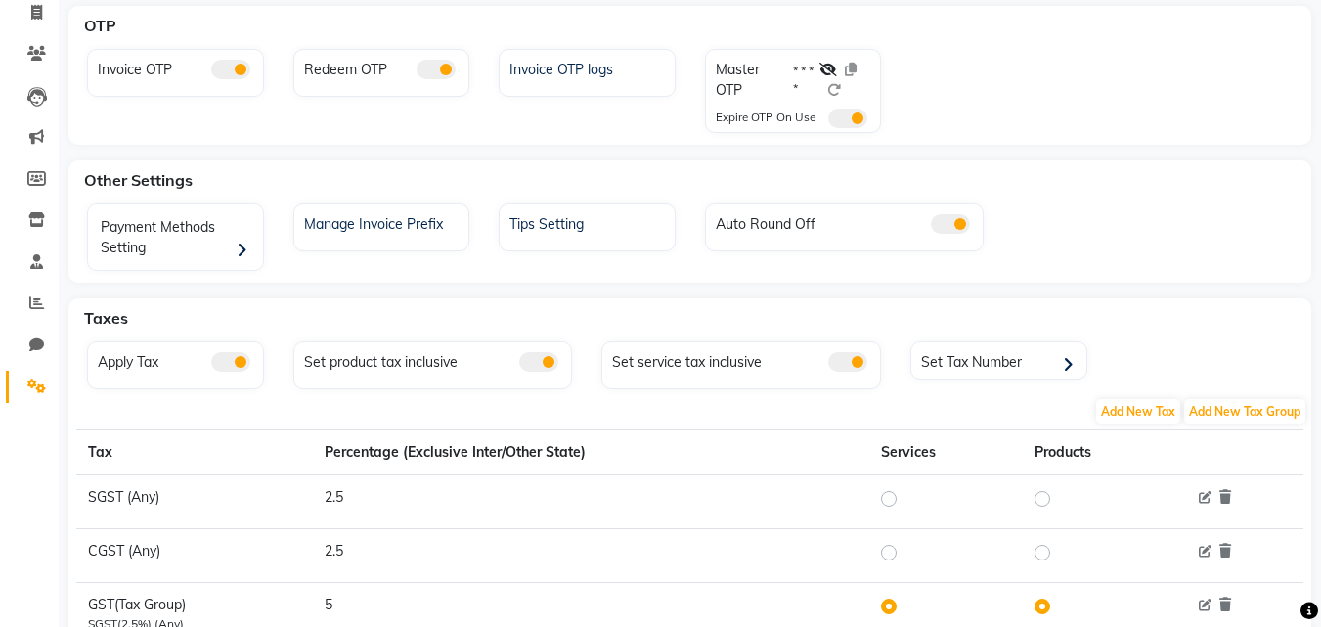
scroll to position [129, 0]
click at [1097, 255] on div "Payment Methods Setting Manage Invoice Prefix Tips Setting Auto Round Off" at bounding box center [689, 241] width 1235 height 75
click at [447, 301] on div "Taxes" at bounding box center [701, 318] width 1250 height 39
click at [359, 119] on div "Redeem OTP" at bounding box center [382, 92] width 206 height 84
click at [660, 191] on div "Other Settings" at bounding box center [701, 180] width 1250 height 39
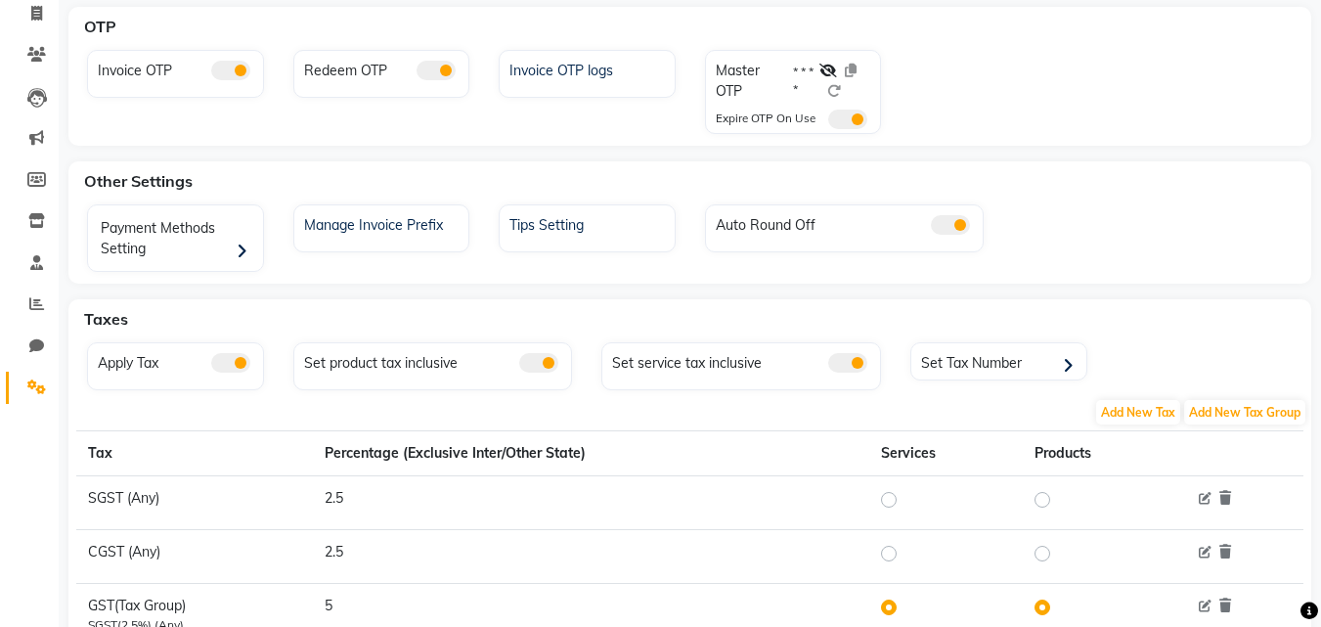
click at [575, 156] on div "OTP Invoice OTP Redeem OTP Invoice OTP logs Master OTP * * * * Expire OTP On Us…" at bounding box center [690, 366] width 1262 height 718
click at [487, 174] on div "Other Settings" at bounding box center [701, 180] width 1250 height 39
click at [482, 160] on div "OTP Invoice OTP Redeem OTP Invoice OTP logs Master OTP * * * * Expire OTP On Us…" at bounding box center [690, 366] width 1262 height 718
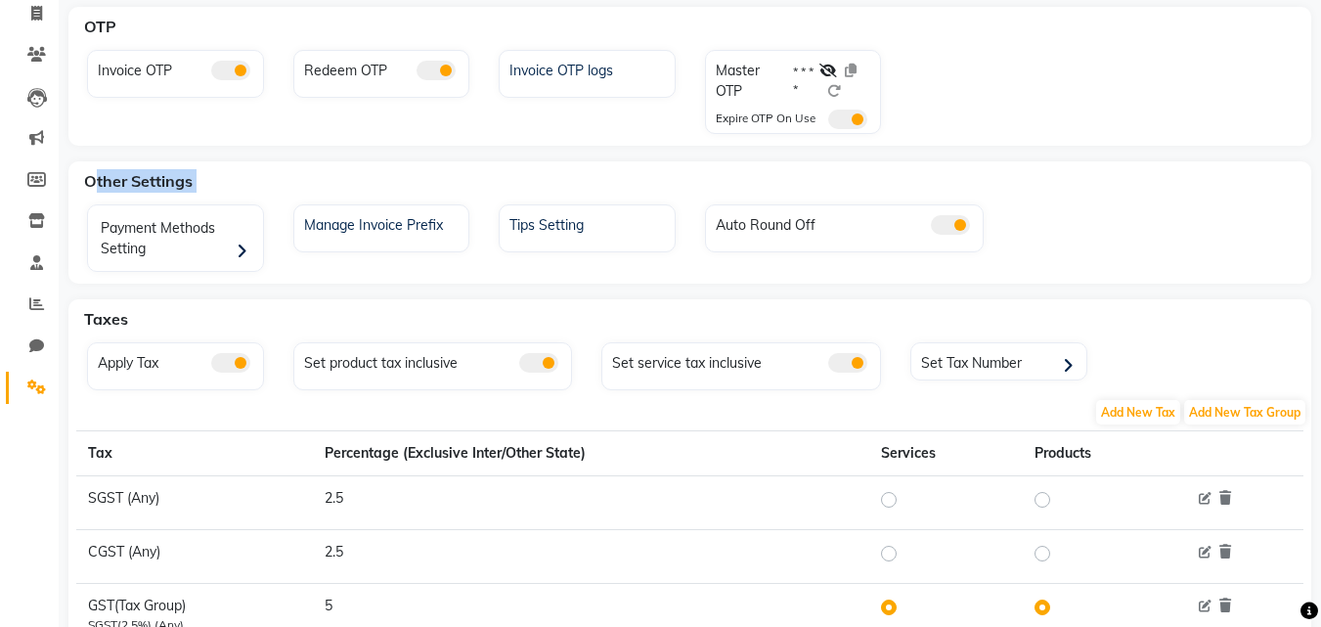
click at [429, 173] on div "Other Settings" at bounding box center [701, 180] width 1250 height 39
click at [256, 178] on div "Other Settings" at bounding box center [701, 180] width 1250 height 39
click at [167, 189] on div "Other Settings" at bounding box center [701, 180] width 1250 height 39
click at [500, 132] on div "Invoice OTP logs" at bounding box center [587, 92] width 206 height 84
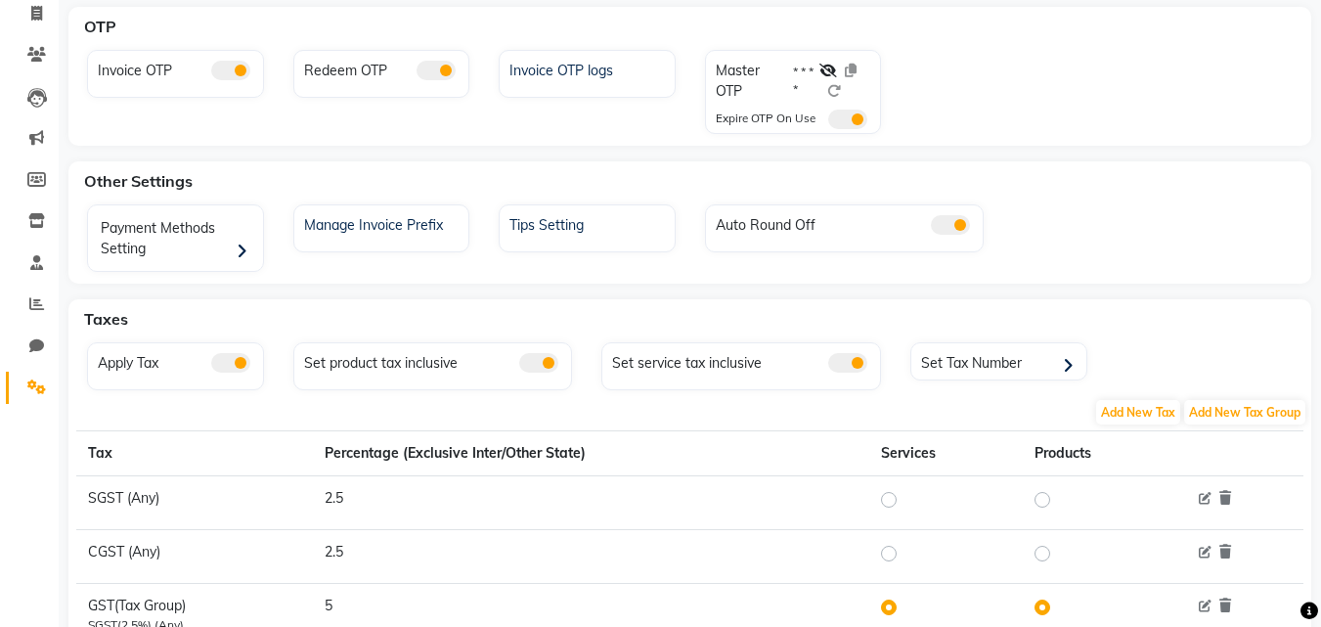
click at [483, 137] on div "Invoice OTP Redeem OTP Invoice OTP logs Master OTP * * * * Expire OTP On Use" at bounding box center [689, 96] width 1235 height 92
click at [545, 113] on div "Invoice OTP logs" at bounding box center [587, 92] width 206 height 84
click at [586, 120] on div "Invoice OTP logs" at bounding box center [587, 92] width 206 height 84
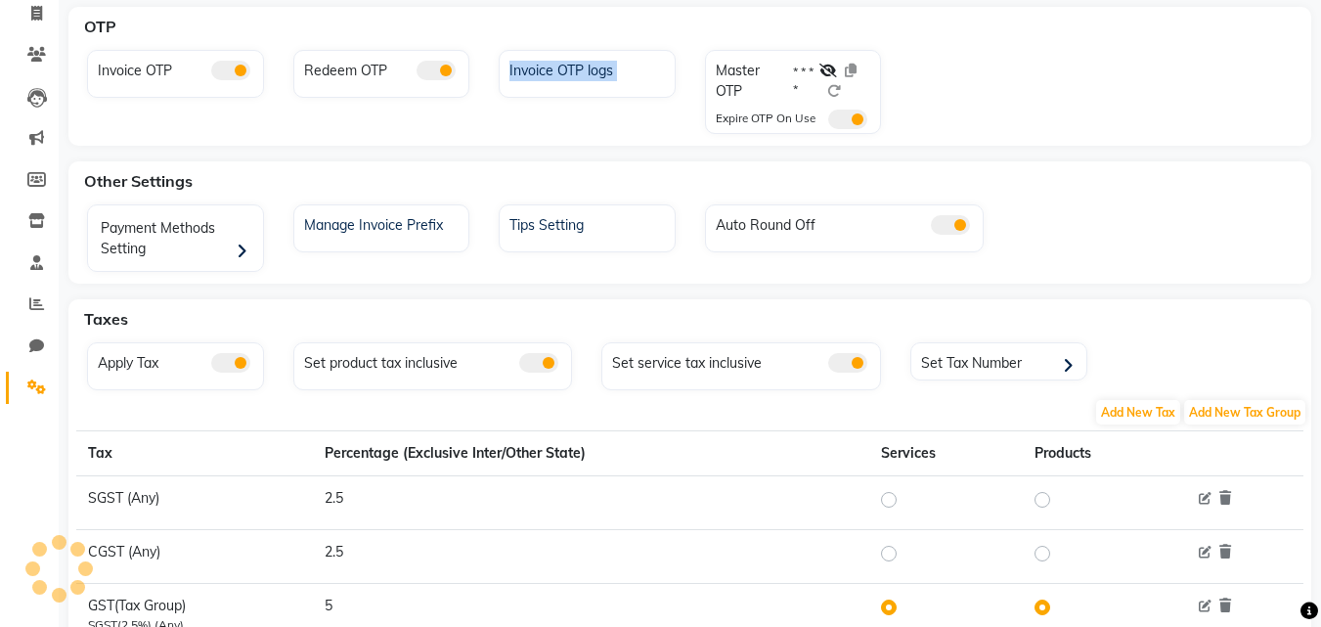
click at [586, 120] on div "Invoice OTP logs" at bounding box center [587, 92] width 206 height 84
click at [585, 135] on div "Invoice OTP Redeem OTP Invoice OTP logs Master OTP * * * * Expire OTP On Use" at bounding box center [689, 96] width 1235 height 92
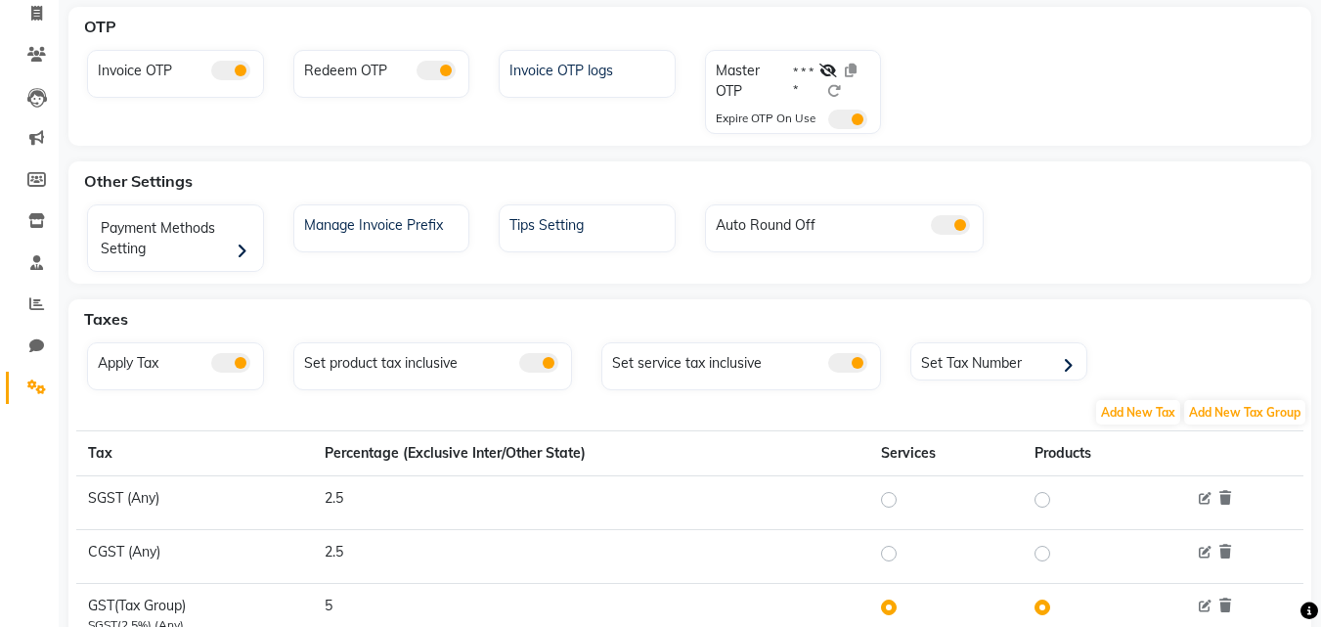
click at [542, 146] on div "OTP Invoice OTP Redeem OTP Invoice OTP logs Master OTP * * * * Expire OTP On Us…" at bounding box center [690, 366] width 1262 height 718
click at [542, 147] on div "OTP Invoice OTP Redeem OTP Invoice OTP logs Master OTP * * * * Expire OTP On Us…" at bounding box center [690, 366] width 1262 height 718
click at [540, 143] on div "OTP Invoice OTP Redeem OTP Invoice OTP logs Master OTP * * * * Expire OTP On Use" at bounding box center [689, 76] width 1243 height 139
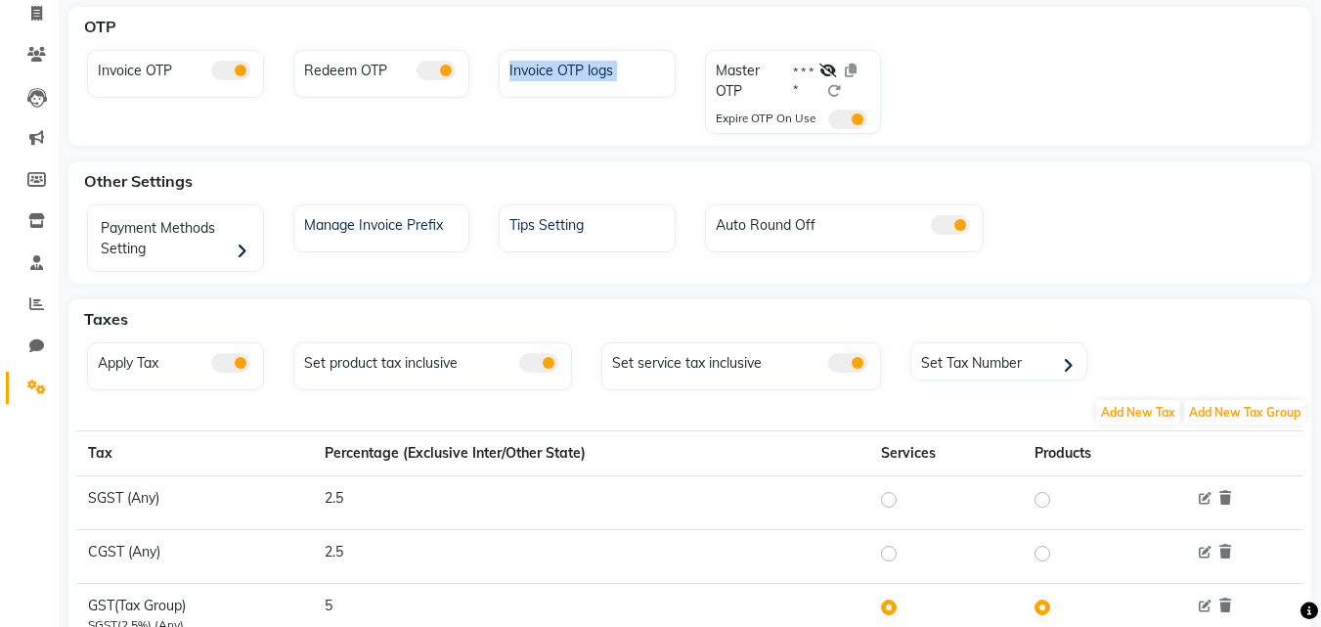
click at [540, 143] on div "OTP Invoice OTP Redeem OTP Invoice OTP logs Master OTP * * * * Expire OTP On Use" at bounding box center [689, 76] width 1243 height 139
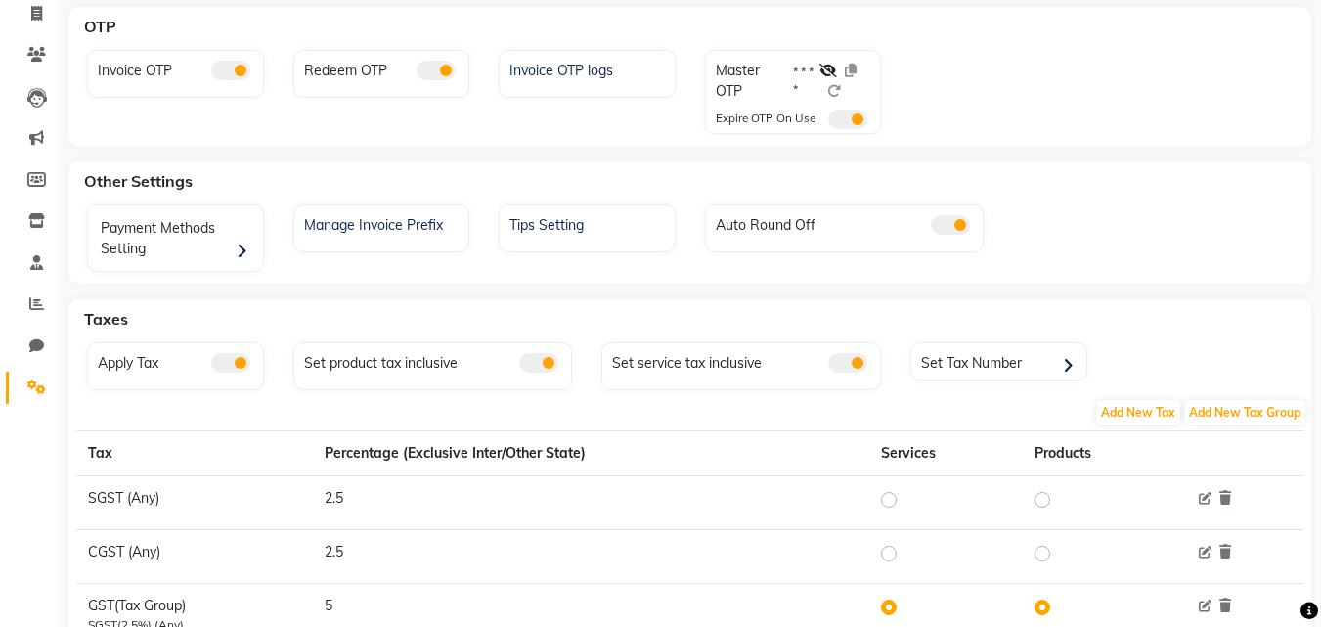
click at [553, 127] on div "Invoice OTP logs" at bounding box center [587, 92] width 206 height 84
click at [488, 147] on div "OTP Invoice OTP Redeem OTP Invoice OTP logs Master OTP * * * * Expire OTP On Us…" at bounding box center [690, 366] width 1262 height 718
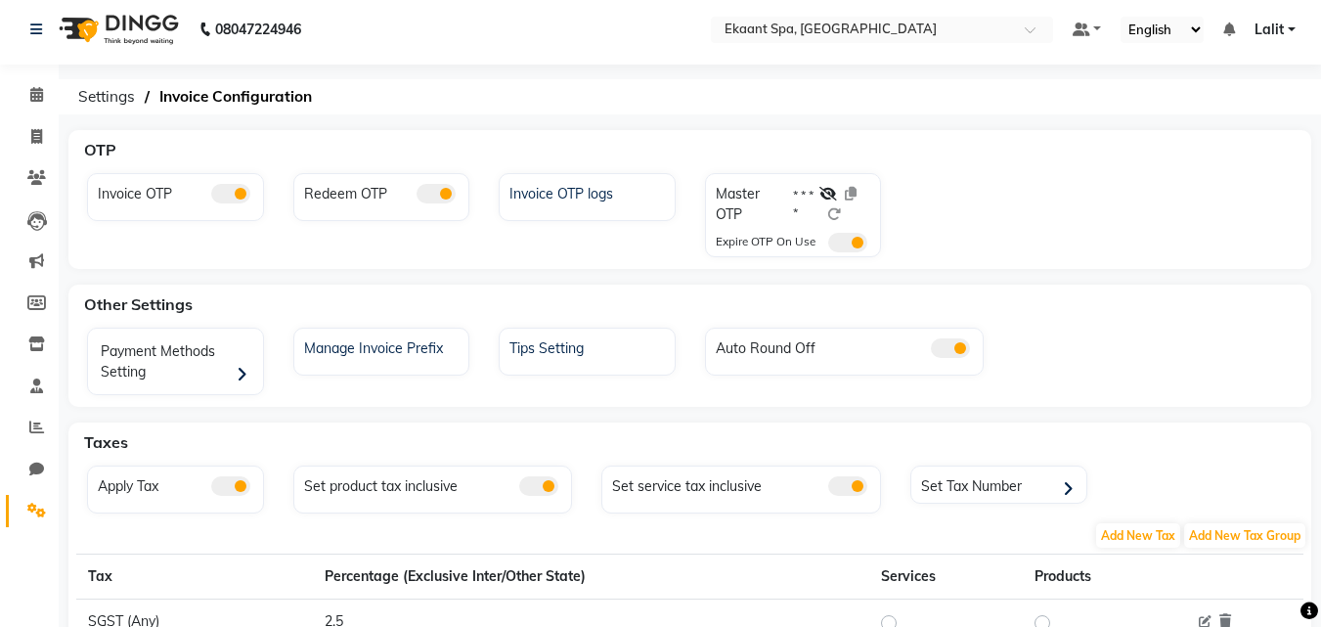
scroll to position [0, 0]
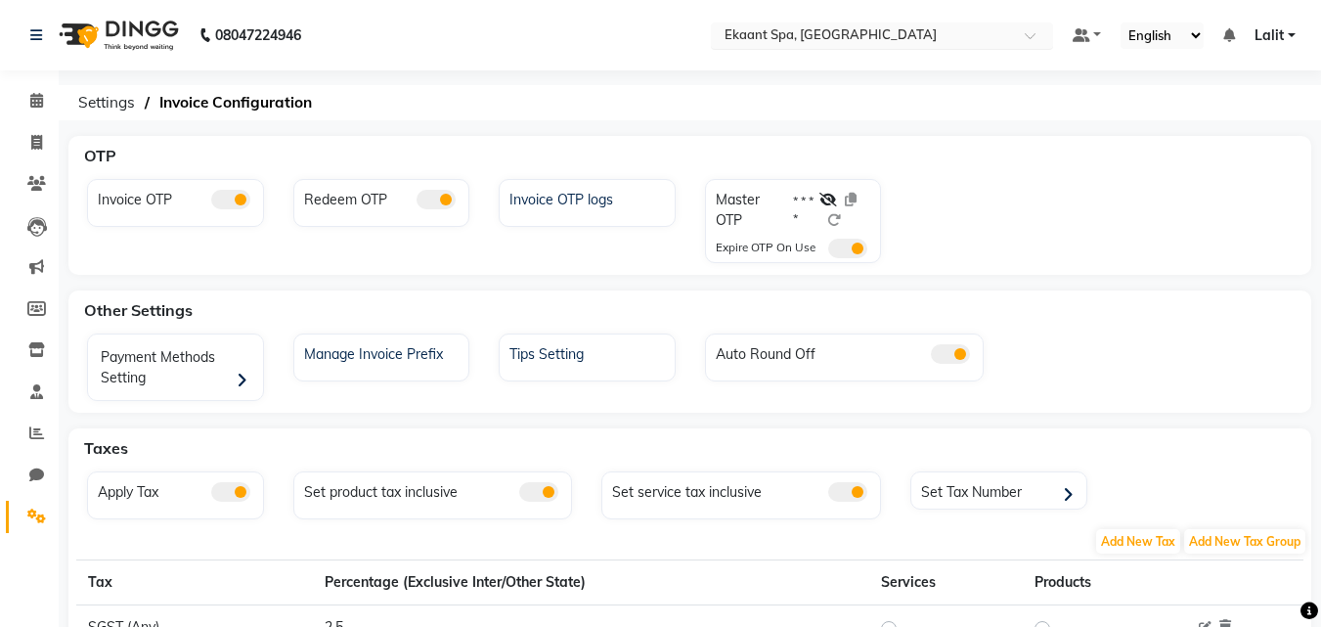
click at [904, 27] on input "text" at bounding box center [863, 37] width 284 height 20
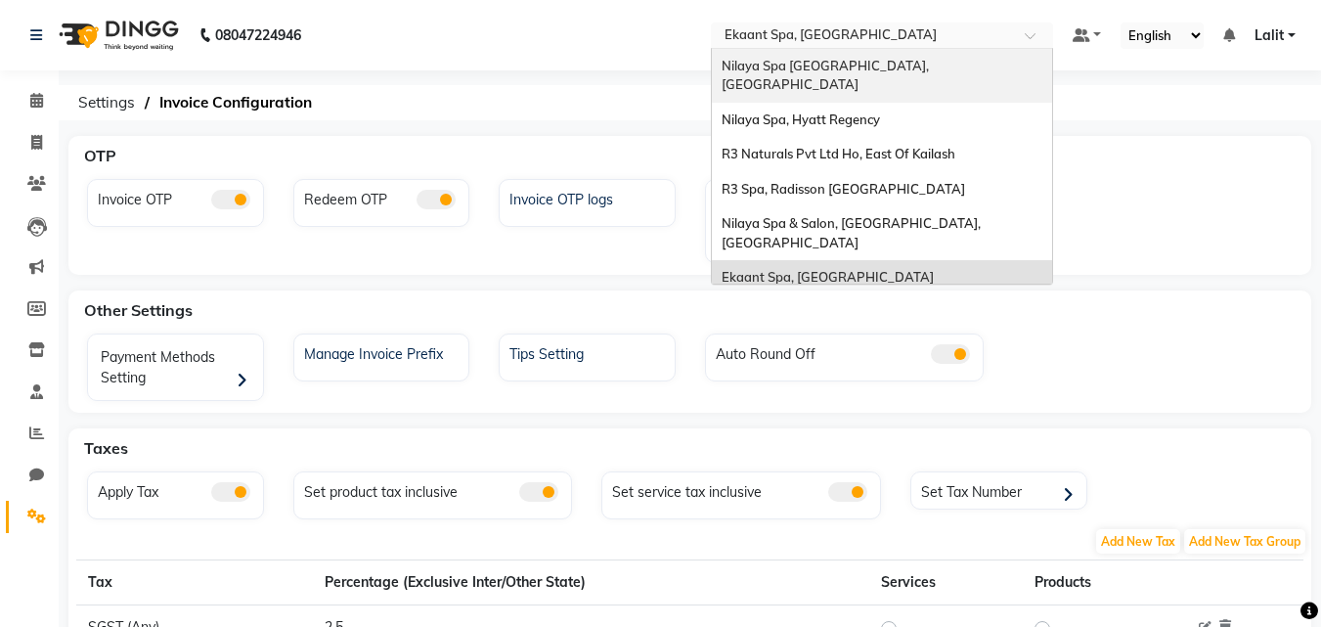
click at [932, 71] on span "Nilaya Spa [GEOGRAPHIC_DATA], [GEOGRAPHIC_DATA]" at bounding box center [827, 75] width 210 height 35
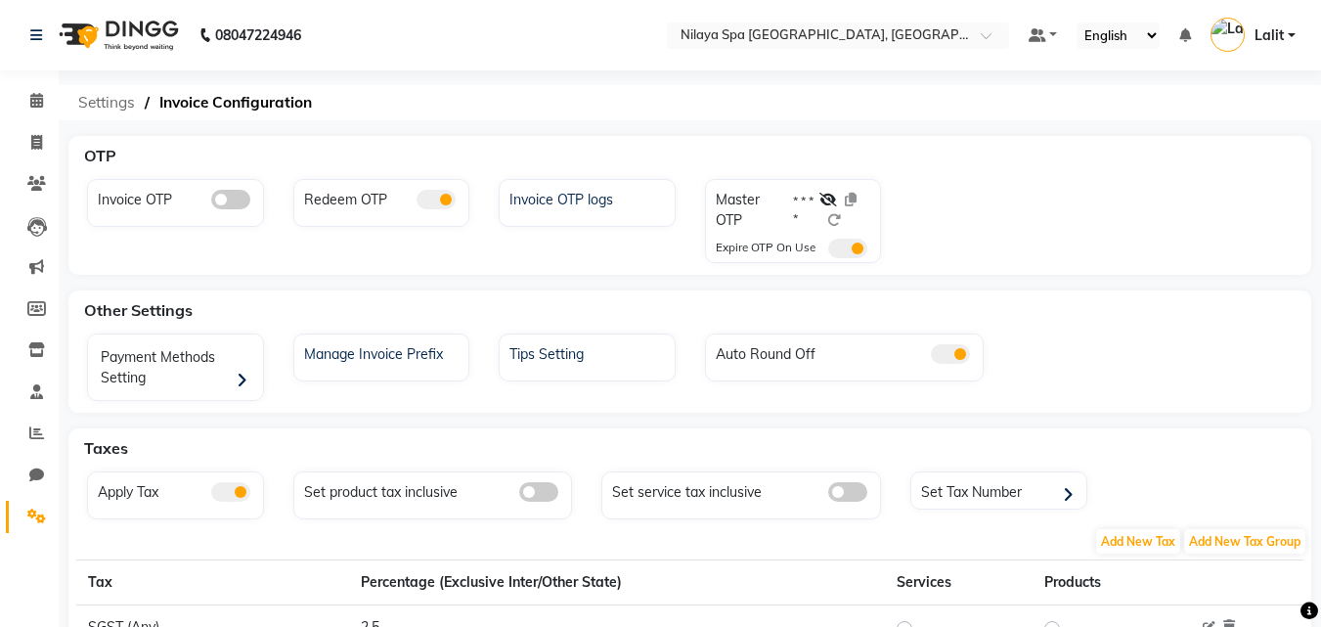
click at [127, 91] on span "Settings" at bounding box center [106, 102] width 76 height 35
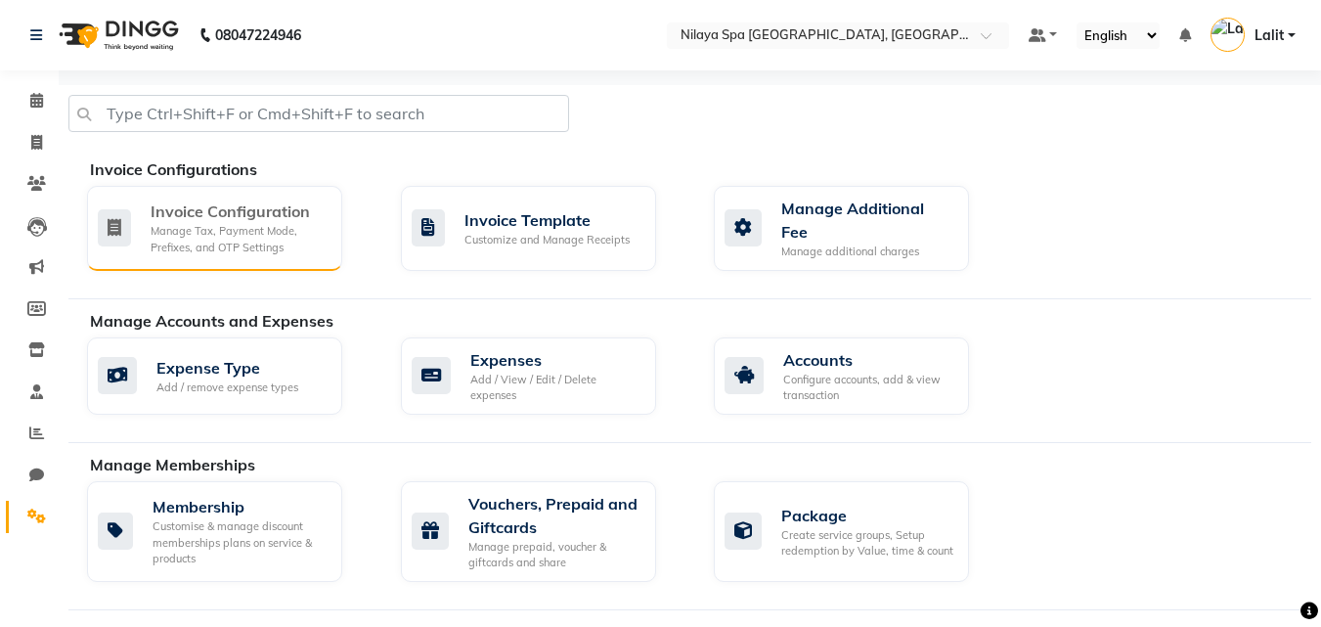
click at [245, 224] on div "Manage Tax, Payment Mode, Prefixes, and OTP Settings" at bounding box center [239, 239] width 176 height 32
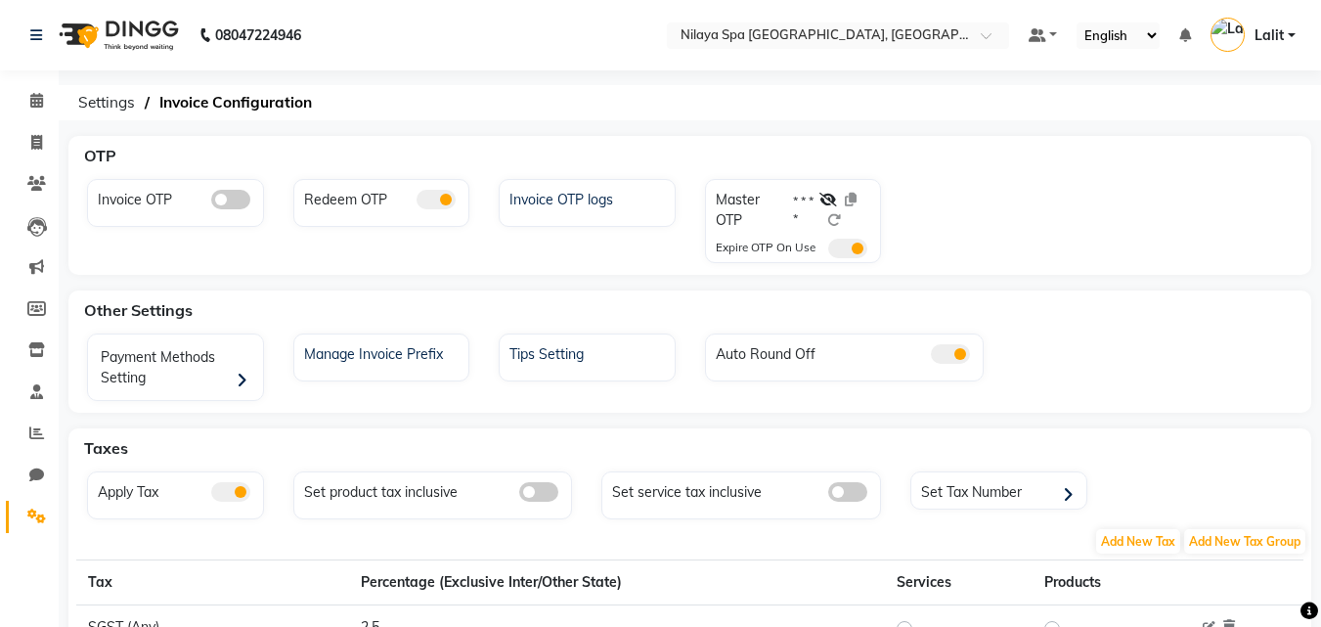
click at [175, 403] on div "Payment Methods Setting Manage Invoice Prefix Tips Setting Auto Round Off" at bounding box center [689, 370] width 1235 height 75
click at [178, 392] on div "Payment Methods Setting" at bounding box center [178, 369] width 170 height 61
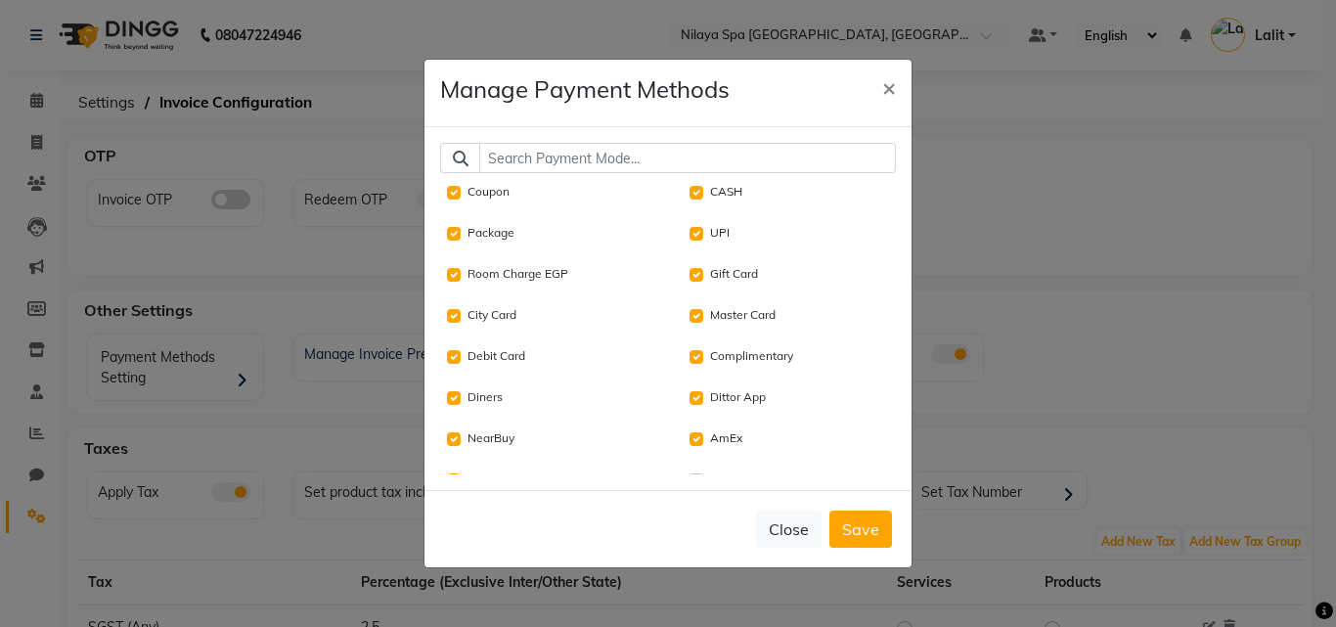
click at [567, 159] on input "text" at bounding box center [687, 158] width 417 height 30
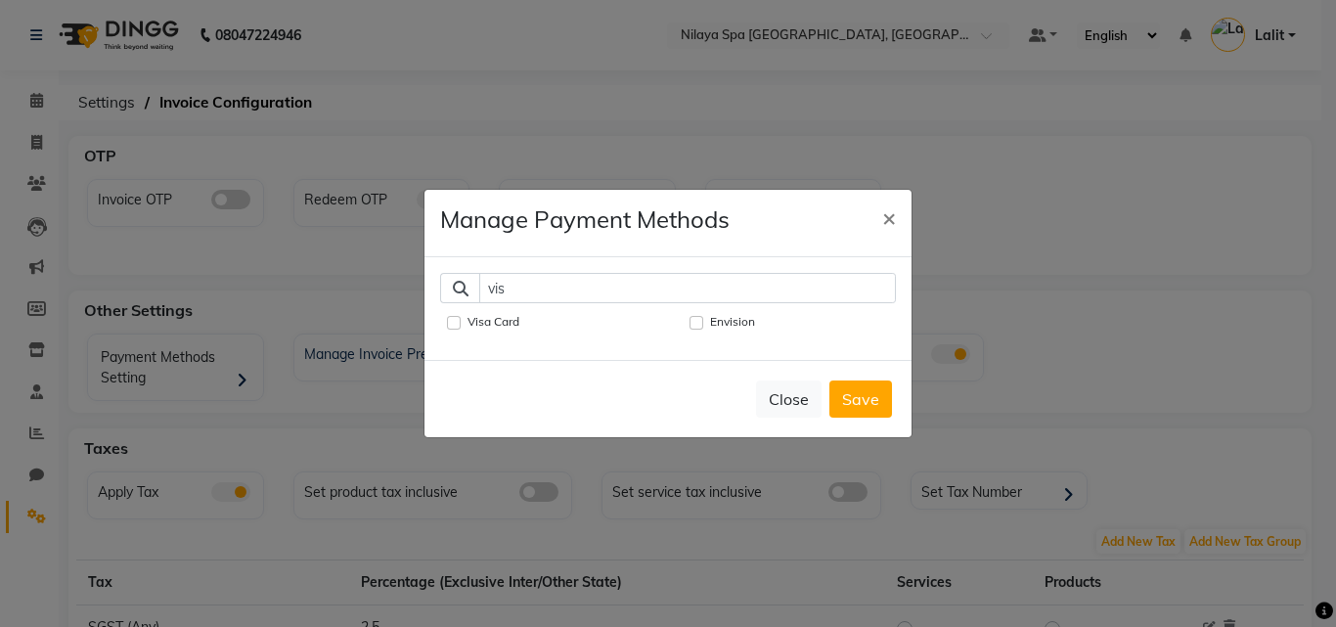
type input "vis"
click at [492, 313] on label "Visa Card" at bounding box center [493, 322] width 52 height 18
click at [461, 316] on Card "Visa Card" at bounding box center [454, 323] width 14 height 14
checkbox Card "true"
click at [871, 416] on button "Save" at bounding box center [860, 398] width 63 height 37
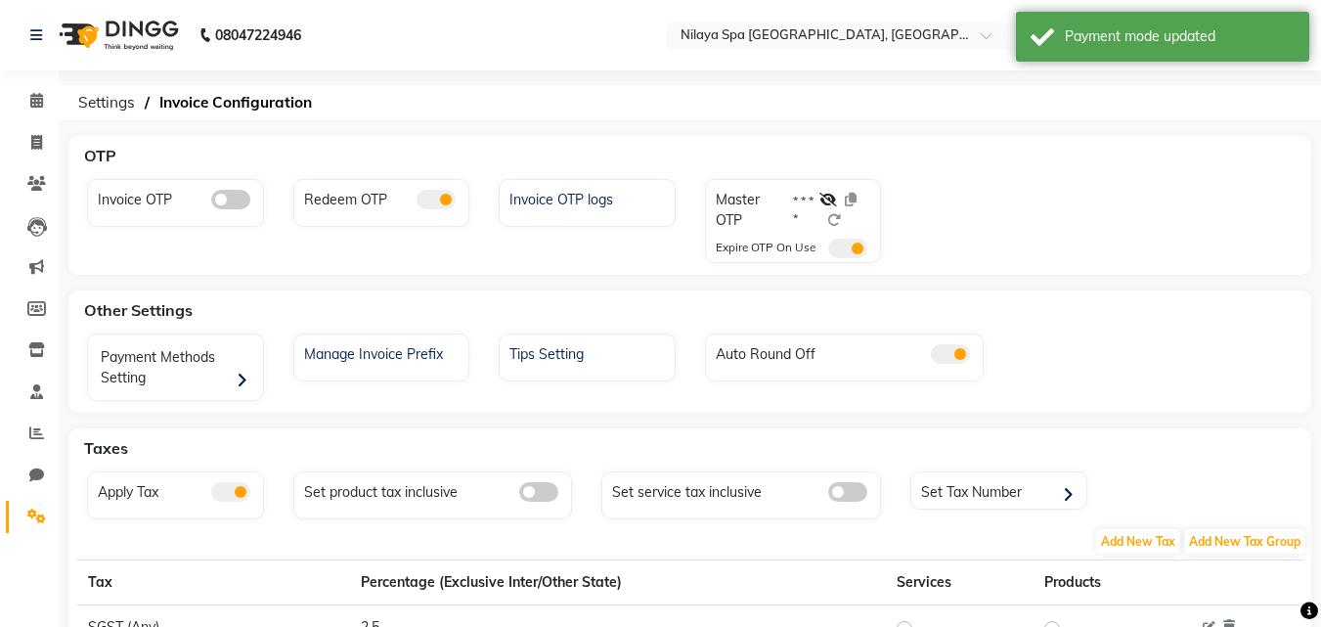
click at [911, 81] on div "08047224946 Select Location × [GEOGRAPHIC_DATA] Marriott [GEOGRAPHIC_DATA], Whi…" at bounding box center [660, 467] width 1321 height 934
click at [137, 367] on div "Payment Methods Setting" at bounding box center [178, 369] width 170 height 61
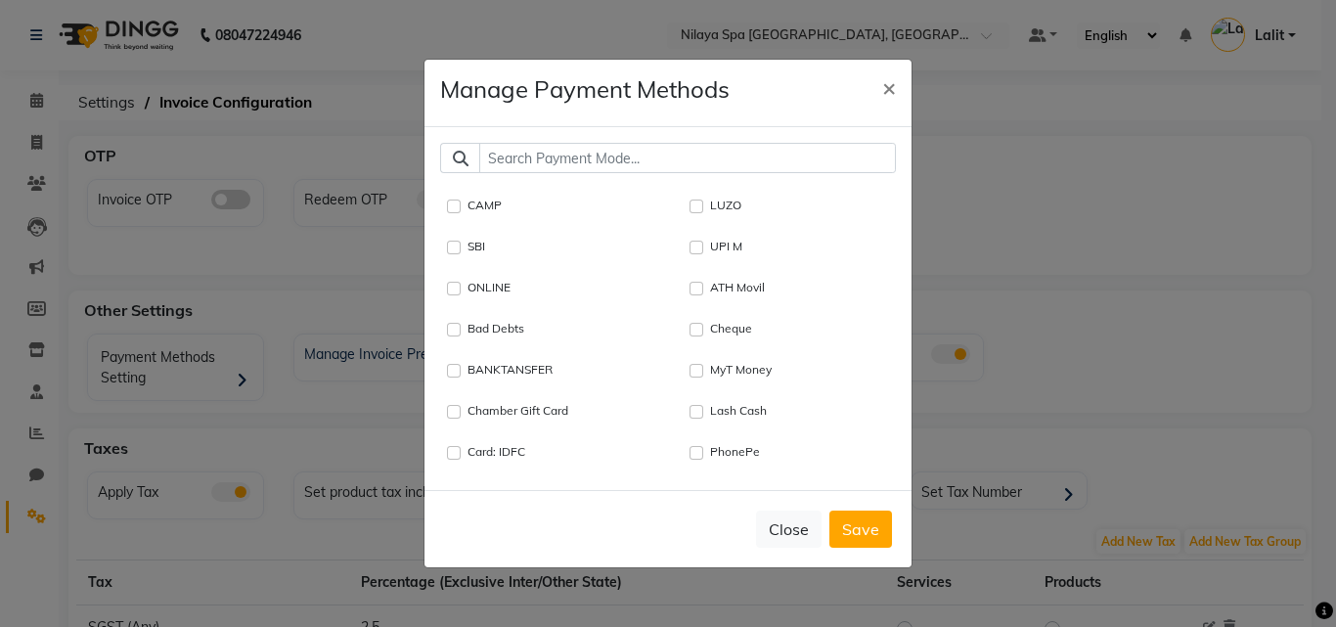
scroll to position [2260, 0]
click at [882, 519] on button "Save" at bounding box center [860, 528] width 63 height 37
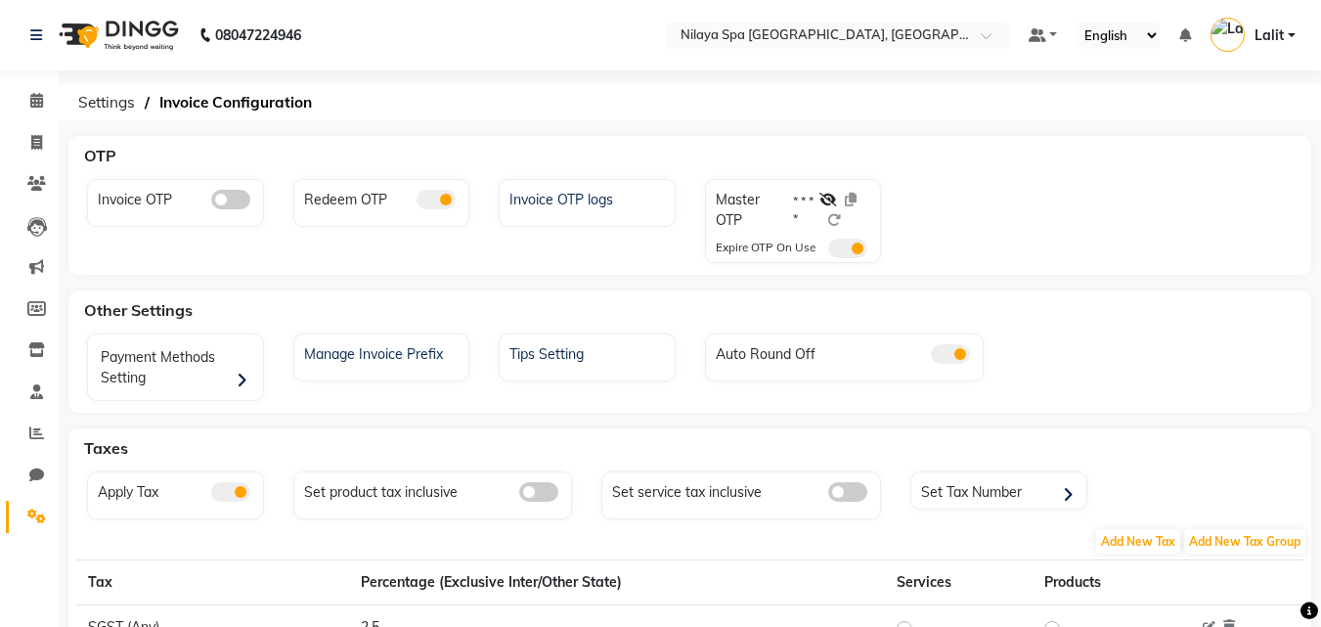
click at [750, 144] on div "OTP" at bounding box center [701, 155] width 1250 height 39
click at [40, 109] on span at bounding box center [37, 101] width 34 height 22
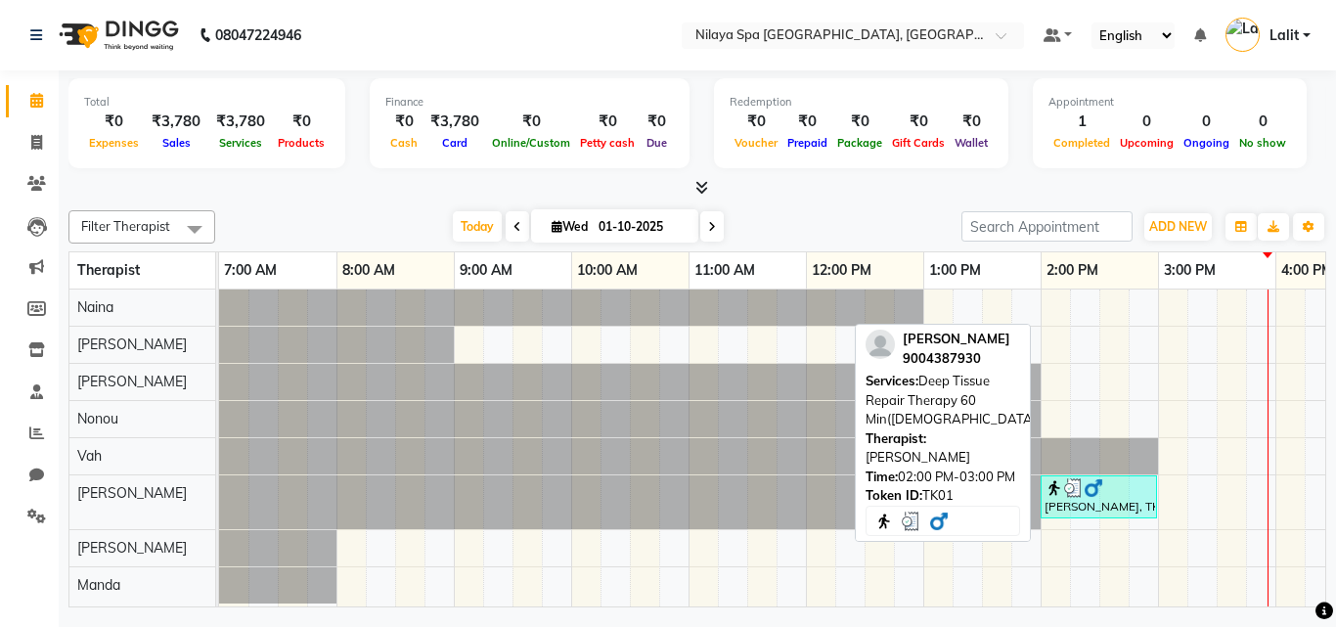
click at [1094, 501] on div "Sandeep shethi, TK01, 02:00 PM-03:00 PM, Deep Tissue Repair Therapy 60 Min(Male)" at bounding box center [1098, 496] width 112 height 37
select select "3"
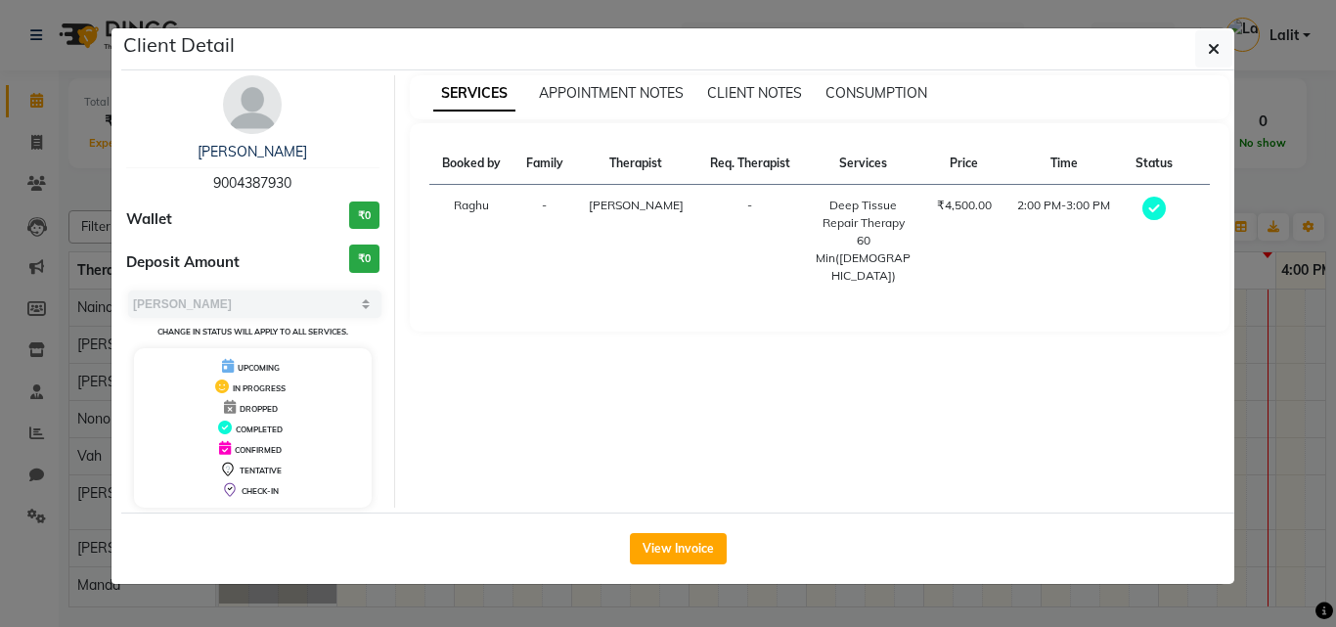
click at [45, 155] on ngb-modal-window "Client Detail Sandeep shethi 9004387930 Wallet ₹0 Deposit Amount ₹0 Select MARK…" at bounding box center [668, 313] width 1336 height 627
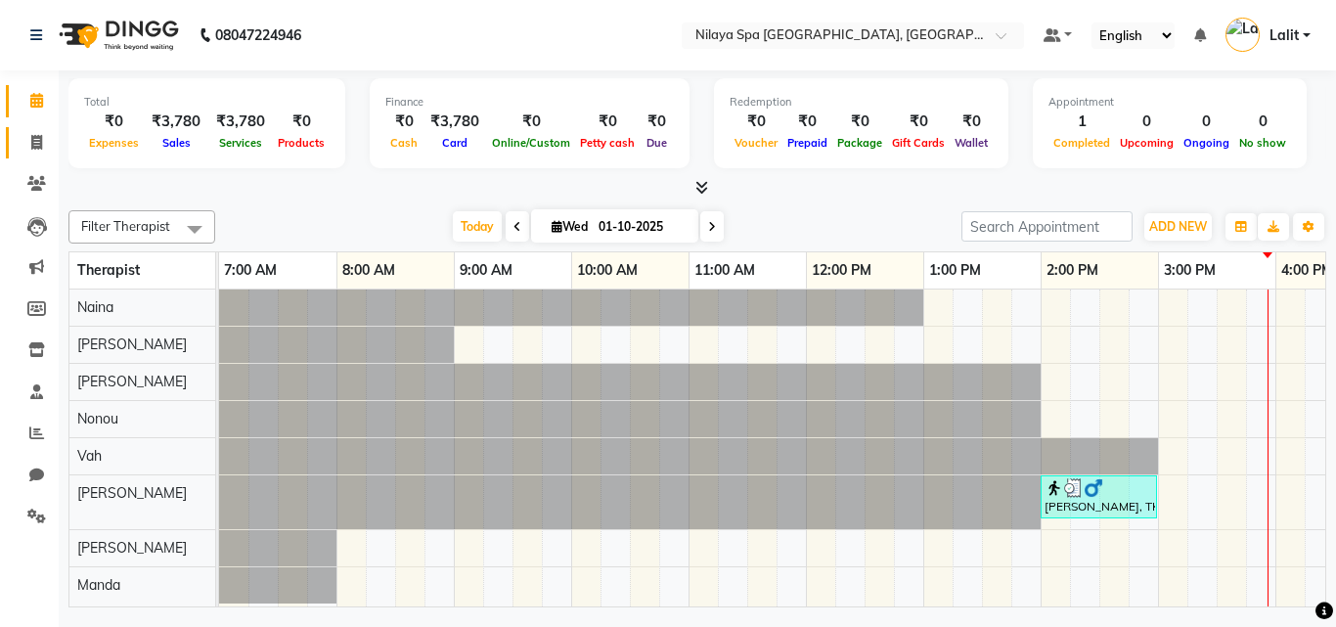
click at [30, 130] on link "Invoice" at bounding box center [29, 143] width 47 height 32
select select "service"
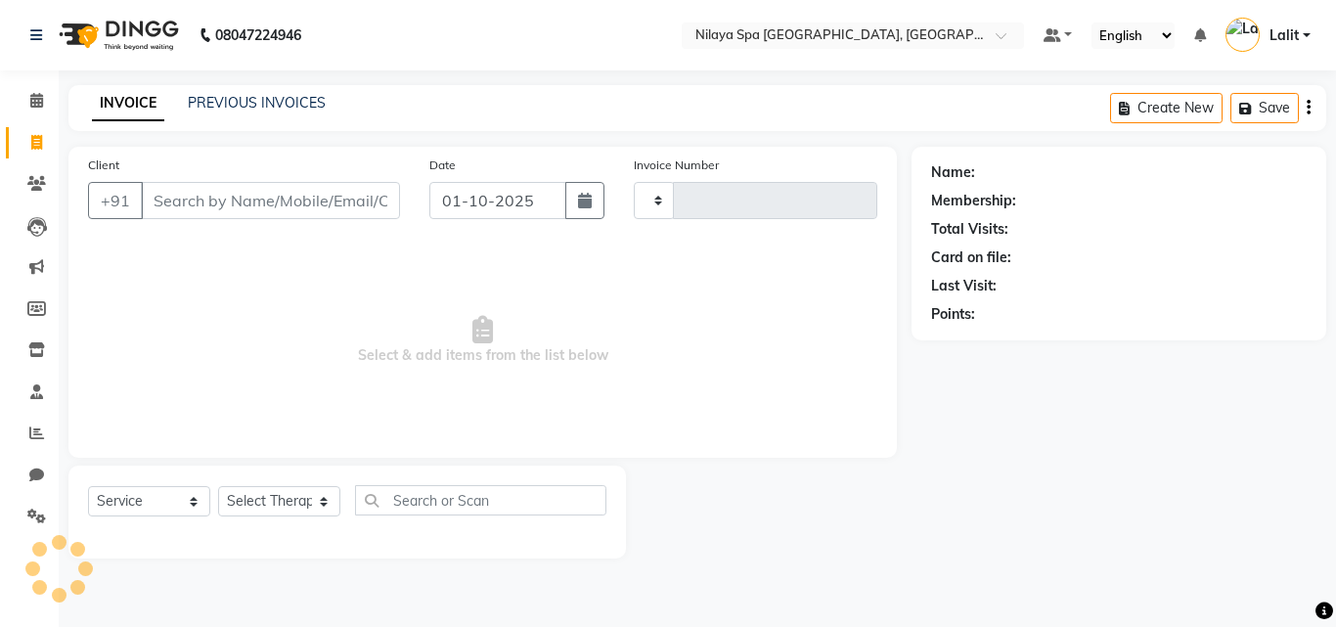
click at [345, 195] on input "Client" at bounding box center [270, 200] width 259 height 37
type input "1792"
select select "7950"
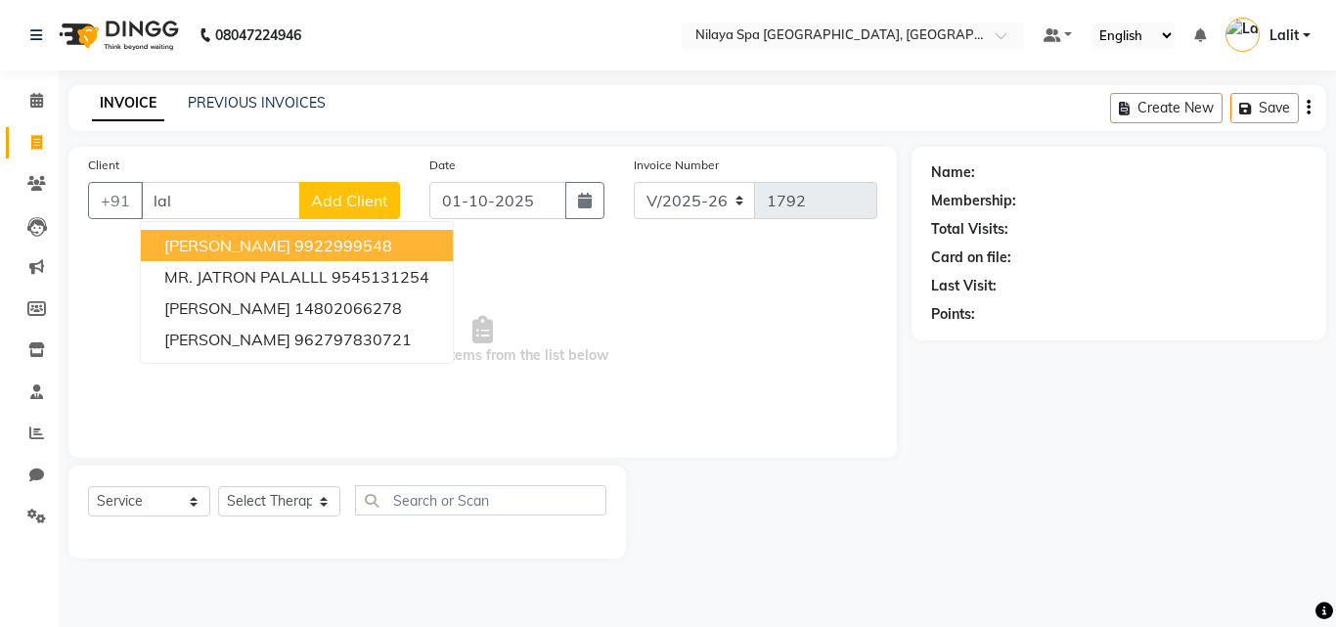
click at [304, 242] on ngb-highlight "9922999548" at bounding box center [343, 246] width 98 height 20
type input "9922999548"
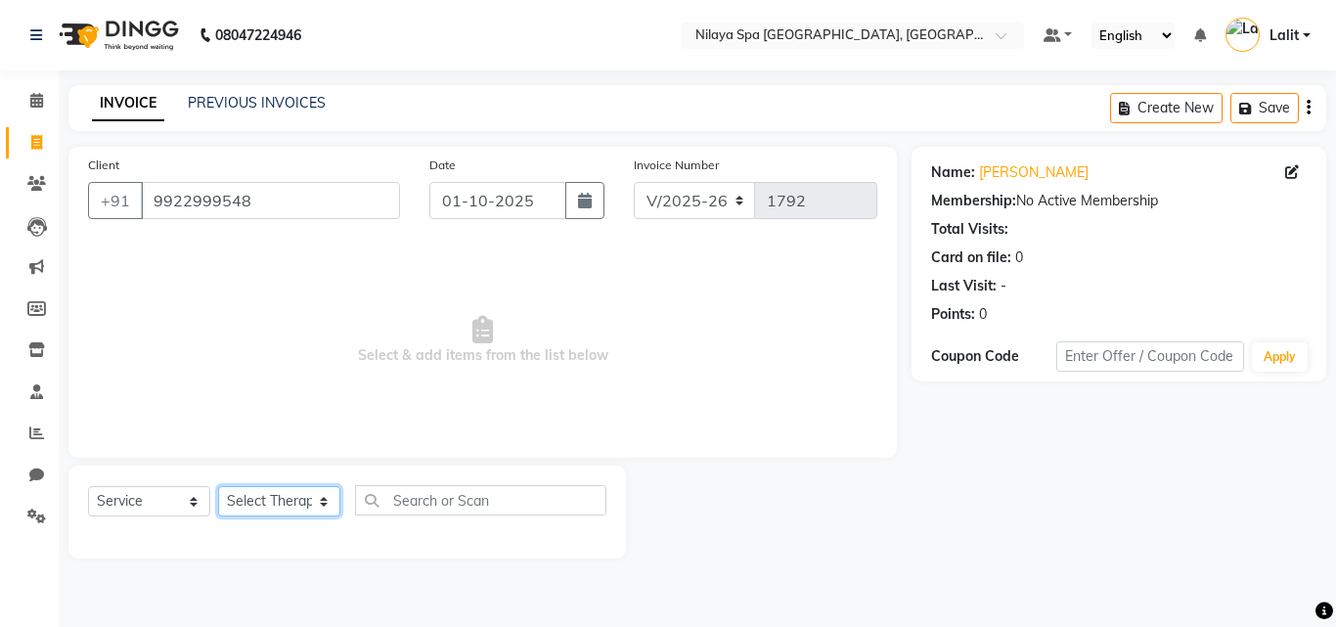
drag, startPoint x: 249, startPoint y: 500, endPoint x: 284, endPoint y: 560, distance: 69.6
click at [248, 500] on select "Select Therapist Abigail Chong Jesika Kritika Leenu Manager Manda Naina Nonou R…" at bounding box center [279, 501] width 122 height 30
drag, startPoint x: 284, startPoint y: 560, endPoint x: 266, endPoint y: 538, distance: 28.6
click at [280, 560] on main "INVOICE PREVIOUS INVOICES Create New Save Client +91 9922999548 Date 01-10-2025…" at bounding box center [697, 336] width 1277 height 503
drag, startPoint x: 248, startPoint y: 470, endPoint x: 255, endPoint y: 509, distance: 39.7
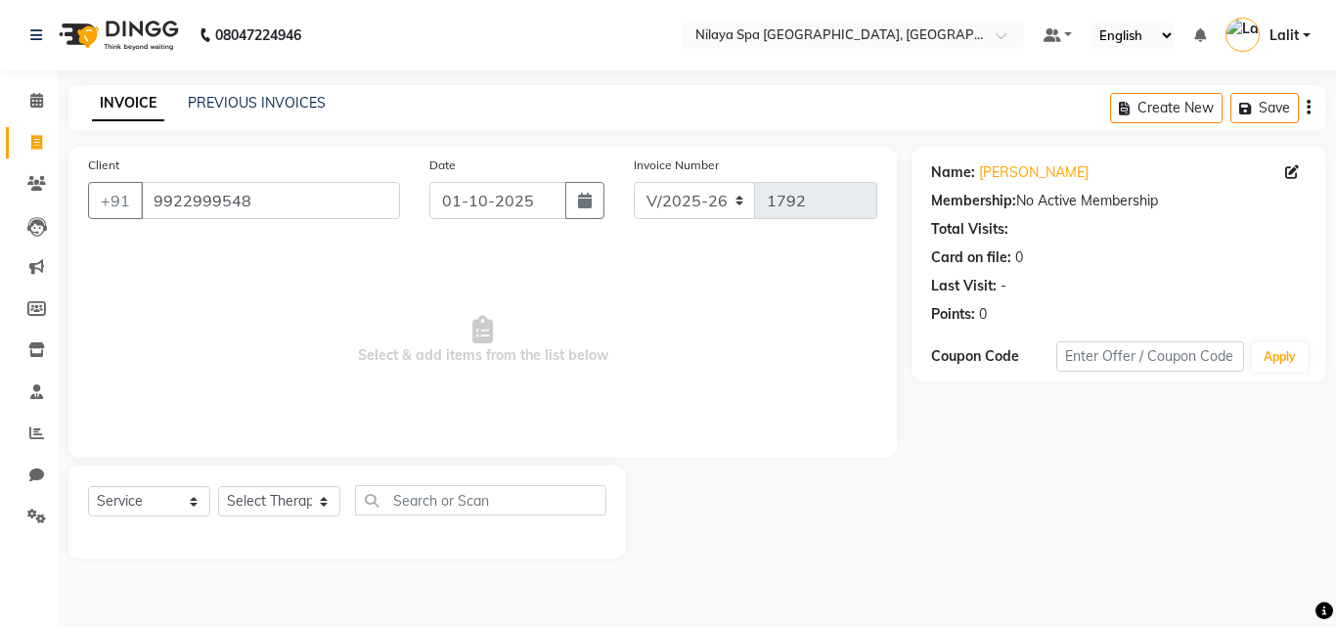
click at [248, 473] on div "Select Service Product Membership Package Voucher Prepaid Gift Card Select Ther…" at bounding box center [346, 511] width 557 height 93
click at [254, 510] on select "Select Therapist Abigail Chong Jesika Kritika Leenu Manager Manda Naina Nonou R…" at bounding box center [279, 501] width 122 height 30
click at [218, 486] on select "Select Therapist Abigail Chong Jesika Kritika Leenu Manager Manda Naina Nonou R…" at bounding box center [279, 501] width 122 height 30
click at [417, 507] on input "text" at bounding box center [480, 500] width 251 height 30
click at [265, 499] on select "Select Therapist Abigail Chong Jesika Kritika Leenu Manager Manda Naina Nonou R…" at bounding box center [279, 501] width 122 height 30
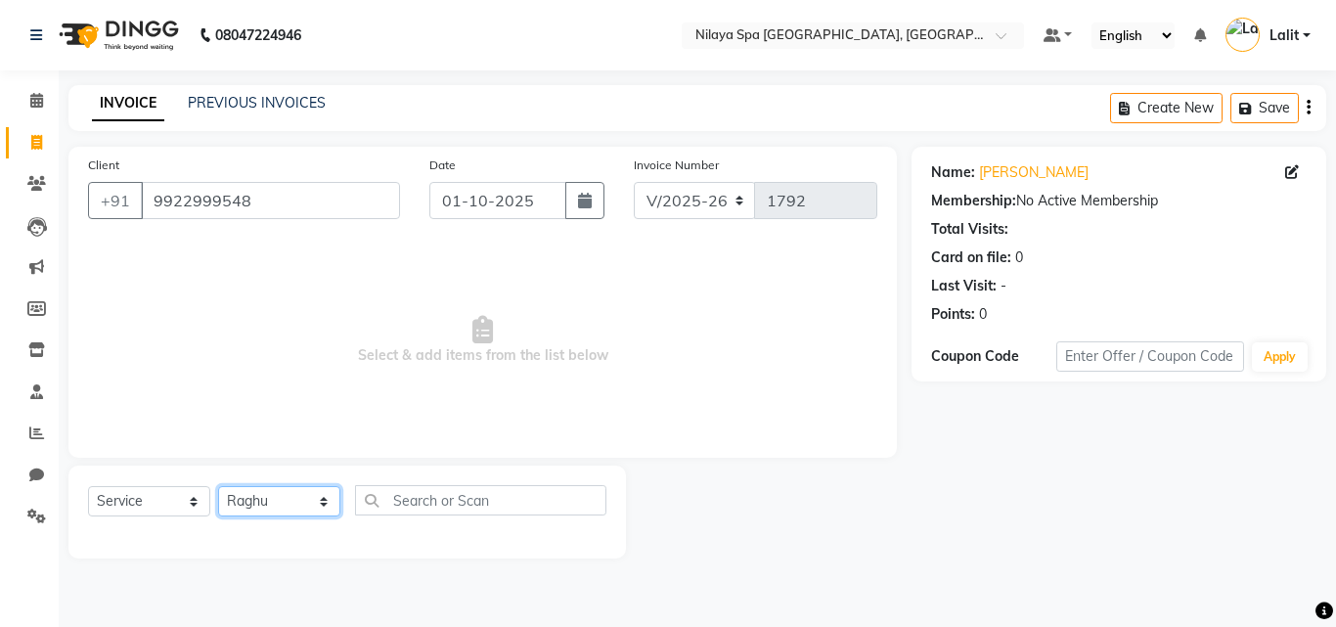
select select "71644"
click at [218, 486] on select "Select Therapist Abigail Chong Jesika Kritika Leenu Manager Manda Naina Nonou R…" at bounding box center [279, 501] width 122 height 30
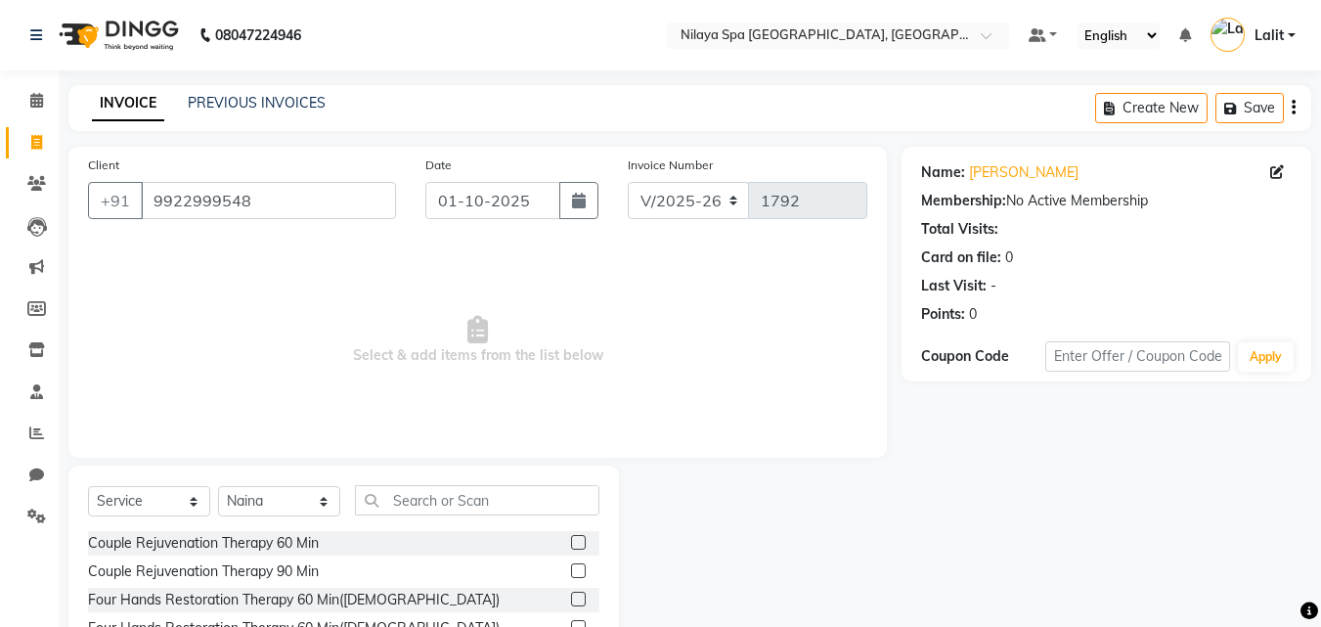
click at [571, 535] on div at bounding box center [585, 543] width 28 height 24
click at [571, 535] on label at bounding box center [578, 542] width 15 height 15
click at [571, 537] on input "checkbox" at bounding box center [577, 543] width 13 height 13
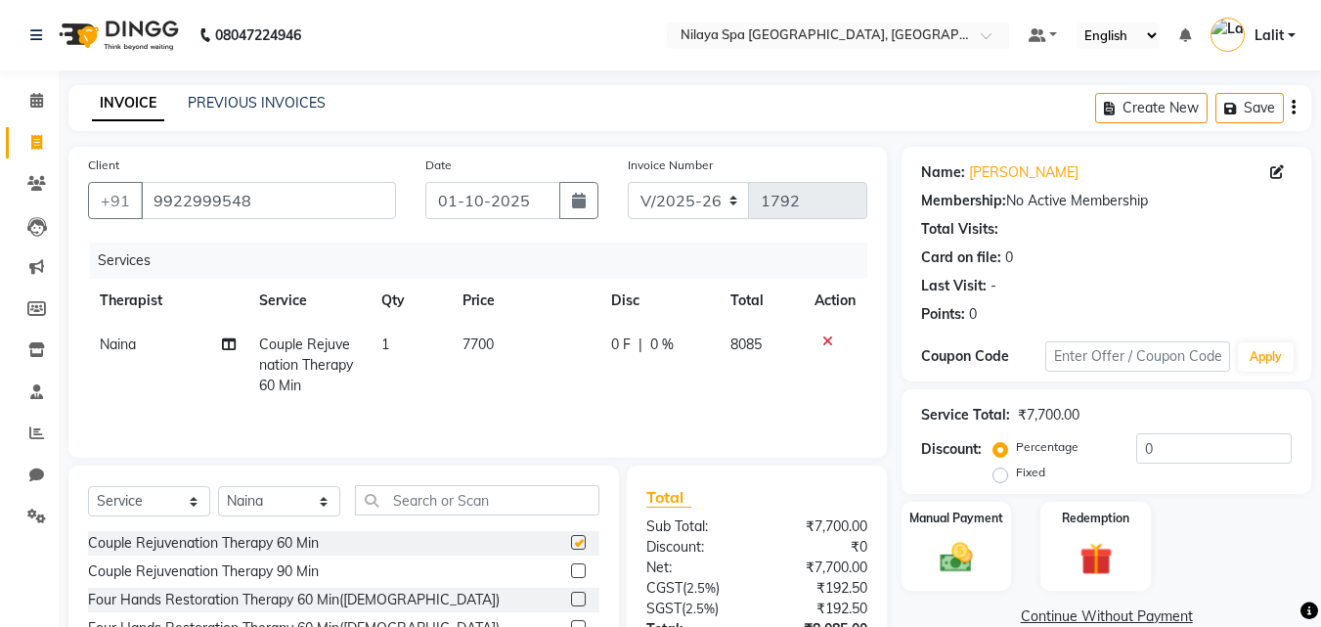
checkbox input "false"
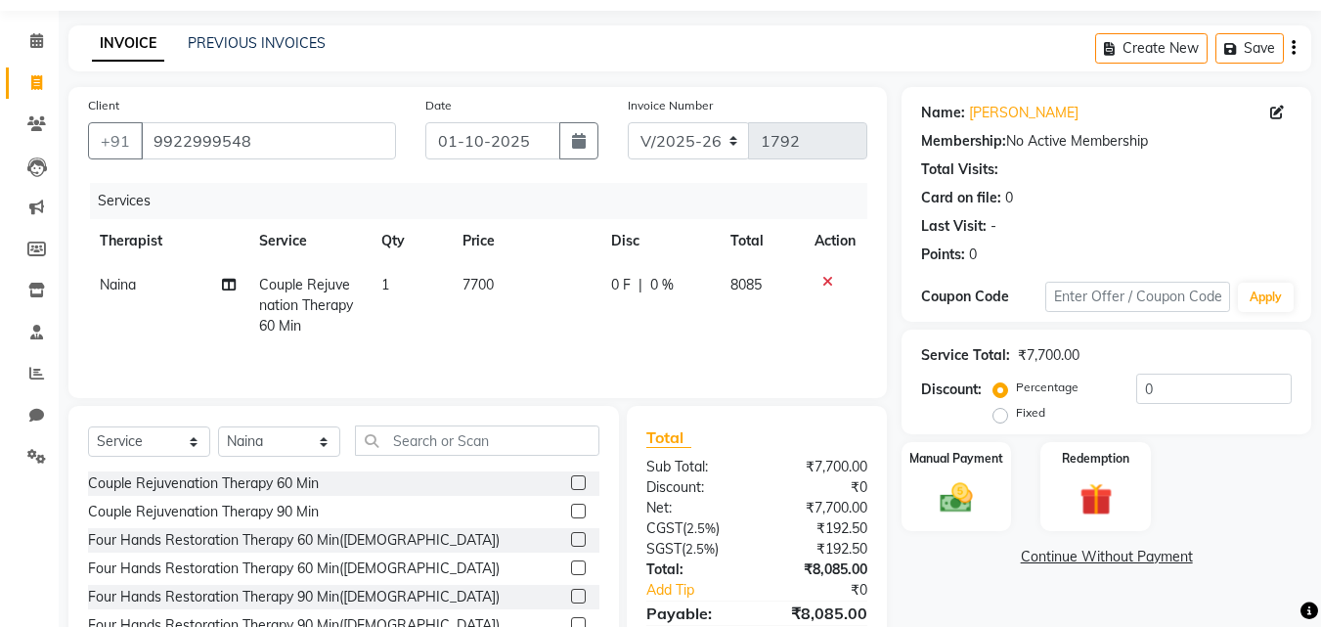
scroll to position [156, 0]
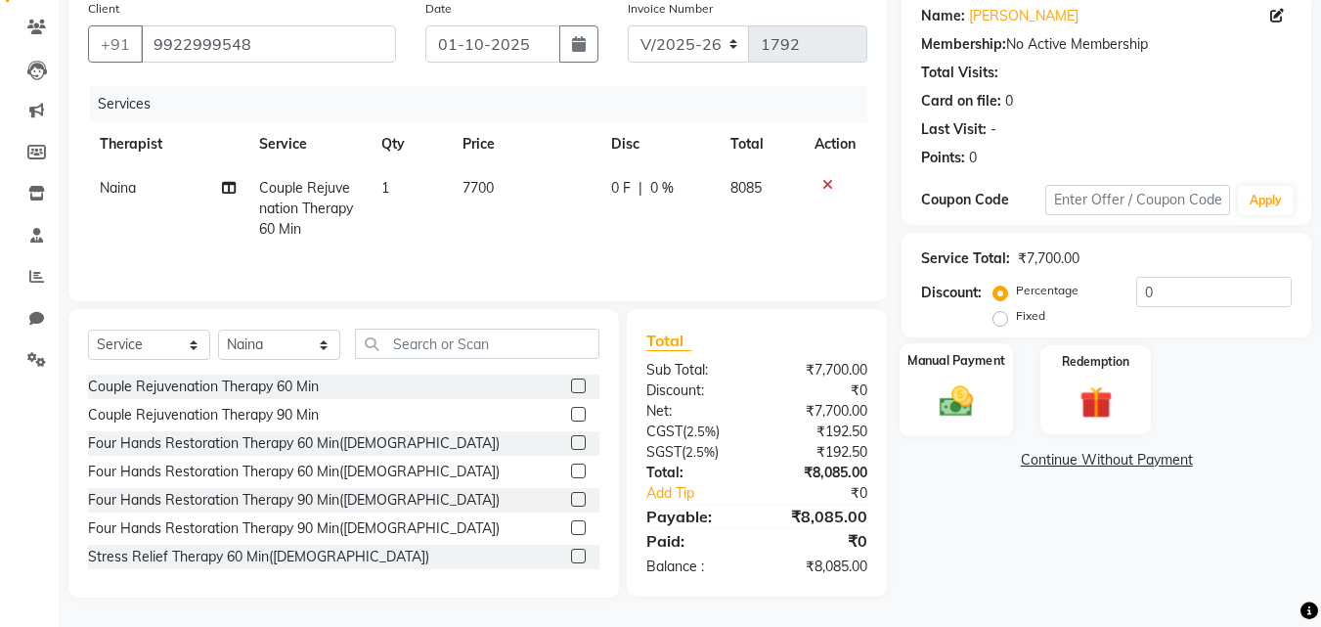
click at [965, 390] on img at bounding box center [956, 400] width 55 height 39
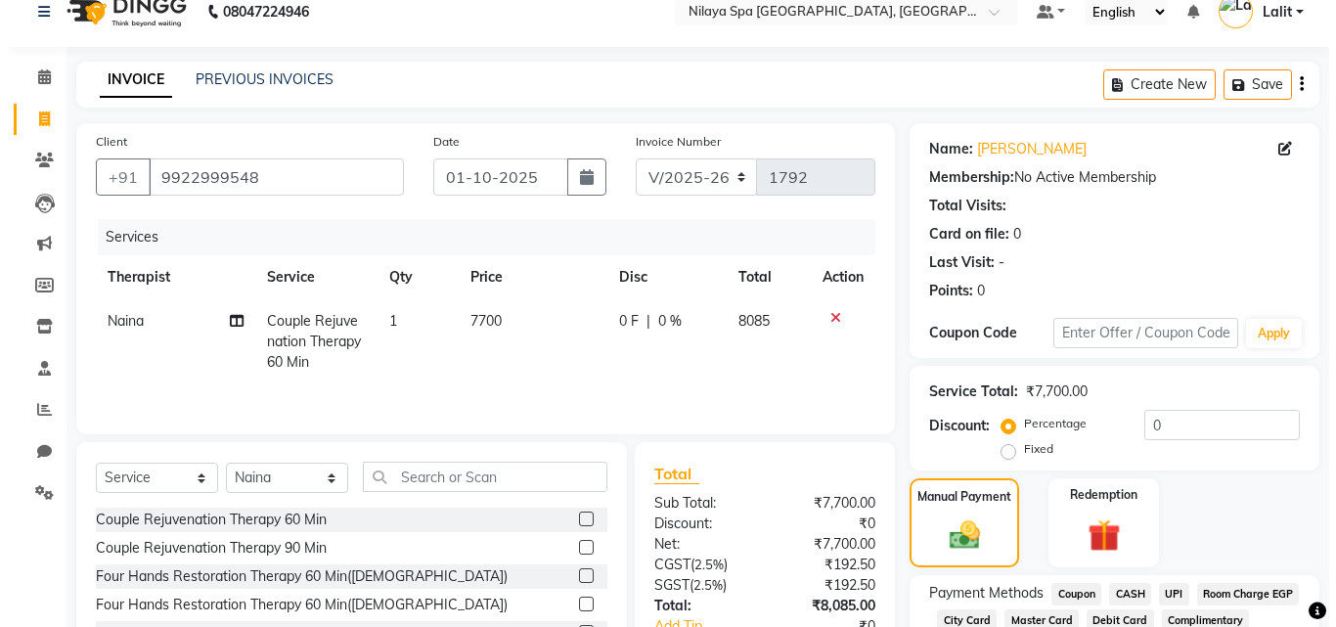
scroll to position [0, 0]
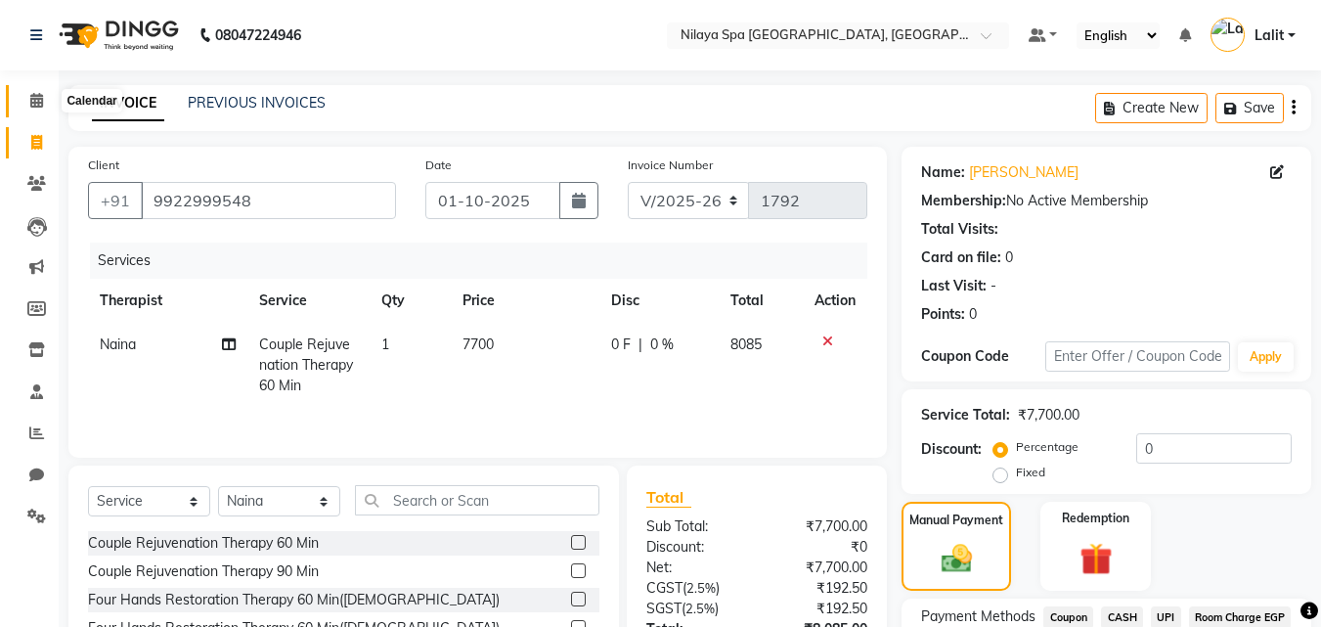
click at [34, 91] on span at bounding box center [37, 101] width 34 height 22
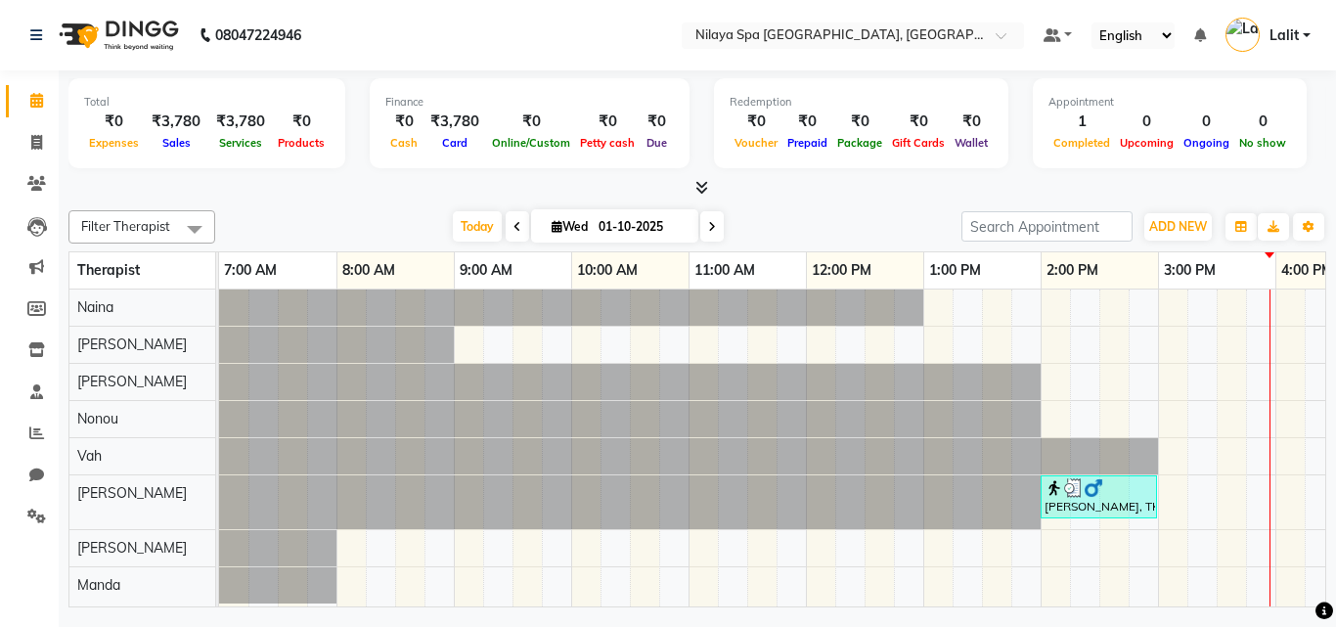
drag, startPoint x: 646, startPoint y: 84, endPoint x: 603, endPoint y: 90, distance: 43.4
click at [645, 84] on div "Finance ₹0 Cash ₹3,780 Card ₹0 Online/Custom ₹0 Petty cash ₹0 Due" at bounding box center [530, 123] width 320 height 90
click at [547, 78] on div "Finance ₹0 Cash ₹3,780 Card ₹0 Online/Custom ₹0 Petty cash ₹0 Due" at bounding box center [530, 123] width 320 height 90
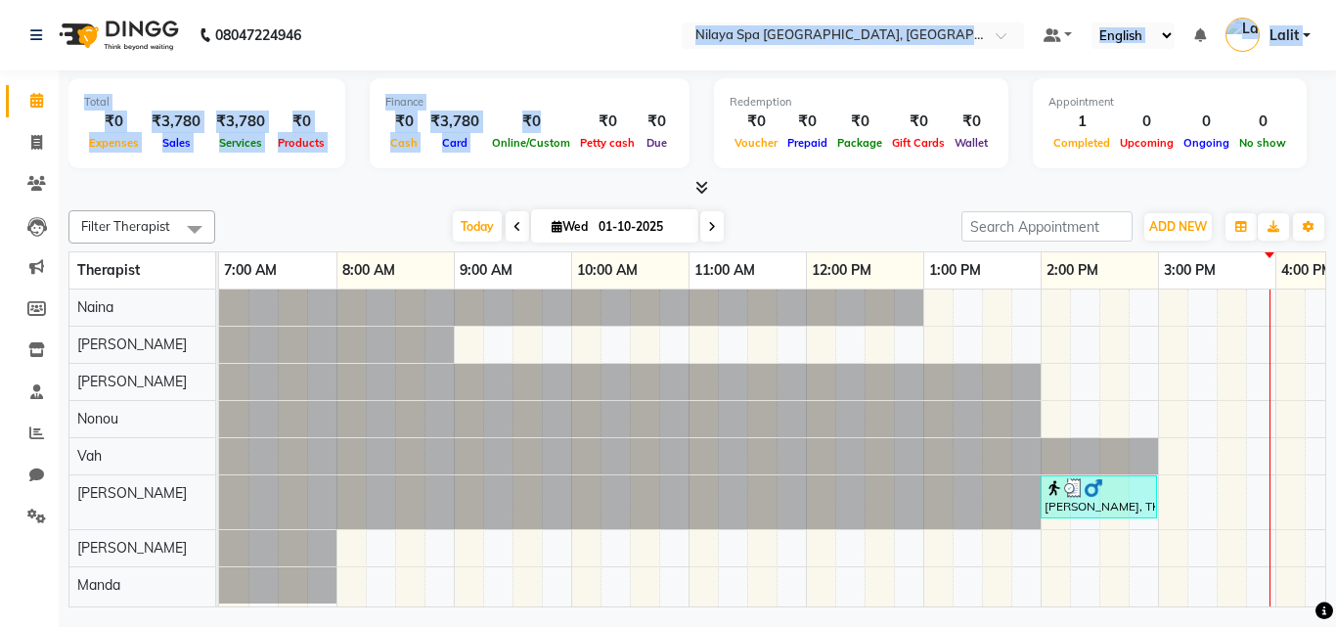
drag, startPoint x: 490, startPoint y: 66, endPoint x: 487, endPoint y: 142, distance: 76.3
click at [487, 142] on app-home "08047224946 Select Location × Nilaya Spa Marriott Whitefield, Whitefield Defaul…" at bounding box center [668, 306] width 1336 height 612
click at [449, 154] on div "Finance ₹0 Cash ₹3,780 Card ₹0 Online/Custom ₹0 Petty cash ₹0 Due" at bounding box center [530, 123] width 320 height 90
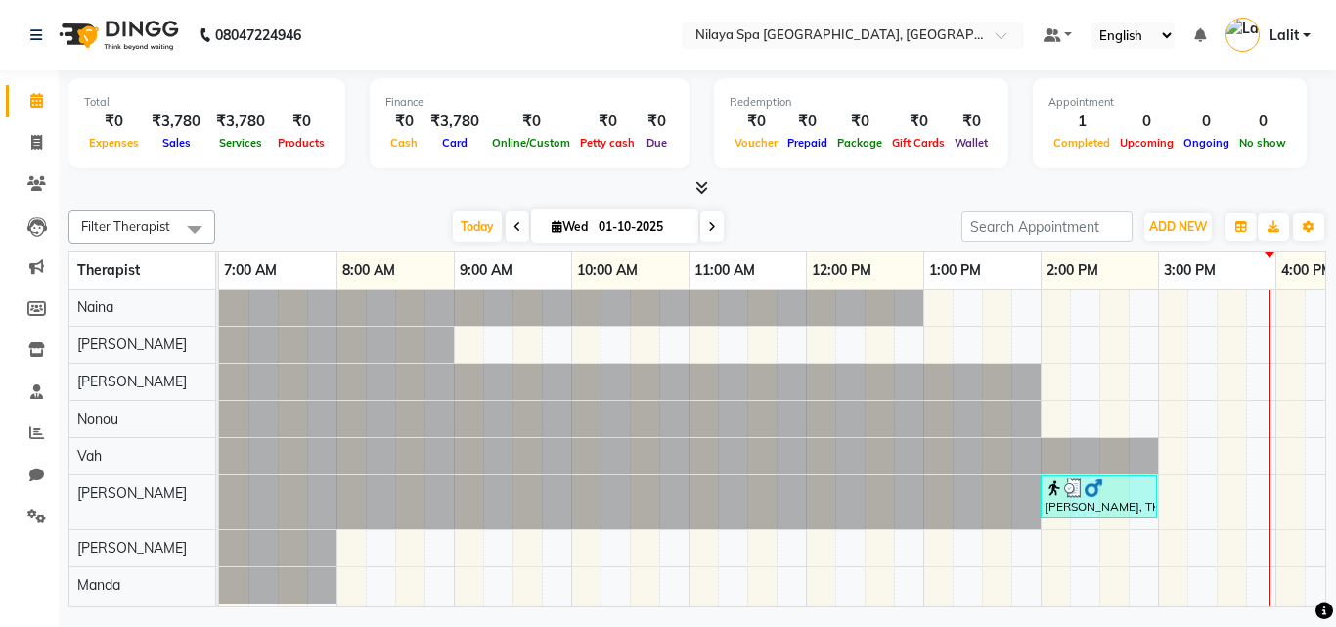
click at [449, 137] on span "Card" at bounding box center [454, 143] width 35 height 14
click at [409, 199] on div "Total ₹0 Expenses ₹3,780 Sales ₹3,780 Services ₹0 Products Finance ₹0 Cash ₹3,7…" at bounding box center [697, 341] width 1277 height 542
click at [168, 132] on div "Sales" at bounding box center [176, 142] width 65 height 21
click at [167, 127] on div "₹3,780" at bounding box center [176, 121] width 65 height 22
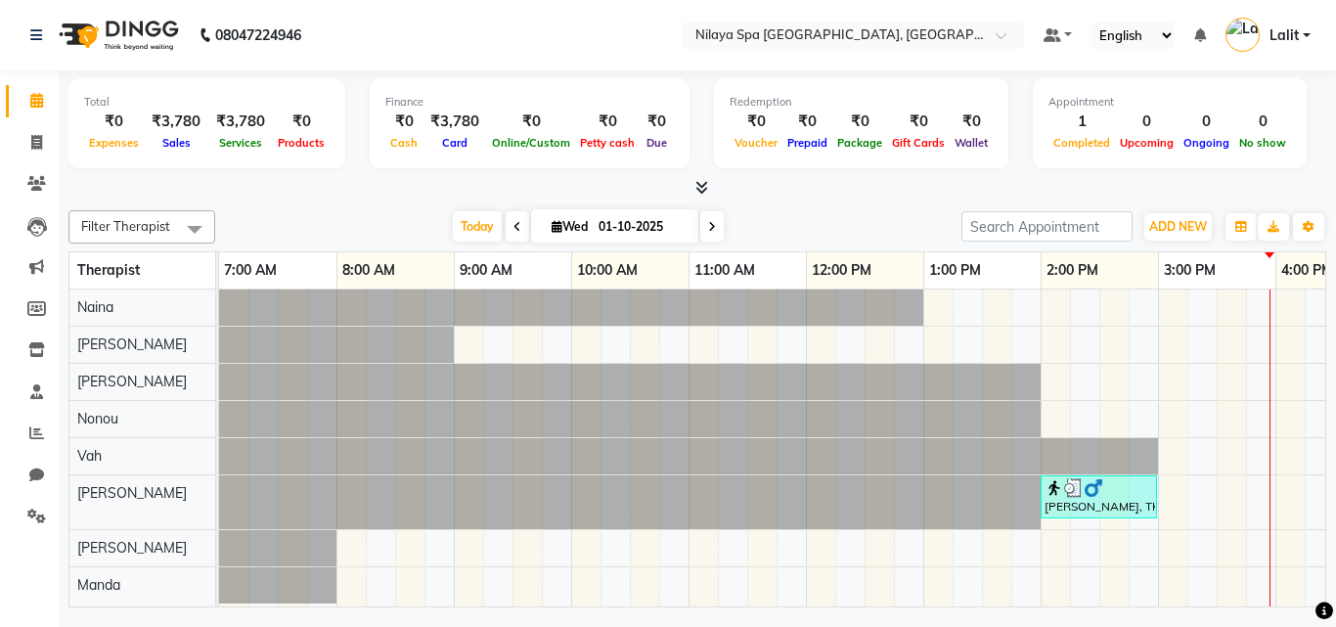
click at [170, 138] on span "Sales" at bounding box center [176, 143] width 38 height 14
click at [191, 101] on div "Total" at bounding box center [206, 102] width 245 height 17
click at [185, 111] on div "₹3,780" at bounding box center [176, 121] width 65 height 22
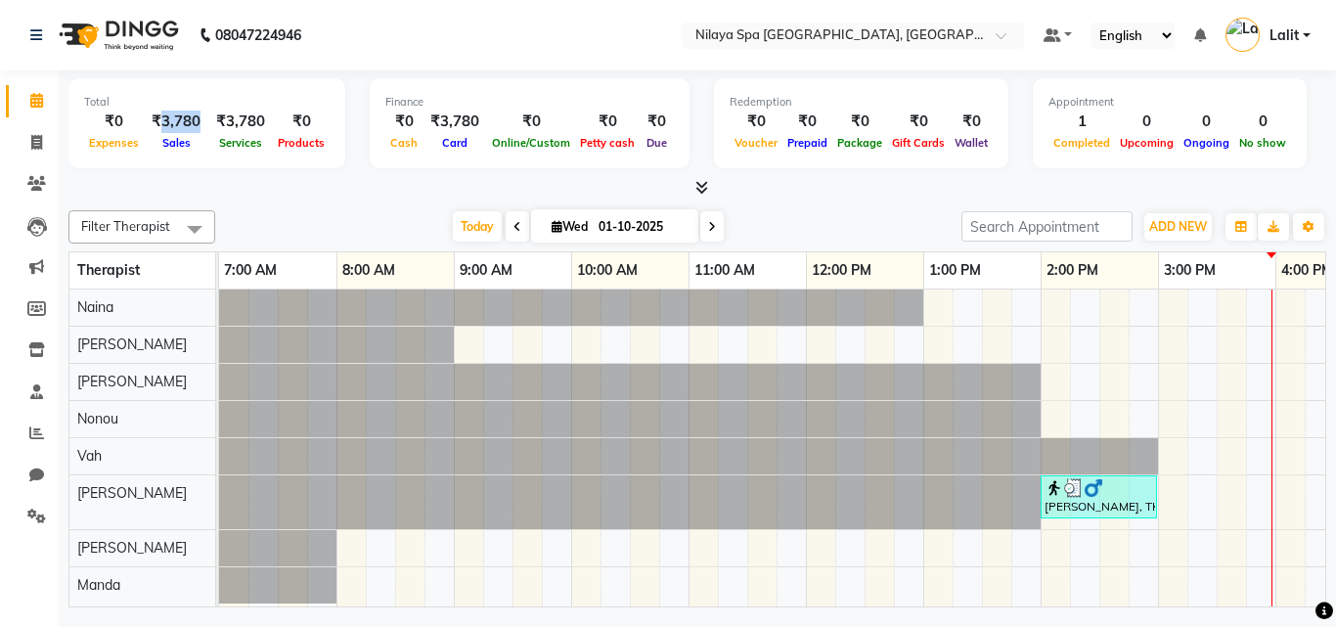
click at [185, 111] on div "₹3,780" at bounding box center [176, 121] width 65 height 22
click at [187, 168] on div "Total ₹0 Expenses ₹3,780 Sales ₹3,780 Services ₹0 Products Finance ₹0 Cash ₹3,7…" at bounding box center [697, 126] width 1258 height 96
drag, startPoint x: 144, startPoint y: 116, endPoint x: 202, endPoint y: 116, distance: 58.7
click at [202, 116] on div "₹3,780" at bounding box center [176, 121] width 65 height 22
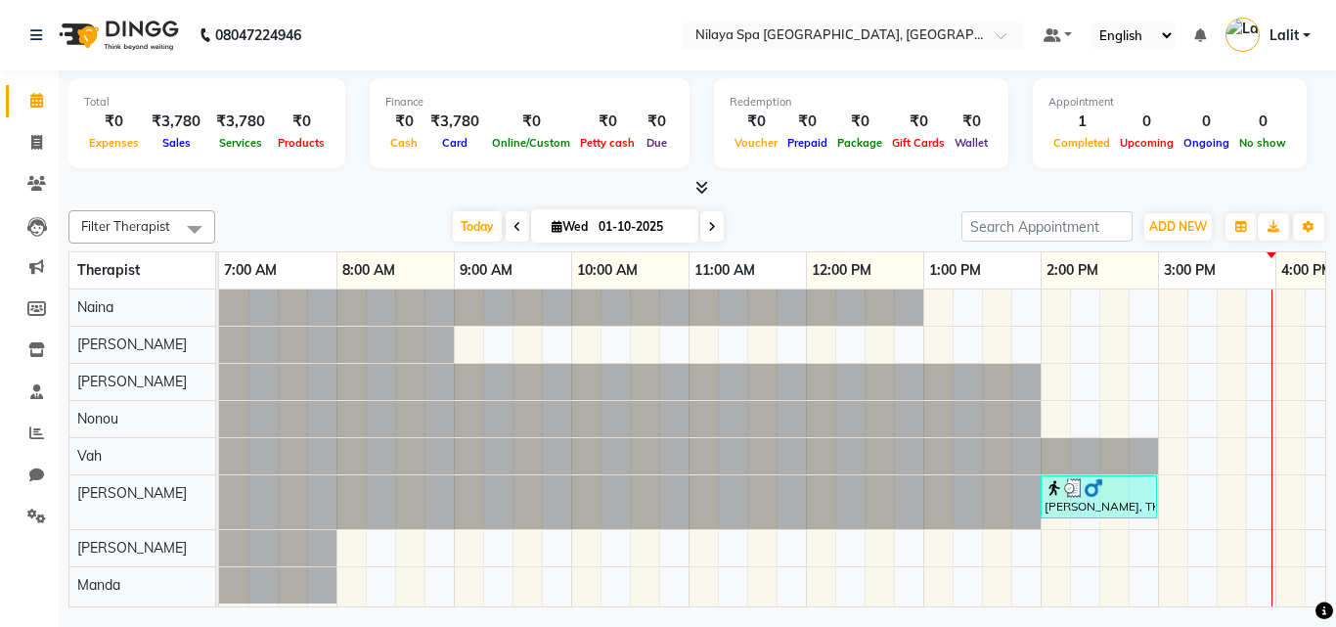
click at [232, 159] on div "Total ₹0 Expenses ₹3,780 Sales ₹3,780 Services ₹0 Products" at bounding box center [206, 123] width 277 height 90
click at [248, 136] on span "Services" at bounding box center [240, 143] width 53 height 14
click at [247, 117] on div "₹3,780" at bounding box center [240, 121] width 65 height 22
click at [248, 119] on div "₹3,780" at bounding box center [240, 121] width 65 height 22
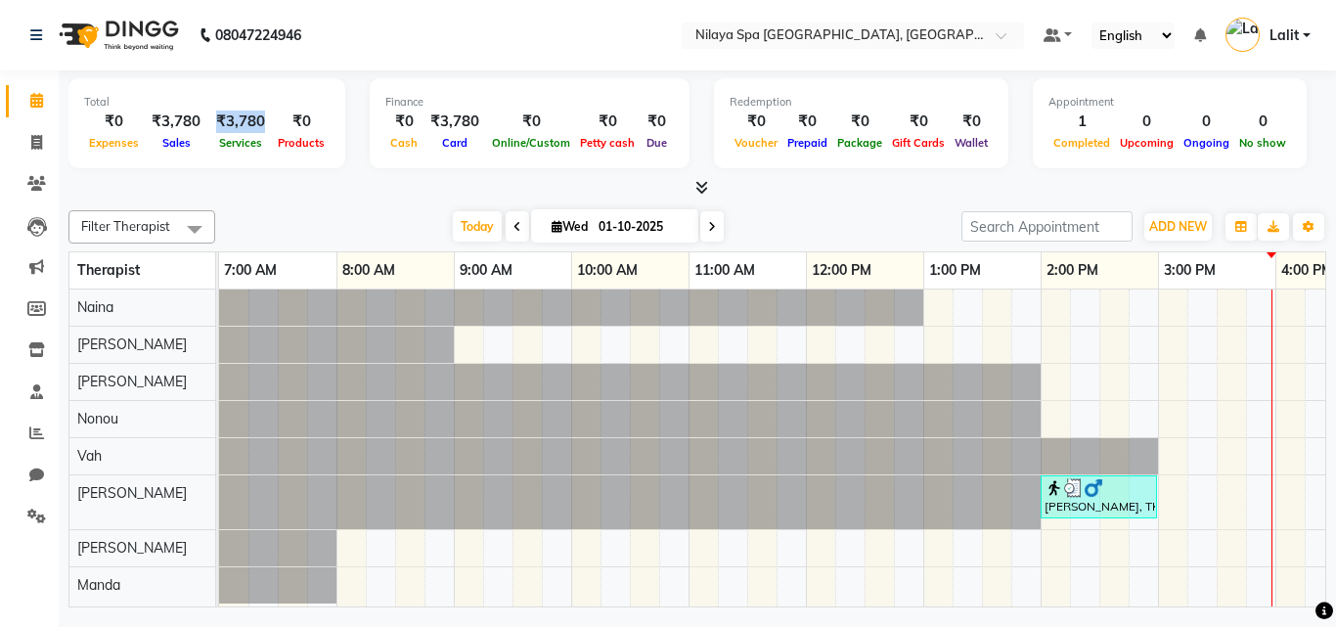
click at [248, 119] on div "₹3,780" at bounding box center [240, 121] width 65 height 22
click at [250, 159] on div "Total ₹0 Expenses ₹3,780 Sales ₹3,780 Services ₹0 Products" at bounding box center [206, 123] width 277 height 90
click at [247, 146] on span "Services" at bounding box center [240, 143] width 53 height 14
click at [247, 142] on span "Services" at bounding box center [240, 143] width 53 height 14
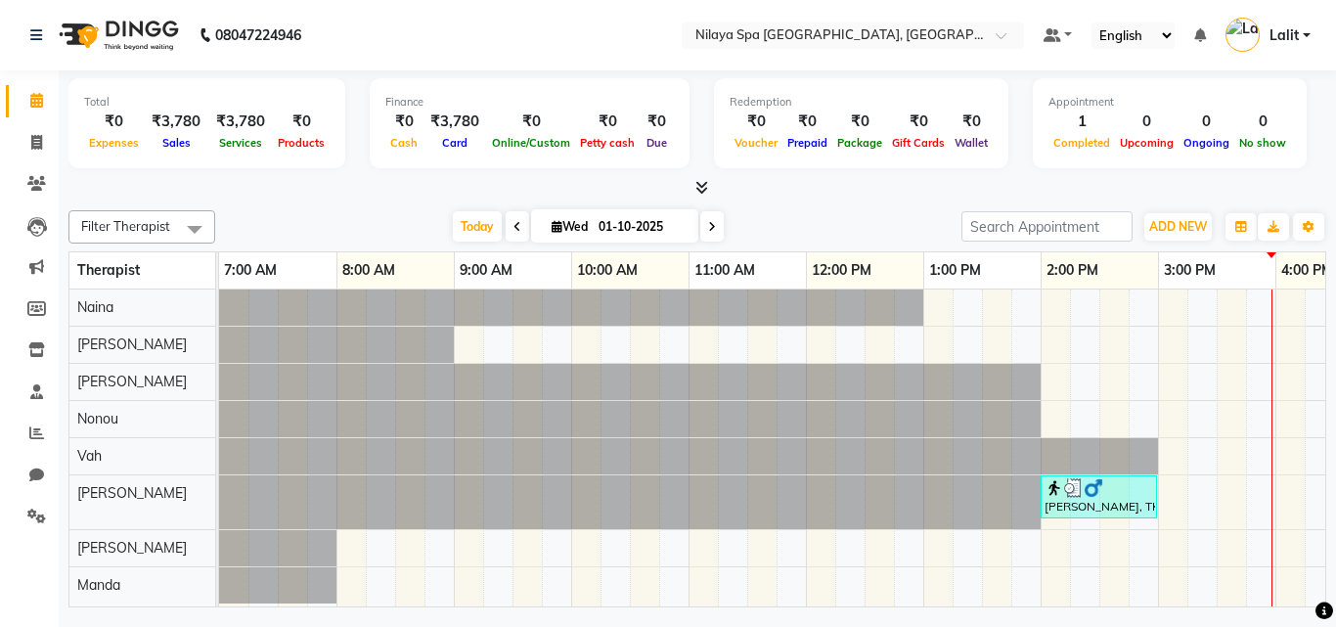
click at [244, 127] on div "₹3,780" at bounding box center [240, 121] width 65 height 22
click at [244, 139] on span "Services" at bounding box center [240, 143] width 53 height 14
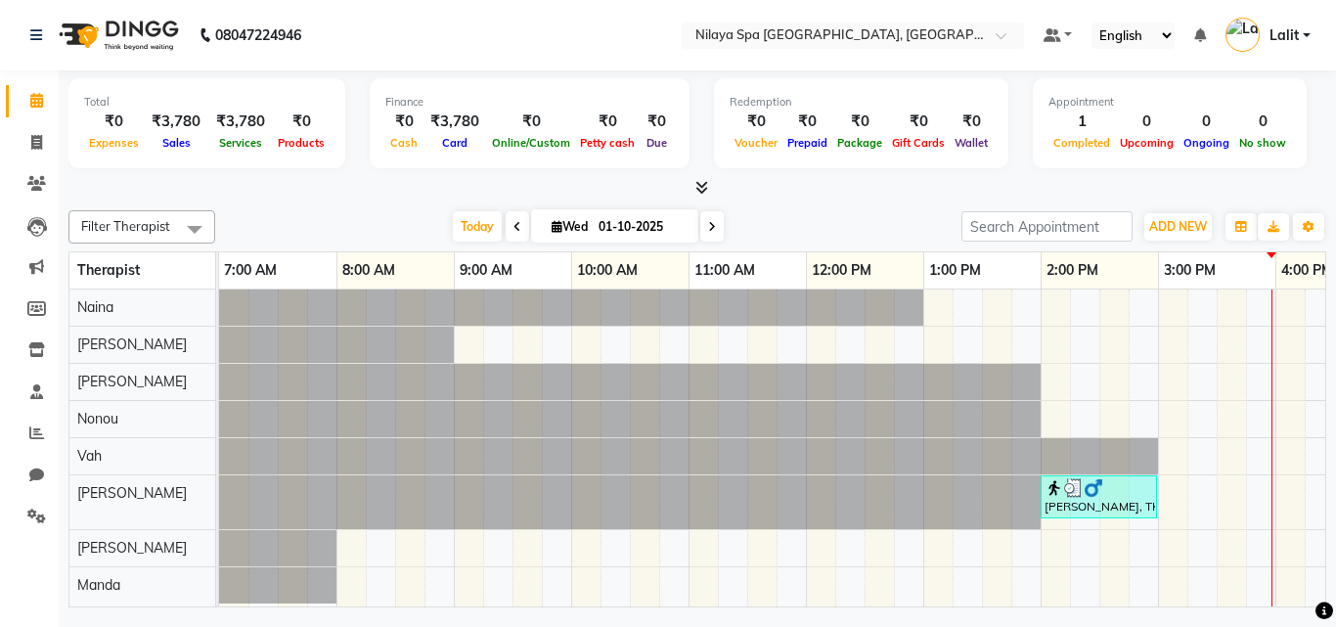
click at [243, 122] on div "₹3,780" at bounding box center [240, 121] width 65 height 22
click at [237, 148] on span "Services" at bounding box center [240, 143] width 53 height 14
click at [237, 149] on span "Services" at bounding box center [240, 143] width 53 height 14
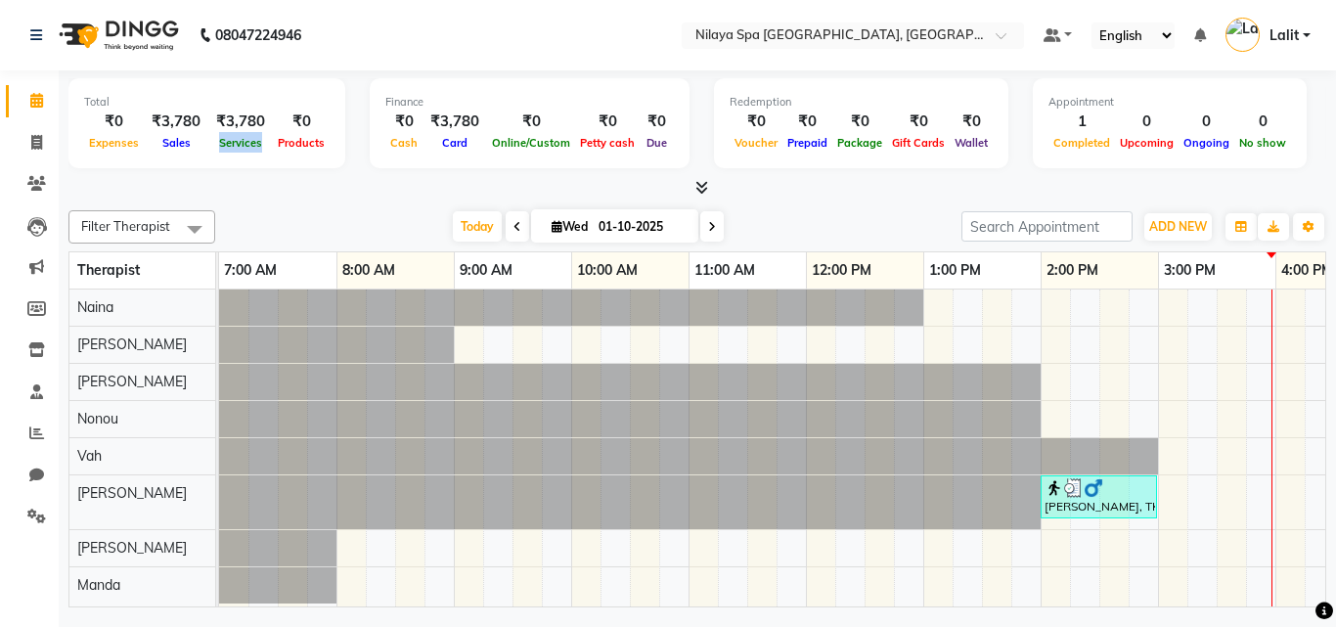
click at [237, 150] on div "Services" at bounding box center [240, 142] width 65 height 21
click at [235, 142] on span "Services" at bounding box center [240, 143] width 53 height 14
click at [235, 138] on span "Services" at bounding box center [240, 143] width 53 height 14
click at [236, 128] on div "₹3,780" at bounding box center [240, 121] width 65 height 22
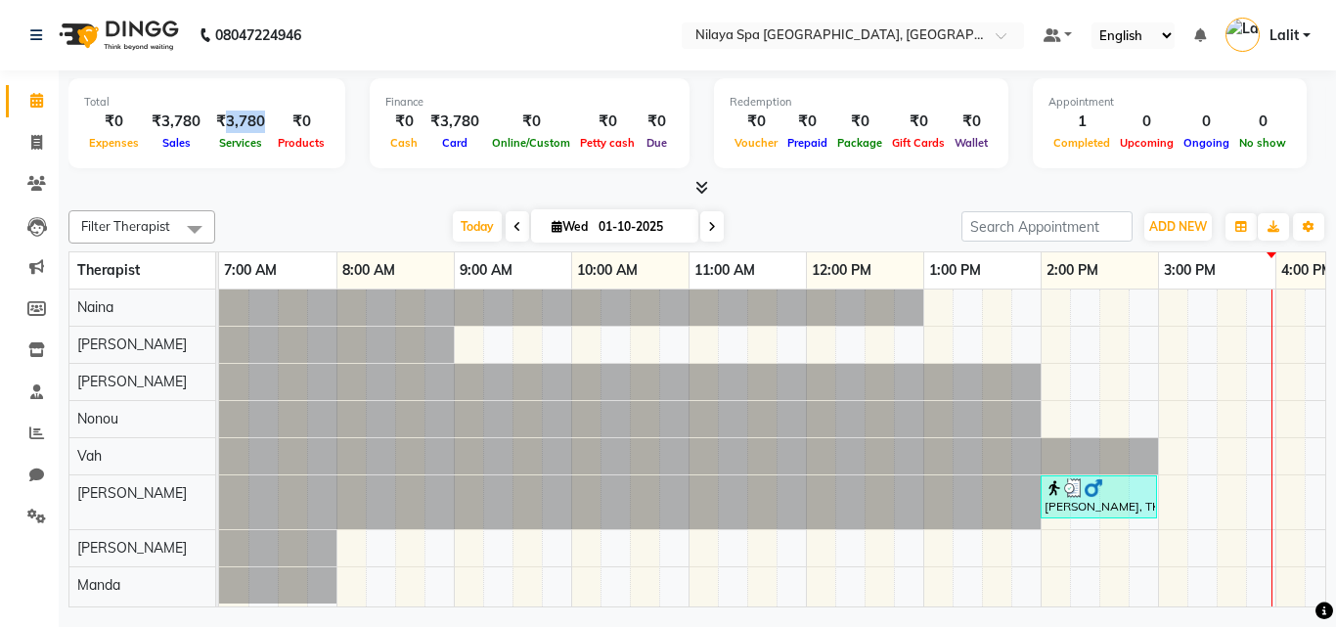
click at [236, 128] on div "₹3,780" at bounding box center [240, 121] width 65 height 22
click at [384, 43] on nav "08047224946 Select Location × Nilaya Spa Marriott Whitefield, Whitefield Defaul…" at bounding box center [668, 35] width 1336 height 70
click at [614, 0] on nav "08047224946 Select Location × Nilaya Spa Marriott Whitefield, Whitefield Defaul…" at bounding box center [668, 35] width 1336 height 70
click at [848, 66] on nav "08047224946 Select Location × Nilaya Spa Marriott Whitefield, Whitefield Defaul…" at bounding box center [668, 35] width 1336 height 70
click at [330, 74] on div "Total ₹0 Expenses ₹3,780 Sales ₹3,780 Services ₹0 Products Finance ₹0 Cash ₹3,7…" at bounding box center [697, 134] width 1258 height 128
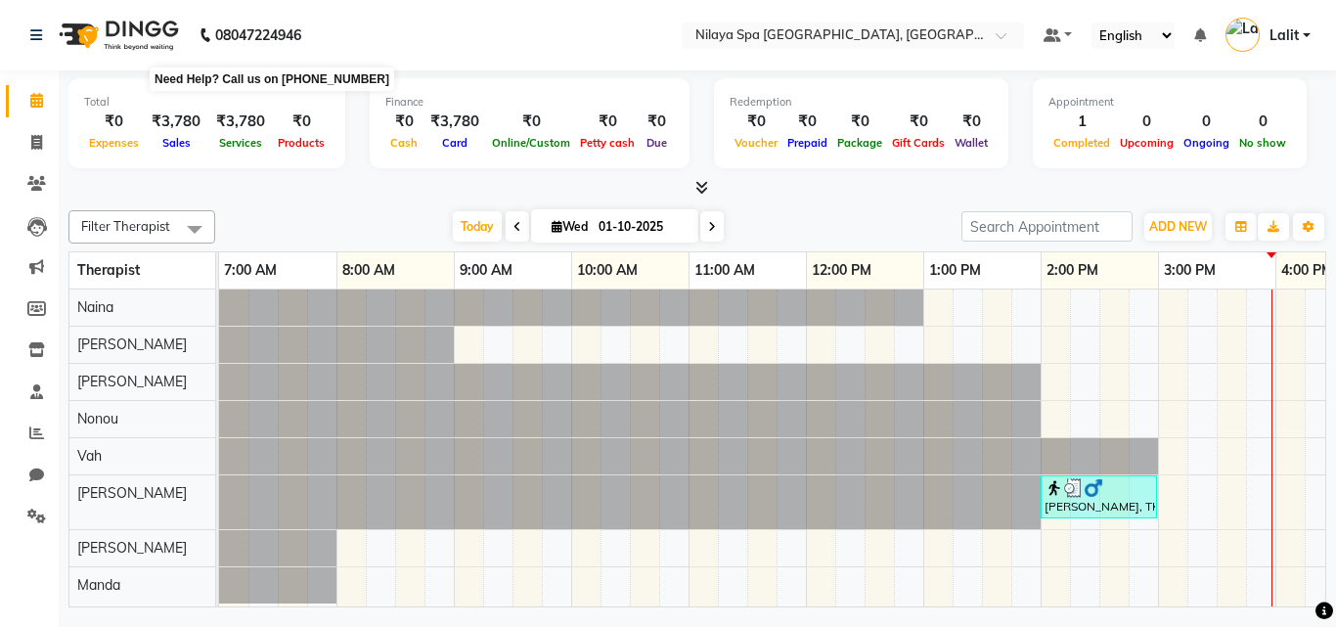
drag, startPoint x: 292, startPoint y: 48, endPoint x: 273, endPoint y: 36, distance: 22.8
click at [276, 36] on b "08047224946" at bounding box center [258, 35] width 86 height 55
click at [273, 36] on b "08047224946" at bounding box center [258, 35] width 86 height 55
click at [369, 32] on nav "08047224946 Select Location × Nilaya Spa Marriott Whitefield, Whitefield Defaul…" at bounding box center [668, 35] width 1336 height 70
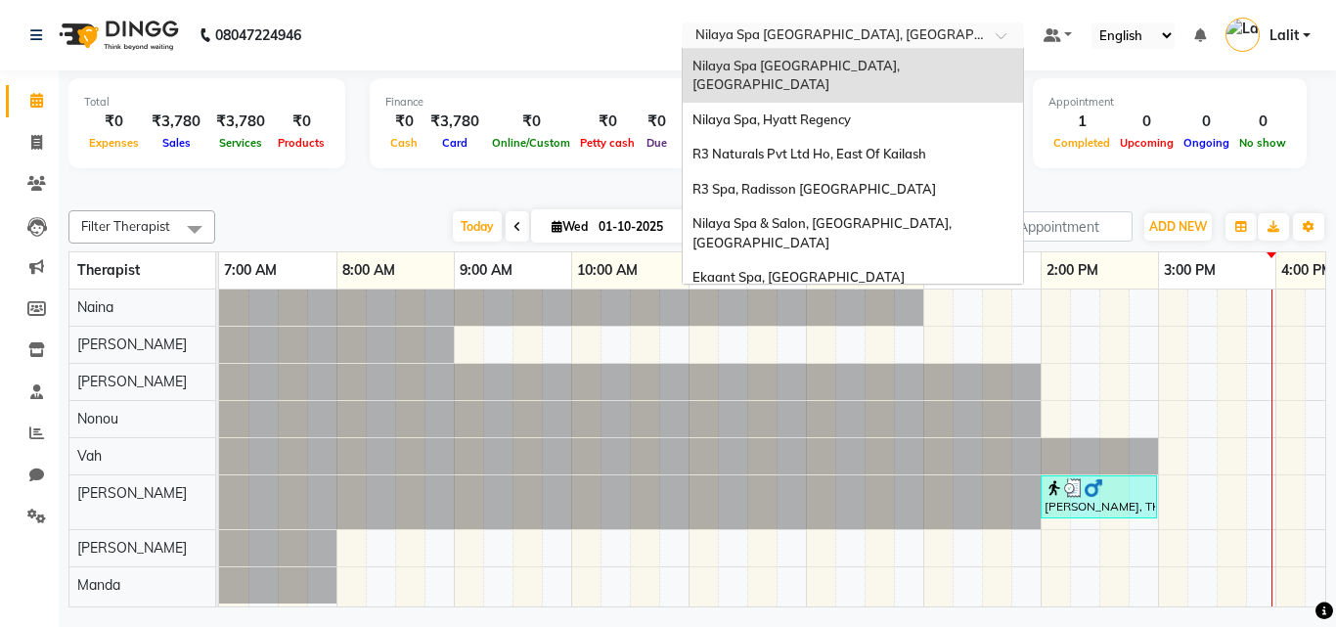
click at [899, 36] on input "text" at bounding box center [833, 37] width 284 height 20
click at [345, 178] on div at bounding box center [697, 188] width 1258 height 21
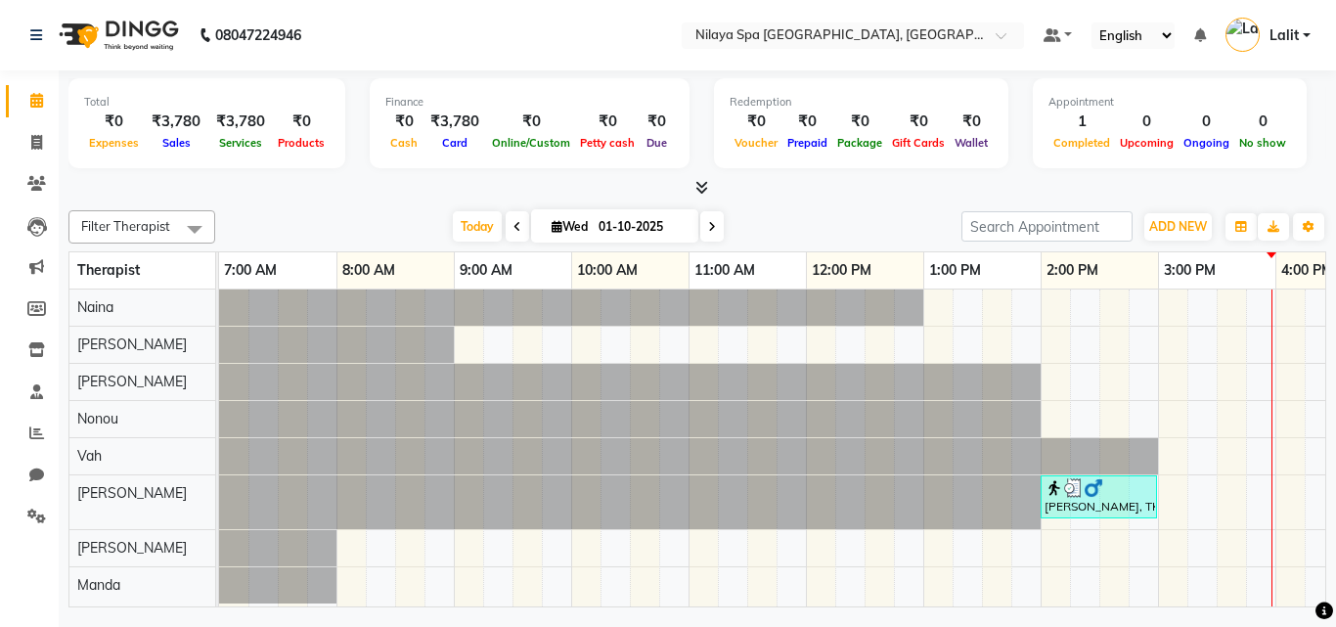
click at [472, 165] on div "Finance ₹0 Cash ₹3,780 Card ₹0 Online/Custom ₹0 Petty cash ₹0 Due" at bounding box center [530, 123] width 320 height 90
click at [502, 165] on div "Finance ₹0 Cash ₹3,780 Card ₹0 Online/Custom ₹0 Petty cash ₹0 Due" at bounding box center [530, 123] width 320 height 90
click at [445, 171] on div "Total ₹0 Expenses ₹3,780 Sales ₹3,780 Services ₹0 Products Finance ₹0 Cash ₹3,7…" at bounding box center [697, 126] width 1258 height 96
drag, startPoint x: 442, startPoint y: 159, endPoint x: 458, endPoint y: 122, distance: 40.3
click at [442, 158] on div "Finance ₹0 Cash ₹3,780 Card ₹0 Online/Custom ₹0 Petty cash ₹0 Due" at bounding box center [530, 123] width 320 height 90
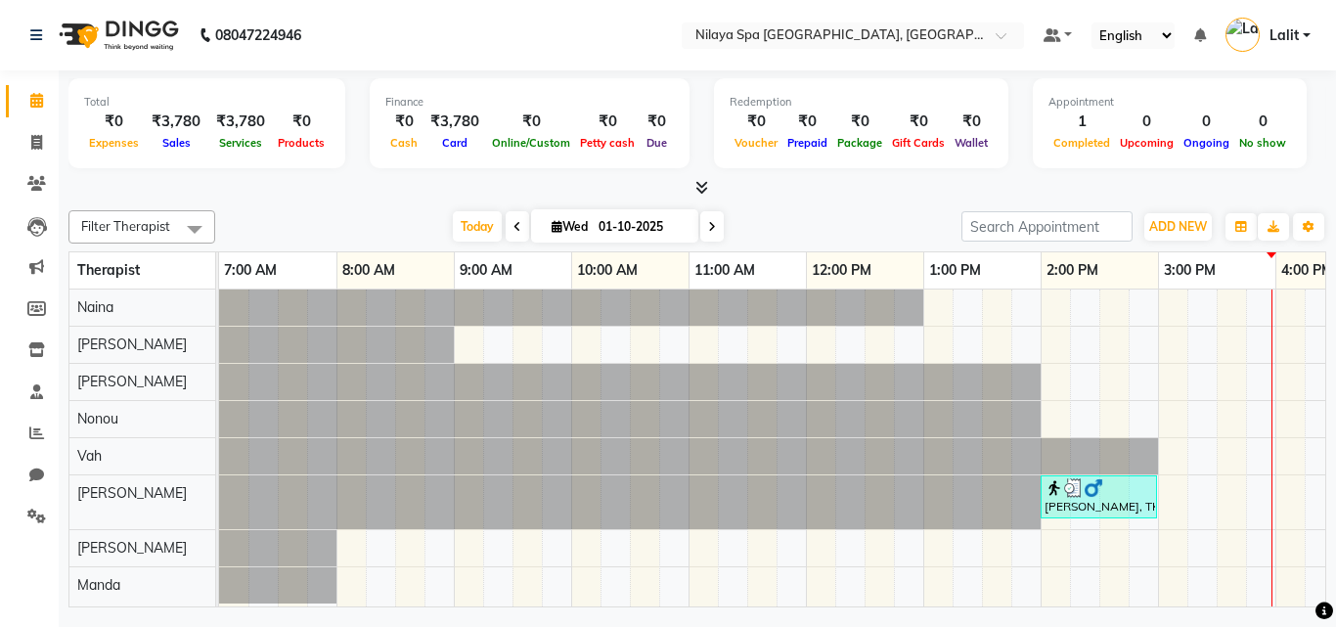
click at [458, 122] on div "₹3,780" at bounding box center [454, 121] width 65 height 22
click at [77, 188] on div at bounding box center [697, 188] width 1258 height 21
click at [29, 435] on icon at bounding box center [36, 432] width 15 height 15
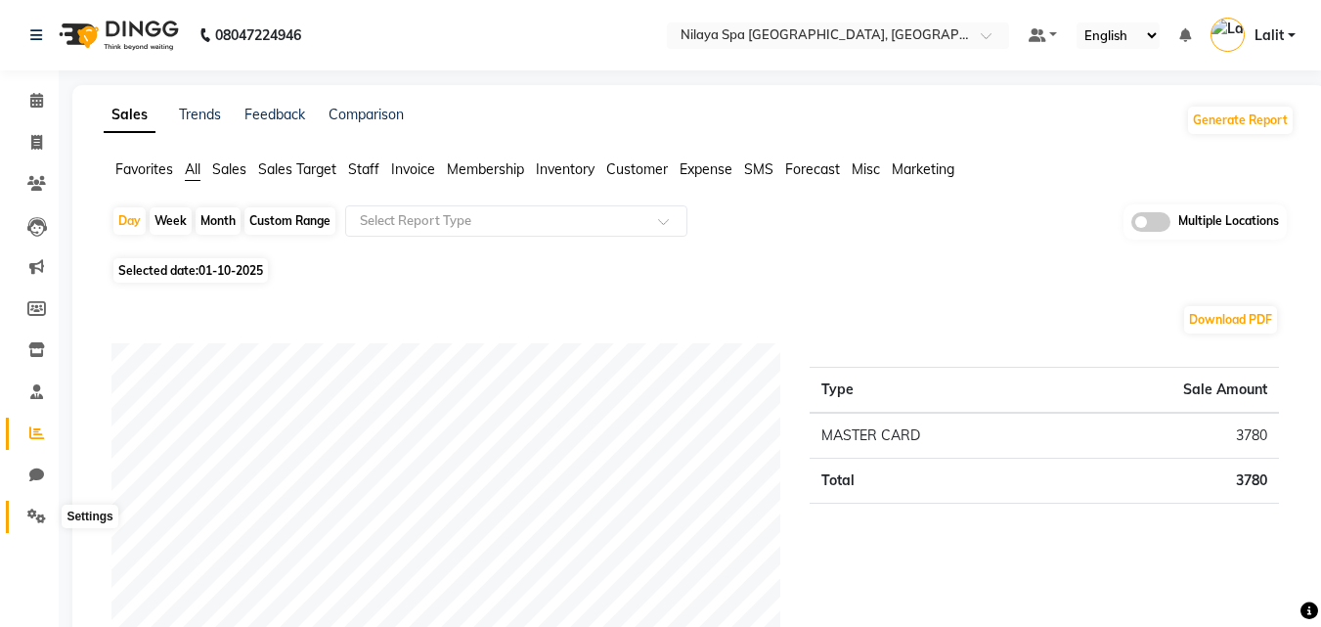
click at [32, 514] on icon at bounding box center [36, 515] width 19 height 15
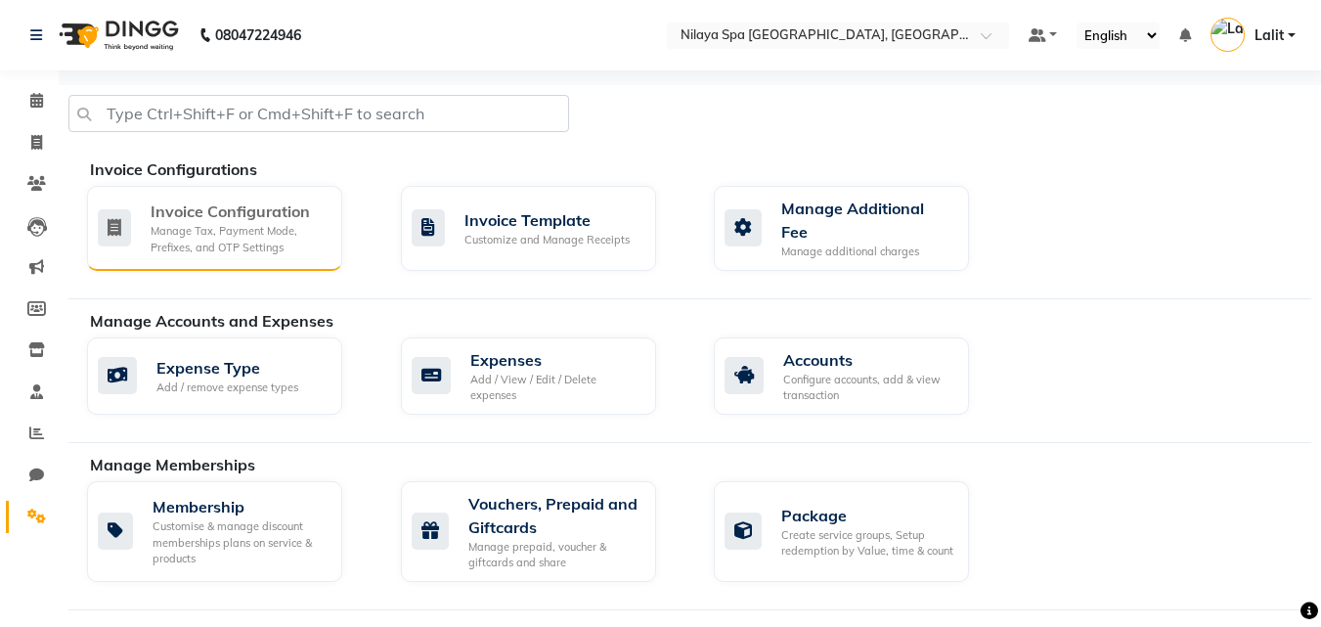
click at [216, 223] on div "Manage Tax, Payment Mode, Prefixes, and OTP Settings" at bounding box center [239, 239] width 176 height 32
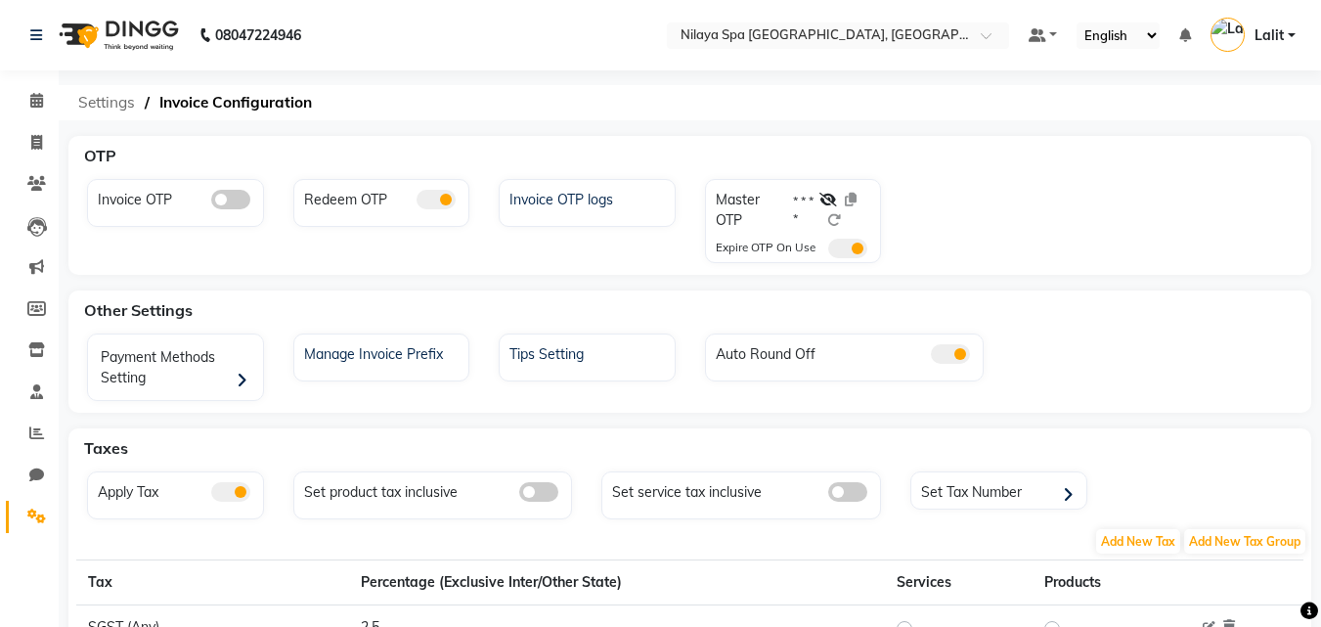
click at [110, 110] on span "Settings" at bounding box center [106, 102] width 76 height 35
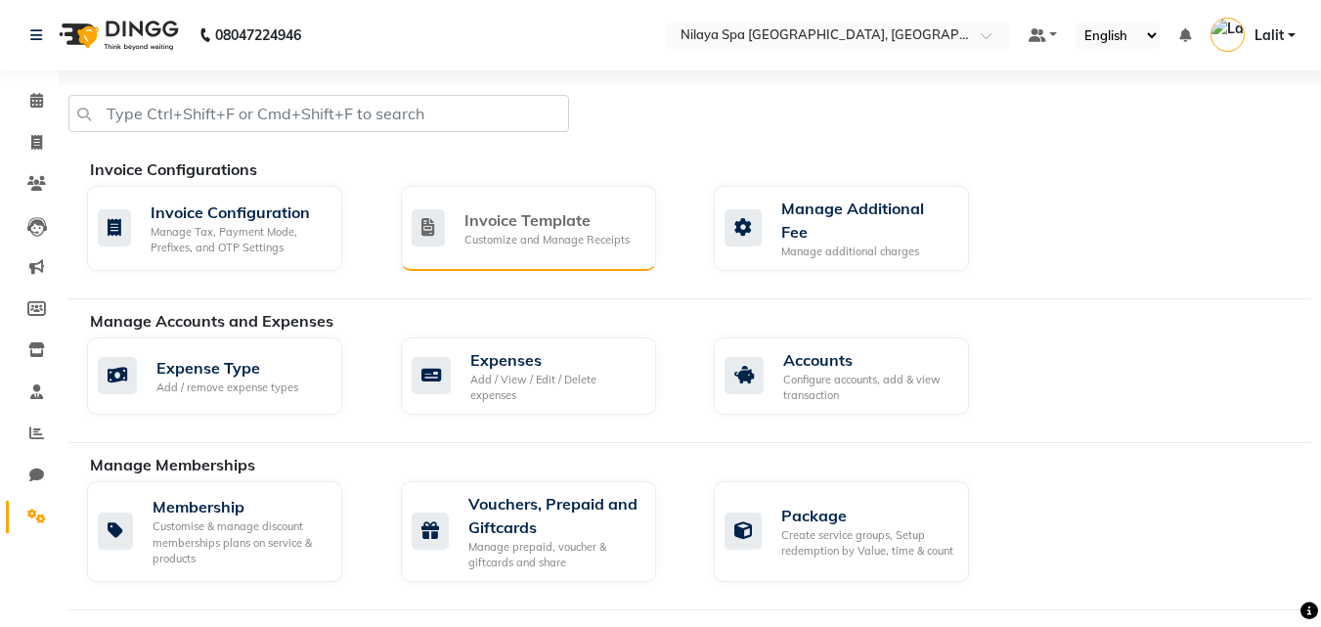
click at [473, 242] on div "Customize and Manage Receipts" at bounding box center [546, 240] width 165 height 17
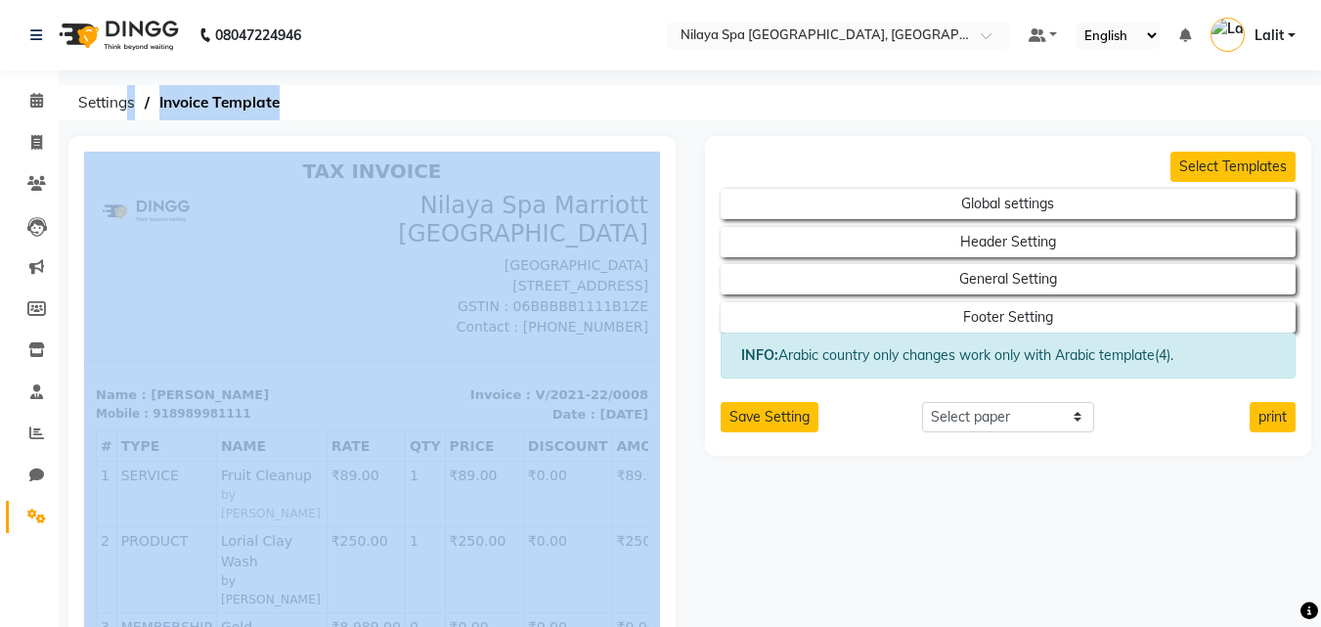
drag, startPoint x: 212, startPoint y: 253, endPoint x: 322, endPoint y: 238, distance: 110.6
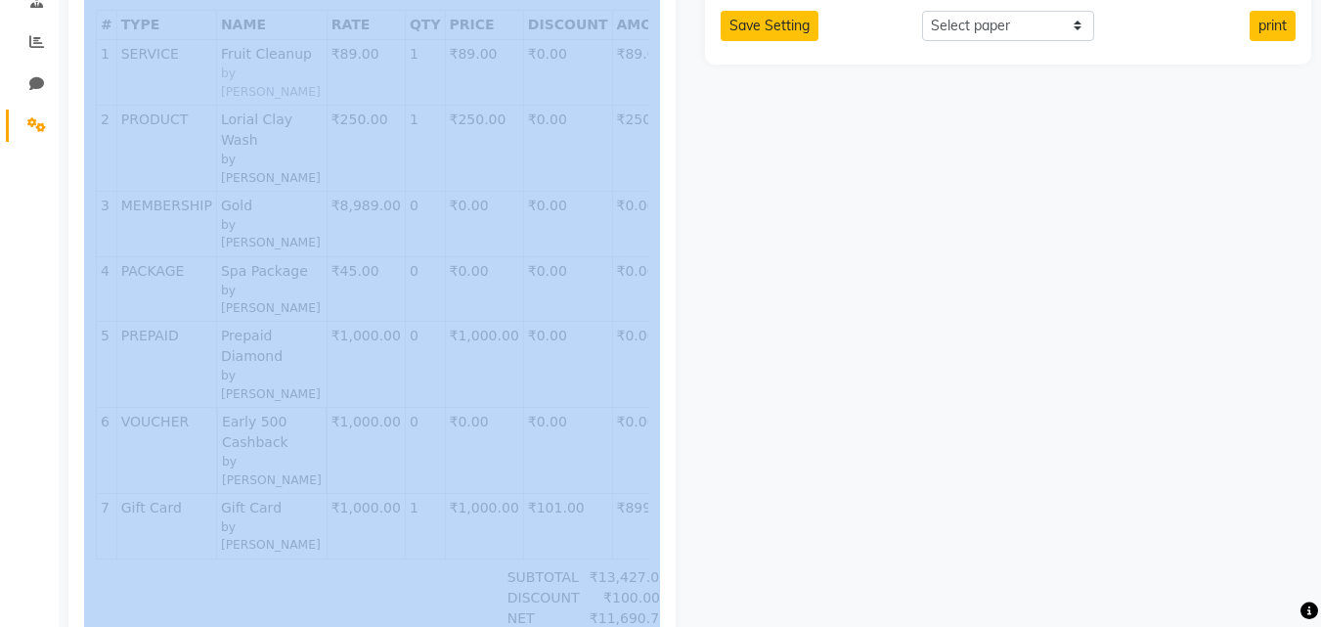
scroll to position [710, 0]
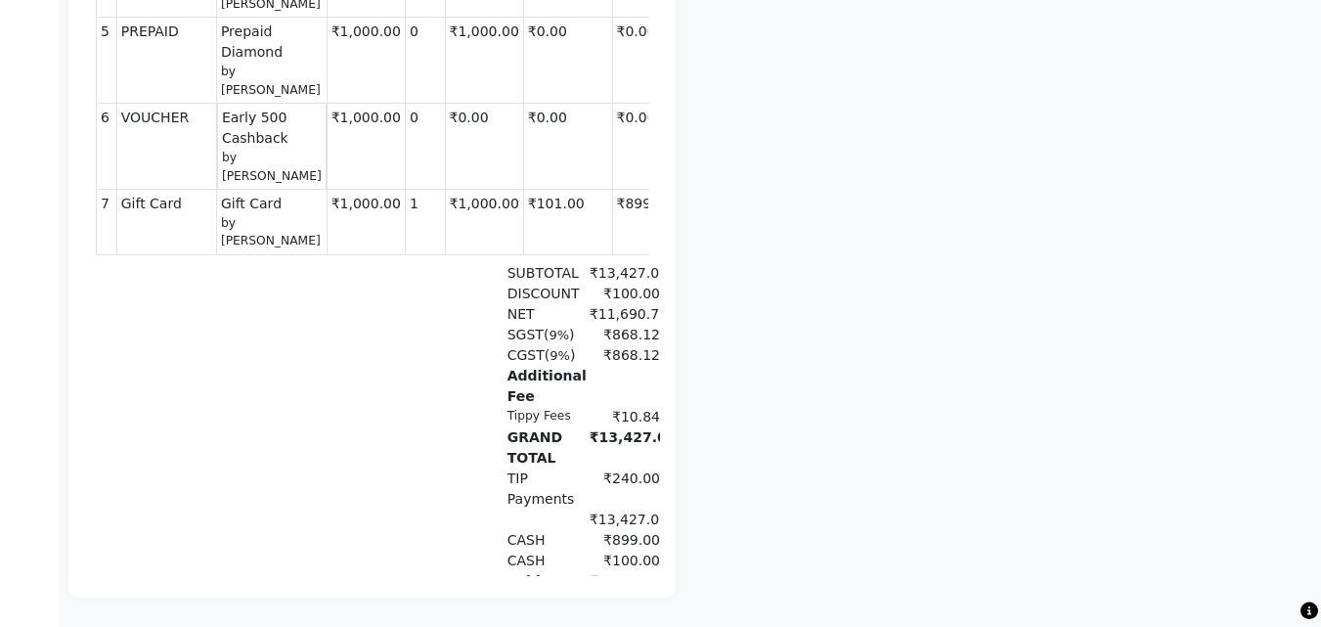
click at [353, 494] on div "TAX INVOICE Nilaya Spa Marriott Whitefield Bengaluru Marriott Hotel Whitefield,…" at bounding box center [372, 46] width 576 height 1224
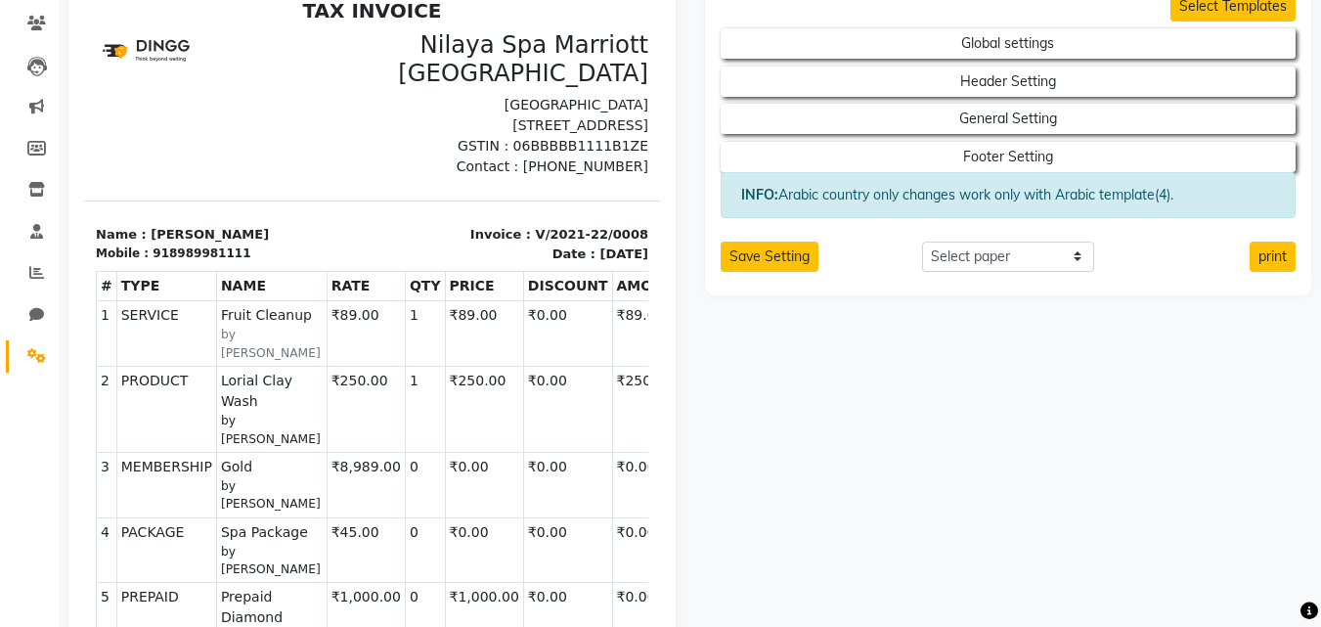
scroll to position [0, 0]
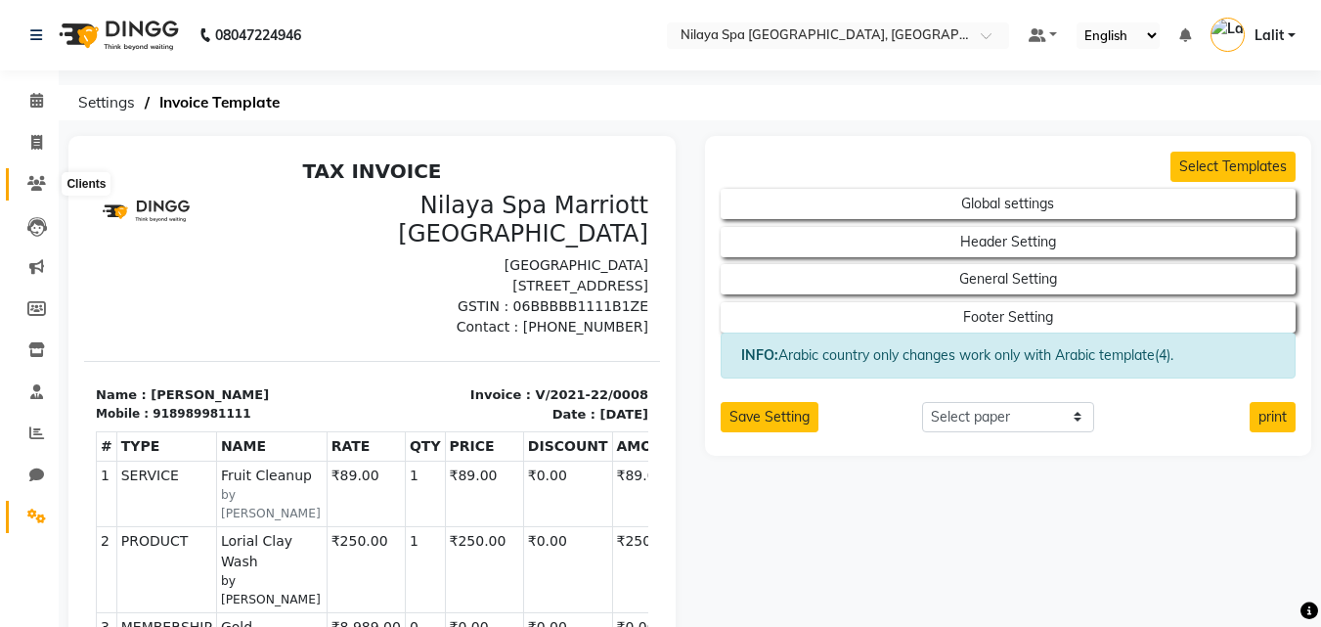
click at [43, 194] on span at bounding box center [37, 184] width 34 height 22
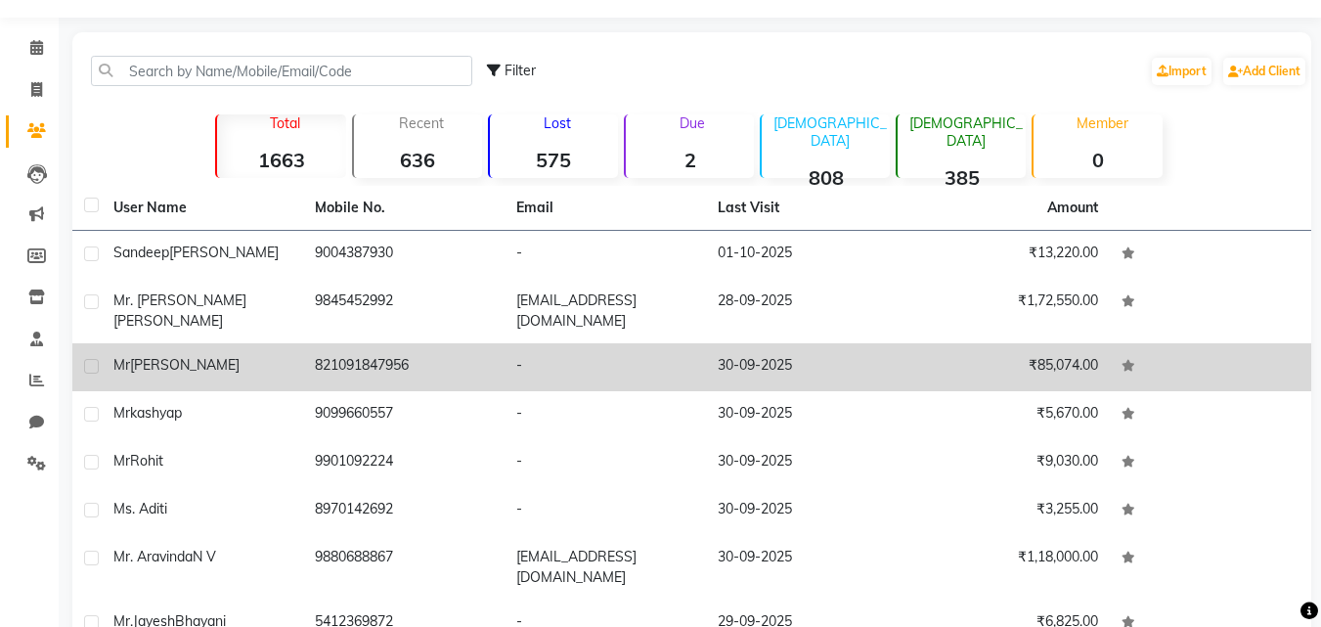
scroll to position [98, 0]
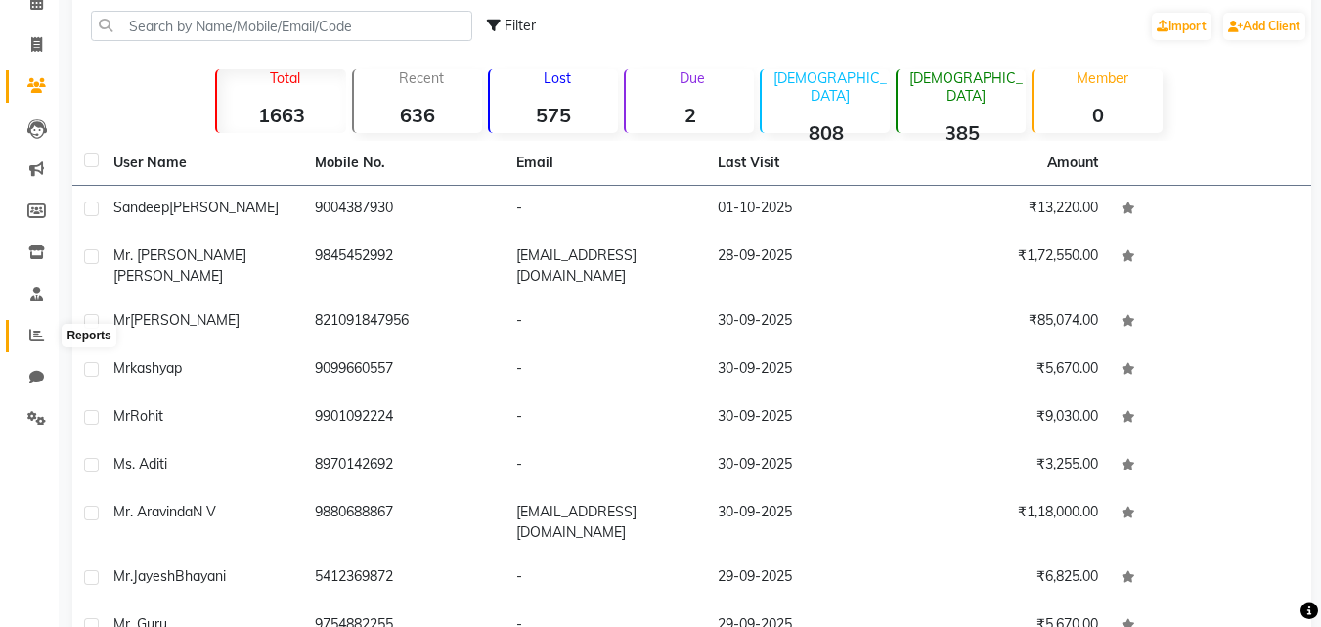
click at [43, 339] on icon at bounding box center [36, 335] width 15 height 15
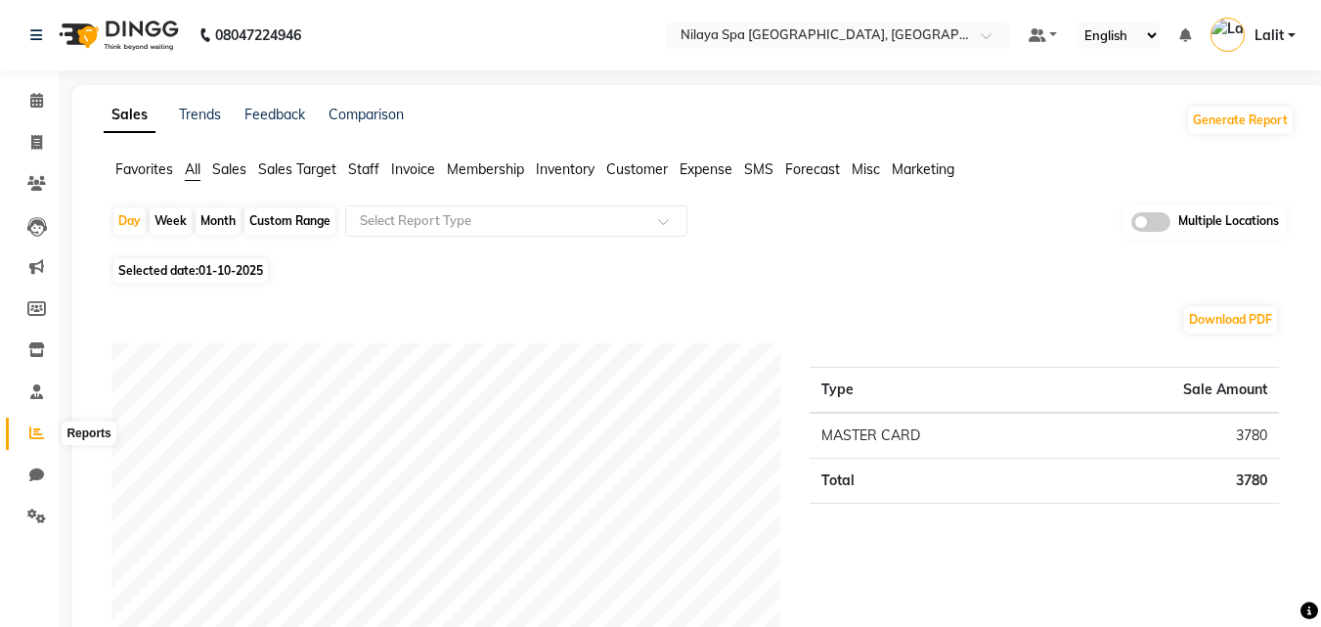
click at [26, 443] on span at bounding box center [37, 433] width 34 height 22
click at [43, 475] on icon at bounding box center [36, 474] width 15 height 15
select select "100"
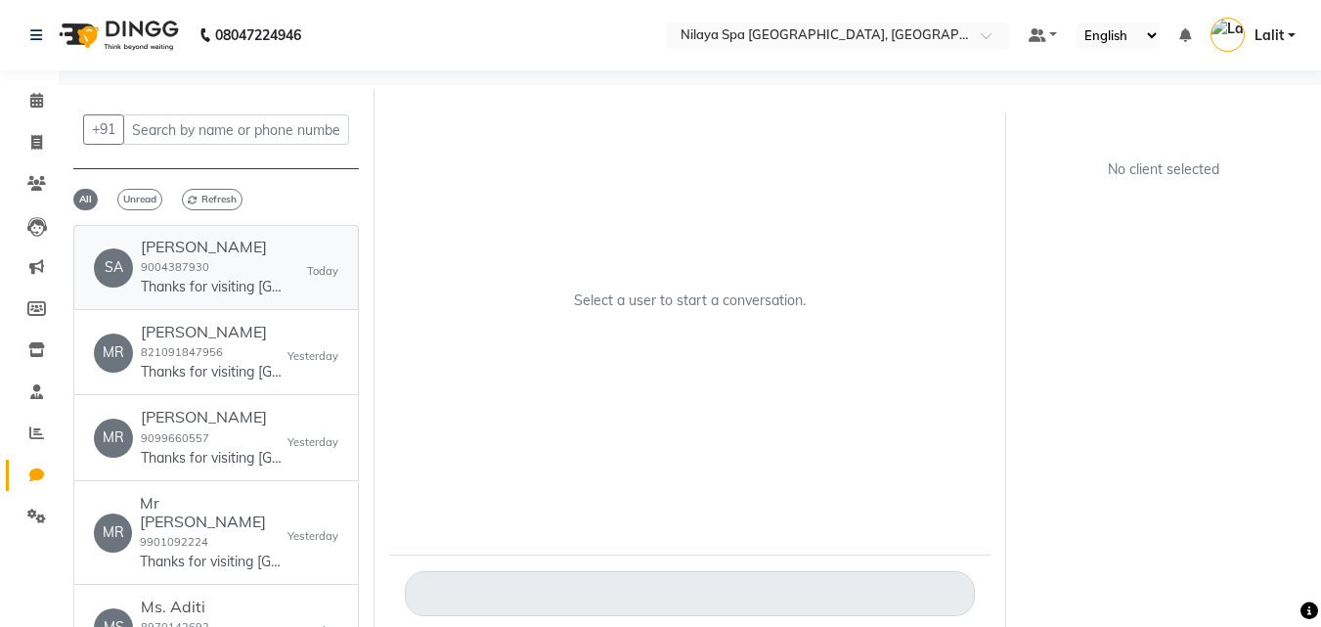
click at [232, 291] on p "Thanks for visiting Nilaya Spa Marriott Whitefield. Your bill amount is 3780. P…" at bounding box center [214, 287] width 147 height 21
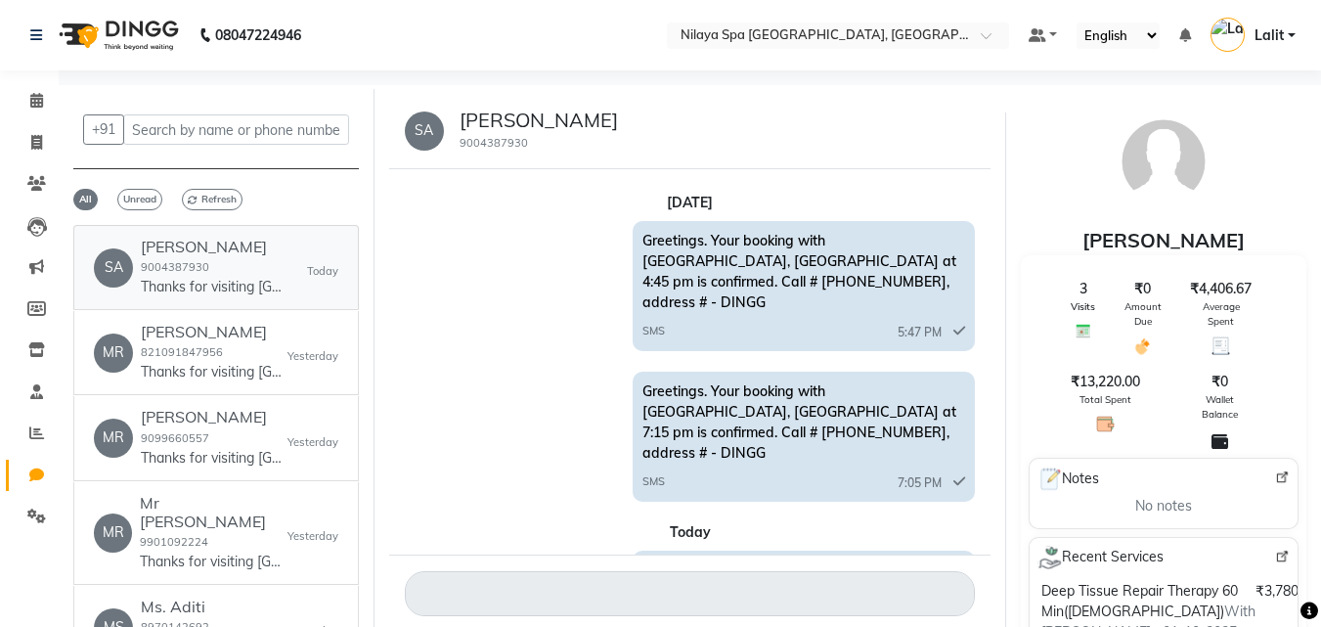
scroll to position [391, 0]
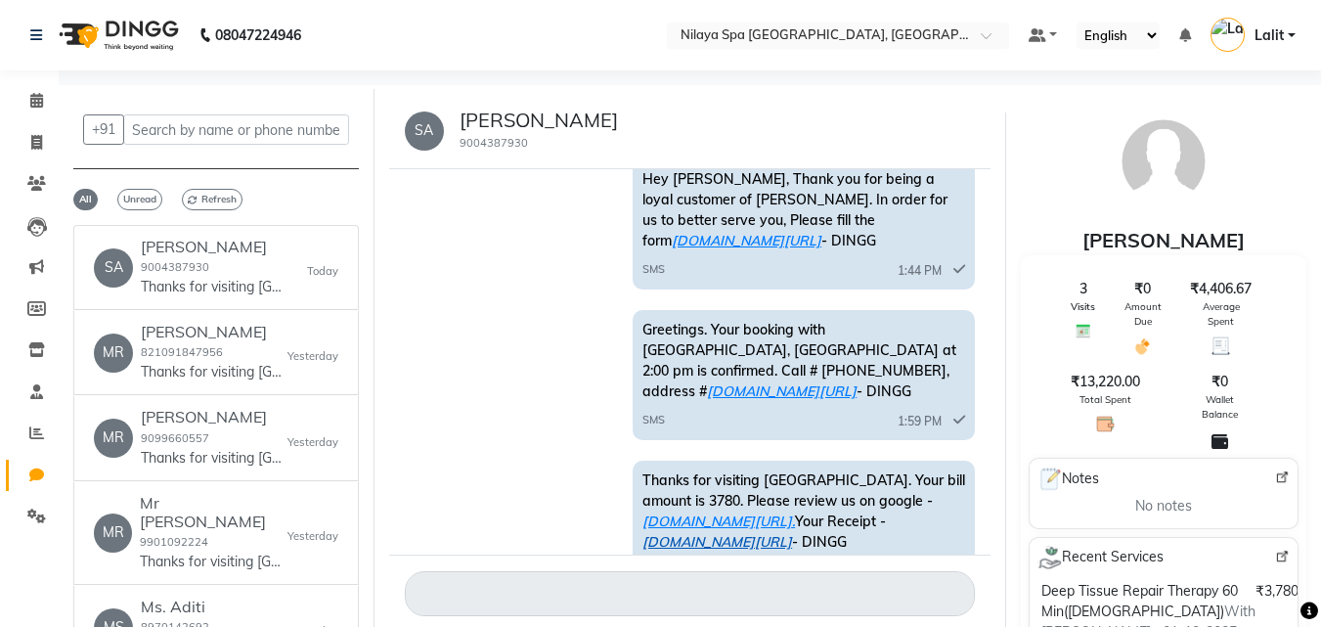
click at [744, 533] on link "ww4.in/a?c=fxvGEM" at bounding box center [717, 542] width 150 height 18
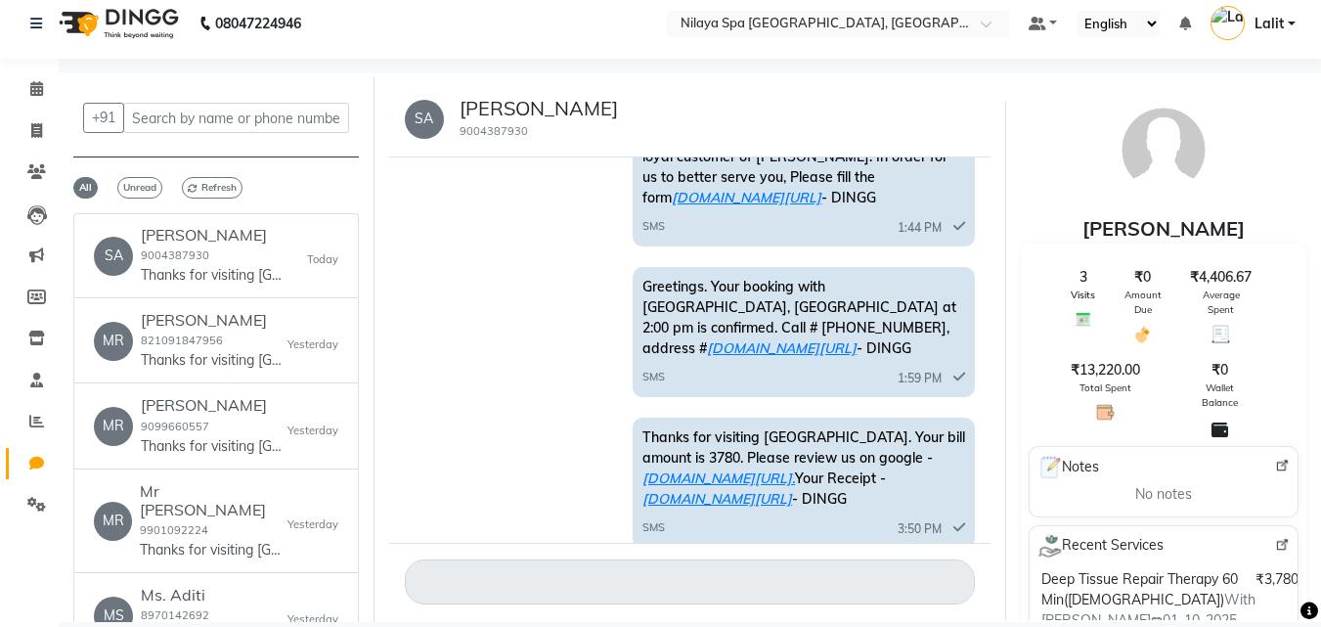
scroll to position [15, 0]
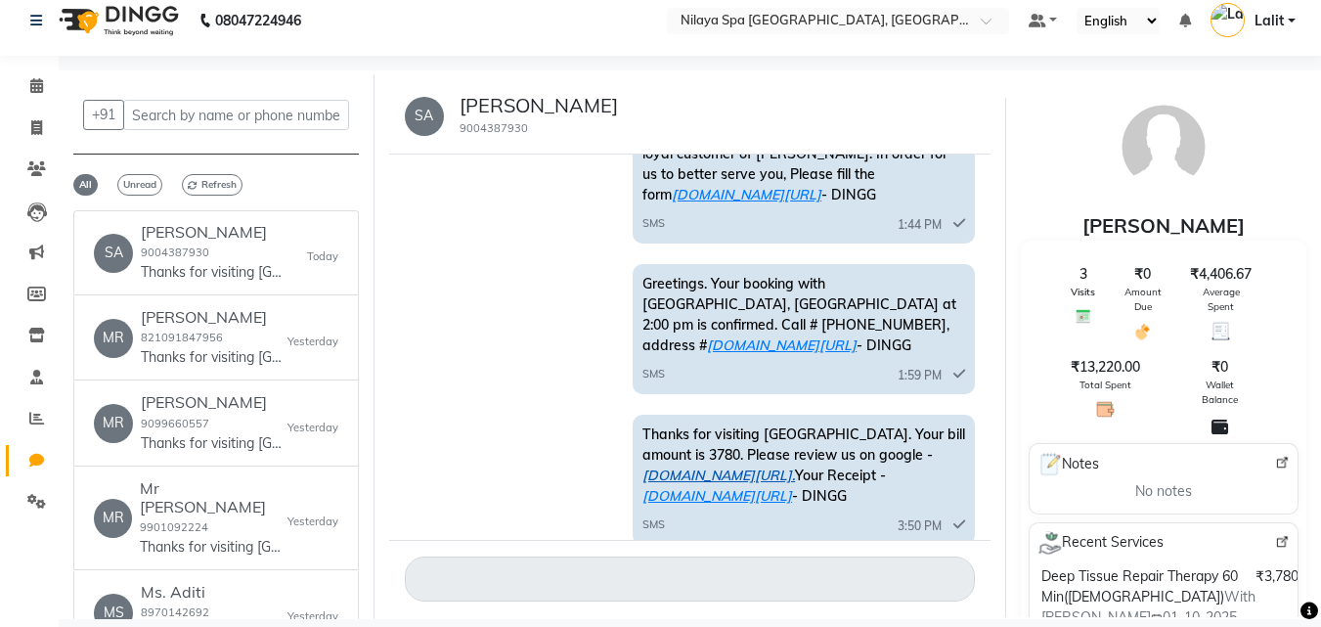
click at [791, 466] on link "ww4.in/a?c=Rairbs." at bounding box center [718, 475] width 153 height 18
click at [651, 304] on span "Greetings. Your booking with Nilaya Spa Marriott Whitefield, Whitefield at 2:00…" at bounding box center [799, 314] width 314 height 79
click at [680, 310] on span "Greetings. Your booking with Nilaya Spa Marriott Whitefield, Whitefield at 2:00…" at bounding box center [799, 314] width 314 height 79
click at [790, 296] on div "Greetings. Your booking with Nilaya Spa Marriott Whitefield, Whitefield at 2:00…" at bounding box center [804, 329] width 342 height 130
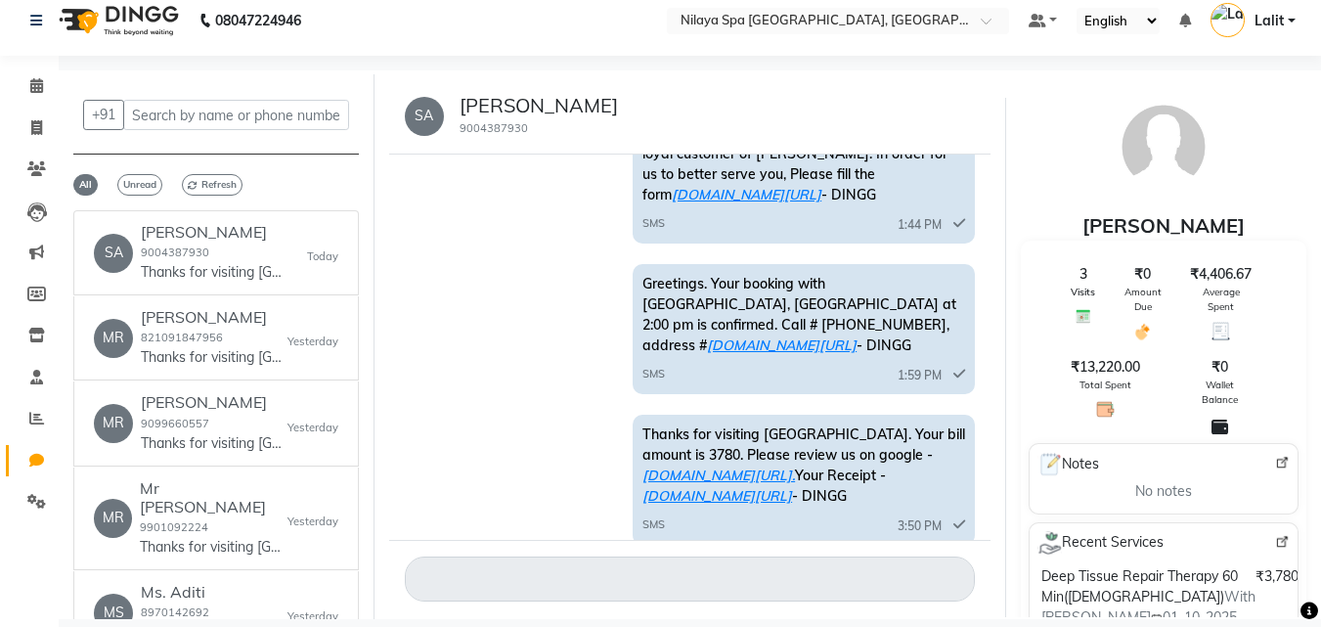
click at [729, 287] on span "Greetings. Your booking with Nilaya Spa Marriott Whitefield, Whitefield at 2:00…" at bounding box center [799, 314] width 314 height 79
click at [771, 317] on div "Greetings. Your booking with Nilaya Spa Marriott Whitefield, Whitefield at 2:00…" at bounding box center [804, 329] width 342 height 130
click at [739, 360] on div "SMS 1:59 PM" at bounding box center [803, 372] width 323 height 24
click at [728, 289] on span "Greetings. Your booking with Nilaya Spa Marriott Whitefield, Whitefield at 2:00…" at bounding box center [799, 314] width 314 height 79
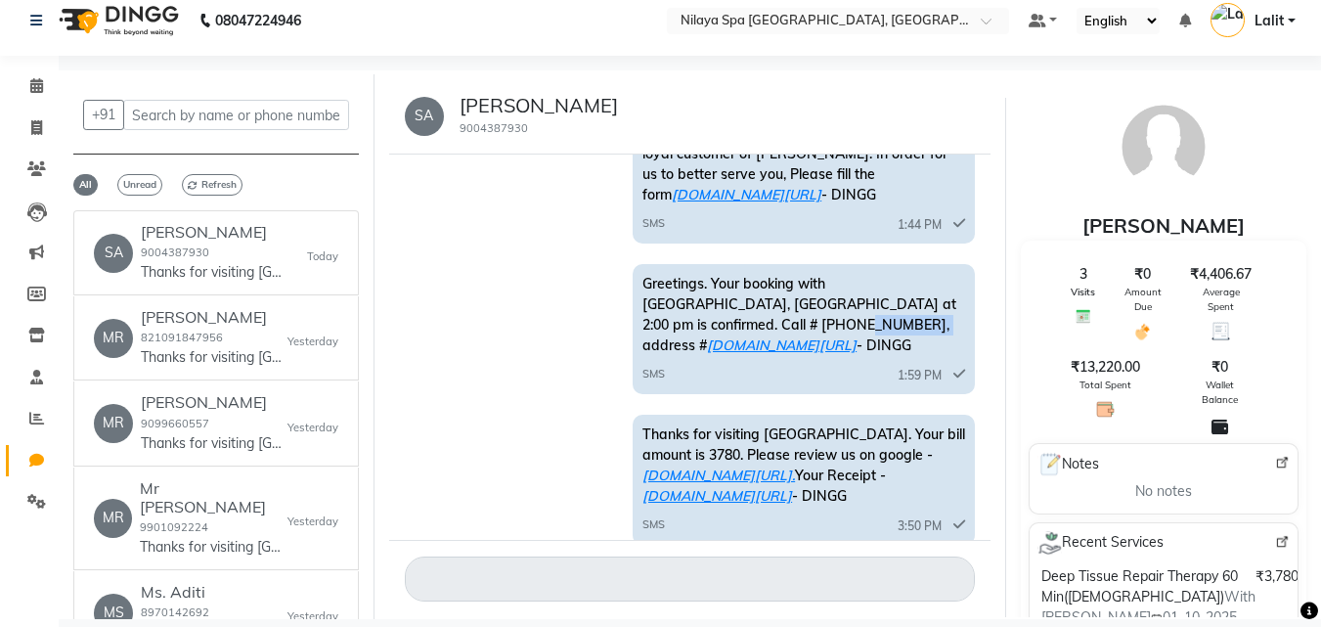
click at [728, 288] on span "Greetings. Your booking with Nilaya Spa Marriott Whitefield, Whitefield at 2:00…" at bounding box center [799, 314] width 314 height 79
click at [742, 303] on div "Greetings. Your booking with Nilaya Spa Marriott Whitefield, Whitefield at 2:00…" at bounding box center [804, 329] width 342 height 130
click at [732, 285] on span "Greetings. Your booking with Nilaya Spa Marriott Whitefield, Whitefield at 2:00…" at bounding box center [799, 314] width 314 height 79
click at [732, 283] on span "Greetings. Your booking with Nilaya Spa Marriott Whitefield, Whitefield at 2:00…" at bounding box center [799, 314] width 314 height 79
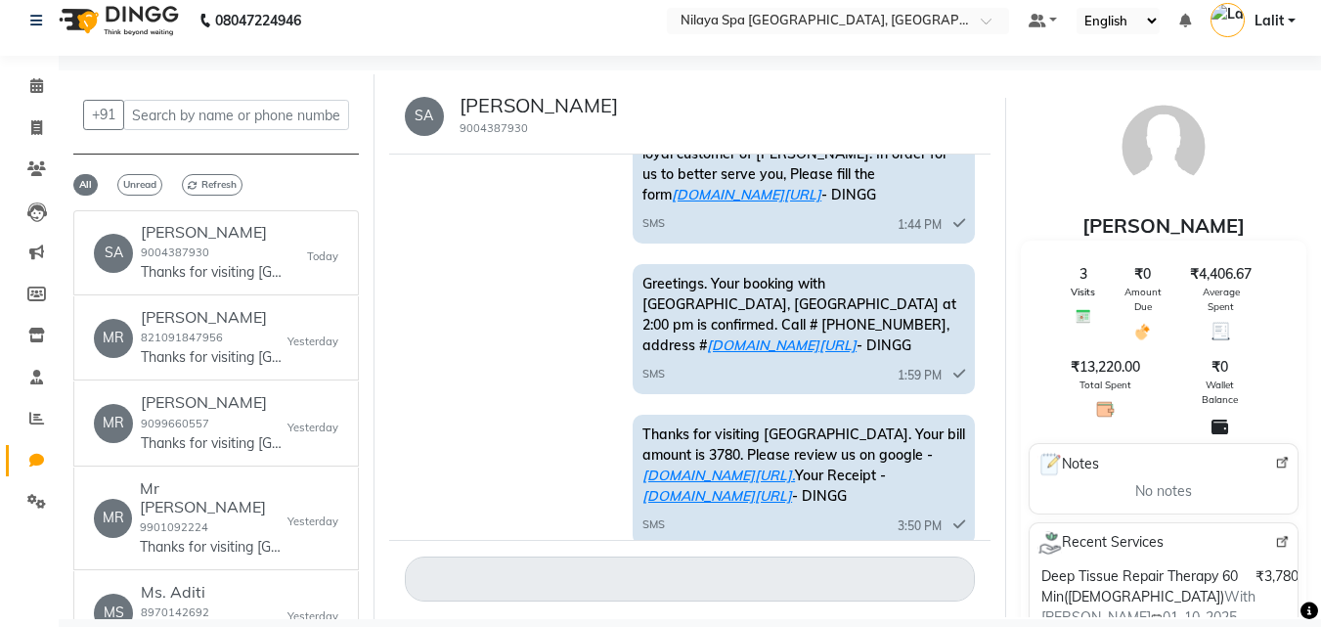
click at [732, 283] on span "Greetings. Your booking with Nilaya Spa Marriott Whitefield, Whitefield at 2:00…" at bounding box center [799, 314] width 314 height 79
click at [744, 307] on div "Greetings. Your booking with Nilaya Spa Marriott Whitefield, Whitefield at 2:00…" at bounding box center [804, 329] width 342 height 130
click at [739, 288] on span "Greetings. Your booking with Nilaya Spa Marriott Whitefield, Whitefield at 2:00…" at bounding box center [799, 314] width 314 height 79
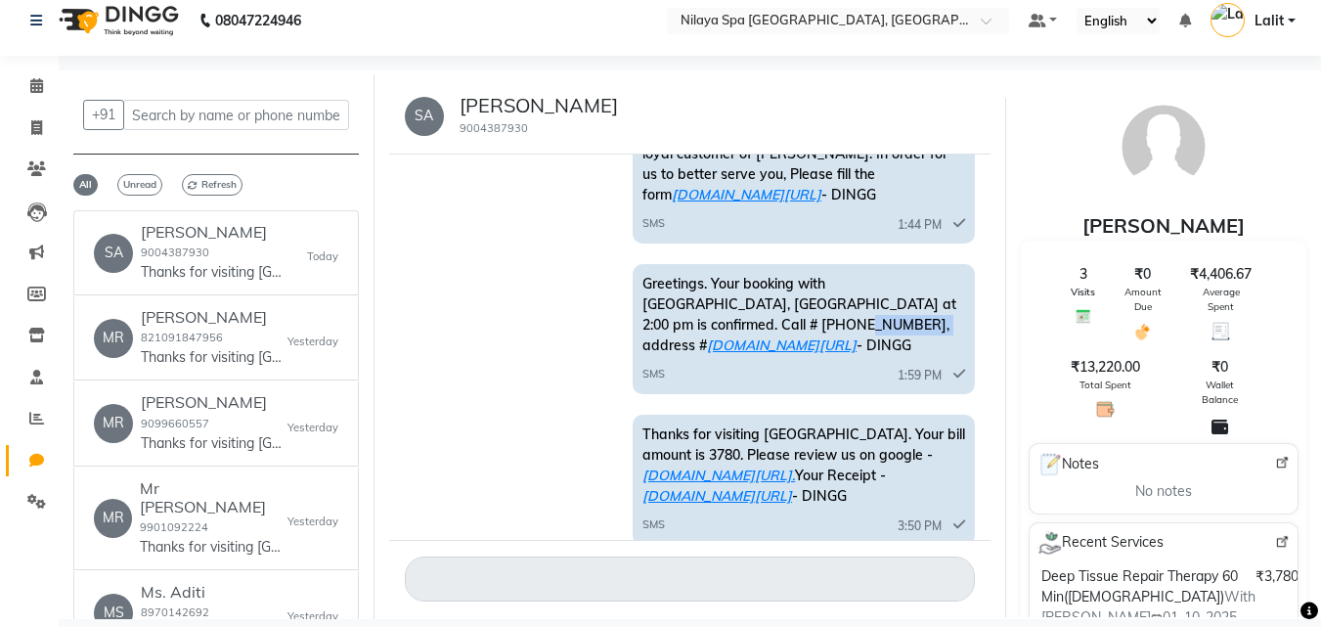
click at [739, 288] on span "Greetings. Your booking with Nilaya Spa Marriott Whitefield, Whitefield at 2:00…" at bounding box center [799, 314] width 314 height 79
click at [739, 294] on div "Greetings. Your booking with Nilaya Spa Marriott Whitefield, Whitefield at 2:00…" at bounding box center [804, 329] width 342 height 130
click at [736, 283] on span "Greetings. Your booking with Nilaya Spa Marriott Whitefield, Whitefield at 2:00…" at bounding box center [799, 314] width 314 height 79
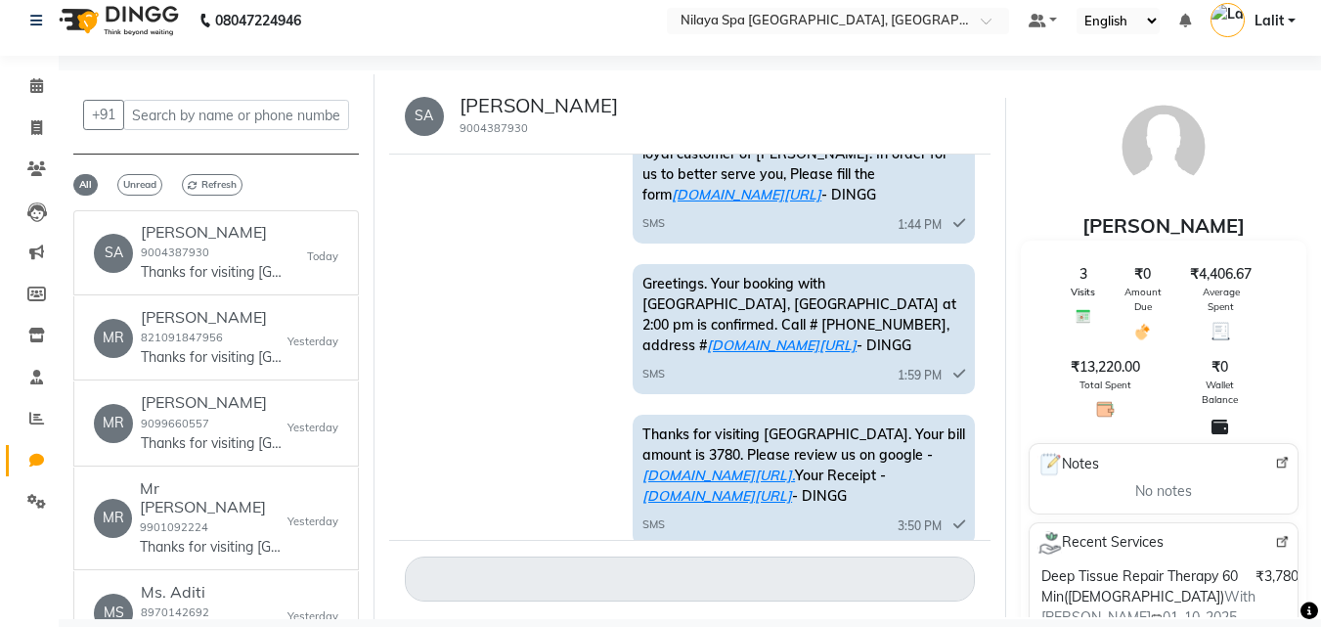
click at [736, 283] on span "Greetings. Your booking with Nilaya Spa Marriott Whitefield, Whitefield at 2:00…" at bounding box center [799, 314] width 314 height 79
click at [735, 283] on span "Greetings. Your booking with Nilaya Spa Marriott Whitefield, Whitefield at 2:00…" at bounding box center [799, 314] width 314 height 79
click at [735, 282] on span "Greetings. Your booking with Nilaya Spa Marriott Whitefield, Whitefield at 2:00…" at bounding box center [799, 314] width 314 height 79
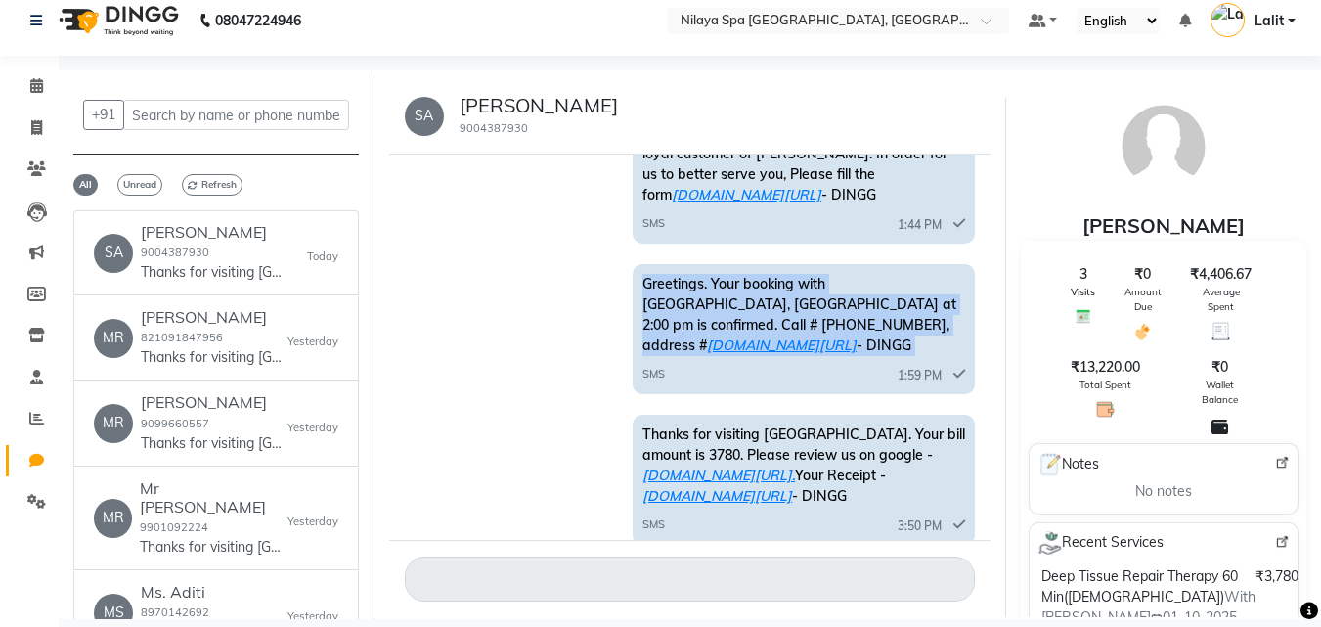
click at [735, 282] on span "Greetings. Your booking with Nilaya Spa Marriott Whitefield, Whitefield at 2:00…" at bounding box center [799, 314] width 314 height 79
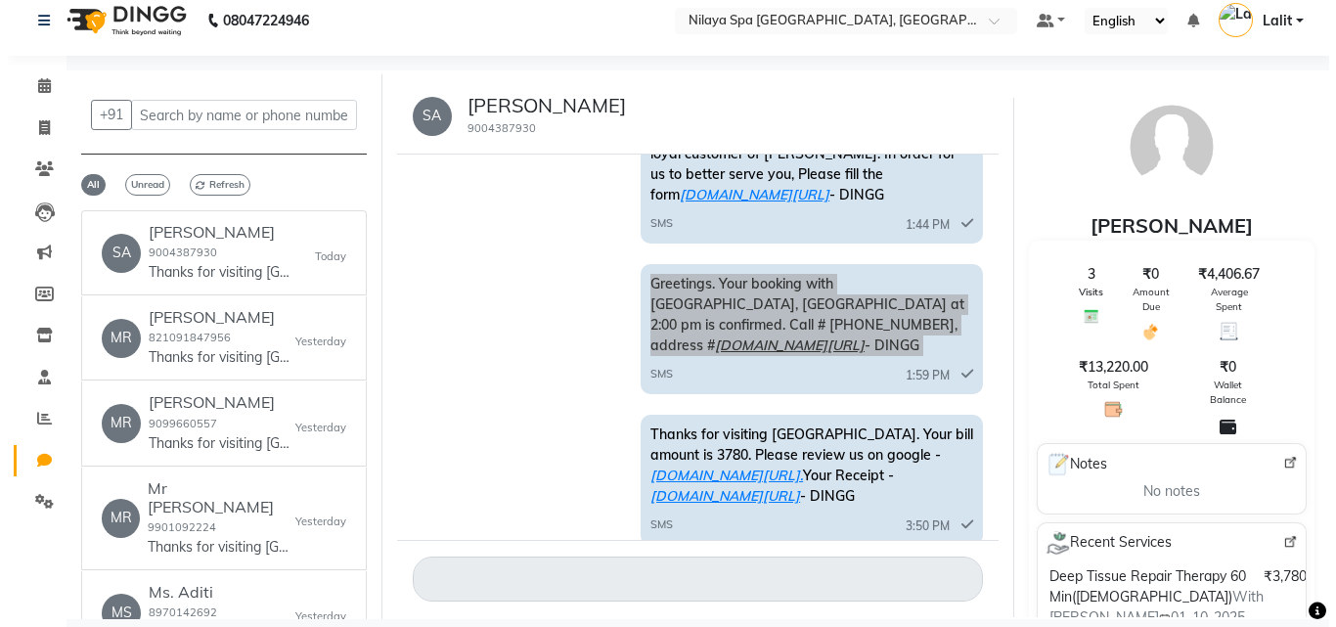
scroll to position [0, 0]
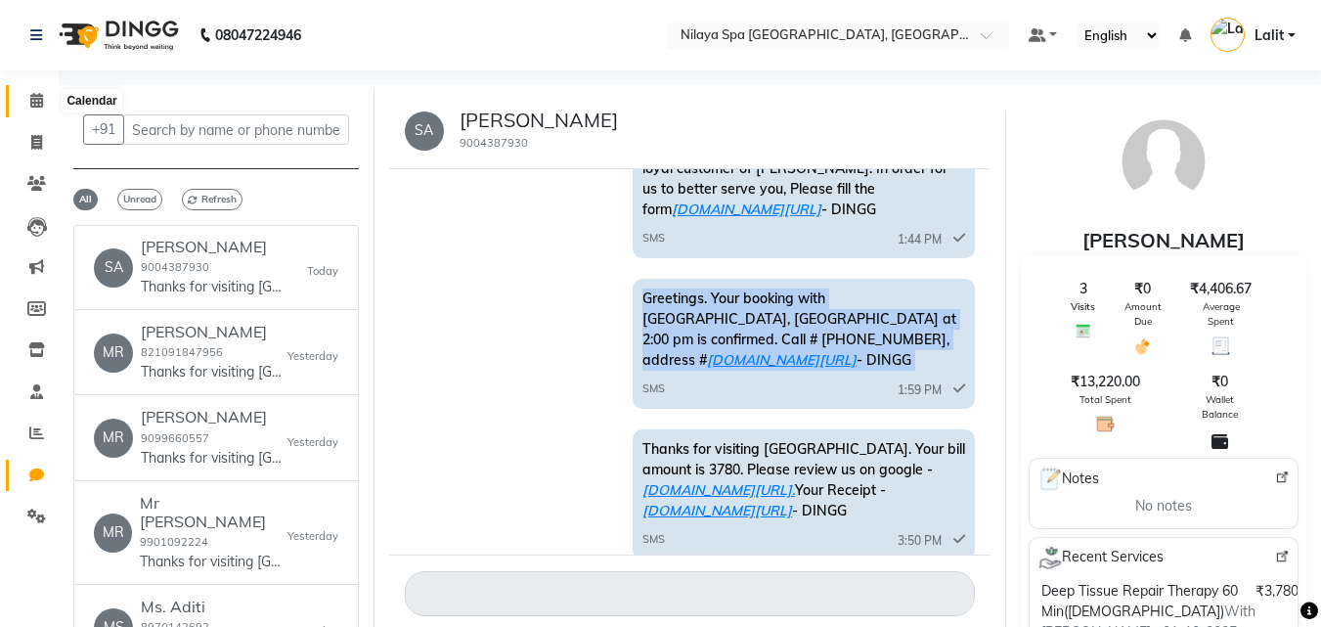
click at [46, 95] on span at bounding box center [37, 101] width 34 height 22
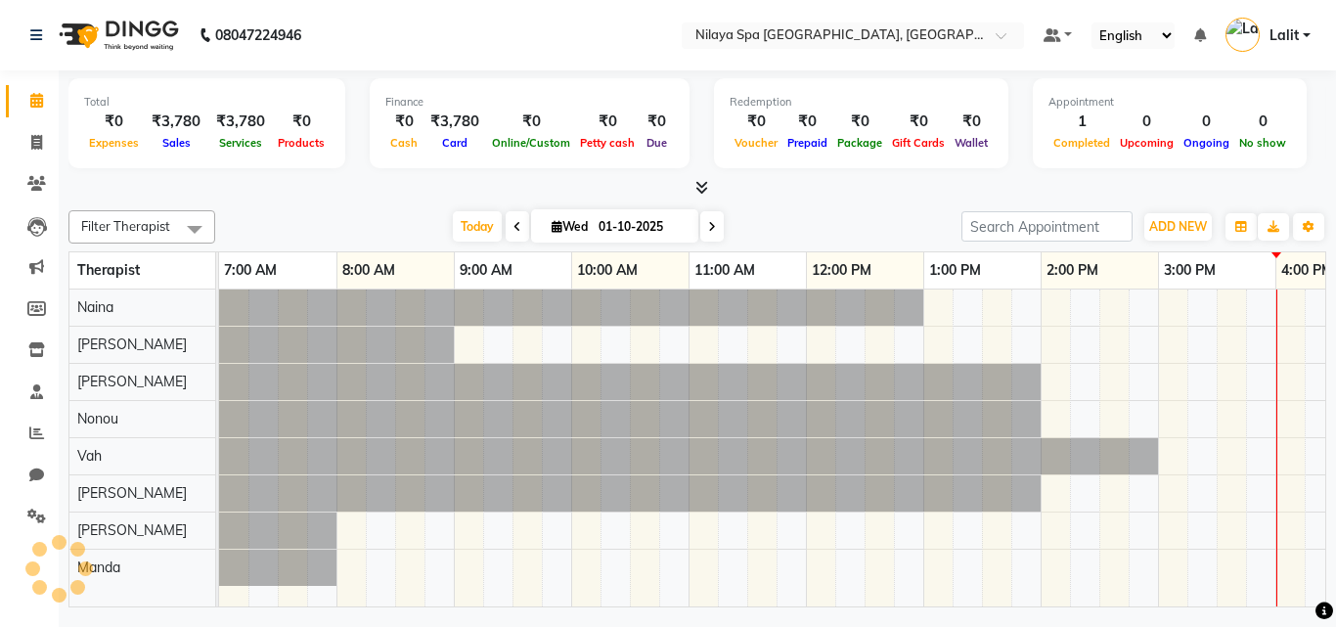
click at [35, 101] on icon at bounding box center [36, 100] width 13 height 15
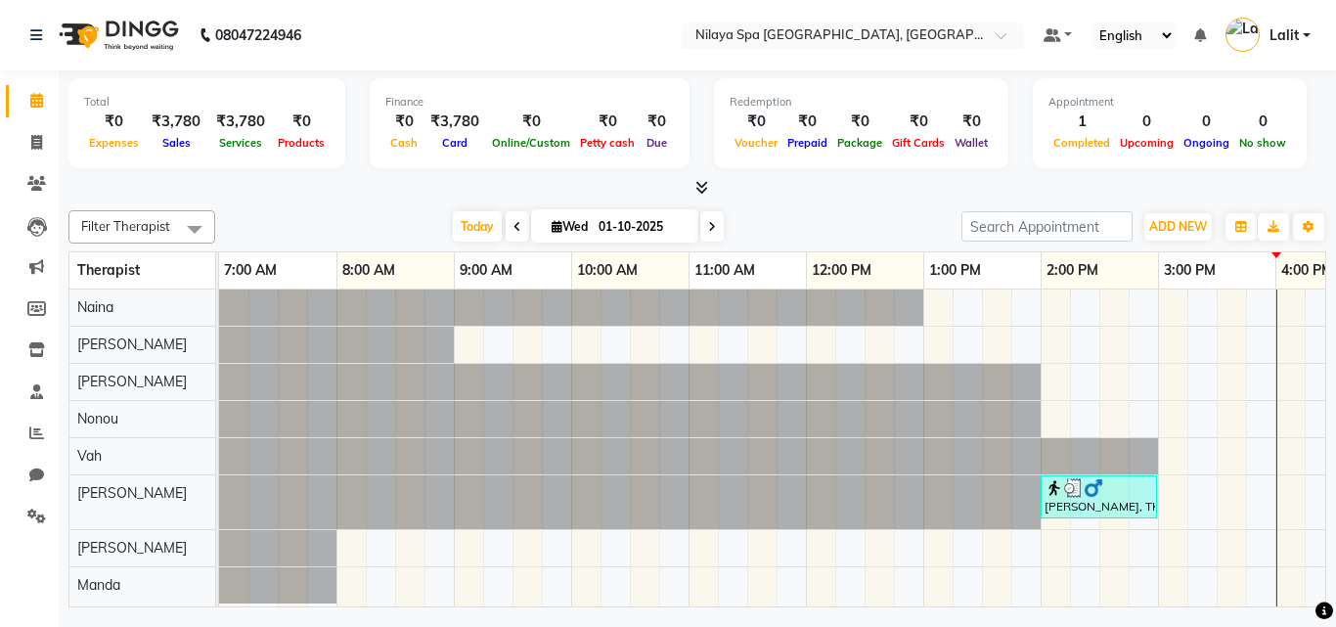
click at [35, 101] on icon at bounding box center [36, 100] width 13 height 15
click at [462, 220] on span "Today" at bounding box center [477, 226] width 49 height 30
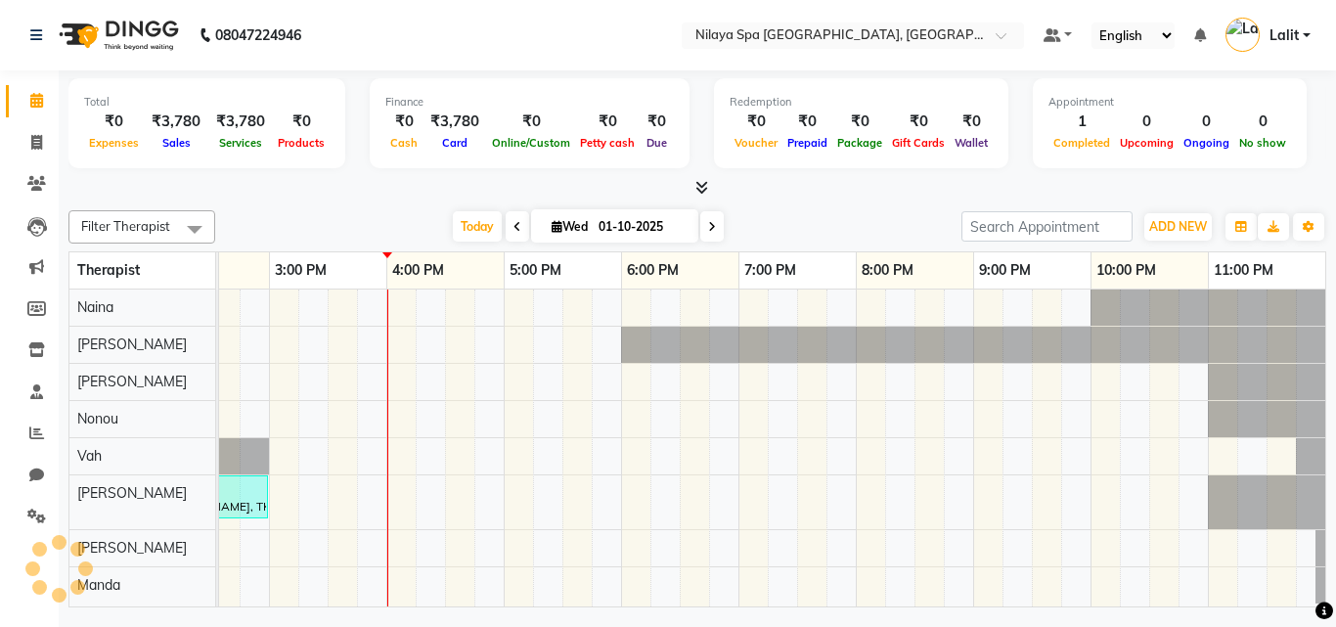
click at [395, 195] on div at bounding box center [697, 188] width 1258 height 21
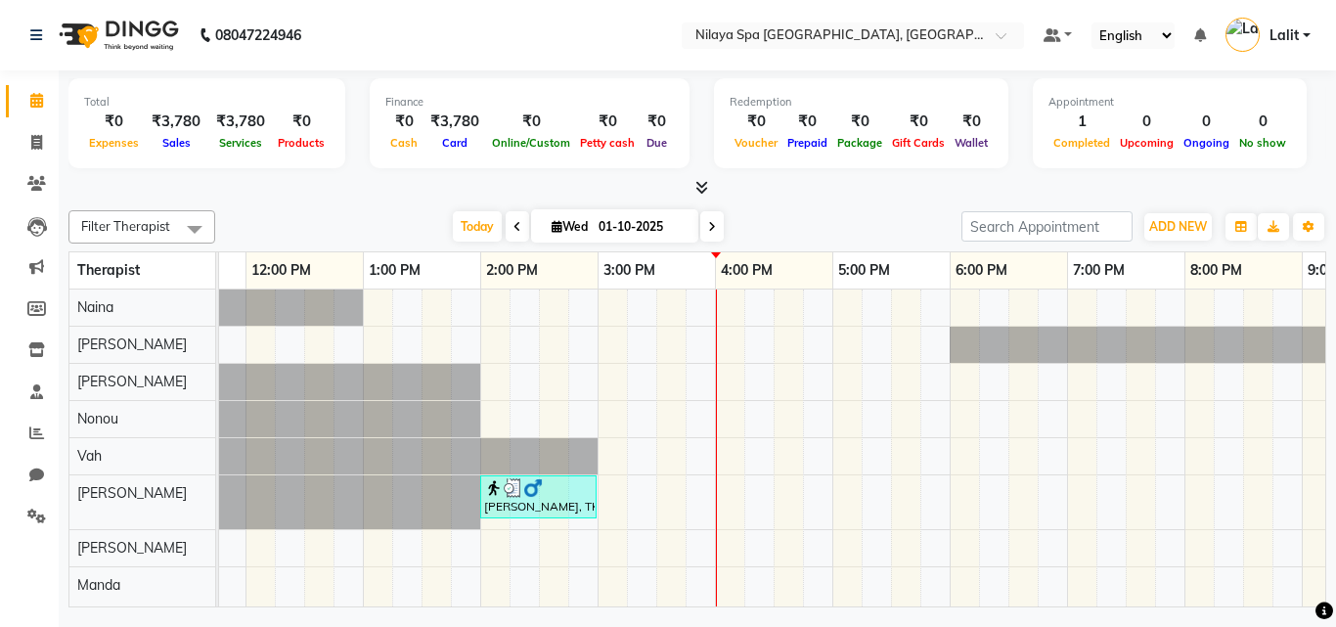
scroll to position [0, 554]
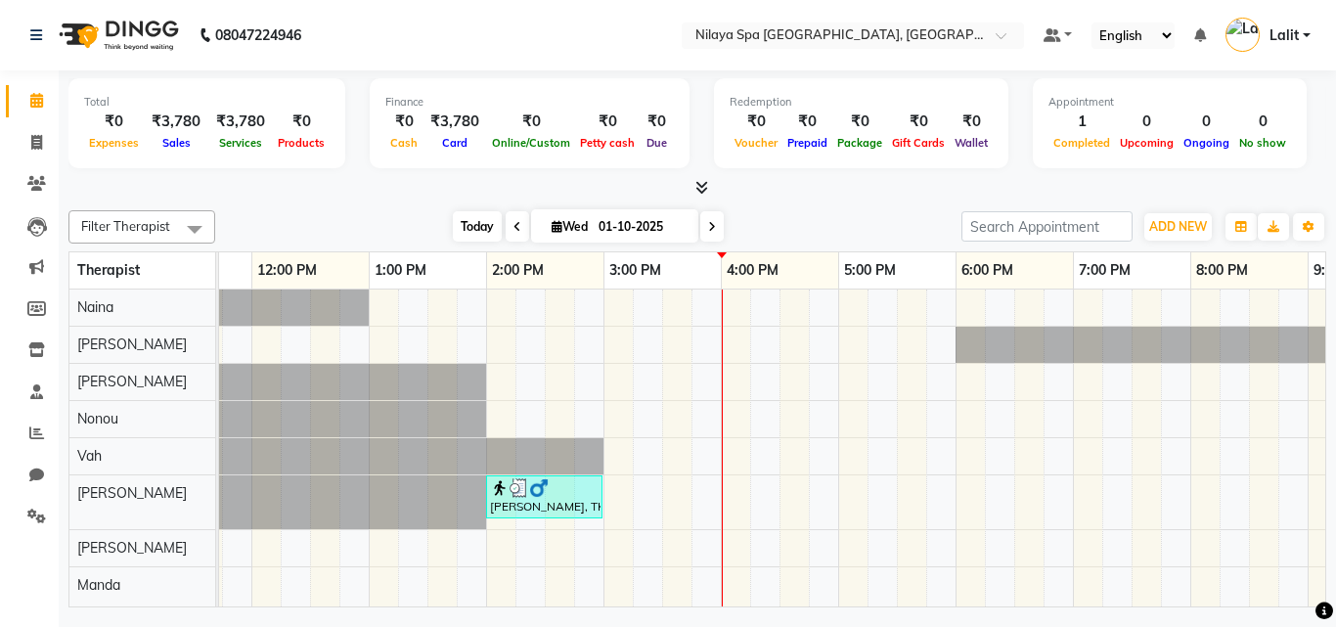
click at [465, 237] on span "Today" at bounding box center [477, 226] width 49 height 30
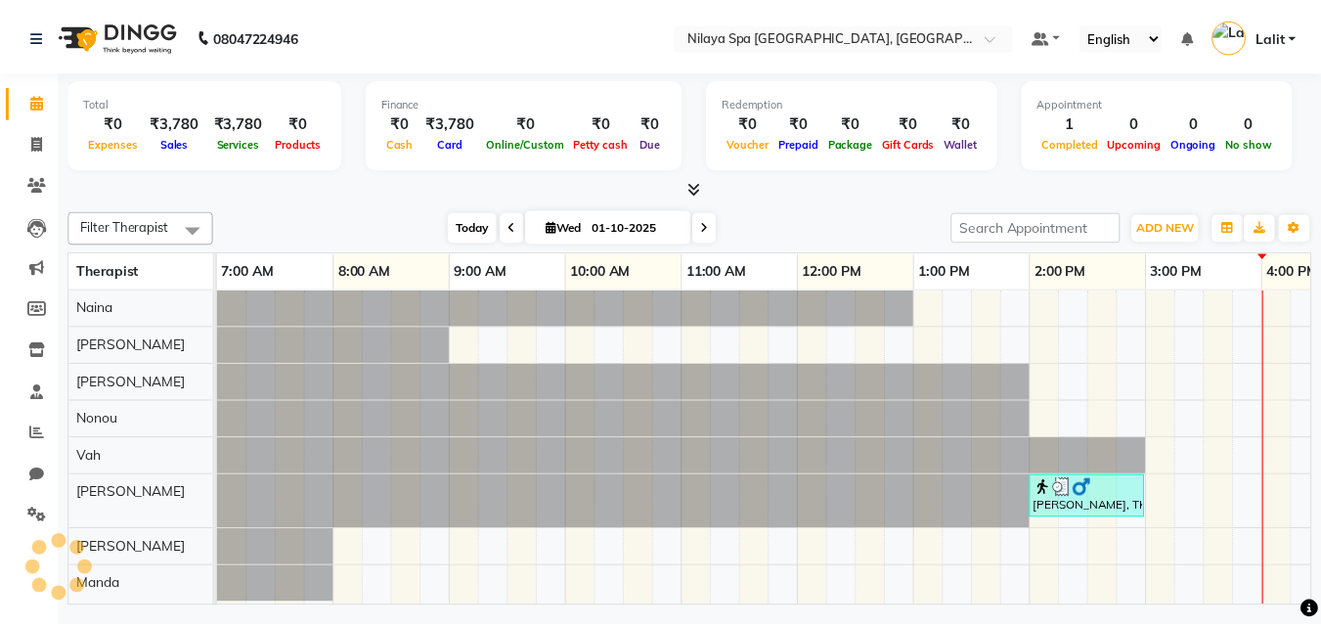
scroll to position [0, 889]
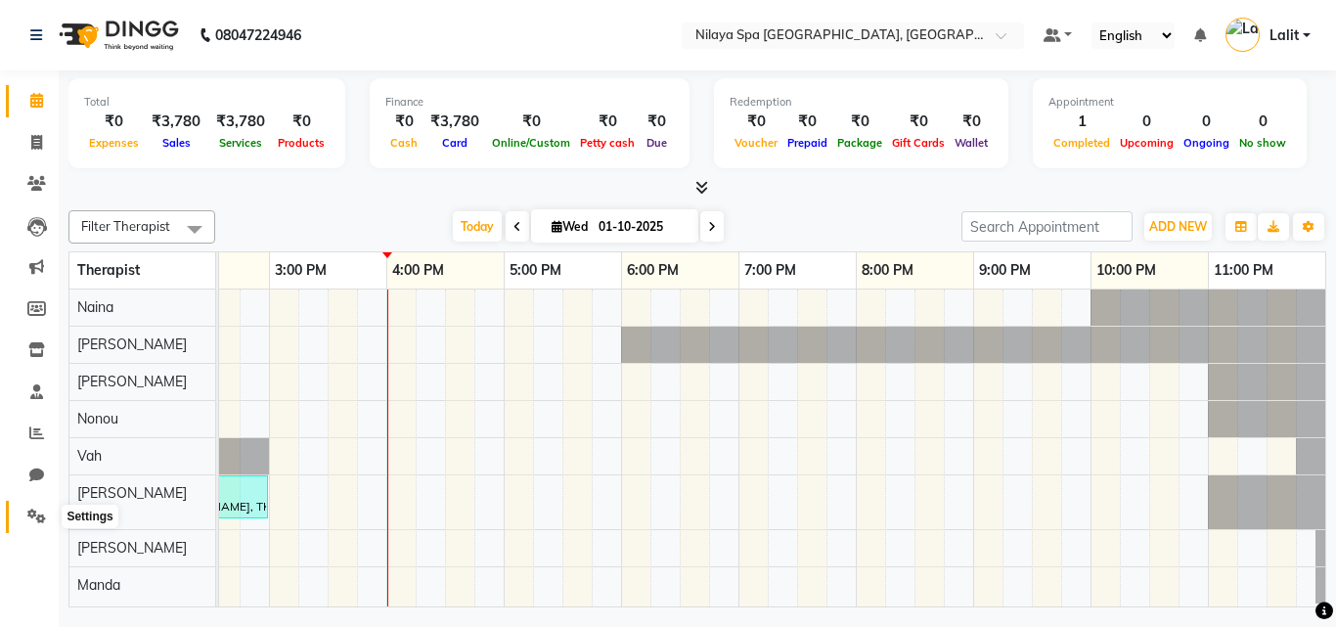
click at [43, 520] on icon at bounding box center [36, 515] width 19 height 15
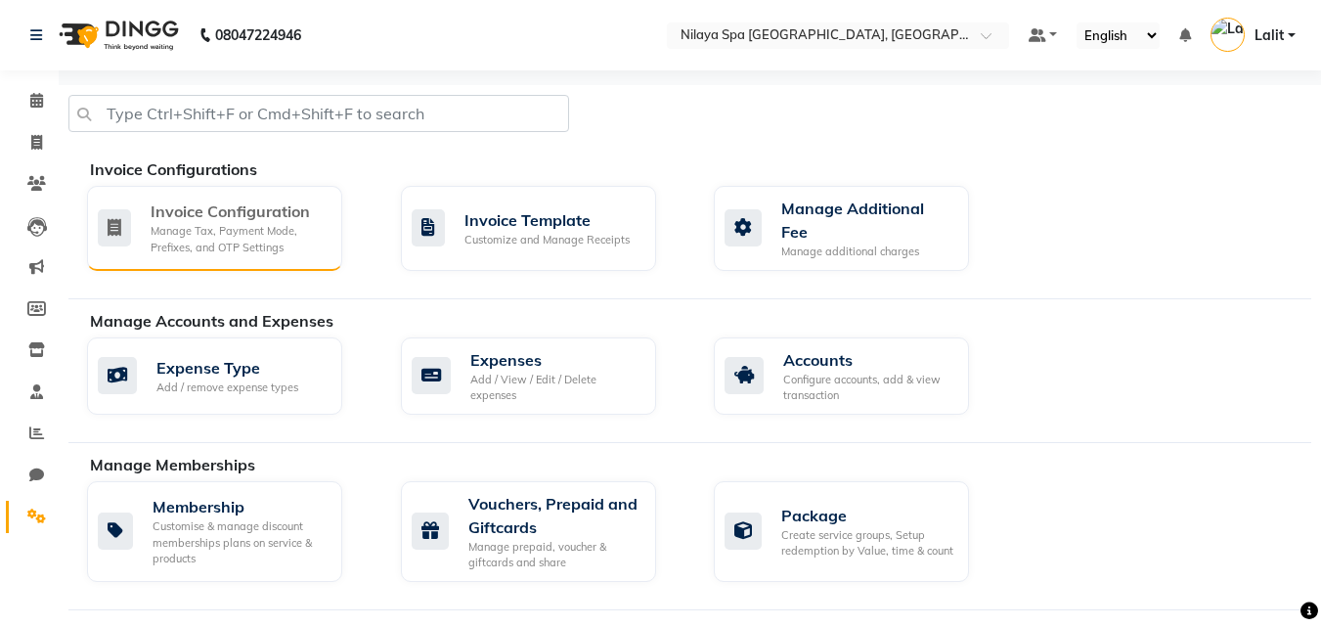
click at [325, 225] on div "Manage Tax, Payment Mode, Prefixes, and OTP Settings" at bounding box center [239, 239] width 176 height 32
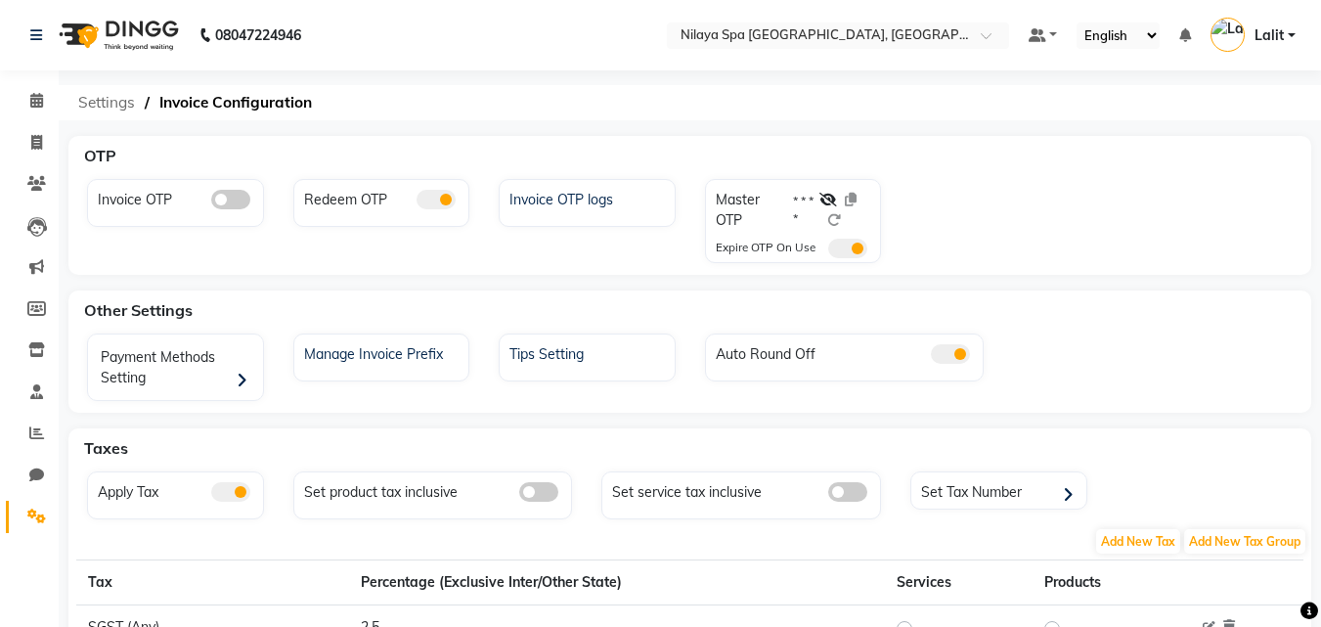
click at [128, 109] on span "Settings" at bounding box center [106, 102] width 76 height 35
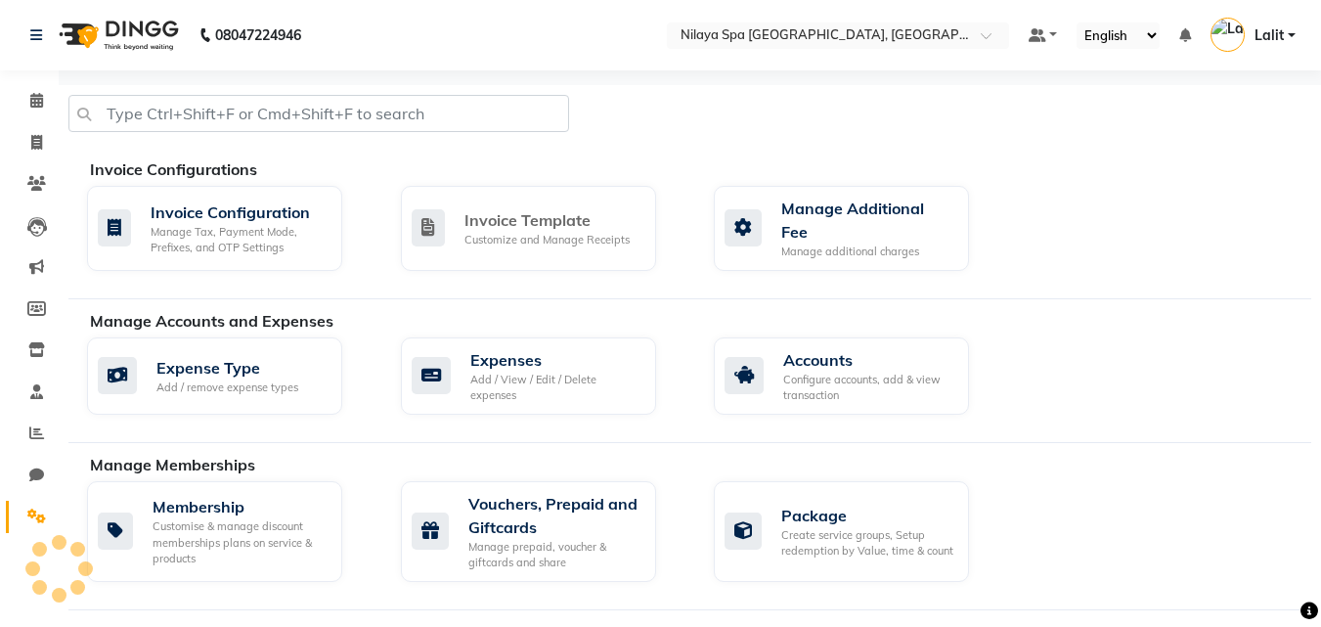
click at [667, 205] on link "Invoice Template Customize and Manage Receipts" at bounding box center [543, 228] width 285 height 85
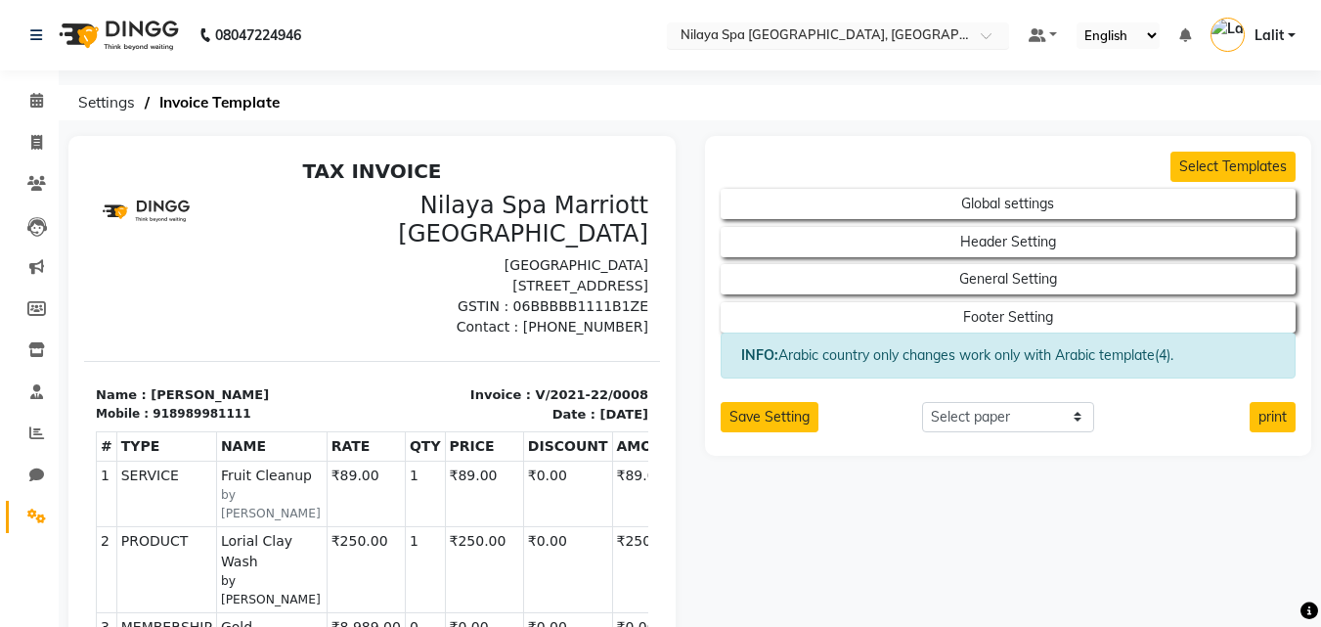
click at [784, 28] on input "text" at bounding box center [819, 37] width 284 height 20
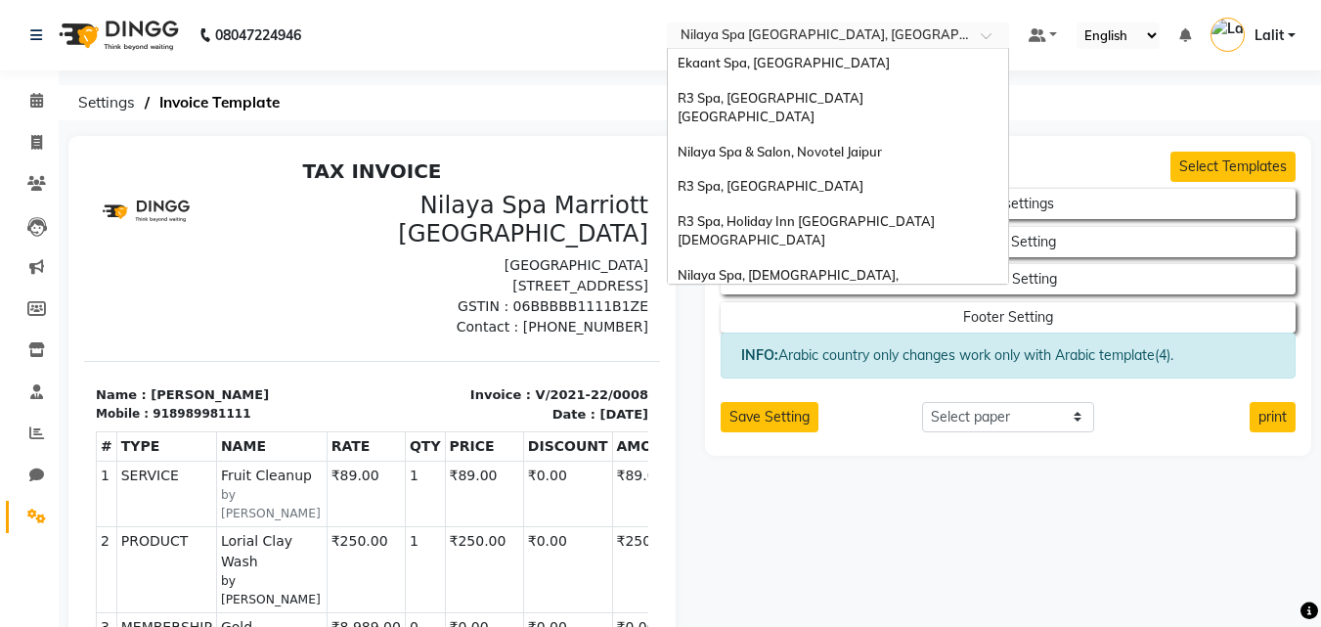
scroll to position [409, 0]
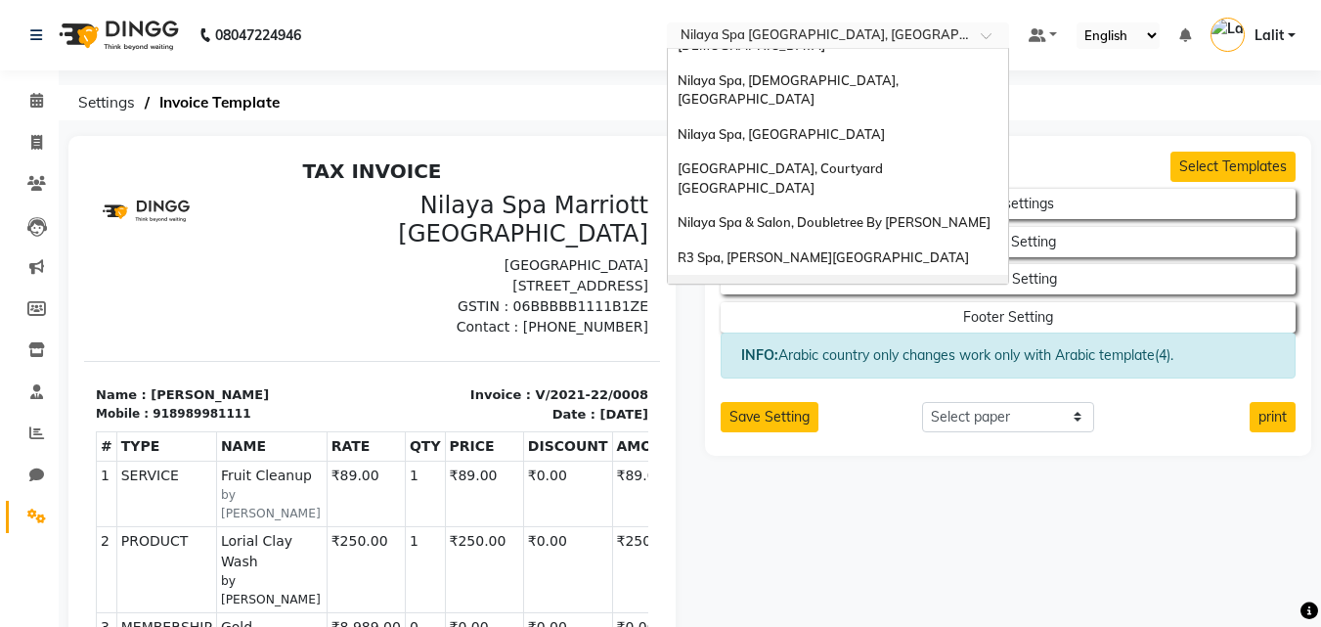
click at [772, 275] on div "Nilaya Spa, Khopoli" at bounding box center [838, 292] width 340 height 35
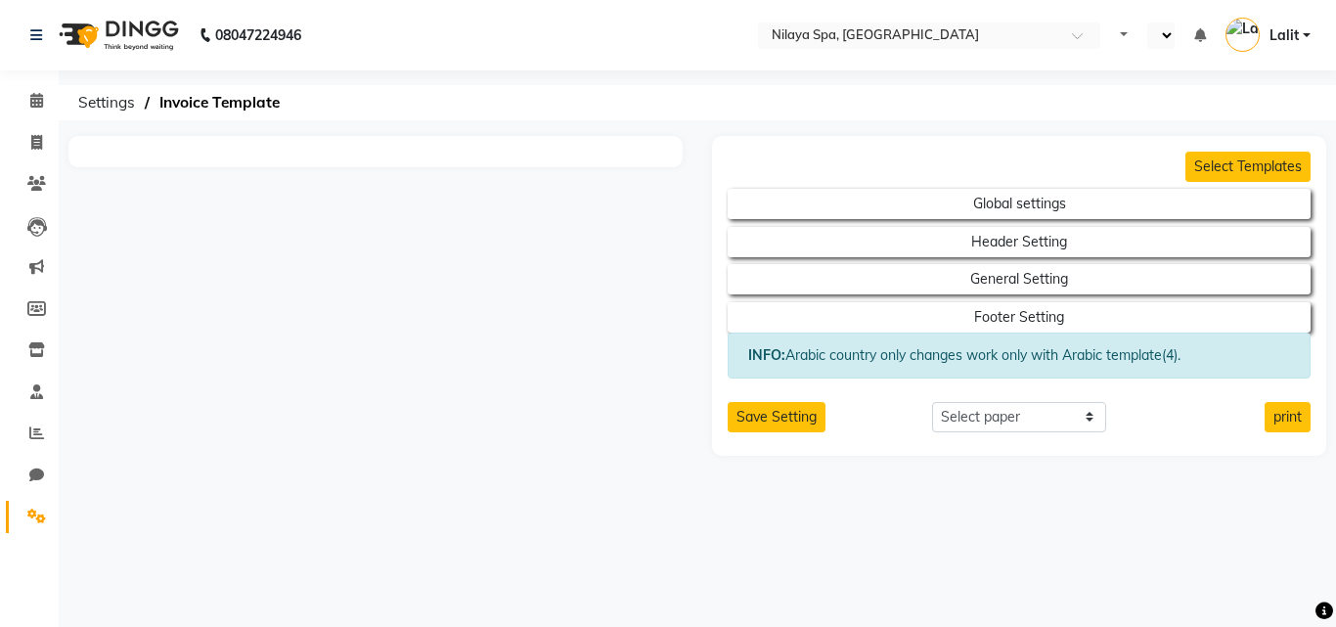
select select "en"
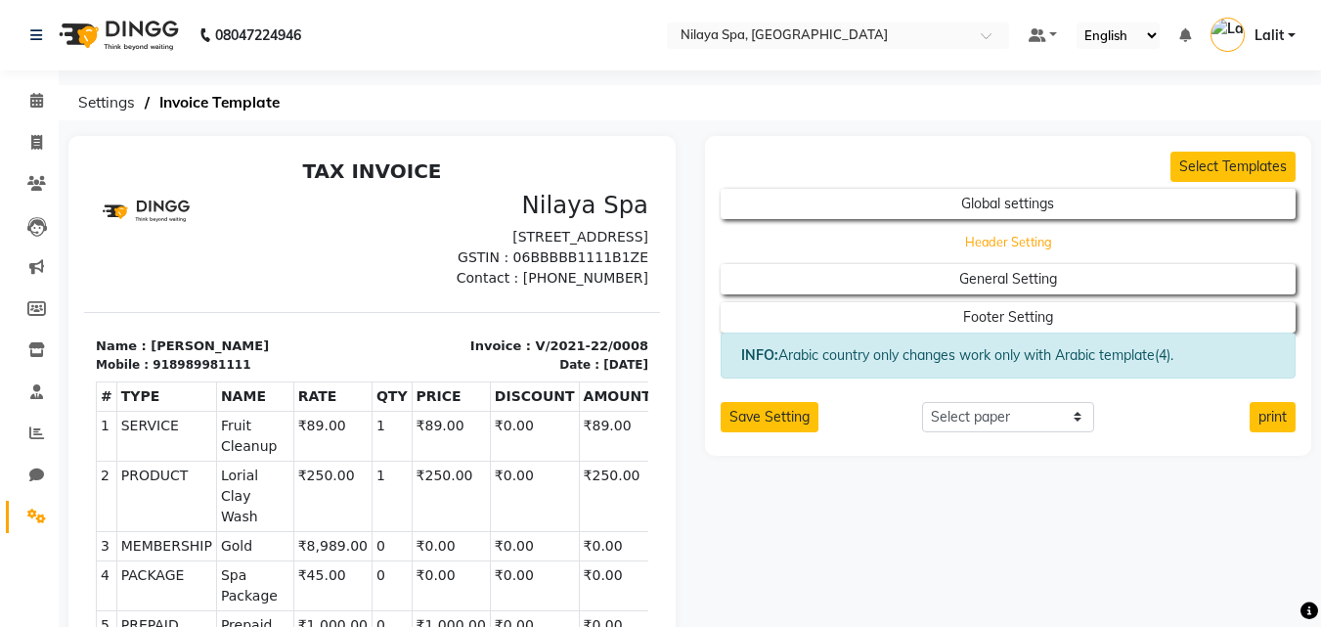
click at [956, 228] on button "Header Setting" at bounding box center [1008, 241] width 518 height 27
select select "end"
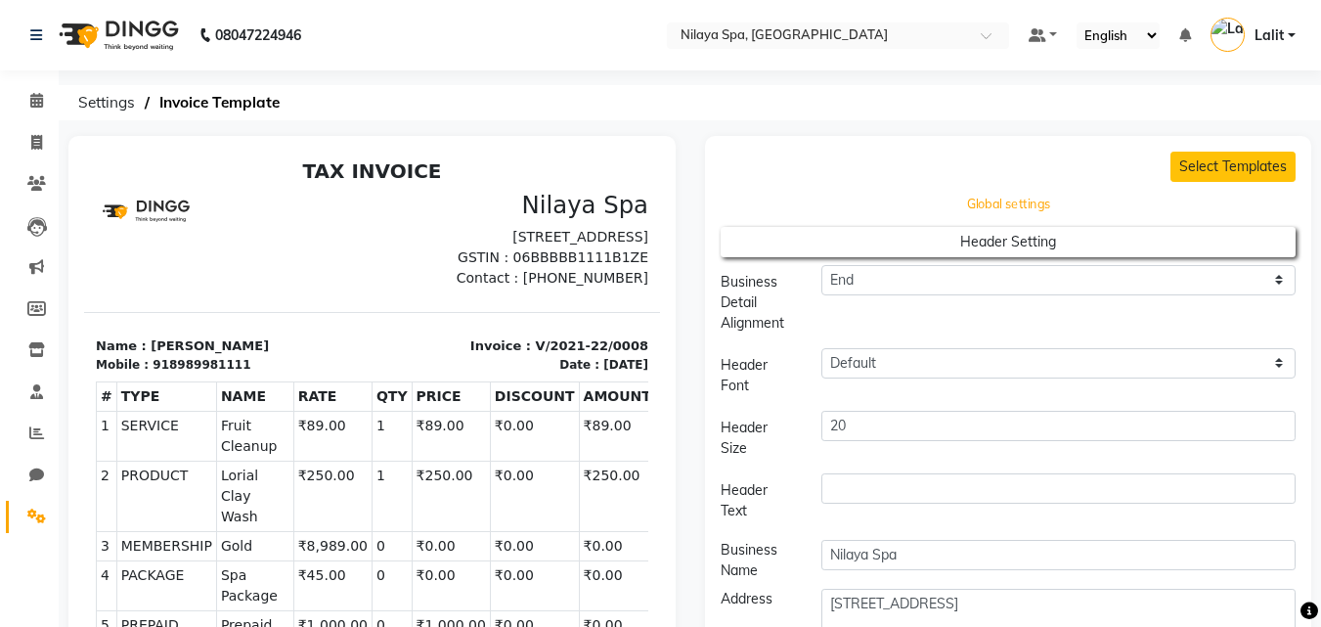
click at [968, 208] on button "Global settings" at bounding box center [1008, 204] width 518 height 27
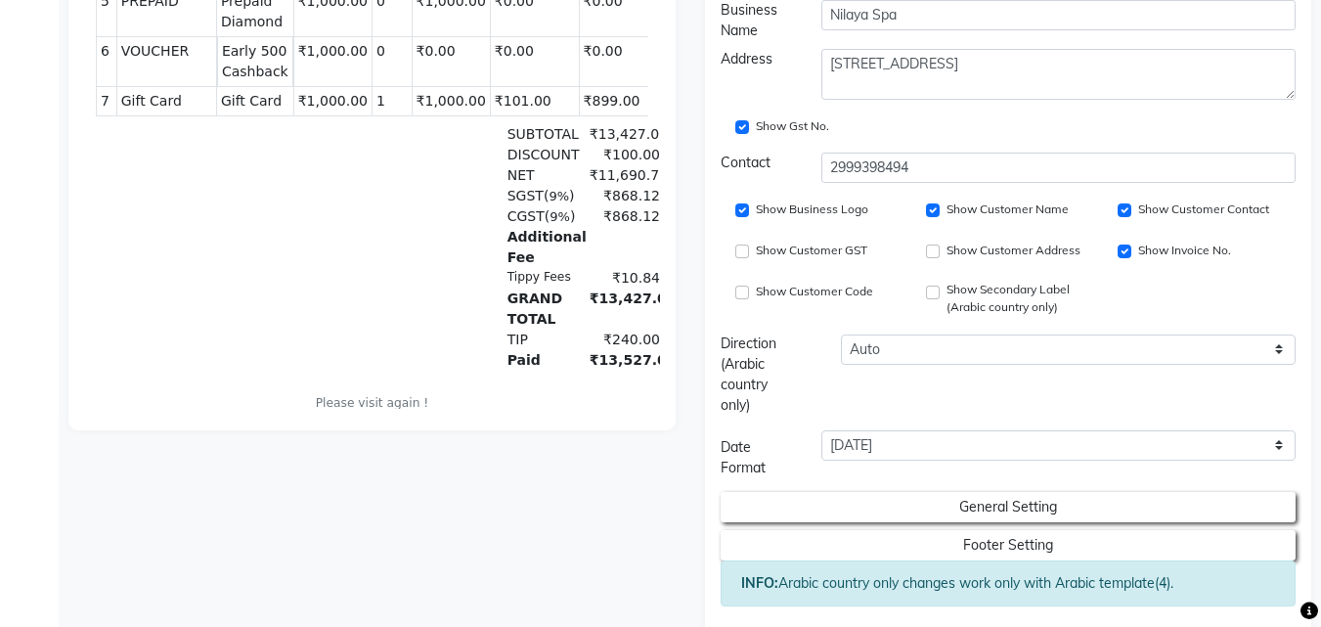
scroll to position [684, 0]
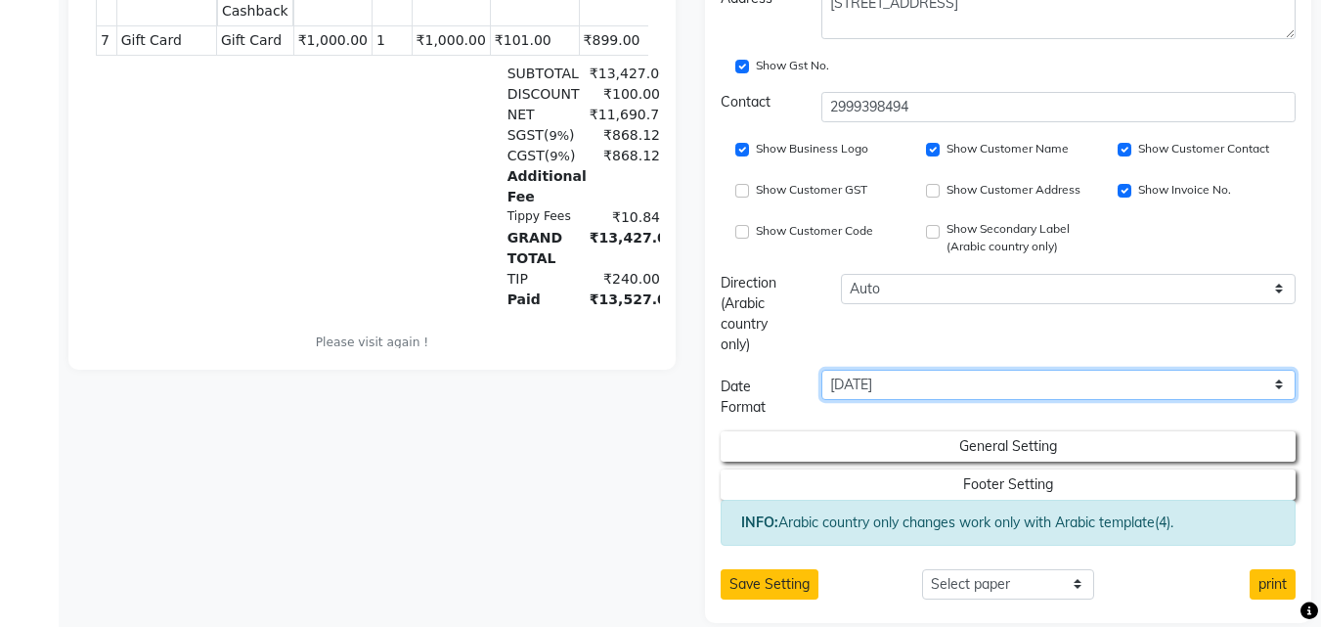
click at [864, 394] on select "[DATE] [DATE] [DATE] [DATE] [DATE] 11:45 AM [DATE] 11:45 AM" at bounding box center [1058, 385] width 474 height 30
select select "LLLL"
click at [821, 370] on select "[DATE] [DATE] [DATE] [DATE] [DATE] 11:45 AM [DATE] 11:45 AM" at bounding box center [1058, 385] width 474 height 30
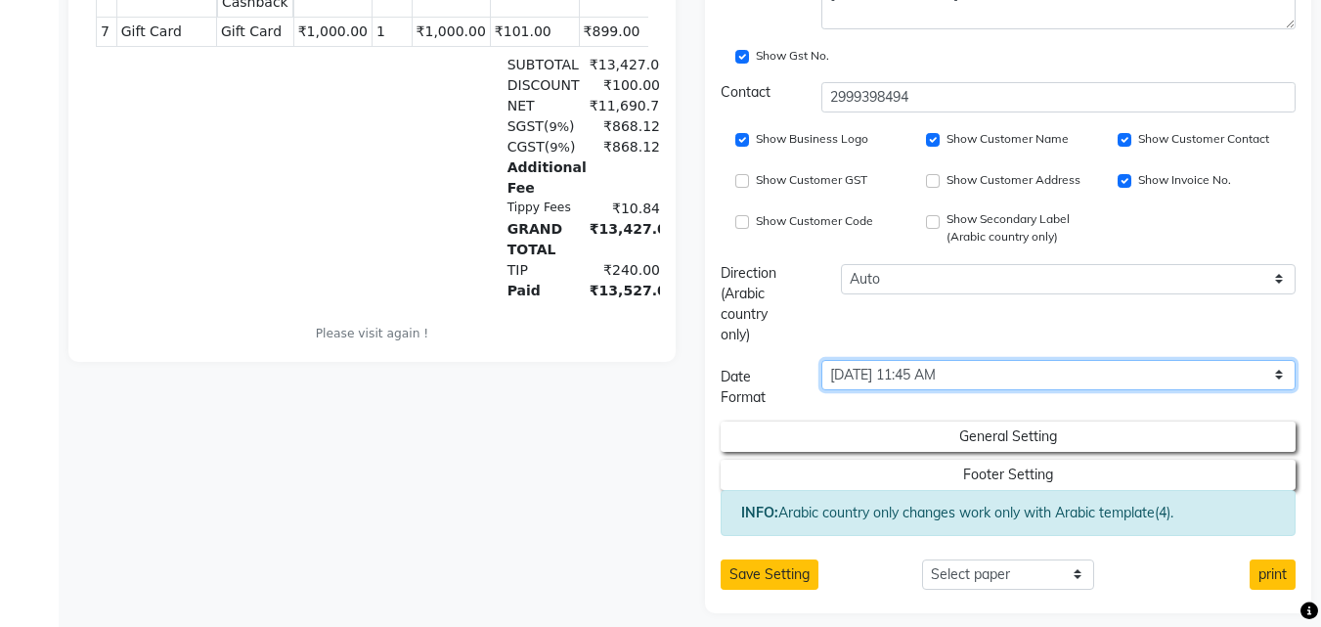
scroll to position [710, 0]
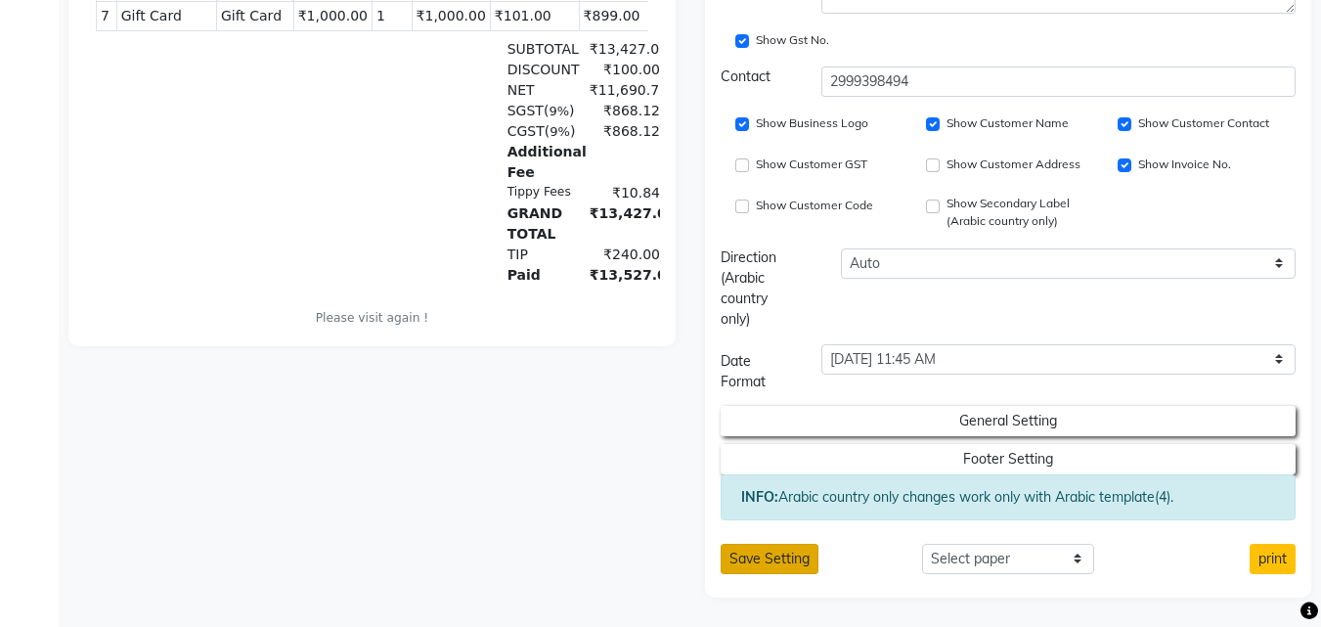
click at [777, 558] on button "Save Setting" at bounding box center [770, 559] width 98 height 30
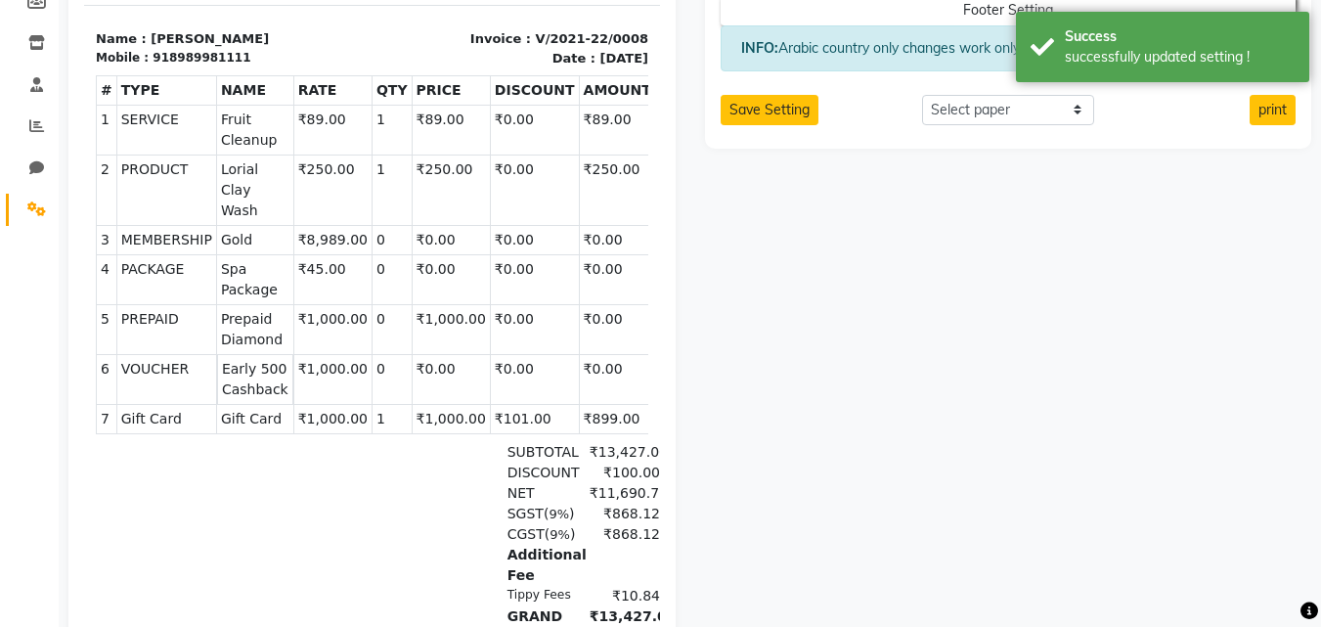
scroll to position [0, 0]
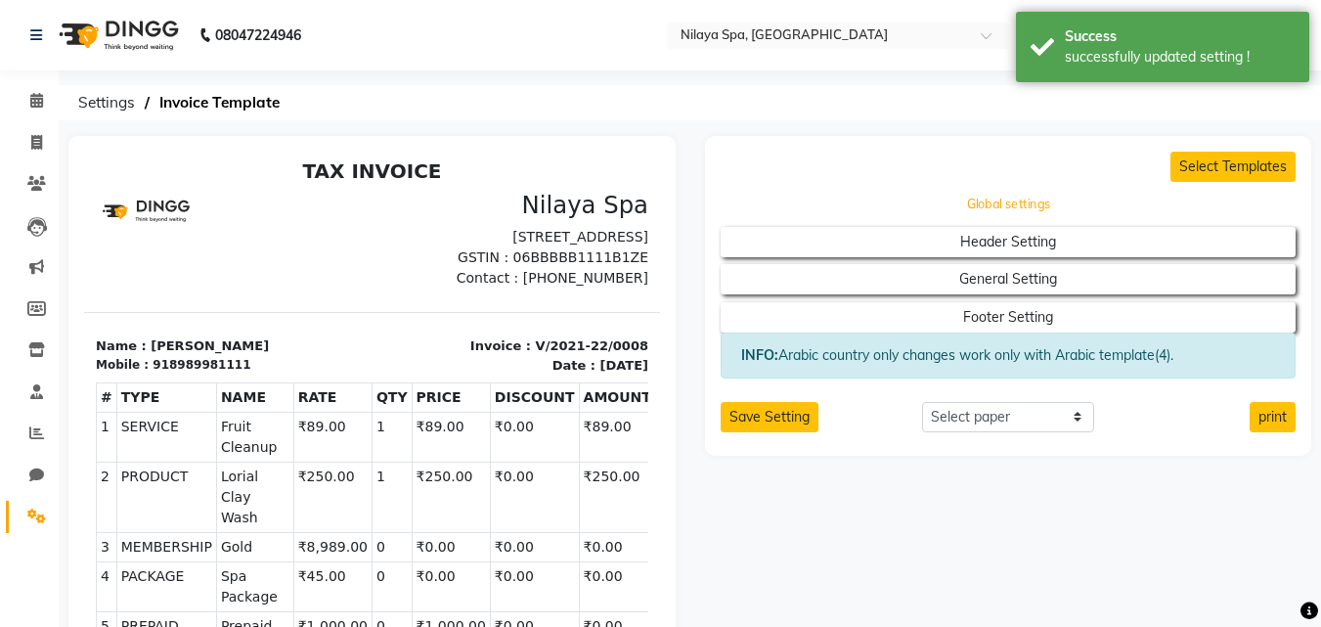
click at [996, 206] on button "Global settings" at bounding box center [1008, 204] width 518 height 27
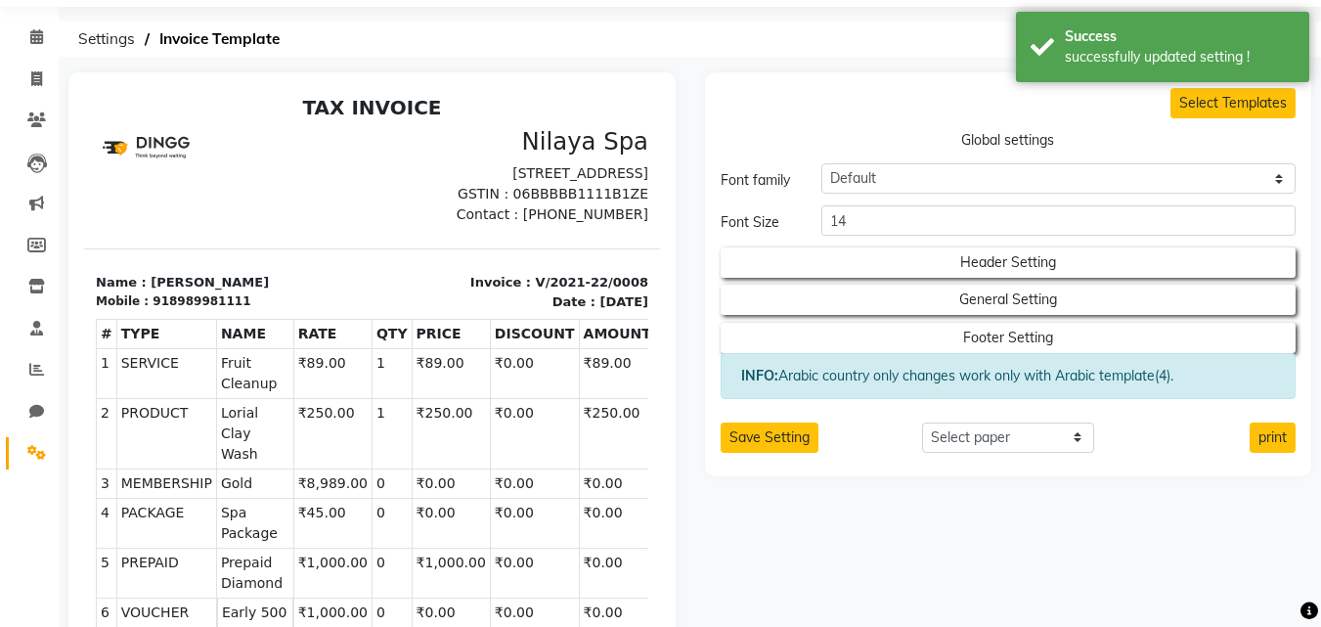
scroll to position [98, 0]
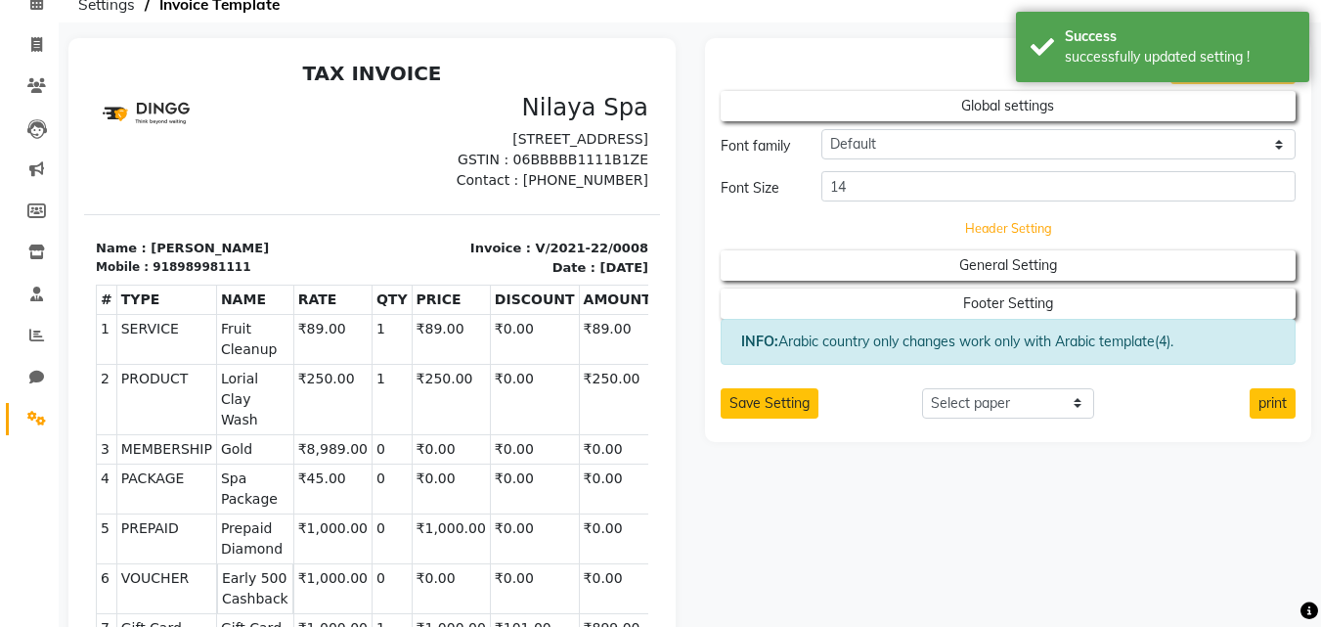
click at [985, 225] on button "Header Setting" at bounding box center [1008, 227] width 518 height 27
select select "end"
select select "LLLL"
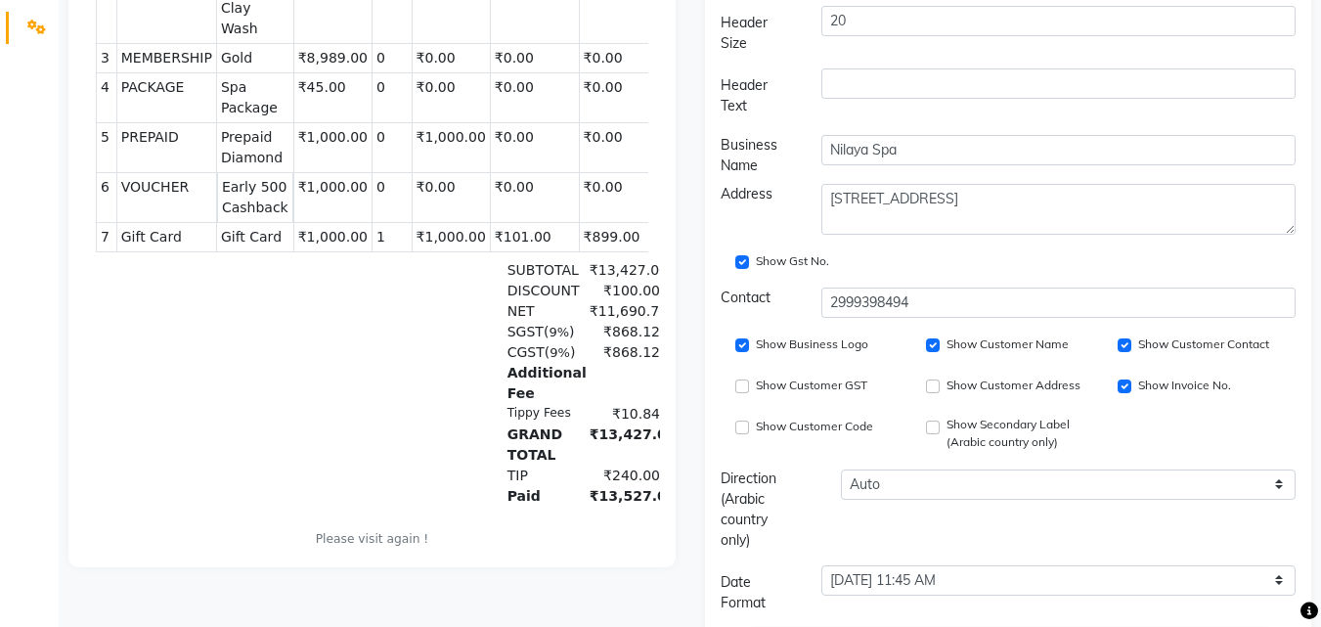
scroll to position [684, 0]
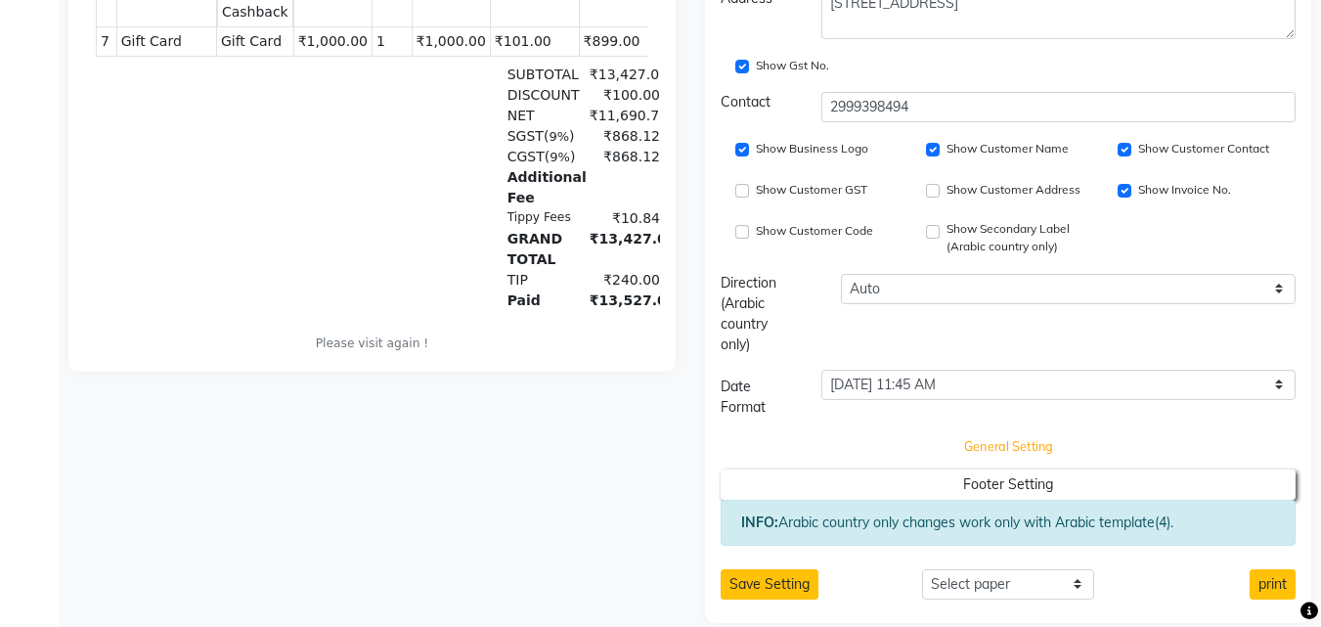
click at [959, 457] on button "General Setting" at bounding box center [1008, 446] width 518 height 27
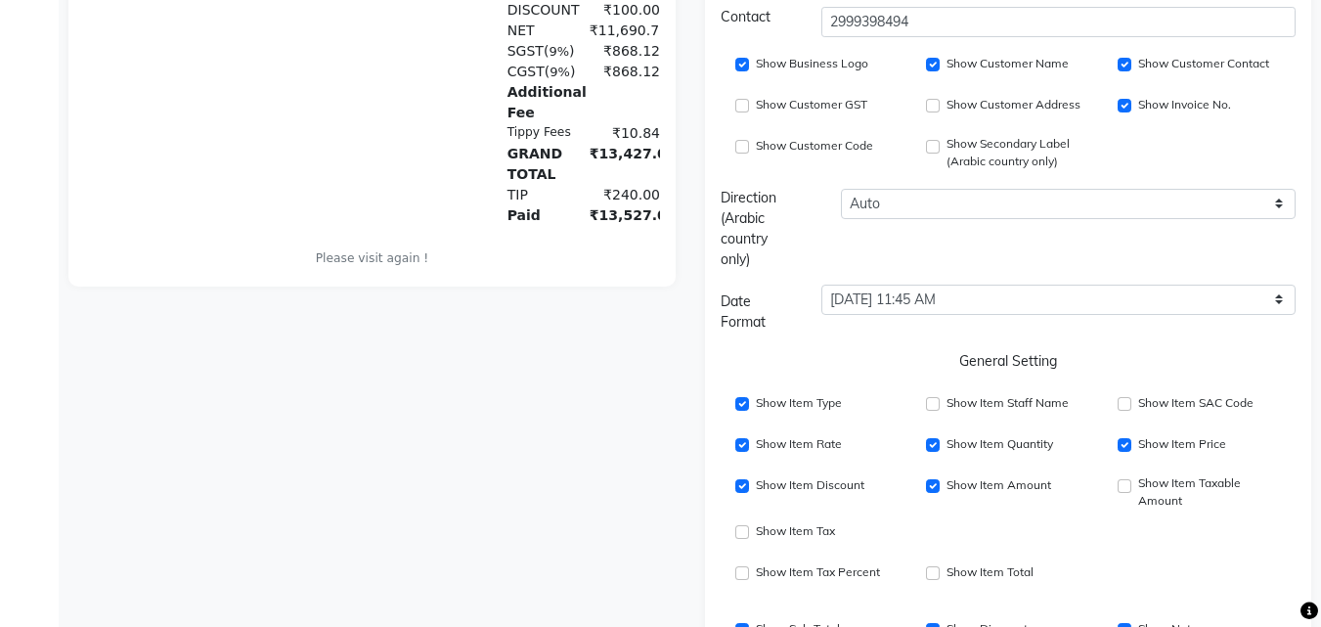
scroll to position [880, 0]
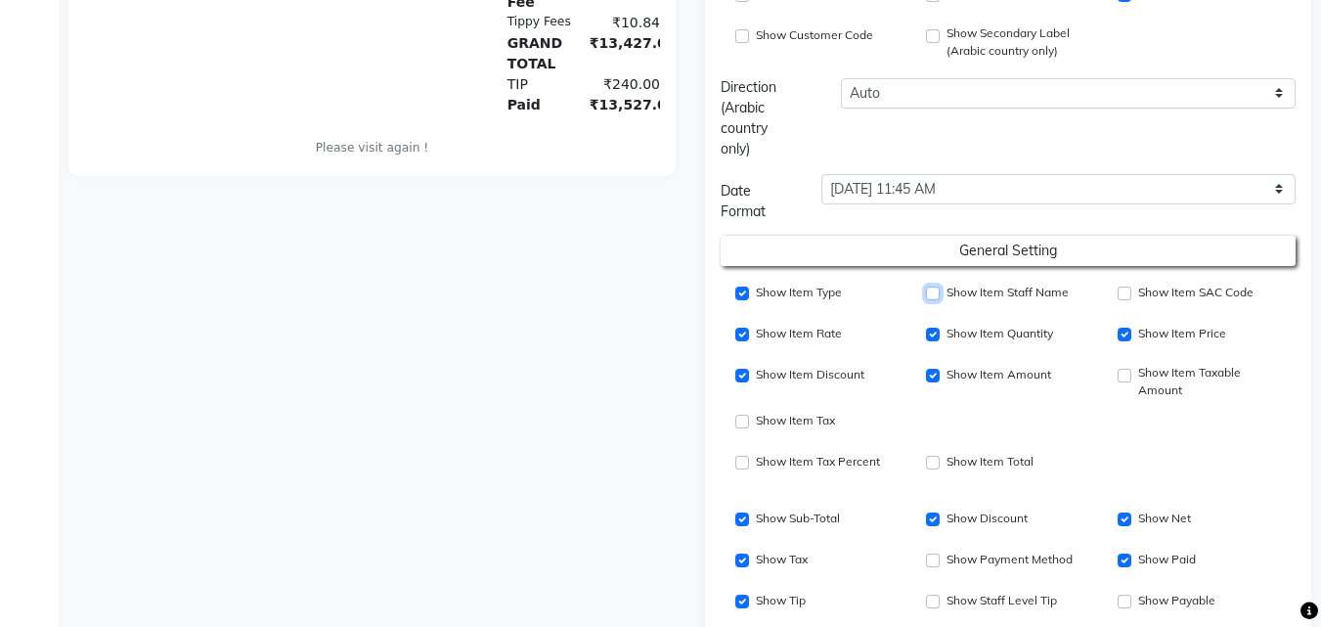
click at [932, 289] on input "Show Item Staff Name" at bounding box center [933, 294] width 14 height 14
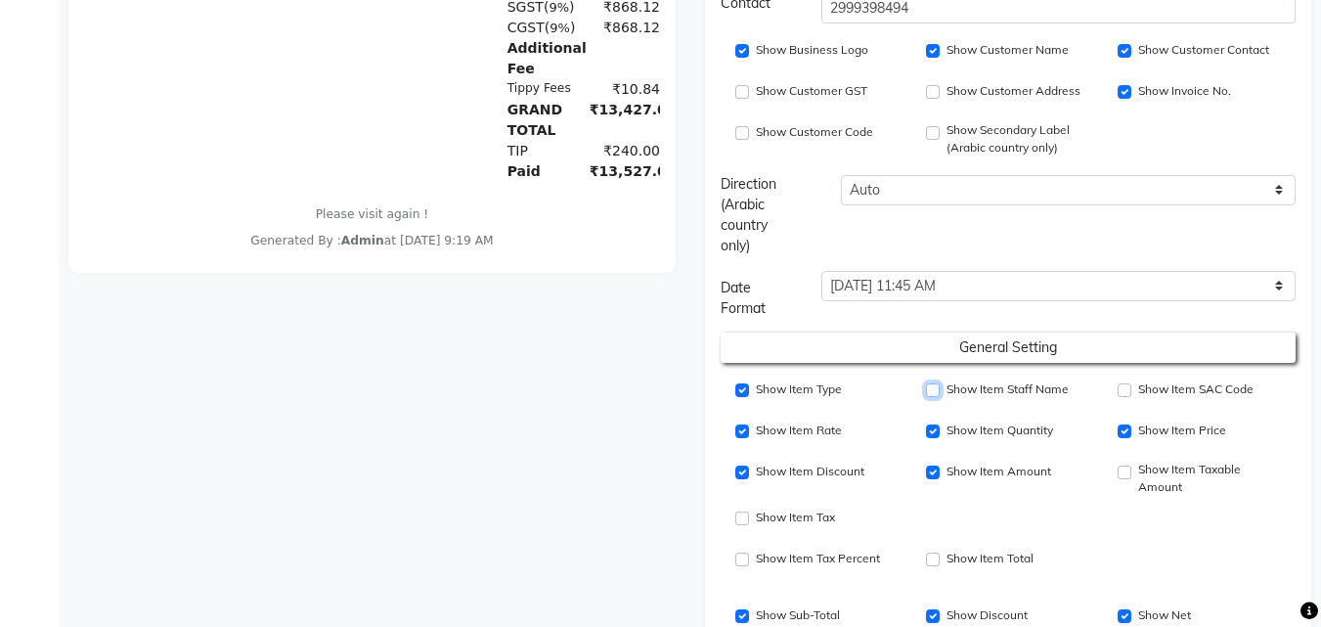
scroll to position [782, 0]
click at [931, 393] on input "Show Item Staff Name" at bounding box center [933, 391] width 14 height 14
click at [1041, 400] on div "Show Item Staff Name" at bounding box center [1008, 390] width 162 height 23
drag, startPoint x: 932, startPoint y: 401, endPoint x: 947, endPoint y: 394, distance: 16.2
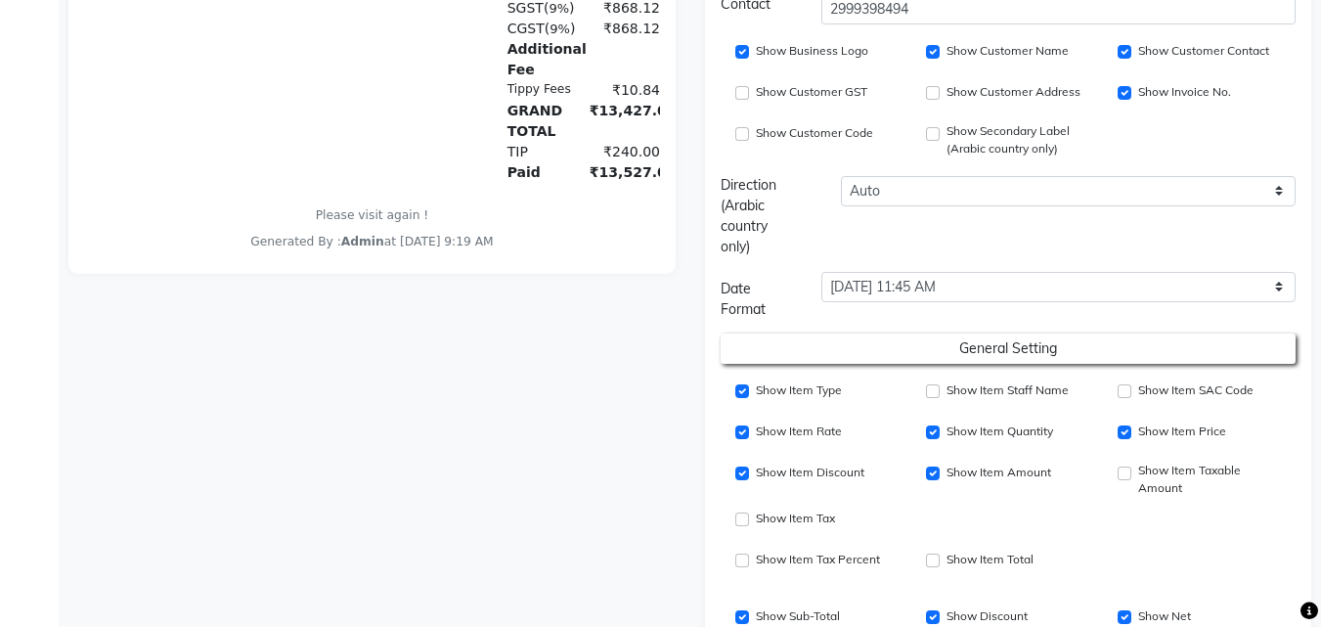
click at [933, 401] on div "Show Item Staff Name" at bounding box center [1008, 390] width 162 height 23
click at [947, 394] on label "Show Item Staff Name" at bounding box center [1008, 390] width 122 height 18
click at [940, 394] on input "Show Item Staff Name" at bounding box center [933, 391] width 14 height 14
checkbox input "true"
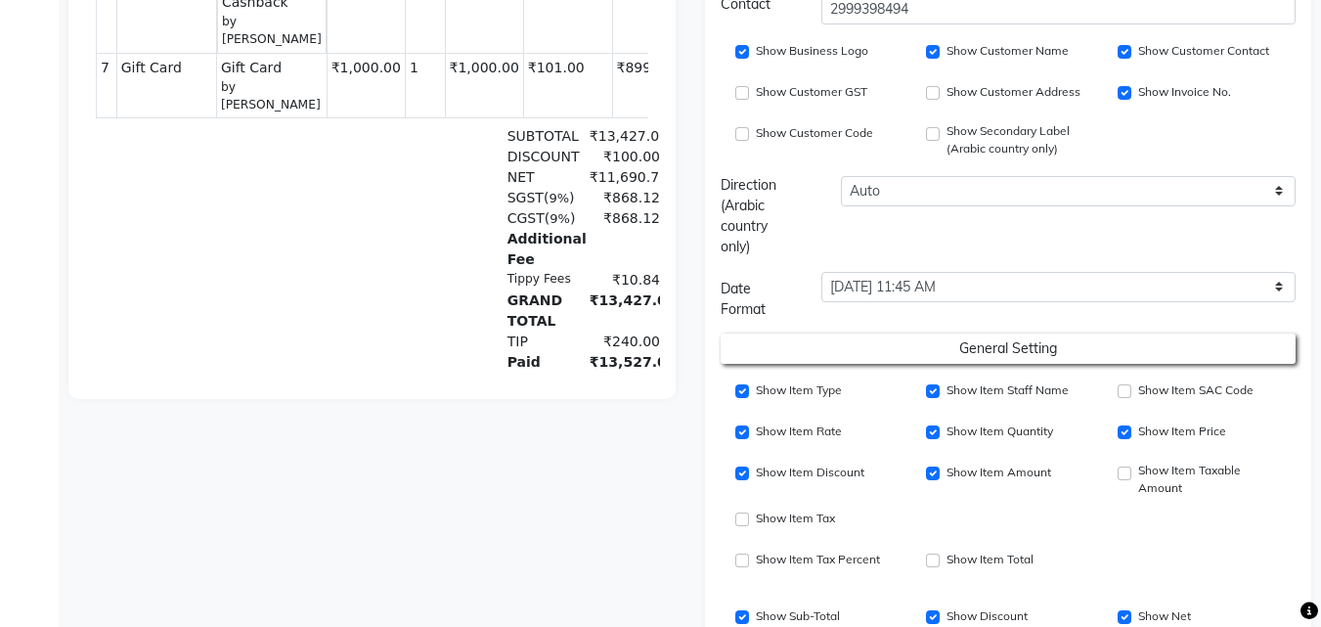
scroll to position [30, 0]
click at [943, 388] on div "Show Item Staff Name" at bounding box center [1008, 390] width 162 height 23
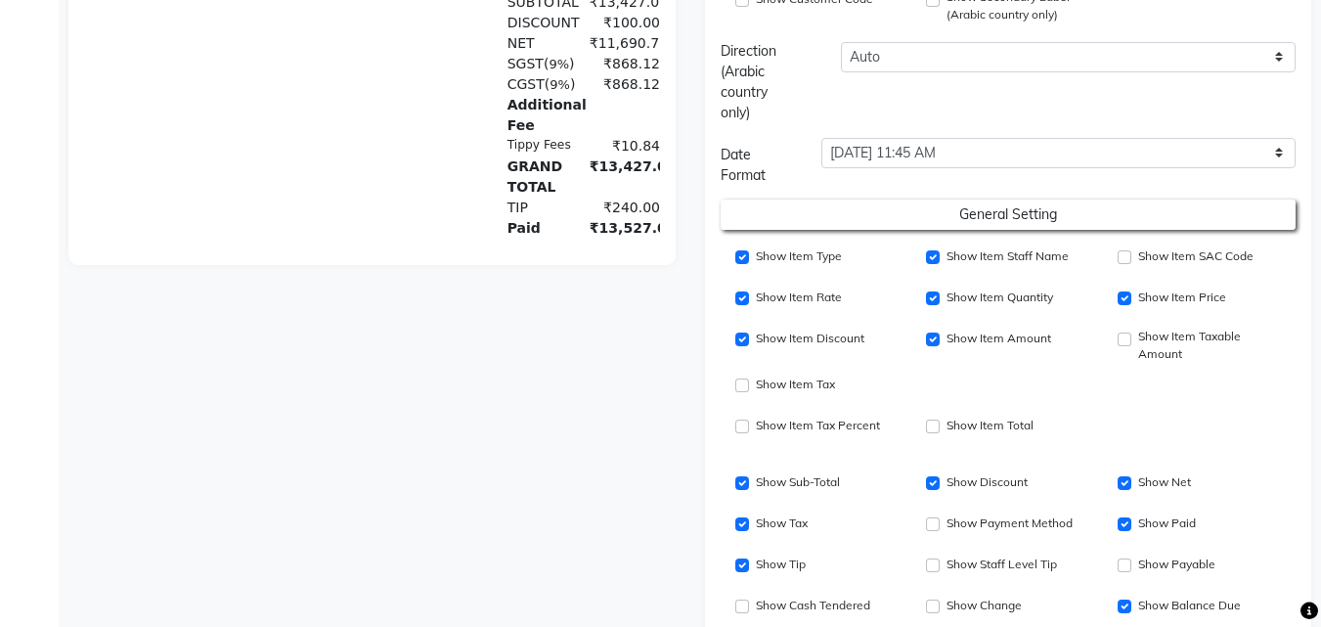
scroll to position [978, 0]
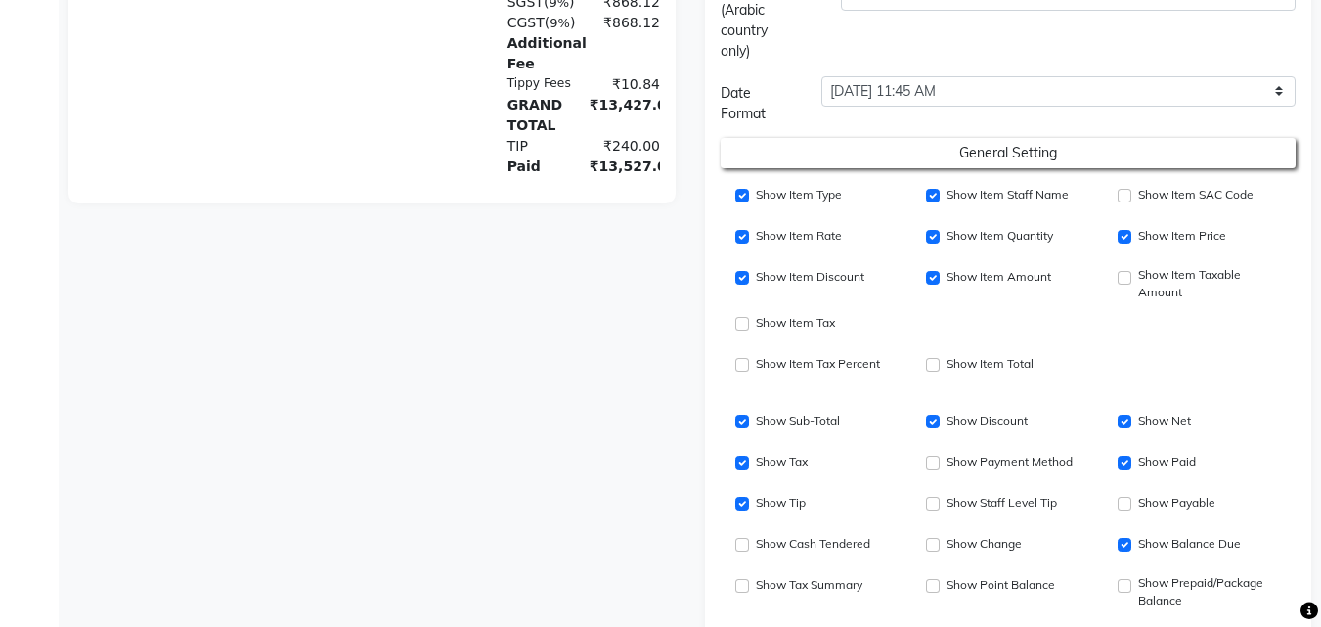
click at [940, 466] on div "Show Payment Method" at bounding box center [1008, 462] width 162 height 23
click at [928, 460] on input "Show Item Discount" at bounding box center [933, 463] width 14 height 14
checkbox input "true"
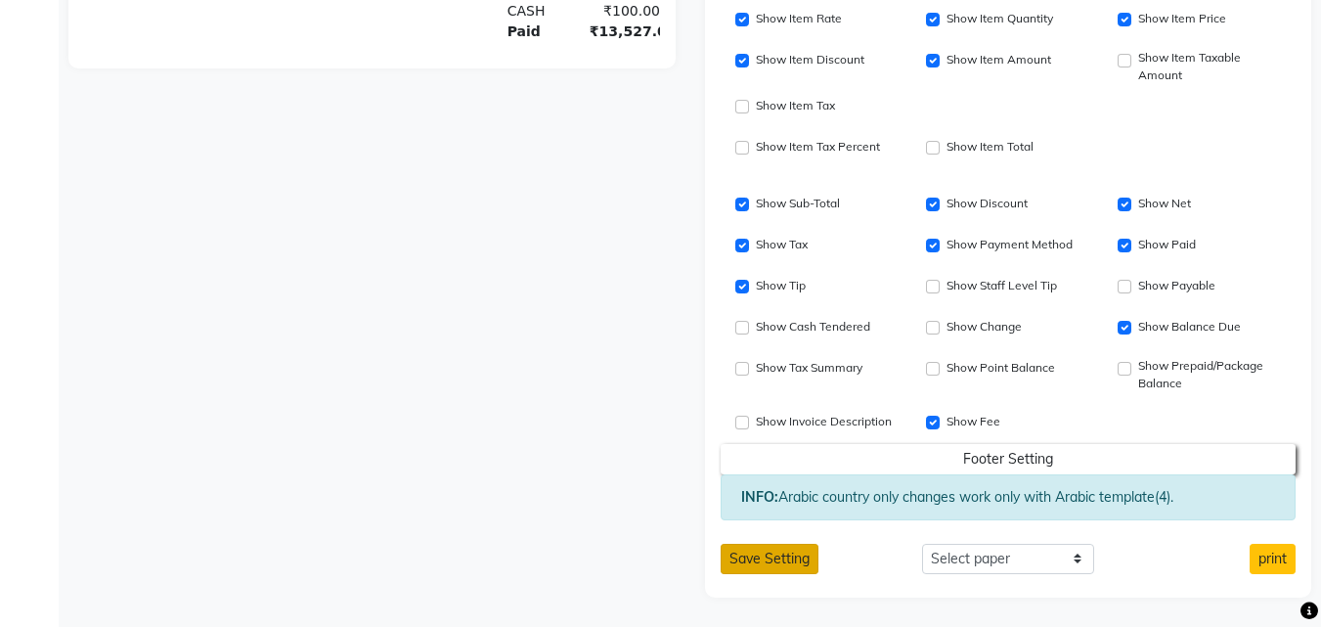
click at [792, 560] on button "Save Setting" at bounding box center [770, 559] width 98 height 30
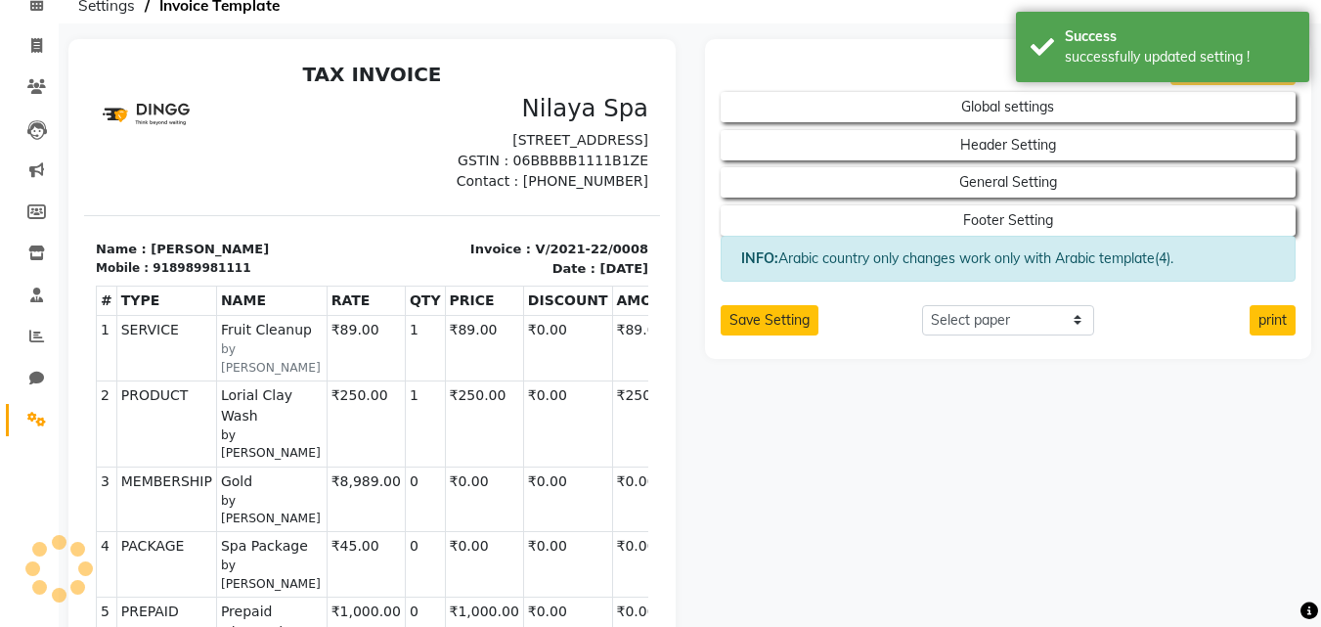
scroll to position [0, 0]
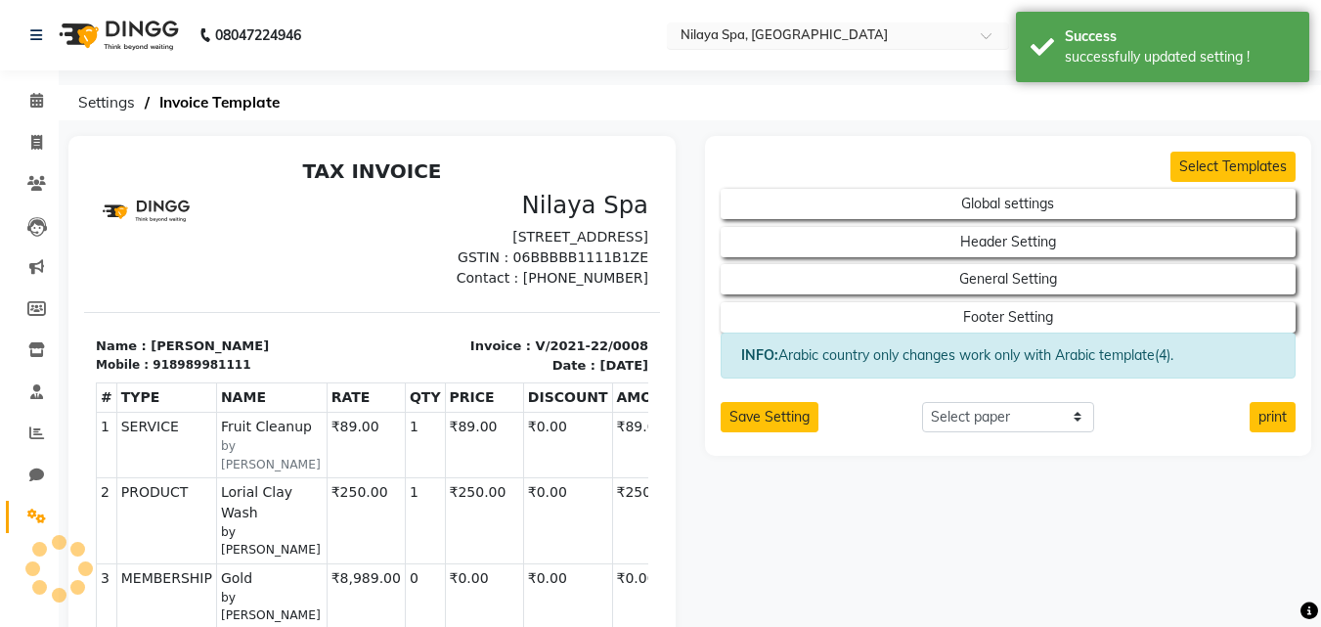
click at [809, 38] on input "text" at bounding box center [819, 37] width 284 height 20
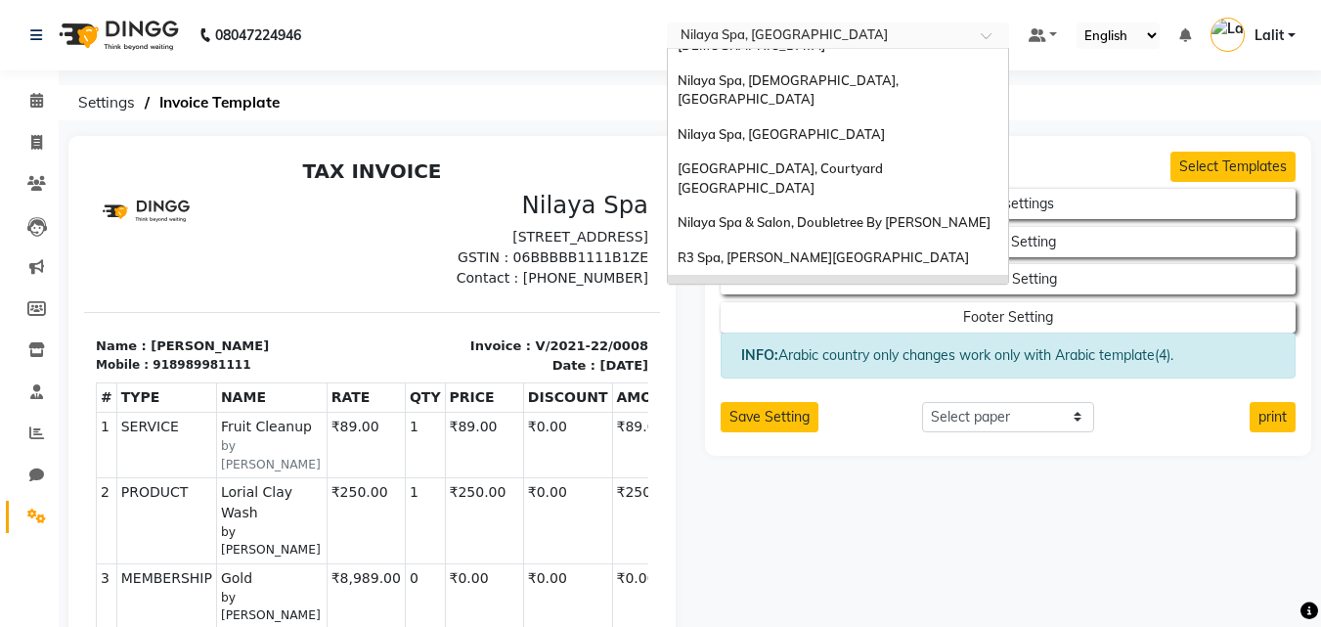
click at [785, 364] on div "Nilaya Spa & Salon, [GEOGRAPHIC_DATA], [GEOGRAPHIC_DATA]" at bounding box center [838, 391] width 340 height 54
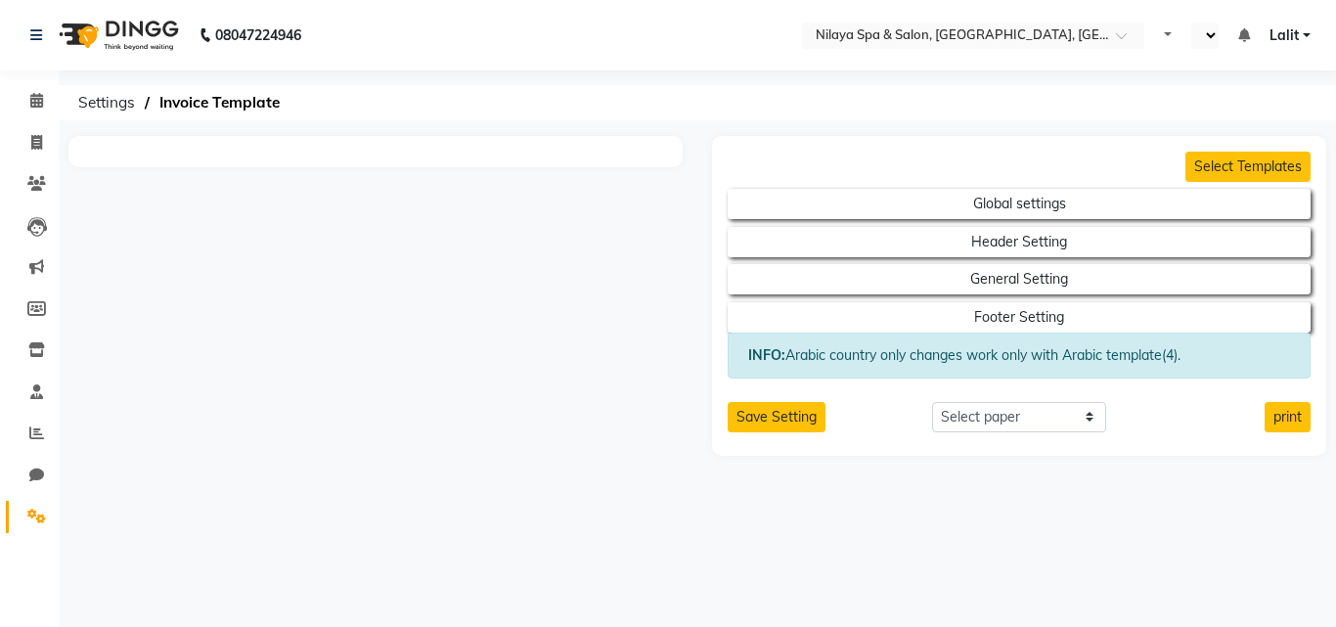
click at [979, 188] on h2 "Global settings" at bounding box center [1019, 200] width 583 height 37
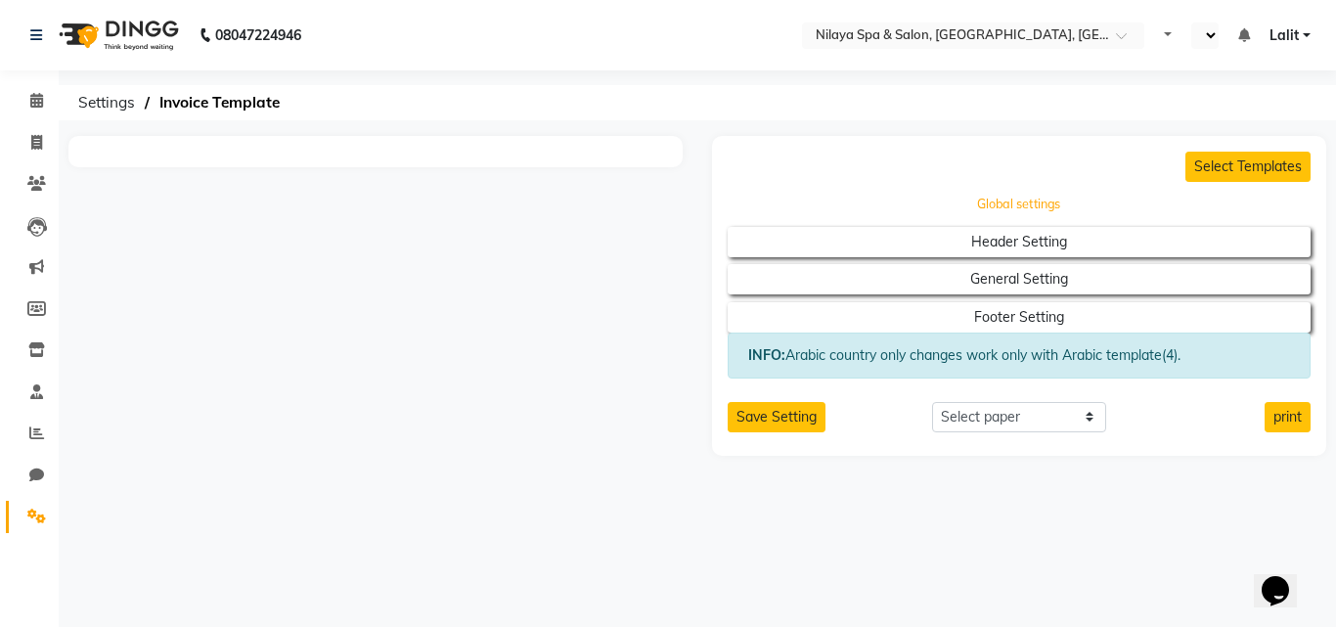
click at [1000, 206] on button "Global settings" at bounding box center [1019, 204] width 524 height 27
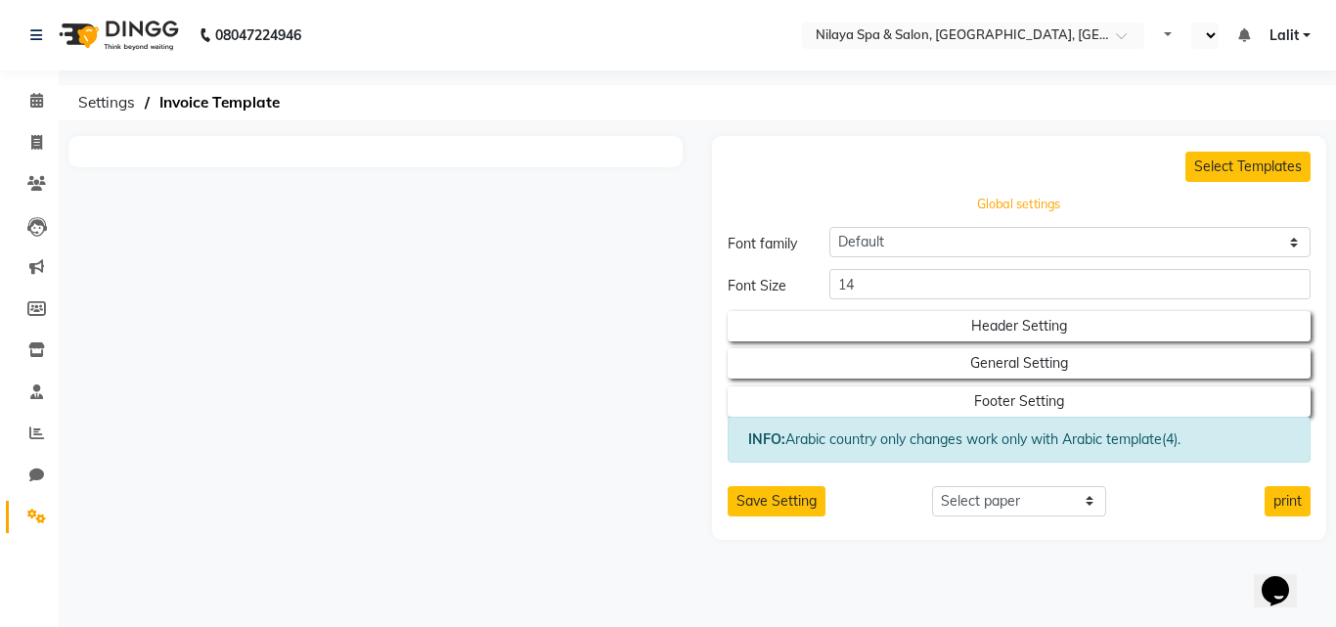
click at [1015, 191] on button "Global settings" at bounding box center [1019, 204] width 524 height 27
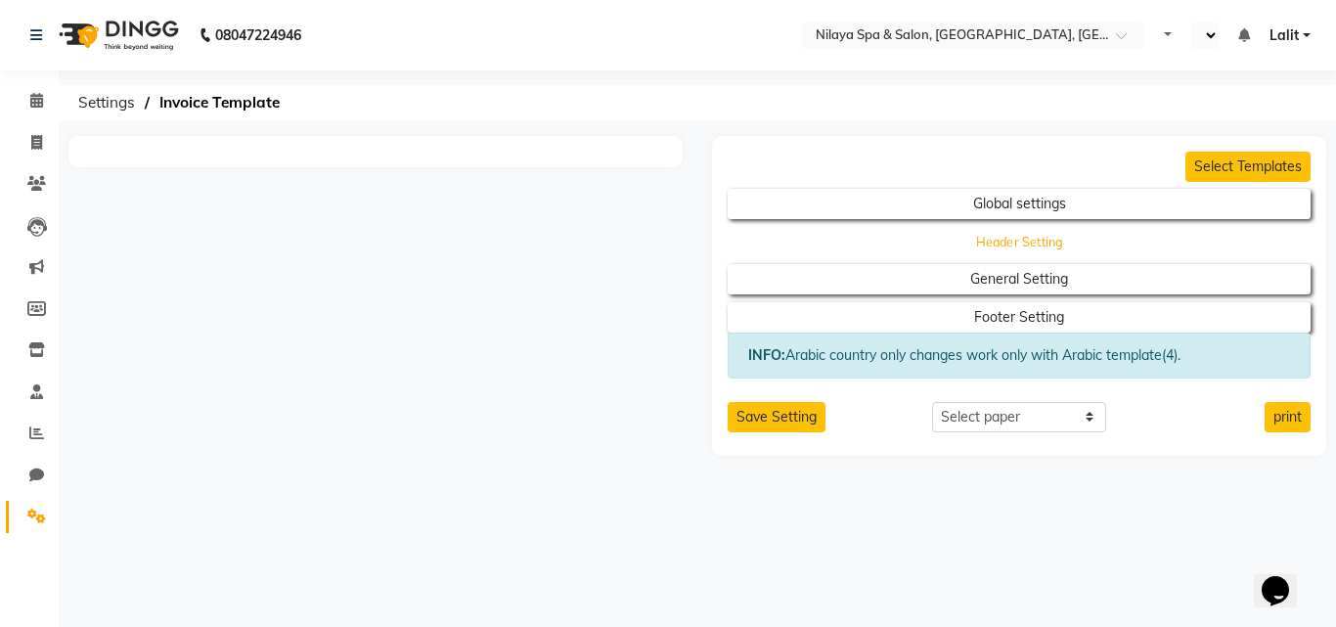
click at [1005, 238] on button "Header Setting" at bounding box center [1019, 241] width 524 height 27
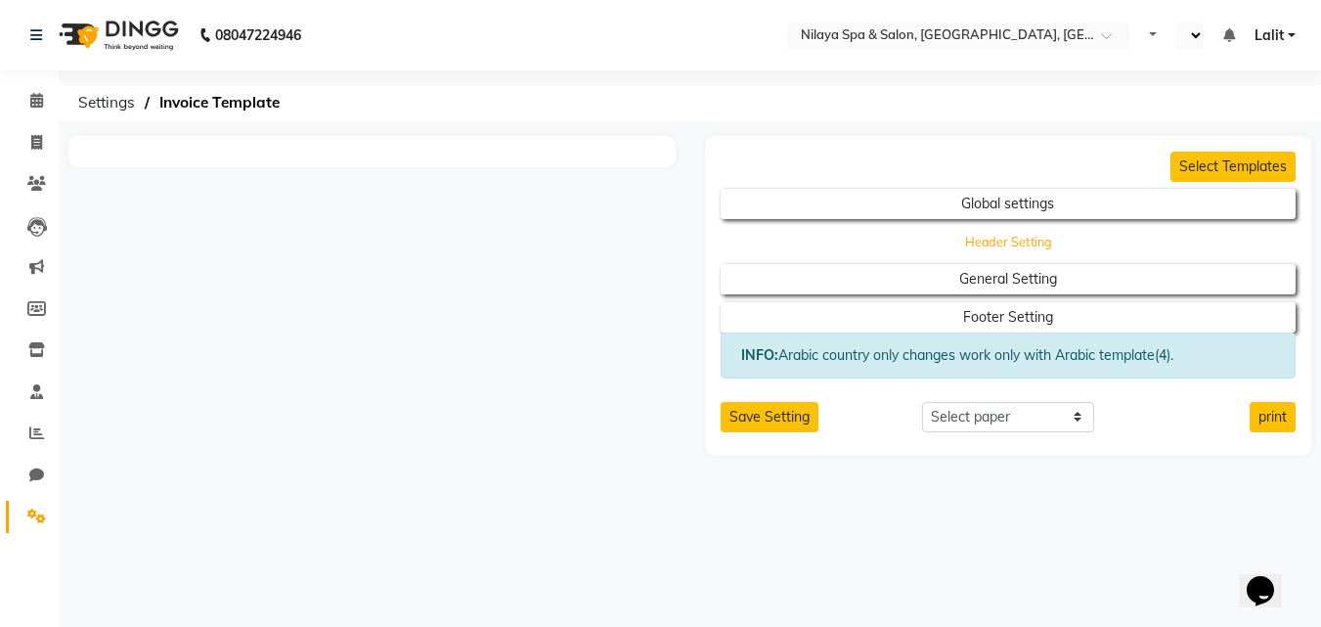
select select "end"
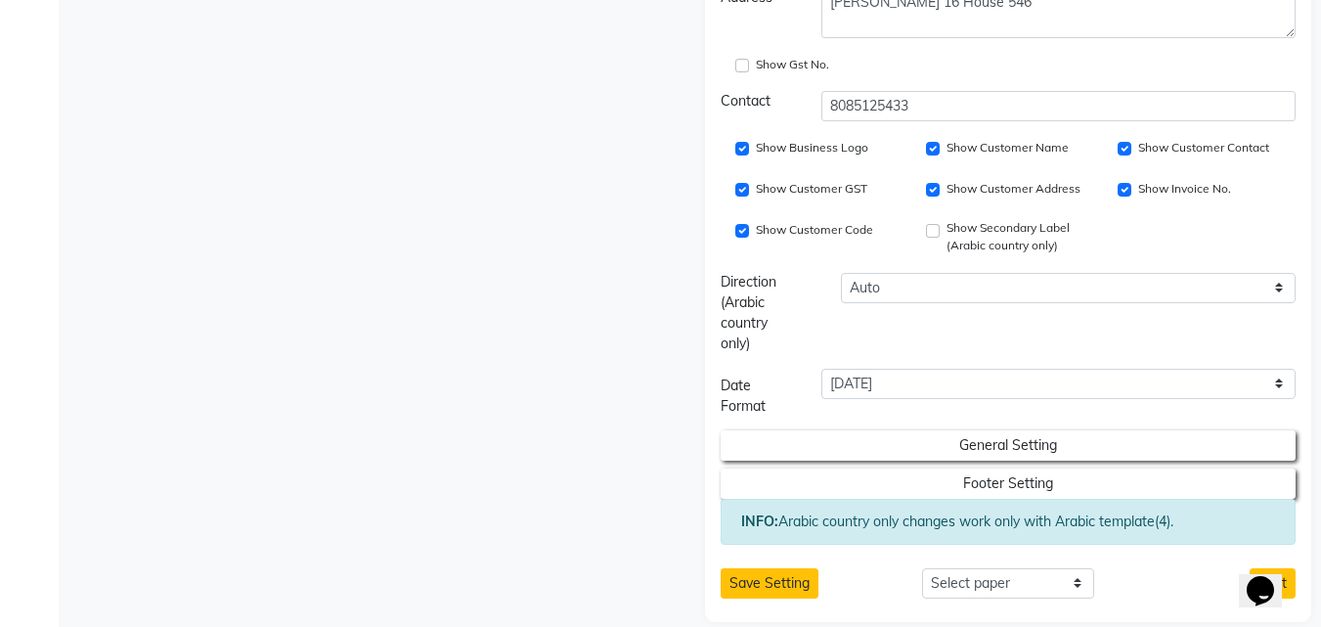
scroll to position [626, 0]
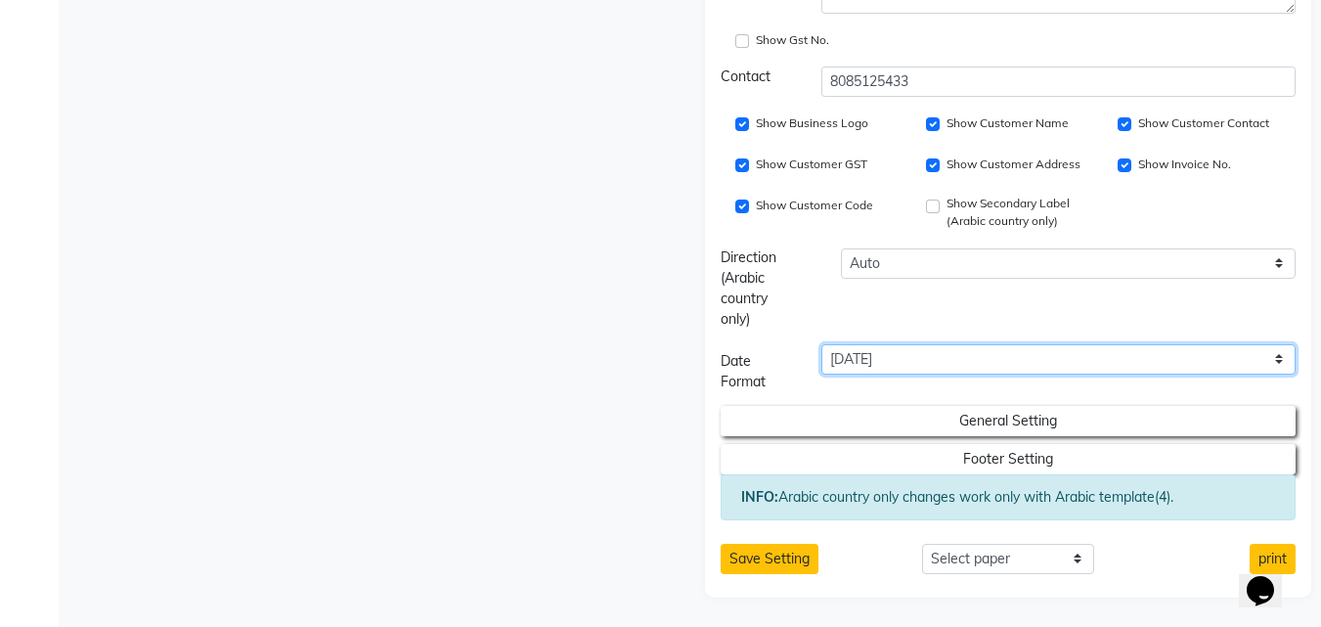
click at [910, 363] on select "[DATE] [DATE] [DATE] [DATE] [DATE] 11:45 AM [DATE] 11:45 AM" at bounding box center [1058, 359] width 474 height 30
click at [943, 364] on select "[DATE] [DATE] [DATE] [DATE] [DATE] 11:45 AM [DATE] 11:45 AM" at bounding box center [1058, 359] width 474 height 30
select select "LLLL"
click at [821, 344] on select "[DATE] [DATE] [DATE] [DATE] [DATE] 11:45 AM [DATE] 11:45 AM" at bounding box center [1058, 359] width 474 height 30
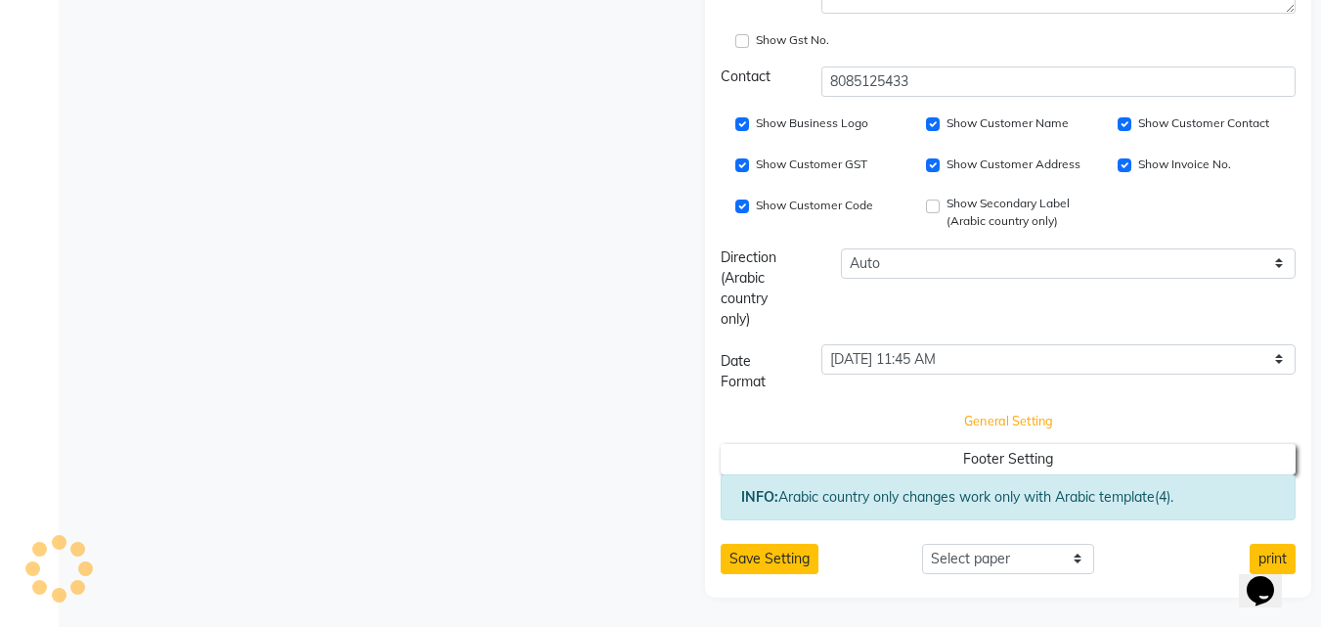
click at [982, 412] on button "General Setting" at bounding box center [1008, 421] width 518 height 27
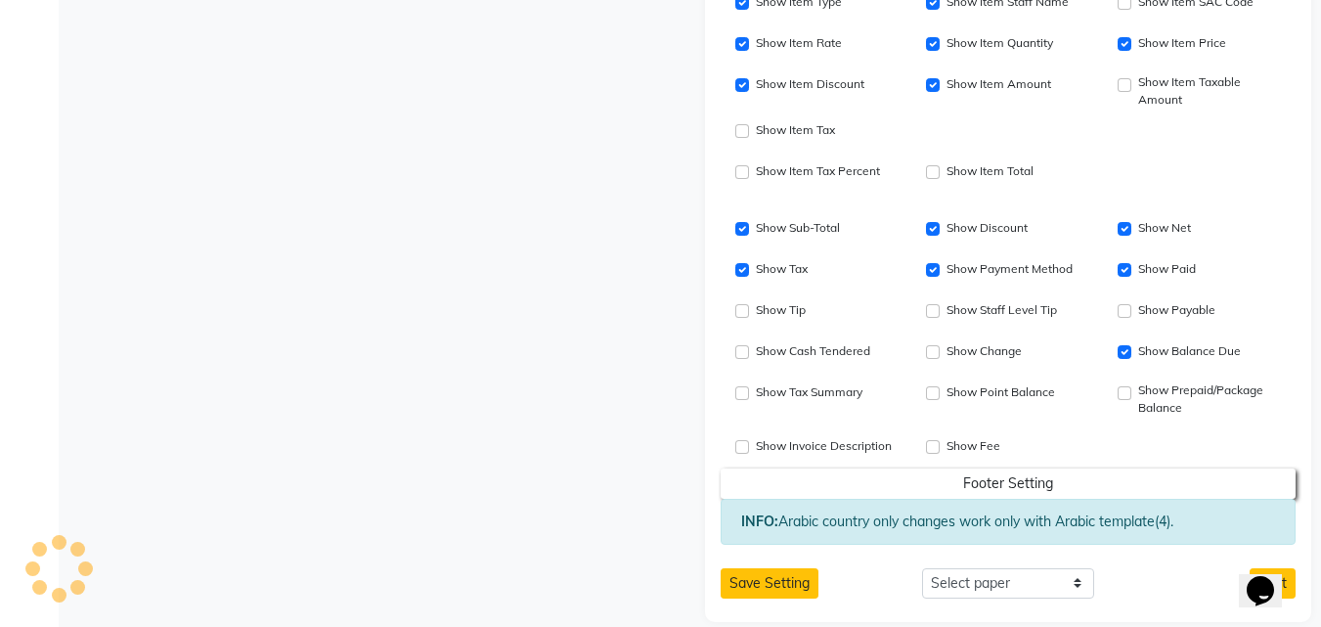
scroll to position [1111, 0]
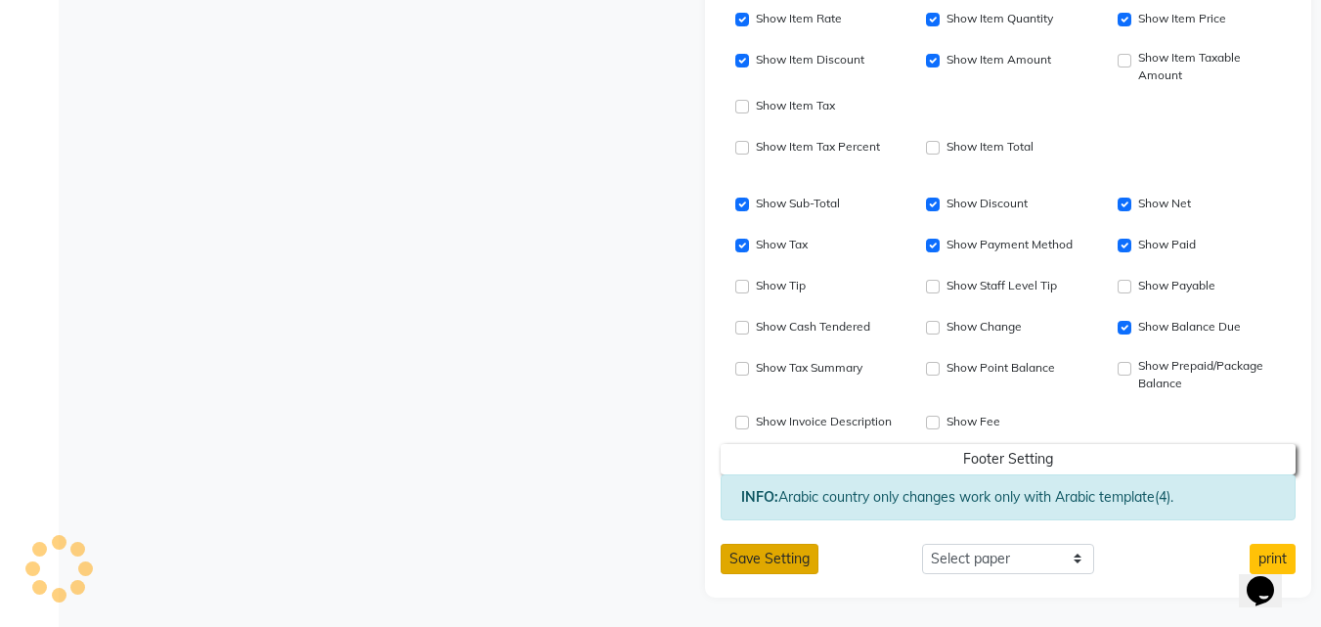
click at [788, 558] on button "Save Setting" at bounding box center [770, 559] width 98 height 30
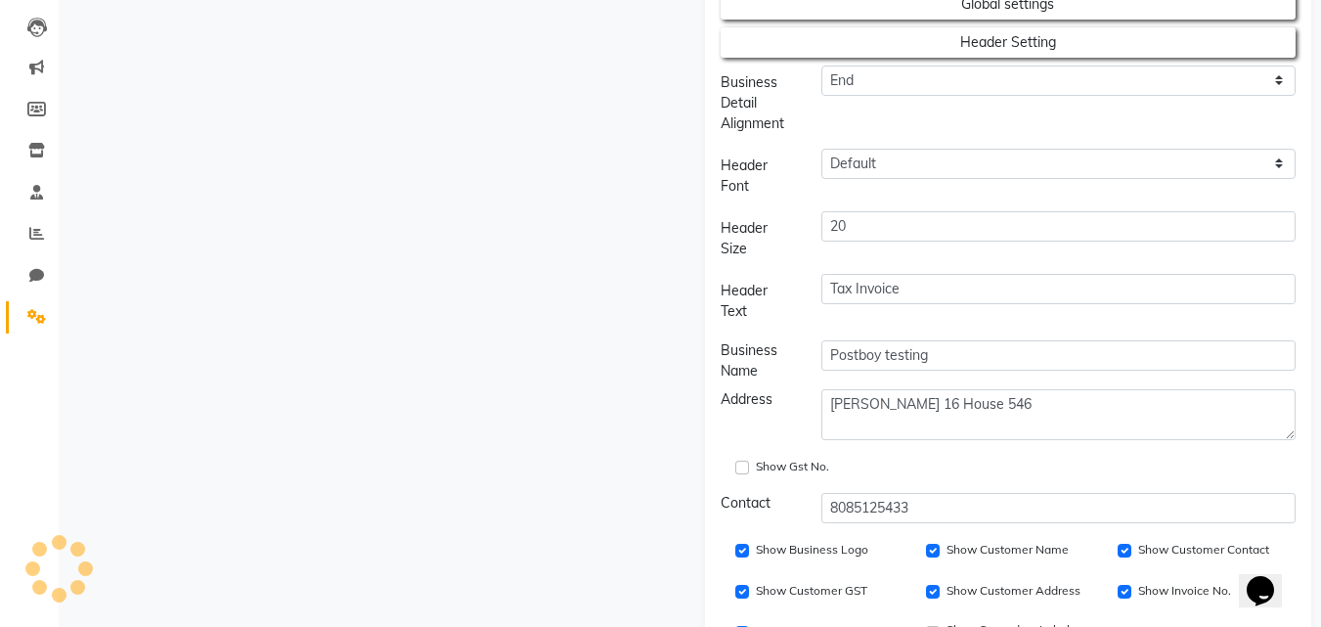
scroll to position [0, 0]
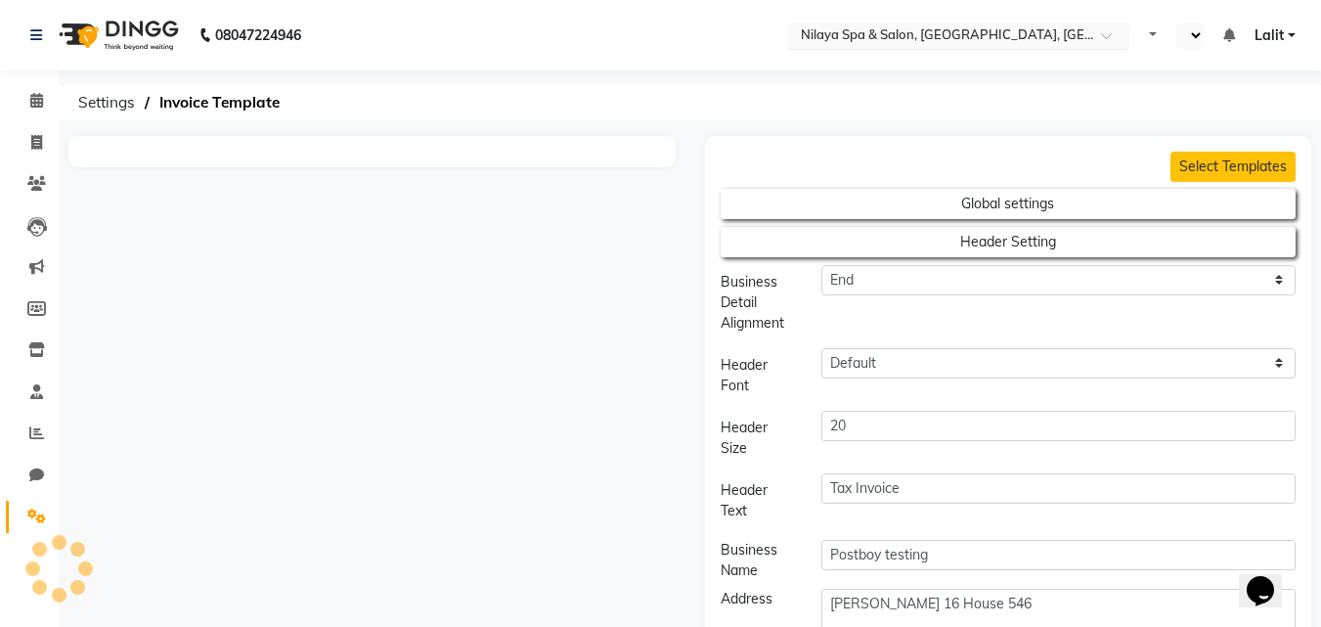
click at [983, 40] on input "text" at bounding box center [939, 37] width 284 height 20
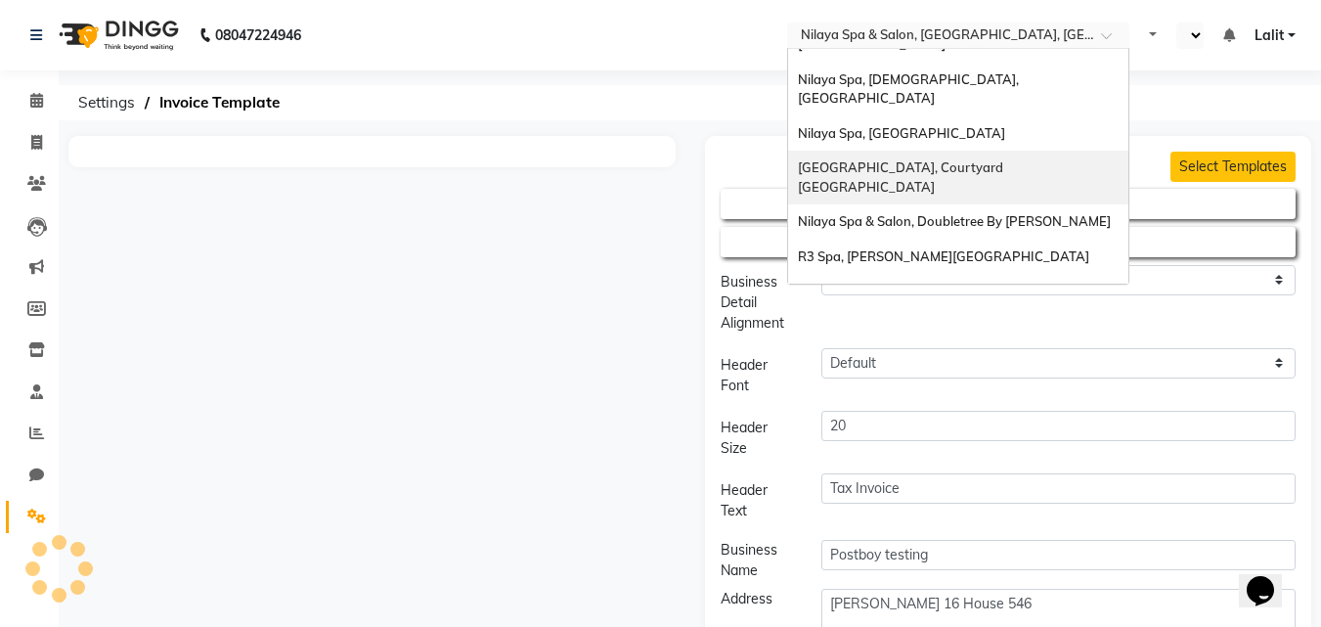
scroll to position [409, 0]
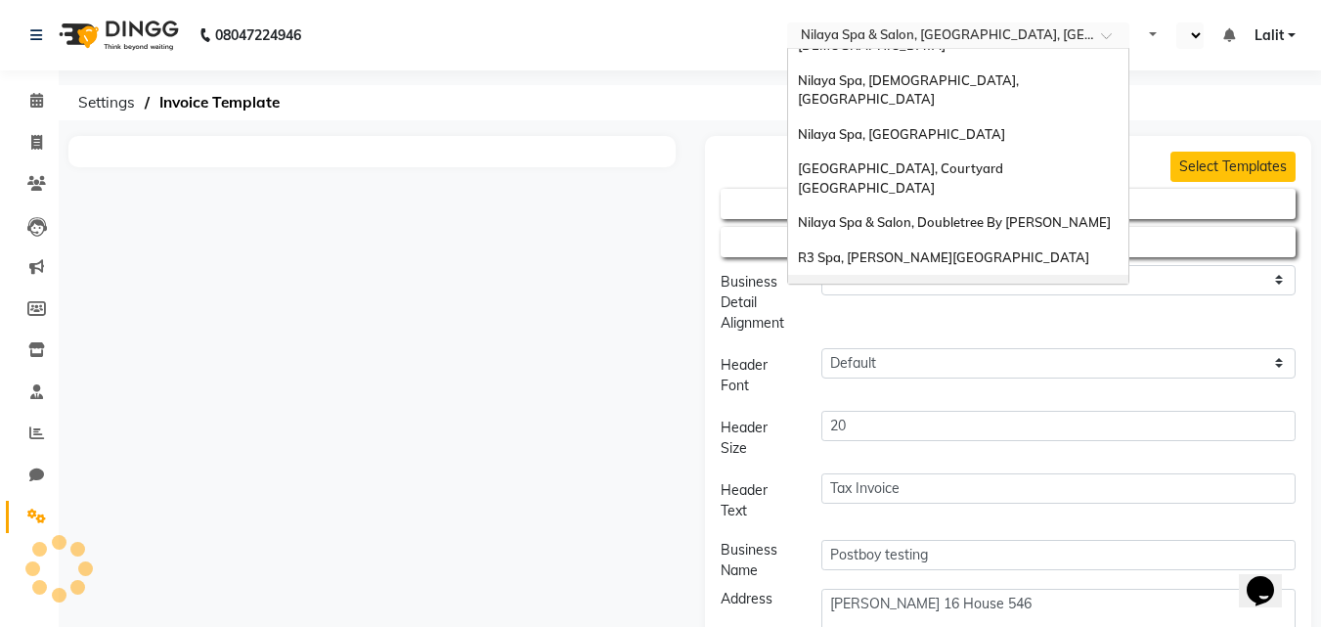
type input "Service Receipt"
type input "Nilaya Spa [GEOGRAPHIC_DATA]"
type textarea "[STREET_ADDRESS]"
checkbox input "true"
type input "7678578191"
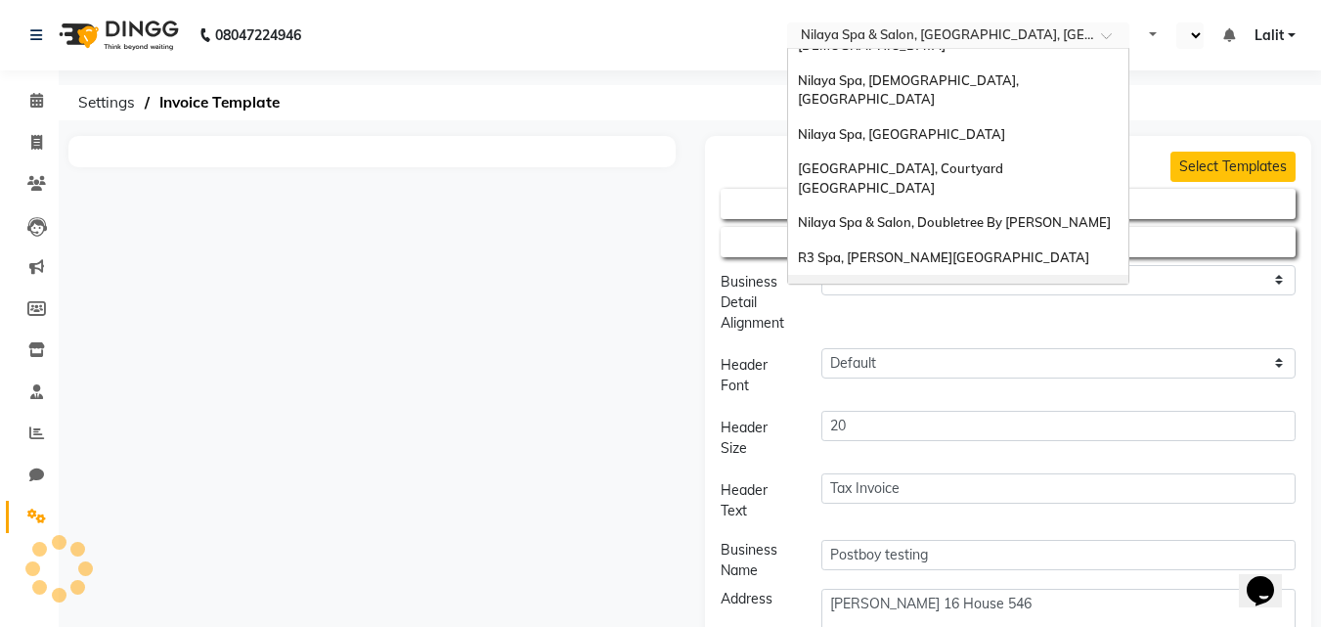
checkbox input "false"
select select "LLL"
checkbox input "true"
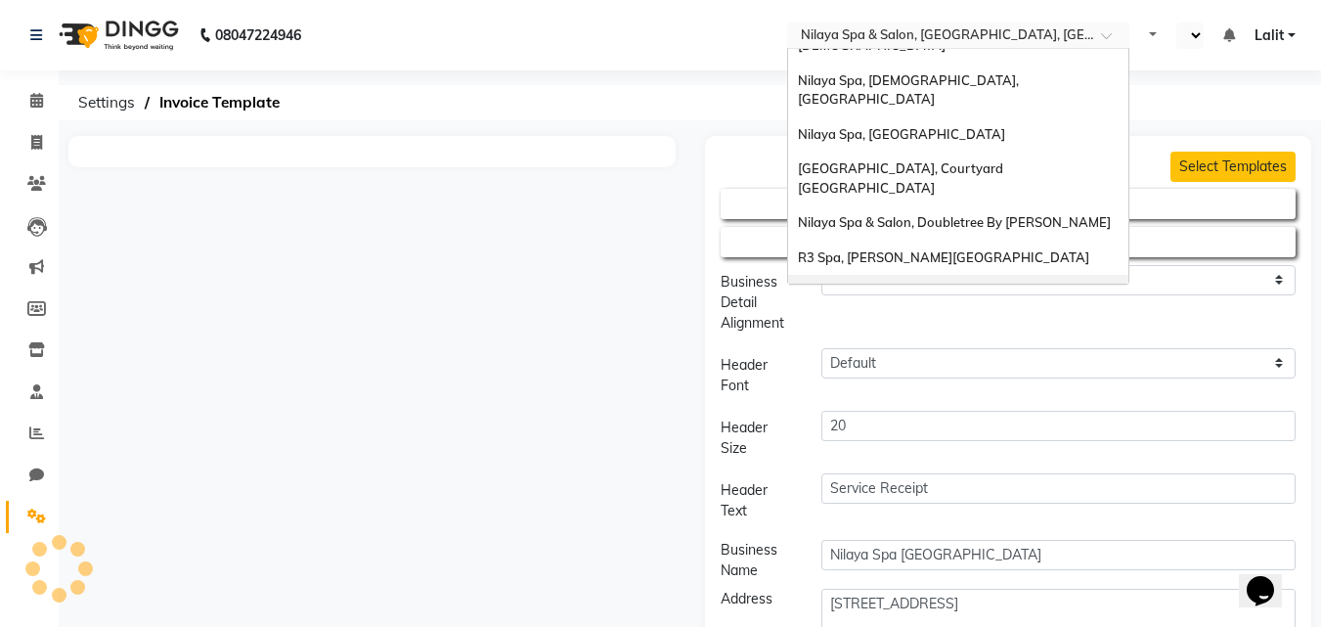
select select "en"
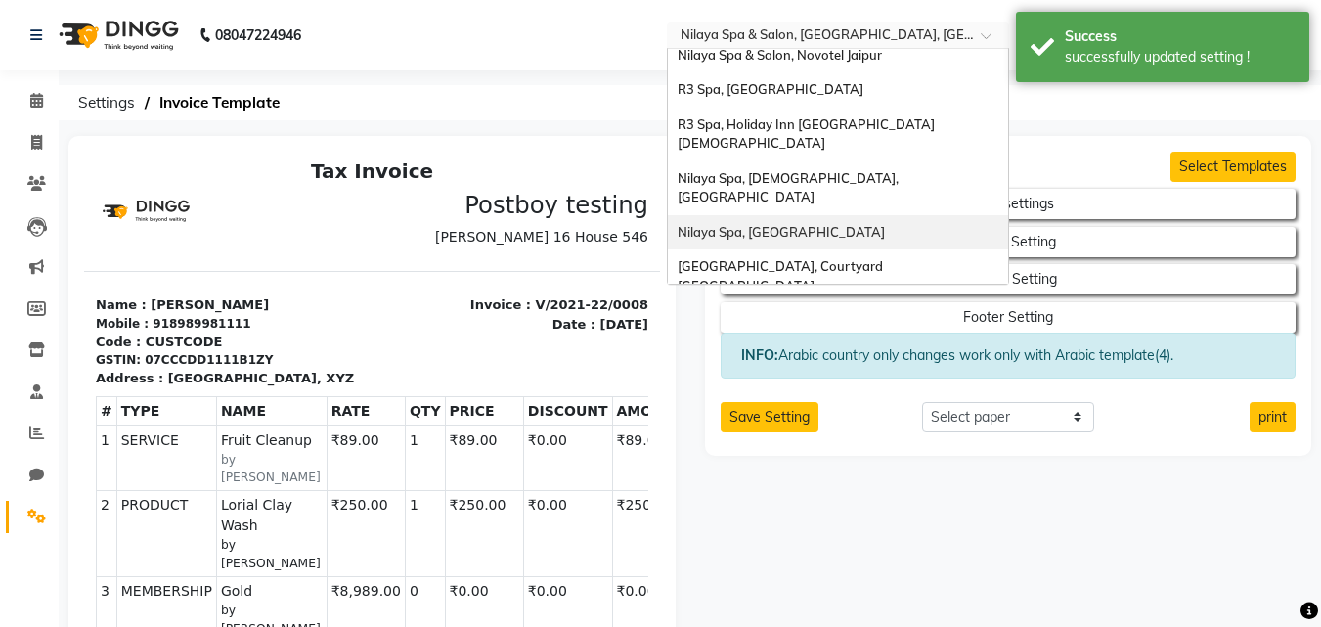
scroll to position [0, 0]
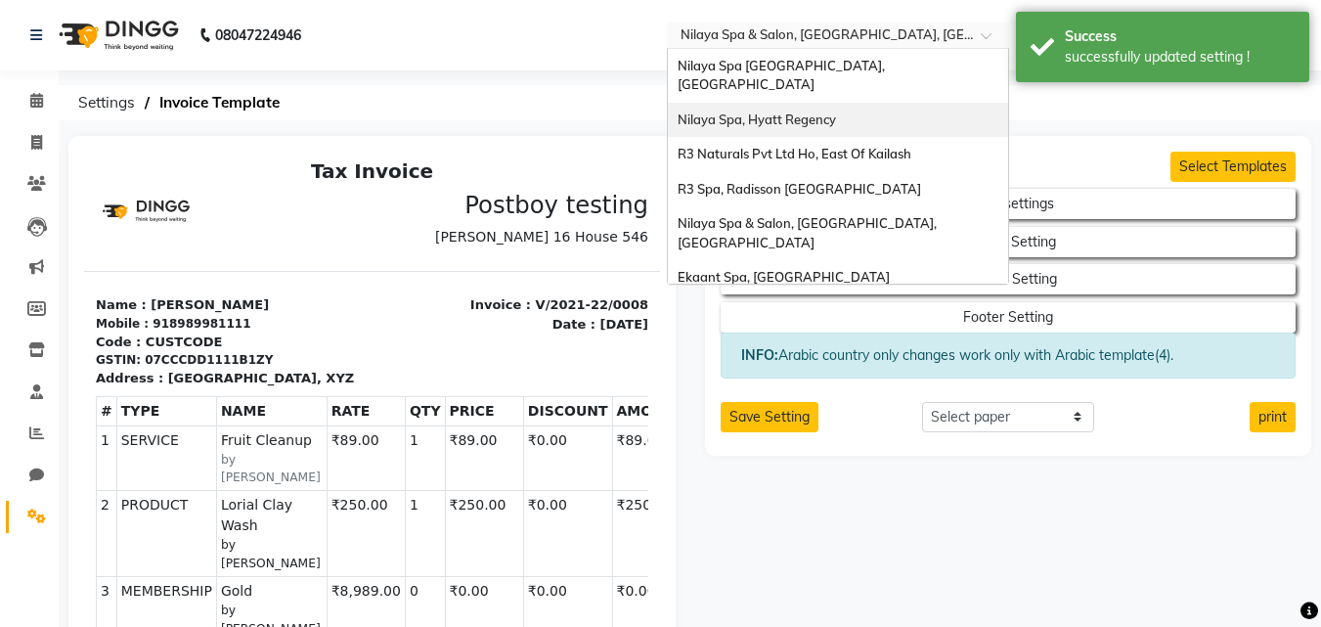
click at [818, 108] on div "Nilaya Spa, Hyatt Regency" at bounding box center [838, 120] width 340 height 35
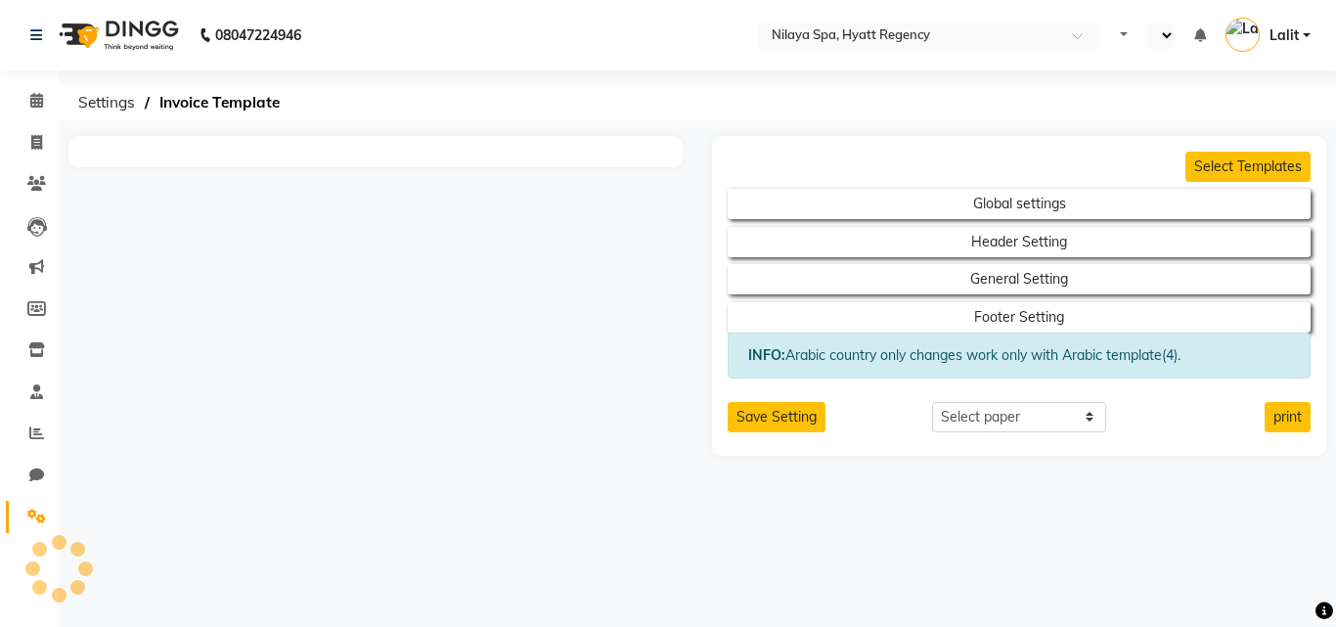
select select "en"
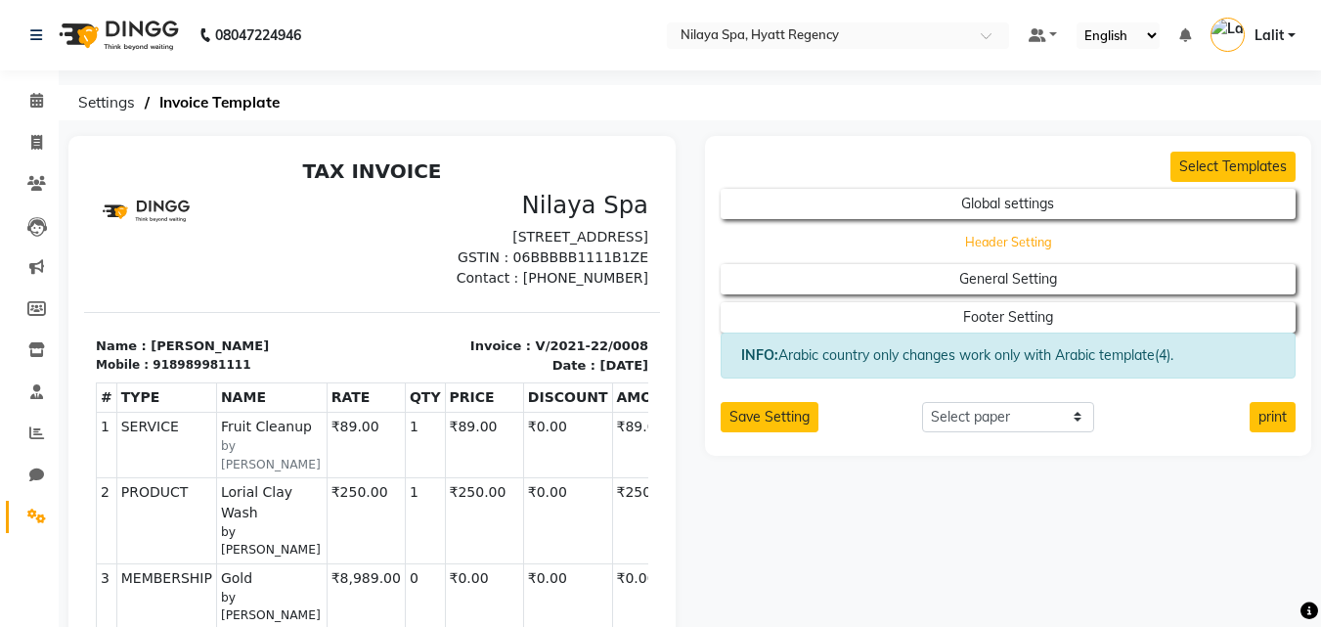
click at [998, 238] on button "Header Setting" at bounding box center [1008, 241] width 518 height 27
select select "end"
select select "LLLL"
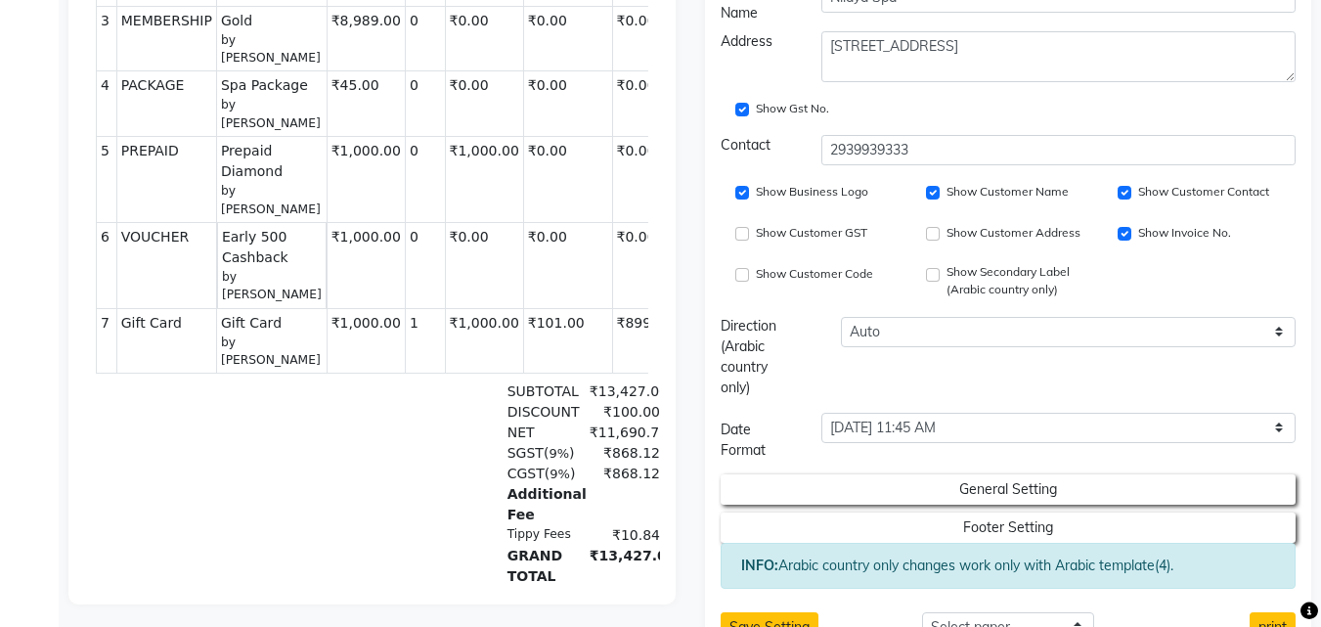
scroll to position [626, 0]
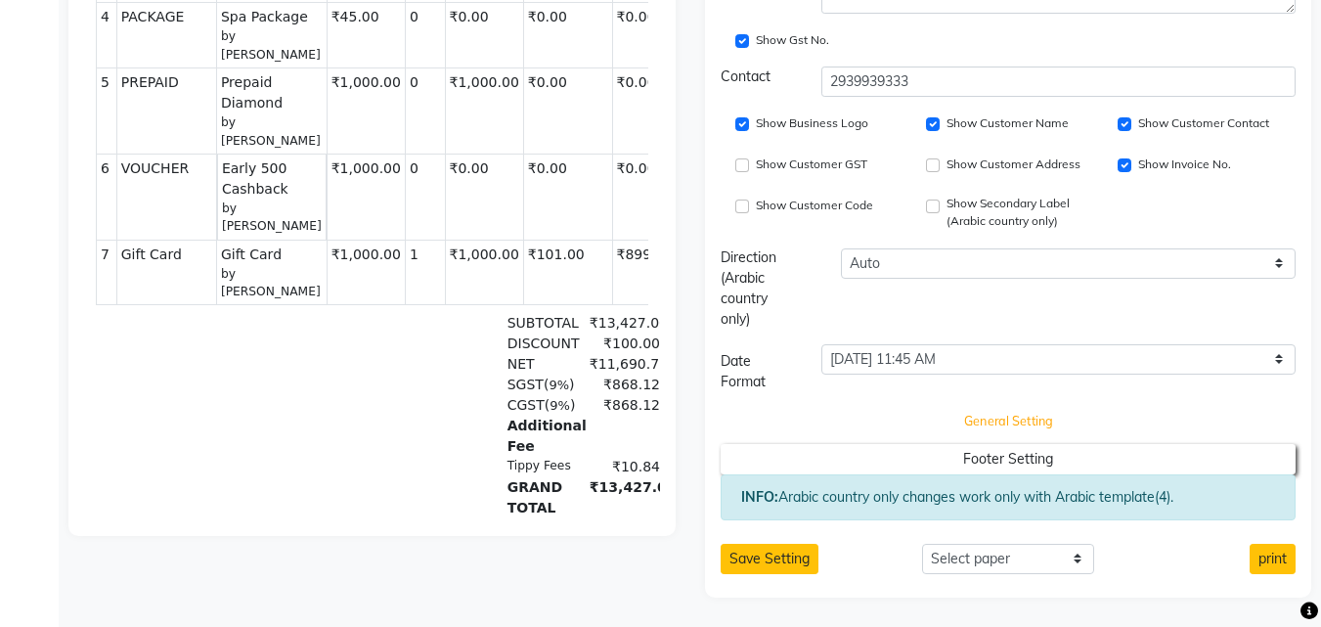
click at [975, 421] on button "General Setting" at bounding box center [1008, 421] width 518 height 27
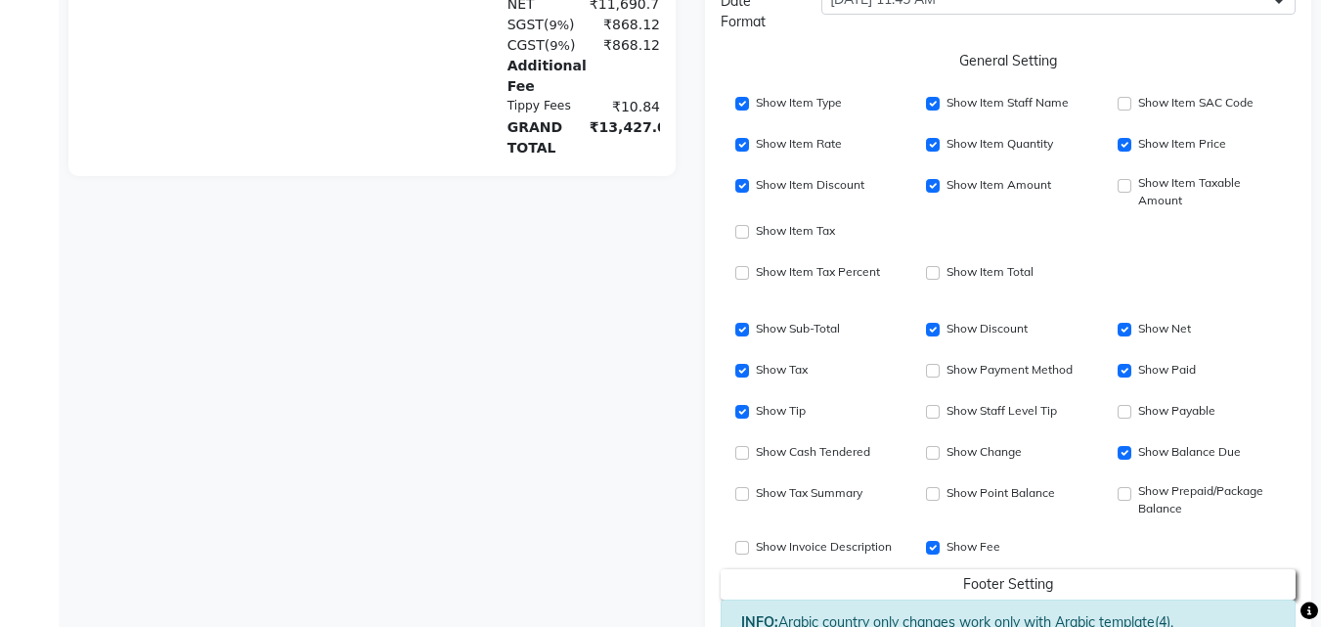
scroll to position [1017, 0]
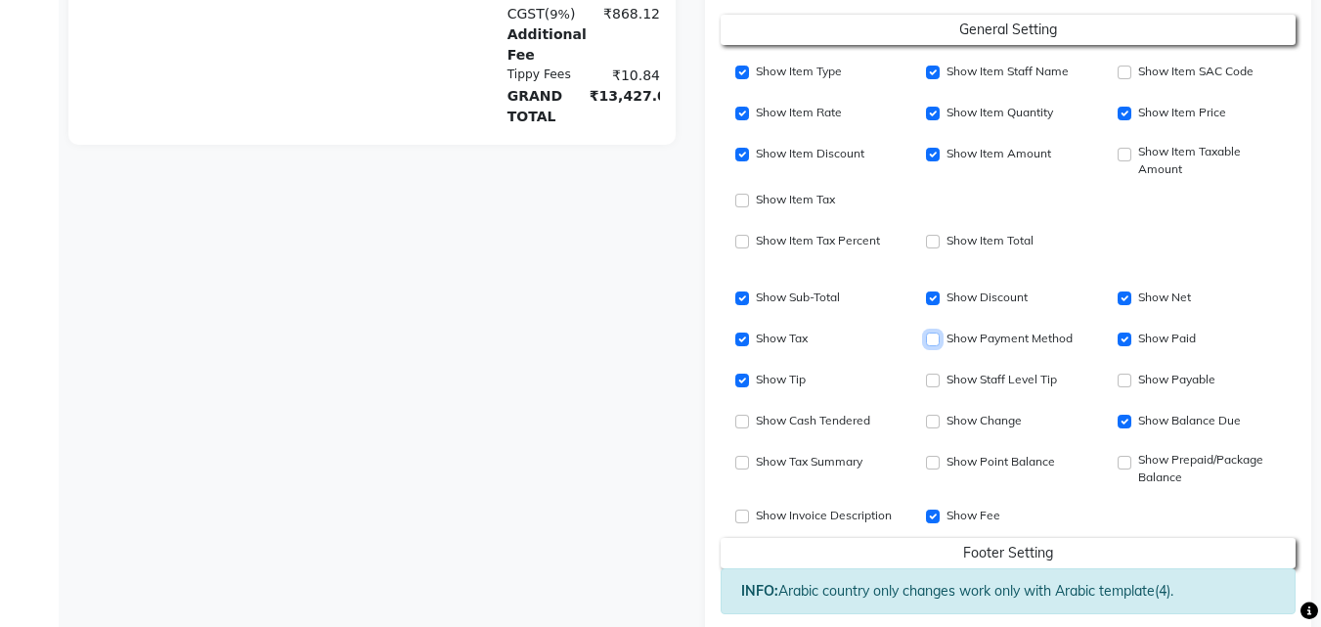
click at [933, 339] on input "Show Item Discount" at bounding box center [933, 339] width 14 height 14
checkbox input "true"
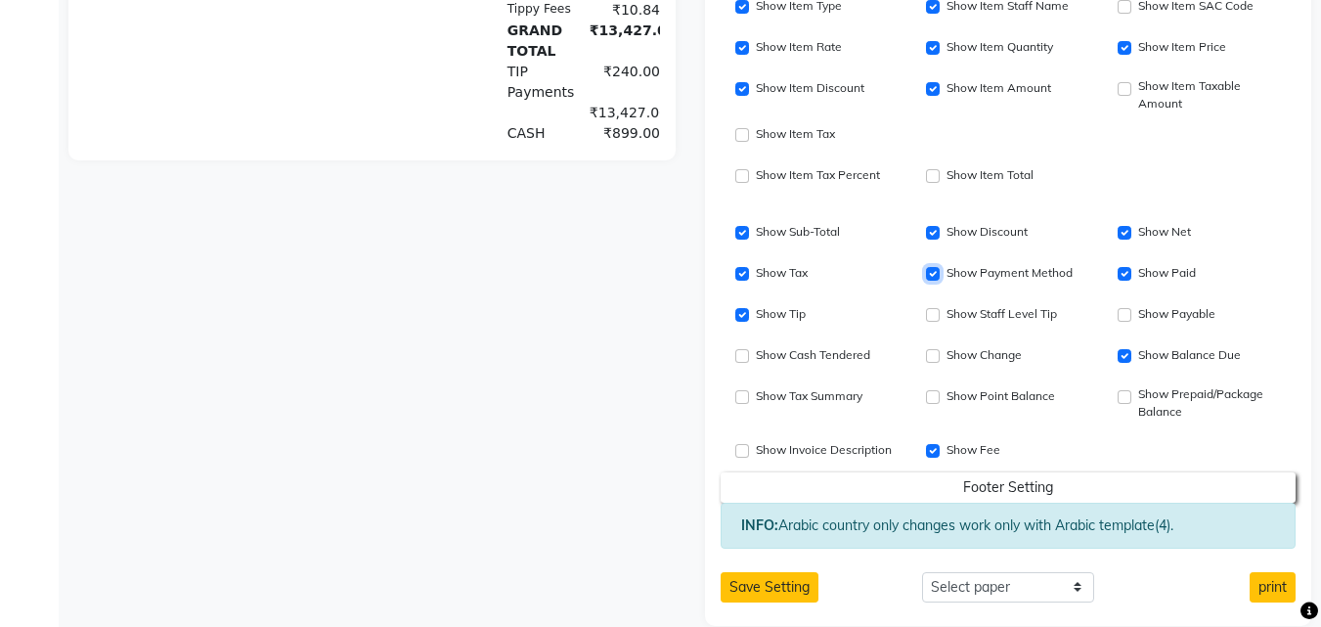
scroll to position [1111, 0]
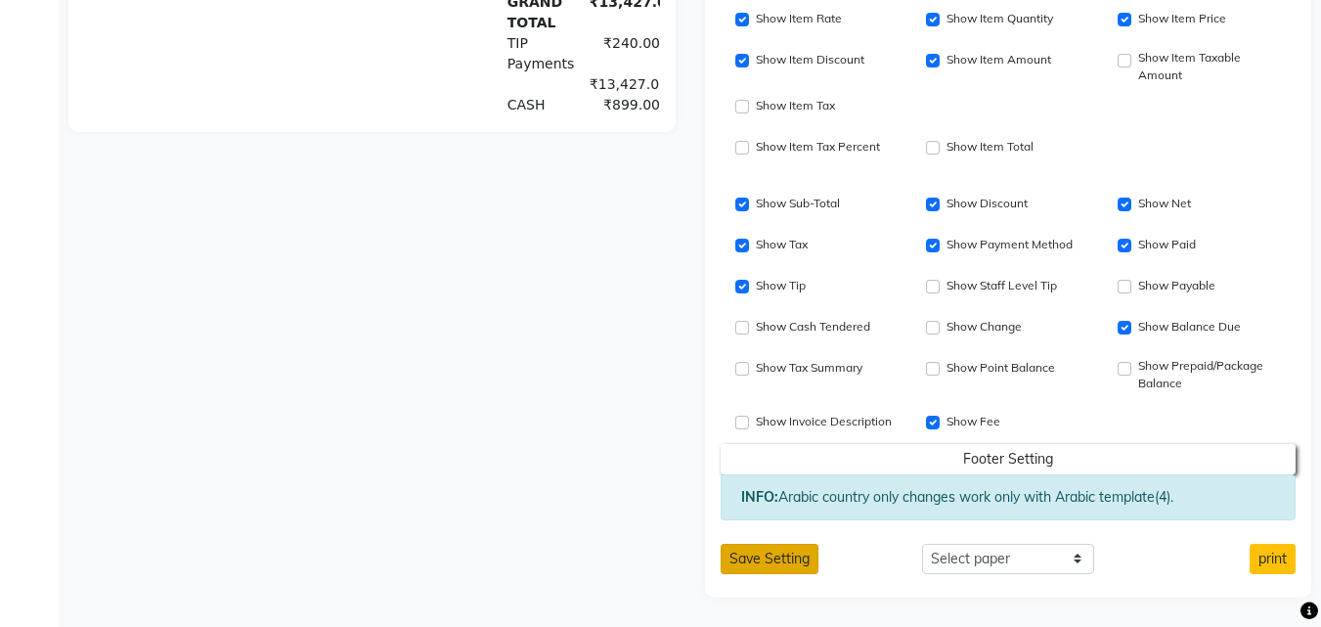
click at [785, 554] on button "Save Setting" at bounding box center [770, 559] width 98 height 30
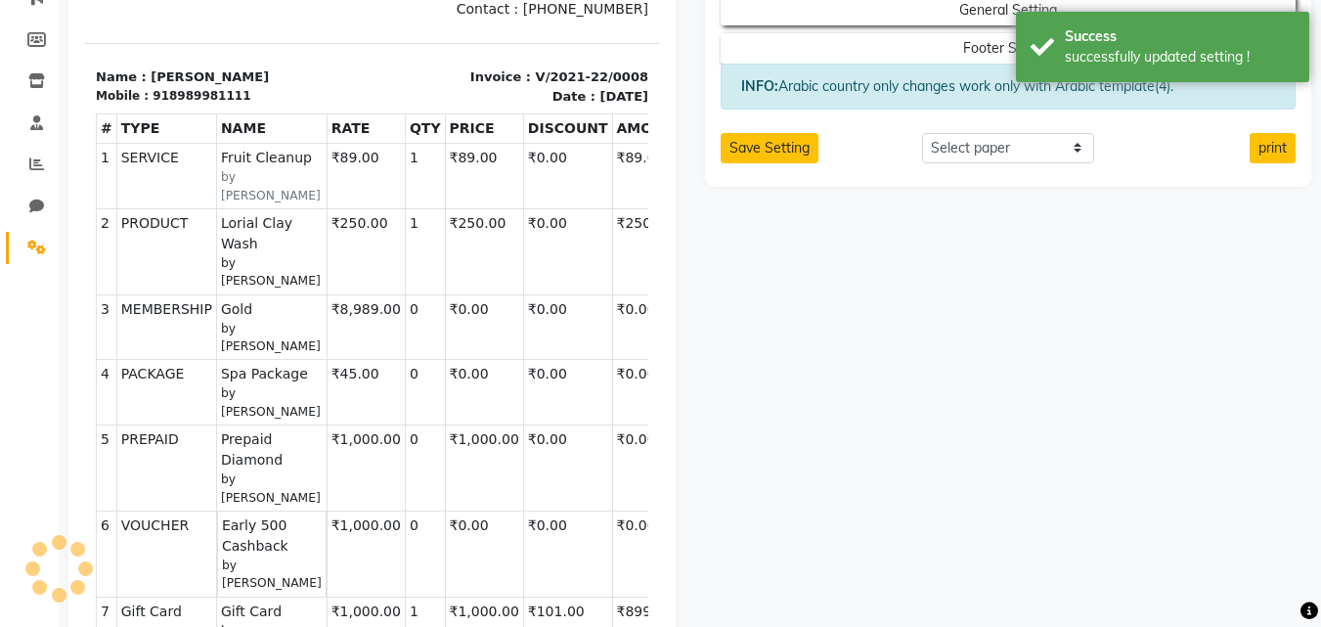
scroll to position [0, 0]
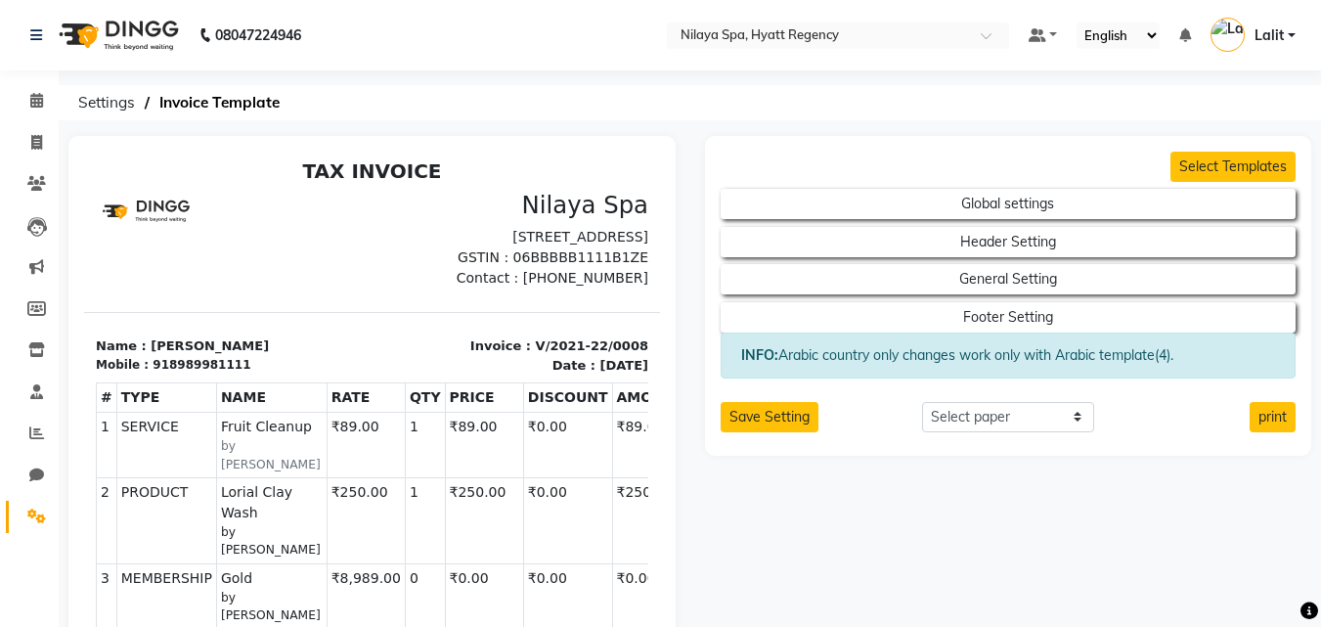
click at [767, 130] on div "08047224946 Select Location × [GEOGRAPHIC_DATA], Hyatt Regency Default Panel My…" at bounding box center [660, 636] width 1321 height 1272
drag, startPoint x: 536, startPoint y: 154, endPoint x: 569, endPoint y: 194, distance: 51.3
drag, startPoint x: 578, startPoint y: 215, endPoint x: 569, endPoint y: 205, distance: 13.2
click at [576, 215] on h3 "Nilaya Spa" at bounding box center [516, 205] width 265 height 28
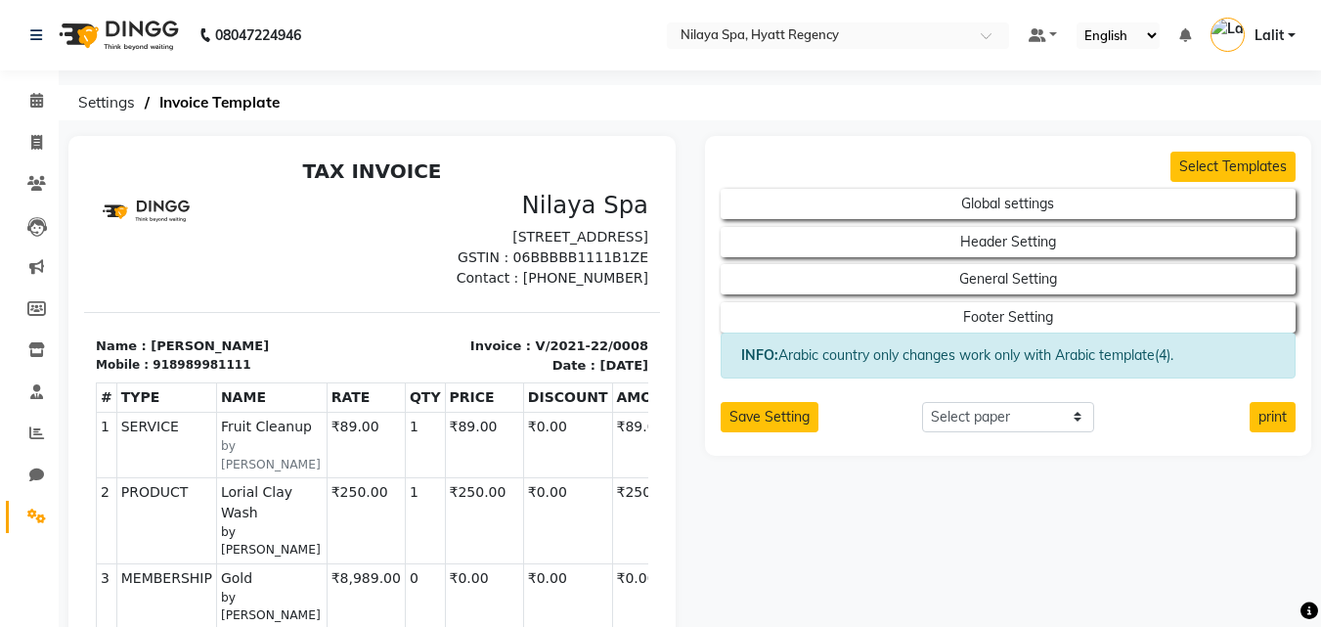
click at [569, 205] on h3 "Nilaya Spa" at bounding box center [516, 205] width 265 height 28
click at [983, 225] on h2 "Header Setting" at bounding box center [1009, 237] width 576 height 37
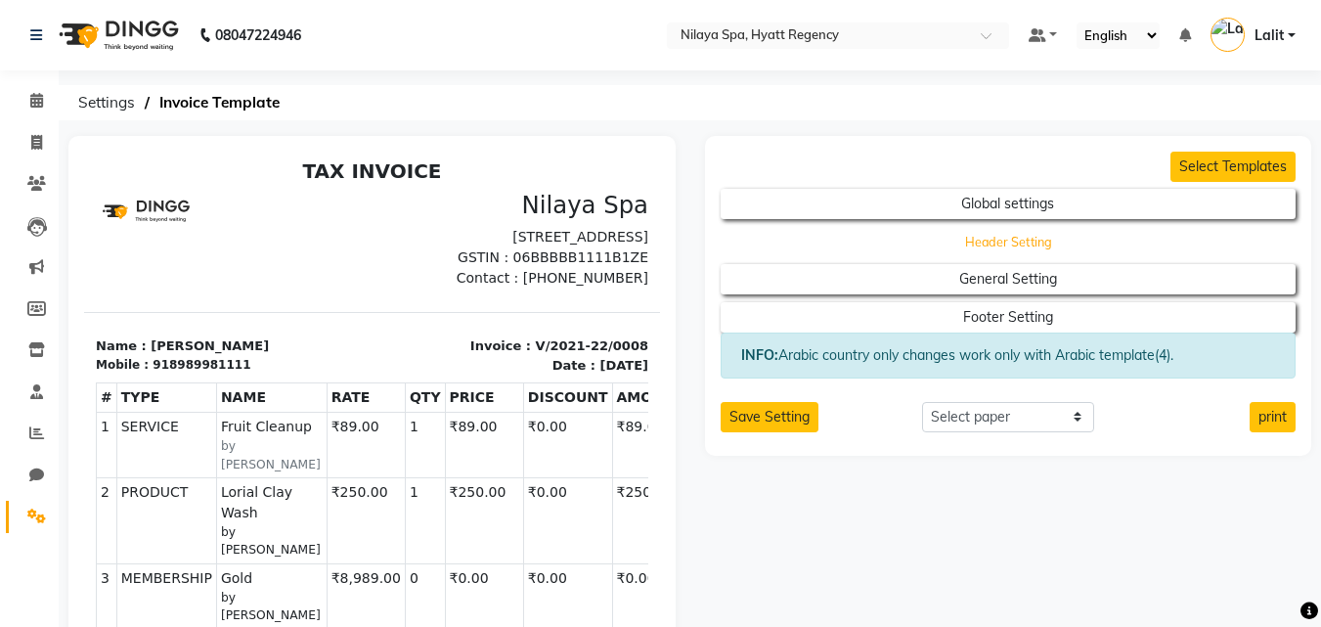
click at [985, 229] on button "Header Setting" at bounding box center [1008, 241] width 518 height 27
select select "end"
select select "LLLL"
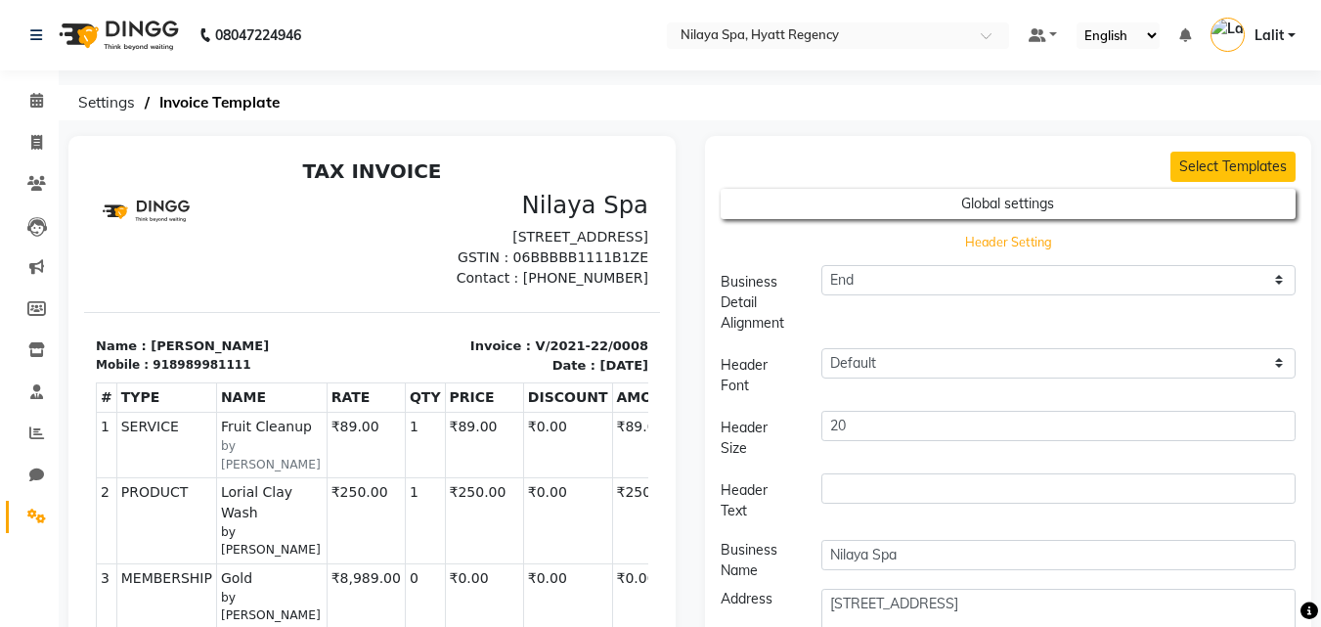
click at [994, 240] on button "Header Setting" at bounding box center [1008, 241] width 518 height 27
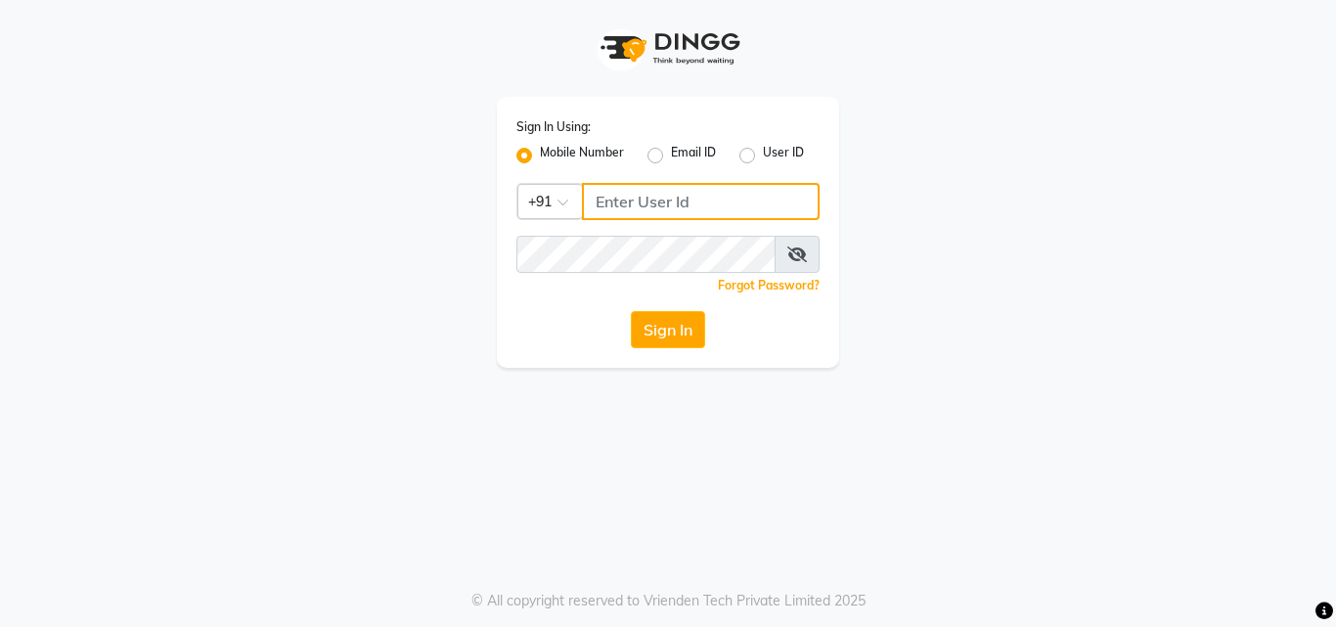
click at [652, 187] on input "Username" at bounding box center [701, 201] width 238 height 37
type input "9870279665"
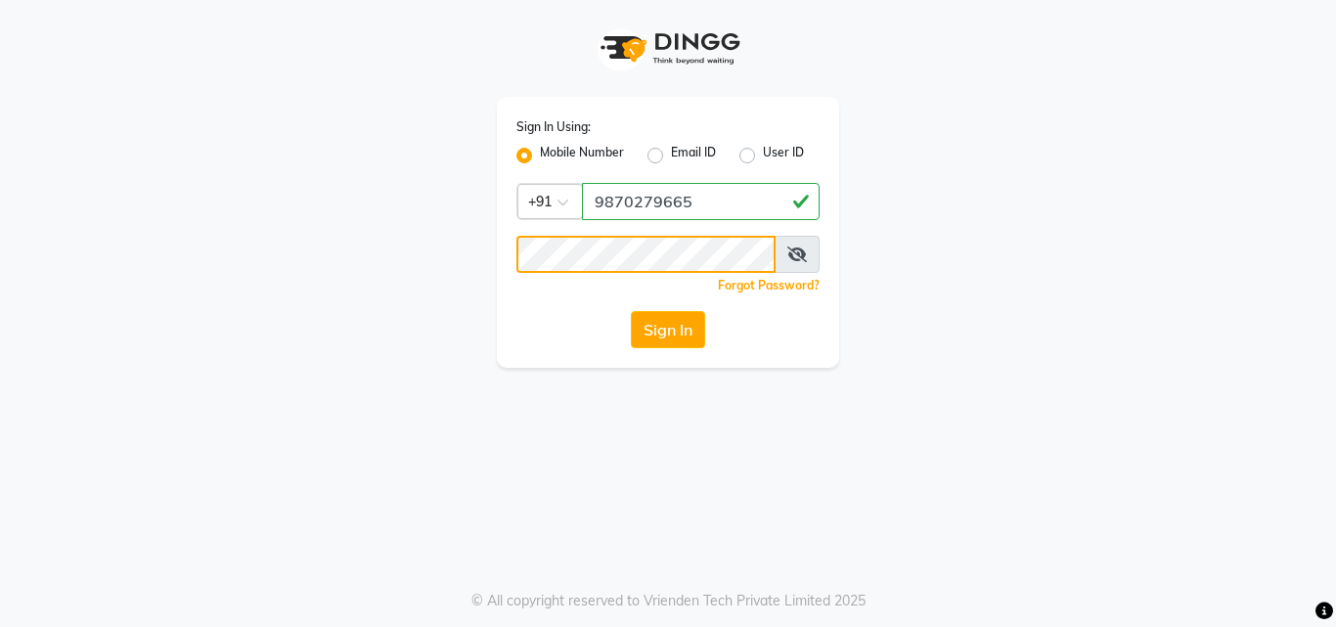
click at [631, 311] on button "Sign In" at bounding box center [668, 329] width 74 height 37
